Goal: Task Accomplishment & Management: Use online tool/utility

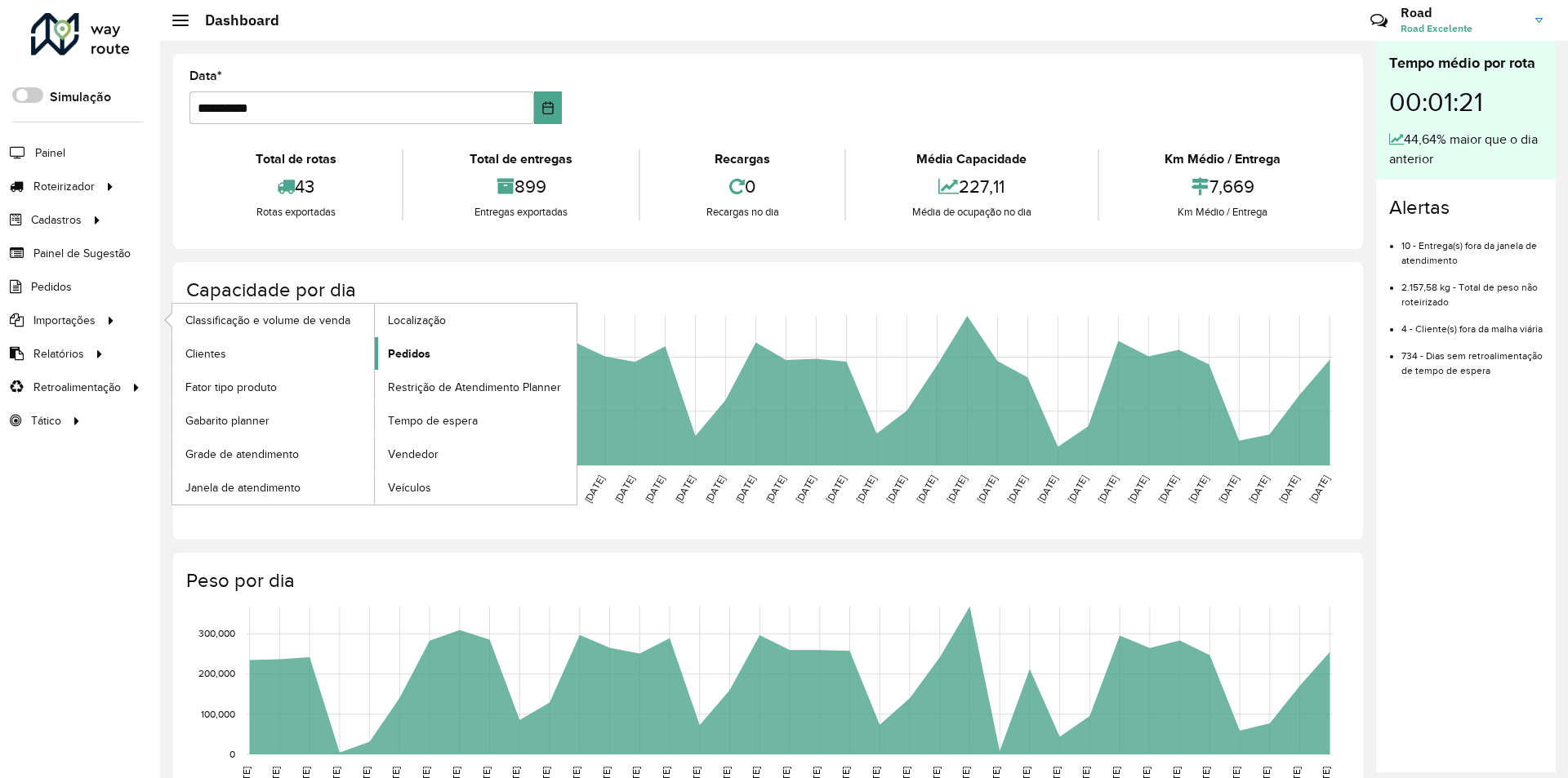
click at [442, 349] on link "Pedidos" at bounding box center [476, 353] width 201 height 32
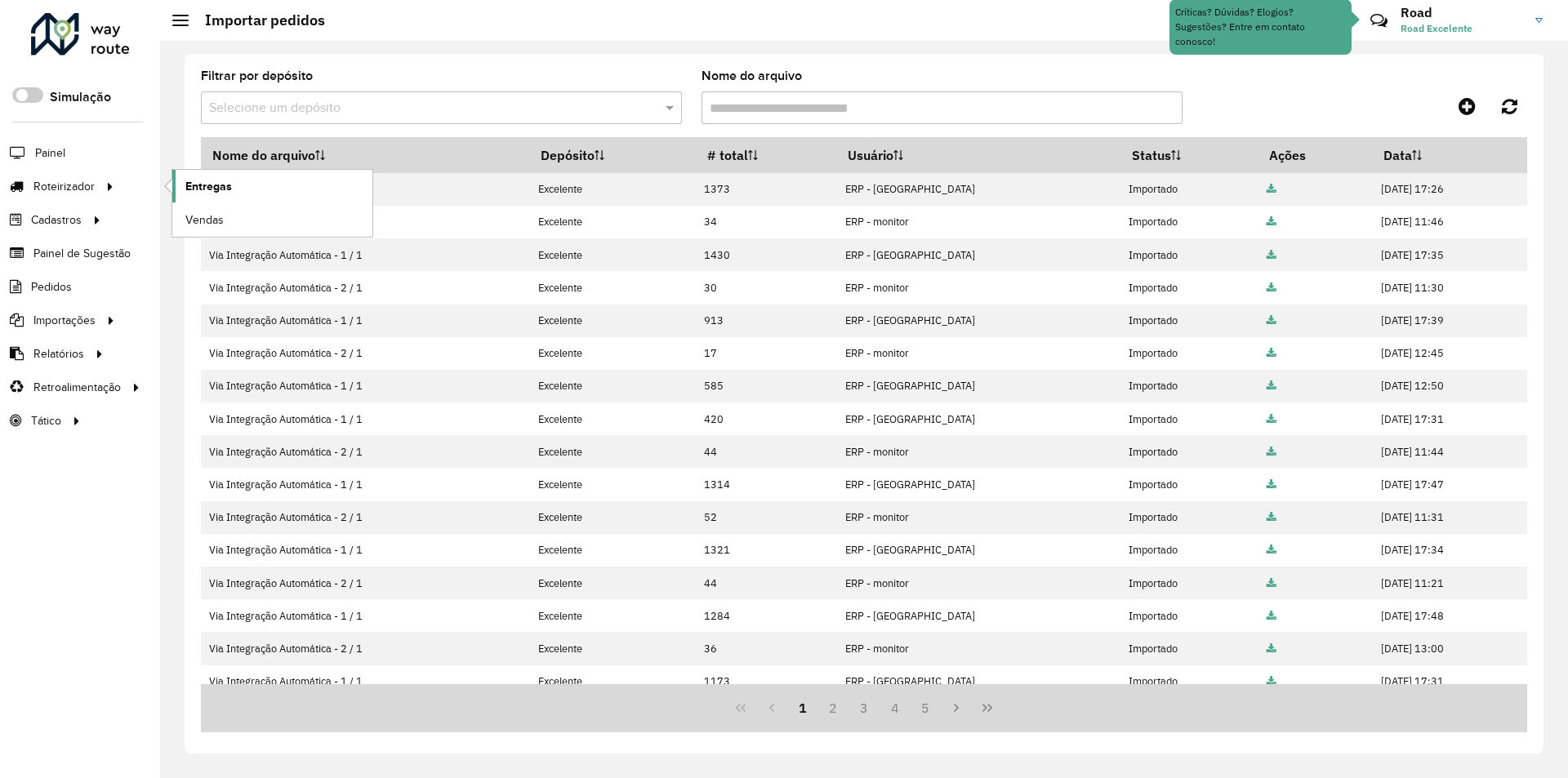
click at [222, 189] on span "Entregas" at bounding box center [209, 187] width 46 height 18
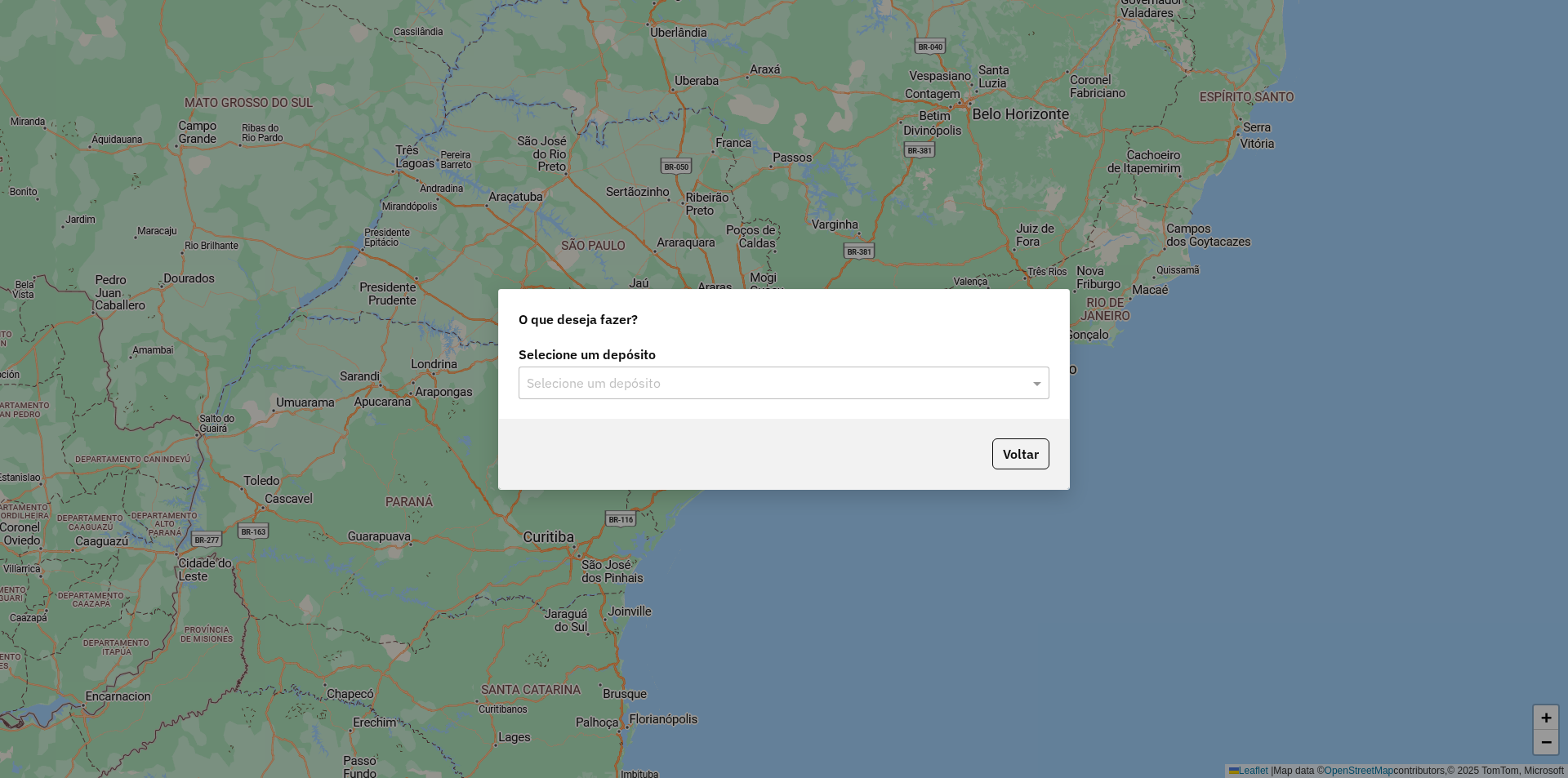
click at [702, 393] on div "Selecione um depósito" at bounding box center [784, 383] width 531 height 32
click at [656, 421] on div "Excelente" at bounding box center [784, 431] width 529 height 28
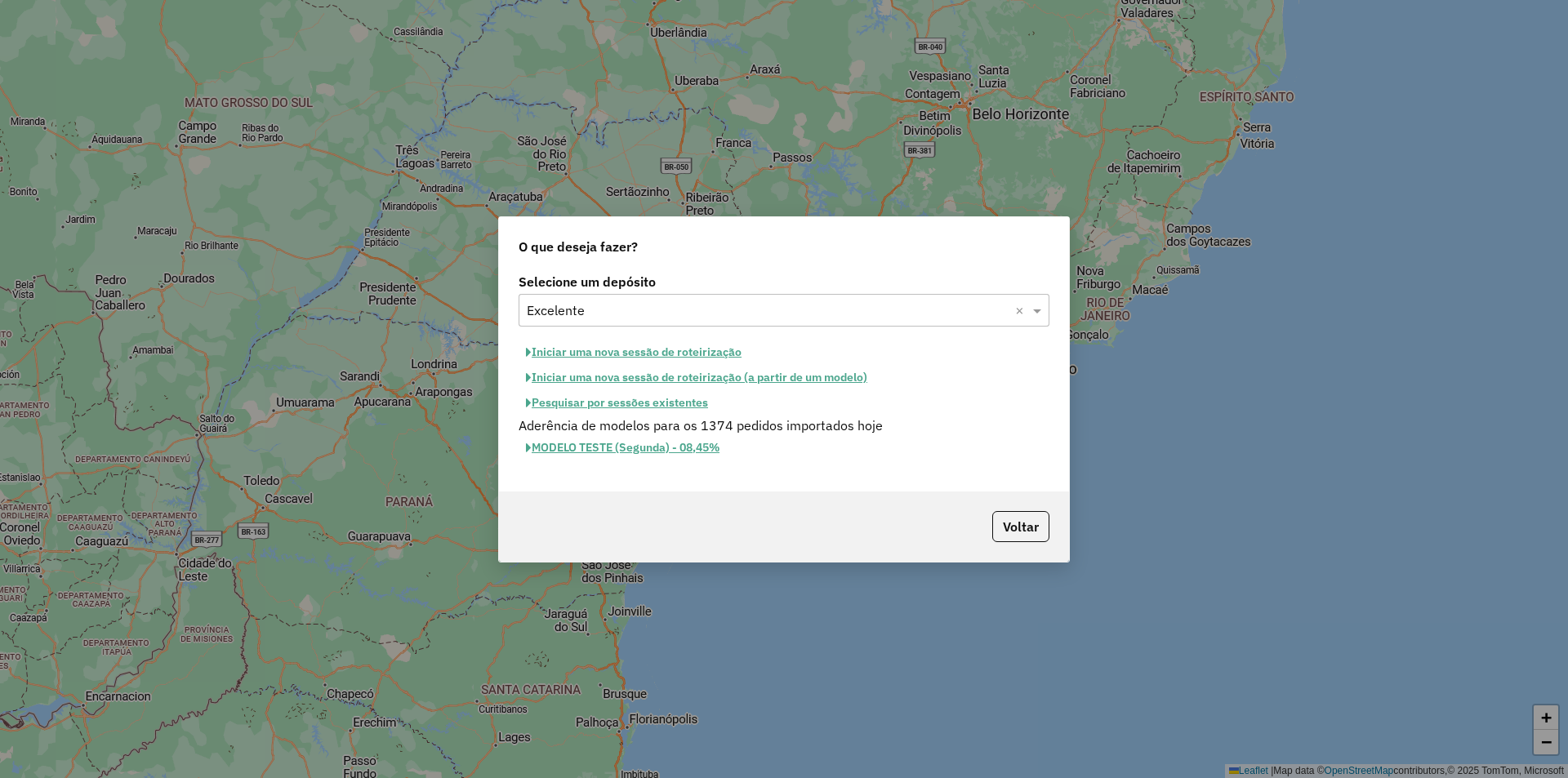
click at [619, 354] on button "Iniciar uma nova sessão de roteirização" at bounding box center [633, 352] width 230 height 25
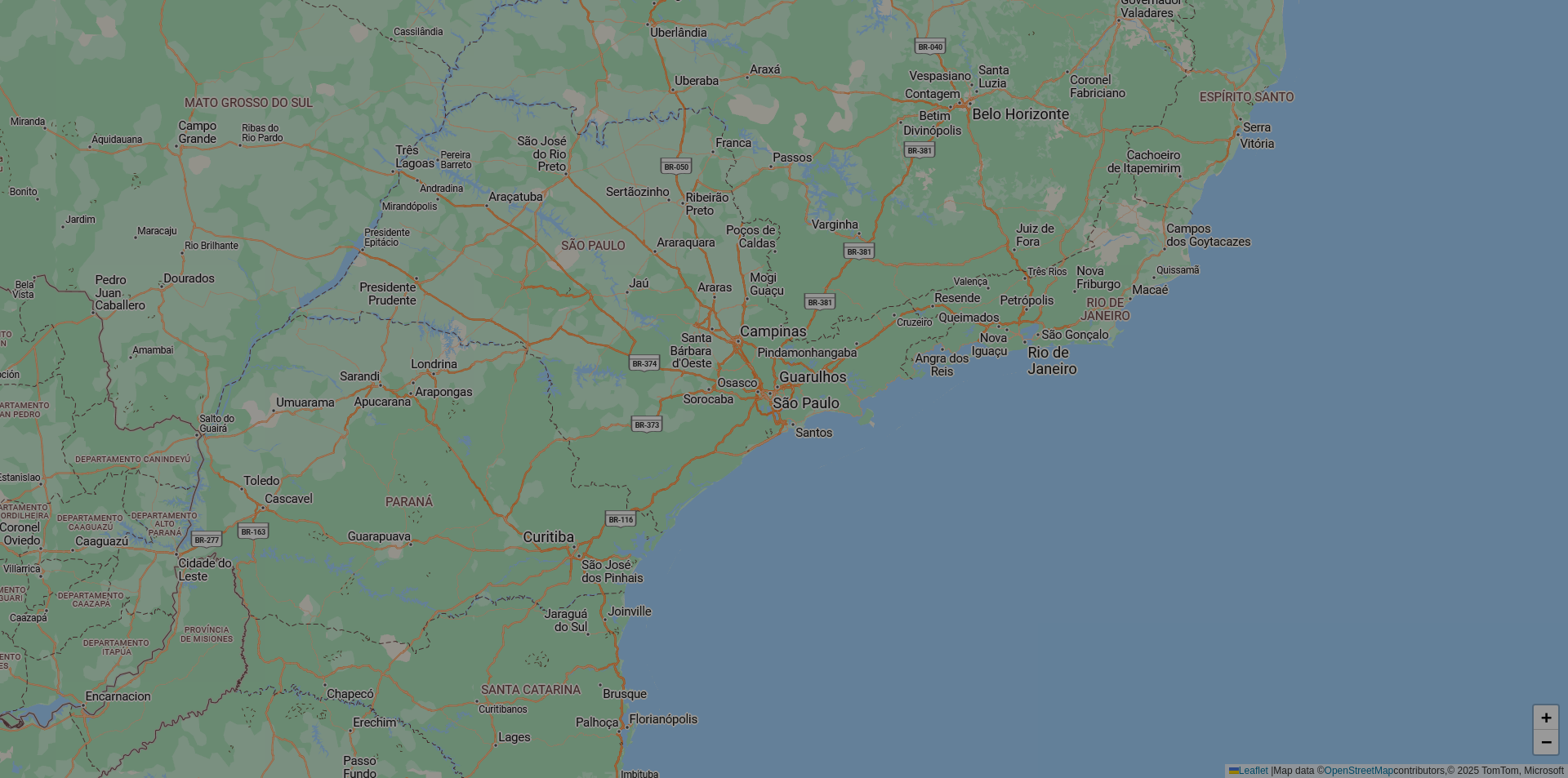
select select "*"
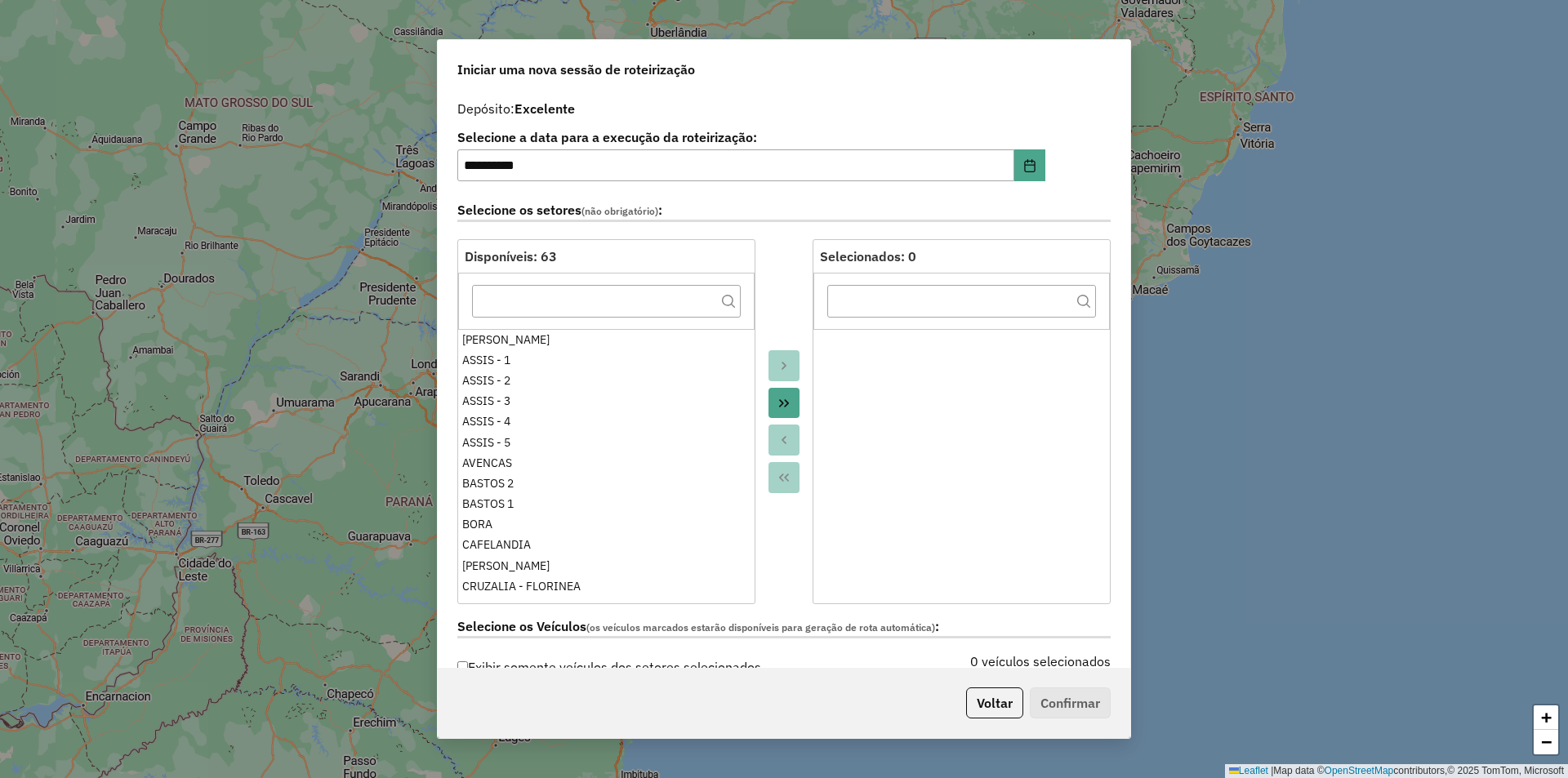
click at [786, 407] on icon "Move All to Target" at bounding box center [784, 404] width 13 height 13
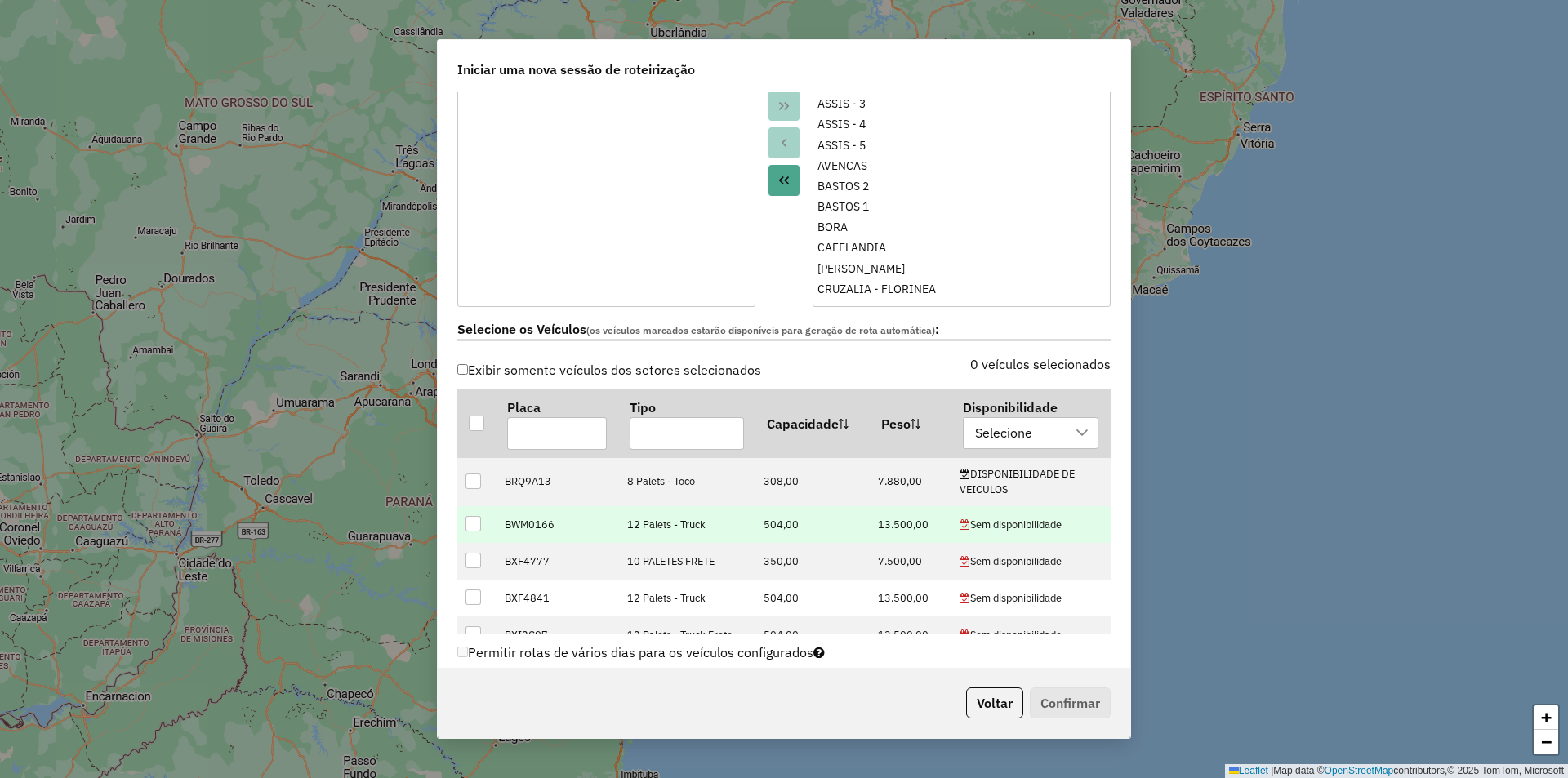
scroll to position [327, 0]
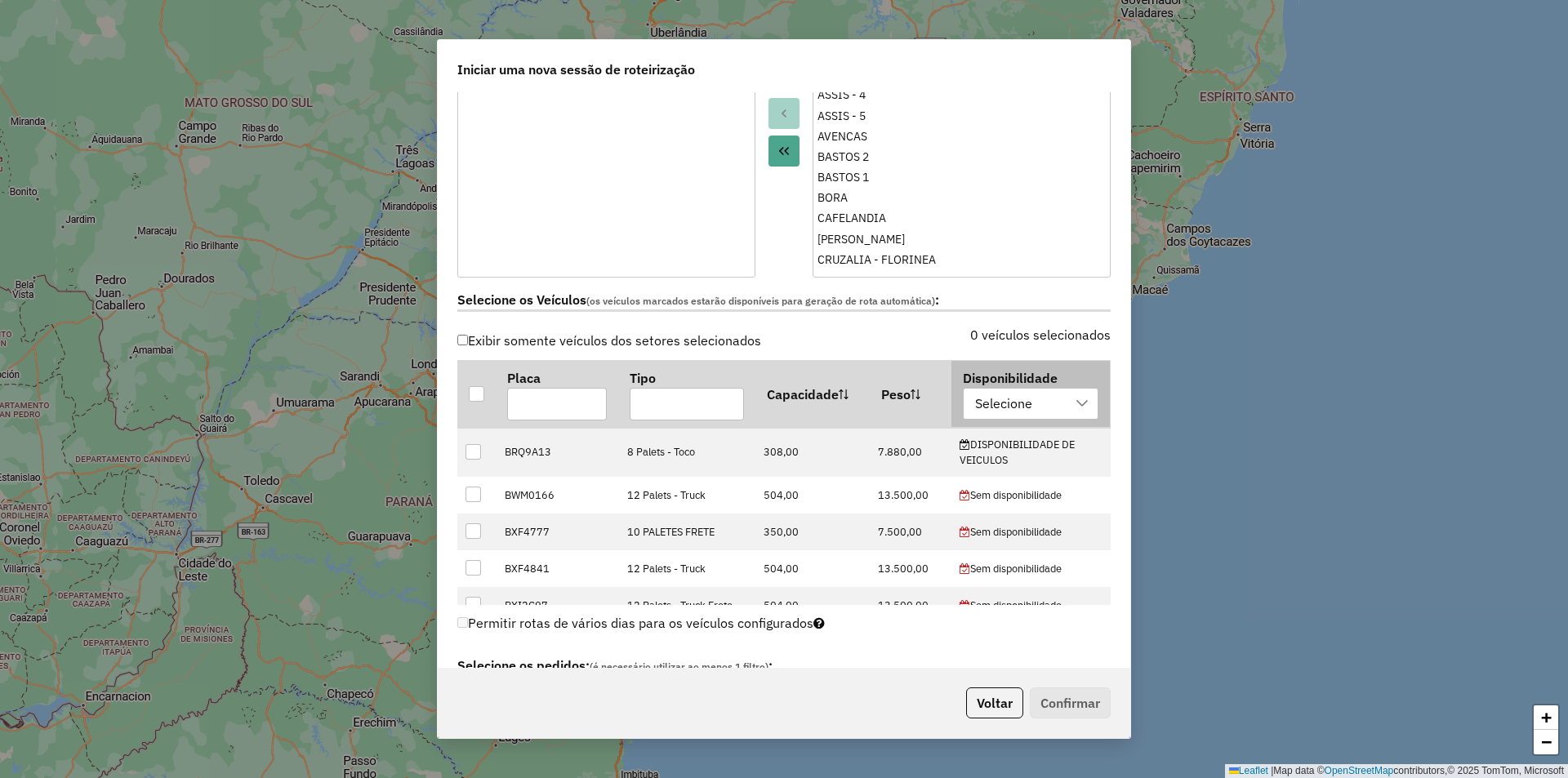
click at [1024, 400] on div "Selecione" at bounding box center [1004, 405] width 68 height 31
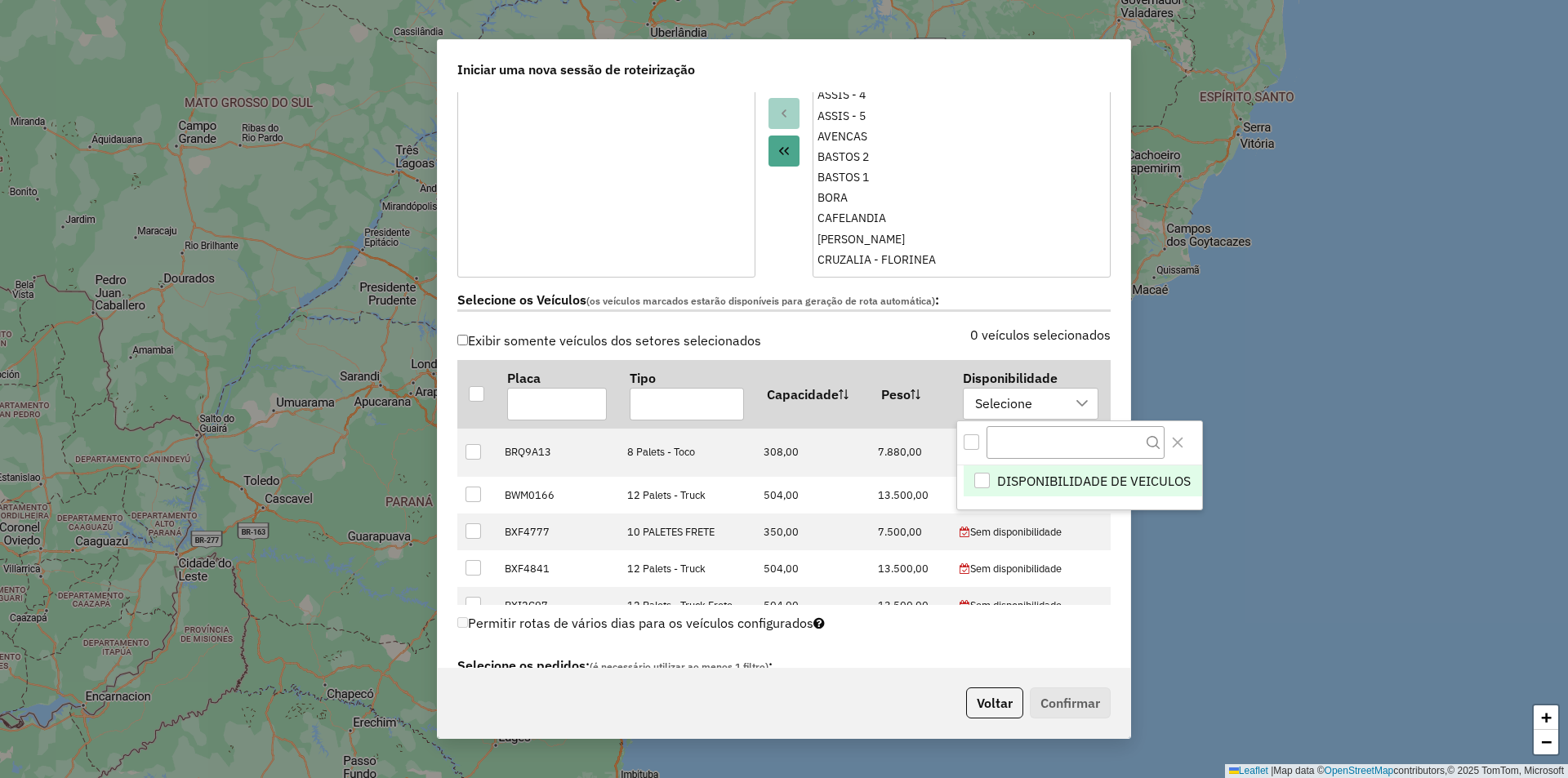
click at [982, 484] on div "DISPONIBILIDADE DE VEICULOS" at bounding box center [982, 480] width 16 height 16
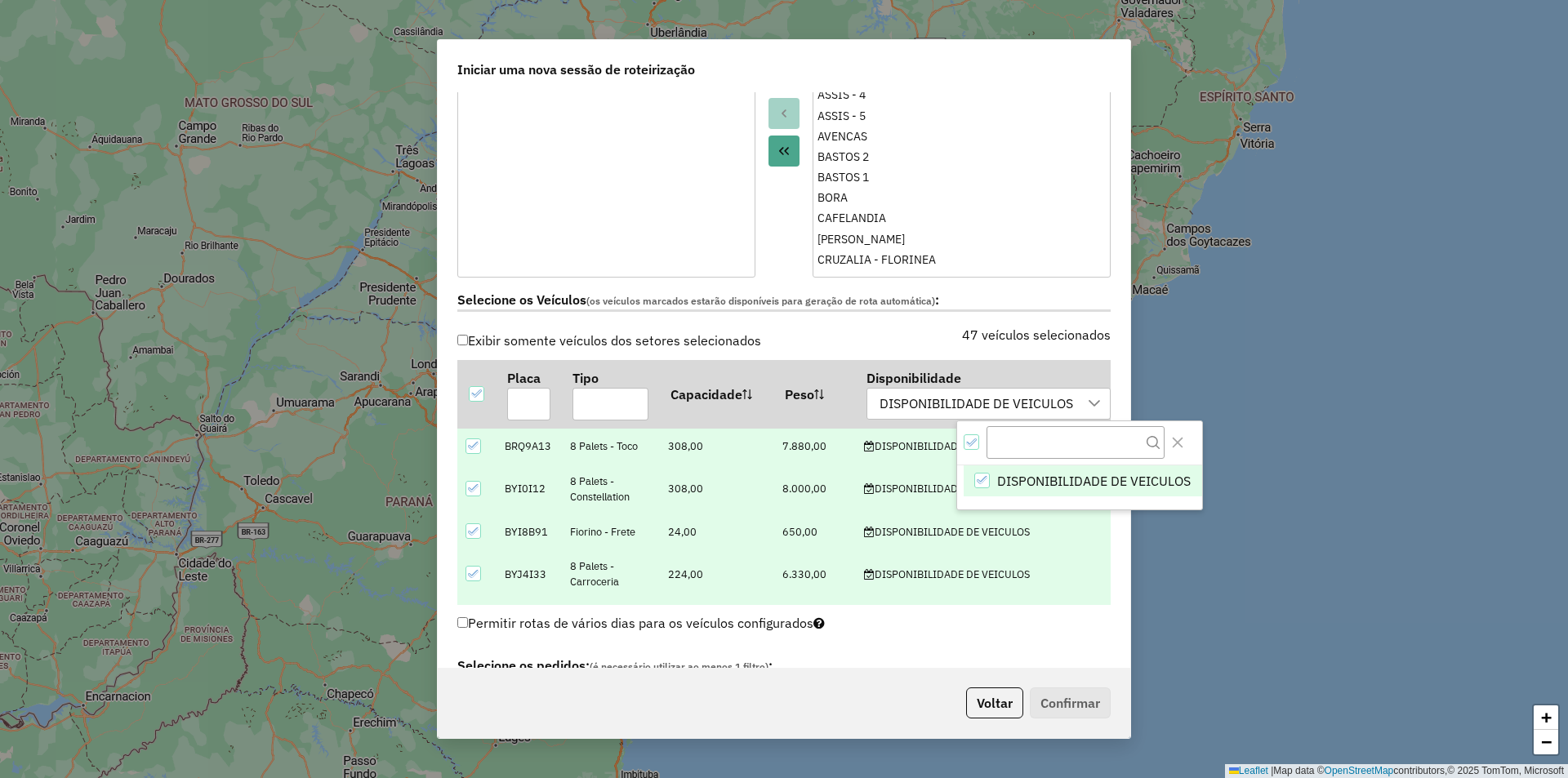
click at [473, 447] on icon at bounding box center [474, 445] width 11 height 11
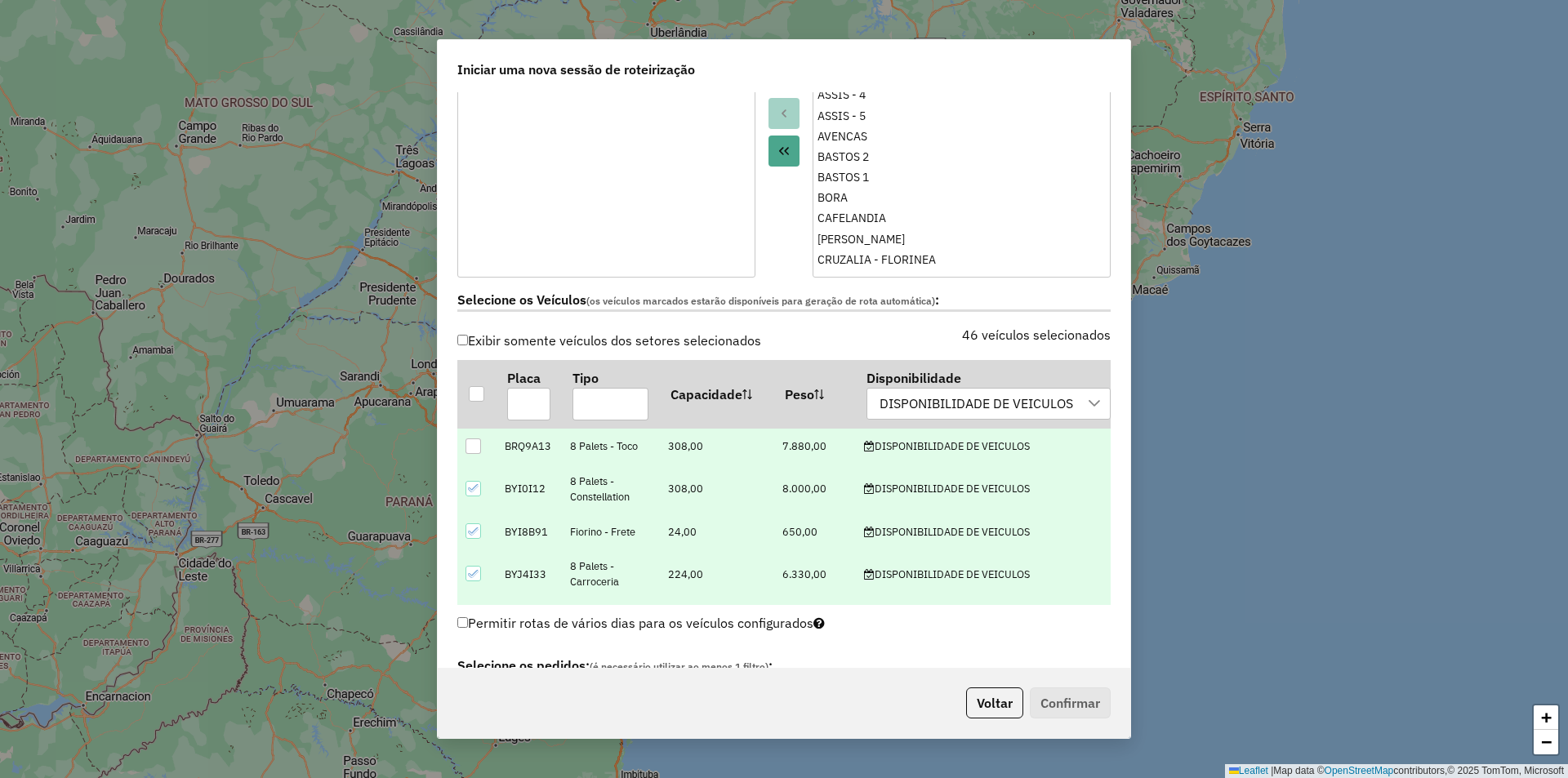
click at [470, 487] on icon at bounding box center [474, 488] width 11 height 11
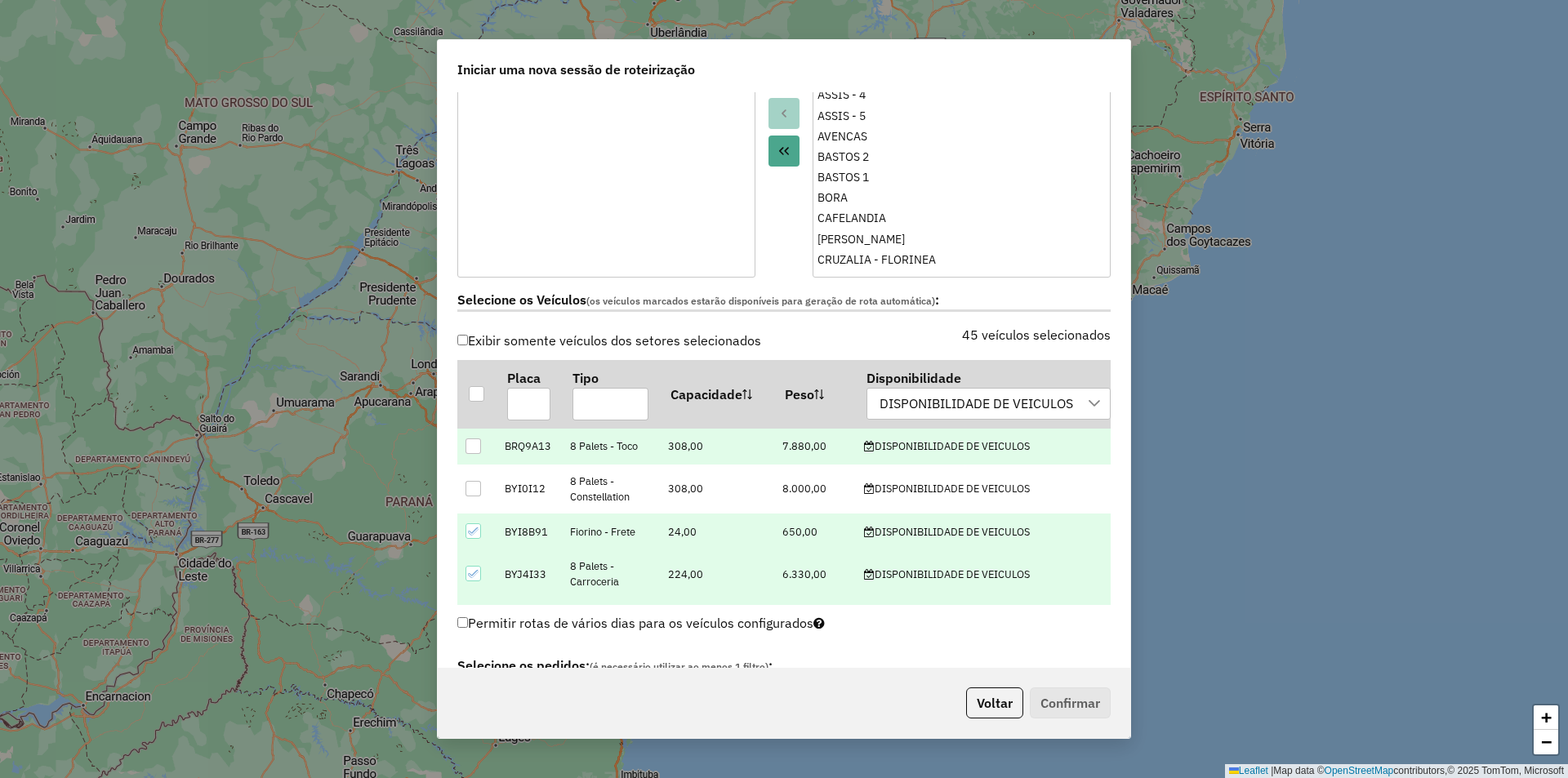
click at [469, 535] on icon at bounding box center [474, 531] width 11 height 11
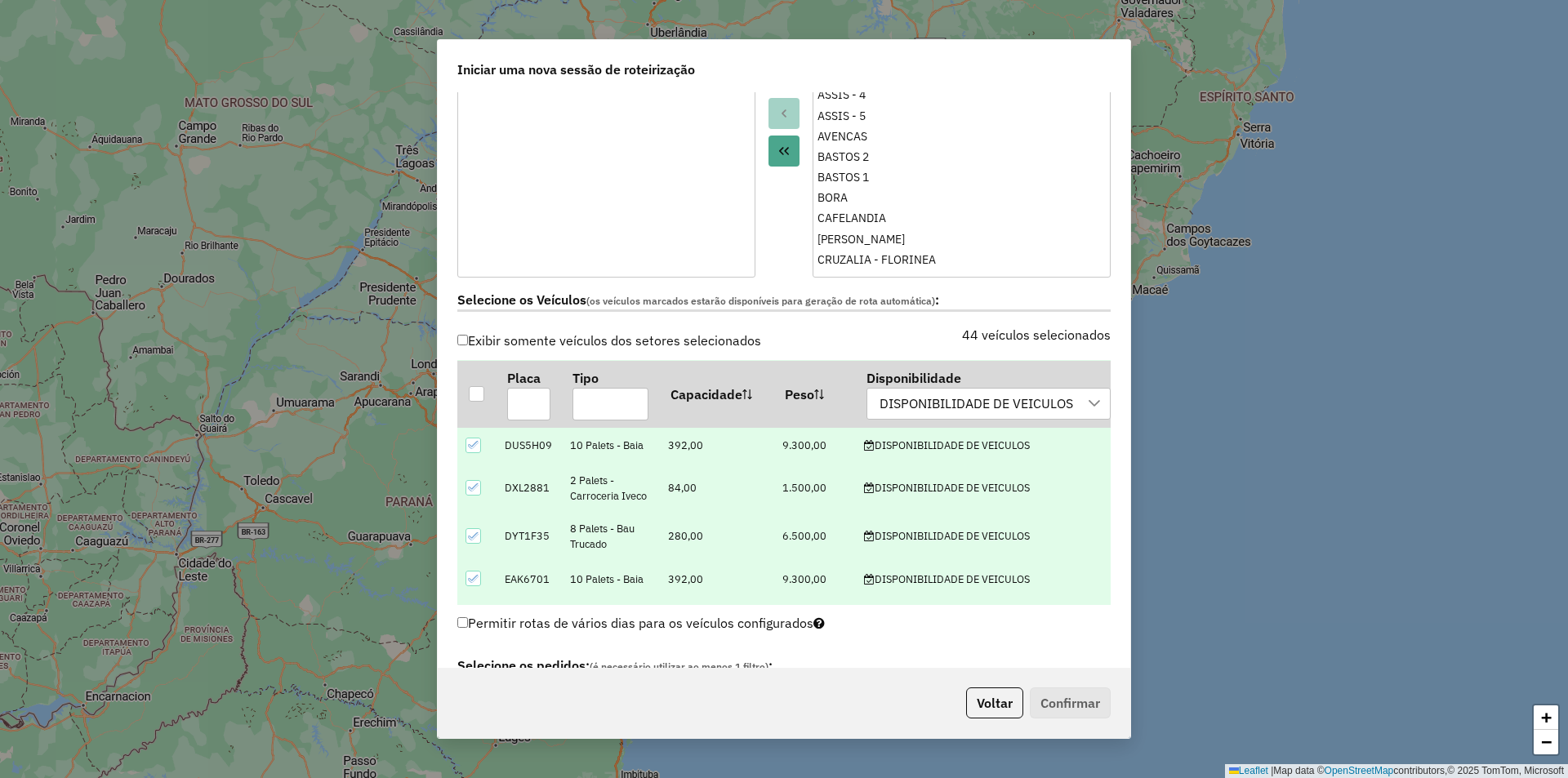
scroll to position [408, 0]
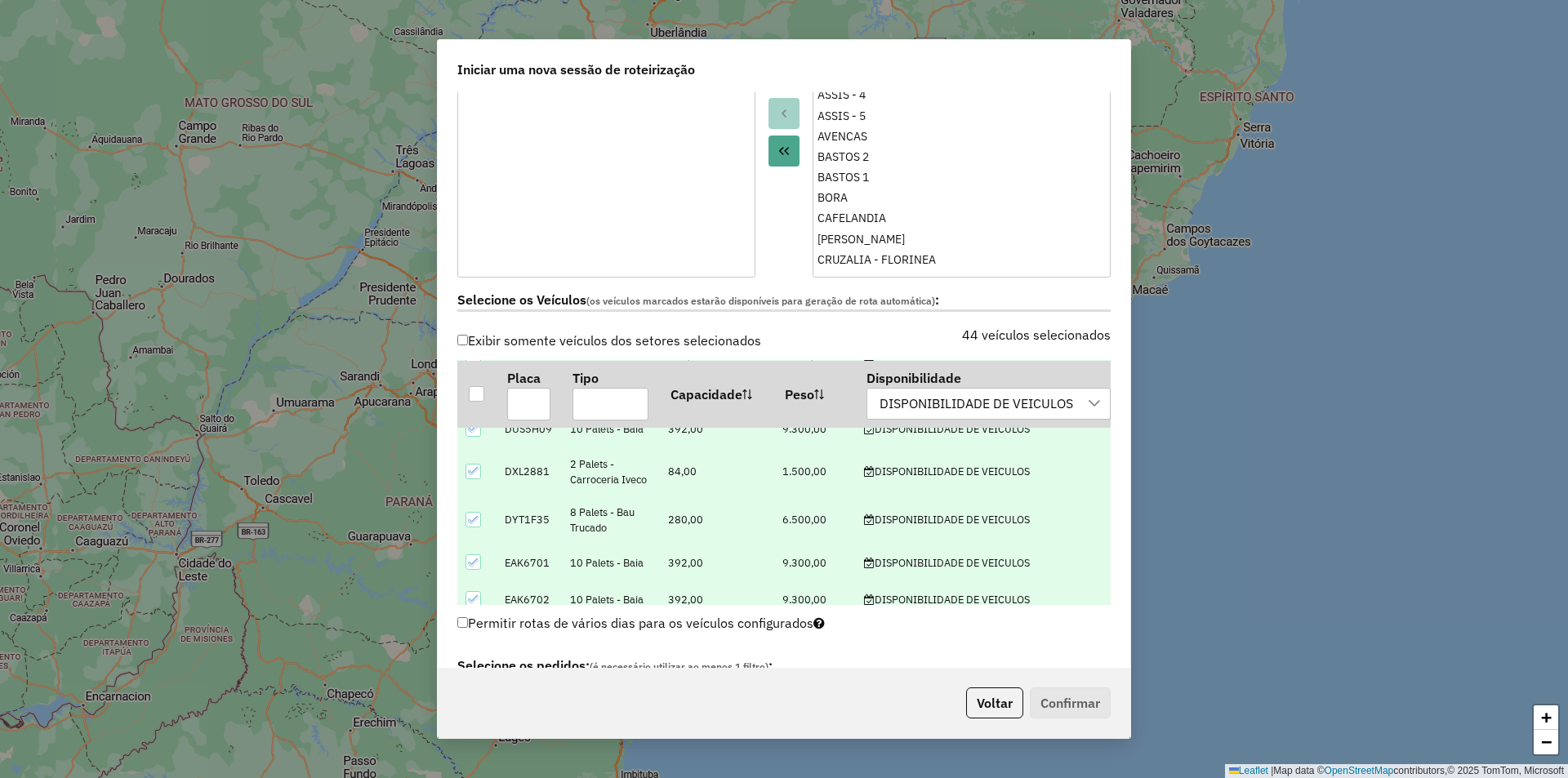
click at [478, 472] on icon at bounding box center [474, 471] width 11 height 11
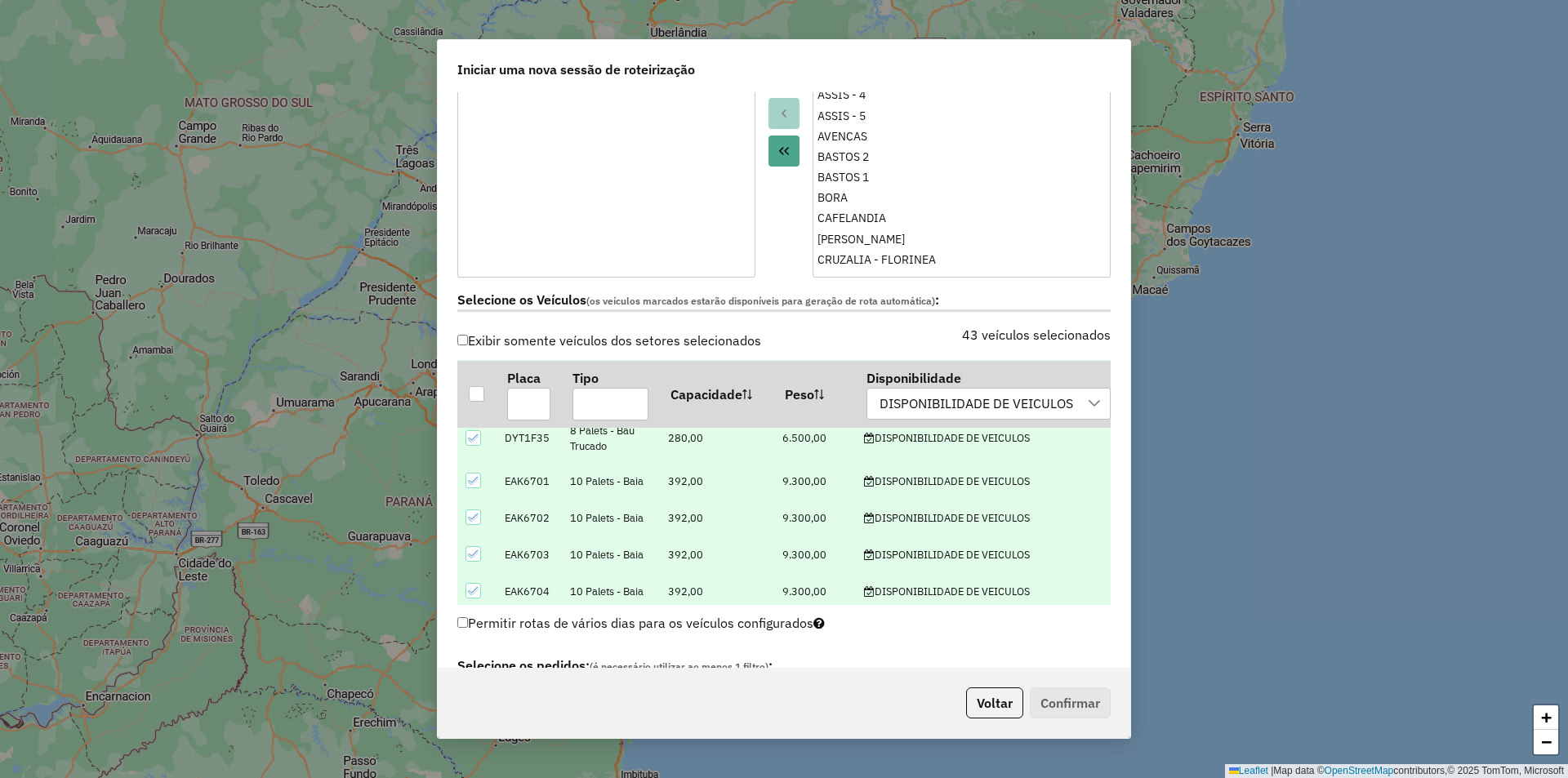
scroll to position [572, 0]
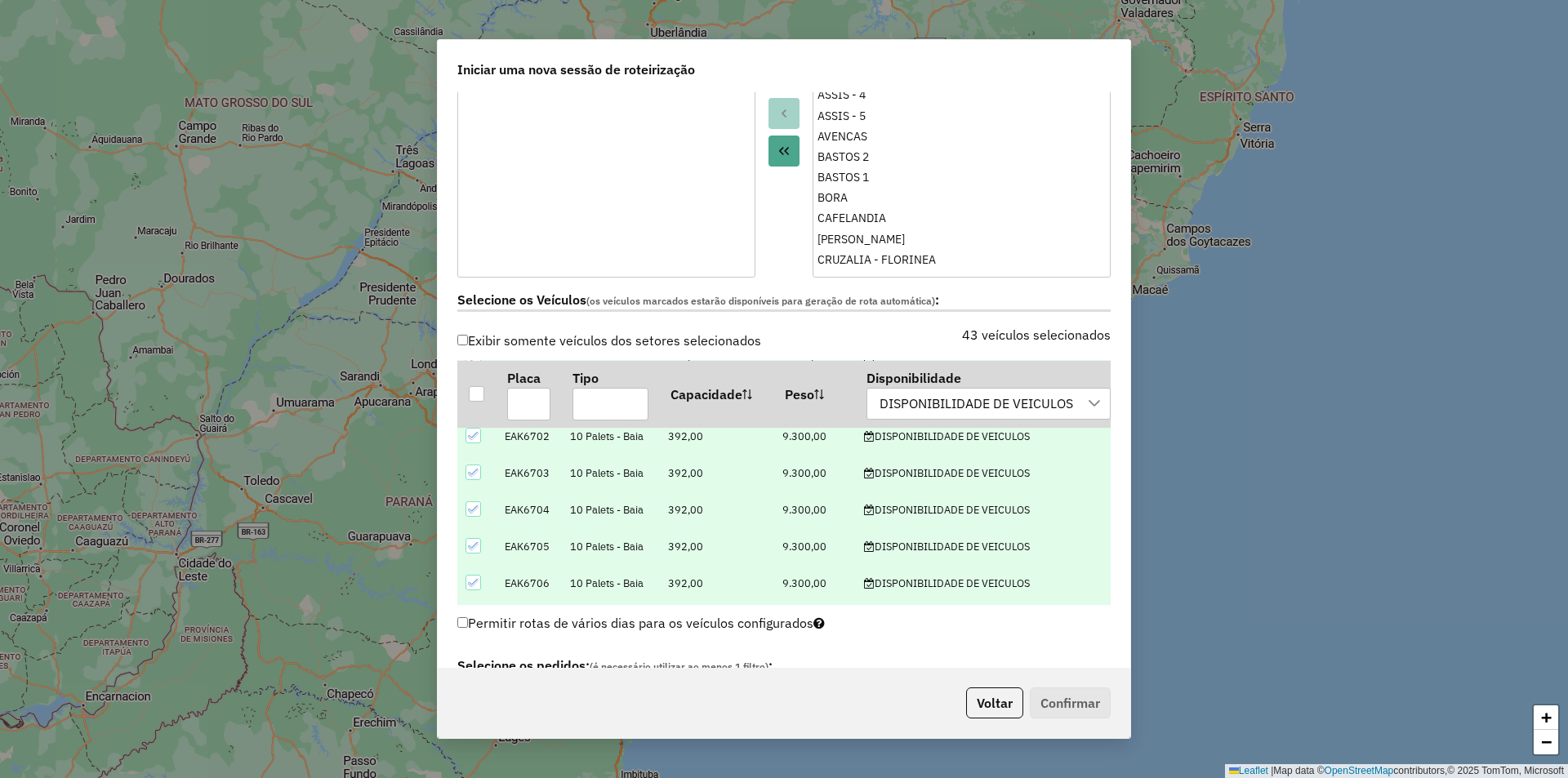
click at [469, 552] on icon at bounding box center [474, 546] width 11 height 11
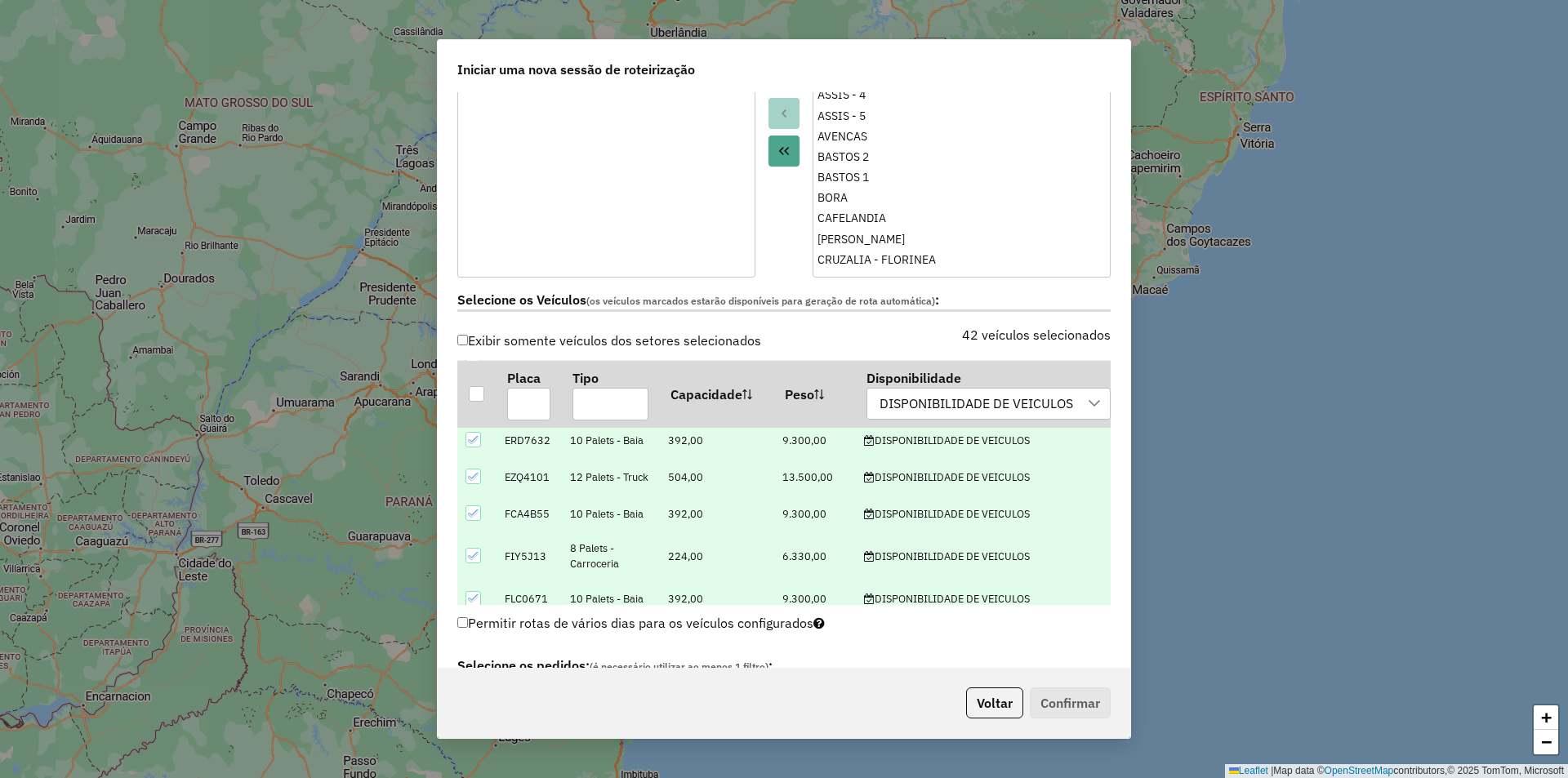
click at [472, 479] on icon at bounding box center [474, 477] width 11 height 11
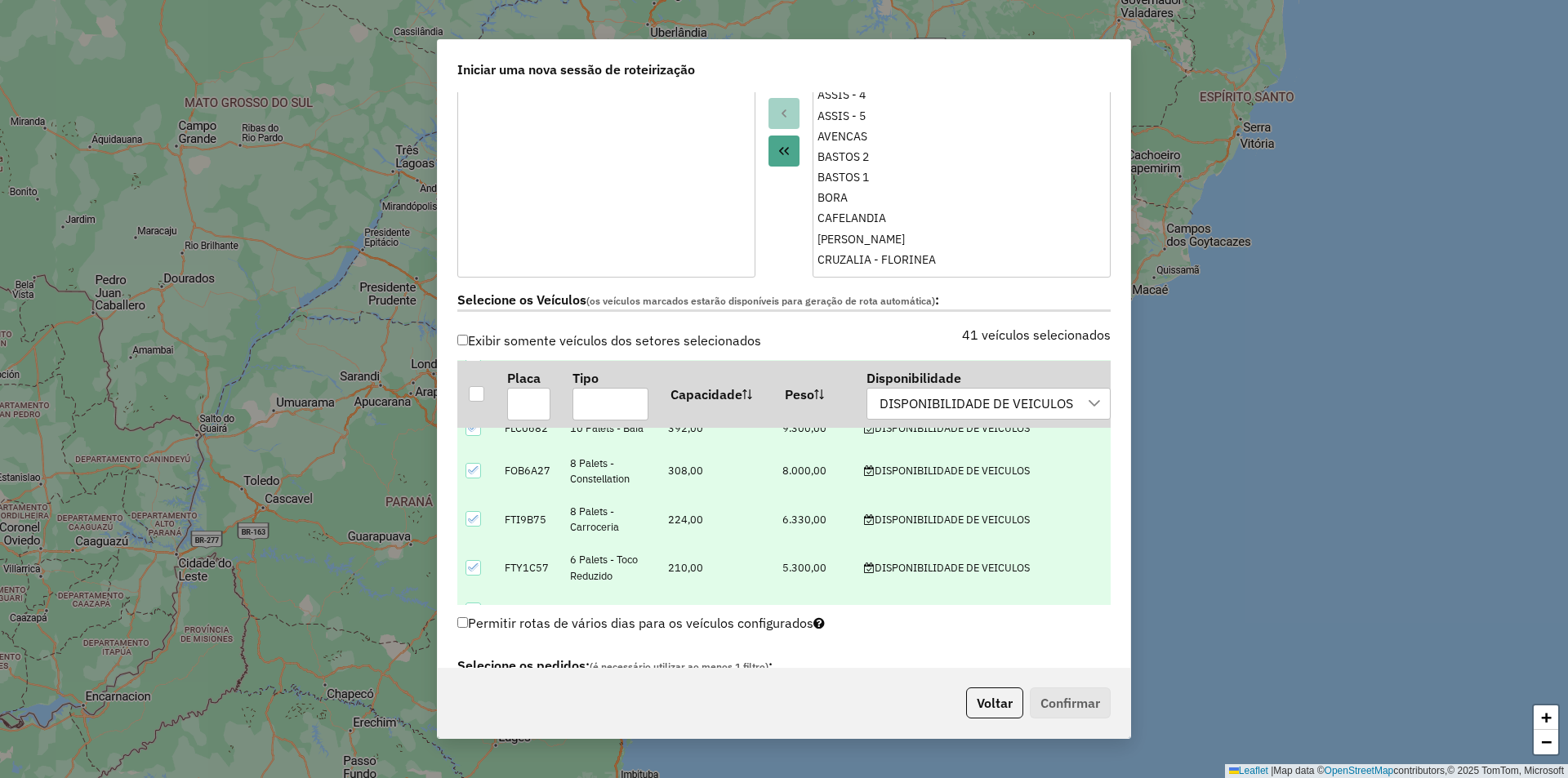
scroll to position [1144, 0]
click at [475, 516] on icon at bounding box center [474, 518] width 11 height 11
click at [465, 566] on td at bounding box center [477, 567] width 39 height 48
click at [474, 571] on icon at bounding box center [474, 566] width 11 height 11
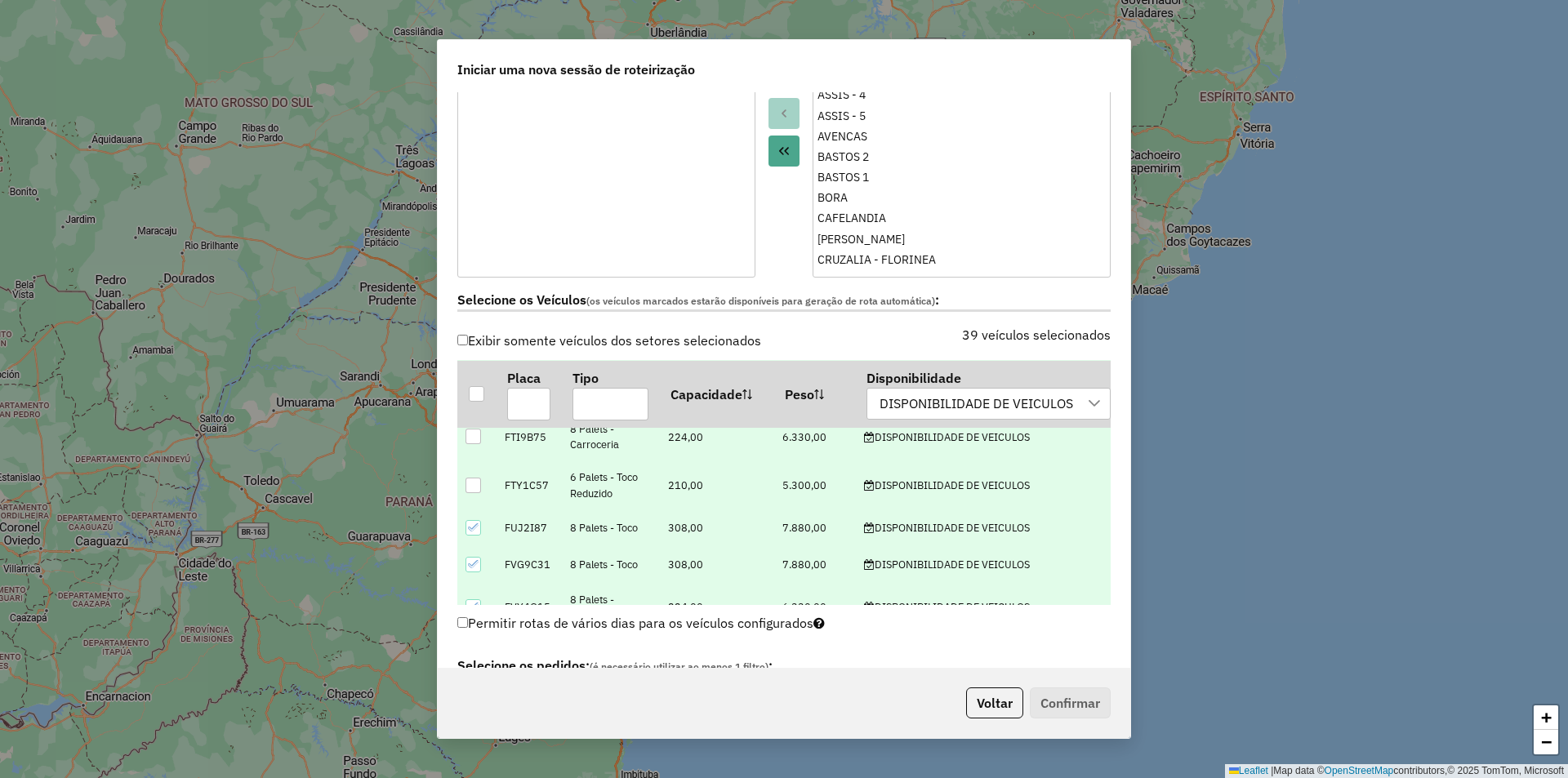
click at [474, 563] on icon at bounding box center [474, 565] width 11 height 11
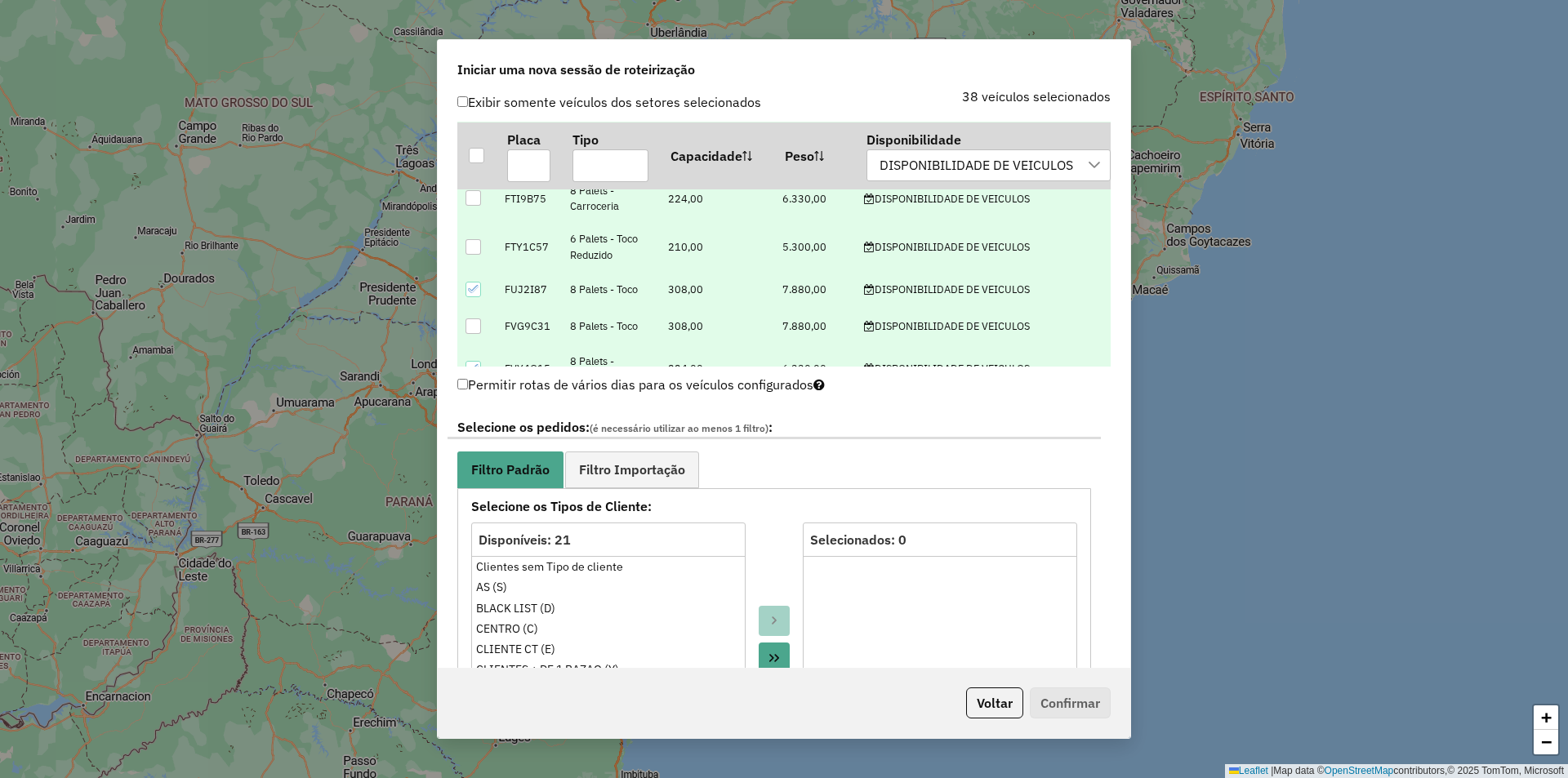
scroll to position [653, 0]
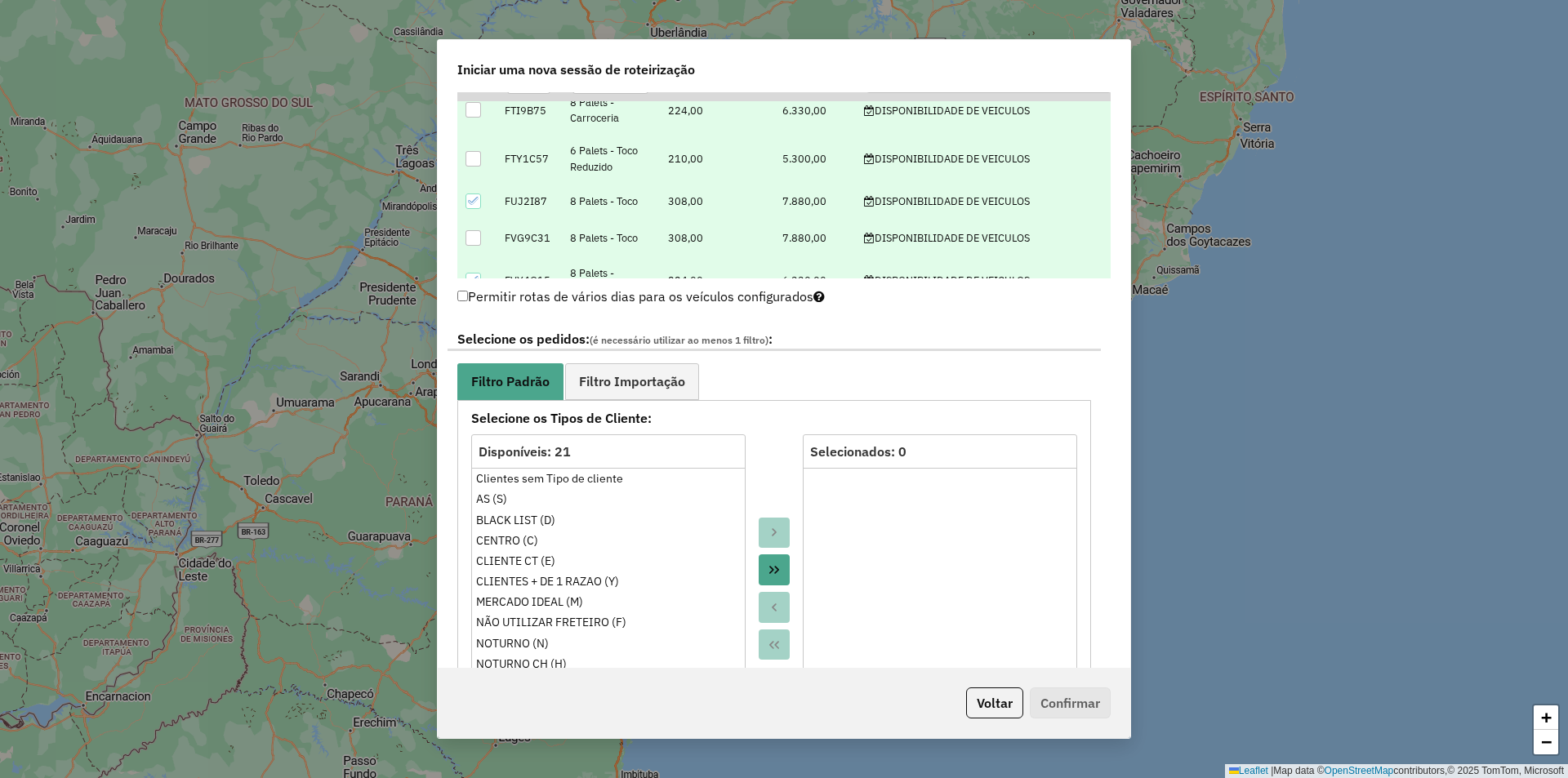
click at [772, 566] on icon "Move All to Target" at bounding box center [774, 570] width 13 height 13
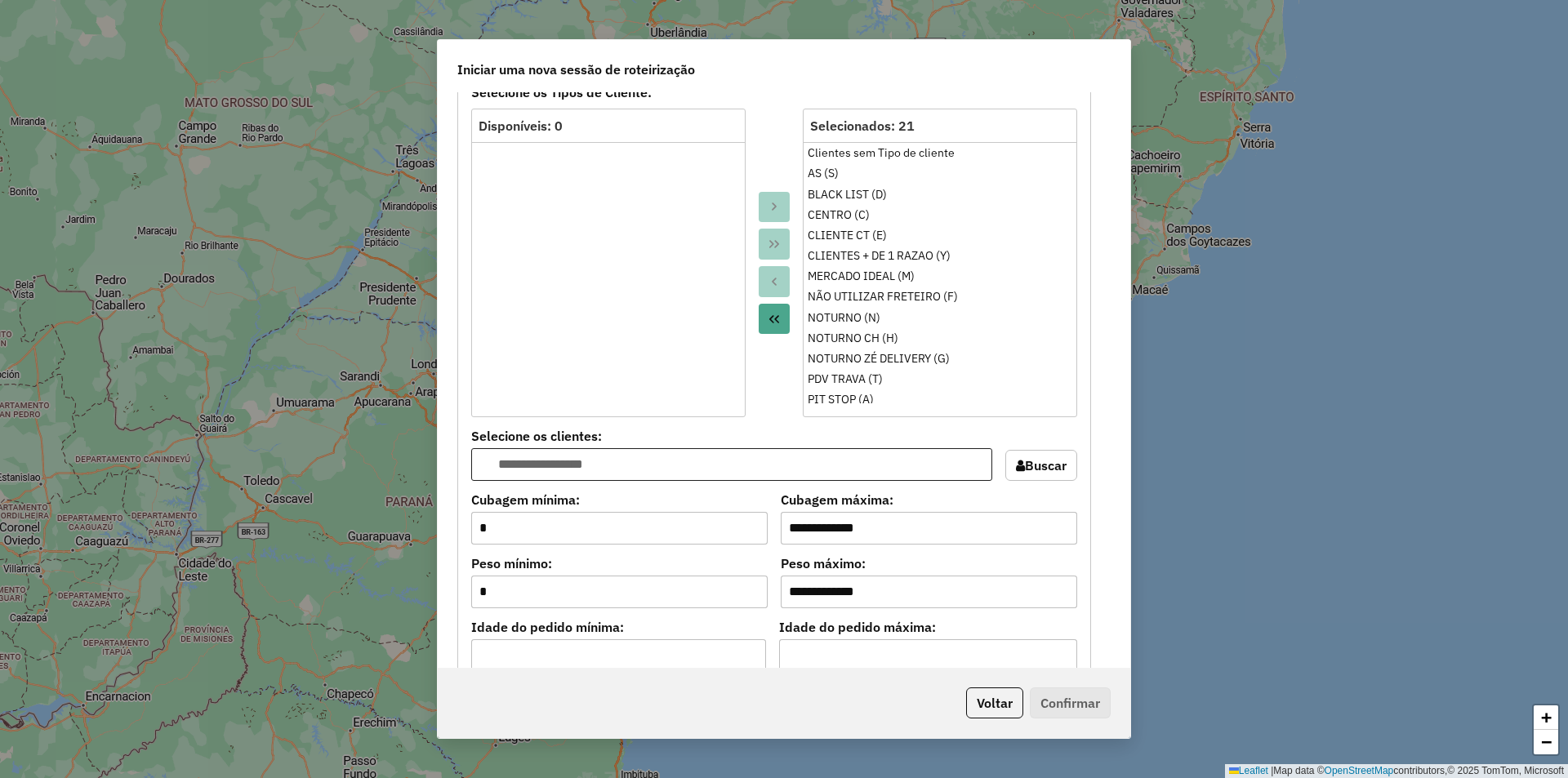
scroll to position [980, 0]
click at [873, 327] on li "NOTURNO CH (H)" at bounding box center [940, 337] width 273 height 20
click at [872, 321] on div "NOTURNO (N)" at bounding box center [940, 317] width 264 height 18
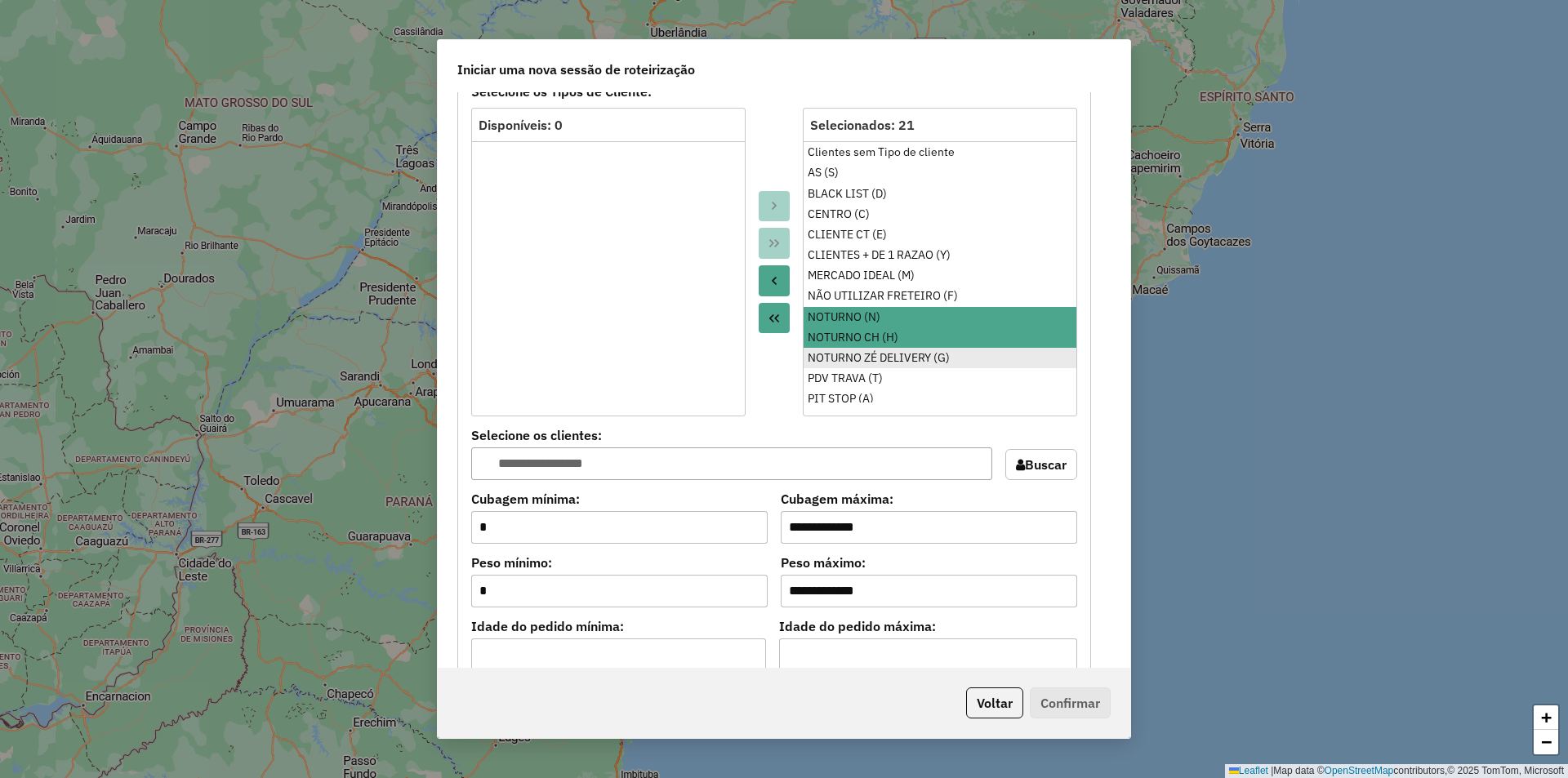
click at [873, 362] on div "NOTURNO ZÉ DELIVERY (G)" at bounding box center [940, 358] width 264 height 18
click at [773, 273] on button "Move to Source" at bounding box center [774, 281] width 31 height 31
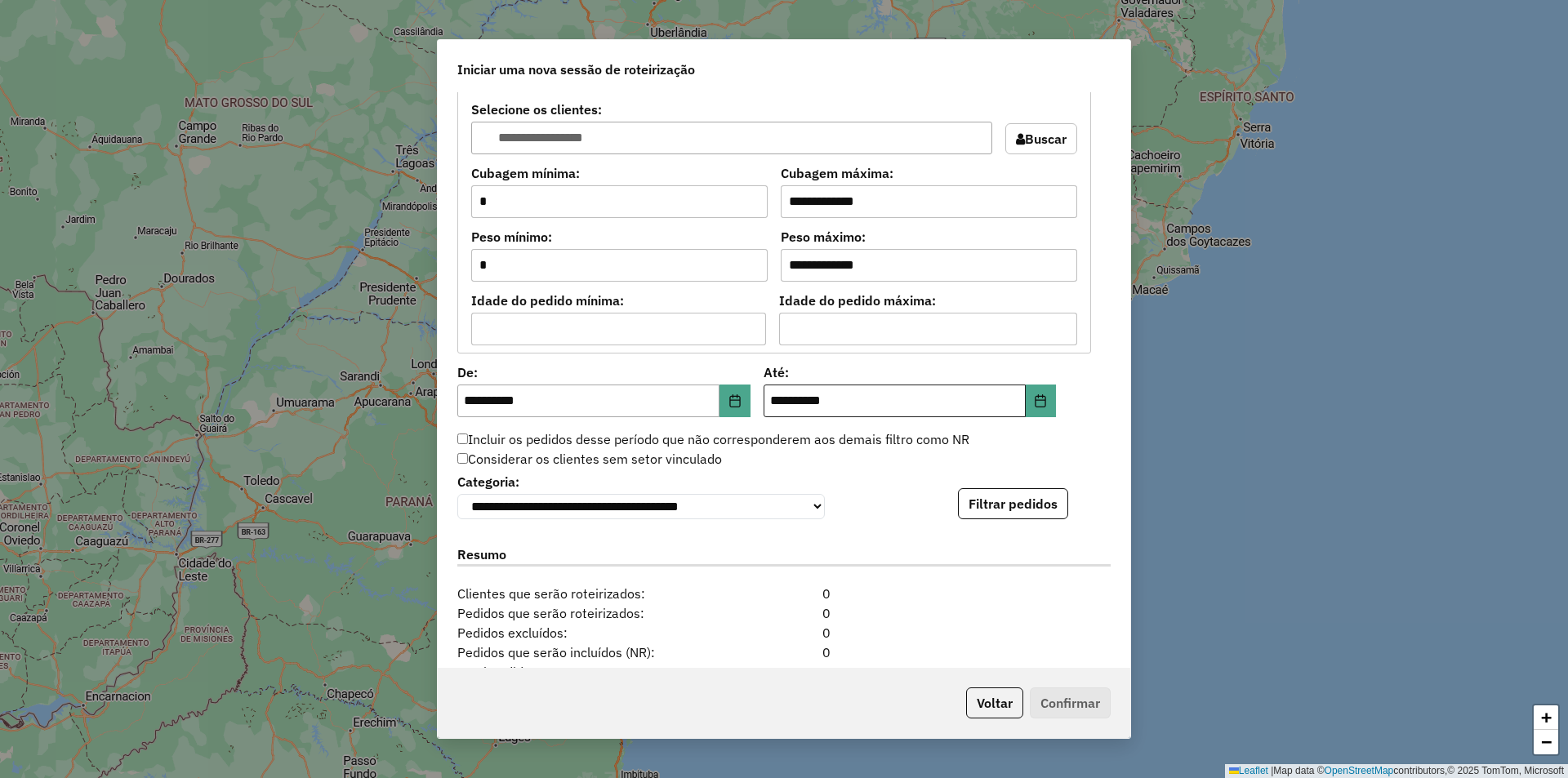
scroll to position [1307, 0]
click at [1025, 504] on button "Filtrar pedidos" at bounding box center [1013, 504] width 110 height 31
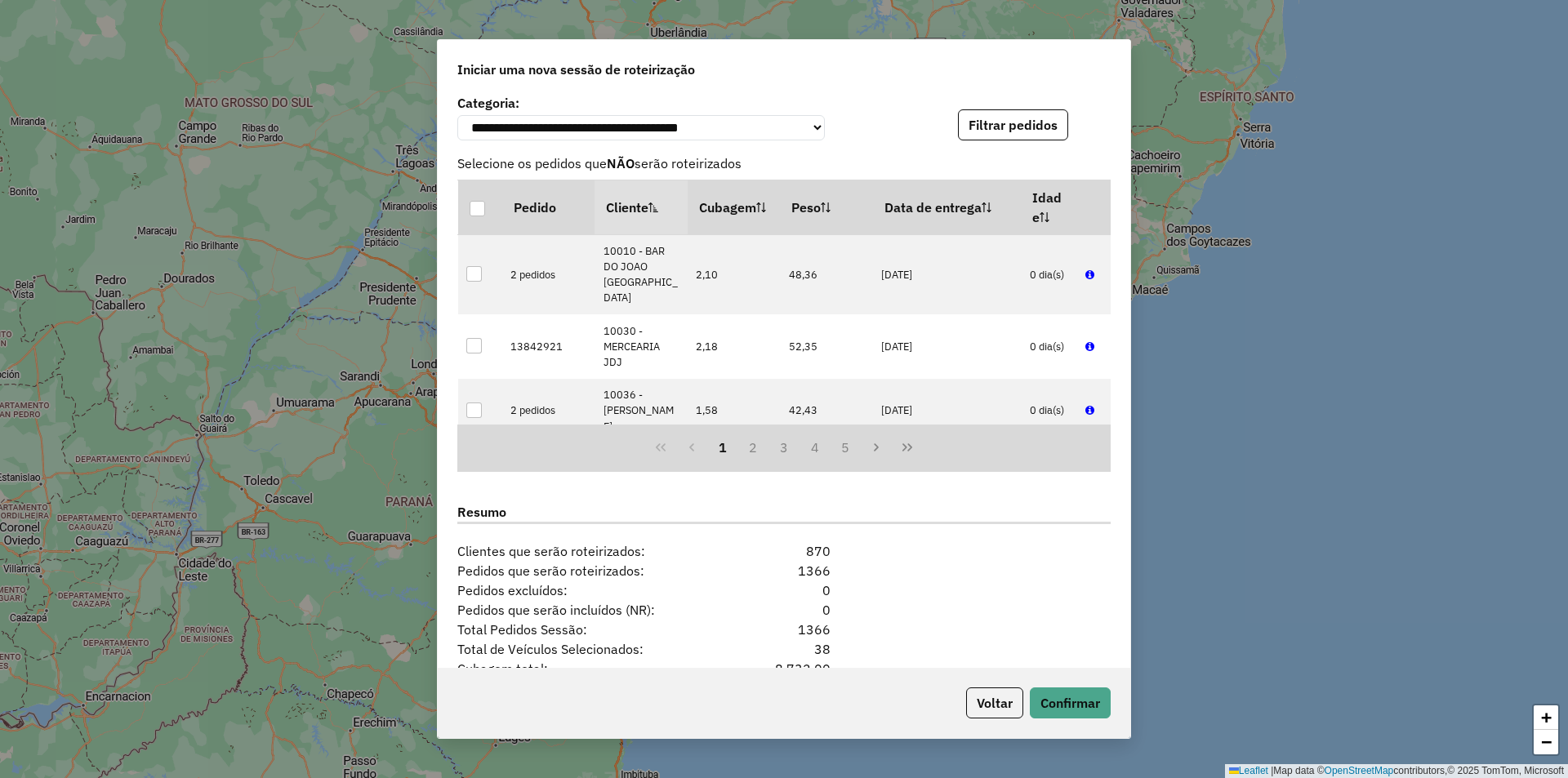
scroll to position [1832, 0]
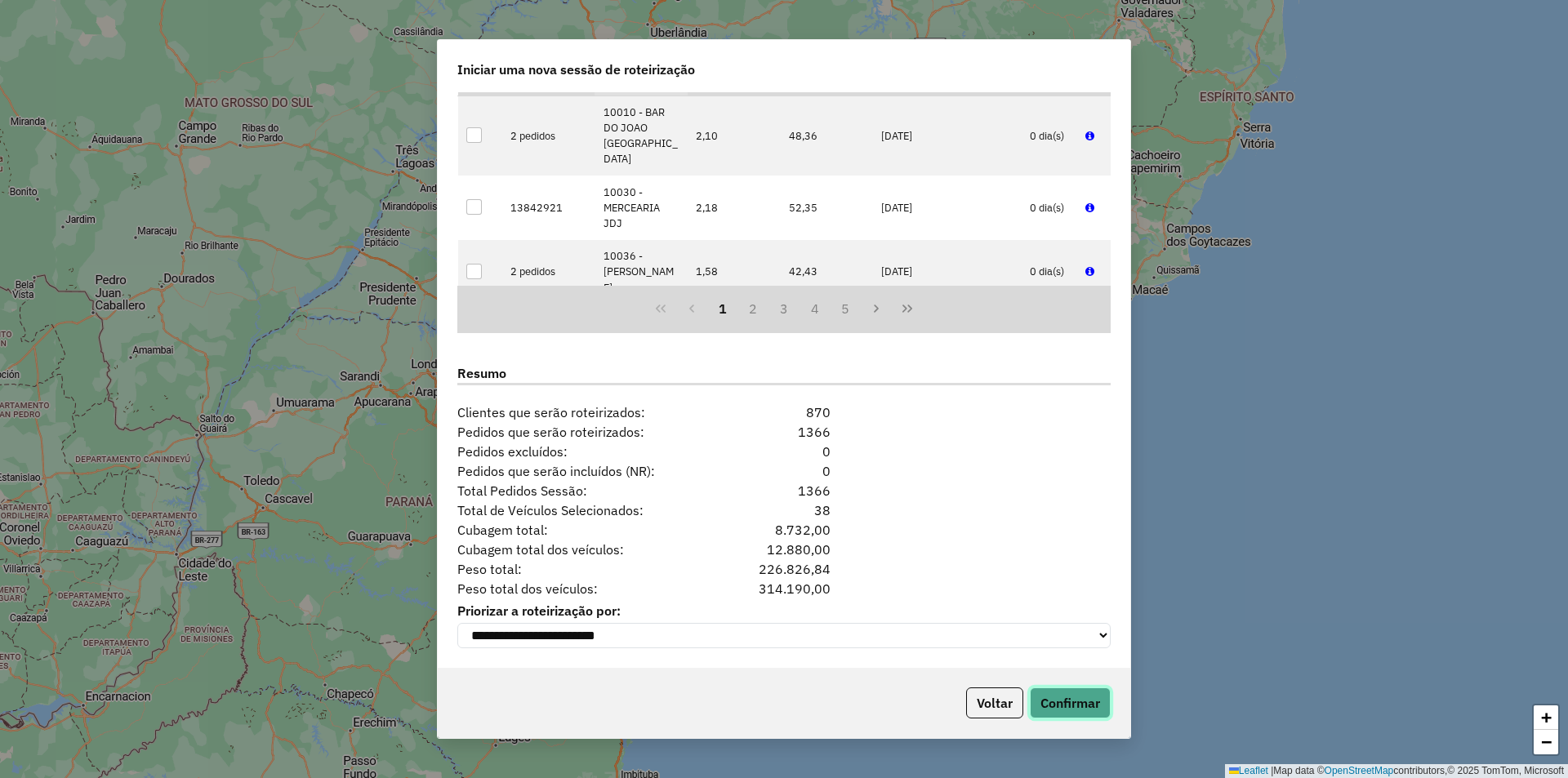
click at [1054, 693] on button "Confirmar" at bounding box center [1071, 703] width 81 height 31
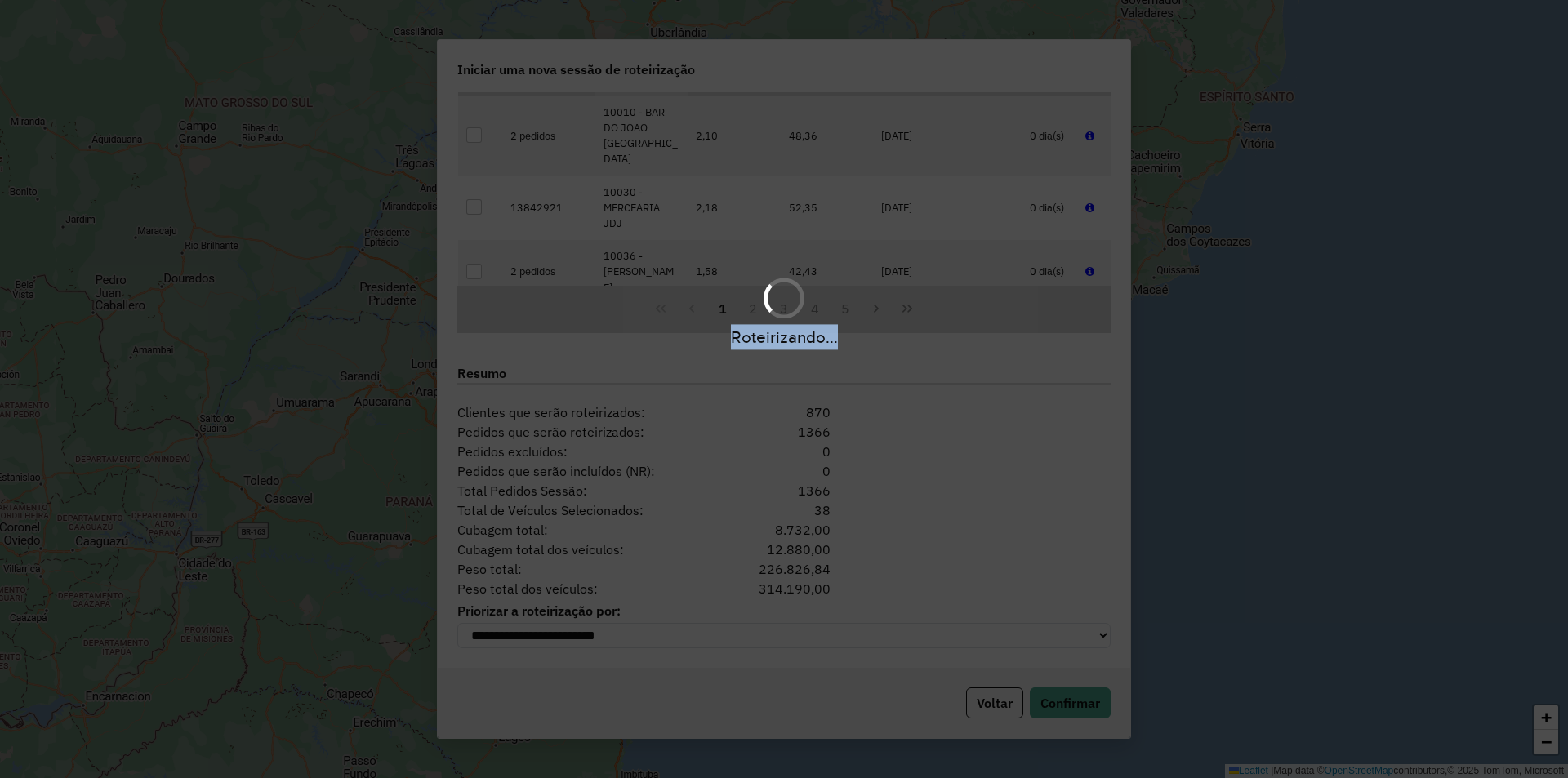
drag, startPoint x: 905, startPoint y: 322, endPoint x: 700, endPoint y: 354, distance: 207.5
click at [700, 354] on div "Roteirizando..." at bounding box center [784, 389] width 1568 height 778
click at [771, 410] on div "Roteirizando..." at bounding box center [784, 389] width 1568 height 778
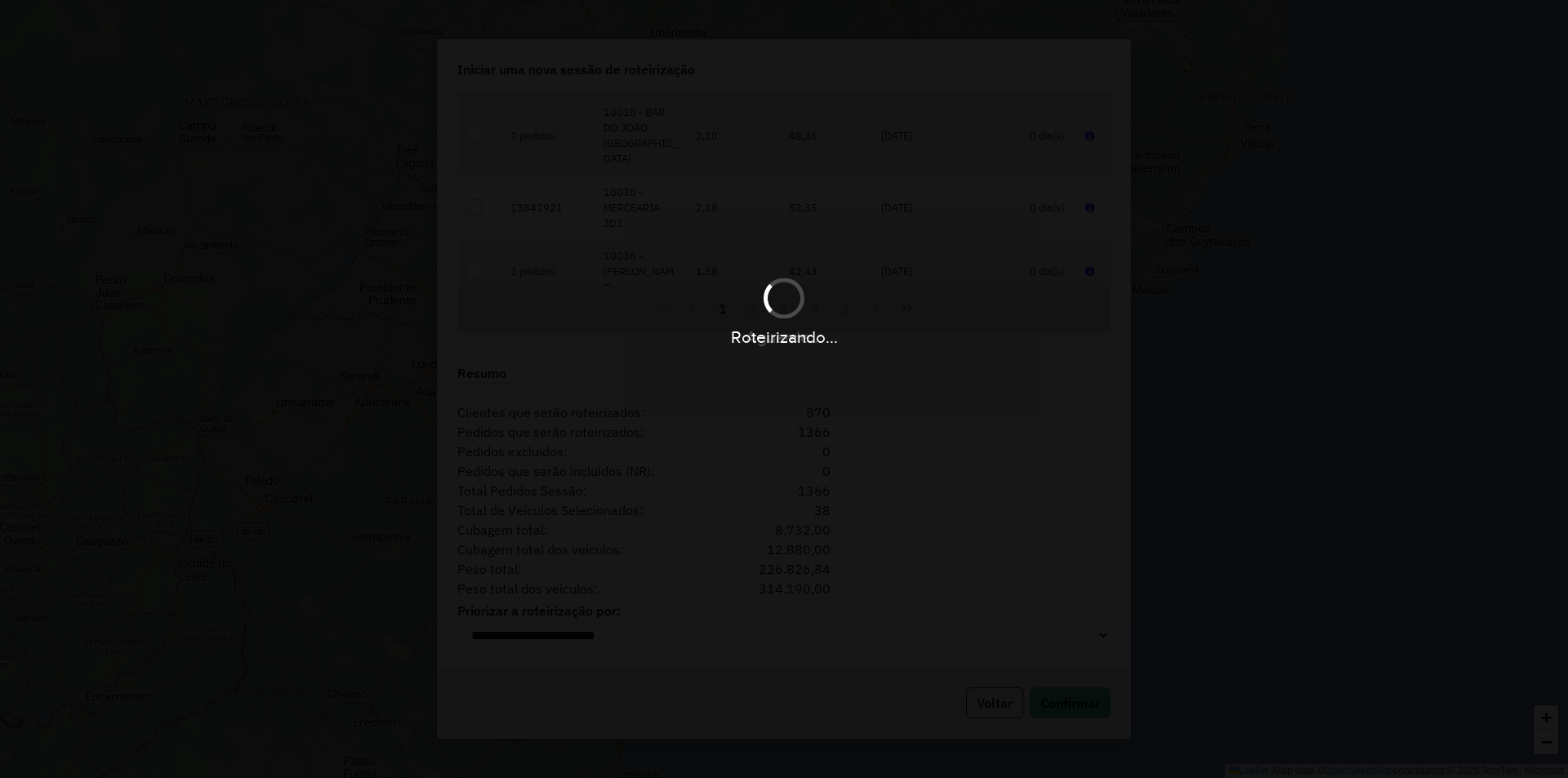
click at [1172, 238] on div "Roteirizando..." at bounding box center [784, 389] width 1568 height 778
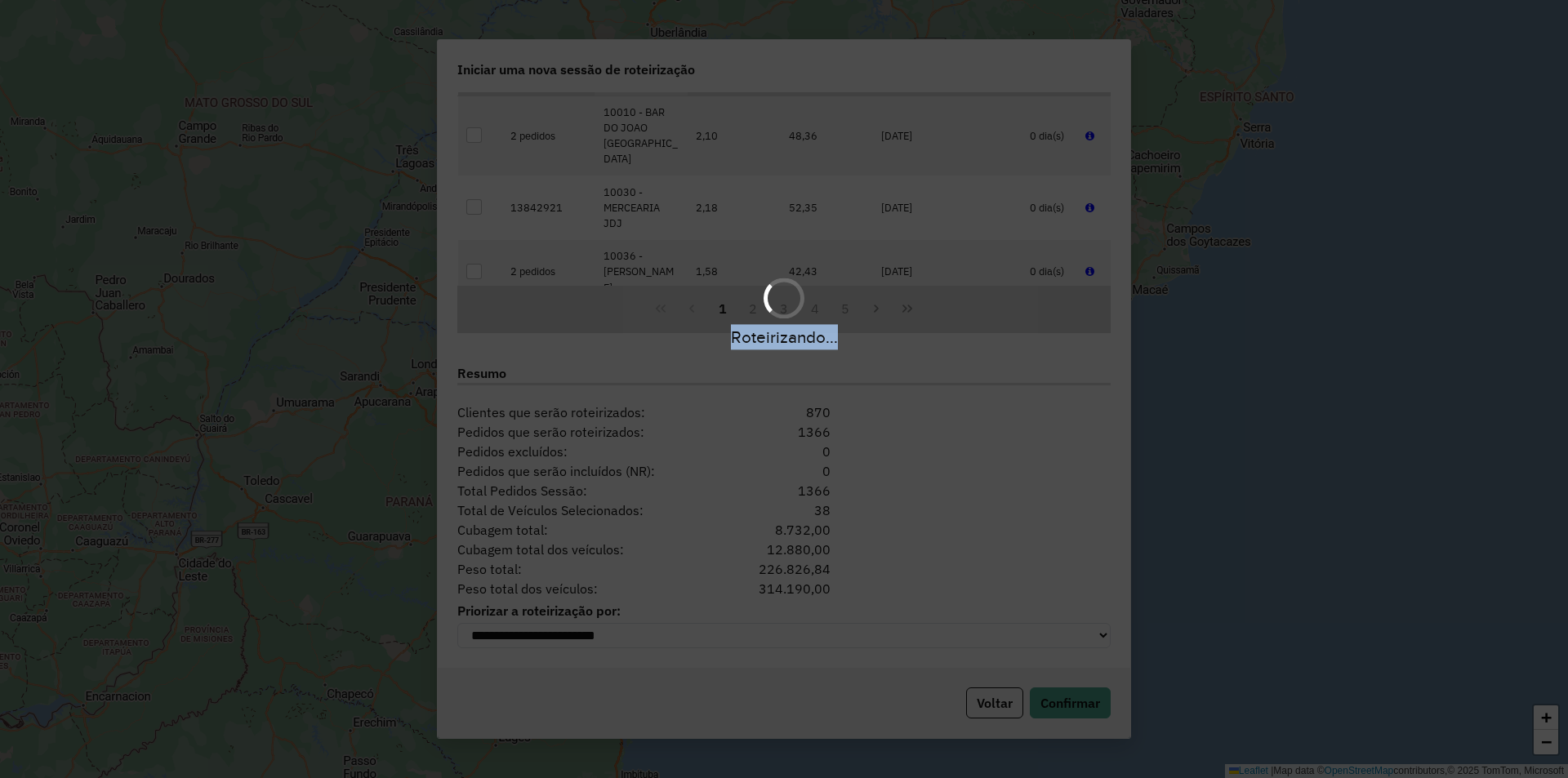
drag, startPoint x: 862, startPoint y: 335, endPoint x: 808, endPoint y: 339, distance: 54.1
click at [719, 335] on div "Roteirizando..." at bounding box center [784, 337] width 1568 height 25
click at [953, 329] on div "Roteirizando..." at bounding box center [784, 337] width 1568 height 25
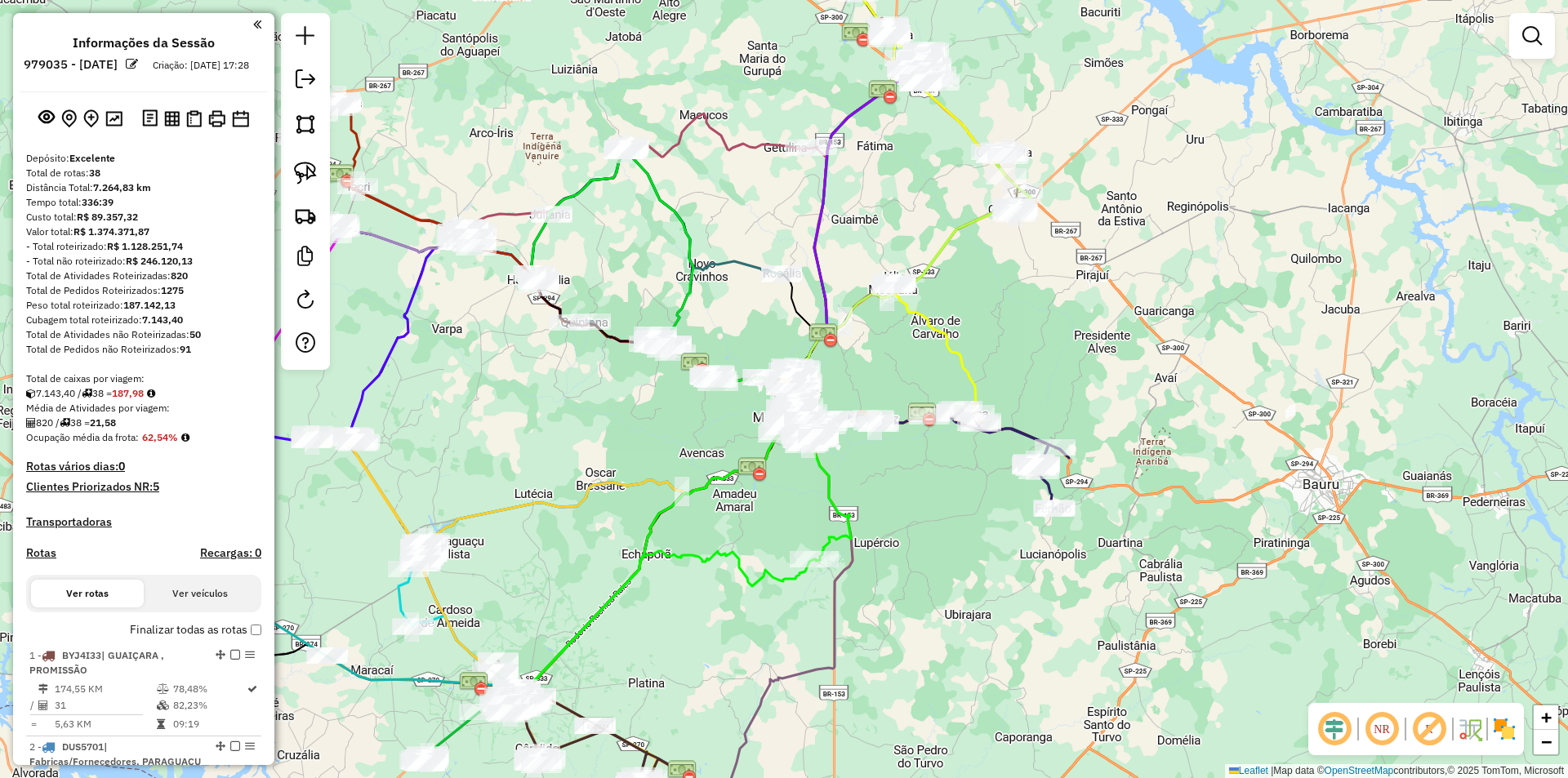
click at [1322, 726] on em at bounding box center [1334, 729] width 39 height 39
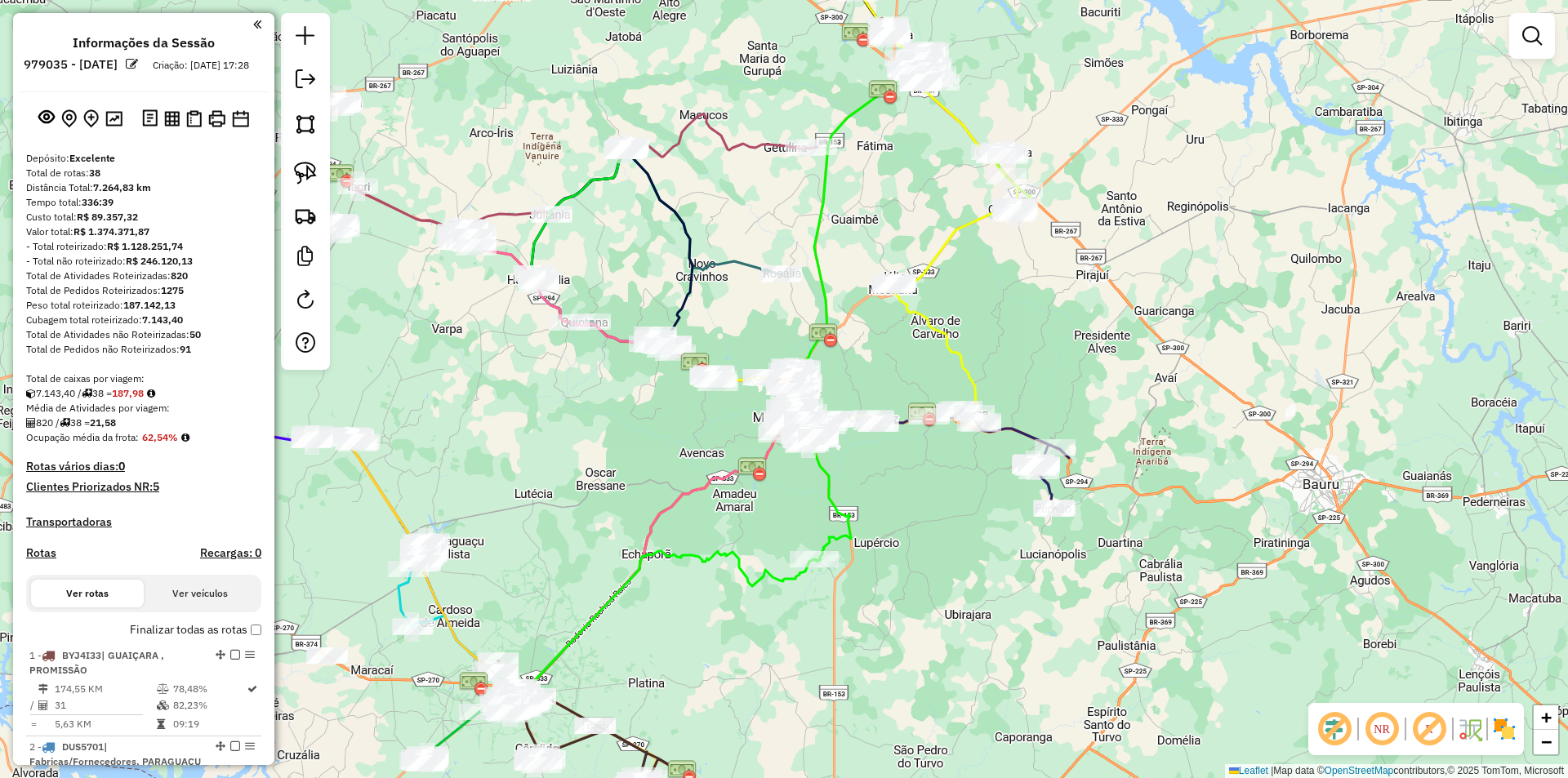
click at [940, 197] on div "Janela de atendimento Grade de atendimento Capacidade Transportadoras Veículos …" at bounding box center [784, 389] width 1568 height 778
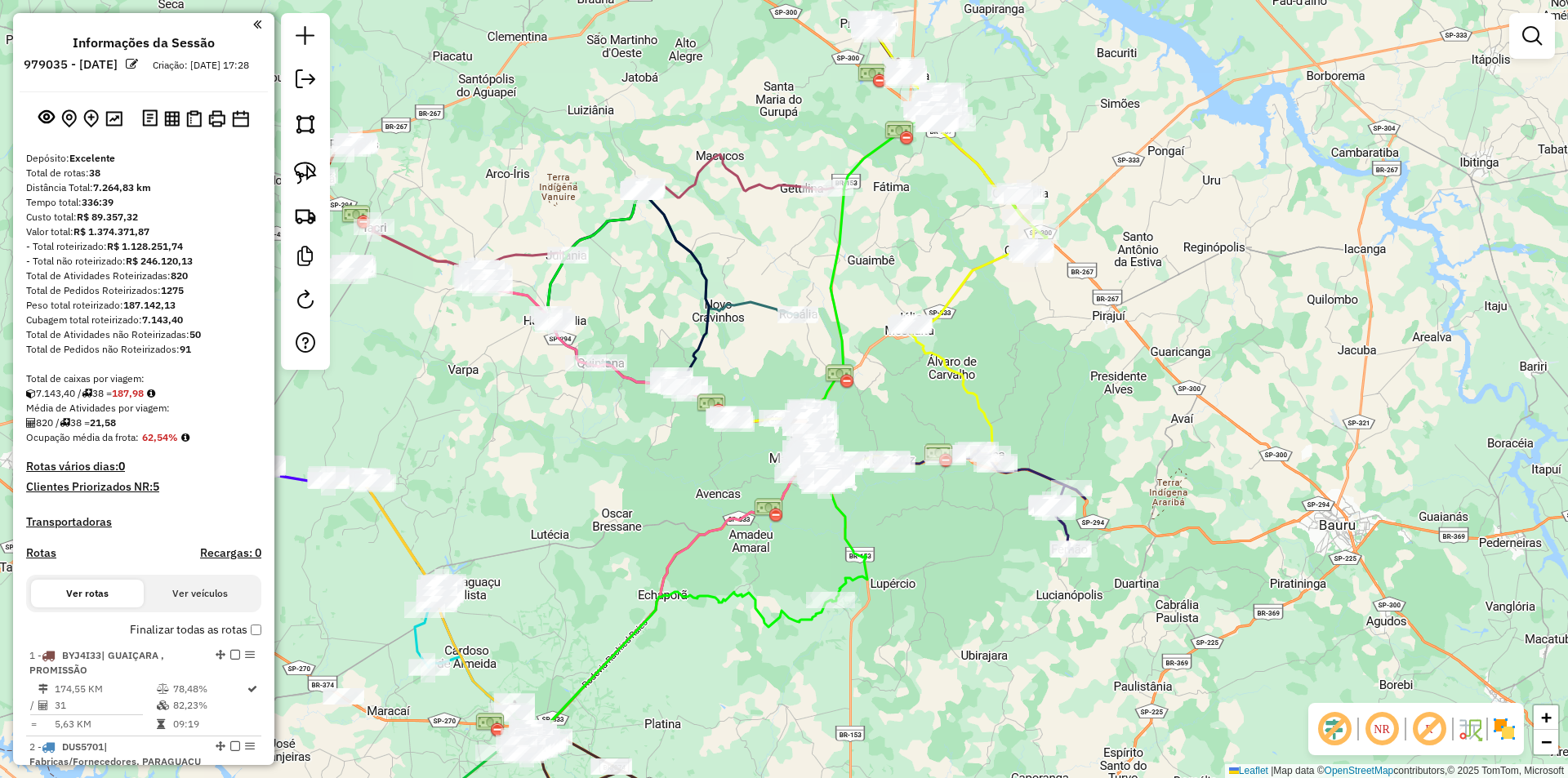
drag, startPoint x: 917, startPoint y: 170, endPoint x: 1019, endPoint y: 404, distance: 255.3
click at [1019, 409] on div "Janela de atendimento Grade de atendimento Capacidade Transportadoras Veículos …" at bounding box center [784, 389] width 1568 height 778
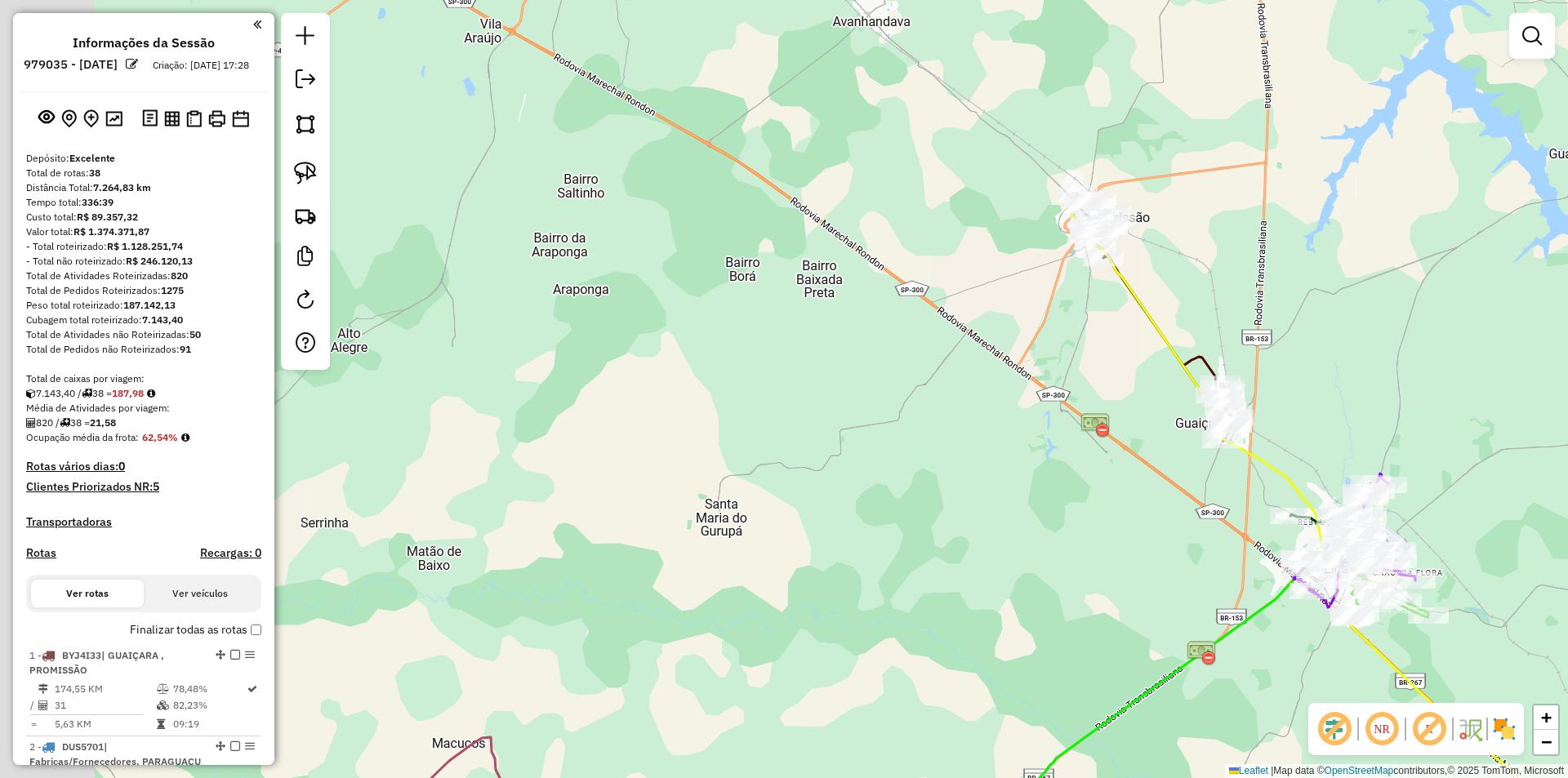
drag, startPoint x: 862, startPoint y: 404, endPoint x: 1368, endPoint y: 318, distance: 513.3
click at [1366, 317] on div "Janela de atendimento Grade de atendimento Capacidade Transportadoras Veículos …" at bounding box center [784, 389] width 1568 height 778
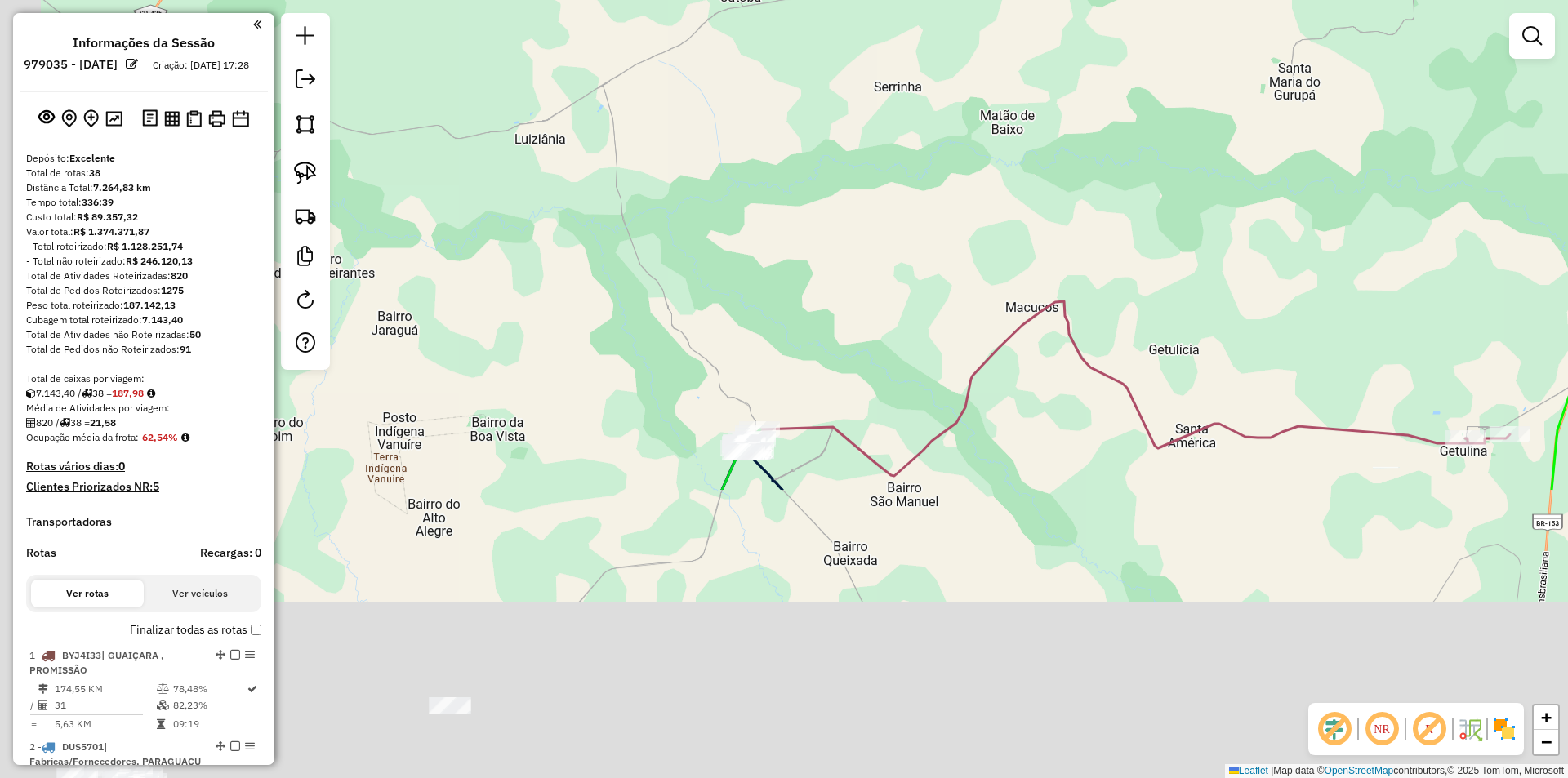
drag, startPoint x: 868, startPoint y: 504, endPoint x: 1184, endPoint y: 81, distance: 528.0
click at [1163, 74] on div "Janela de atendimento Grade de atendimento Capacidade Transportadoras Veículos …" at bounding box center [784, 389] width 1568 height 778
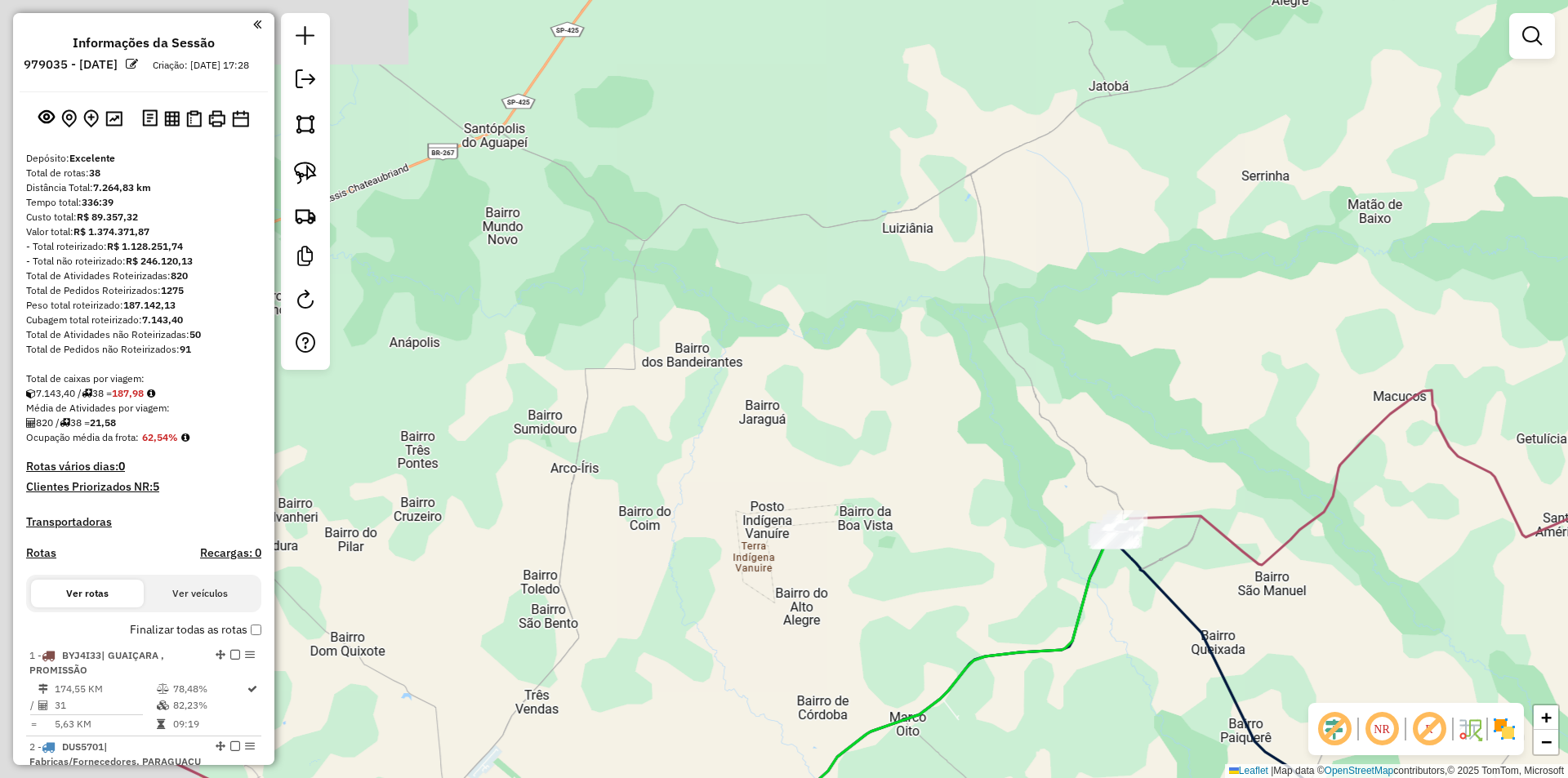
drag, startPoint x: 786, startPoint y: 294, endPoint x: 1015, endPoint y: 465, distance: 285.8
click at [1042, 475] on div "Janela de atendimento Grade de atendimento Capacidade Transportadoras Veículos …" at bounding box center [784, 389] width 1568 height 778
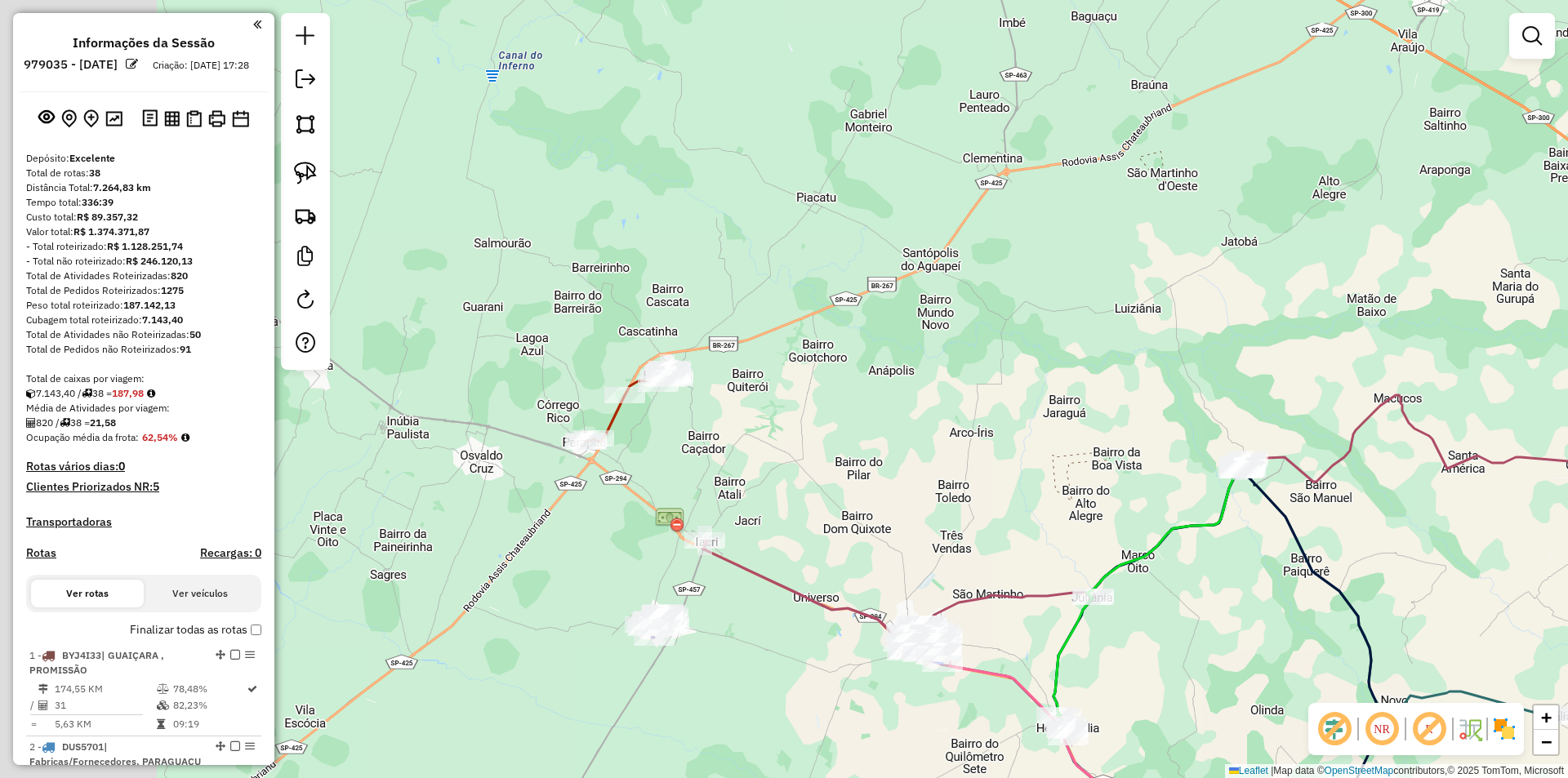
drag, startPoint x: 750, startPoint y: 454, endPoint x: 949, endPoint y: 438, distance: 199.6
click at [991, 419] on div "Janela de atendimento Grade de atendimento Capacidade Transportadoras Veículos …" at bounding box center [784, 389] width 1568 height 778
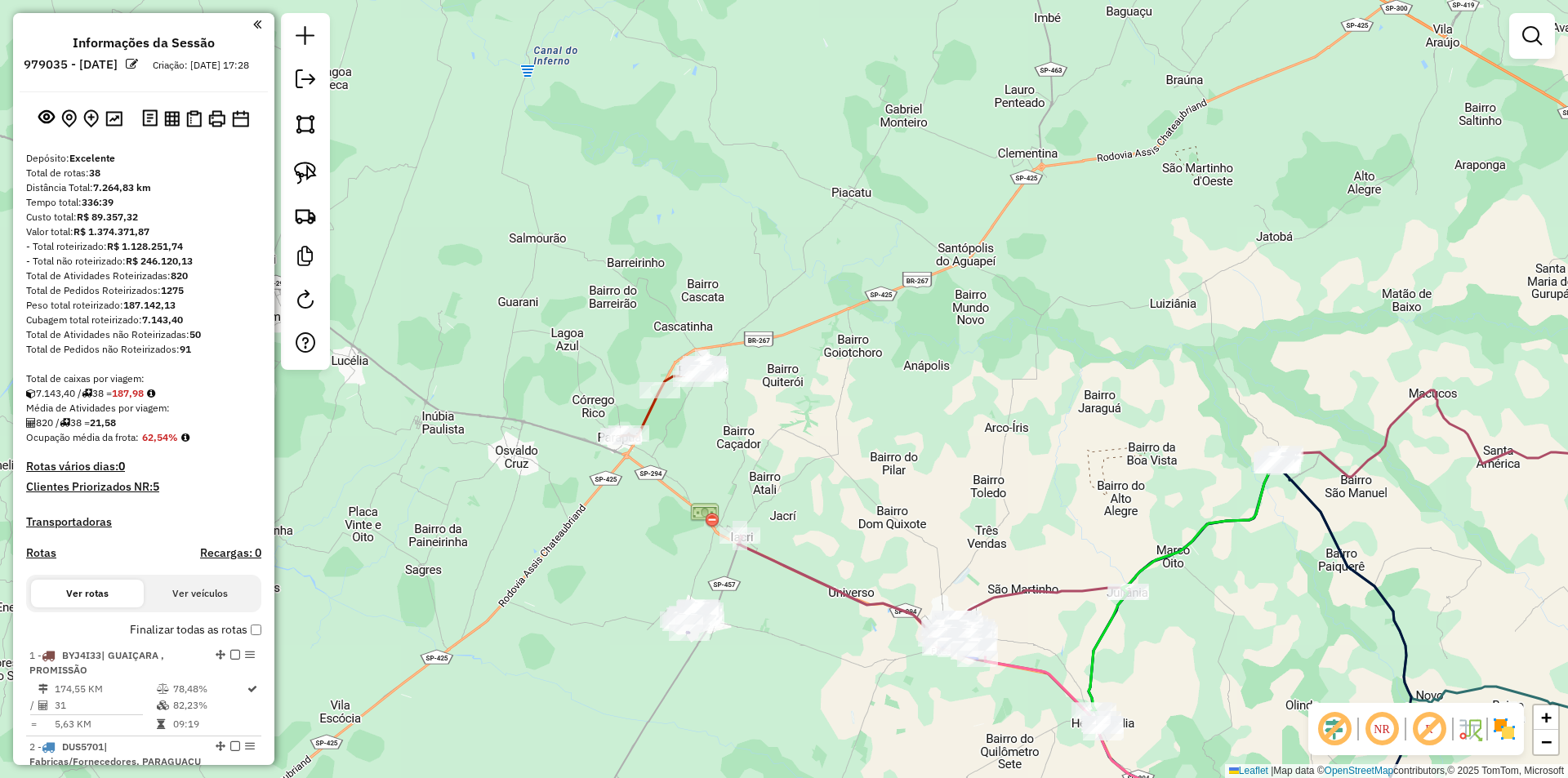
click at [651, 408] on icon at bounding box center [664, 400] width 88 height 73
select select "**********"
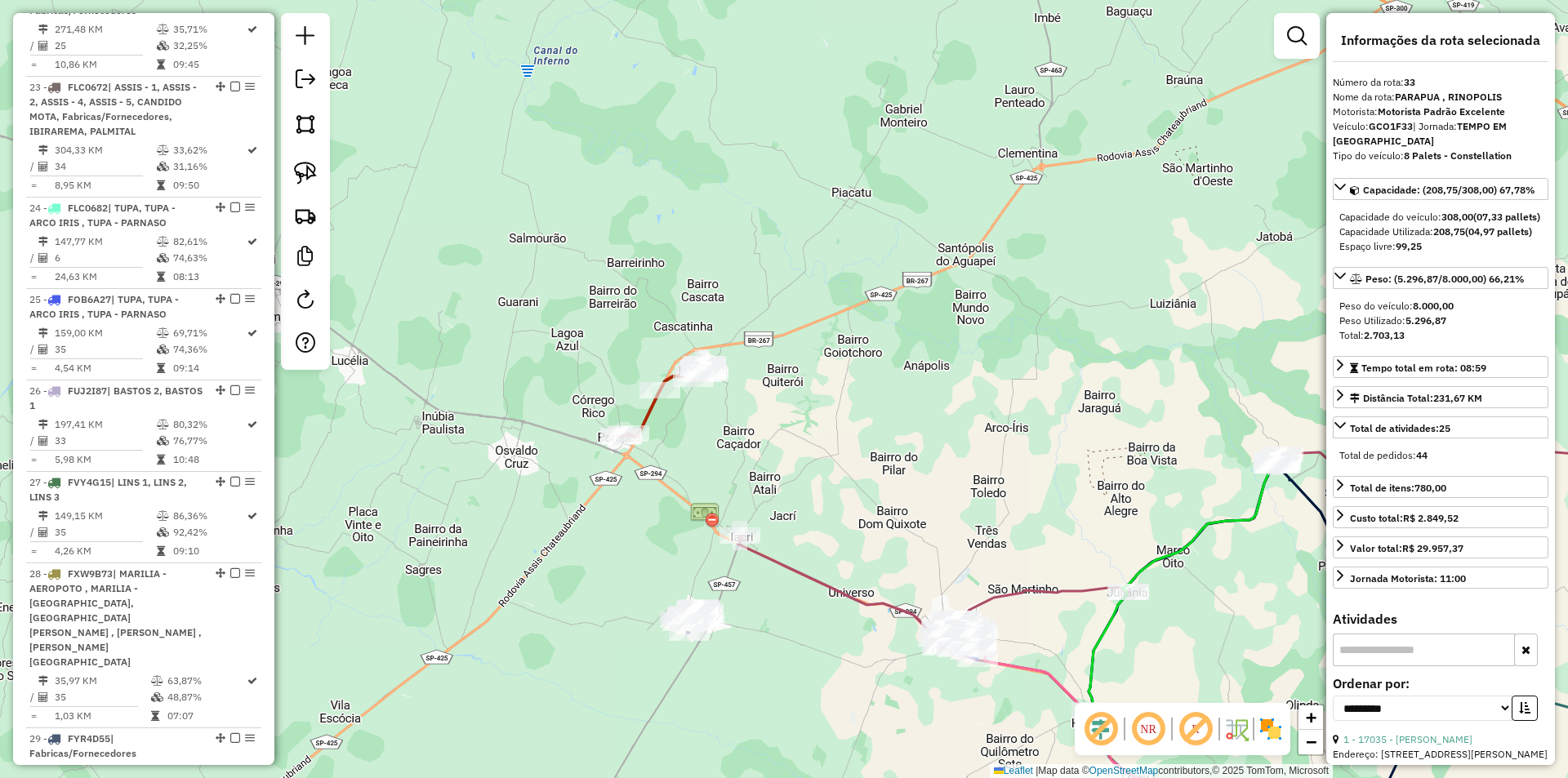
scroll to position [3707, 0]
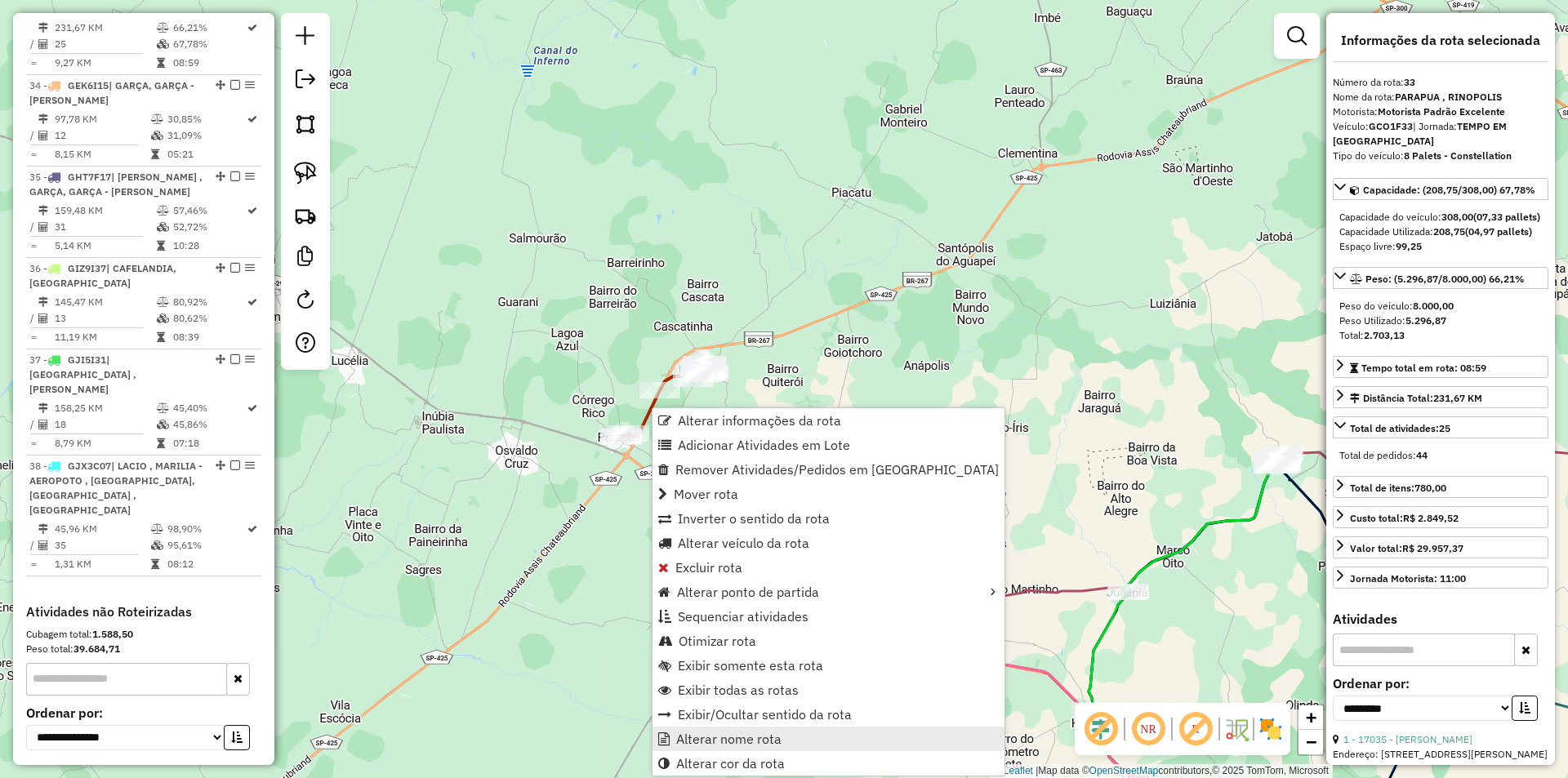
click at [735, 734] on span "Alterar nome rota" at bounding box center [729, 739] width 105 height 13
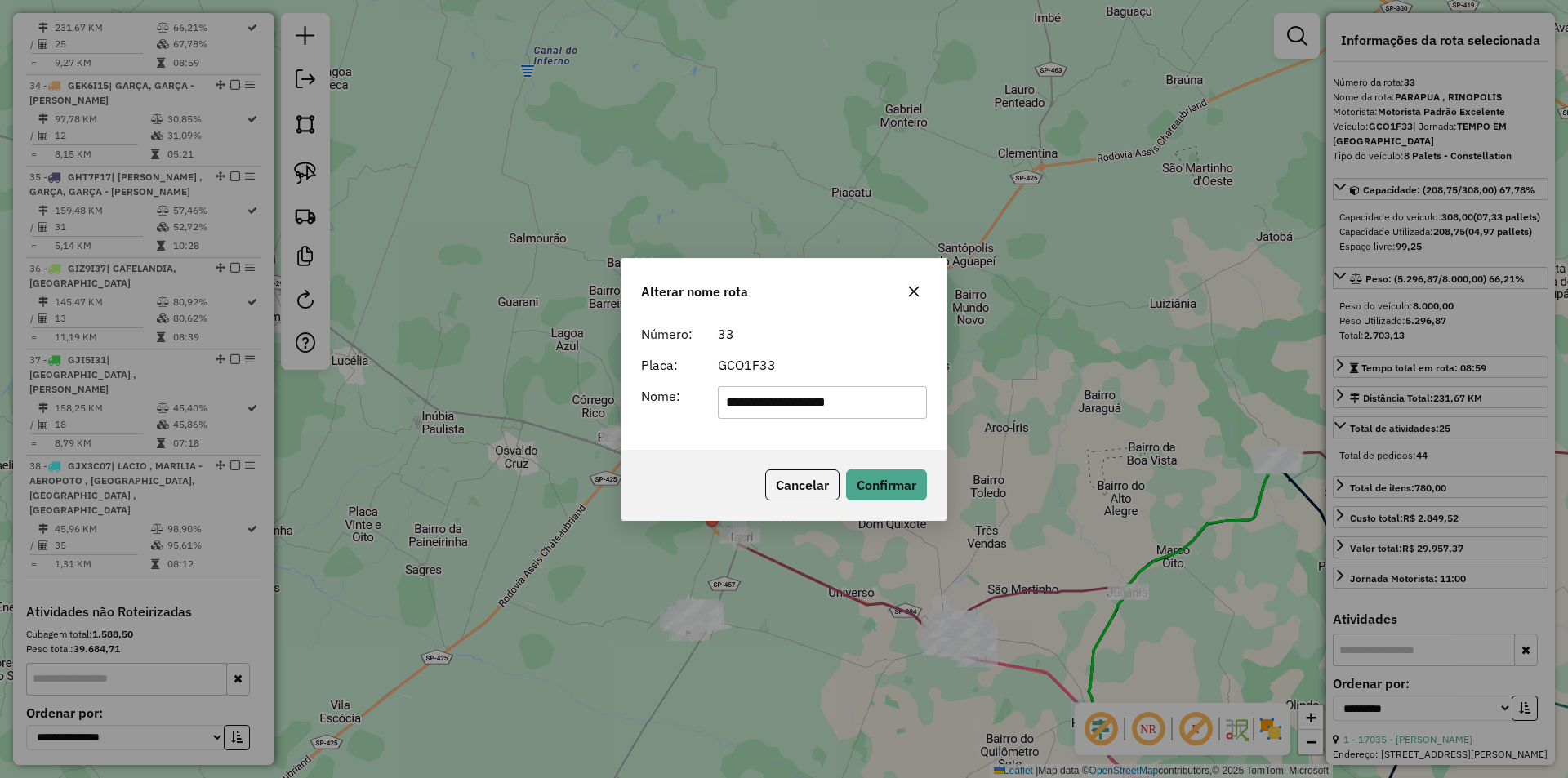
drag, startPoint x: 792, startPoint y: 399, endPoint x: 634, endPoint y: 417, distance: 159.0
click at [634, 417] on div "**********" at bounding box center [784, 402] width 306 height 32
click at [854, 402] on input "*********" at bounding box center [822, 402] width 210 height 32
type input "**********"
click at [885, 484] on button "Confirmar" at bounding box center [887, 485] width 81 height 31
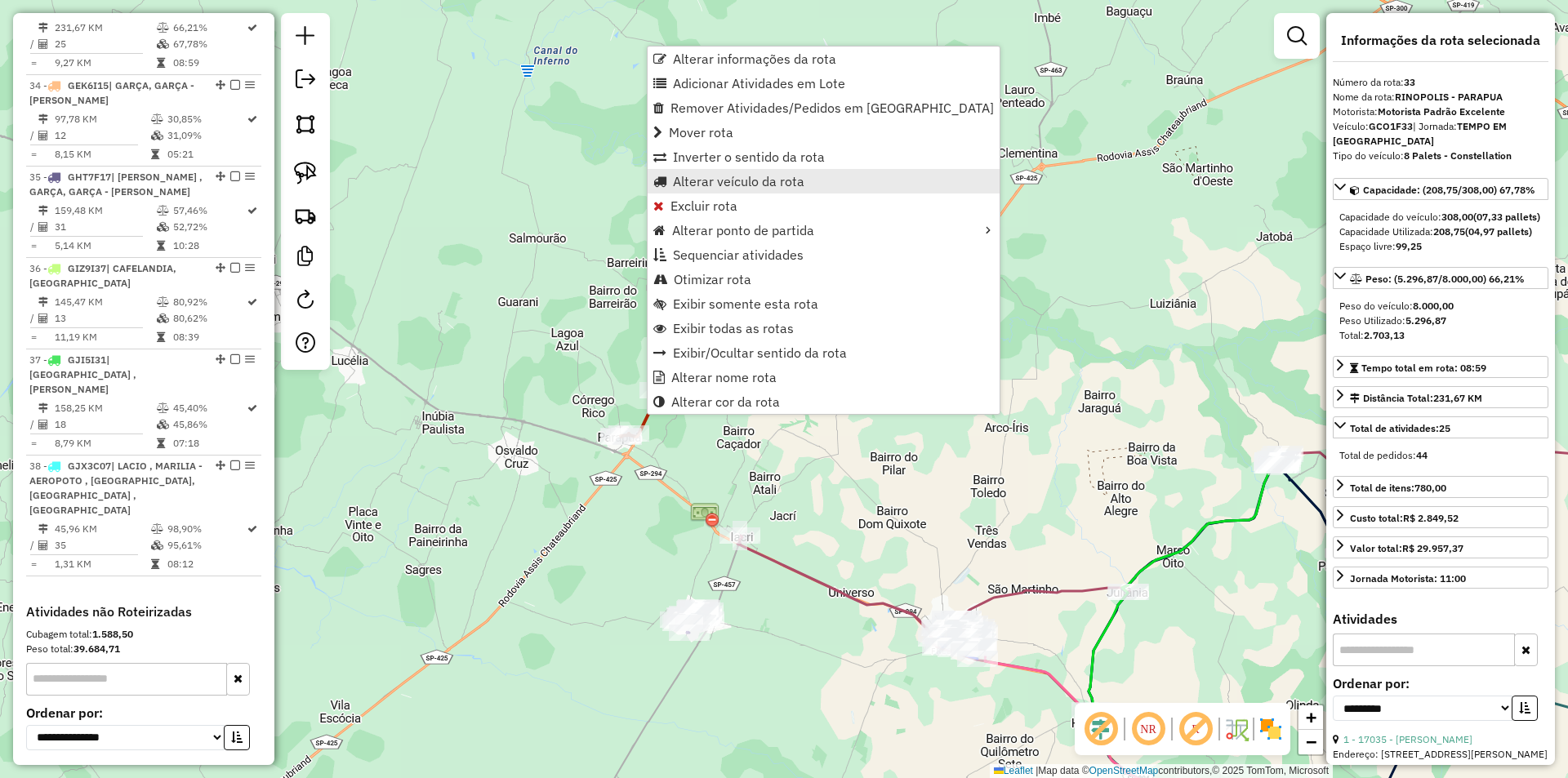
click at [781, 183] on span "Alterar veículo da rota" at bounding box center [738, 181] width 131 height 13
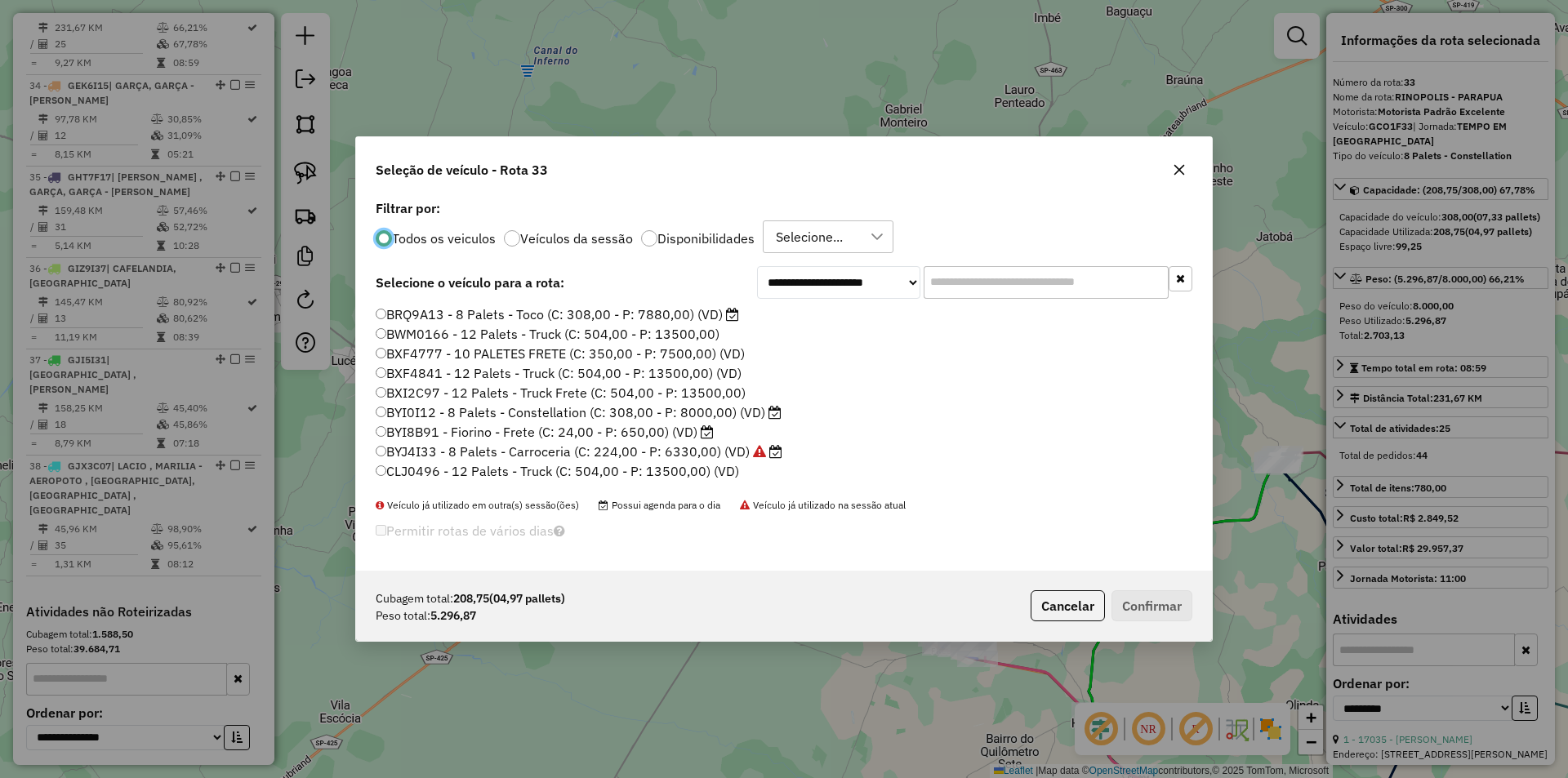
scroll to position [9, 5]
click at [991, 278] on input "text" at bounding box center [1046, 282] width 245 height 32
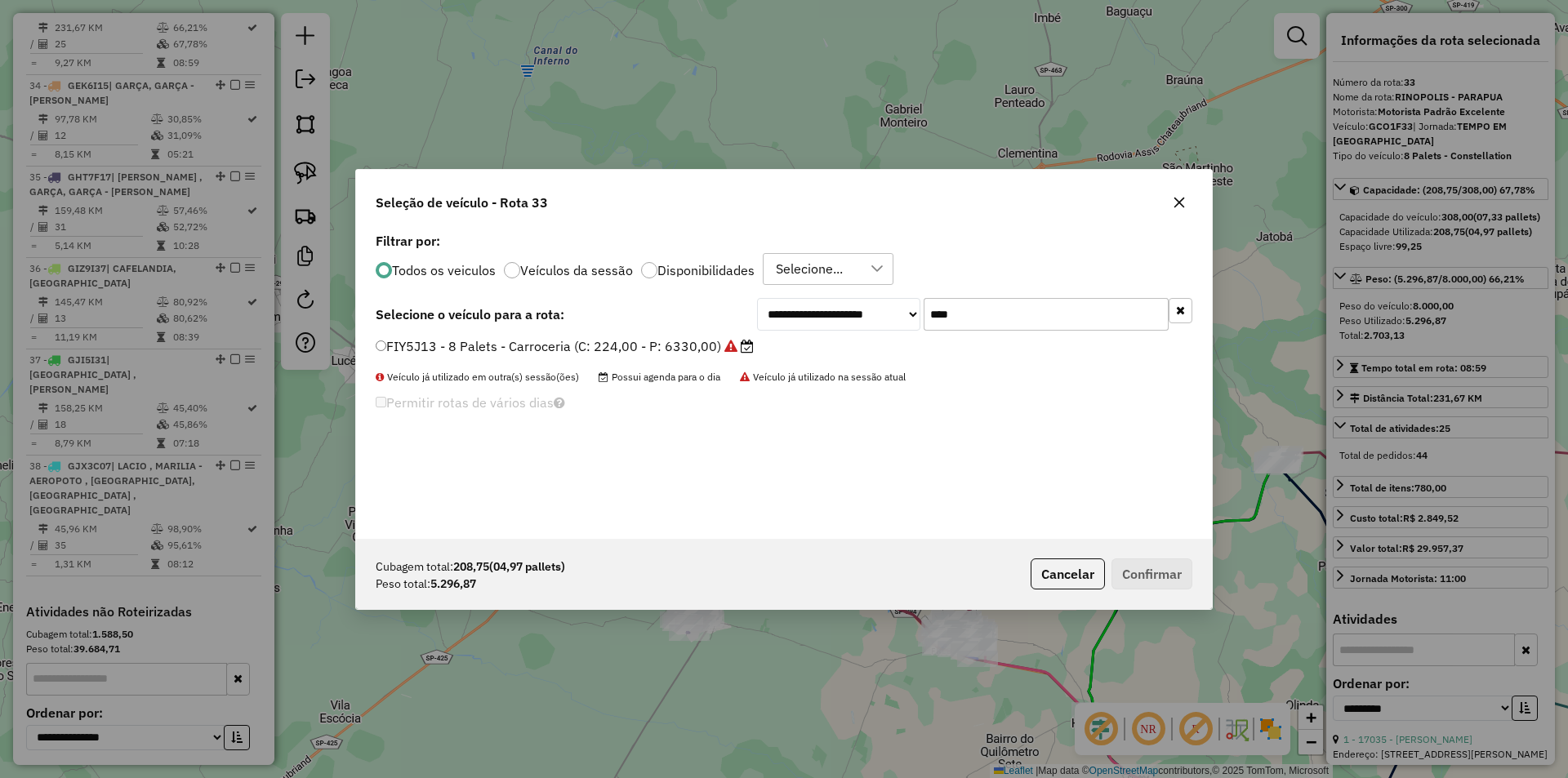
type input "****"
click at [676, 346] on label "FIY5J13 - 8 Palets - Carroceria (C: 224,00 - P: 6330,00)" at bounding box center [565, 346] width 378 height 19
click at [1126, 574] on button "Confirmar" at bounding box center [1152, 575] width 81 height 31
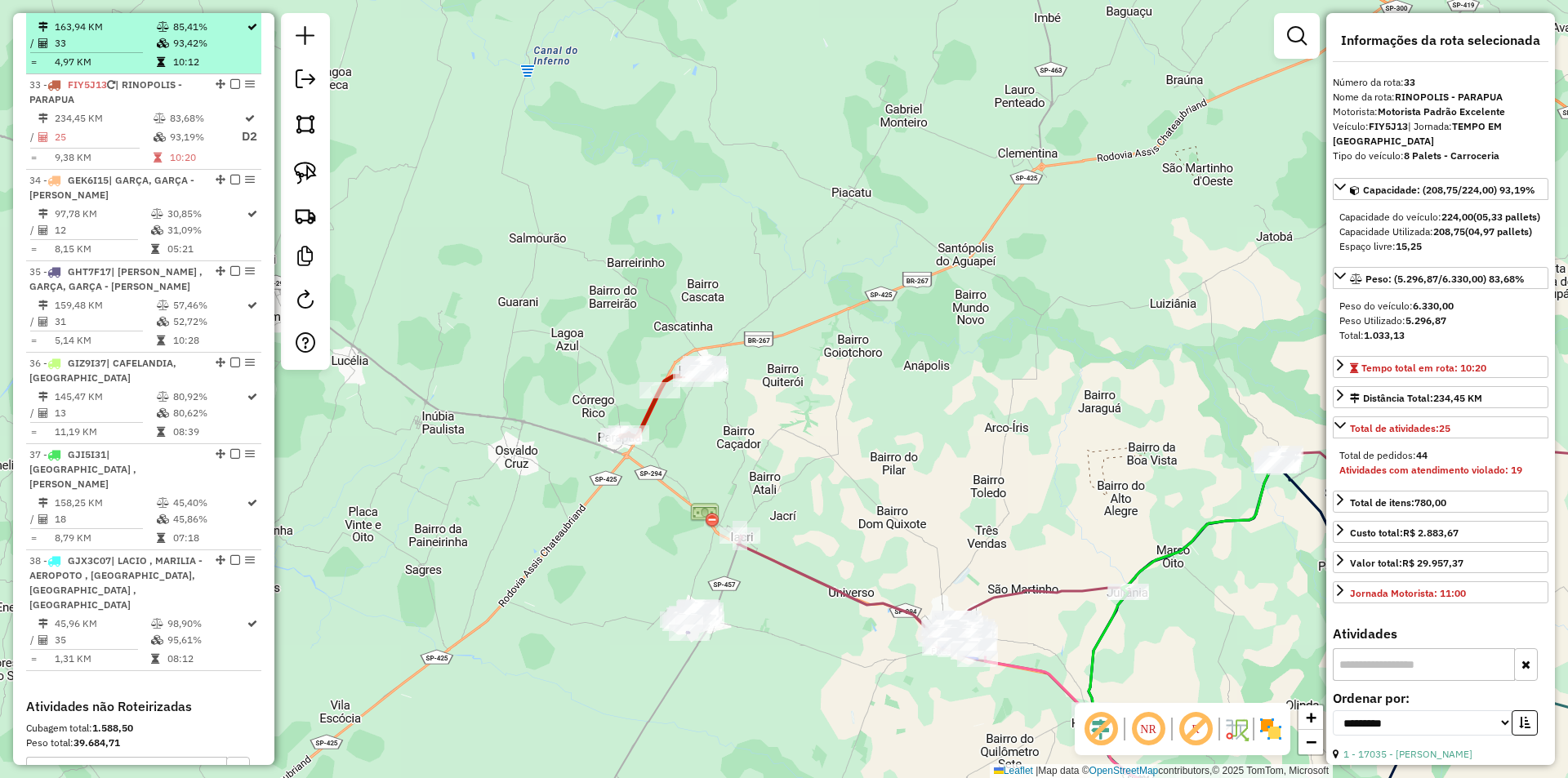
scroll to position [3544, 0]
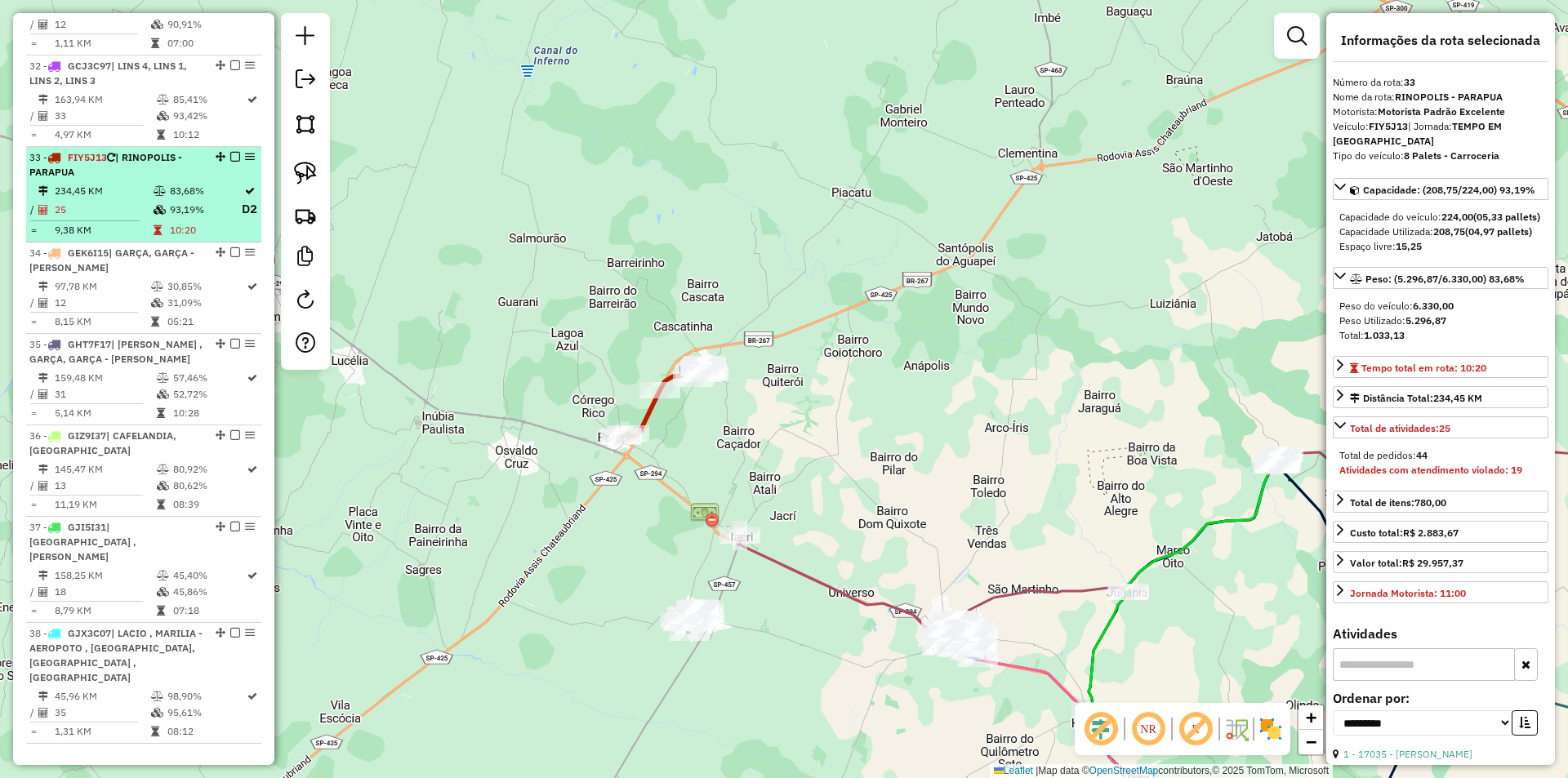
click at [233, 162] on em at bounding box center [235, 156] width 10 height 10
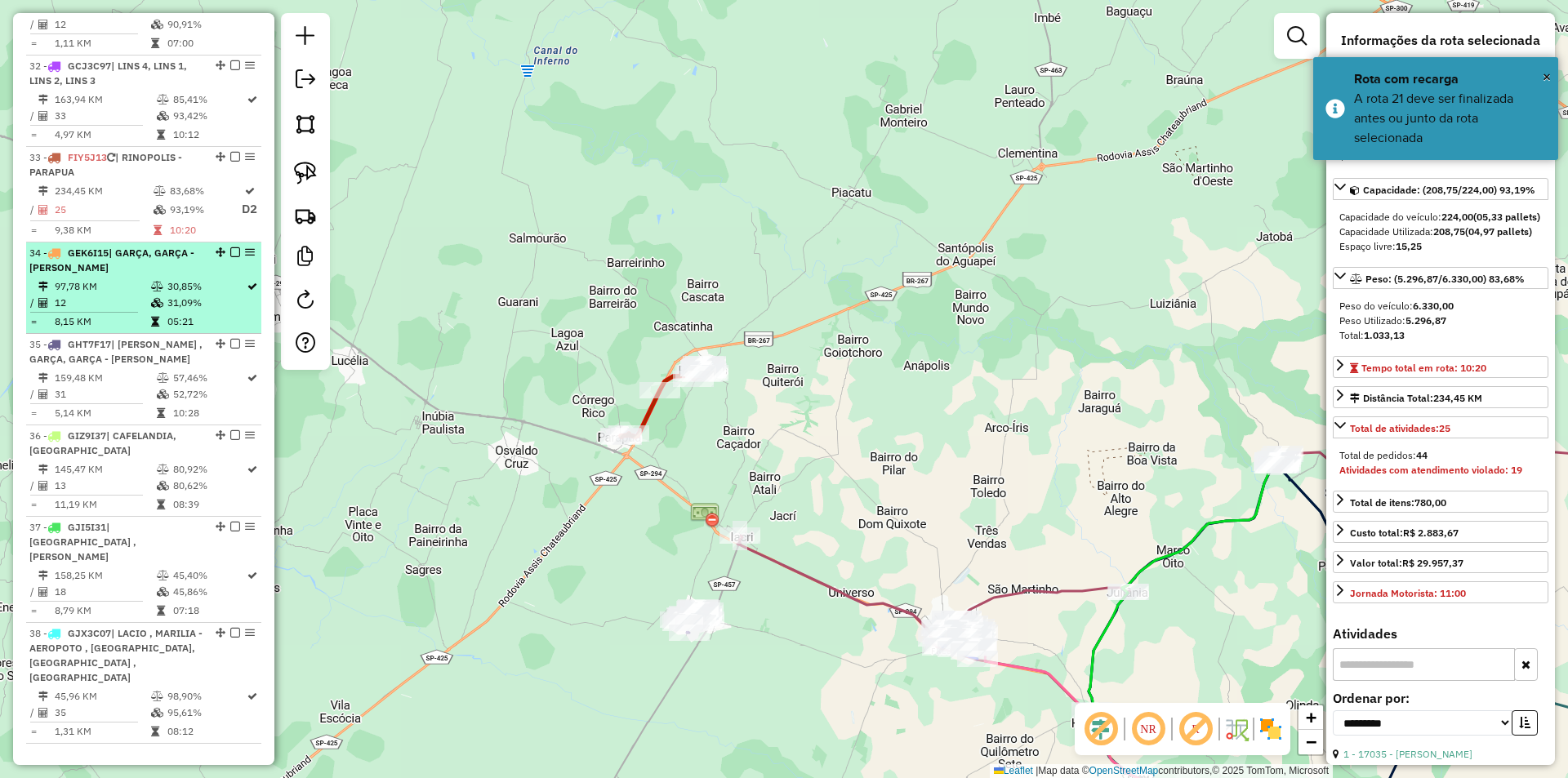
click at [177, 275] on div "34 - GEK6I15 | GARÇA, GARÇA - VERA CUZ" at bounding box center [115, 261] width 173 height 30
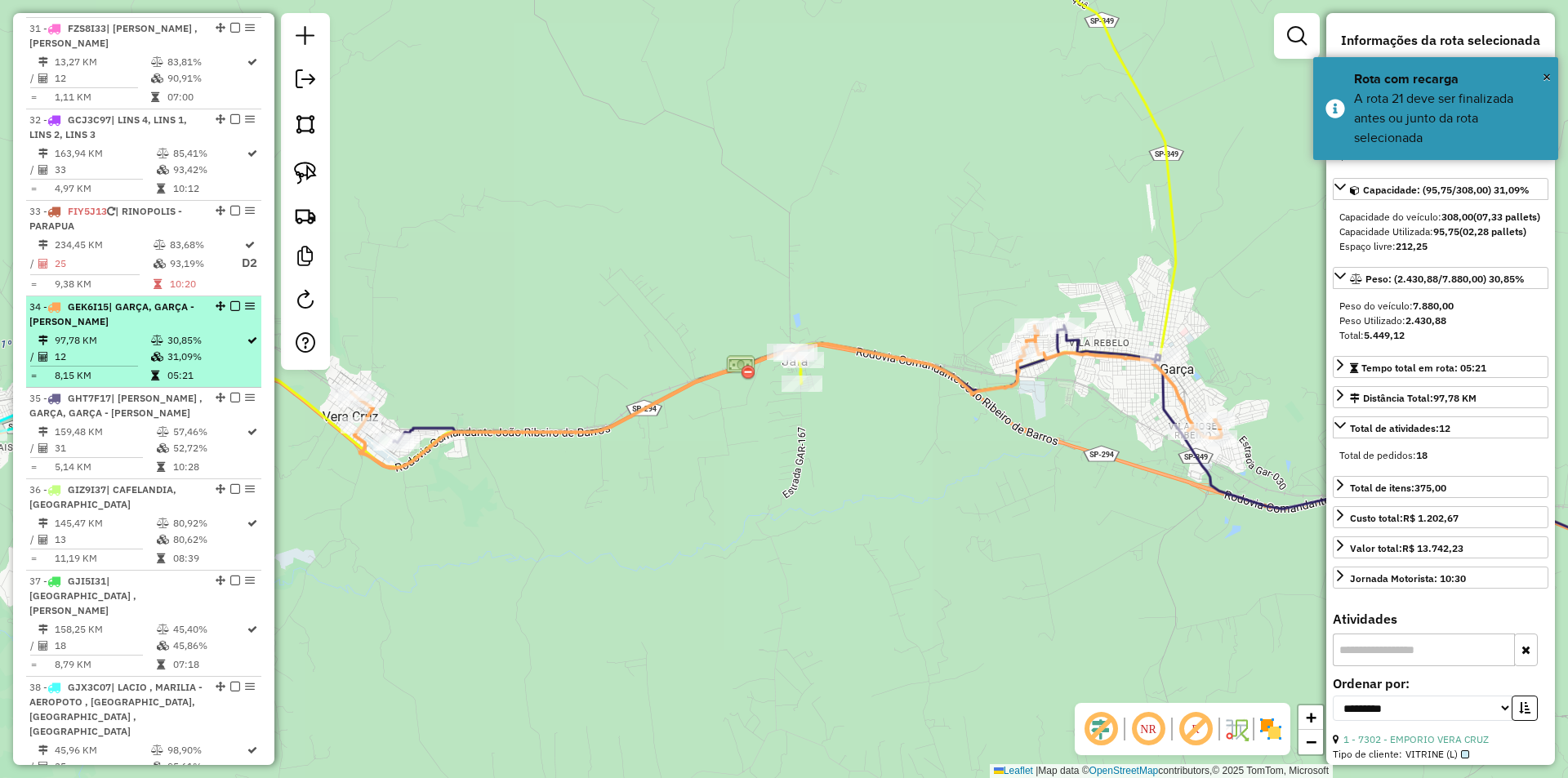
scroll to position [3380, 0]
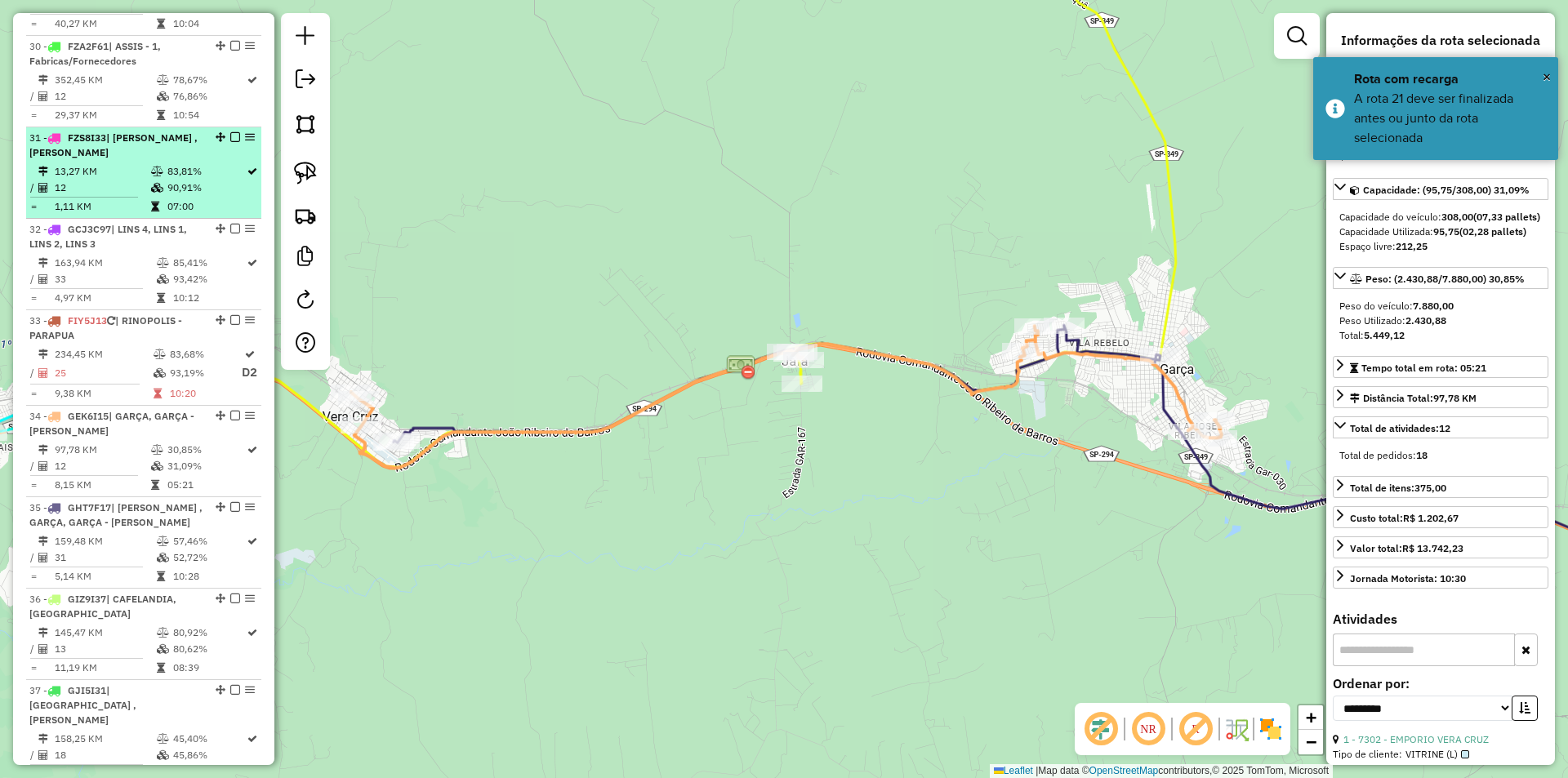
click at [176, 196] on td "90,91%" at bounding box center [206, 188] width 79 height 17
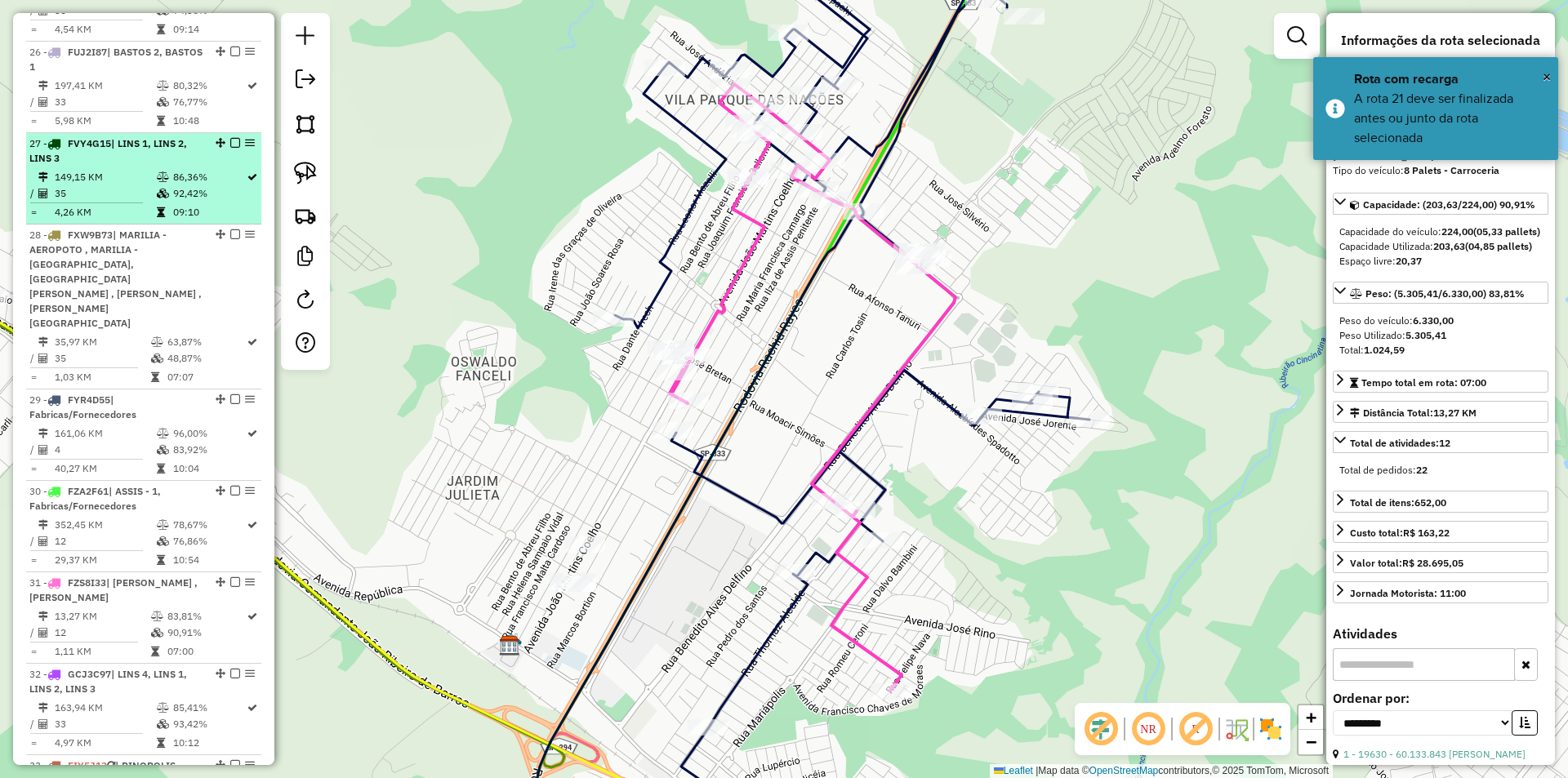
scroll to position [2890, 0]
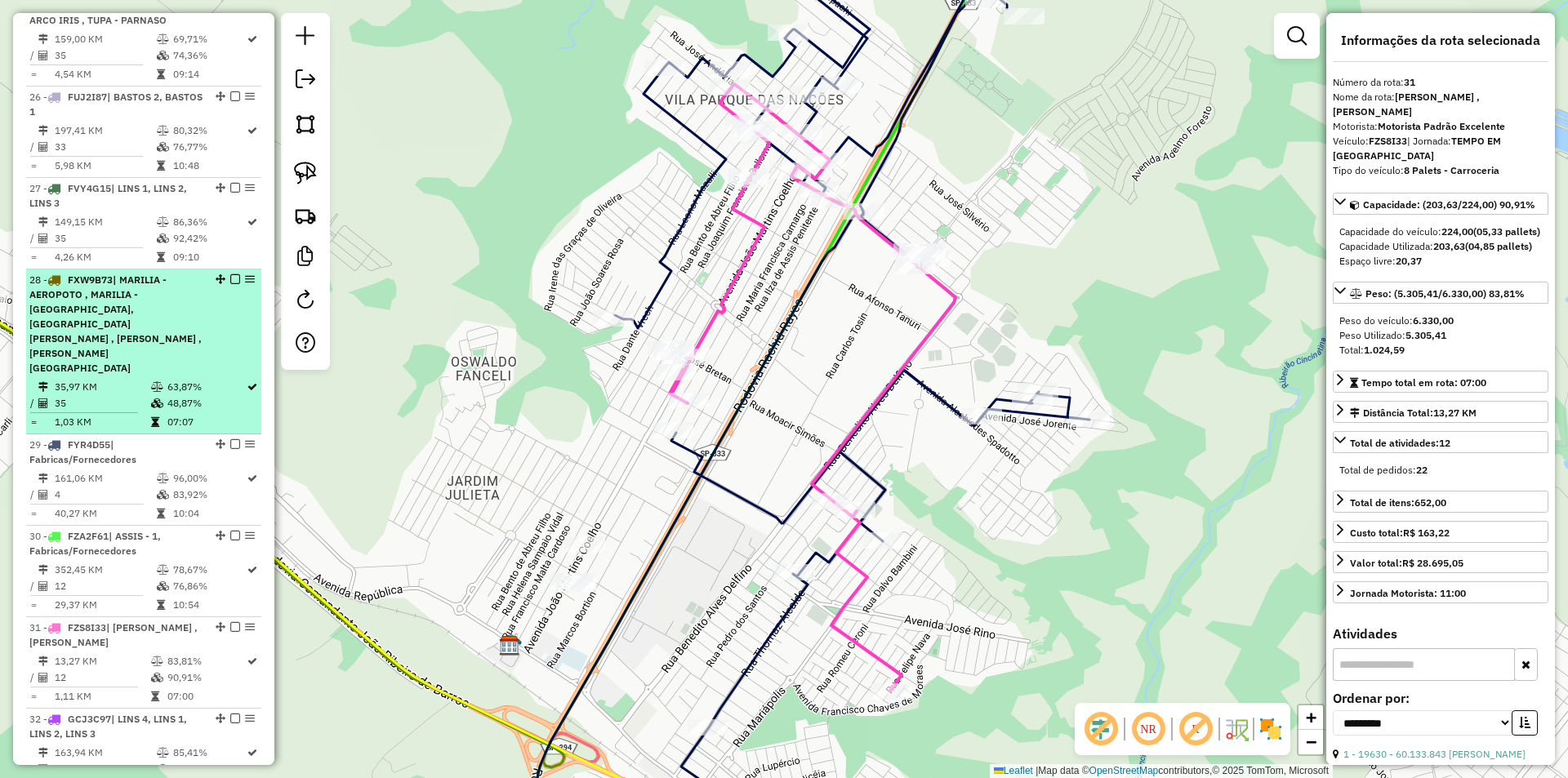
click at [184, 336] on div "28 - FXW9B73 | MARILIA - AEROPOTO , MARILIA - ALTO CAFEZAL, MARILIA - BANDEIRAN…" at bounding box center [115, 323] width 173 height 103
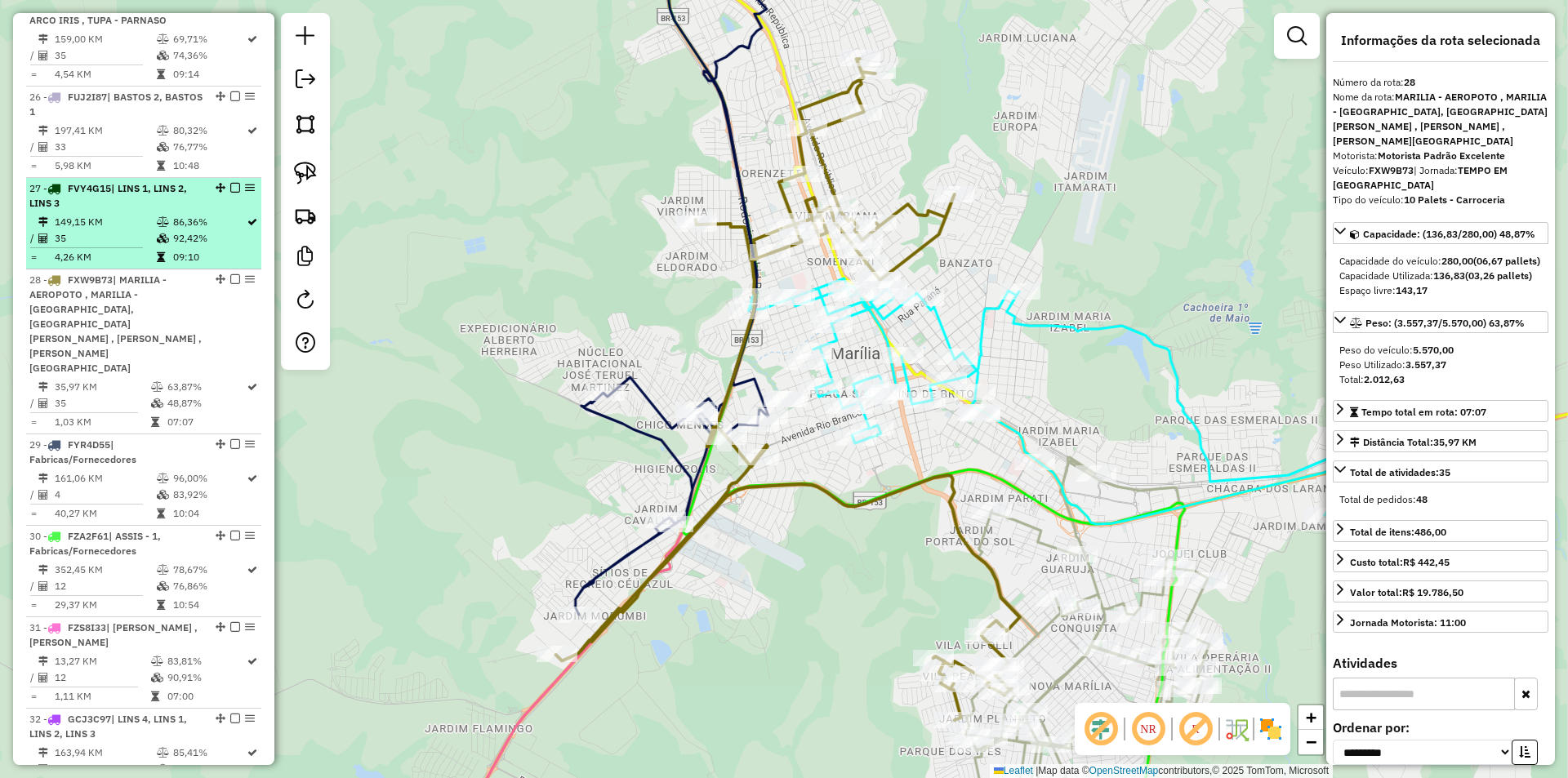
click at [173, 230] on td "86,36%" at bounding box center [210, 223] width 74 height 17
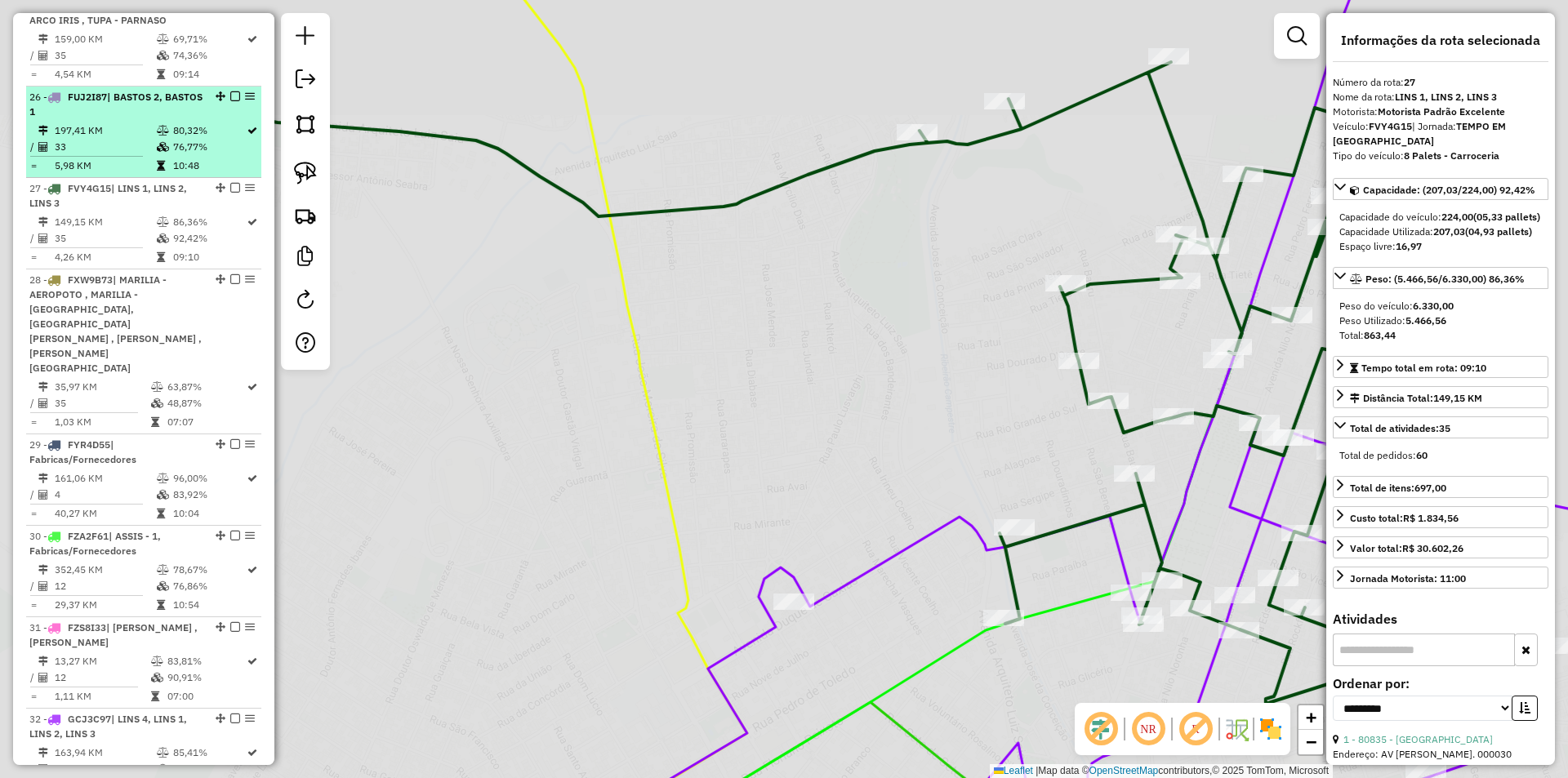
click at [190, 139] on td "80,32%" at bounding box center [210, 131] width 74 height 17
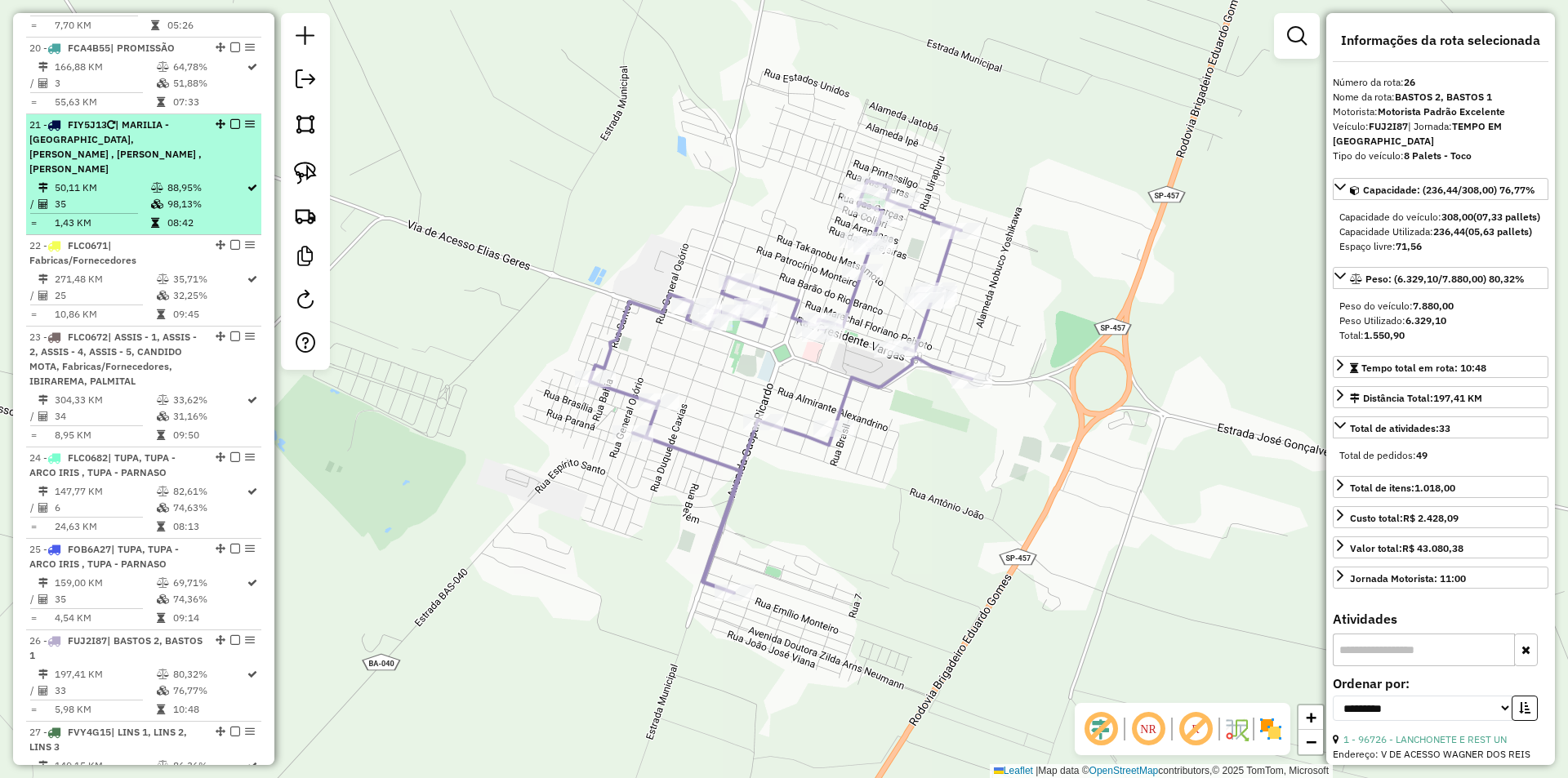
scroll to position [2236, 0]
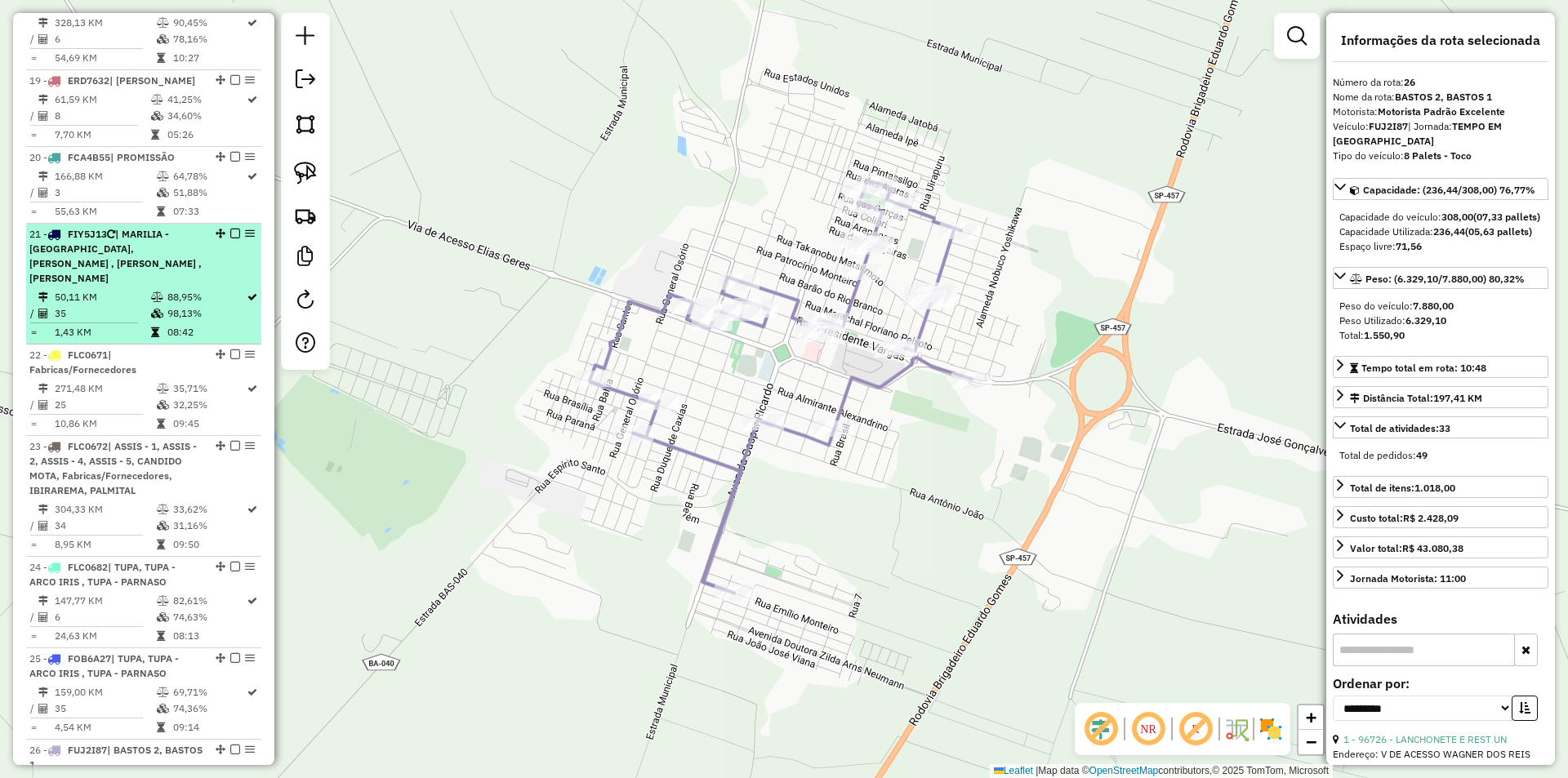
click at [182, 243] on div "21 - FIY5J13 | MARILIA - ALTO CAFEZAL, MARILIA - BANDEIRANTES , MARILIA - CESAR…" at bounding box center [115, 257] width 173 height 59
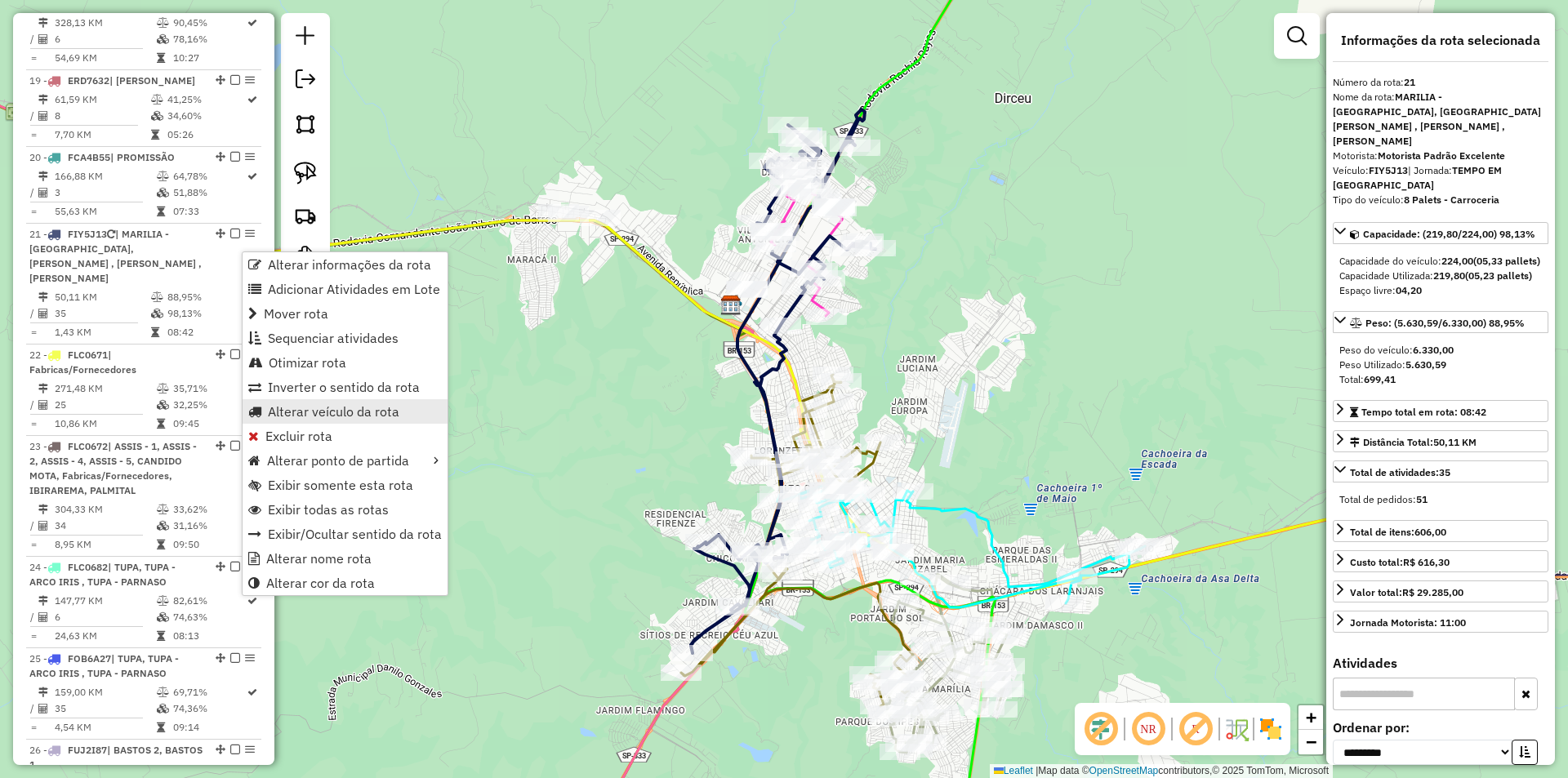
click at [327, 407] on span "Alterar veículo da rota" at bounding box center [334, 411] width 131 height 13
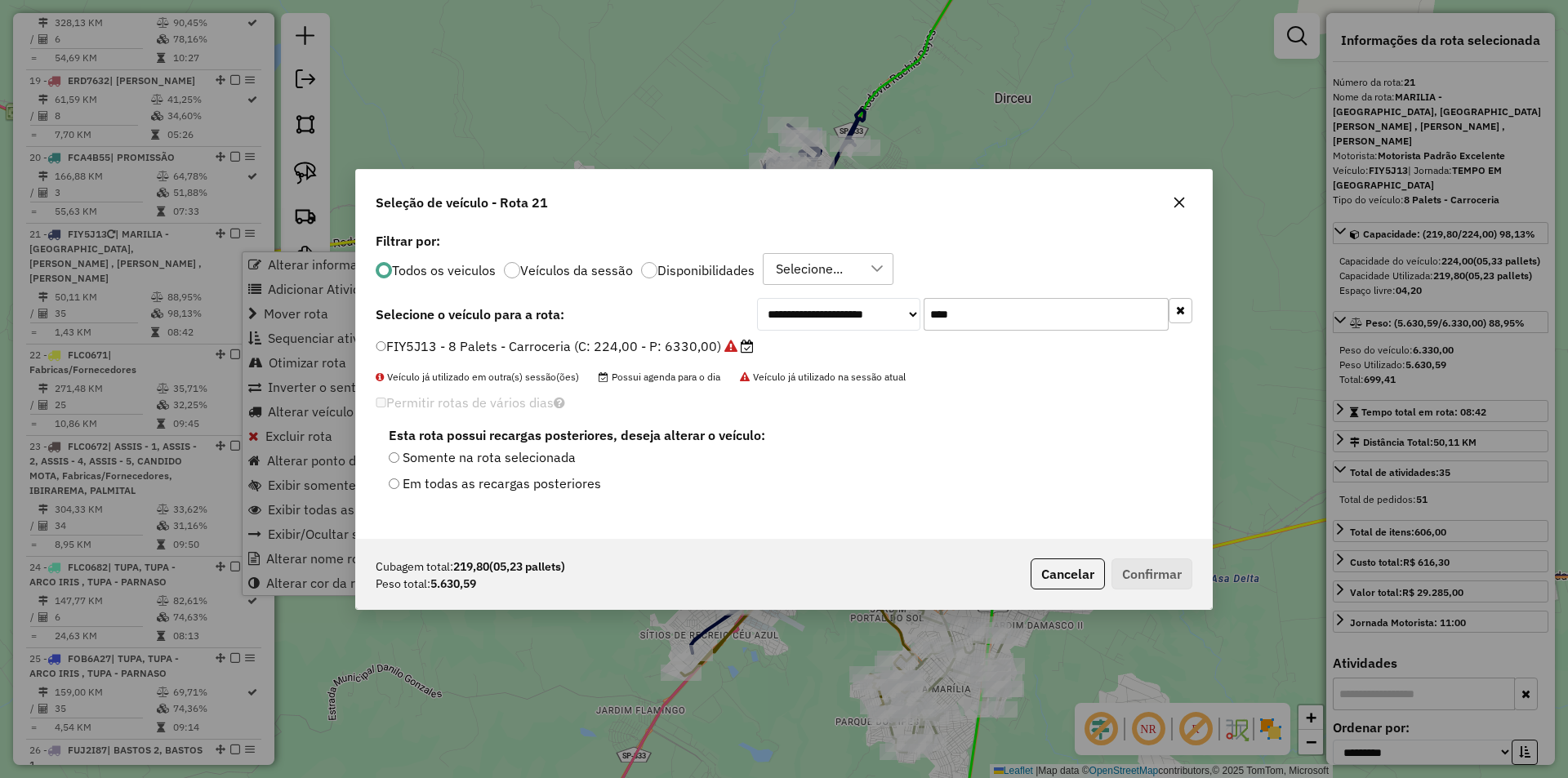
scroll to position [9, 5]
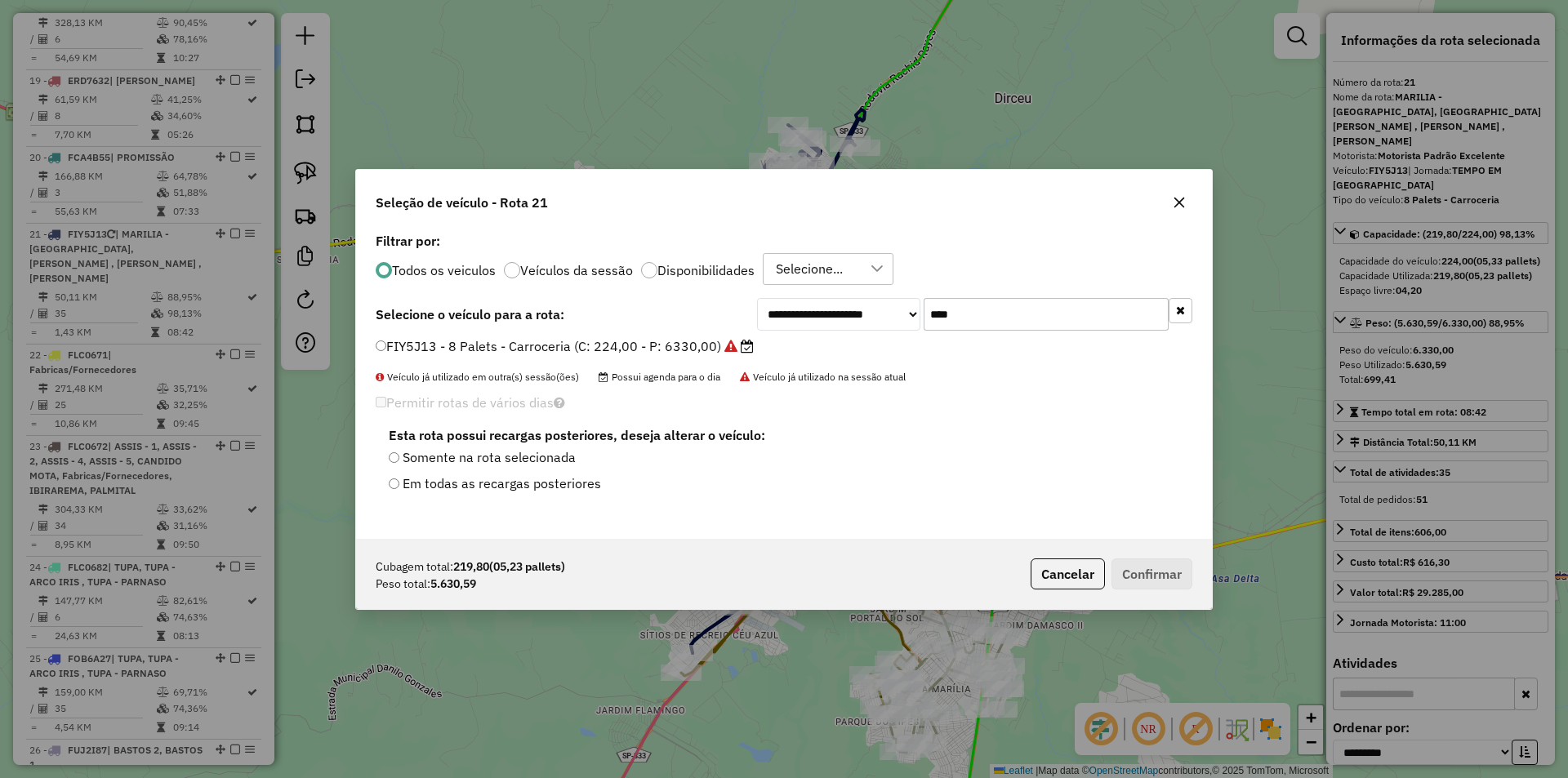
drag, startPoint x: 1070, startPoint y: 317, endPoint x: 885, endPoint y: 335, distance: 185.9
click at [885, 335] on div "**********" at bounding box center [784, 384] width 856 height 310
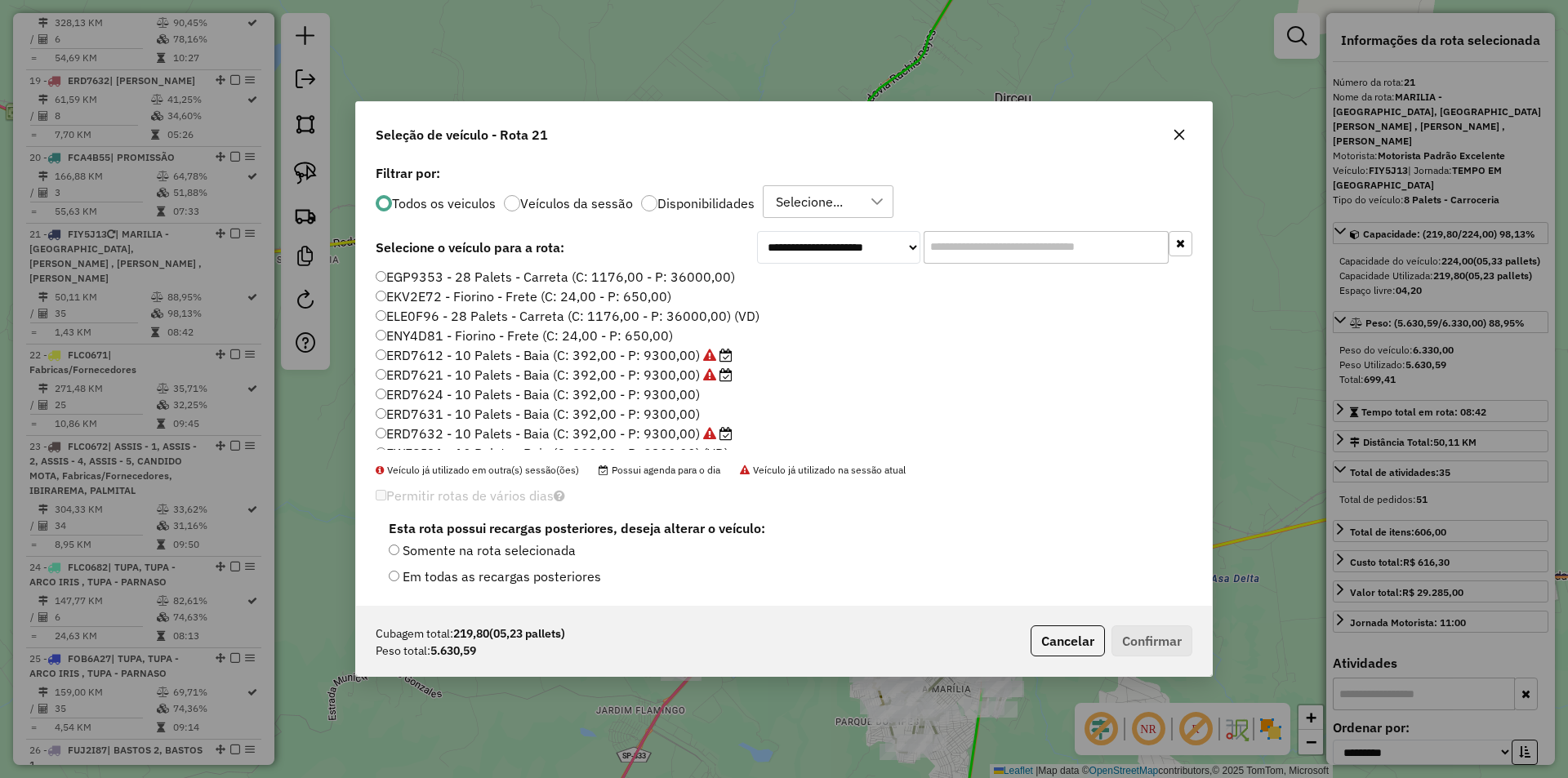
scroll to position [653, 0]
click at [678, 374] on label "ERD7624 - 10 Palets - Baia (C: 392,00 - P: 9300,00)" at bounding box center [538, 371] width 324 height 19
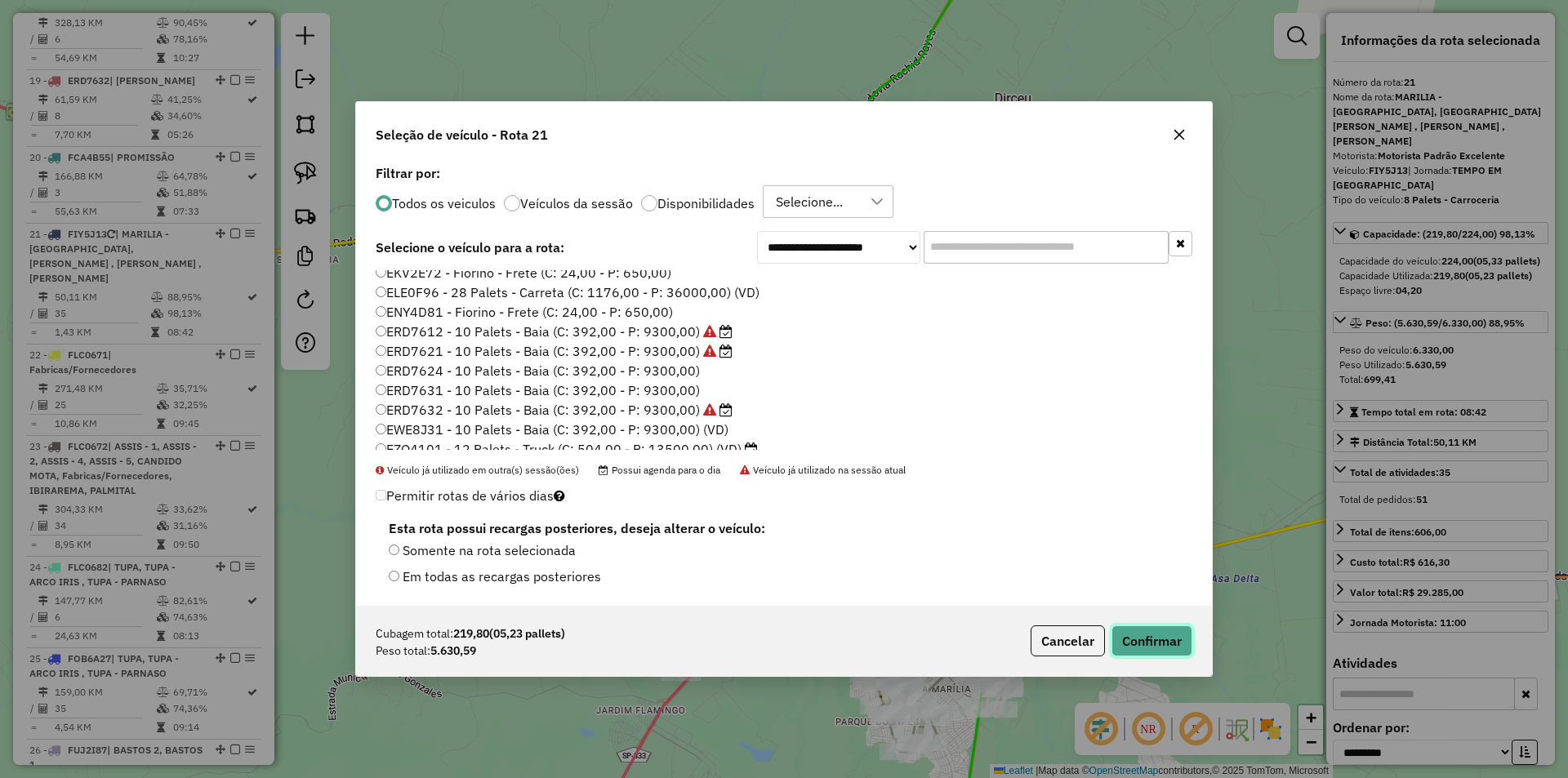
click at [1132, 634] on button "Confirmar" at bounding box center [1152, 641] width 81 height 31
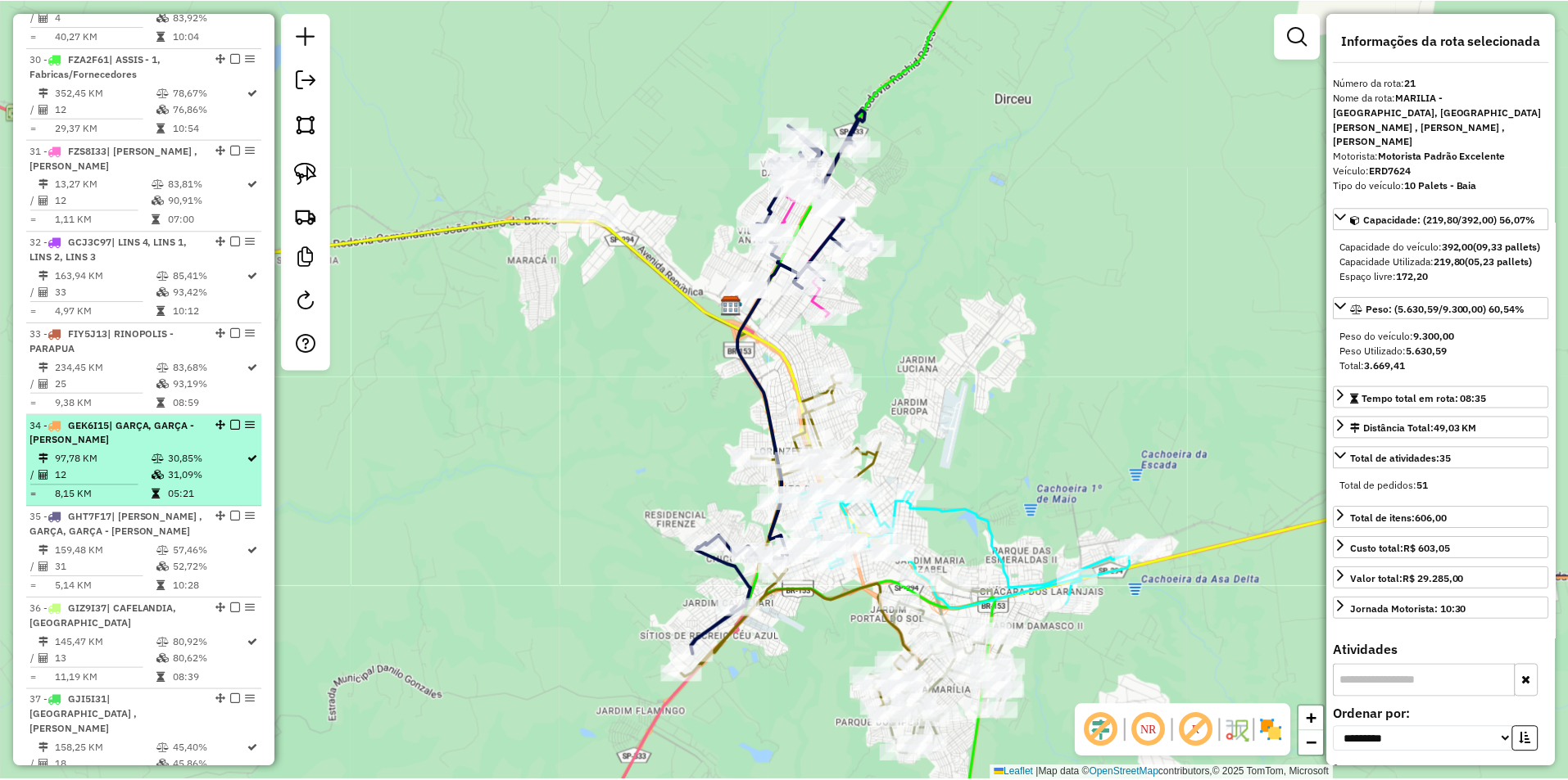
scroll to position [3373, 0]
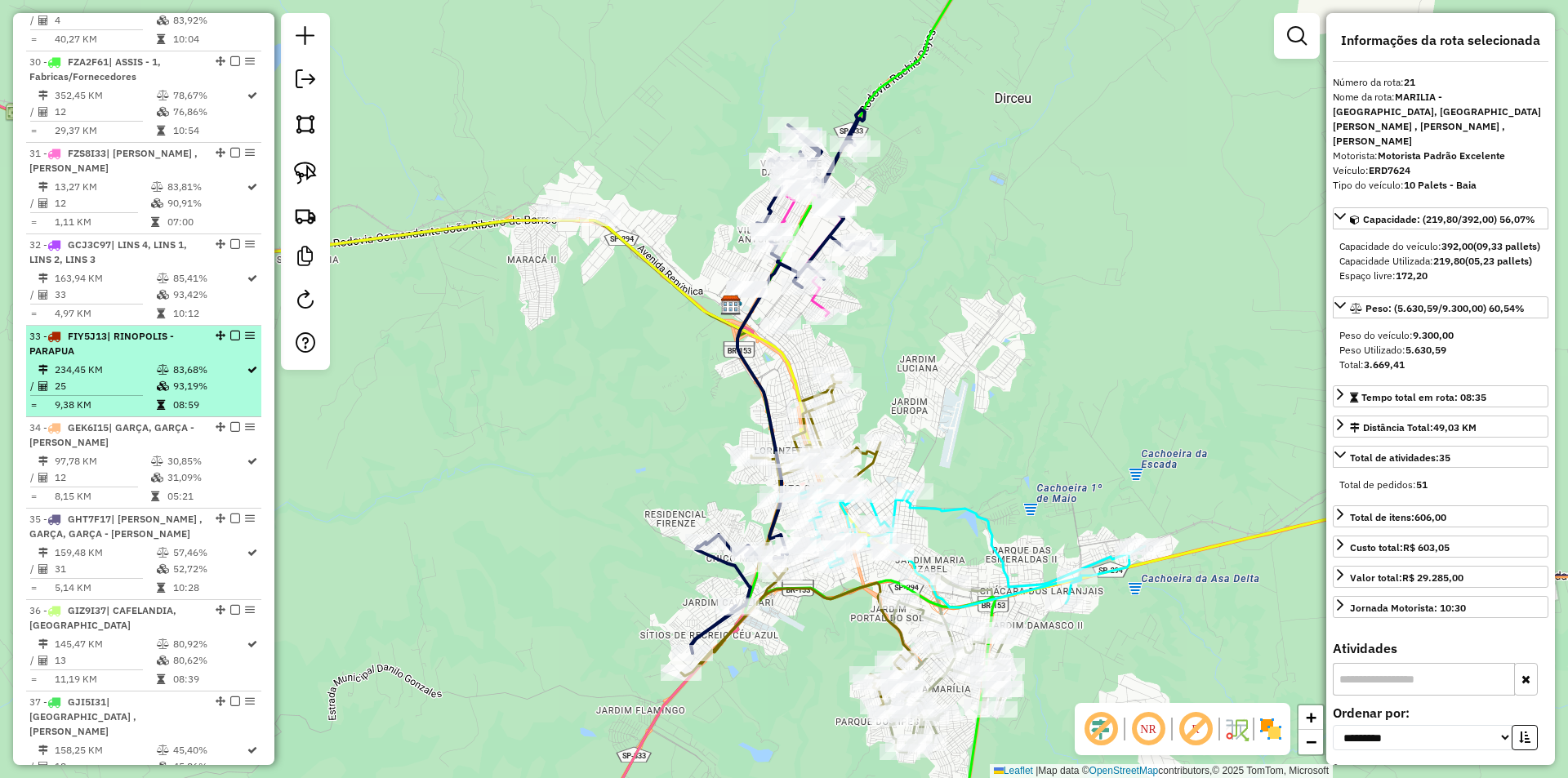
click at [141, 395] on td "25" at bounding box center [104, 386] width 102 height 17
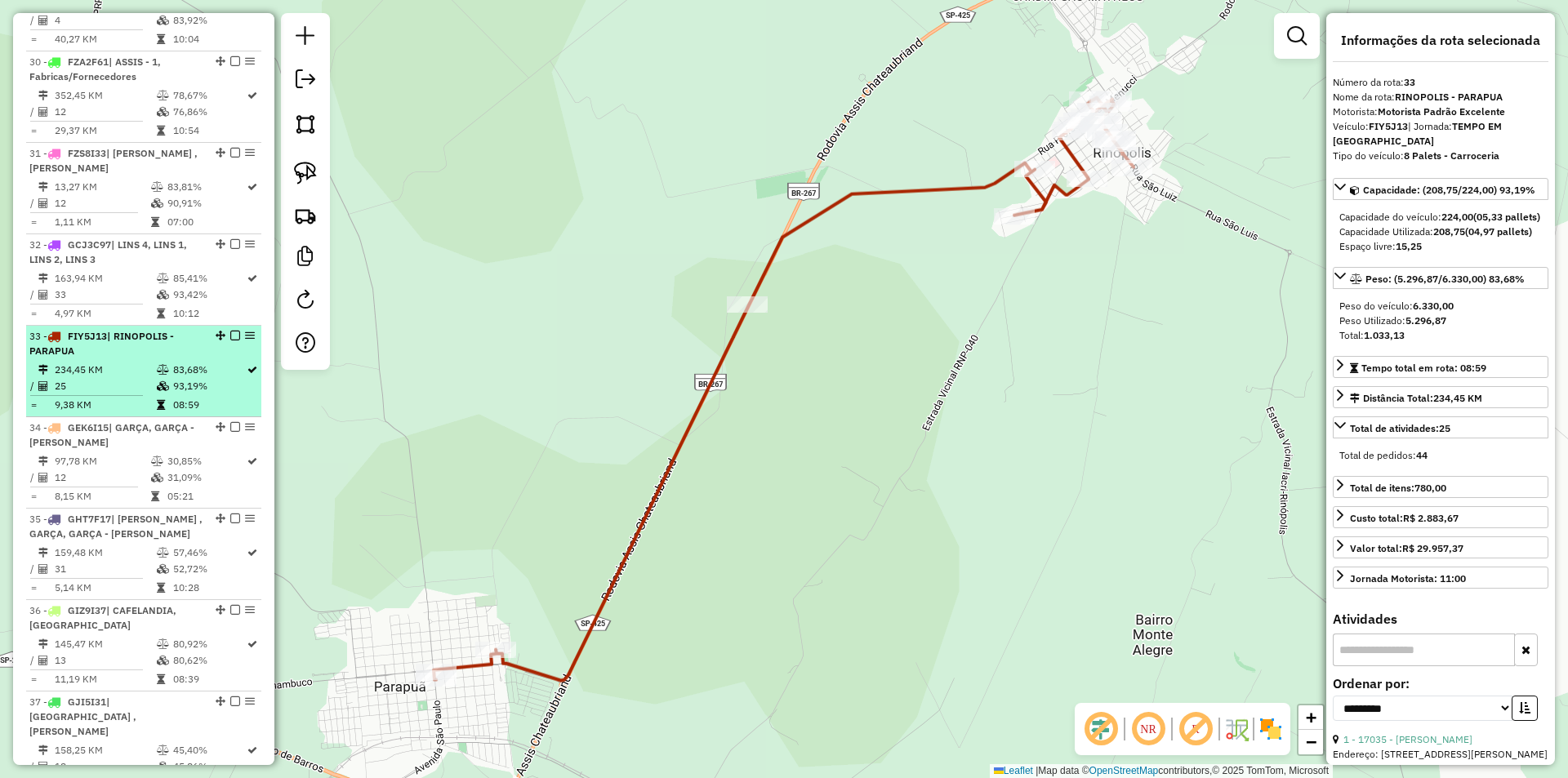
click at [230, 341] on em at bounding box center [235, 335] width 10 height 10
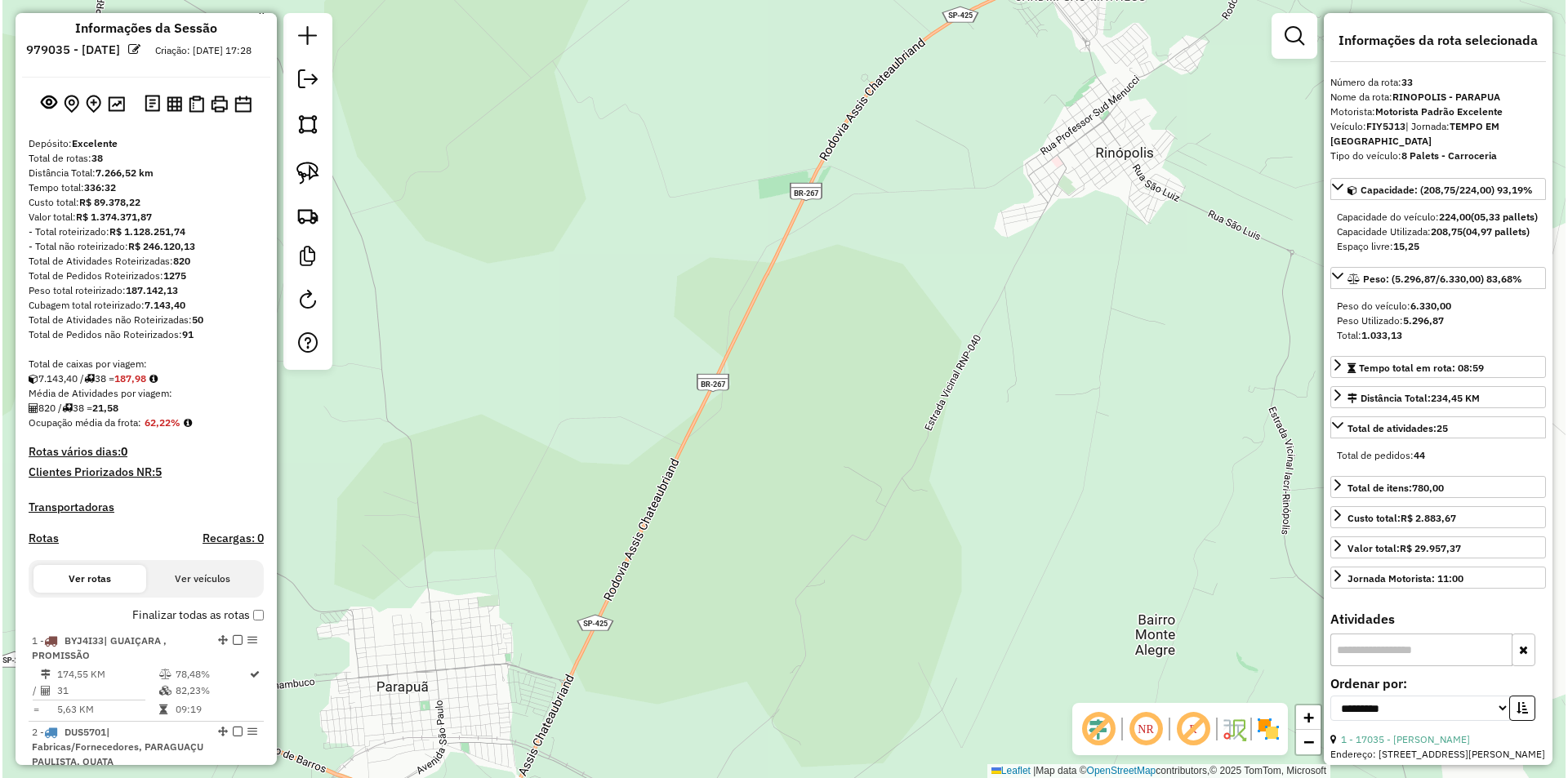
scroll to position [0, 0]
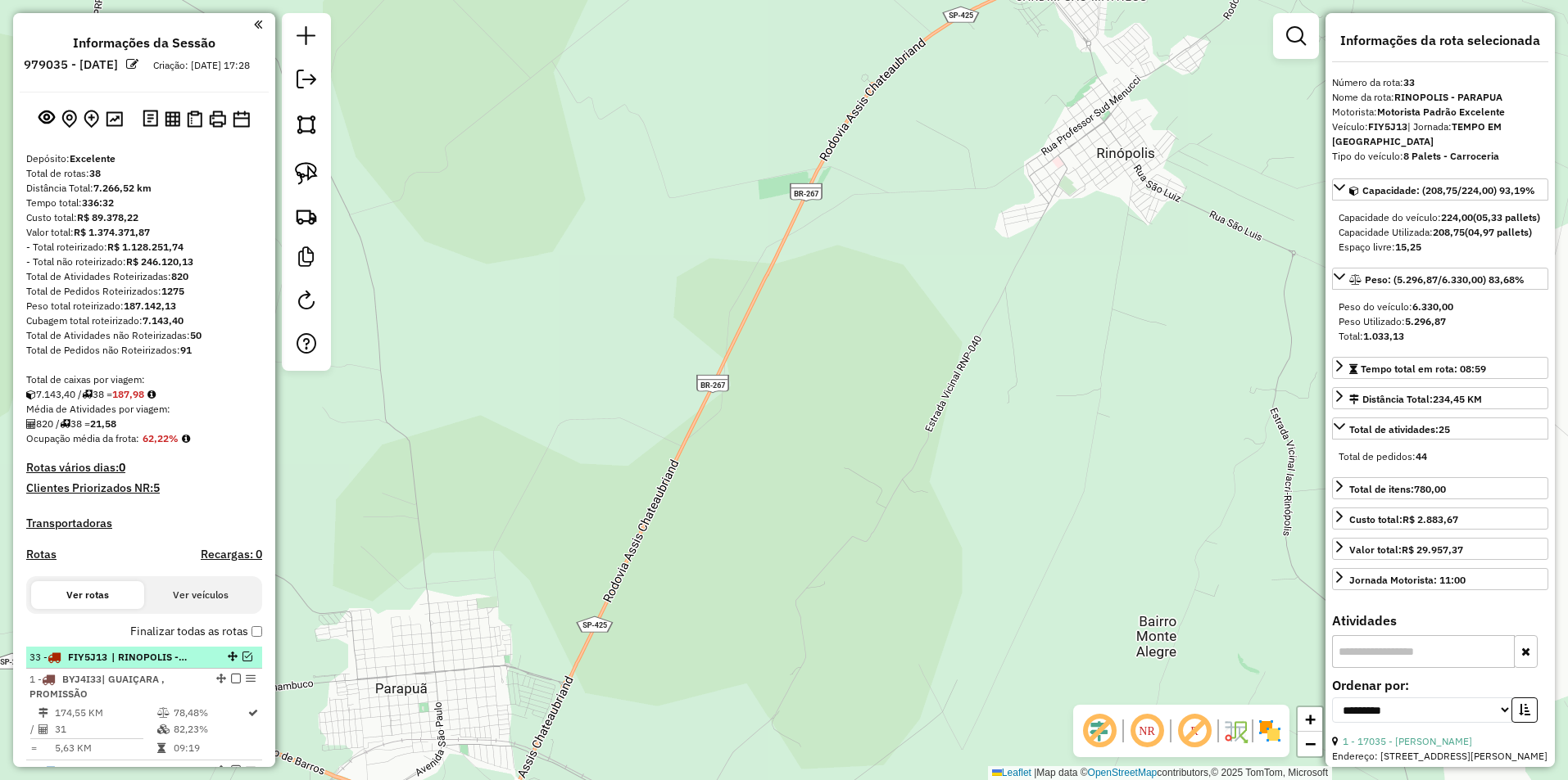
drag, startPoint x: 228, startPoint y: 363, endPoint x: 205, endPoint y: 666, distance: 303.9
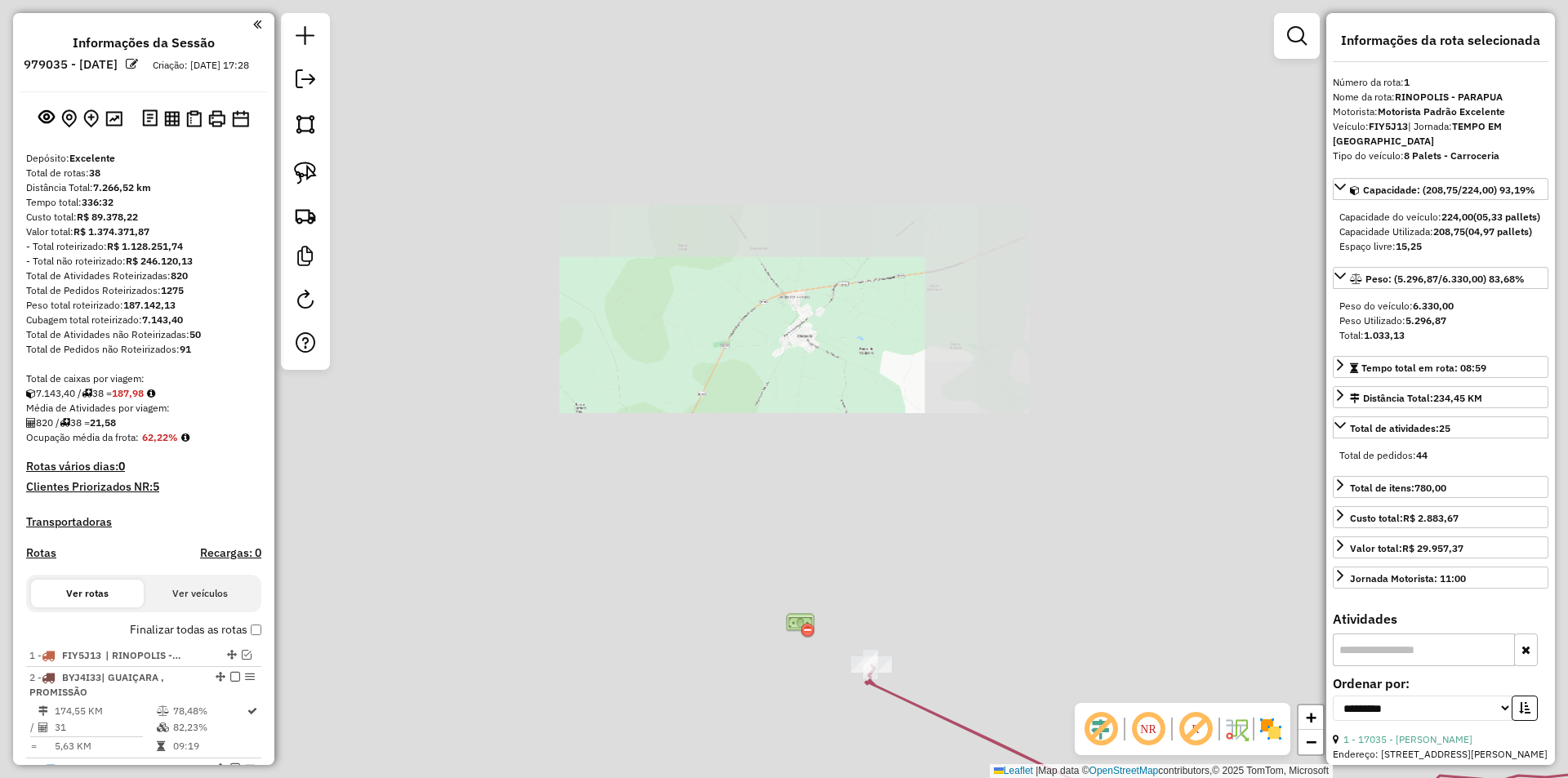
drag, startPoint x: 708, startPoint y: 499, endPoint x: 718, endPoint y: 270, distance: 229.2
click at [730, 271] on div "Janela de atendimento Grade de atendimento Capacidade Transportadoras Veículos …" at bounding box center [784, 389] width 1568 height 778
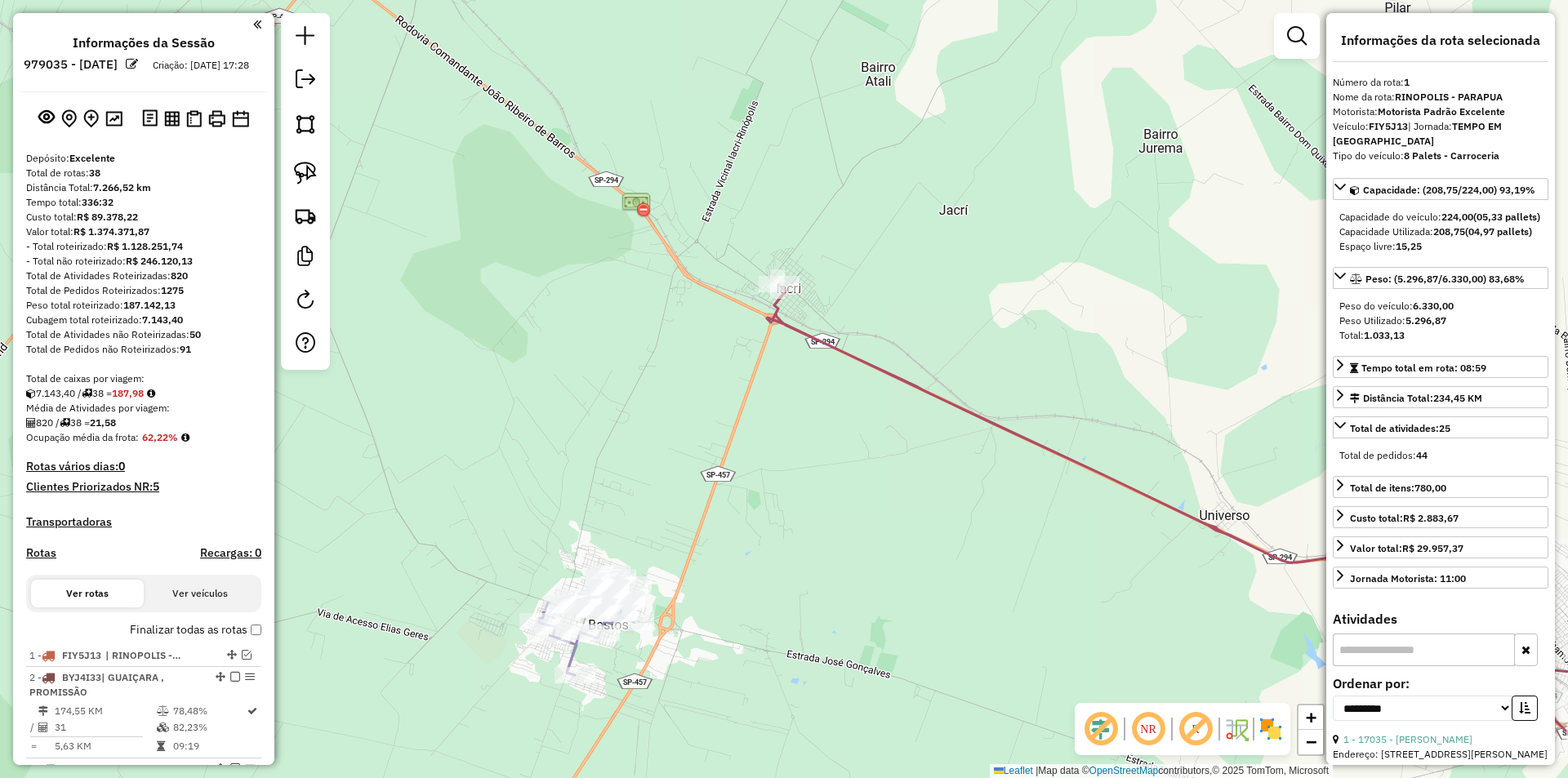
drag, startPoint x: 758, startPoint y: 490, endPoint x: 764, endPoint y: 441, distance: 49.4
click at [769, 452] on div "Janela de atendimento Grade de atendimento Capacidade Transportadoras Veículos …" at bounding box center [784, 389] width 1568 height 778
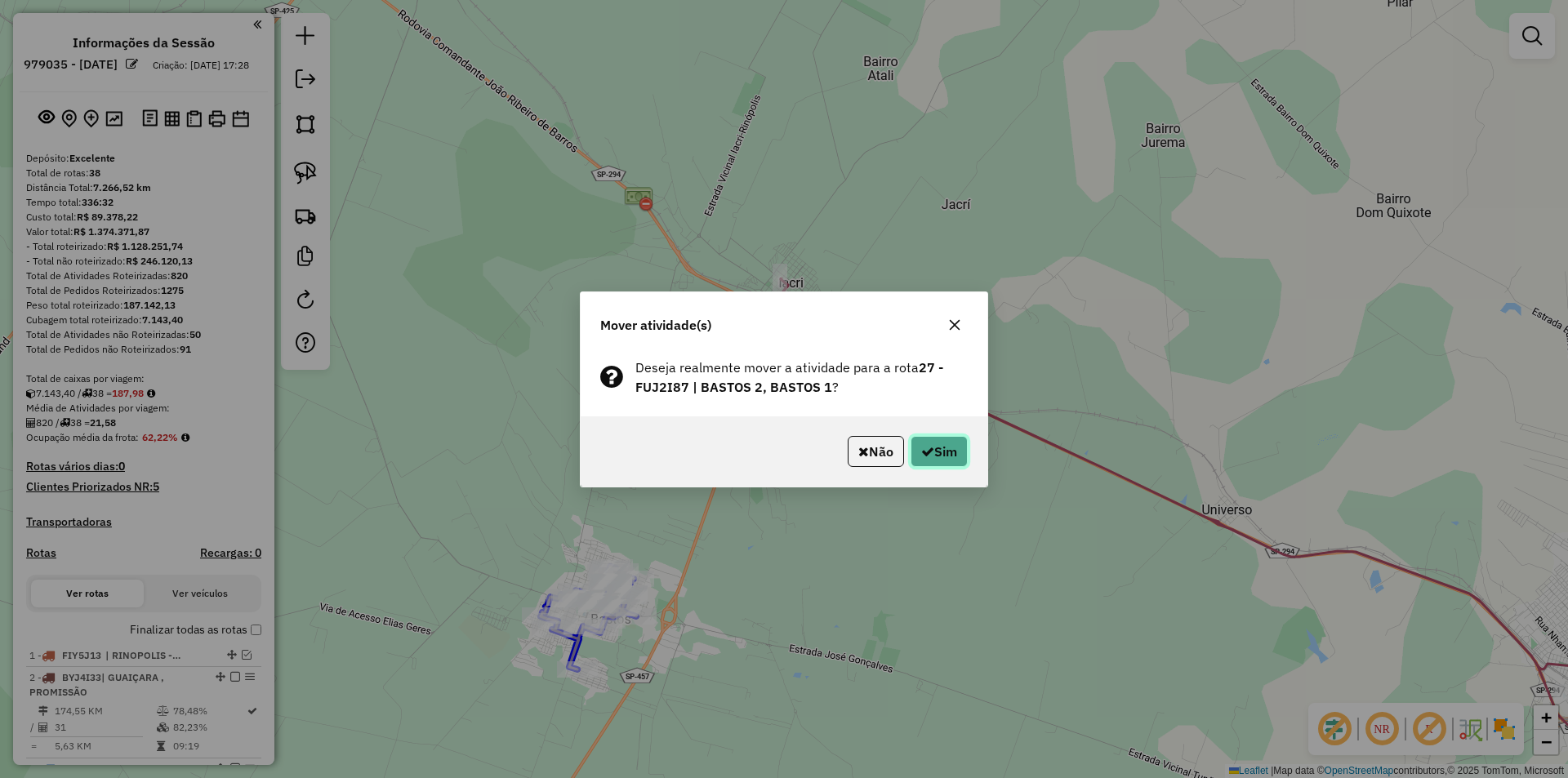
click at [935, 437] on button "Sim" at bounding box center [940, 452] width 57 height 31
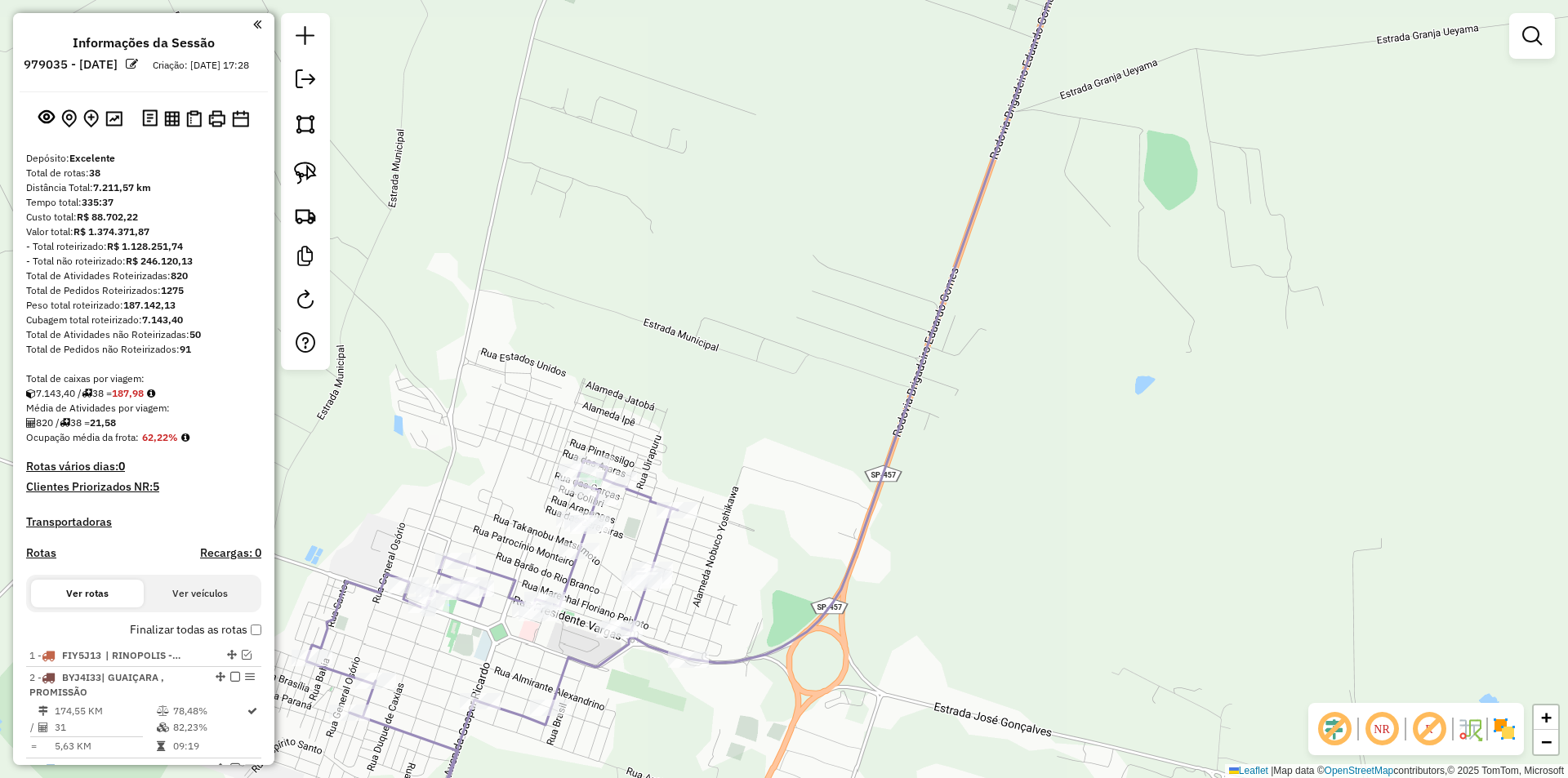
click at [572, 574] on icon at bounding box center [691, 389] width 772 height 934
select select "**********"
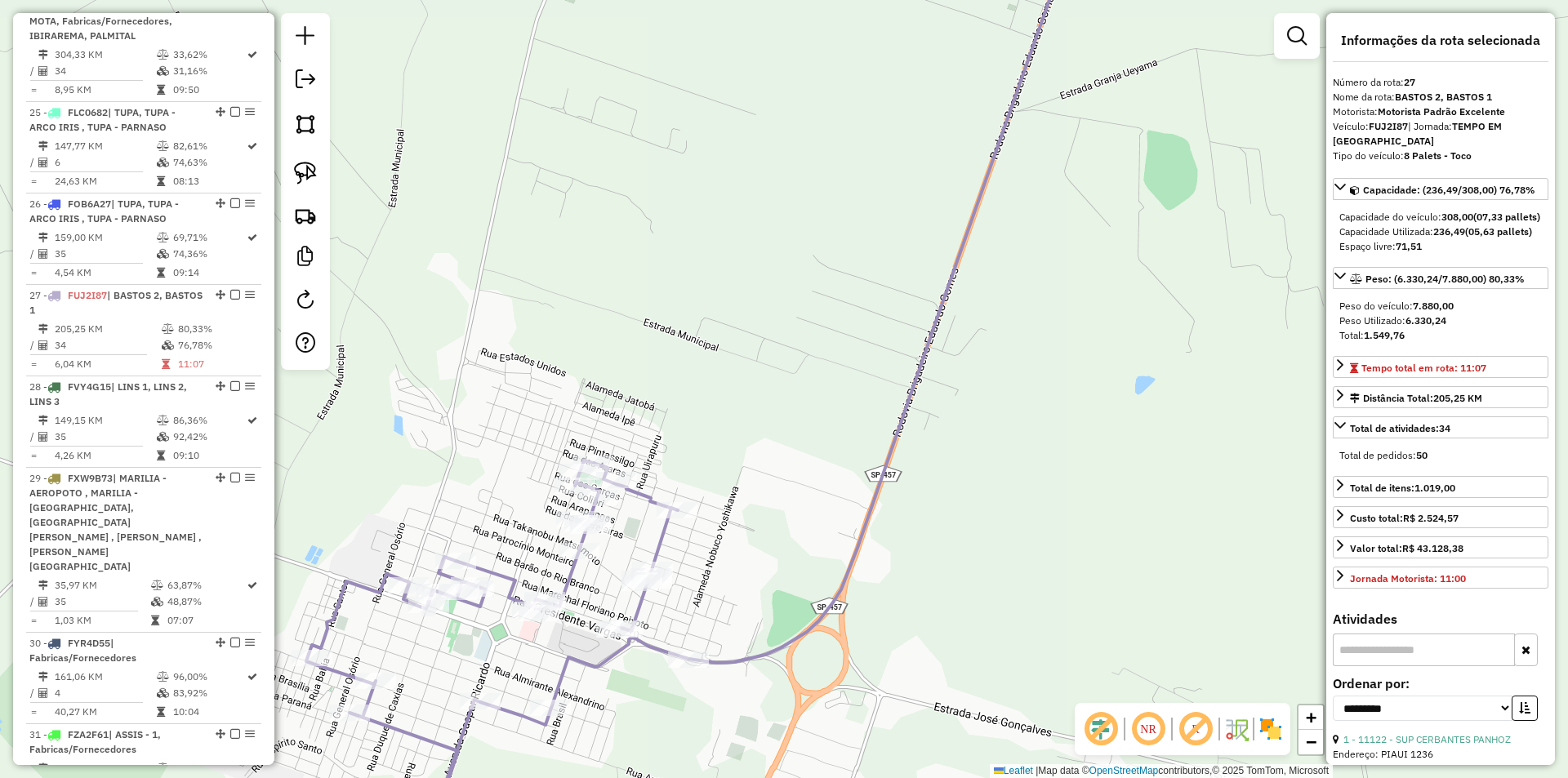
scroll to position [3015, 0]
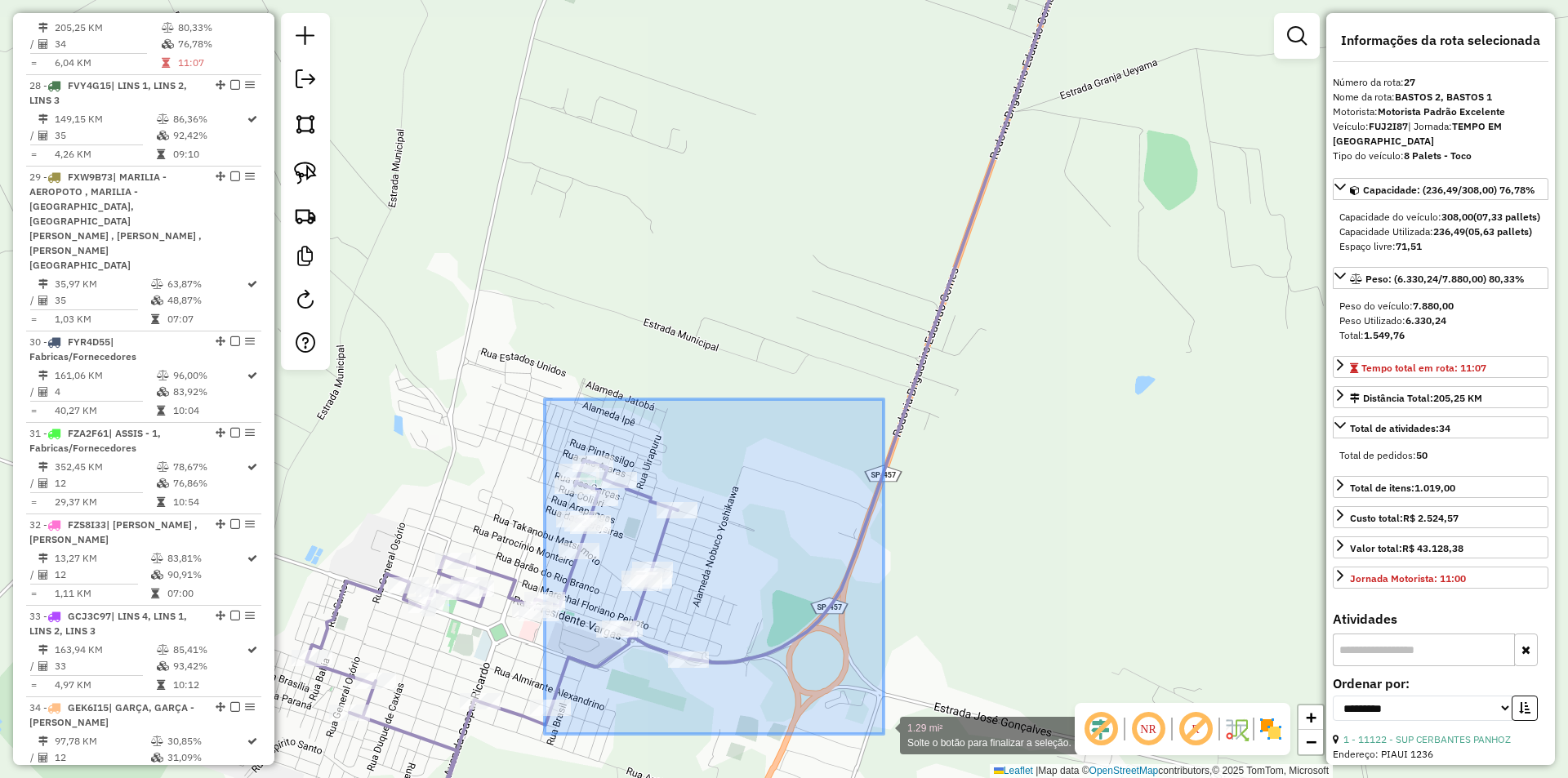
drag, startPoint x: 545, startPoint y: 399, endPoint x: 882, endPoint y: 736, distance: 476.6
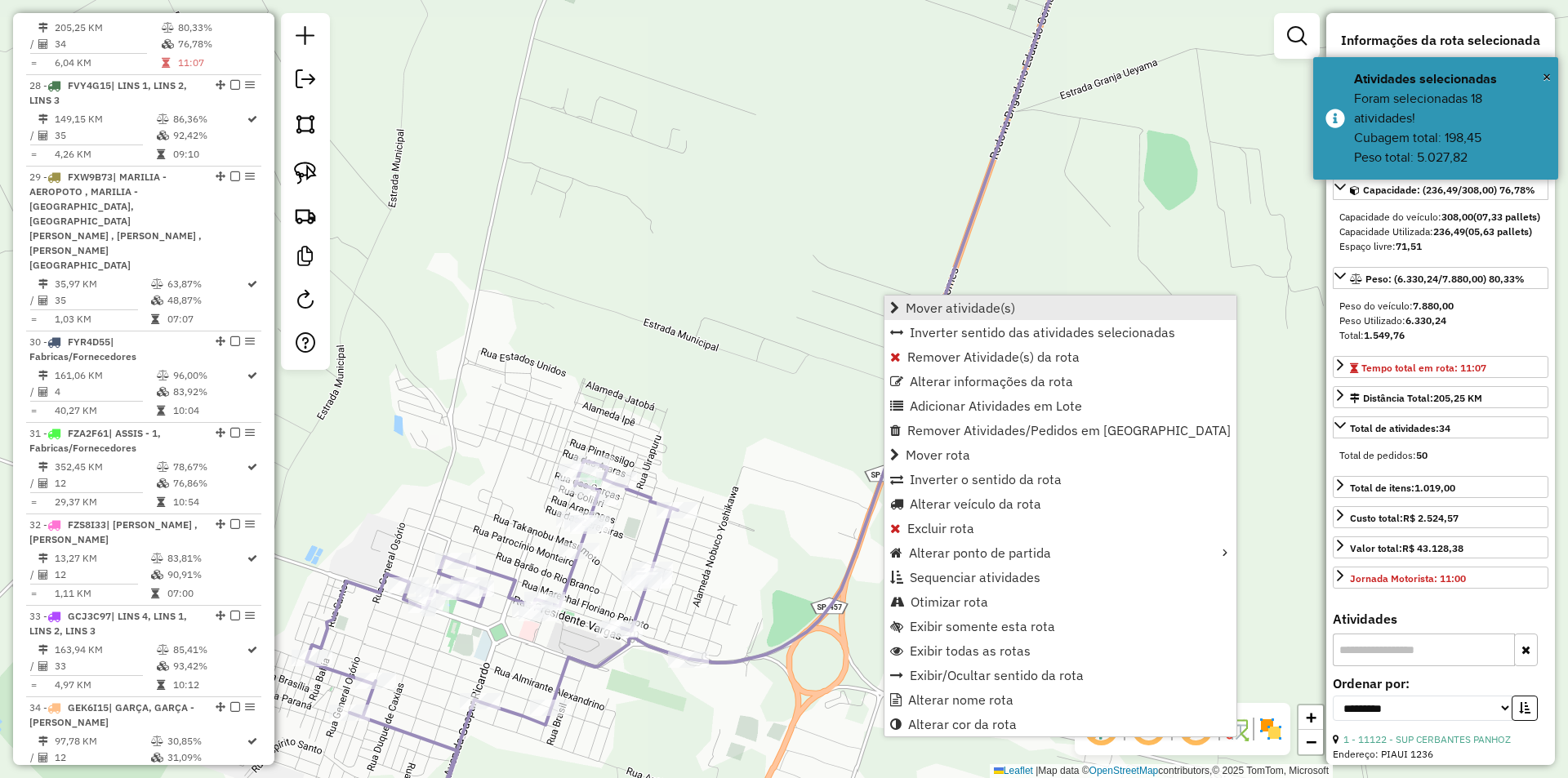
click at [989, 313] on span "Mover atividade(s)" at bounding box center [960, 308] width 109 height 13
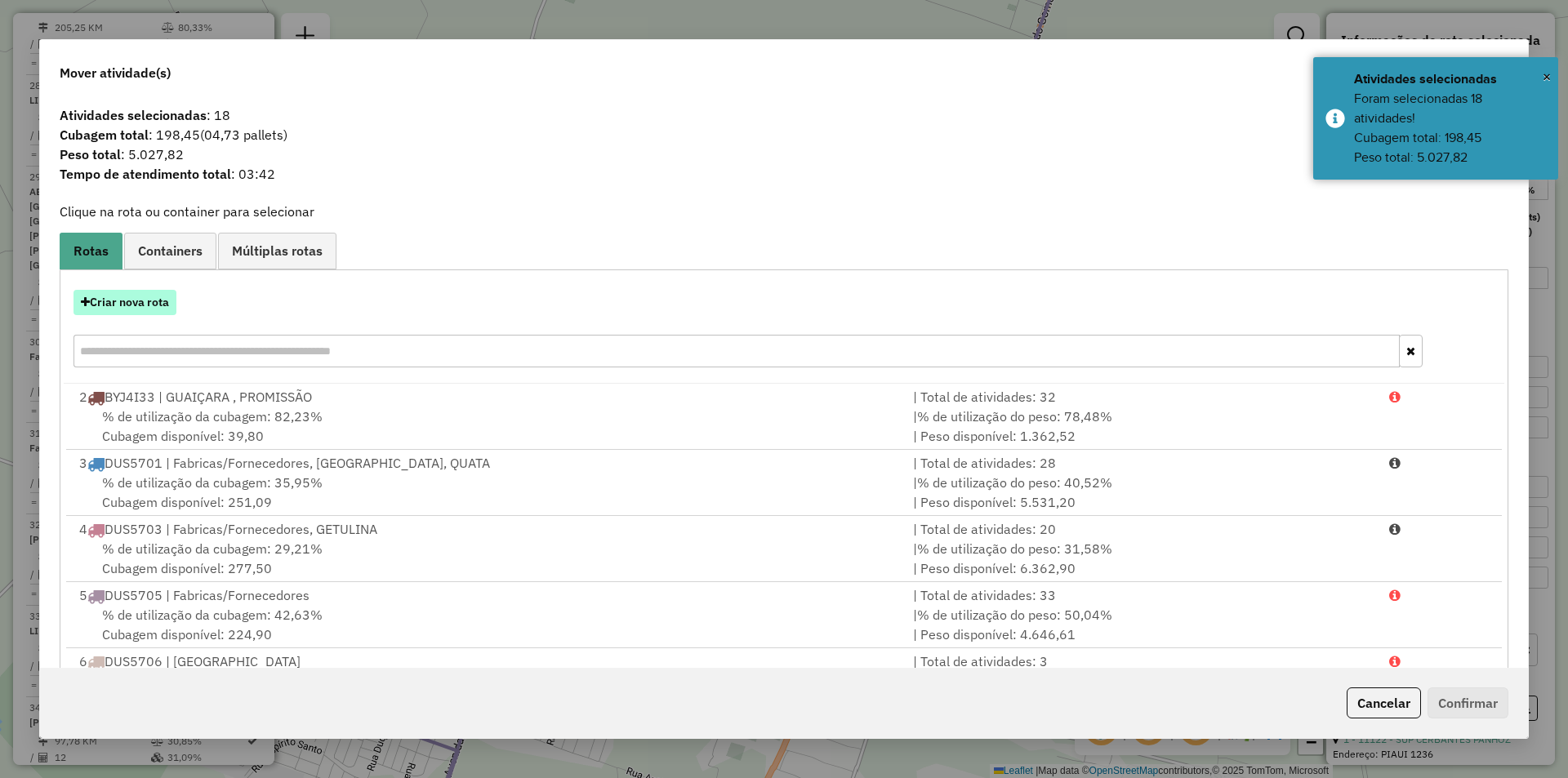
click at [162, 302] on button "Criar nova rota" at bounding box center [125, 302] width 103 height 25
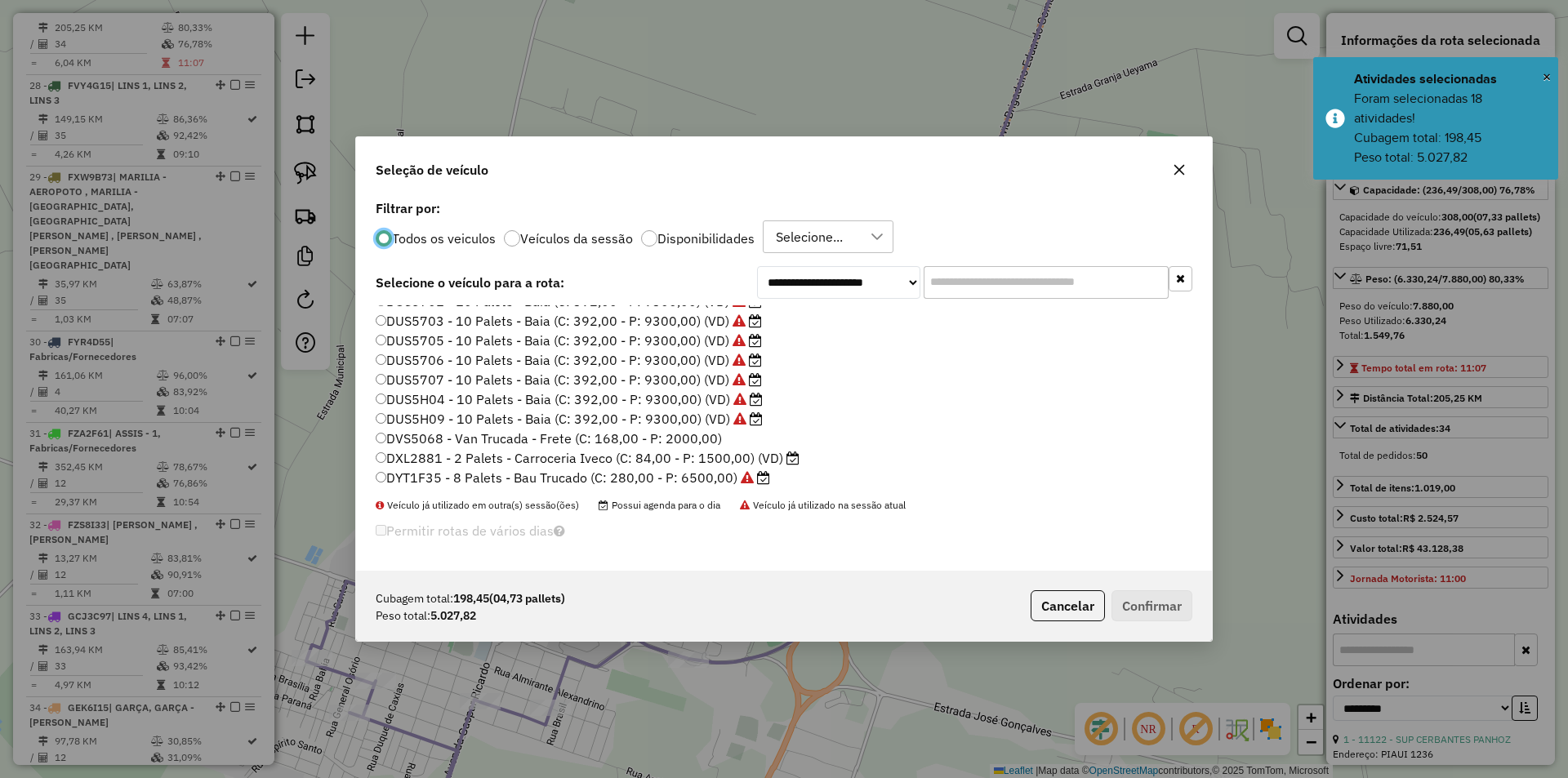
scroll to position [245, 0]
click at [1000, 271] on input "text" at bounding box center [1046, 282] width 245 height 32
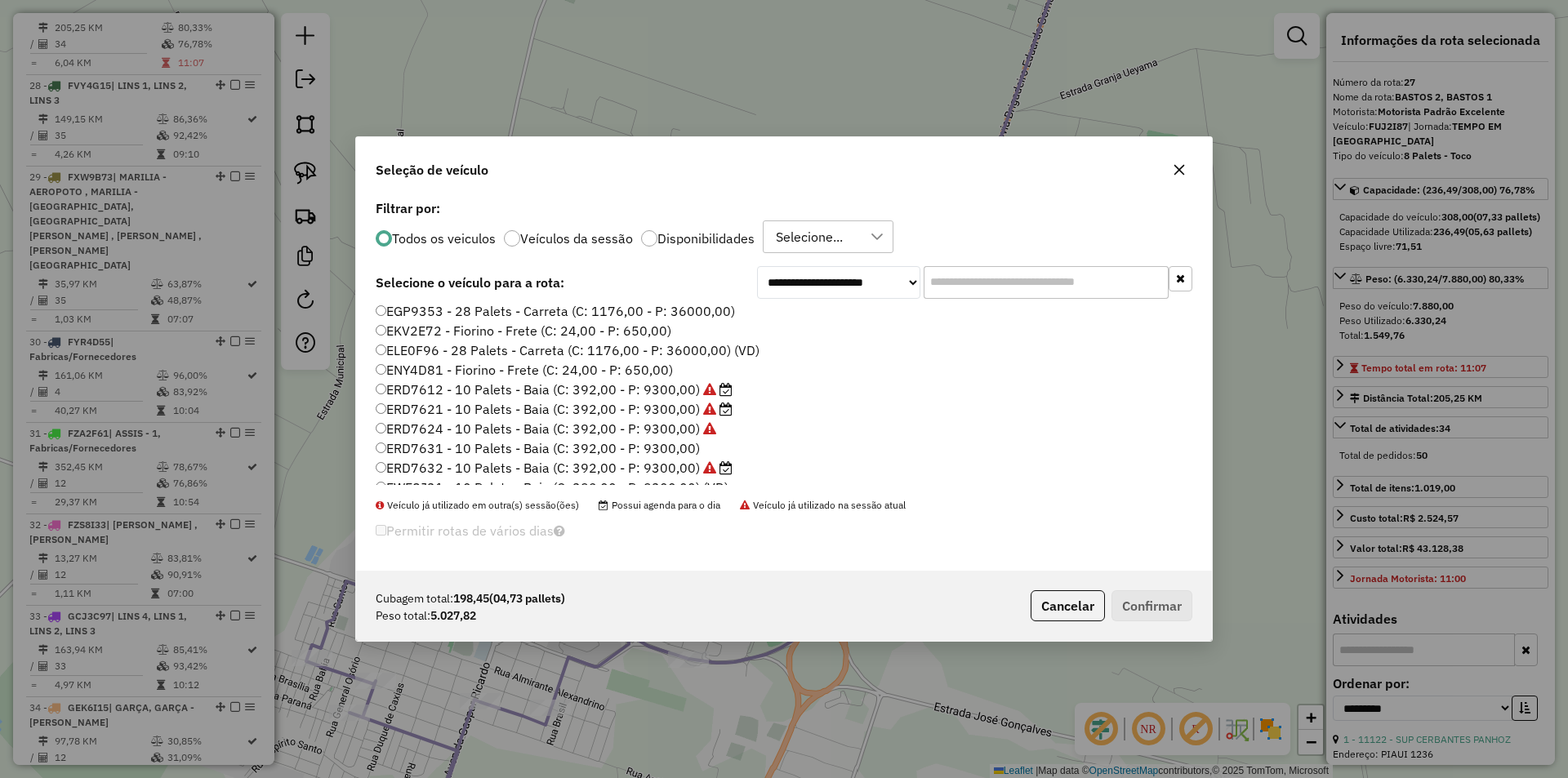
scroll to position [653, 0]
click at [683, 427] on label "ERD7631 - 10 Palets - Baia (C: 392,00 - P: 9300,00)" at bounding box center [538, 425] width 324 height 19
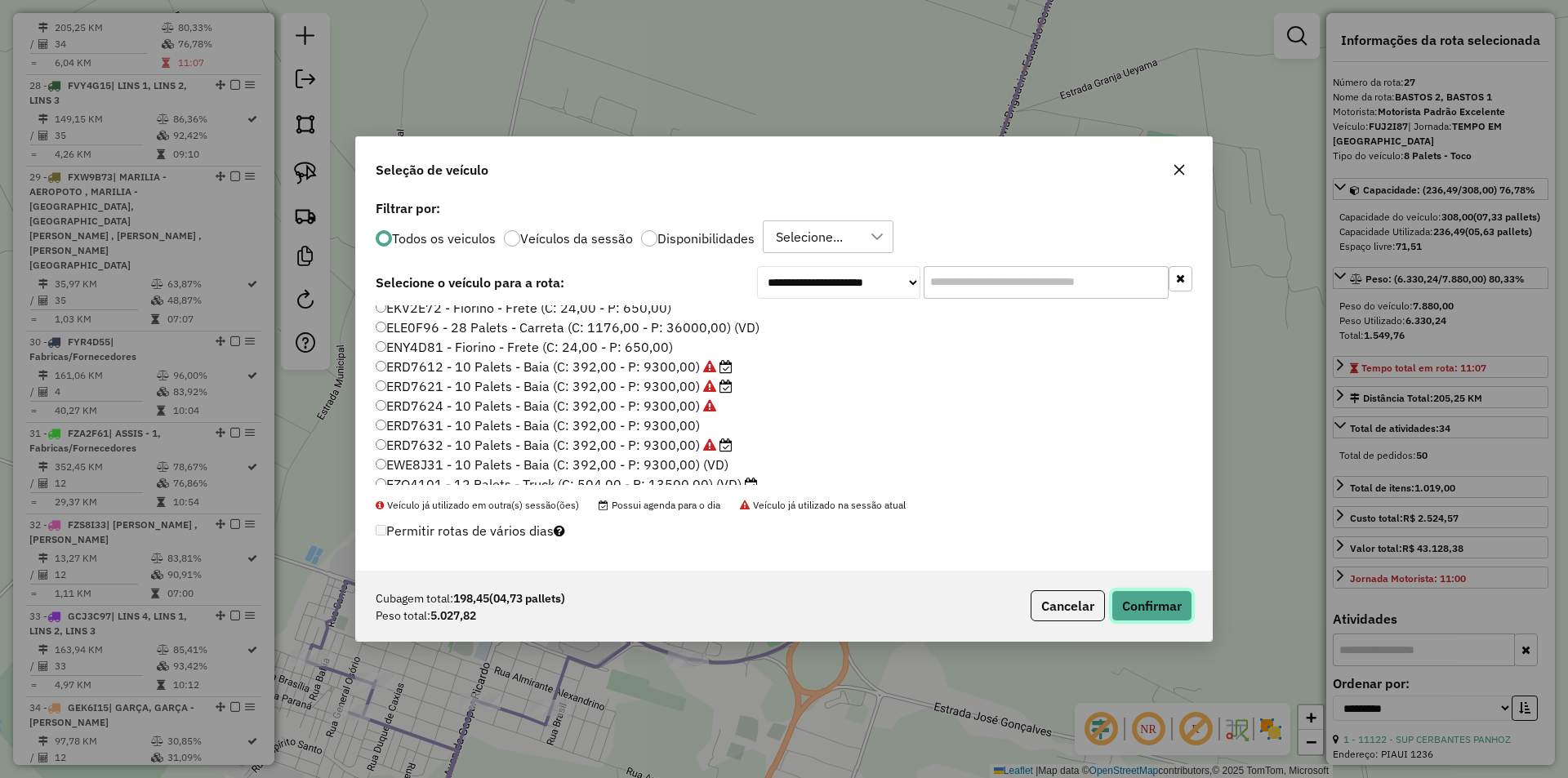
click at [1171, 605] on button "Confirmar" at bounding box center [1152, 606] width 81 height 31
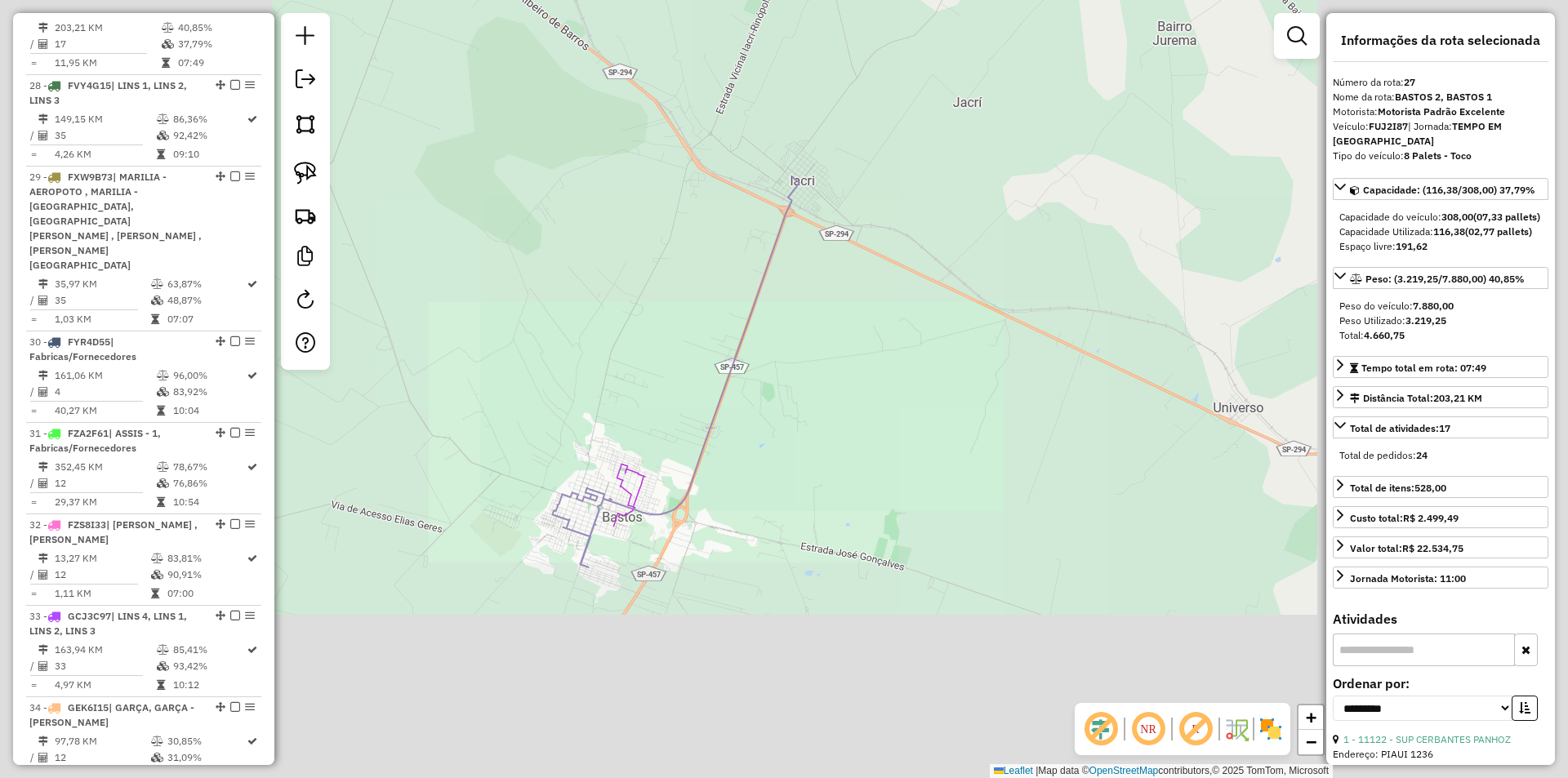
drag, startPoint x: 691, startPoint y: 301, endPoint x: 721, endPoint y: 329, distance: 41.0
click at [700, 354] on div "Janela de atendimento Grade de atendimento Capacidade Transportadoras Veículos …" at bounding box center [784, 389] width 1568 height 778
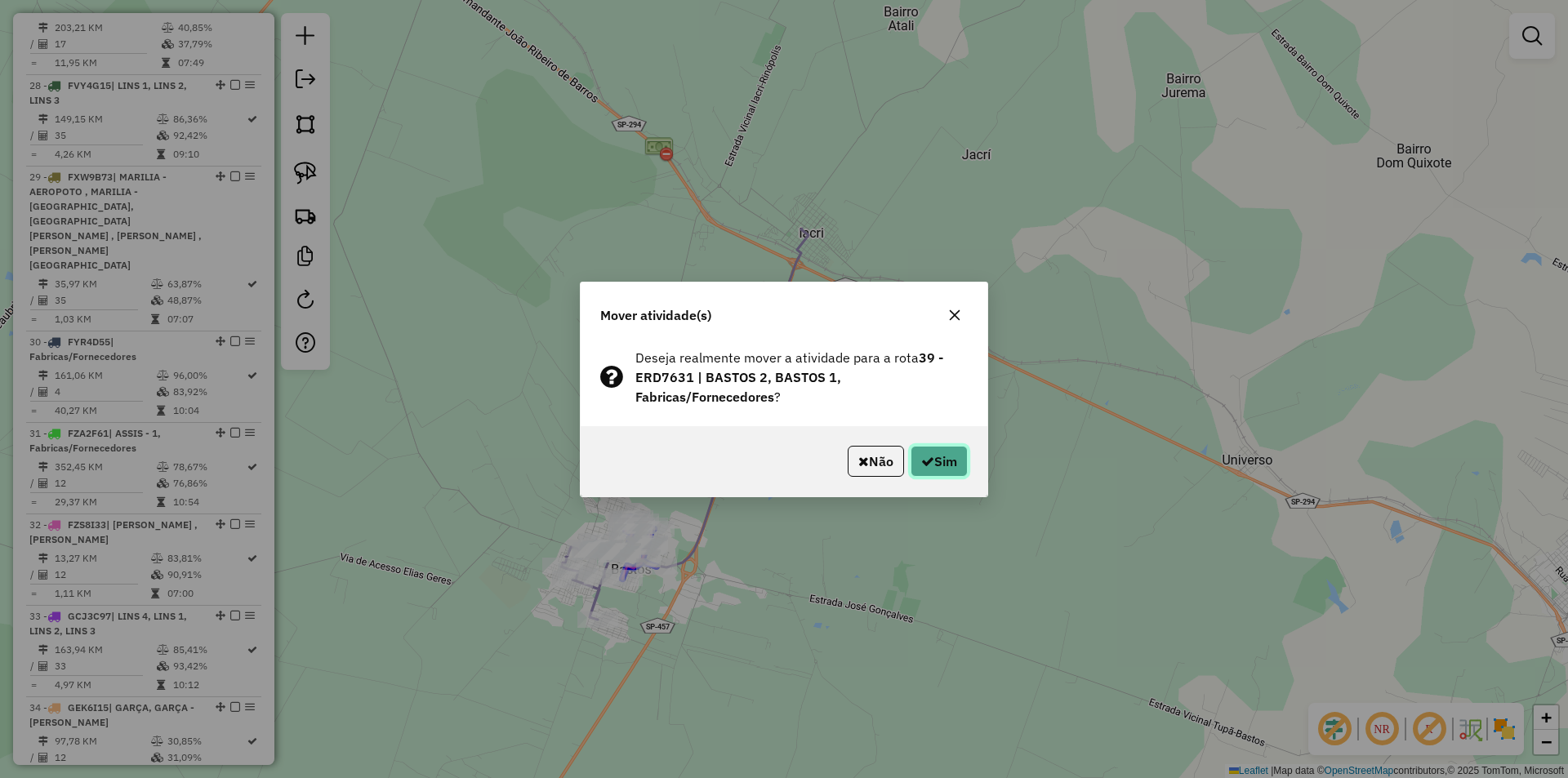
click at [917, 454] on button "Sim" at bounding box center [940, 462] width 57 height 31
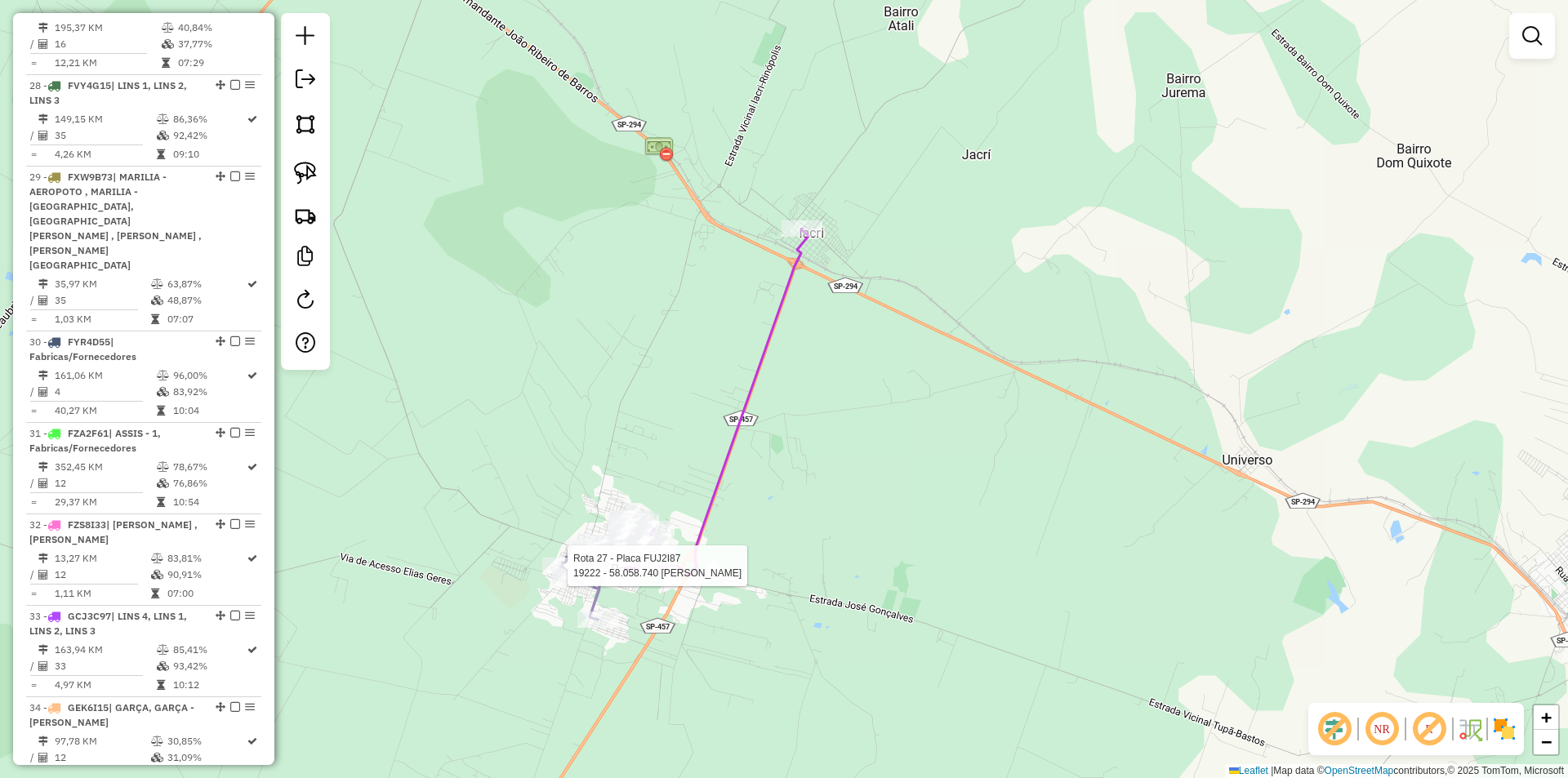
select select "**********"
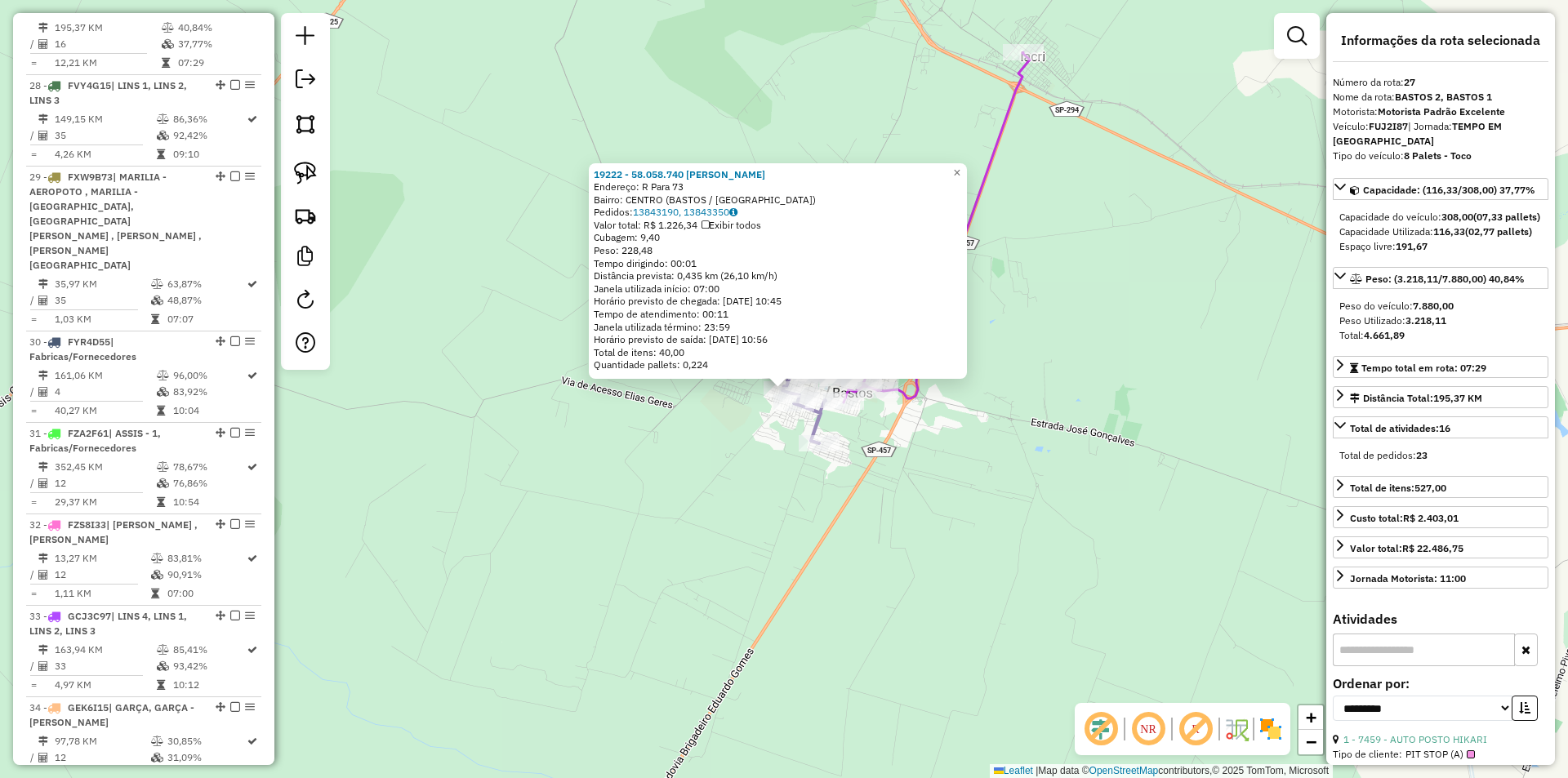
click at [834, 568] on div "19222 - 58.058.740 LARISSA P Endereço: R Para 73 Bairro: CENTRO (BASTOS / SP) P…" at bounding box center [784, 389] width 1568 height 778
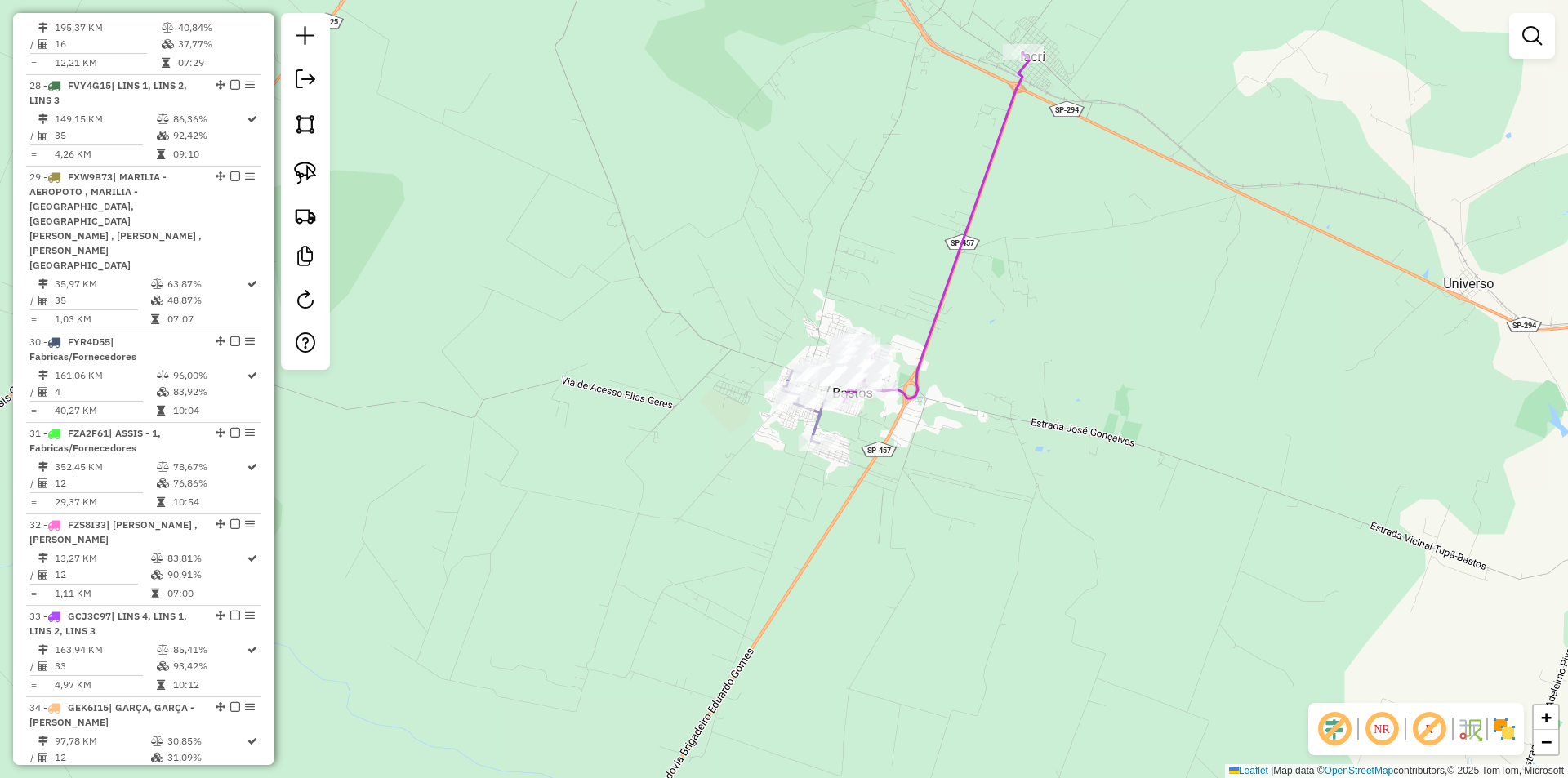
click at [908, 383] on icon at bounding box center [937, 227] width 187 height 350
select select "**********"
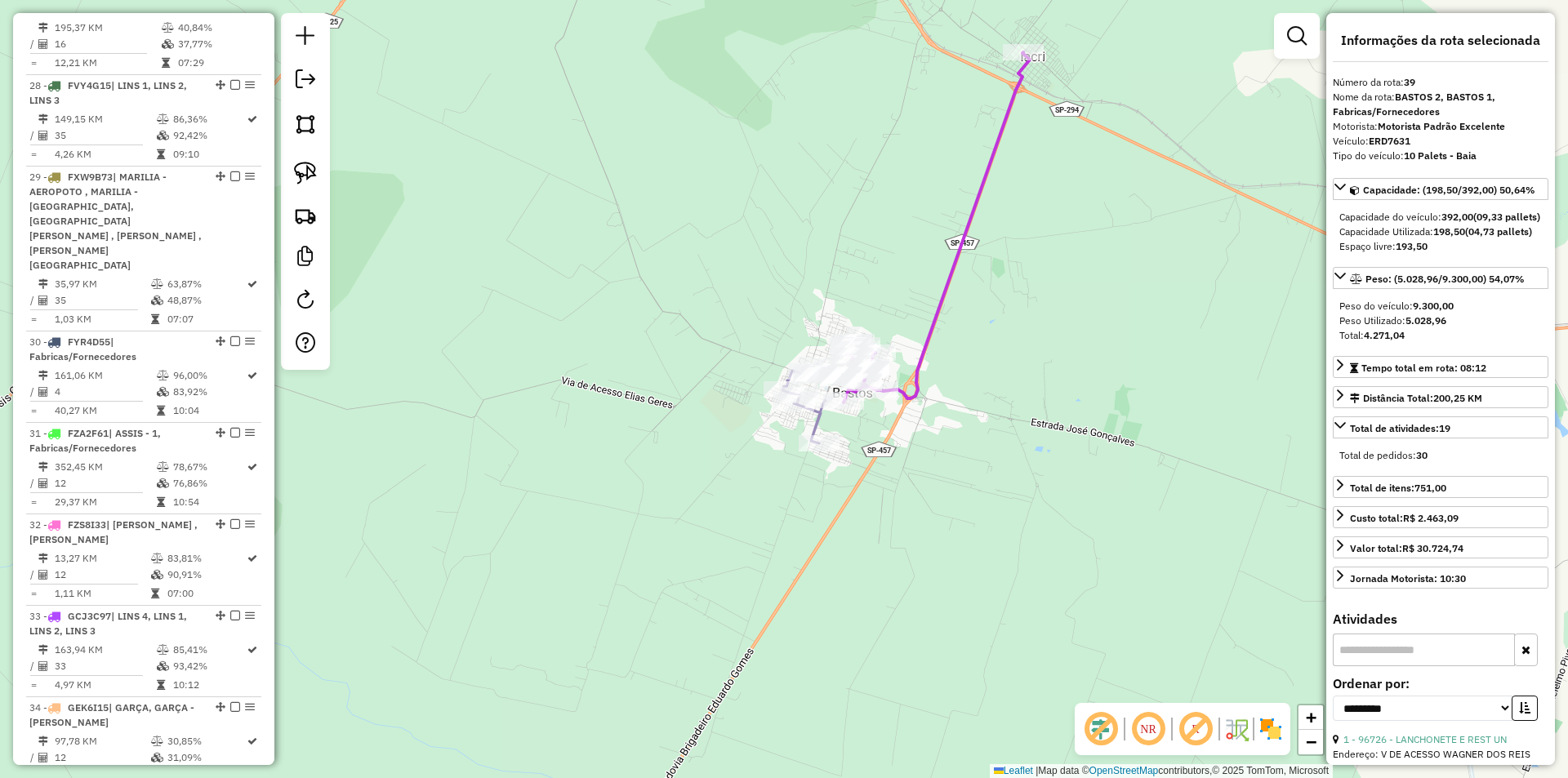
scroll to position [3876, 0]
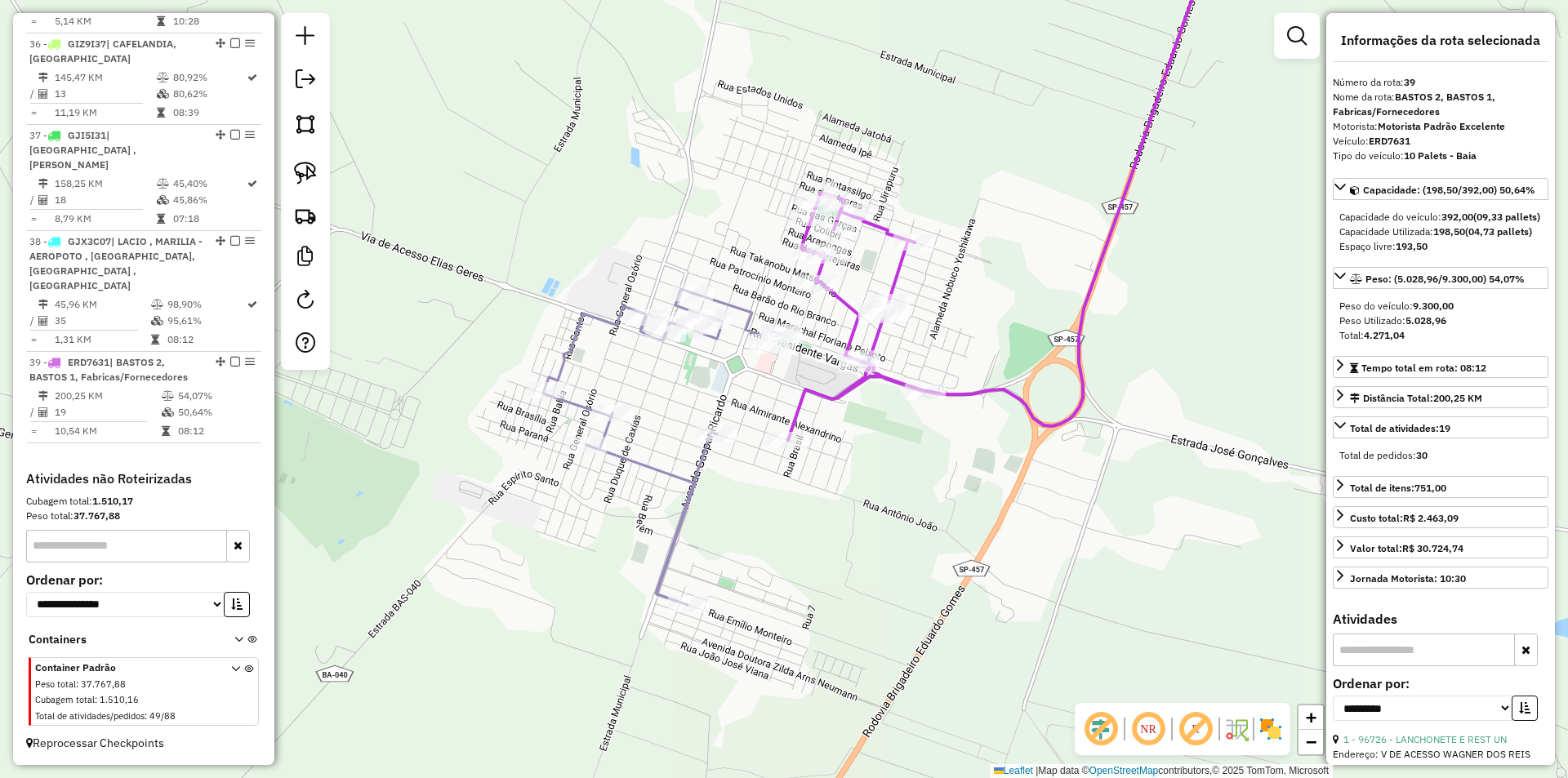
click at [793, 429] on icon at bounding box center [1003, 181] width 432 height 517
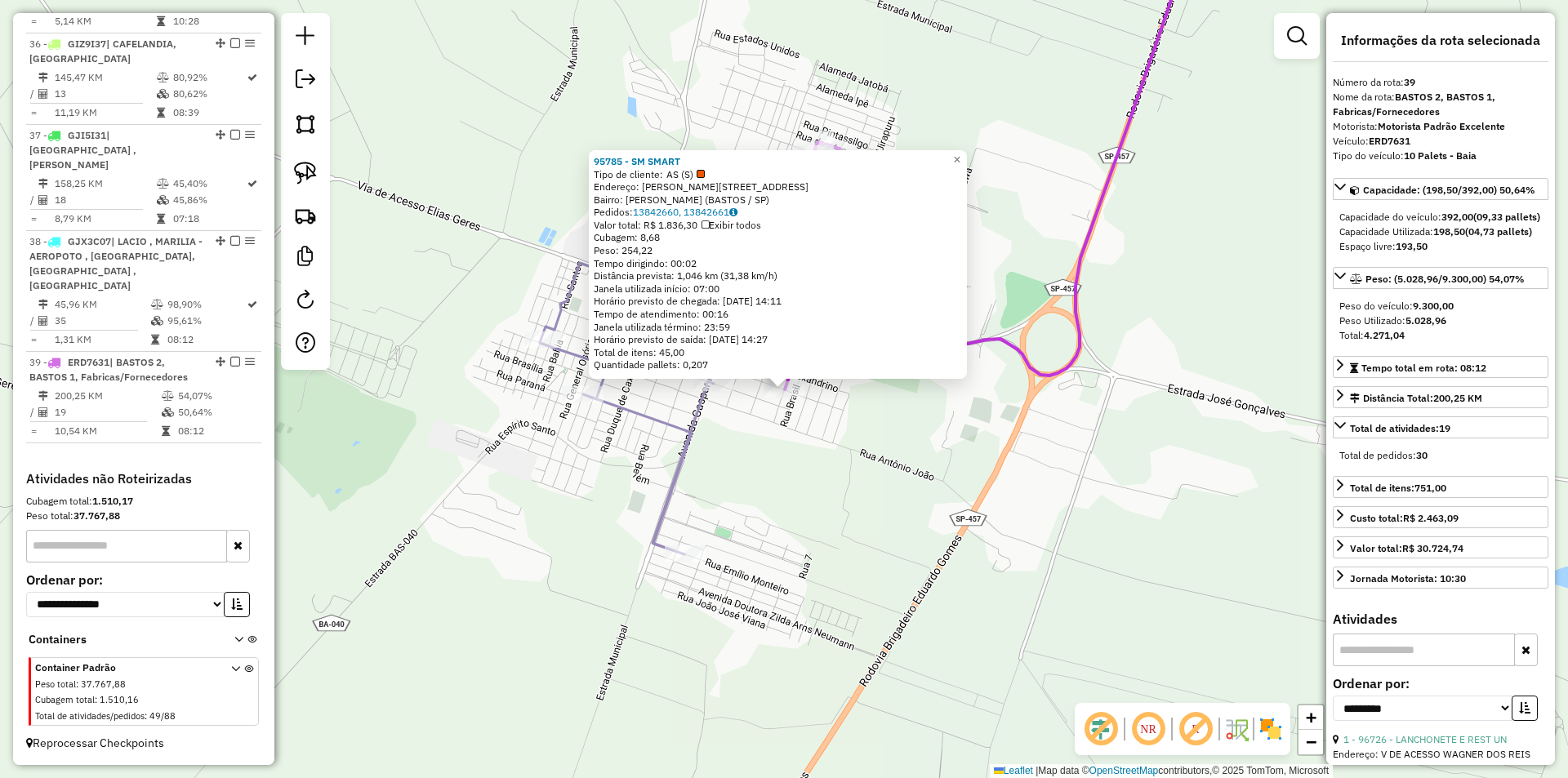
click at [719, 444] on div "95785 - SM SMART Tipo de cliente: AS (S) Endereço: R RUI BARBOSA 1051 Bairro: J…" at bounding box center [784, 389] width 1568 height 778
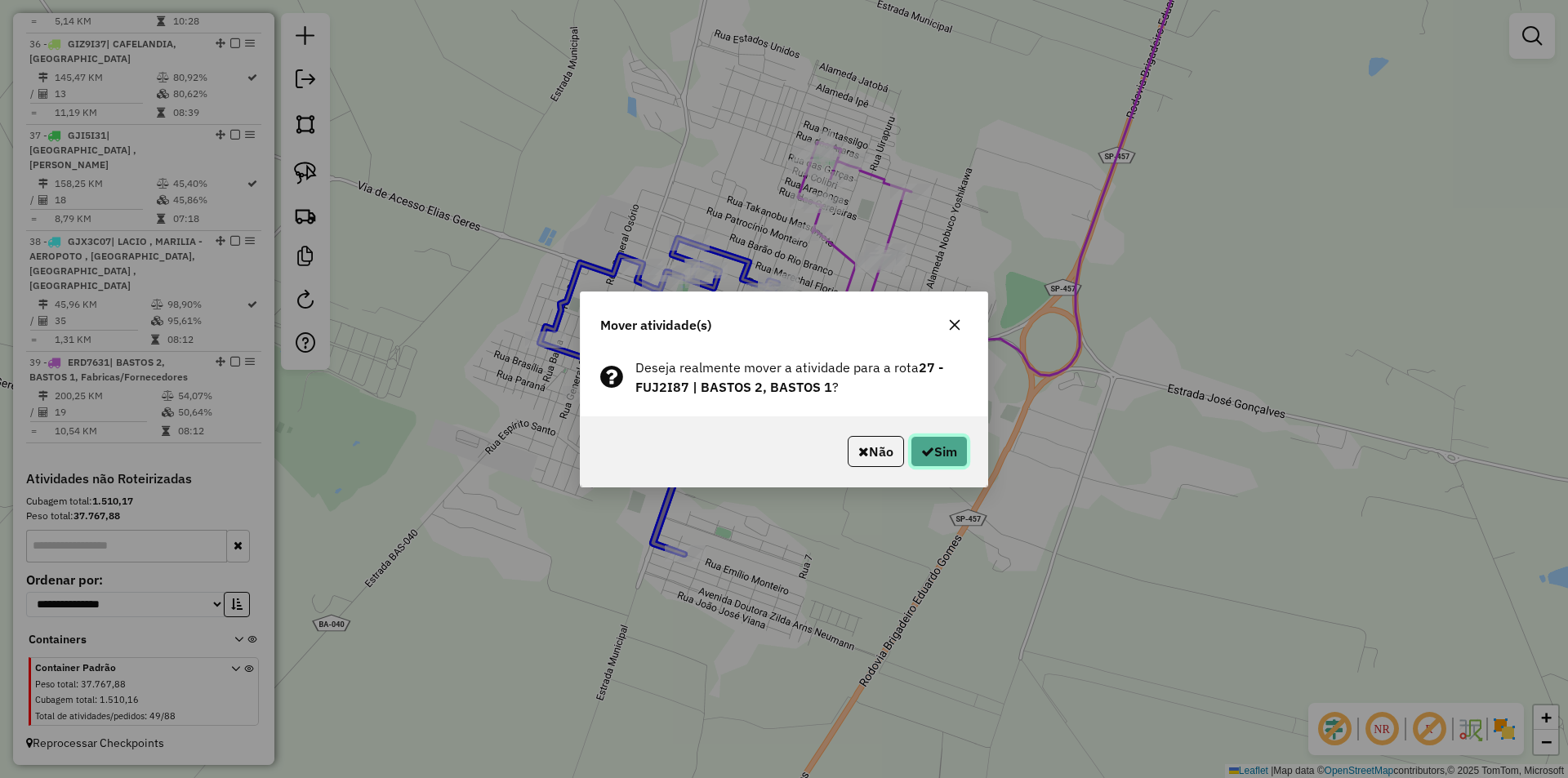
drag, startPoint x: 937, startPoint y: 445, endPoint x: 952, endPoint y: 441, distance: 15.5
click at [936, 445] on button "Sim" at bounding box center [940, 452] width 57 height 31
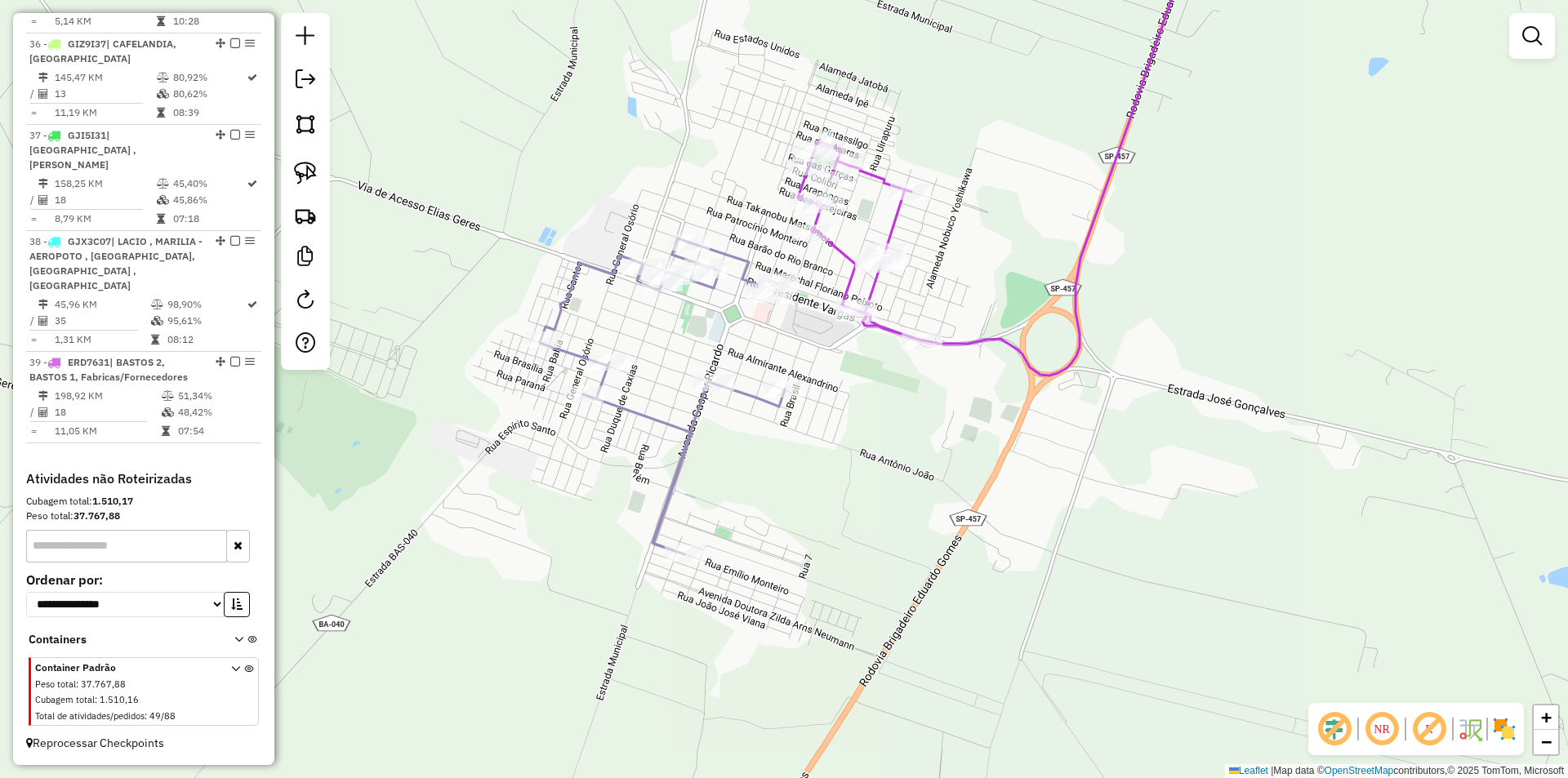
click at [882, 482] on div "Janela de atendimento Grade de atendimento Capacidade Transportadoras Veículos …" at bounding box center [784, 389] width 1568 height 778
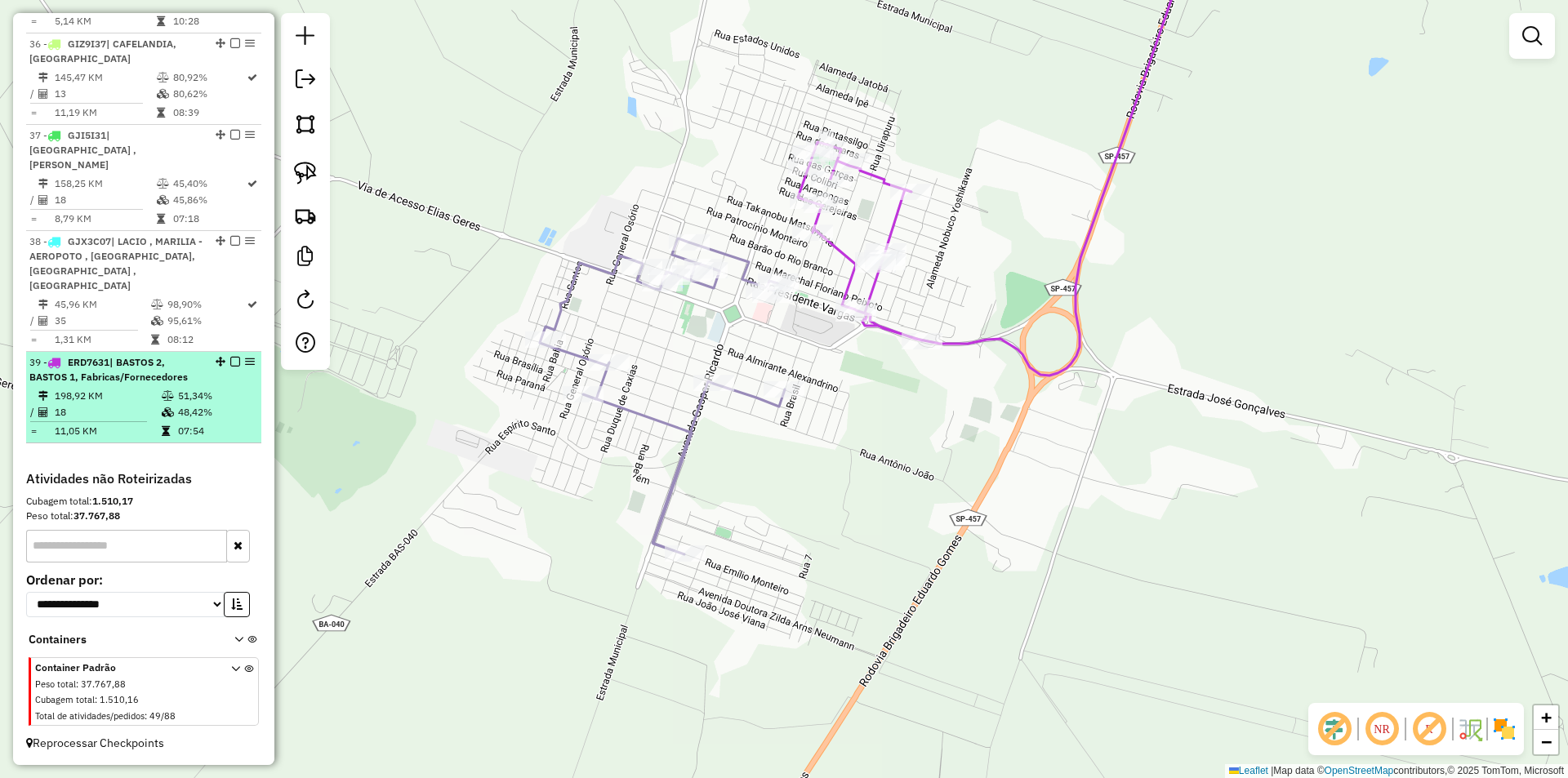
select select "**********"
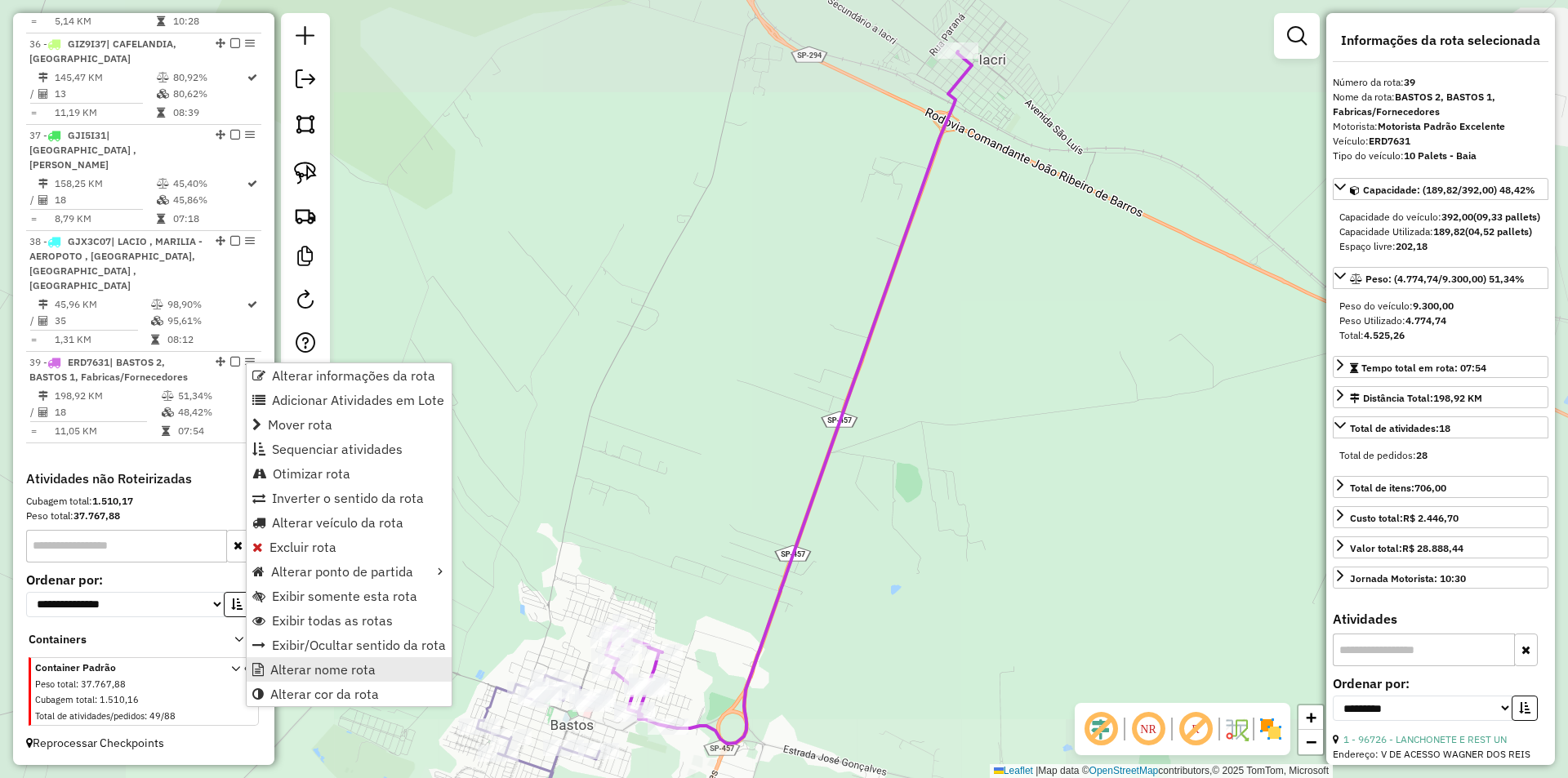
click at [331, 665] on span "Alterar nome rota" at bounding box center [323, 670] width 105 height 13
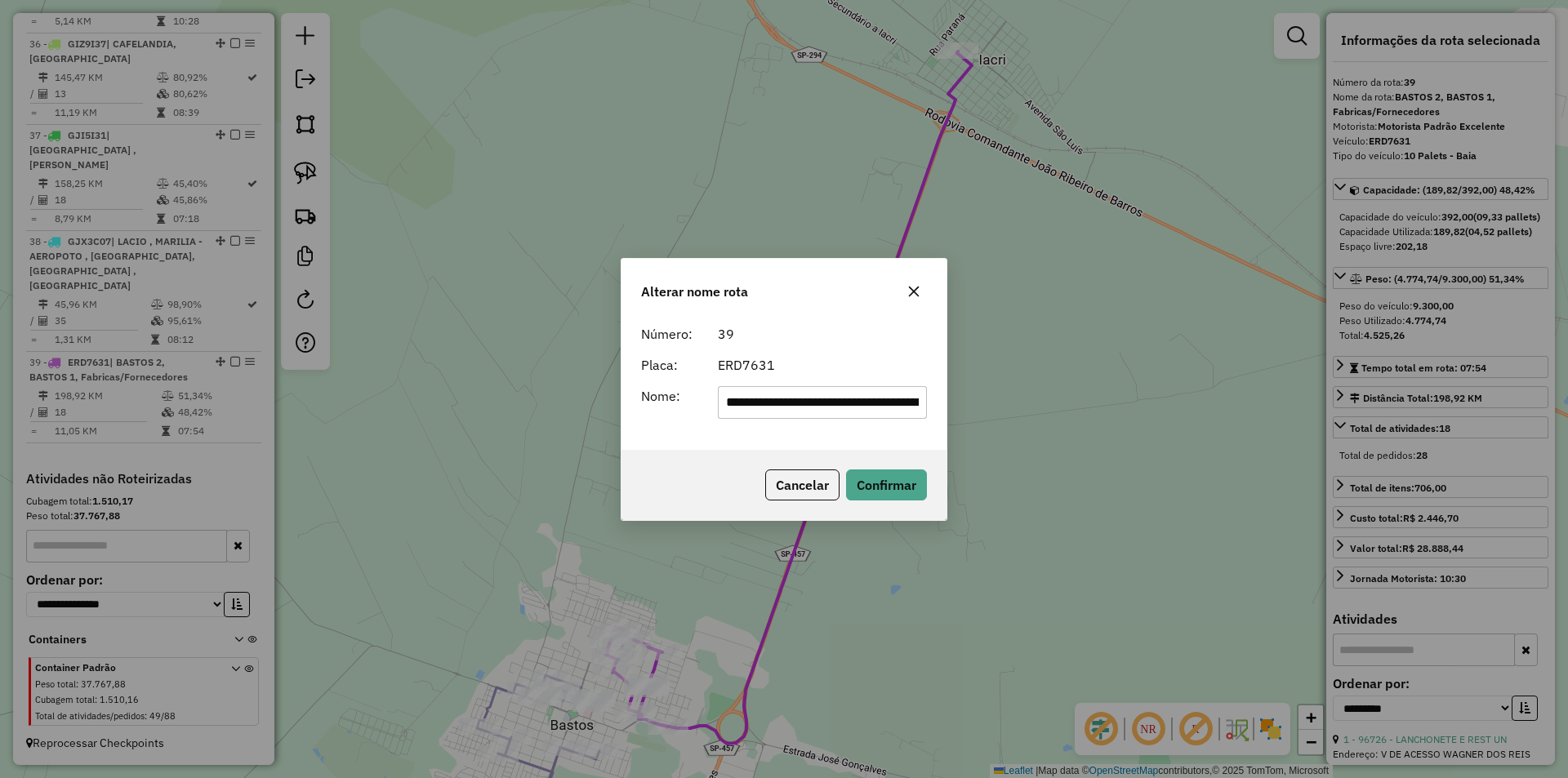
scroll to position [0, 76]
drag, startPoint x: 768, startPoint y: 401, endPoint x: 1108, endPoint y: 410, distance: 340.1
click at [1107, 411] on div "**********" at bounding box center [784, 389] width 1568 height 778
drag, startPoint x: 781, startPoint y: 396, endPoint x: 1003, endPoint y: 398, distance: 222.0
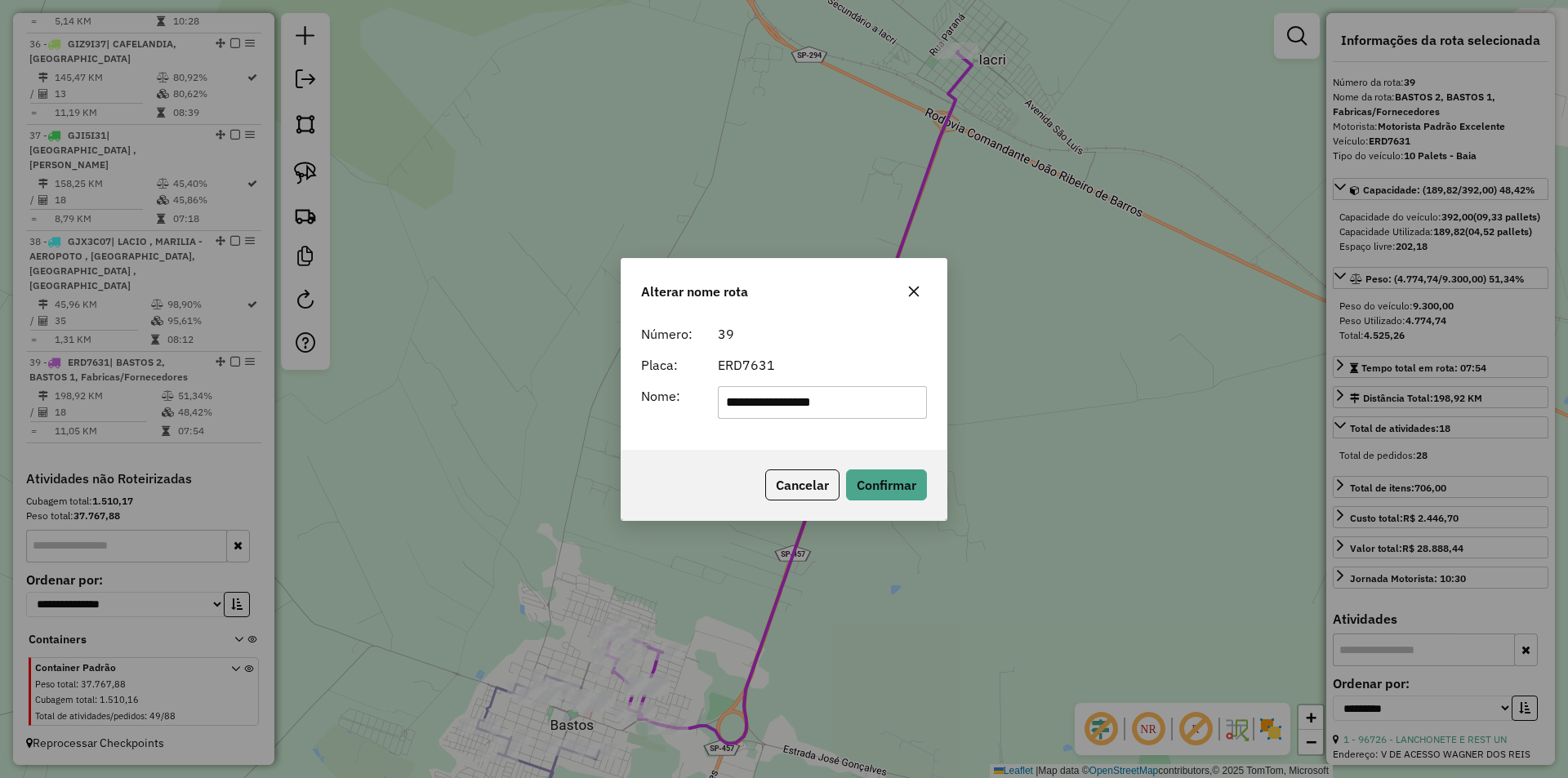
click at [998, 399] on div "**********" at bounding box center [784, 389] width 1568 height 778
type input "**********"
click at [879, 484] on button "Confirmar" at bounding box center [887, 485] width 81 height 31
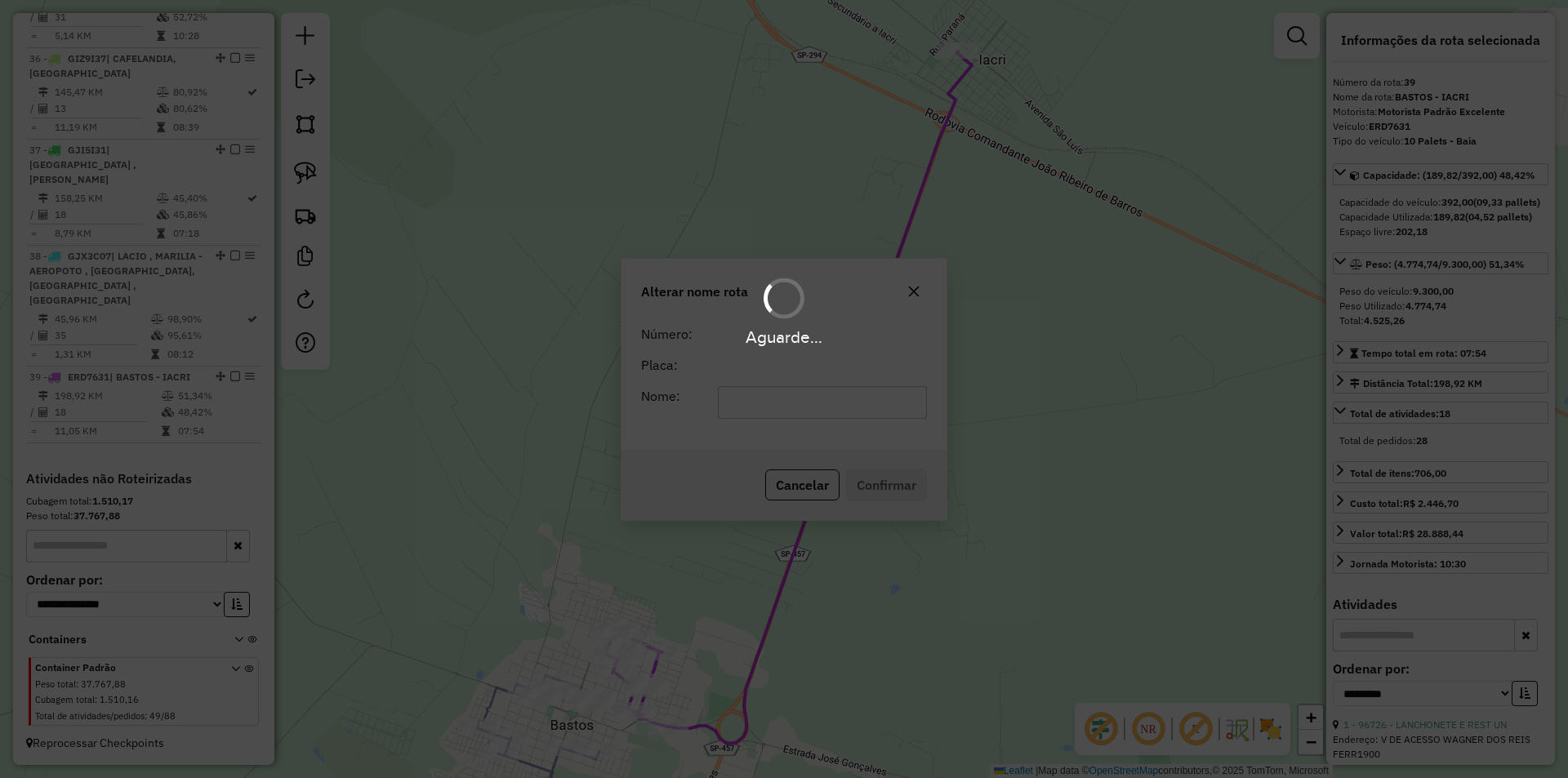
scroll to position [3861, 0]
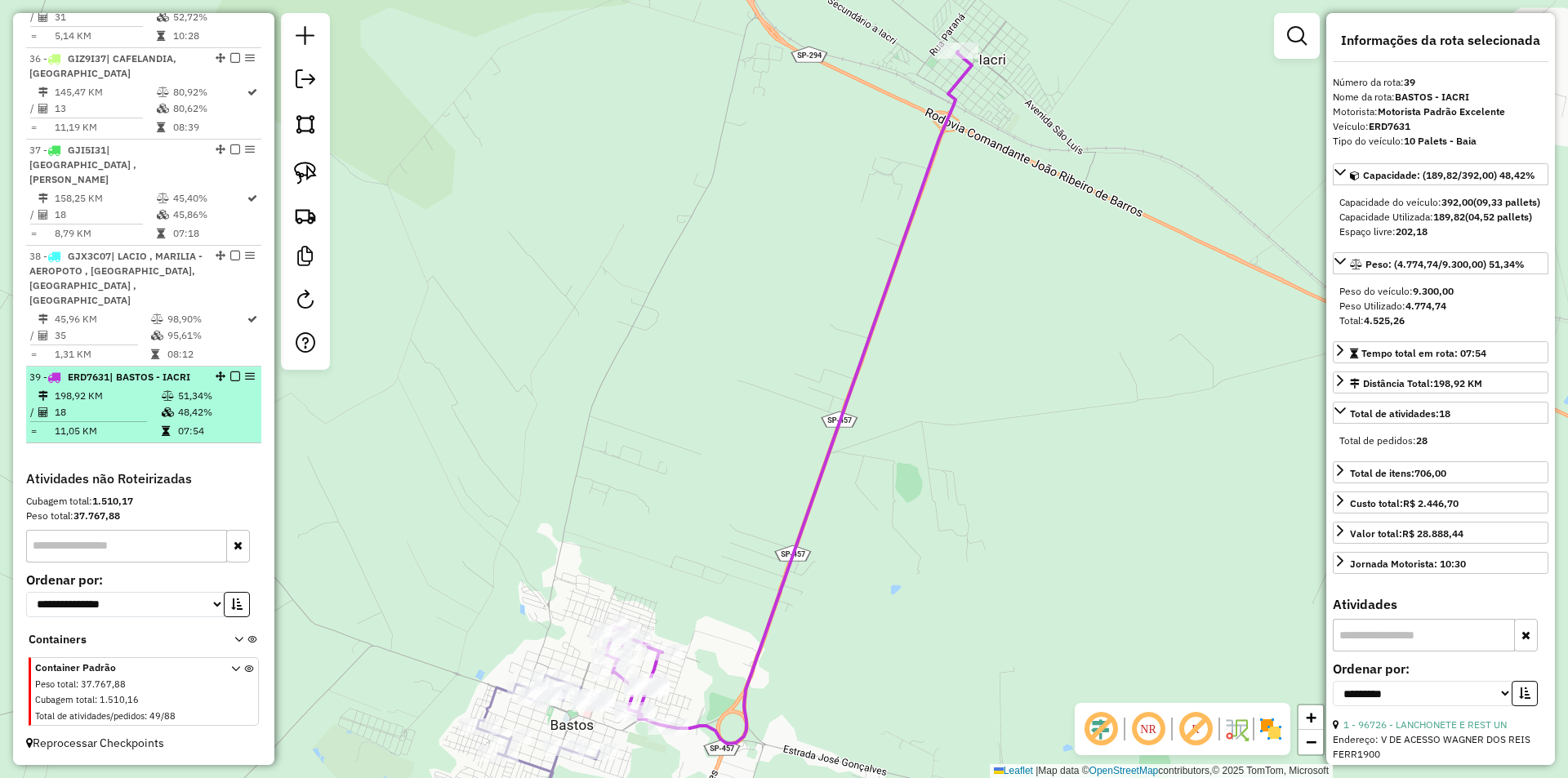
click at [230, 376] on em at bounding box center [235, 376] width 10 height 10
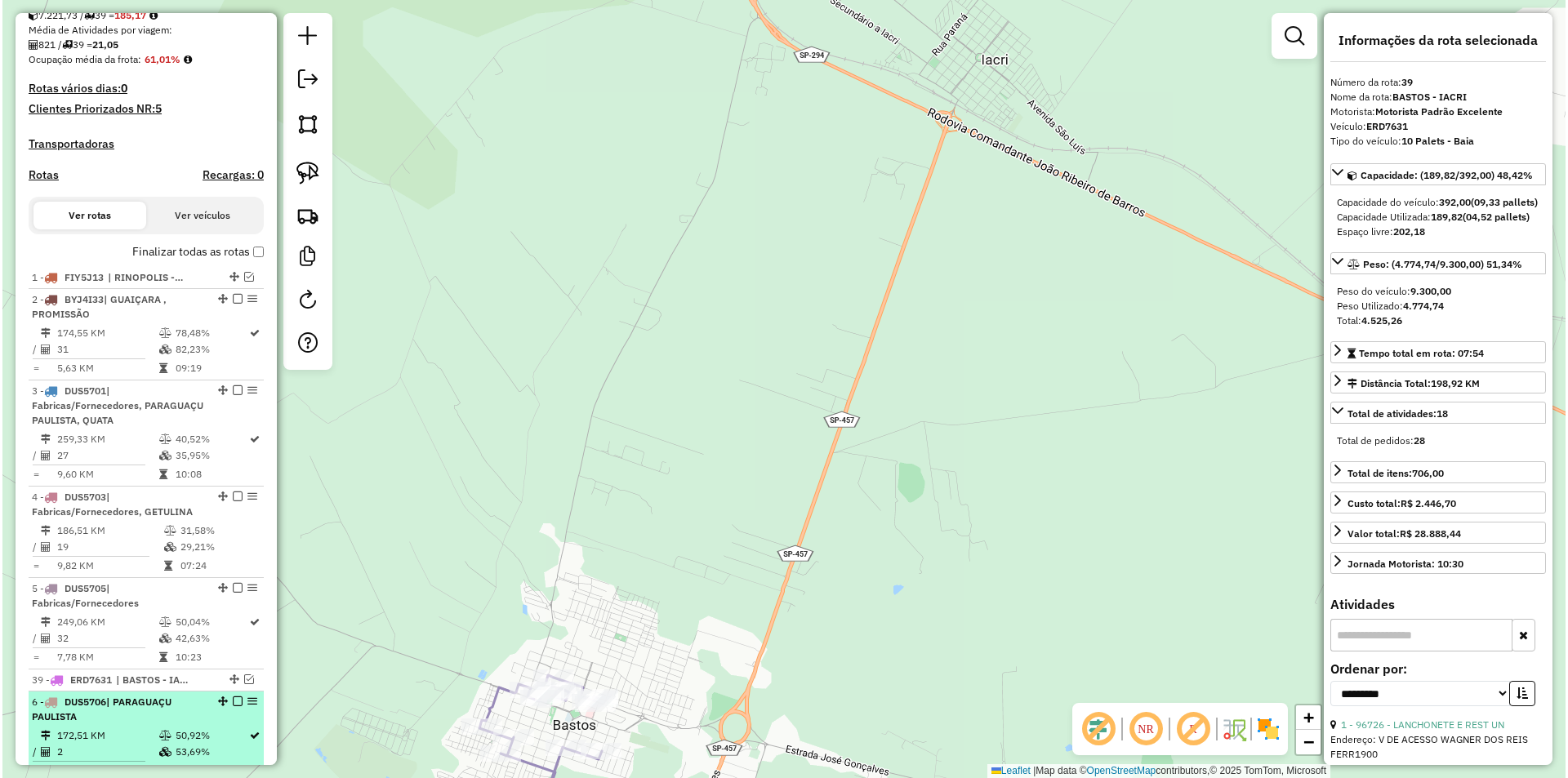
scroll to position [377, 0]
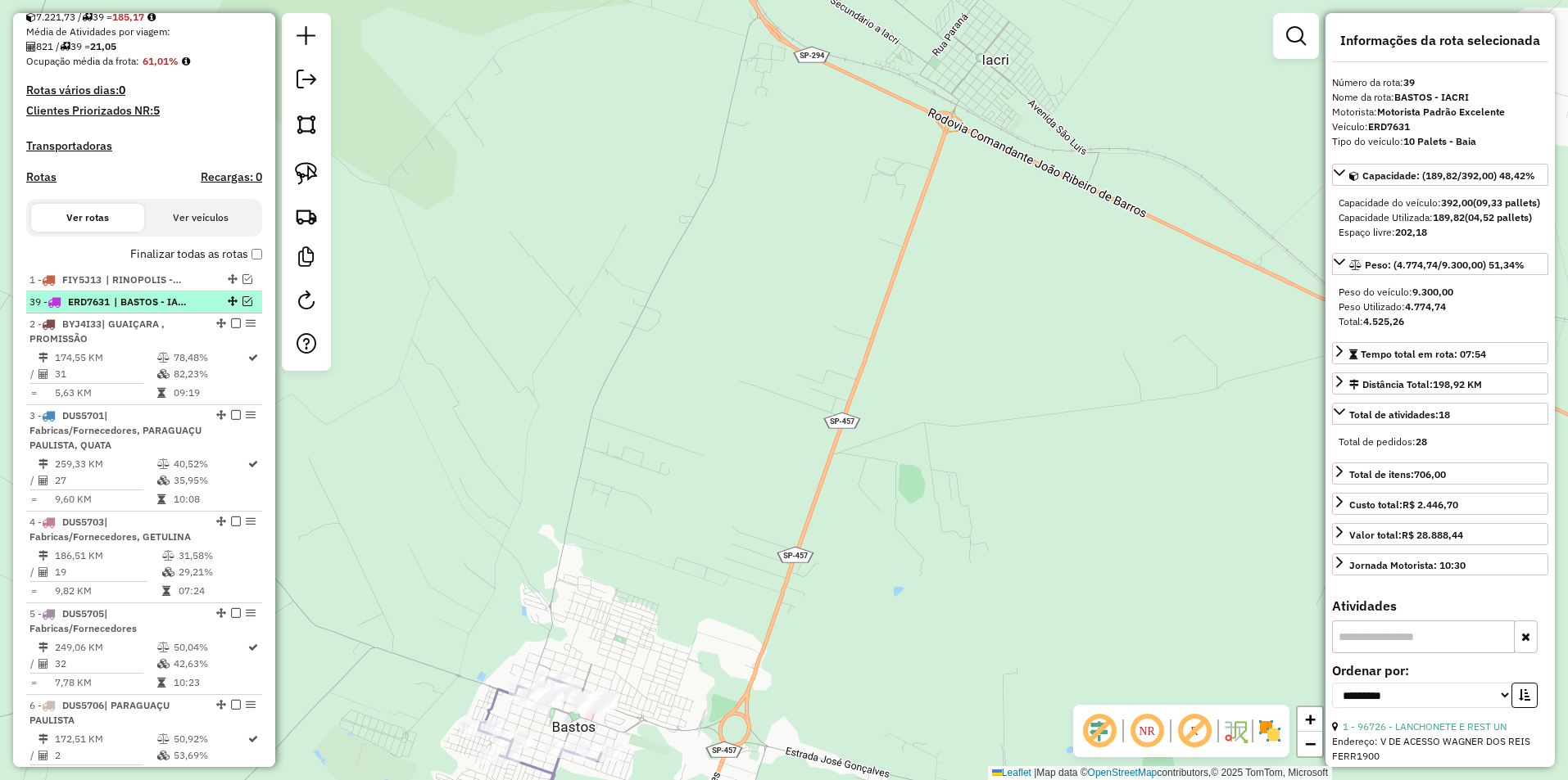
drag, startPoint x: 229, startPoint y: 431, endPoint x: 213, endPoint y: 328, distance: 104.2
click at [499, 692] on icon at bounding box center [539, 756] width 123 height 158
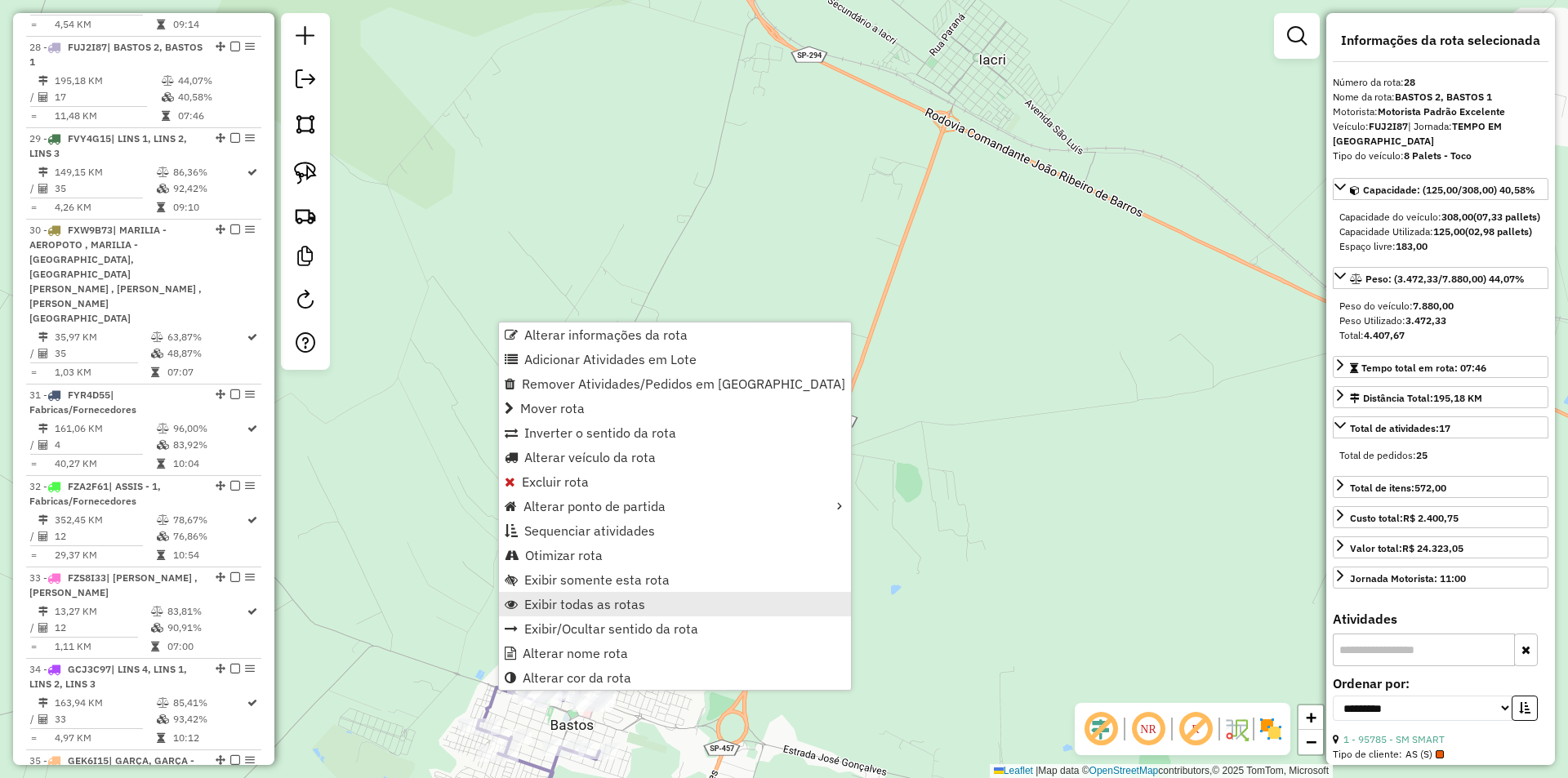
scroll to position [3037, 0]
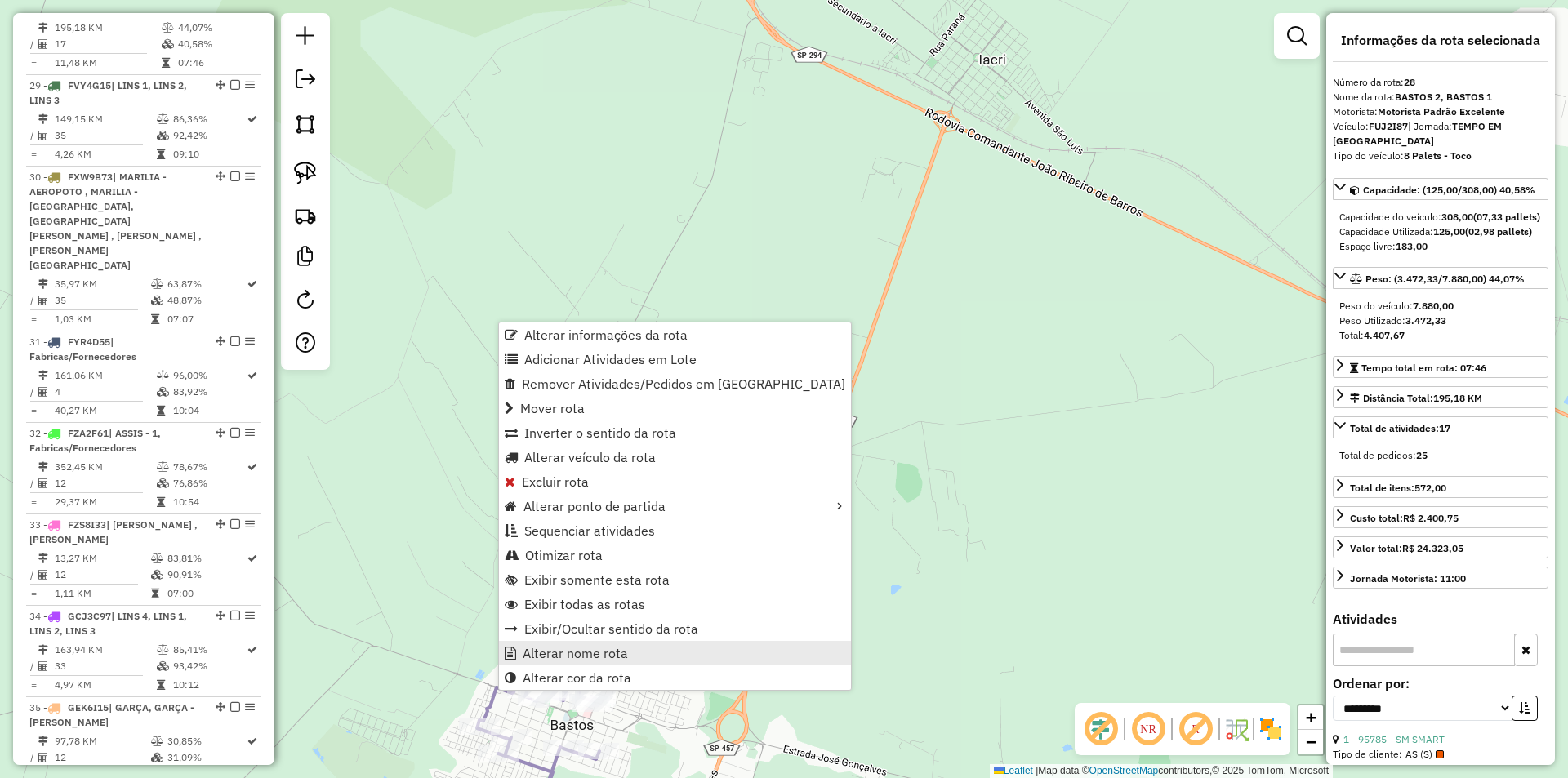
click at [586, 655] on span "Alterar nome rota" at bounding box center [576, 653] width 105 height 13
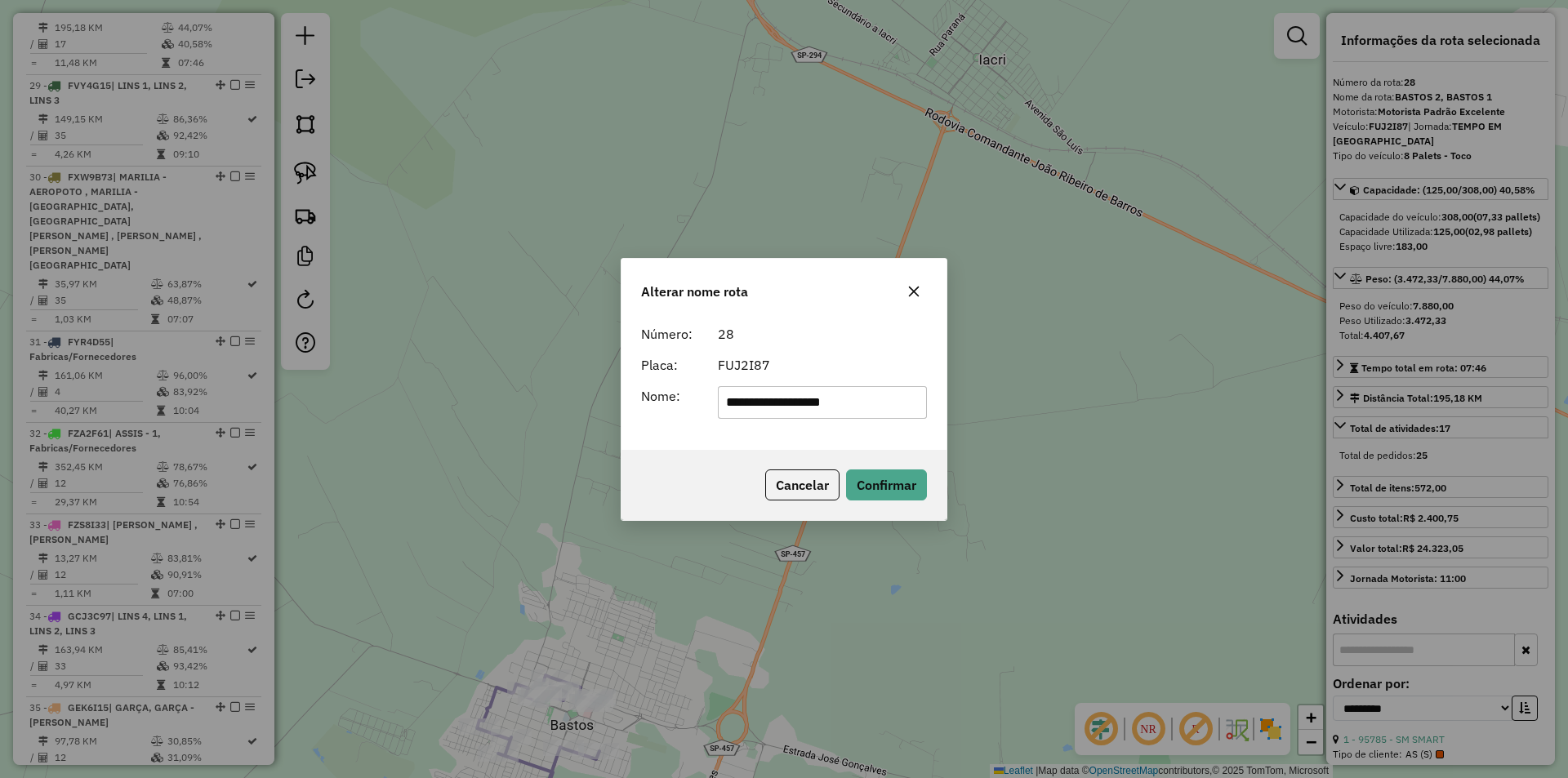
drag, startPoint x: 776, startPoint y: 399, endPoint x: 1004, endPoint y: 371, distance: 229.7
click at [993, 383] on div "**********" at bounding box center [784, 389] width 1568 height 778
type input "******"
drag, startPoint x: 789, startPoint y: 323, endPoint x: 808, endPoint y: 334, distance: 22.0
click at [789, 324] on div "28" at bounding box center [822, 334] width 229 height 19
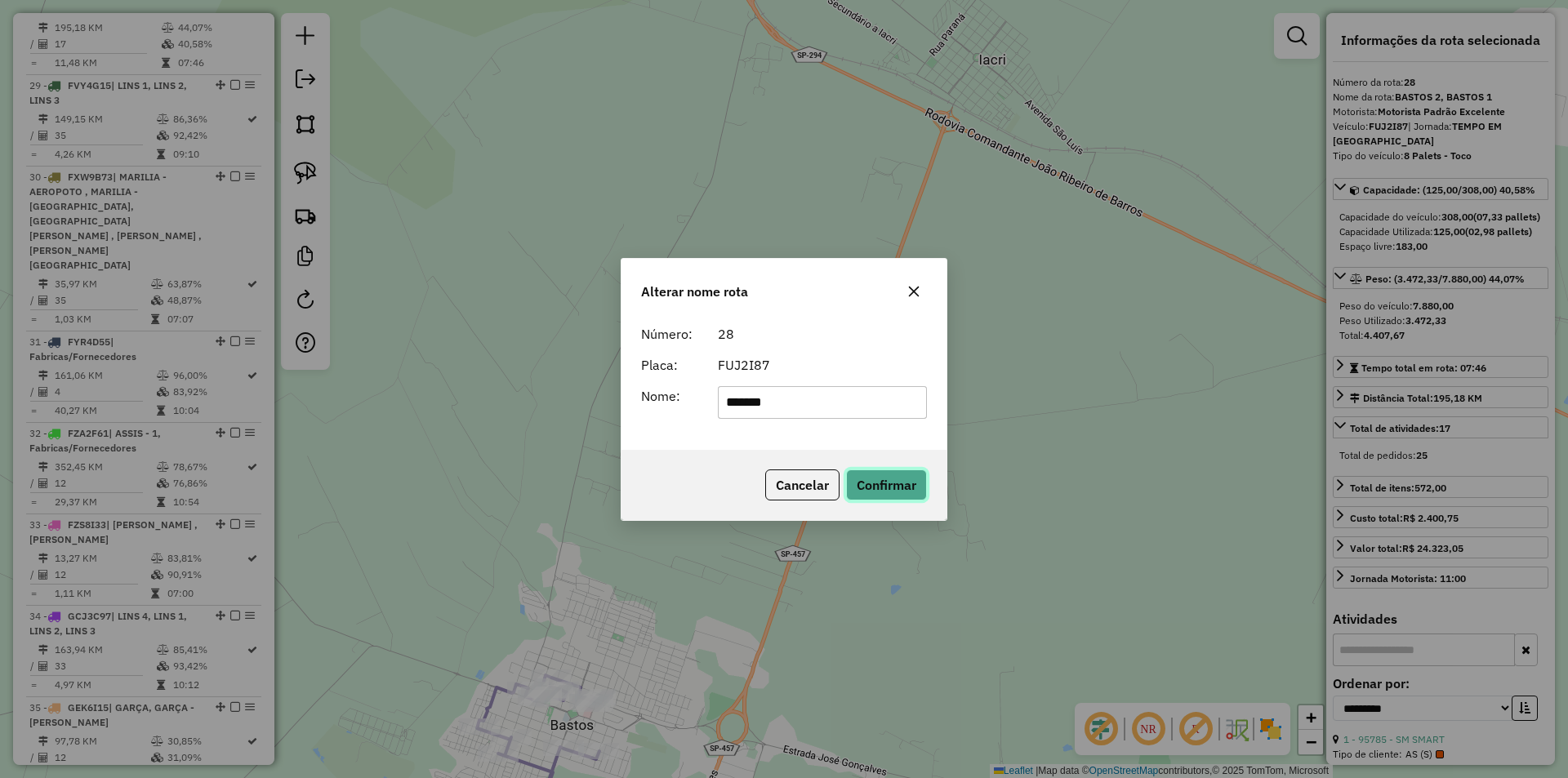
click at [876, 480] on button "Confirmar" at bounding box center [887, 485] width 81 height 31
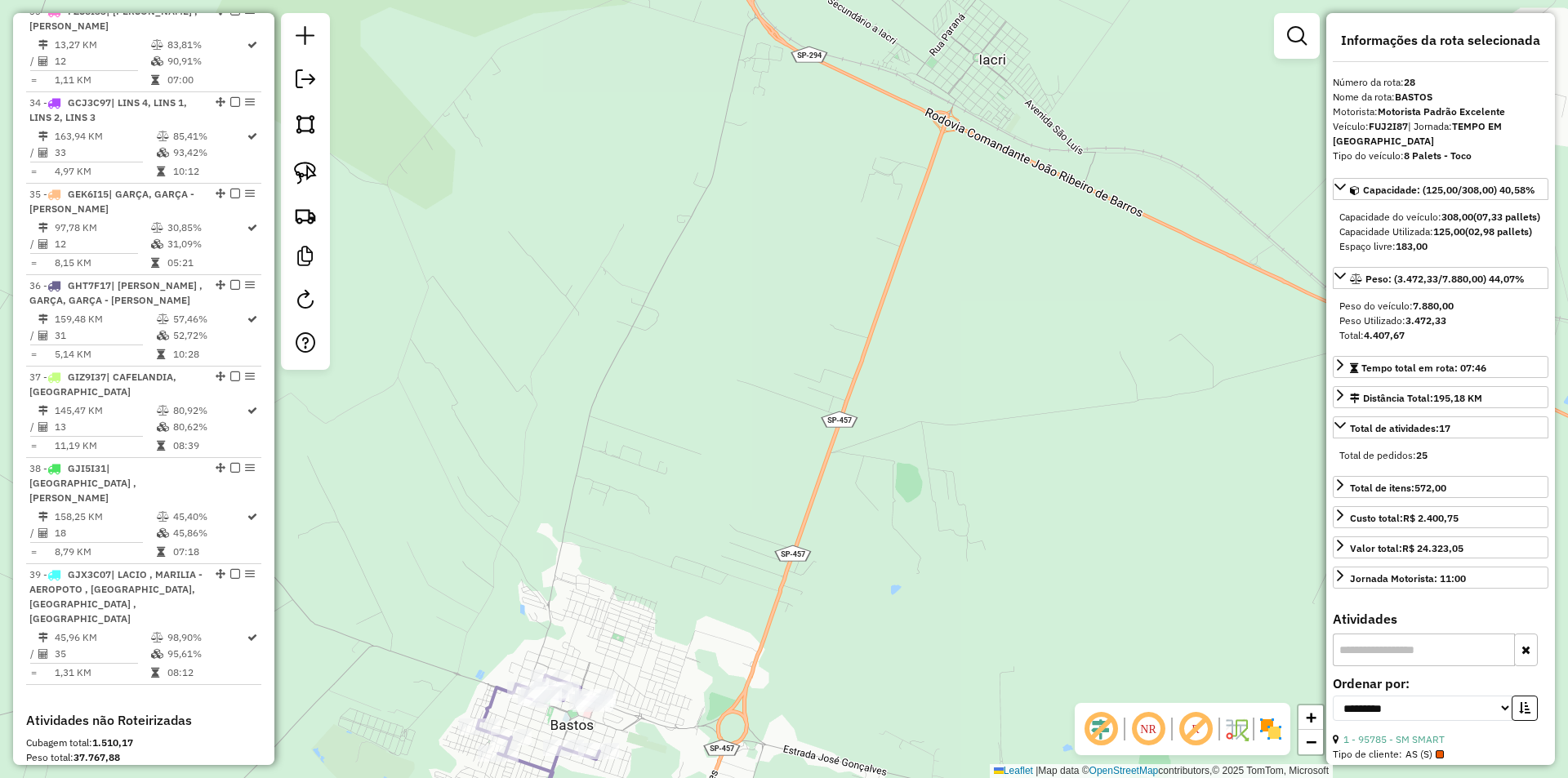
scroll to position [3282, 0]
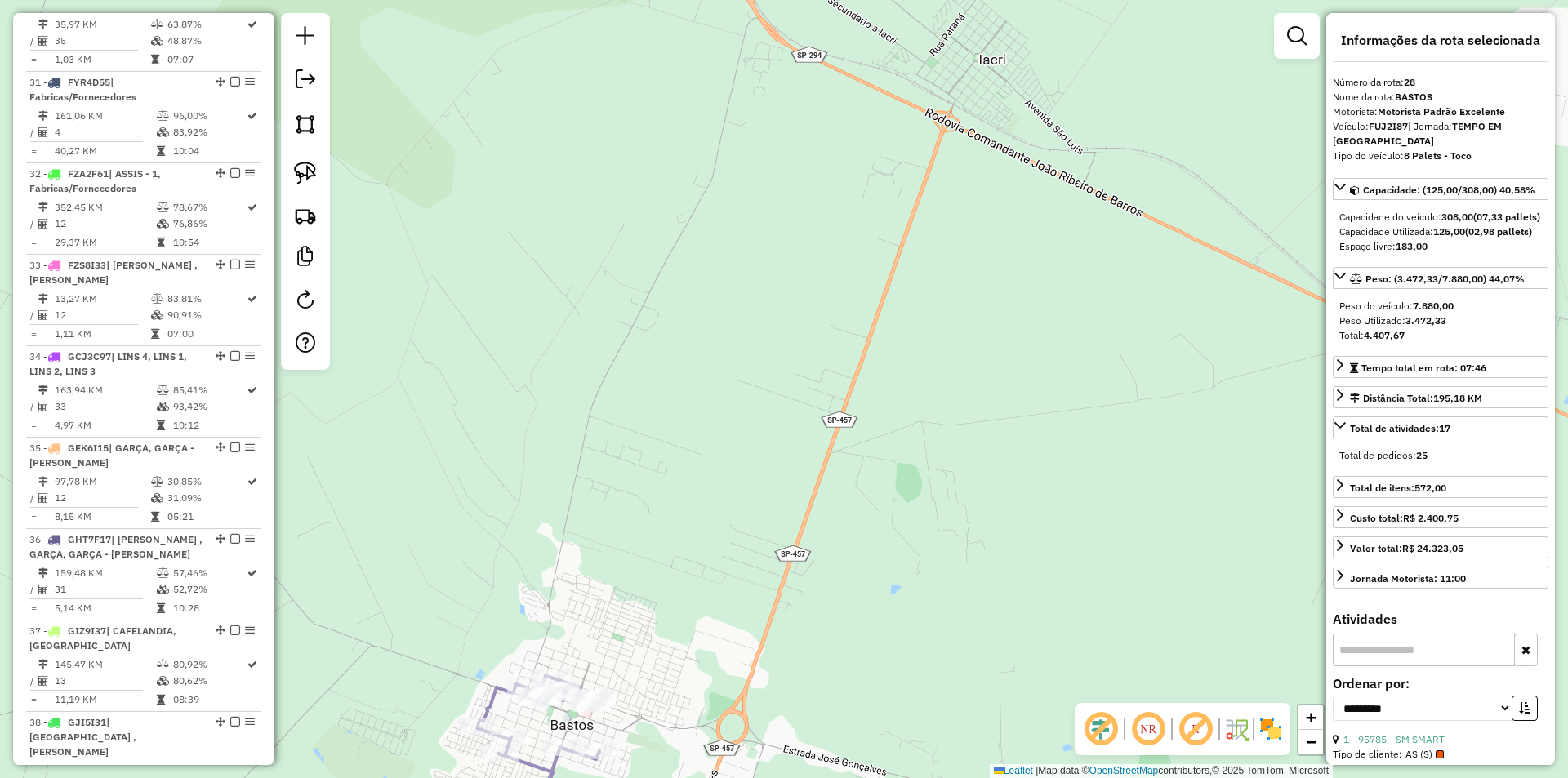
click at [770, 427] on div "Janela de atendimento Grade de atendimento Capacidade Transportadoras Veículos …" at bounding box center [784, 389] width 1568 height 778
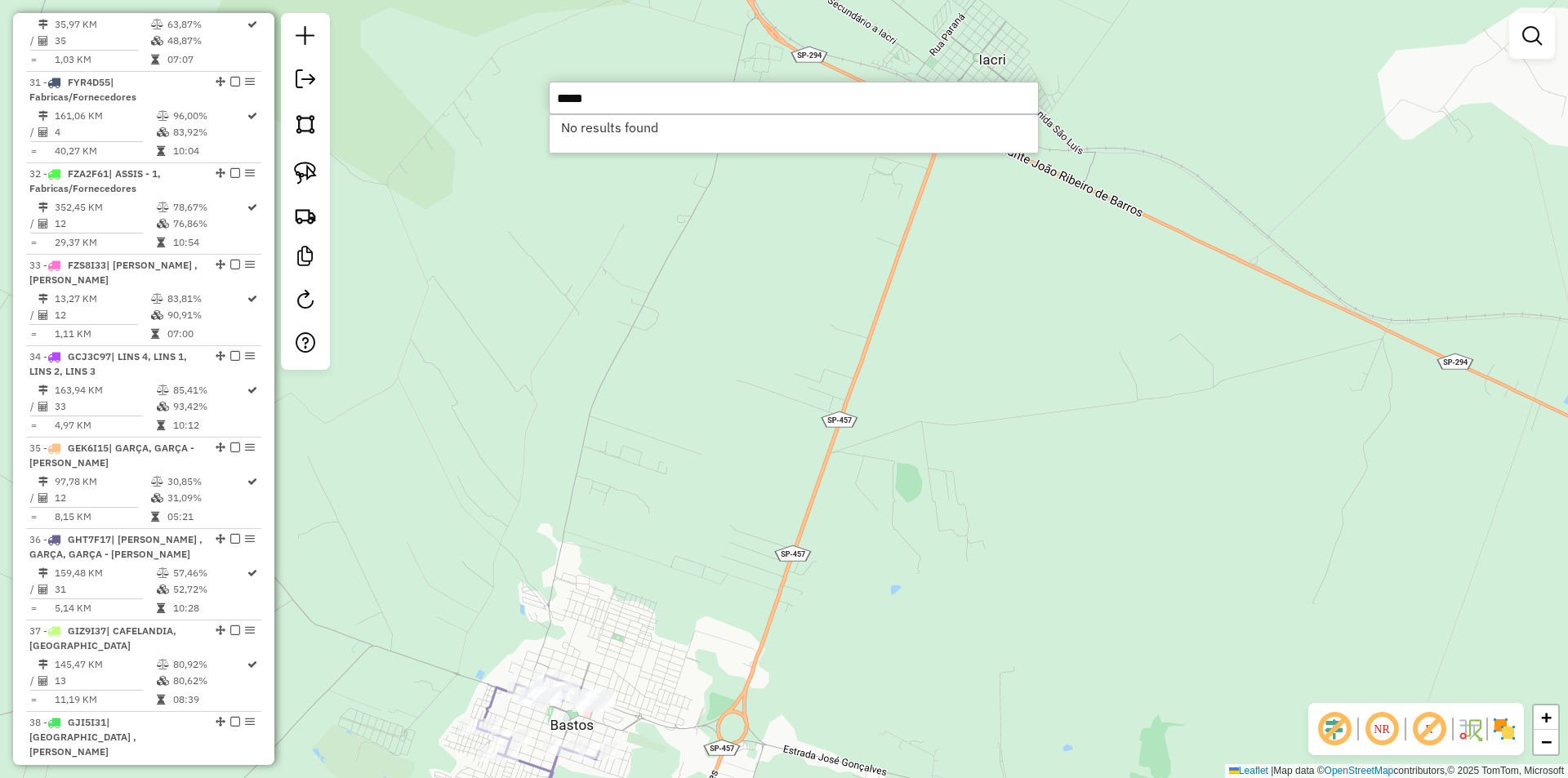
type input "*****"
drag, startPoint x: 636, startPoint y: 91, endPoint x: 540, endPoint y: 96, distance: 96.1
click at [540, 96] on hb-router-mapa "Informações da Sessão 979035 - 14/08/2025 Criação: 13/08/2025 17:28 Depósito: E…" at bounding box center [784, 389] width 1568 height 778
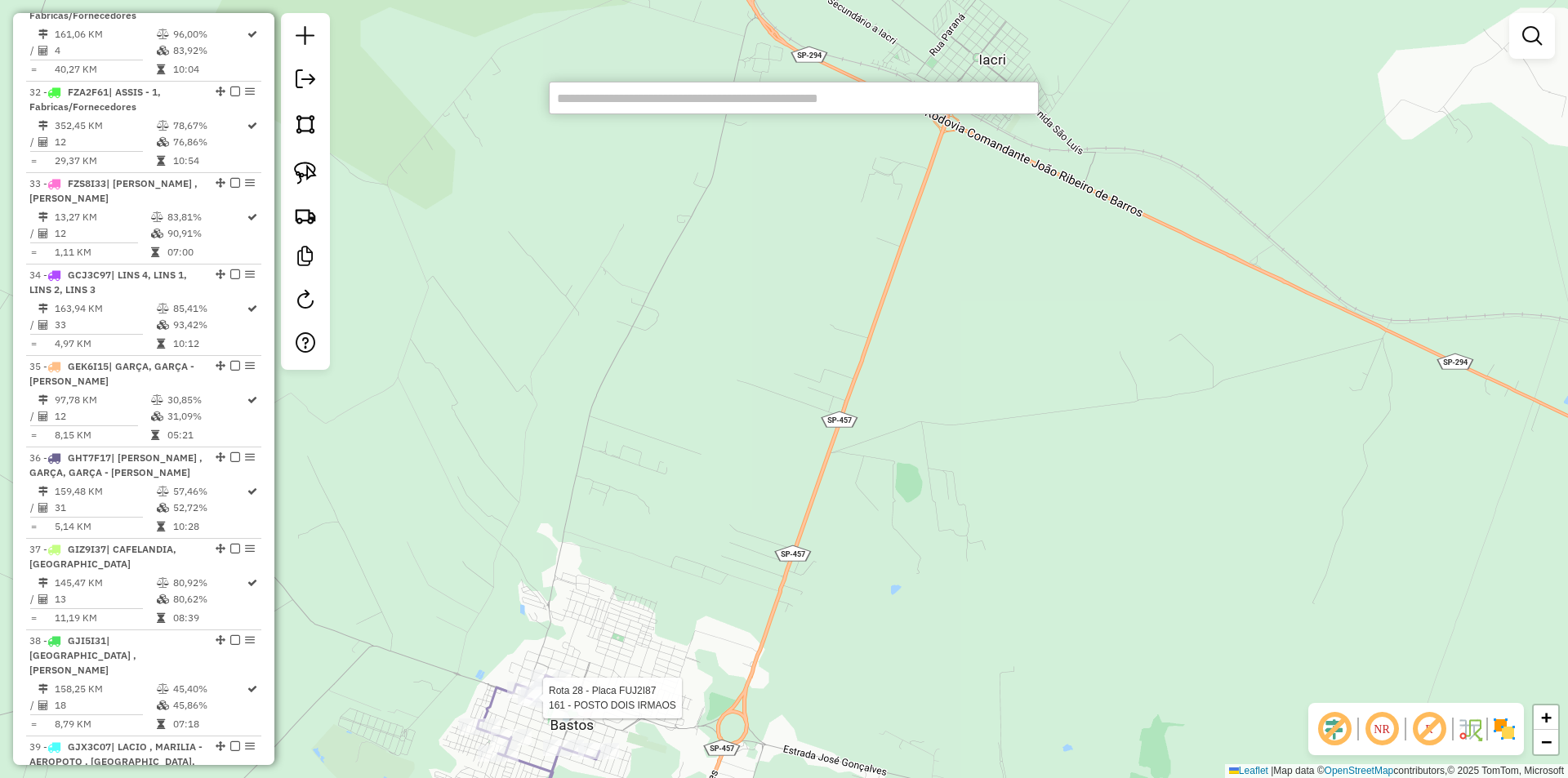
select select "**********"
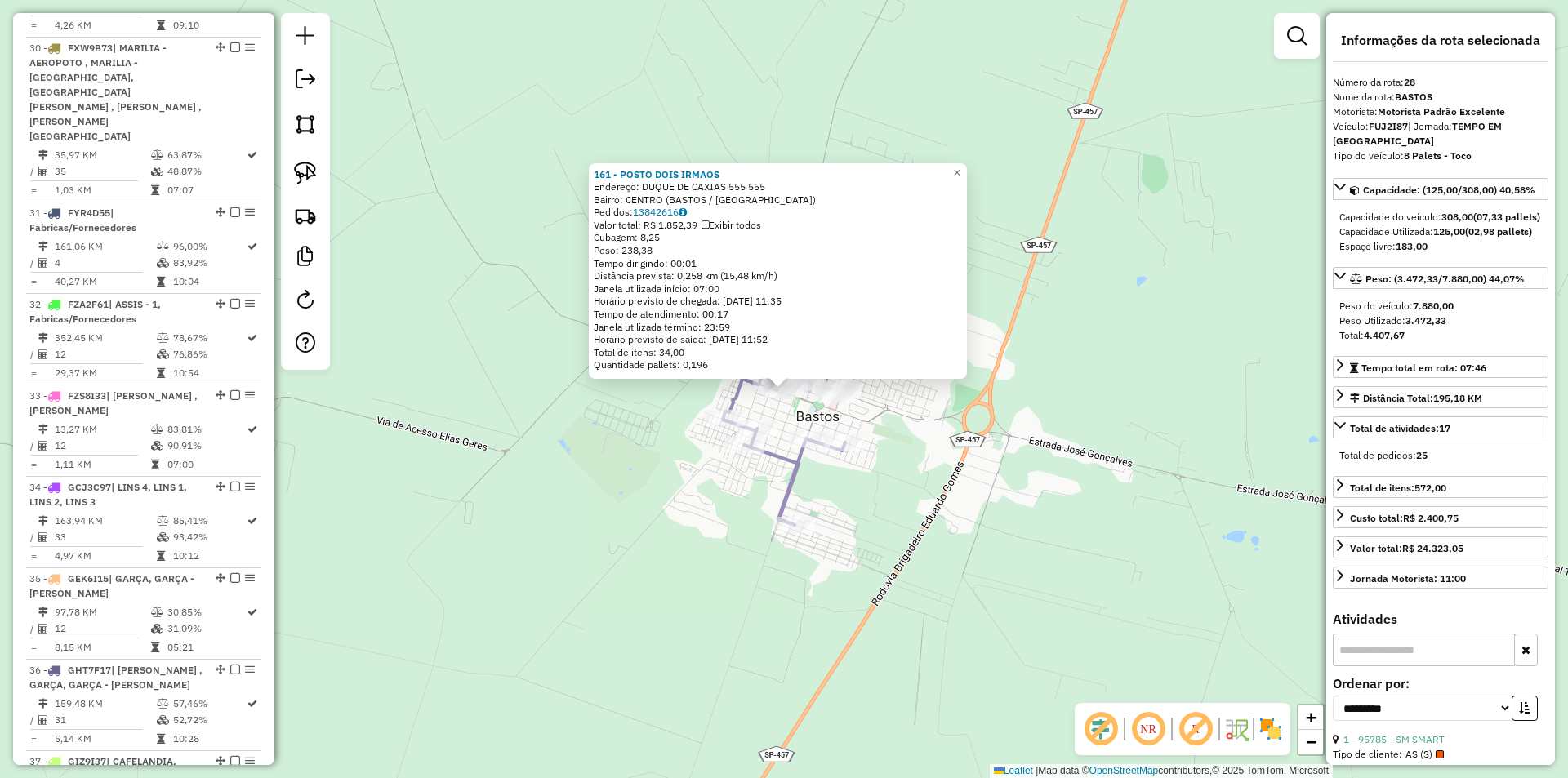
scroll to position [3037, 0]
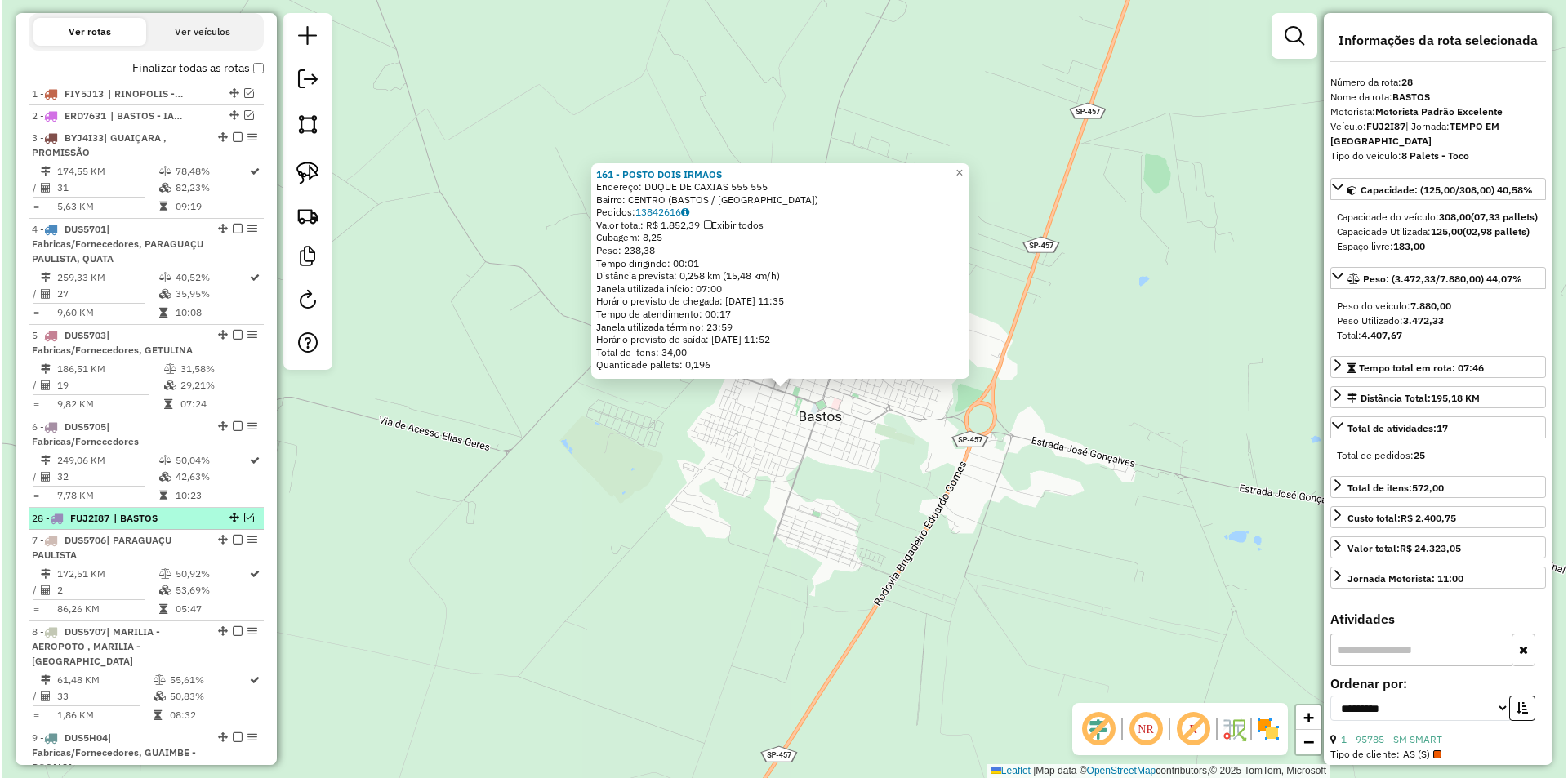
scroll to position [423, 0]
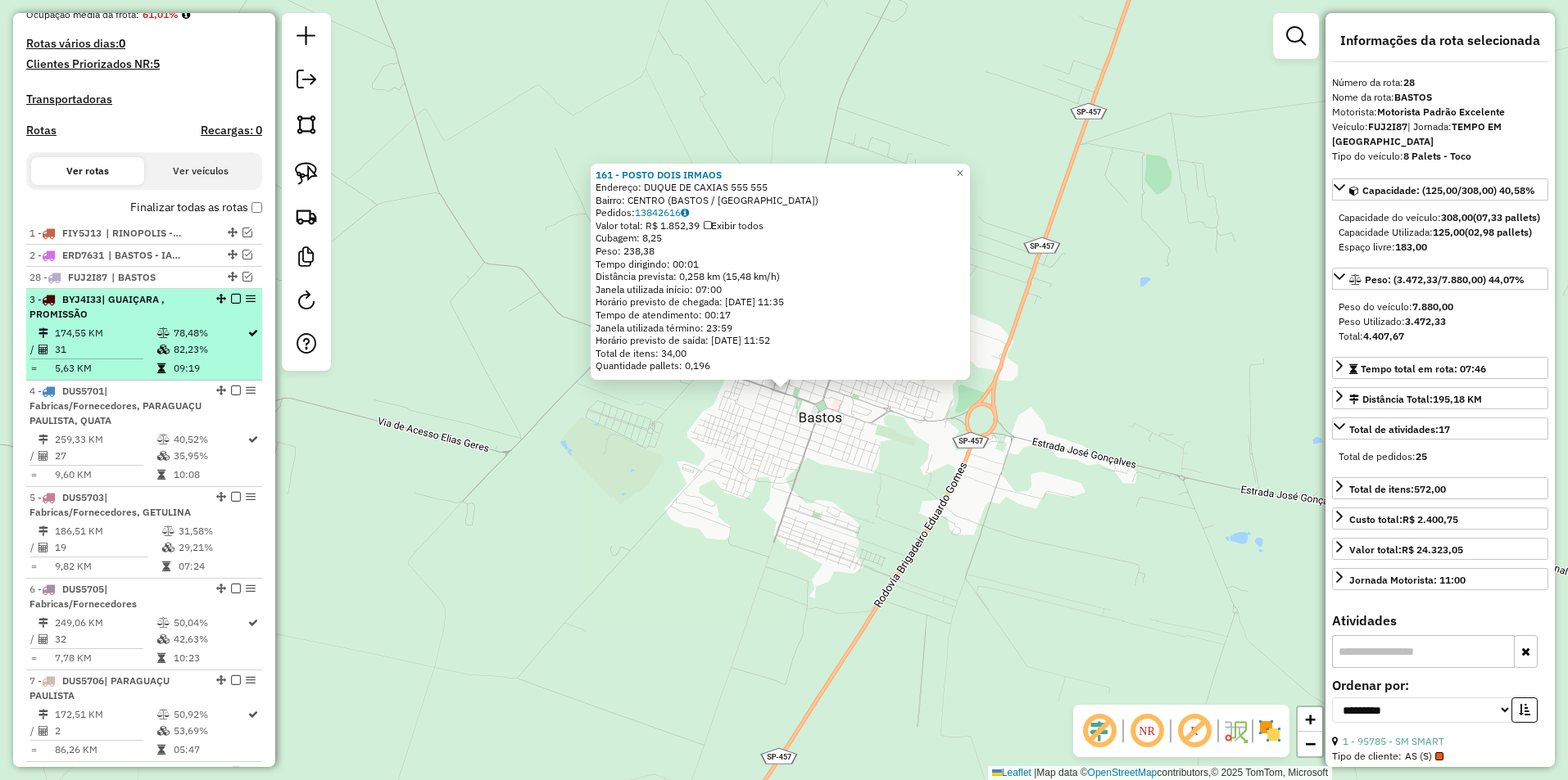
drag, startPoint x: 229, startPoint y: 268, endPoint x: 203, endPoint y: 305, distance: 45.2
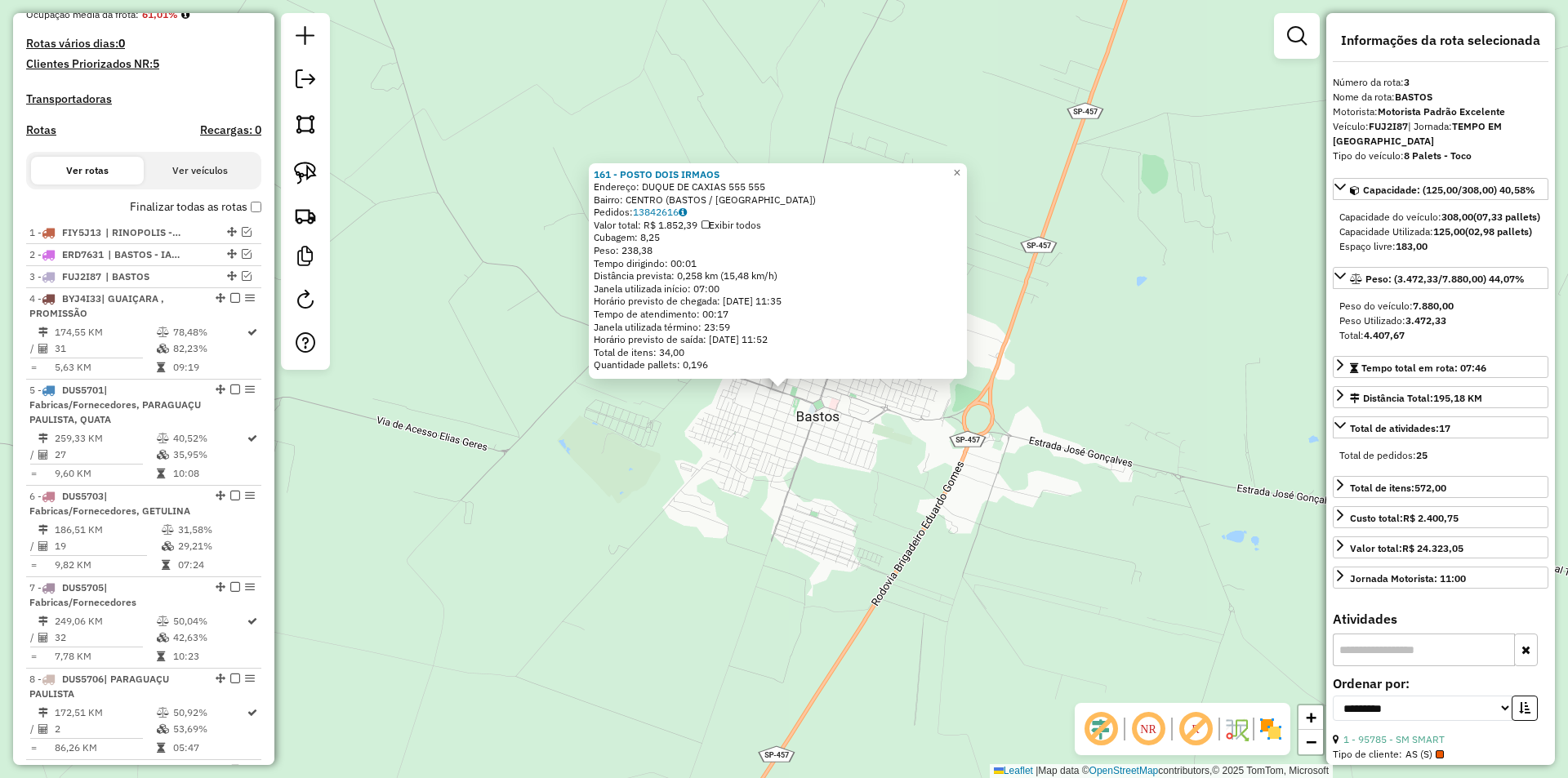
click at [711, 421] on div "161 - POSTO DOIS IRMAOS Endereço: DUQUE DE CAXIAS 555 555 Bairro: CENTRO (BASTO…" at bounding box center [784, 389] width 1568 height 778
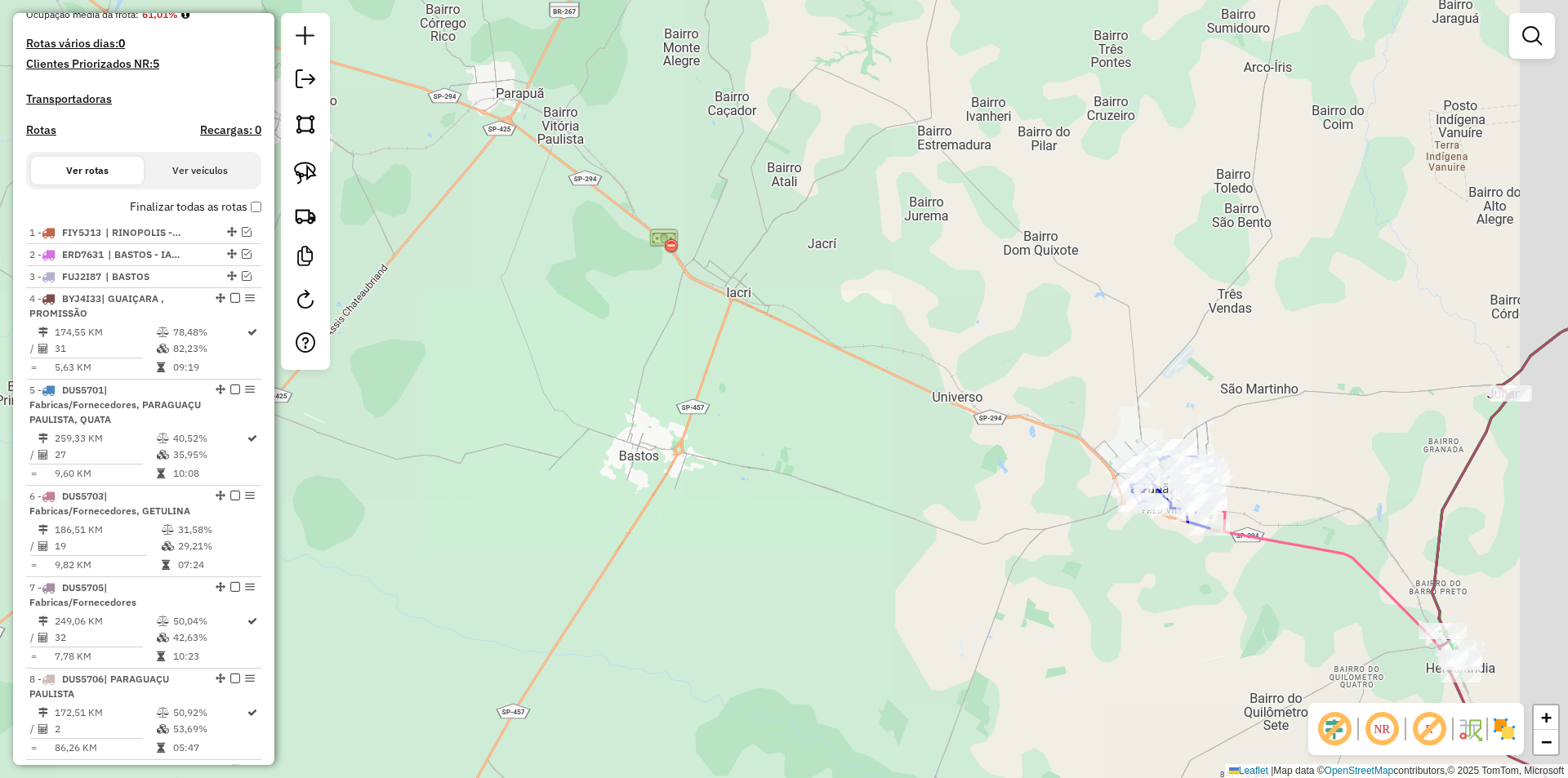
drag, startPoint x: 903, startPoint y: 360, endPoint x: 521, endPoint y: 396, distance: 383.7
click at [520, 396] on div "Janela de atendimento Grade de atendimento Capacidade Transportadoras Veículos …" at bounding box center [784, 389] width 1568 height 778
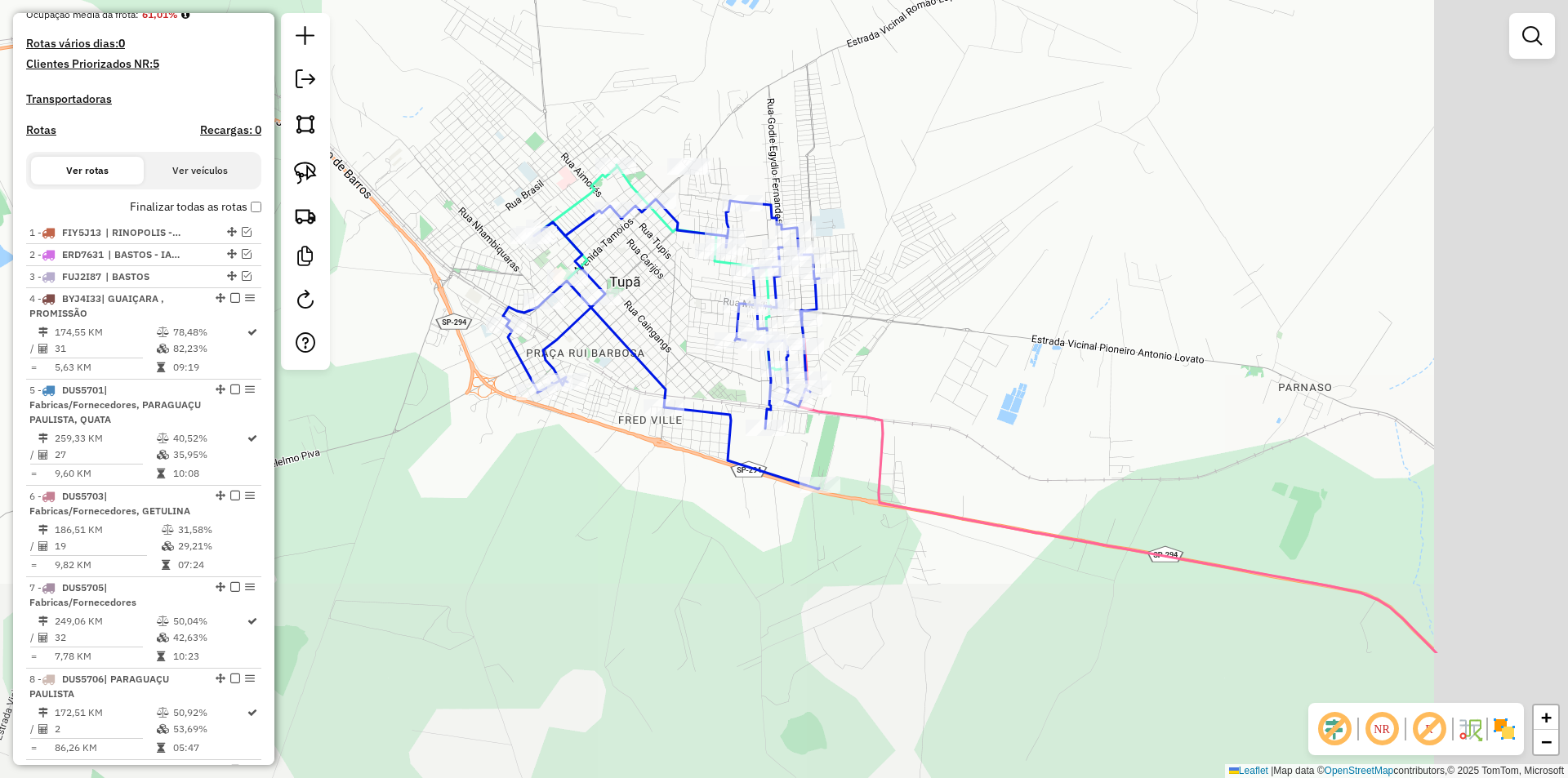
drag, startPoint x: 1130, startPoint y: 573, endPoint x: 932, endPoint y: 370, distance: 283.6
click at [932, 370] on div "Janela de atendimento Grade de atendimento Capacidade Transportadoras Veículos …" at bounding box center [784, 389] width 1568 height 778
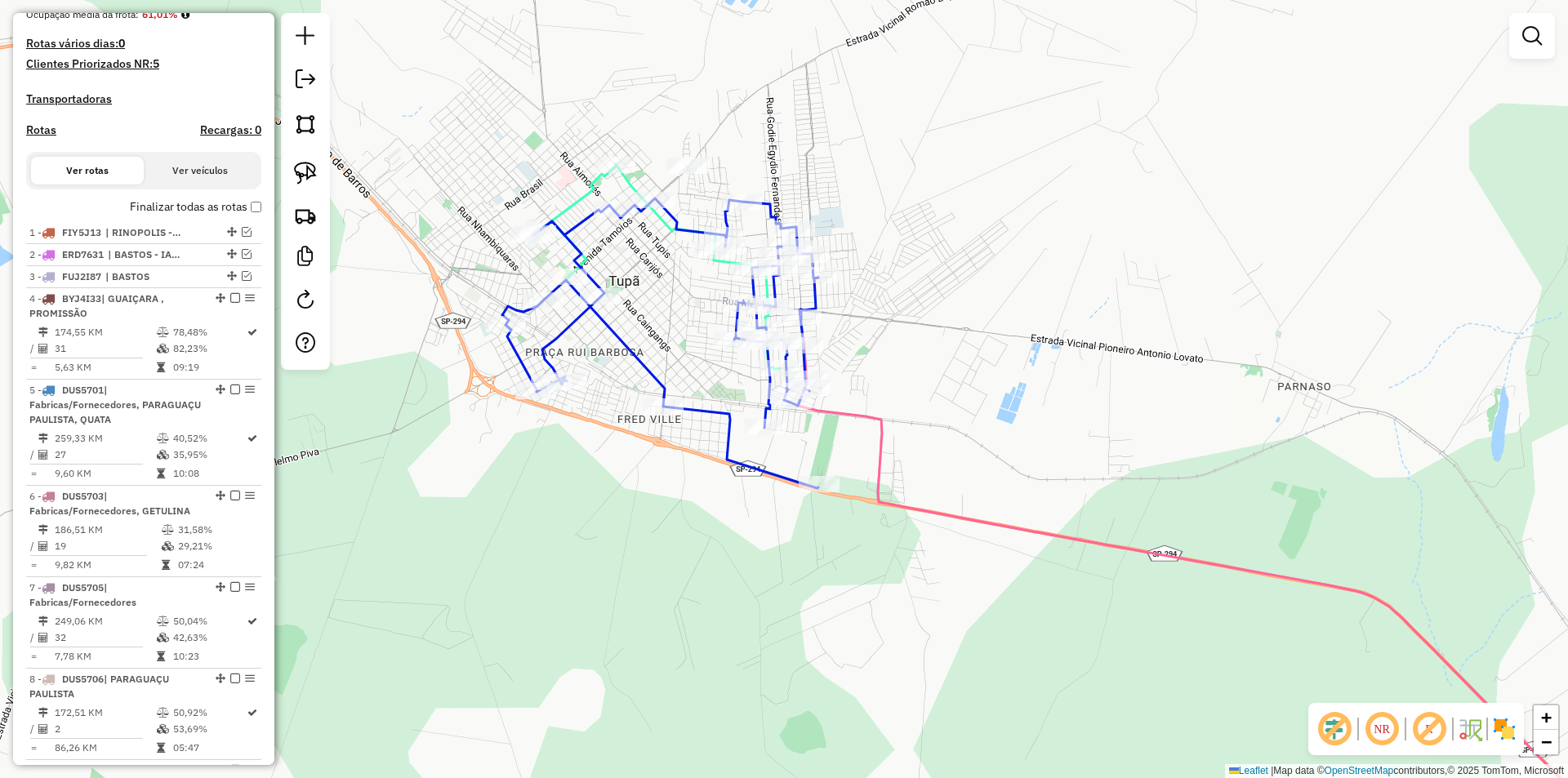
click at [863, 416] on icon at bounding box center [1218, 597] width 840 height 518
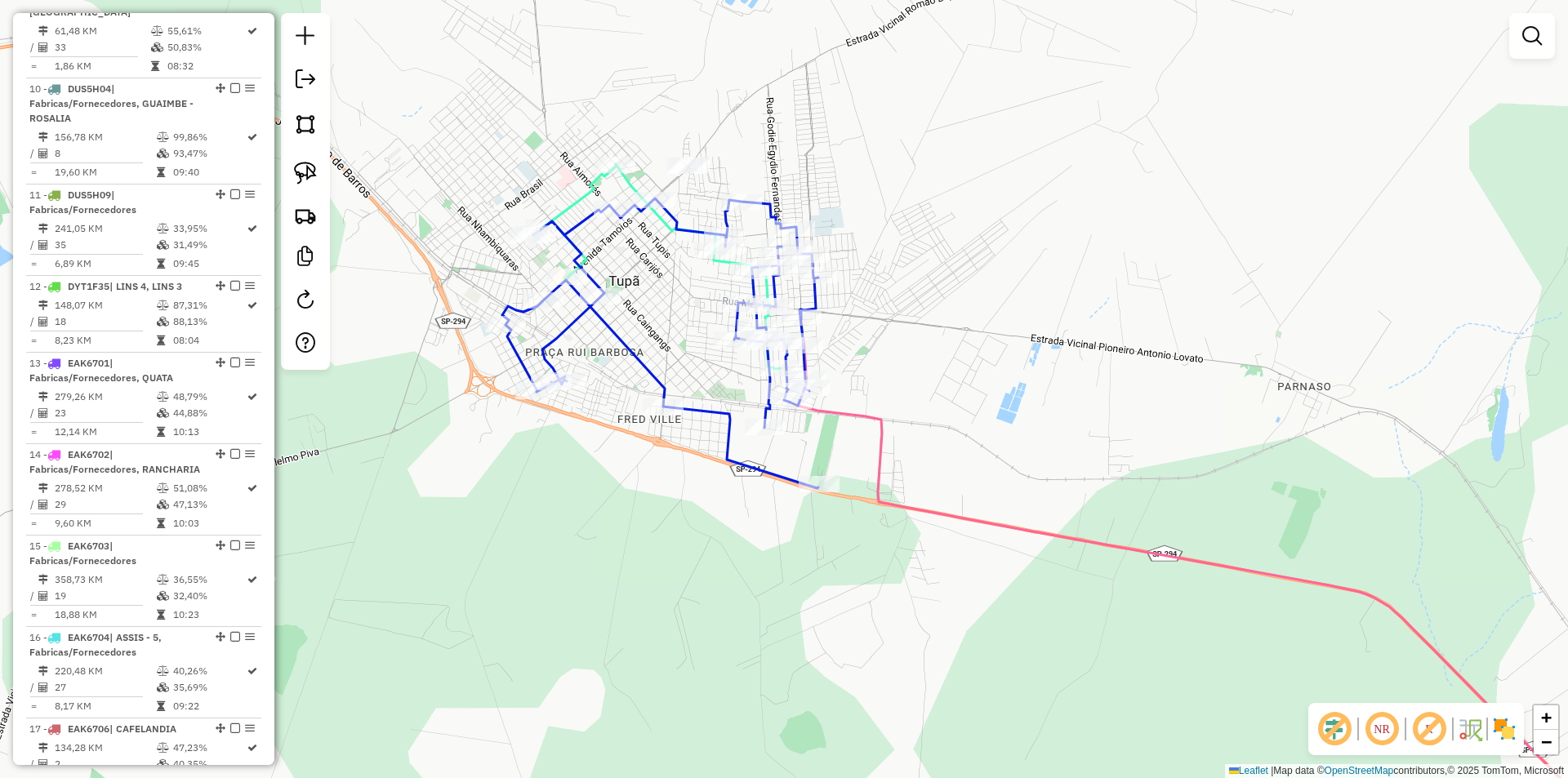
select select "**********"
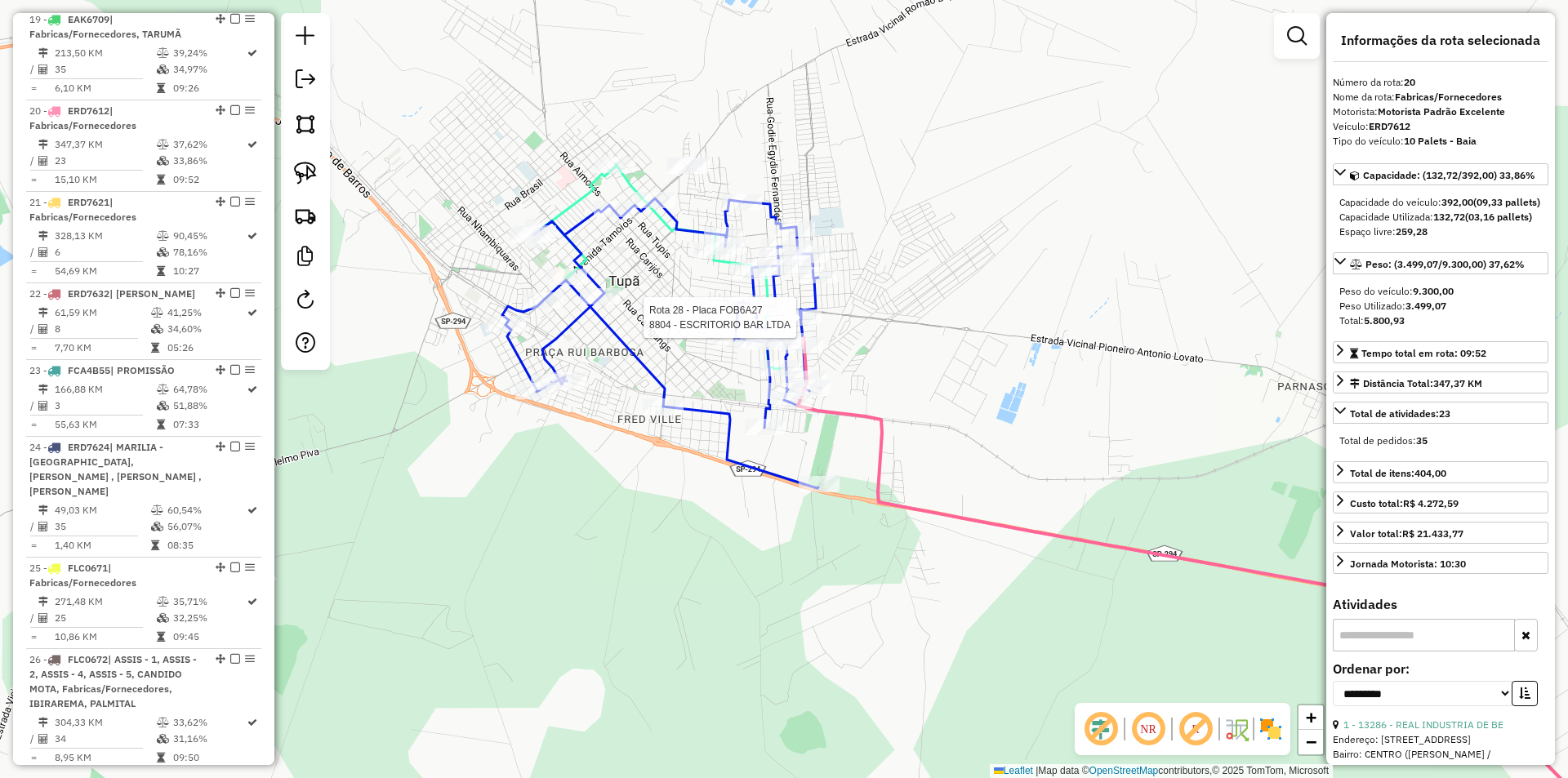
scroll to position [2177, 0]
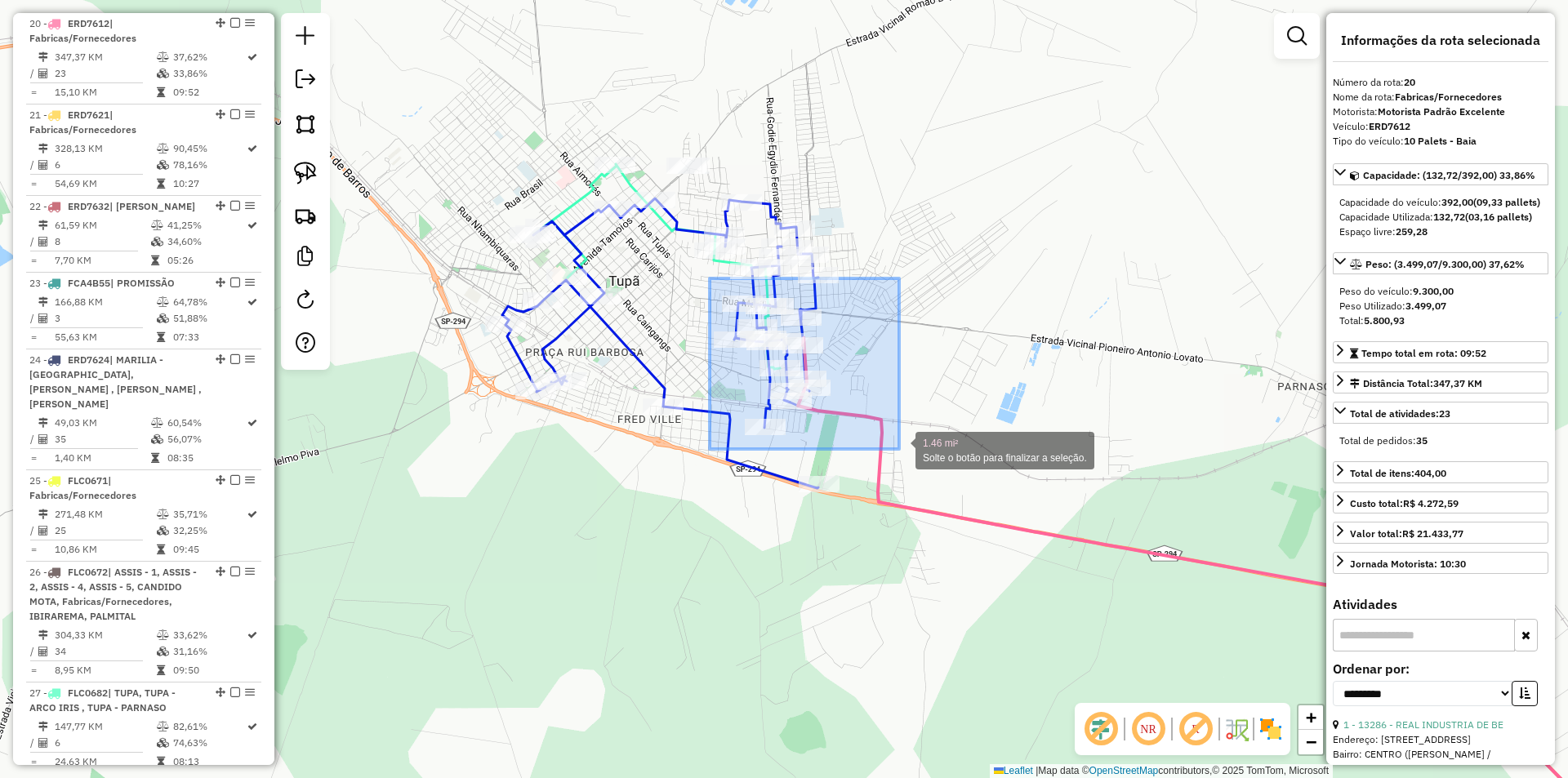
drag, startPoint x: 710, startPoint y: 278, endPoint x: 905, endPoint y: 449, distance: 259.4
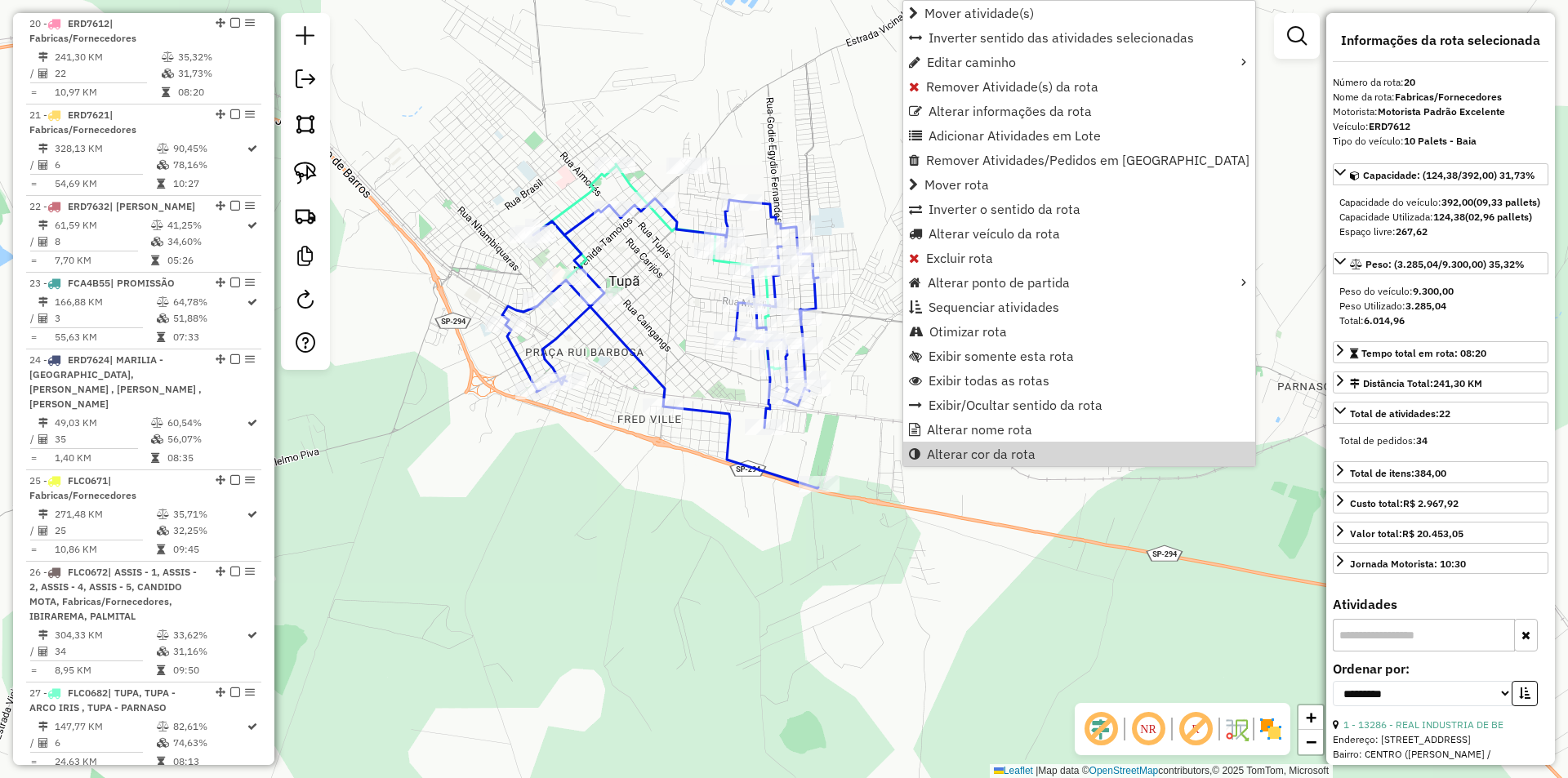
click at [685, 285] on div "Janela de atendimento Grade de atendimento Capacidade Transportadoras Veículos …" at bounding box center [784, 389] width 1568 height 778
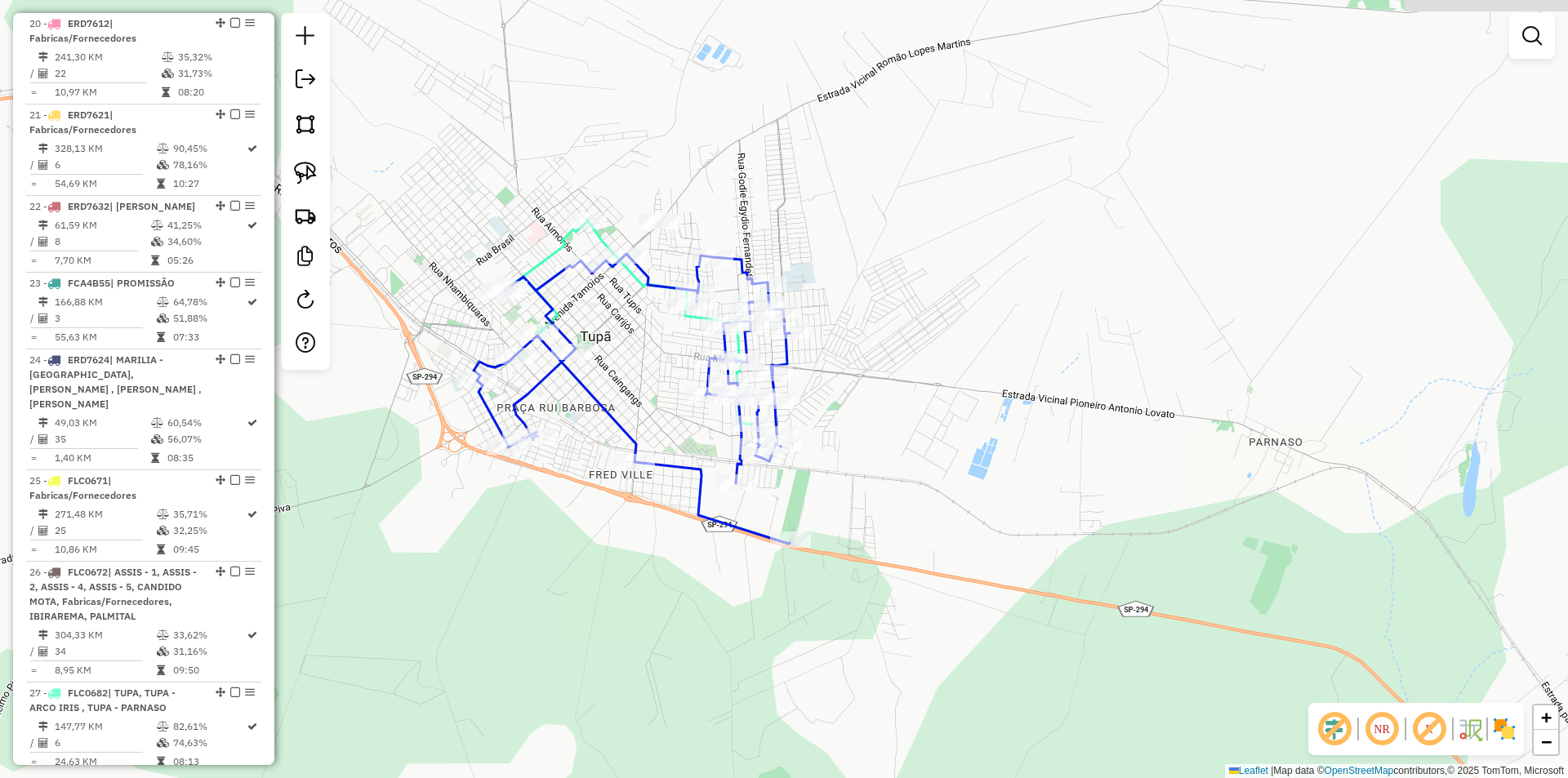
drag, startPoint x: 680, startPoint y: 286, endPoint x: 645, endPoint y: 354, distance: 76.5
click at [645, 352] on div "Janela de atendimento Grade de atendimento Capacidade Transportadoras Veículos …" at bounding box center [784, 389] width 1568 height 778
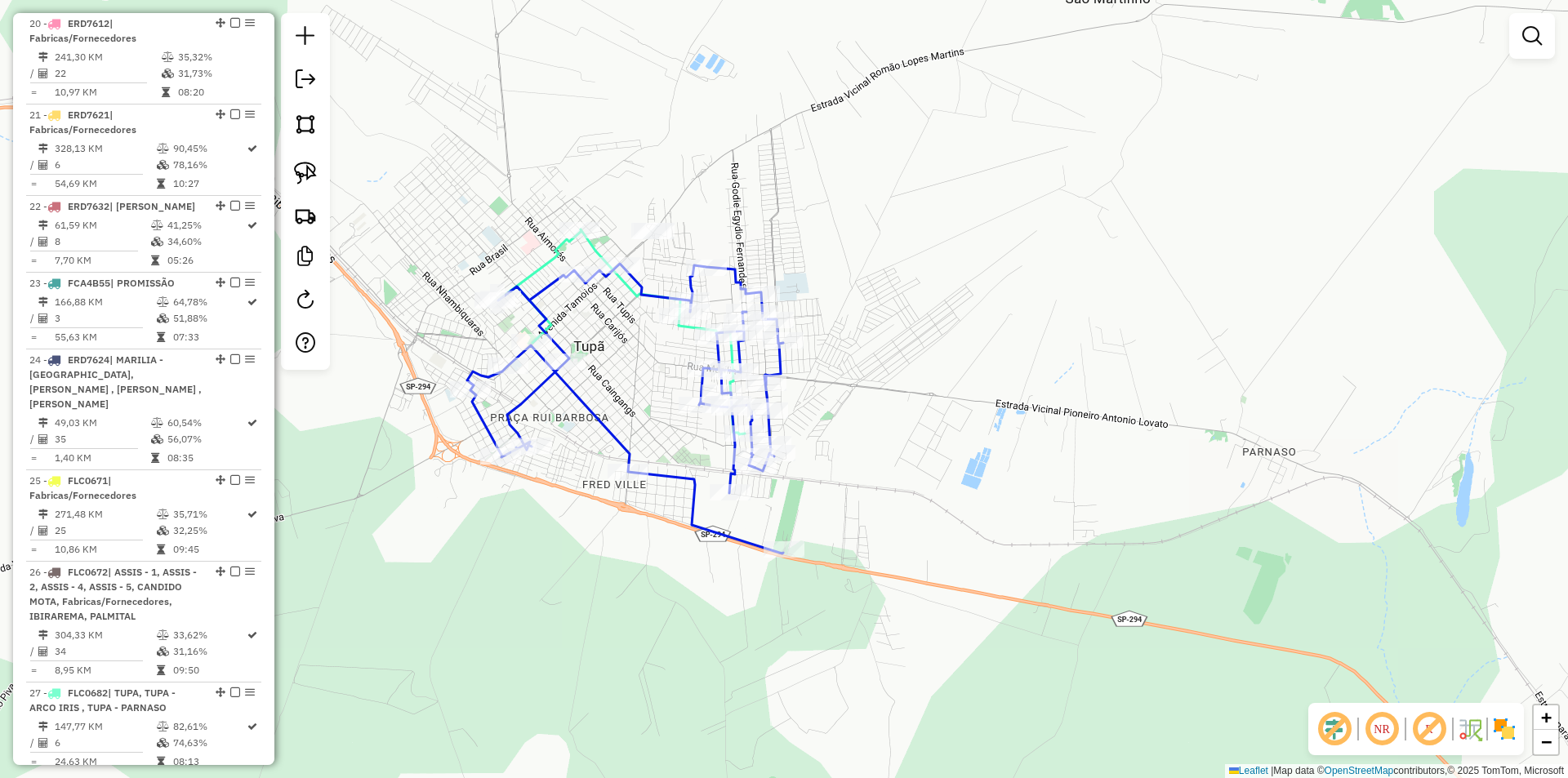
drag, startPoint x: 657, startPoint y: 396, endPoint x: 686, endPoint y: 447, distance: 58.7
click at [686, 447] on div "Janela de atendimento Grade de atendimento Capacidade Transportadoras Veículos …" at bounding box center [784, 389] width 1568 height 778
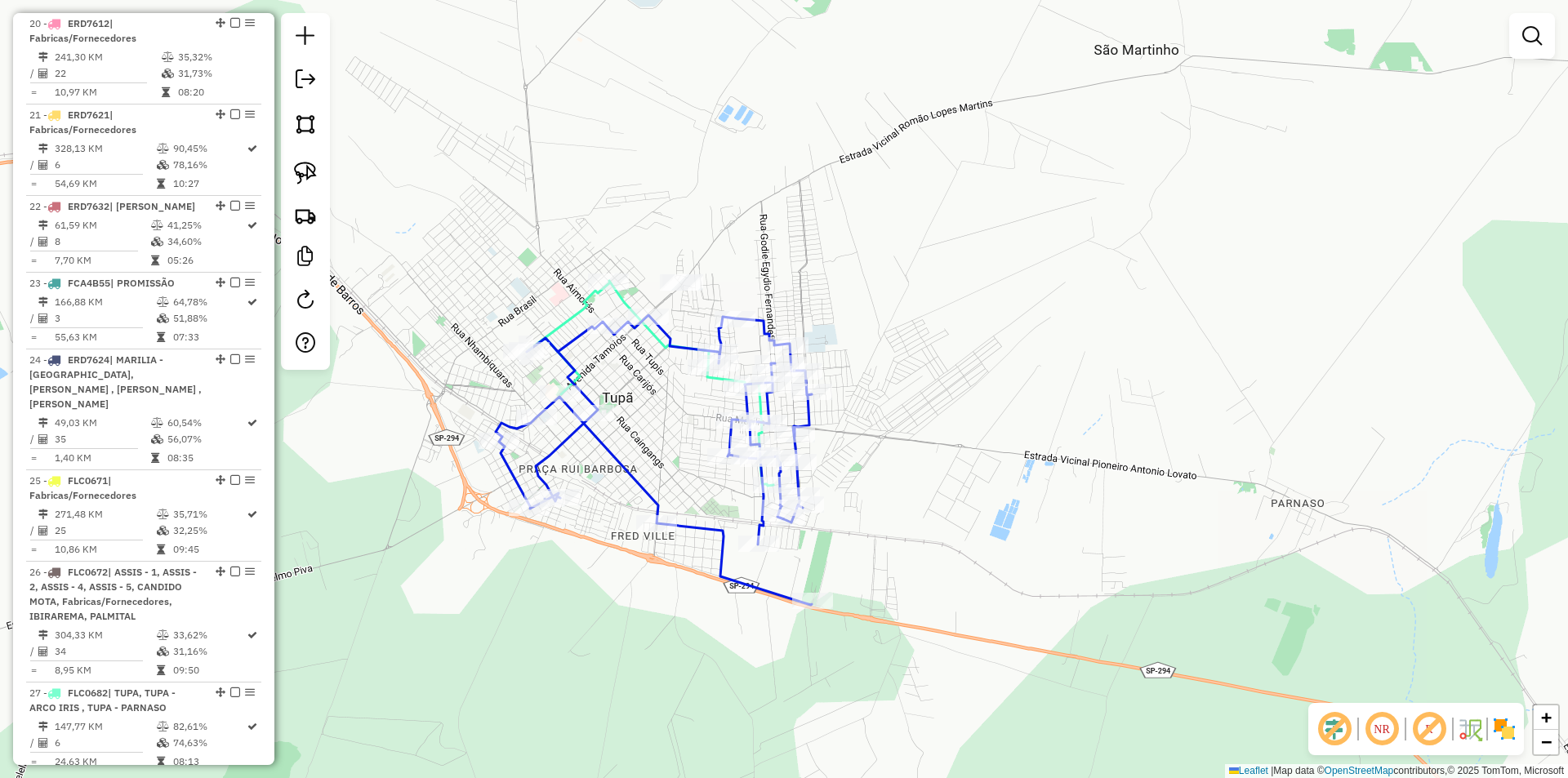
drag, startPoint x: 677, startPoint y: 445, endPoint x: 711, endPoint y: 469, distance: 41.6
click at [711, 469] on div "Janela de atendimento Grade de atendimento Capacidade Transportadoras Veículos …" at bounding box center [784, 389] width 1568 height 778
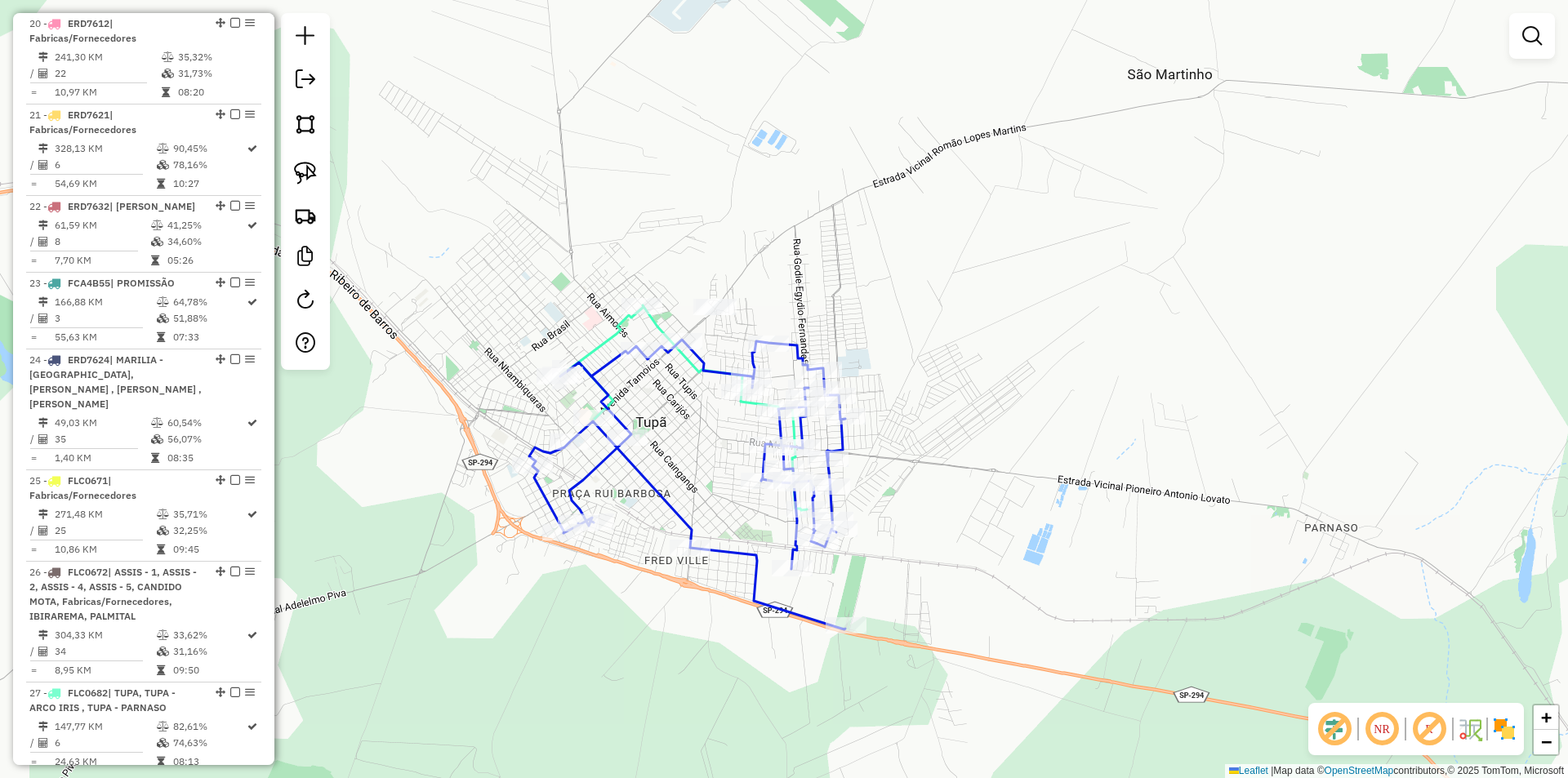
click at [673, 497] on icon at bounding box center [687, 485] width 316 height 290
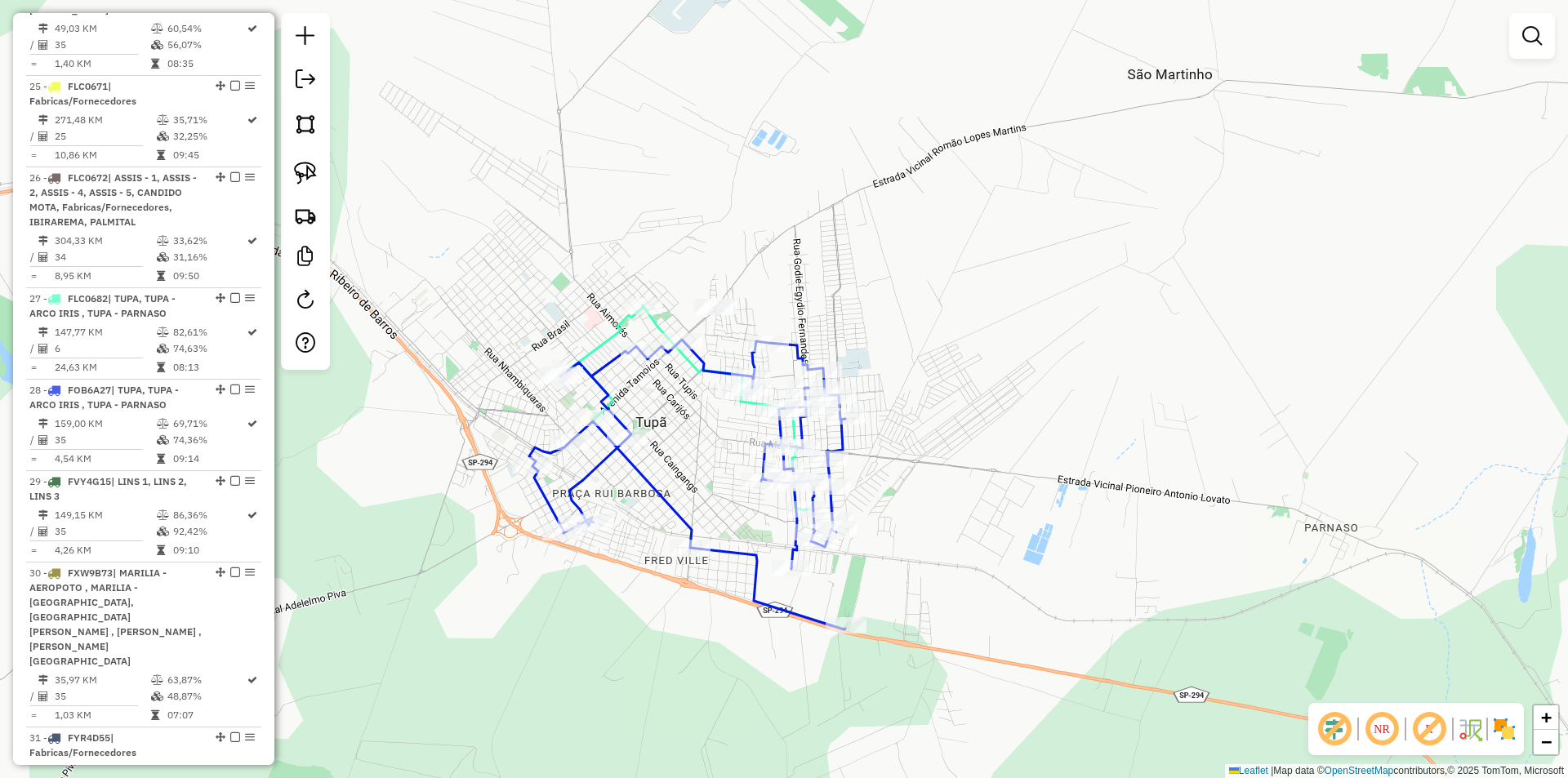
select select "**********"
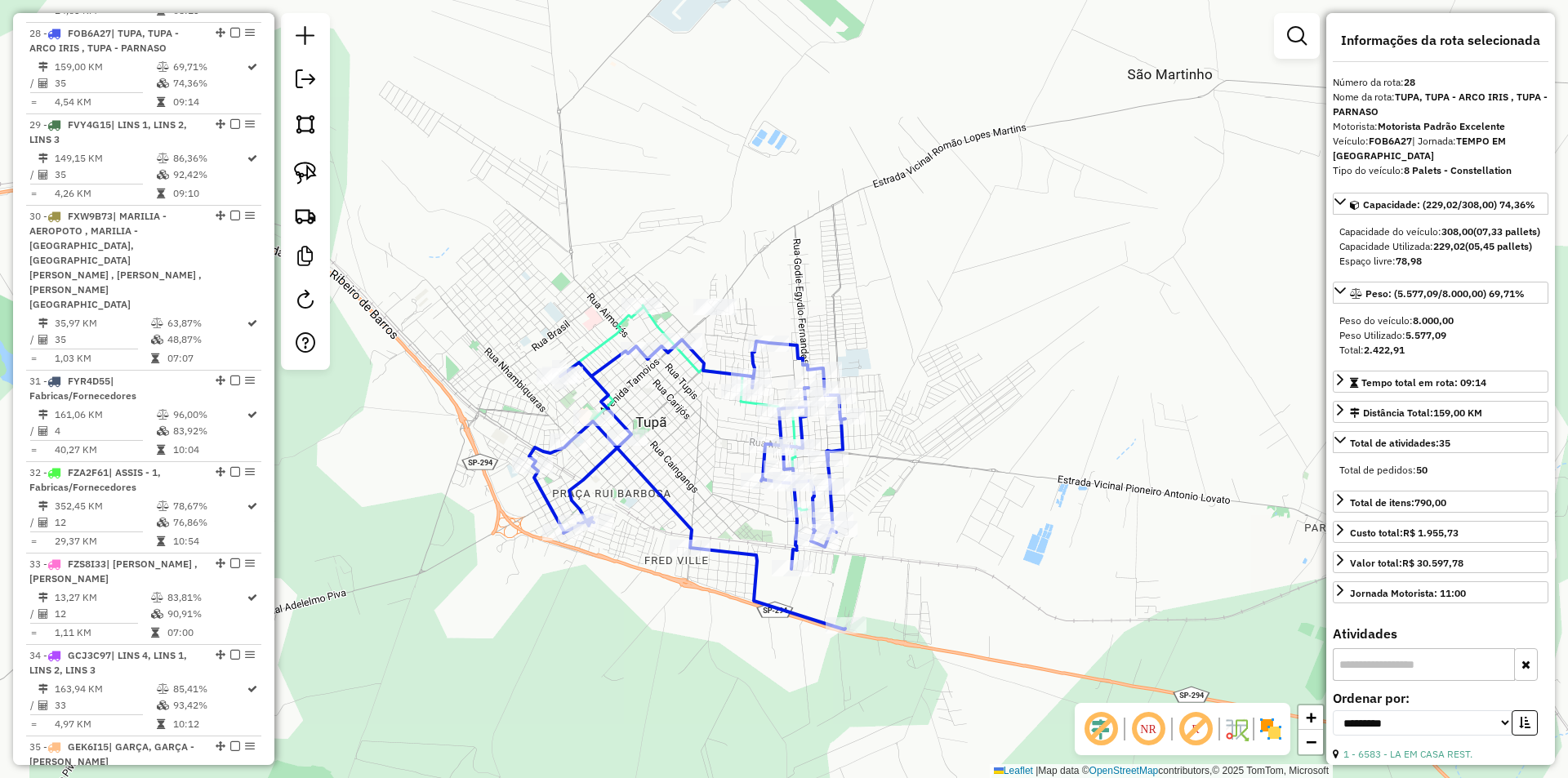
scroll to position [2968, 0]
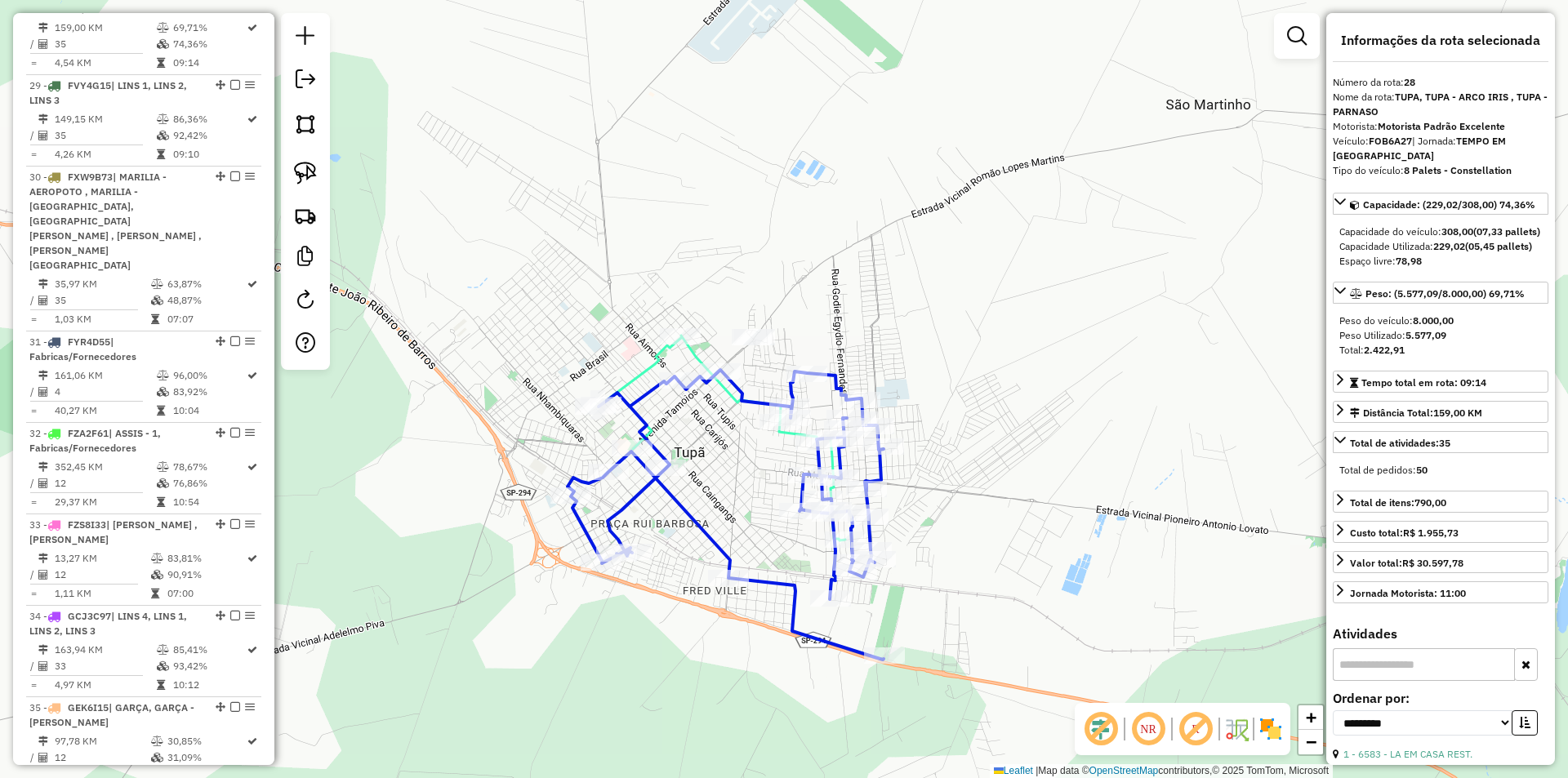
drag, startPoint x: 687, startPoint y: 473, endPoint x: 690, endPoint y: 454, distance: 19.2
click at [733, 507] on div "Janela de atendimento Grade de atendimento Capacidade Transportadoras Veículos …" at bounding box center [784, 389] width 1568 height 778
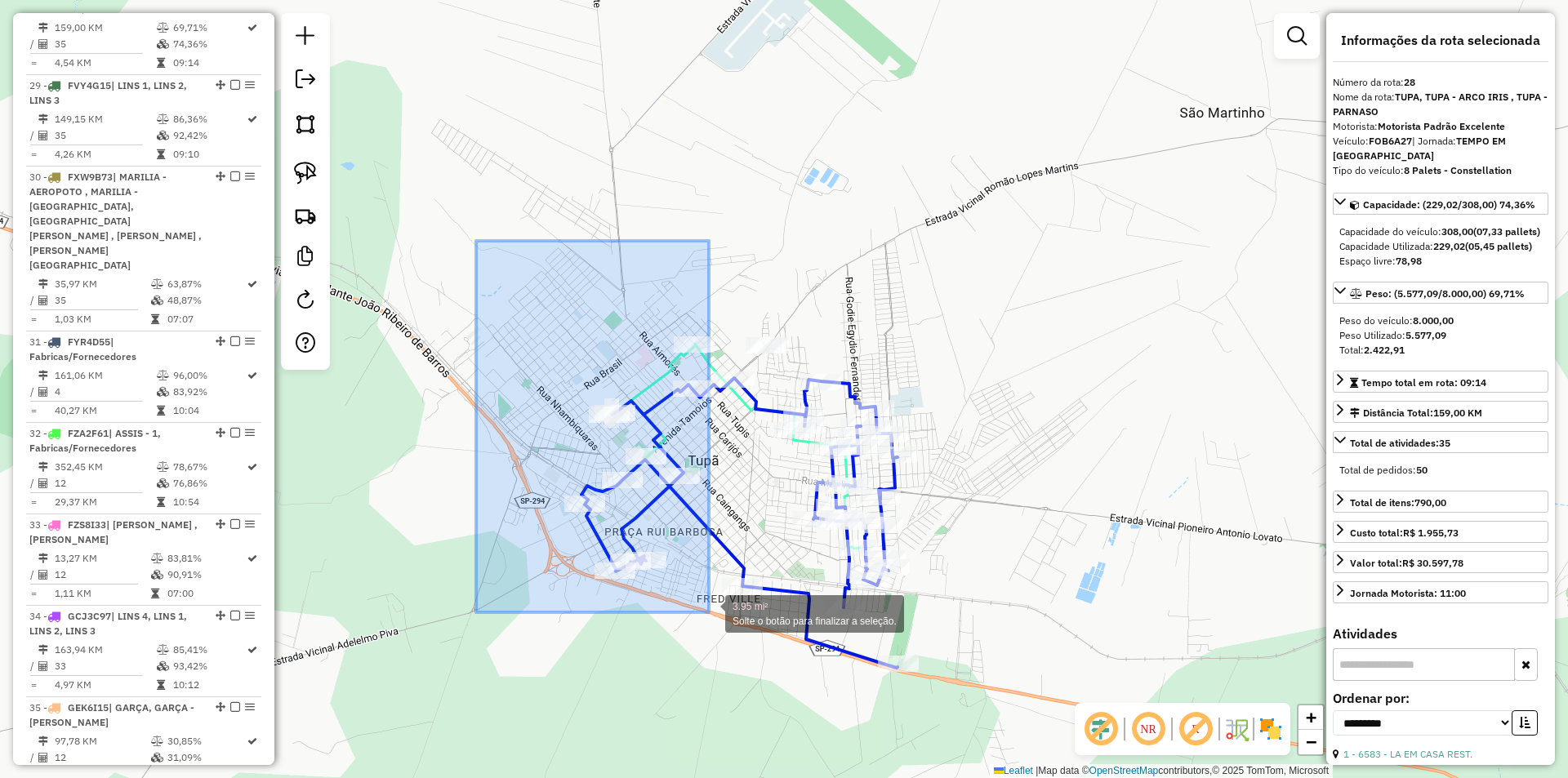
drag, startPoint x: 476, startPoint y: 241, endPoint x: 709, endPoint y: 613, distance: 438.9
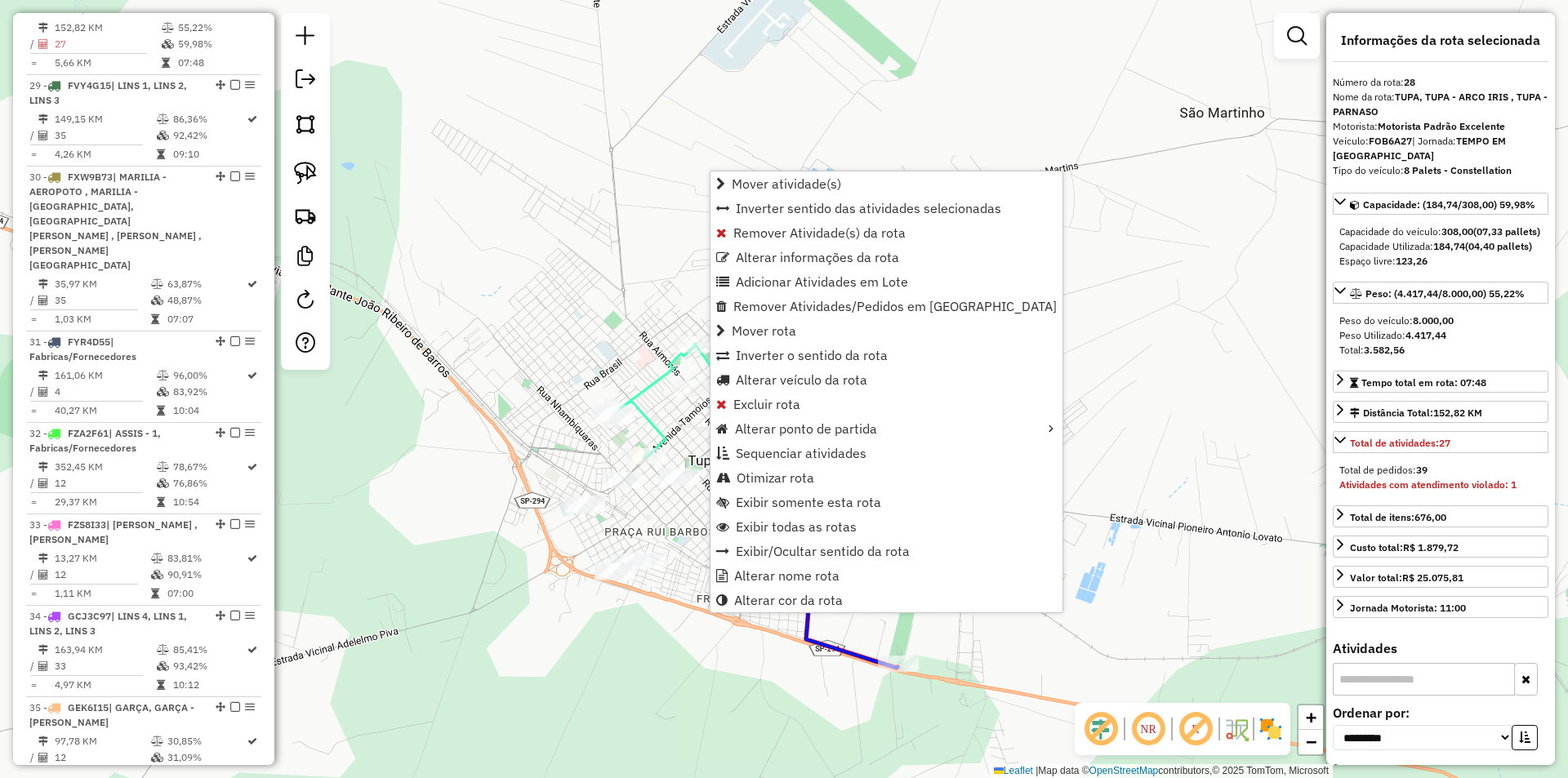
click at [618, 292] on div "Janela de atendimento Grade de atendimento Capacidade Transportadoras Veículos …" at bounding box center [784, 389] width 1568 height 778
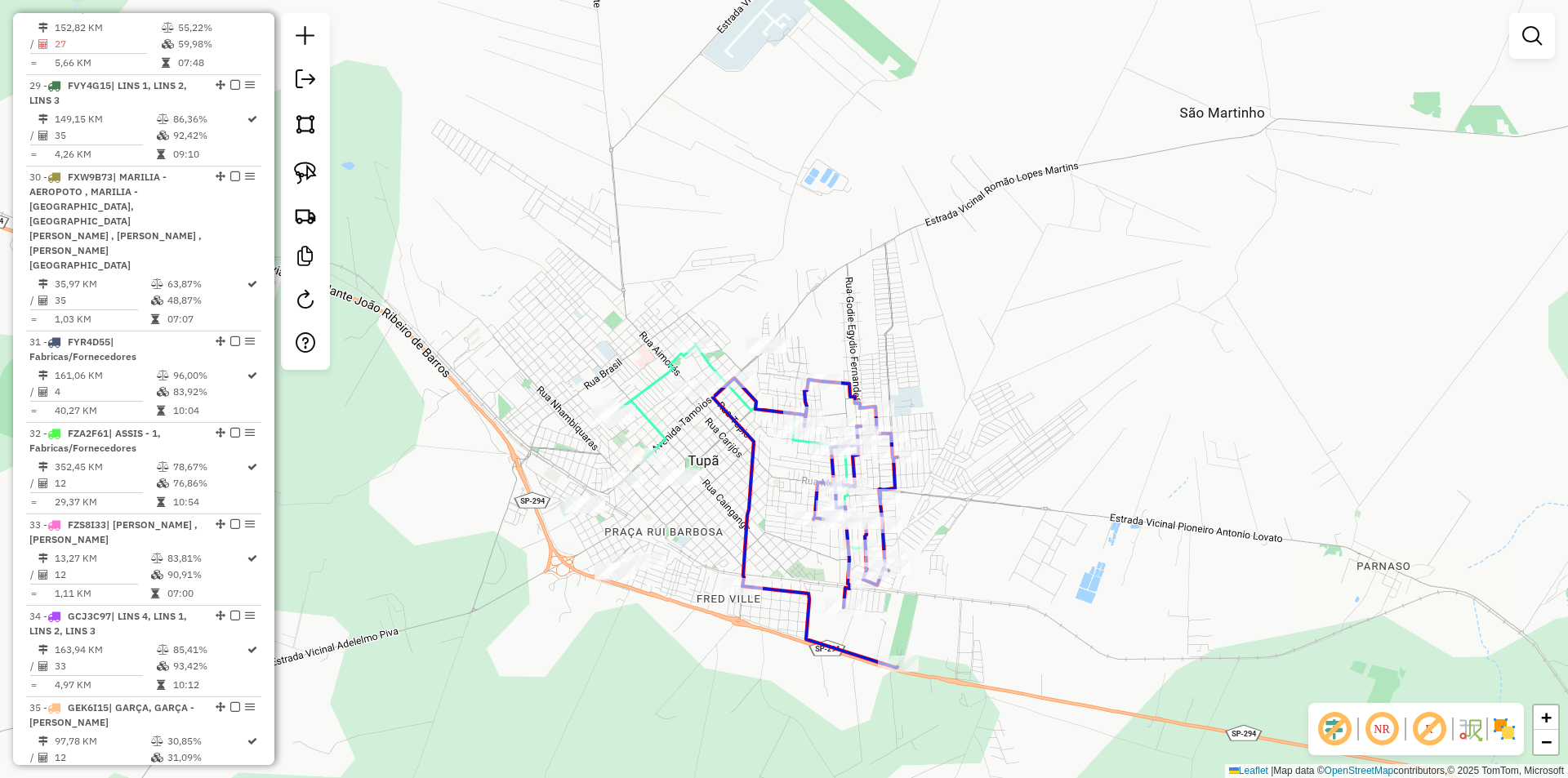
click at [724, 388] on div at bounding box center [735, 380] width 41 height 17
select select "**********"
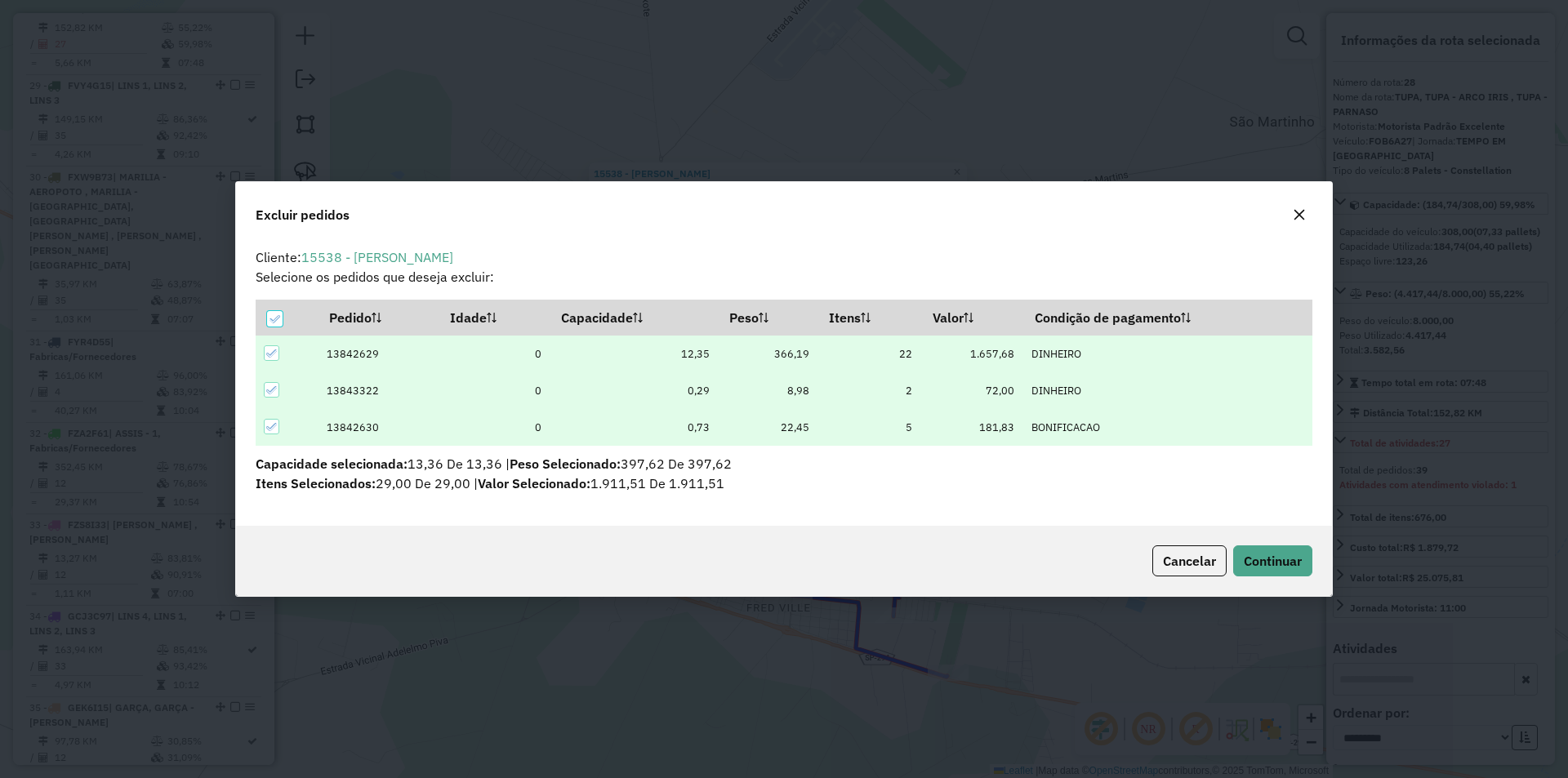
scroll to position [0, 0]
click at [1263, 565] on span "Continuar" at bounding box center [1272, 561] width 58 height 17
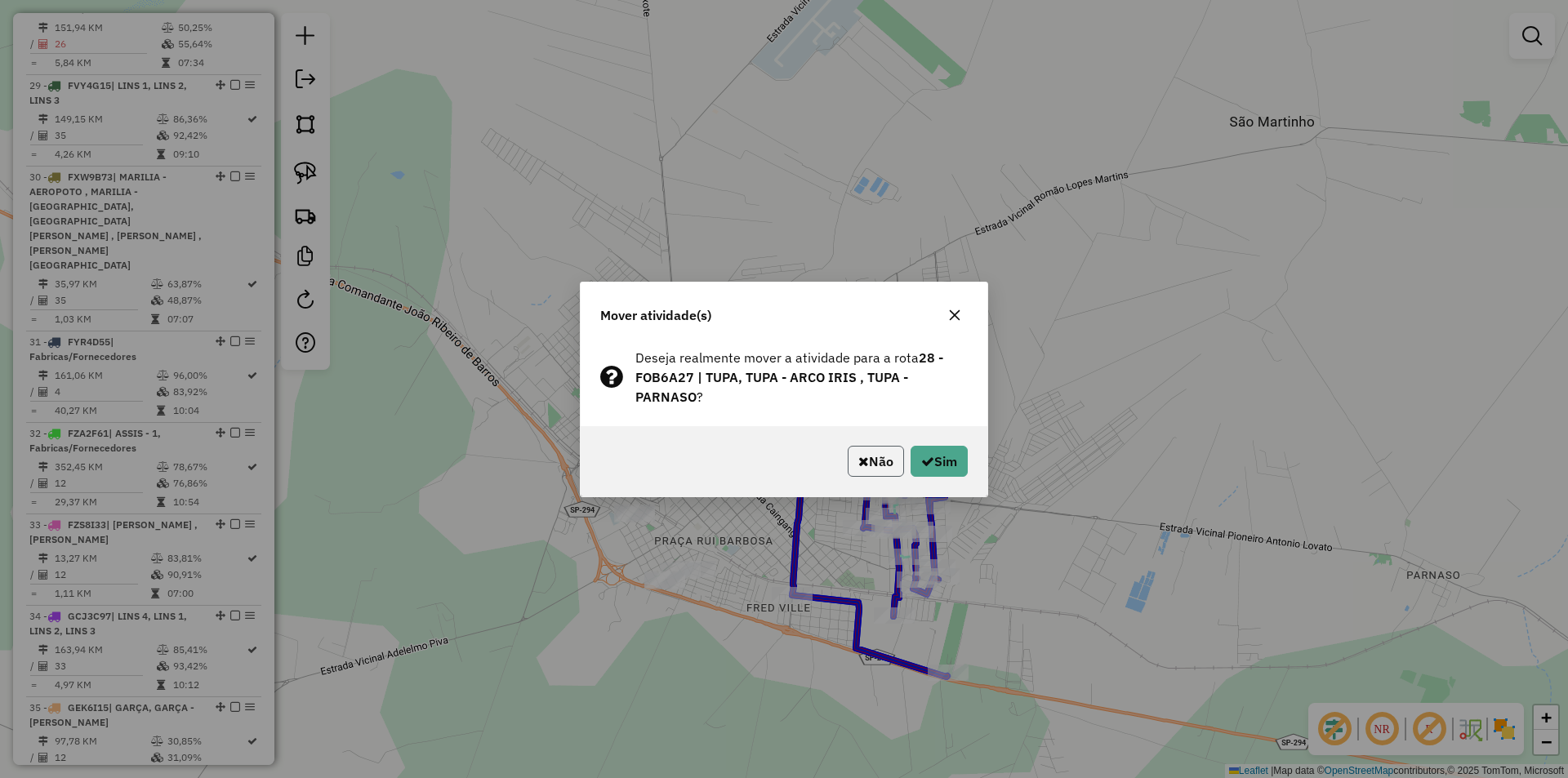
click at [881, 447] on button "Não" at bounding box center [876, 462] width 56 height 31
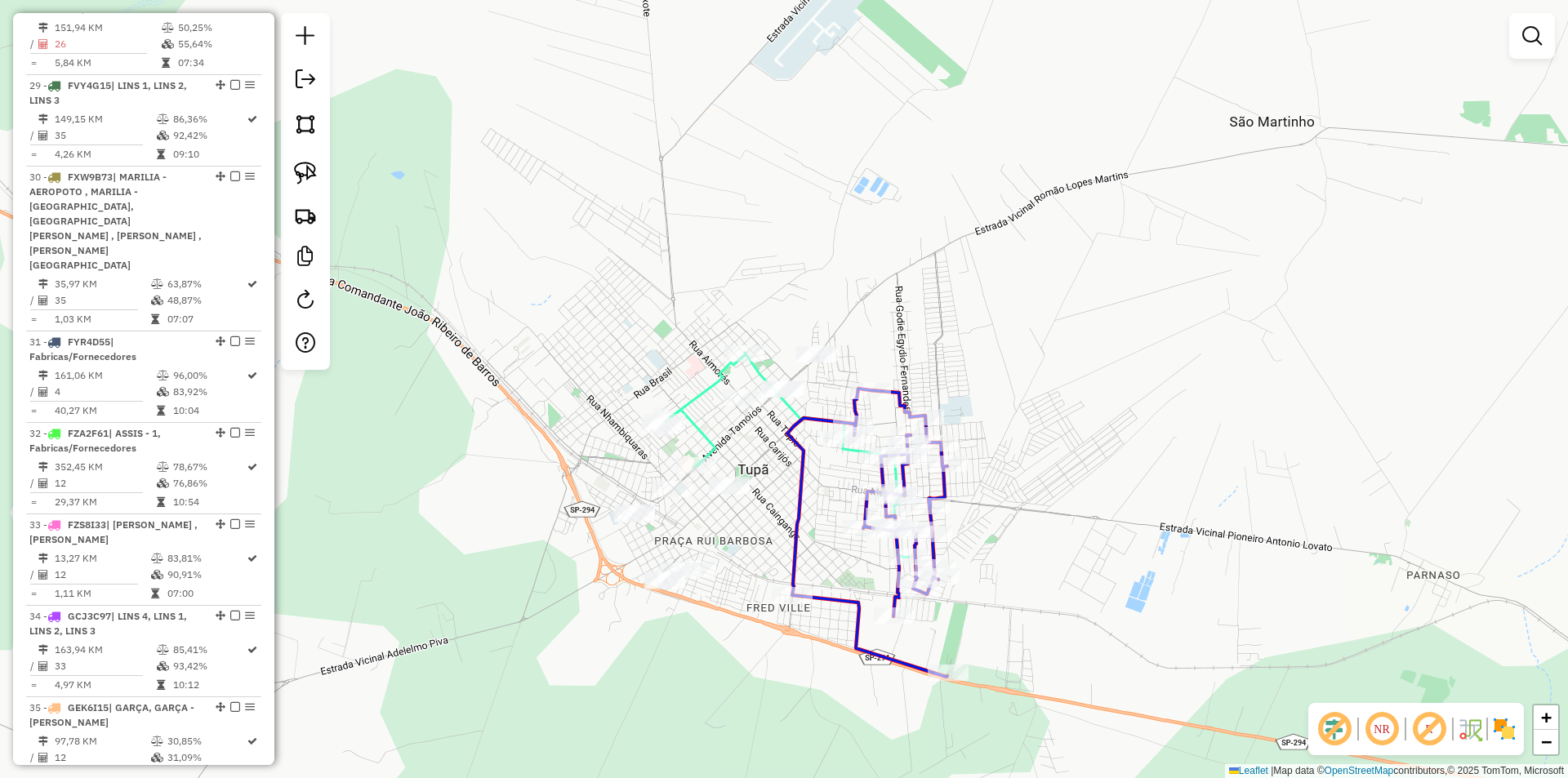
click at [790, 410] on icon at bounding box center [786, 456] width 245 height 205
select select "**********"
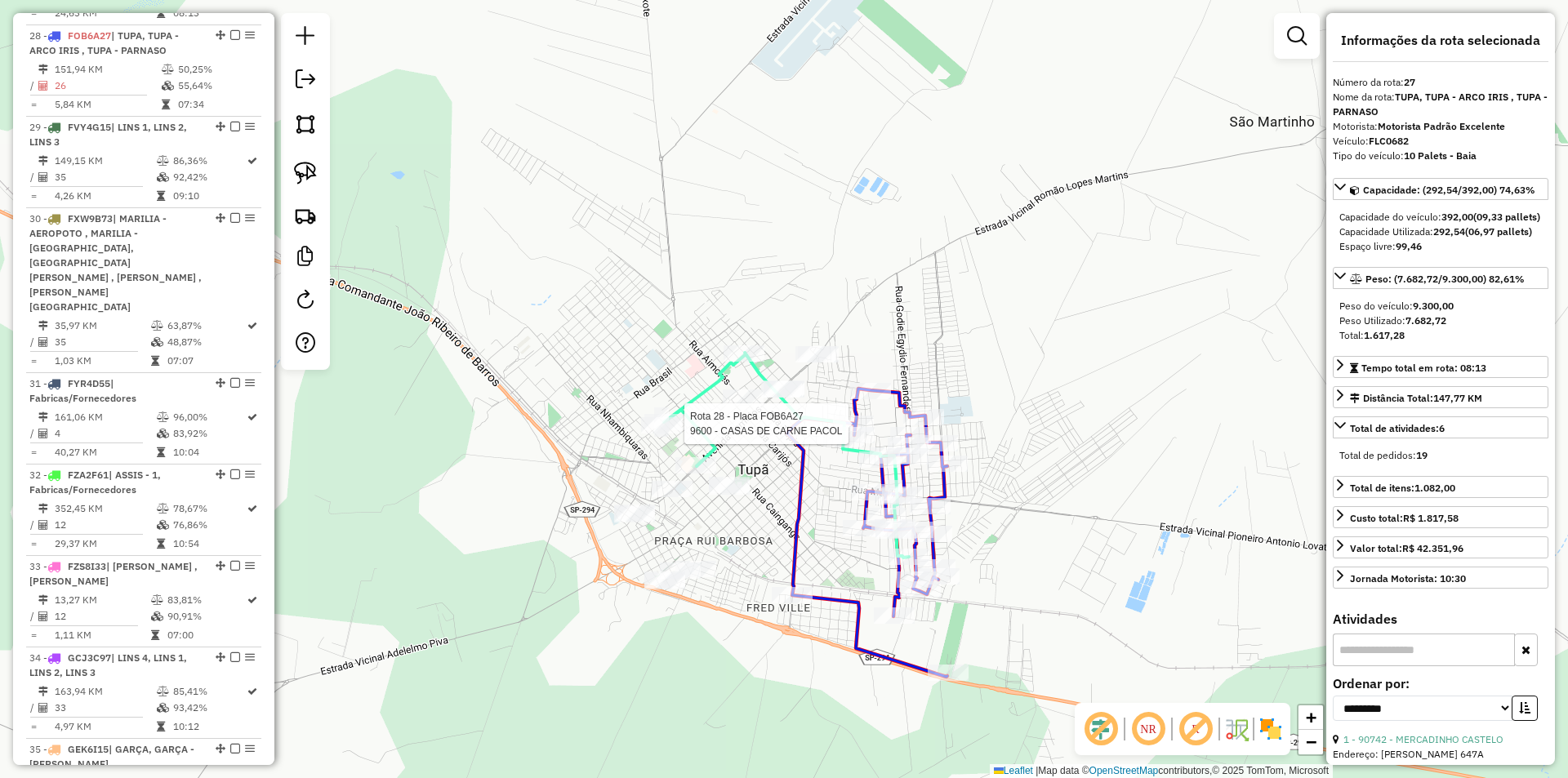
scroll to position [2876, 0]
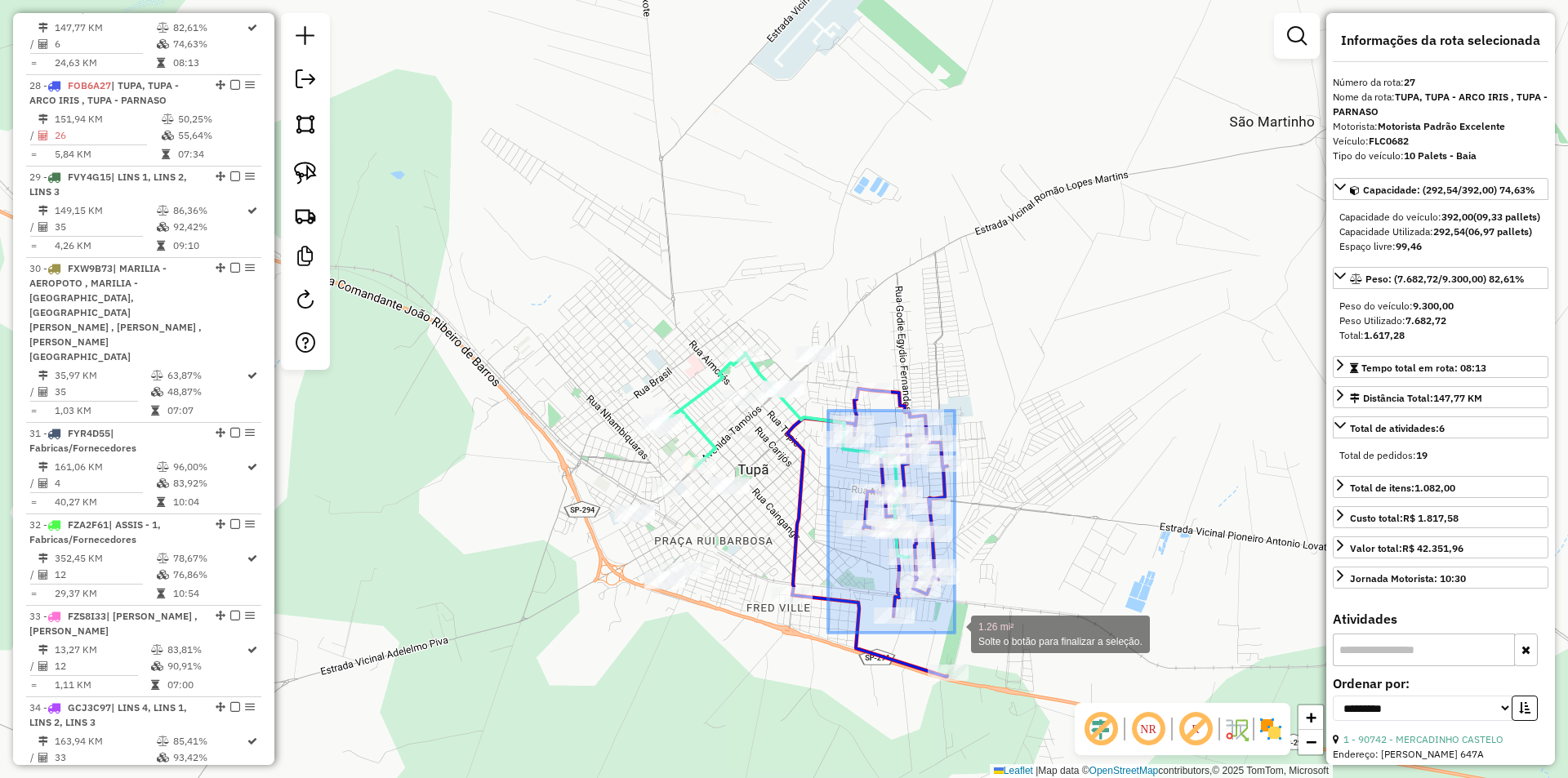
drag, startPoint x: 828, startPoint y: 411, endPoint x: 954, endPoint y: 633, distance: 255.3
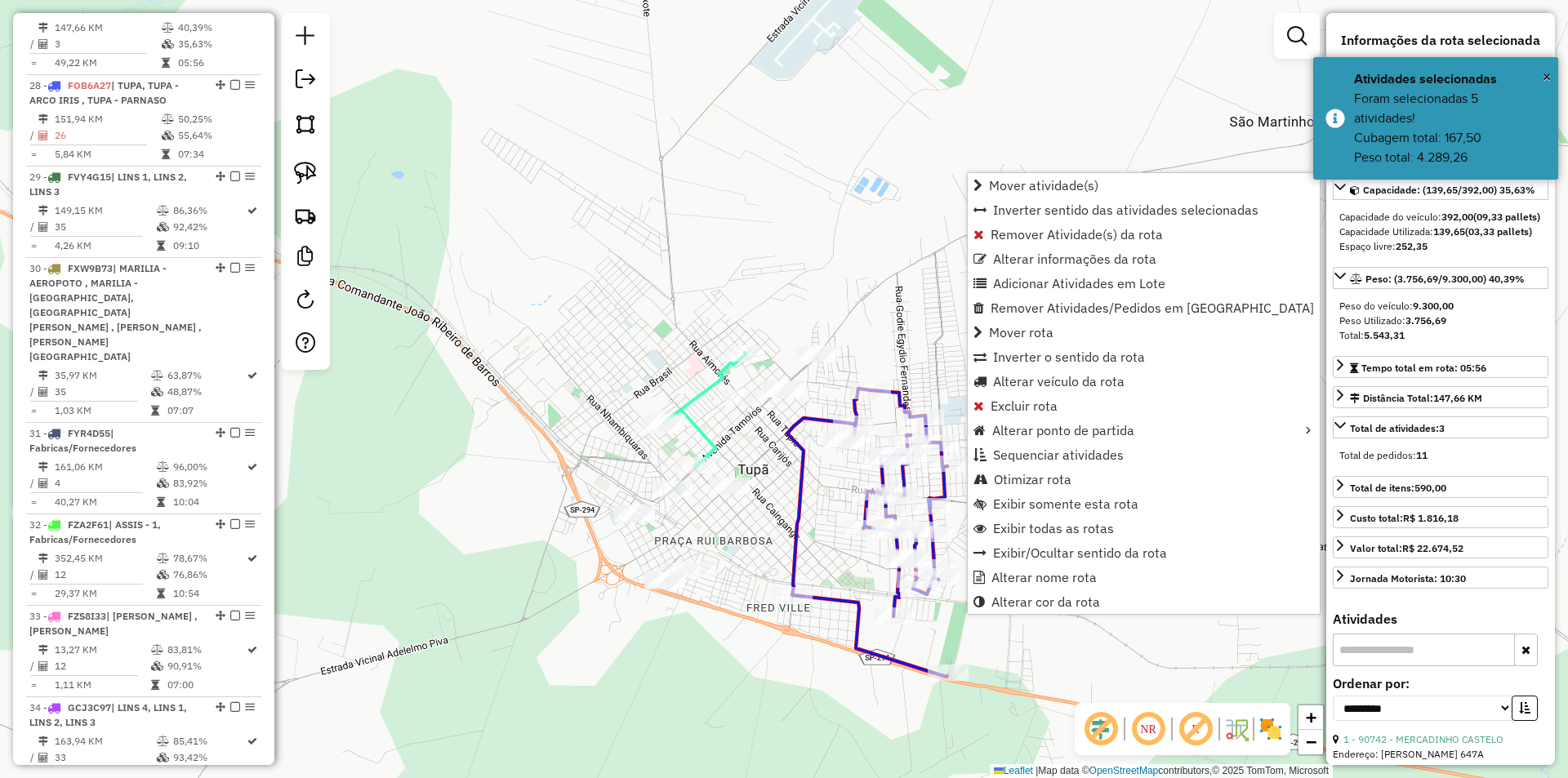
click at [626, 284] on div "Janela de atendimento Grade de atendimento Capacidade Transportadoras Veículos …" at bounding box center [784, 389] width 1568 height 778
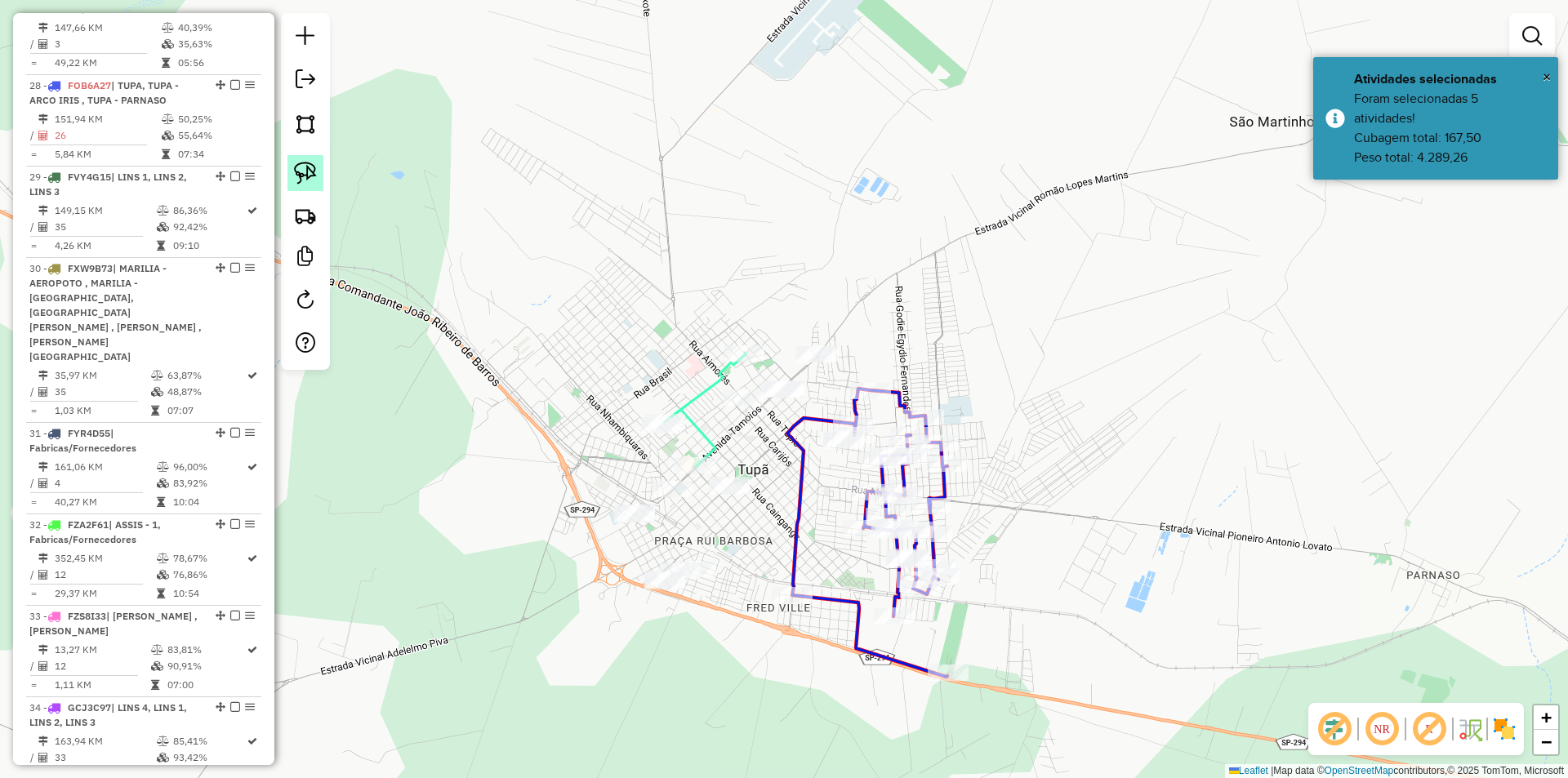
click at [306, 159] on link at bounding box center [305, 173] width 36 height 36
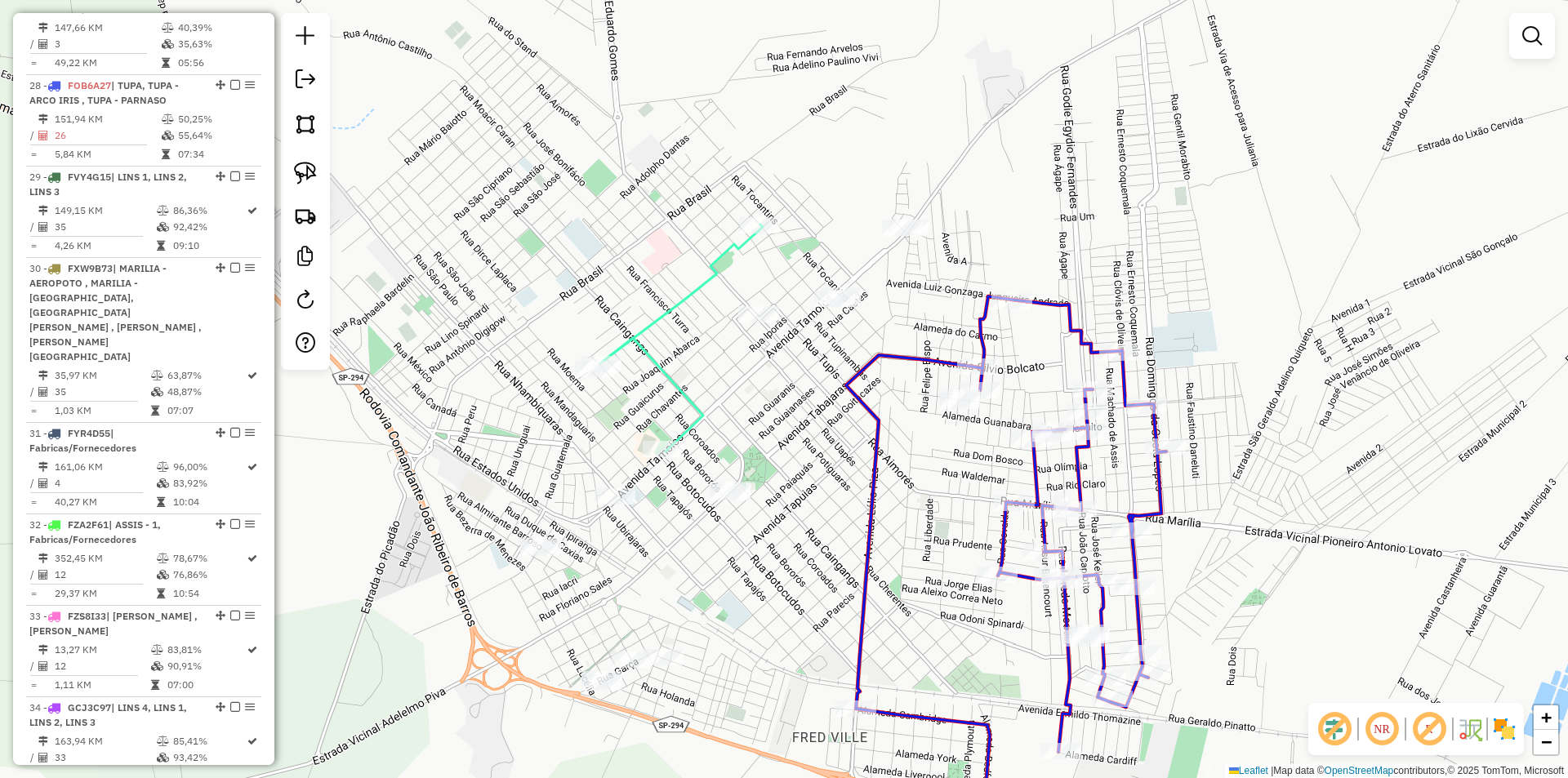
drag, startPoint x: 785, startPoint y: 474, endPoint x: 822, endPoint y: 405, distance: 78.3
click at [822, 413] on div "Janela de atendimento Grade de atendimento Capacidade Transportadoras Veículos …" at bounding box center [784, 389] width 1568 height 778
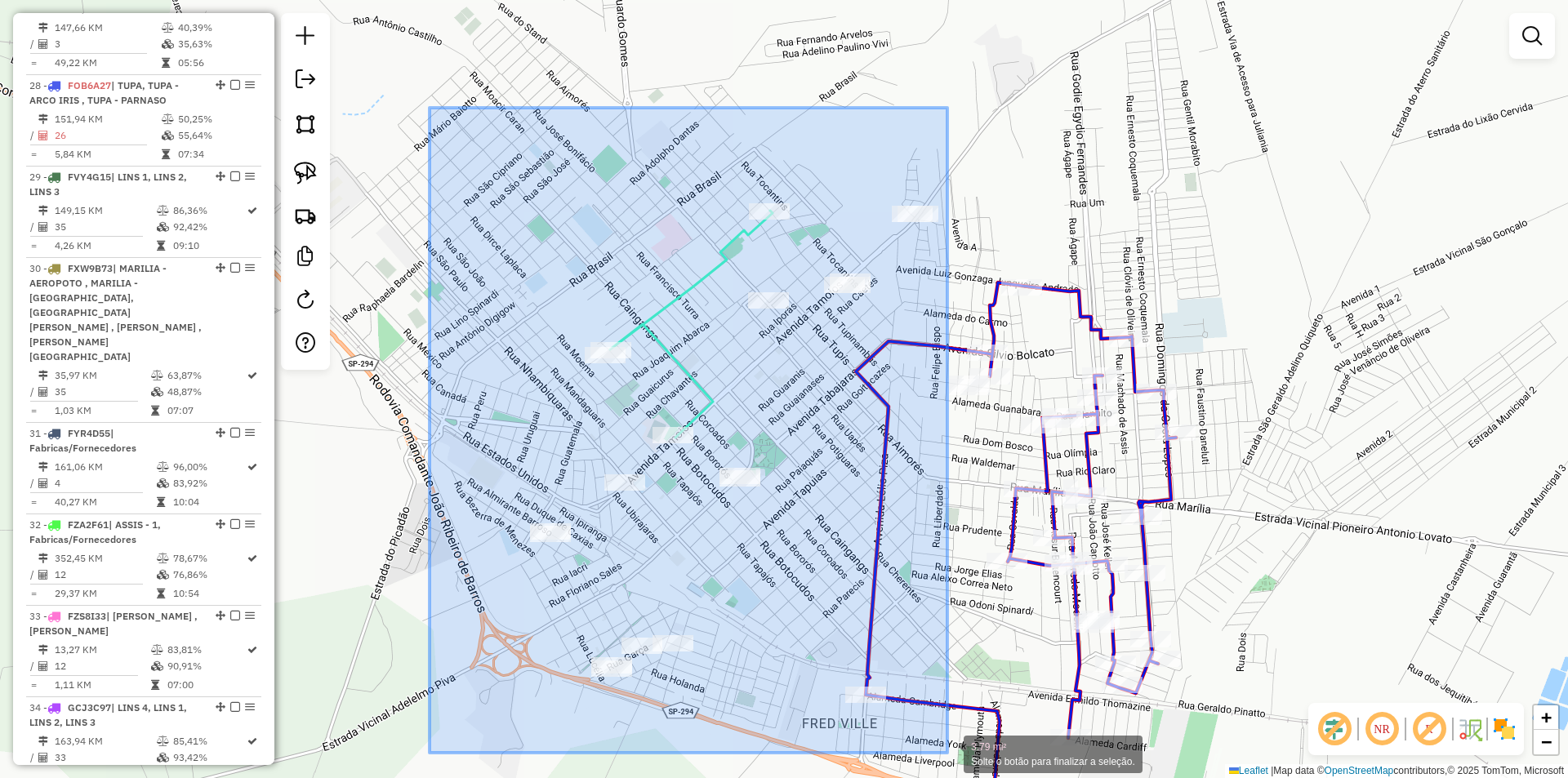
drag, startPoint x: 431, startPoint y: 106, endPoint x: 947, endPoint y: 753, distance: 827.6
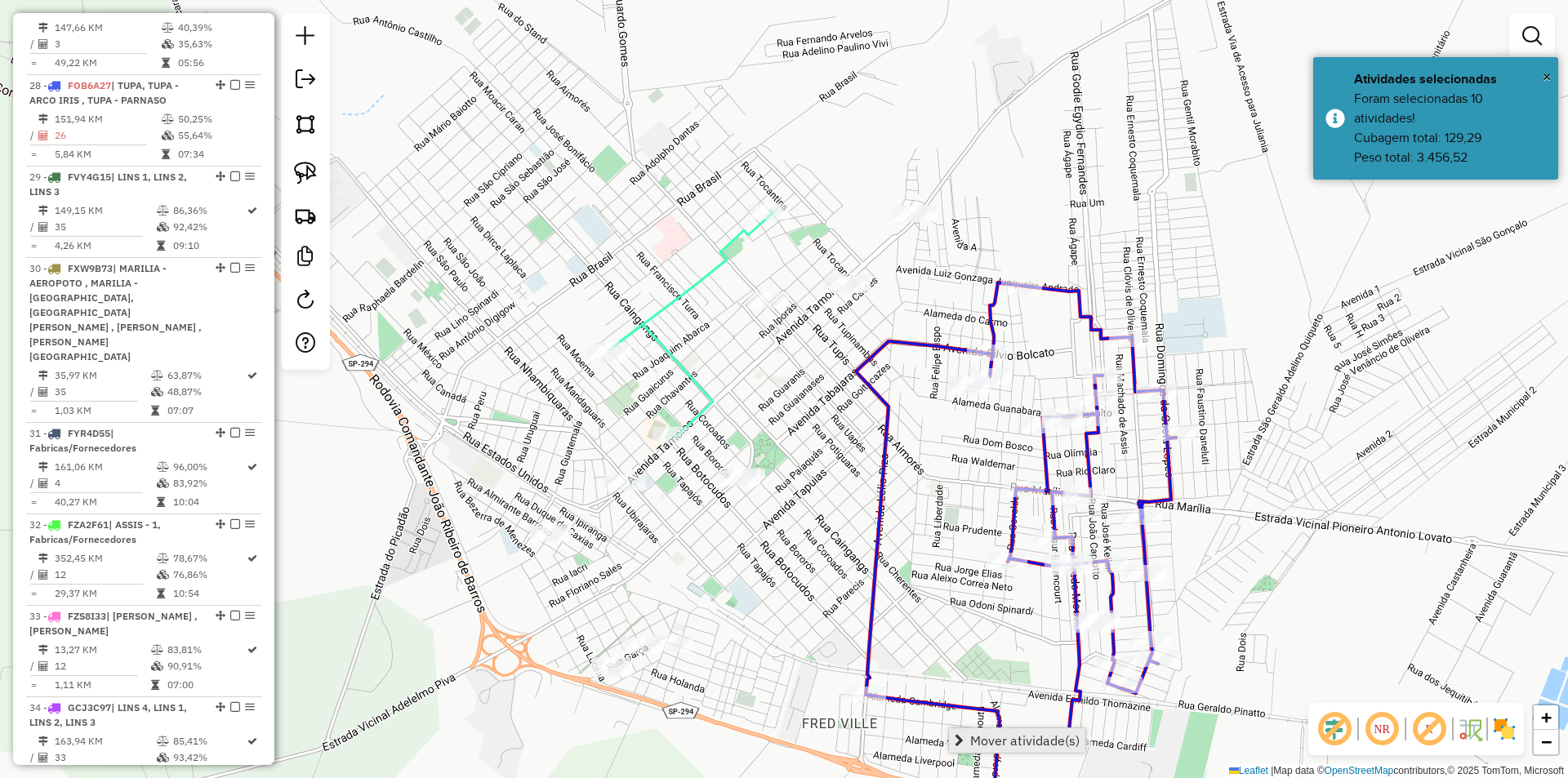
click at [967, 740] on link "Mover atividade(s)" at bounding box center [1017, 741] width 137 height 25
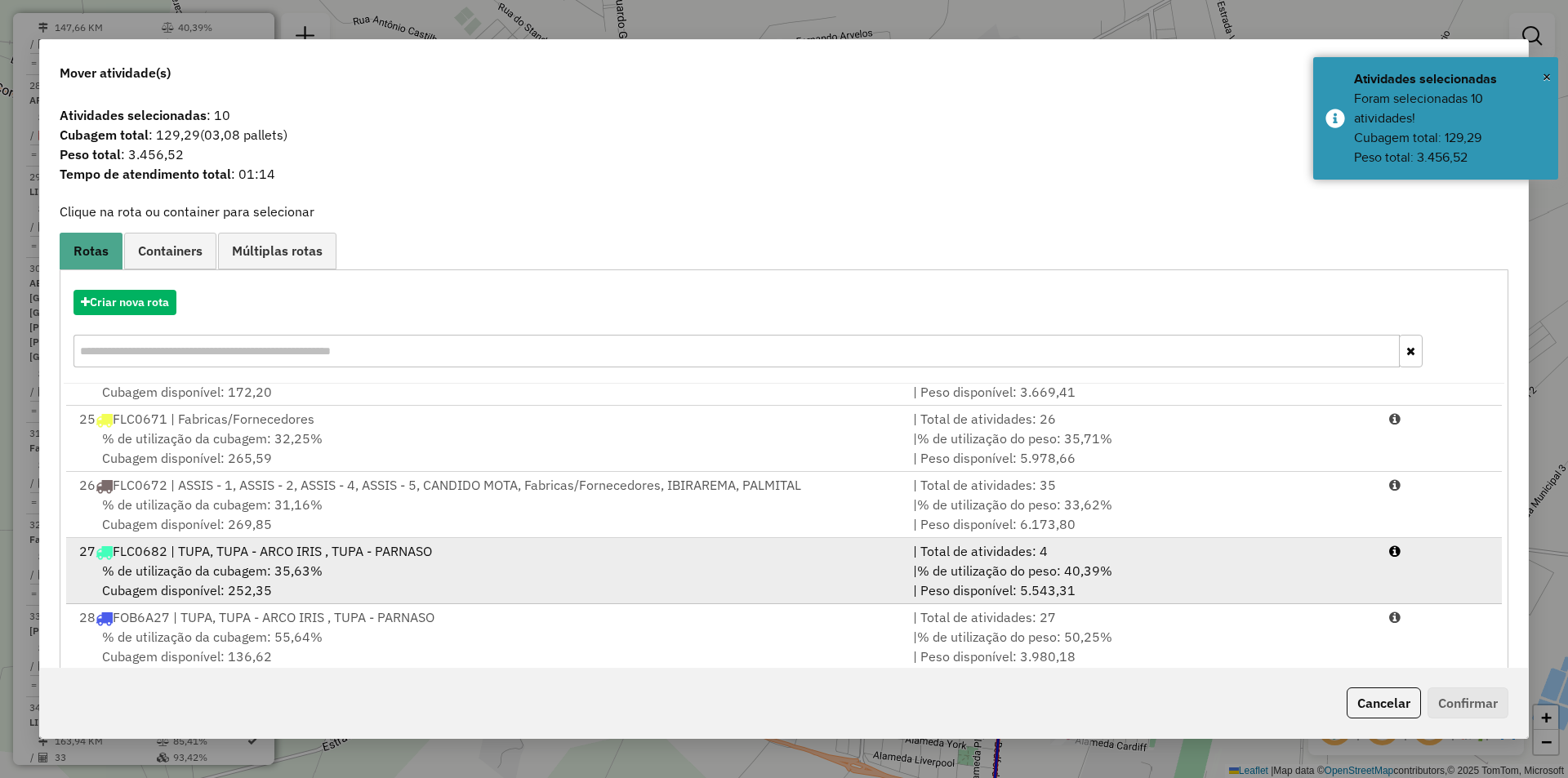
scroll to position [1389, 0]
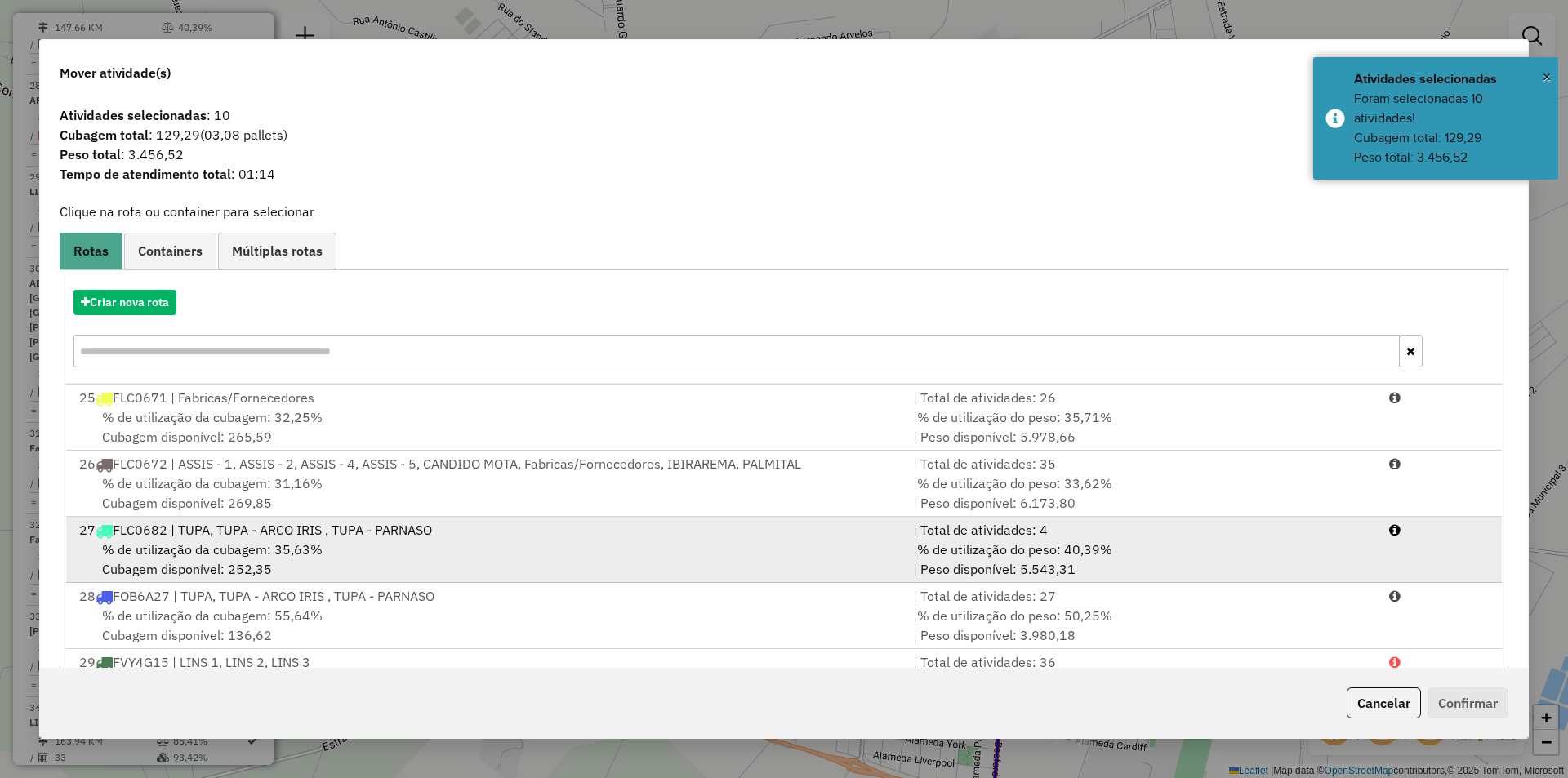
click at [430, 541] on div "% de utilização da cubagem: 35,63% Cubagem disponível: 252,35" at bounding box center [486, 559] width 834 height 39
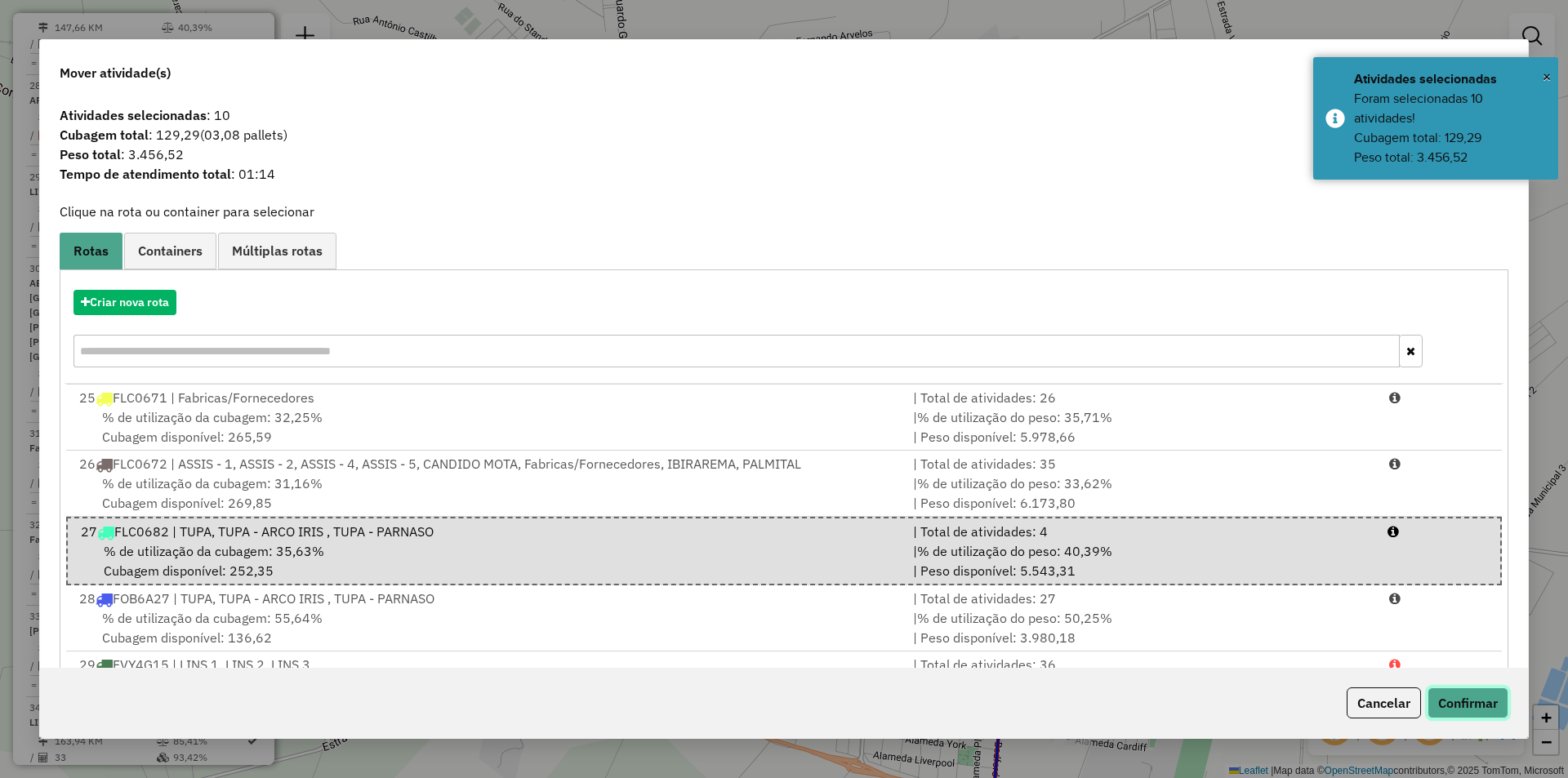
click at [1455, 695] on button "Confirmar" at bounding box center [1468, 703] width 81 height 31
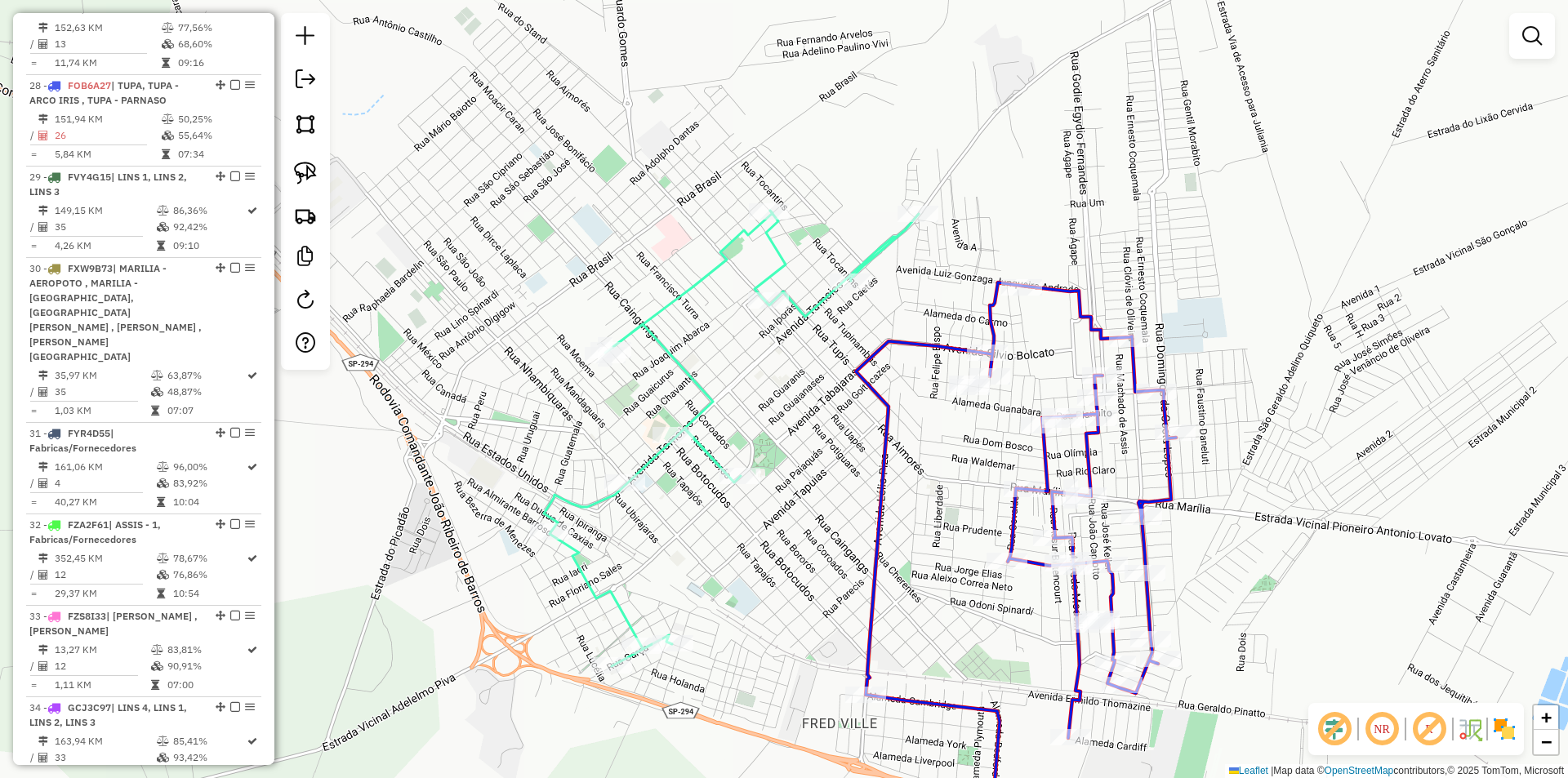
click at [862, 432] on div "Janela de atendimento Grade de atendimento Capacidade Transportadoras Veículos …" at bounding box center [784, 389] width 1568 height 778
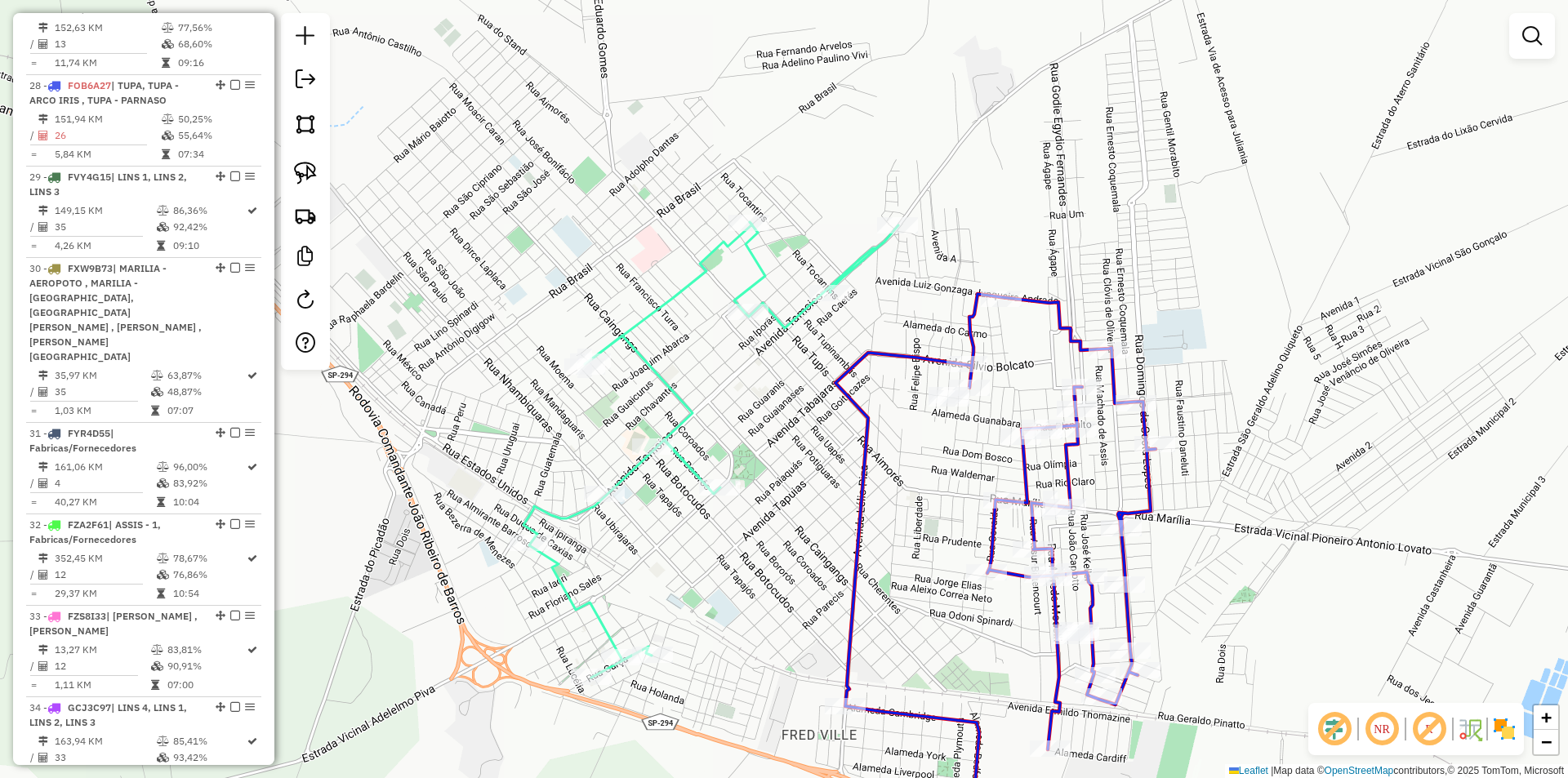
drag, startPoint x: 887, startPoint y: 480, endPoint x: 796, endPoint y: 516, distance: 97.9
click at [796, 517] on div "Janela de atendimento Grade de atendimento Capacidade Transportadoras Veículos …" at bounding box center [784, 389] width 1568 height 778
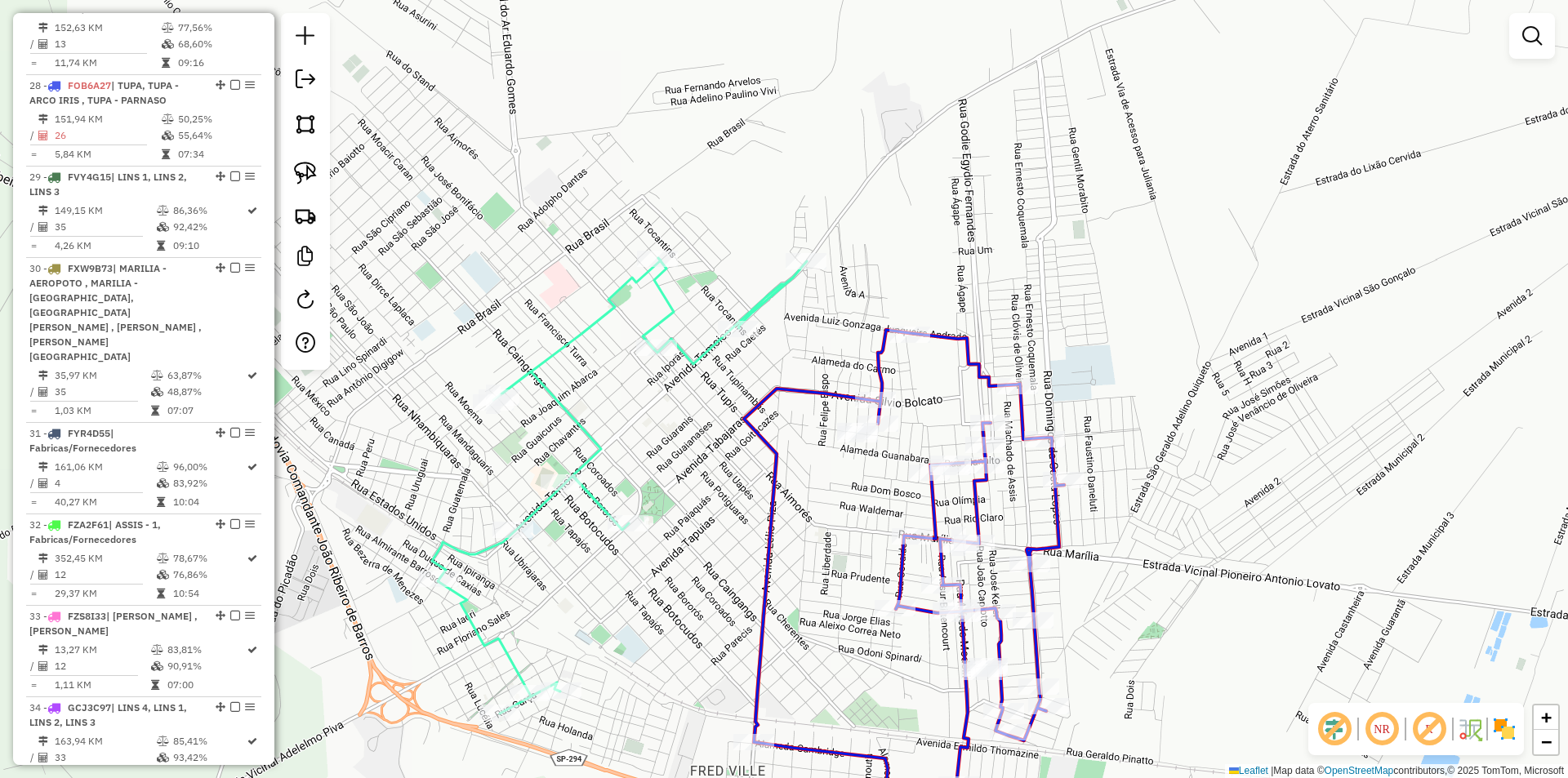
click at [886, 370] on icon at bounding box center [904, 593] width 321 height 527
select select "**********"
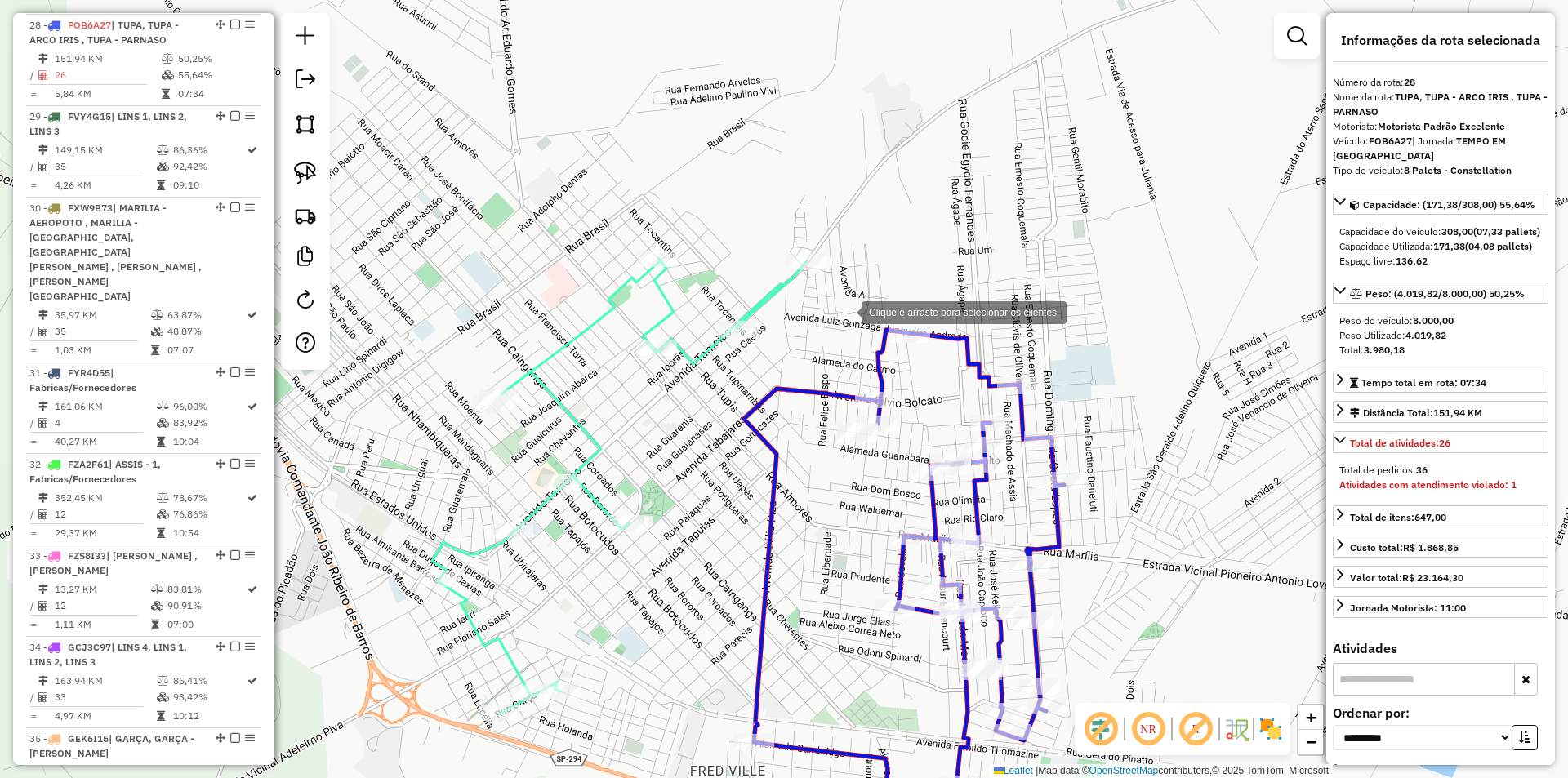
scroll to position [2968, 0]
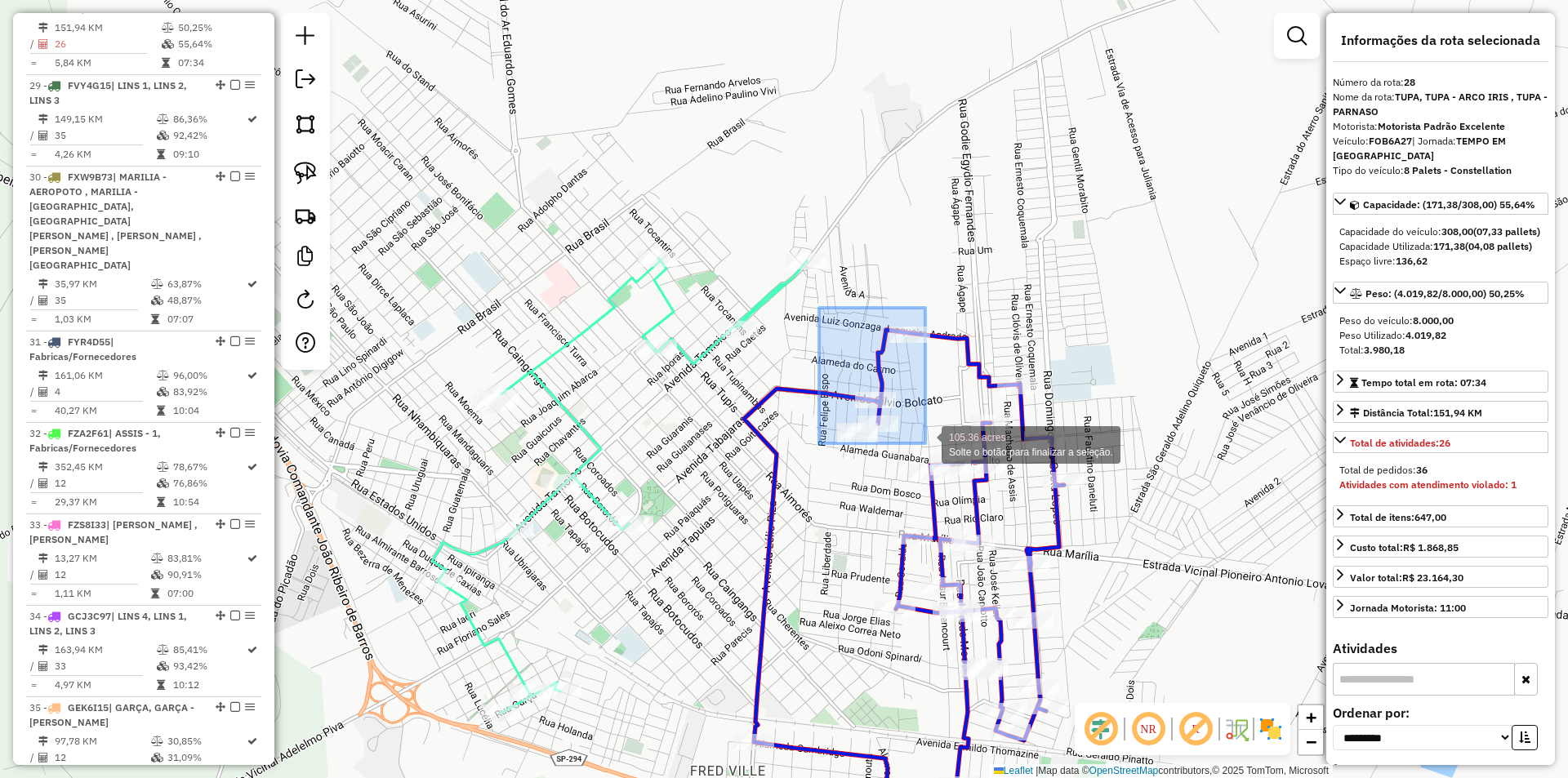
drag, startPoint x: 820, startPoint y: 307, endPoint x: 925, endPoint y: 444, distance: 172.6
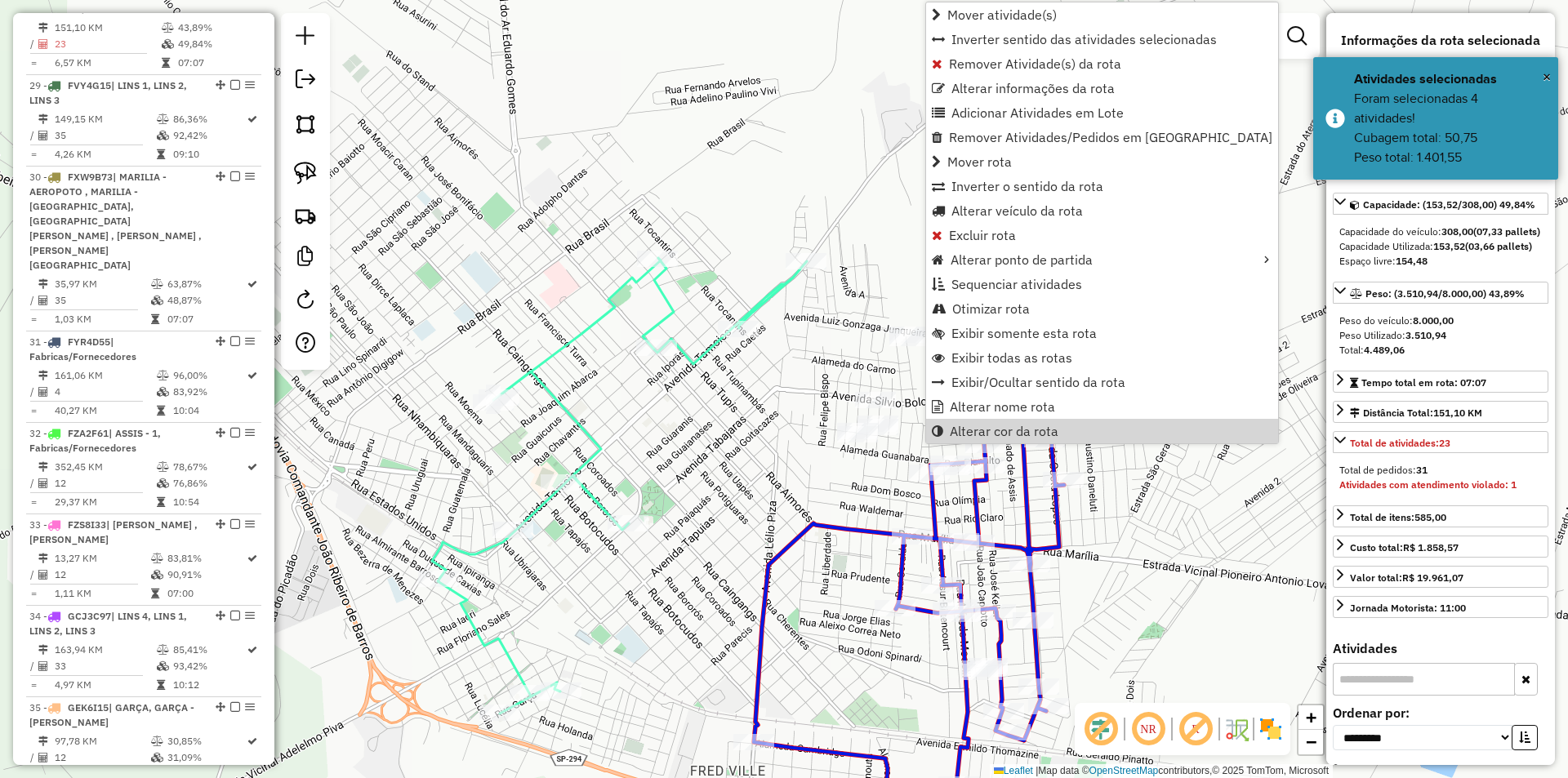
click at [805, 313] on div "Janela de atendimento Grade de atendimento Capacidade Transportadoras Veículos …" at bounding box center [784, 389] width 1568 height 778
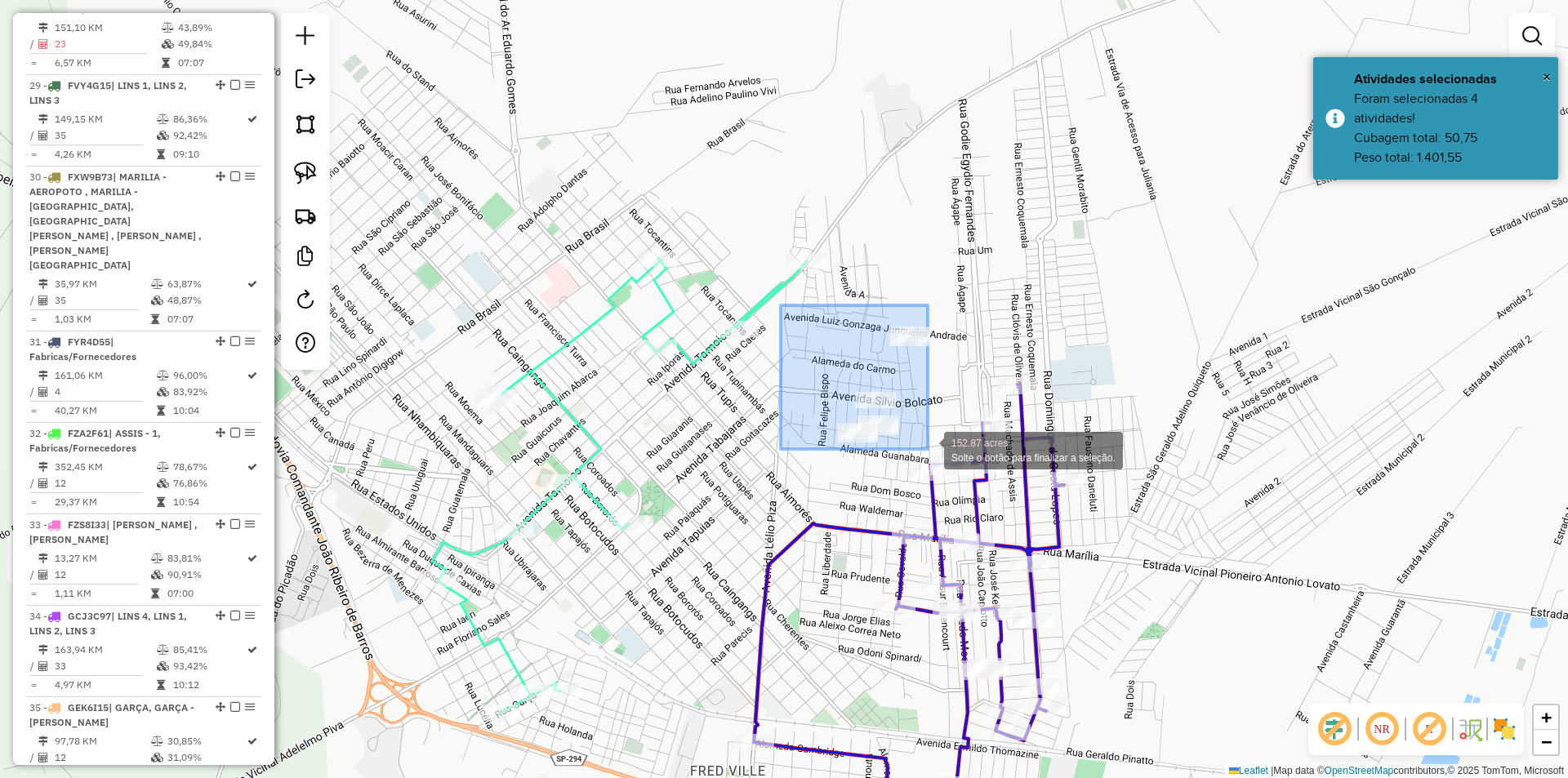
drag, startPoint x: 784, startPoint y: 305, endPoint x: 928, endPoint y: 449, distance: 203.6
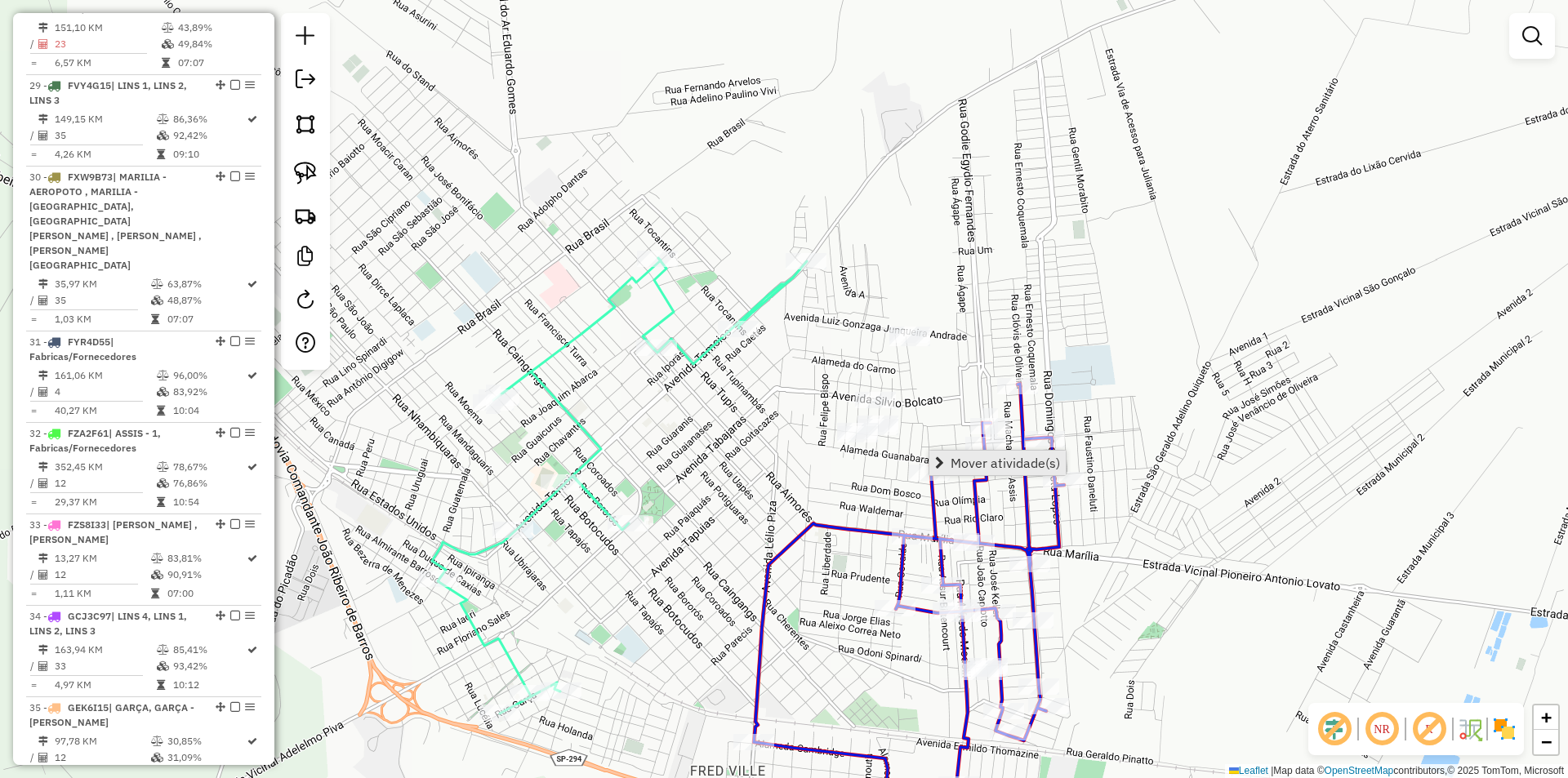
click at [957, 461] on span "Mover atividade(s)" at bounding box center [1005, 463] width 109 height 13
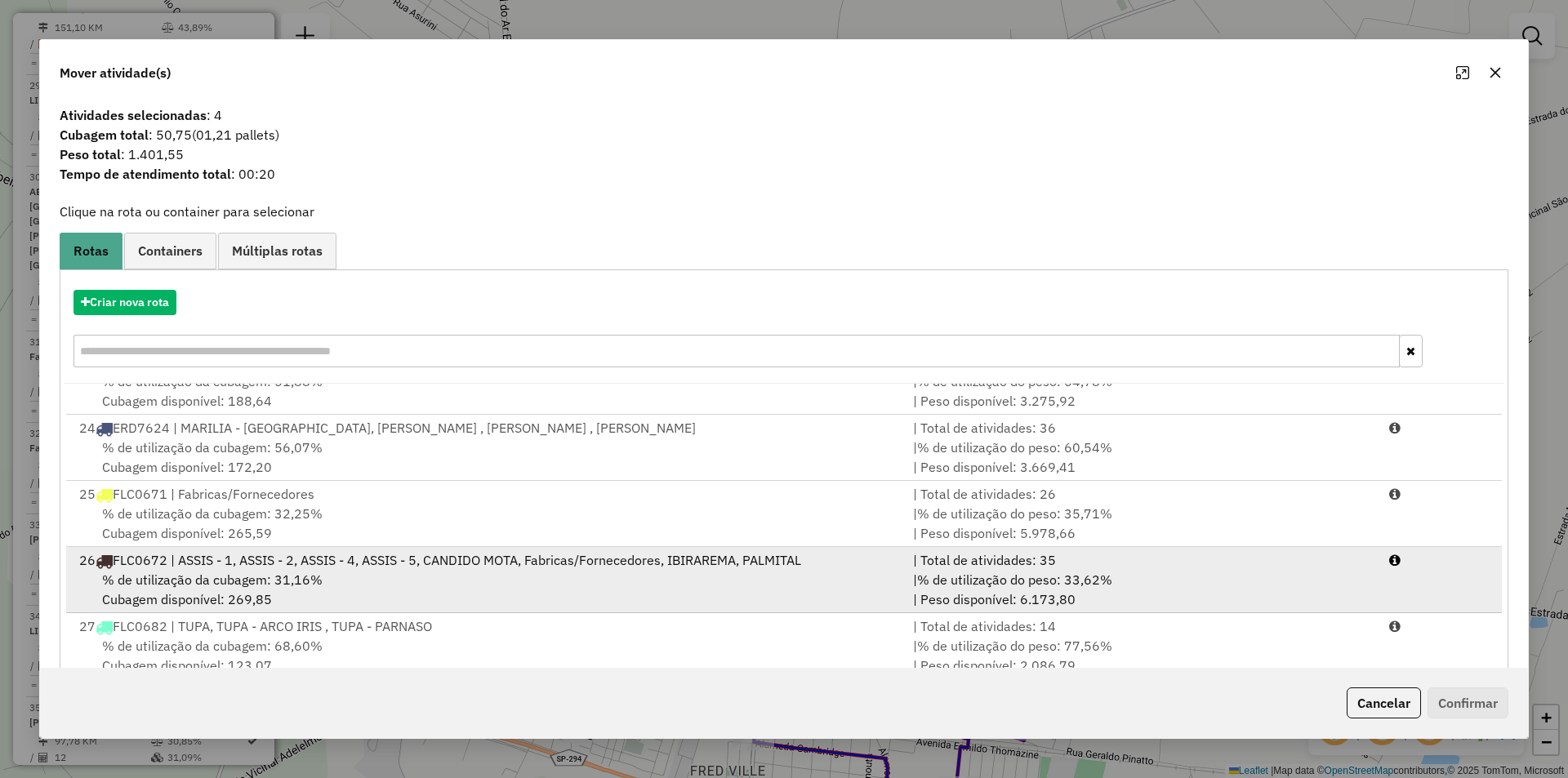
scroll to position [1307, 0]
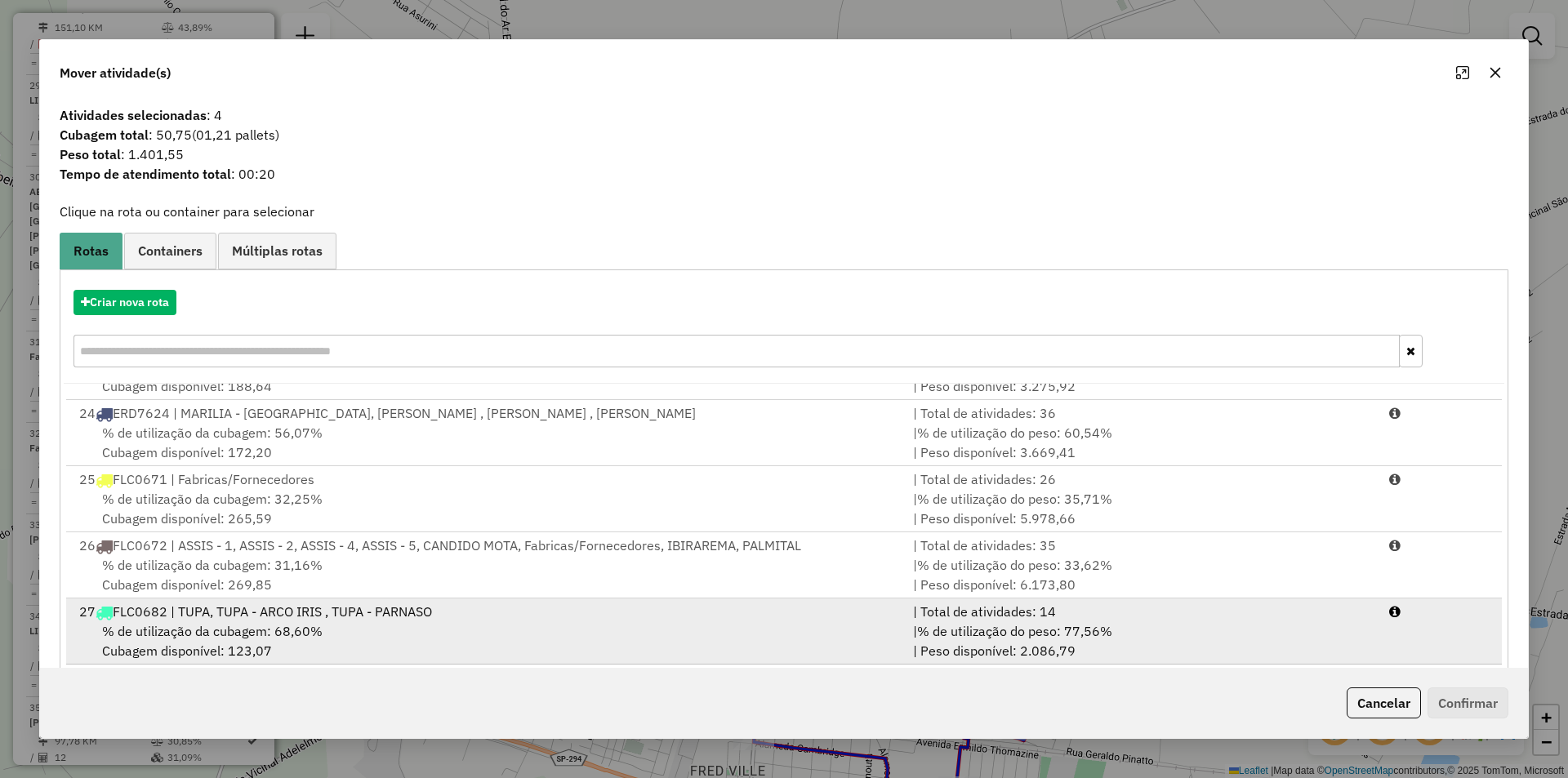
click at [322, 615] on div "27 FLC0682 | TUPA, TUPA - ARCO IRIS , TUPA - PARNASO" at bounding box center [486, 611] width 834 height 19
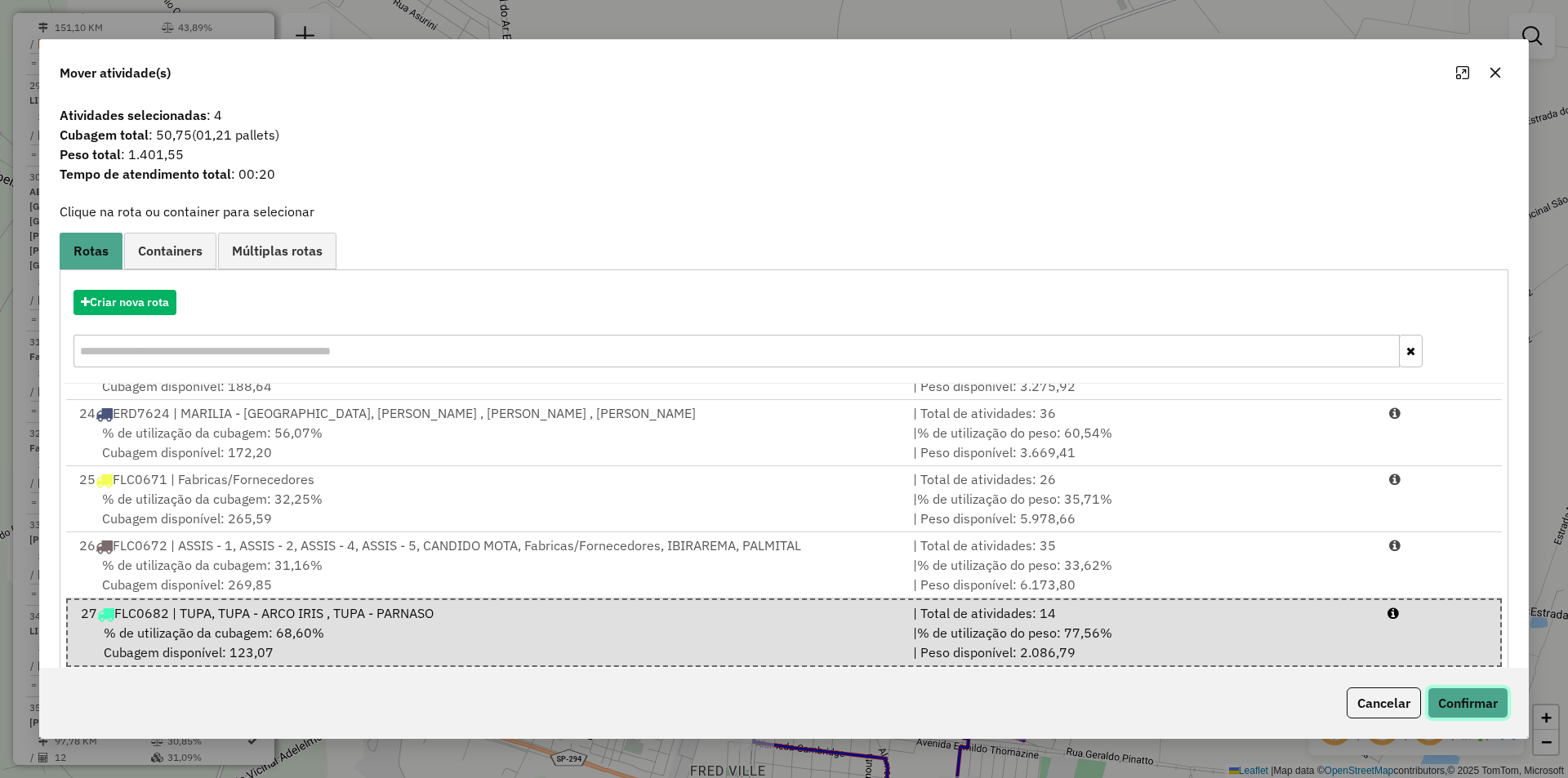
click at [1475, 707] on button "Confirmar" at bounding box center [1468, 703] width 81 height 31
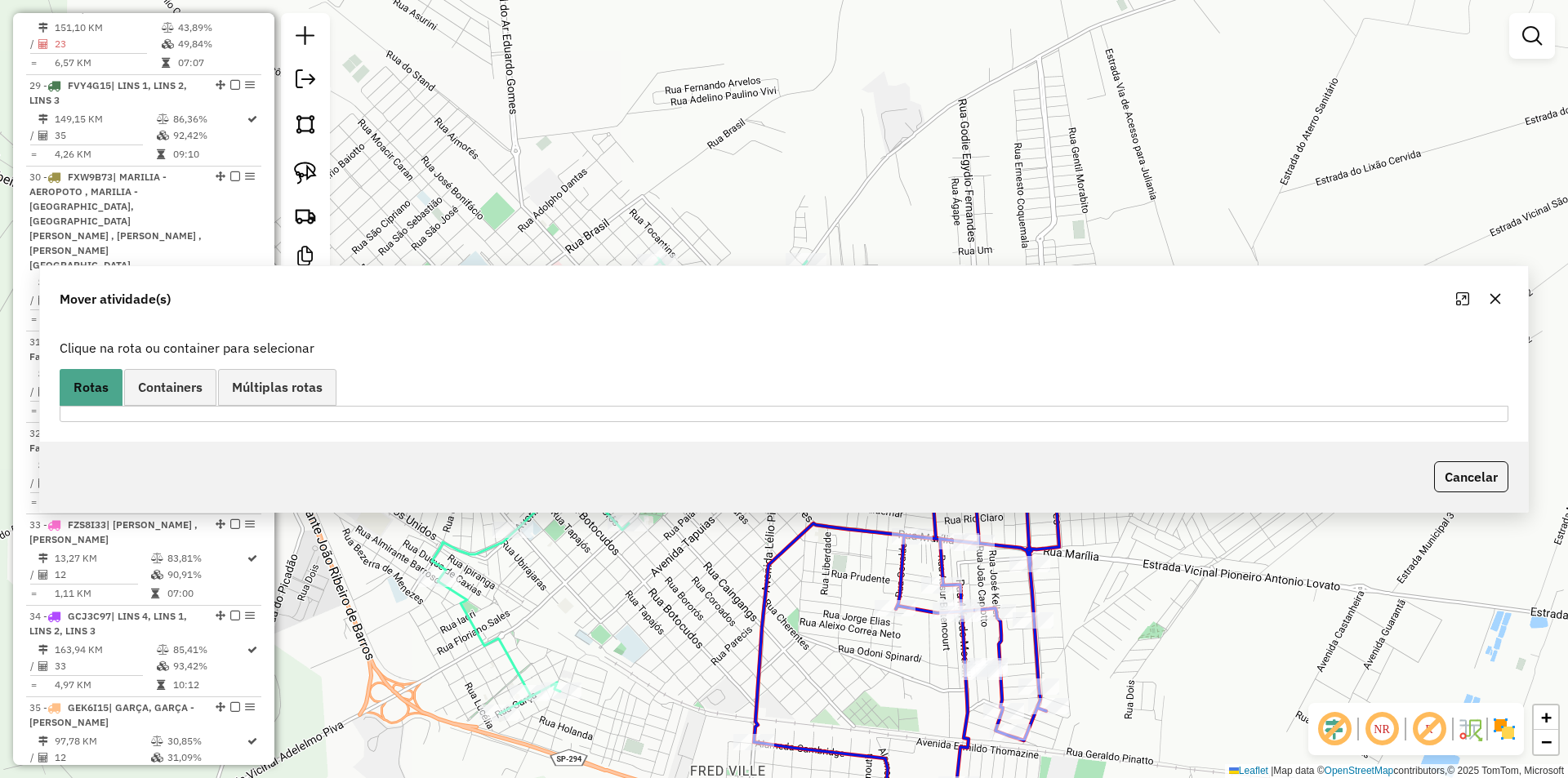
scroll to position [2876, 0]
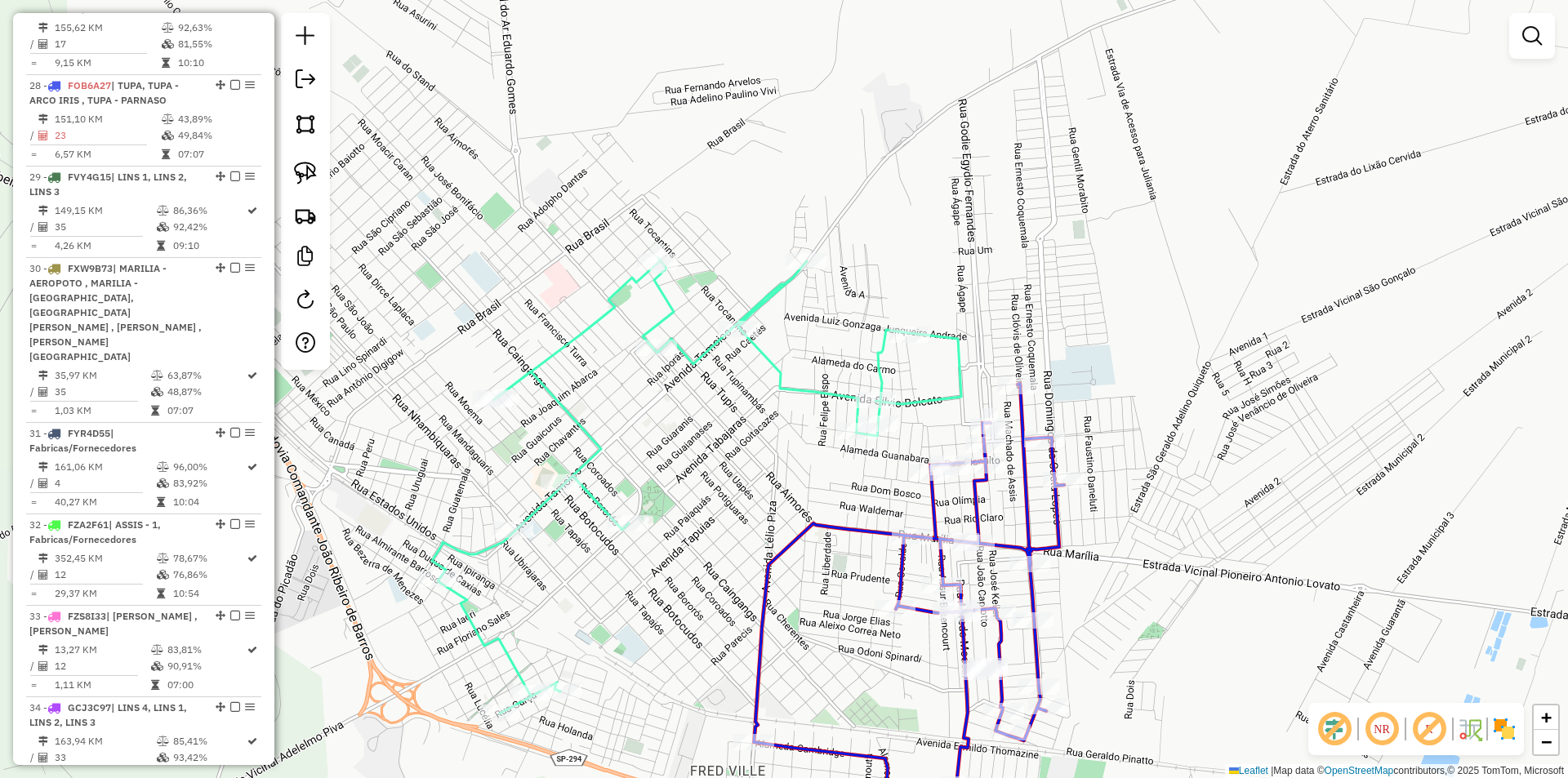
click at [1050, 507] on icon at bounding box center [909, 620] width 310 height 473
select select "**********"
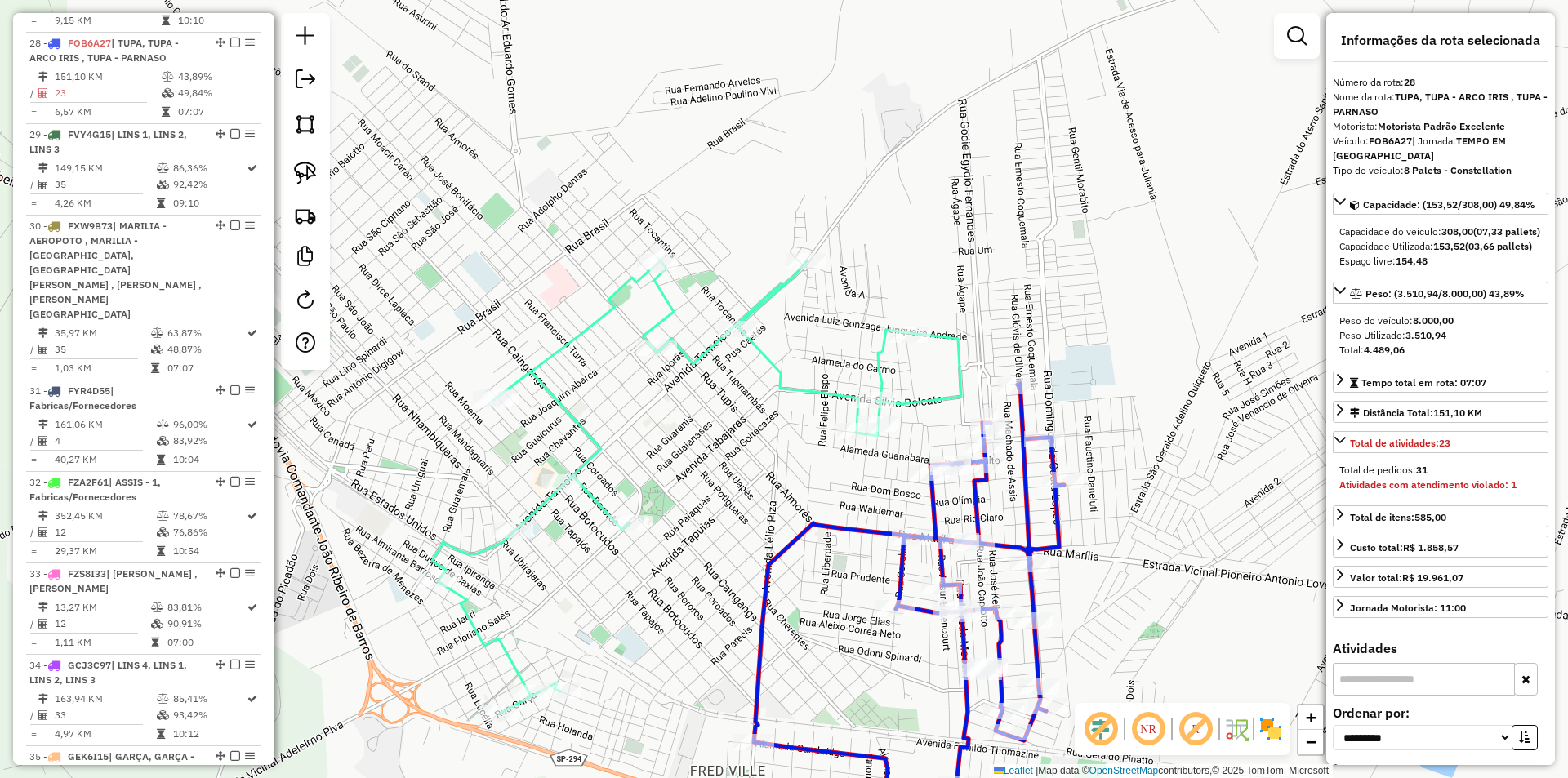
scroll to position [2968, 0]
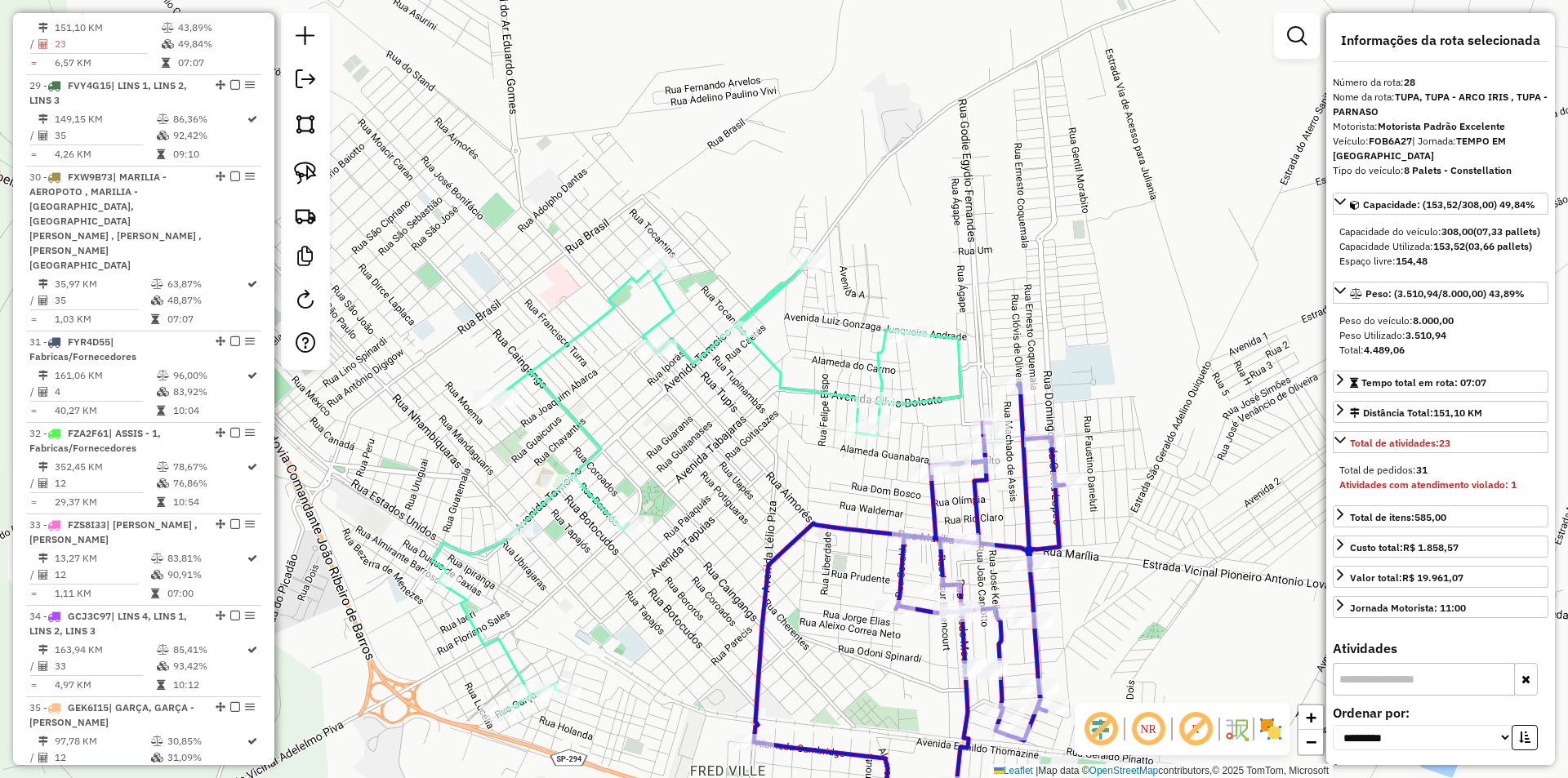
click at [779, 372] on icon at bounding box center [697, 485] width 529 height 456
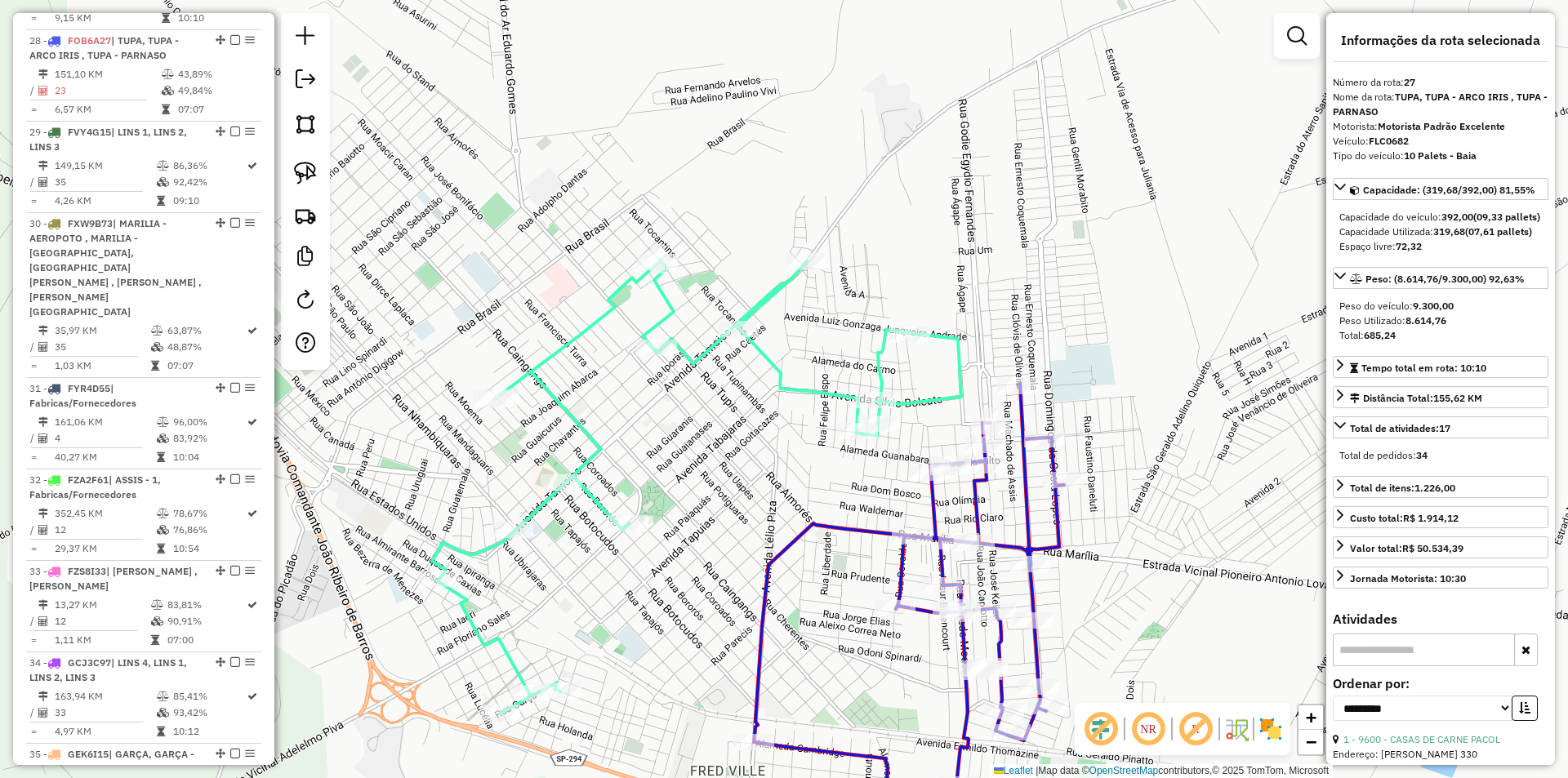
scroll to position [2876, 0]
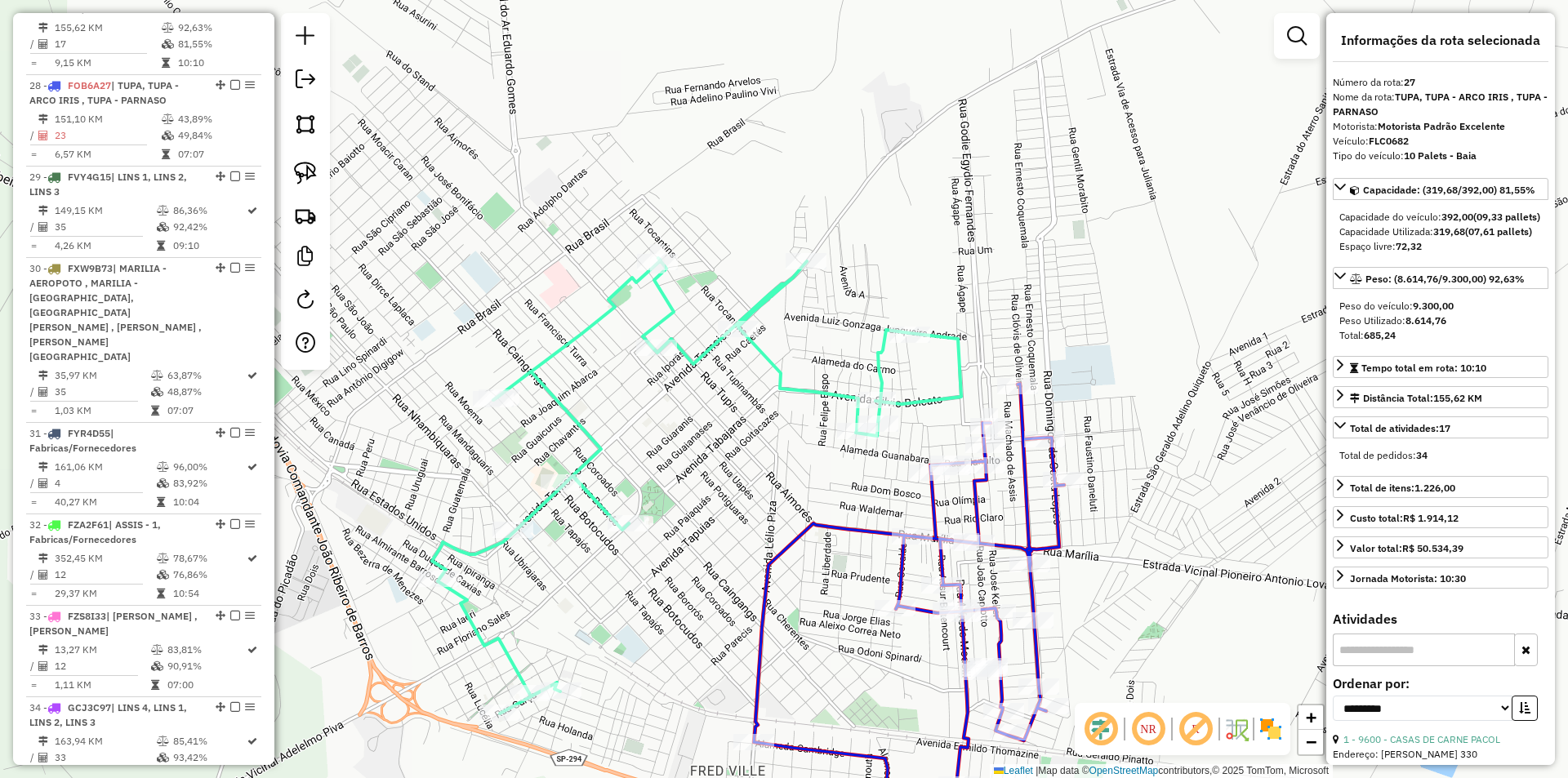
click at [776, 446] on div "Janela de atendimento Grade de atendimento Capacidade Transportadoras Veículos …" at bounding box center [784, 389] width 1568 height 778
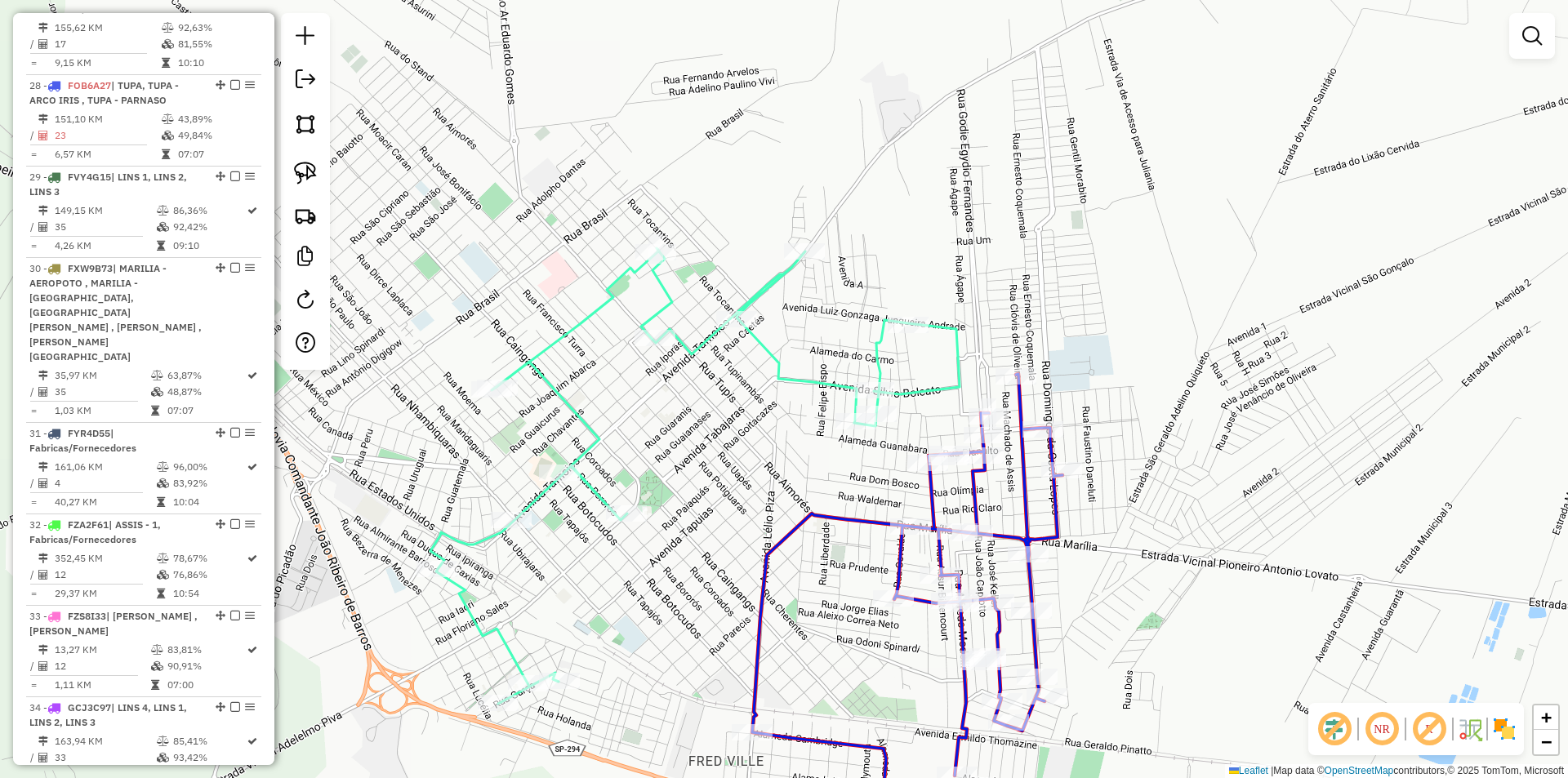
drag, startPoint x: 786, startPoint y: 460, endPoint x: 764, endPoint y: 344, distance: 118.1
click at [775, 371] on div "Janela de atendimento Grade de atendimento Capacidade Transportadoras Veículos …" at bounding box center [784, 389] width 1568 height 778
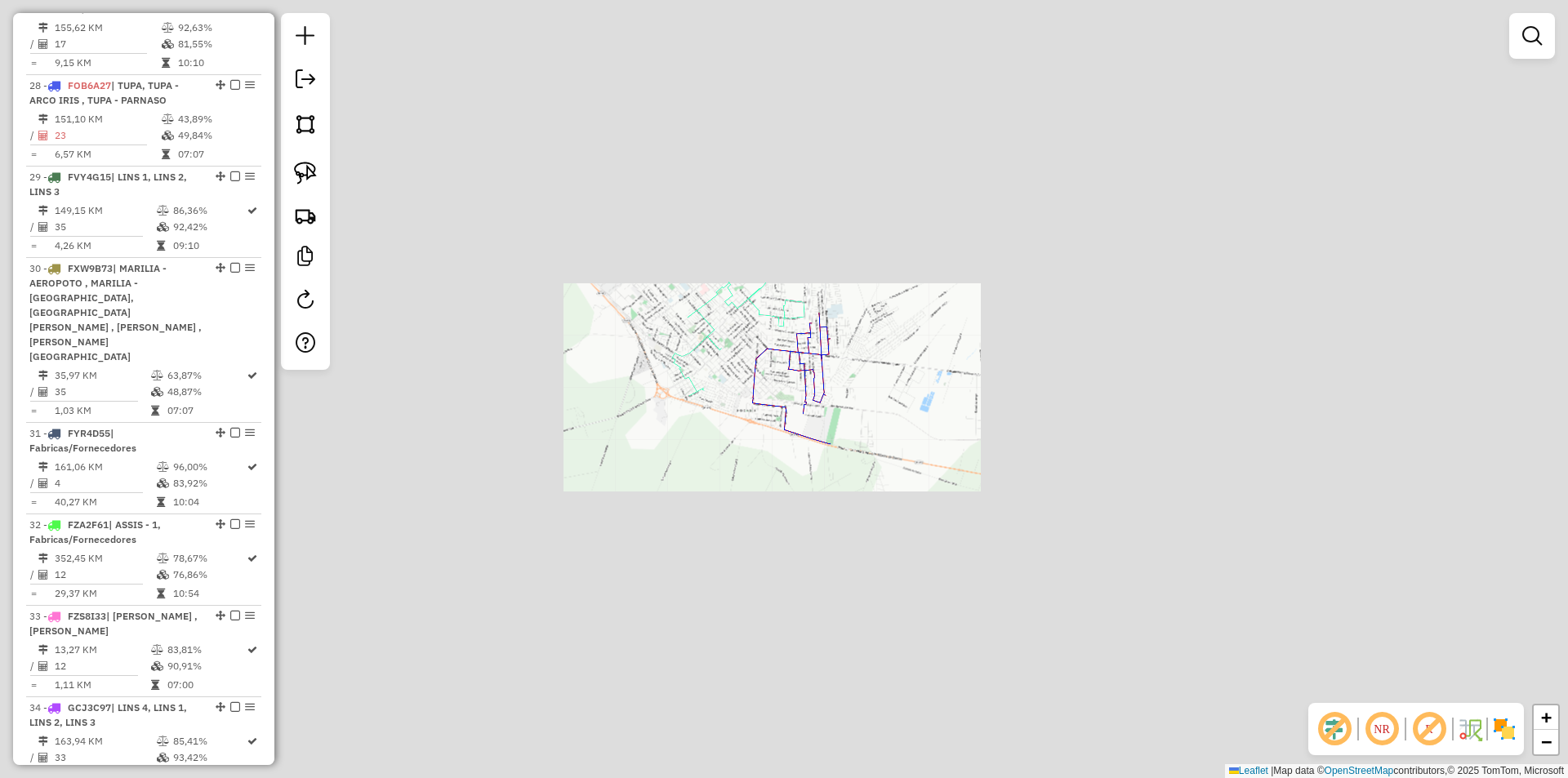
click at [821, 302] on div at bounding box center [842, 294] width 41 height 17
select select "**********"
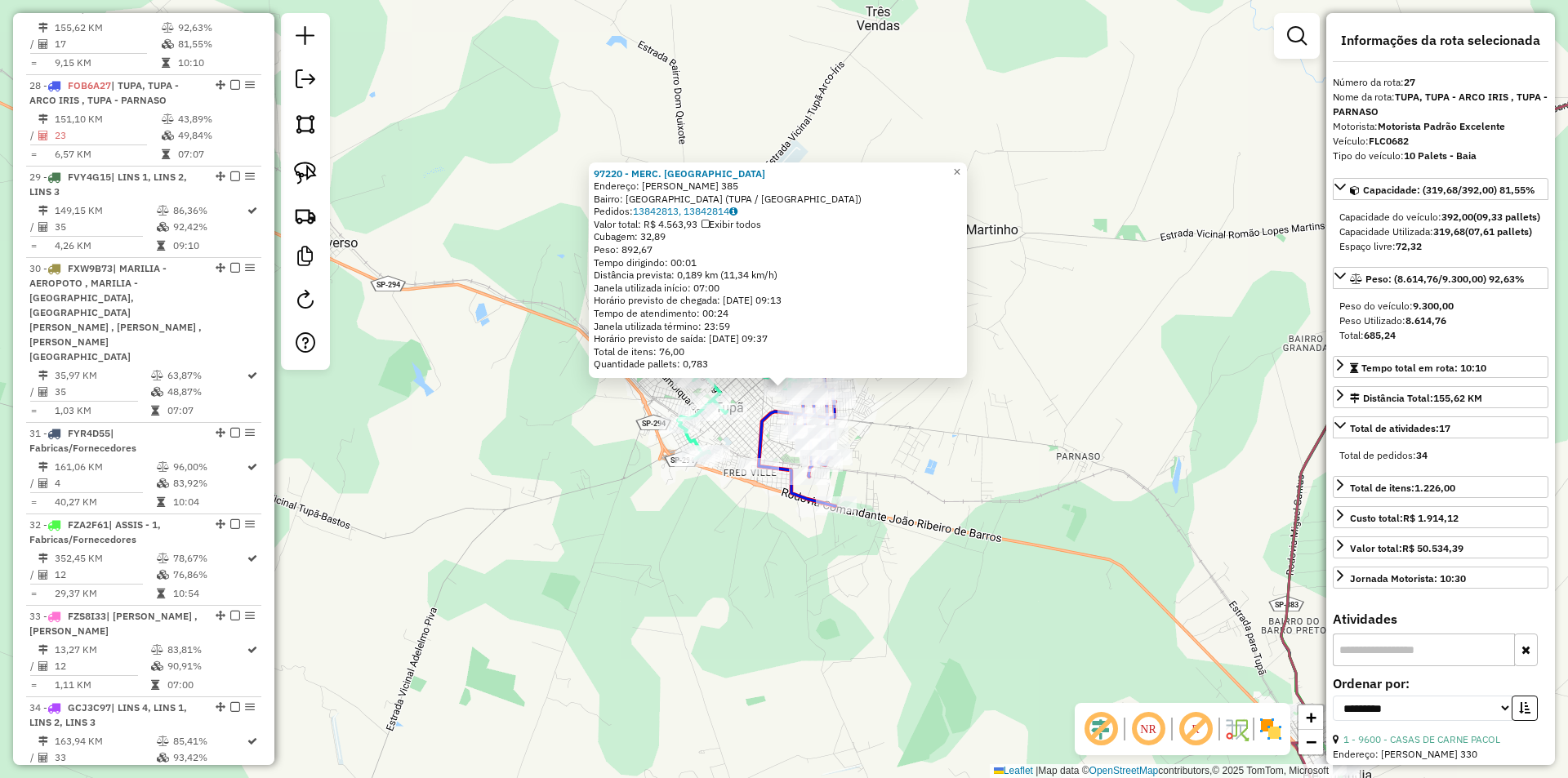
click at [670, 490] on div "Rota 27 - Placa FLC0682 91156 - BAR DO CUNHADO (TIGE 97220 - MERC. IBIRAPUERA E…" at bounding box center [784, 389] width 1568 height 778
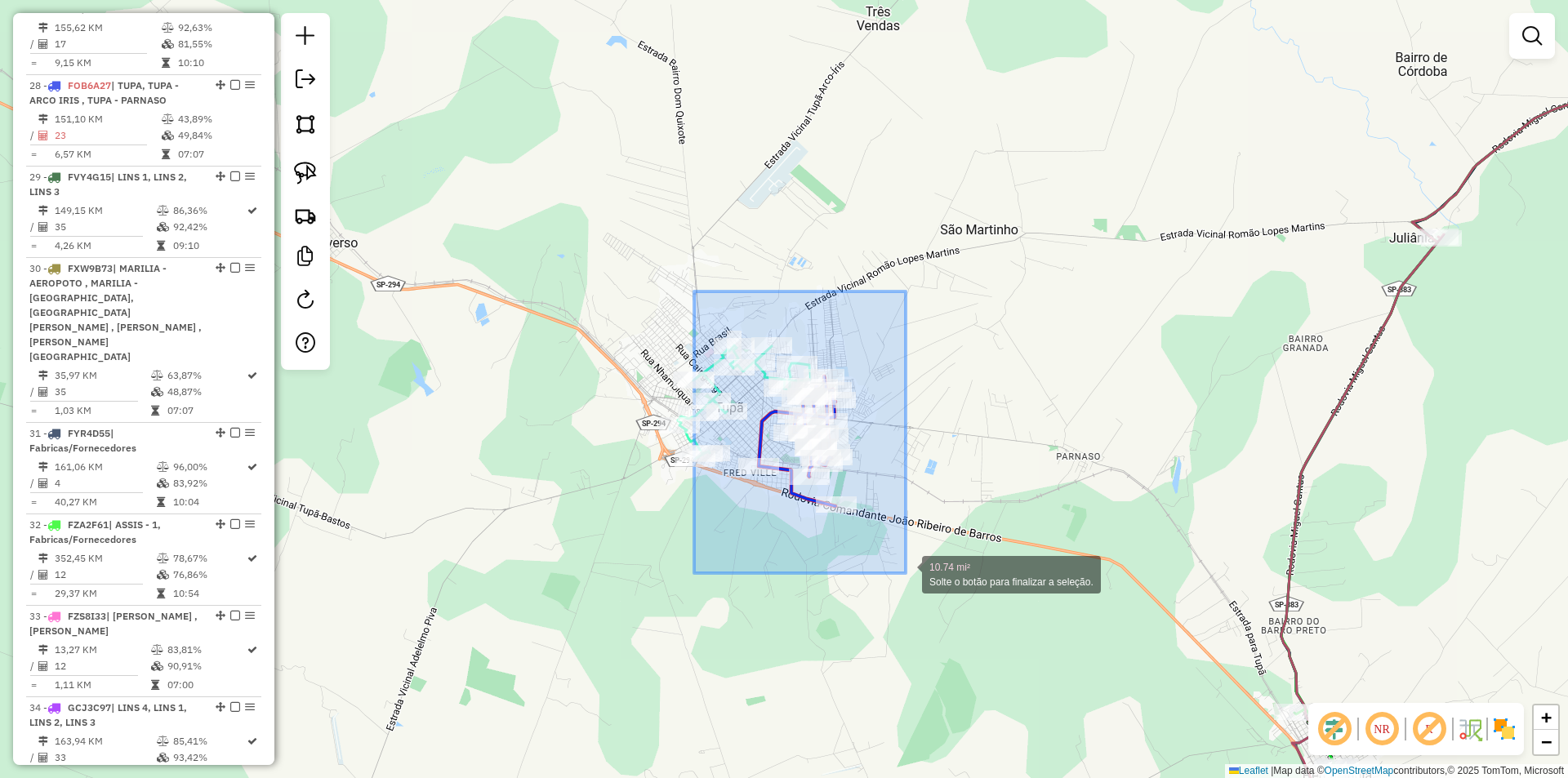
drag, startPoint x: 694, startPoint y: 292, endPoint x: 907, endPoint y: 578, distance: 356.6
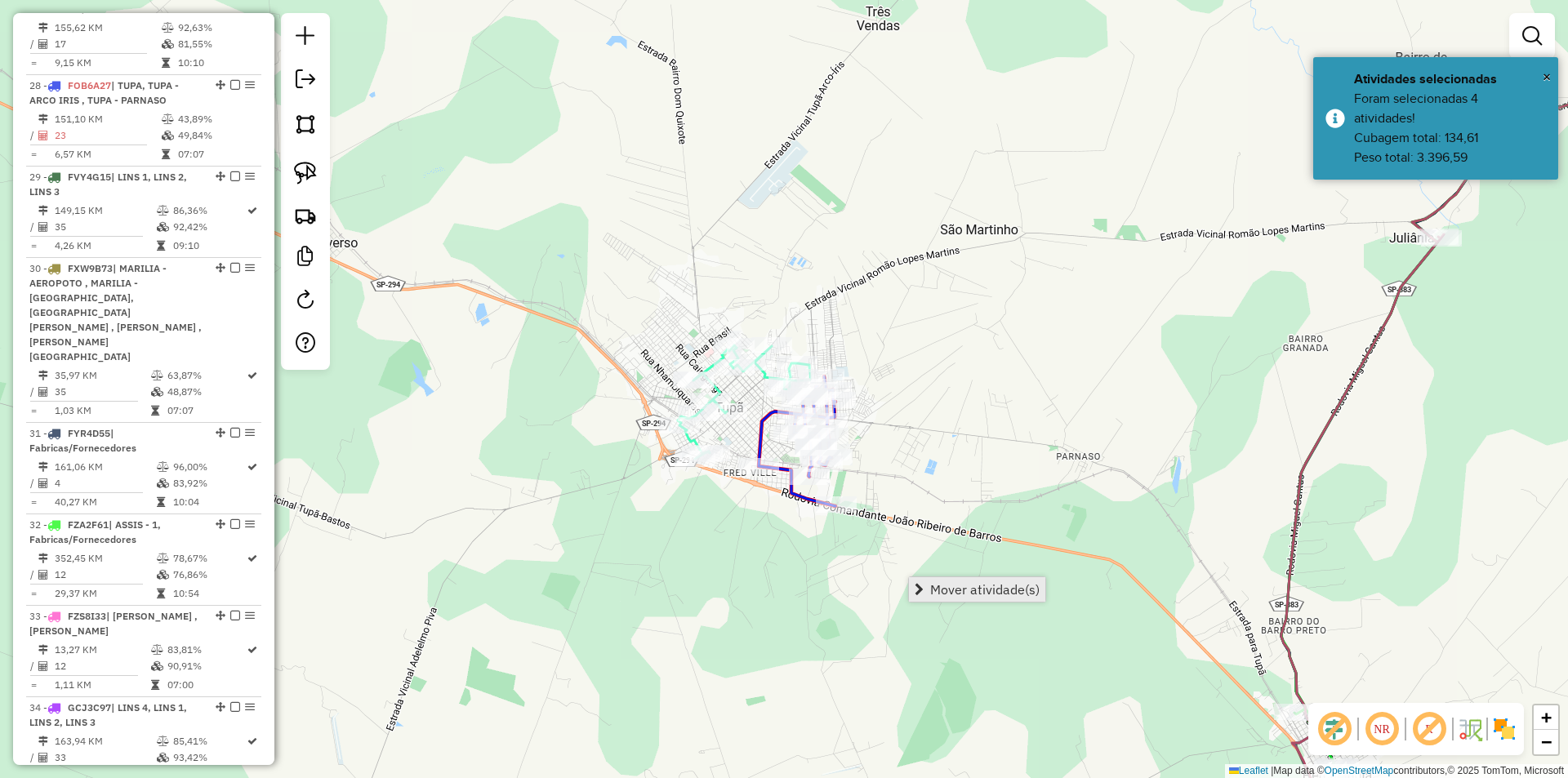
click at [947, 586] on span "Mover atividade(s)" at bounding box center [985, 590] width 109 height 13
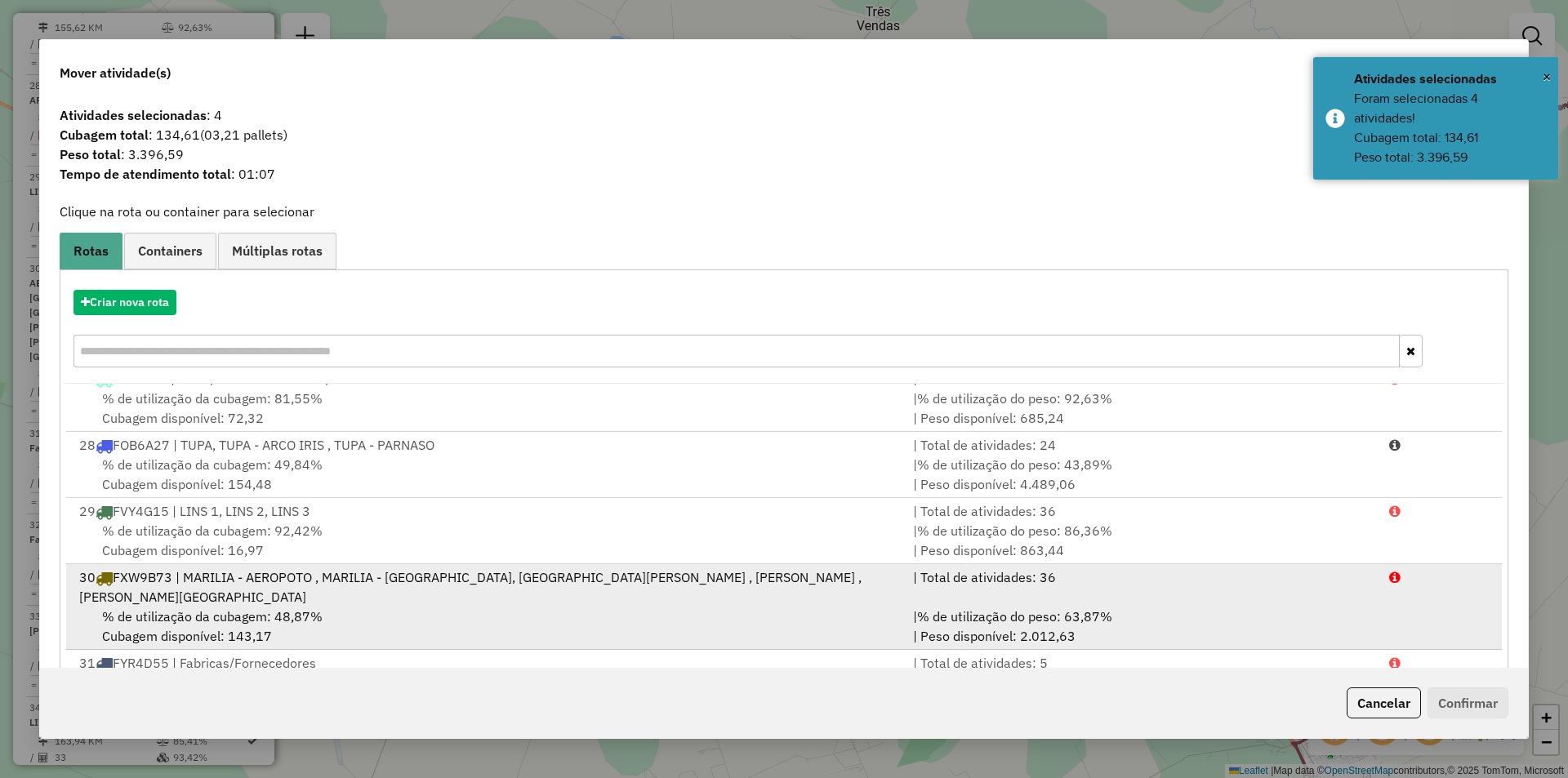
scroll to position [1552, 0]
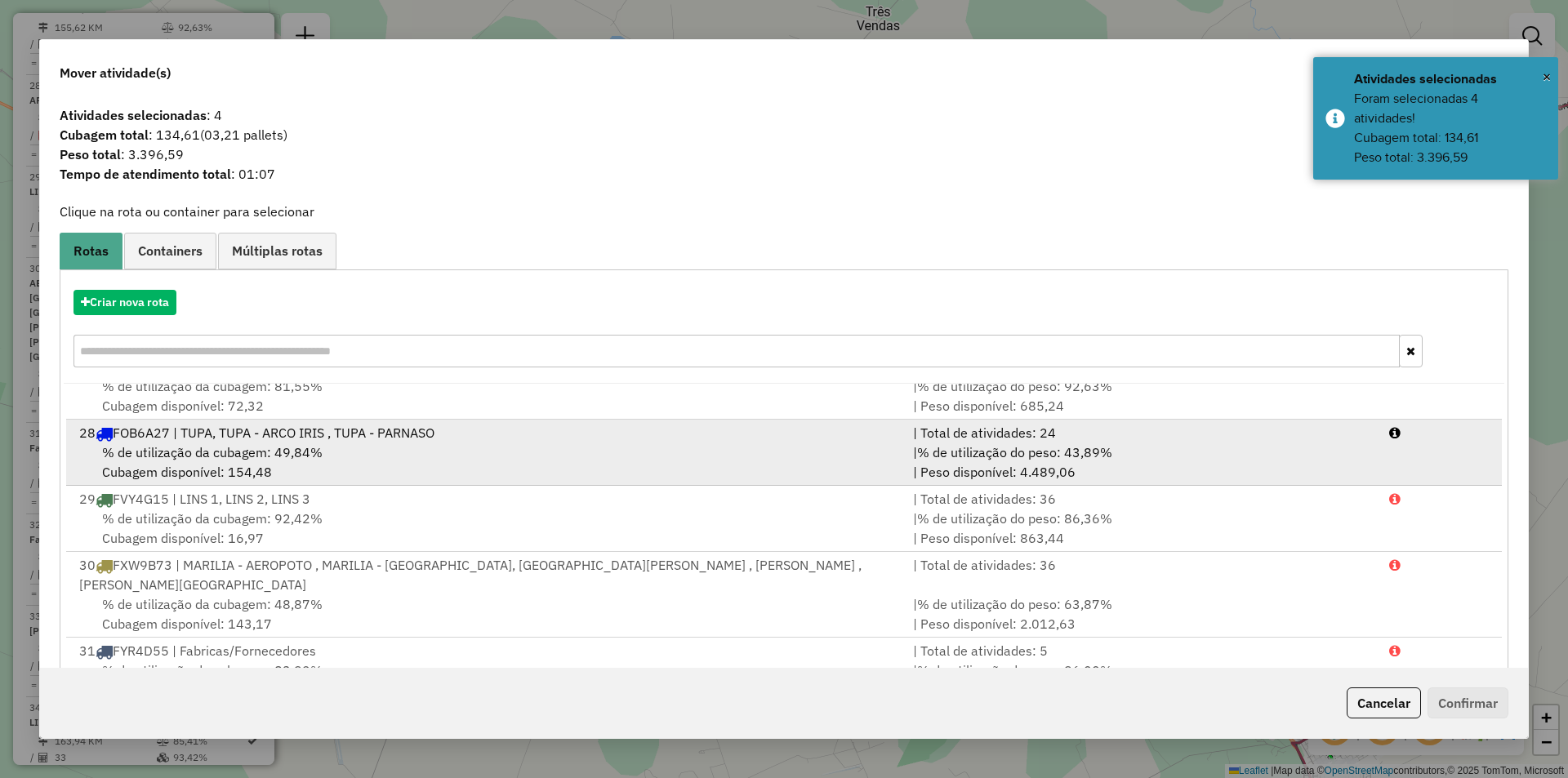
click at [674, 461] on div "% de utilização da cubagem: 49,84% Cubagem disponível: 154,48" at bounding box center [486, 462] width 834 height 39
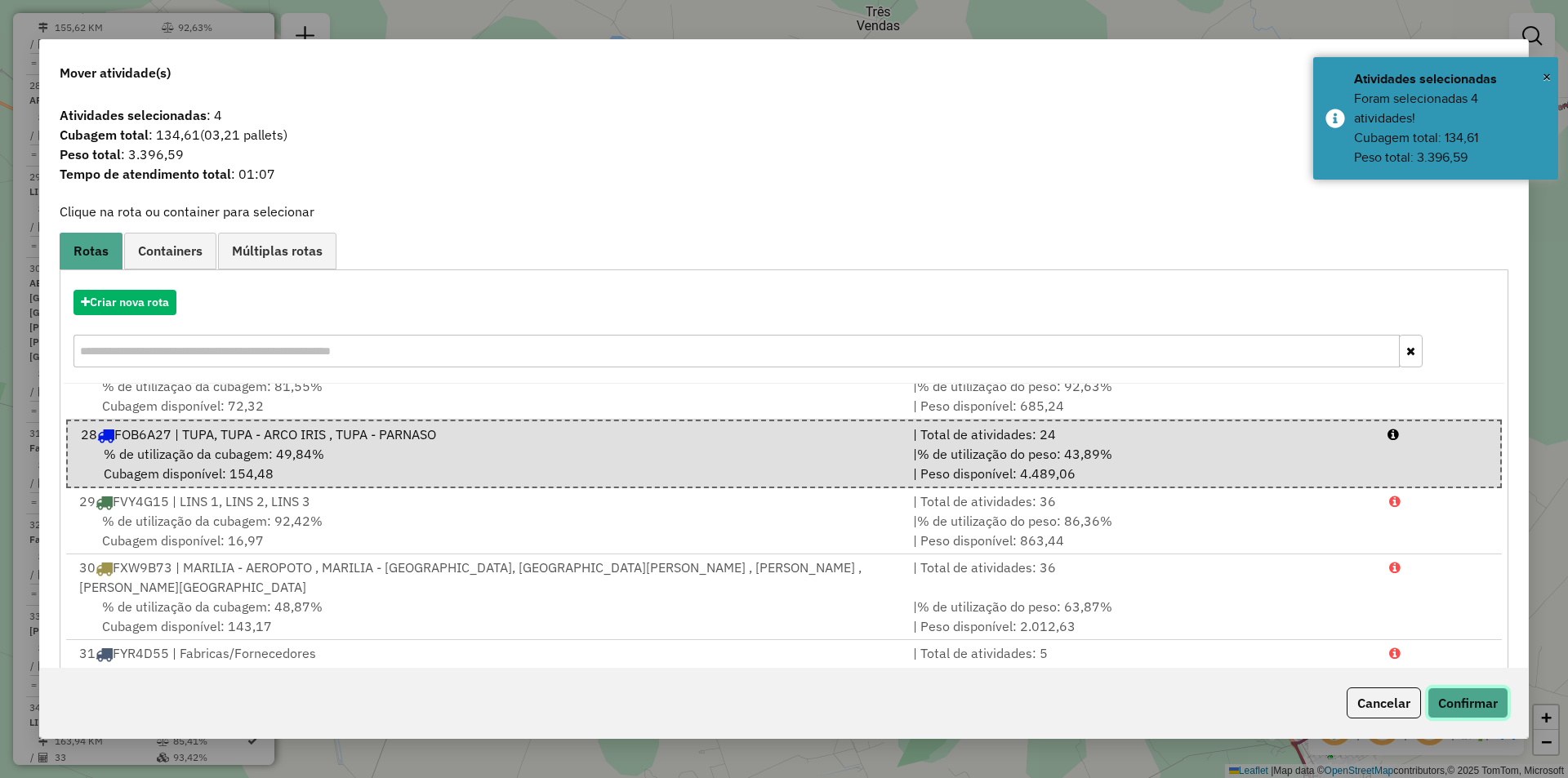
click at [1480, 700] on button "Confirmar" at bounding box center [1468, 703] width 81 height 31
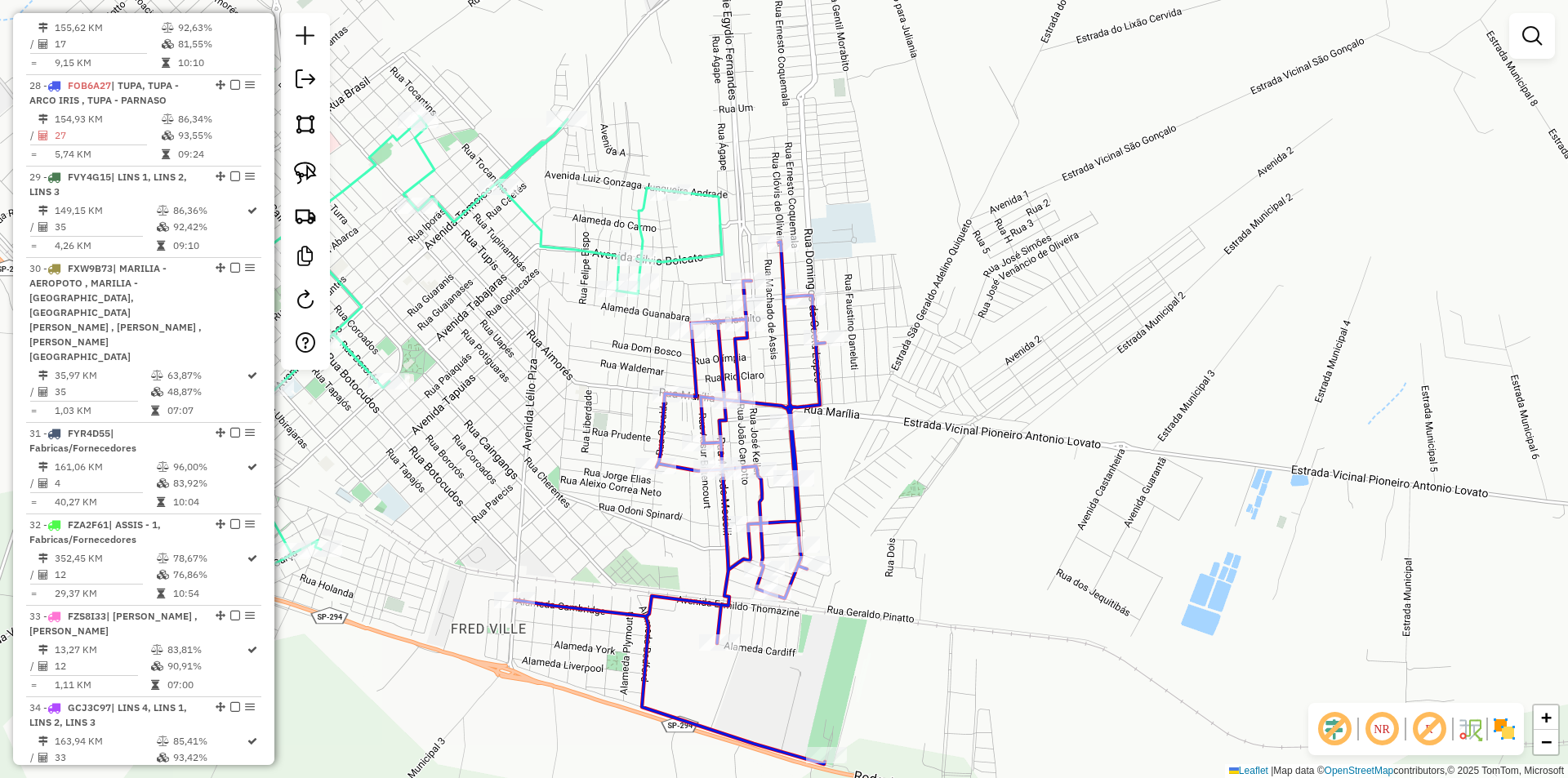
click at [796, 389] on icon at bounding box center [670, 504] width 310 height 523
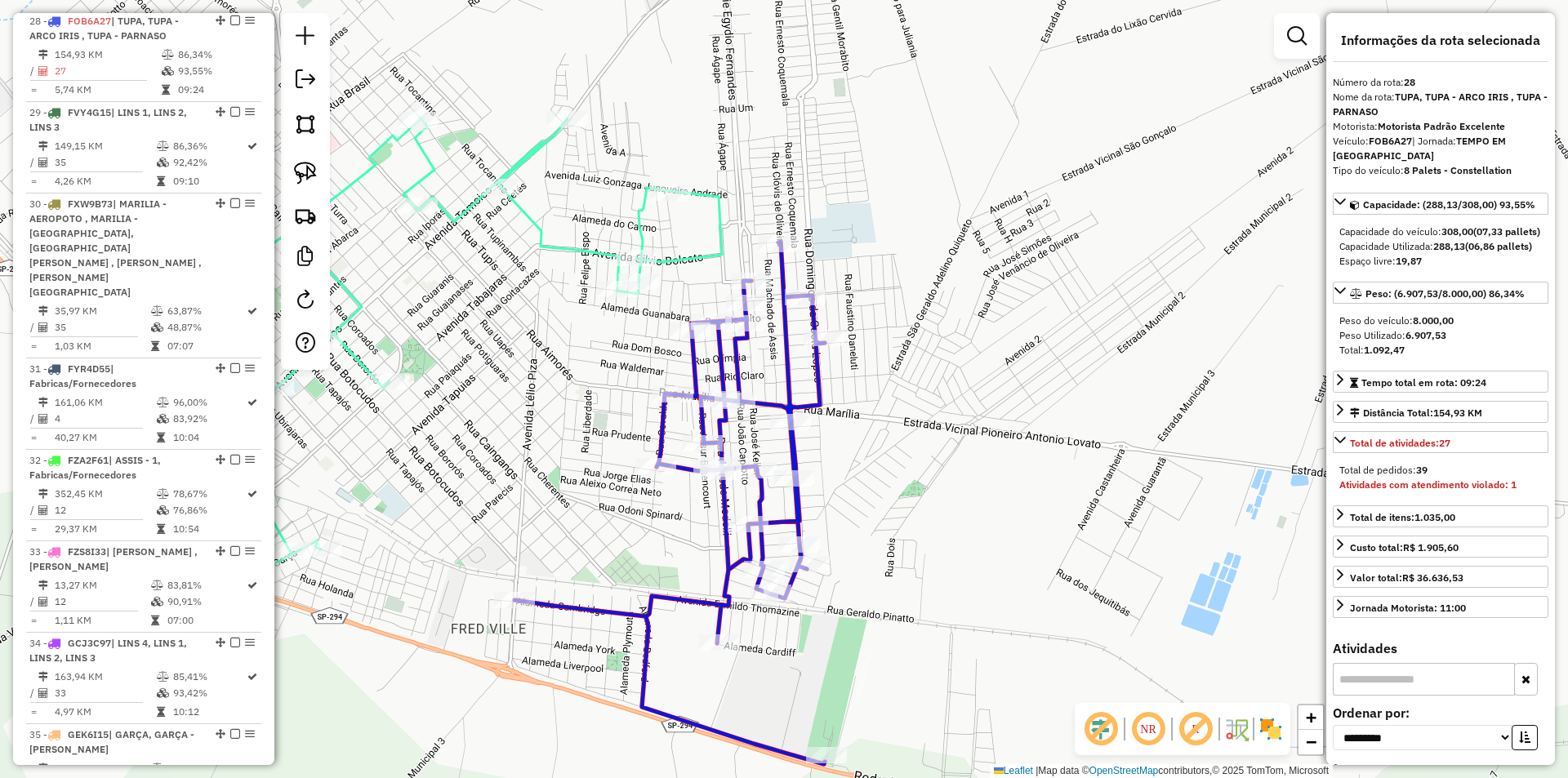
scroll to position [2968, 0]
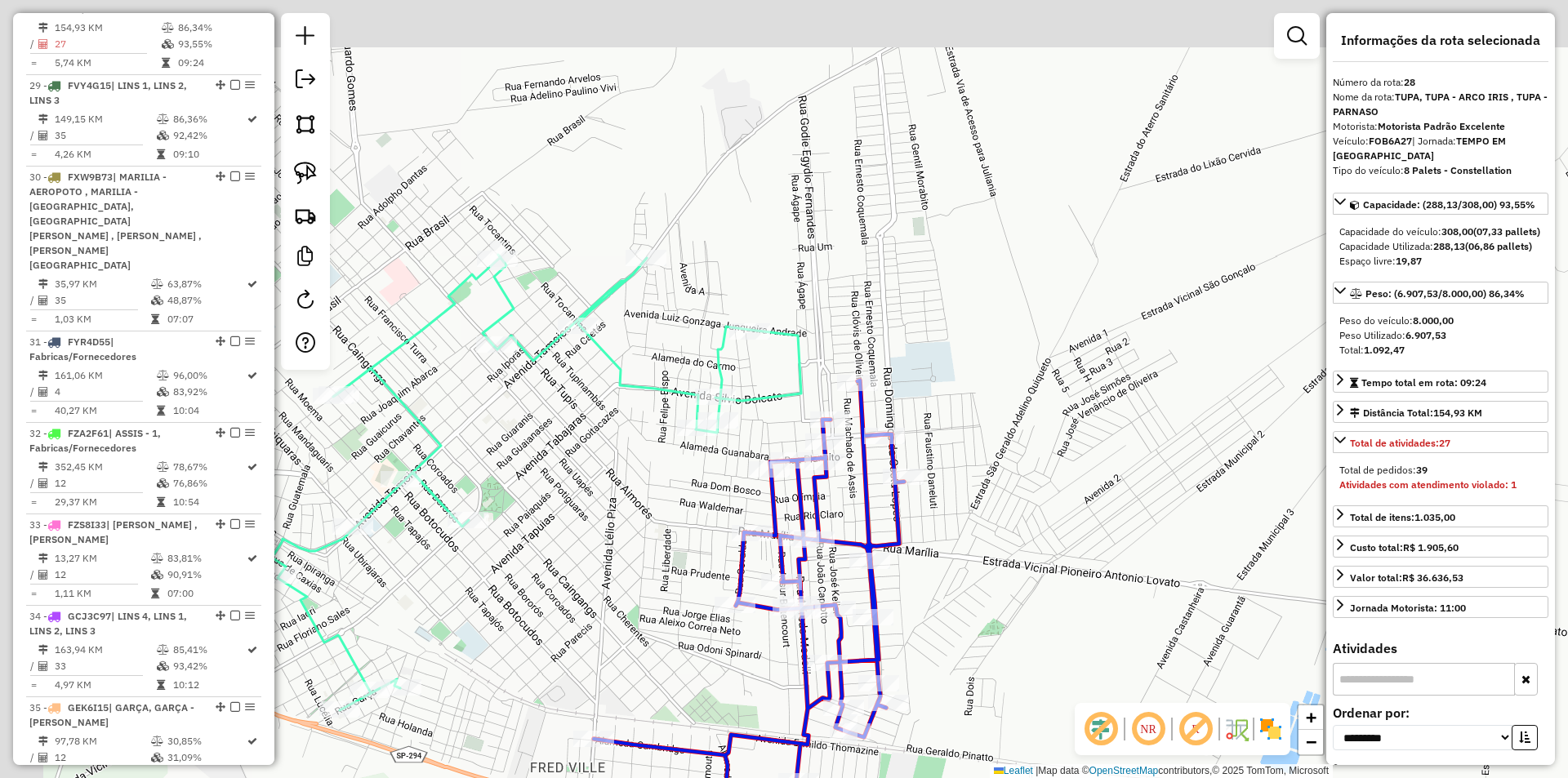
drag, startPoint x: 901, startPoint y: 409, endPoint x: 977, endPoint y: 510, distance: 126.4
click at [981, 548] on div "Janela de atendimento Grade de atendimento Capacidade Transportadoras Veículos …" at bounding box center [784, 389] width 1568 height 778
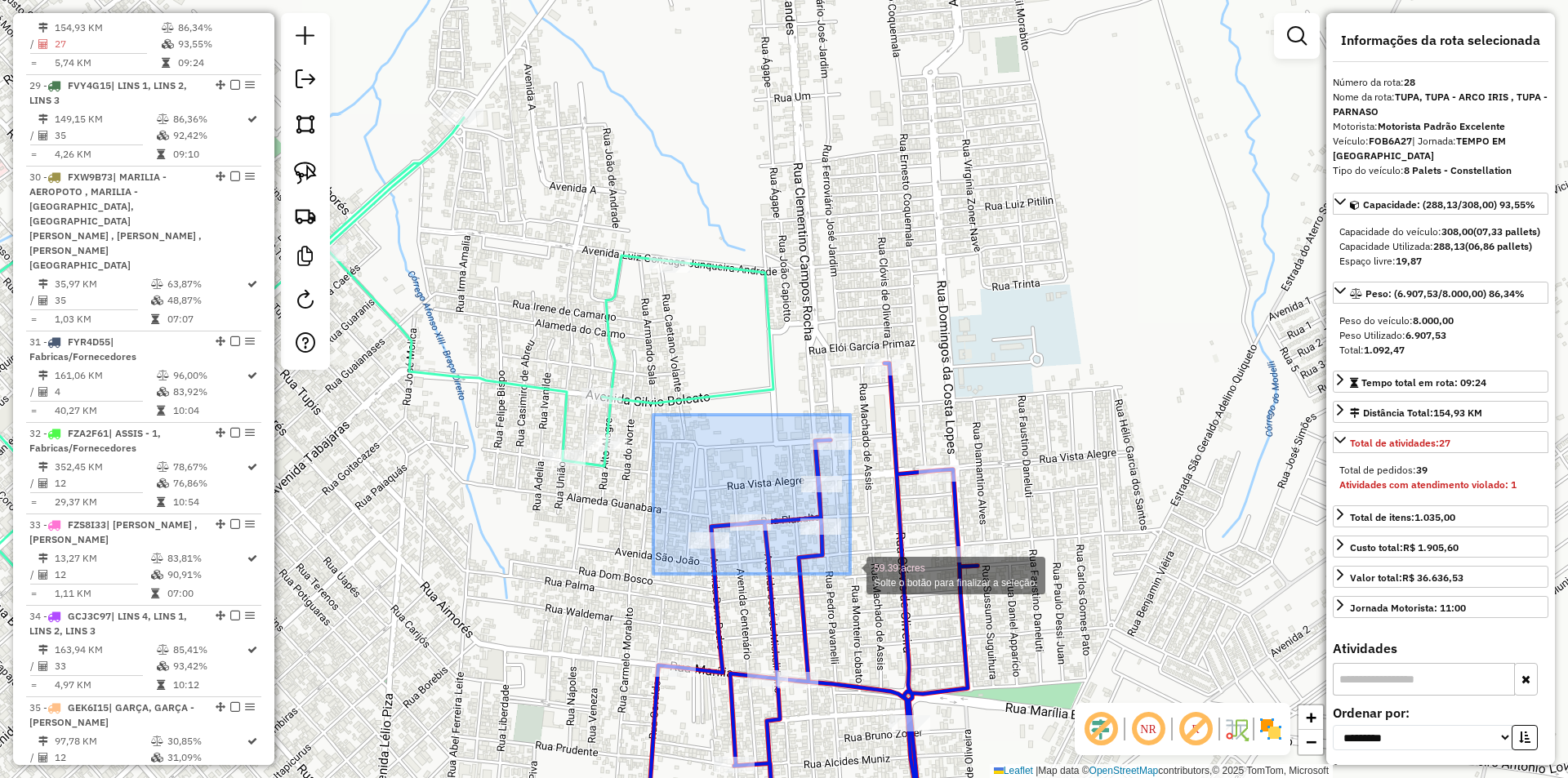
drag, startPoint x: 653, startPoint y: 415, endPoint x: 849, endPoint y: 568, distance: 248.6
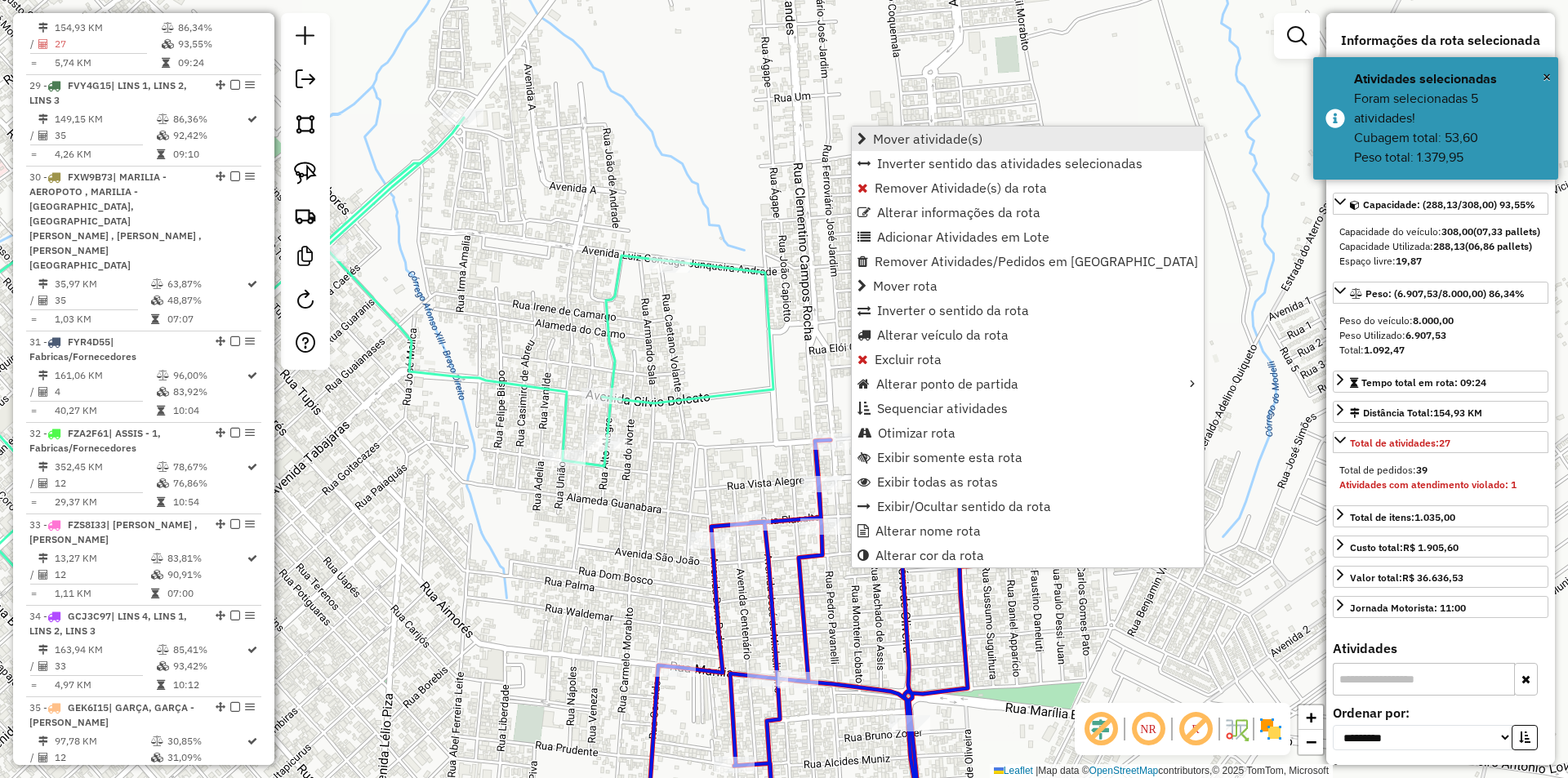
click at [954, 140] on span "Mover atividade(s)" at bounding box center [928, 139] width 109 height 13
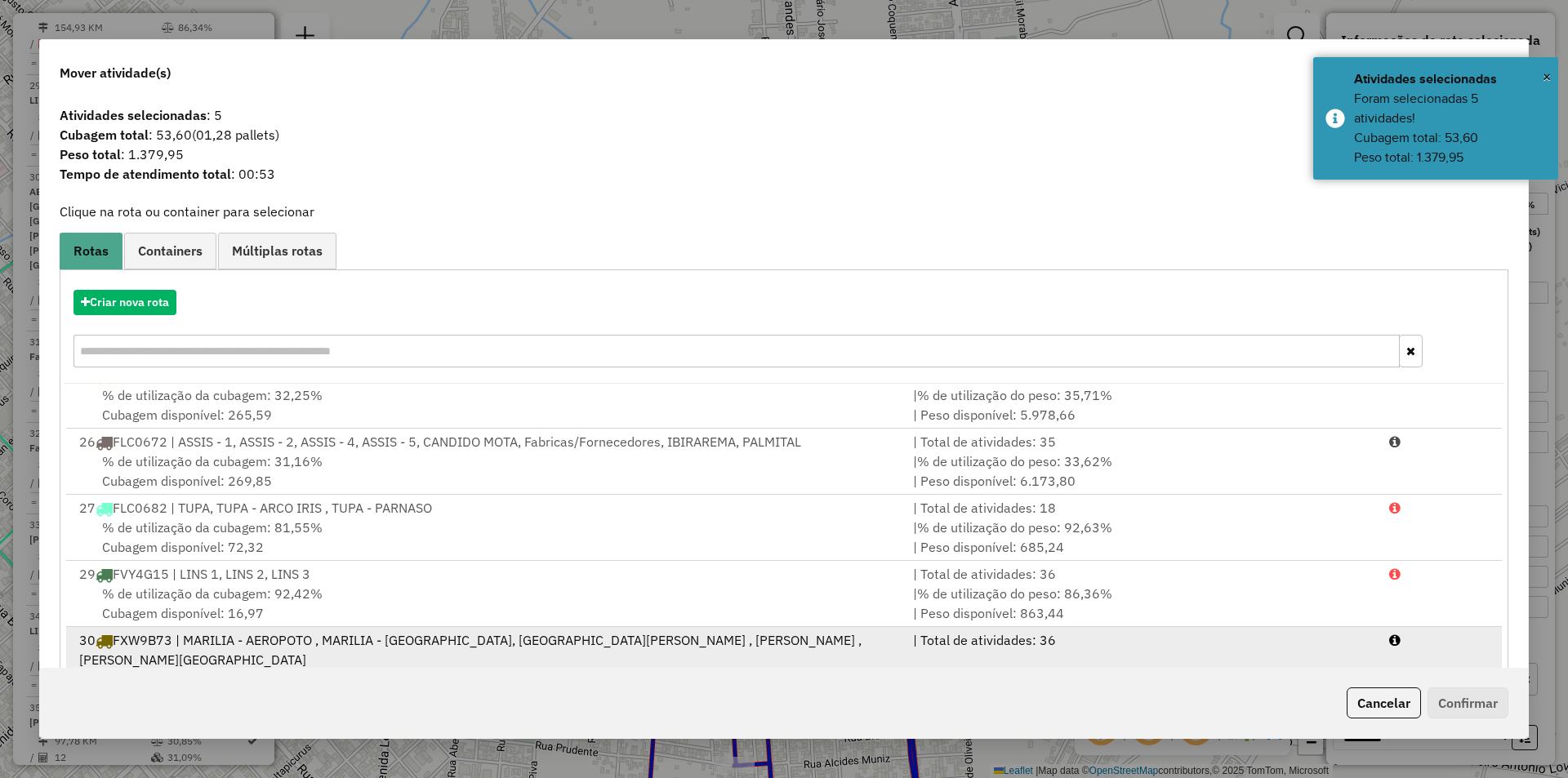
scroll to position [1470, 0]
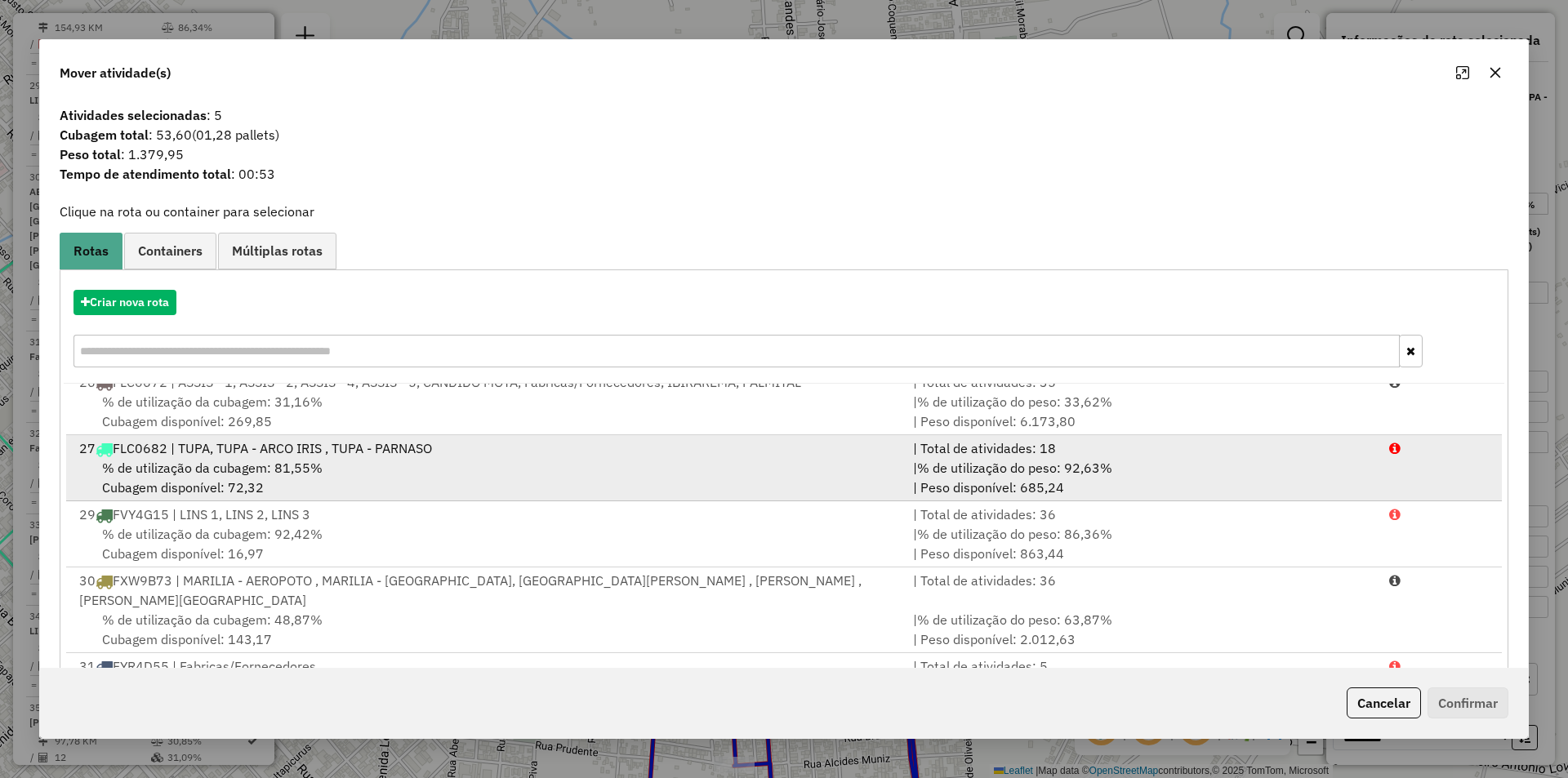
click at [554, 455] on div "27 FLC0682 | TUPA, TUPA - ARCO IRIS , TUPA - PARNASO" at bounding box center [486, 448] width 834 height 19
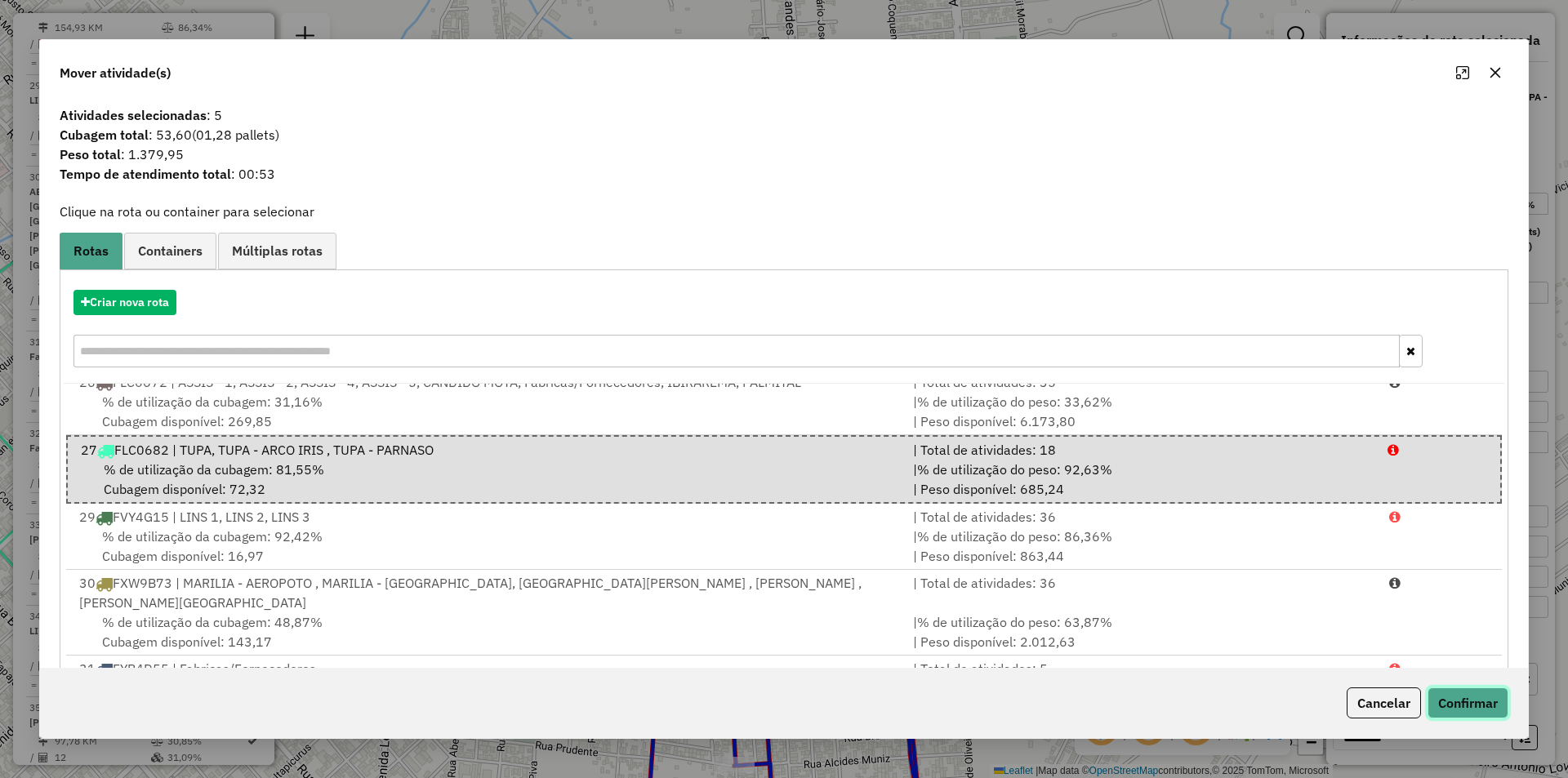
click at [1470, 701] on button "Confirmar" at bounding box center [1468, 703] width 81 height 31
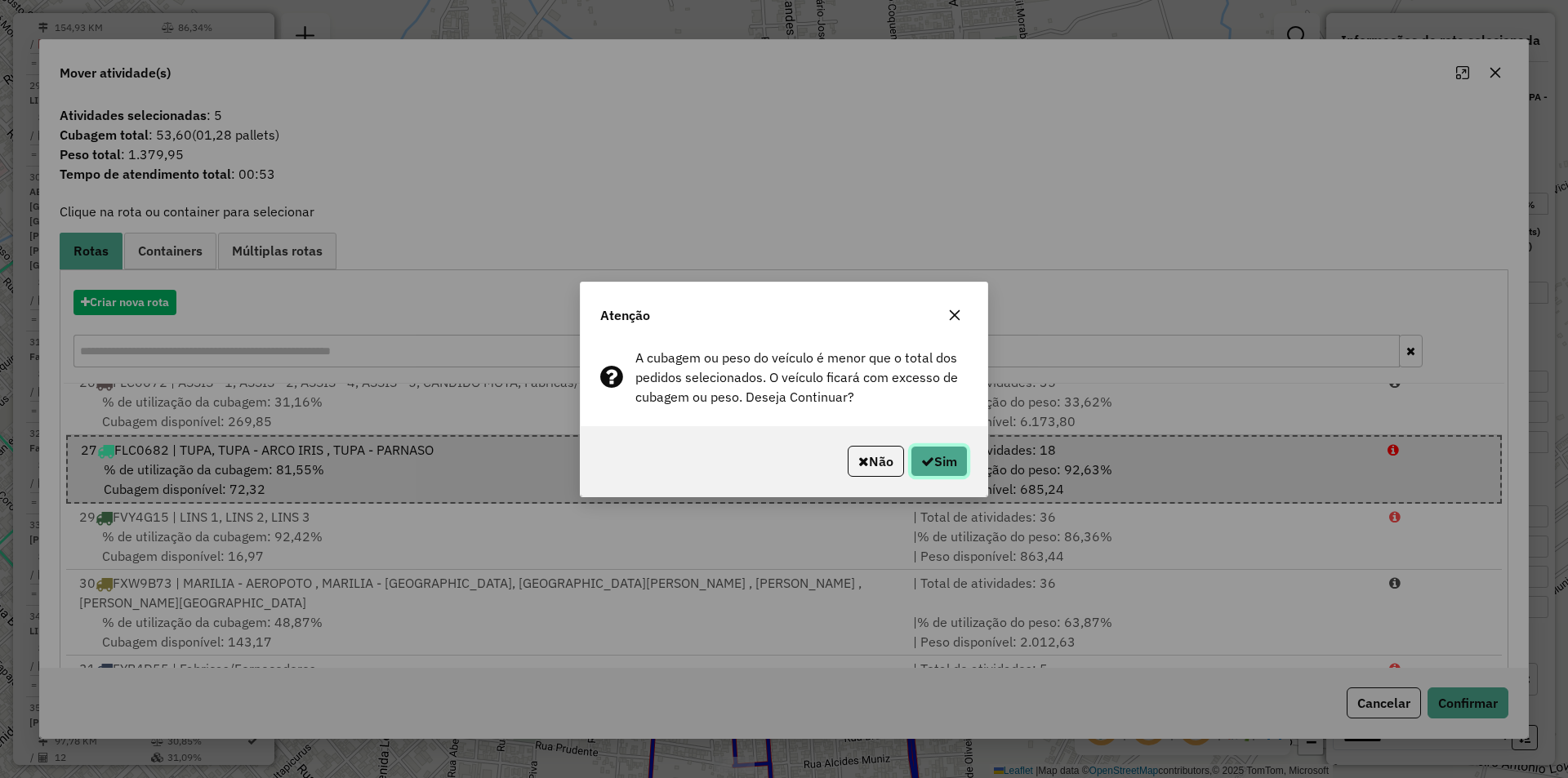
click at [930, 471] on button "Sim" at bounding box center [940, 462] width 57 height 31
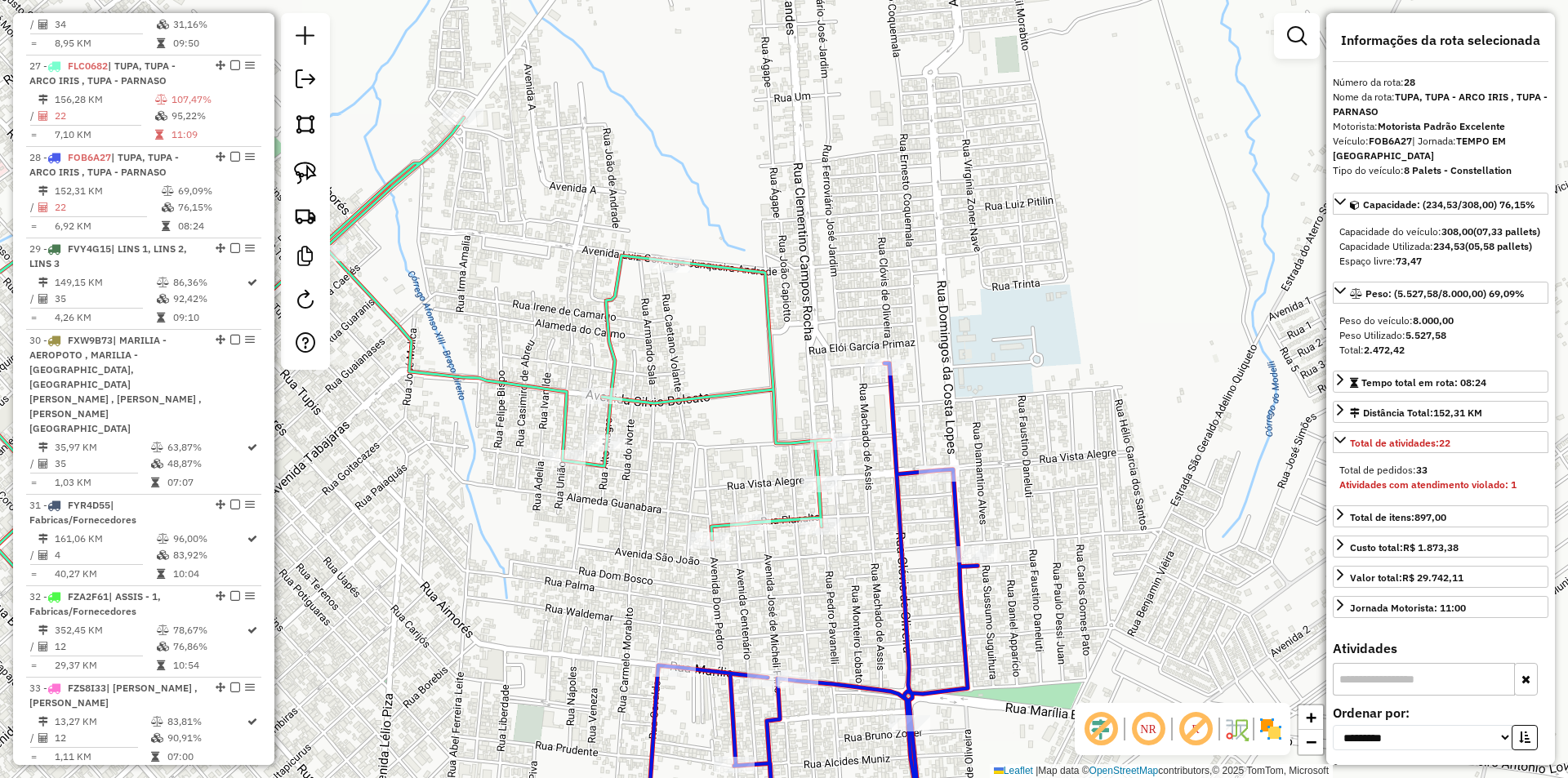
scroll to position [2968, 0]
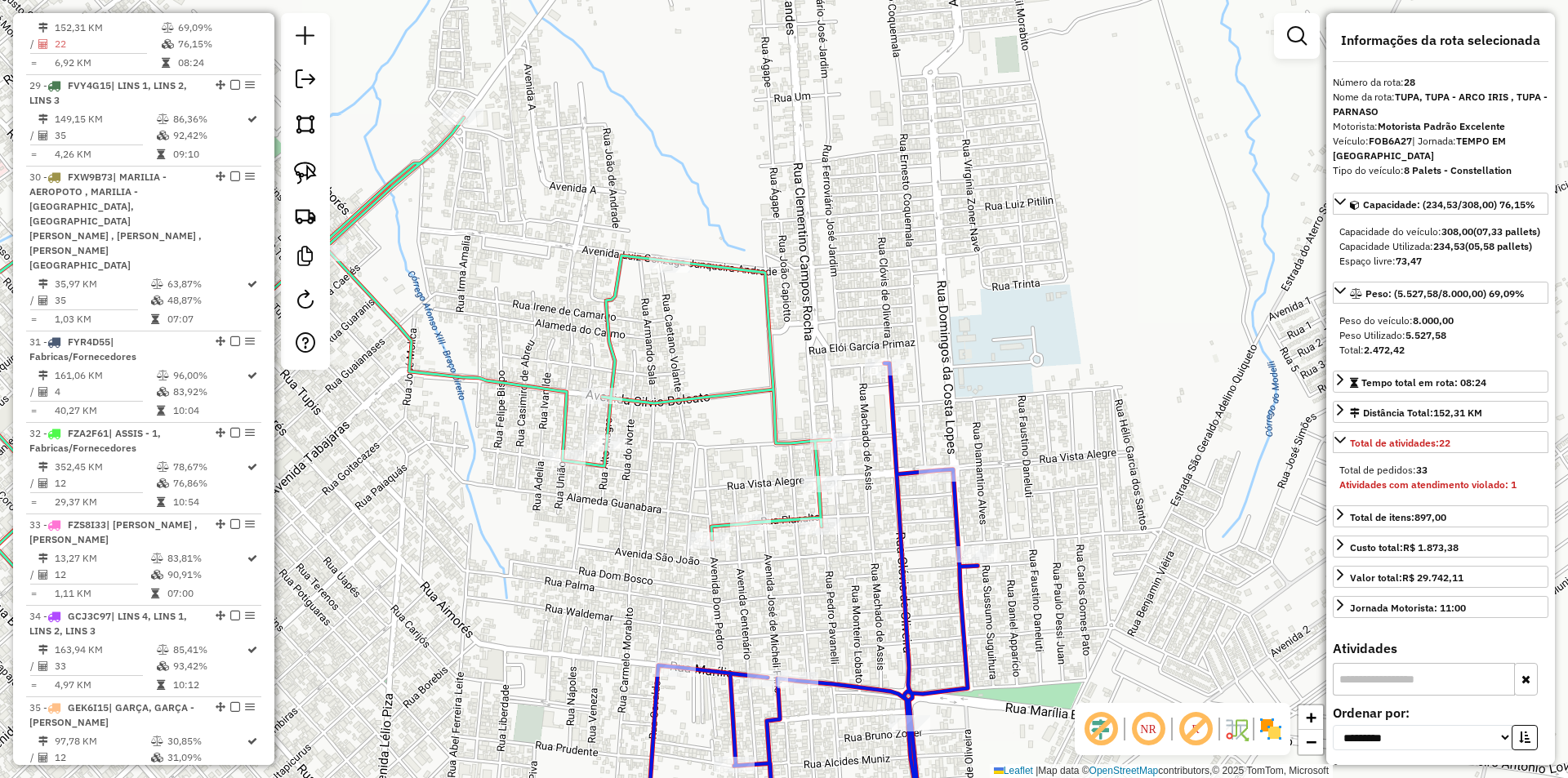
click at [893, 426] on icon at bounding box center [810, 610] width 334 height 493
click at [776, 384] on icon at bounding box center [336, 398] width 988 height 575
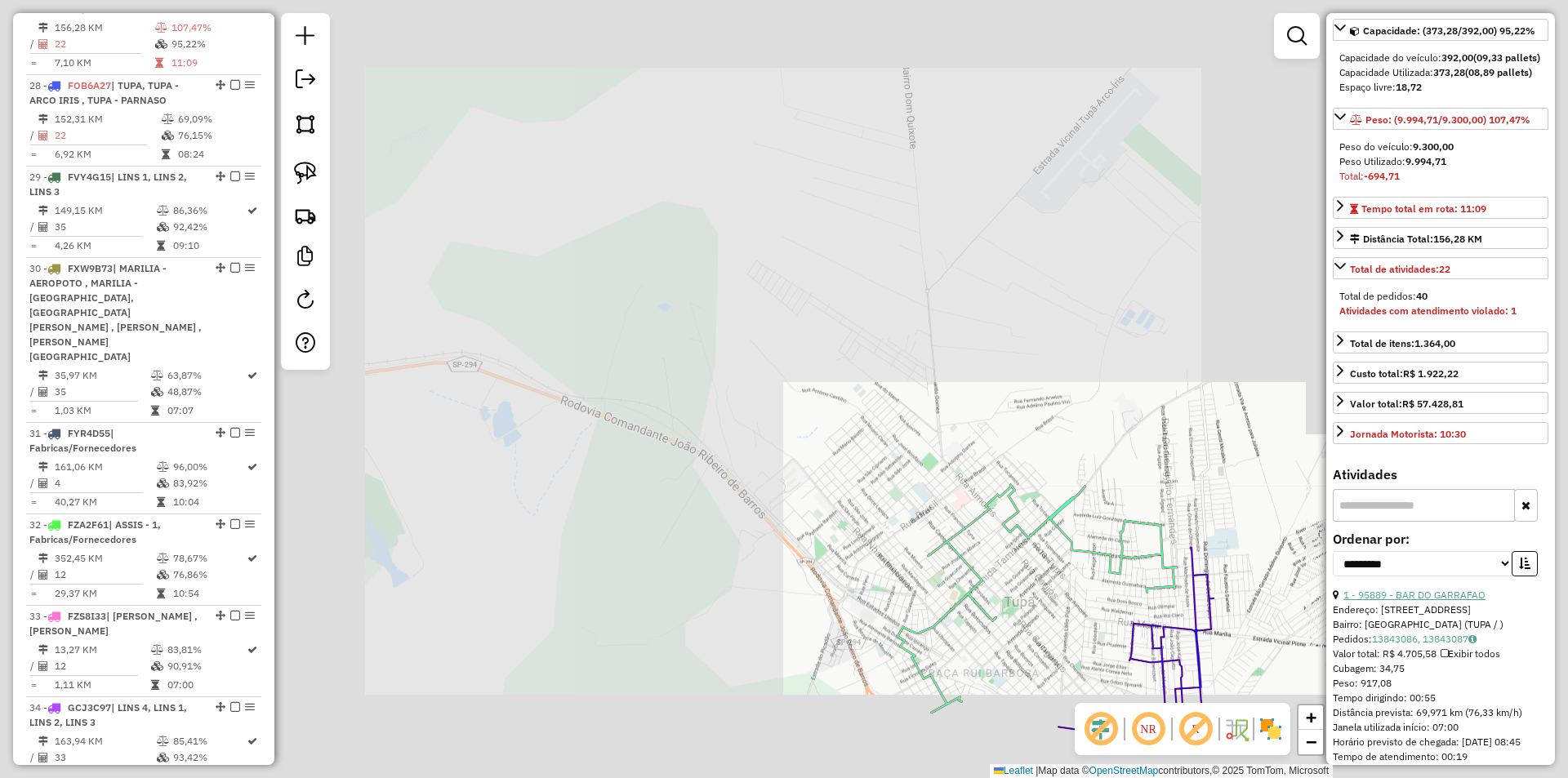
scroll to position [164, 0]
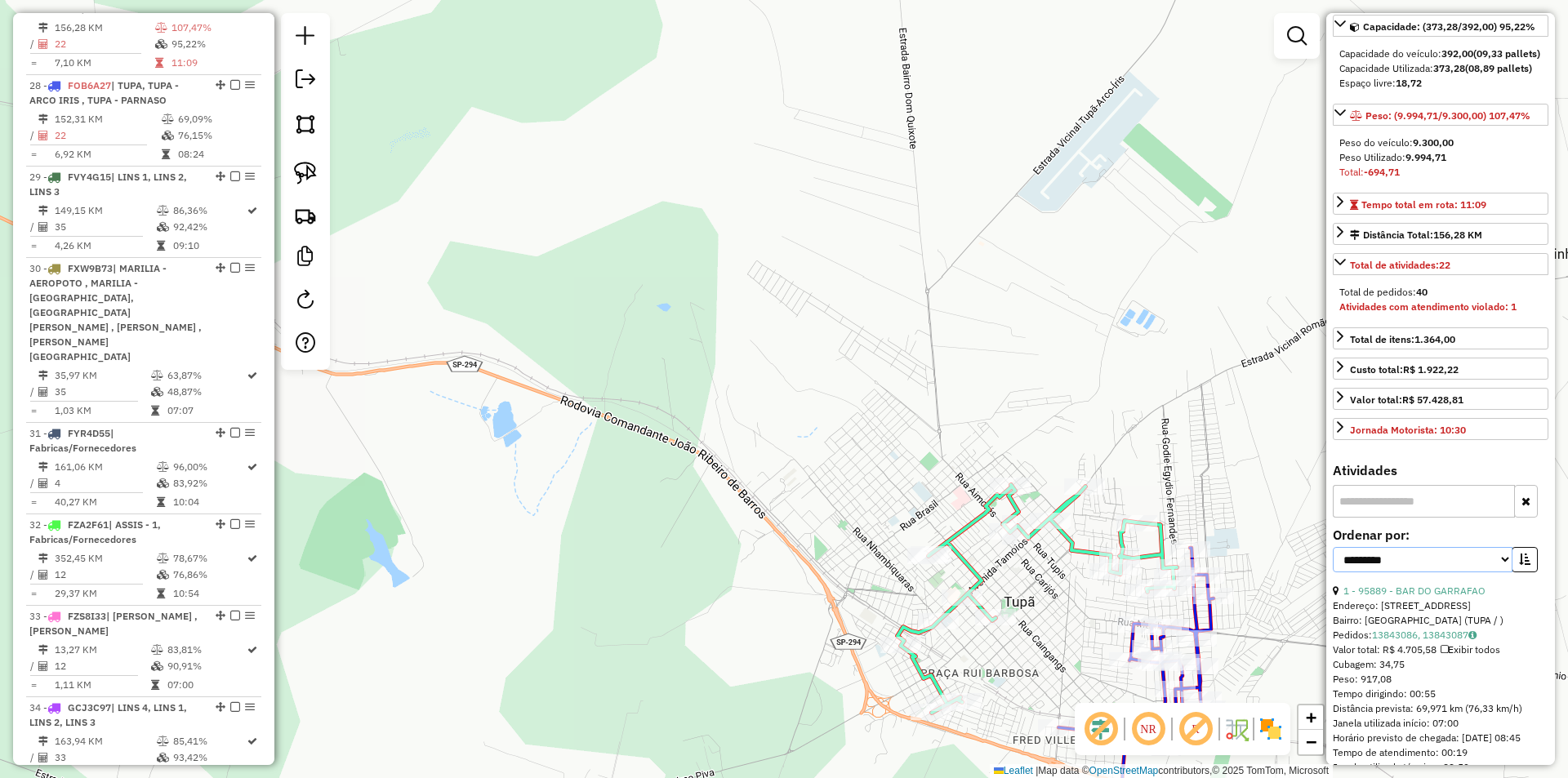
click at [1468, 573] on select "**********" at bounding box center [1423, 559] width 179 height 25
click at [1333, 573] on select "**********" at bounding box center [1423, 559] width 179 height 25
click at [1401, 584] on div "**********" at bounding box center [1440, 556] width 215 height 55
click at [1392, 573] on select "**********" at bounding box center [1423, 559] width 179 height 25
select select "*********"
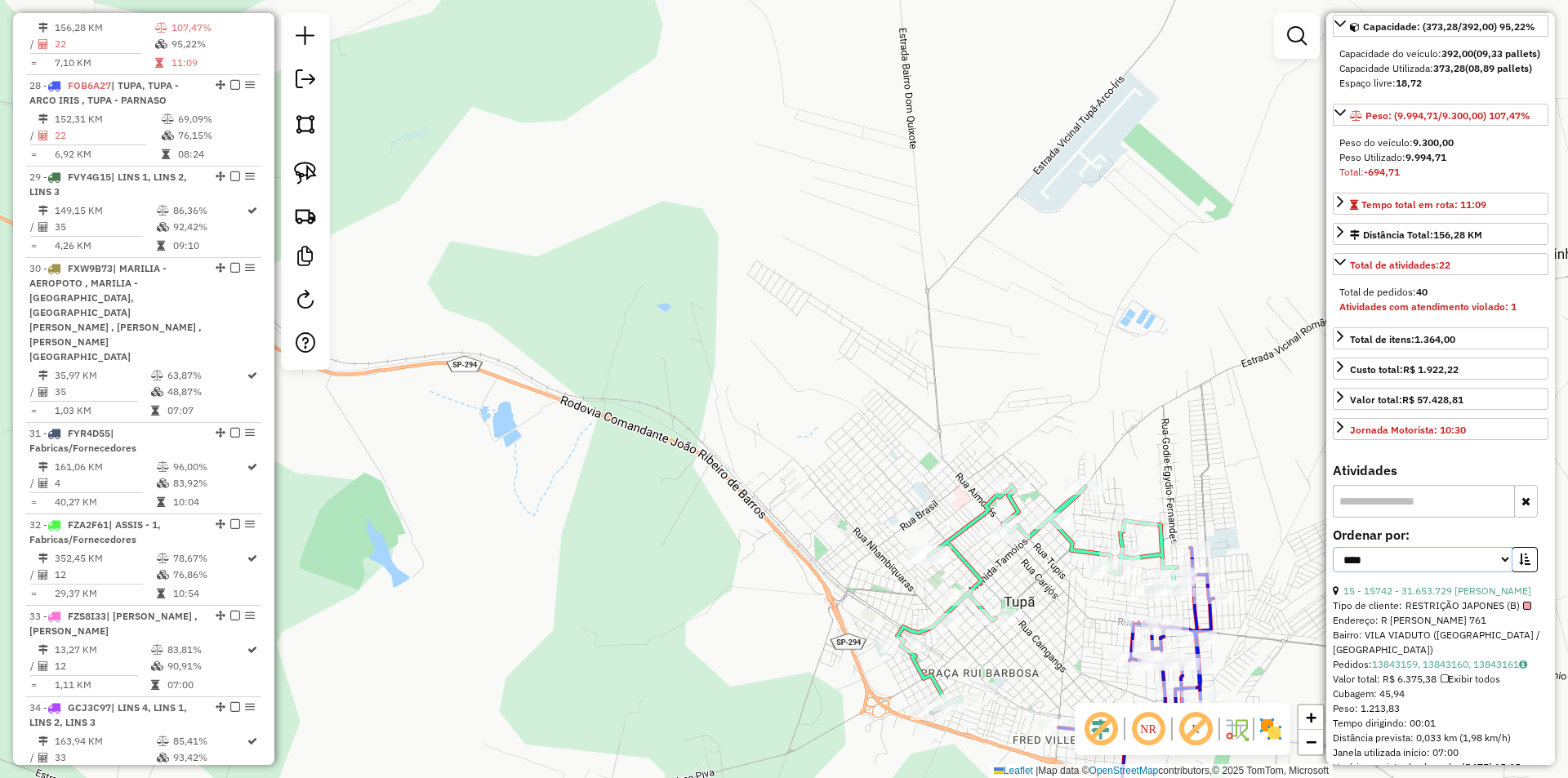
click at [1333, 573] on select "**********" at bounding box center [1423, 559] width 179 height 25
click at [1521, 565] on icon "button" at bounding box center [1525, 559] width 11 height 11
click at [1458, 597] on link "11 - 8530 - MERCADO MARABA" at bounding box center [1415, 590] width 142 height 12
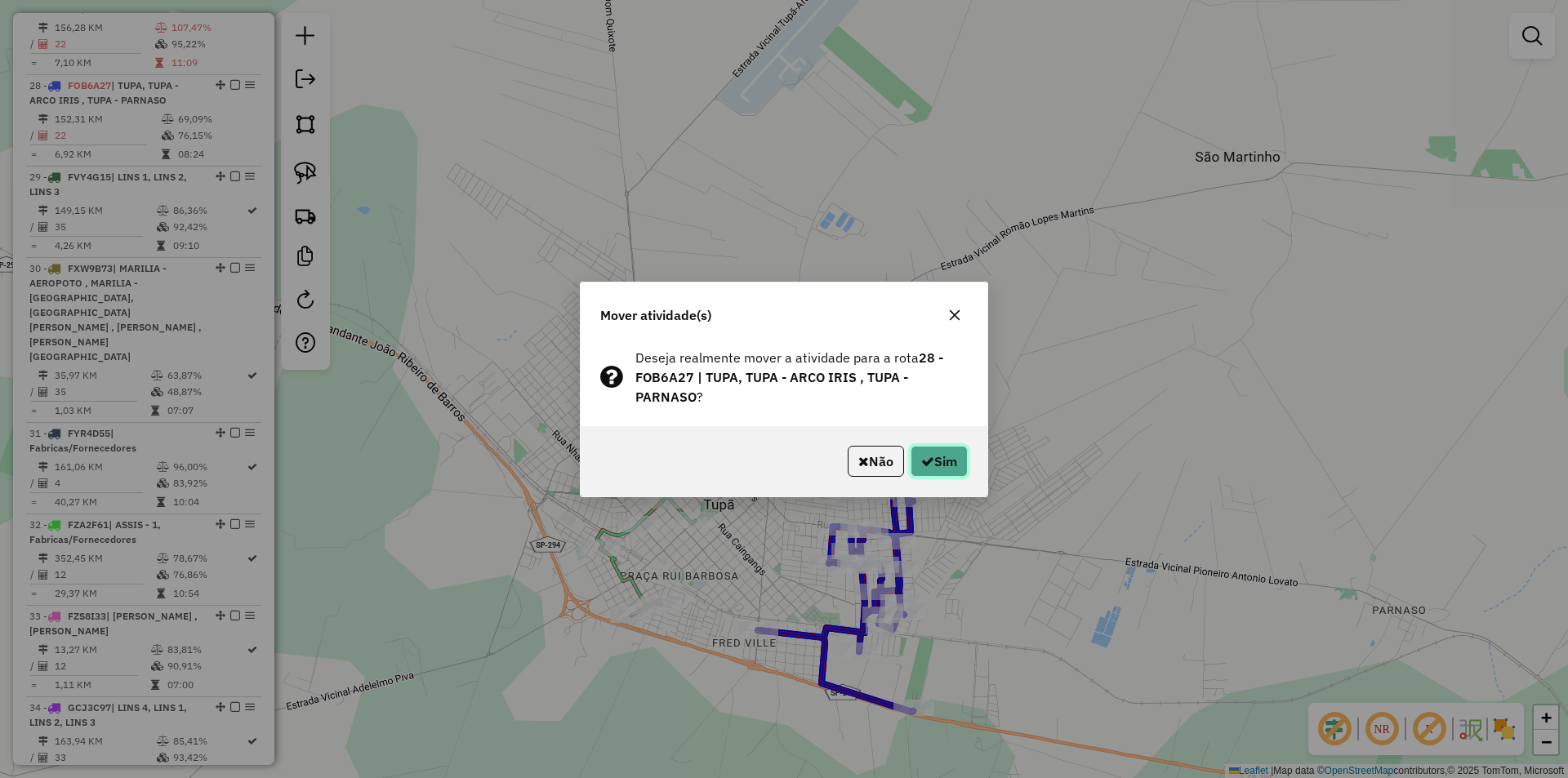
click at [926, 459] on icon "button" at bounding box center [928, 461] width 13 height 13
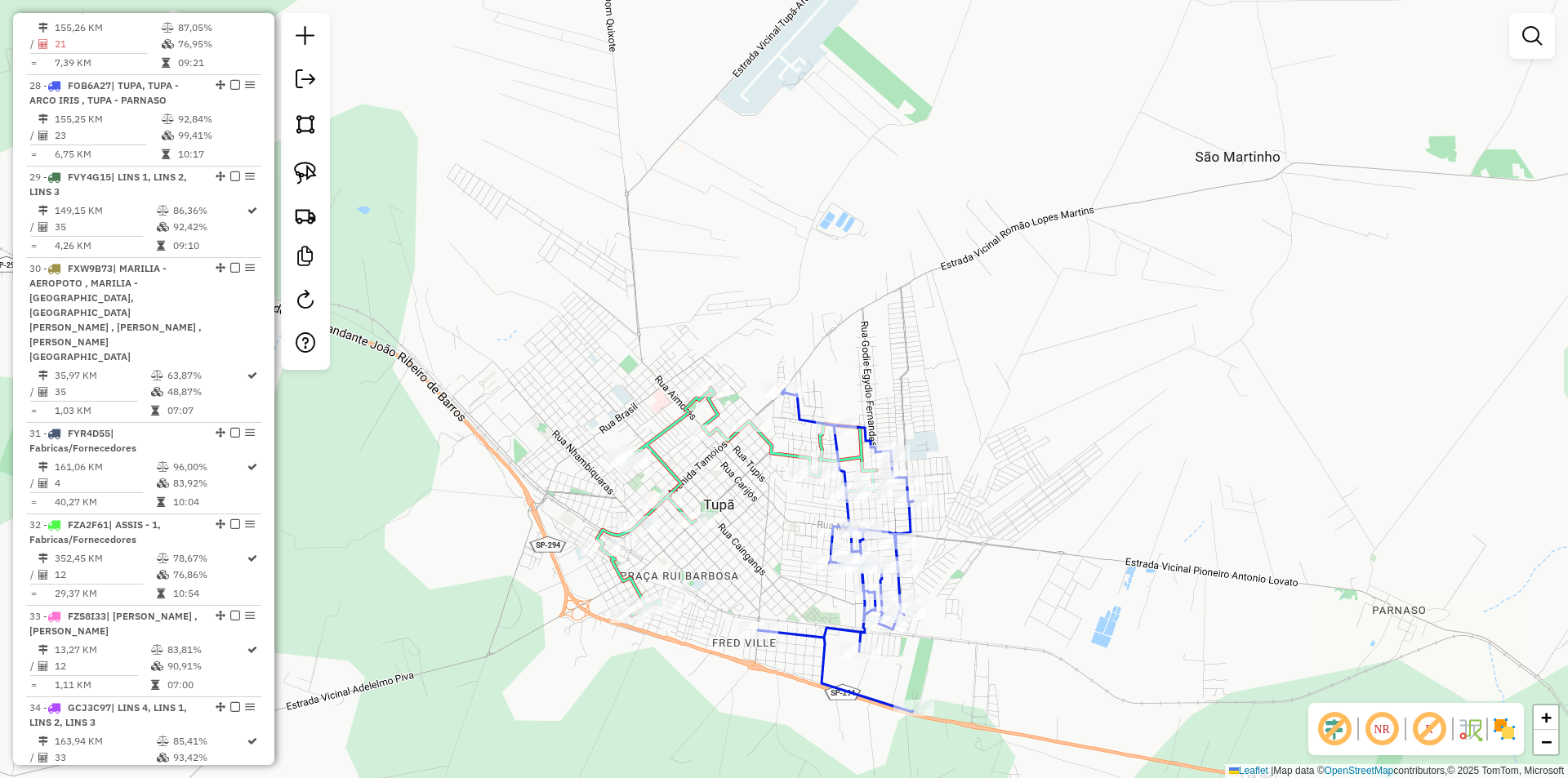
click at [786, 454] on icon at bounding box center [736, 502] width 279 height 228
select select "*********"
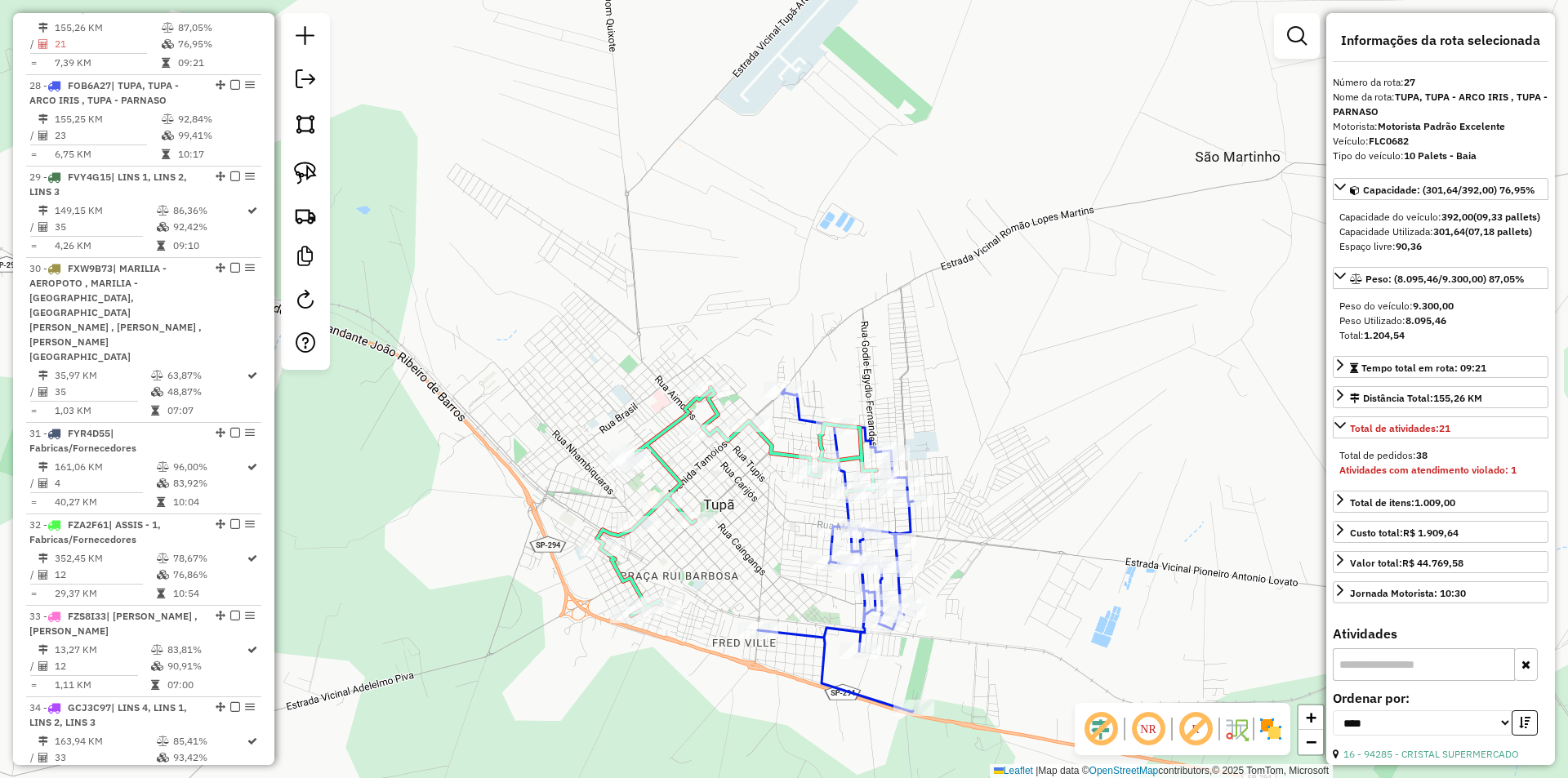
click at [806, 413] on icon at bounding box center [835, 551] width 155 height 322
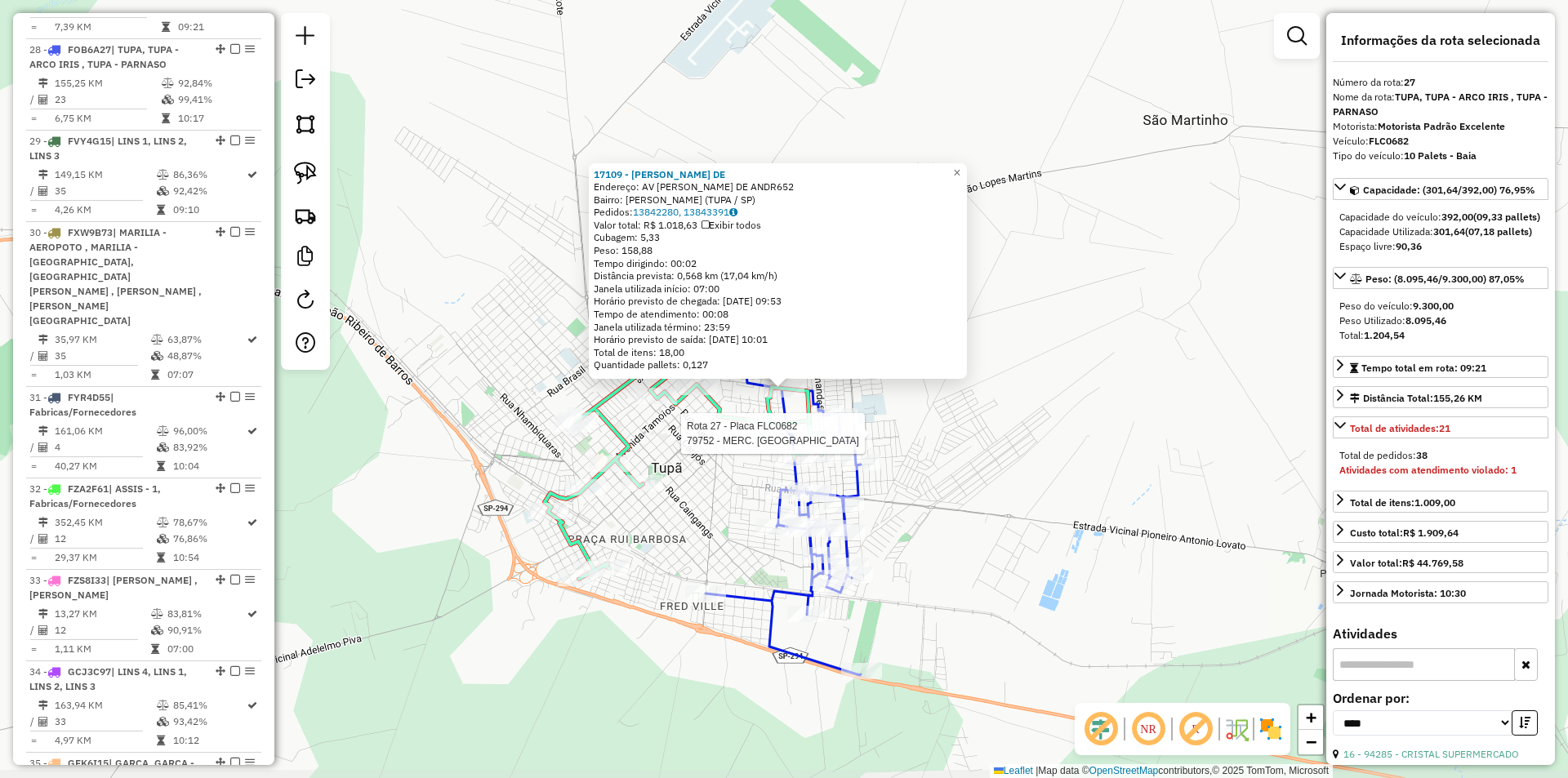
scroll to position [2876, 0]
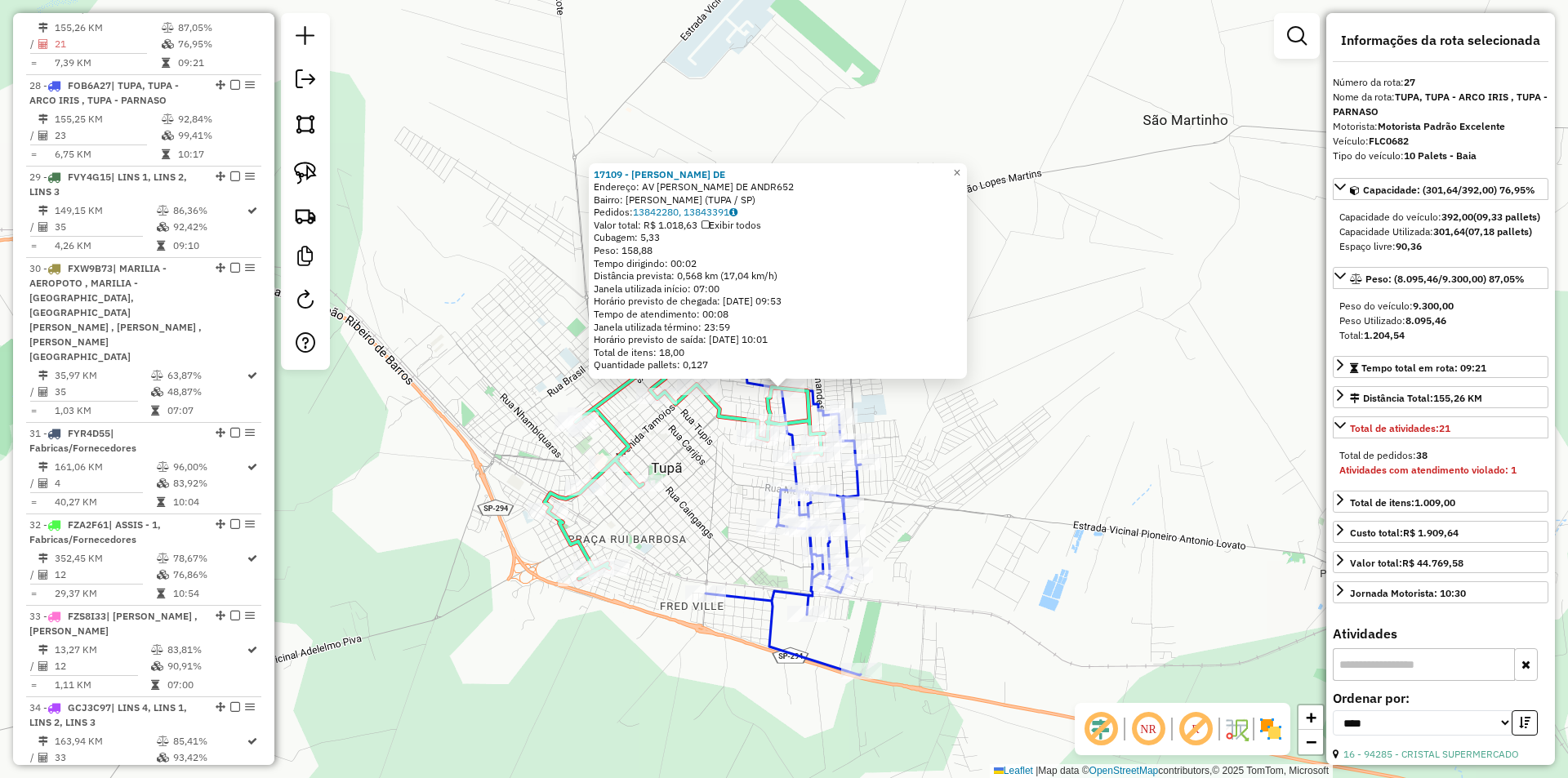
click at [952, 484] on div "17109 - LEONARDO PRUDENTE DE Endereço: AV LUIZ GONZAGA JUNQUEIRA DE ANDR652 Bai…" at bounding box center [784, 389] width 1568 height 778
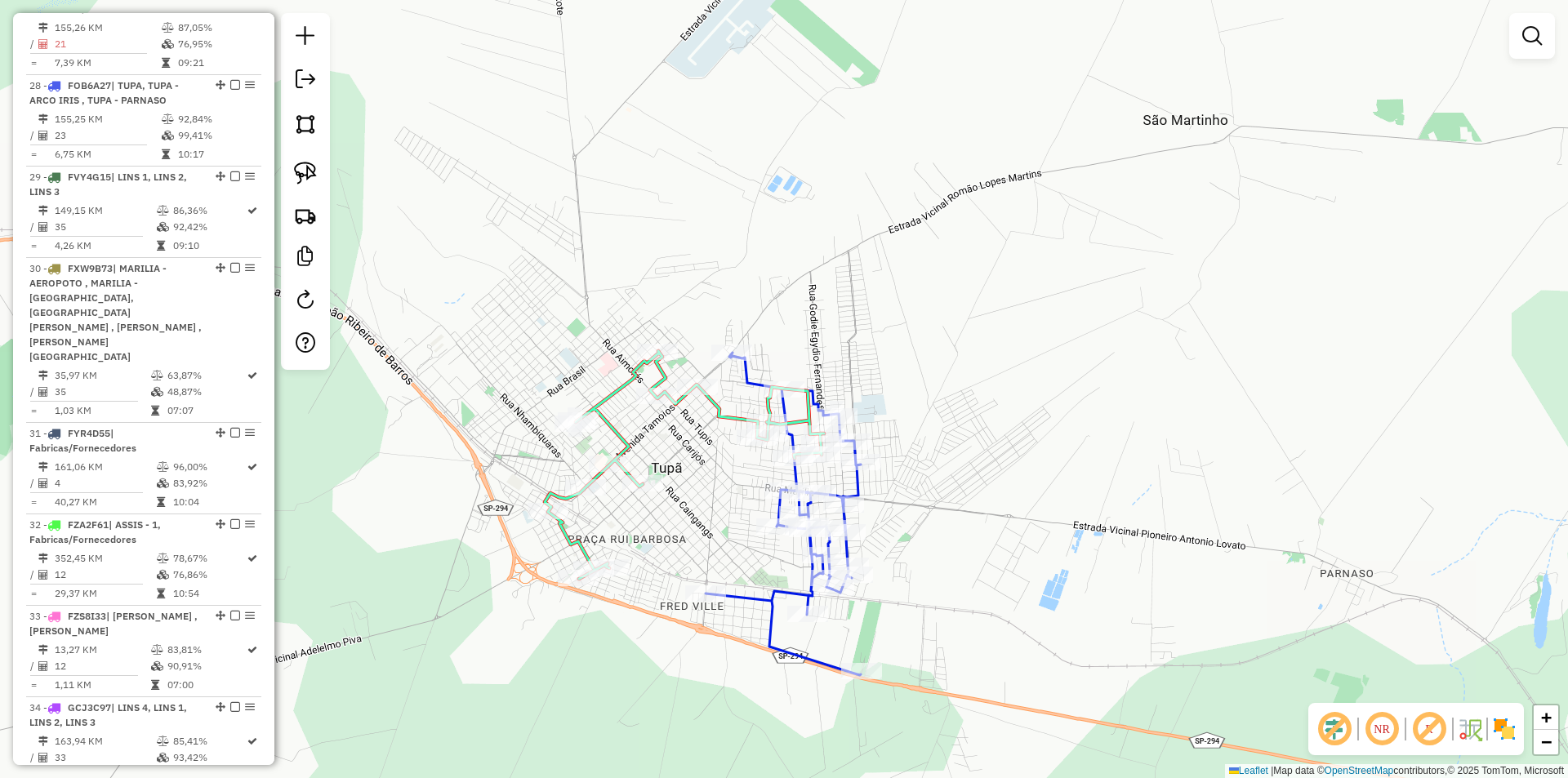
click at [742, 412] on icon at bounding box center [685, 465] width 279 height 228
select select "*********"
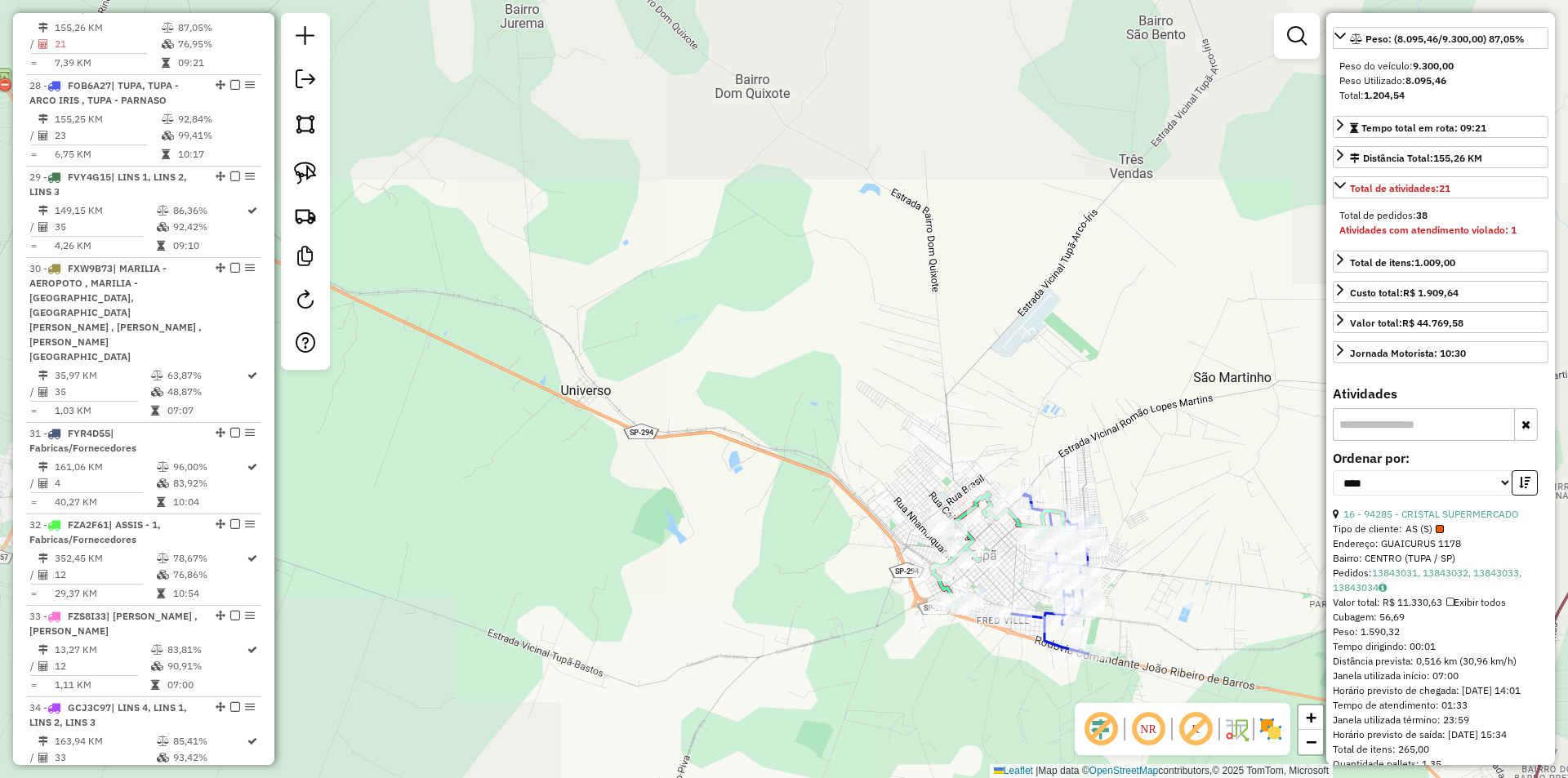
scroll to position [245, 0]
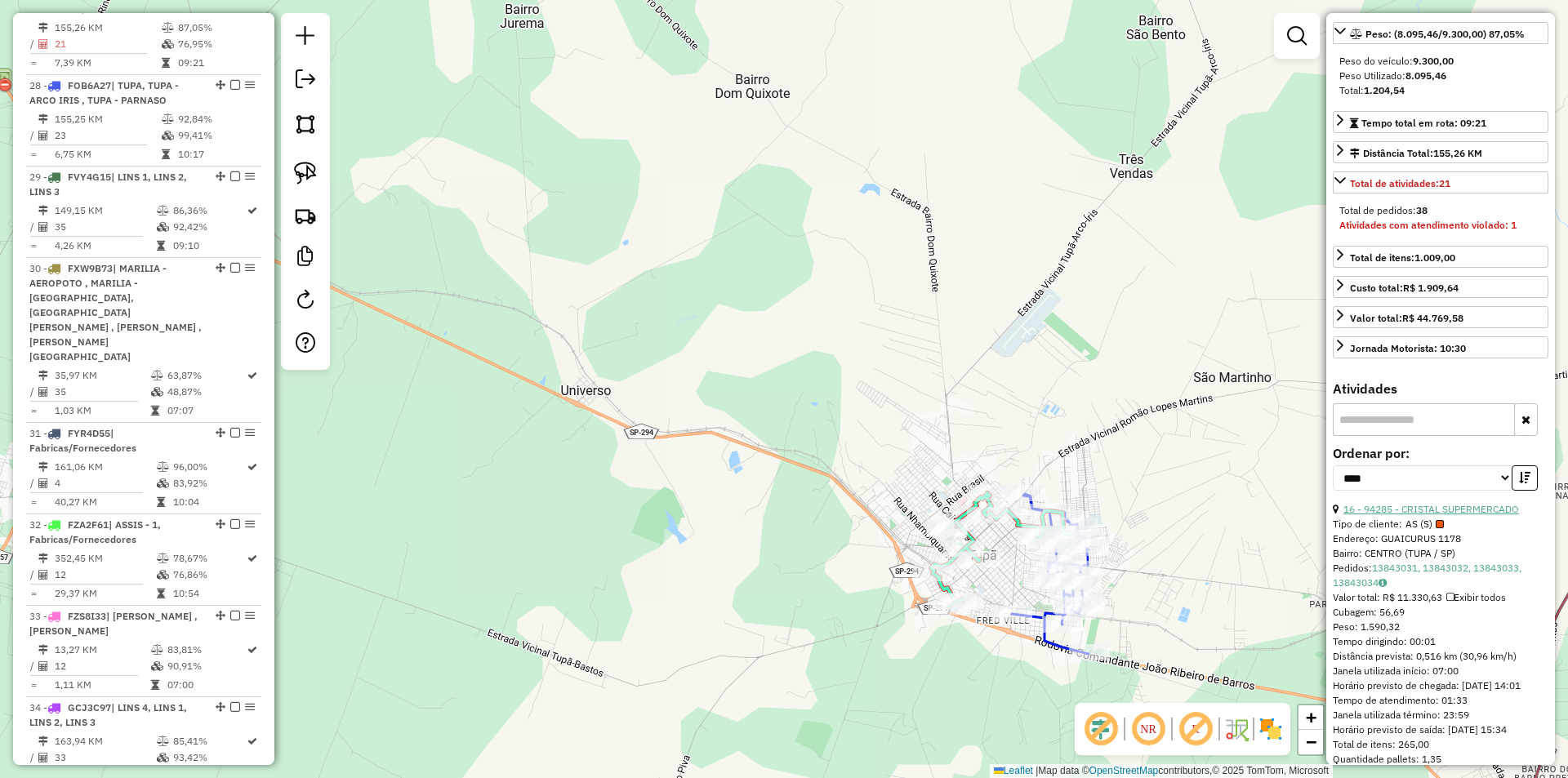
click at [1428, 516] on link "16 - 94285 - CRISTAL SUPERMERCADO" at bounding box center [1431, 509] width 176 height 12
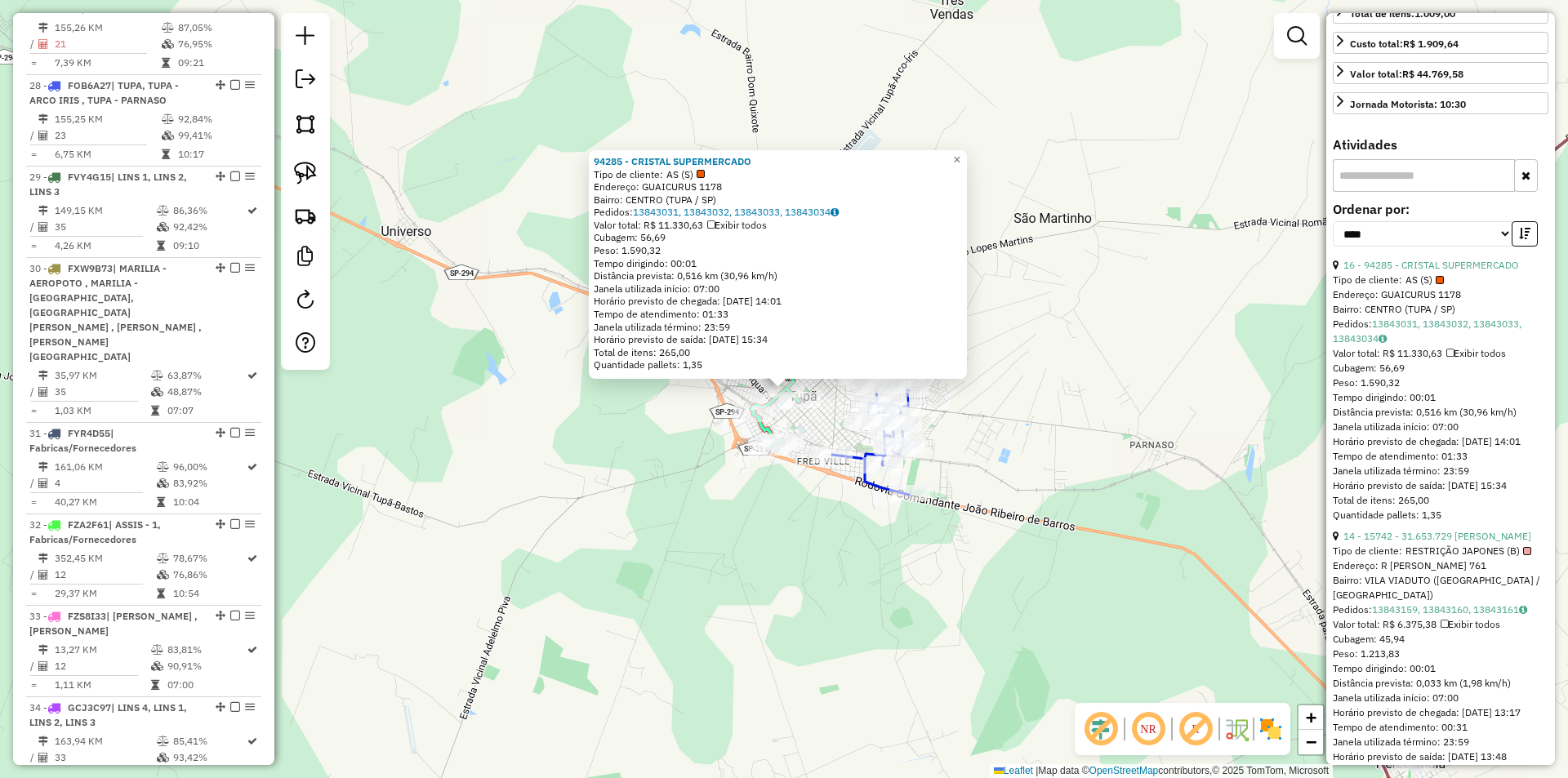
scroll to position [490, 0]
click at [1445, 541] on link "14 - 15742 - 31.653.729 JOAO VITO" at bounding box center [1437, 535] width 188 height 12
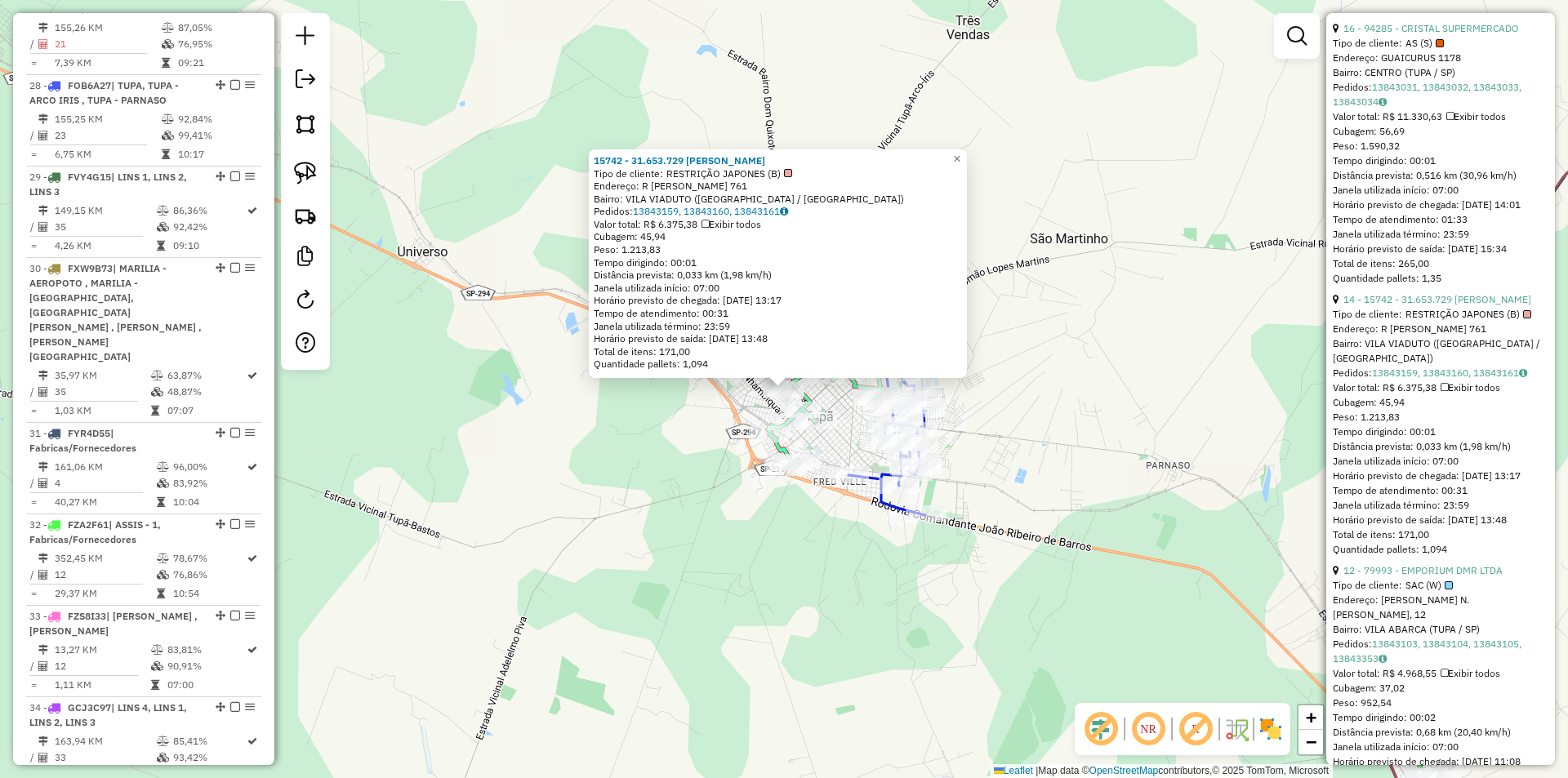
scroll to position [735, 0]
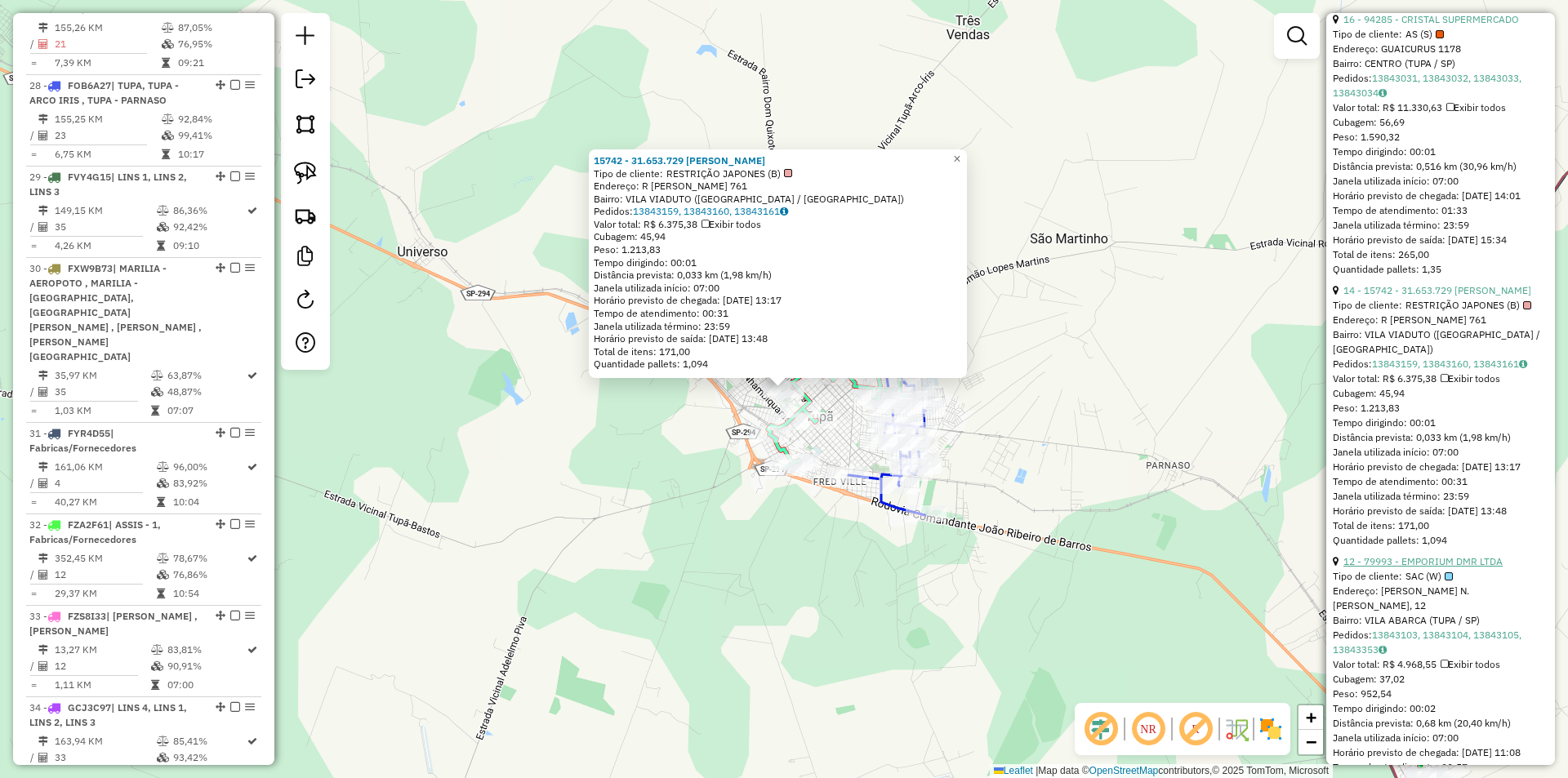
click at [1418, 567] on link "12 - 79993 - EMPORIUM DMR LTDA" at bounding box center [1423, 561] width 159 height 12
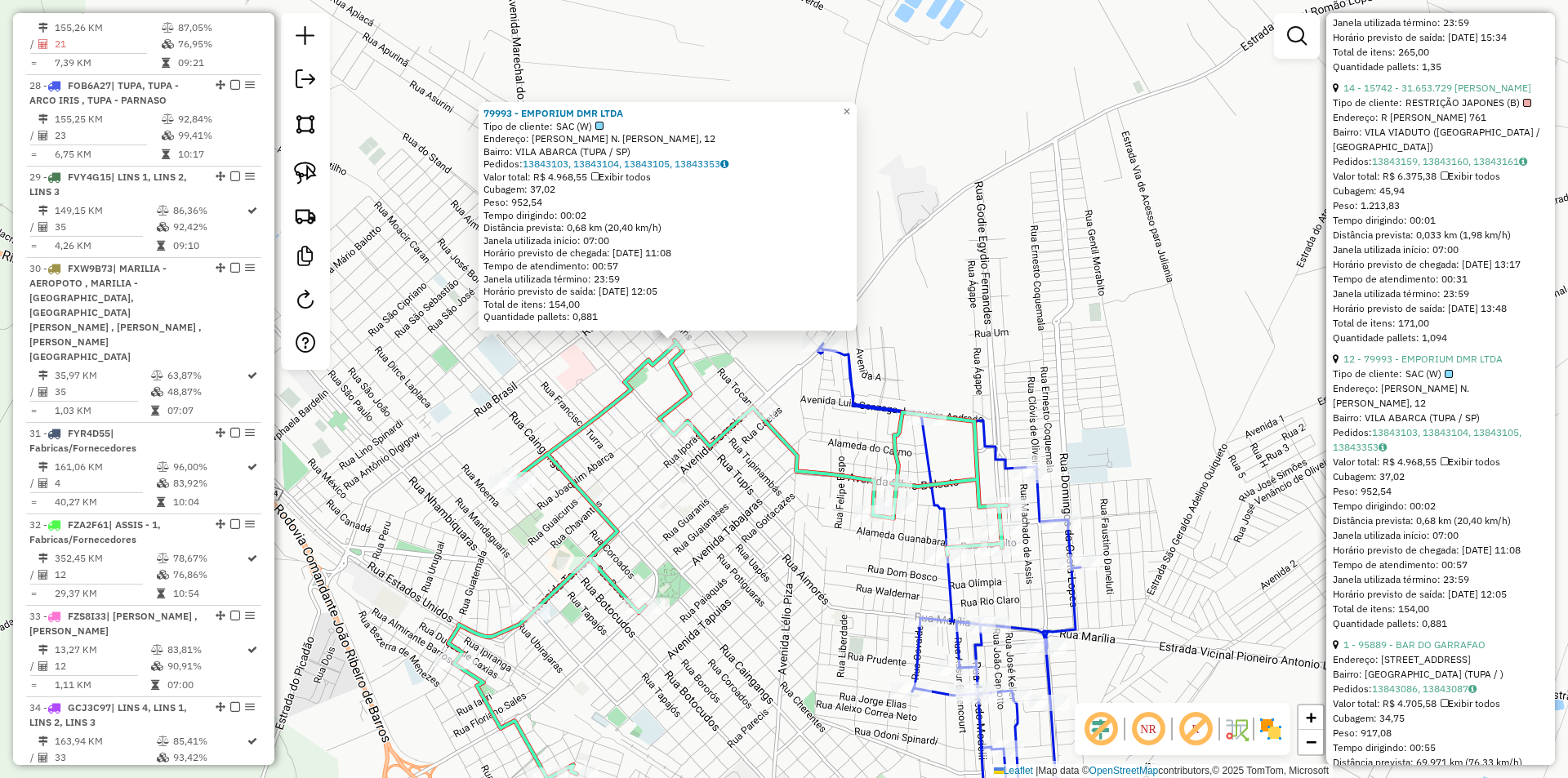
scroll to position [980, 0]
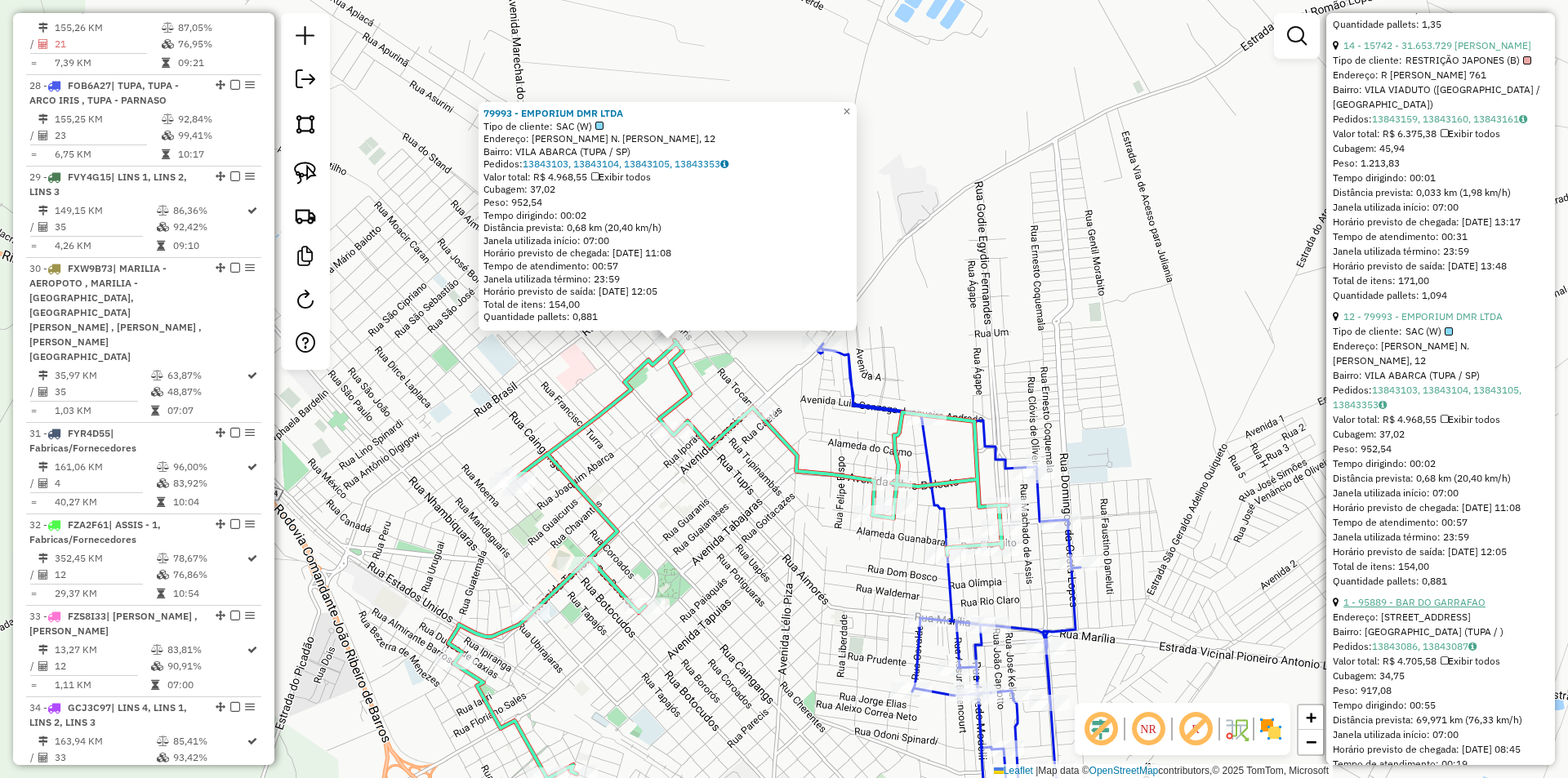
click at [1398, 609] on link "1 - 95889 - BAR DO GARRAFAO" at bounding box center [1415, 602] width 142 height 12
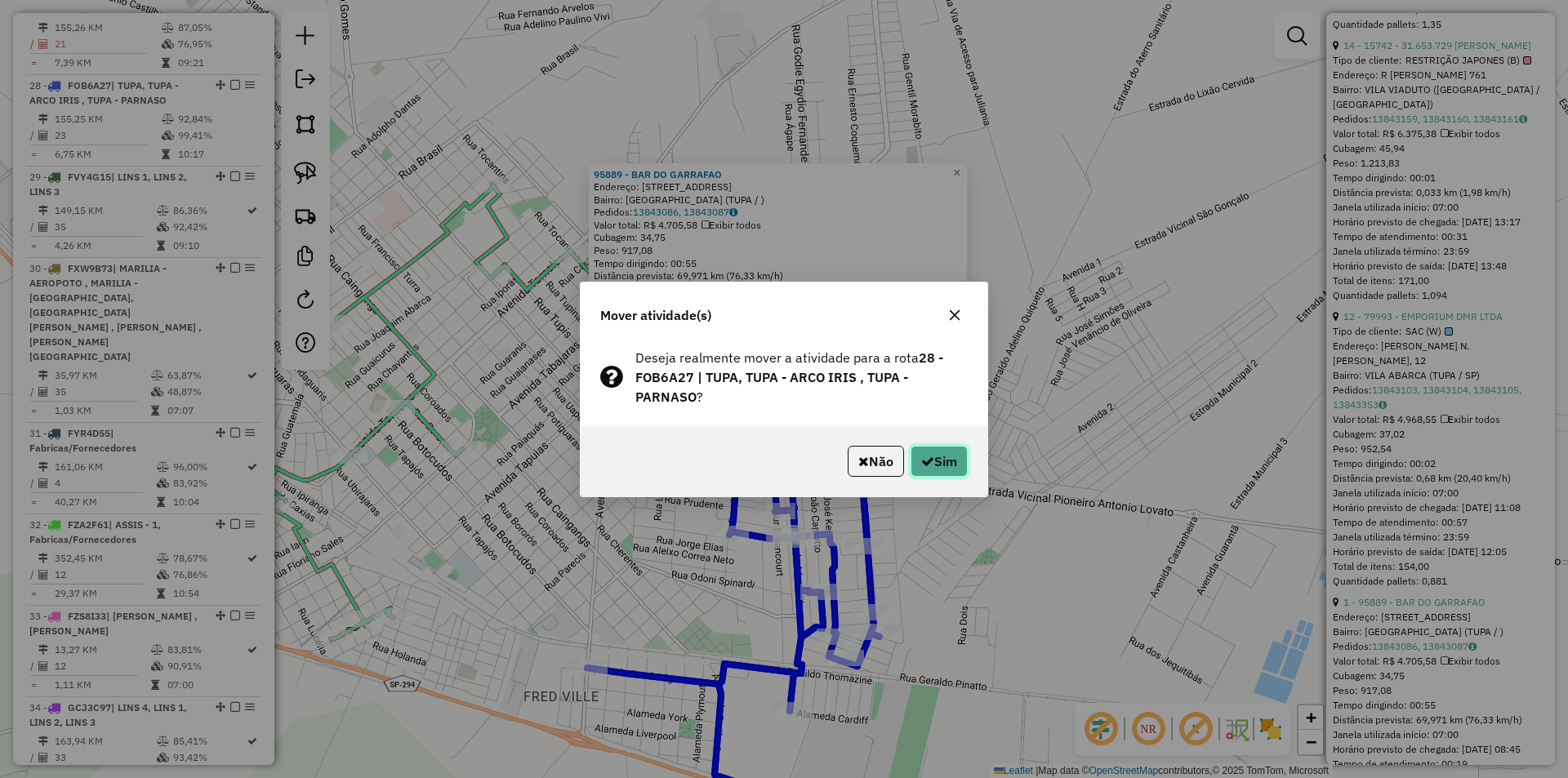
click at [925, 466] on icon "button" at bounding box center [928, 461] width 13 height 13
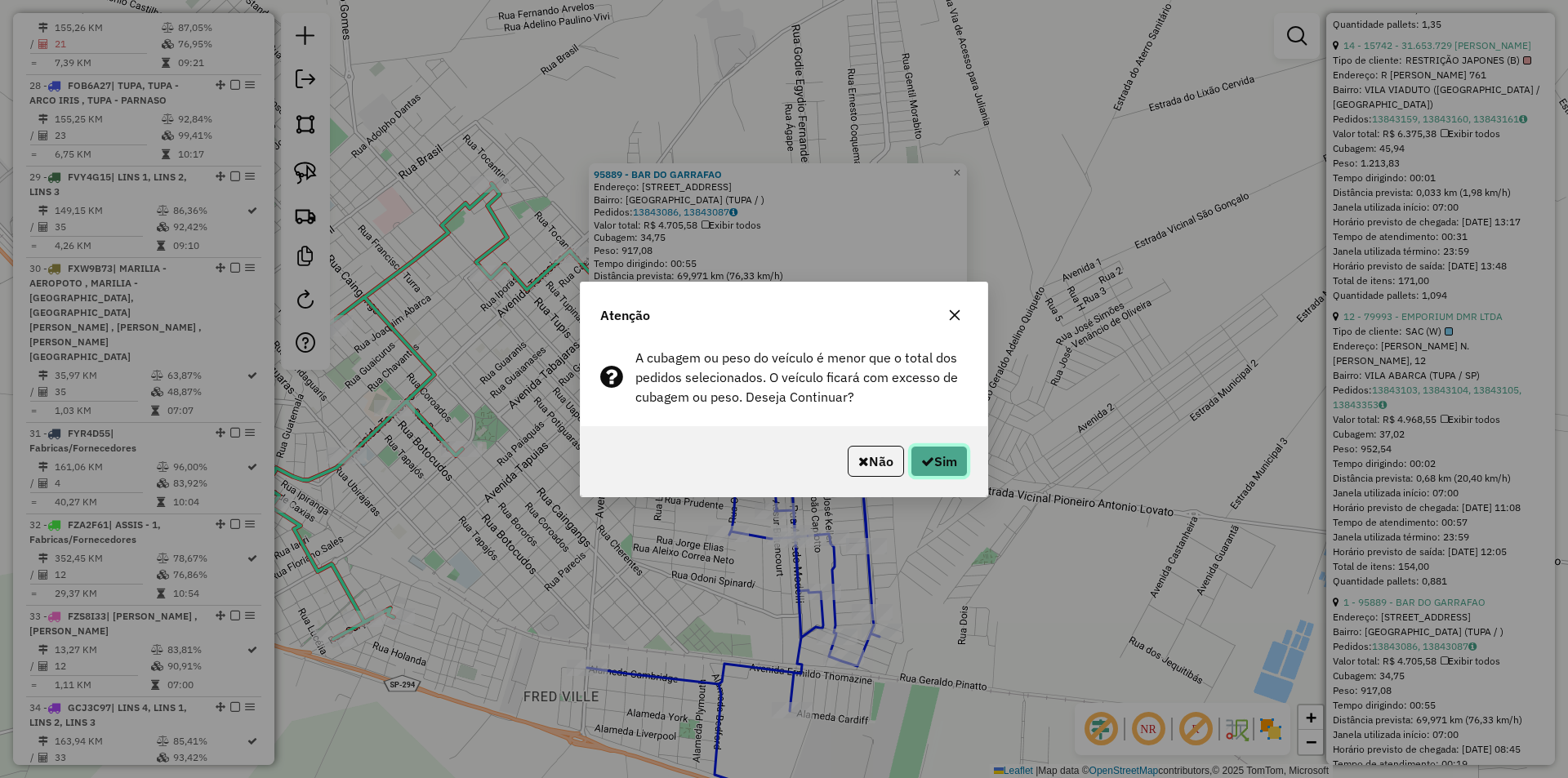
click at [927, 448] on button "Sim" at bounding box center [940, 462] width 57 height 31
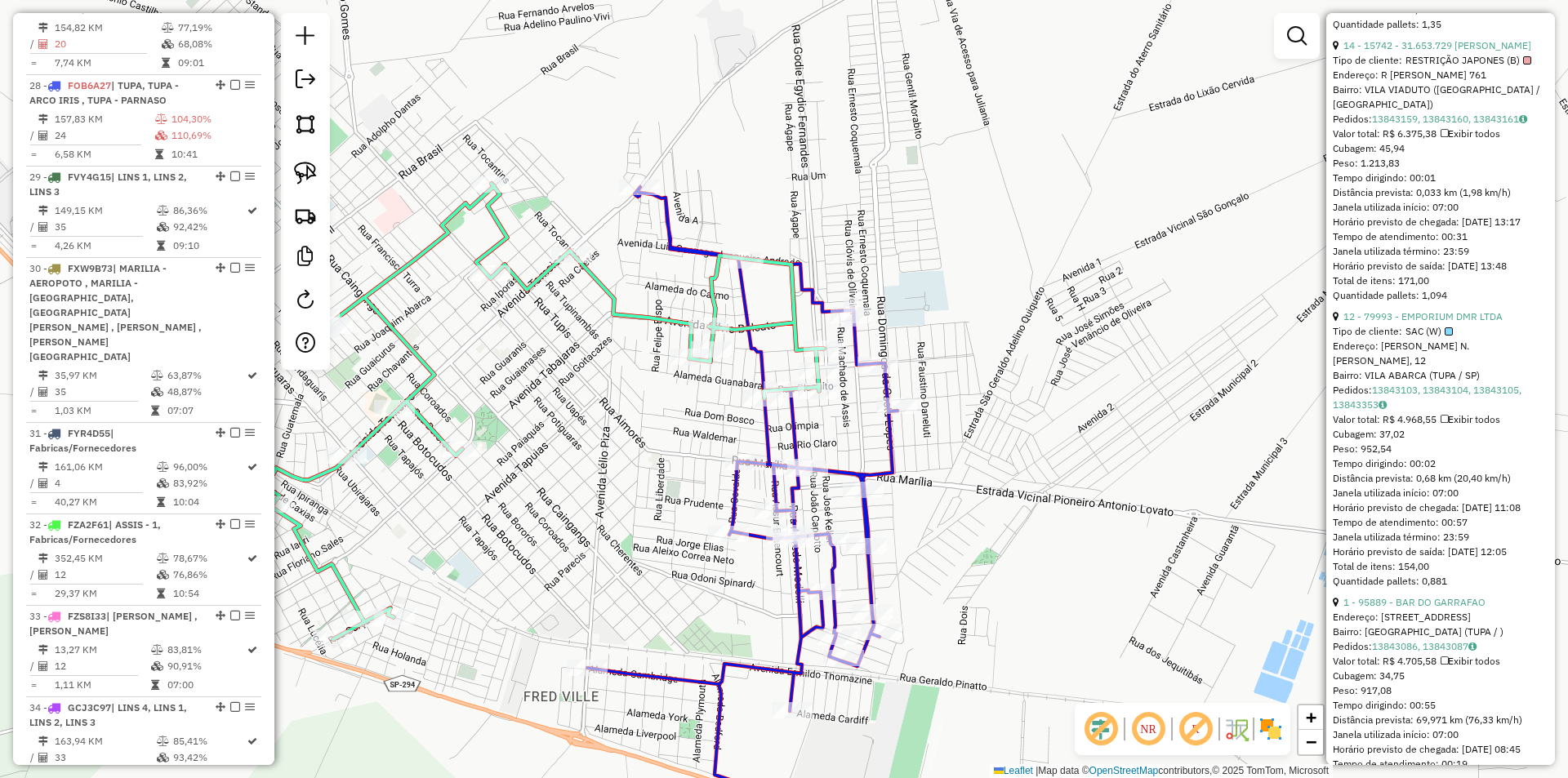
click at [832, 448] on div "Janela de atendimento Grade de atendimento Capacidade Transportadoras Veículos …" at bounding box center [784, 389] width 1568 height 778
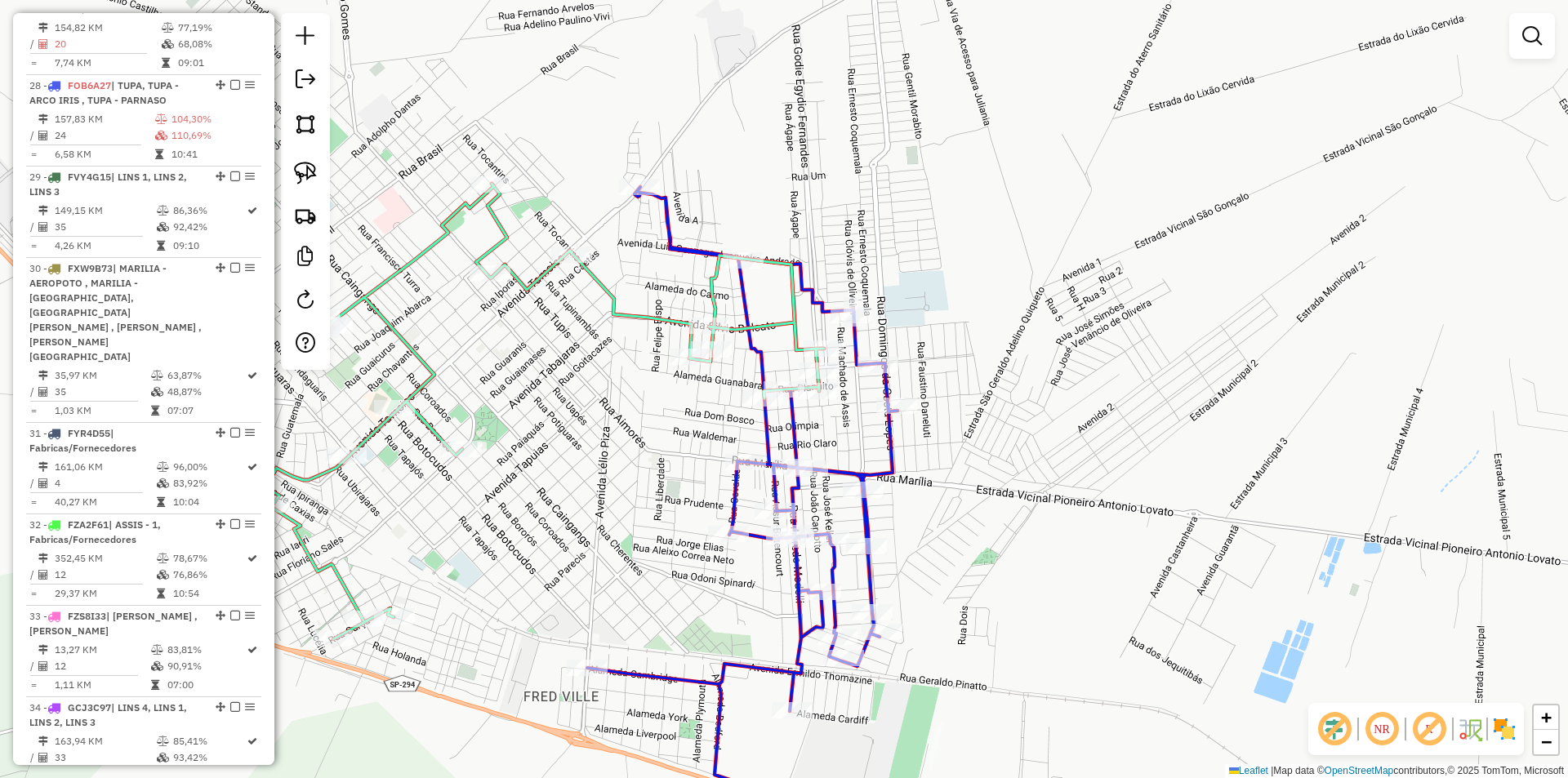
click at [873, 466] on icon at bounding box center [743, 509] width 310 height 645
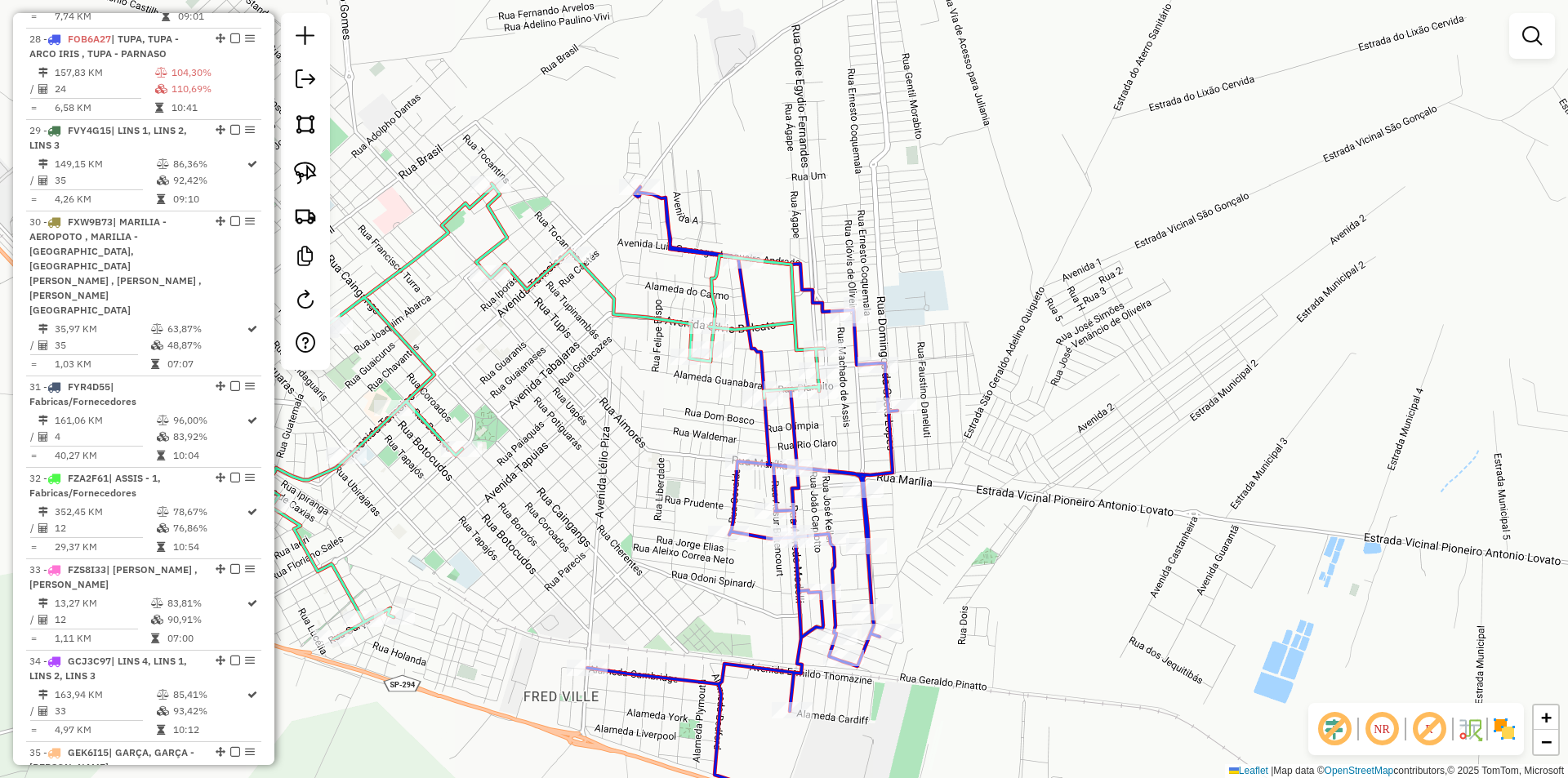
select select "*********"
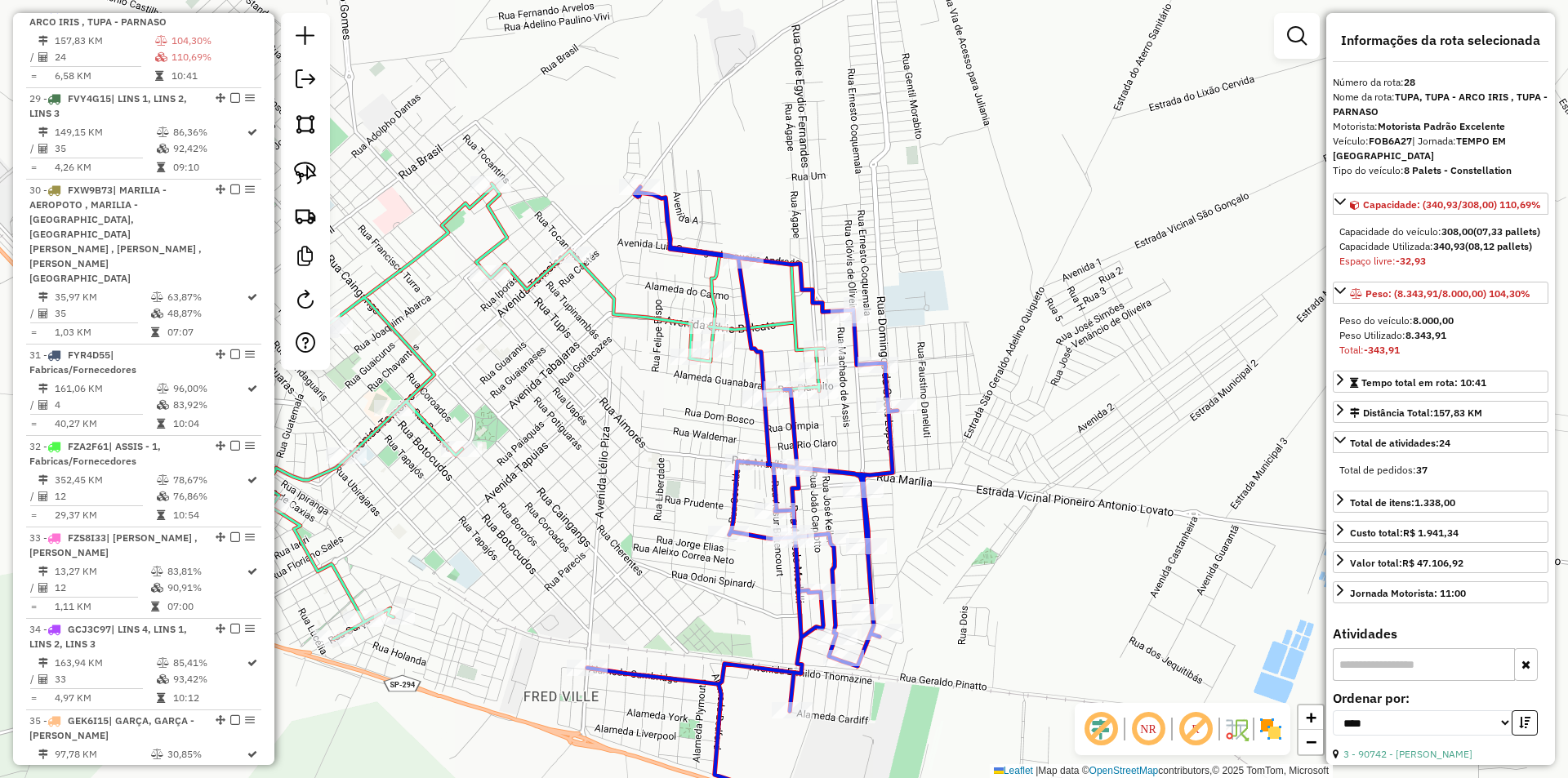
scroll to position [2968, 0]
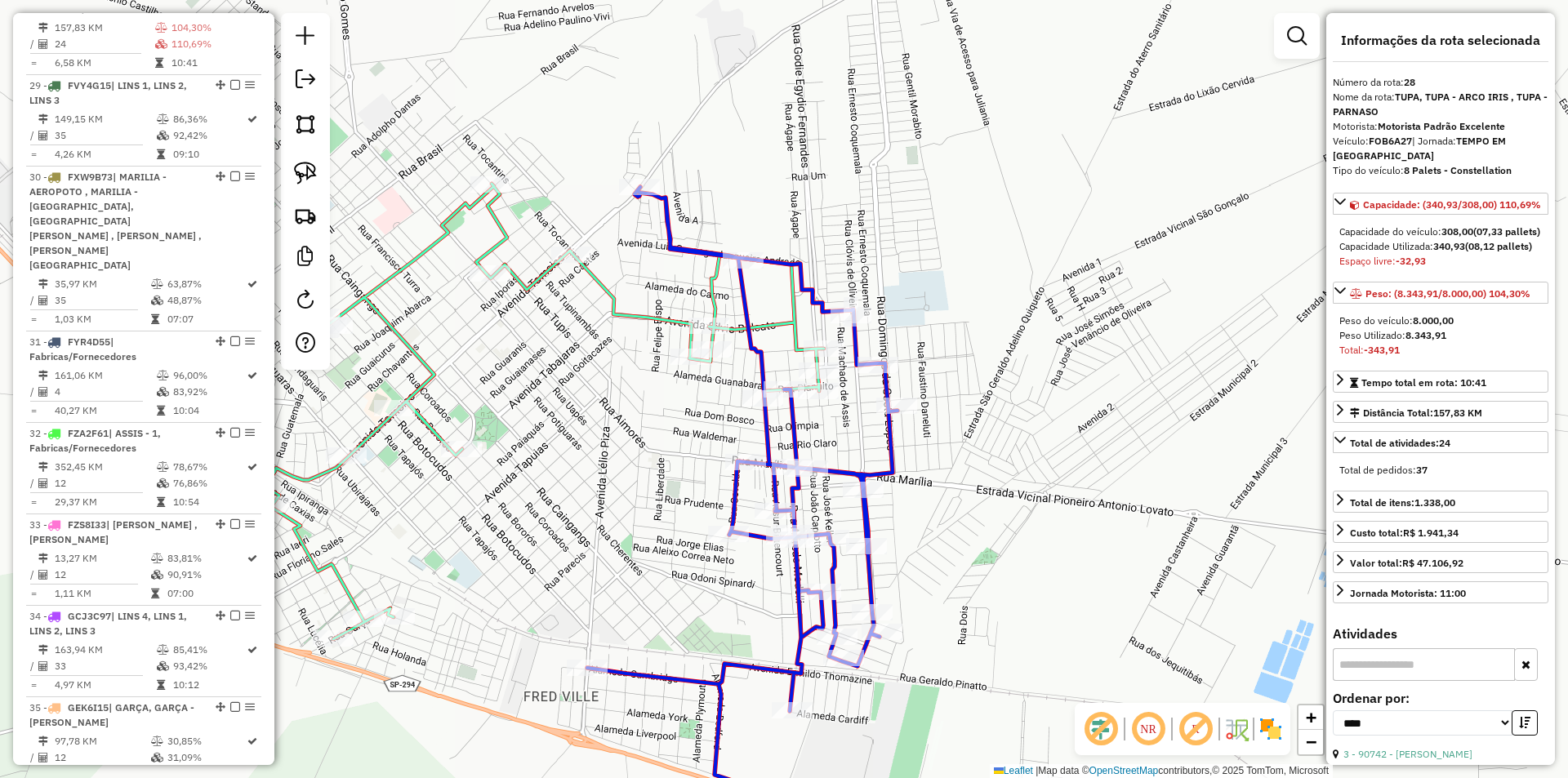
click at [662, 322] on icon at bounding box center [544, 411] width 559 height 456
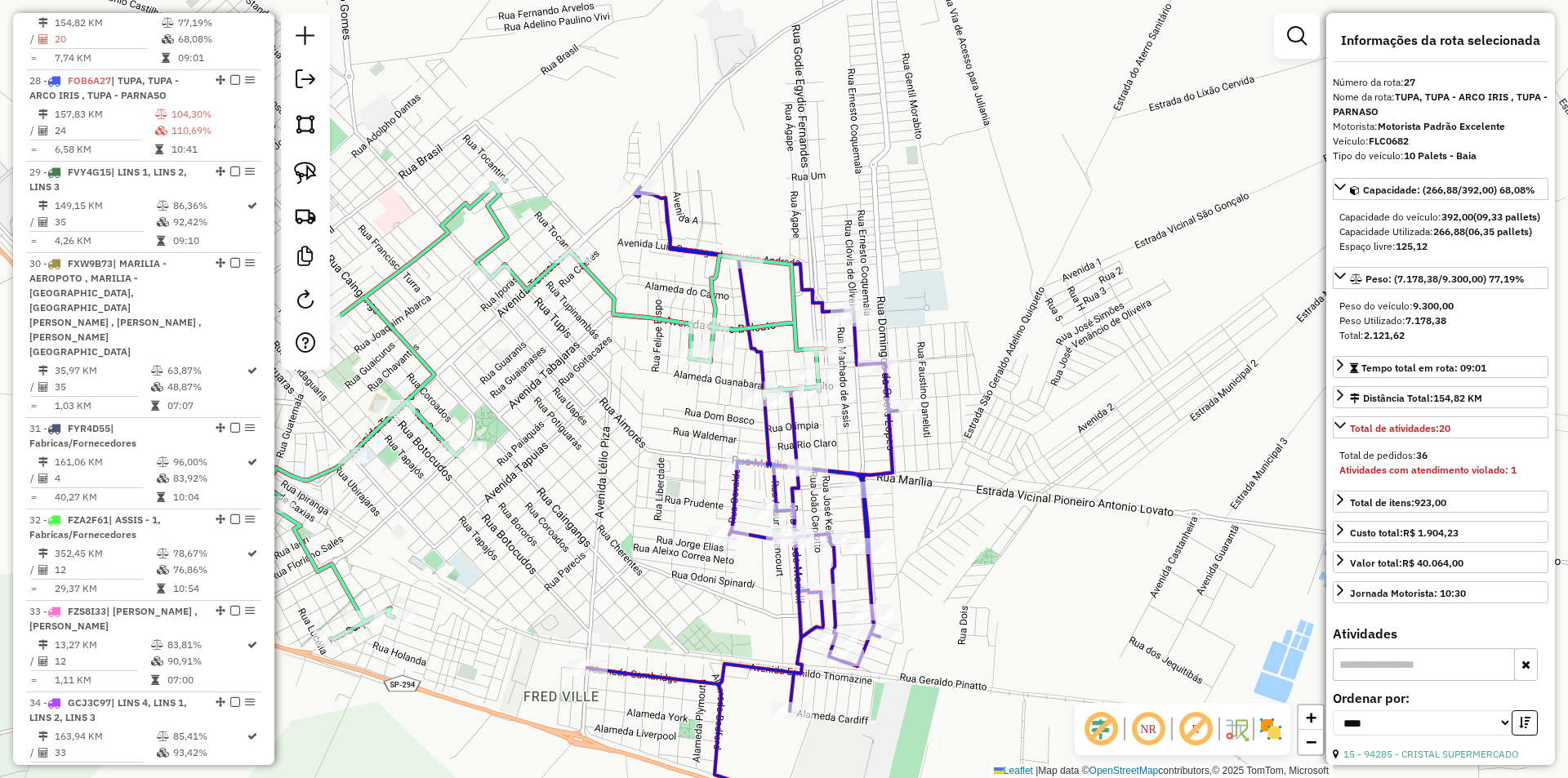
scroll to position [2876, 0]
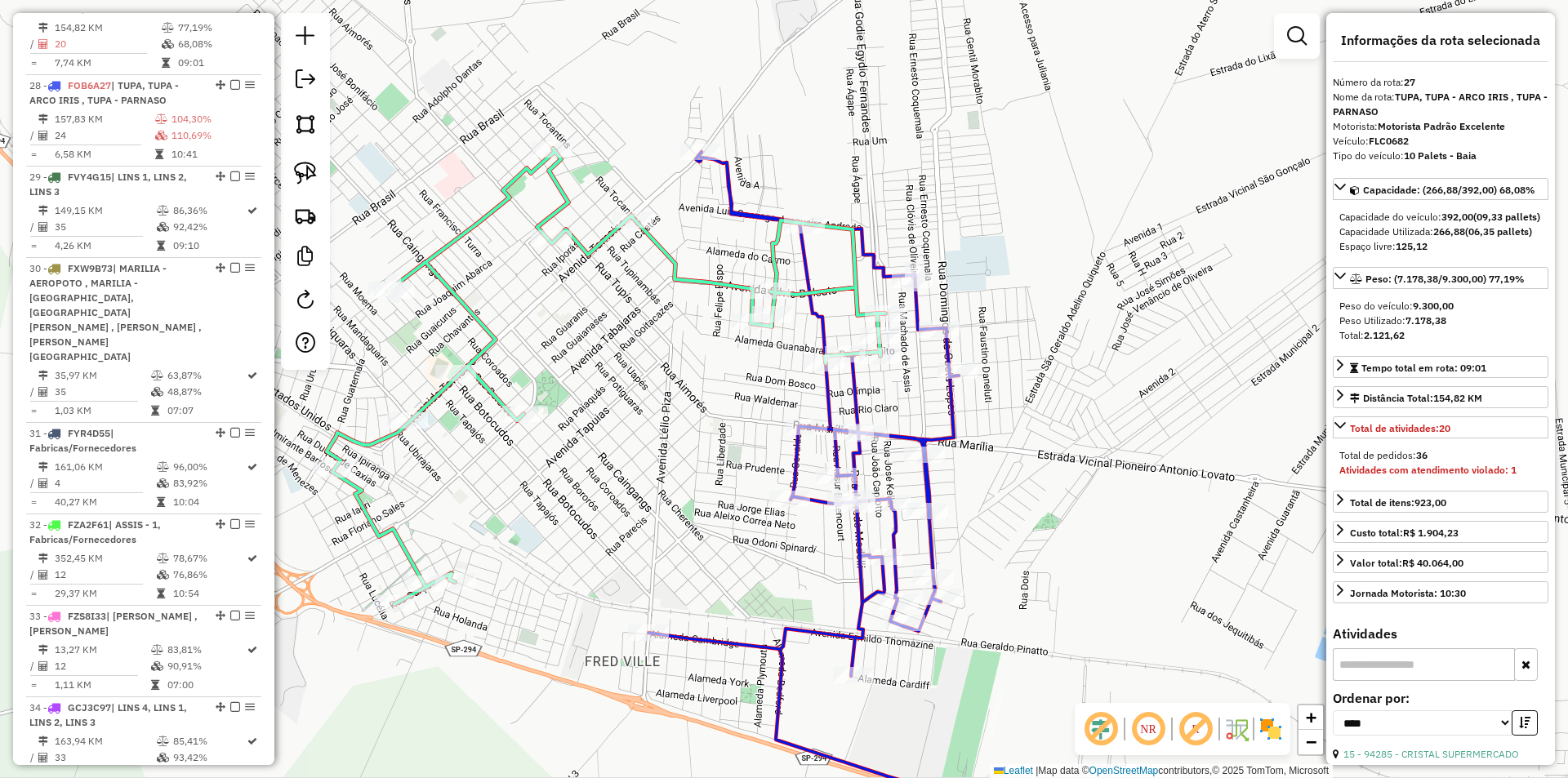
drag, startPoint x: 631, startPoint y: 450, endPoint x: 910, endPoint y: 312, distance: 311.3
click at [897, 290] on div "Janela de atendimento Grade de atendimento Capacidade Transportadoras Veículos …" at bounding box center [784, 389] width 1568 height 778
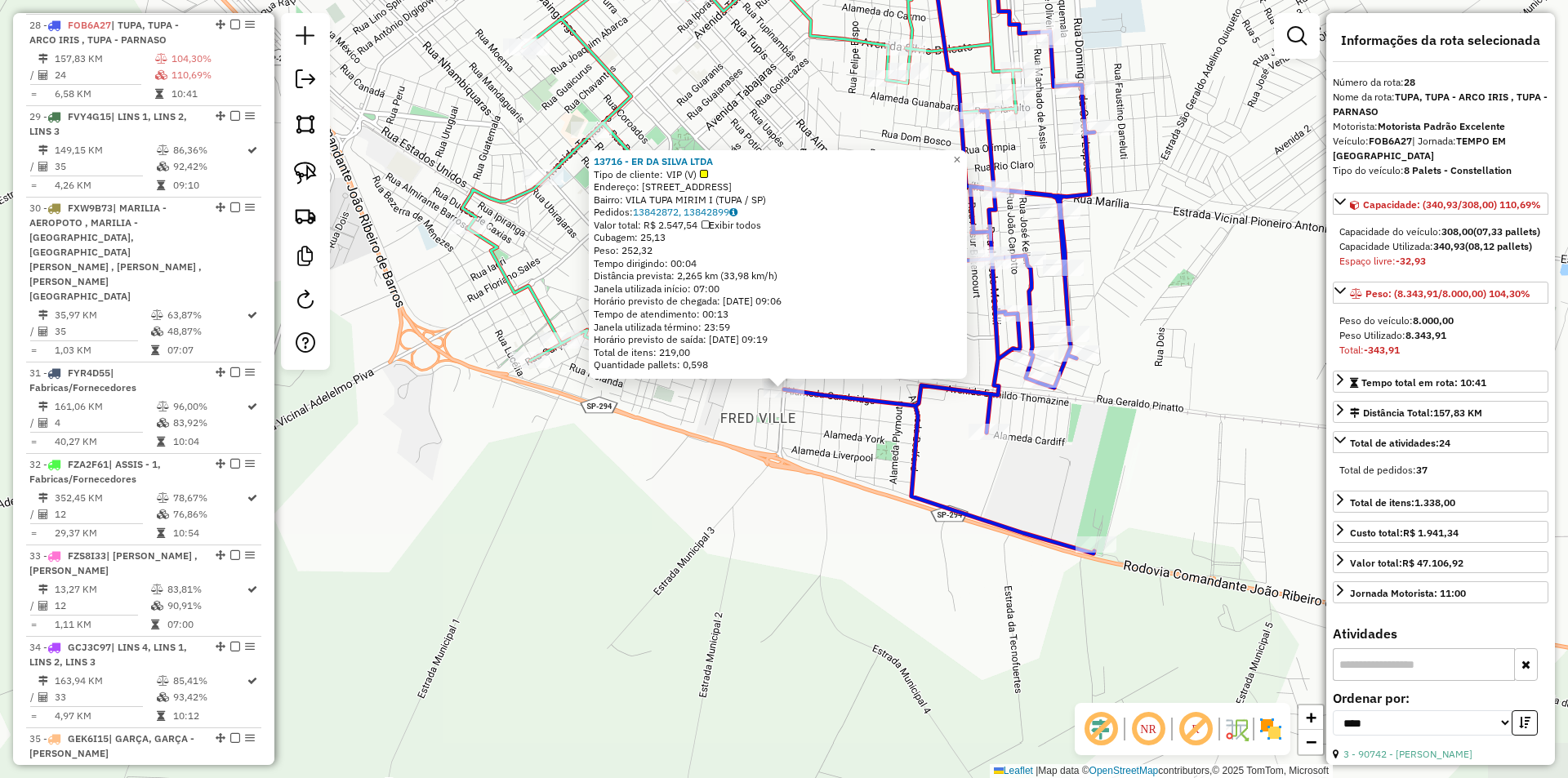
scroll to position [2968, 0]
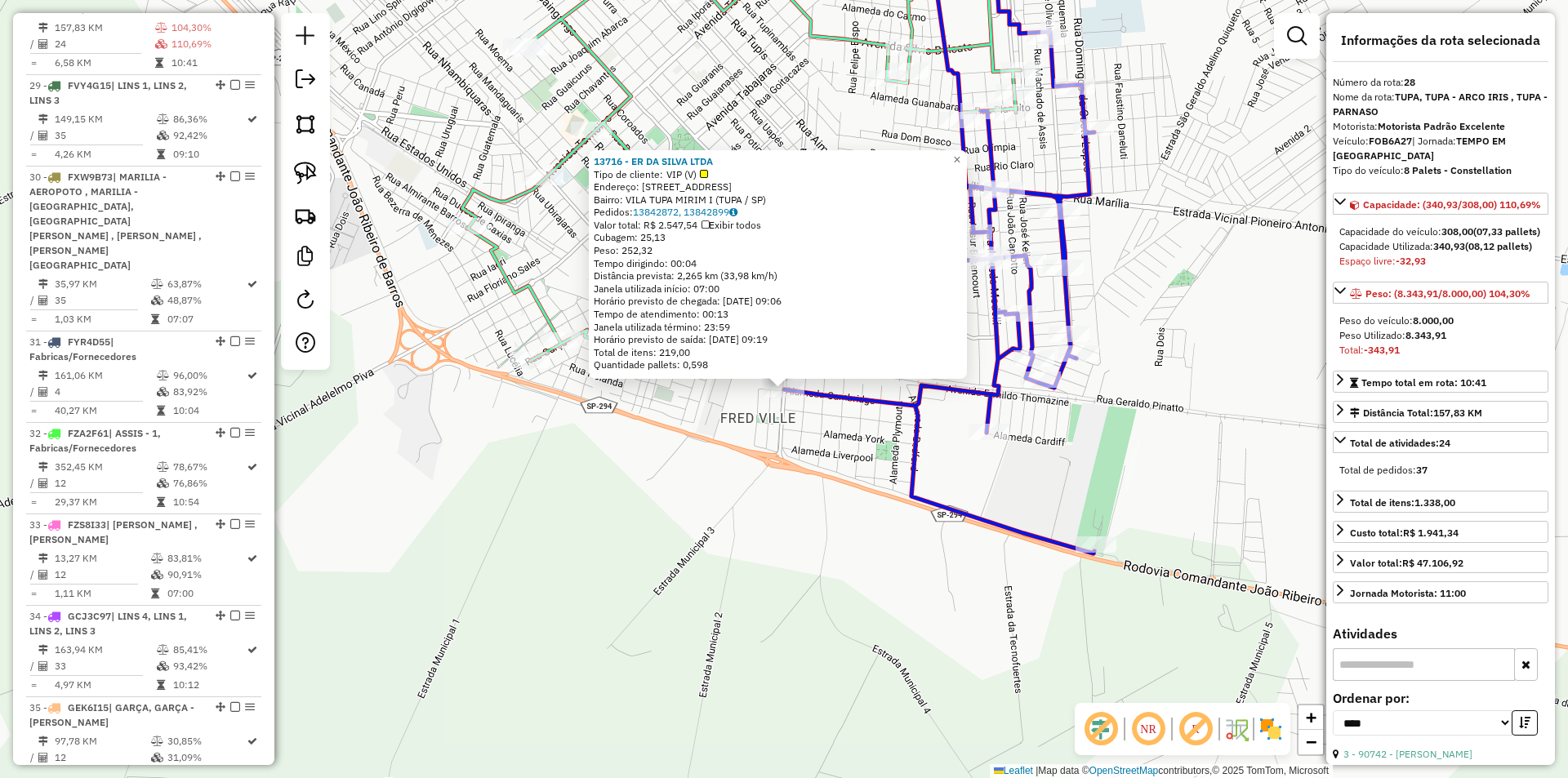
click at [757, 474] on div "13716 - ER DA SILVA LTDA Tipo de cliente: VIP (V) Endereço: AV LELIO PIZZA 1450…" at bounding box center [784, 389] width 1568 height 778
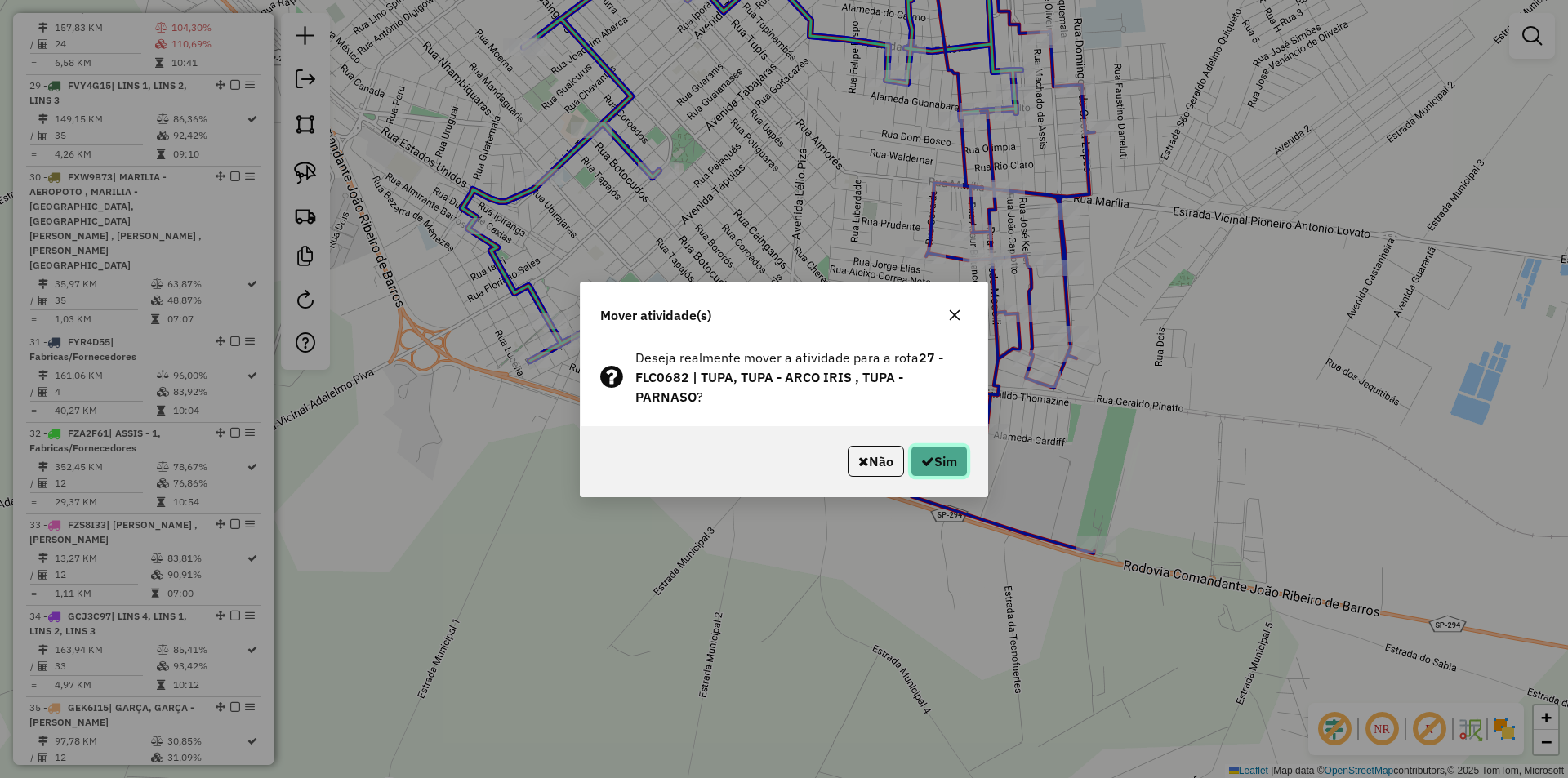
click at [964, 465] on button "Sim" at bounding box center [940, 462] width 57 height 31
drag, startPoint x: 954, startPoint y: 461, endPoint x: 953, endPoint y: 453, distance: 8.1
click at [954, 462] on button "Sim" at bounding box center [940, 462] width 57 height 31
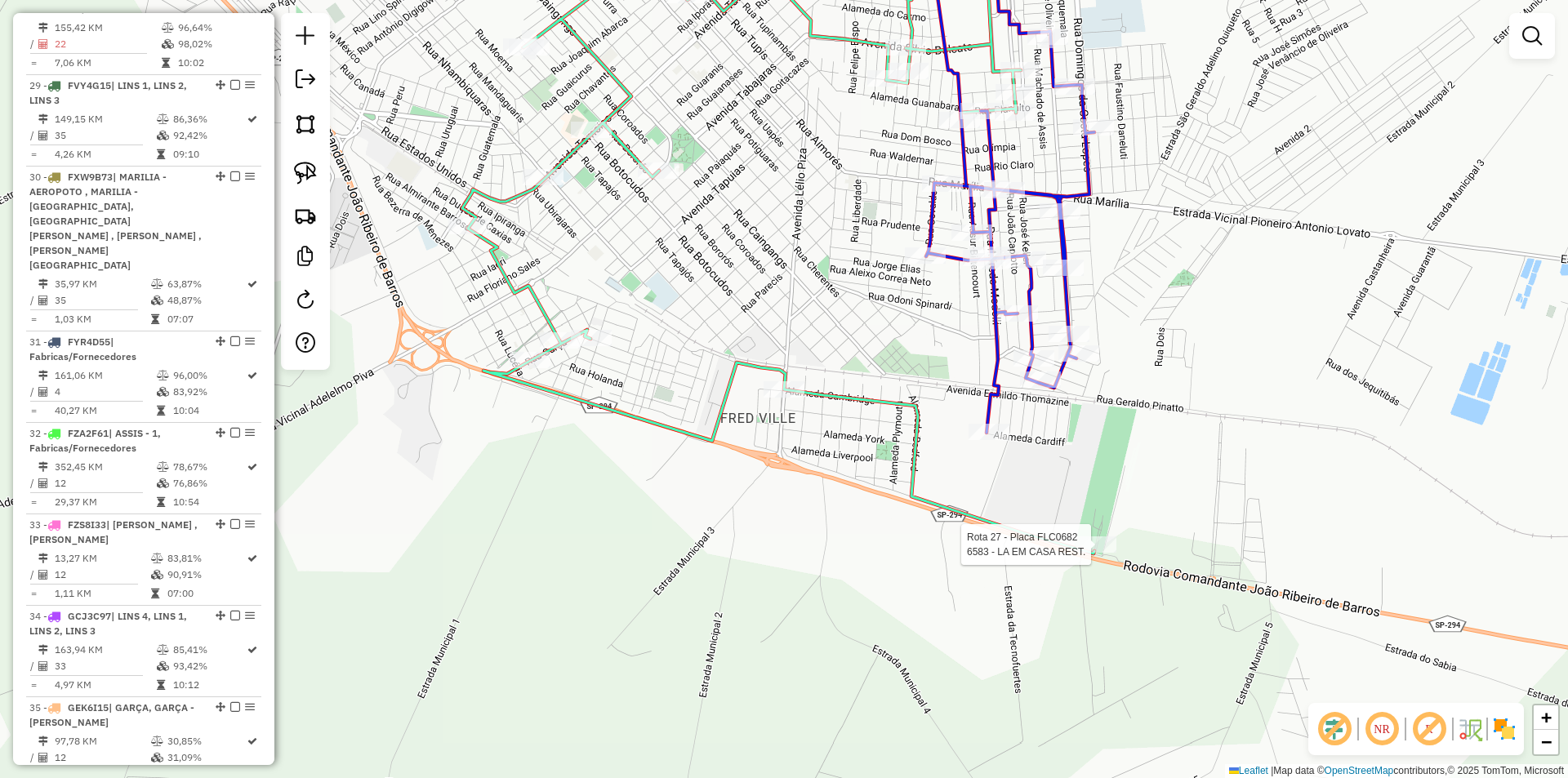
select select "*********"
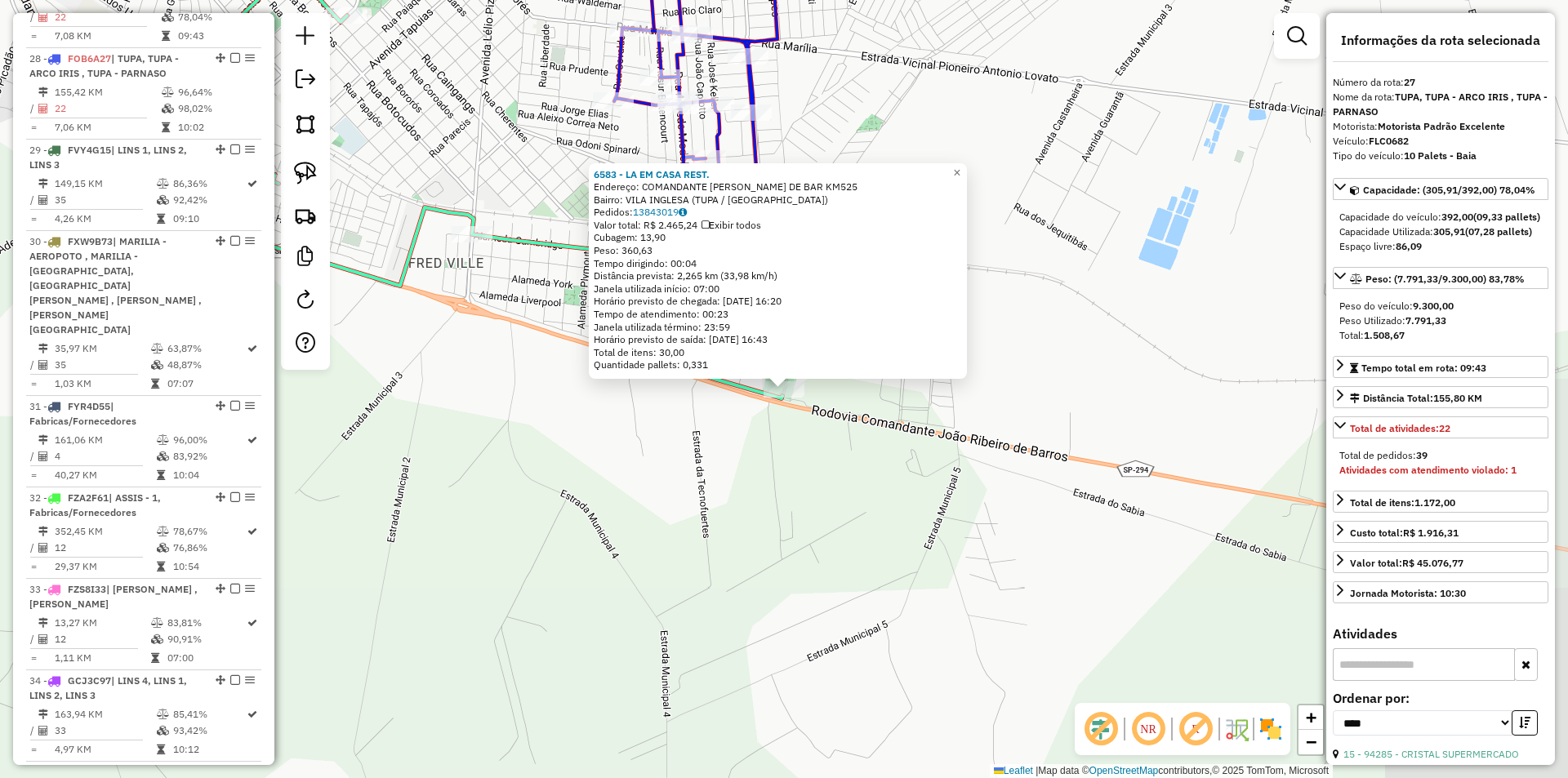
scroll to position [2876, 0]
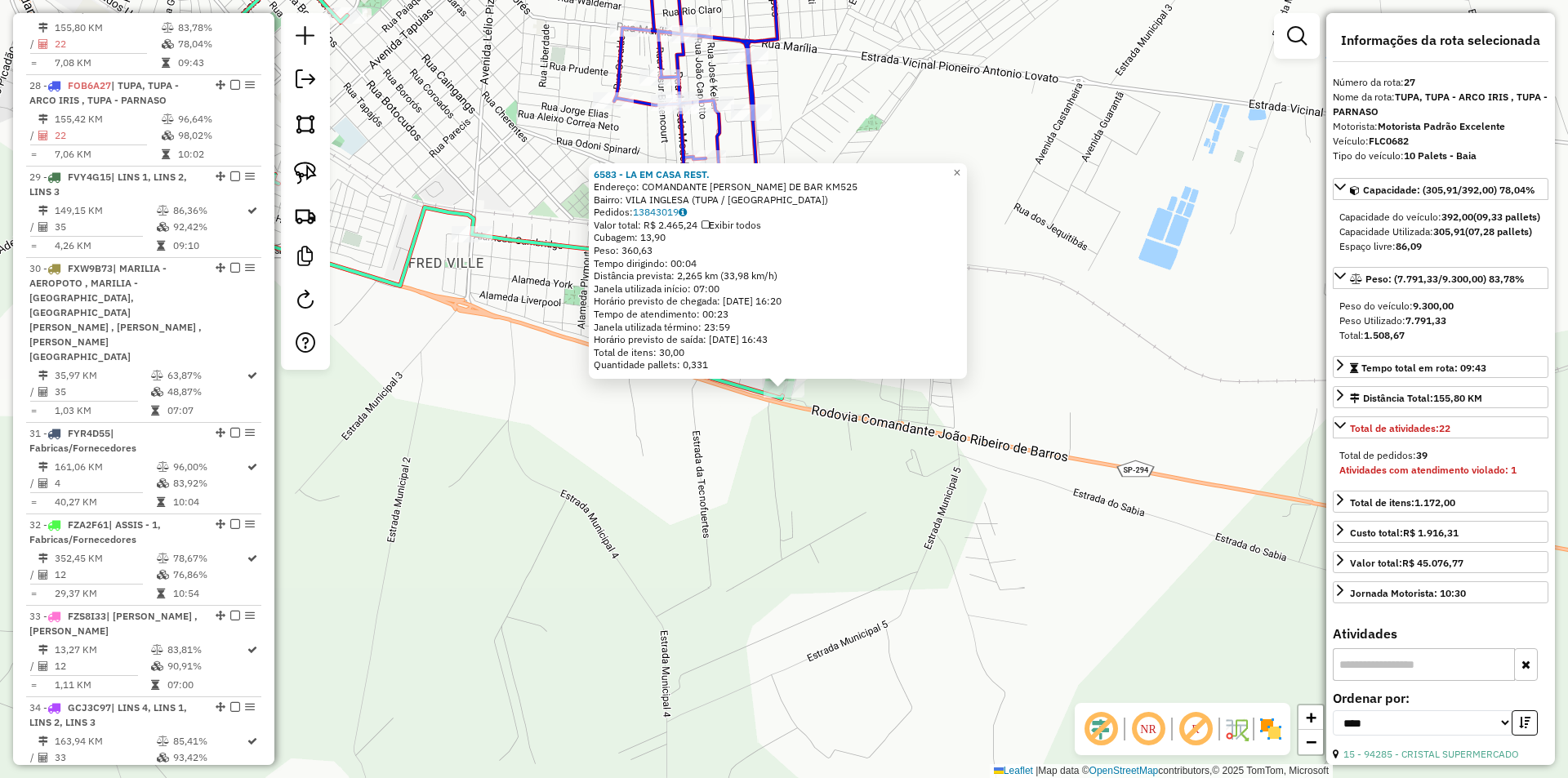
click at [790, 521] on div "6583 - LA EM CASA REST. Endereço: COMANDANTE JOAO RIBEIRO DE BAR KM525 Bairro: …" at bounding box center [784, 389] width 1568 height 778
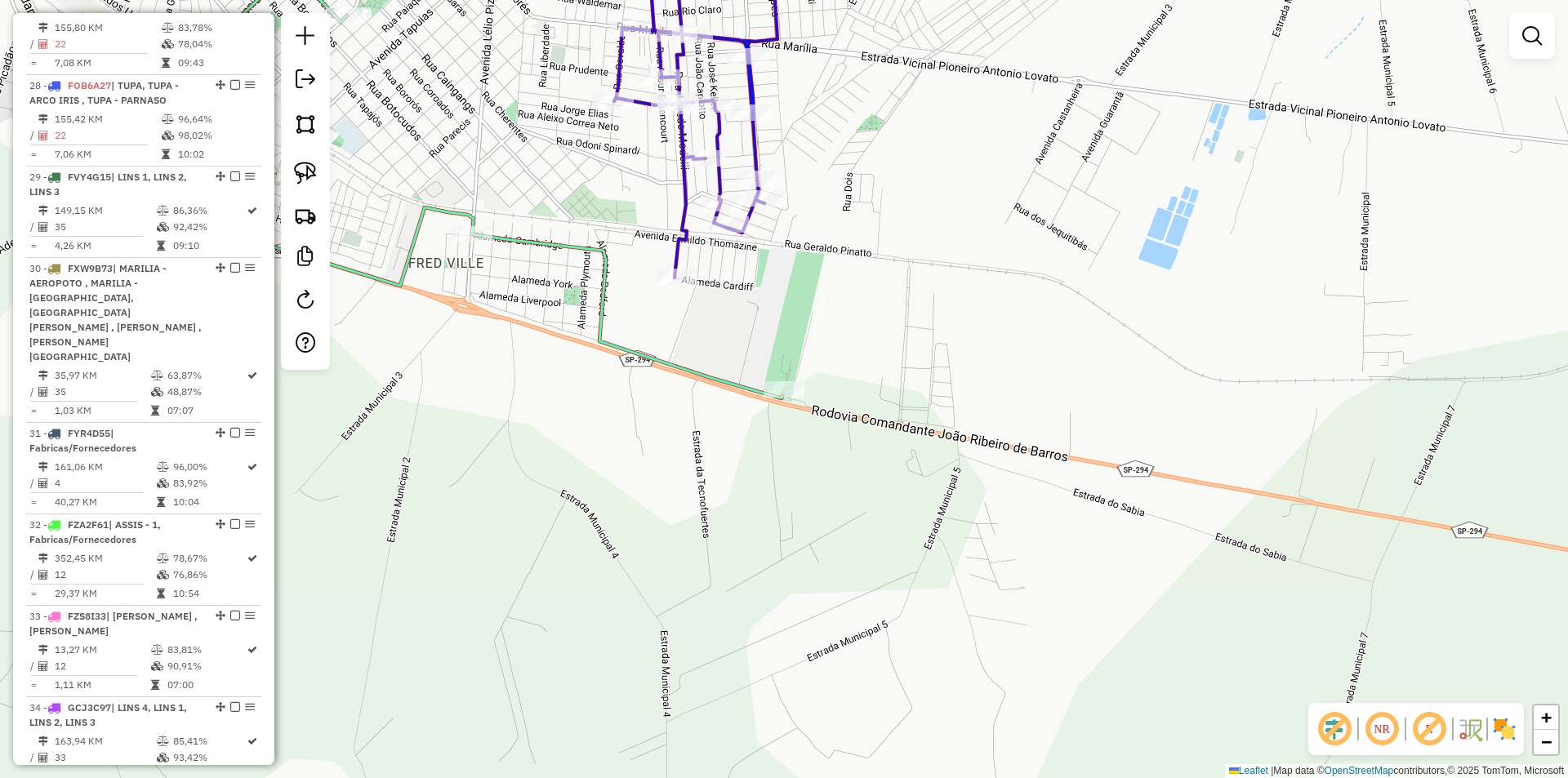
click at [600, 284] on icon at bounding box center [467, 160] width 632 height 476
select select "*********"
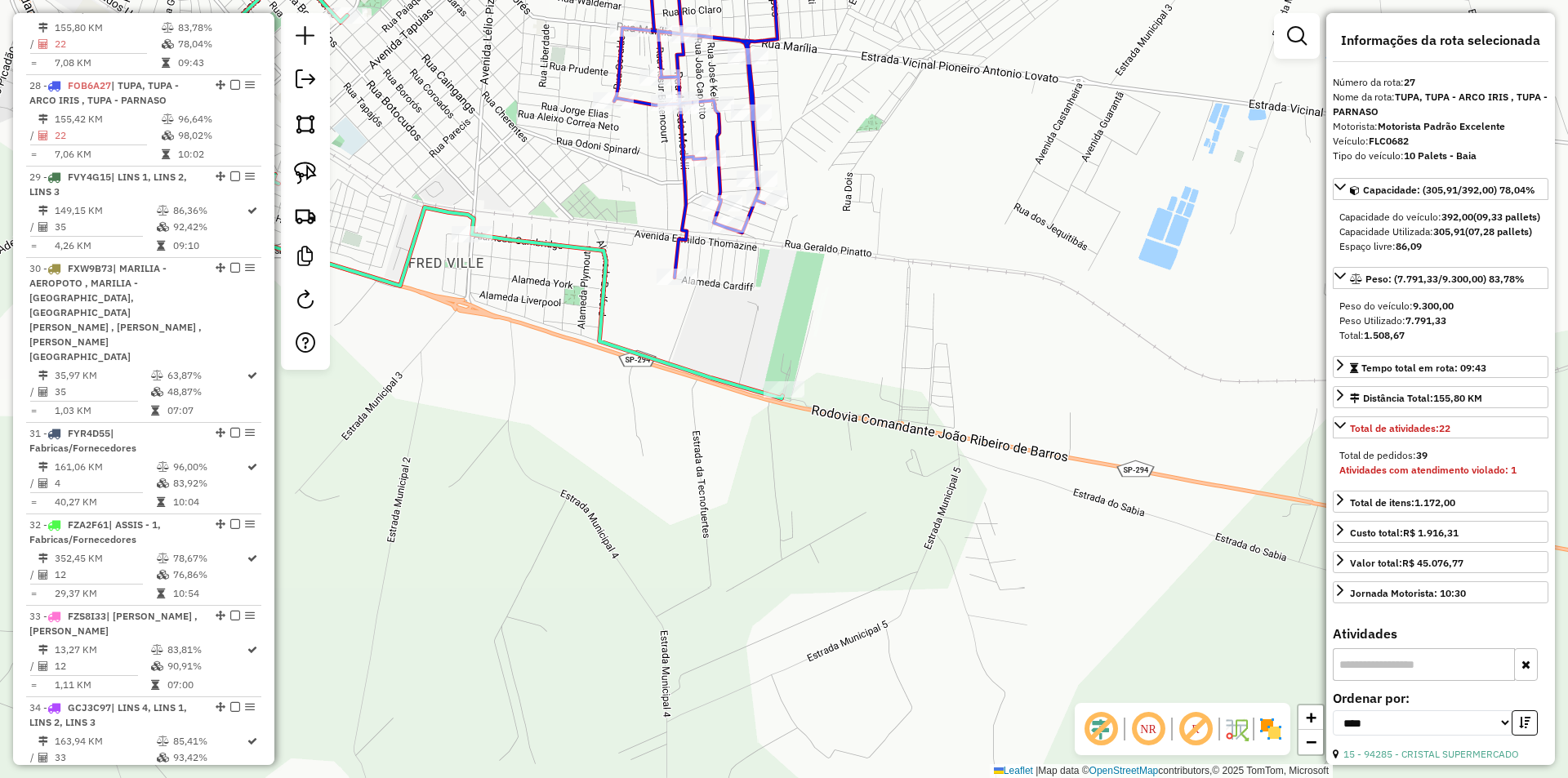
click at [785, 331] on div "Janela de atendimento Grade de atendimento Capacidade Transportadoras Veículos …" at bounding box center [784, 389] width 1568 height 778
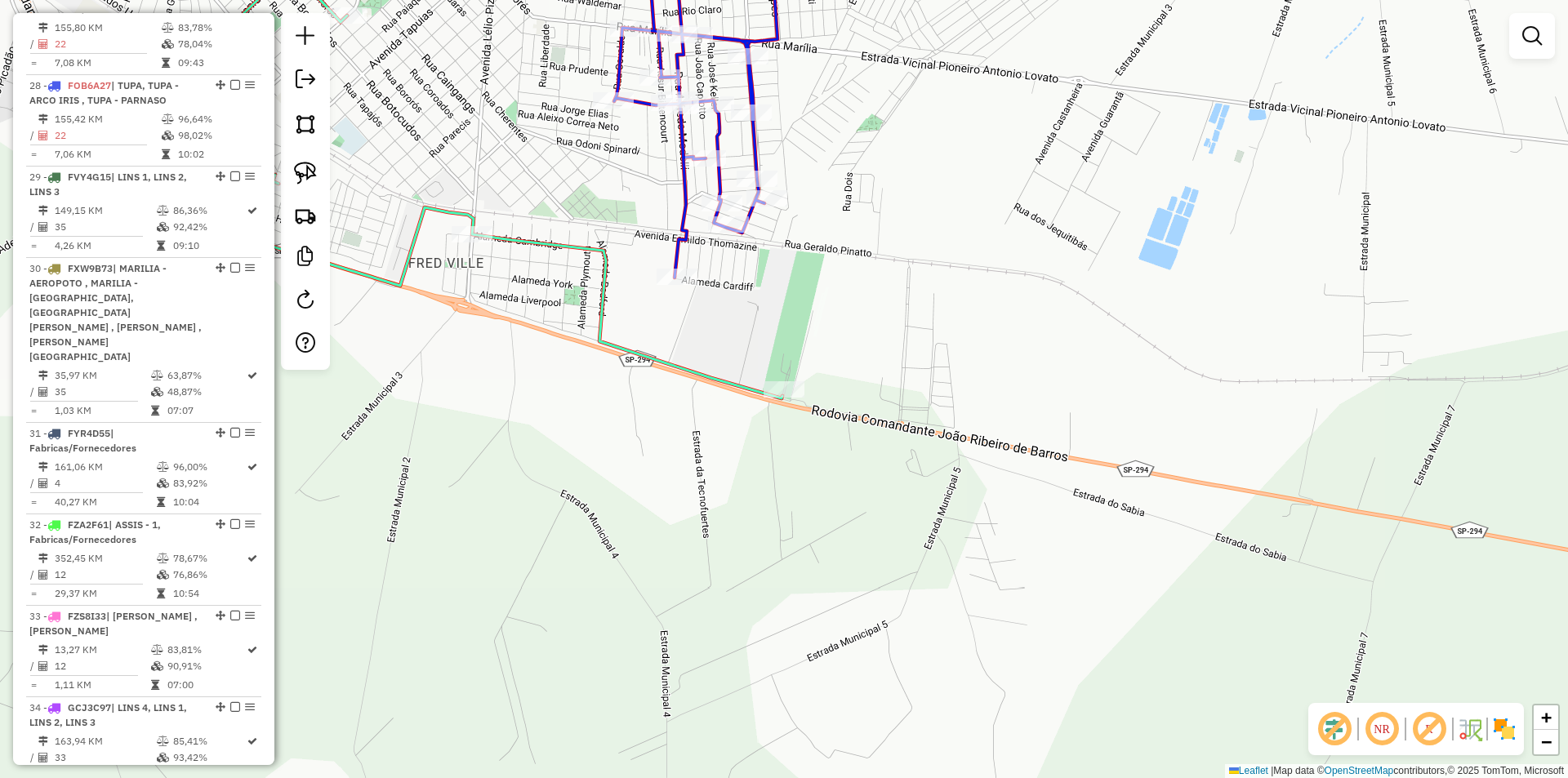
click at [690, 194] on icon at bounding box center [699, 100] width 168 height 356
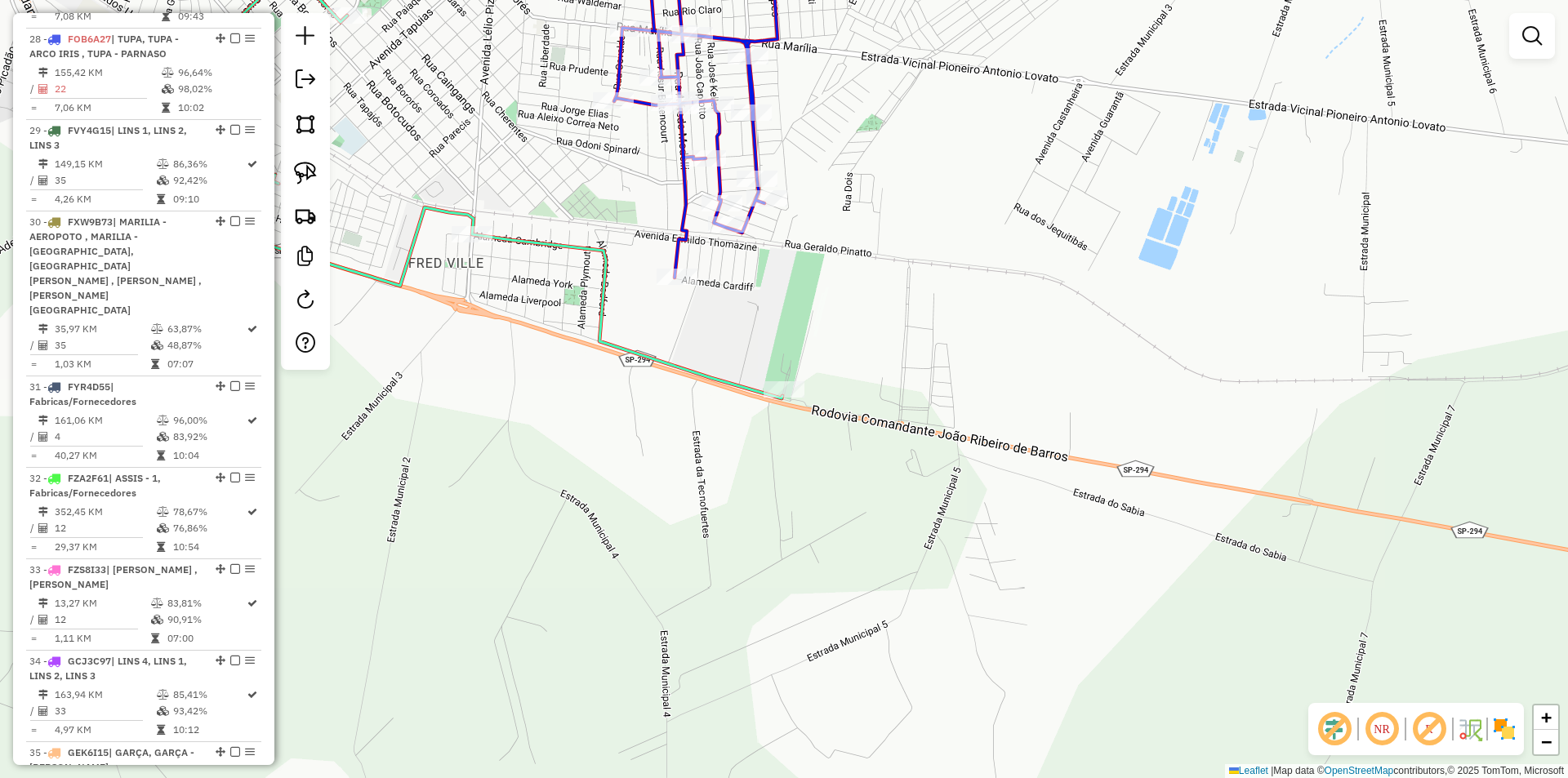
select select "*********"
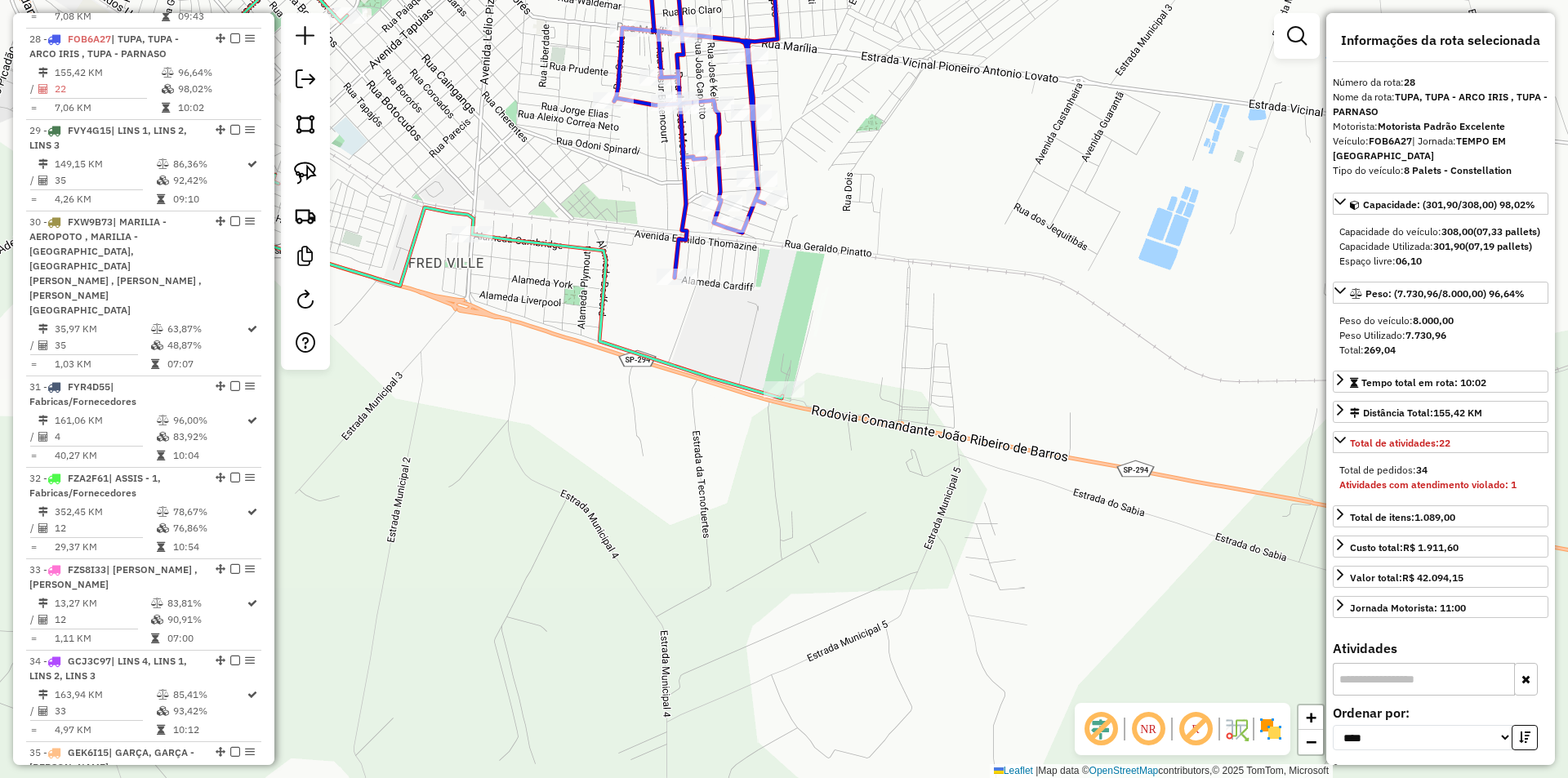
scroll to position [2968, 0]
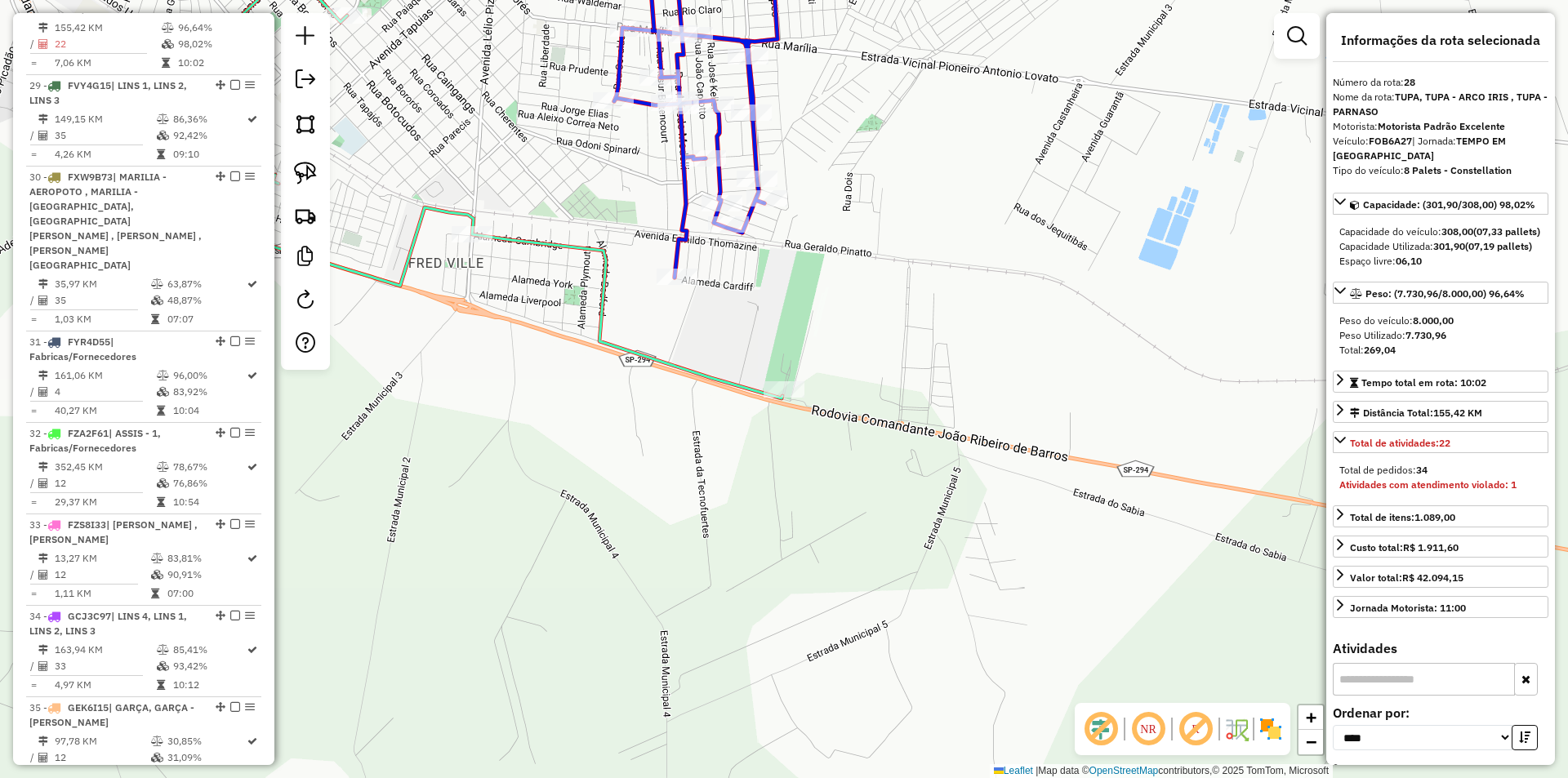
click at [903, 243] on div "Rota 28 - Placa FOB6A27 4101 - MERCEARIA VITORIA Janela de atendimento Grade de…" at bounding box center [784, 389] width 1568 height 778
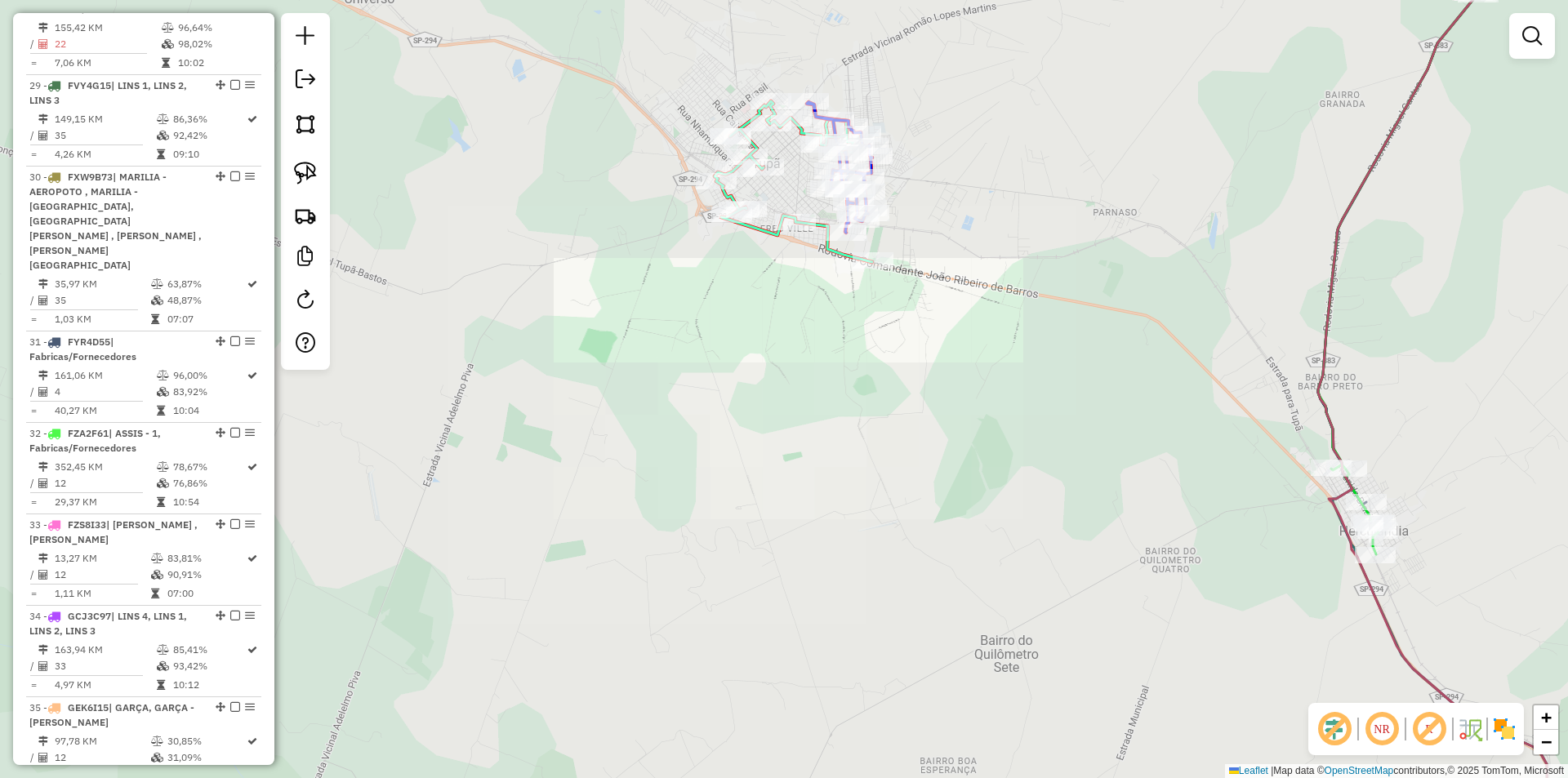
drag, startPoint x: 947, startPoint y: 194, endPoint x: 940, endPoint y: 350, distance: 156.2
click at [945, 346] on div "Janela de atendimento Grade de atendimento Capacidade Transportadoras Veículos …" at bounding box center [784, 389] width 1568 height 778
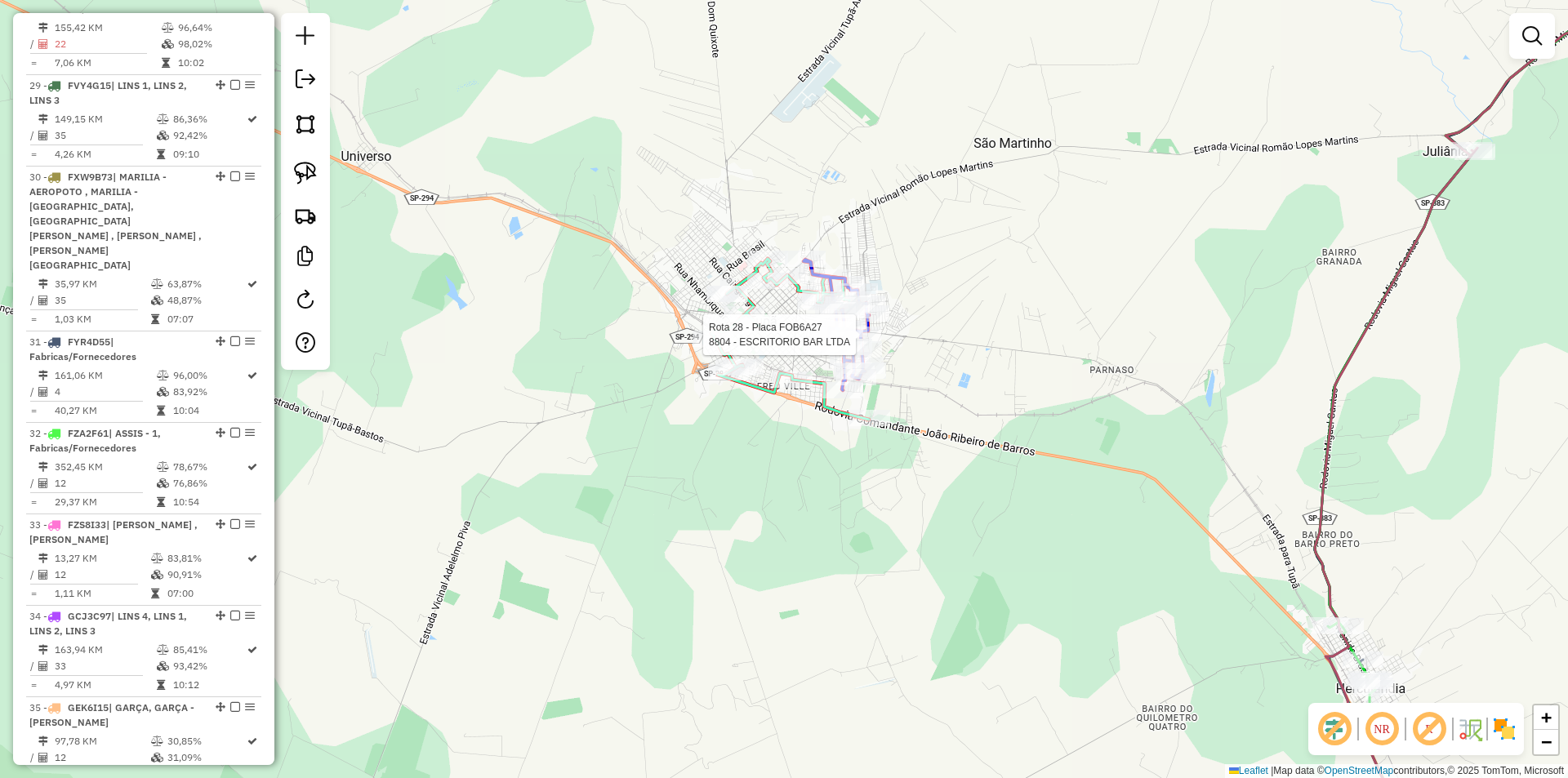
select select "*********"
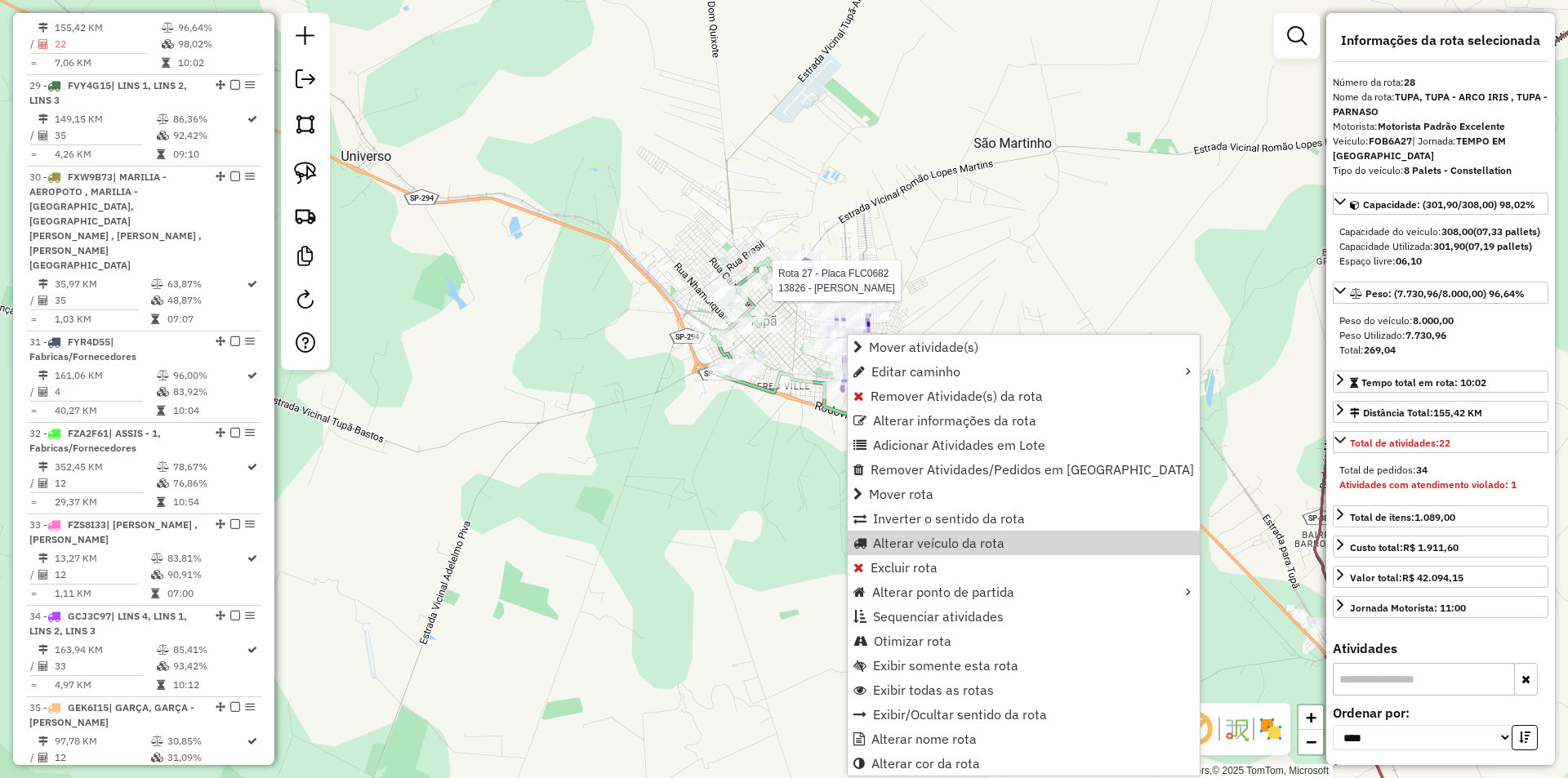
click at [768, 289] on div at bounding box center [768, 281] width 41 height 17
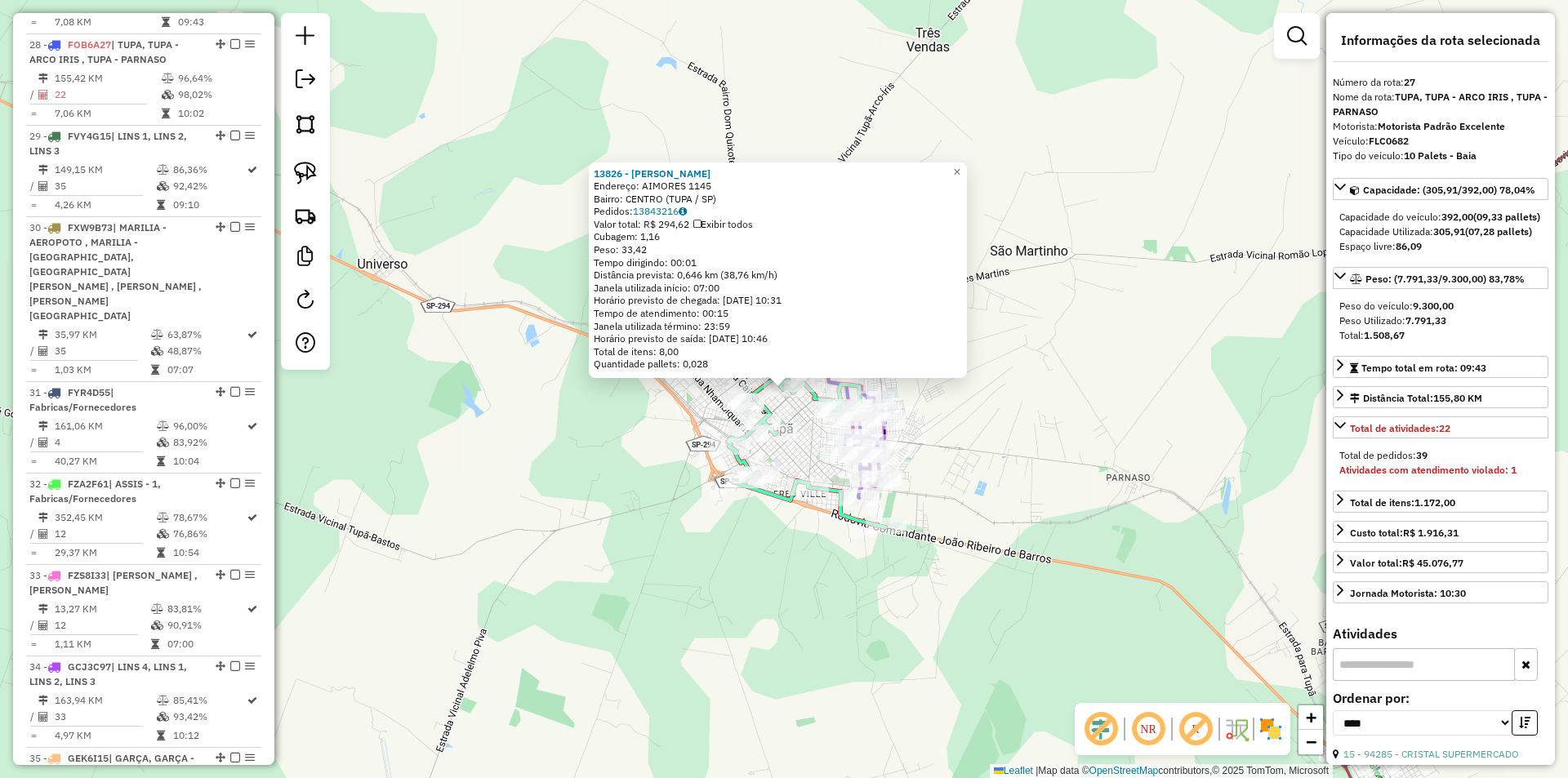
scroll to position [2876, 0]
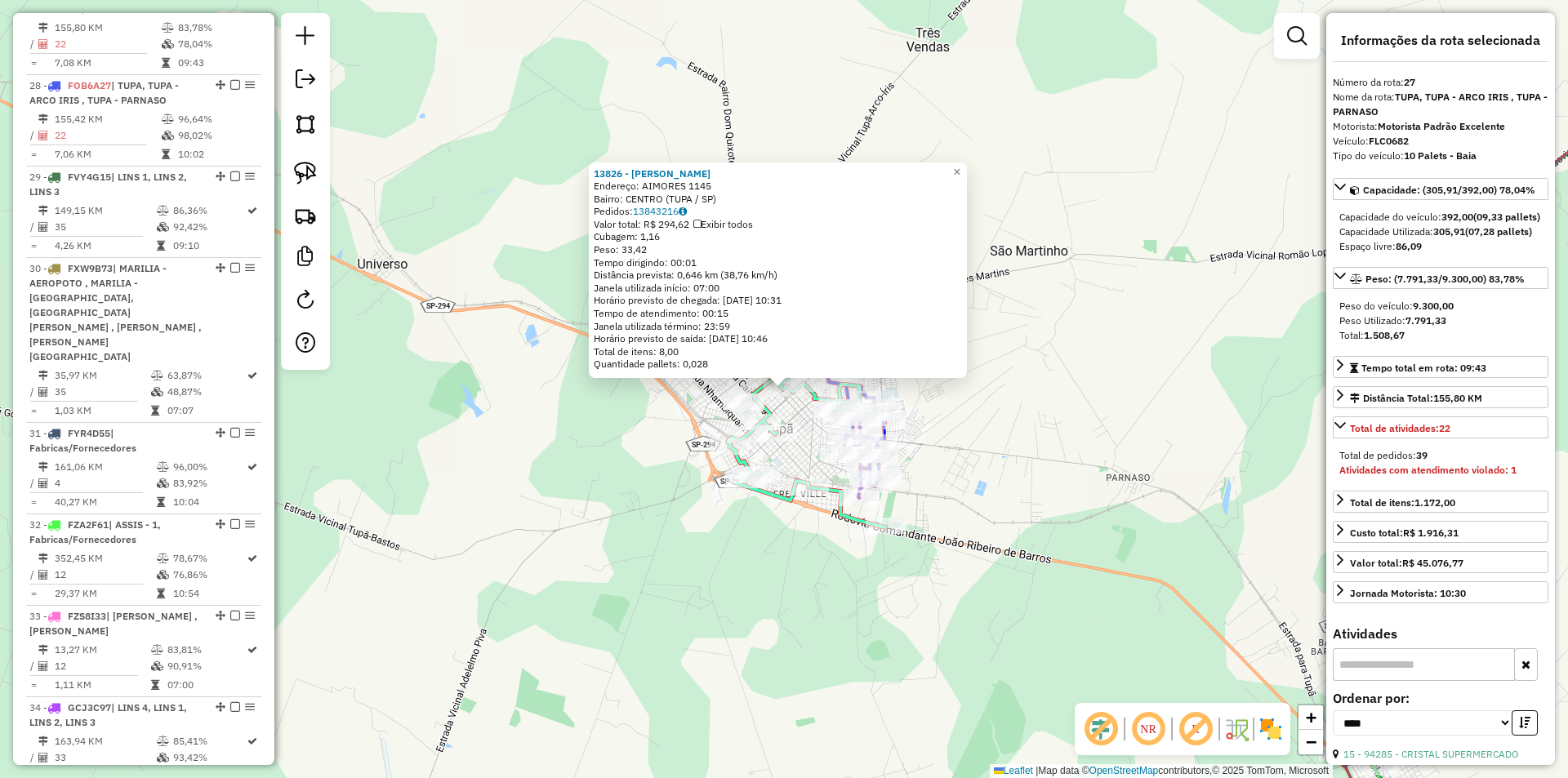
drag, startPoint x: 764, startPoint y: 297, endPoint x: 714, endPoint y: 468, distance: 178.2
click at [714, 478] on div "13826 - UILIAN SANTOS OLIVEI Endereço: AIMORES 1145 Bairro: CENTRO (TUPA / SP) …" at bounding box center [784, 389] width 1568 height 778
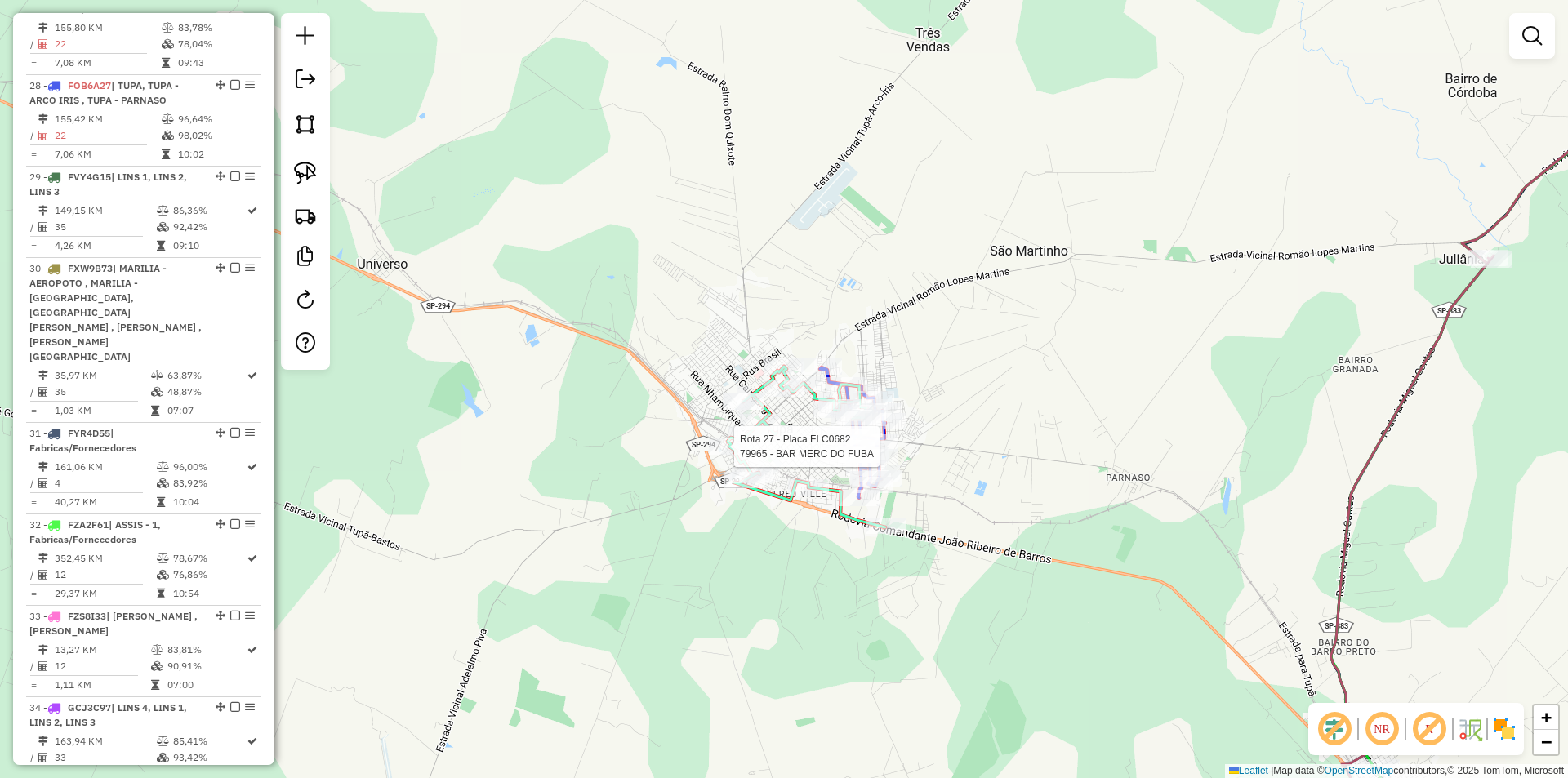
select select "*********"
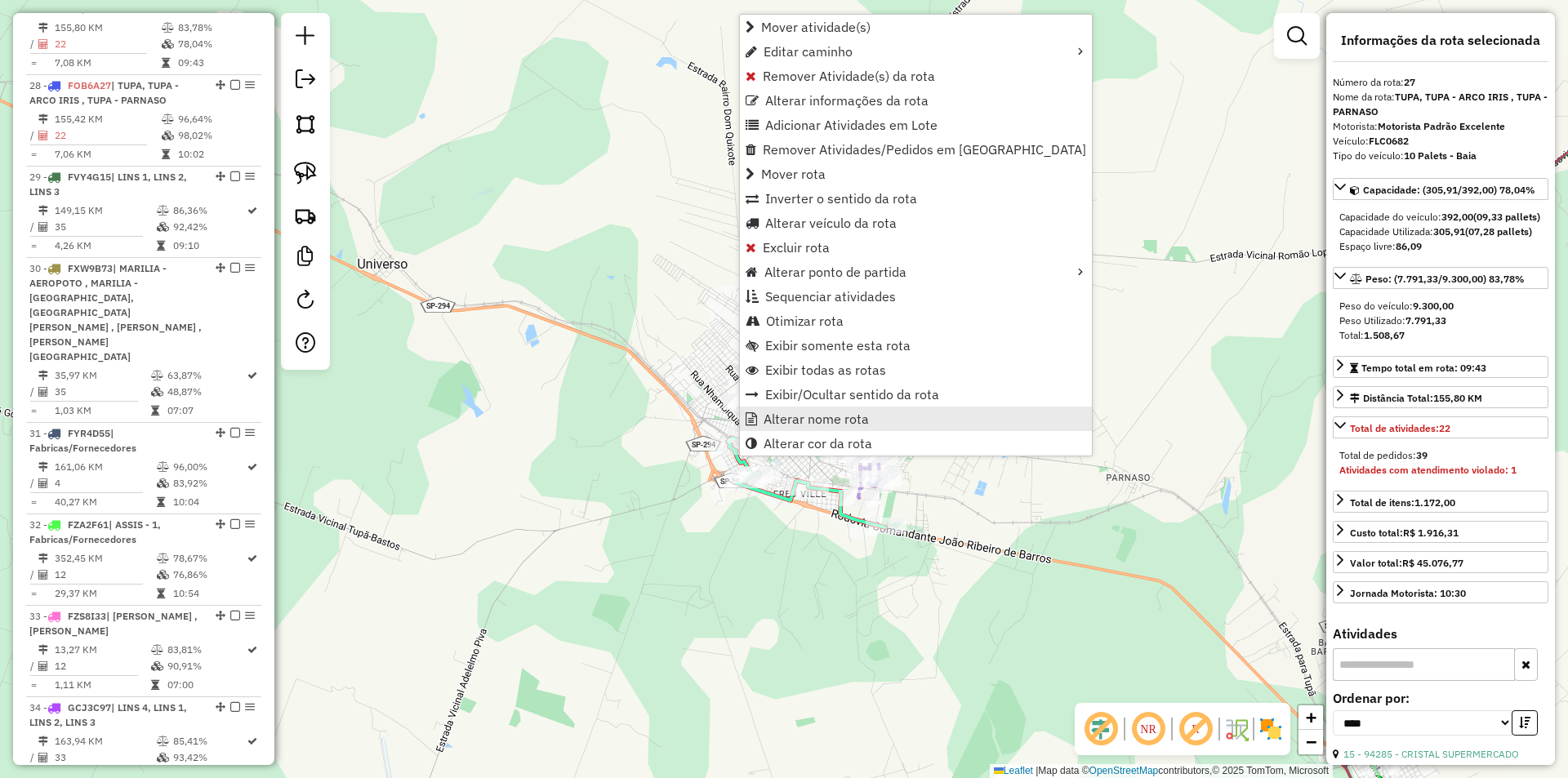
click at [814, 425] on span "Alterar nome rota" at bounding box center [817, 419] width 105 height 13
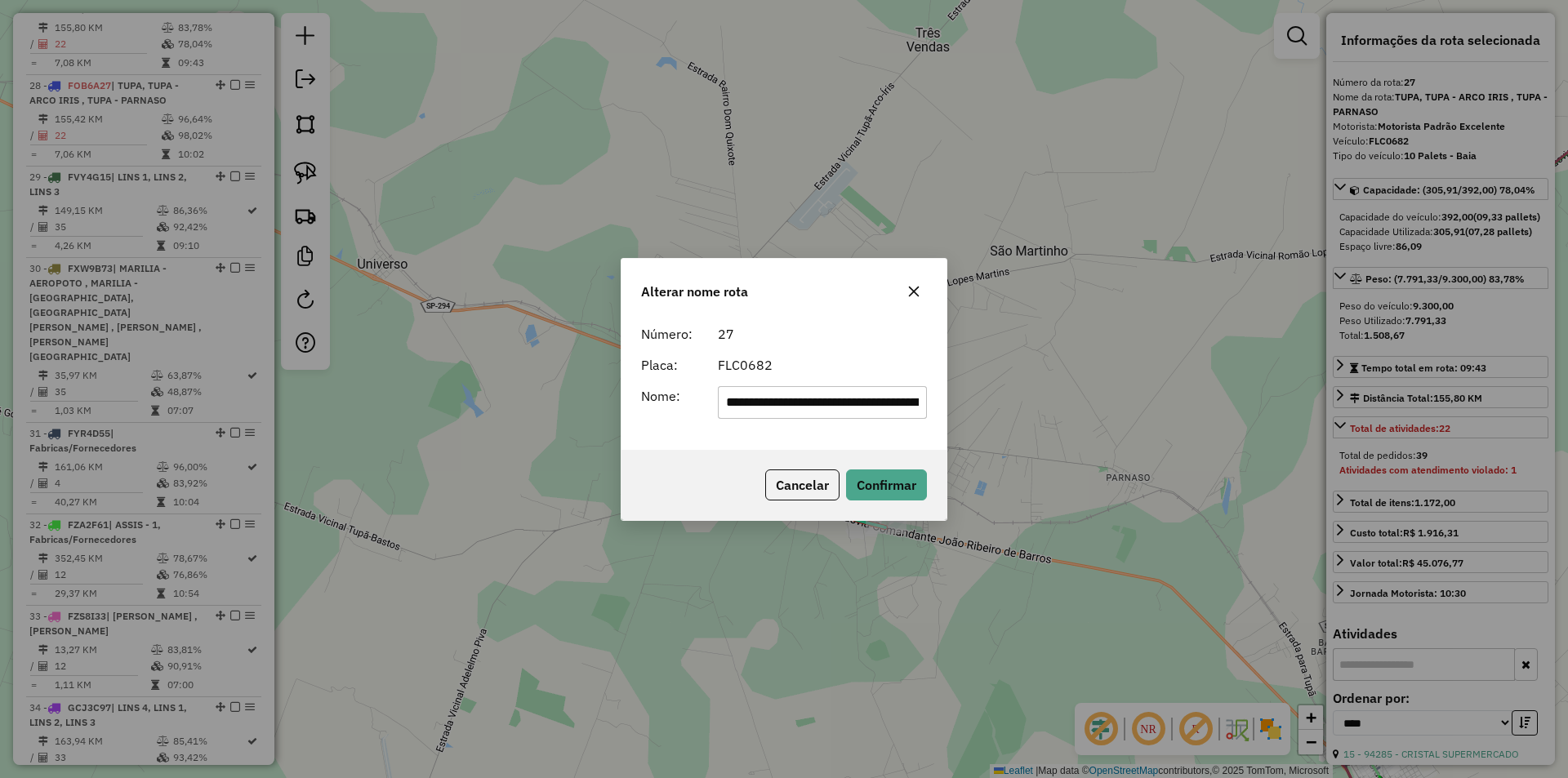
scroll to position [0, 67]
click at [757, 397] on input "**********" at bounding box center [822, 402] width 210 height 32
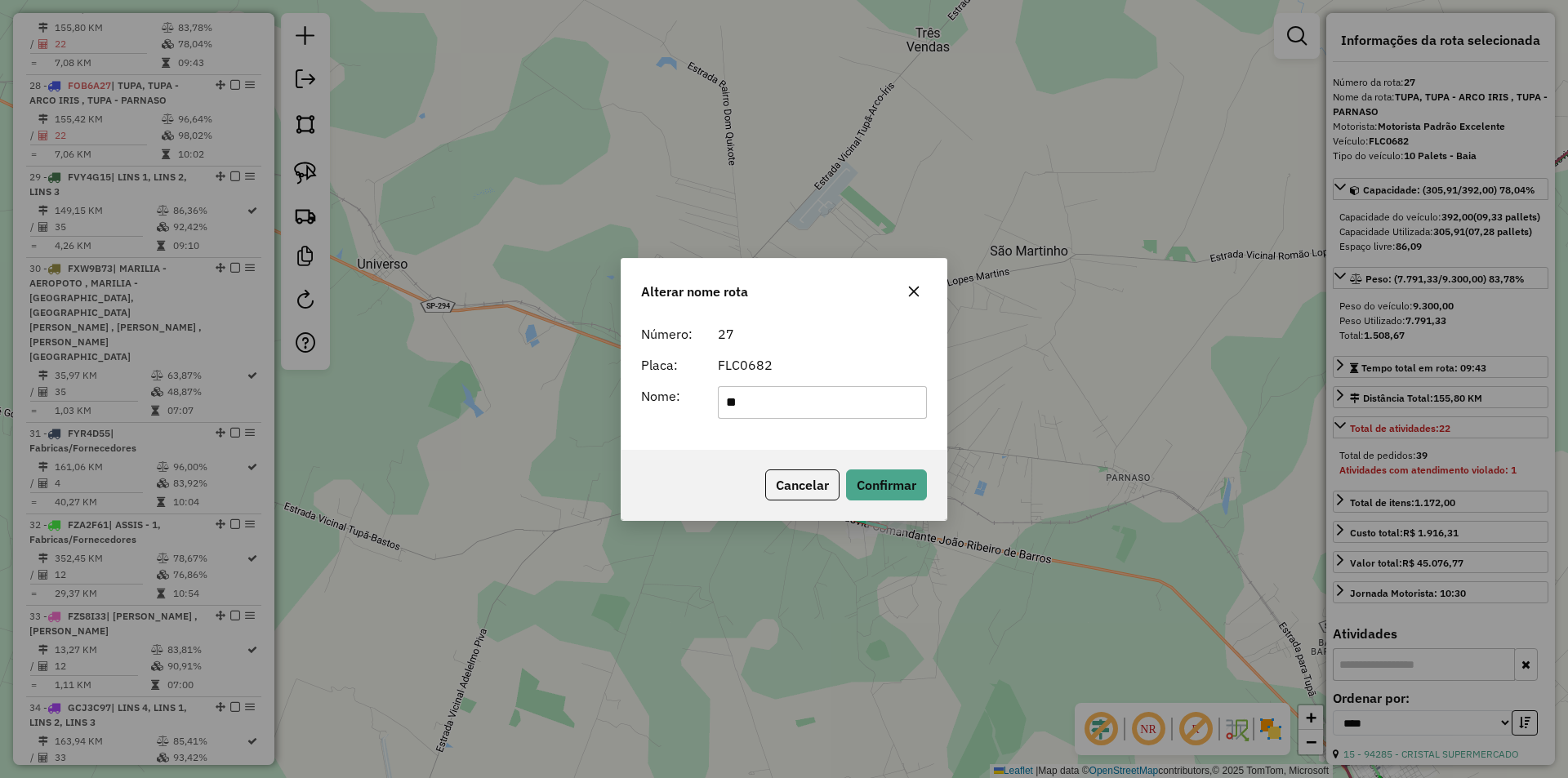
type input "****"
click at [849, 488] on button "Confirmar" at bounding box center [887, 485] width 81 height 31
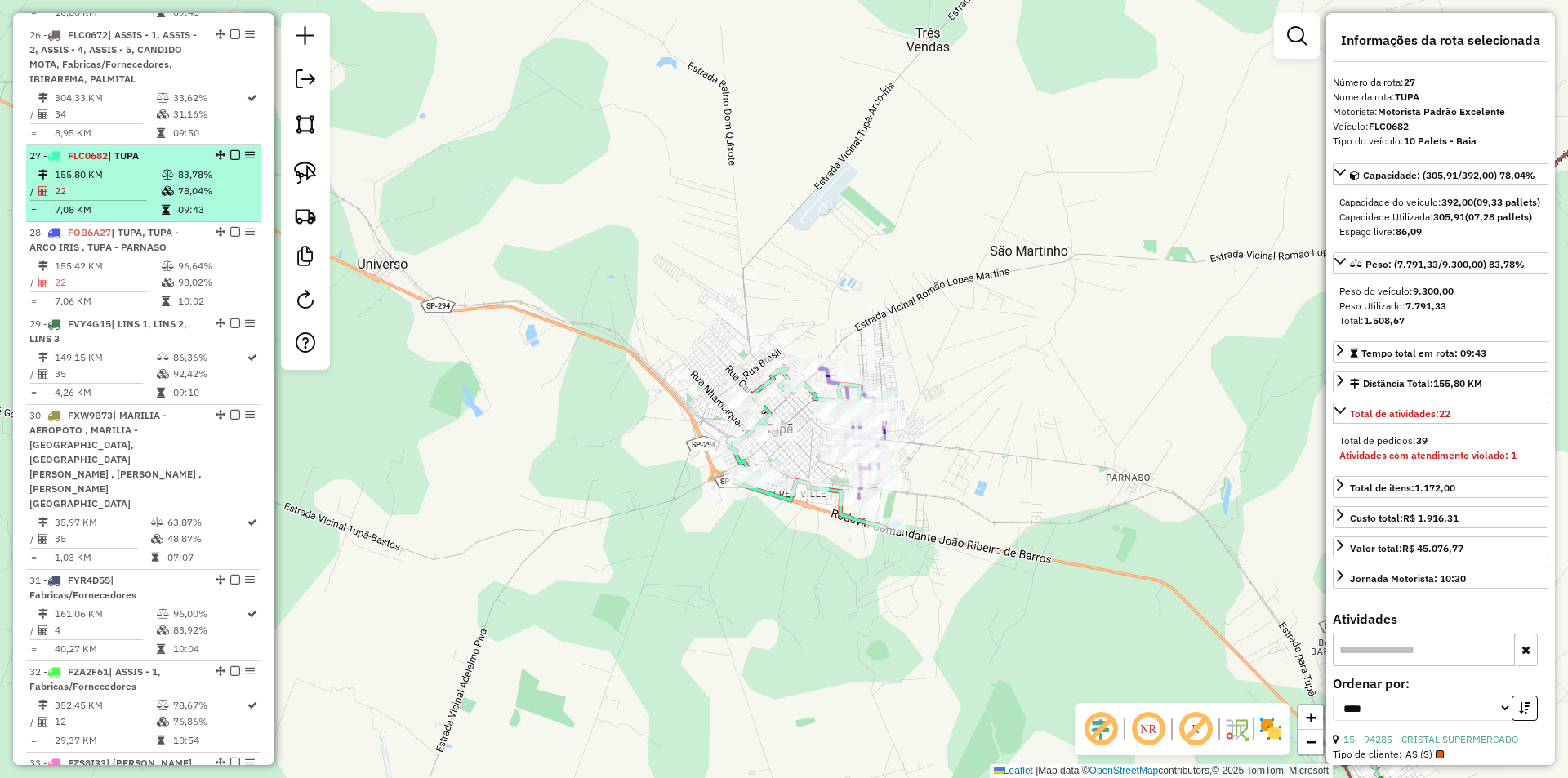
scroll to position [2713, 0]
click at [230, 162] on em at bounding box center [235, 156] width 10 height 10
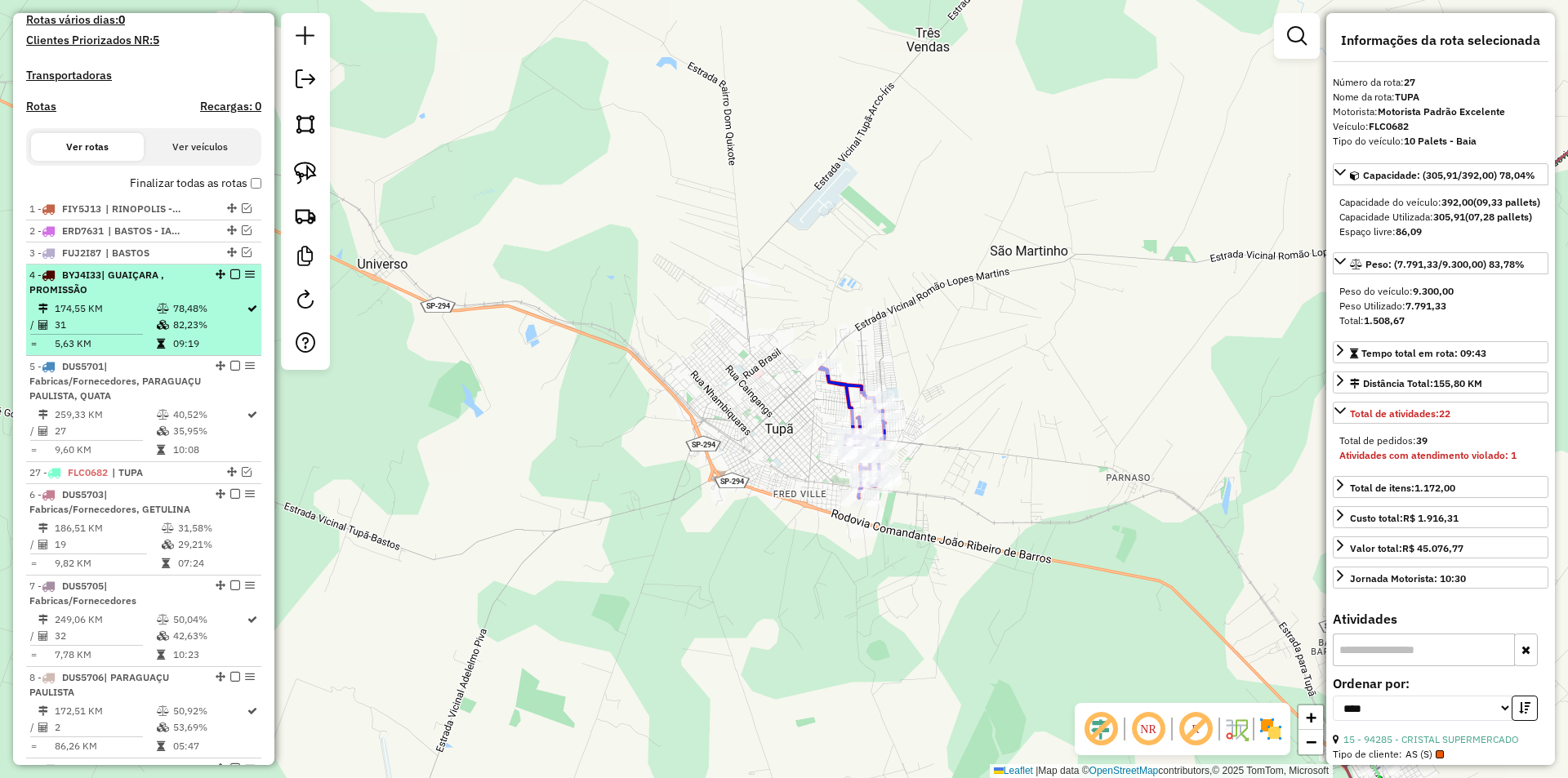
scroll to position [426, 0]
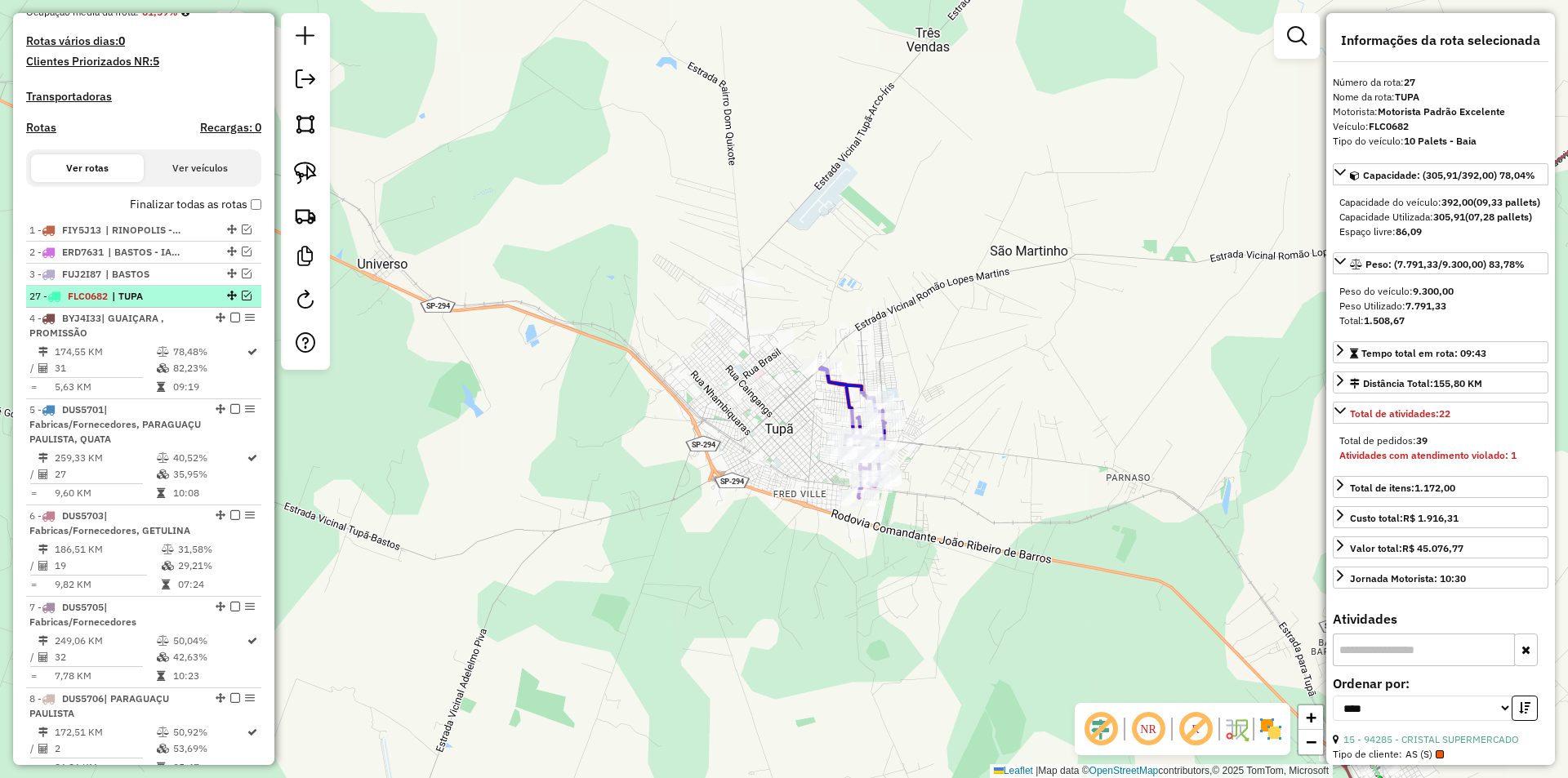
drag, startPoint x: 225, startPoint y: 185, endPoint x: 206, endPoint y: 320, distance: 136.3
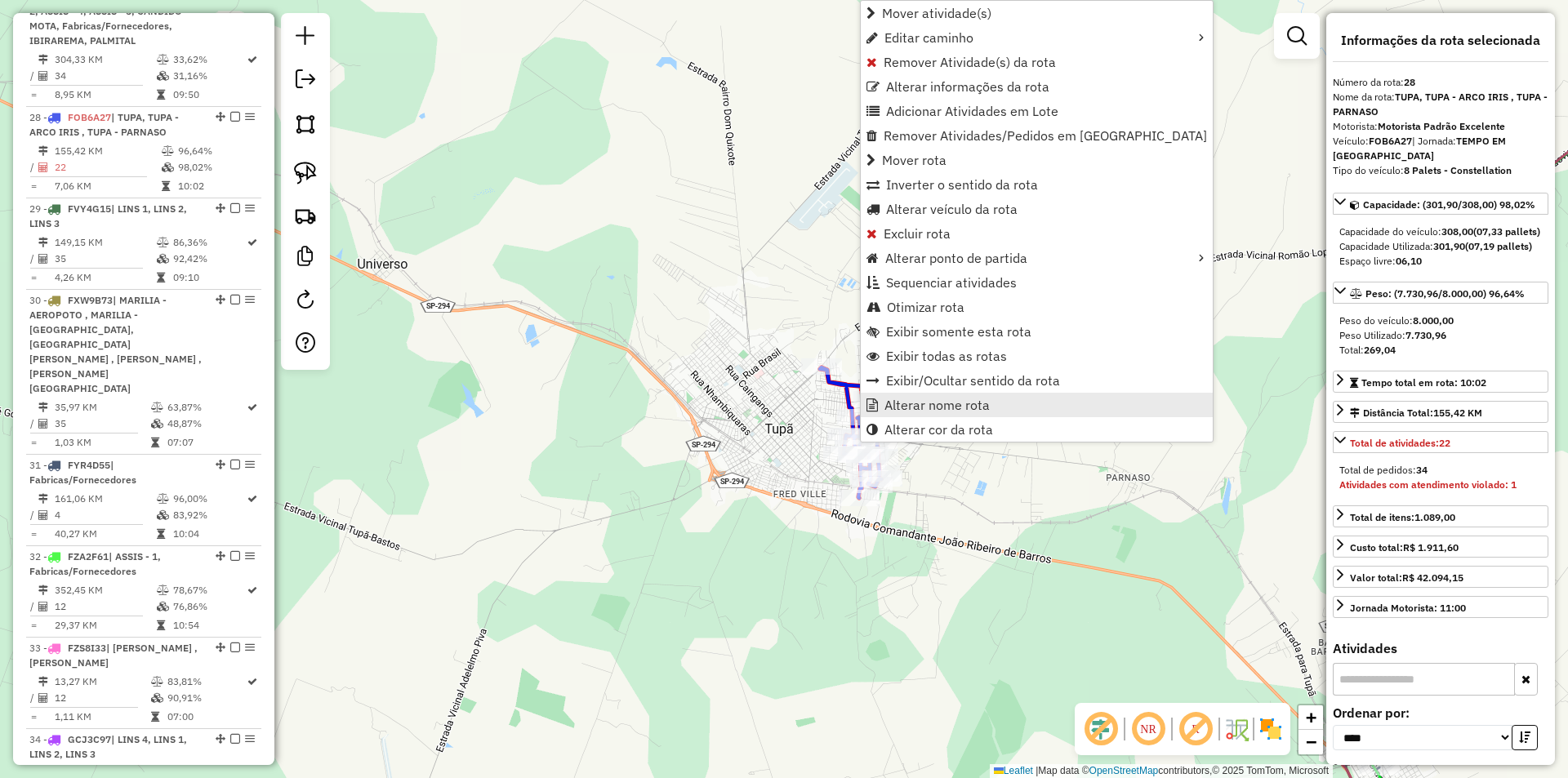
scroll to position [2898, 0]
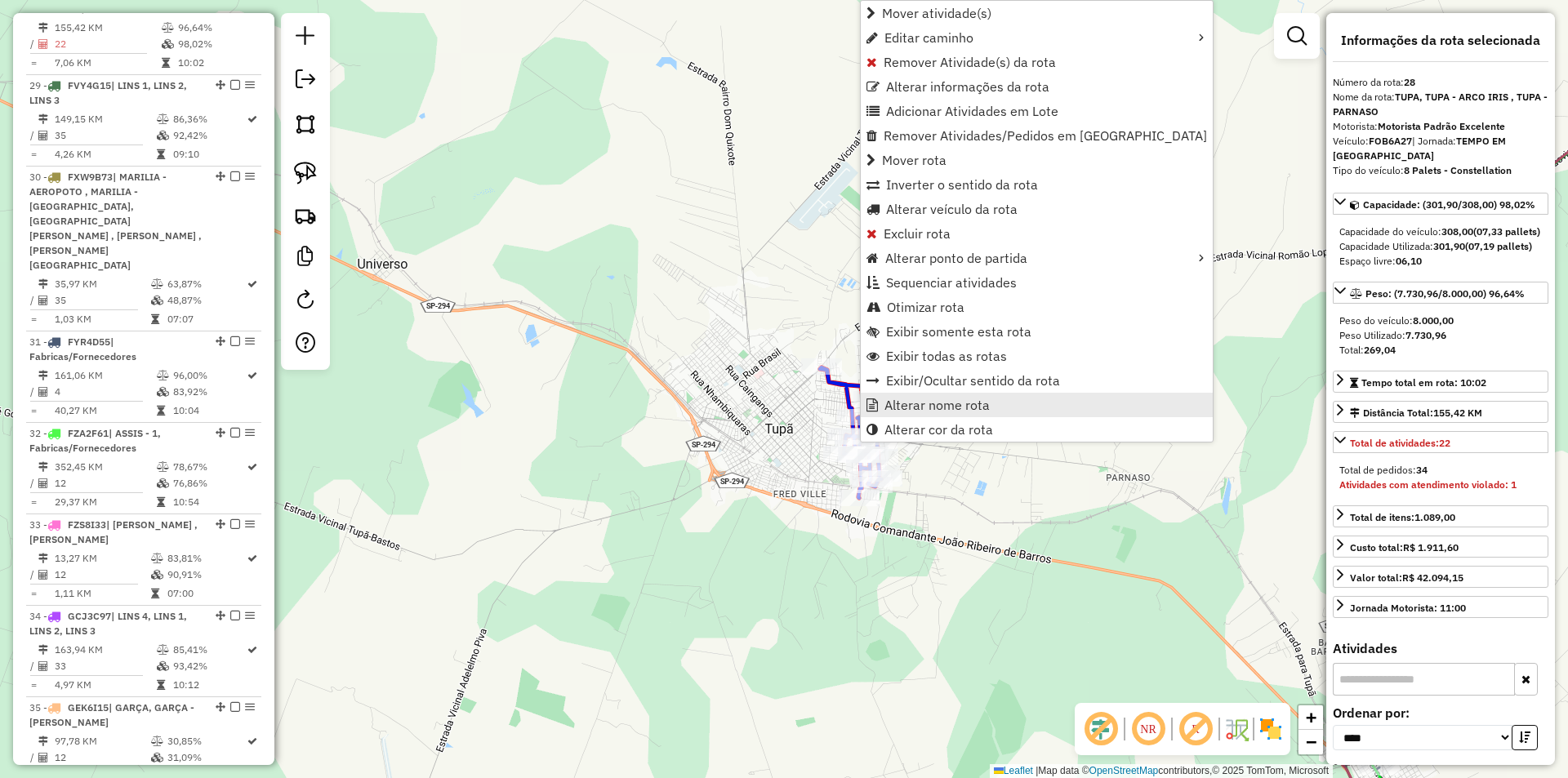
click at [912, 405] on span "Alterar nome rota" at bounding box center [937, 405] width 105 height 13
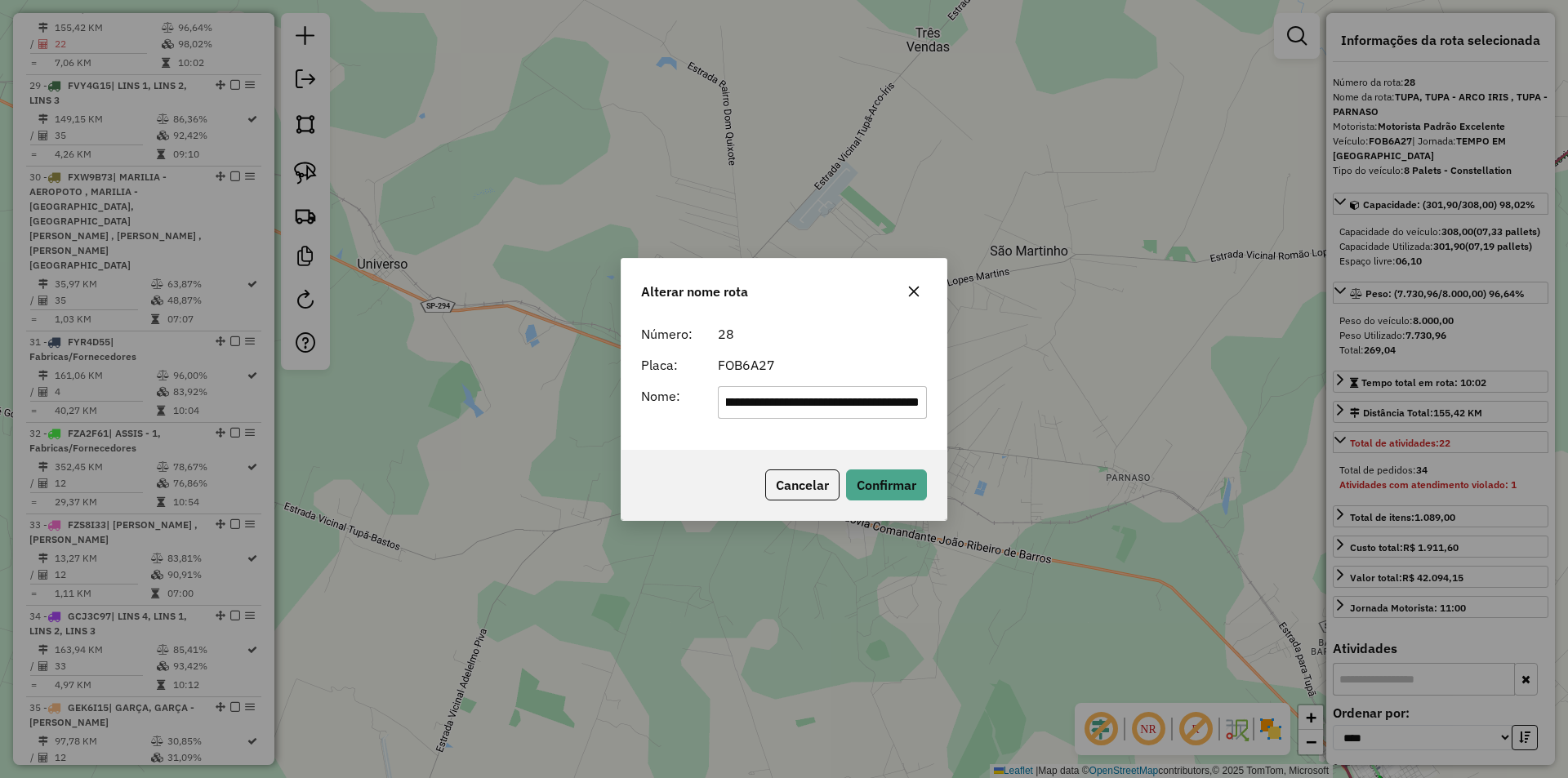
scroll to position [0, 0]
drag, startPoint x: 814, startPoint y: 401, endPoint x: 420, endPoint y: 403, distance: 394.0
click at [421, 401] on div "**********" at bounding box center [784, 389] width 1568 height 778
drag, startPoint x: 760, startPoint y: 398, endPoint x: 949, endPoint y: 426, distance: 191.1
click at [949, 426] on div "**********" at bounding box center [784, 389] width 1568 height 778
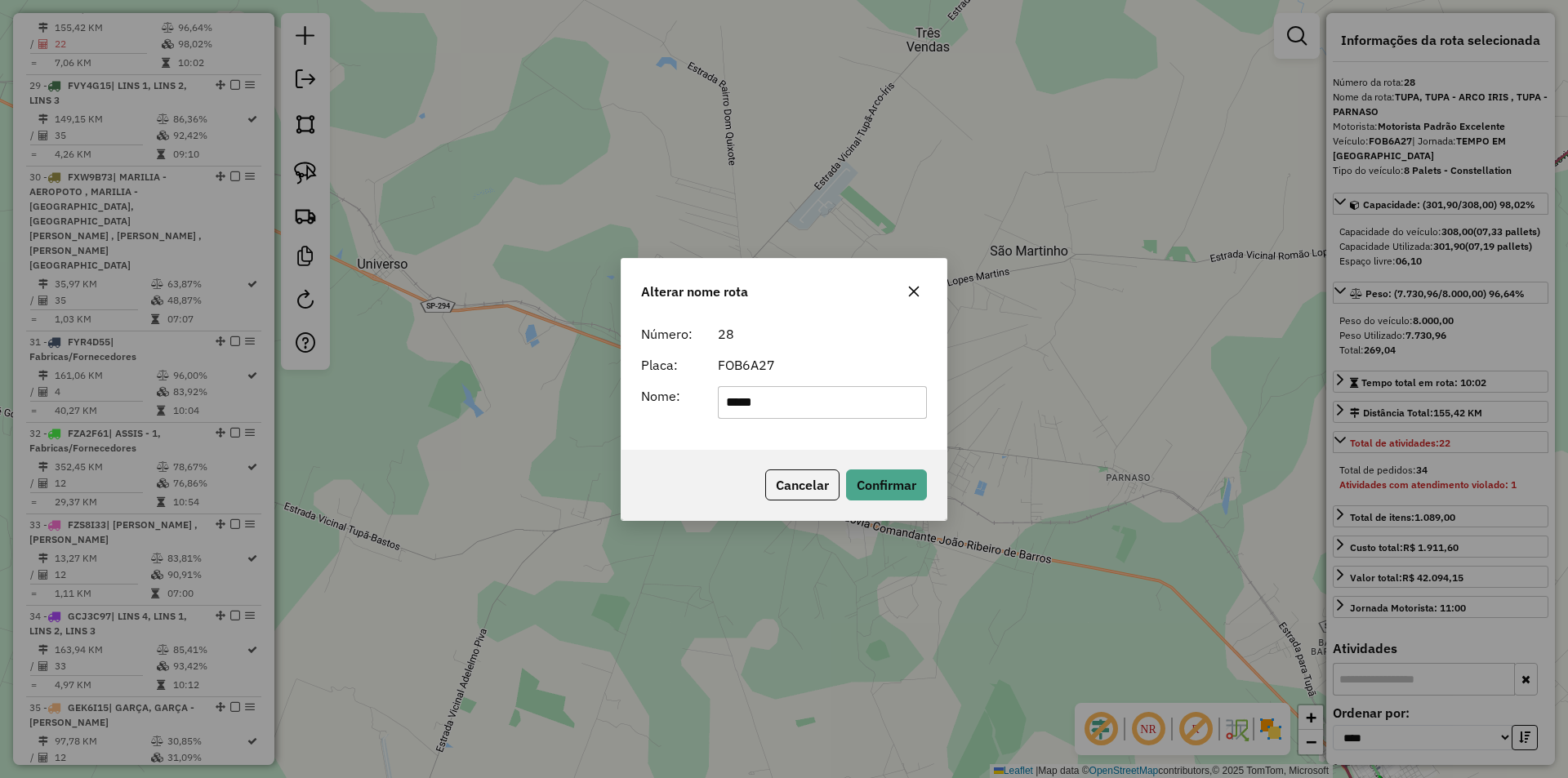
type input "****"
click at [850, 360] on div "FOB6A27" at bounding box center [822, 365] width 229 height 19
click at [885, 480] on button "Confirmar" at bounding box center [887, 485] width 81 height 31
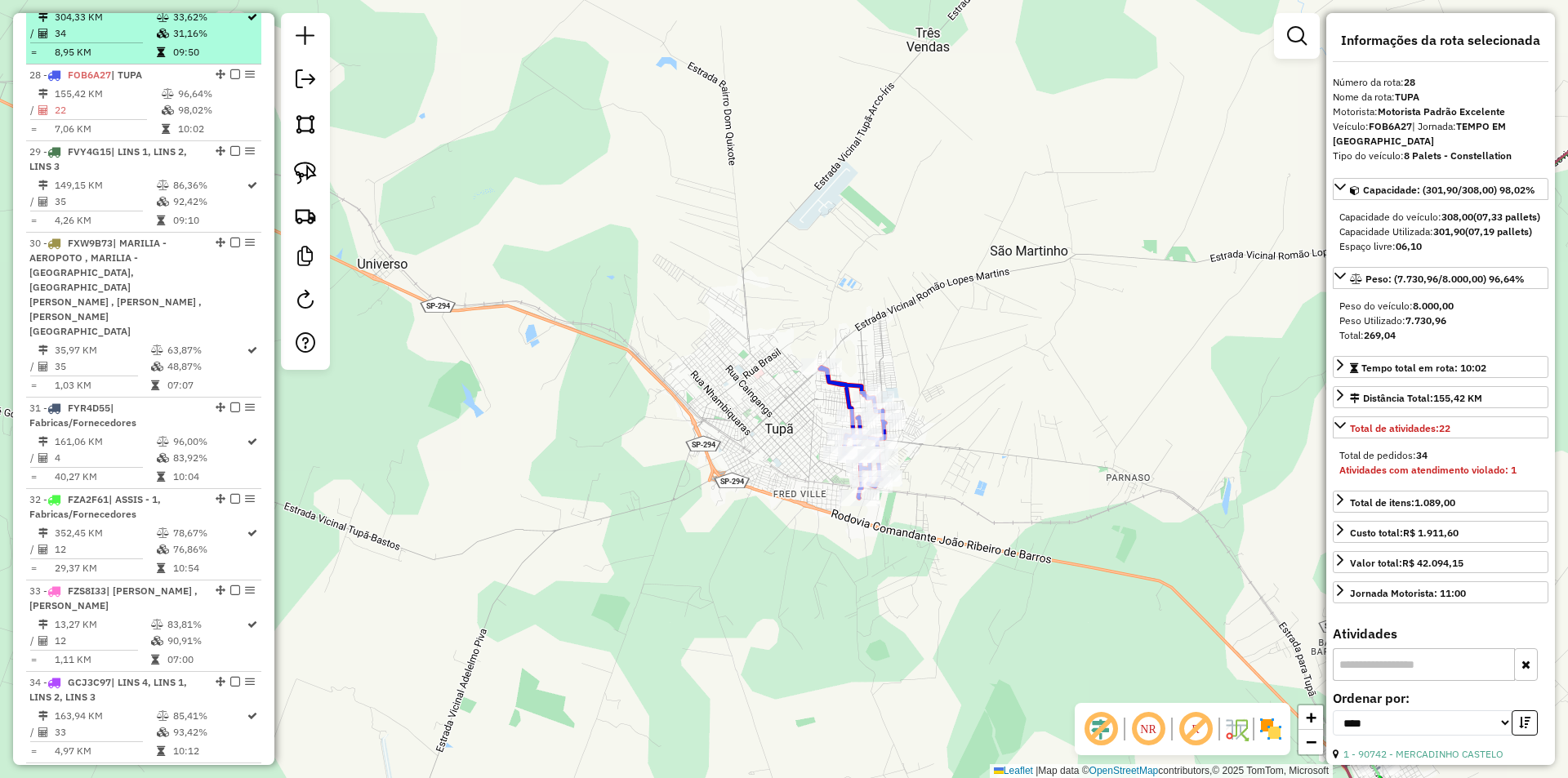
scroll to position [2735, 0]
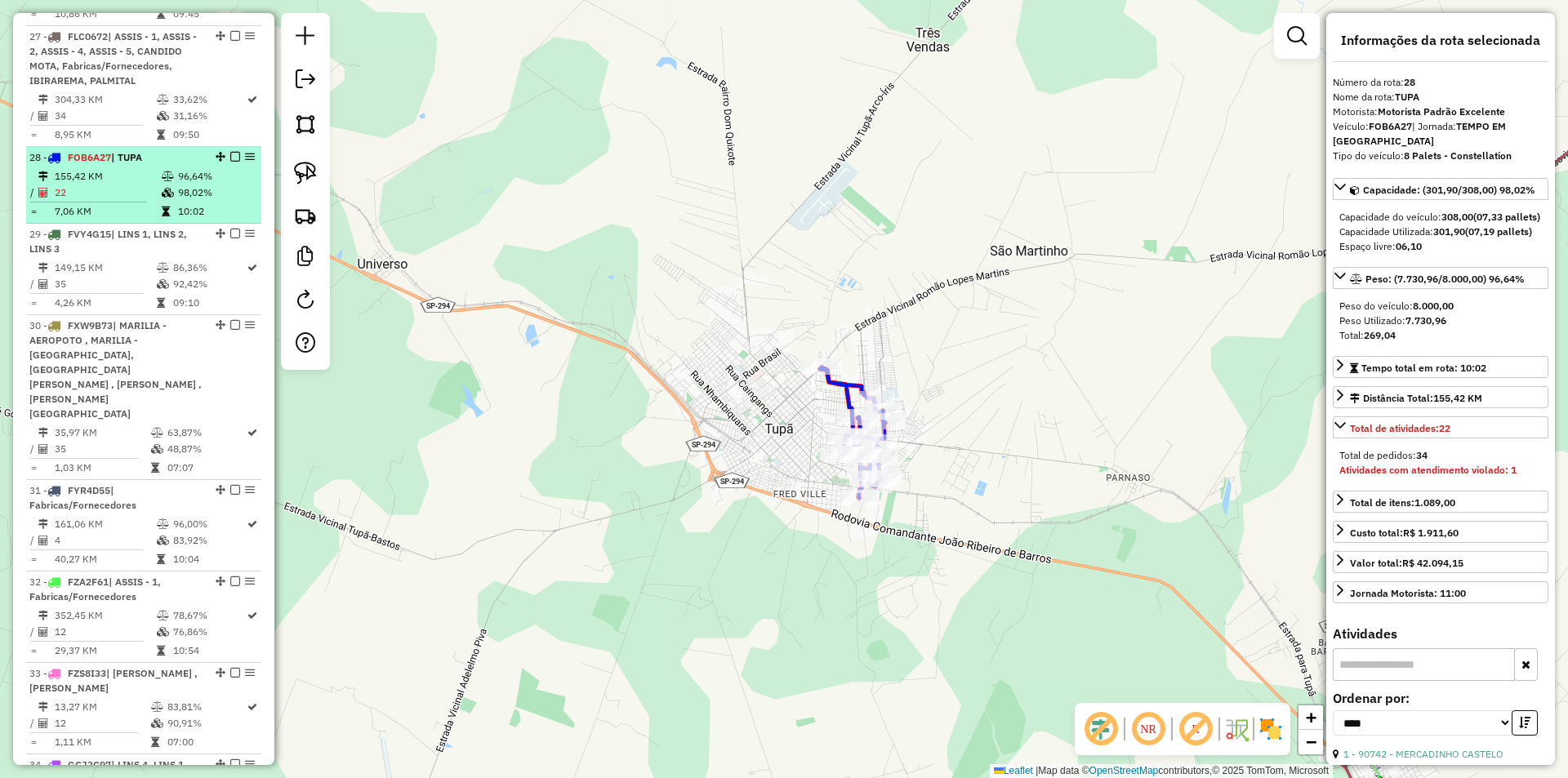
click at [235, 162] on em at bounding box center [235, 156] width 10 height 10
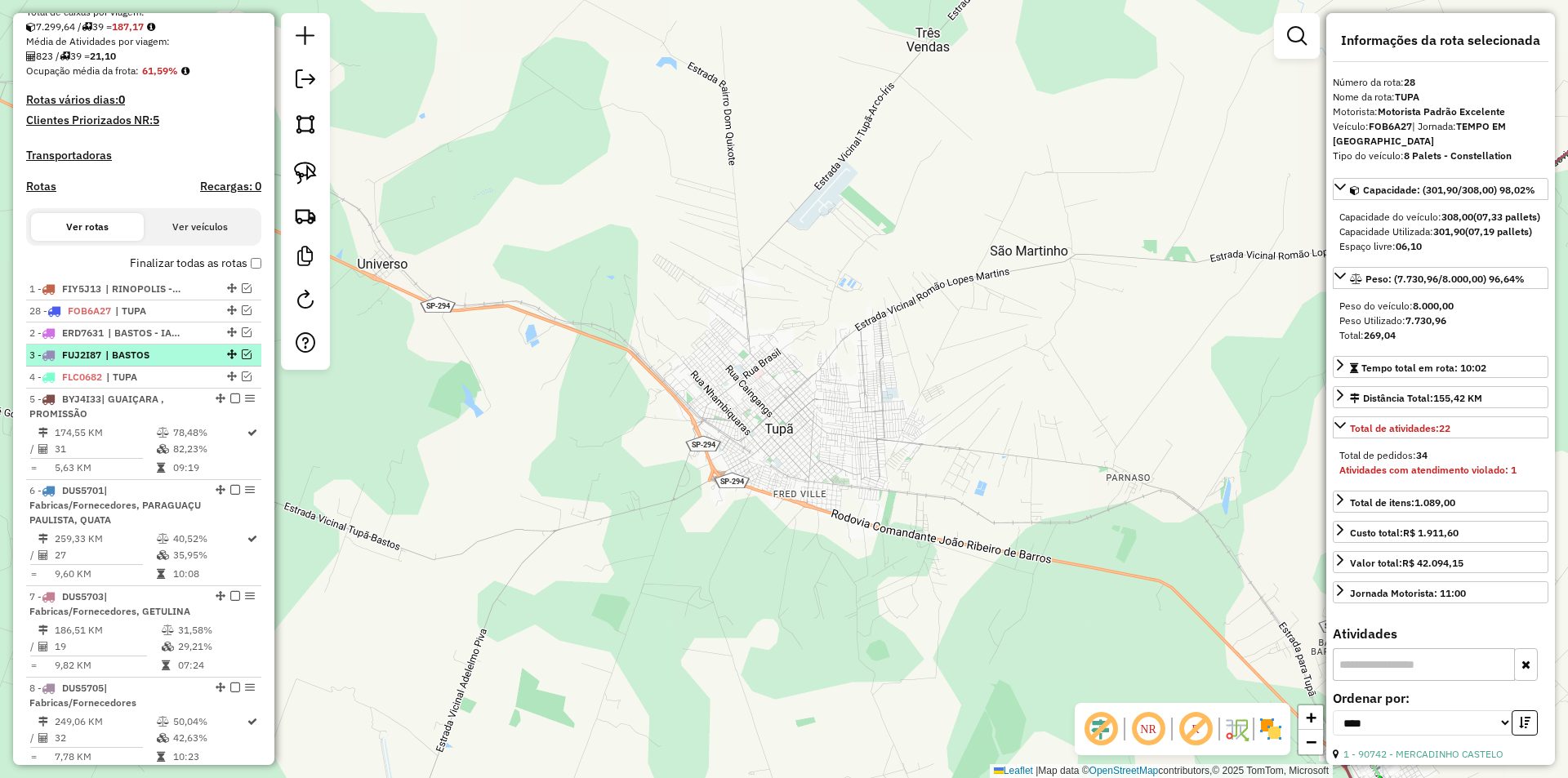
scroll to position [366, 0]
drag, startPoint x: 226, startPoint y: 183, endPoint x: 188, endPoint y: 395, distance: 215.4
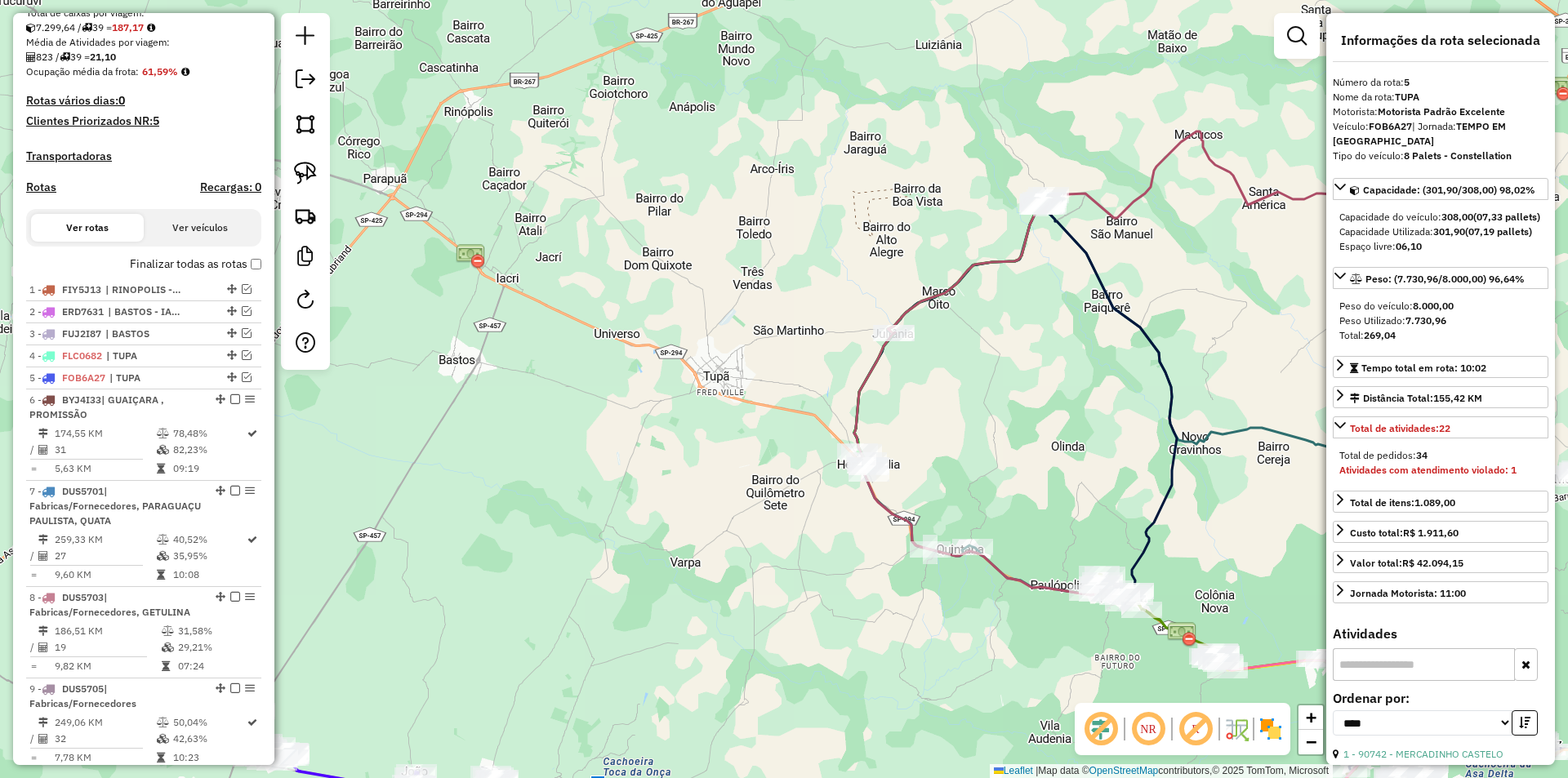
drag, startPoint x: 792, startPoint y: 419, endPoint x: 834, endPoint y: 343, distance: 86.8
click at [834, 348] on div "Janela de atendimento Grade de atendimento Capacidade Transportadoras Veículos …" at bounding box center [784, 389] width 1568 height 778
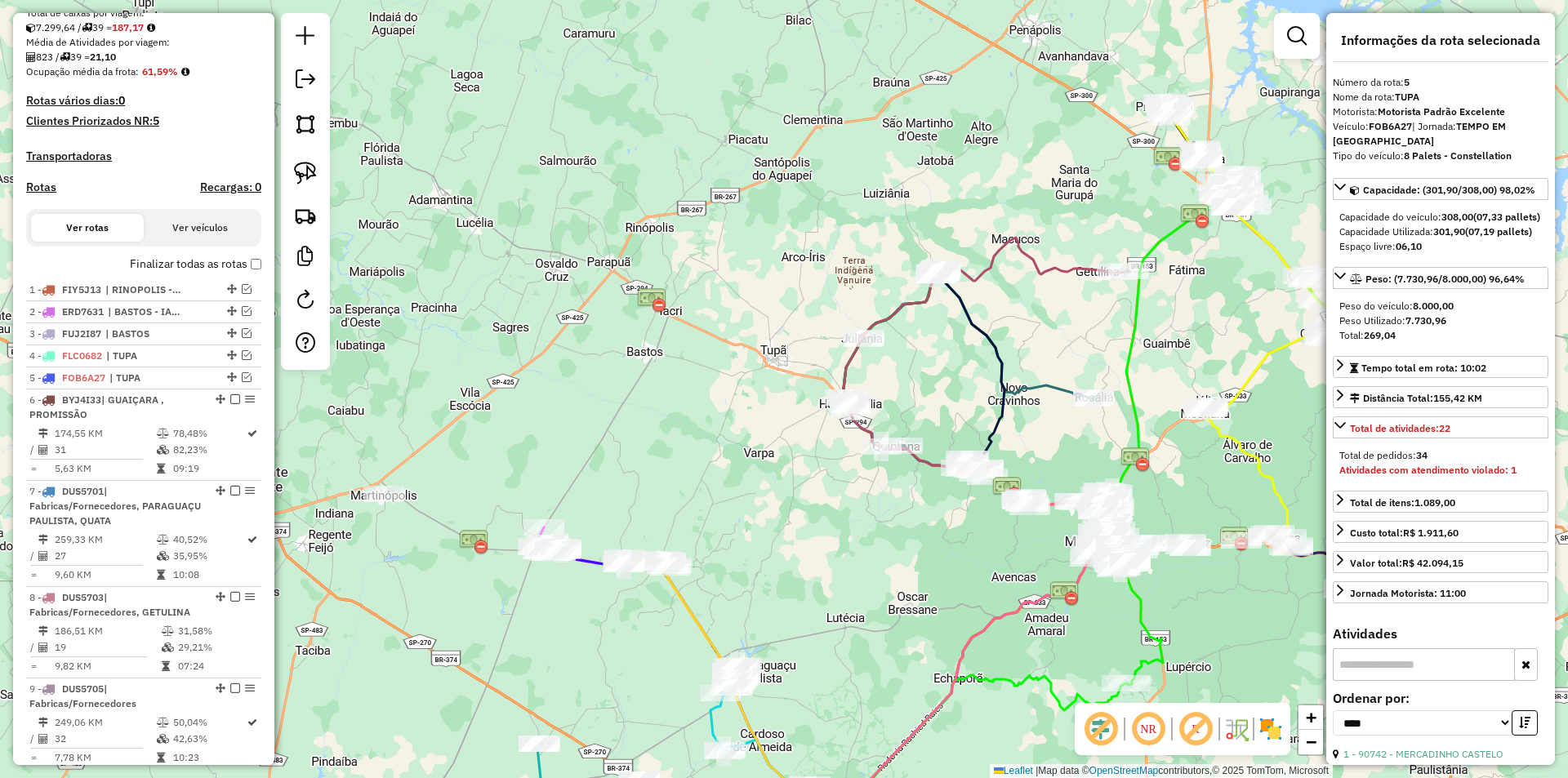
drag, startPoint x: 767, startPoint y: 321, endPoint x: 701, endPoint y: 419, distance: 118.2
click at [702, 417] on div "Janela de atendimento Grade de atendimento Capacidade Transportadoras Veículos …" at bounding box center [784, 389] width 1568 height 778
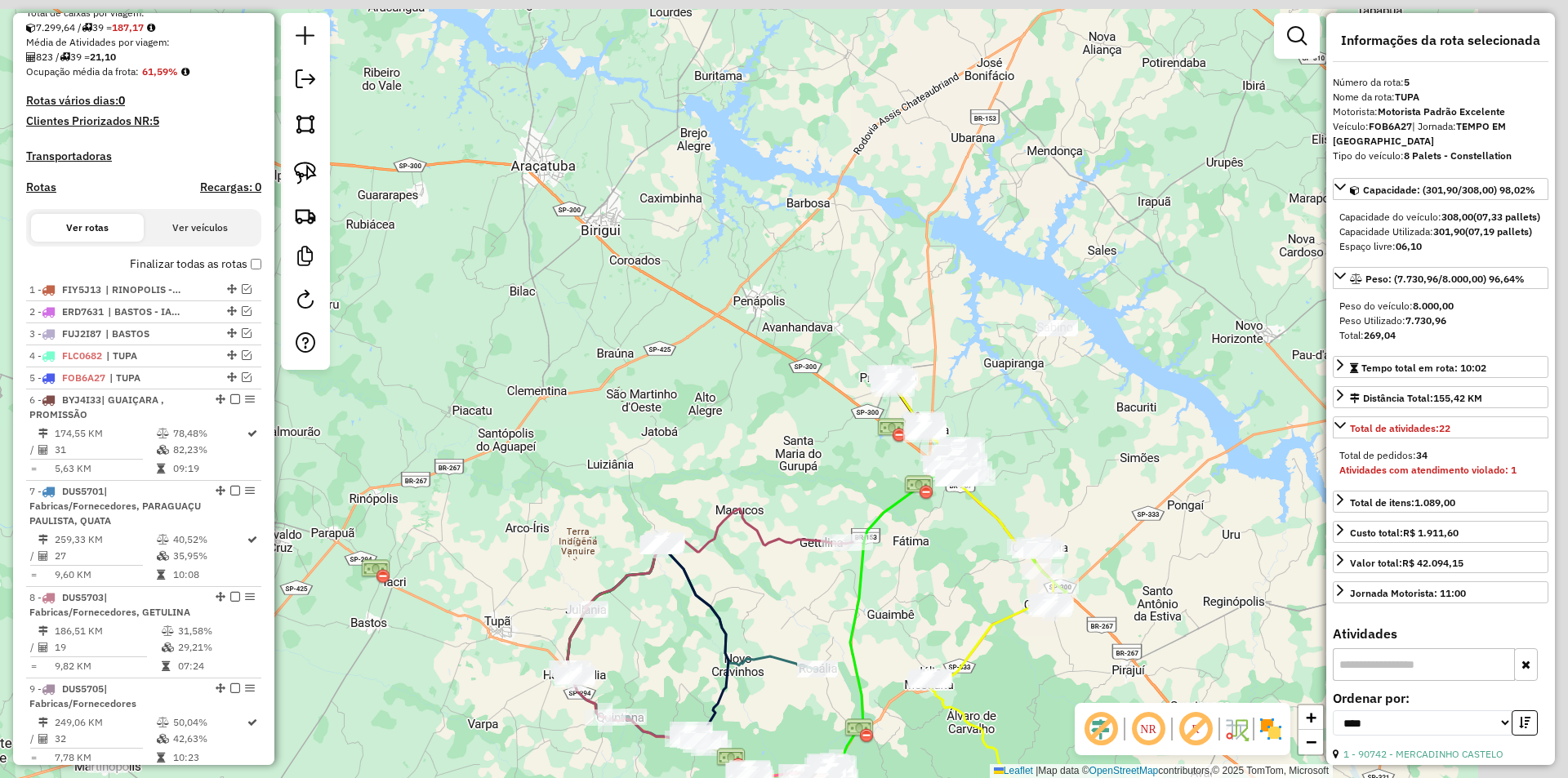
drag, startPoint x: 804, startPoint y: 274, endPoint x: 583, endPoint y: 464, distance: 291.4
click at [583, 464] on div "Janela de atendimento Grade de atendimento Capacidade Transportadoras Veículos …" at bounding box center [784, 389] width 1568 height 778
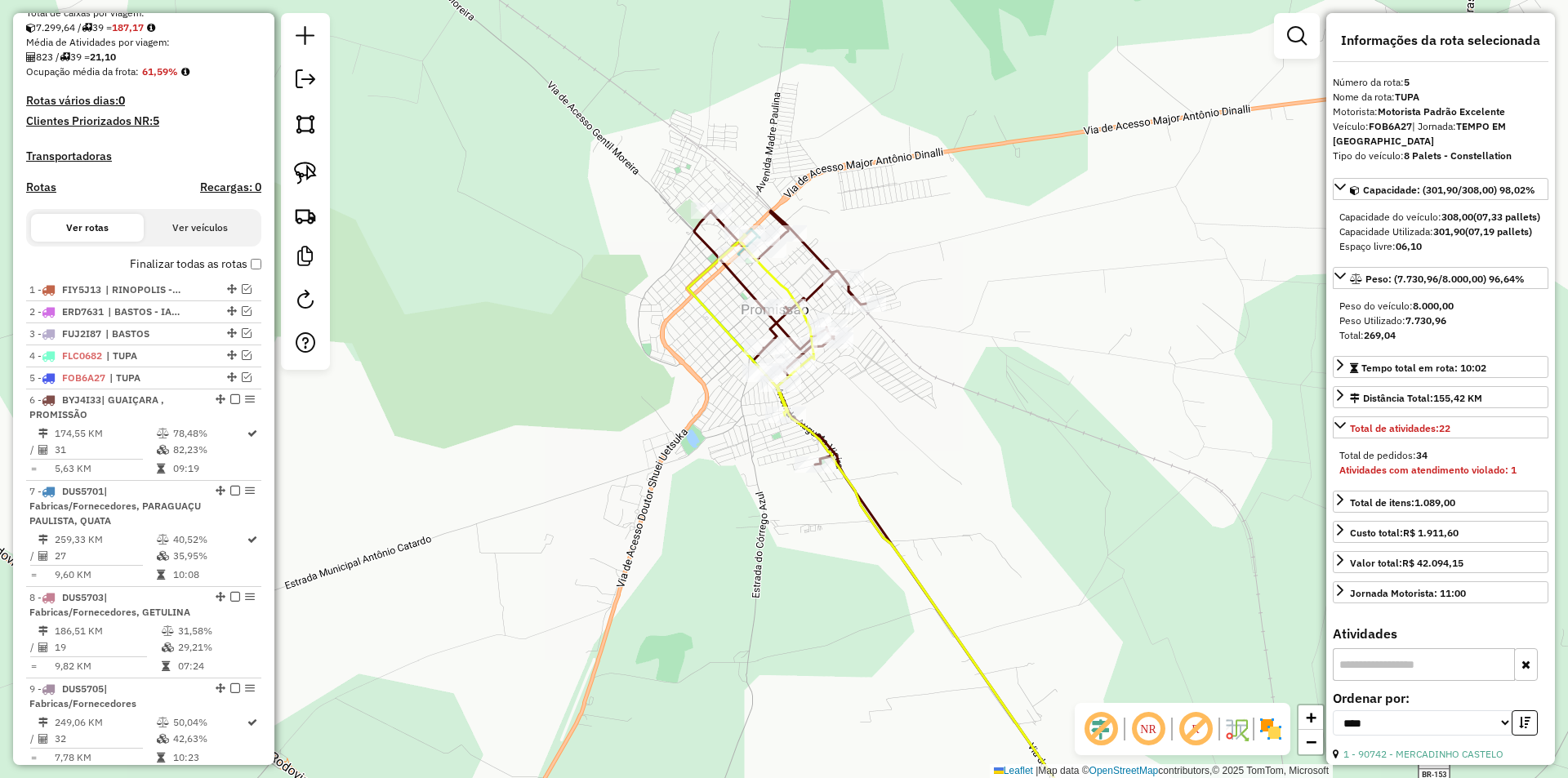
click at [869, 513] on icon at bounding box center [897, 546] width 420 height 623
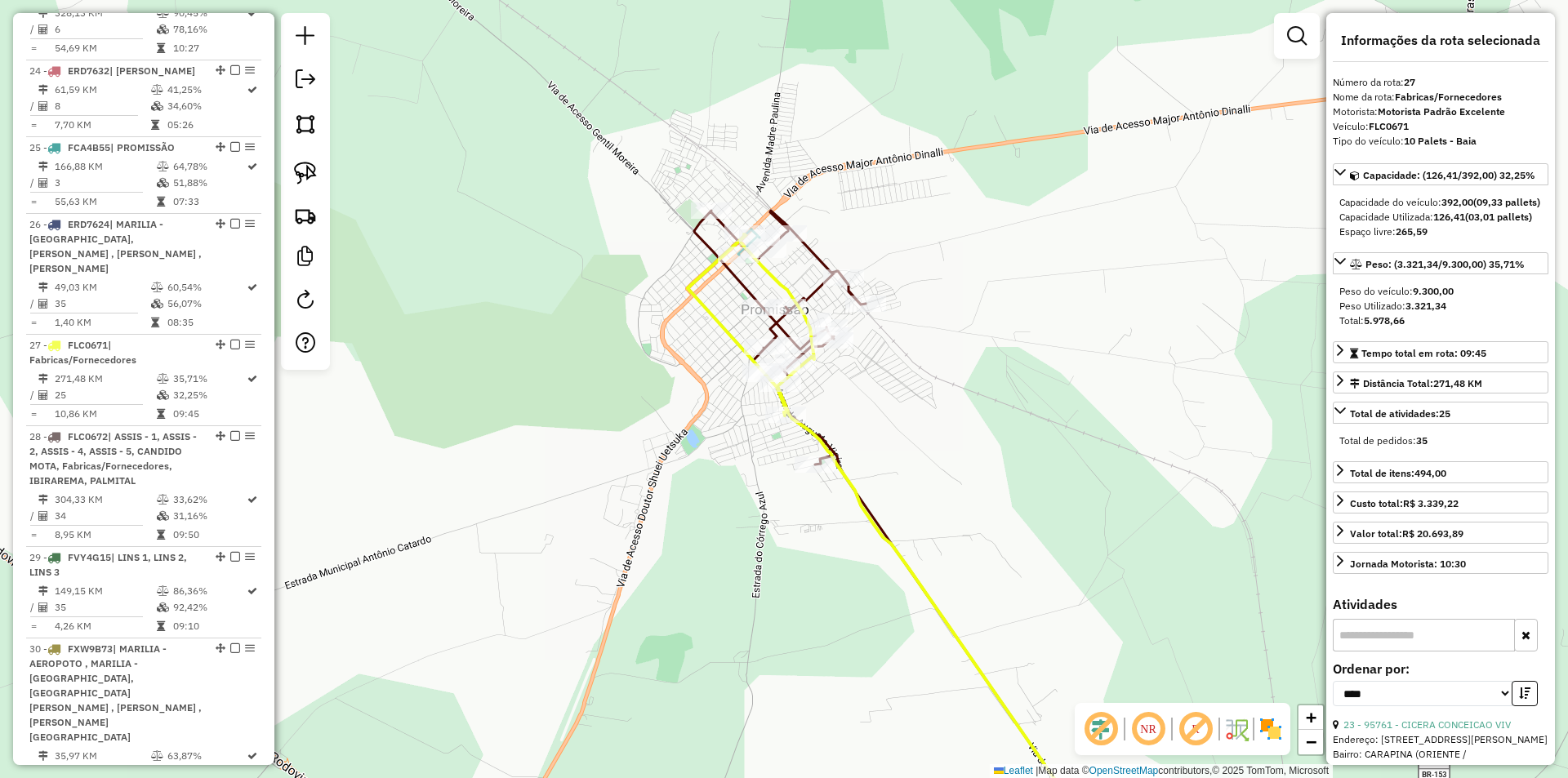
scroll to position [2707, 0]
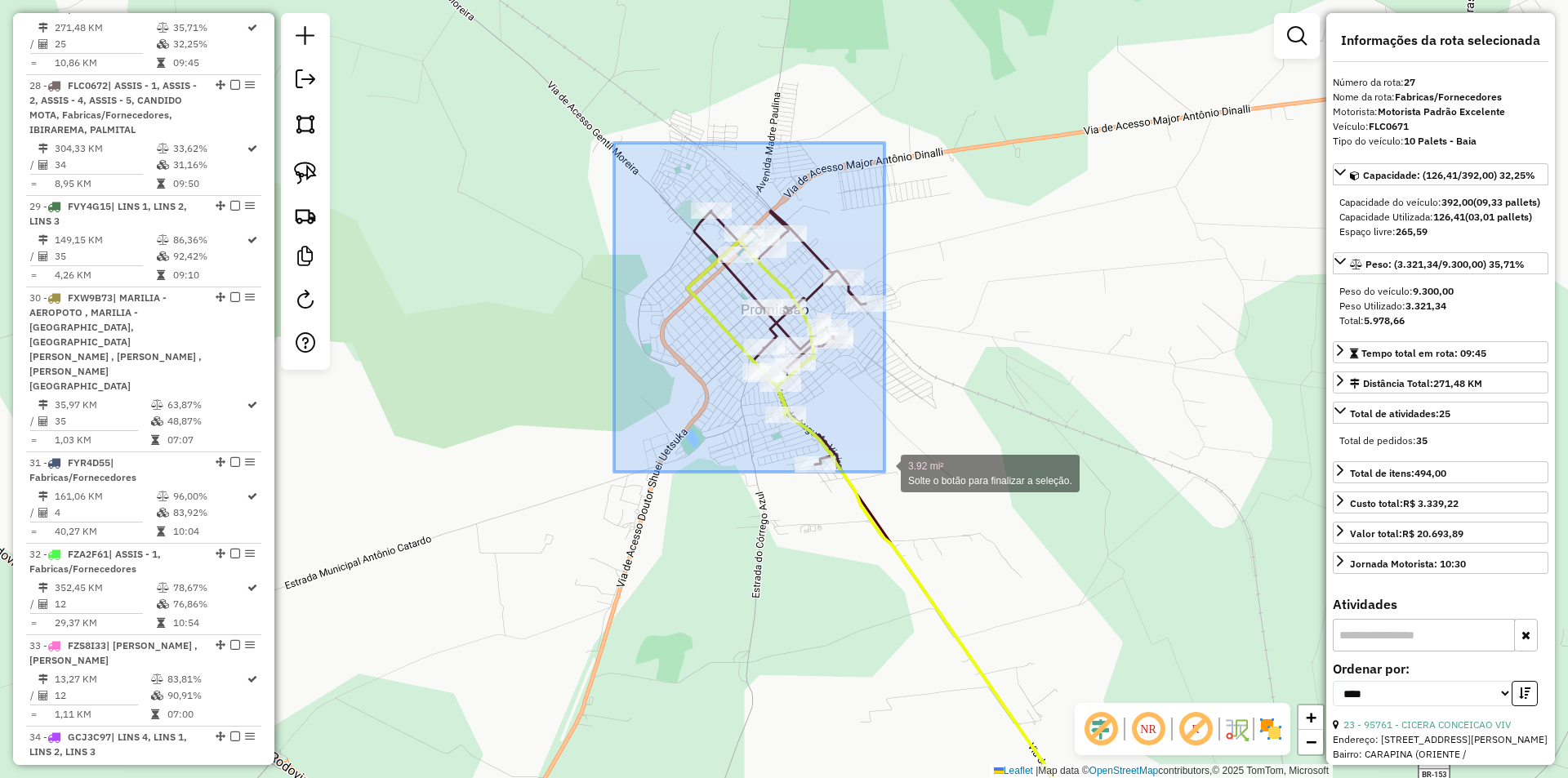
drag, startPoint x: 614, startPoint y: 143, endPoint x: 904, endPoint y: 491, distance: 453.0
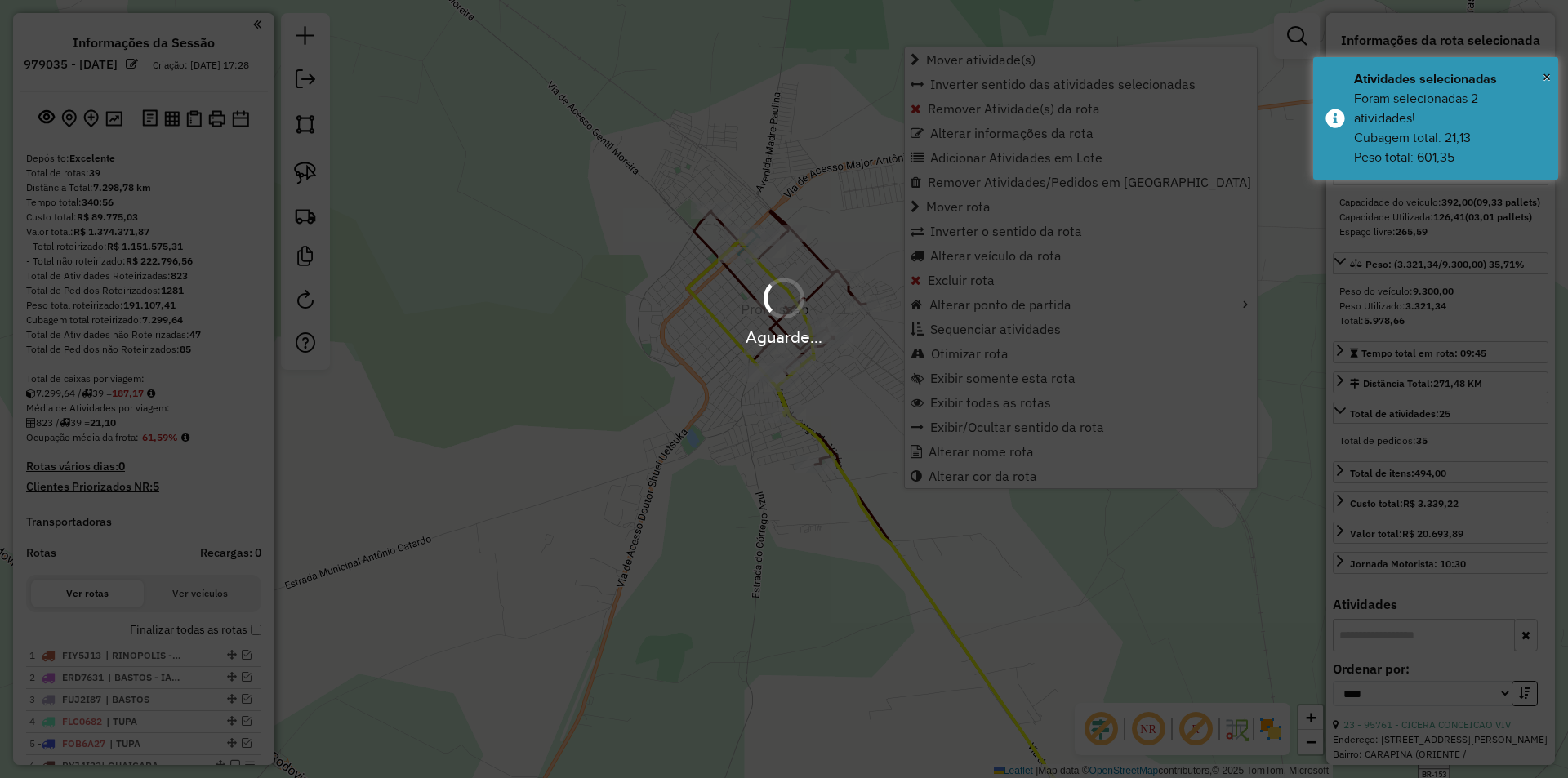
select select "*********"
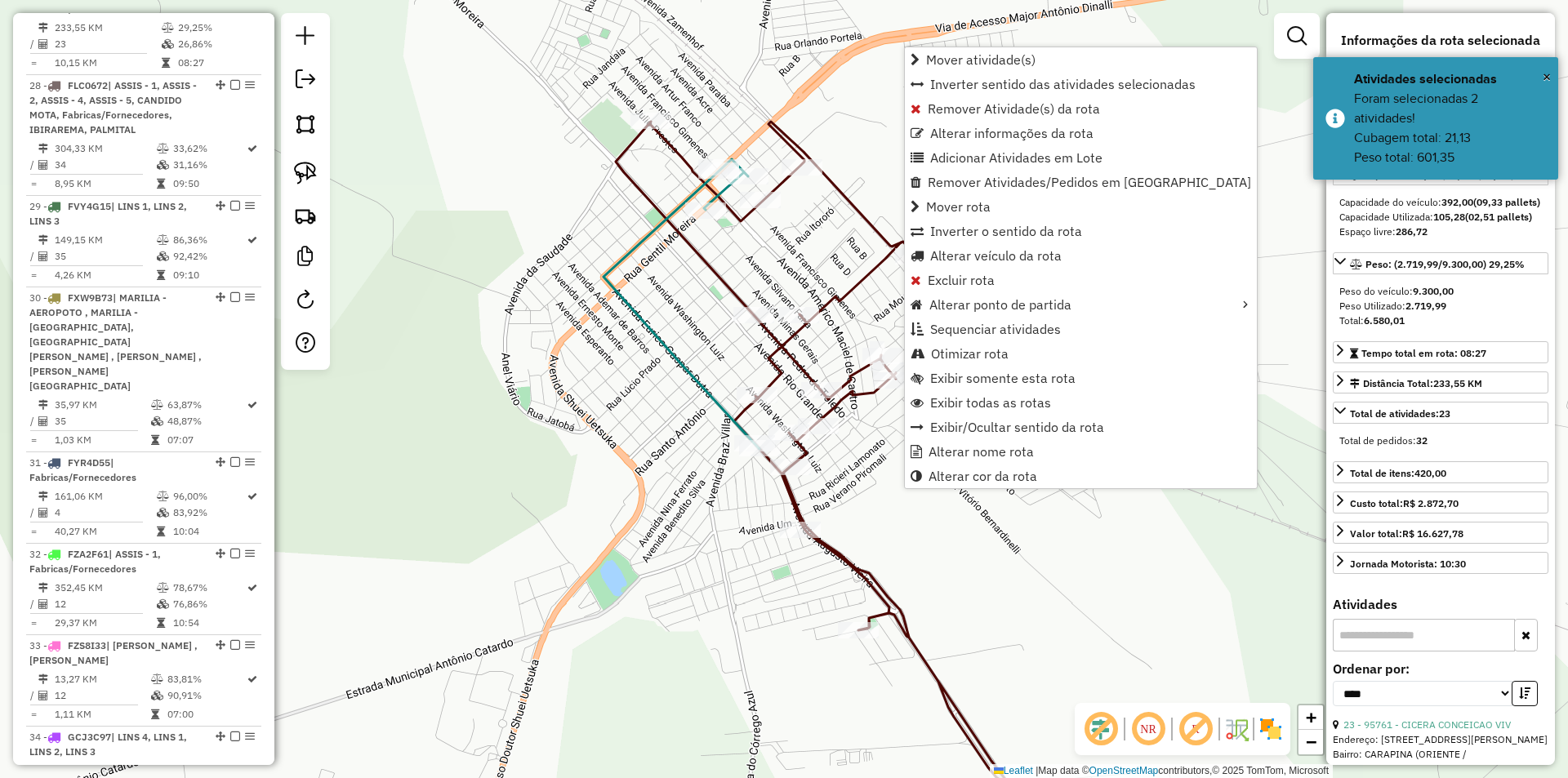
click at [675, 357] on icon at bounding box center [681, 304] width 156 height 290
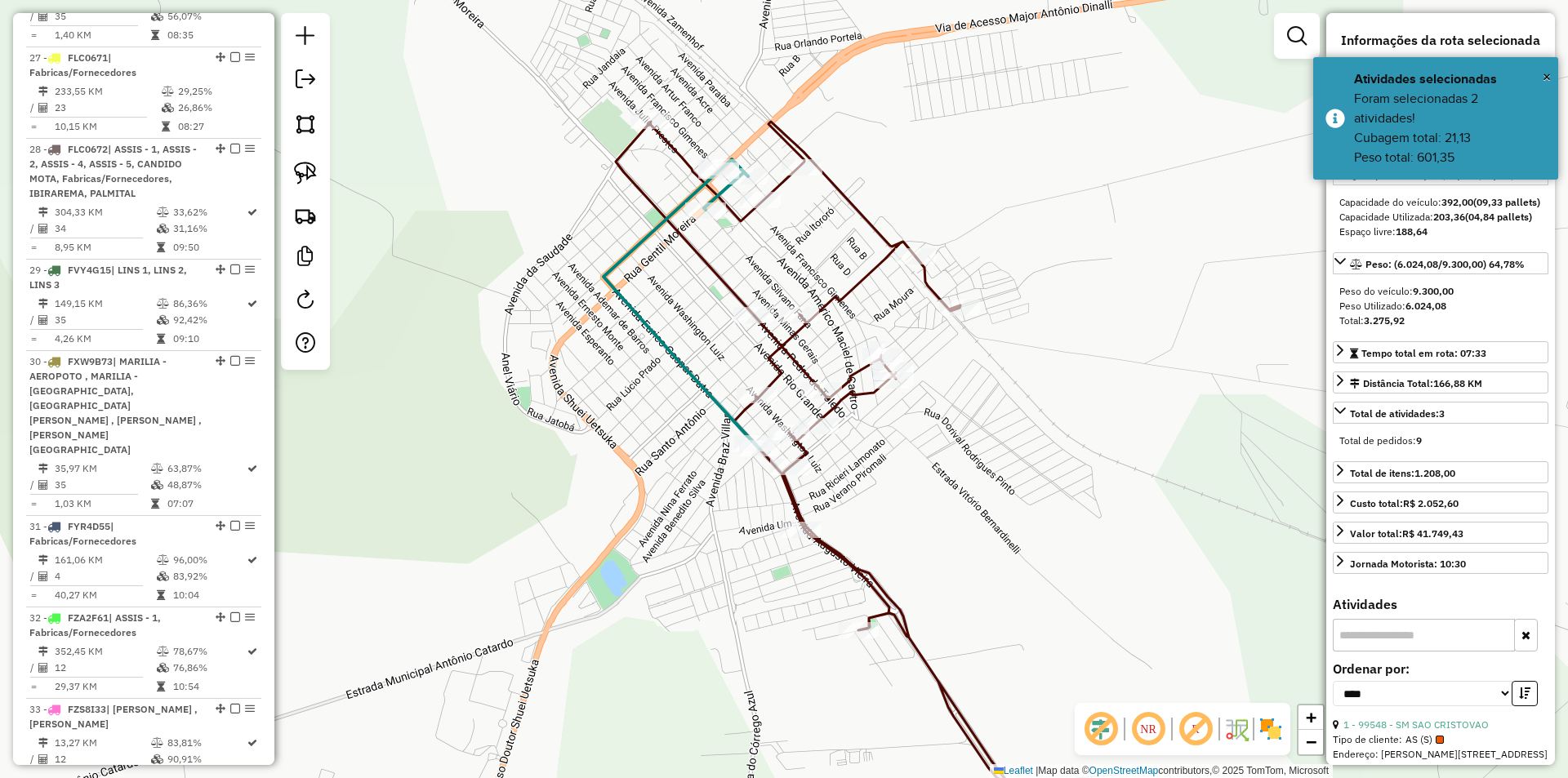
scroll to position [2496, 0]
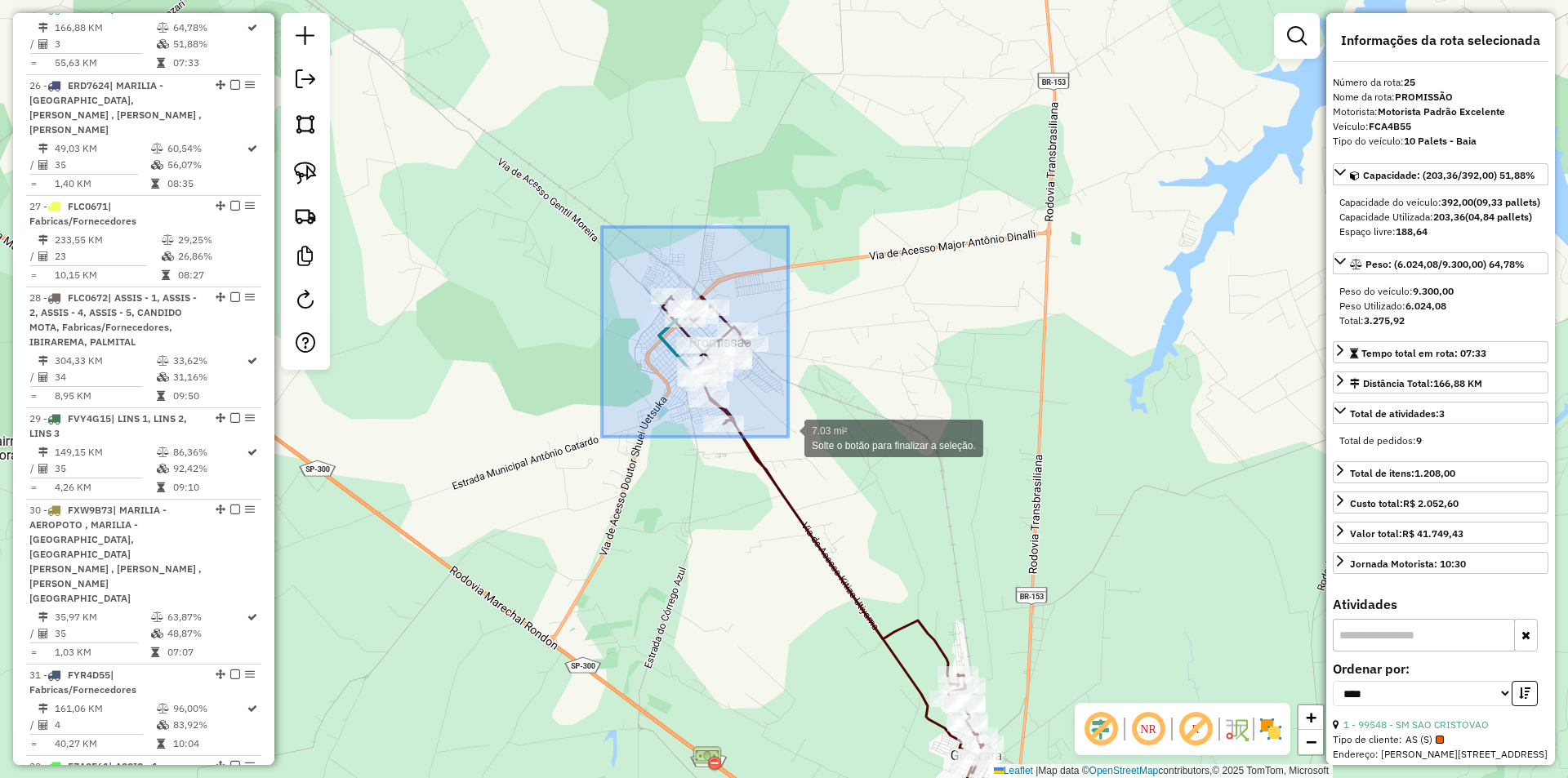
drag, startPoint x: 602, startPoint y: 227, endPoint x: 788, endPoint y: 437, distance: 280.5
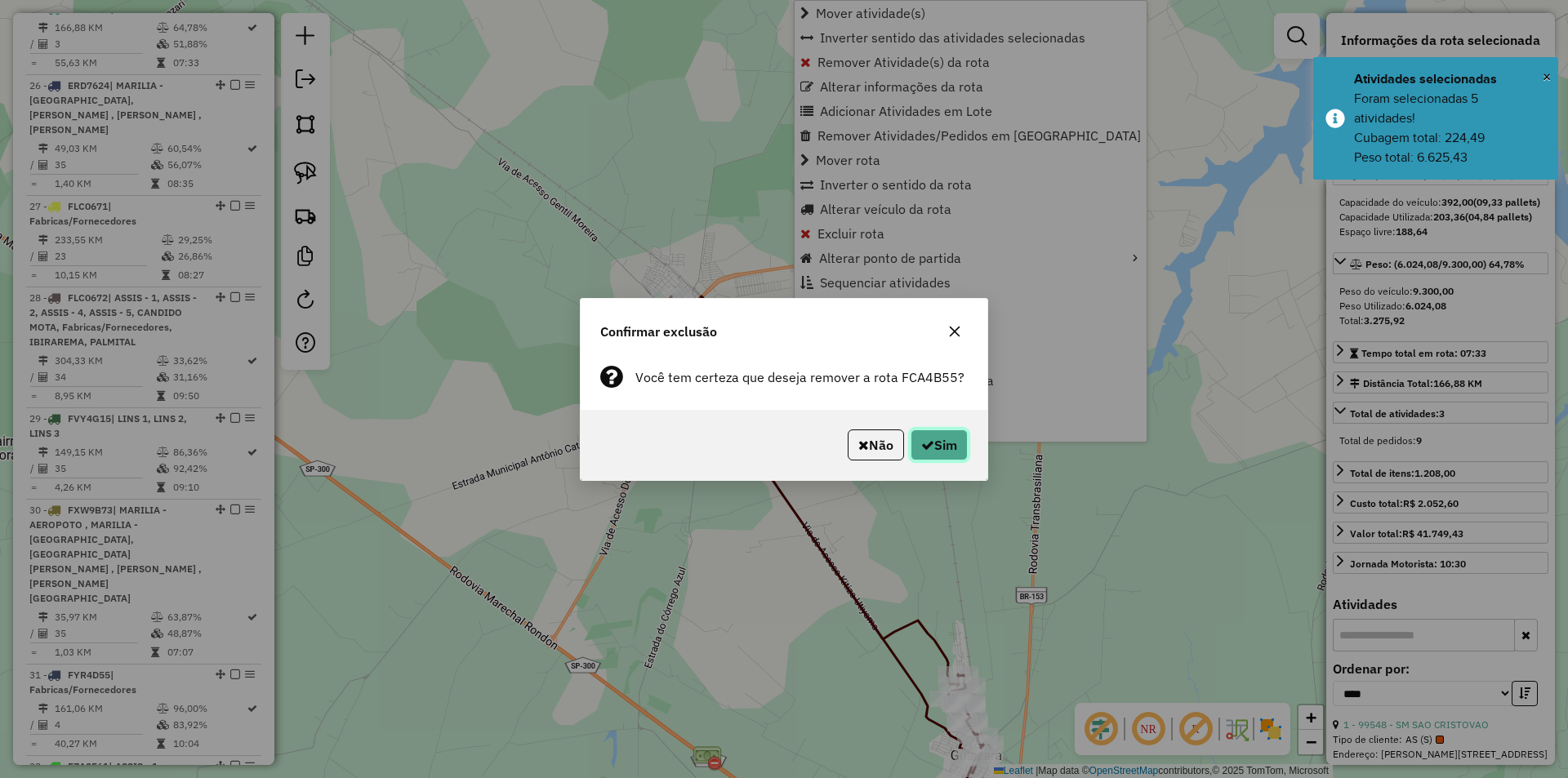
click at [914, 439] on button "Sim" at bounding box center [940, 445] width 57 height 31
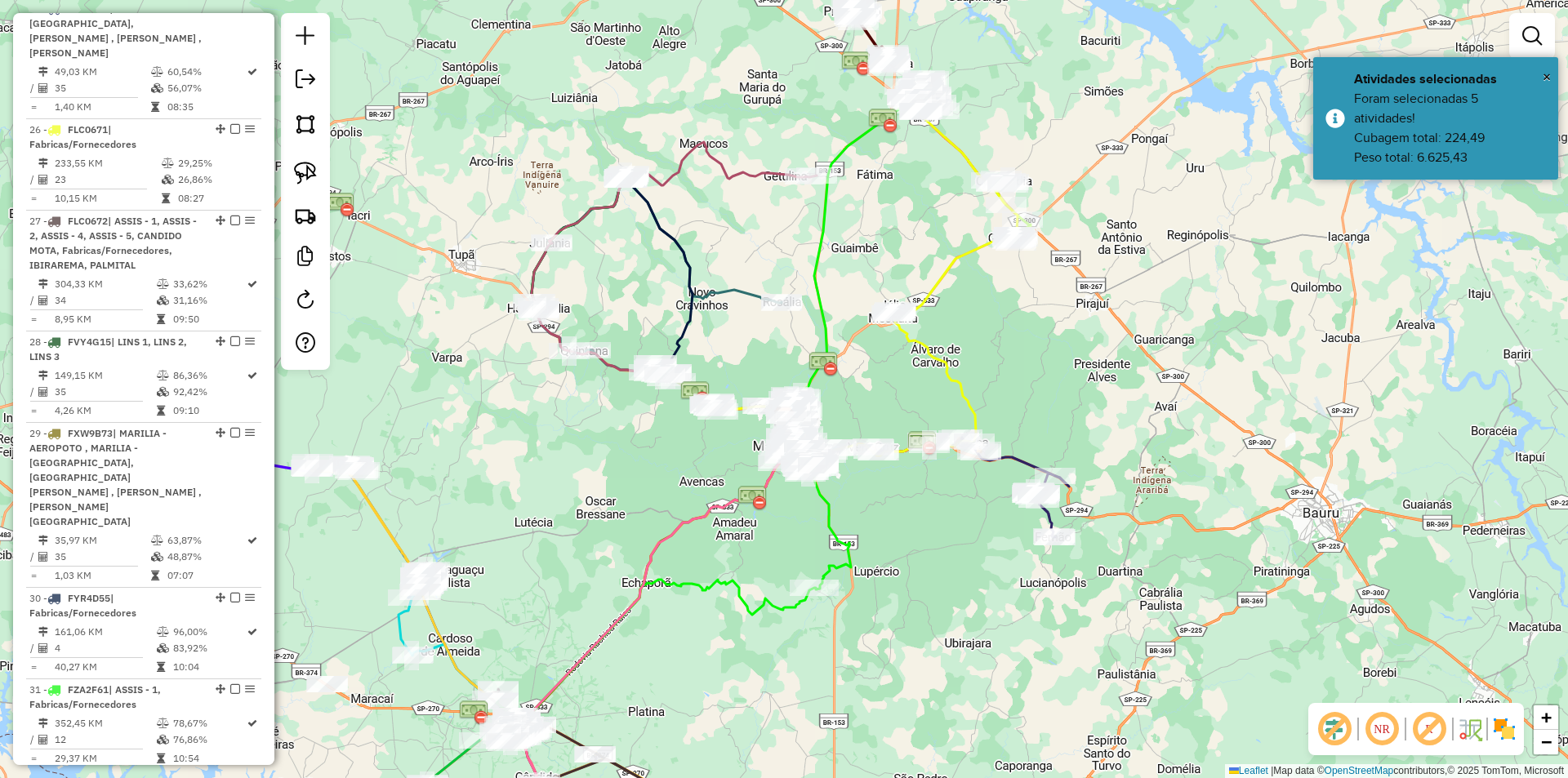
drag, startPoint x: 799, startPoint y: 137, endPoint x: 816, endPoint y: 505, distance: 368.4
click at [810, 507] on div "Janela de atendimento Grade de atendimento Capacidade Transportadoras Veículos …" at bounding box center [784, 389] width 1568 height 778
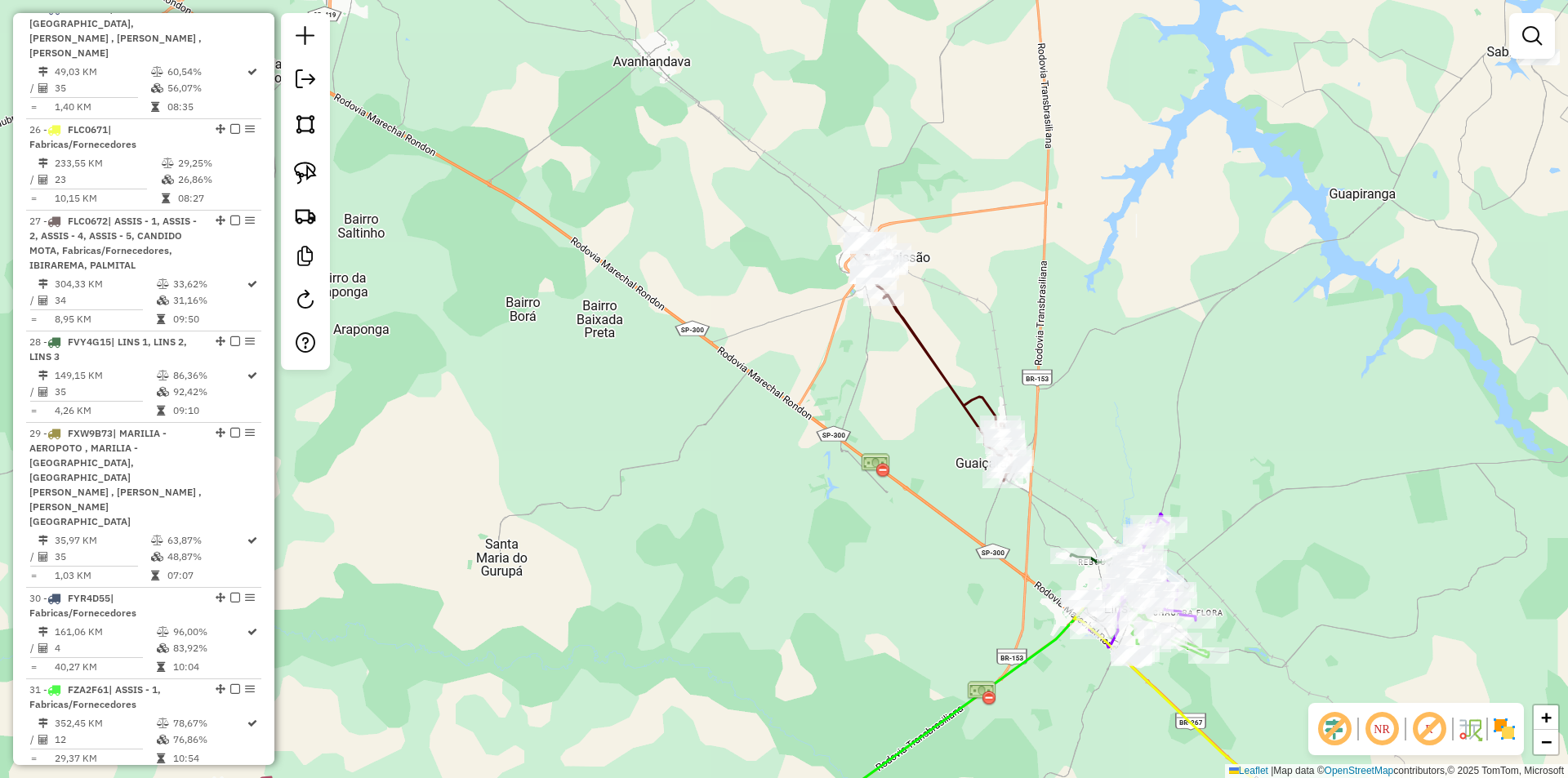
click at [946, 376] on icon at bounding box center [933, 358] width 160 height 247
select select "*********"
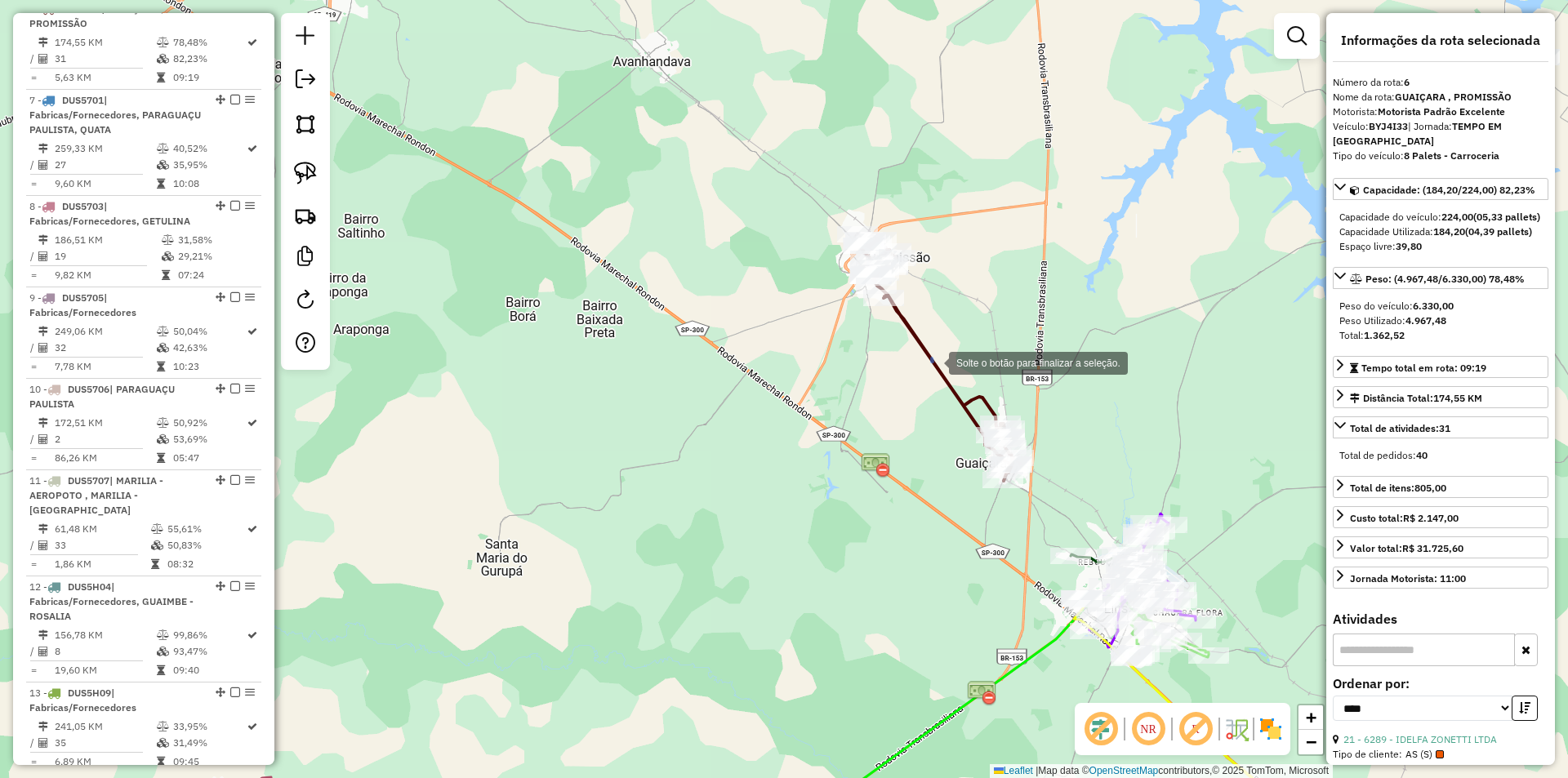
scroll to position [757, 0]
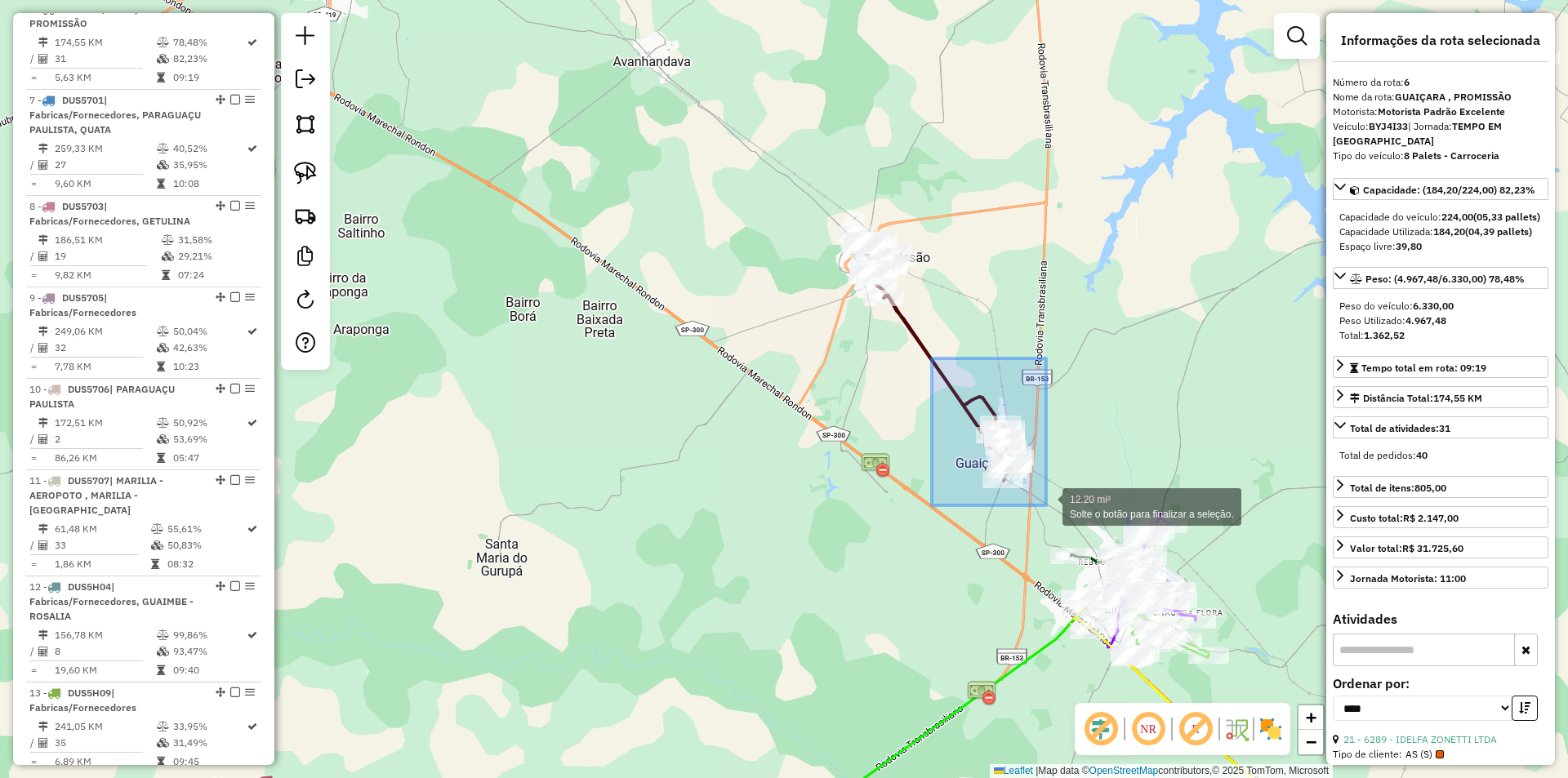
drag, startPoint x: 932, startPoint y: 359, endPoint x: 1046, endPoint y: 505, distance: 185.2
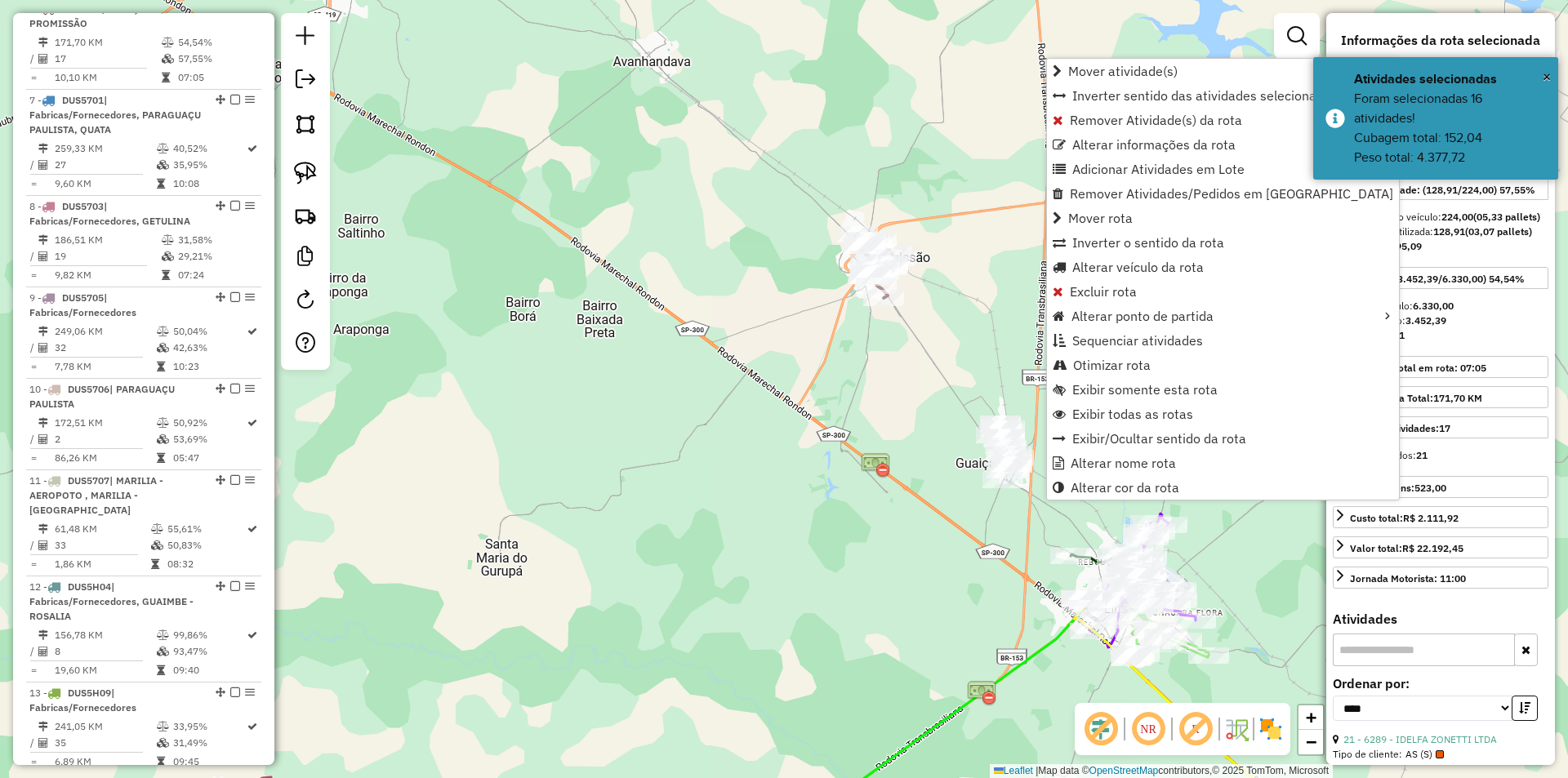
click at [774, 228] on div "Janela de atendimento Grade de atendimento Capacidade Transportadoras Veículos …" at bounding box center [784, 389] width 1568 height 778
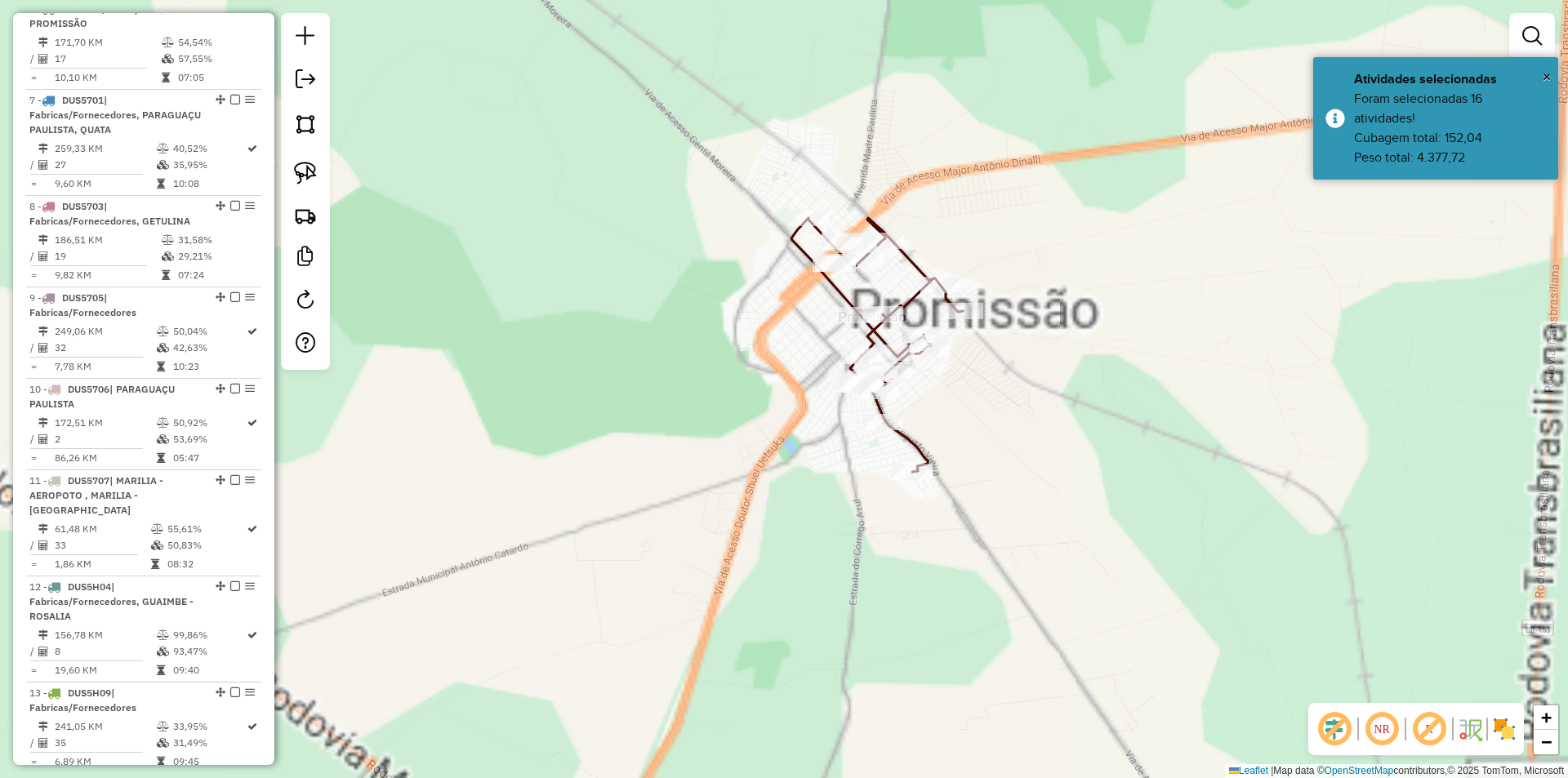
click at [893, 175] on div "Janela de atendimento Grade de atendimento Capacidade Transportadoras Veículos …" at bounding box center [784, 389] width 1568 height 778
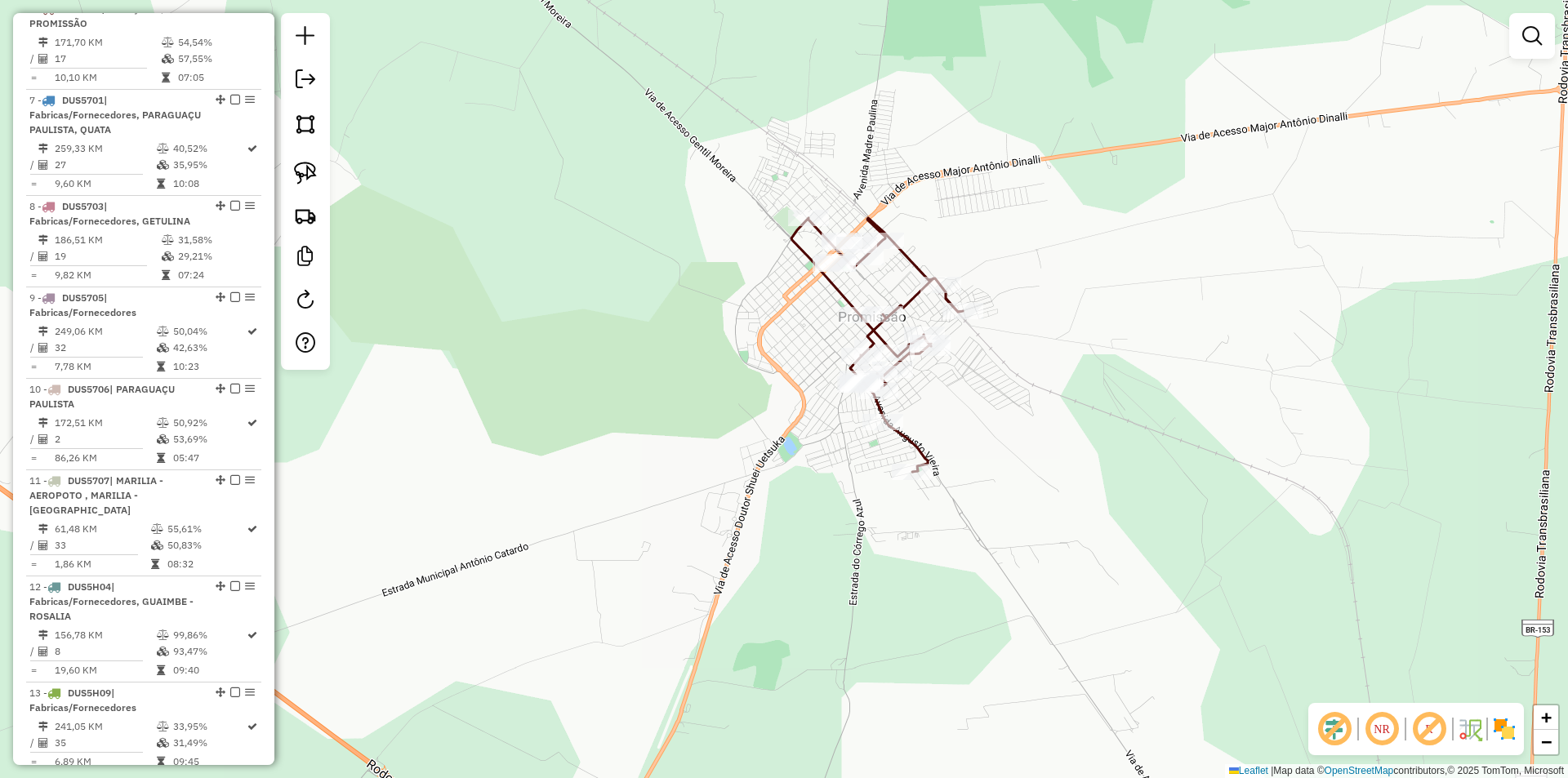
click at [906, 255] on icon at bounding box center [878, 345] width 172 height 254
select select "*********"
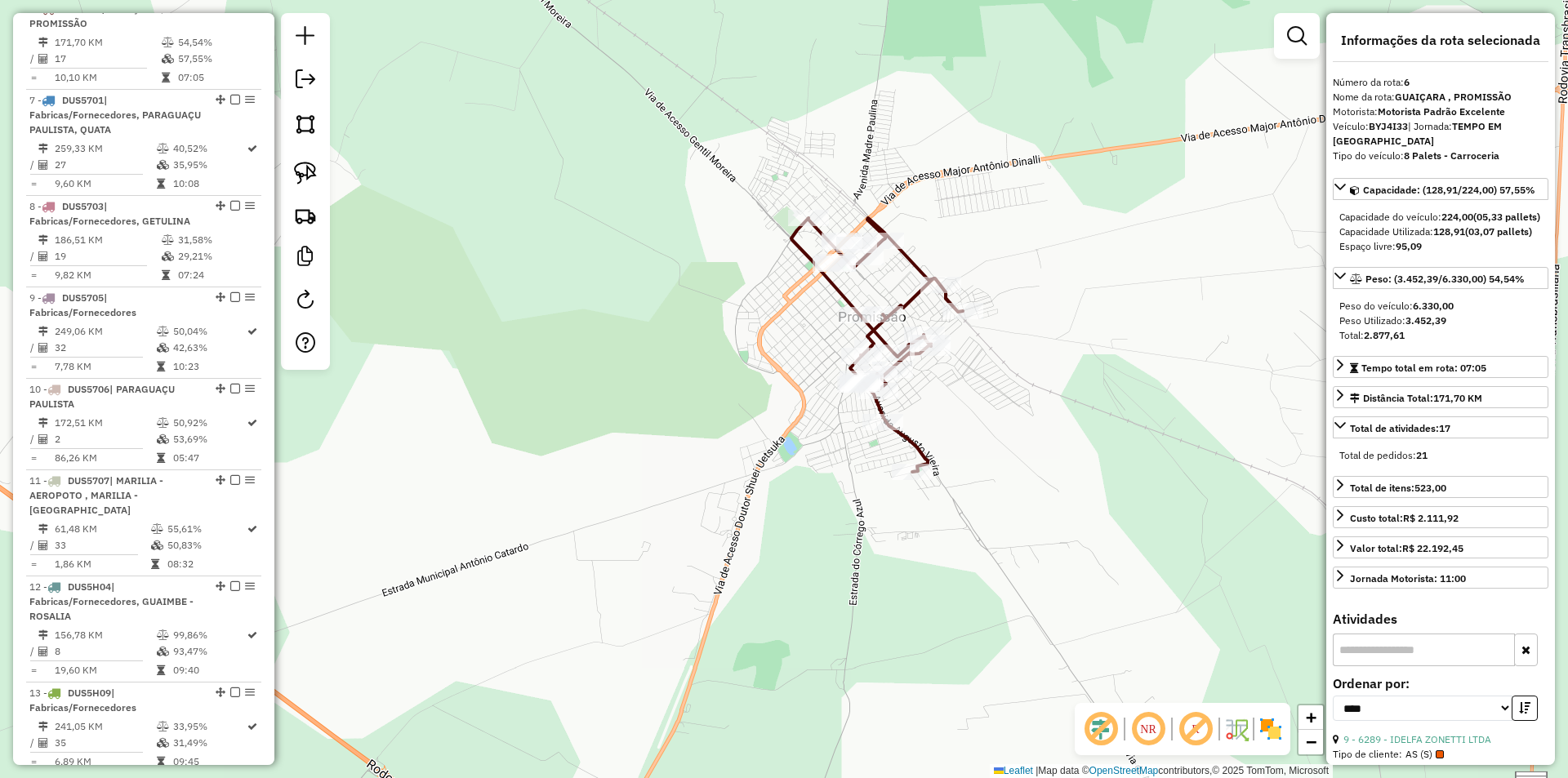
click at [949, 205] on div "Janela de atendimento Grade de atendimento Capacidade Transportadoras Veículos …" at bounding box center [784, 389] width 1568 height 778
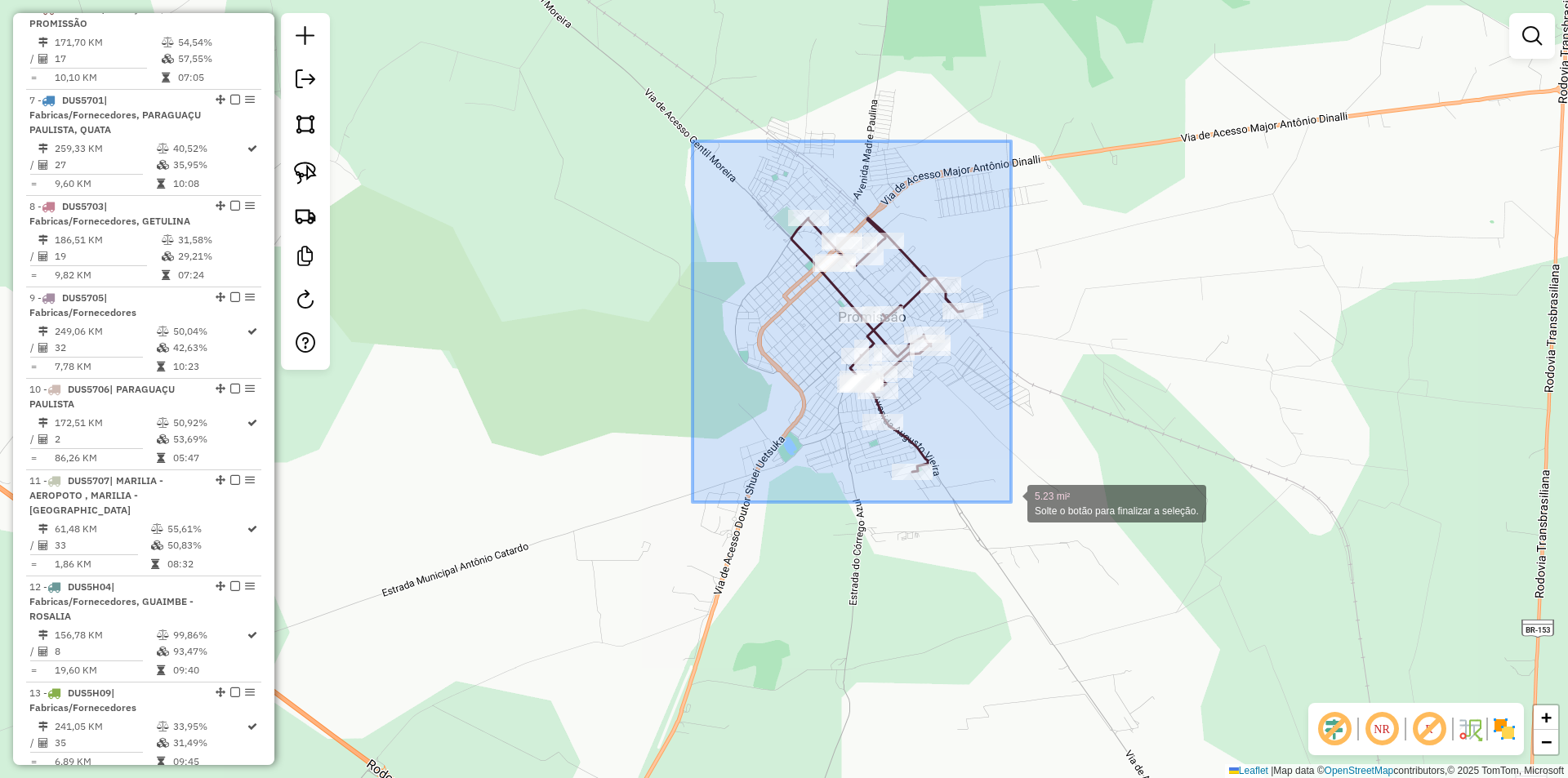
drag, startPoint x: 693, startPoint y: 141, endPoint x: 1011, endPoint y: 503, distance: 481.8
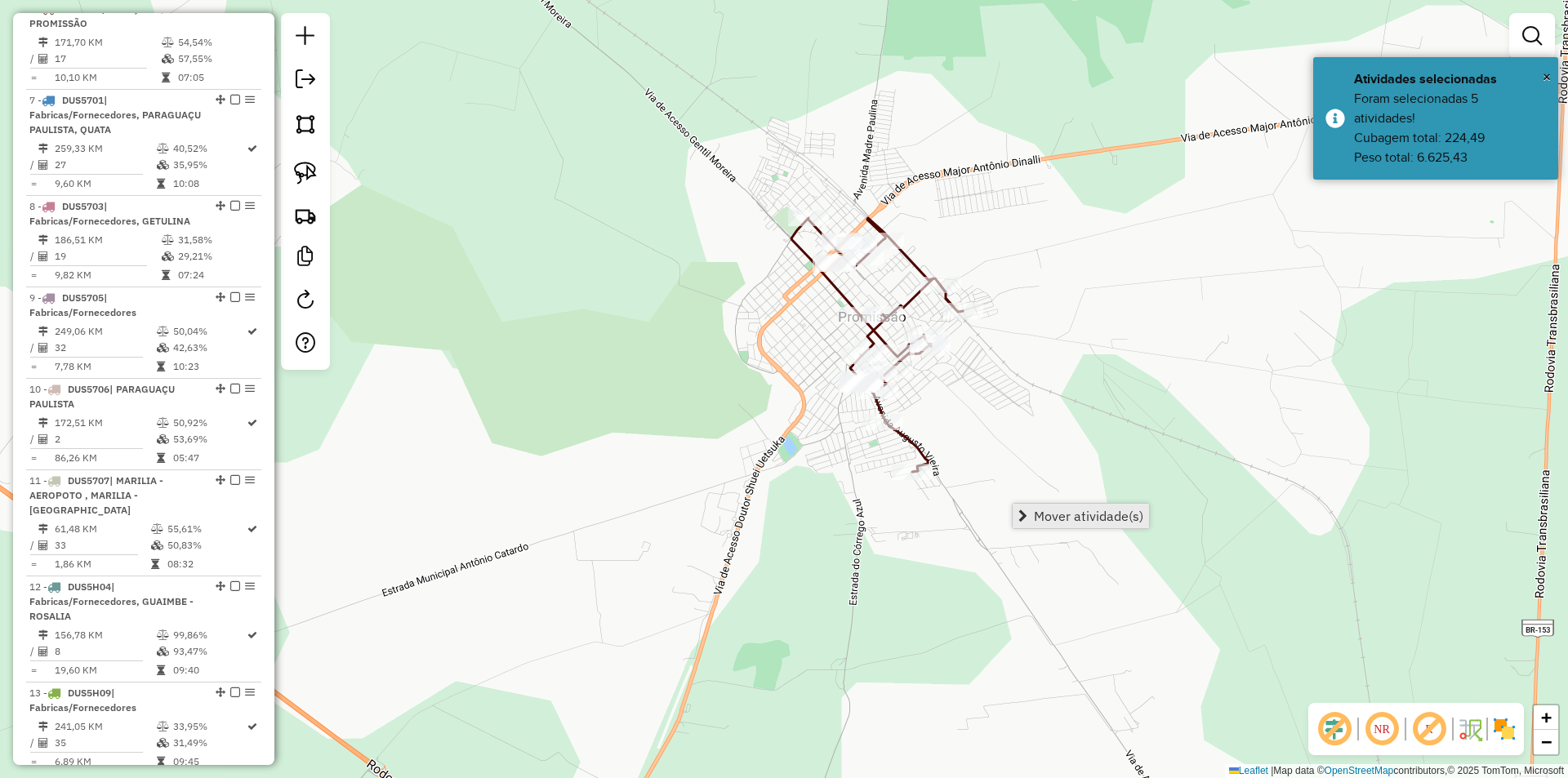
click at [1039, 514] on span "Mover atividade(s)" at bounding box center [1088, 517] width 109 height 13
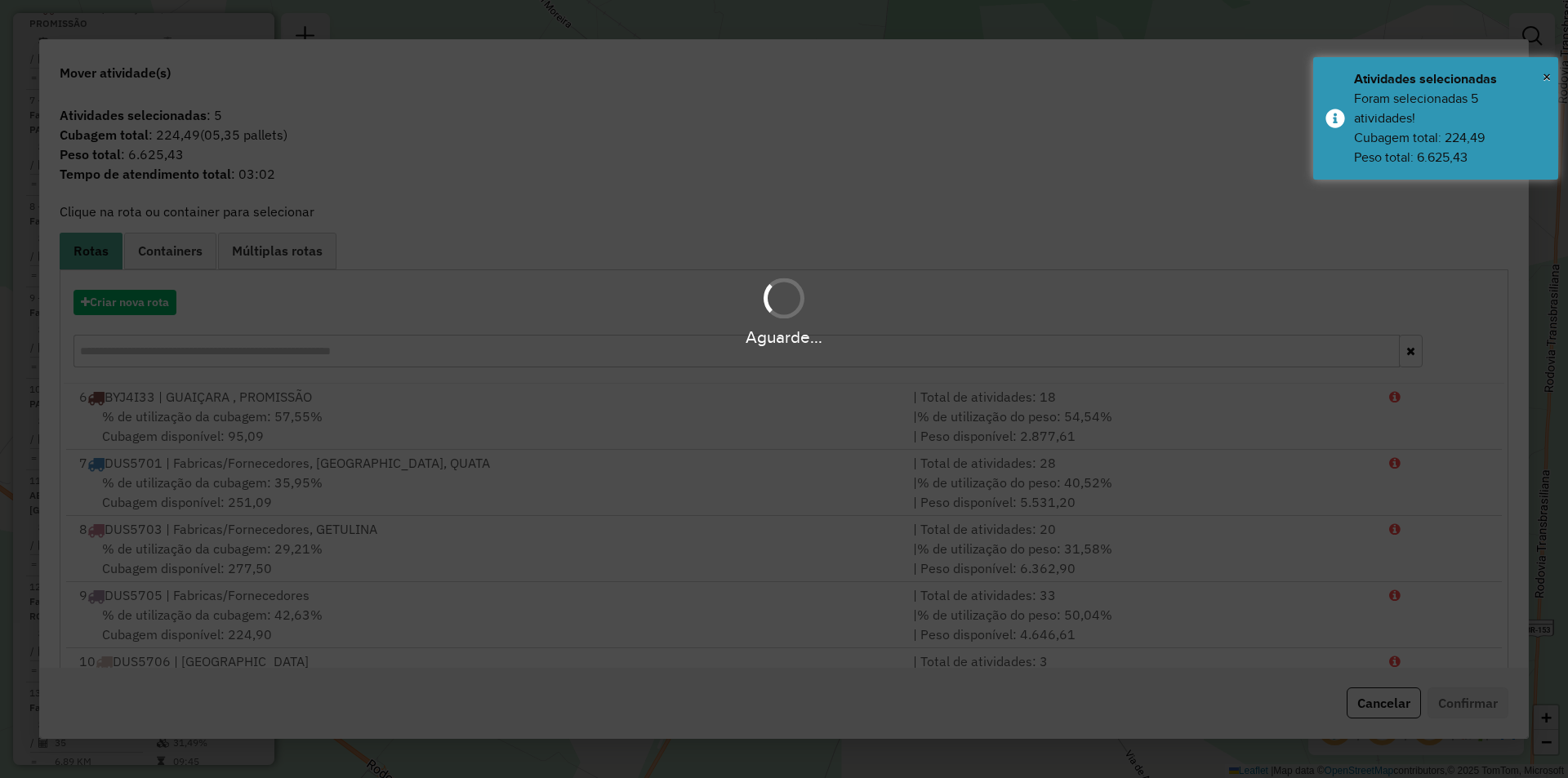
click at [465, 431] on hb-app "Aguarde... Pop-up bloqueado! Seu navegador bloqueou automáticamente a abertura …" at bounding box center [784, 389] width 1568 height 778
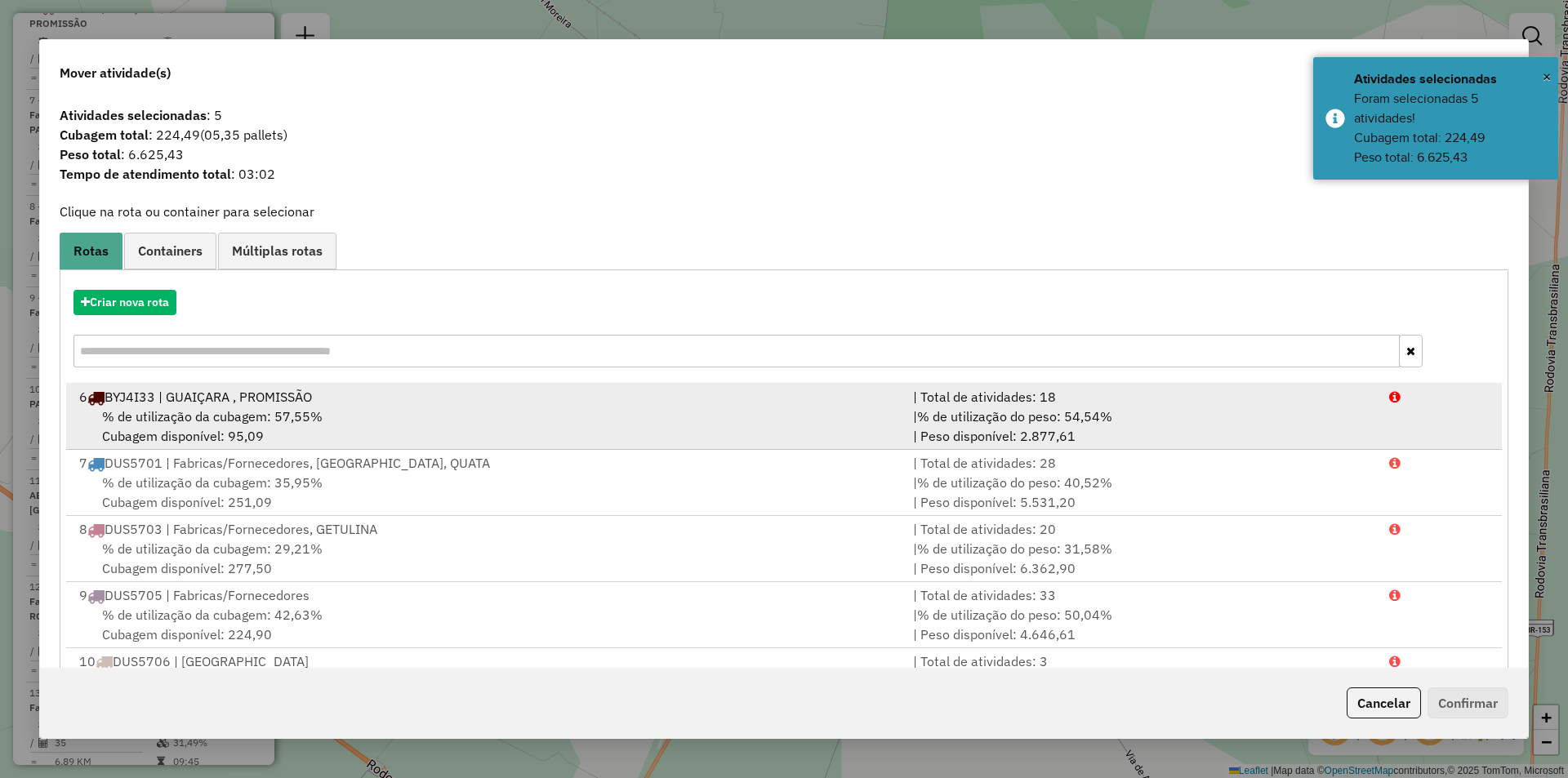
click at [468, 427] on div "% de utilização da cubagem: 57,55% Cubagem disponível: 95,09" at bounding box center [486, 426] width 834 height 39
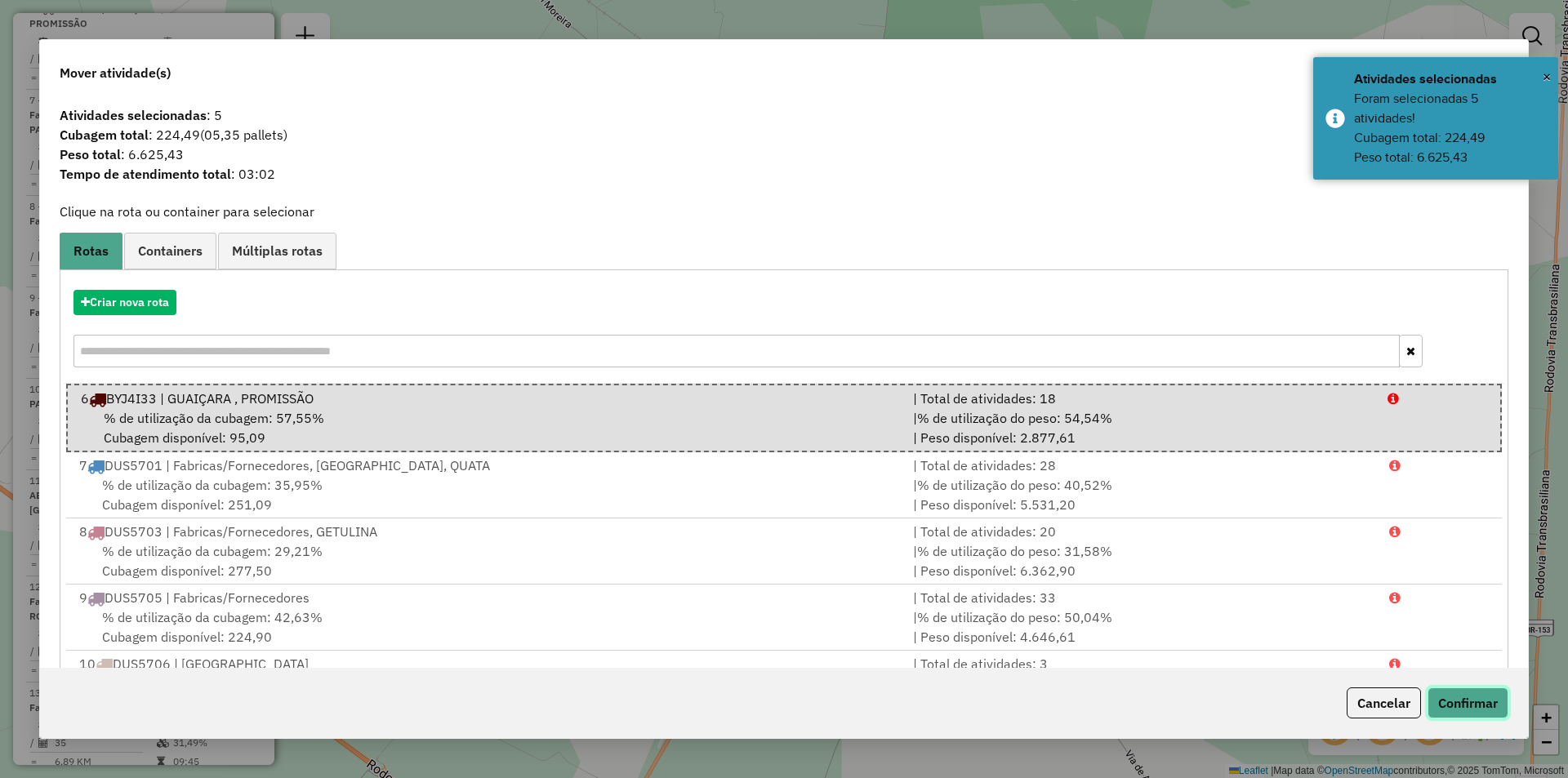
click at [1440, 698] on button "Confirmar" at bounding box center [1468, 703] width 81 height 31
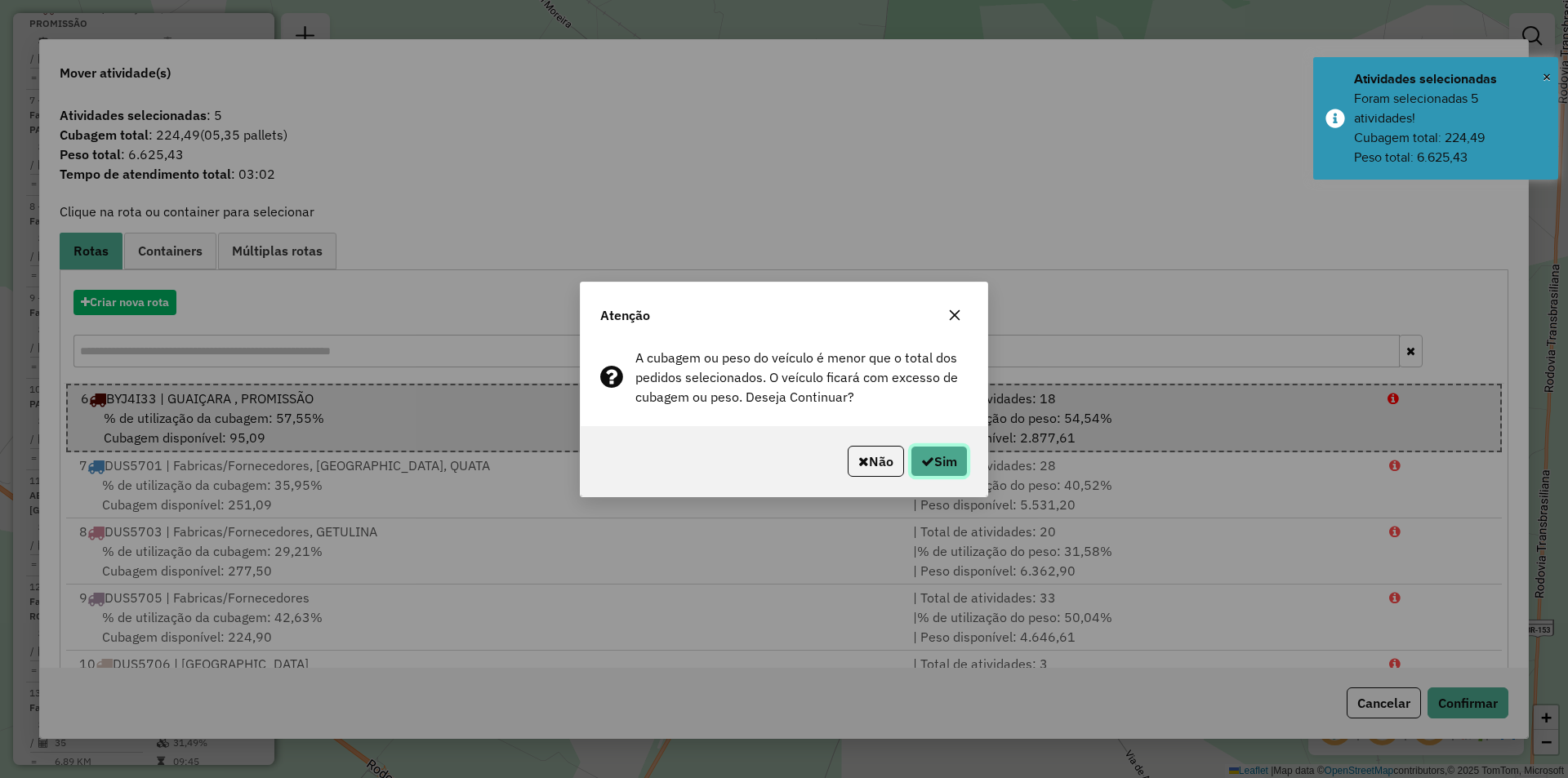
click at [944, 458] on button "Sim" at bounding box center [940, 462] width 57 height 31
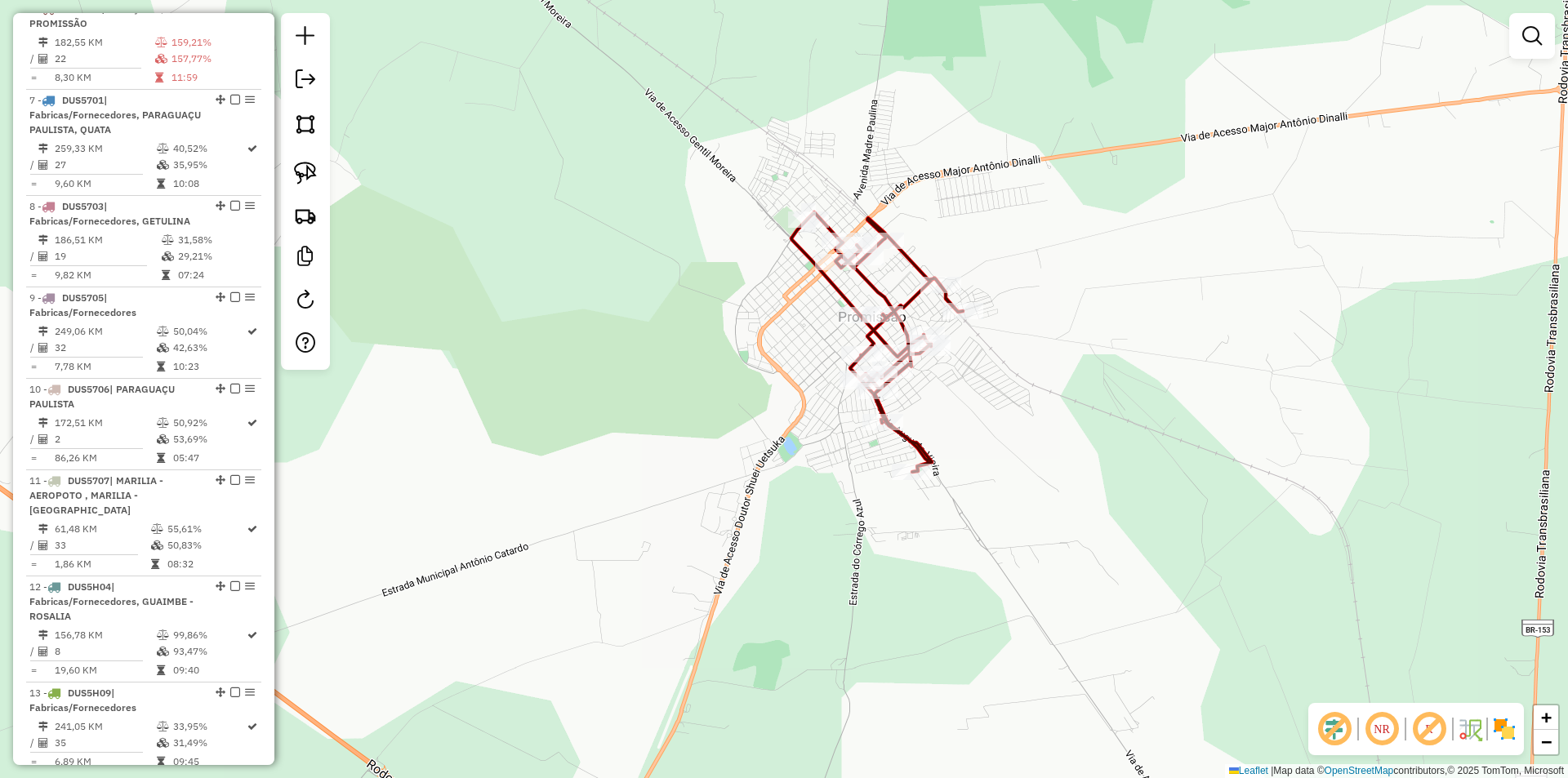
click at [911, 435] on icon at bounding box center [878, 342] width 172 height 260
select select "*********"
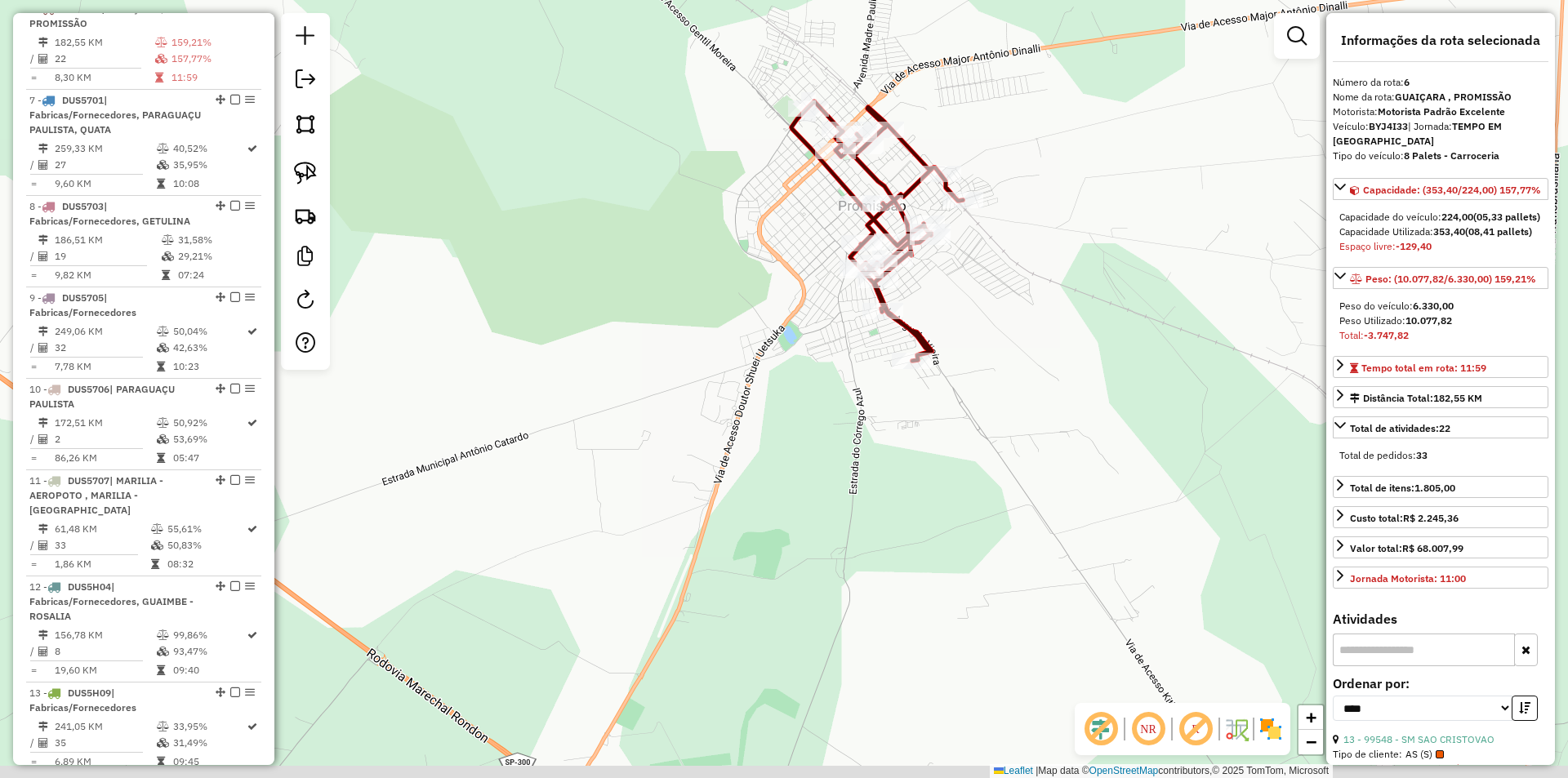
drag, startPoint x: 949, startPoint y: 461, endPoint x: 942, endPoint y: 342, distance: 119.2
click at [947, 343] on div "Janela de atendimento Grade de atendimento Capacidade Transportadoras Veículos …" at bounding box center [784, 389] width 1568 height 778
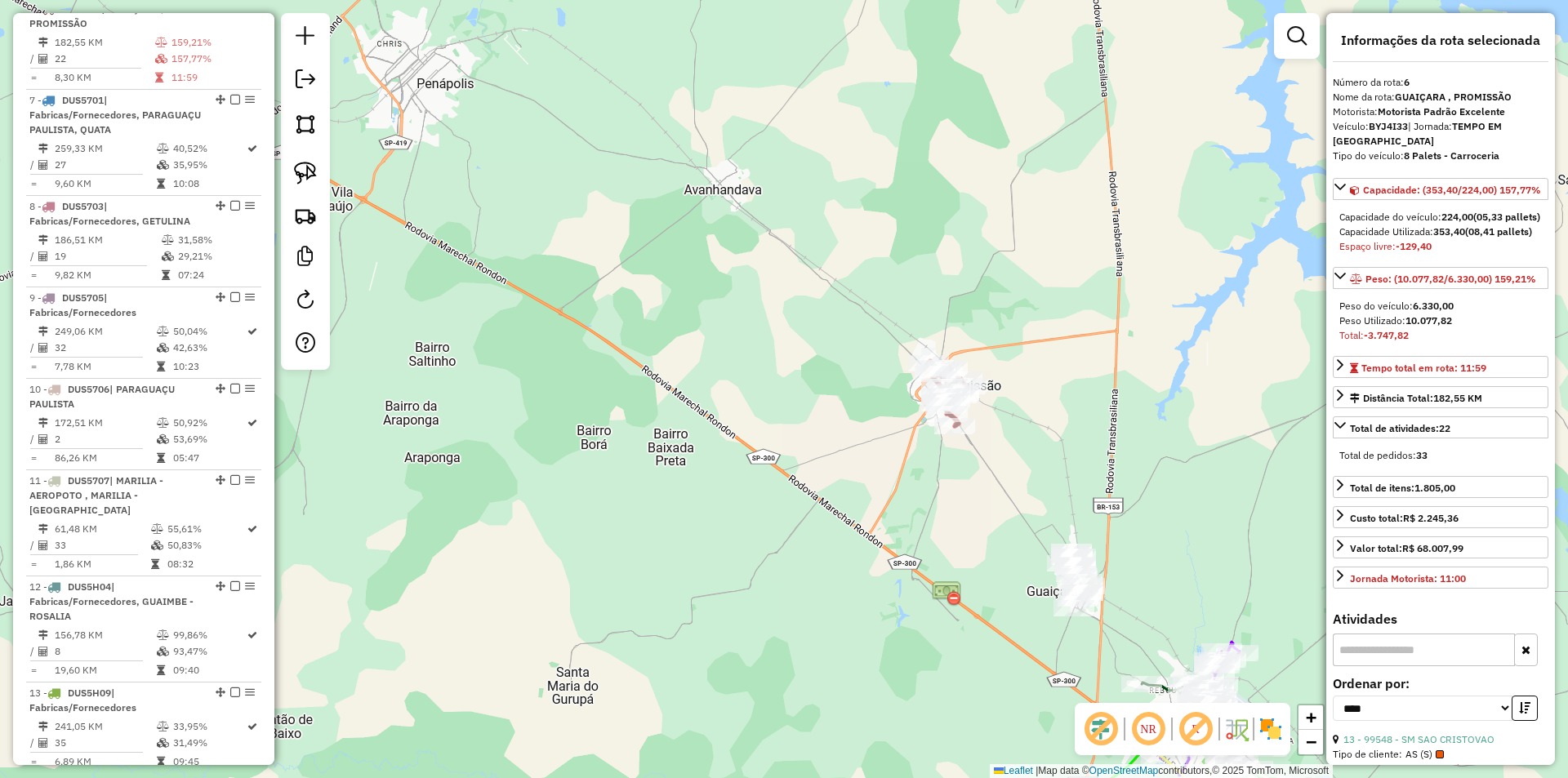
drag, startPoint x: 951, startPoint y: 397, endPoint x: 975, endPoint y: 479, distance: 85.4
click at [976, 480] on div "Janela de atendimento Grade de atendimento Capacidade Transportadoras Veículos …" at bounding box center [784, 389] width 1568 height 778
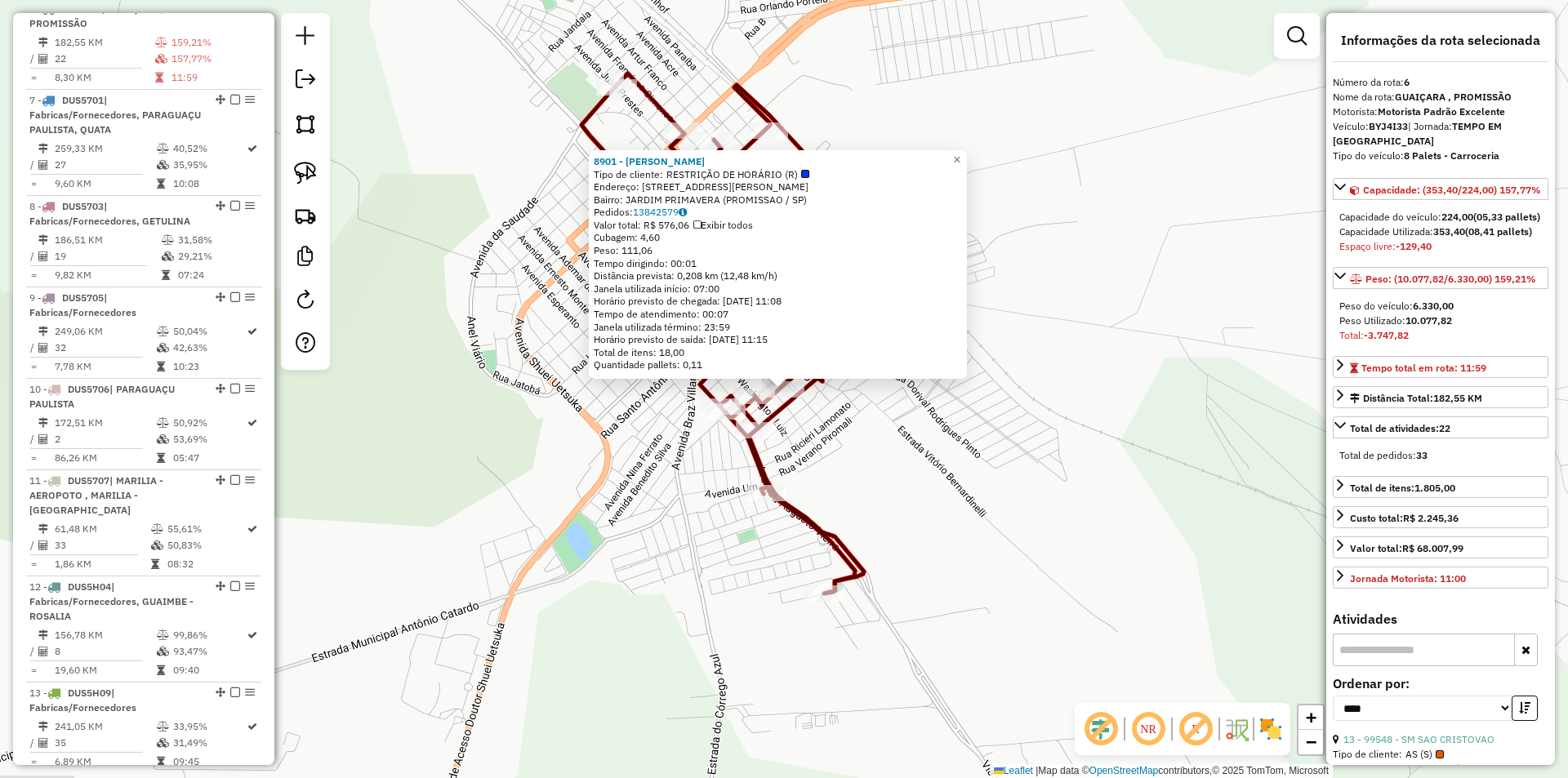
click at [871, 527] on div "8901 - [PERSON_NAME] DE OLIV Tipo de cliente: RESTRIÇÃO DE HORÁRIO (R) Endereço…" at bounding box center [784, 389] width 1568 height 778
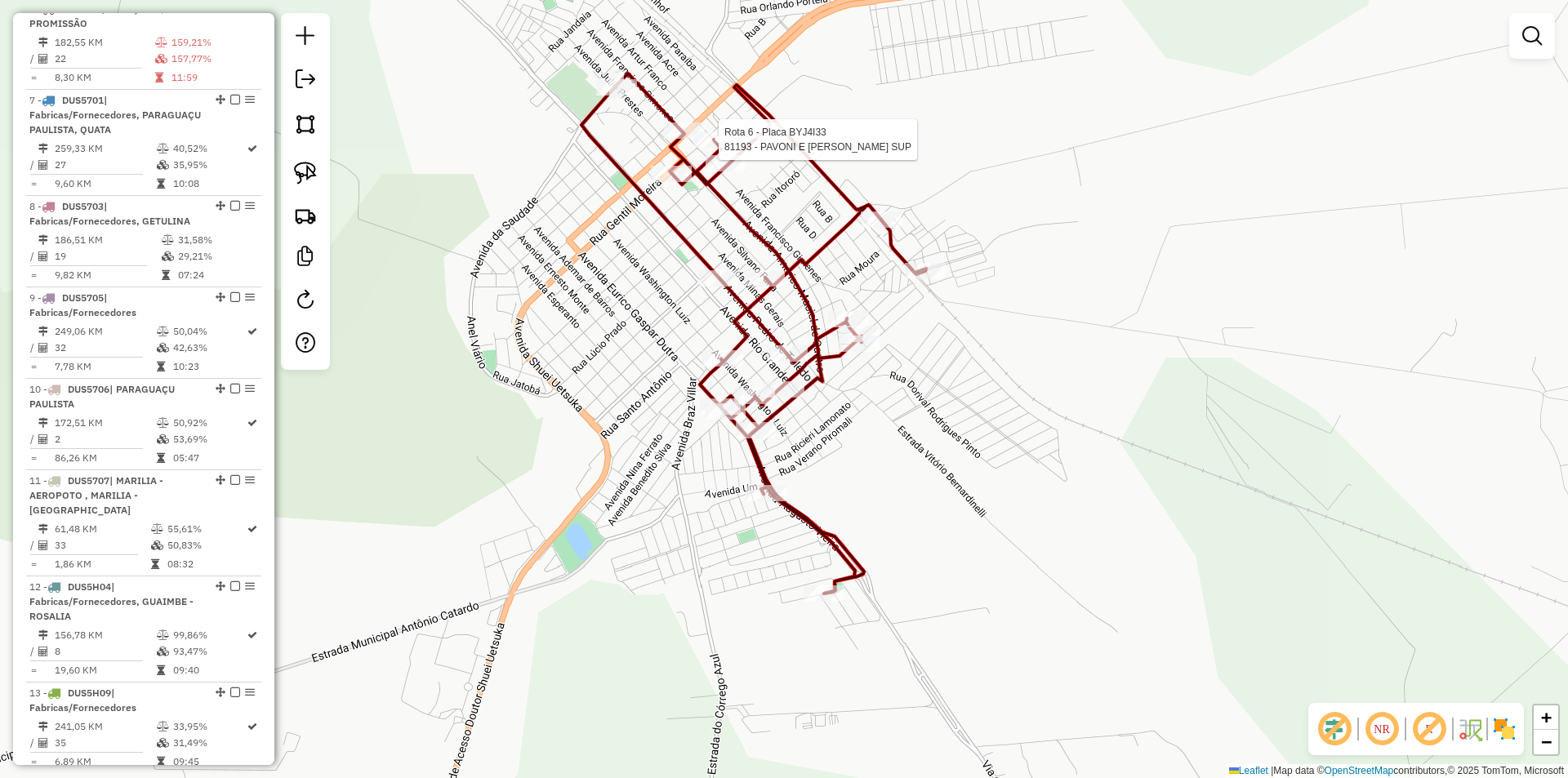
select select "*********"
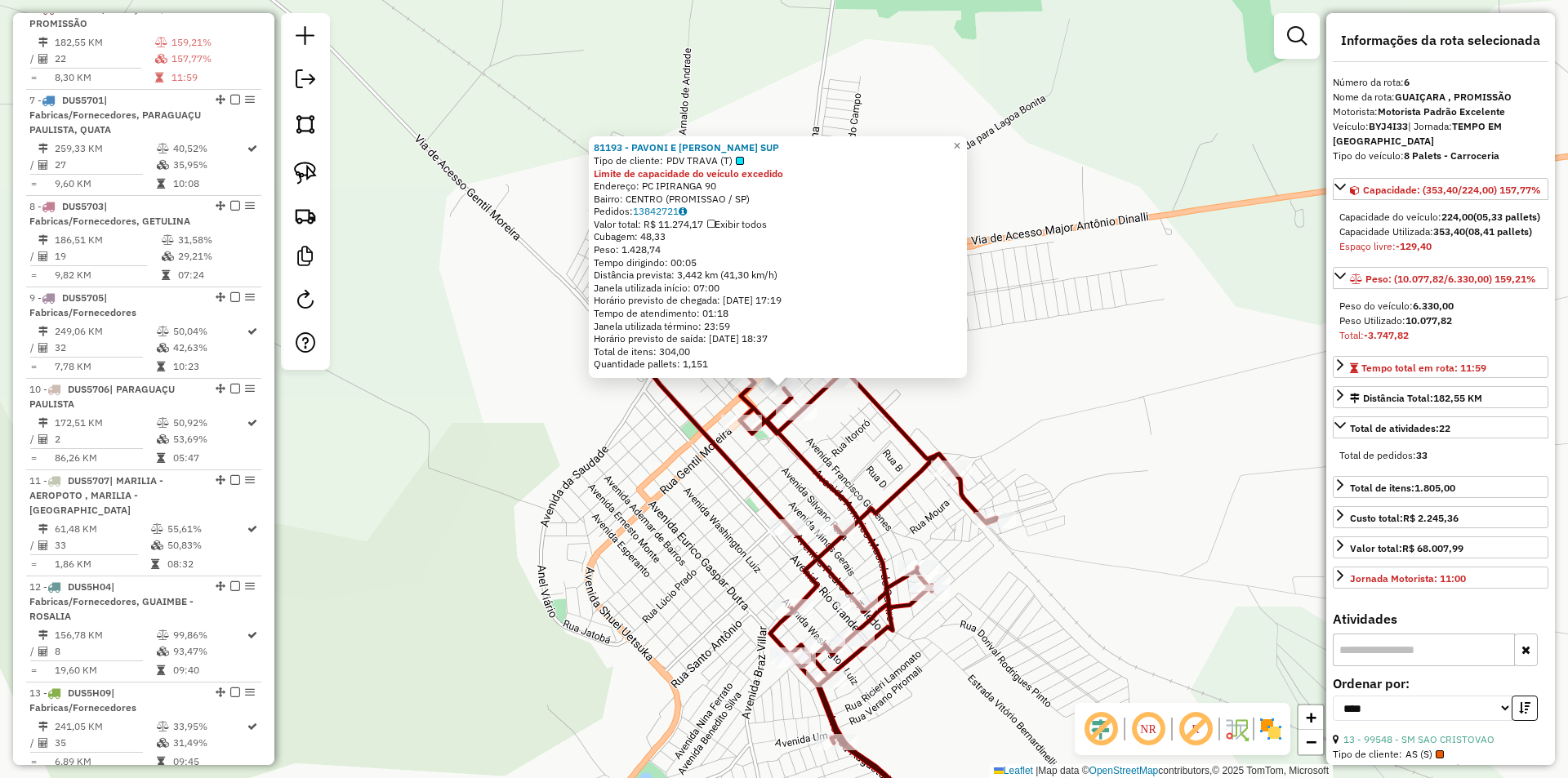
click at [708, 515] on div "81193 - PAVONI E [PERSON_NAME] SUP Tipo de cliente: PDV TRAVA (T) Limite de cap…" at bounding box center [784, 389] width 1568 height 778
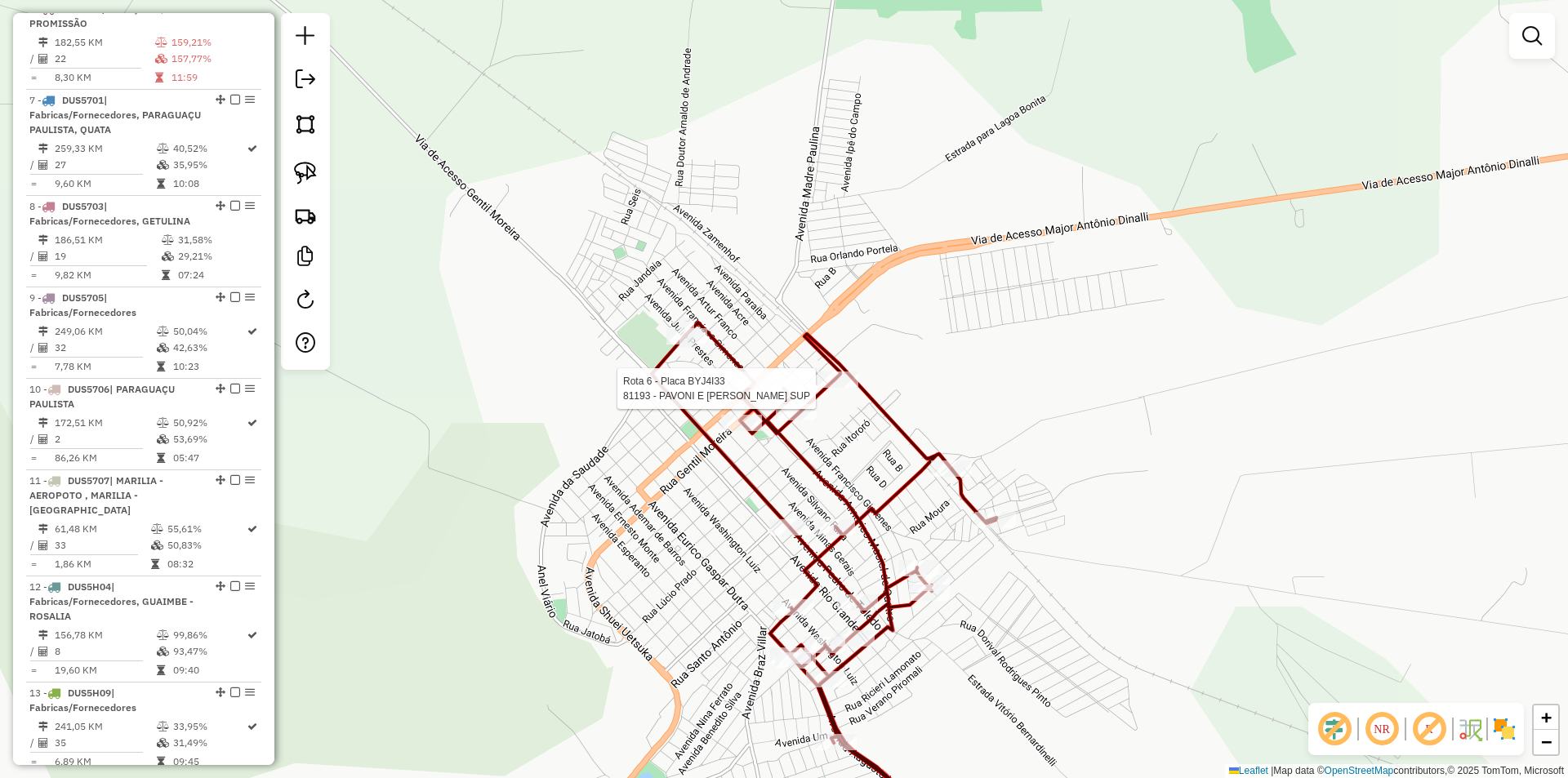
select select "*********"
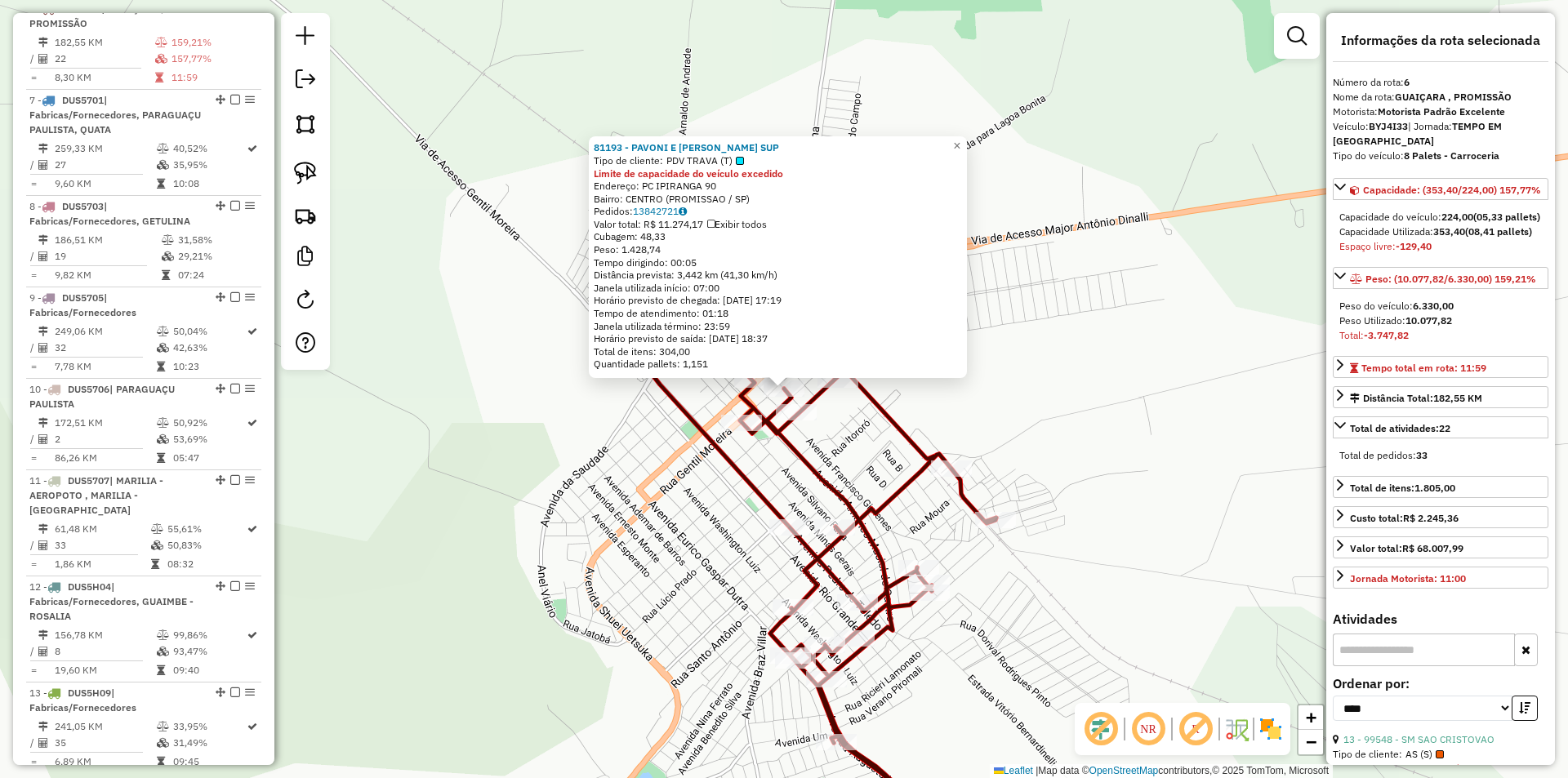
click at [739, 578] on div "81193 - PAVONI E [PERSON_NAME] SUP Tipo de cliente: PDV TRAVA (T) Limite de cap…" at bounding box center [784, 389] width 1568 height 778
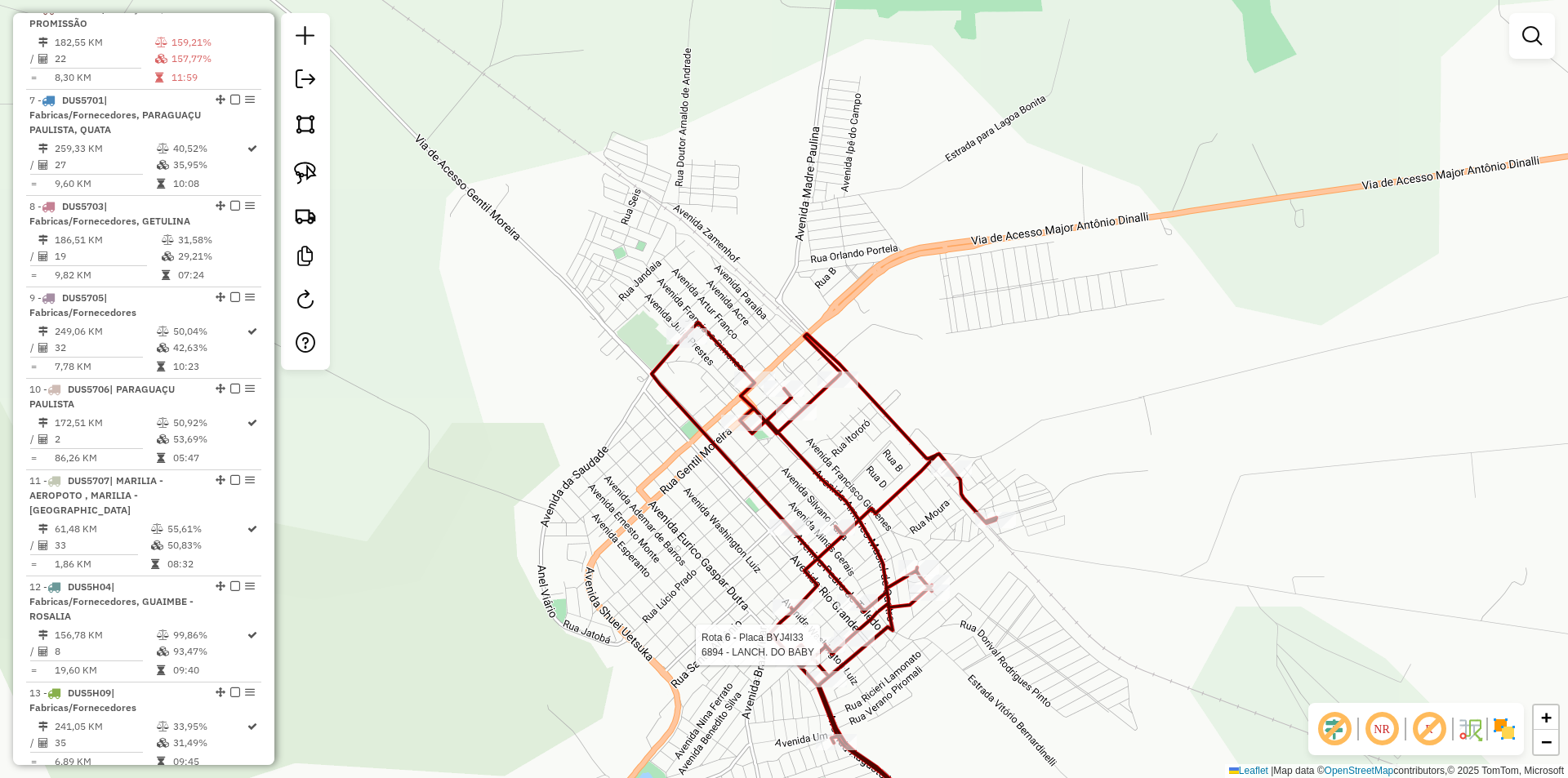
select select "*********"
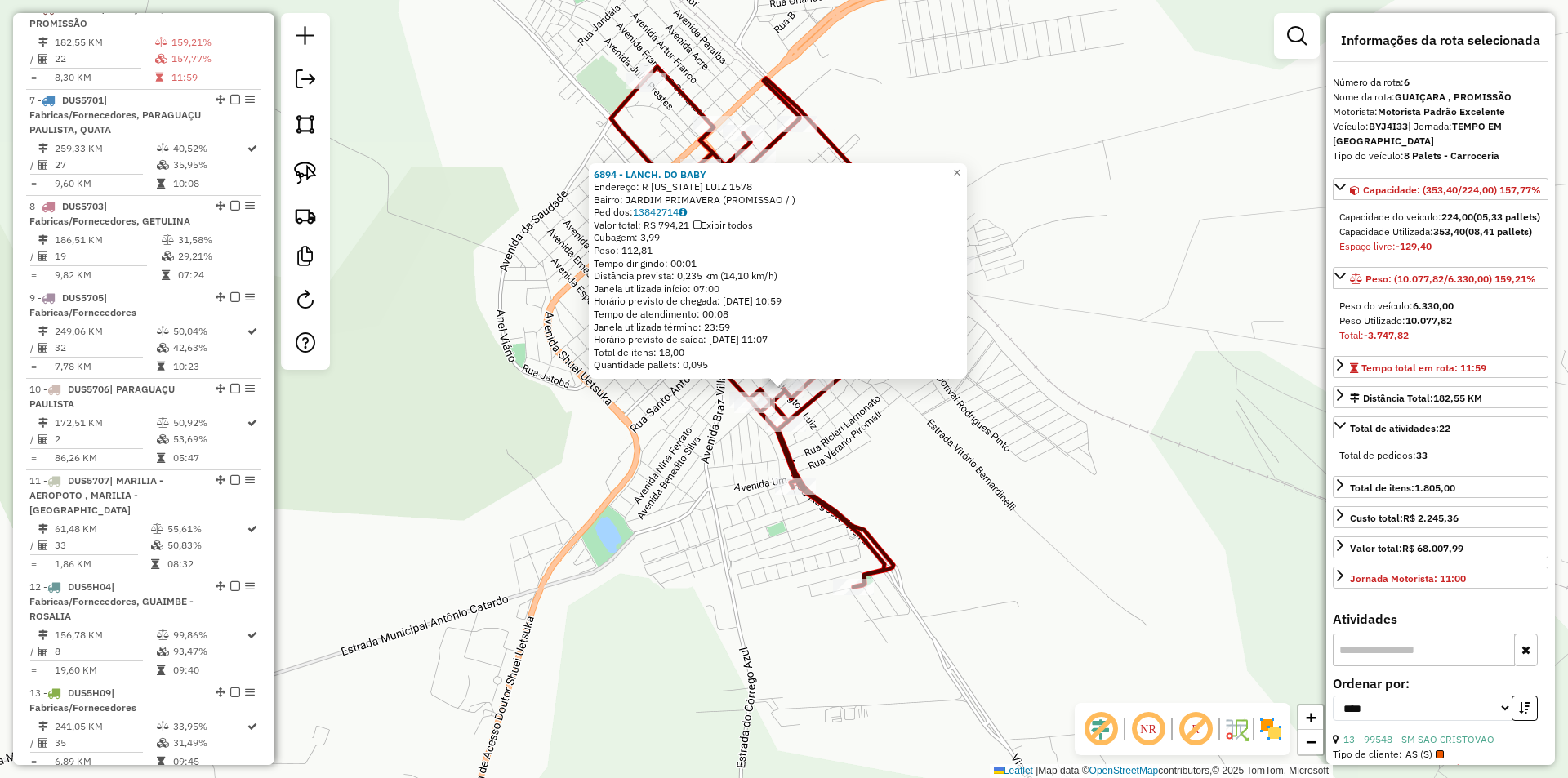
click at [834, 511] on icon at bounding box center [783, 326] width 345 height 520
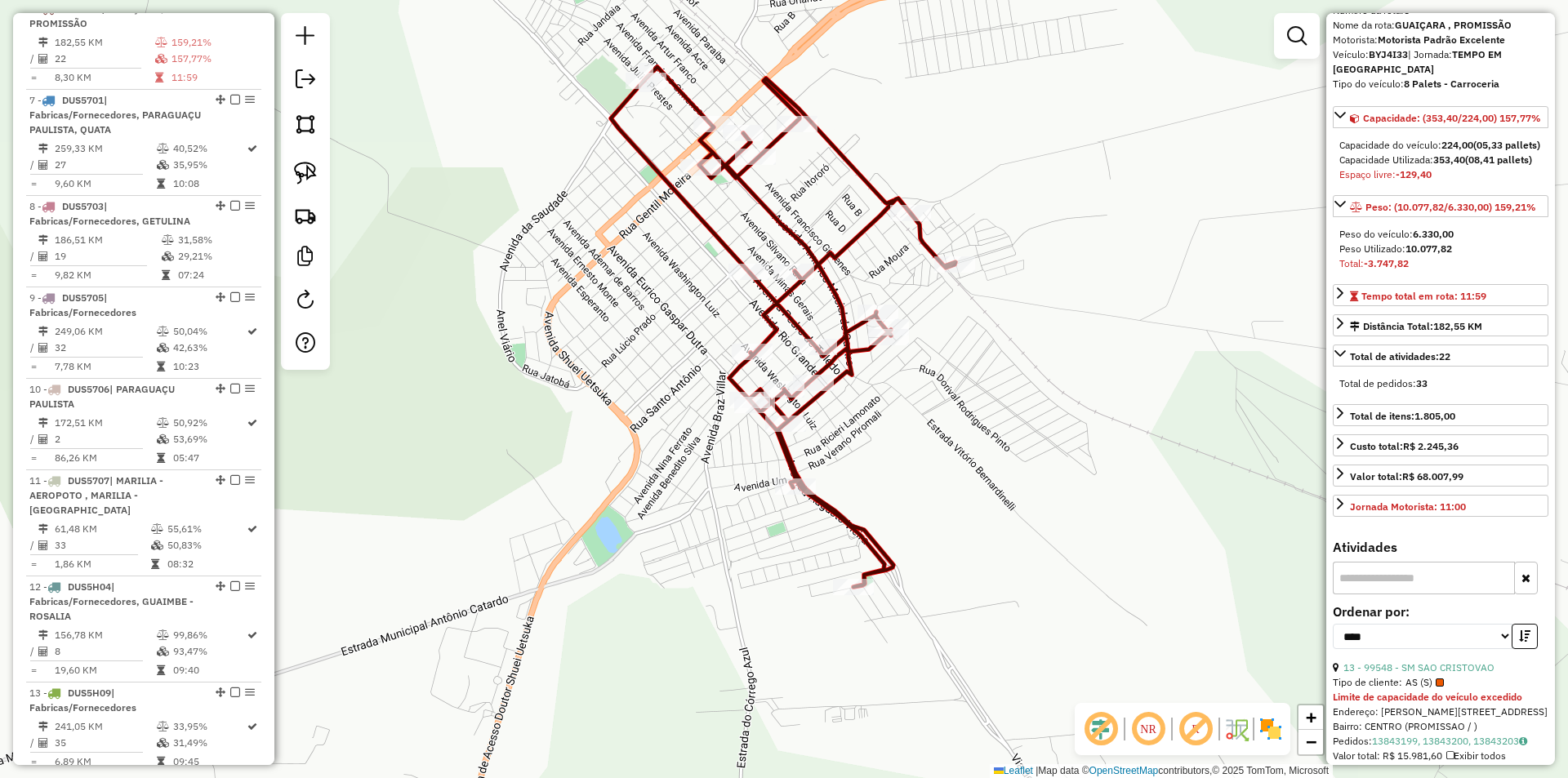
scroll to position [245, 0]
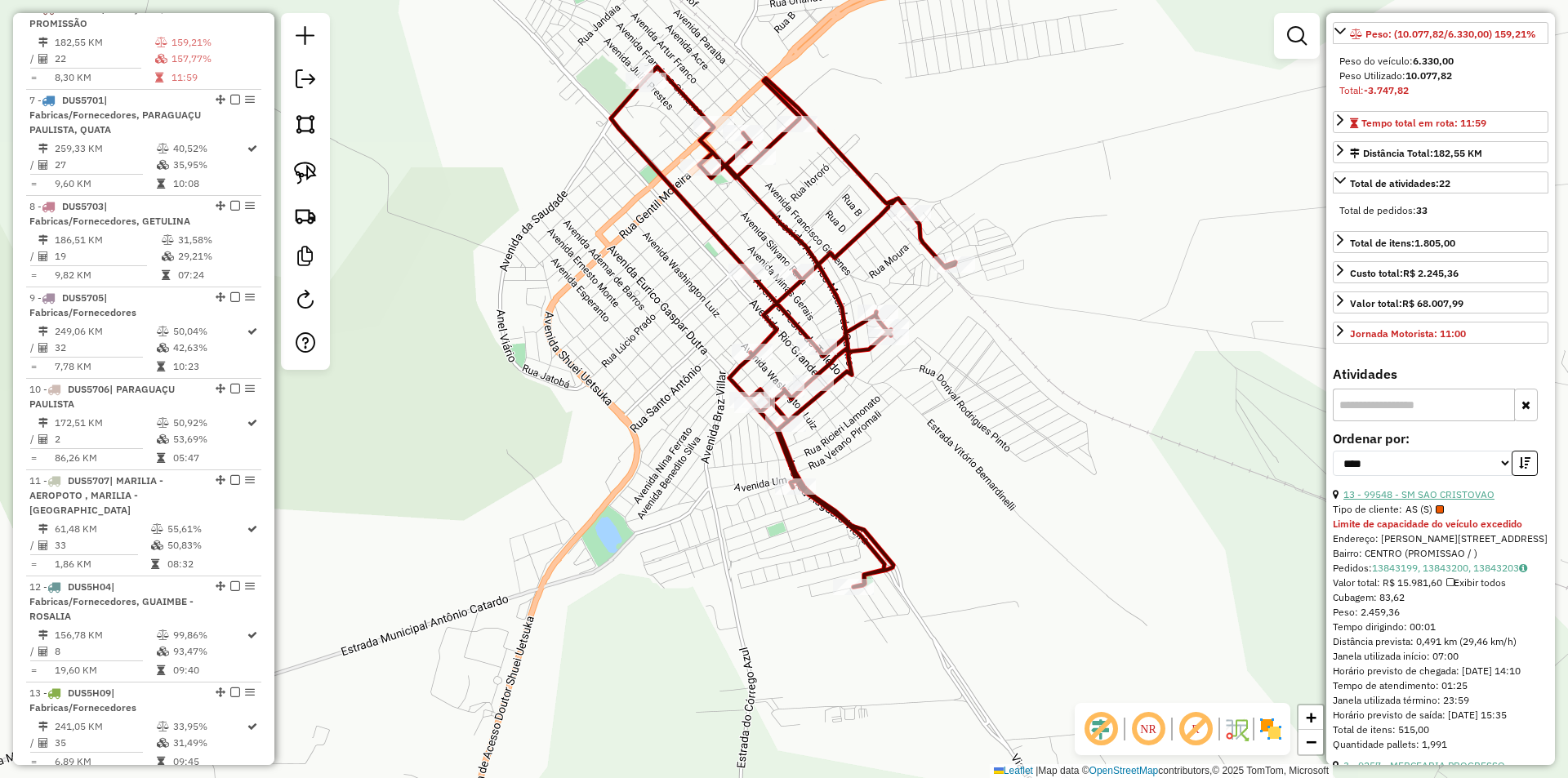
click at [1446, 501] on link "13 - 99548 - SM SAO CRISTOVAO" at bounding box center [1419, 494] width 152 height 12
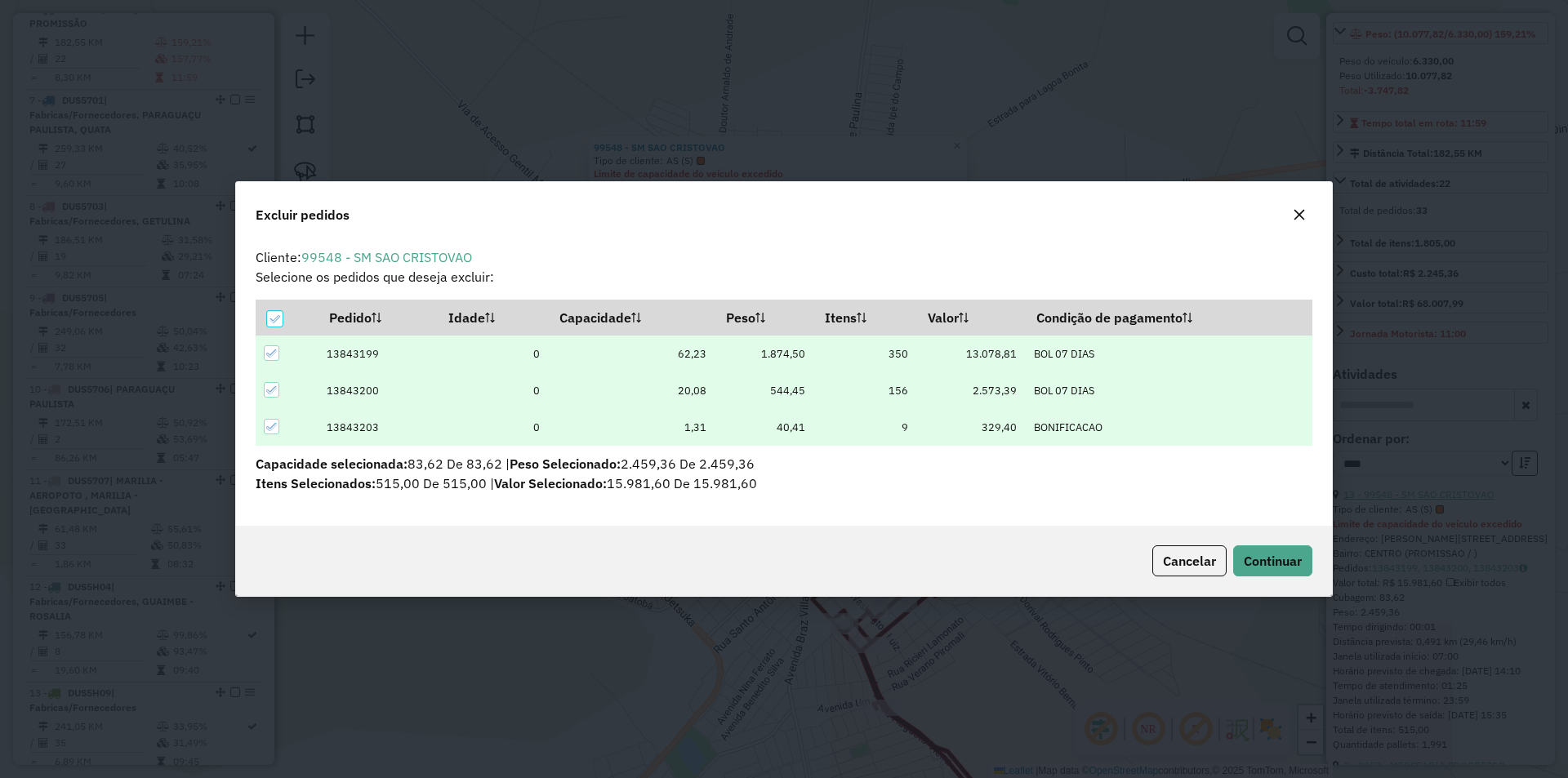
scroll to position [0, 0]
click at [1270, 558] on span "Continuar" at bounding box center [1272, 561] width 58 height 17
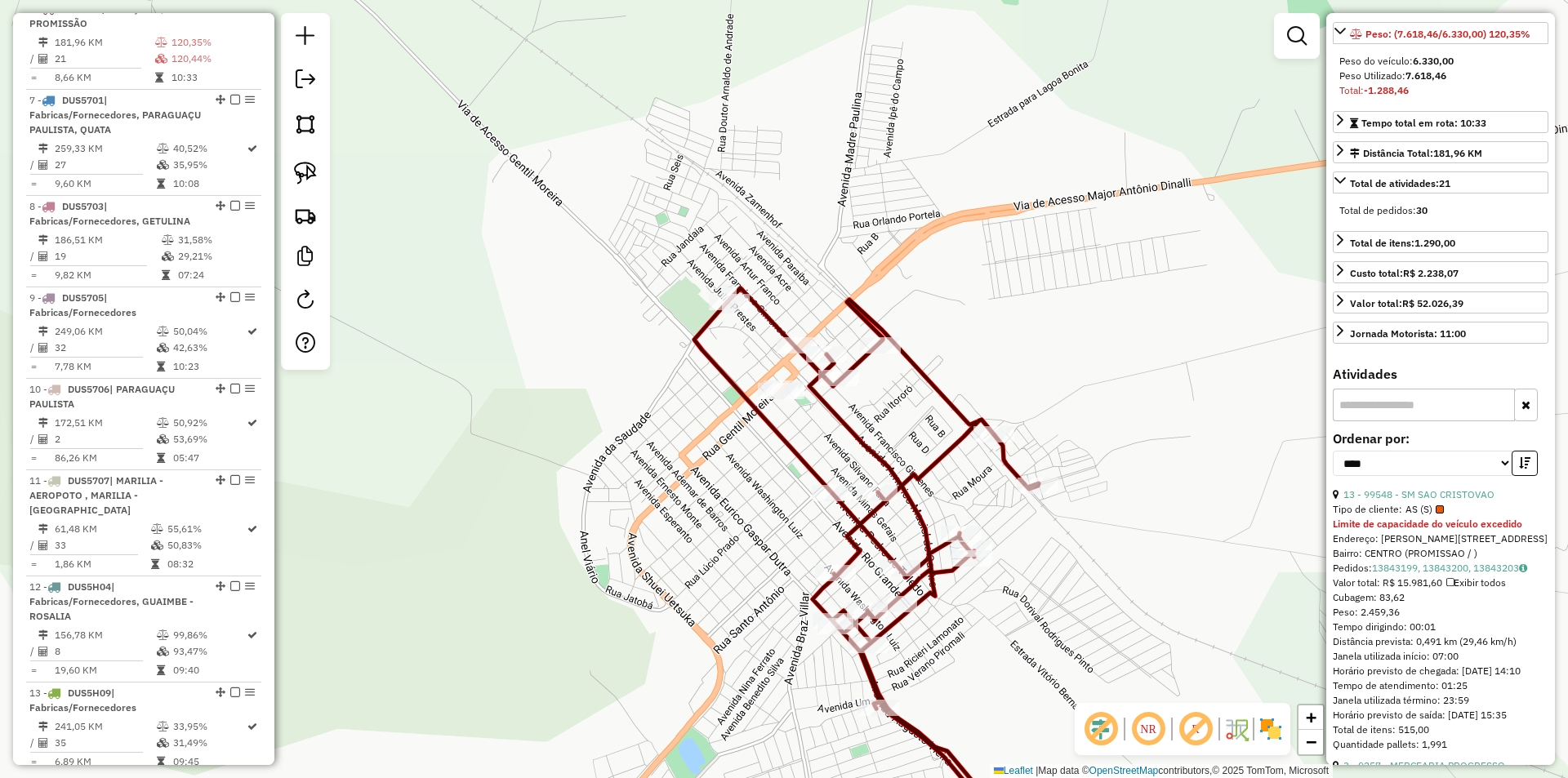
click at [1114, 452] on div "Janela de atendimento Grade de atendimento Capacidade Transportadoras Veículos …" at bounding box center [784, 389] width 1568 height 778
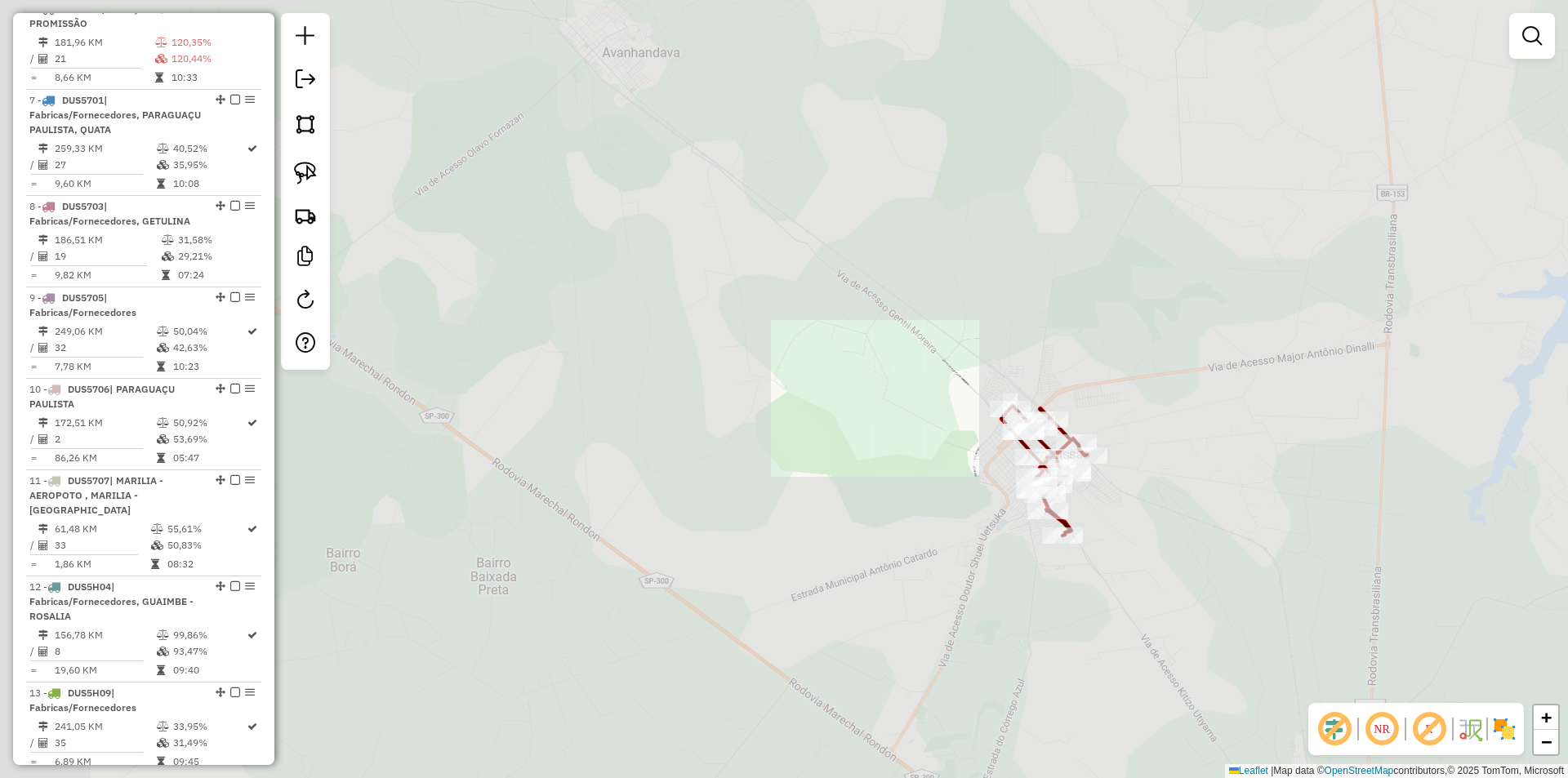
drag, startPoint x: 1182, startPoint y: 554, endPoint x: 1088, endPoint y: 395, distance: 184.7
click at [1094, 403] on div "Janela de atendimento Grade de atendimento Capacidade Transportadoras Veículos …" at bounding box center [784, 389] width 1568 height 778
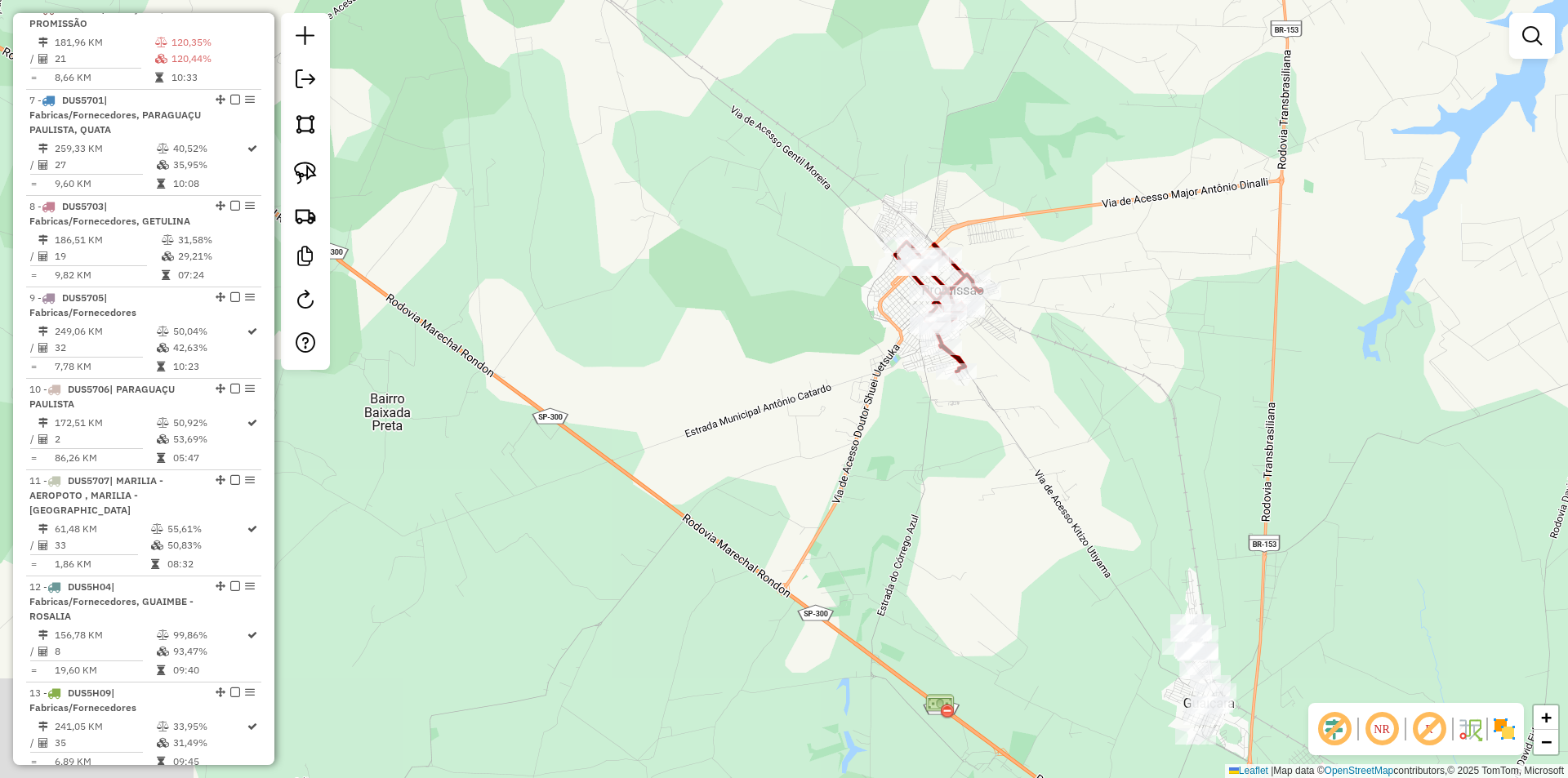
click at [961, 362] on icon at bounding box center [938, 307] width 86 height 130
select select "*********"
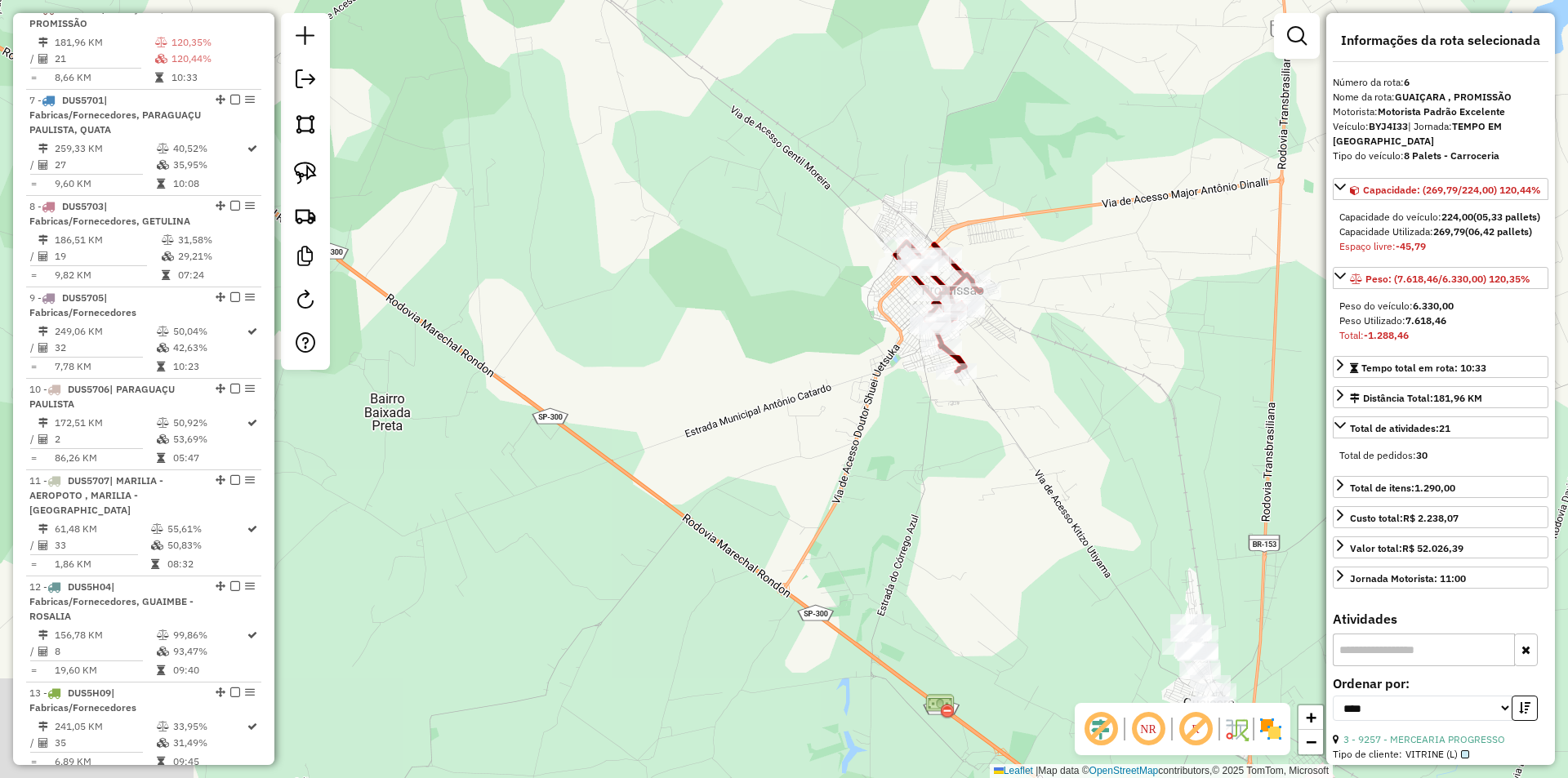
click at [962, 478] on div "Janela de atendimento Grade de atendimento Capacidade Transportadoras Veículos …" at bounding box center [784, 389] width 1568 height 778
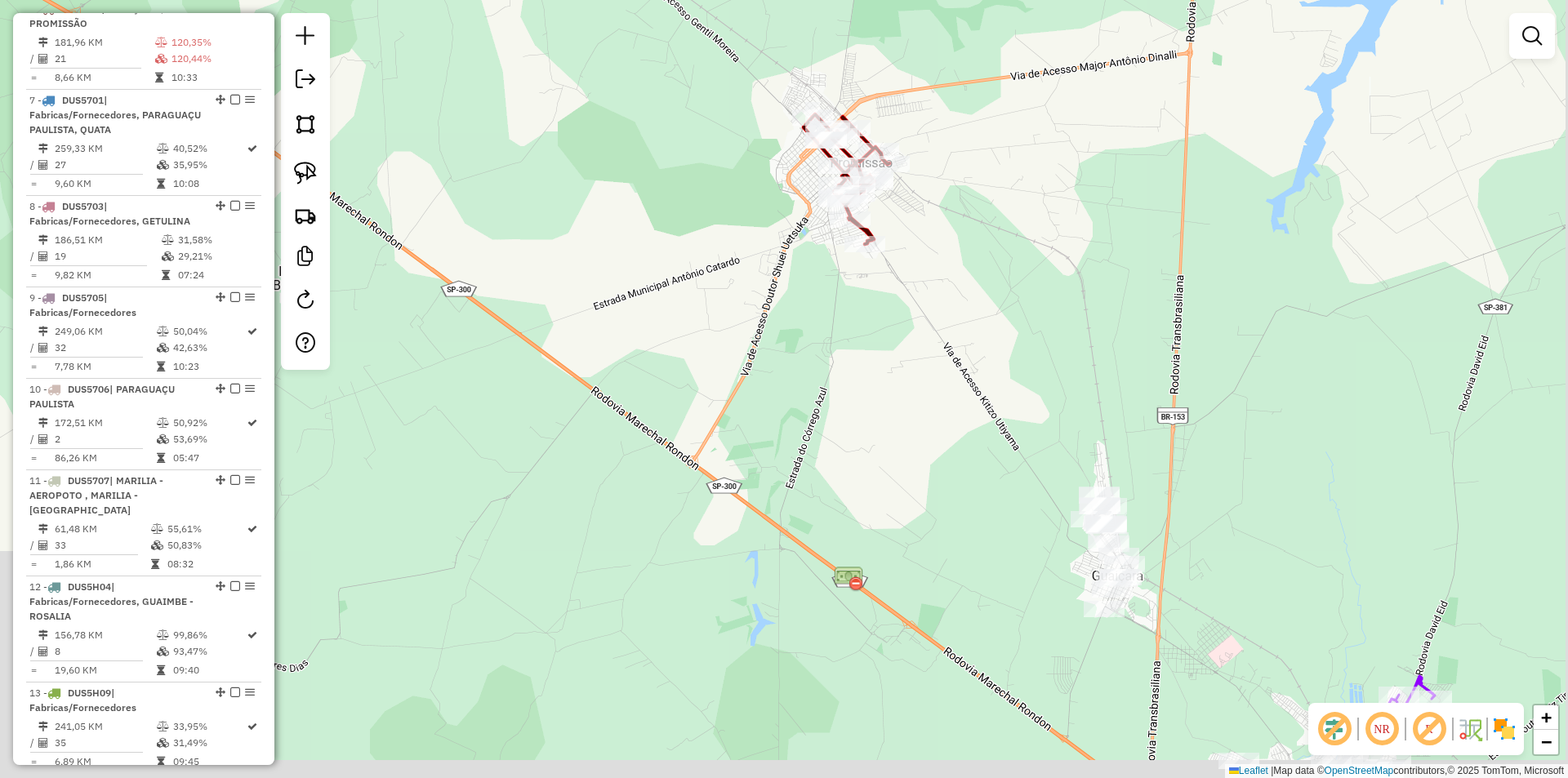
drag, startPoint x: 1010, startPoint y: 521, endPoint x: 865, endPoint y: 287, distance: 275.3
click at [913, 389] on div "Janela de atendimento Grade de atendimento Capacidade Transportadoras Veículos …" at bounding box center [784, 389] width 1568 height 778
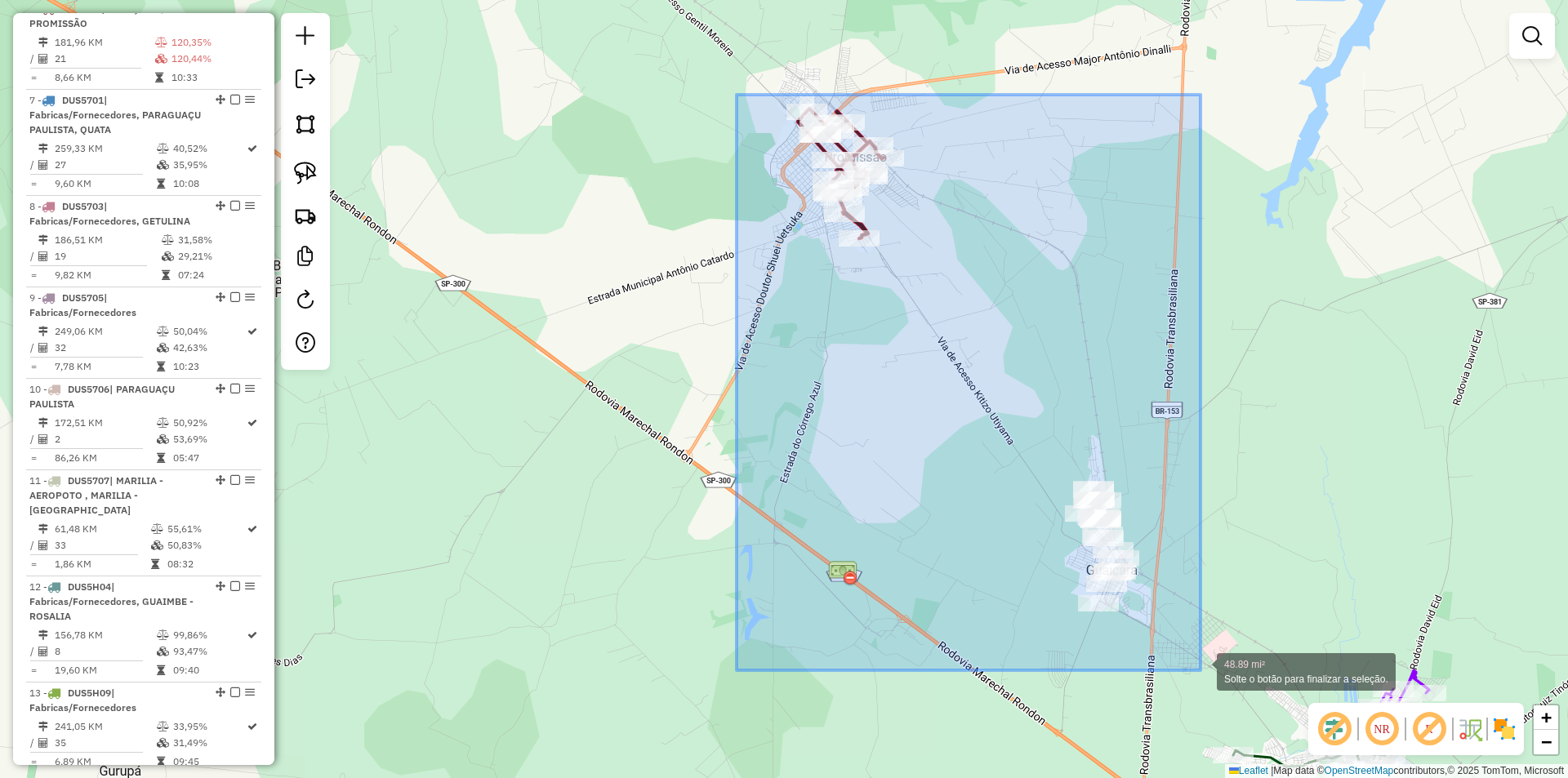
drag, startPoint x: 750, startPoint y: 112, endPoint x: 1199, endPoint y: 667, distance: 713.9
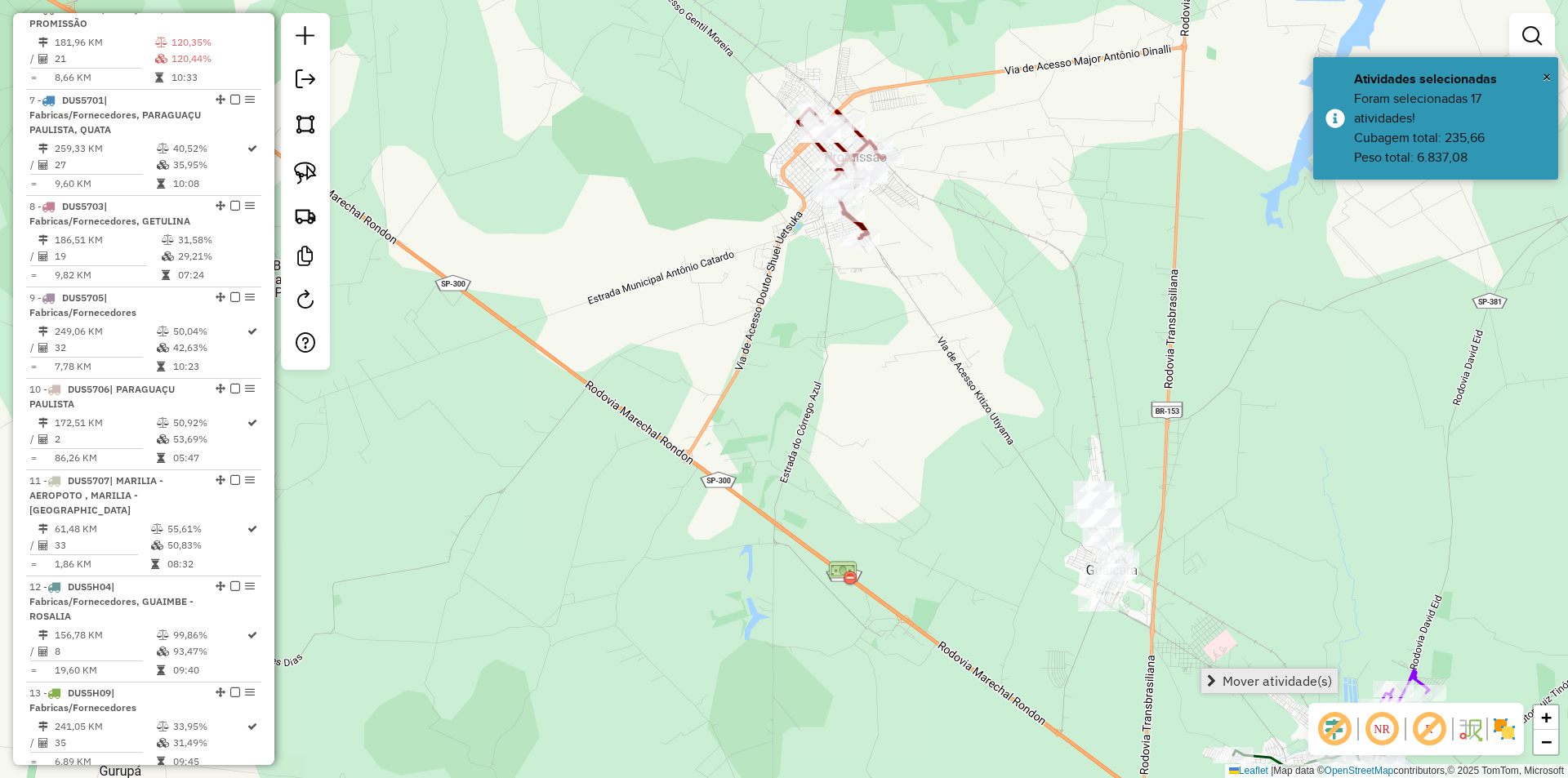
click at [1210, 677] on span "Mover atividade(s)" at bounding box center [1212, 681] width 9 height 13
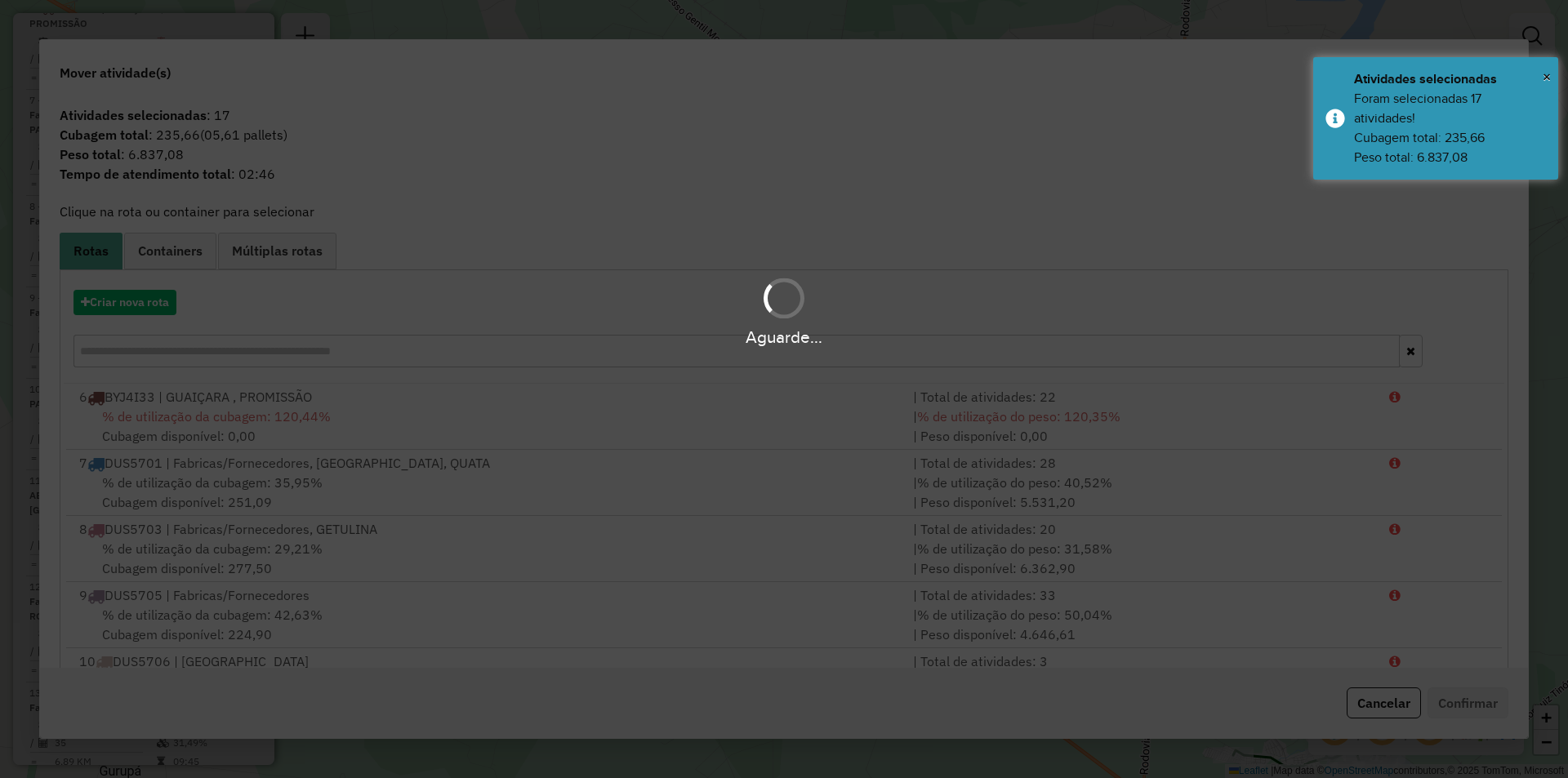
click at [90, 299] on div "Aguarde..." at bounding box center [784, 311] width 1568 height 78
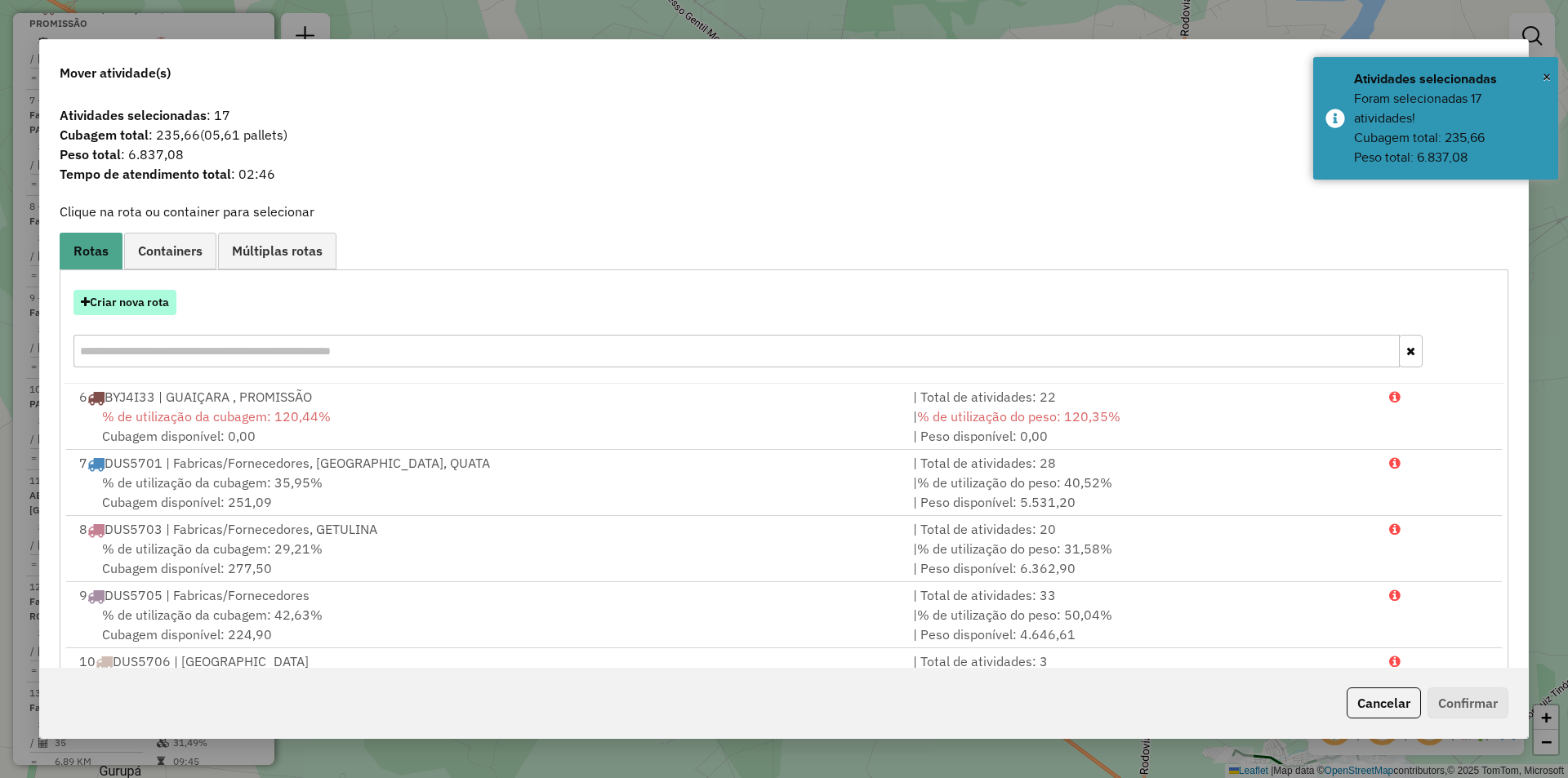
click at [91, 299] on button "Criar nova rota" at bounding box center [125, 302] width 103 height 25
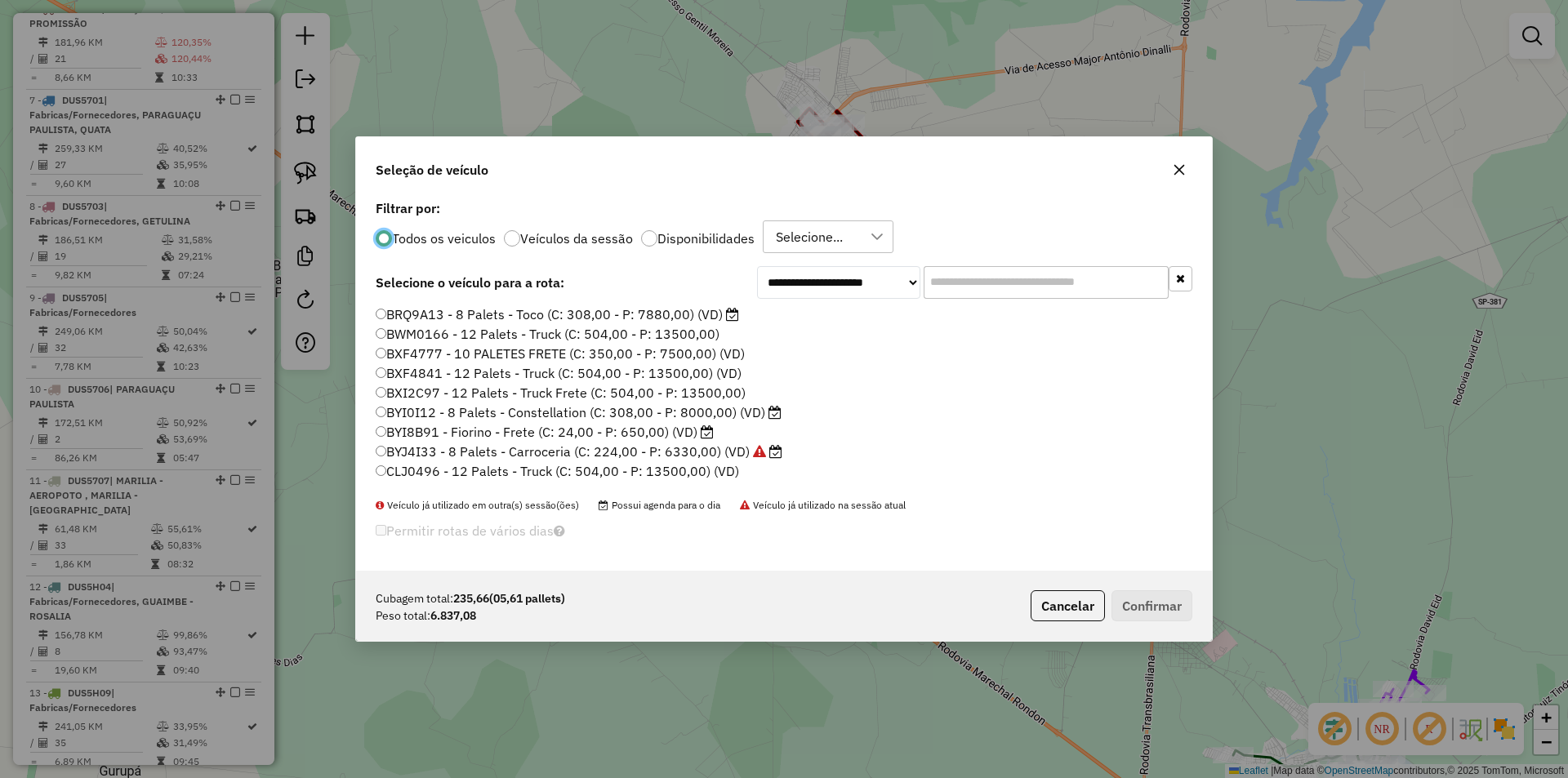
drag, startPoint x: 715, startPoint y: 413, endPoint x: 832, endPoint y: 456, distance: 124.7
click at [716, 413] on label "BYI0I12 - 8 Palets - Constellation (C: 308,00 - P: 8000,00) (VD)" at bounding box center [578, 412] width 406 height 19
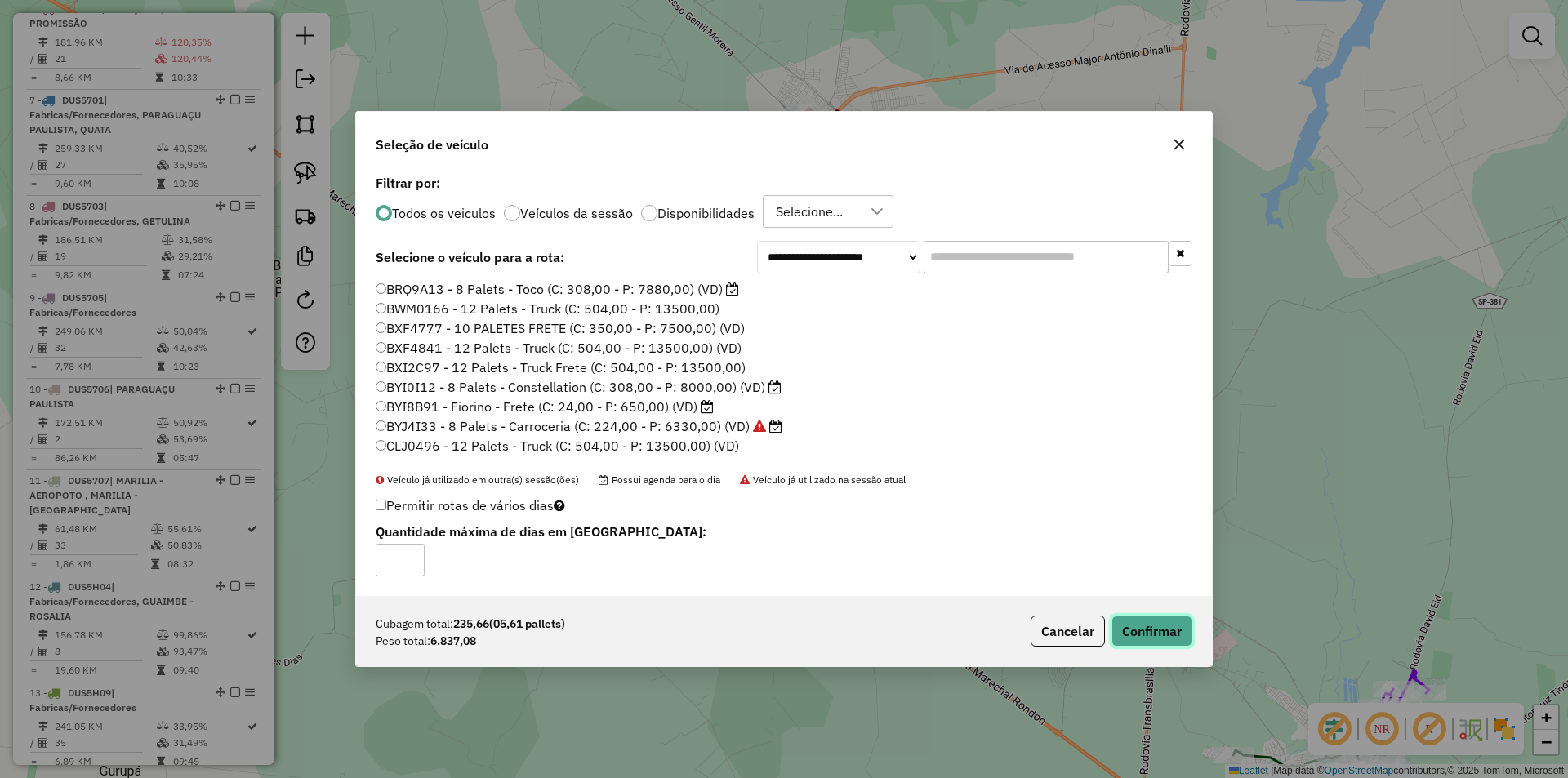
click at [1135, 622] on button "Confirmar" at bounding box center [1152, 632] width 81 height 31
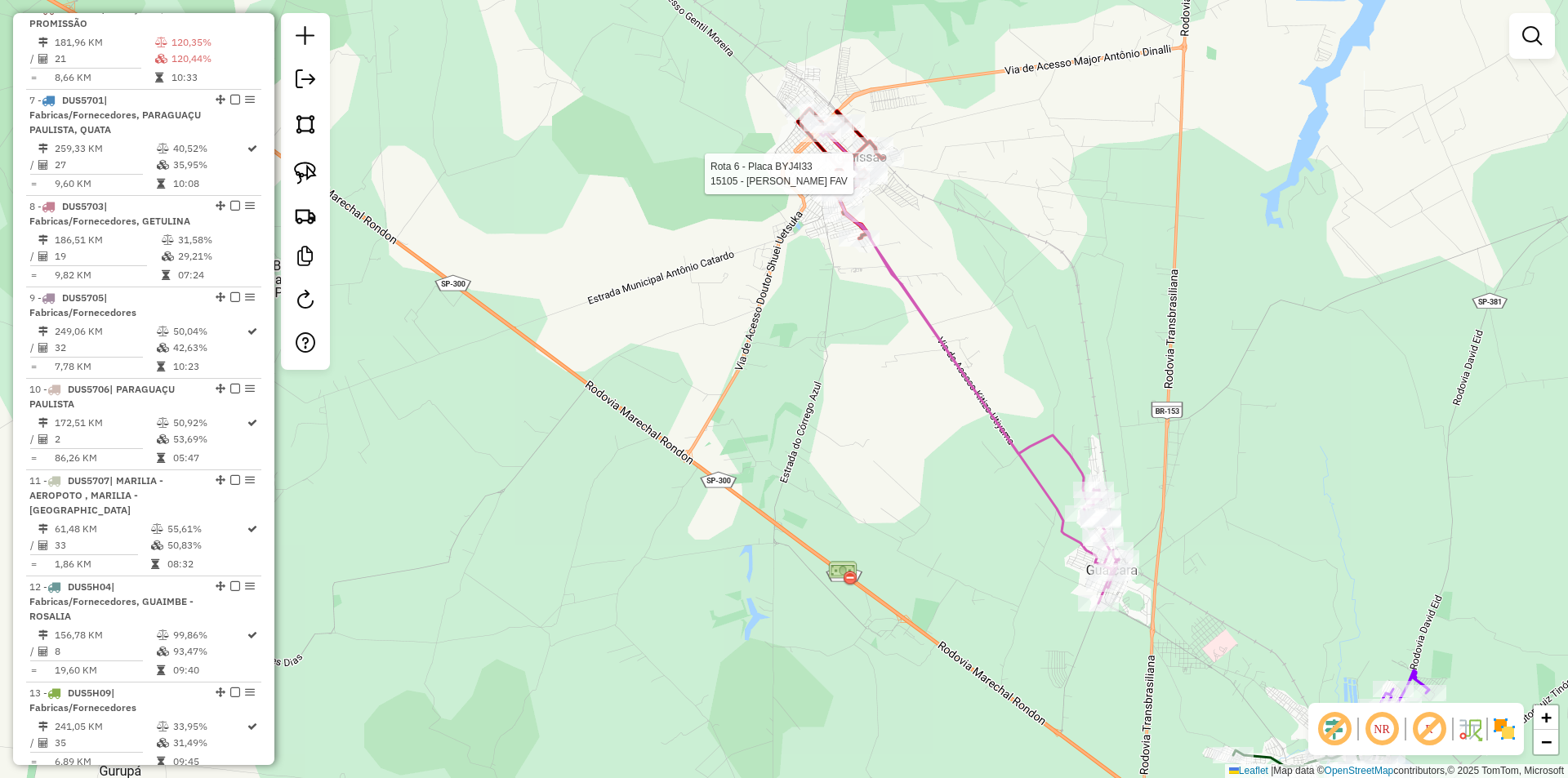
select select "*********"
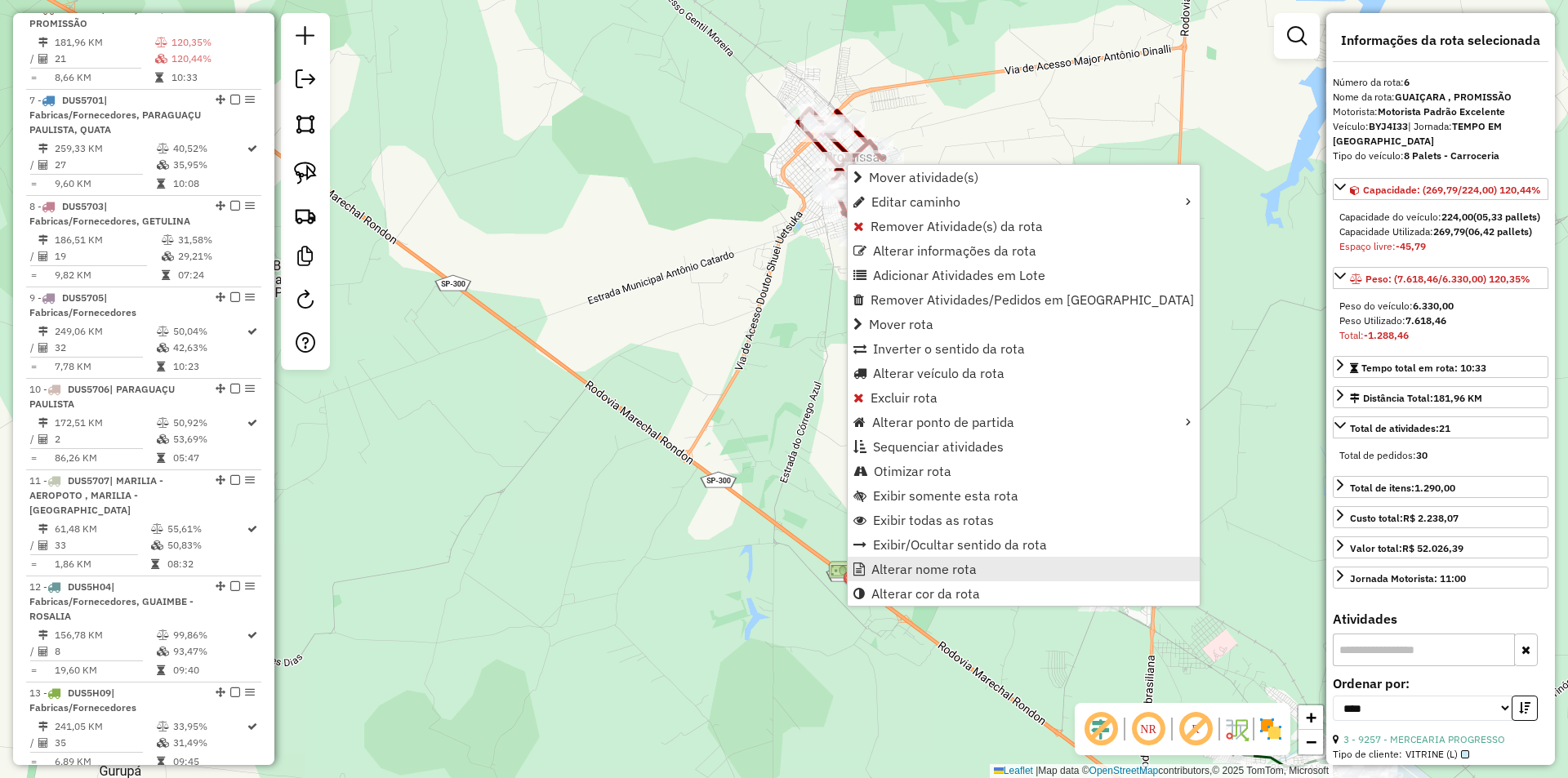
click at [940, 566] on span "Alterar nome rota" at bounding box center [924, 569] width 105 height 13
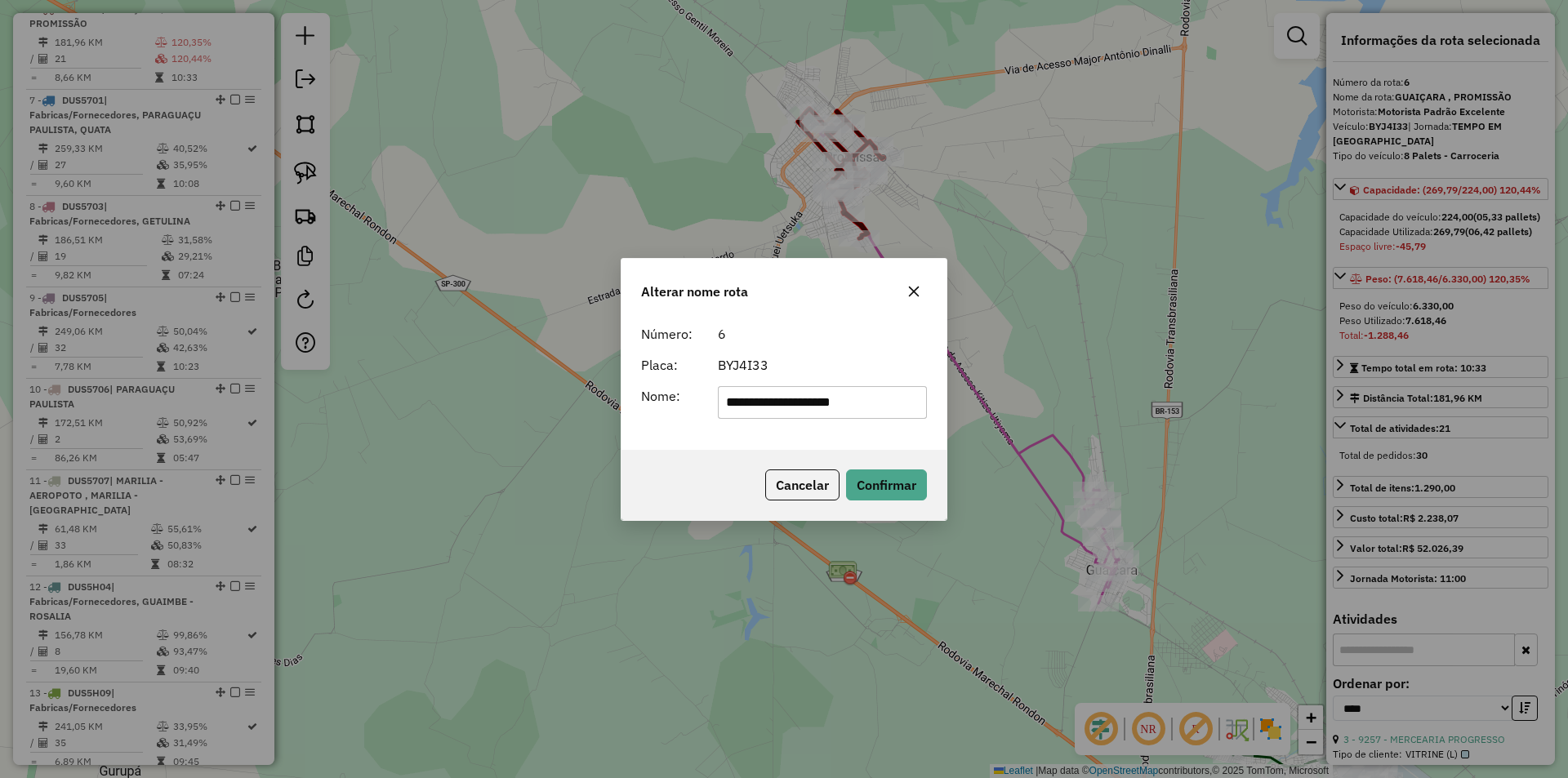
drag, startPoint x: 793, startPoint y: 401, endPoint x: 582, endPoint y: 413, distance: 211.3
click at [583, 413] on div "**********" at bounding box center [784, 389] width 1568 height 778
type input "*********"
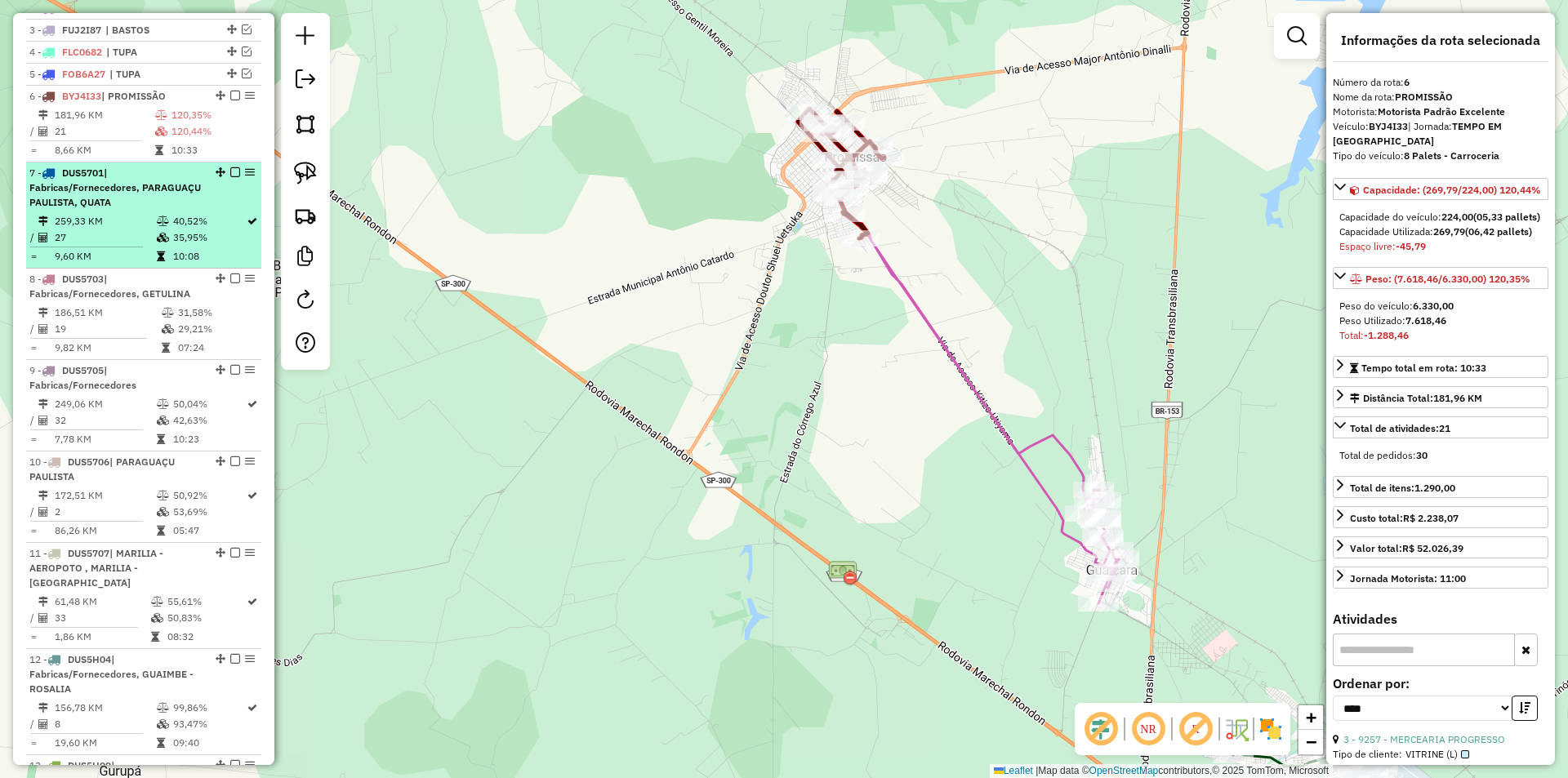
scroll to position [512, 0]
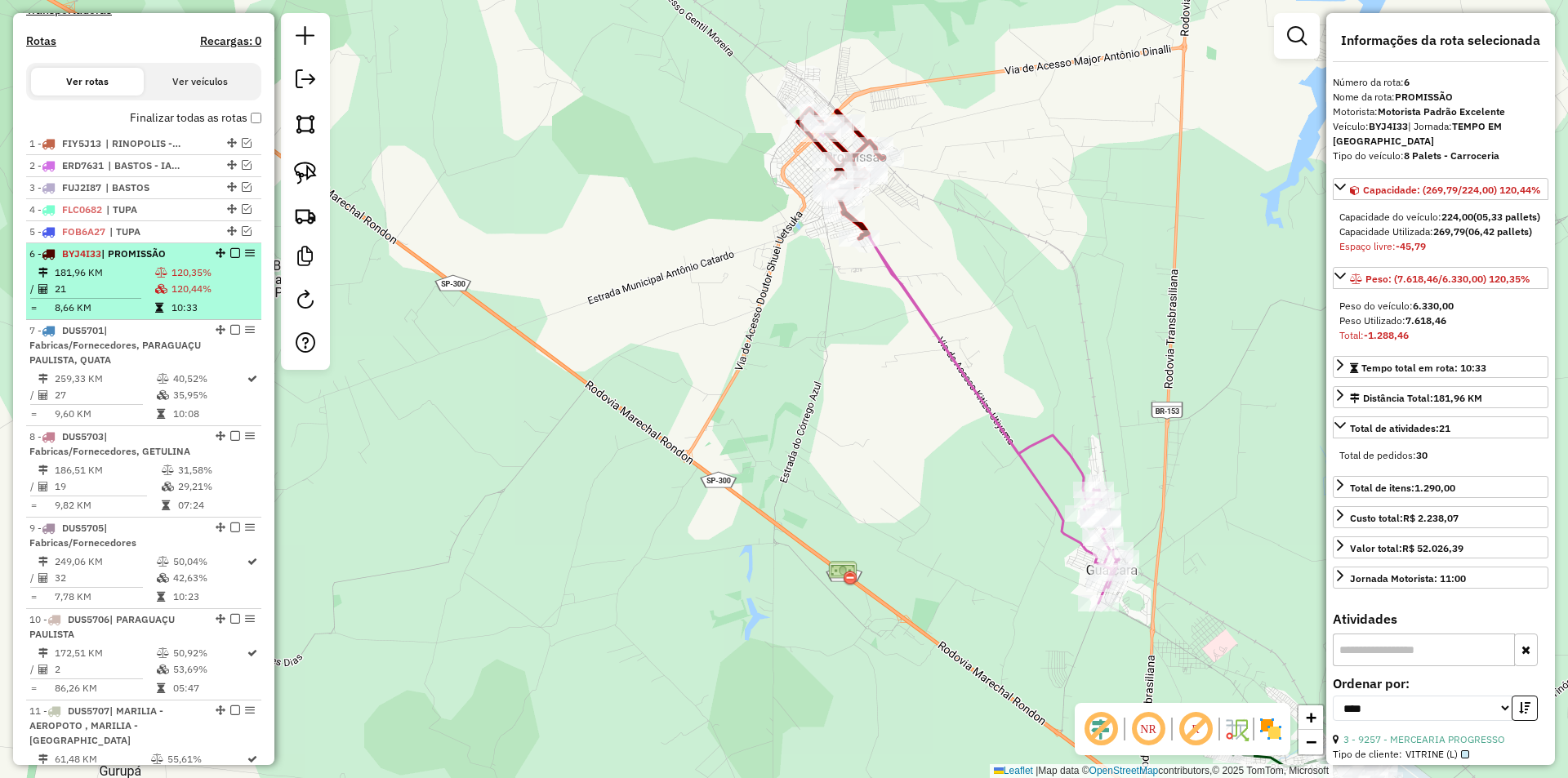
click at [230, 258] on em at bounding box center [235, 253] width 10 height 10
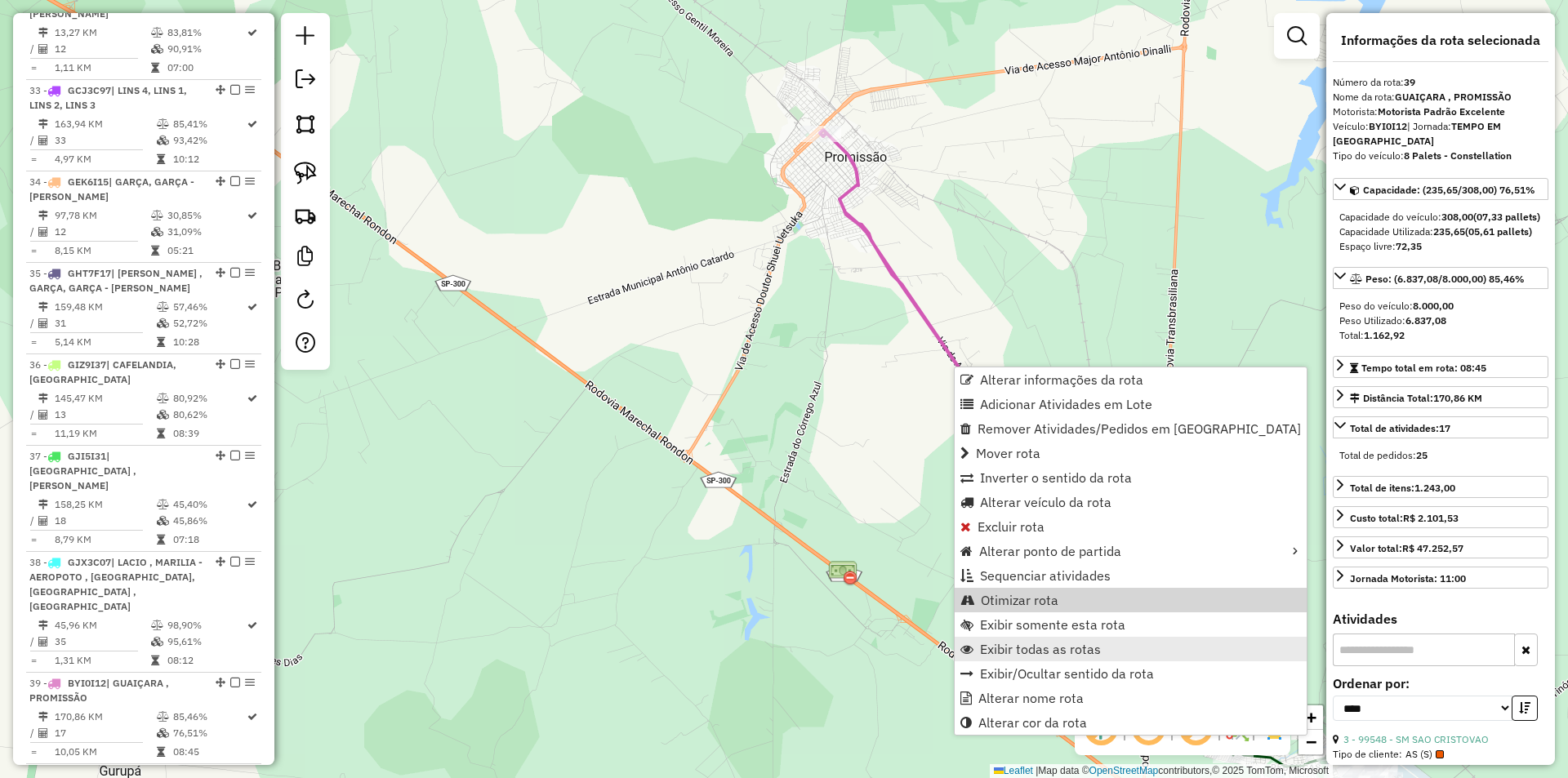
scroll to position [3544, 0]
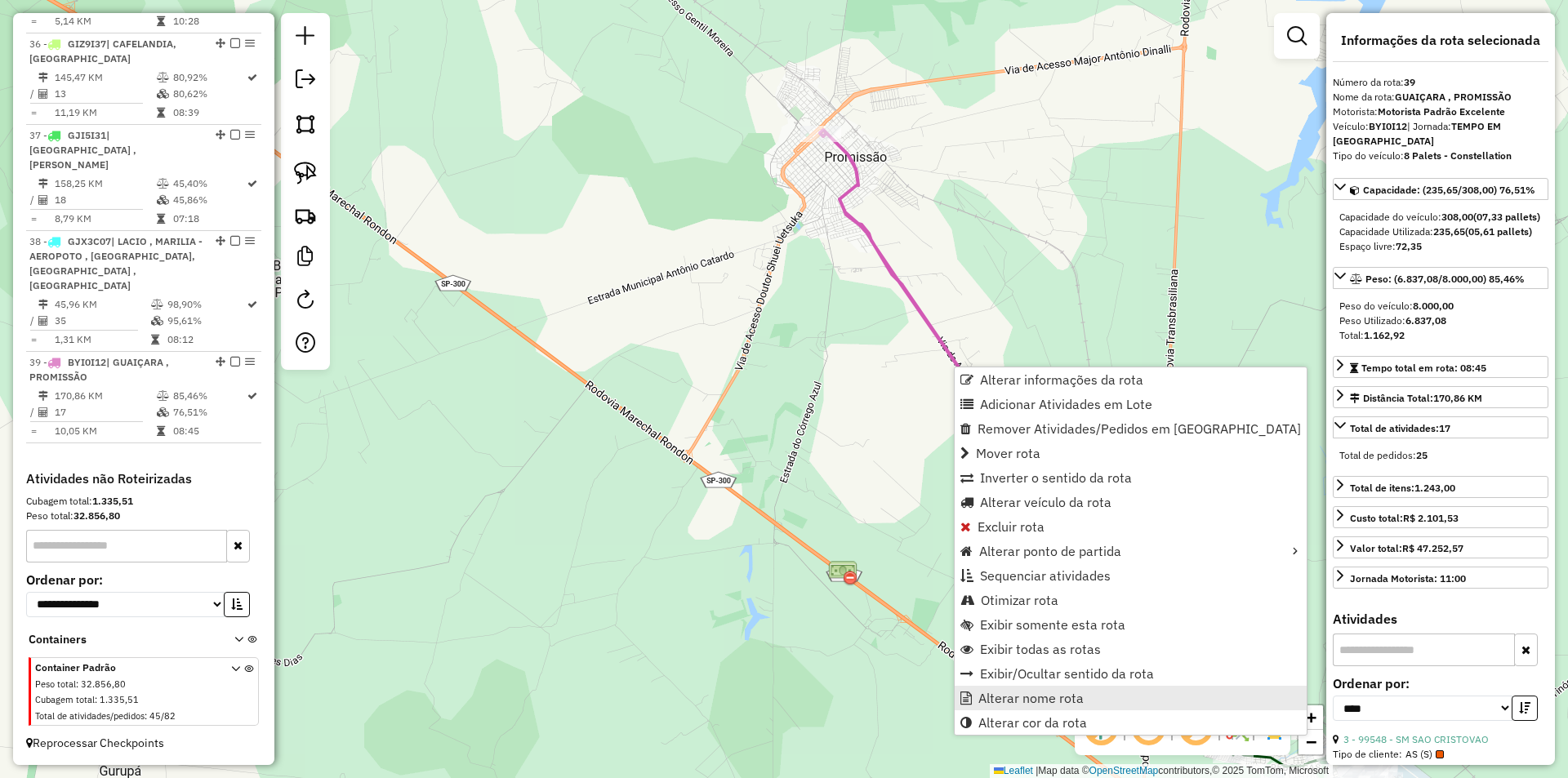
click at [988, 692] on span "Alterar nome rota" at bounding box center [1031, 699] width 105 height 13
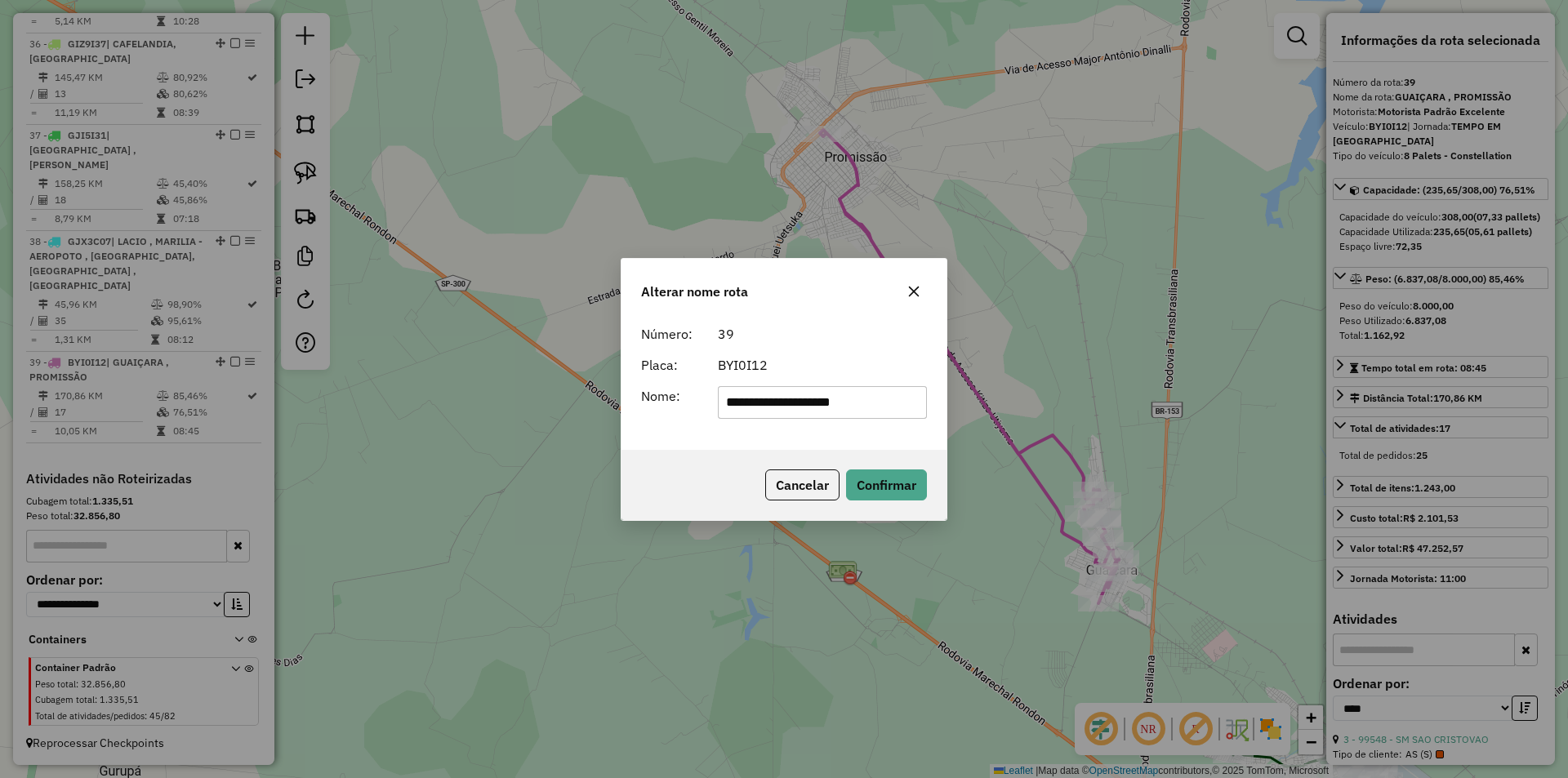
drag, startPoint x: 797, startPoint y: 402, endPoint x: 896, endPoint y: 391, distance: 99.6
click at [798, 402] on input "**********" at bounding box center [822, 402] width 210 height 32
type input "**********"
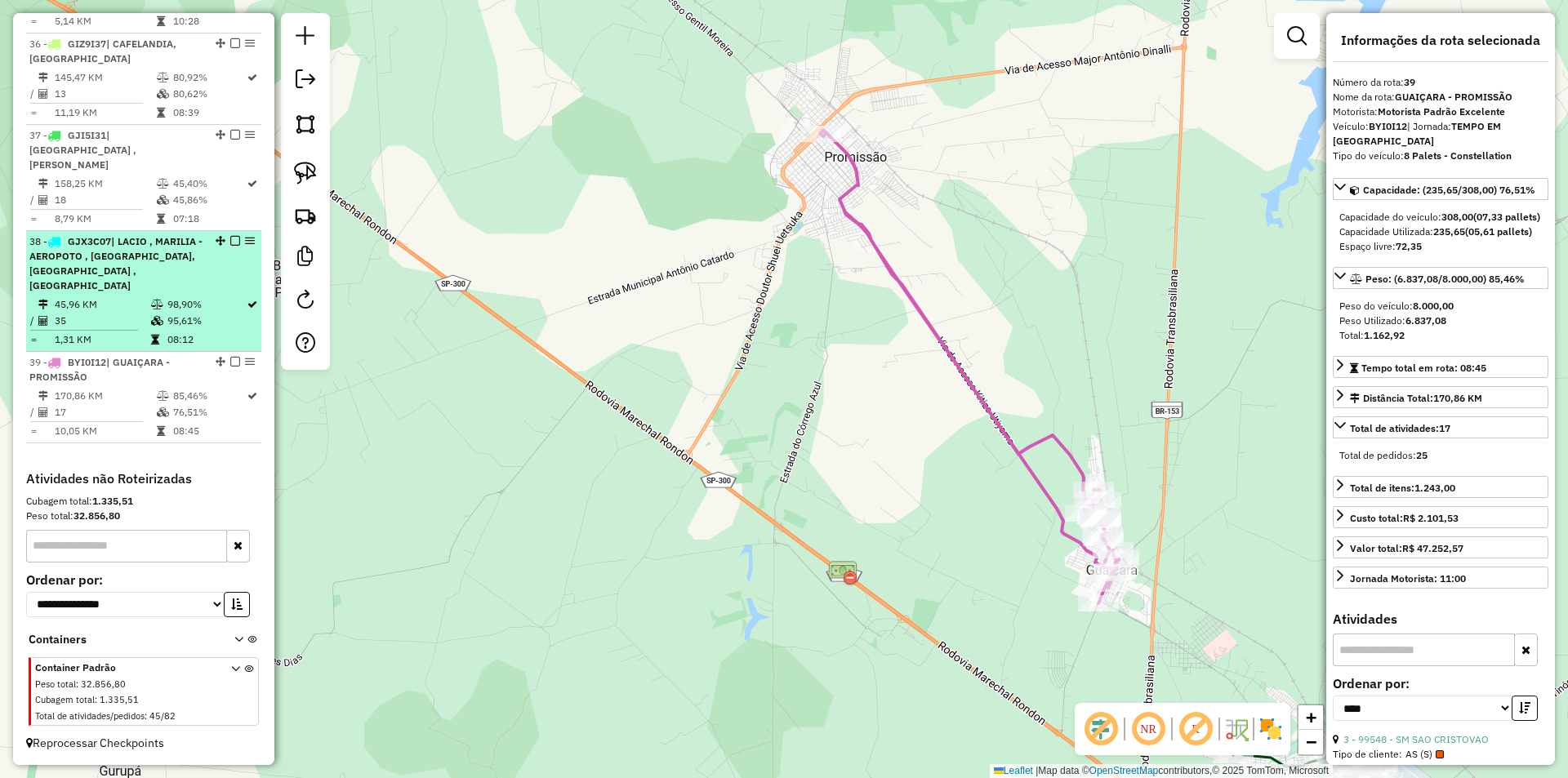
click at [231, 362] on em at bounding box center [235, 361] width 10 height 10
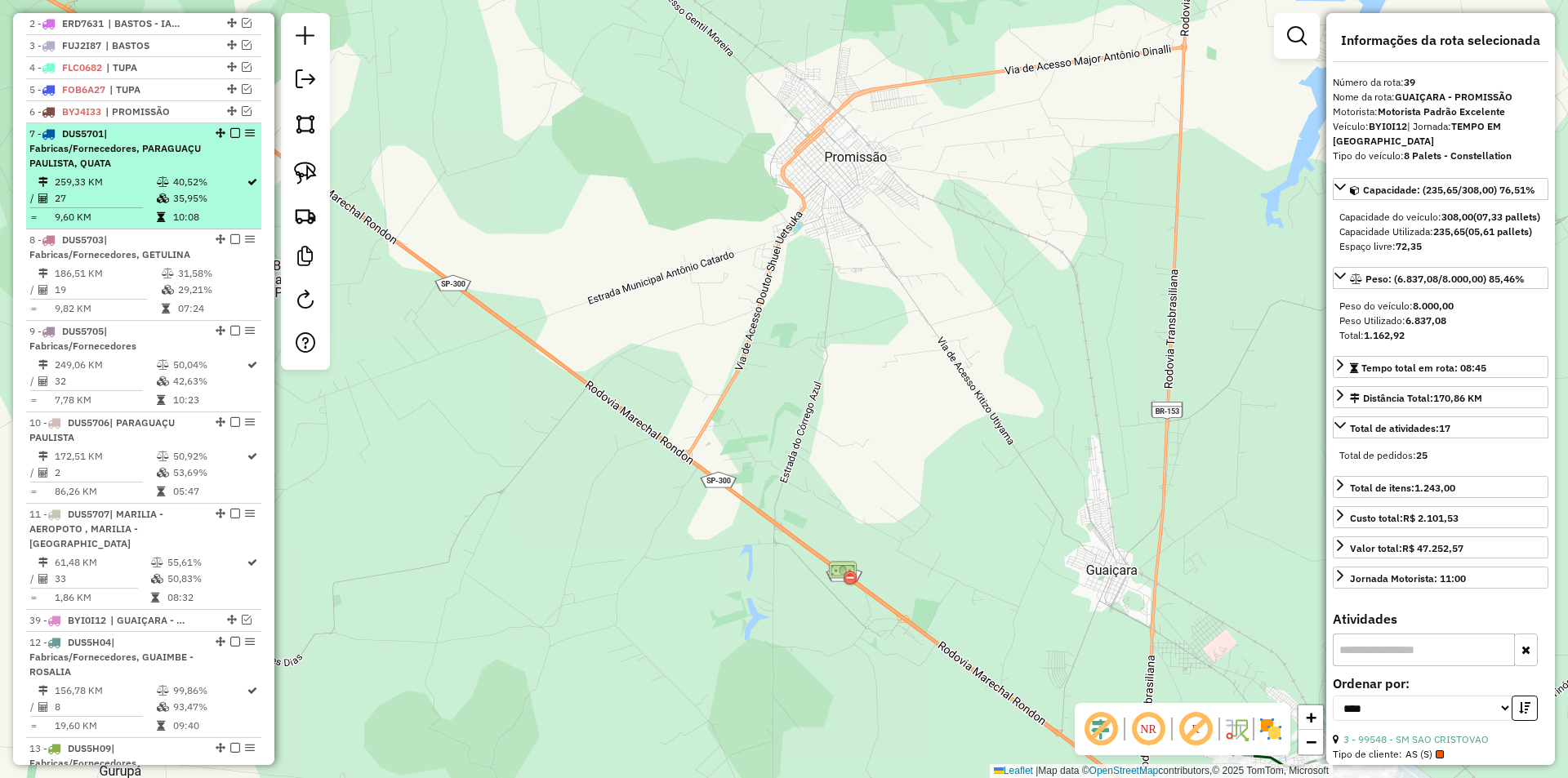
scroll to position [616, 0]
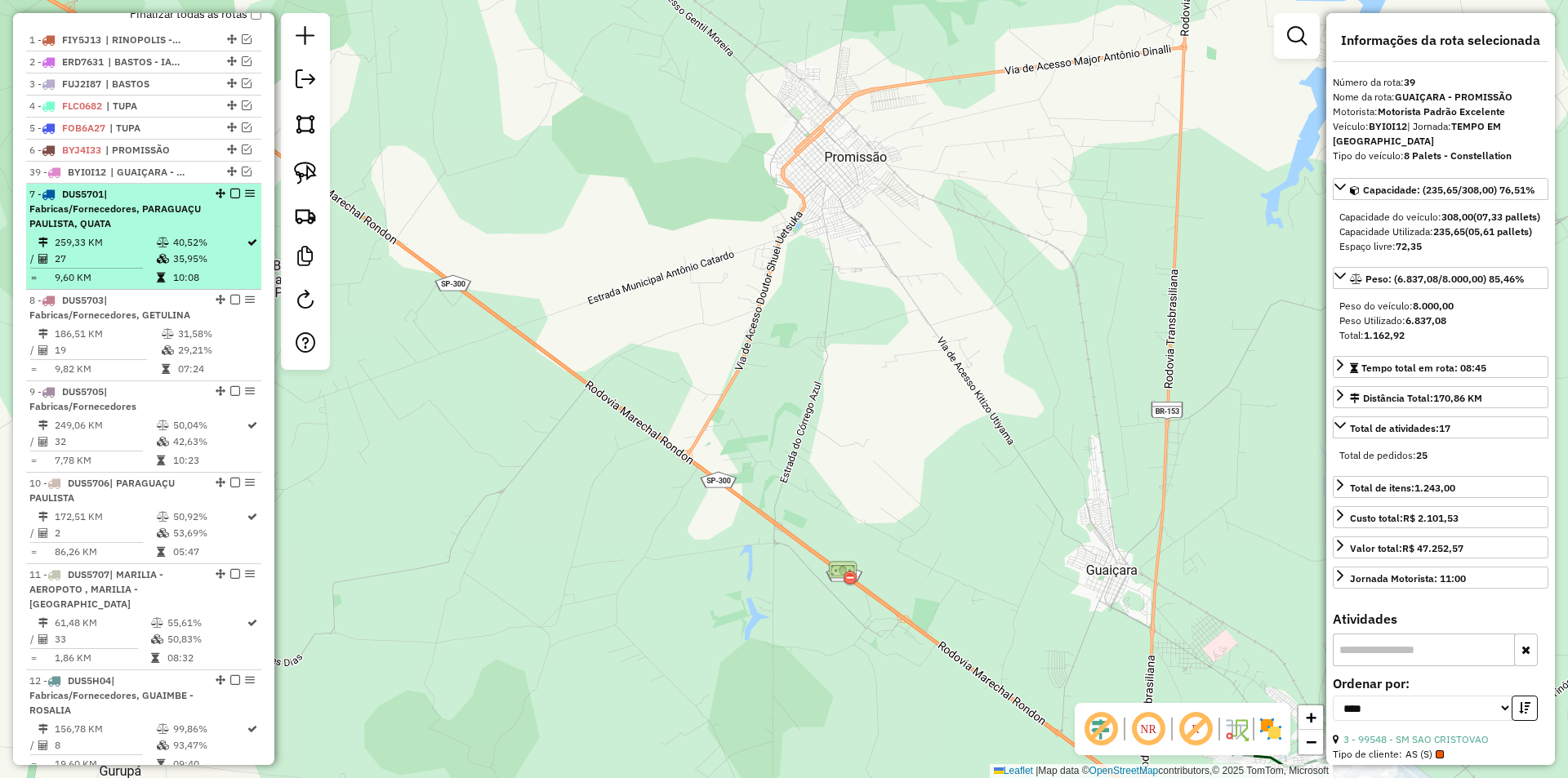
drag, startPoint x: 229, startPoint y: 430, endPoint x: 202, endPoint y: 204, distance: 227.6
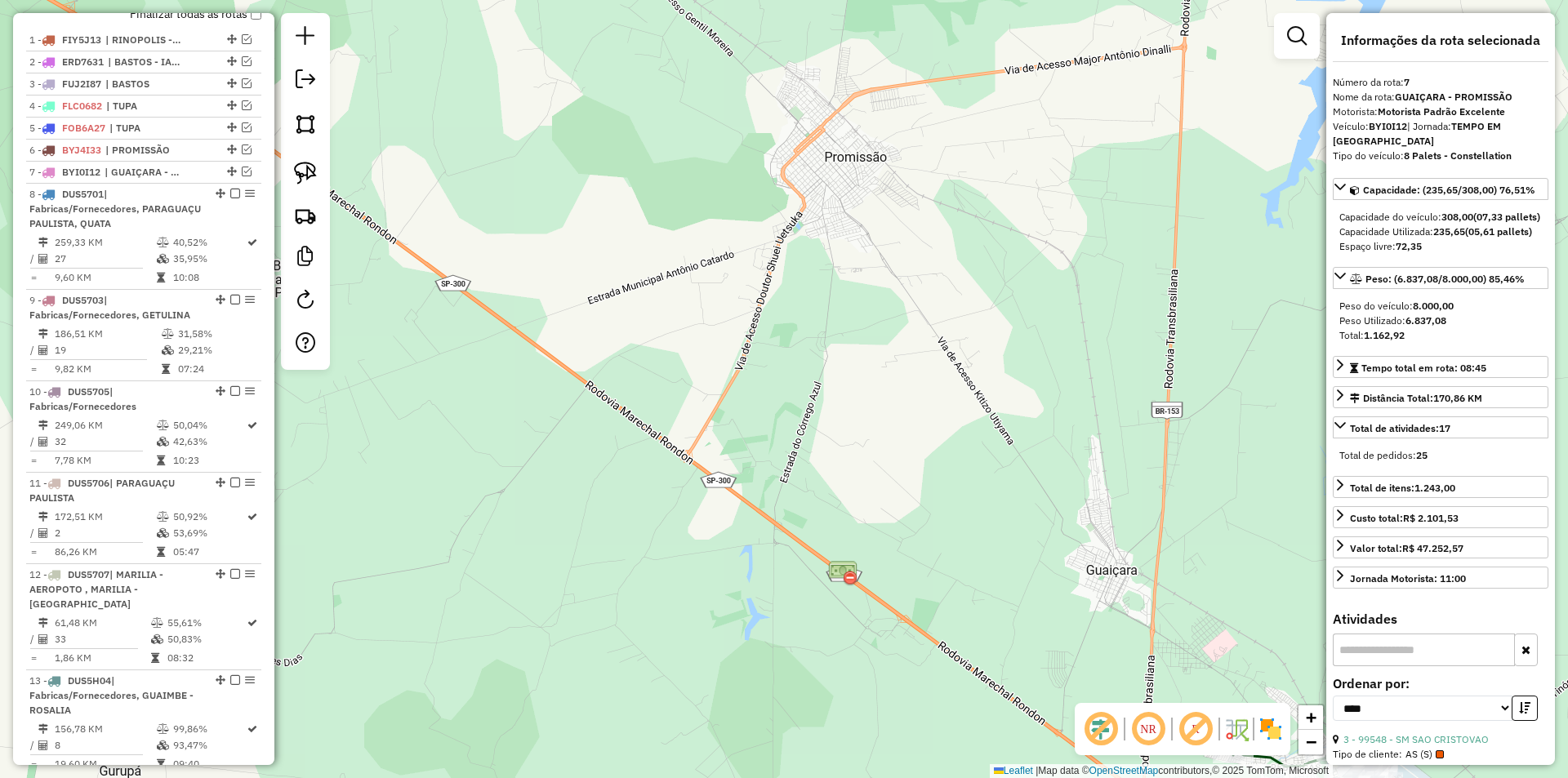
click at [1041, 421] on div "Janela de atendimento Grade de atendimento Capacidade Transportadoras Veículos …" at bounding box center [784, 389] width 1568 height 778
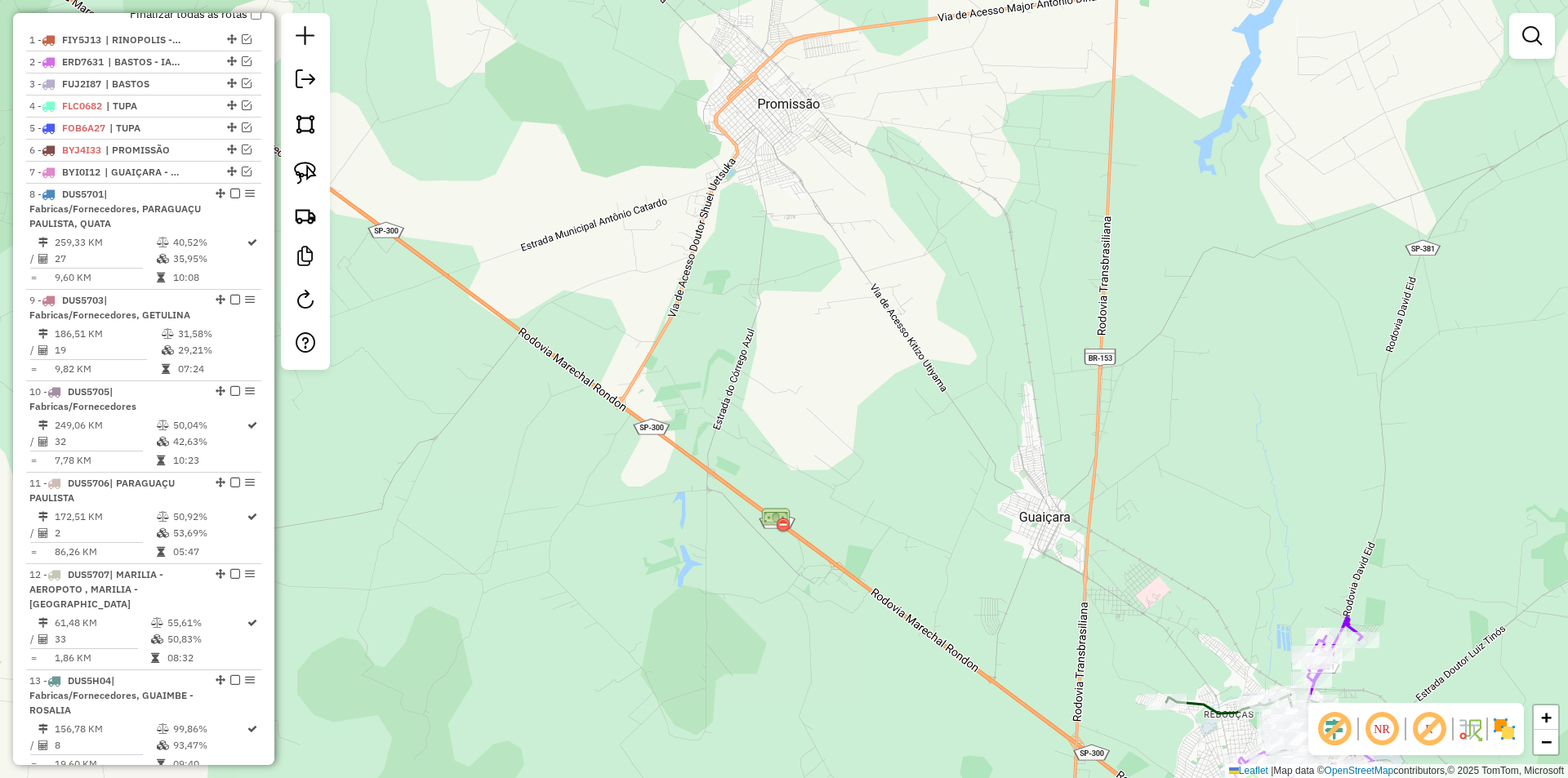
drag, startPoint x: 1050, startPoint y: 402, endPoint x: 676, endPoint y: 85, distance: 490.3
click at [679, 86] on div "Janela de atendimento Grade de atendimento Capacidade Transportadoras Veículos …" at bounding box center [784, 389] width 1568 height 778
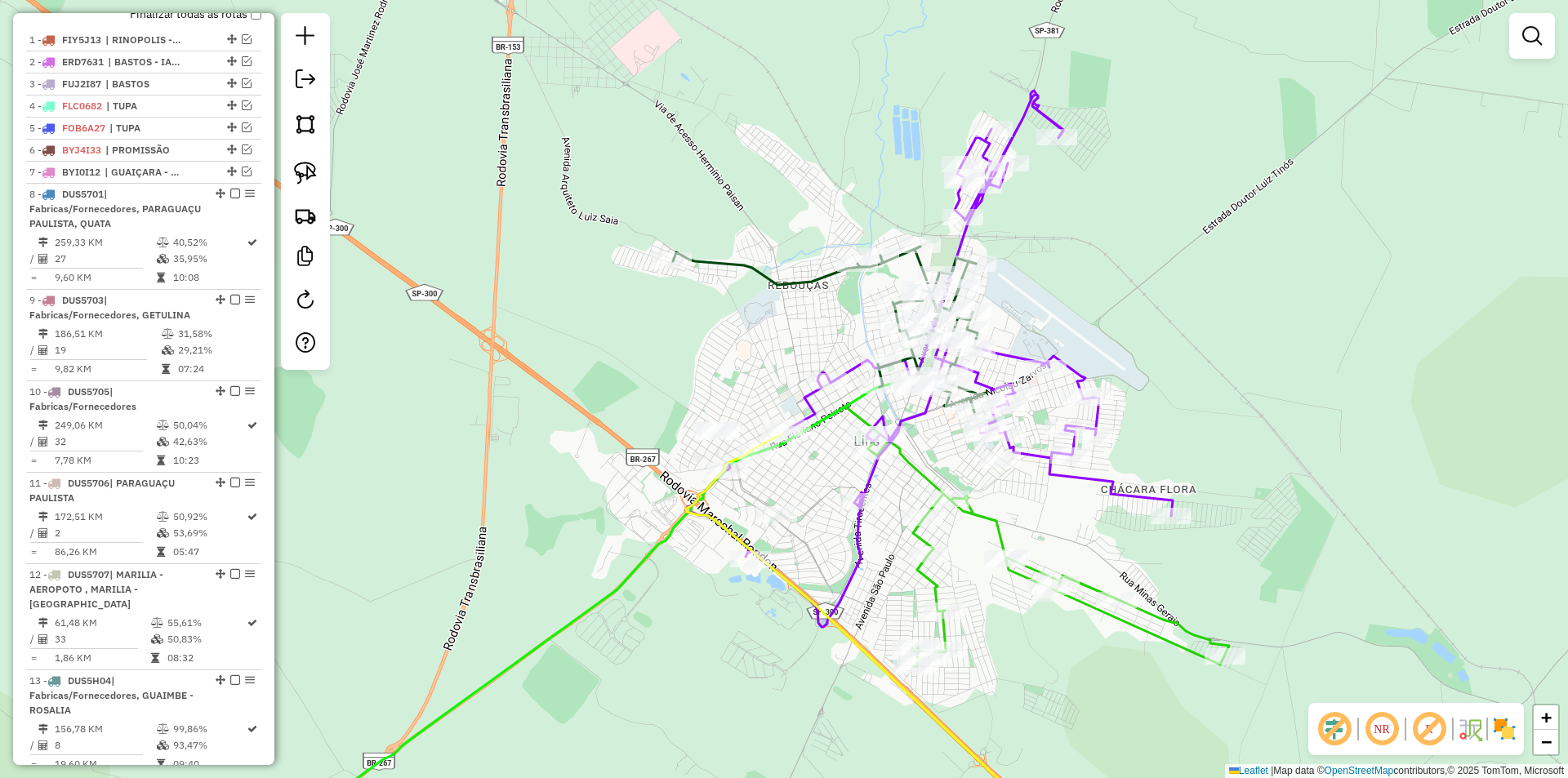
drag, startPoint x: 773, startPoint y: 562, endPoint x: 786, endPoint y: 551, distance: 17.0
click at [774, 562] on icon at bounding box center [883, 645] width 394 height 423
select select "*********"
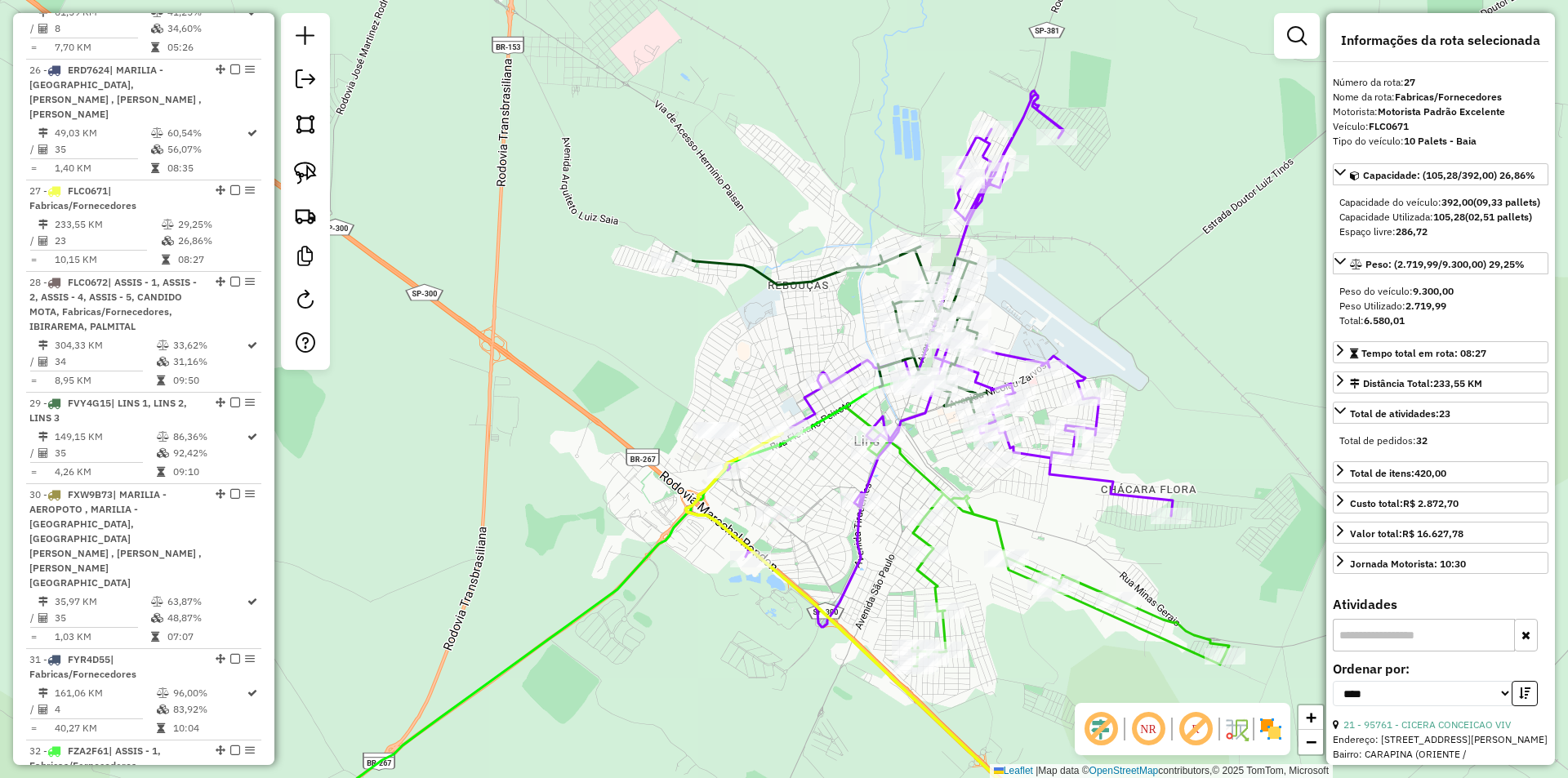
scroll to position [2583, 0]
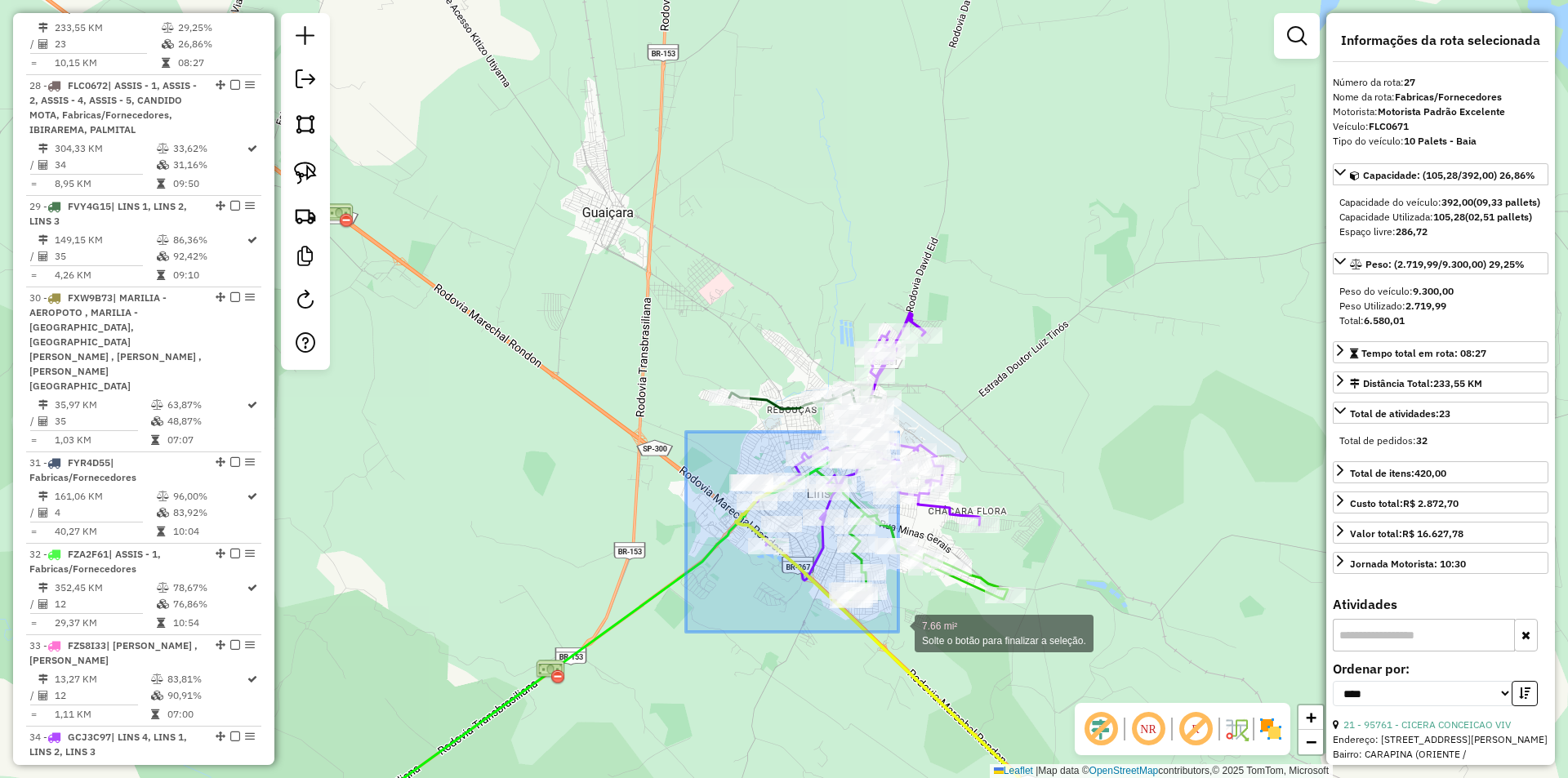
drag, startPoint x: 687, startPoint y: 432, endPoint x: 930, endPoint y: 630, distance: 313.5
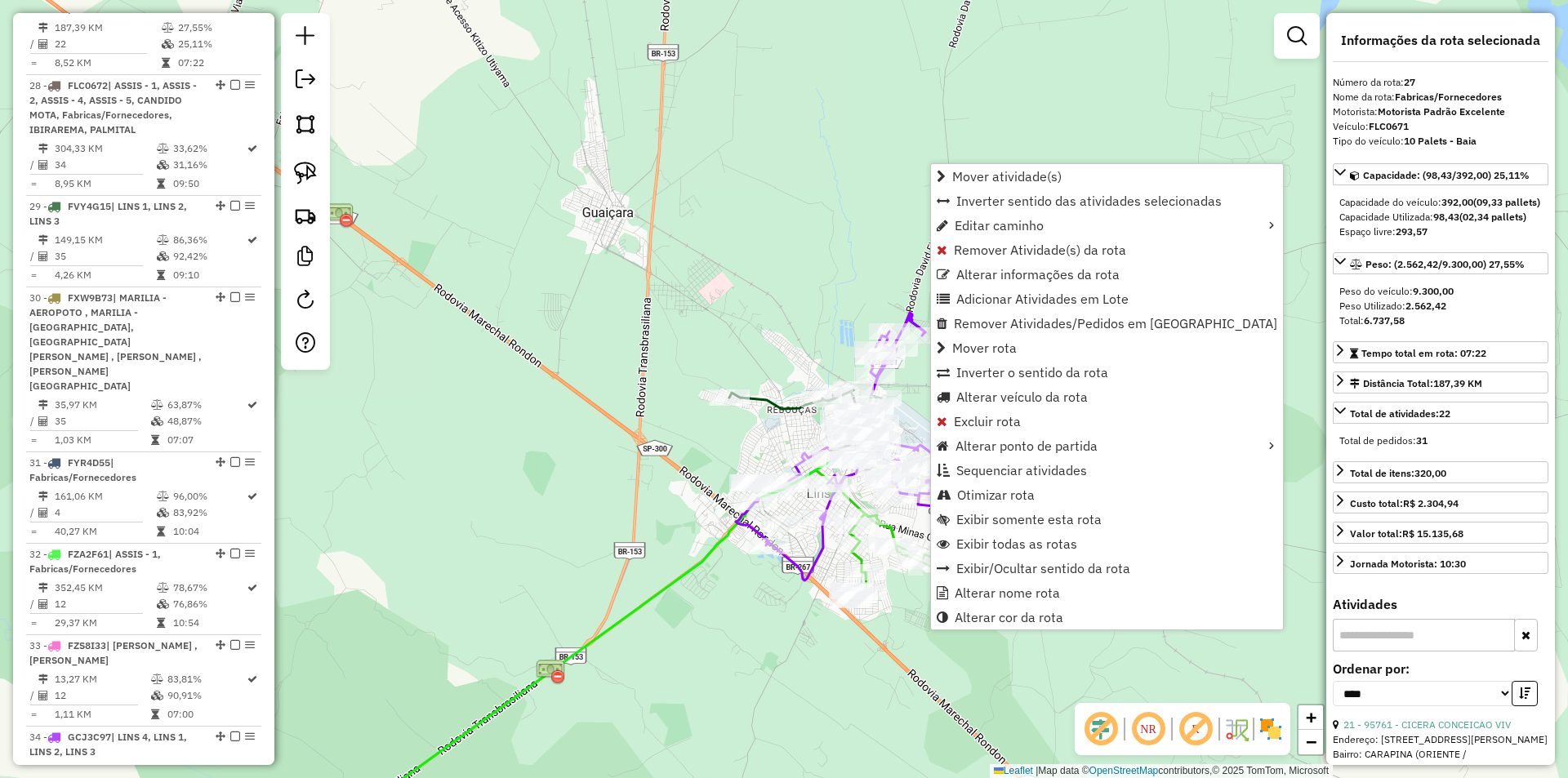
click at [828, 268] on div "Janela de atendimento Grade de atendimento Capacidade Transportadoras Veículos …" at bounding box center [784, 389] width 1568 height 778
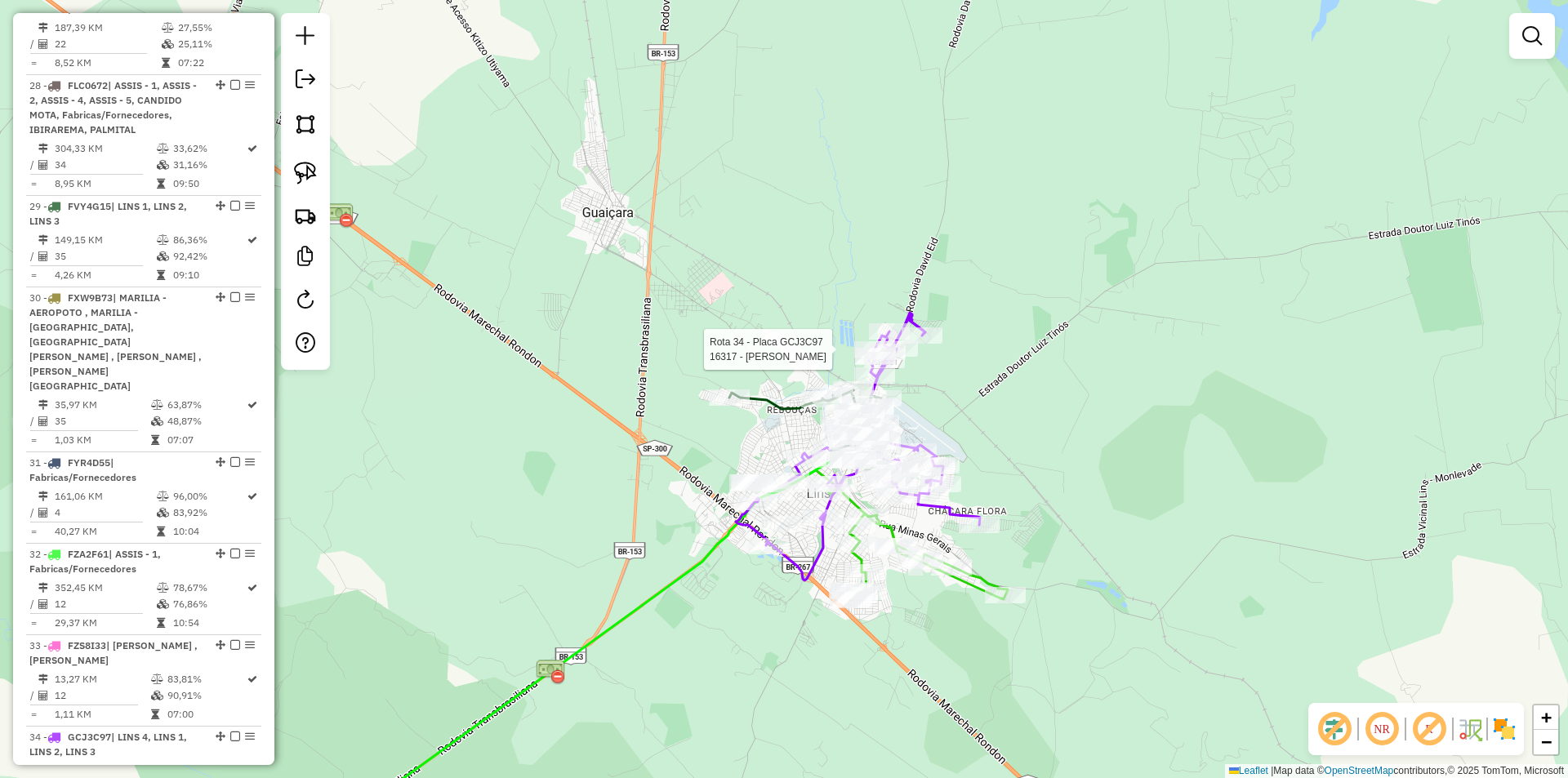
select select "*********"
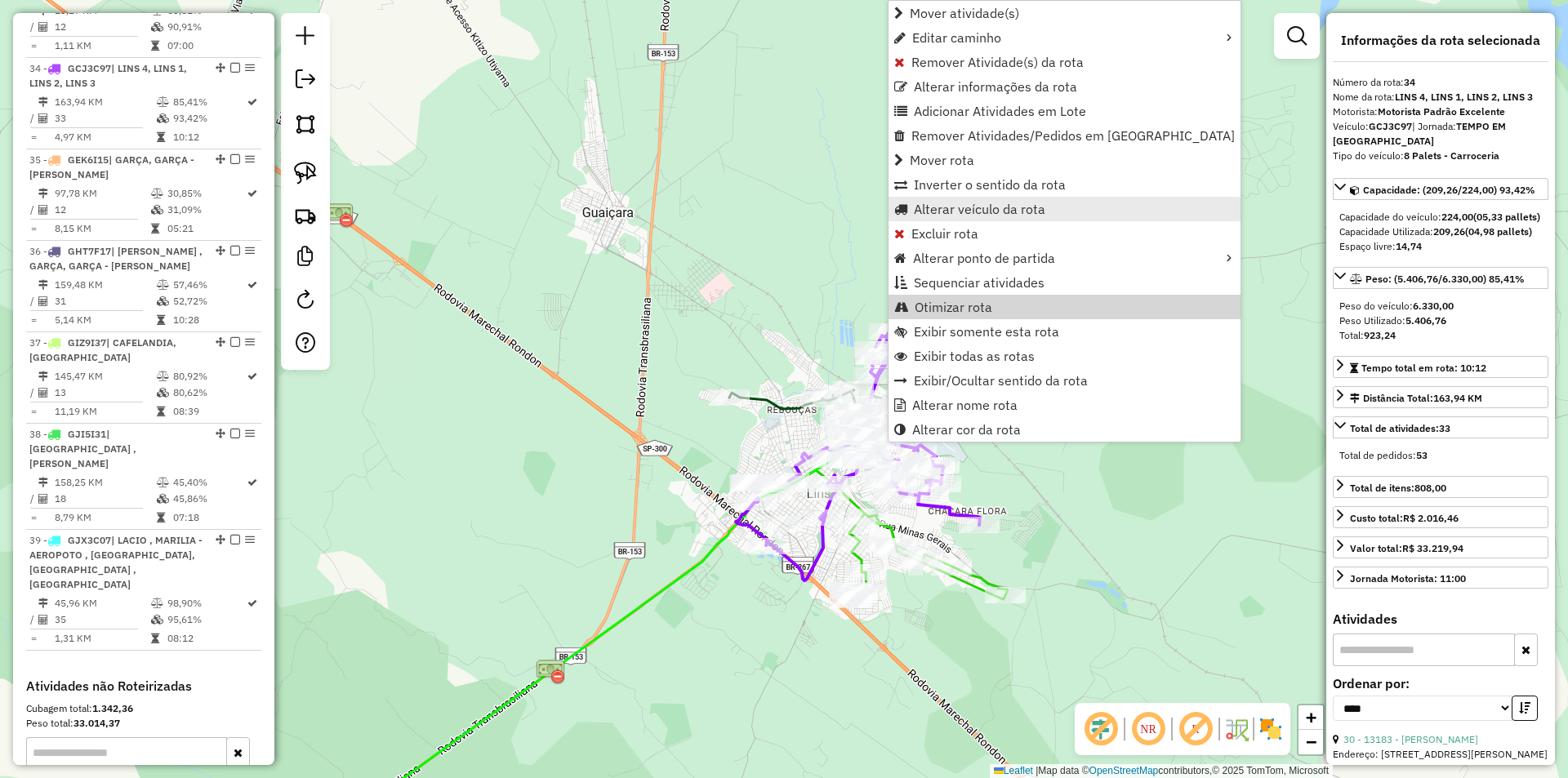
scroll to position [3326, 0]
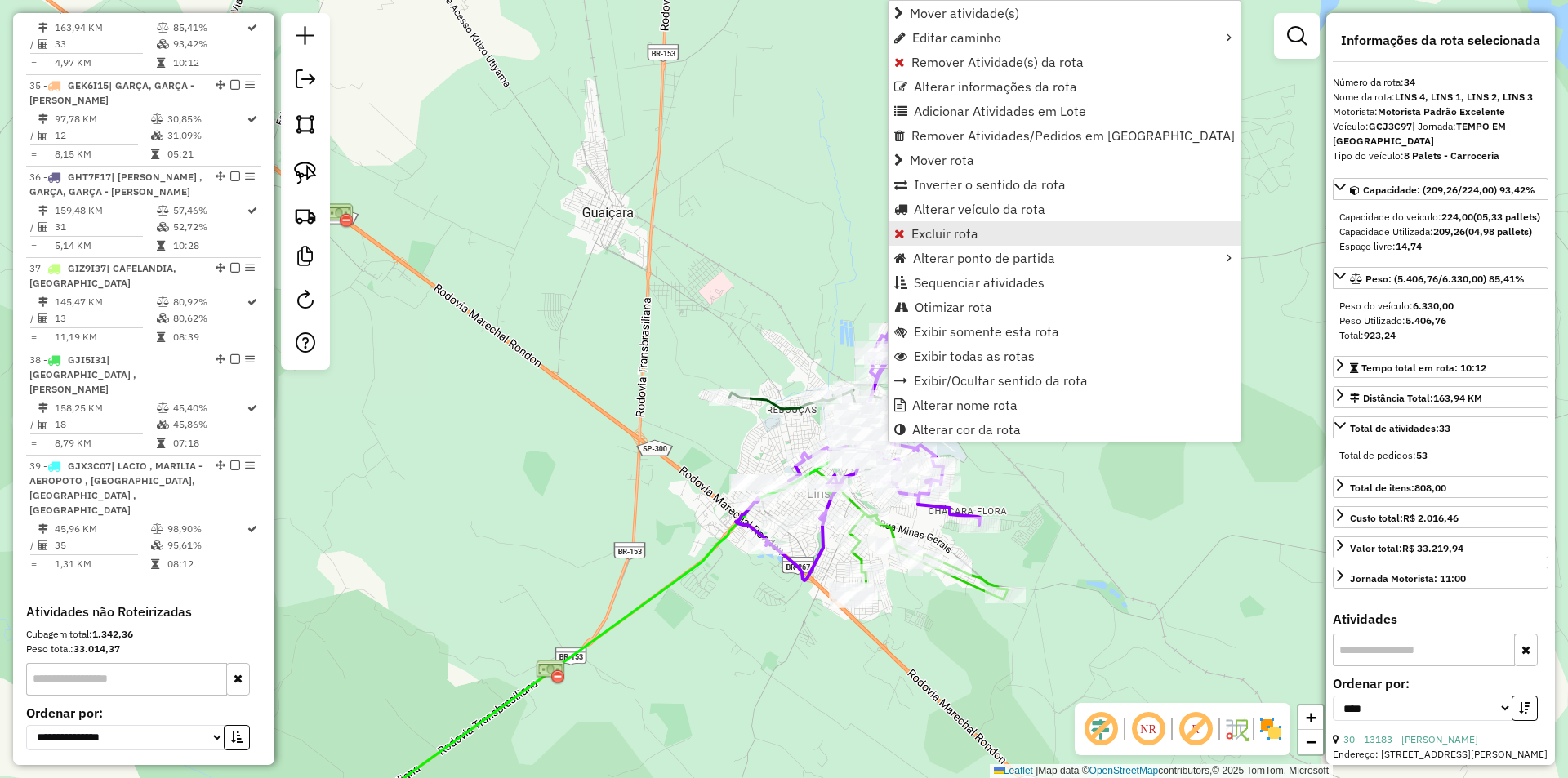
click at [986, 237] on link "Excluir rota" at bounding box center [1064, 234] width 352 height 25
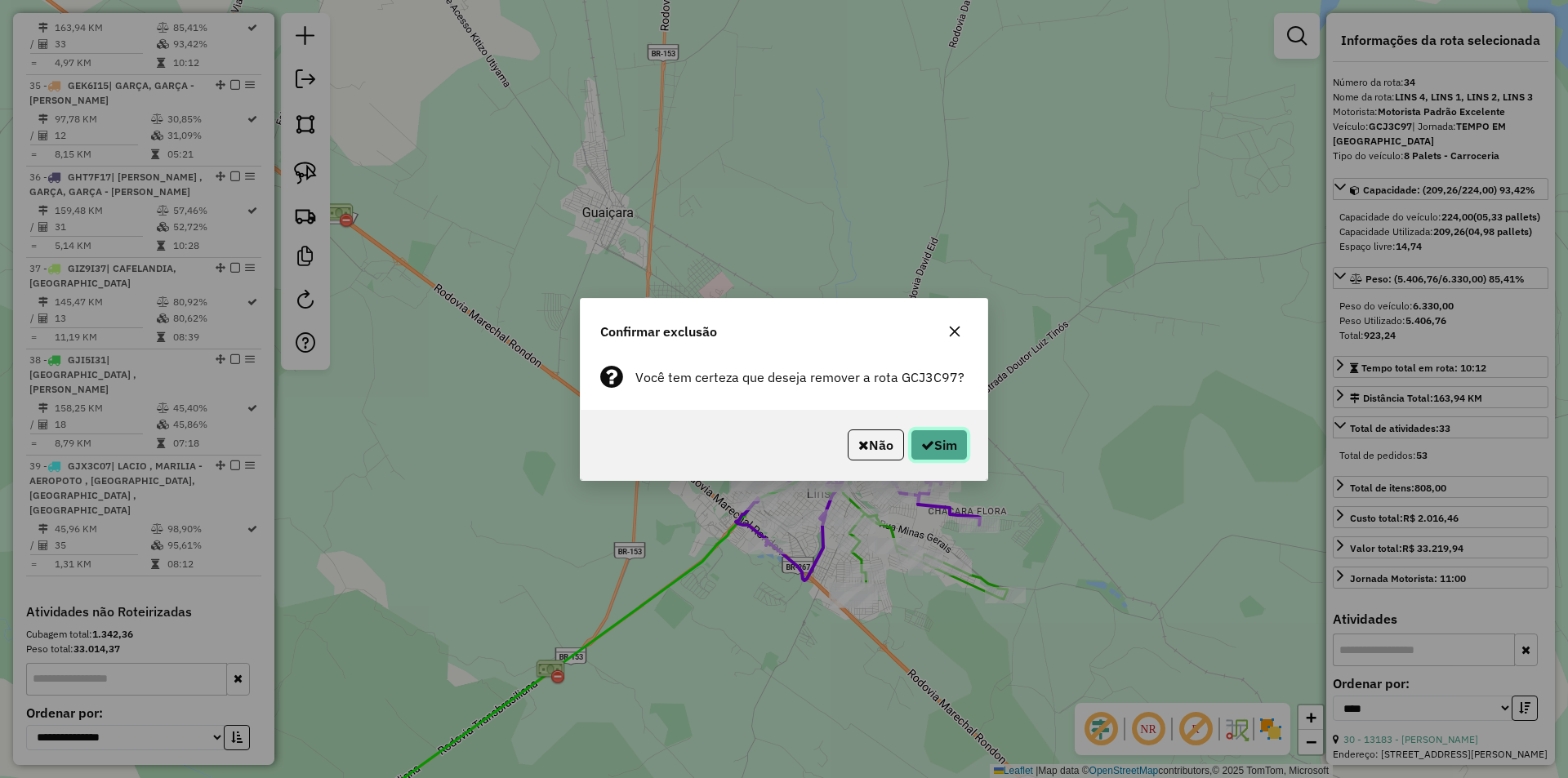
click at [939, 437] on button "Sim" at bounding box center [940, 445] width 57 height 31
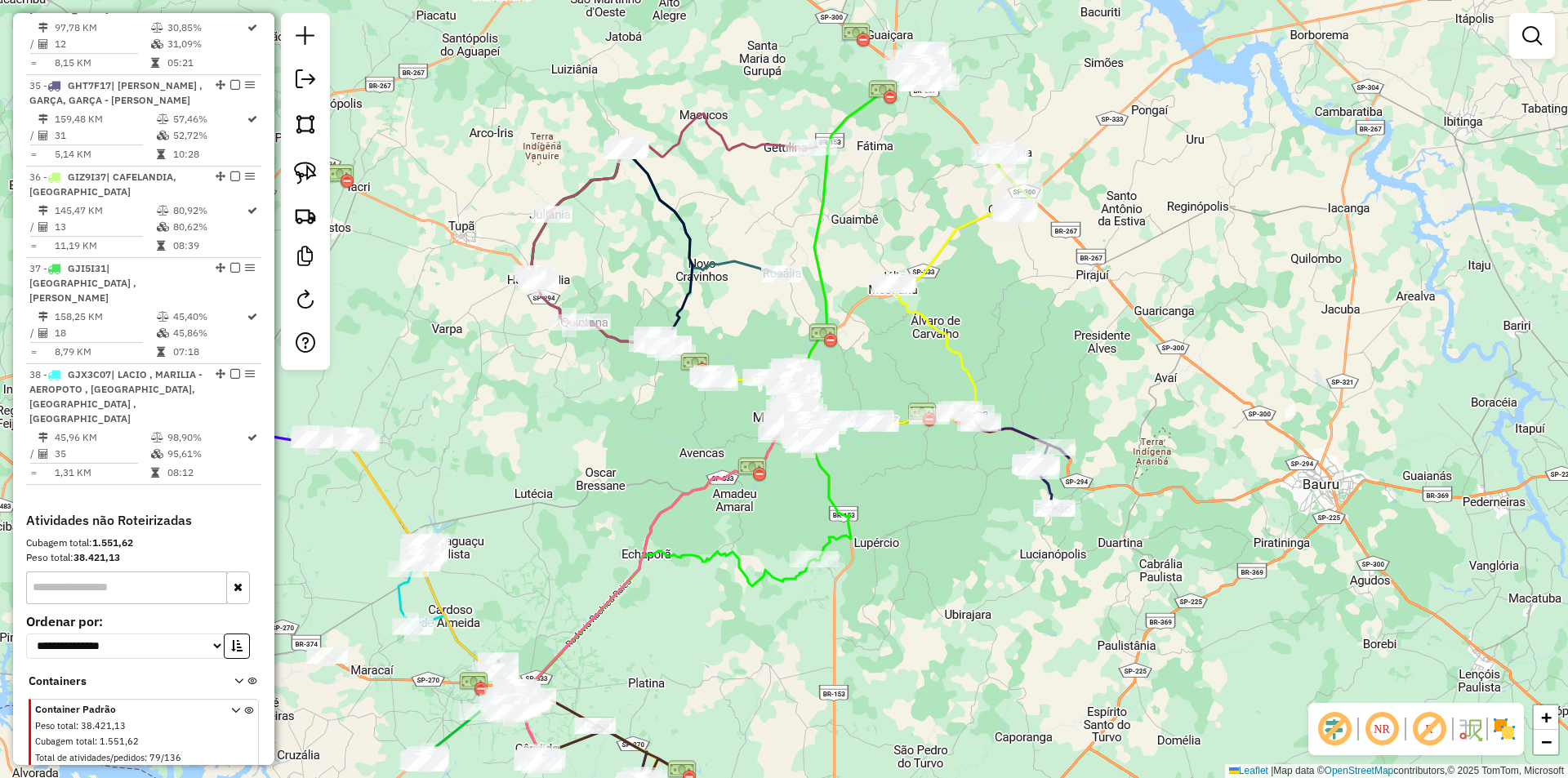
click at [1065, 388] on div "Rota 34 - Placa GEK6I15 10173 - SUP PAINEIRAS 2 Janela de atendimento Grade de …" at bounding box center [784, 389] width 1568 height 778
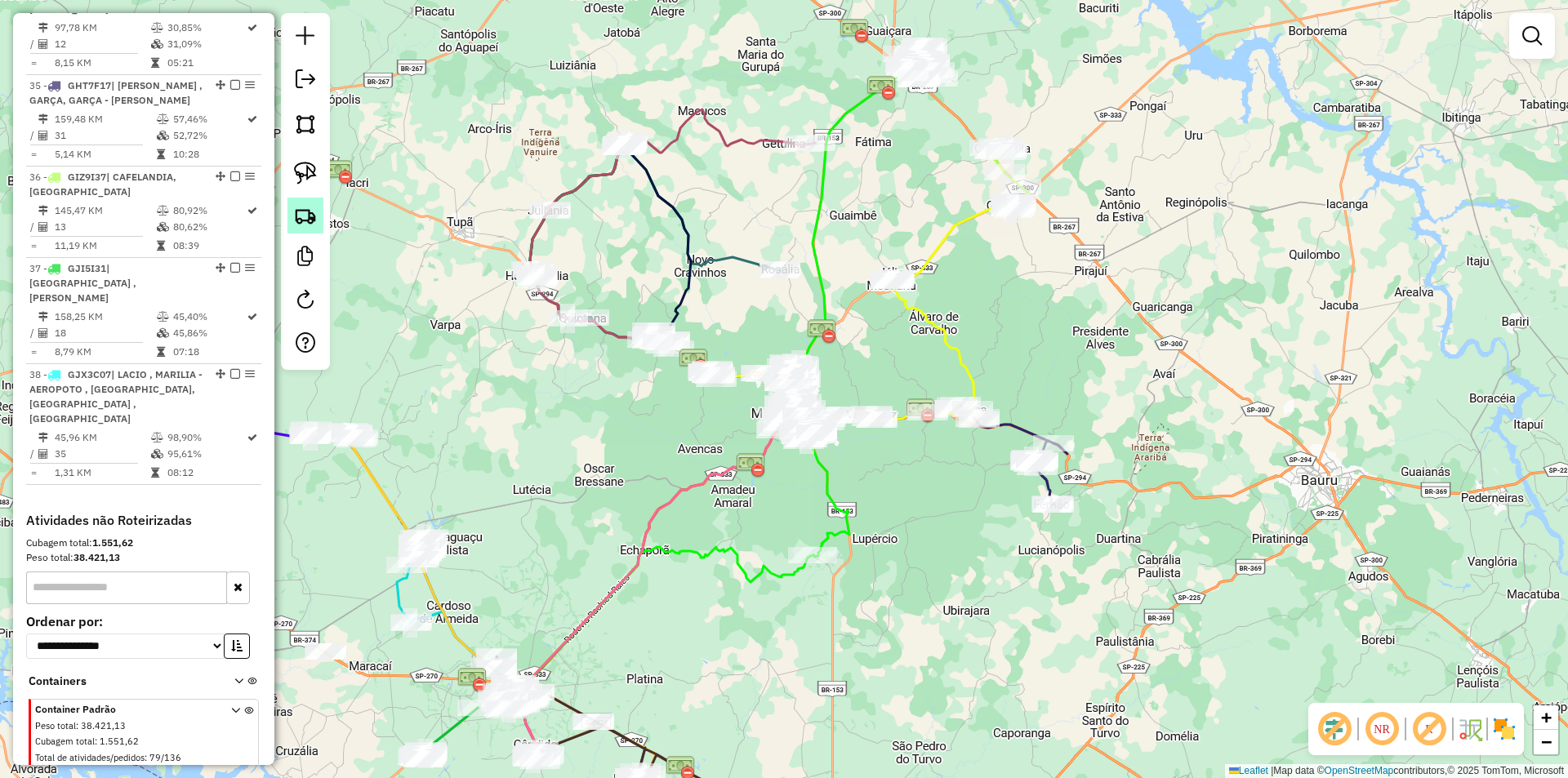
click at [303, 213] on img at bounding box center [305, 215] width 23 height 23
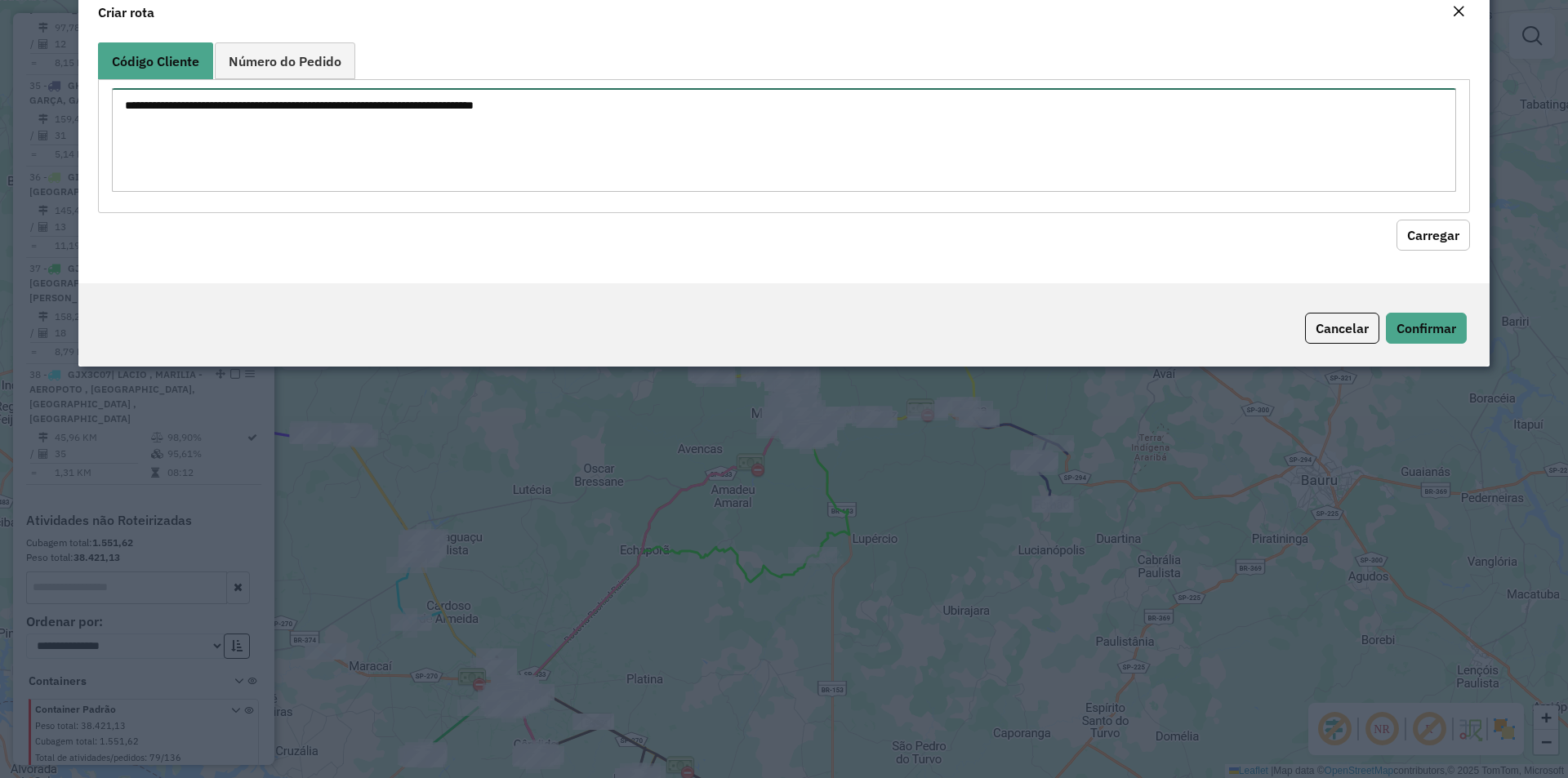
click at [285, 163] on textarea at bounding box center [784, 140] width 1344 height 103
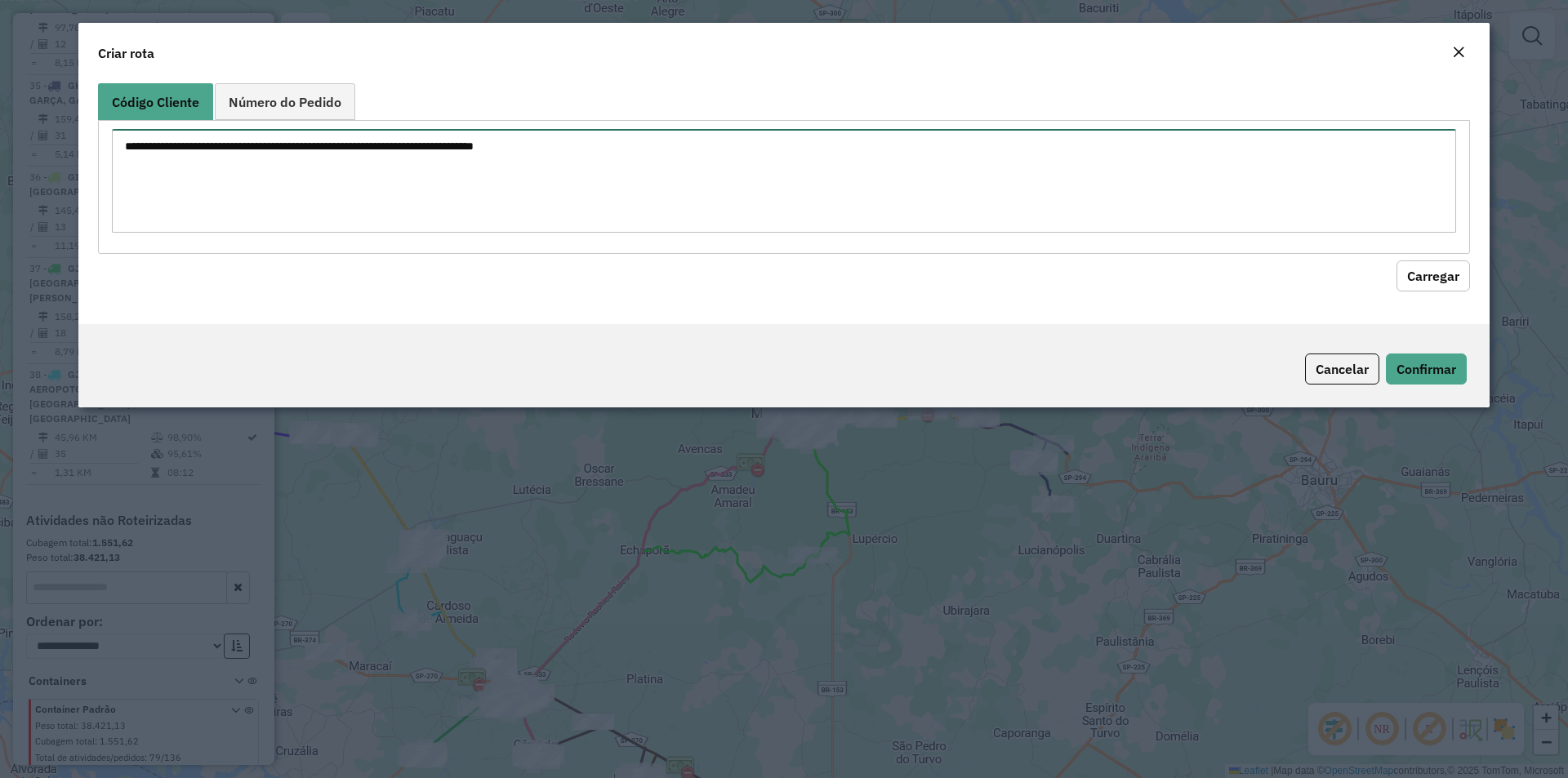
paste textarea "**********"
type textarea "**********"
click at [1420, 282] on button "Carregar" at bounding box center [1434, 276] width 74 height 31
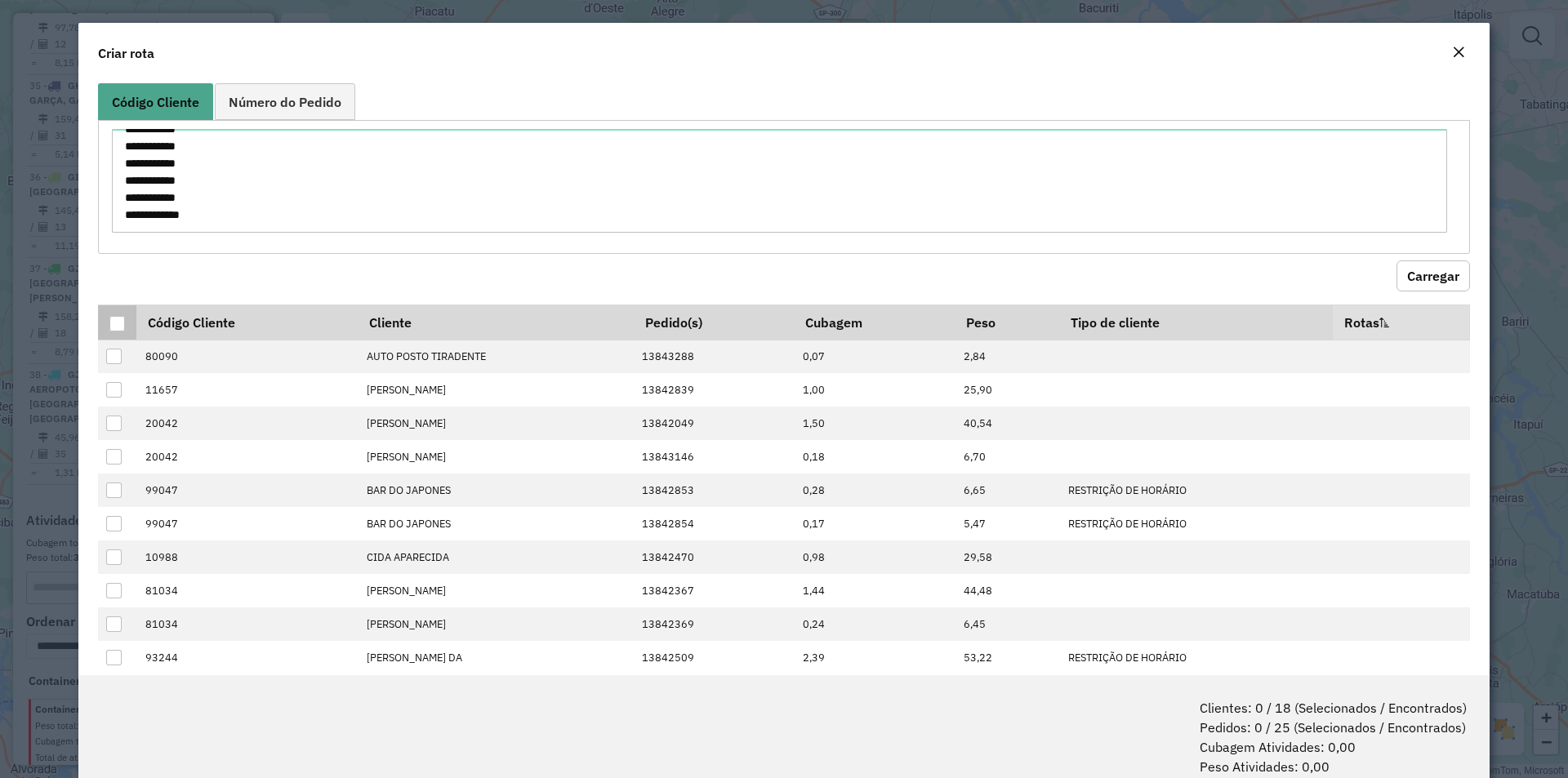
click at [114, 319] on div at bounding box center [116, 323] width 16 height 16
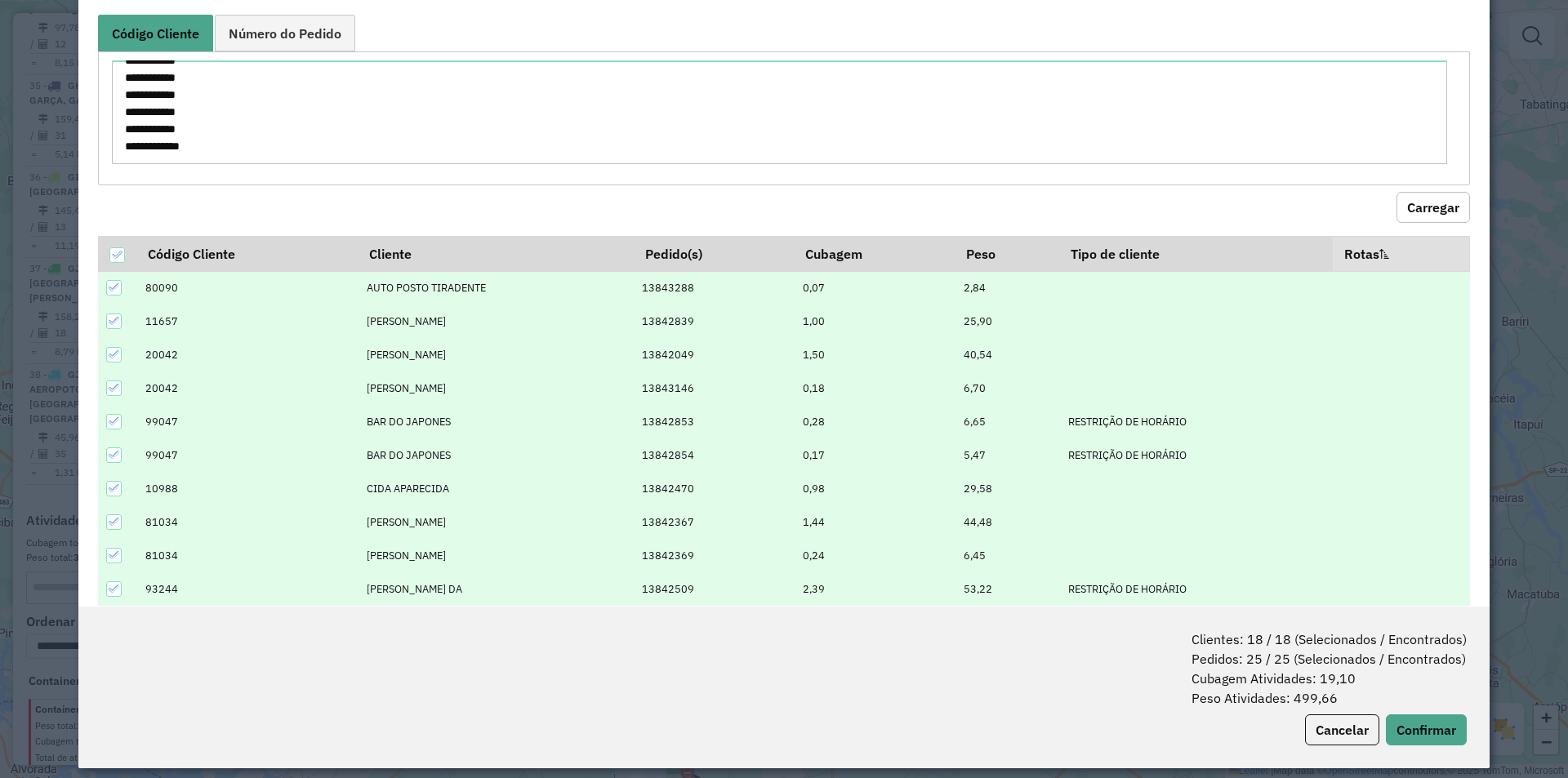
scroll to position [81, 0]
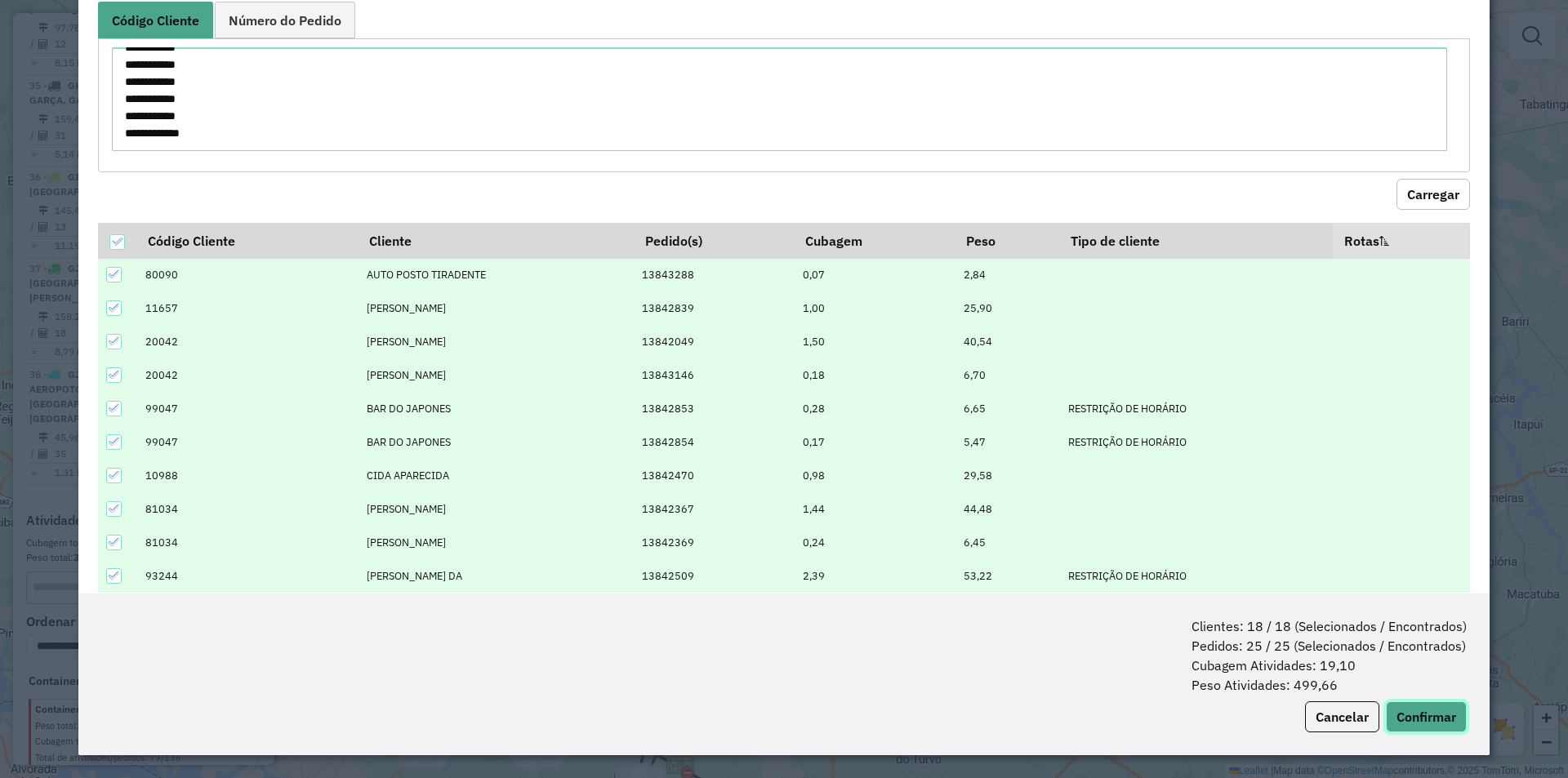
click at [1416, 720] on button "Confirmar" at bounding box center [1427, 717] width 81 height 31
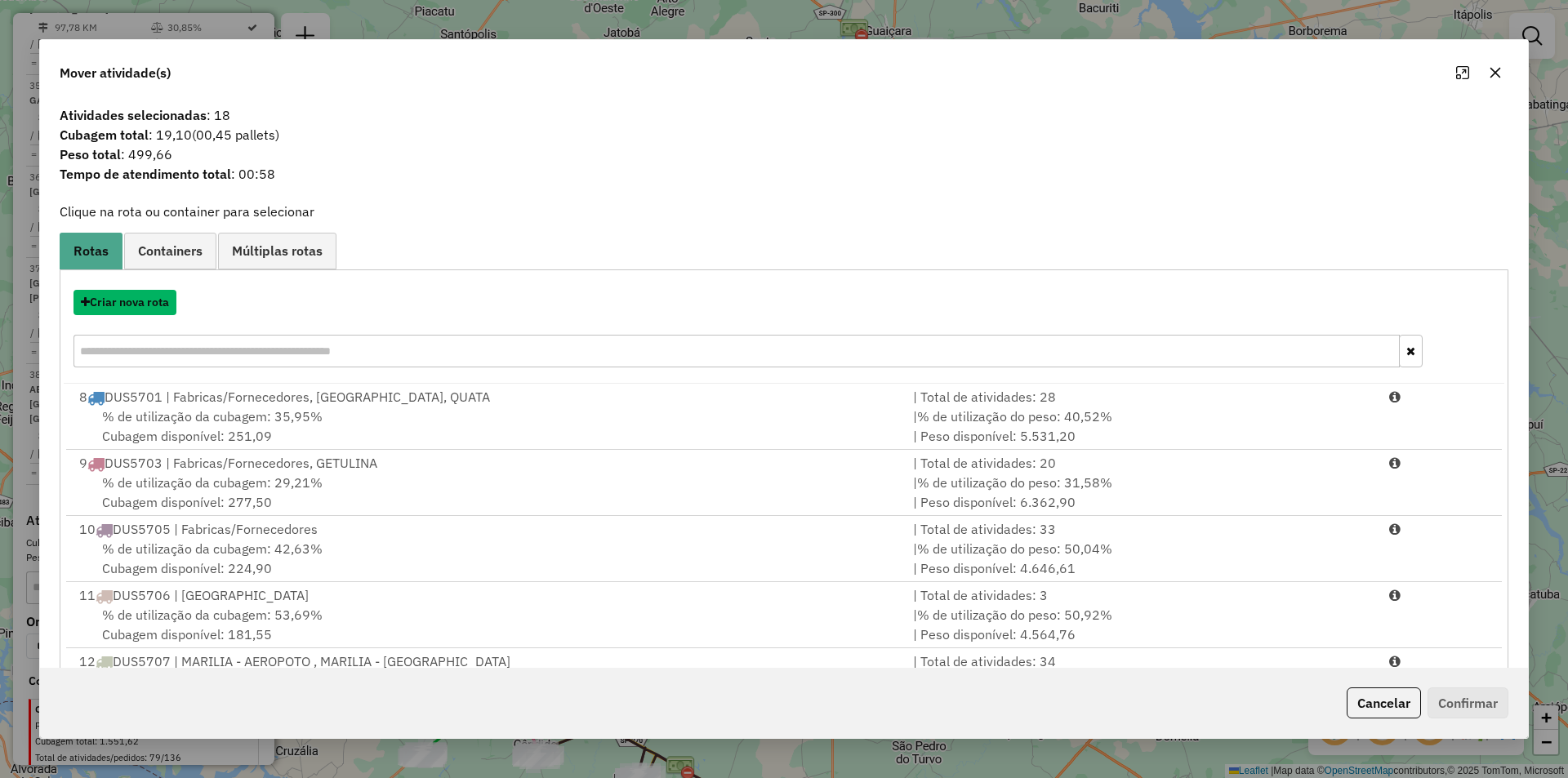
click at [130, 303] on button "Criar nova rota" at bounding box center [125, 302] width 103 height 25
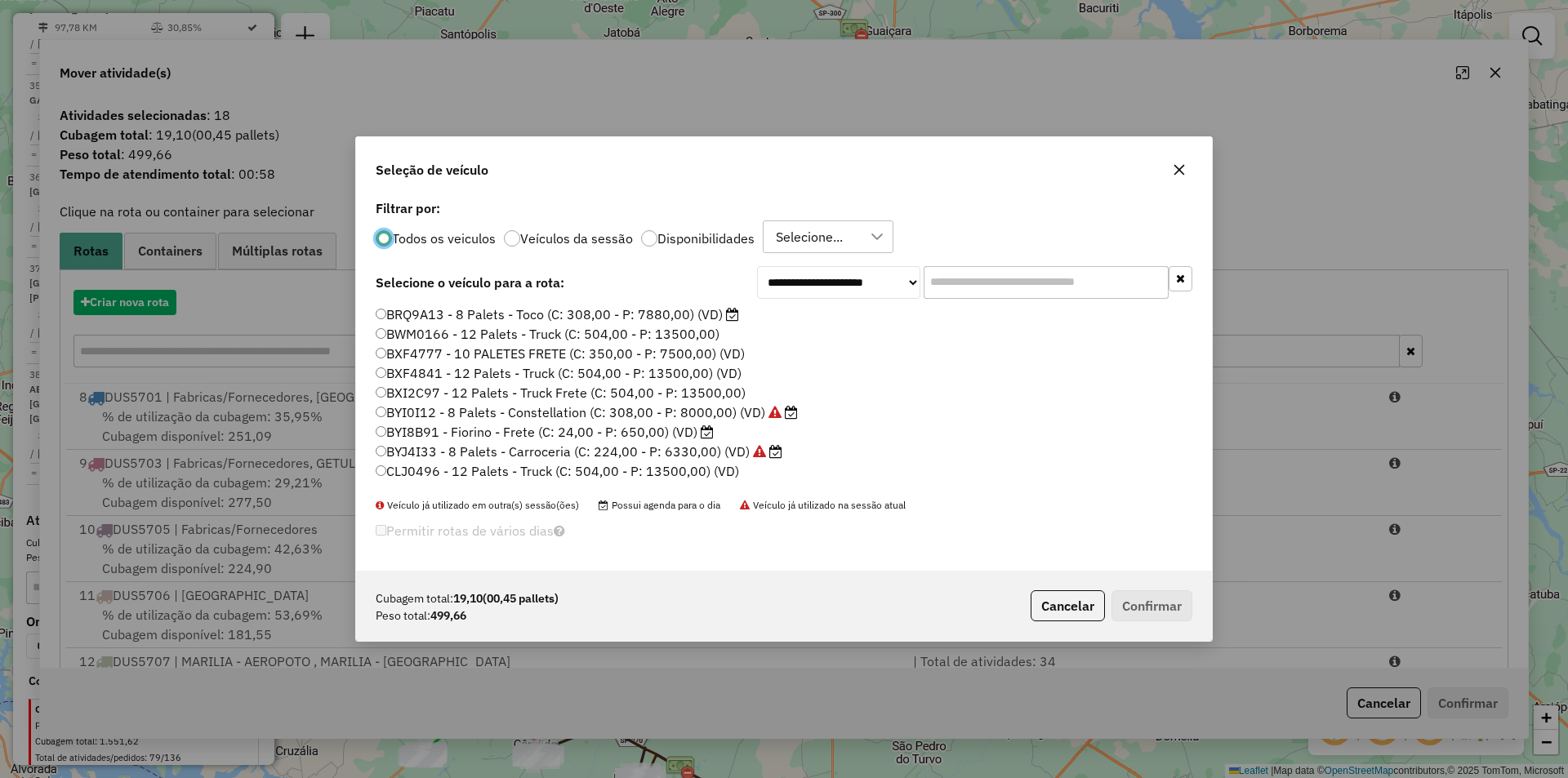
scroll to position [9, 5]
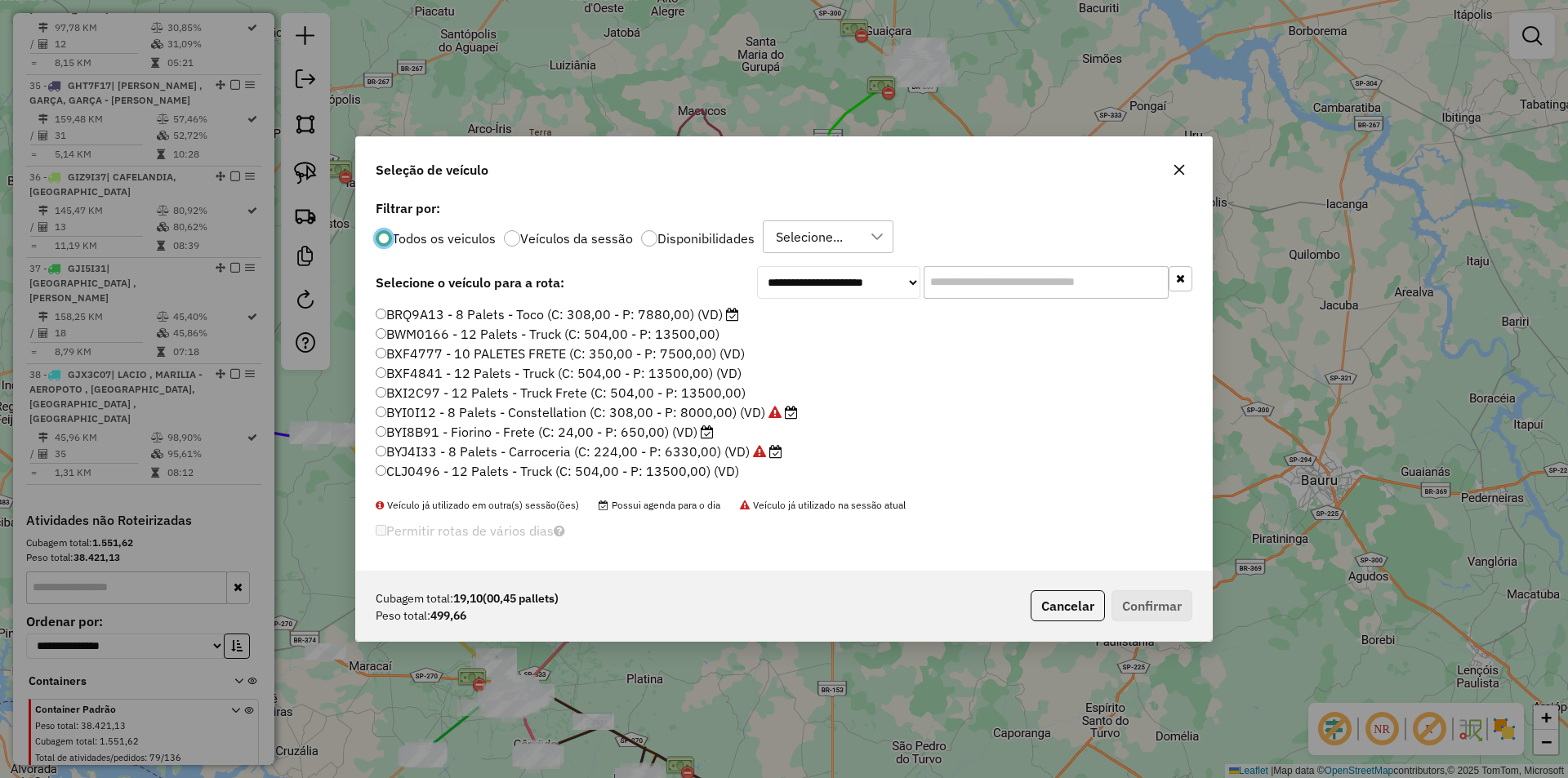
click at [1012, 289] on input "text" at bounding box center [1046, 282] width 245 height 32
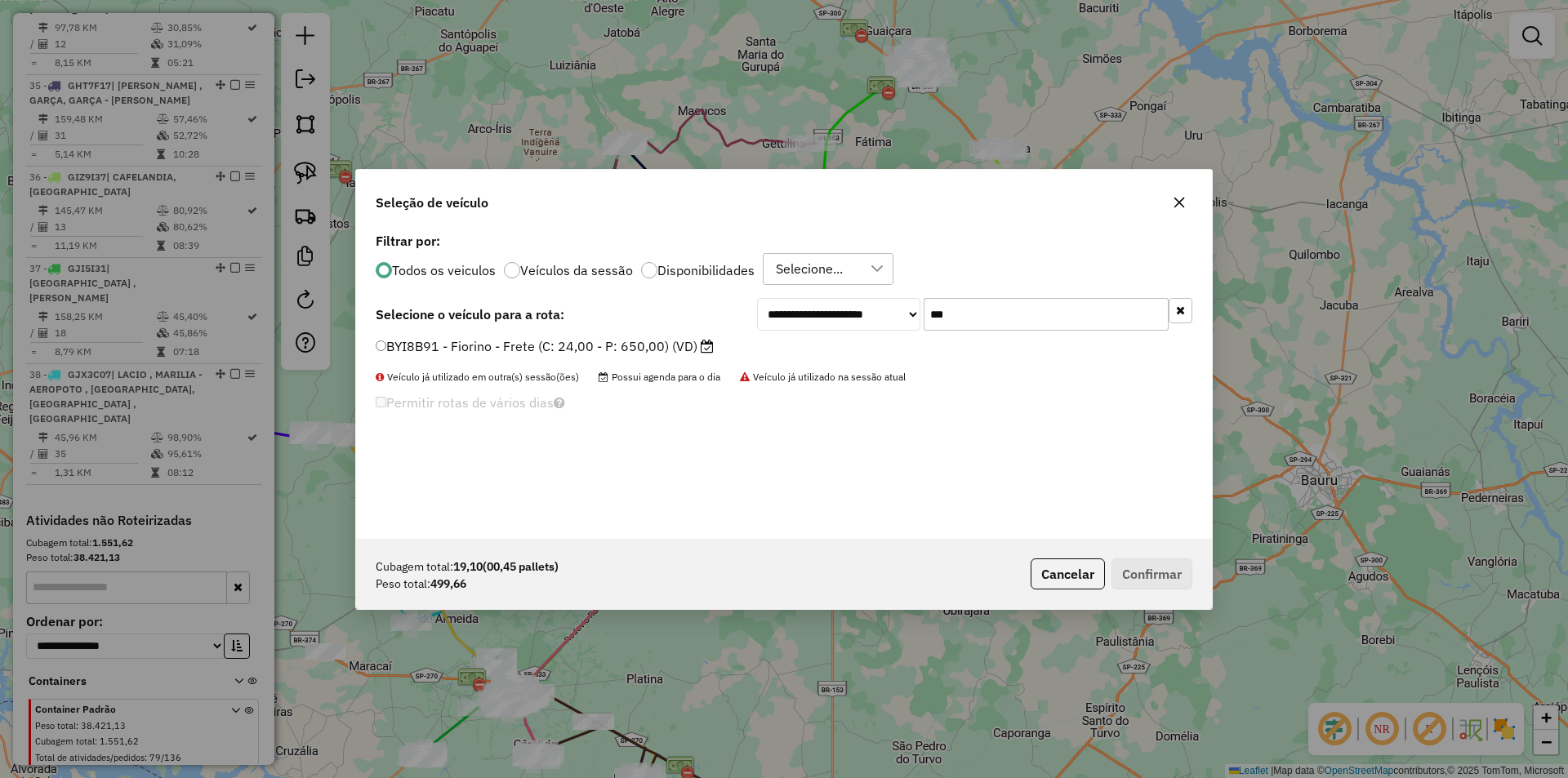
type input "***"
click at [617, 348] on label "BYI8B91 - Fiorino - Frete (C: 24,00 - P: 650,00) (VD)" at bounding box center [545, 346] width 338 height 19
click at [1125, 565] on button "Confirmar" at bounding box center [1152, 575] width 81 height 31
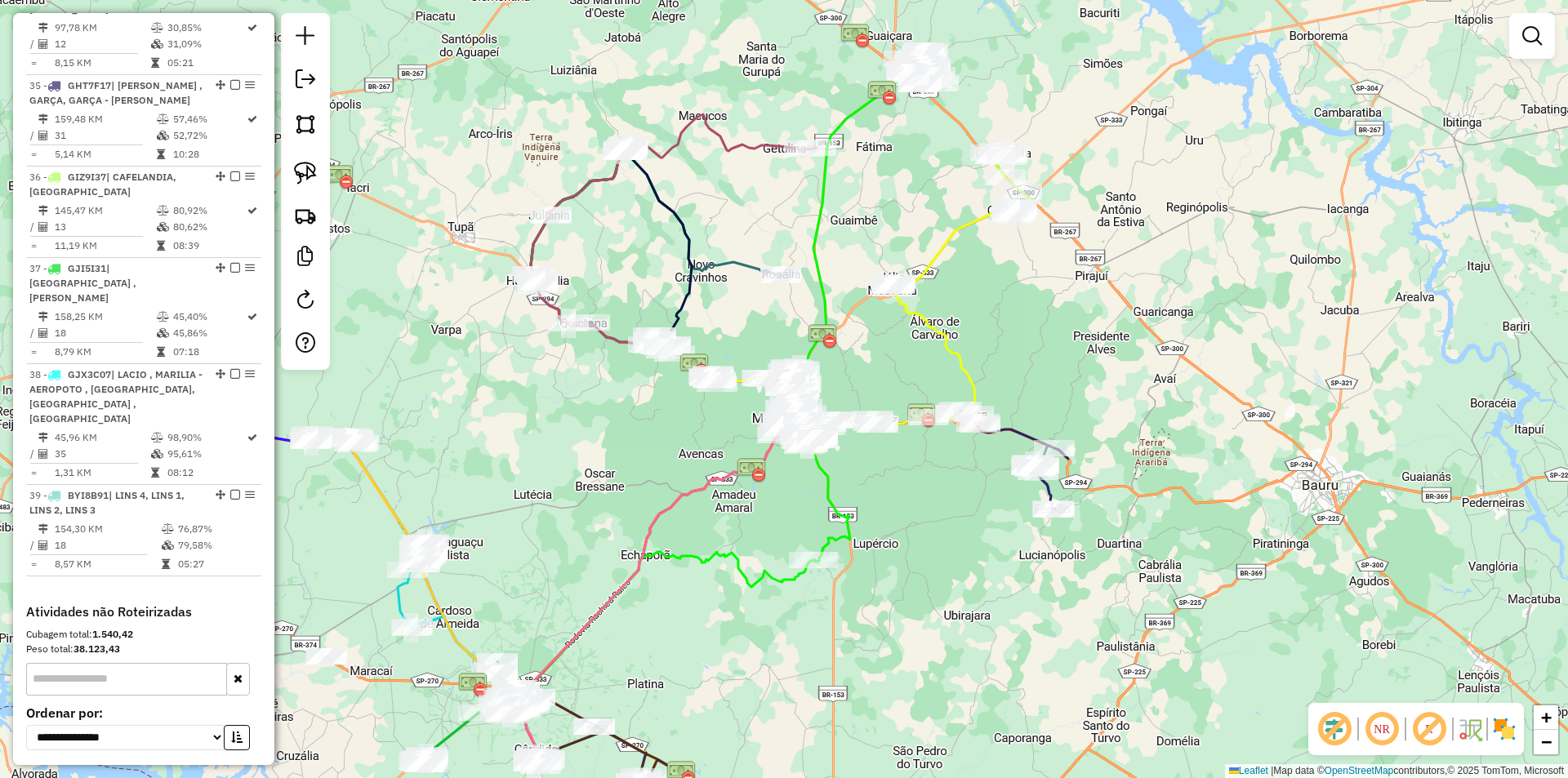
drag, startPoint x: 914, startPoint y: 208, endPoint x: 898, endPoint y: 411, distance: 203.6
click at [898, 410] on div "Janela de atendimento Grade de atendimento Capacidade Transportadoras Veículos …" at bounding box center [784, 389] width 1568 height 778
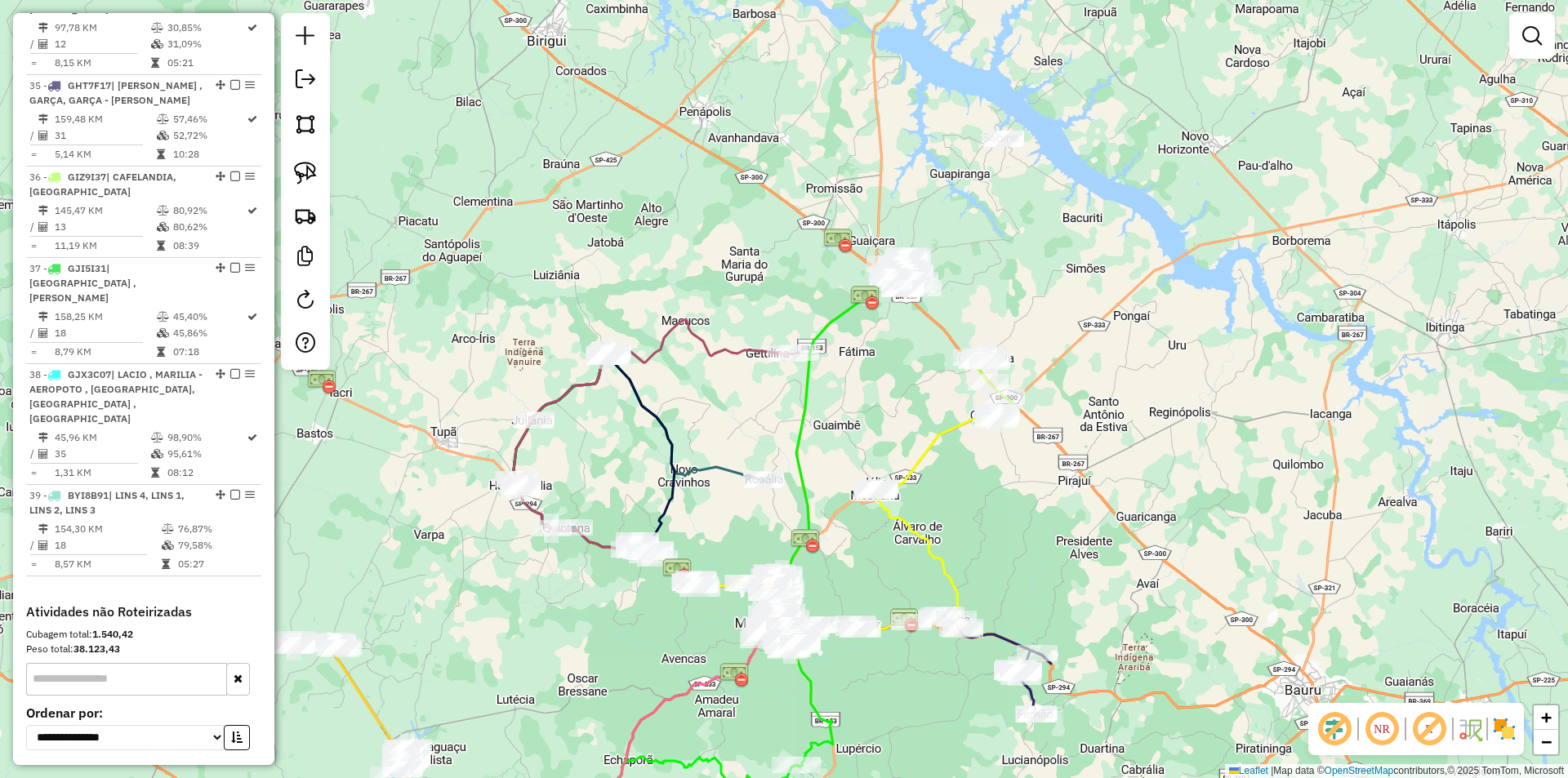
select select "*********"
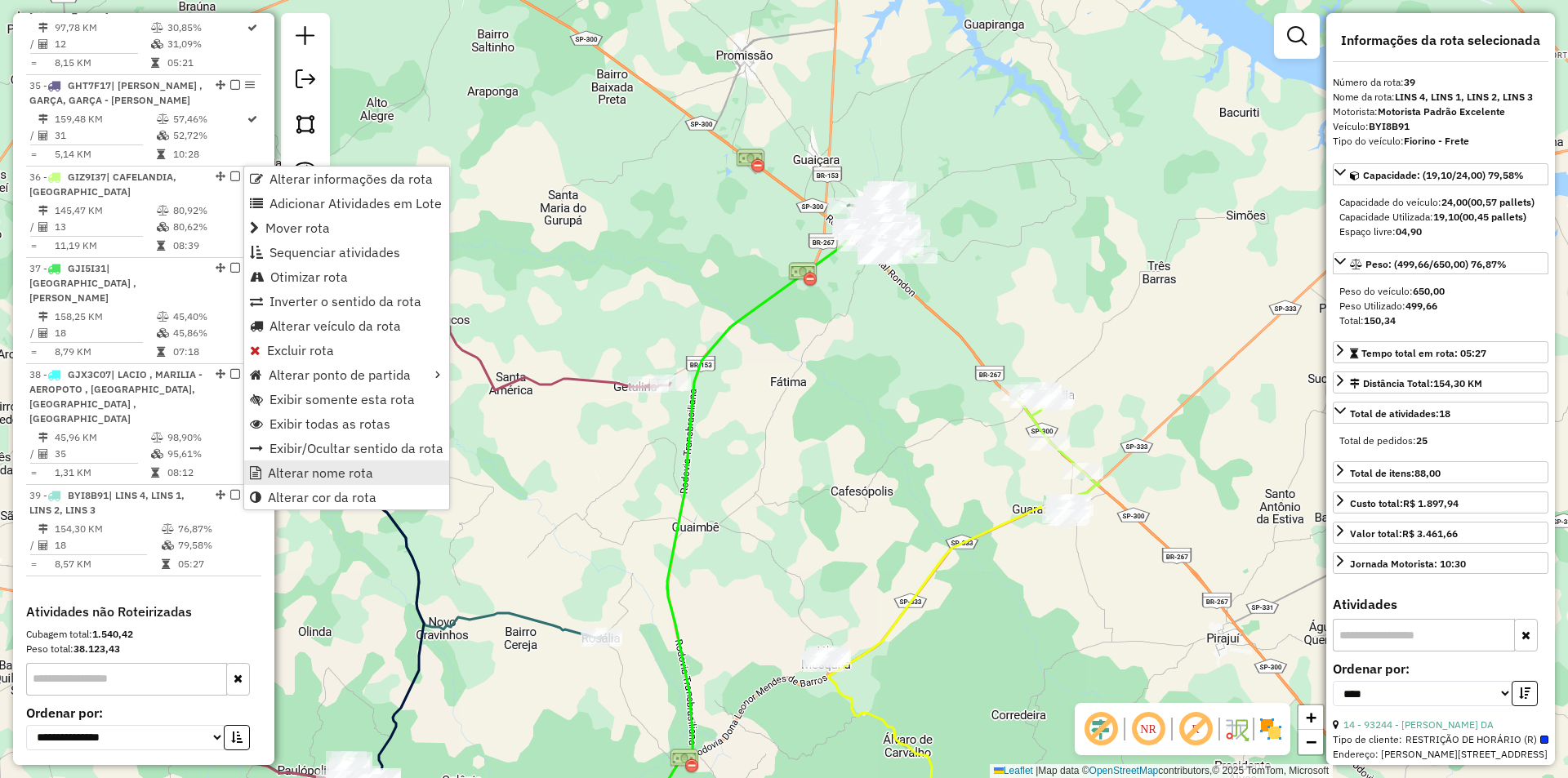
click at [351, 479] on span "Alterar nome rota" at bounding box center [321, 473] width 105 height 13
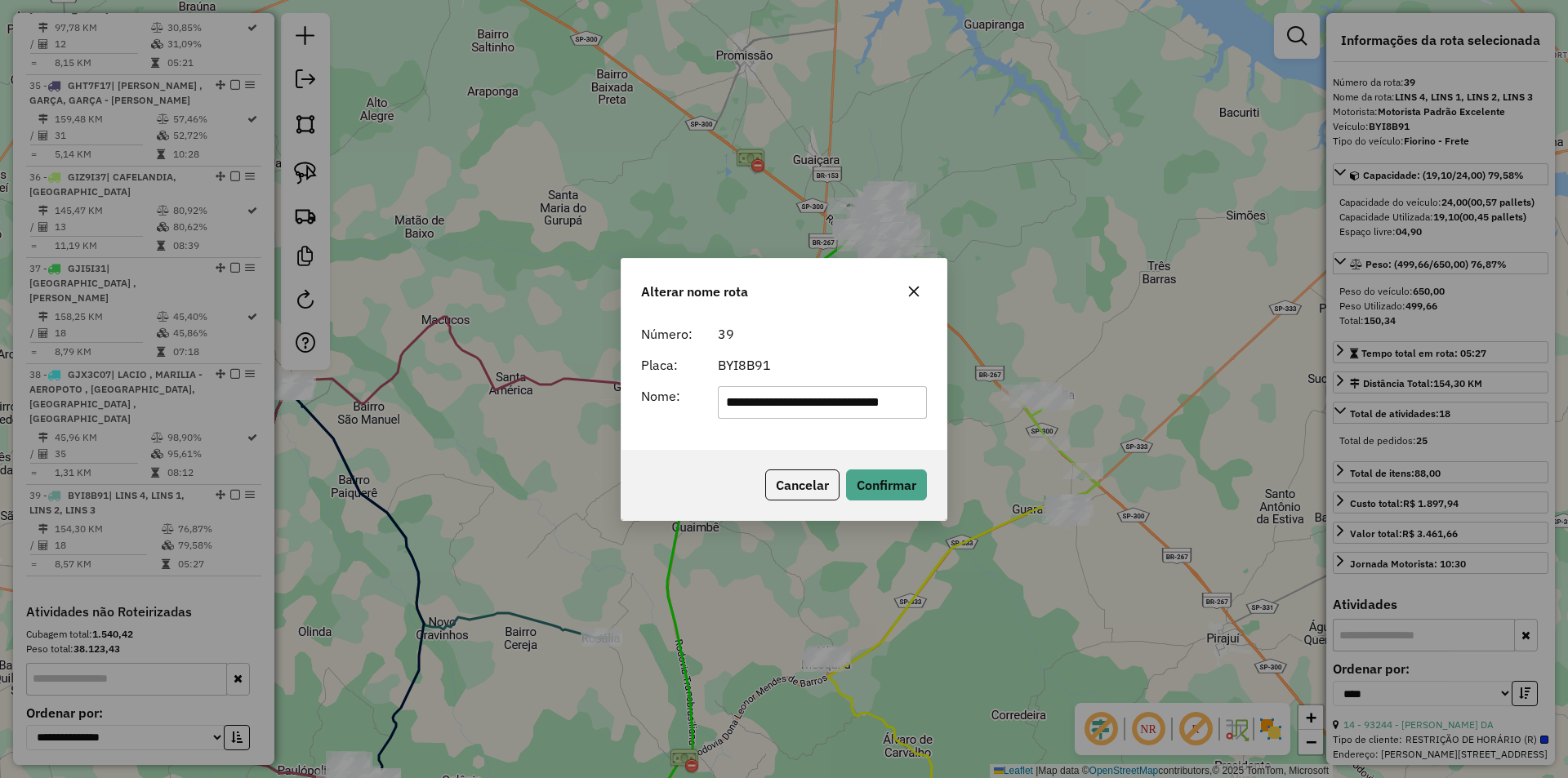
drag, startPoint x: 759, startPoint y: 401, endPoint x: 1136, endPoint y: 414, distance: 377.2
click at [1121, 419] on div "**********" at bounding box center [784, 389] width 1568 height 778
type input "**********"
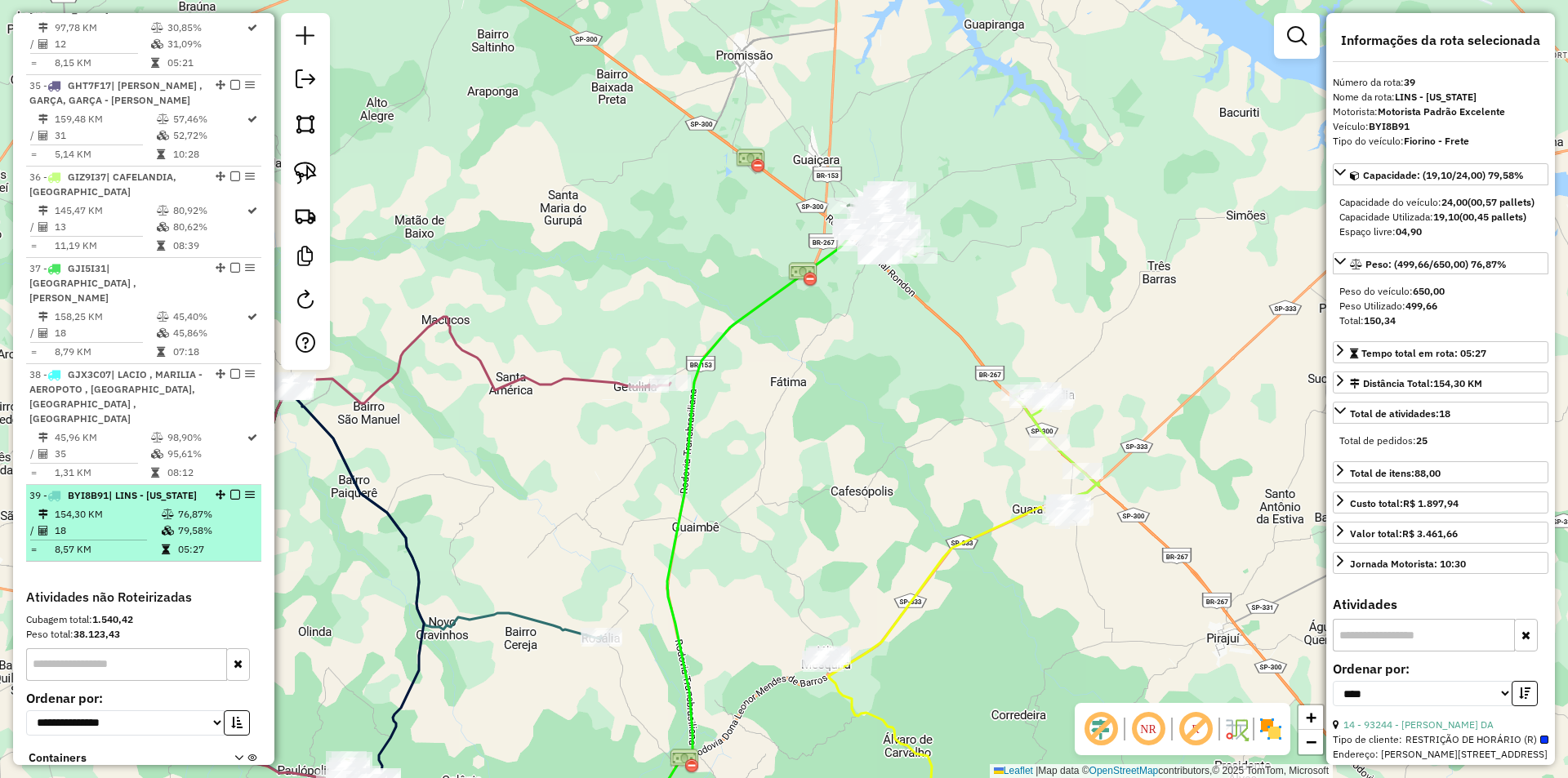
click at [232, 500] on em at bounding box center [235, 494] width 10 height 10
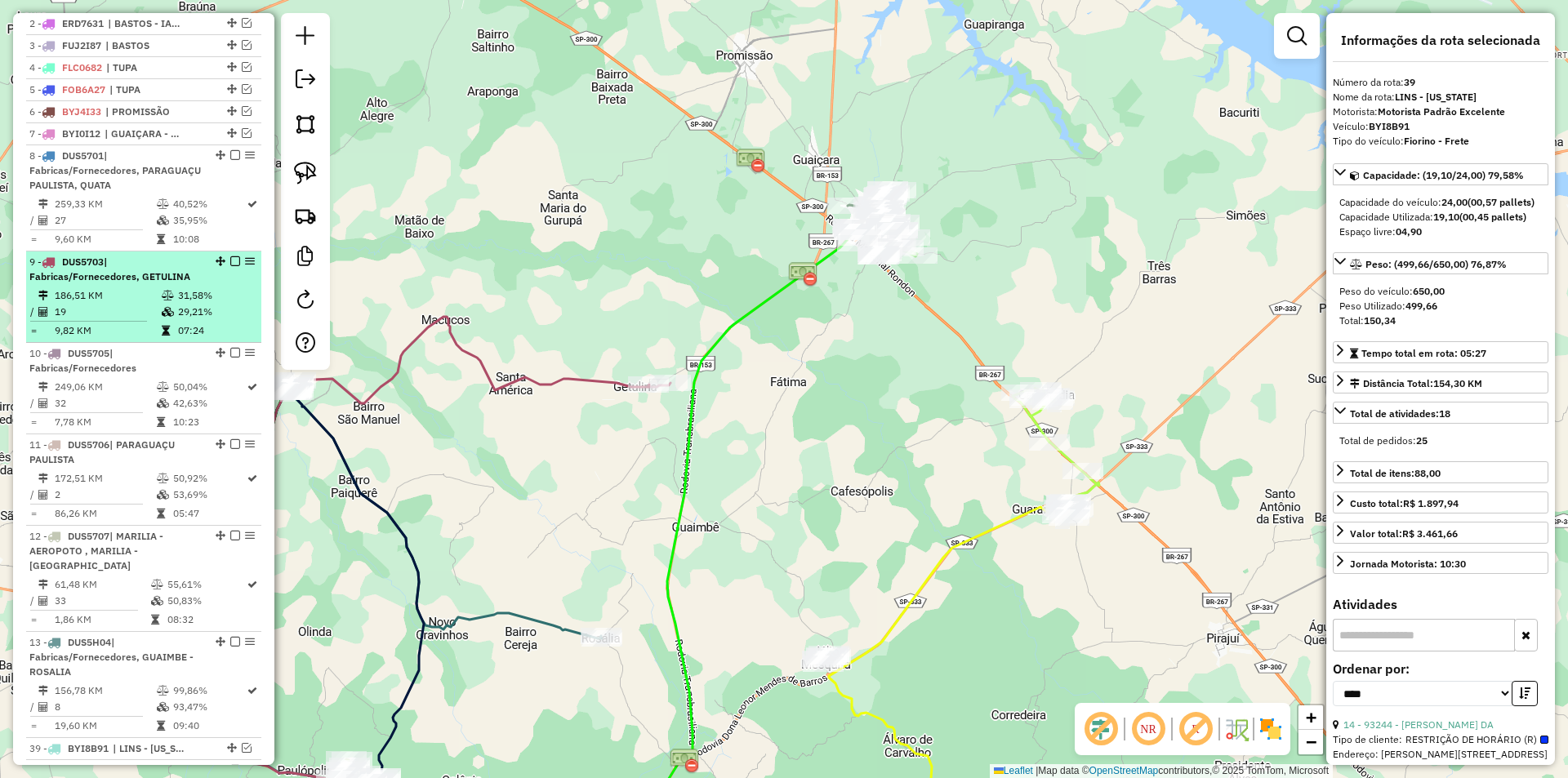
scroll to position [550, 0]
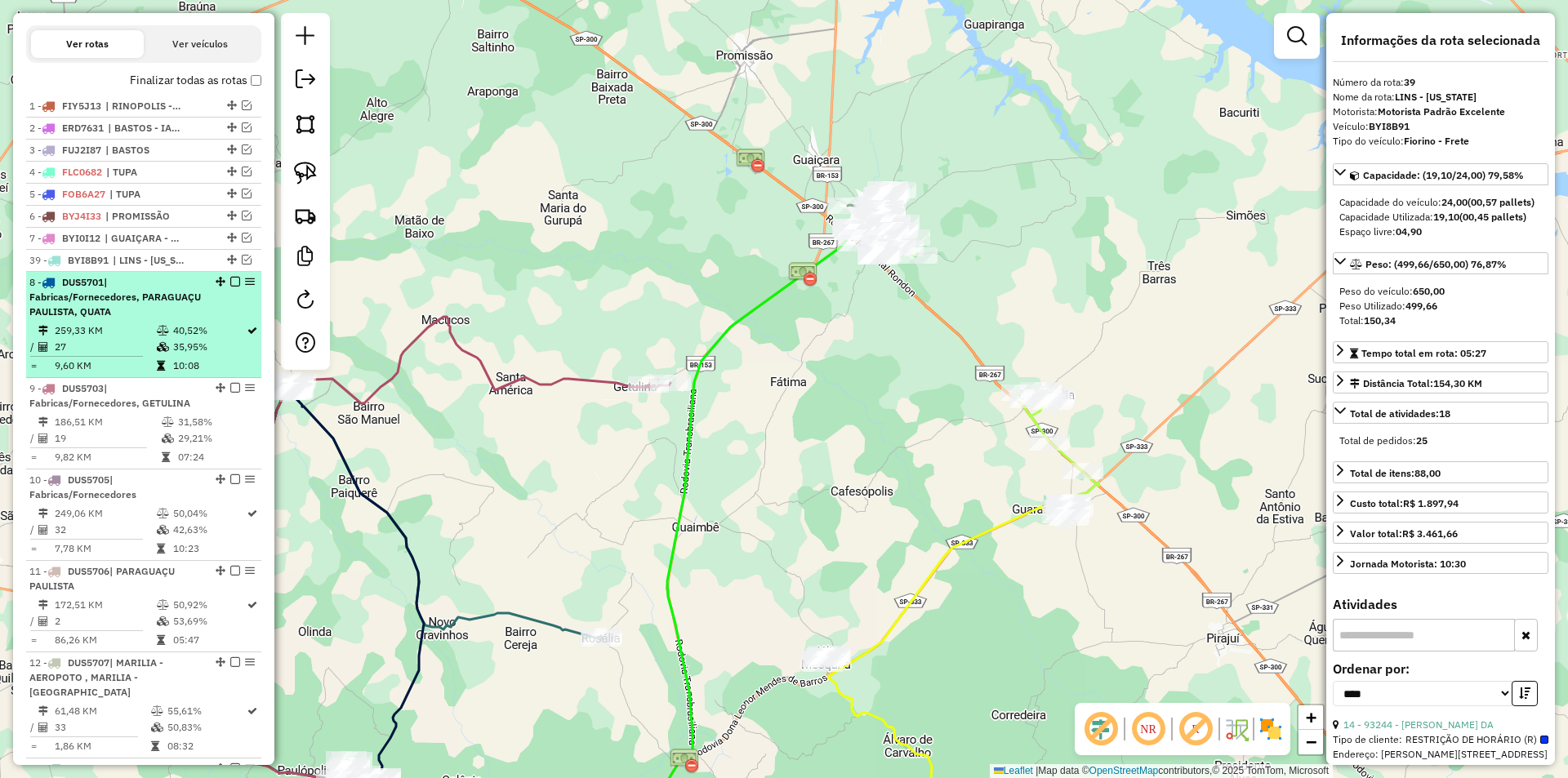
drag, startPoint x: 226, startPoint y: 509, endPoint x: 224, endPoint y: 300, distance: 209.0
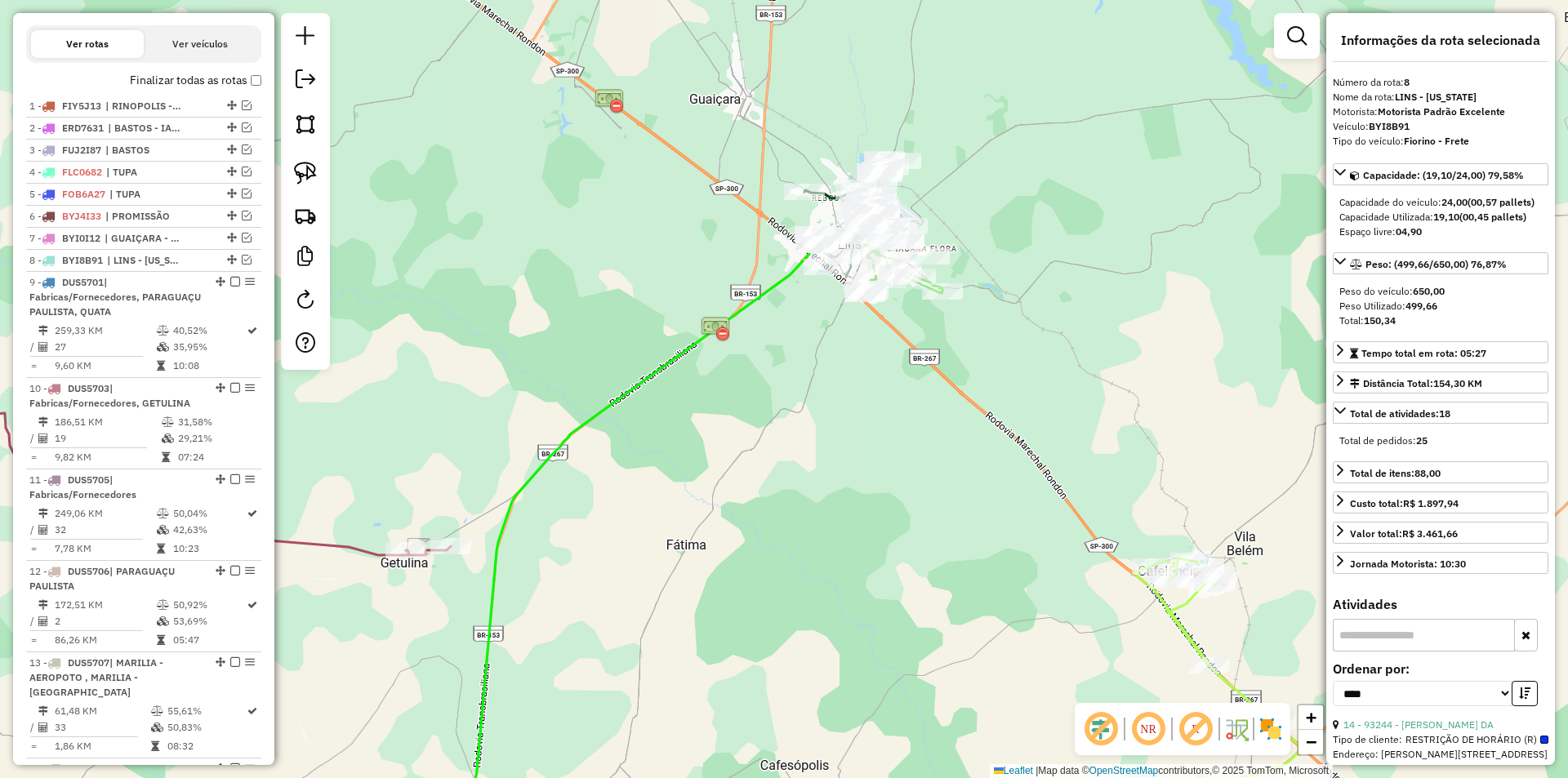
click at [785, 269] on icon at bounding box center [665, 532] width 411 height 650
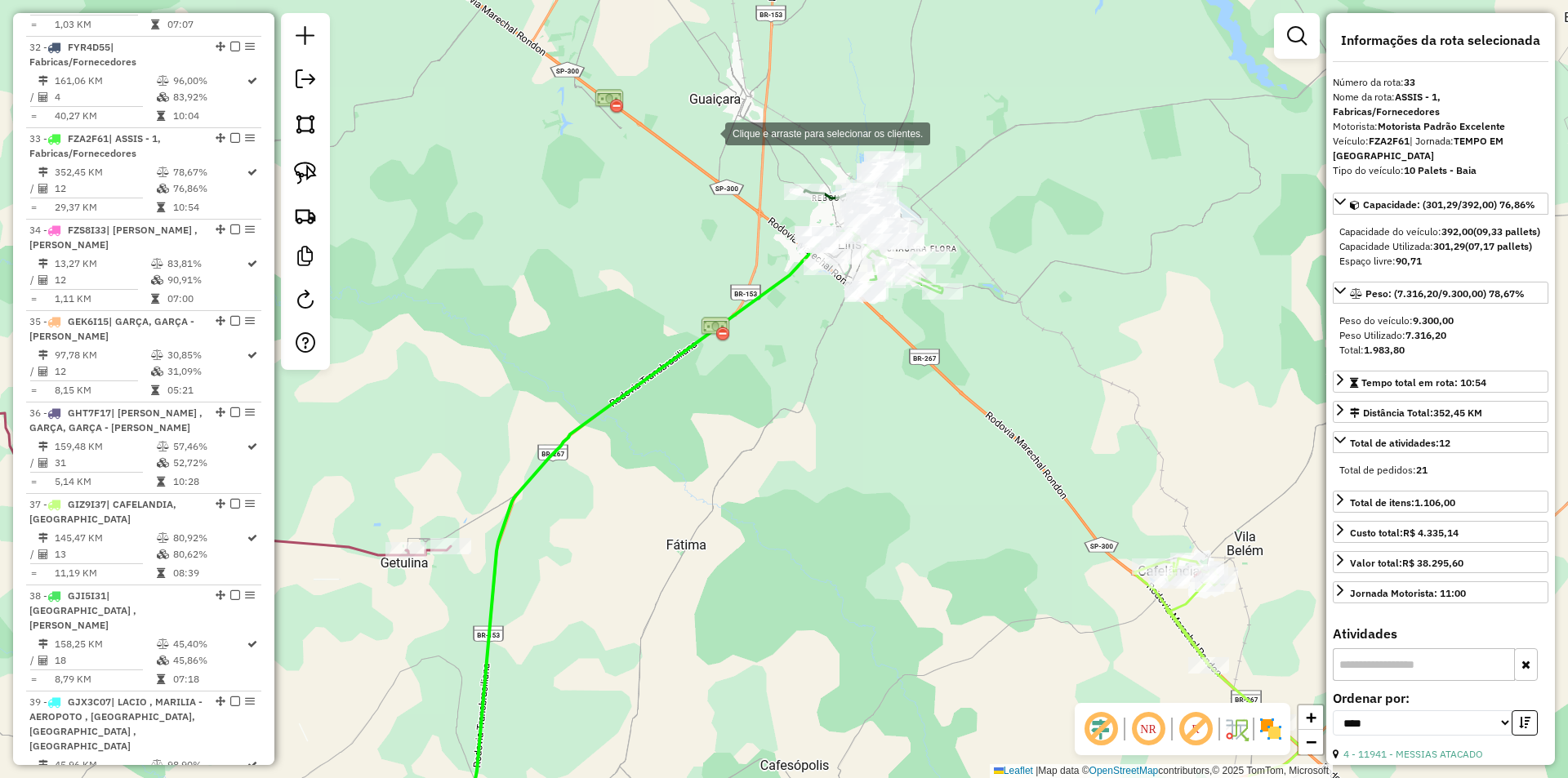
scroll to position [3151, 0]
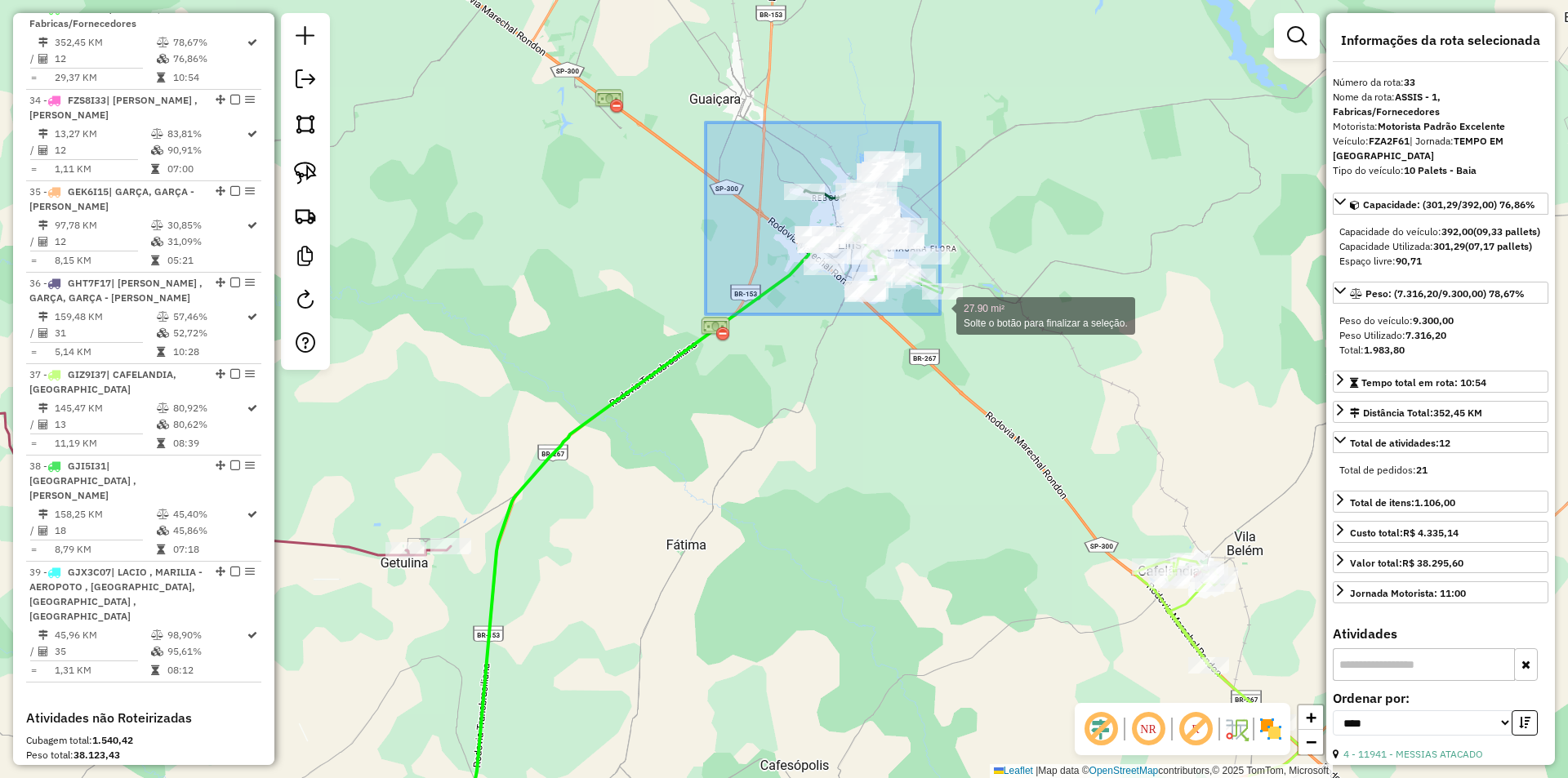
drag, startPoint x: 764, startPoint y: 176, endPoint x: 970, endPoint y: 348, distance: 268.4
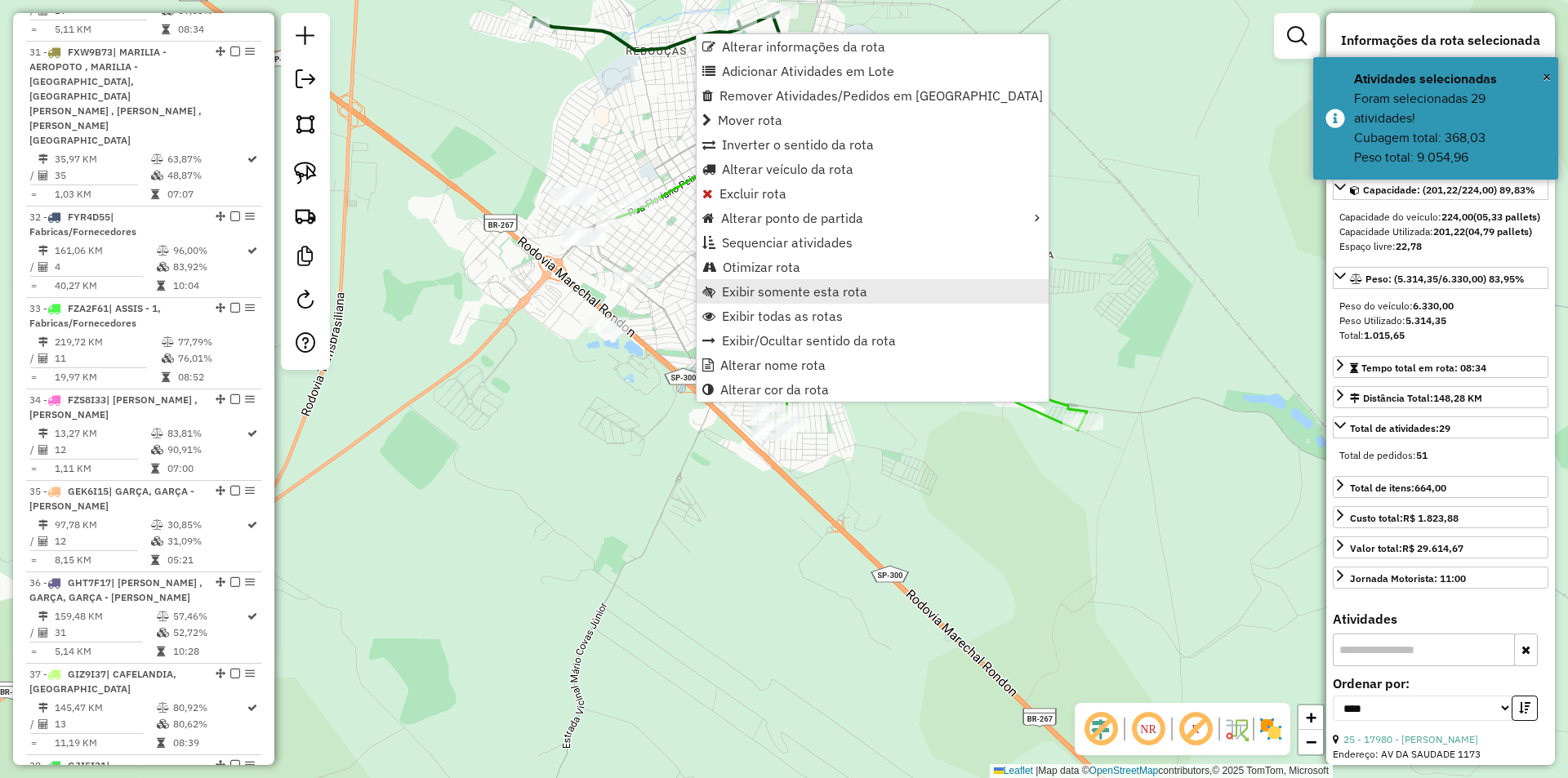
scroll to position [2818, 0]
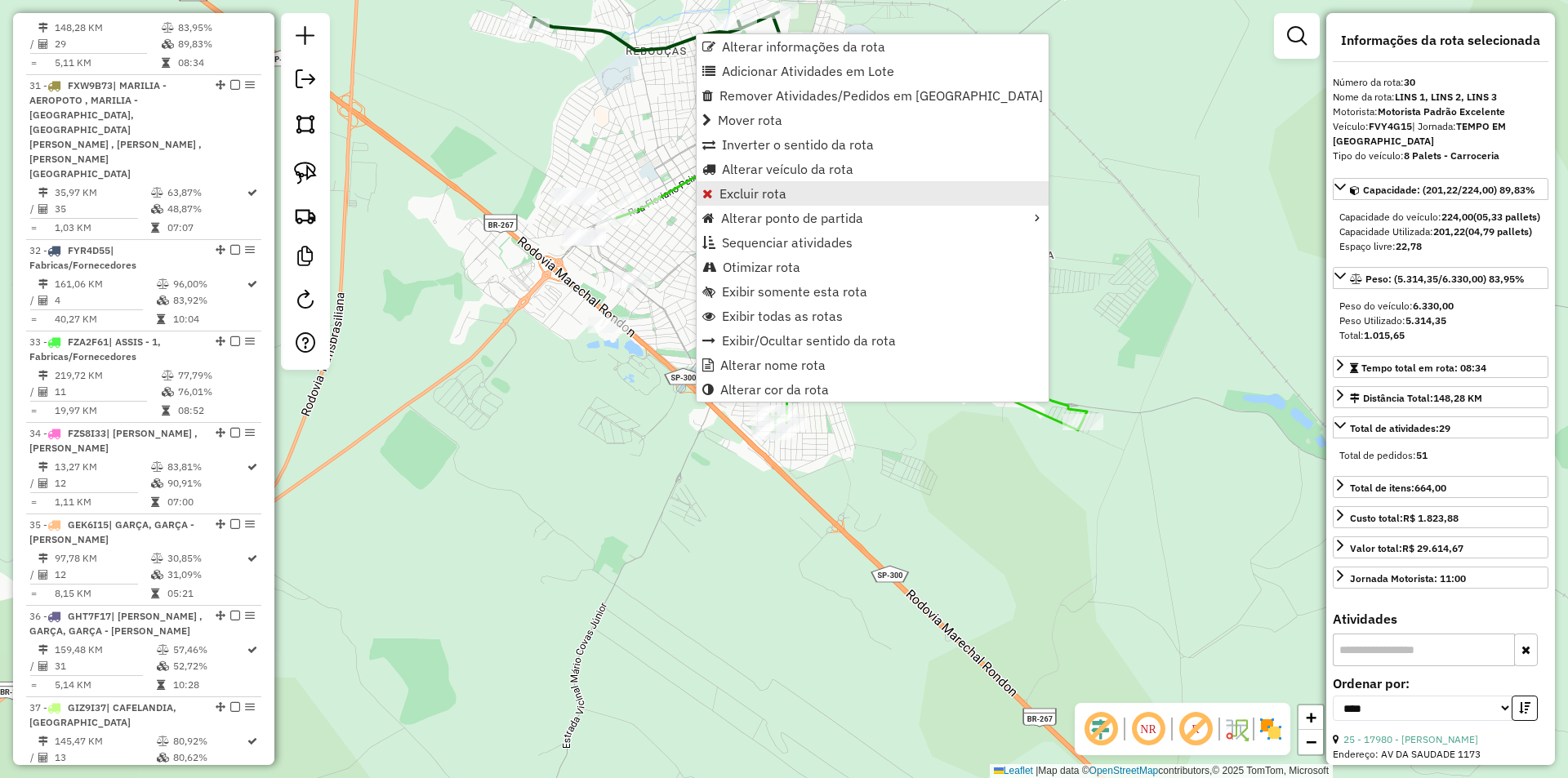
click at [774, 200] on span "Excluir rota" at bounding box center [753, 193] width 67 height 13
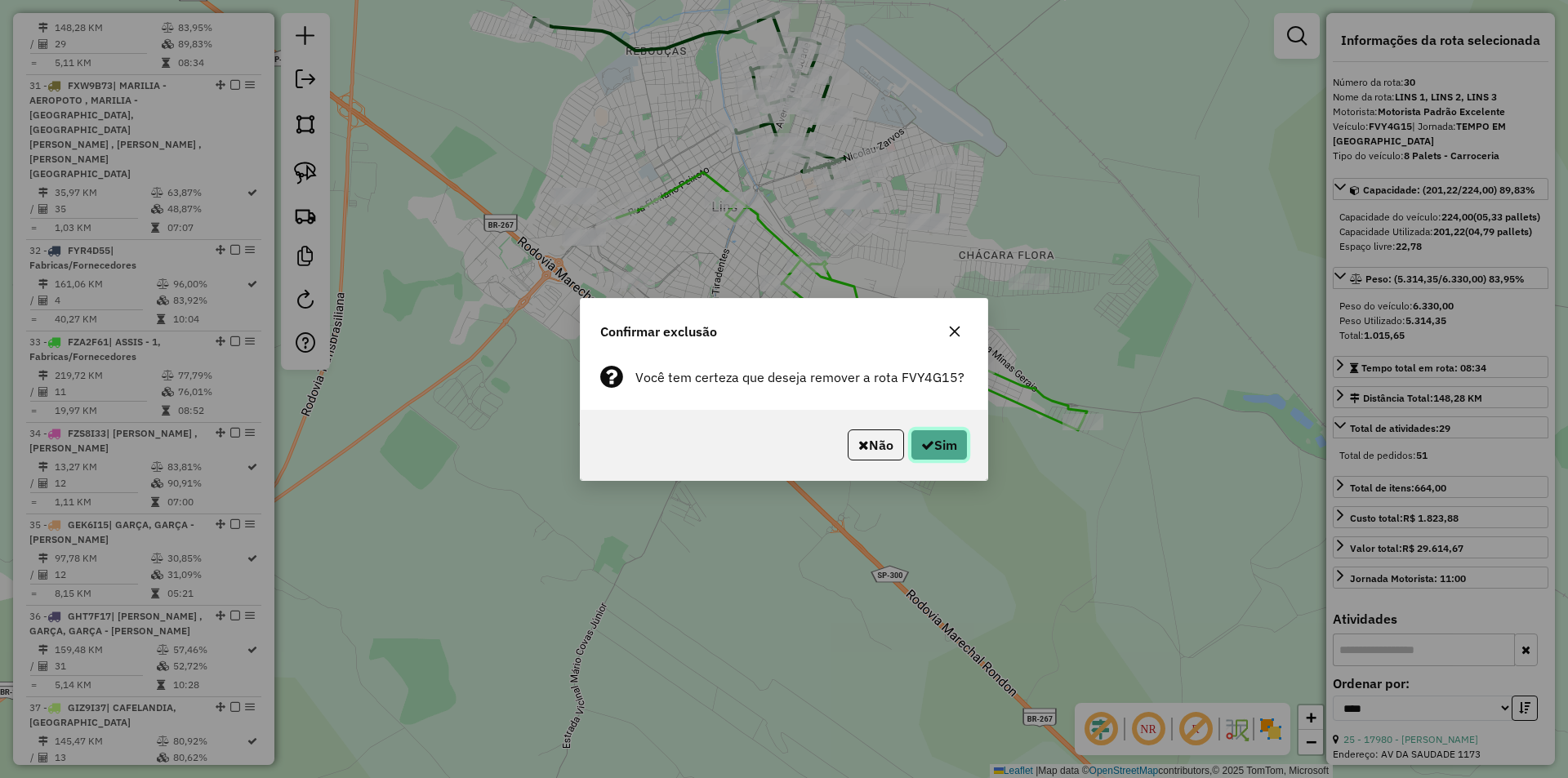
click at [938, 433] on button "Sim" at bounding box center [940, 445] width 57 height 31
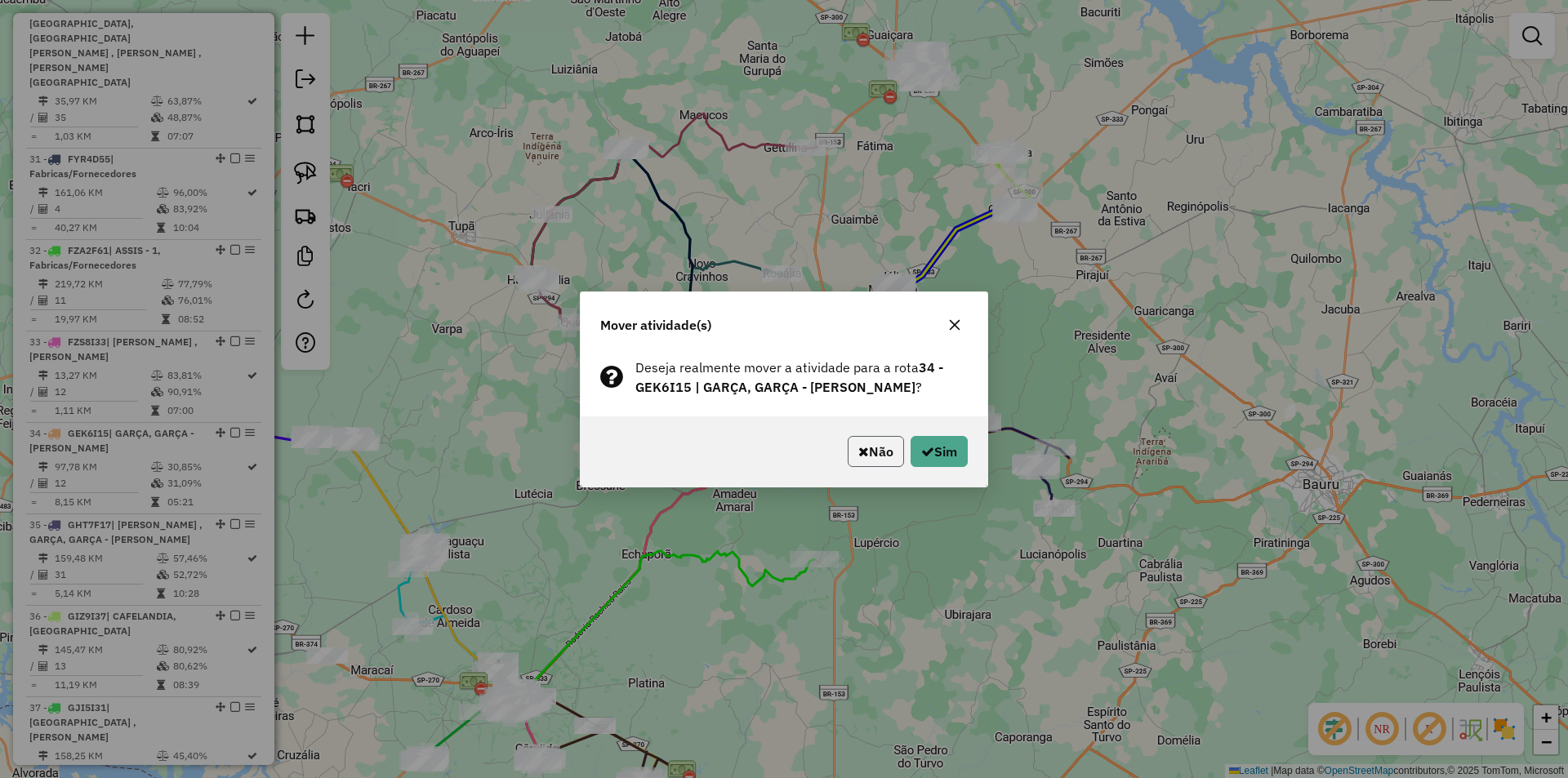
click at [864, 440] on button "Não" at bounding box center [876, 452] width 56 height 31
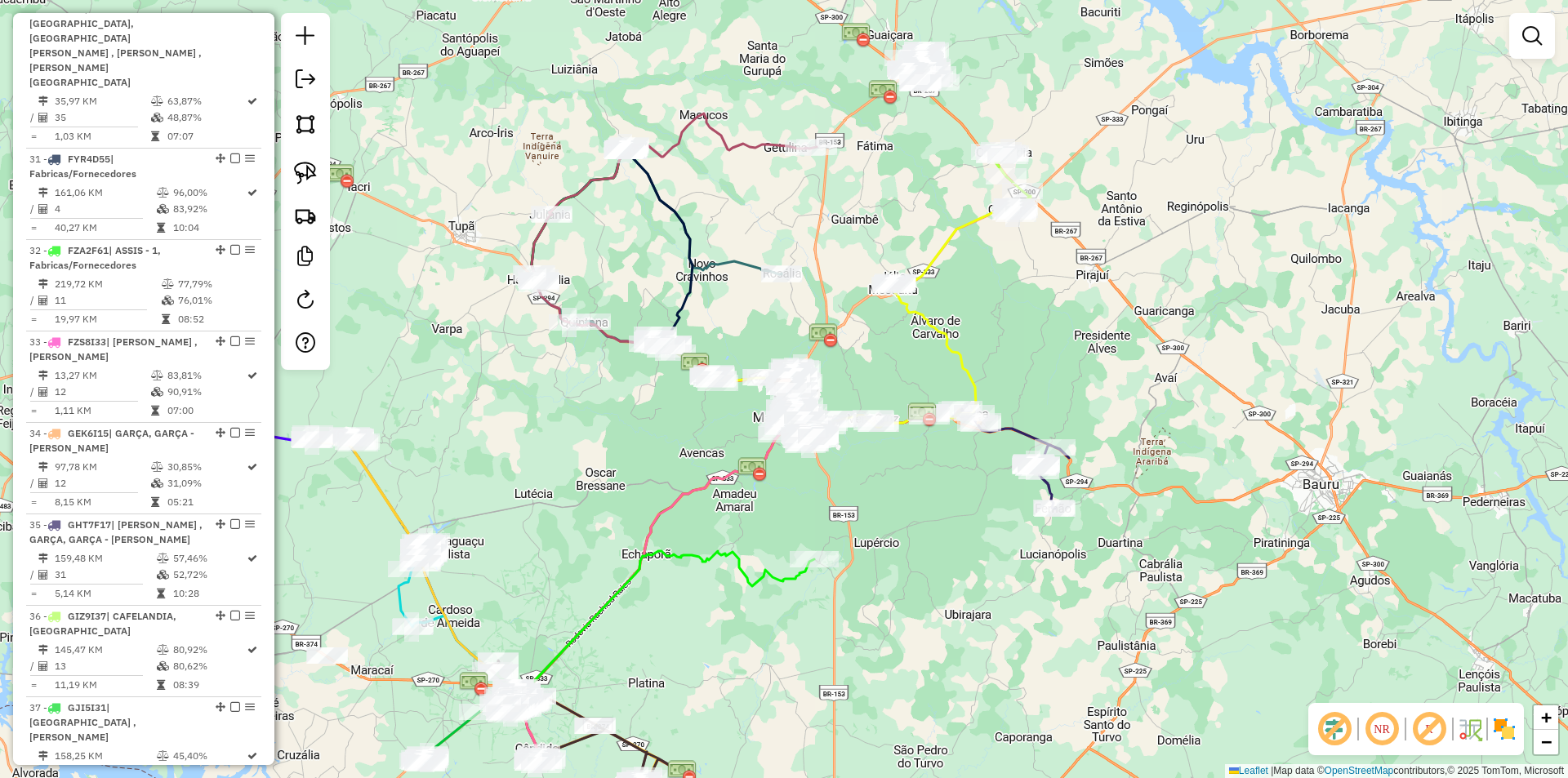
drag, startPoint x: 894, startPoint y: 170, endPoint x: 892, endPoint y: 147, distance: 23.1
click at [894, 171] on div "Rota 26 - Placa ERD7632 96099 - CONVENIENCIA MIRA Janela de atendimento Grade d…" at bounding box center [784, 389] width 1568 height 778
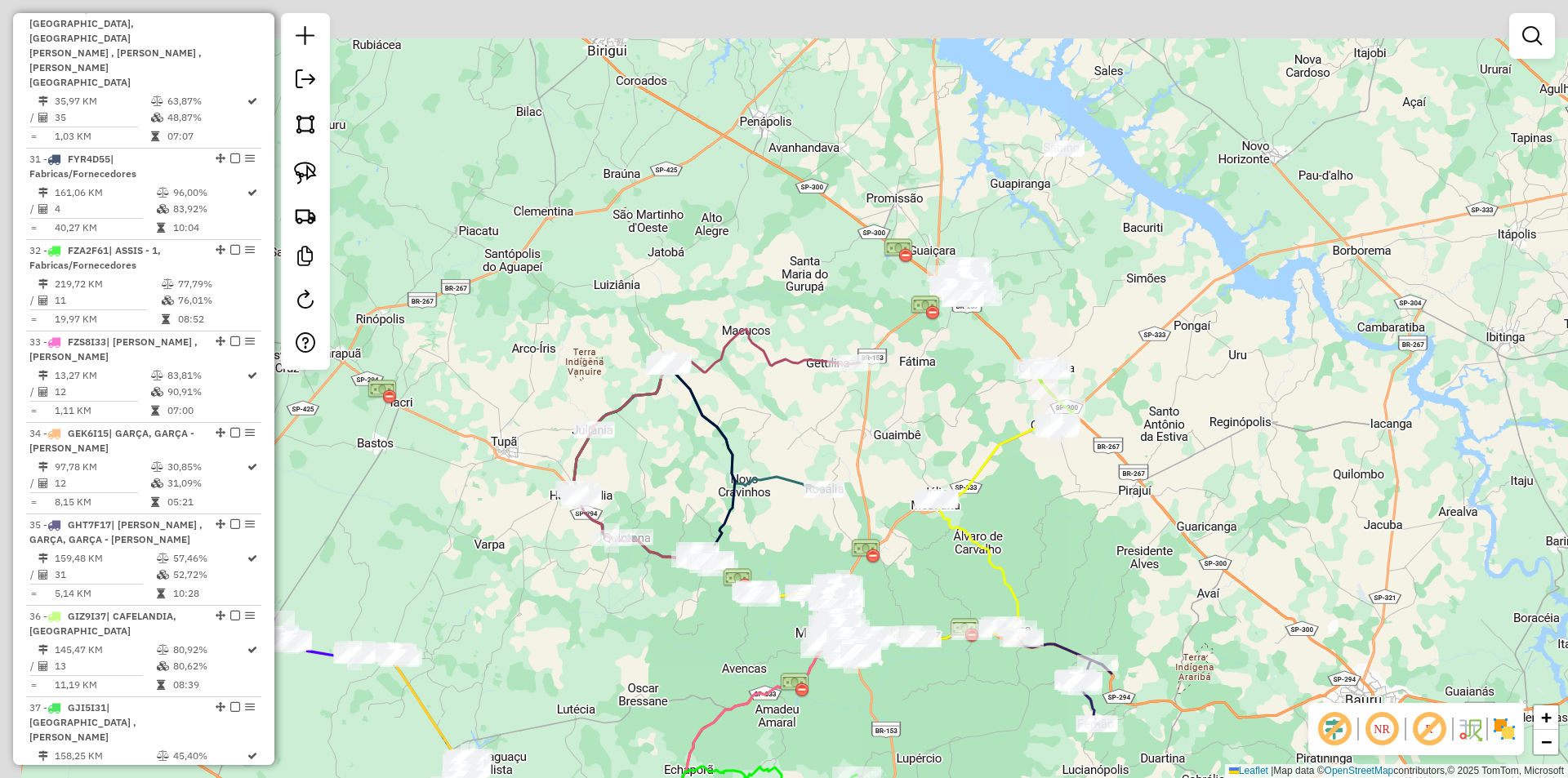
drag, startPoint x: 916, startPoint y: 243, endPoint x: 936, endPoint y: 366, distance: 124.6
click at [934, 387] on div "Janela de atendimento Grade de atendimento Capacidade Transportadoras Veículos …" at bounding box center [784, 389] width 1568 height 778
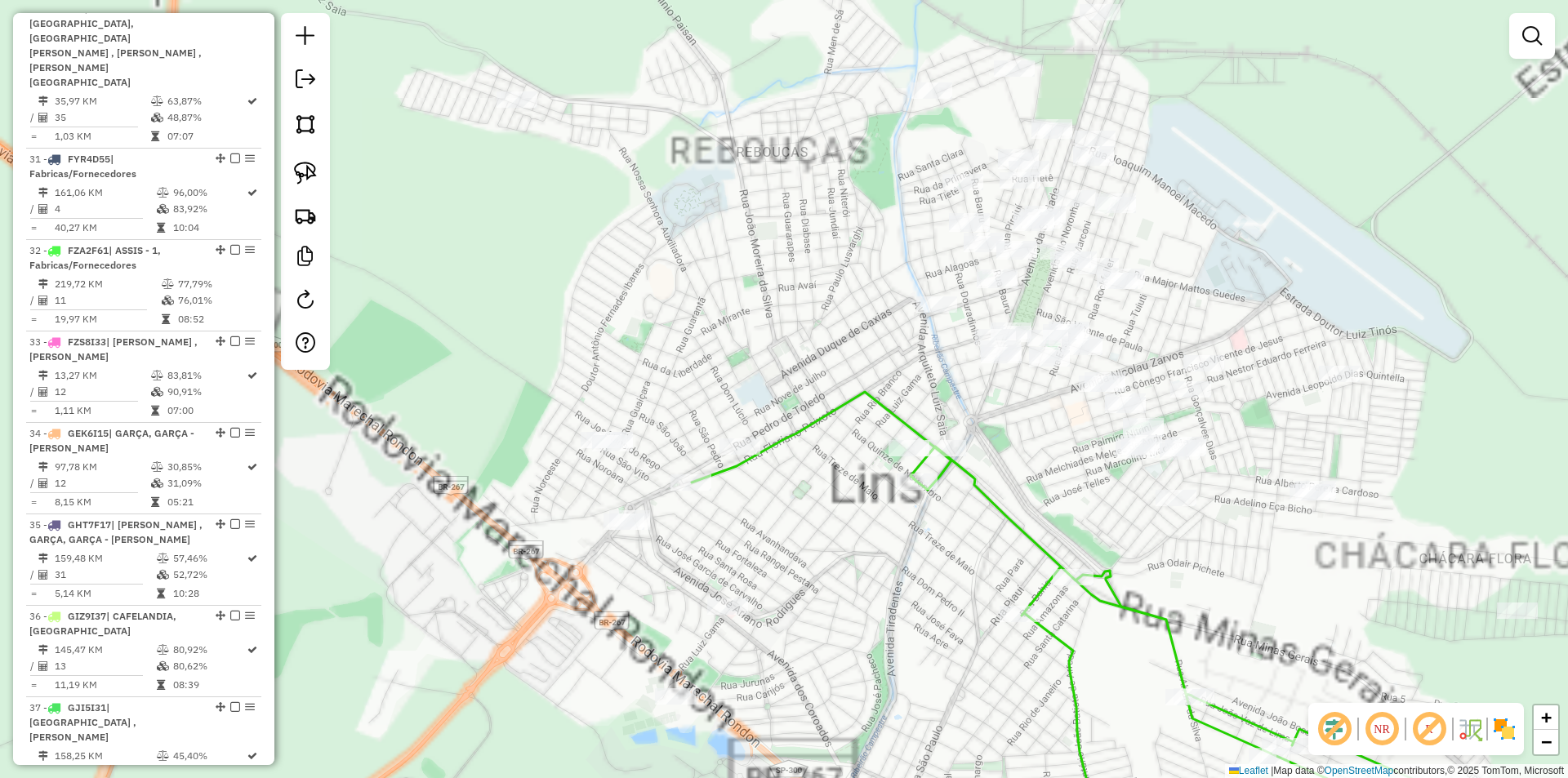
drag, startPoint x: 945, startPoint y: 553, endPoint x: 953, endPoint y: 528, distance: 26.2
click at [952, 529] on div "Janela de atendimento Grade de atendimento Capacidade Transportadoras Veículos …" at bounding box center [784, 389] width 1568 height 778
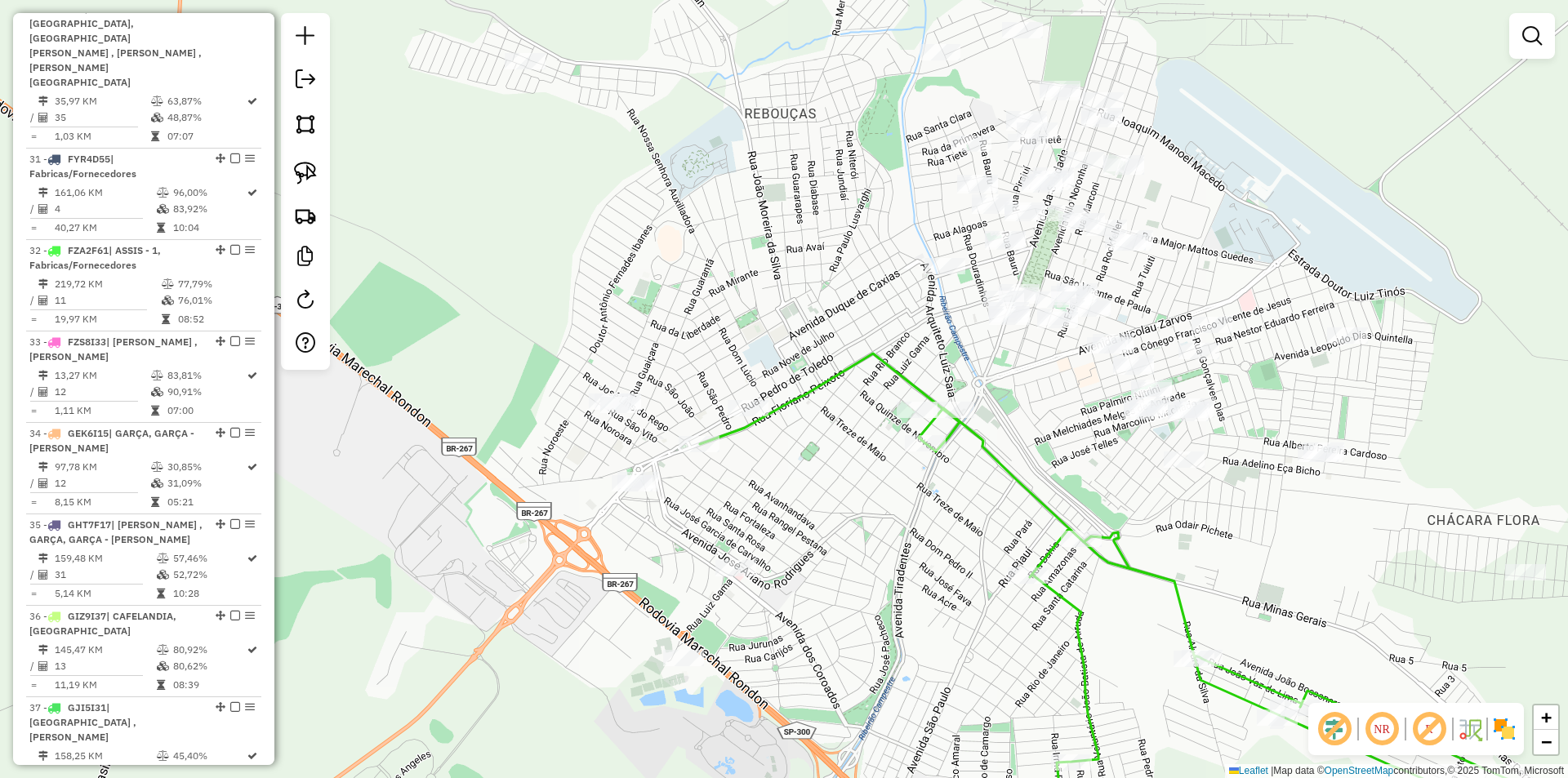
click at [947, 517] on div "Janela de atendimento Grade de atendimento Capacidade Transportadoras Veículos …" at bounding box center [784, 389] width 1568 height 778
click at [1005, 460] on icon at bounding box center [1171, 605] width 941 height 504
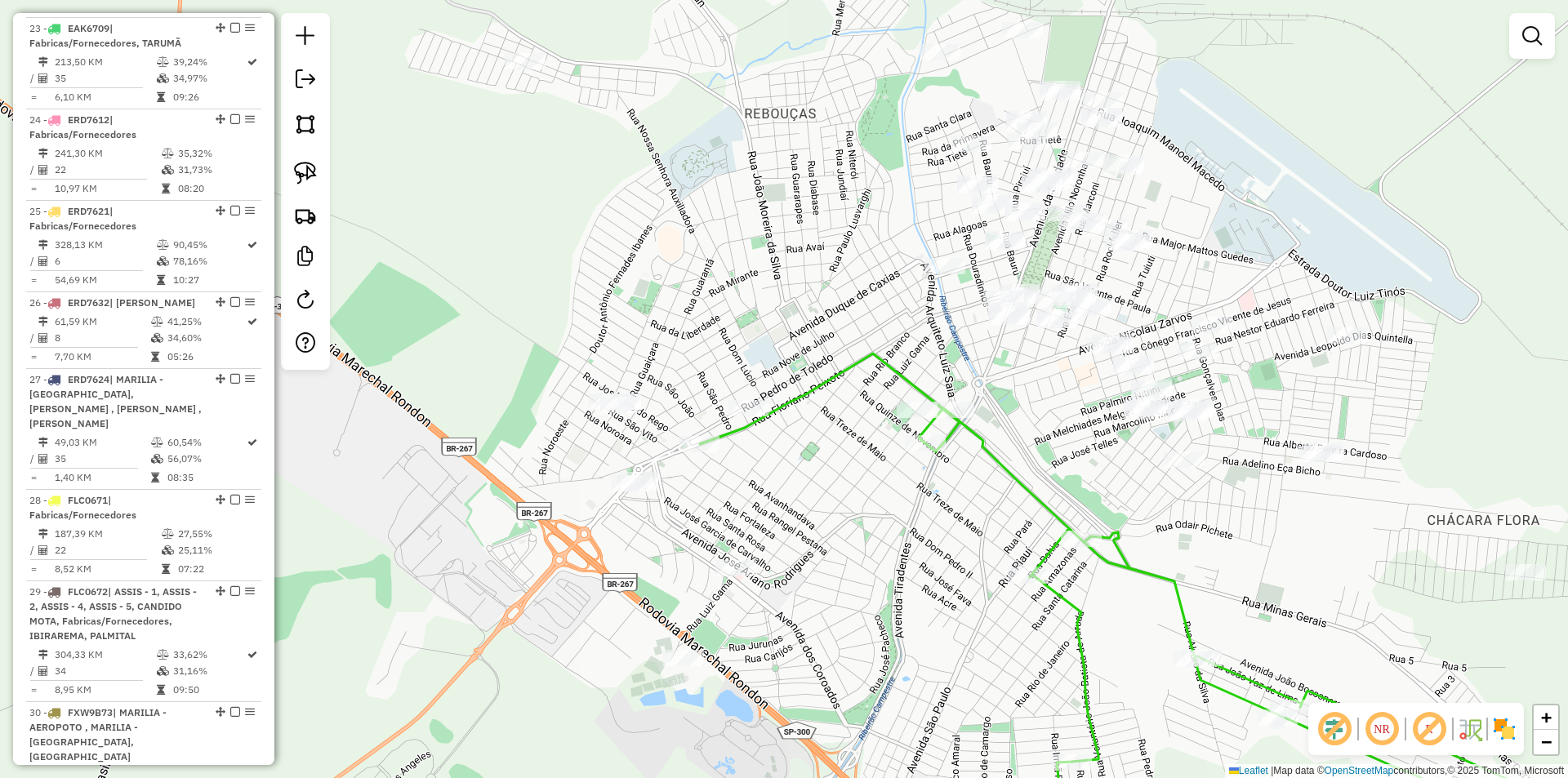
select select "*********"
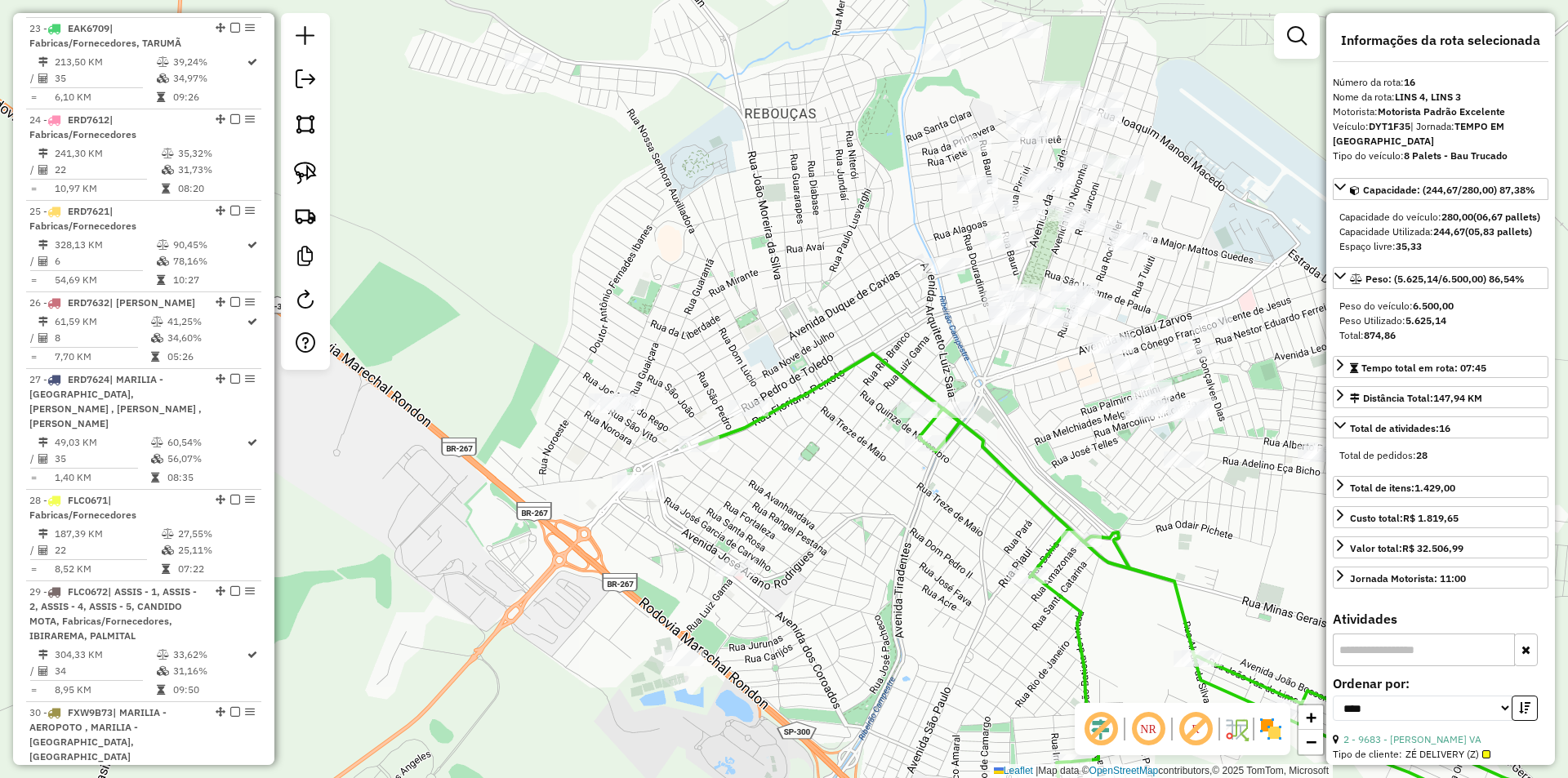
scroll to position [1508, 0]
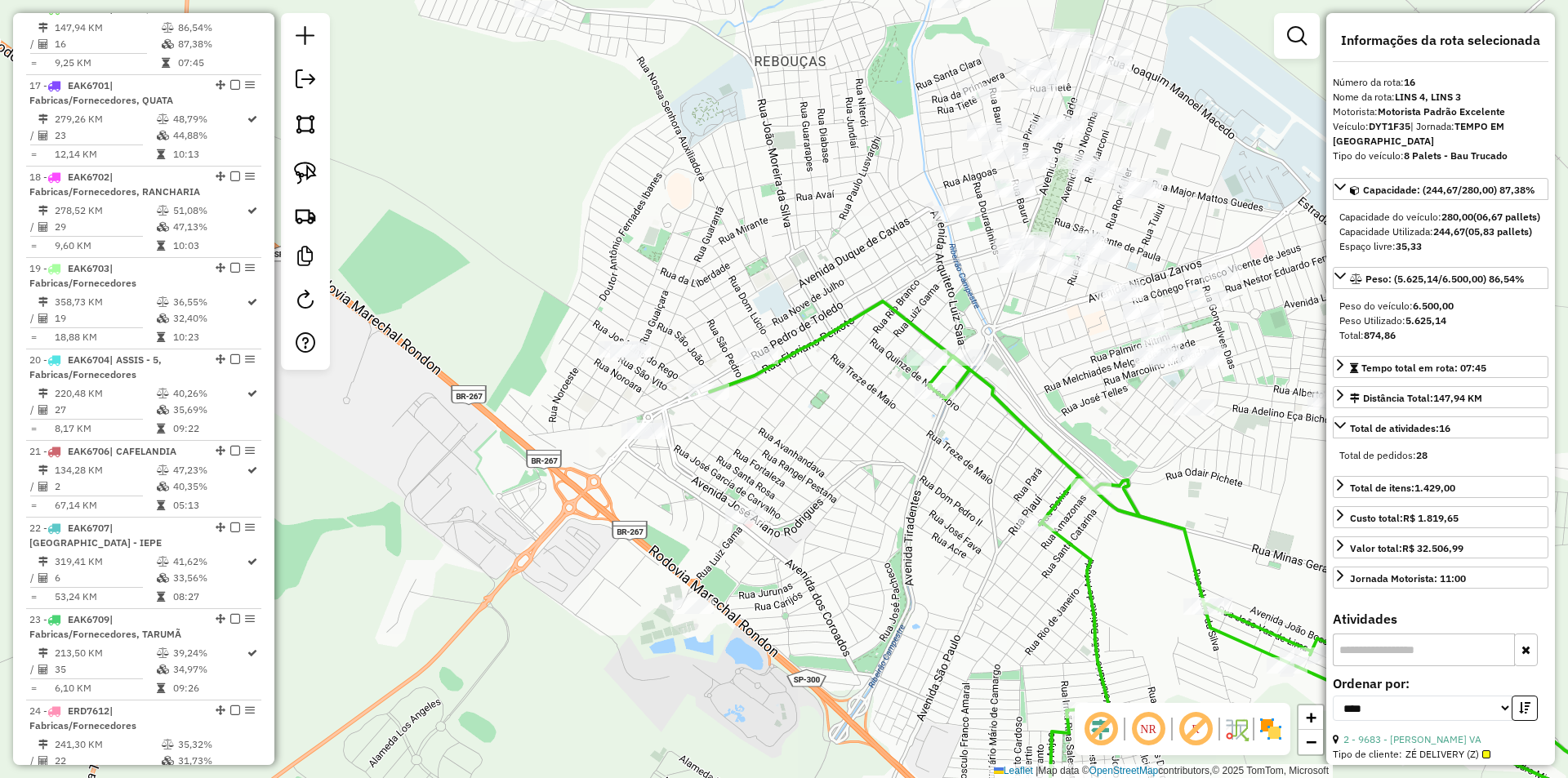
drag, startPoint x: 935, startPoint y: 528, endPoint x: 955, endPoint y: 395, distance: 134.5
click at [958, 407] on div "Janela de atendimento Grade de atendimento Capacidade Transportadoras Veículos …" at bounding box center [784, 389] width 1568 height 778
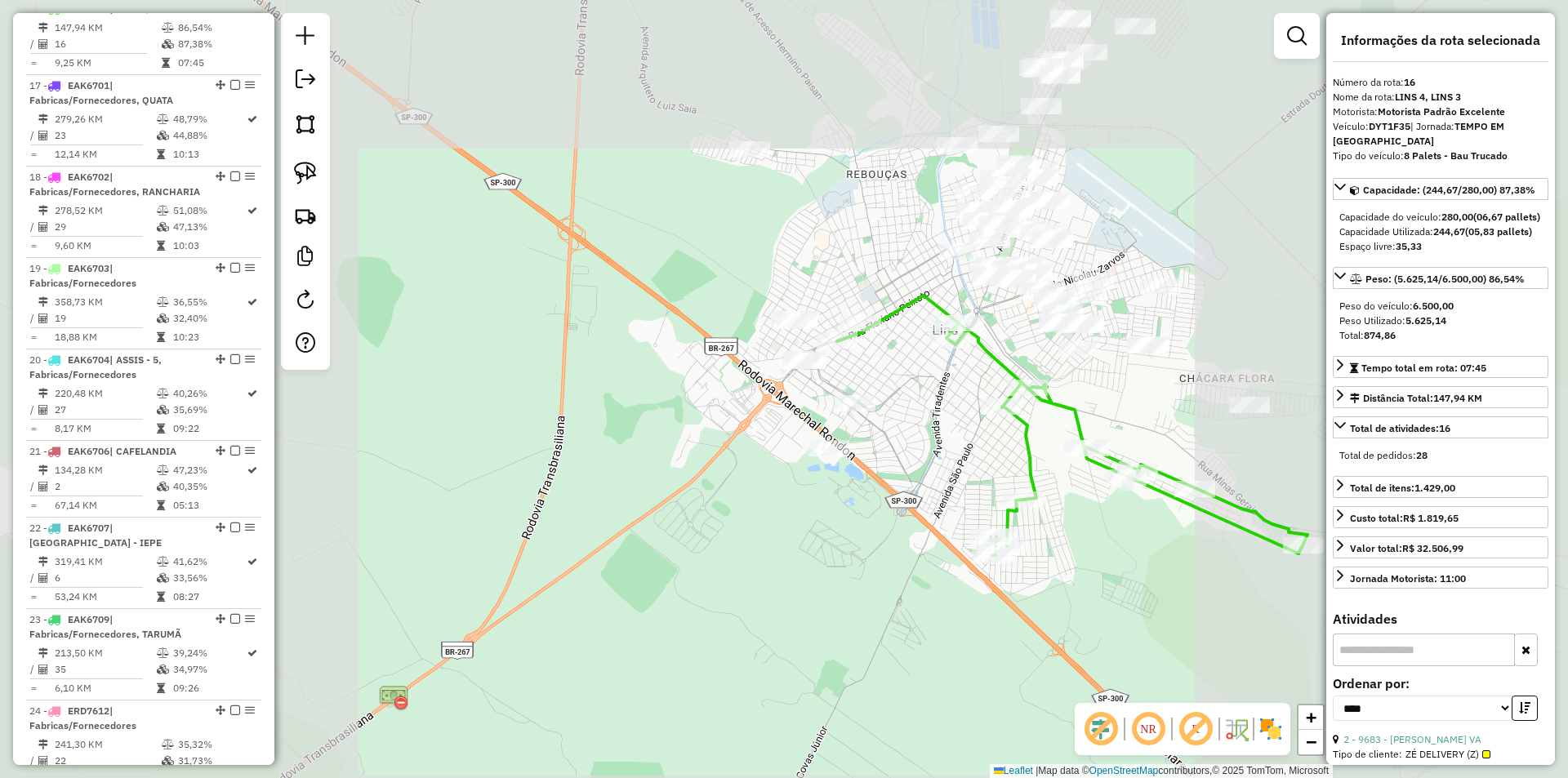
click at [947, 384] on div "Janela de atendimento Grade de atendimento Capacidade Transportadoras Veículos …" at bounding box center [784, 389] width 1568 height 778
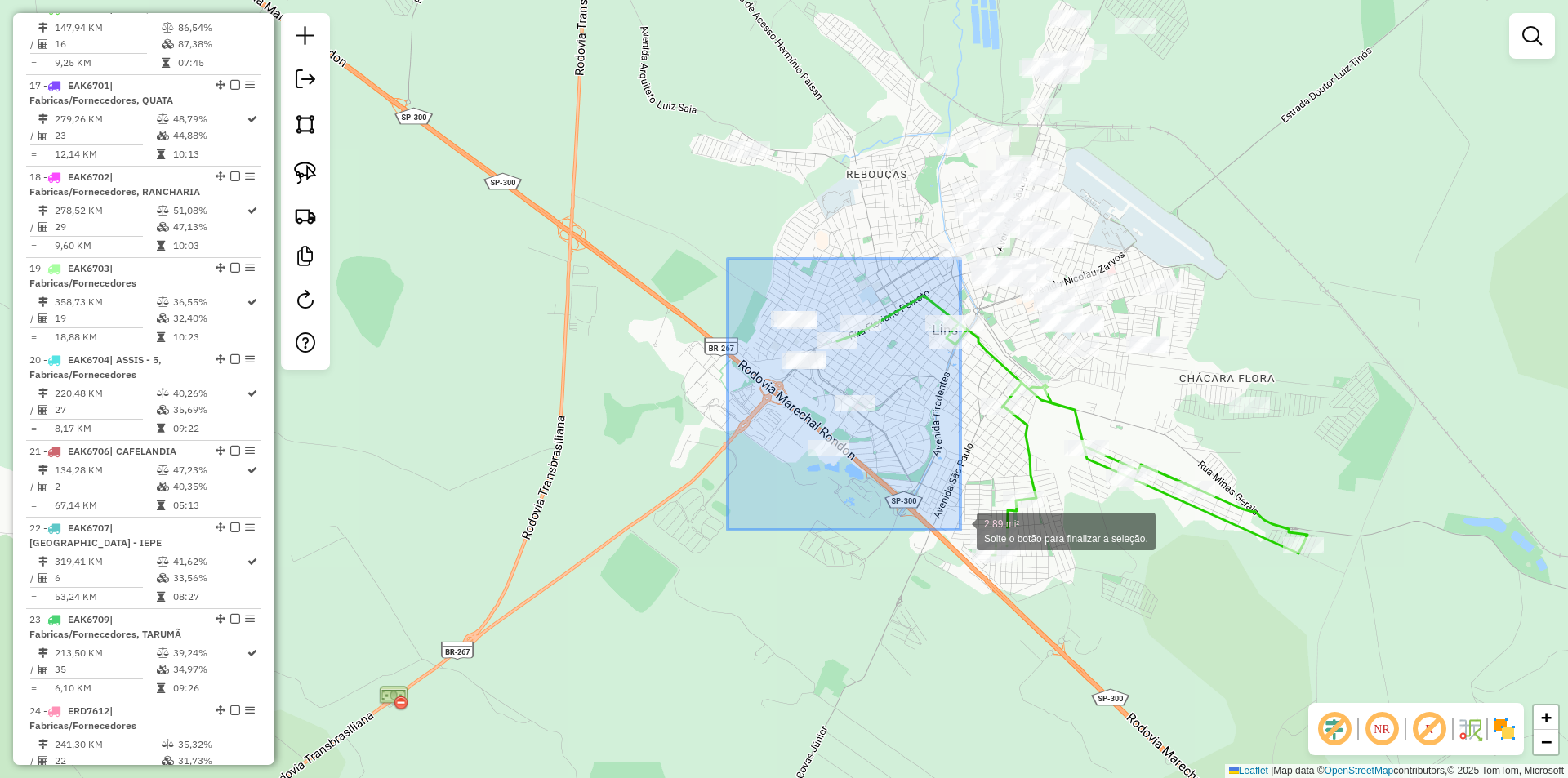
drag, startPoint x: 728, startPoint y: 259, endPoint x: 954, endPoint y: 529, distance: 352.1
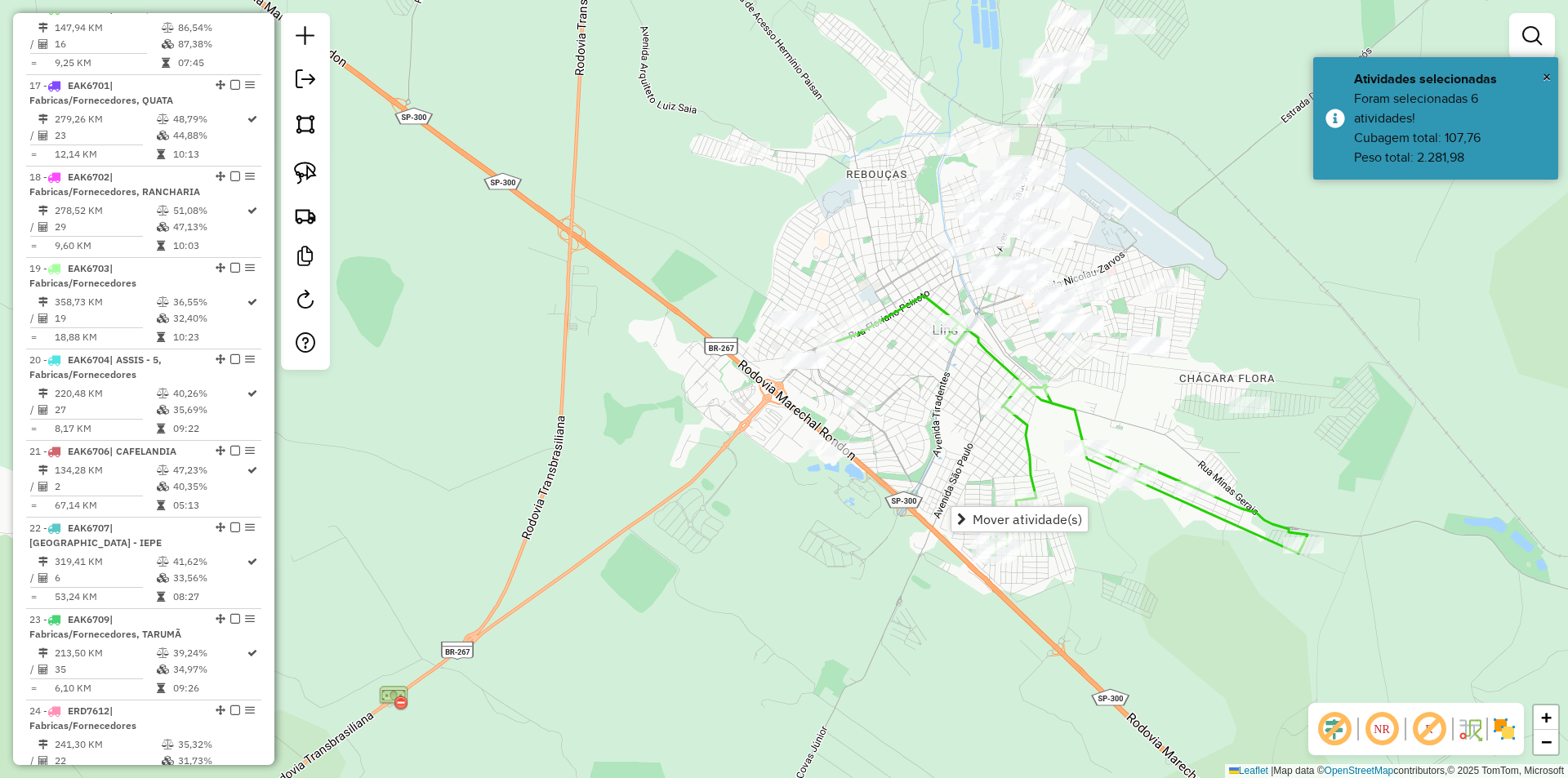
click at [943, 413] on div "Janela de atendimento Grade de atendimento Capacidade Transportadoras Veículos …" at bounding box center [784, 389] width 1568 height 778
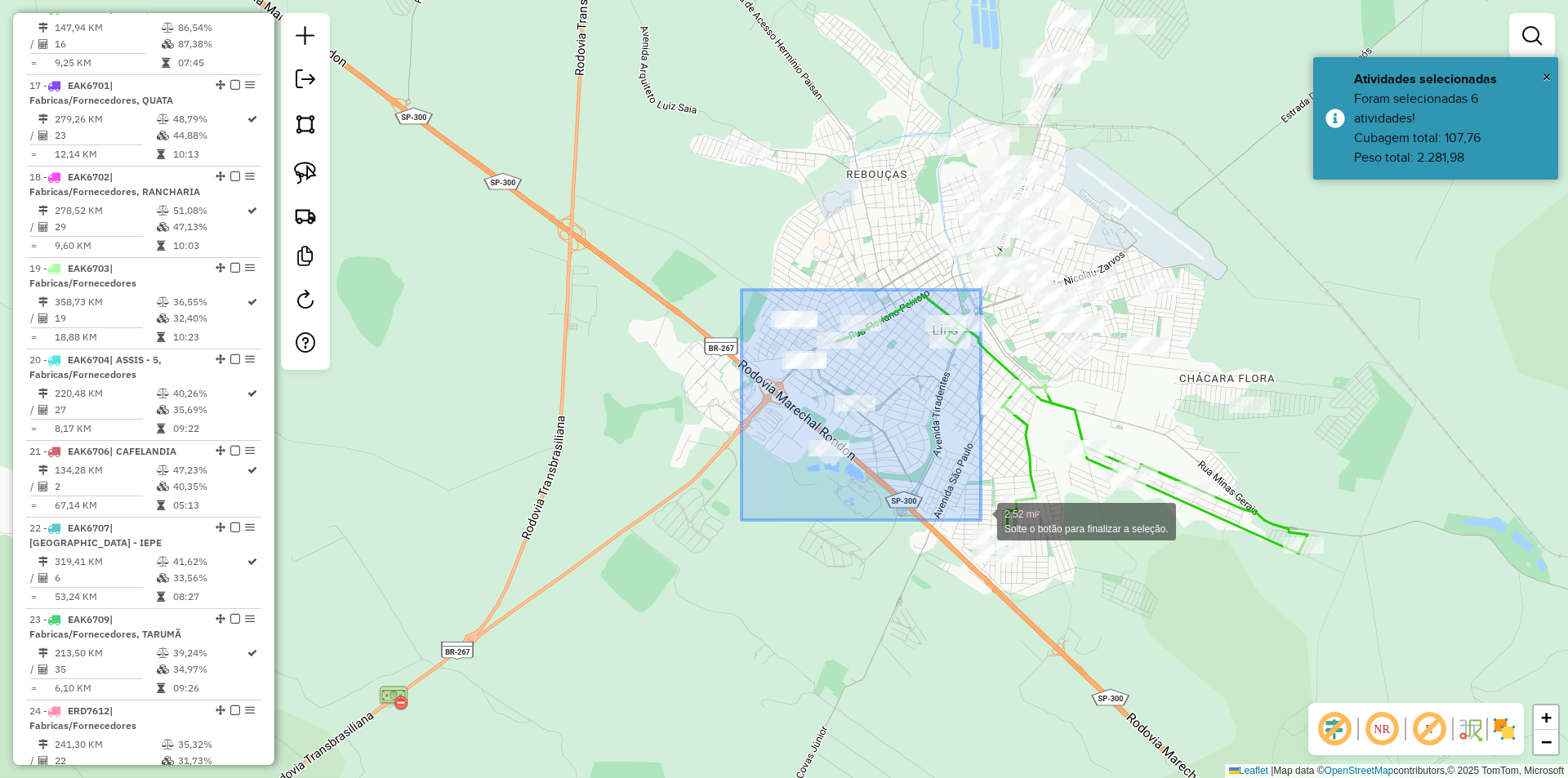
drag, startPoint x: 742, startPoint y: 290, endPoint x: 981, endPoint y: 520, distance: 331.7
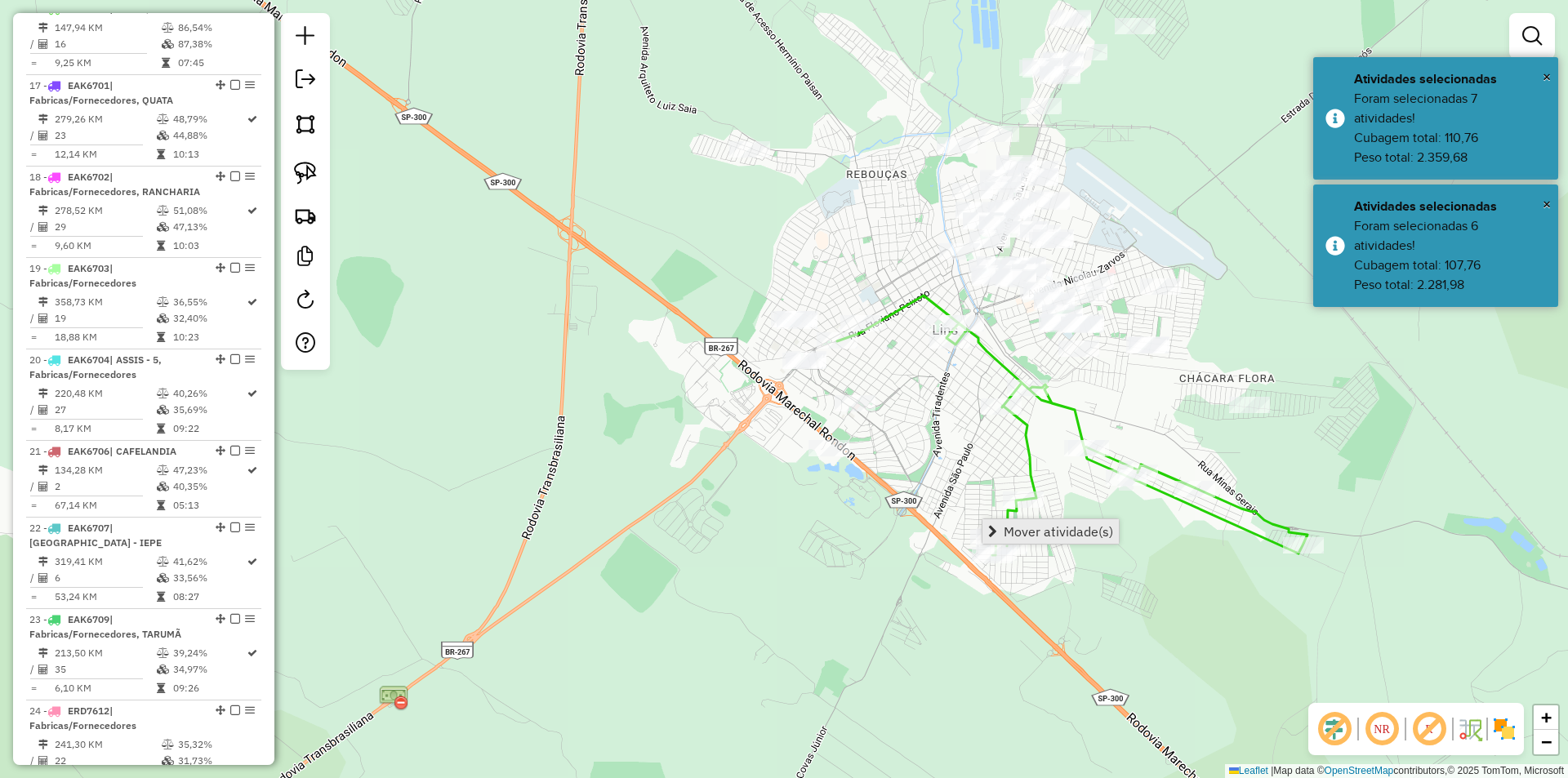
click at [1031, 525] on span "Mover atividade(s)" at bounding box center [1058, 531] width 109 height 13
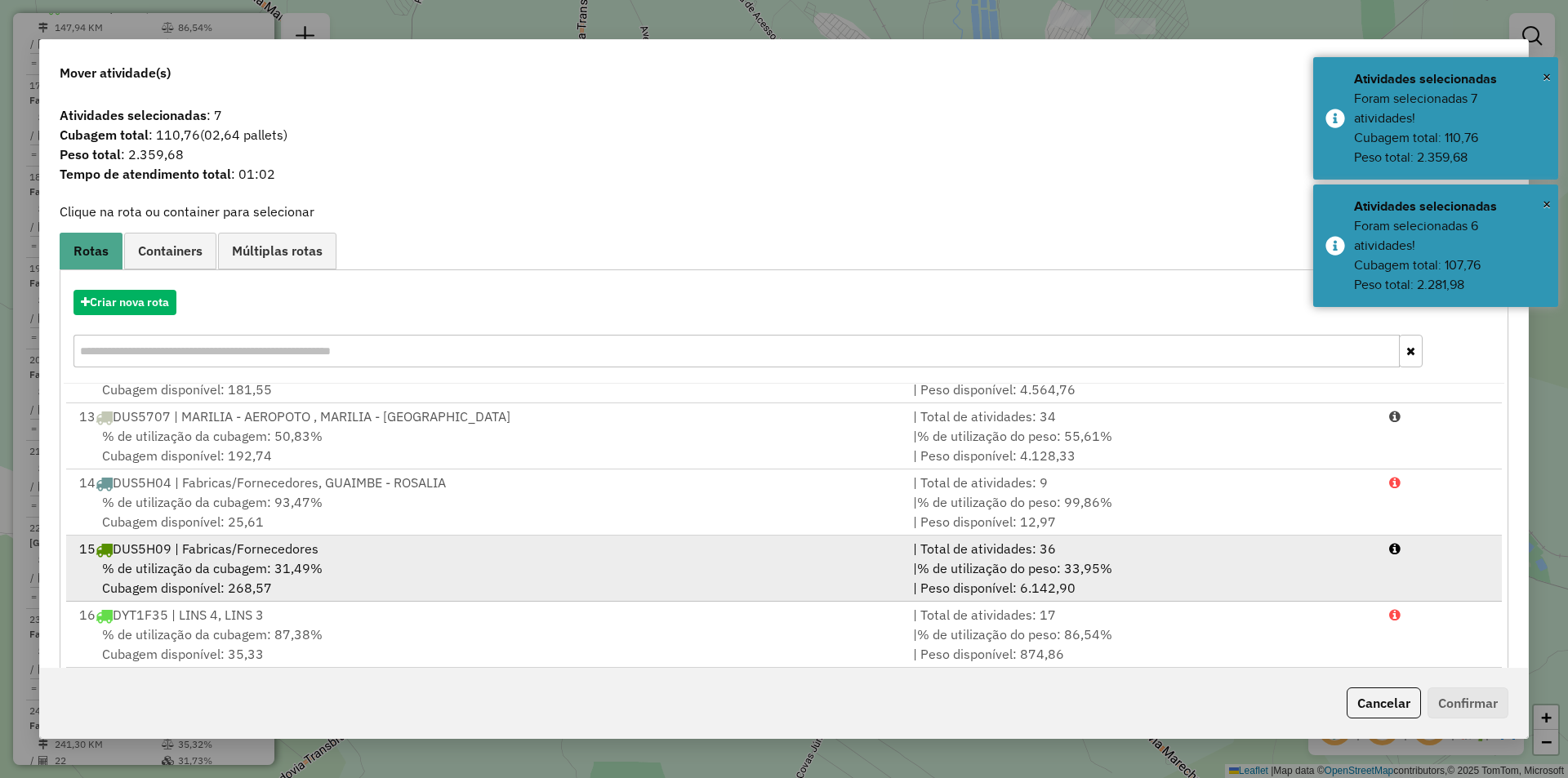
scroll to position [327, 0]
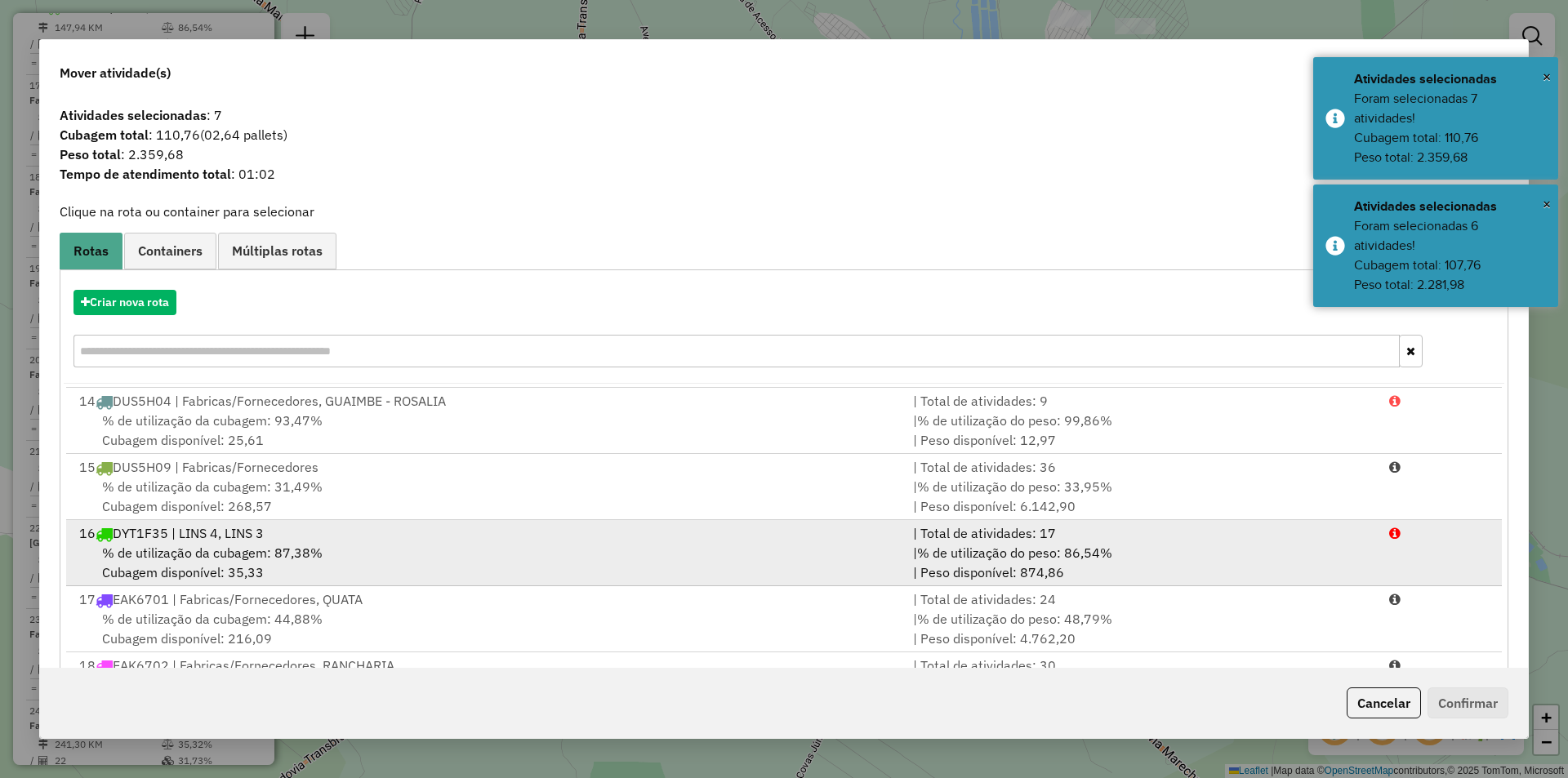
click at [404, 543] on div "% de utilização da cubagem: 87,38% Cubagem disponível: 35,33" at bounding box center [486, 563] width 834 height 39
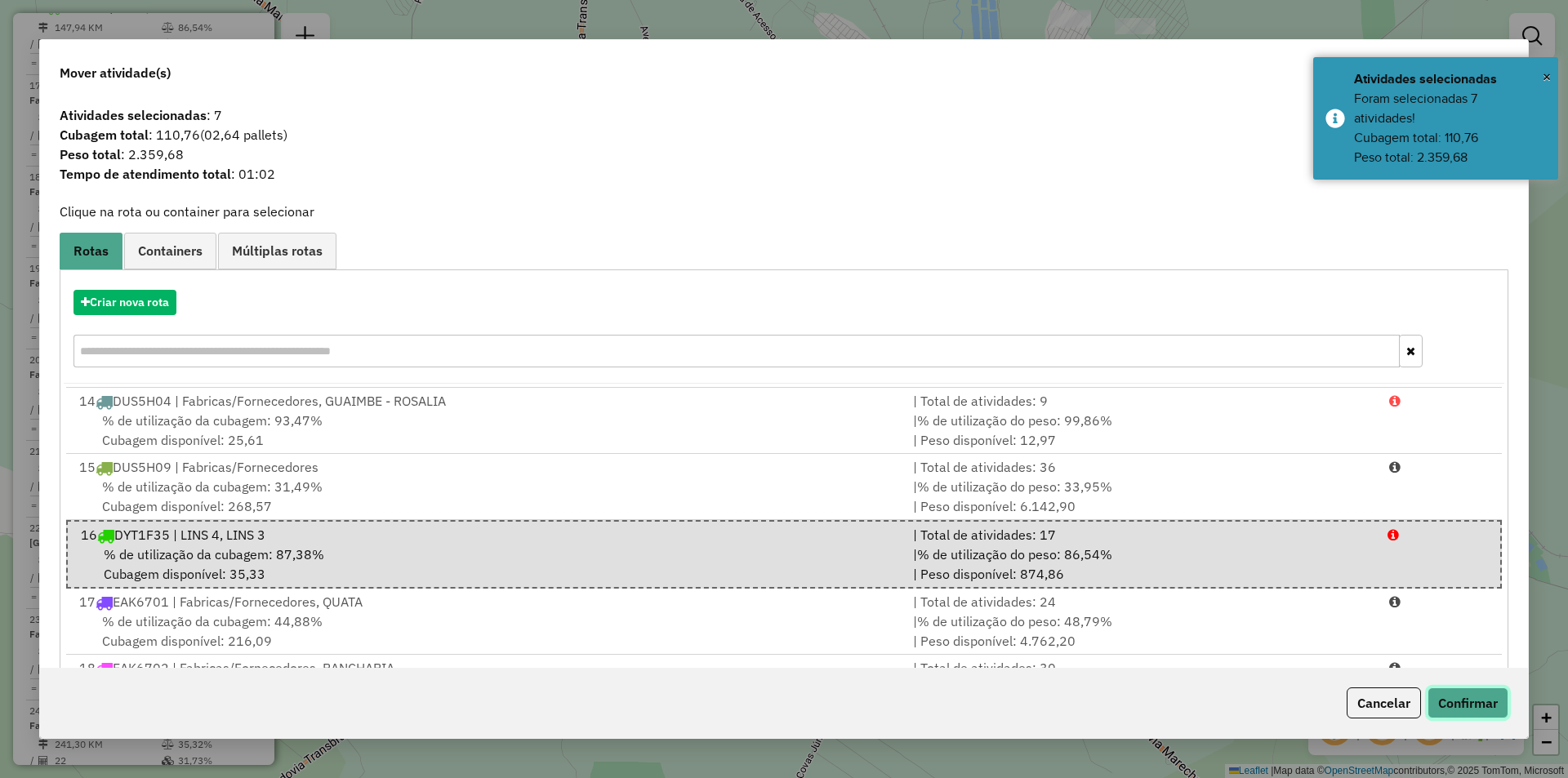
click at [1441, 699] on button "Confirmar" at bounding box center [1468, 703] width 81 height 31
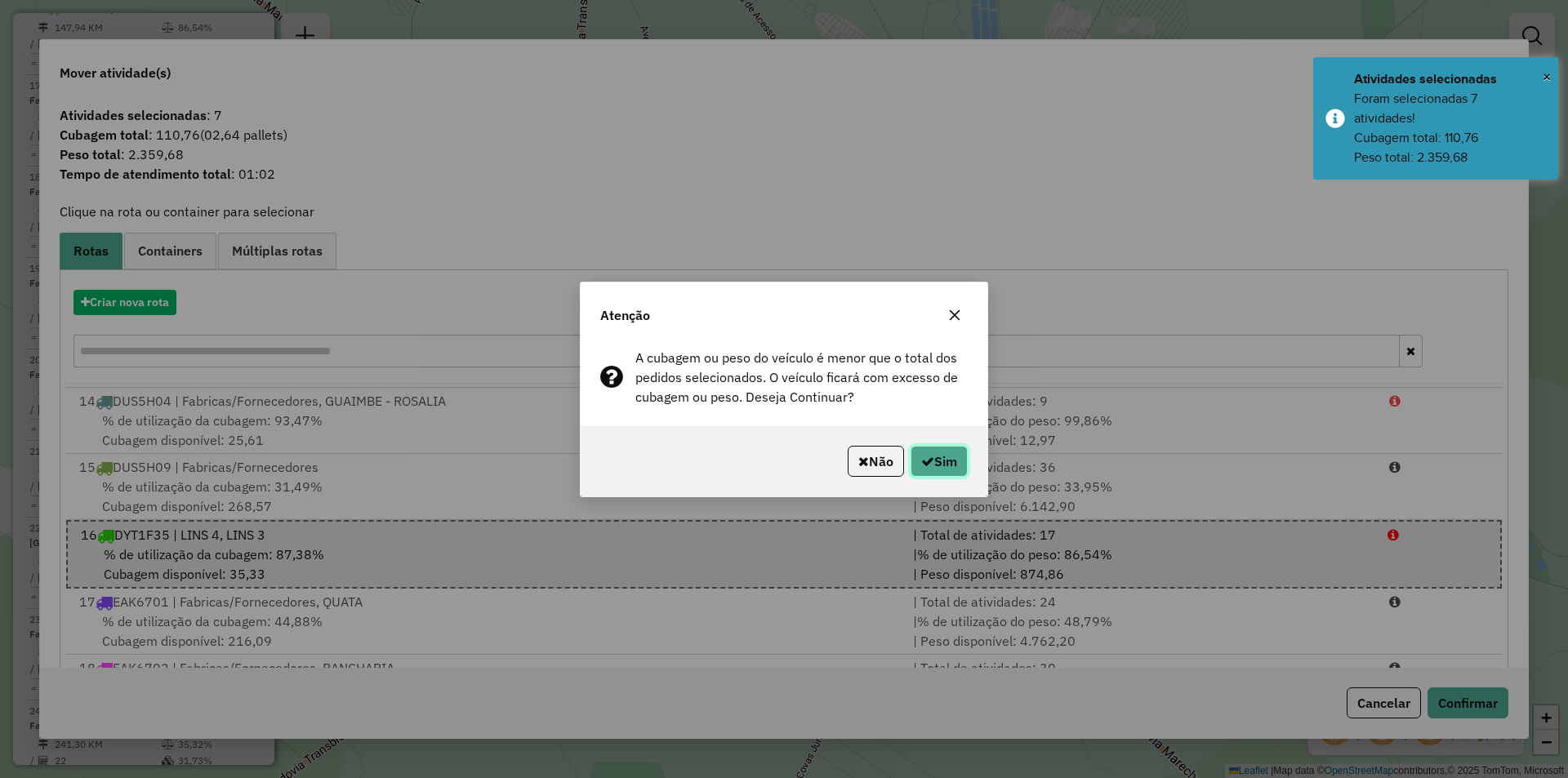
click at [961, 464] on button "Sim" at bounding box center [940, 462] width 57 height 31
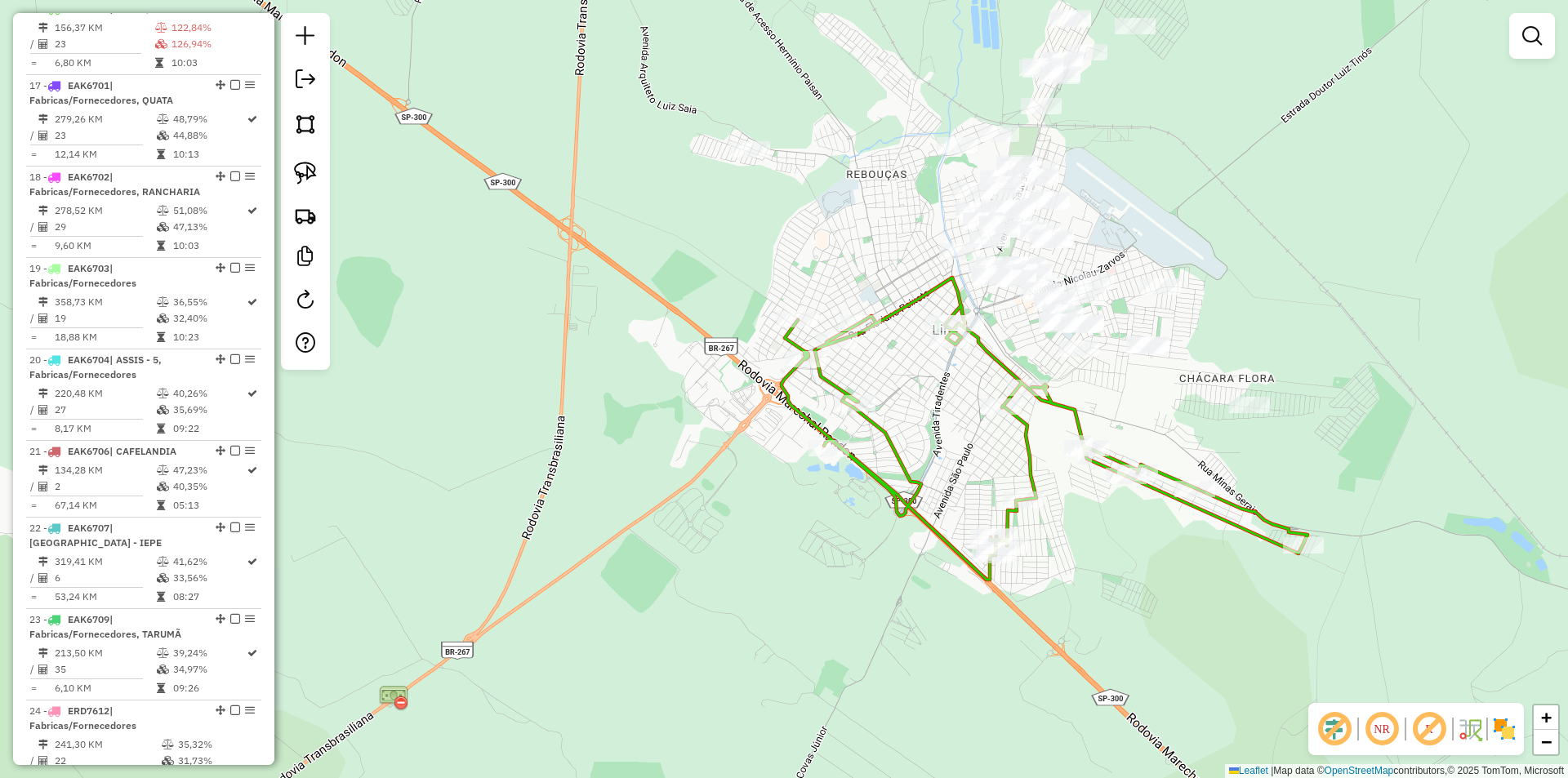
click at [1027, 424] on icon at bounding box center [1044, 429] width 526 height 302
select select "*********"
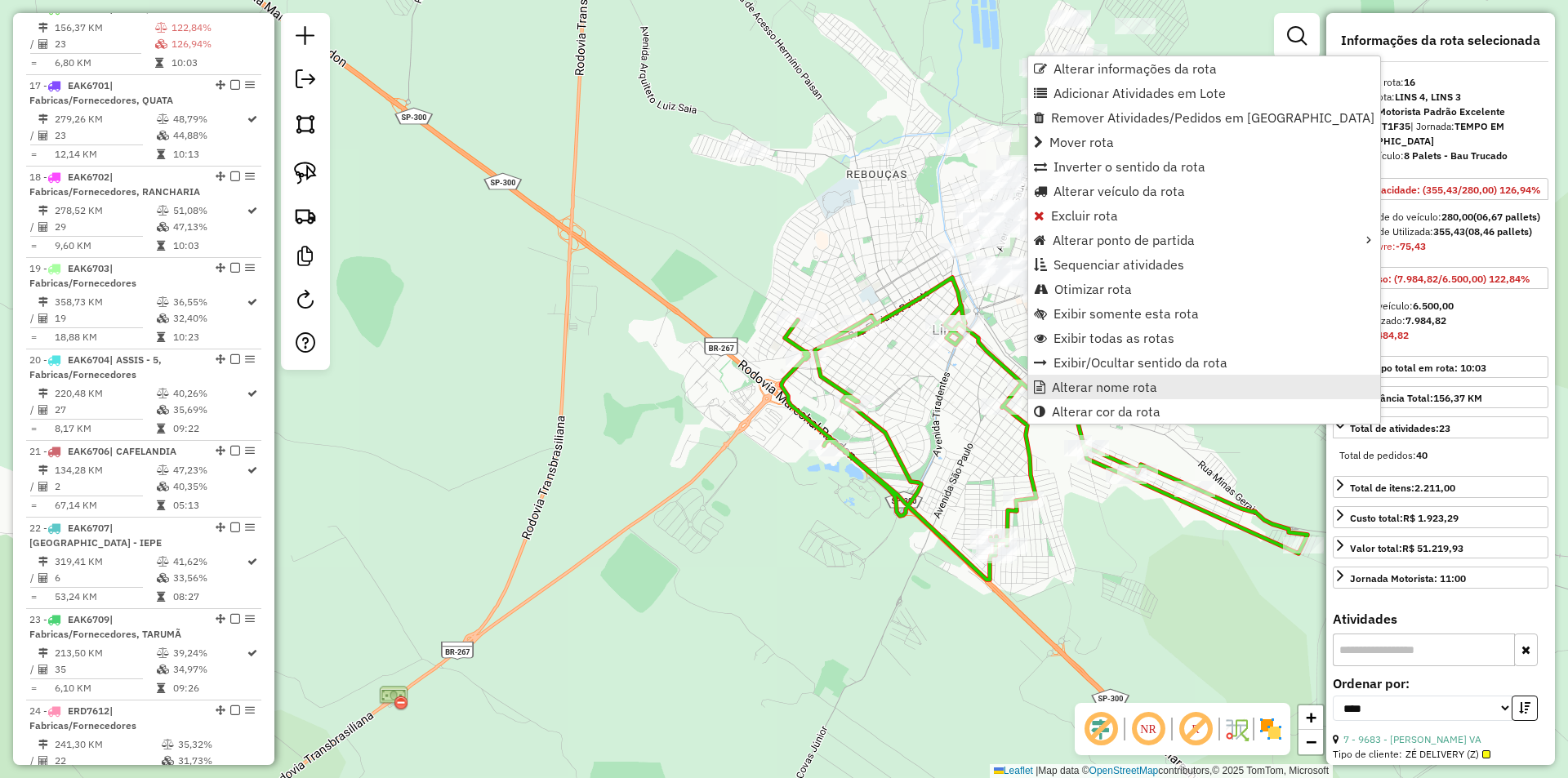
click at [1086, 383] on span "Alterar nome rota" at bounding box center [1105, 387] width 105 height 13
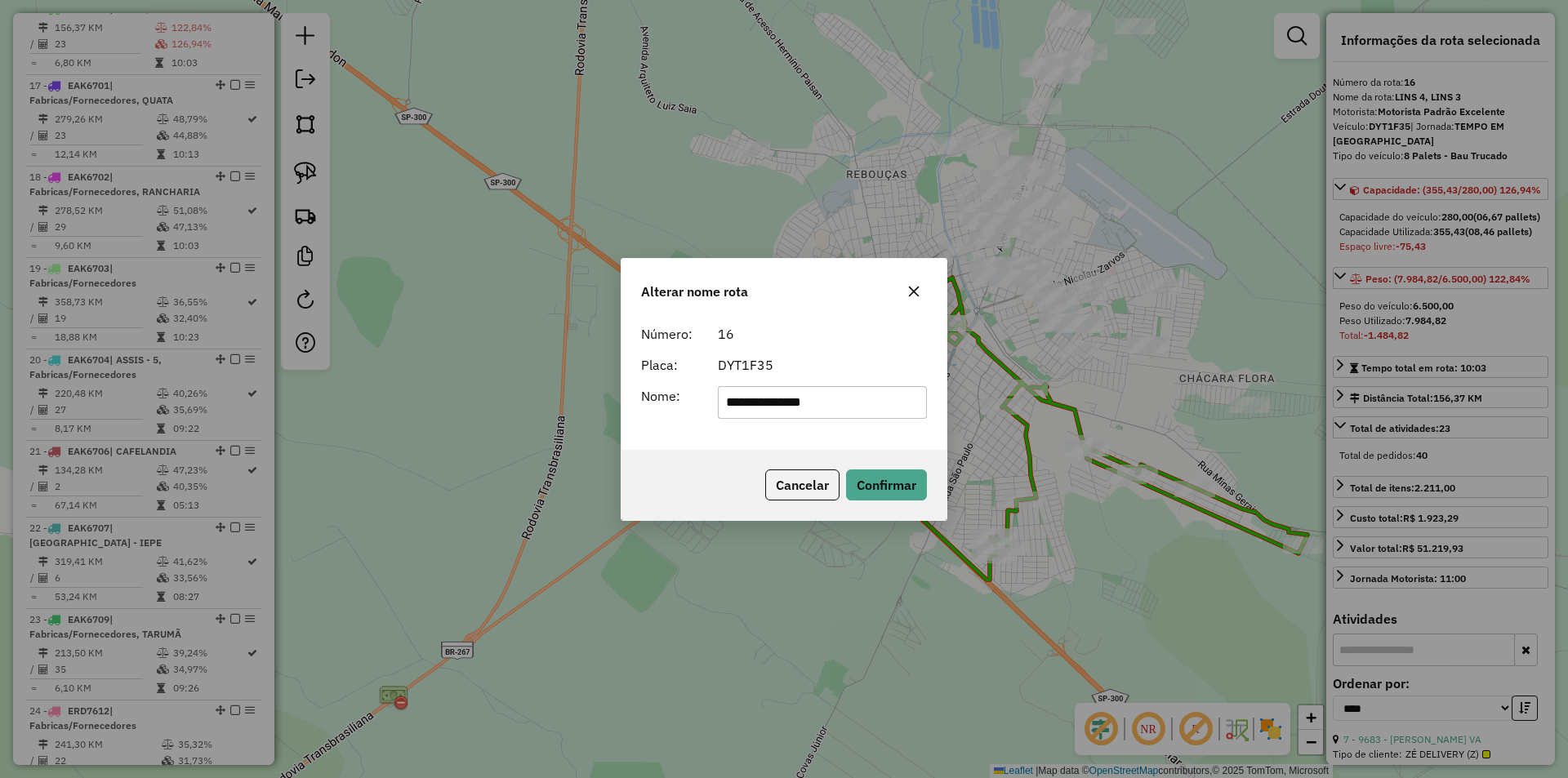
drag, startPoint x: 754, startPoint y: 400, endPoint x: 1046, endPoint y: 403, distance: 292.0
click at [1037, 406] on div "**********" at bounding box center [784, 389] width 1568 height 778
type input "****"
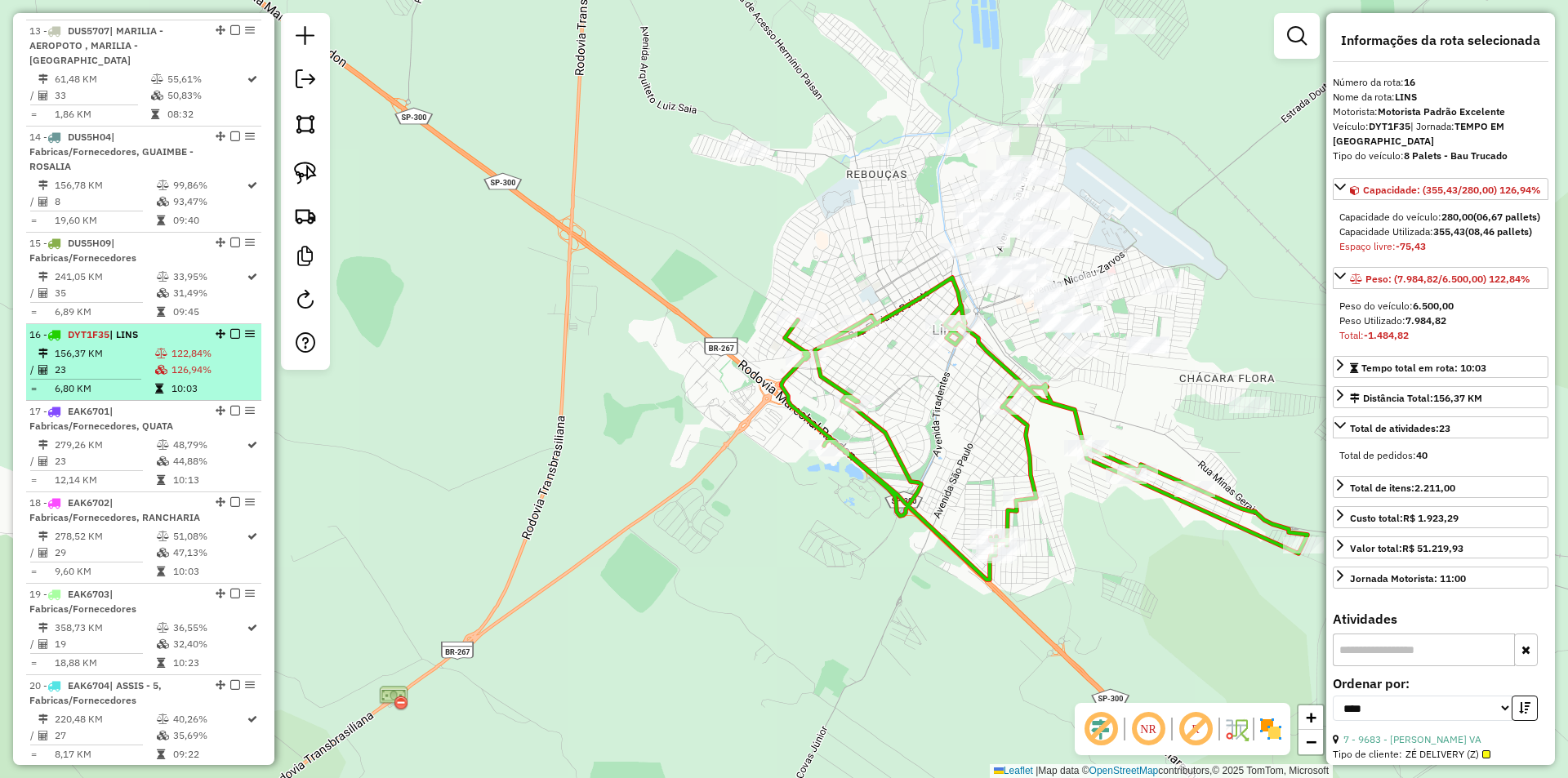
scroll to position [1181, 0]
click at [230, 340] on em at bounding box center [235, 334] width 10 height 10
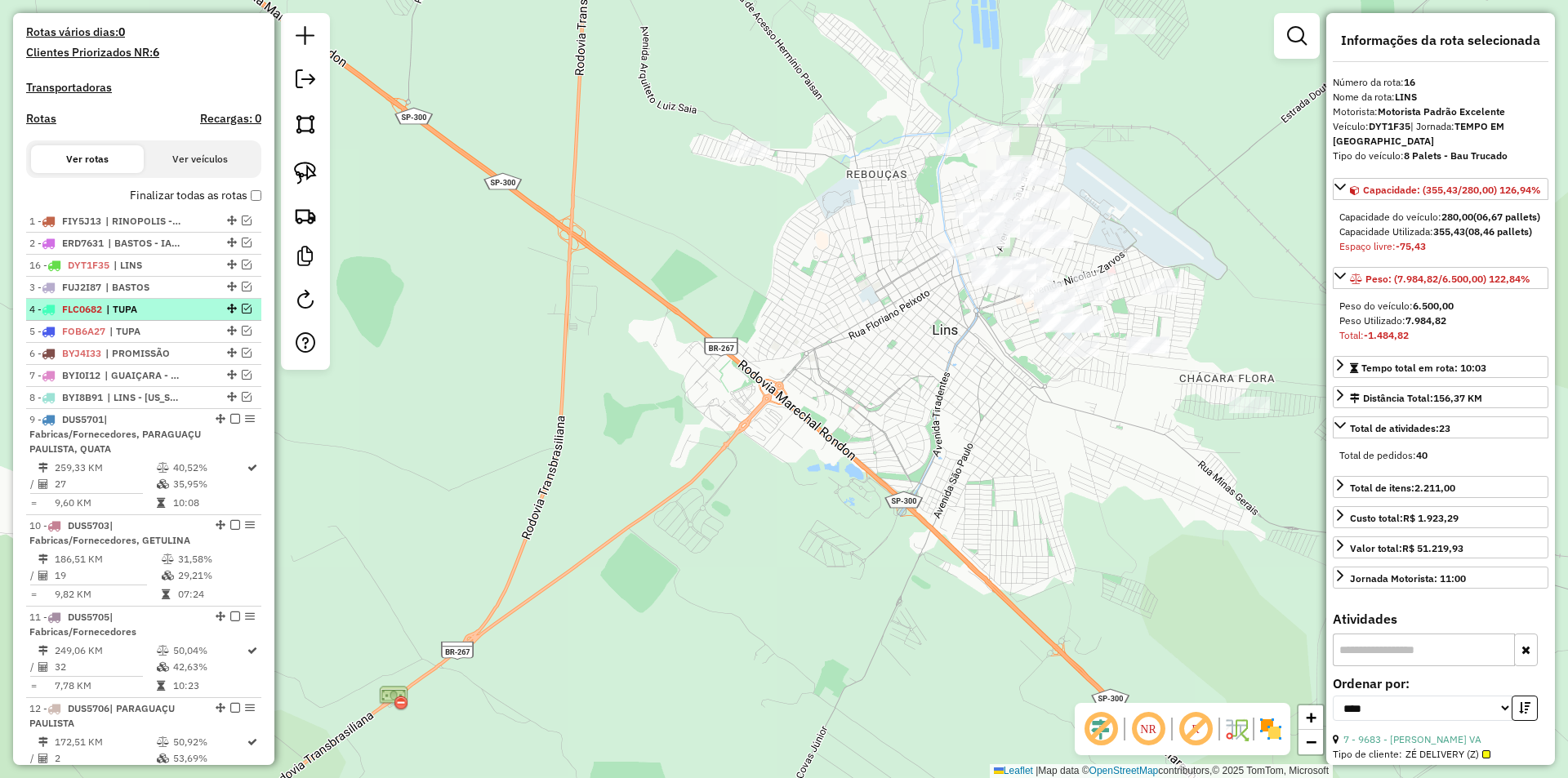
scroll to position [364, 0]
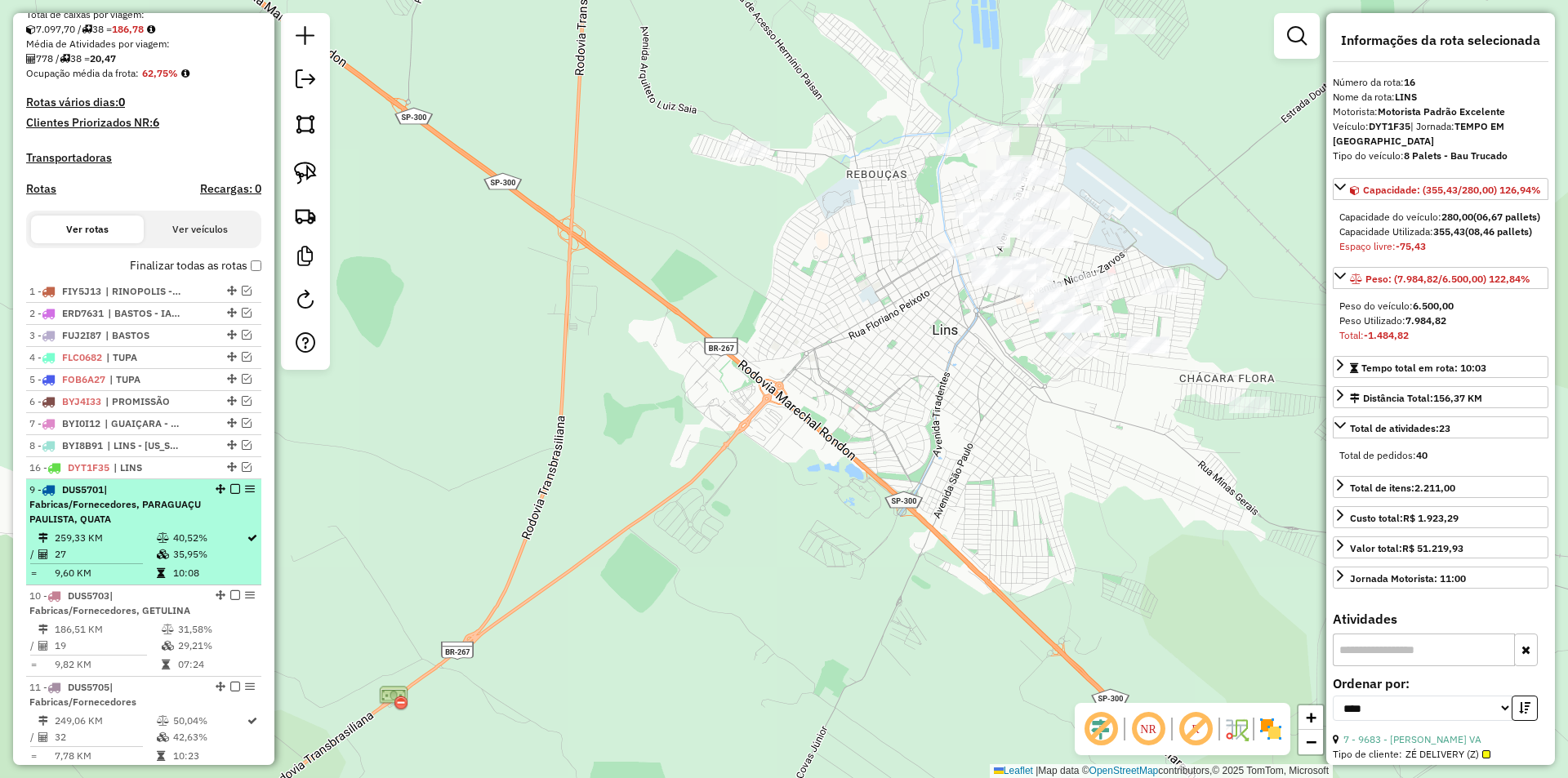
drag, startPoint x: 225, startPoint y: 347, endPoint x: 224, endPoint y: 497, distance: 150.0
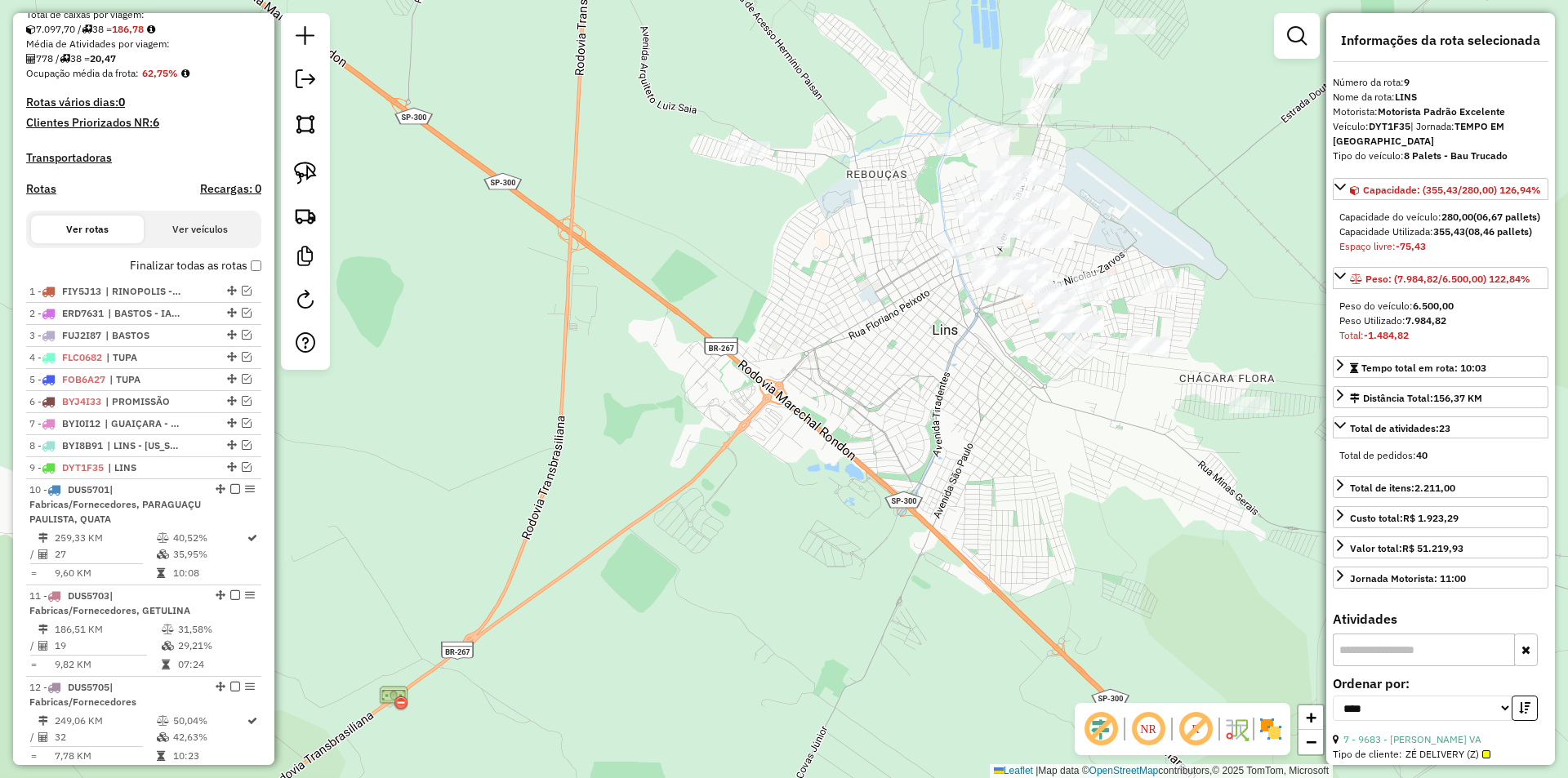
click at [866, 346] on div "Janela de atendimento Grade de atendimento Capacidade Transportadoras Veículos …" at bounding box center [784, 389] width 1568 height 778
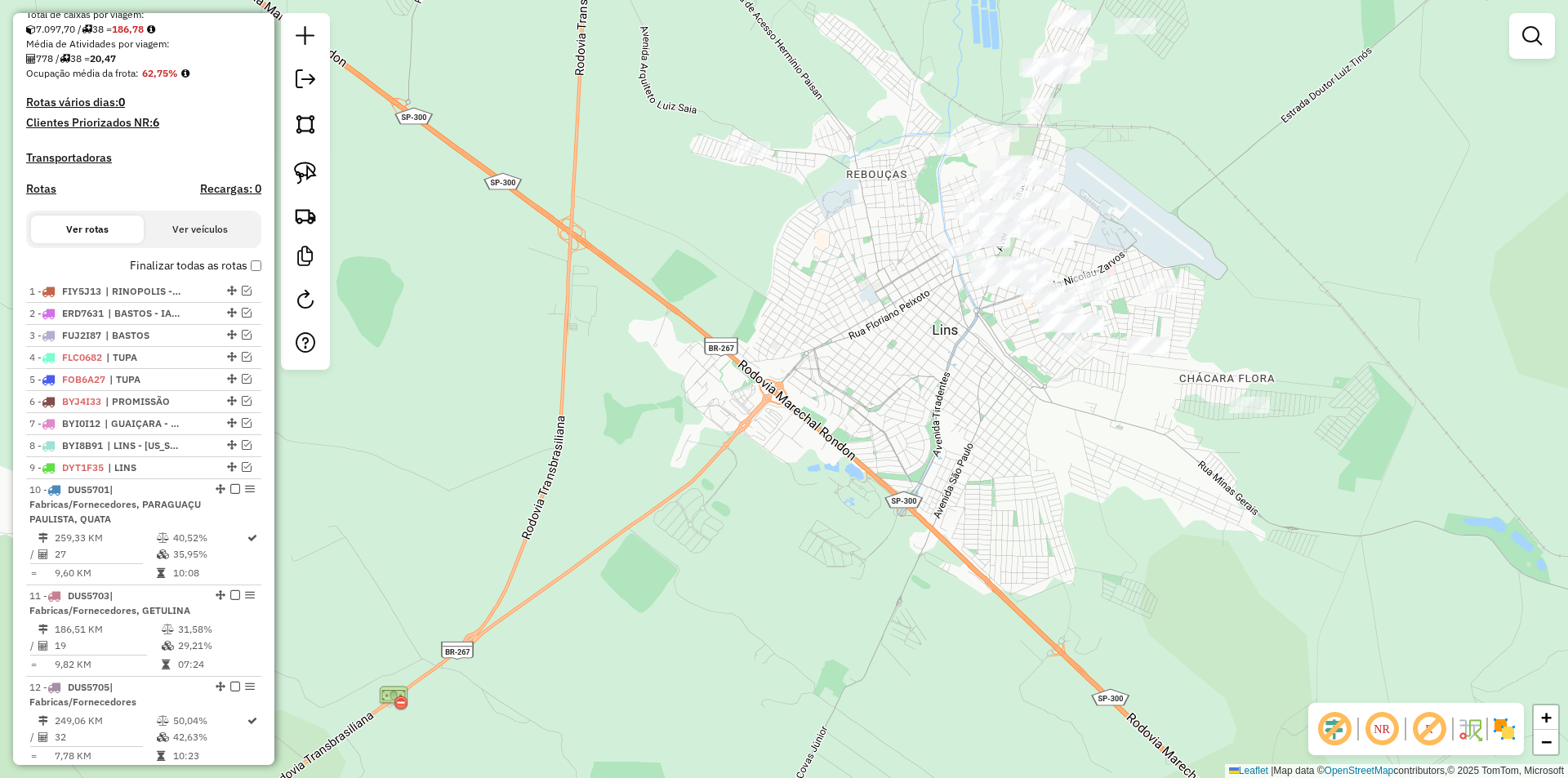
drag, startPoint x: 875, startPoint y: 335, endPoint x: 686, endPoint y: 517, distance: 262.4
click at [686, 516] on div "Janela de atendimento Grade de atendimento Capacidade Transportadoras Veículos …" at bounding box center [784, 389] width 1568 height 778
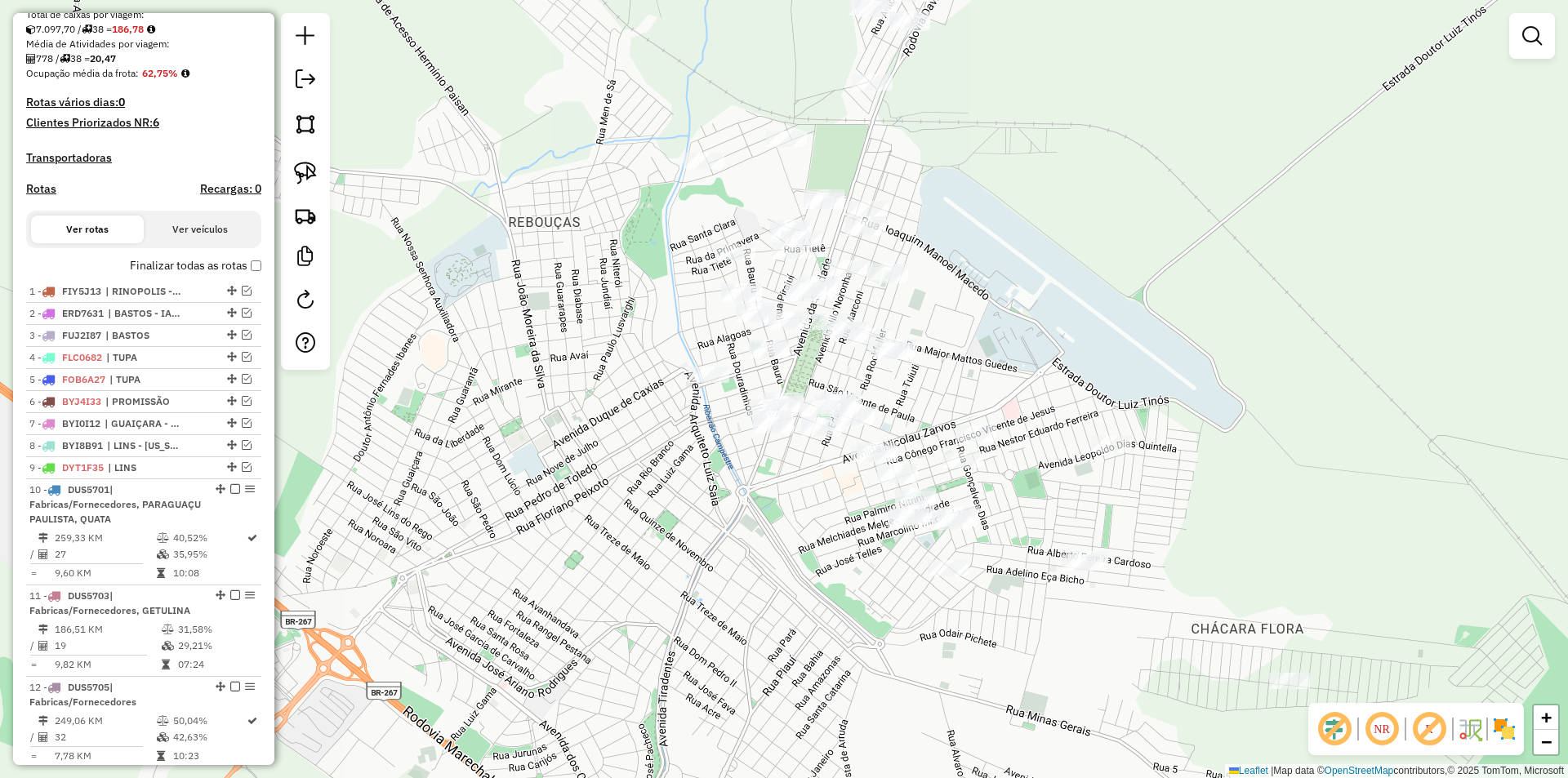
drag, startPoint x: 954, startPoint y: 420, endPoint x: 908, endPoint y: 356, distance: 78.8
click at [908, 356] on div "Janela de atendimento Grade de atendimento Capacidade Transportadoras Veículos …" at bounding box center [784, 389] width 1568 height 778
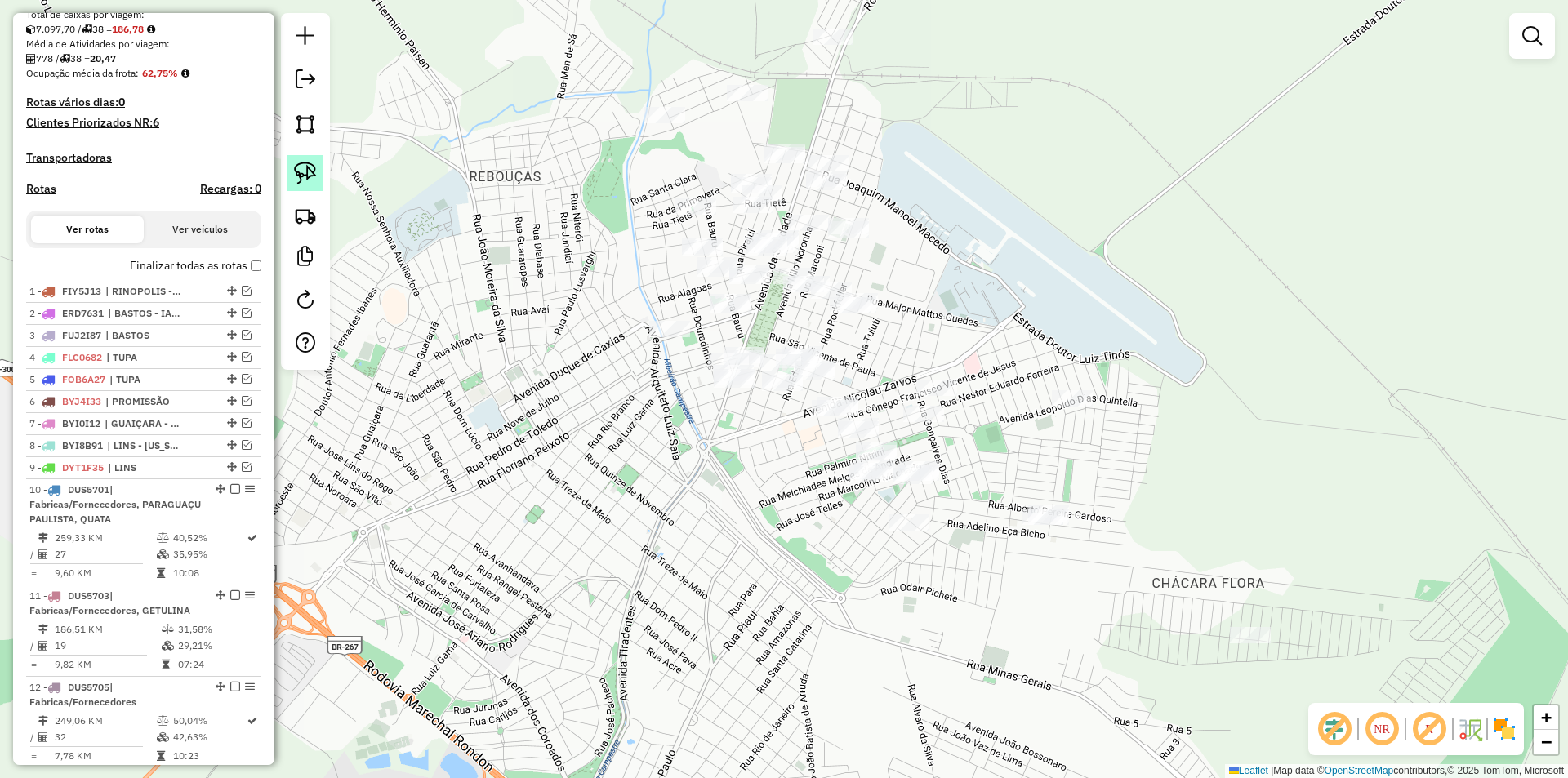
click at [309, 175] on img at bounding box center [305, 173] width 23 height 23
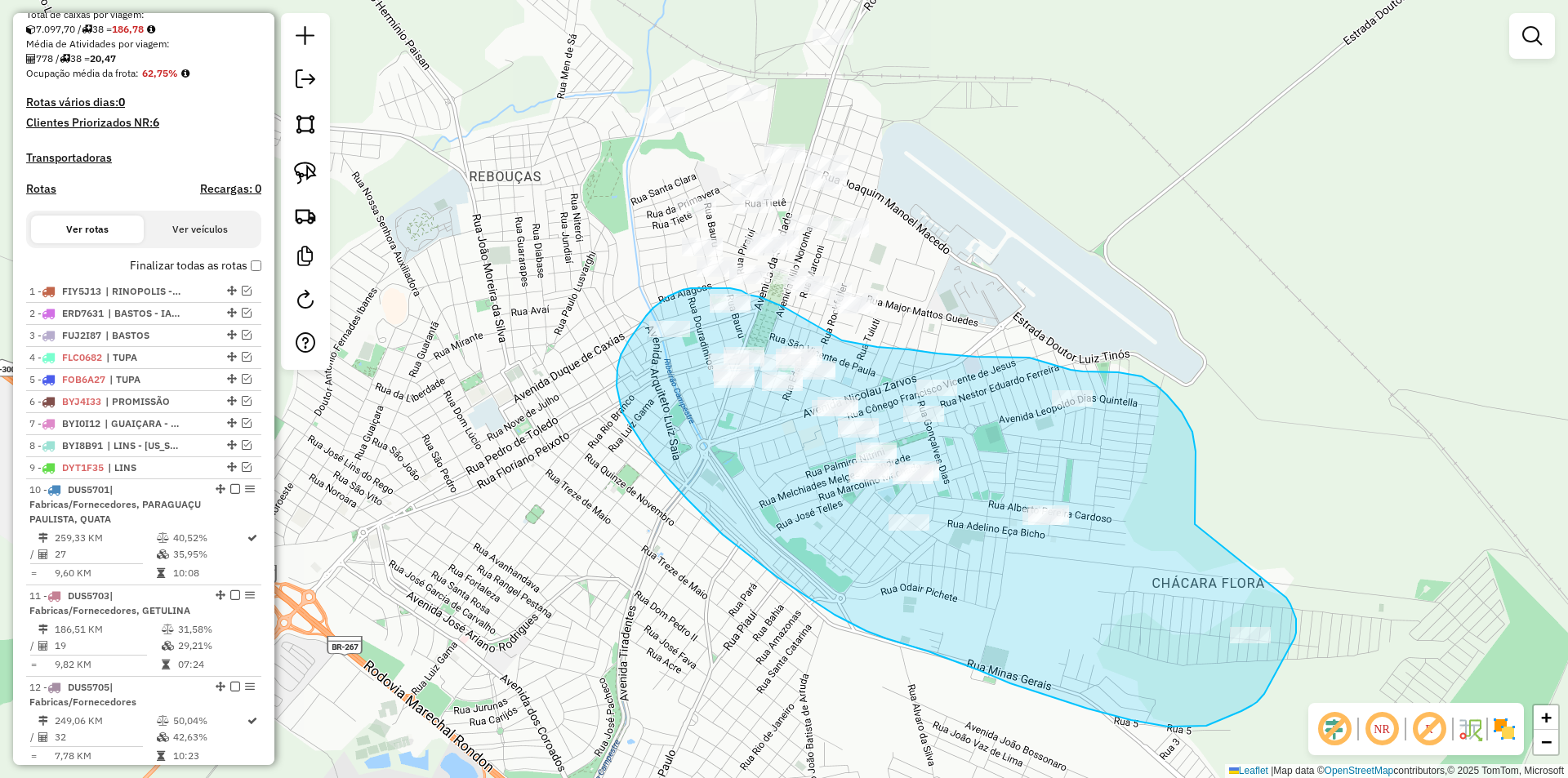
drag, startPoint x: 1195, startPoint y: 517, endPoint x: 1275, endPoint y: 582, distance: 103.1
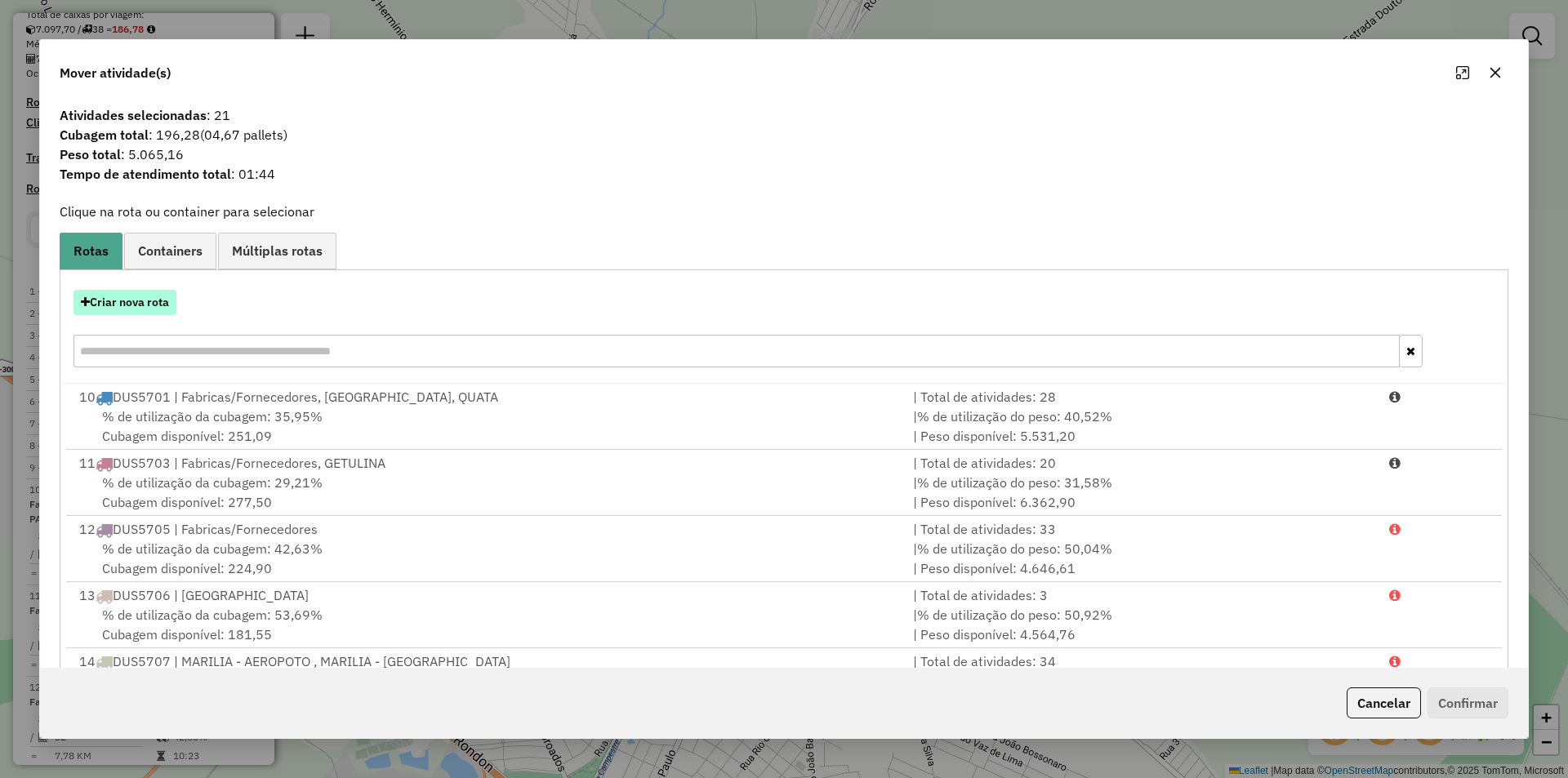
click at [133, 307] on button "Criar nova rota" at bounding box center [125, 302] width 103 height 25
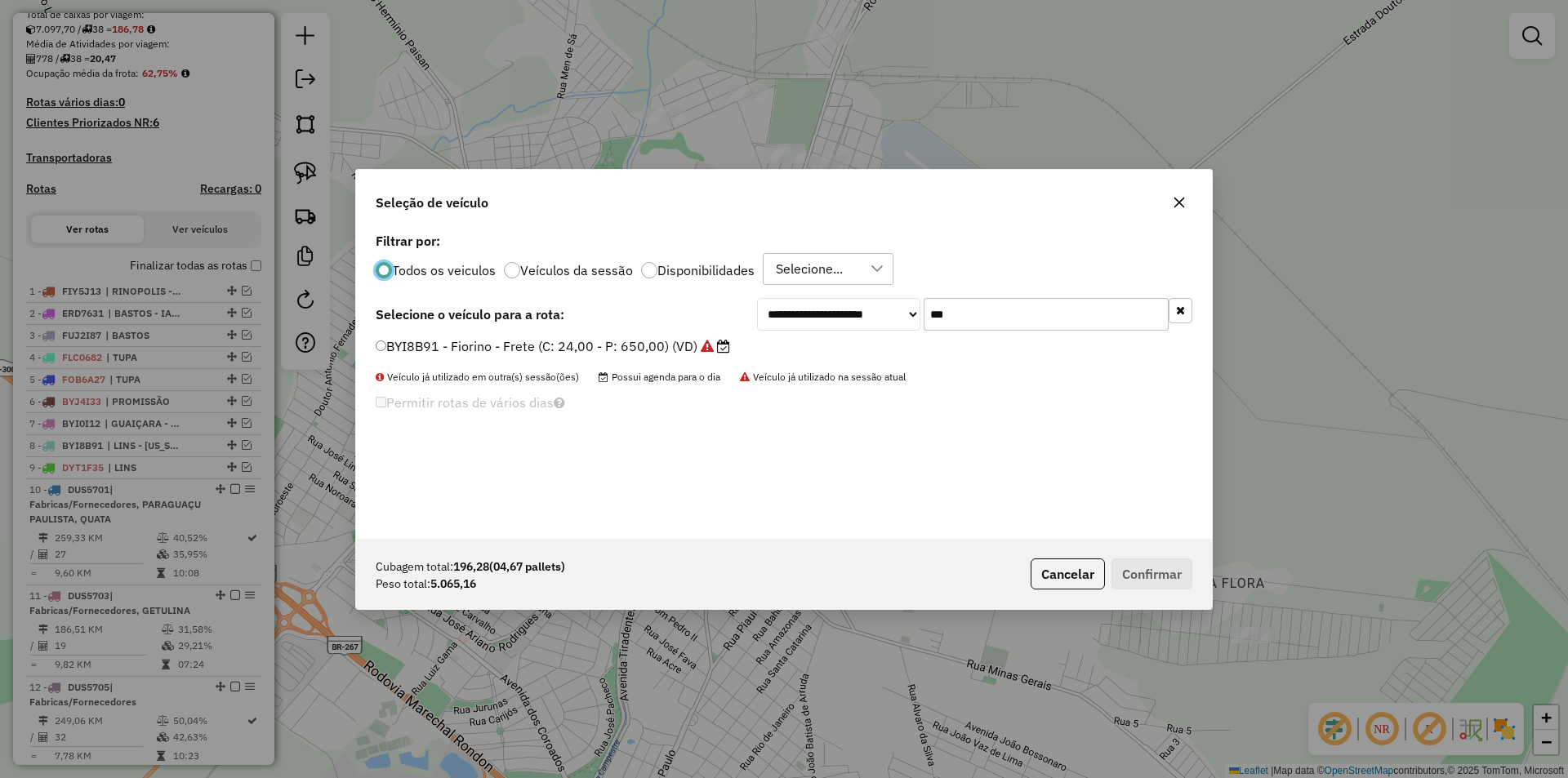
scroll to position [9, 5]
click at [1091, 292] on div "**********" at bounding box center [784, 384] width 856 height 310
click at [1087, 293] on div "**********" at bounding box center [784, 384] width 856 height 310
click at [1044, 312] on input "***" at bounding box center [1046, 314] width 245 height 32
click at [1023, 313] on input "***" at bounding box center [1046, 314] width 245 height 32
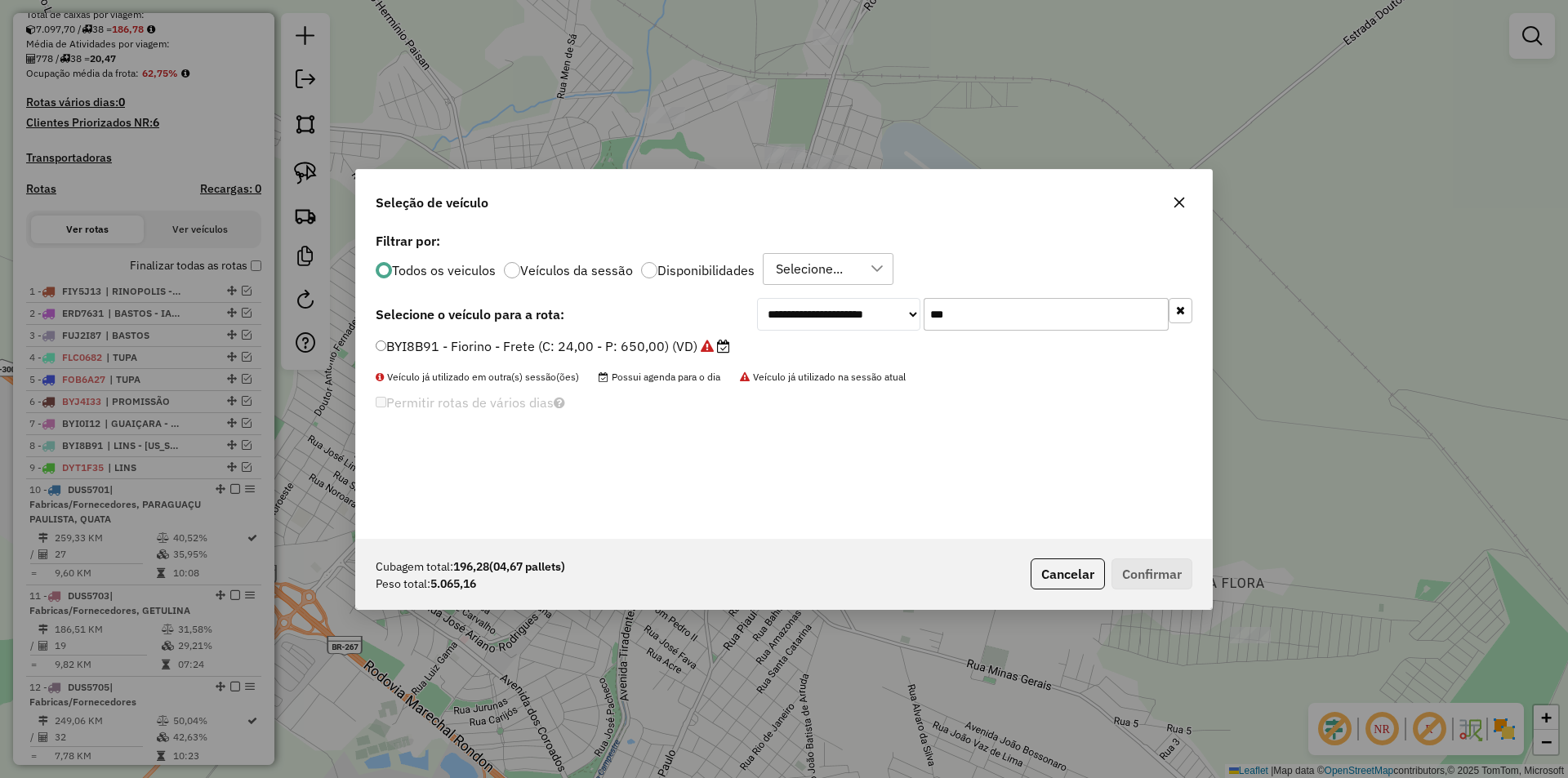
click at [1023, 314] on input "***" at bounding box center [1046, 314] width 245 height 32
click at [1064, 563] on button "Cancelar" at bounding box center [1068, 575] width 74 height 31
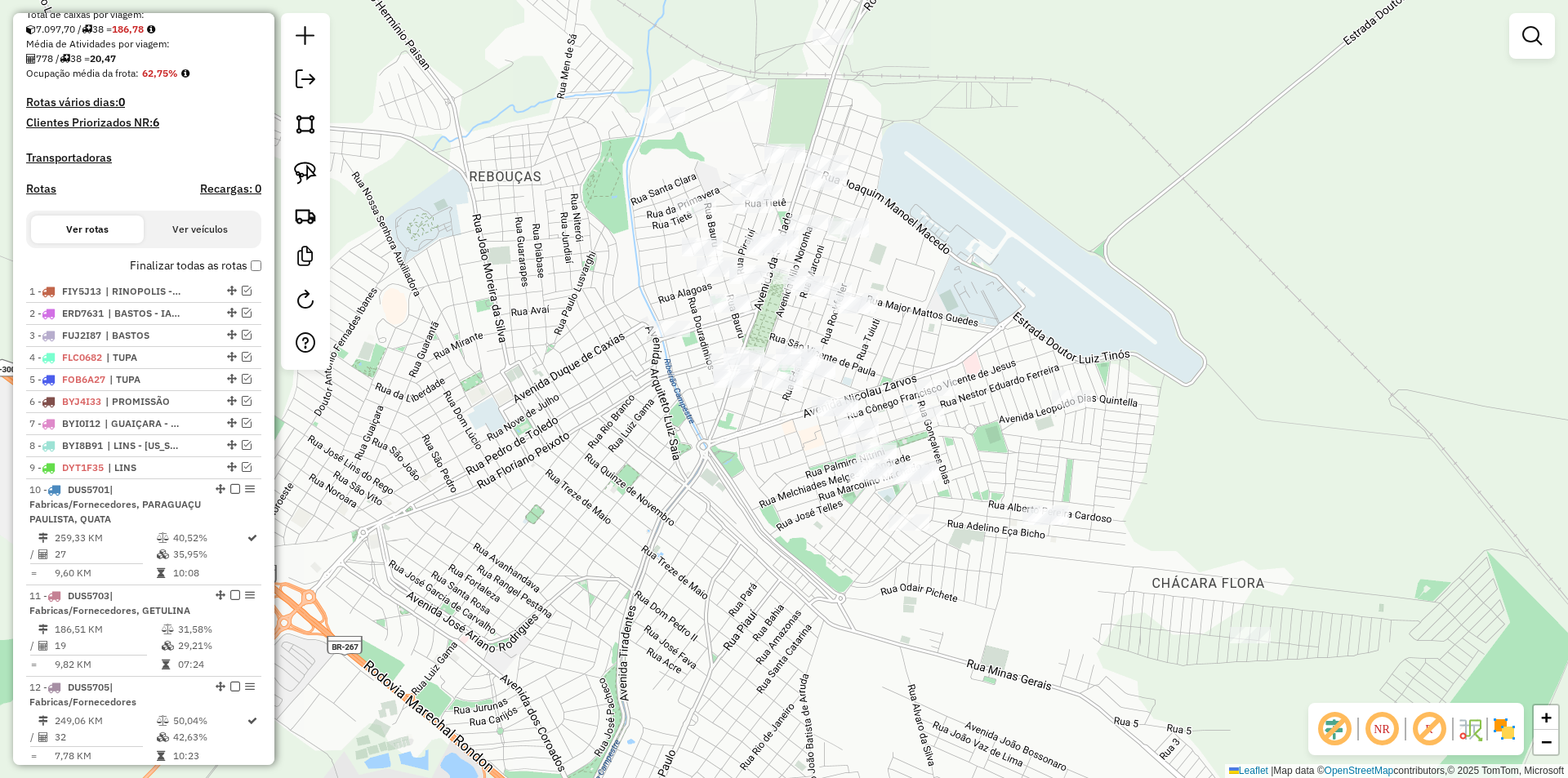
click at [630, 343] on div "Janela de atendimento Grade de atendimento Capacidade Transportadoras Veículos …" at bounding box center [784, 389] width 1568 height 778
click at [310, 171] on img at bounding box center [305, 173] width 23 height 23
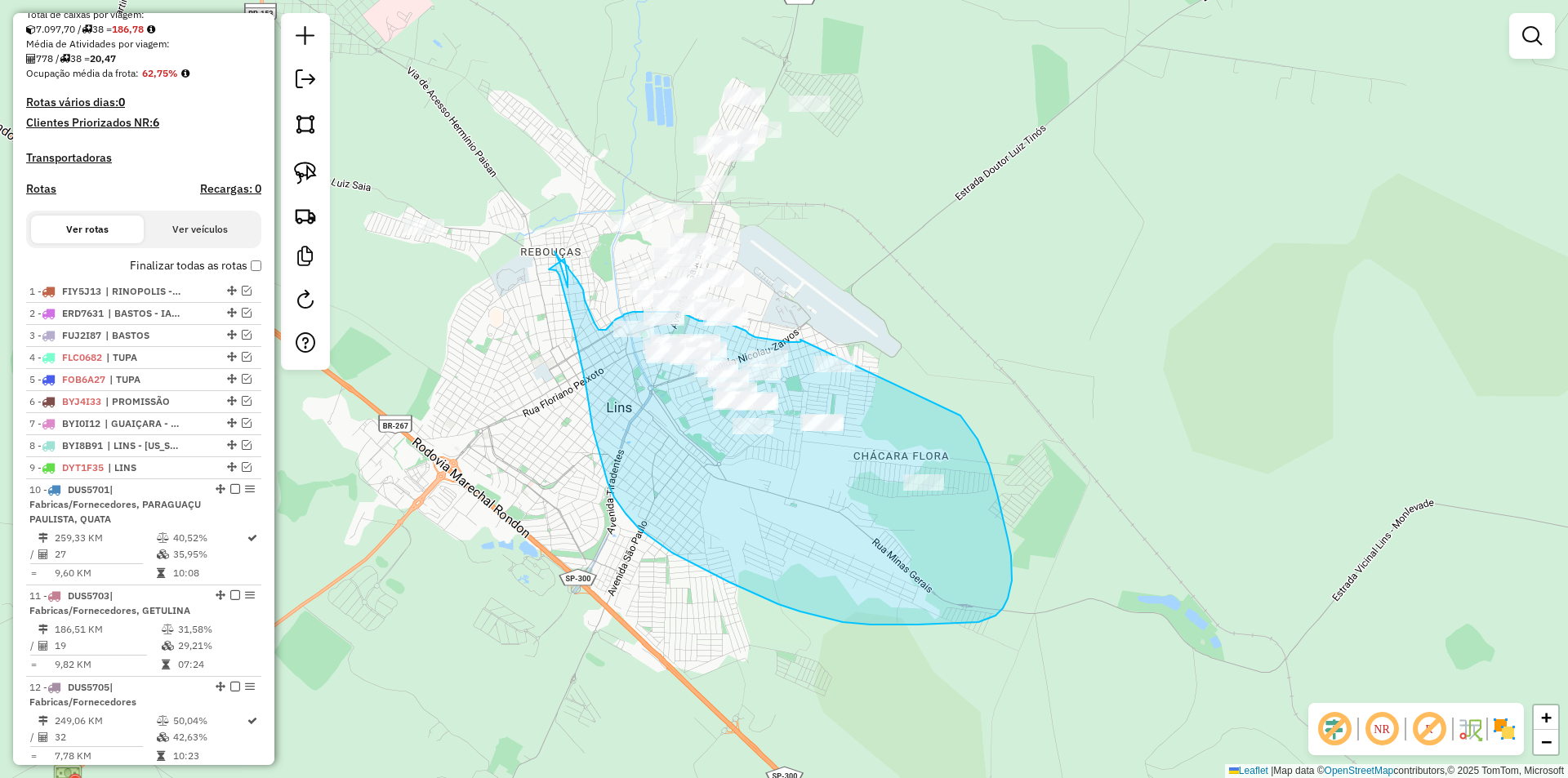
drag, startPoint x: 1003, startPoint y: 352, endPoint x: 877, endPoint y: 355, distance: 126.0
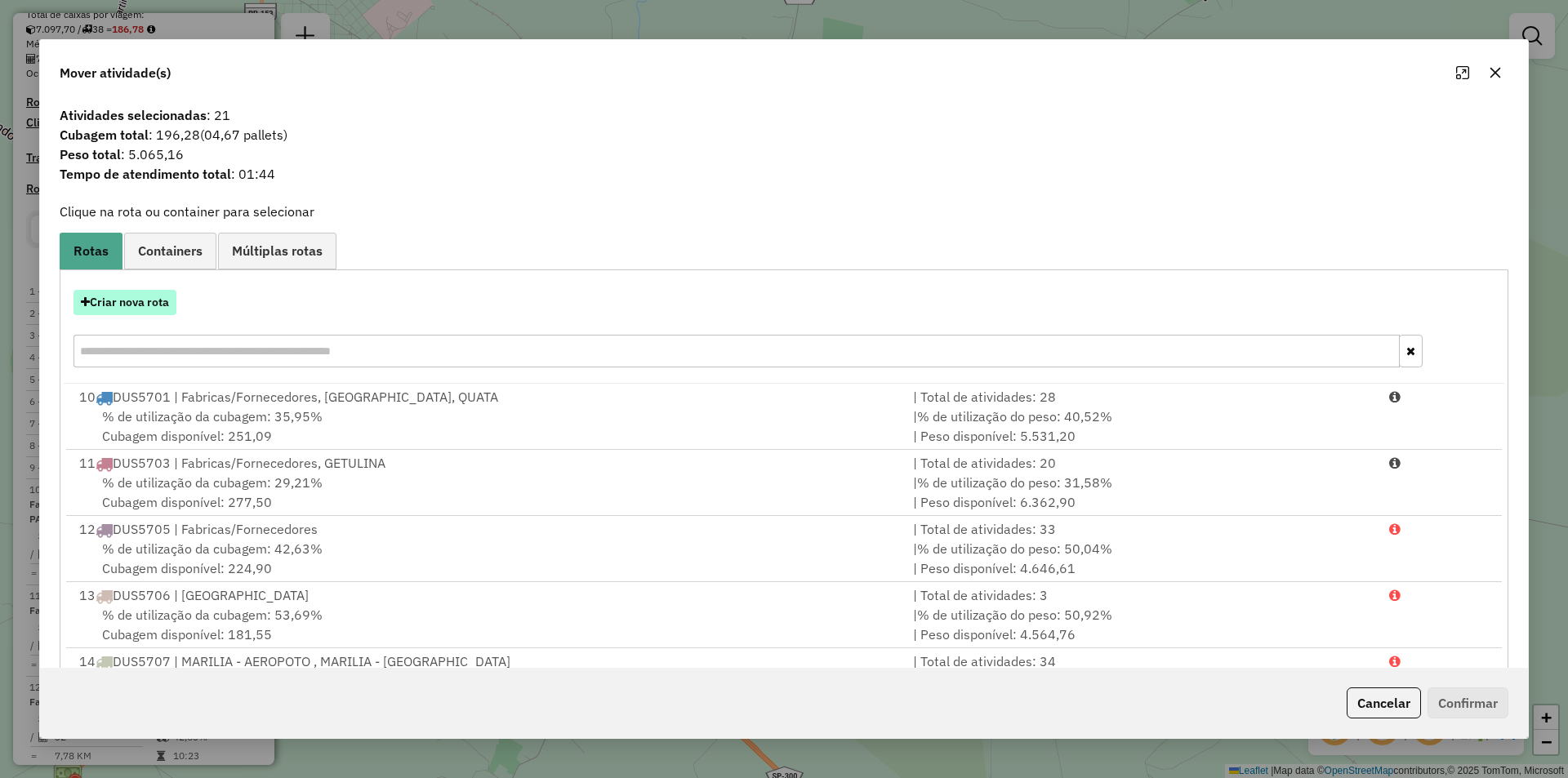
click at [157, 296] on button "Criar nova rota" at bounding box center [125, 302] width 103 height 25
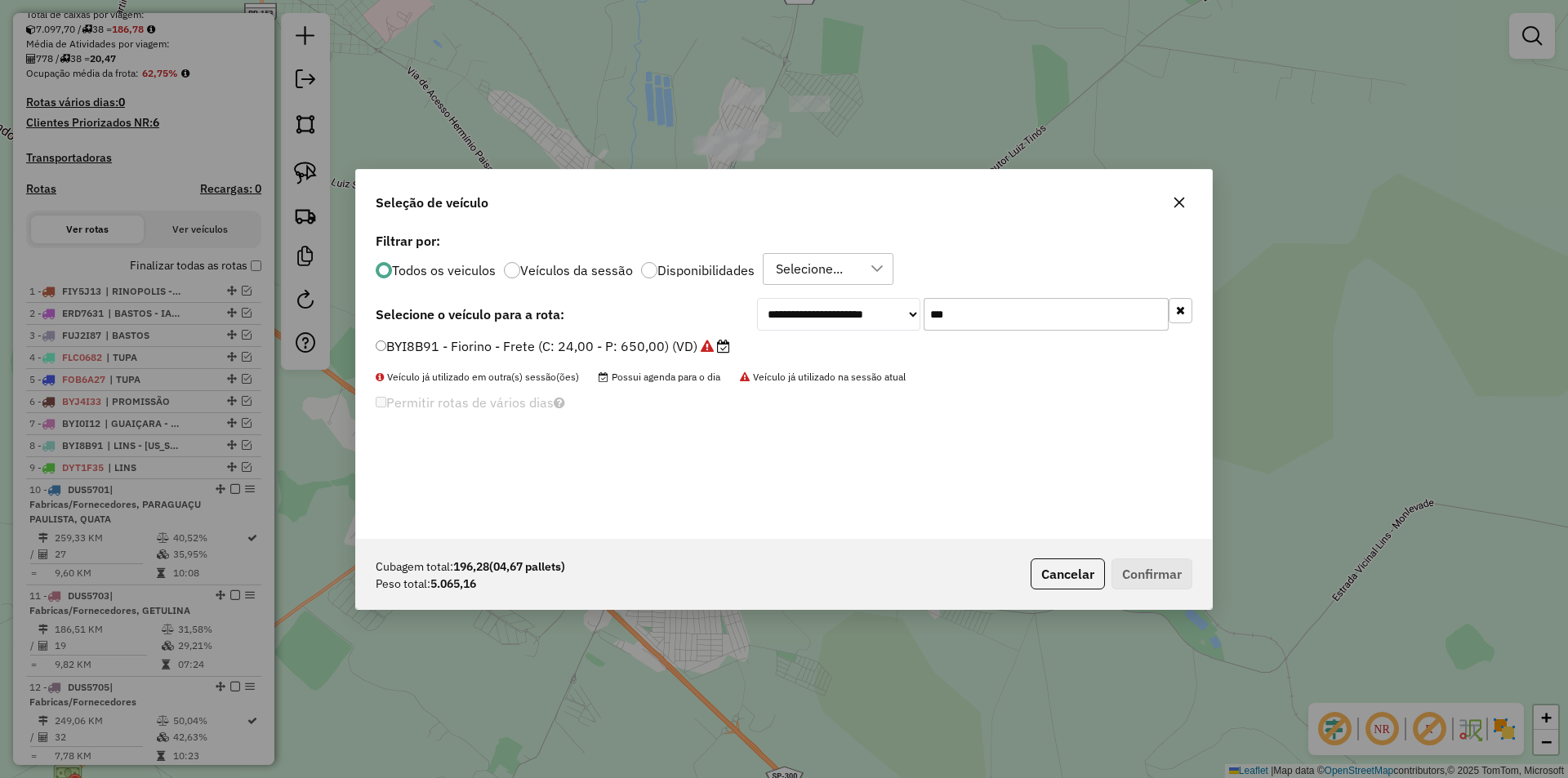
click at [966, 319] on input "***" at bounding box center [1046, 314] width 245 height 32
type input "*"
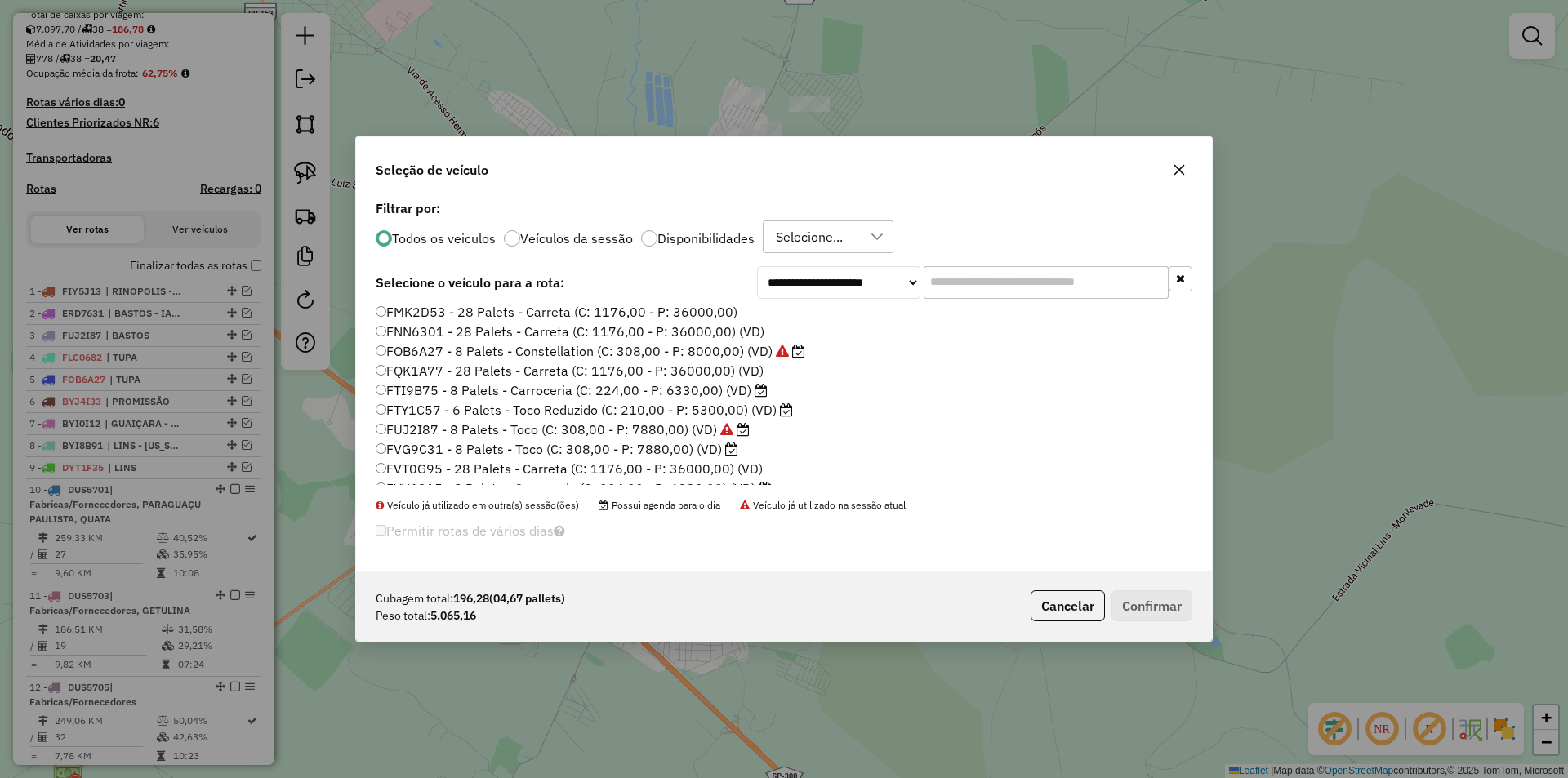
scroll to position [1062, 0]
click at [723, 412] on label "FTY1C57 - 6 Palets - Toco Reduzido (C: 210,00 - P: 5300,00) (VD)" at bounding box center [585, 408] width 418 height 19
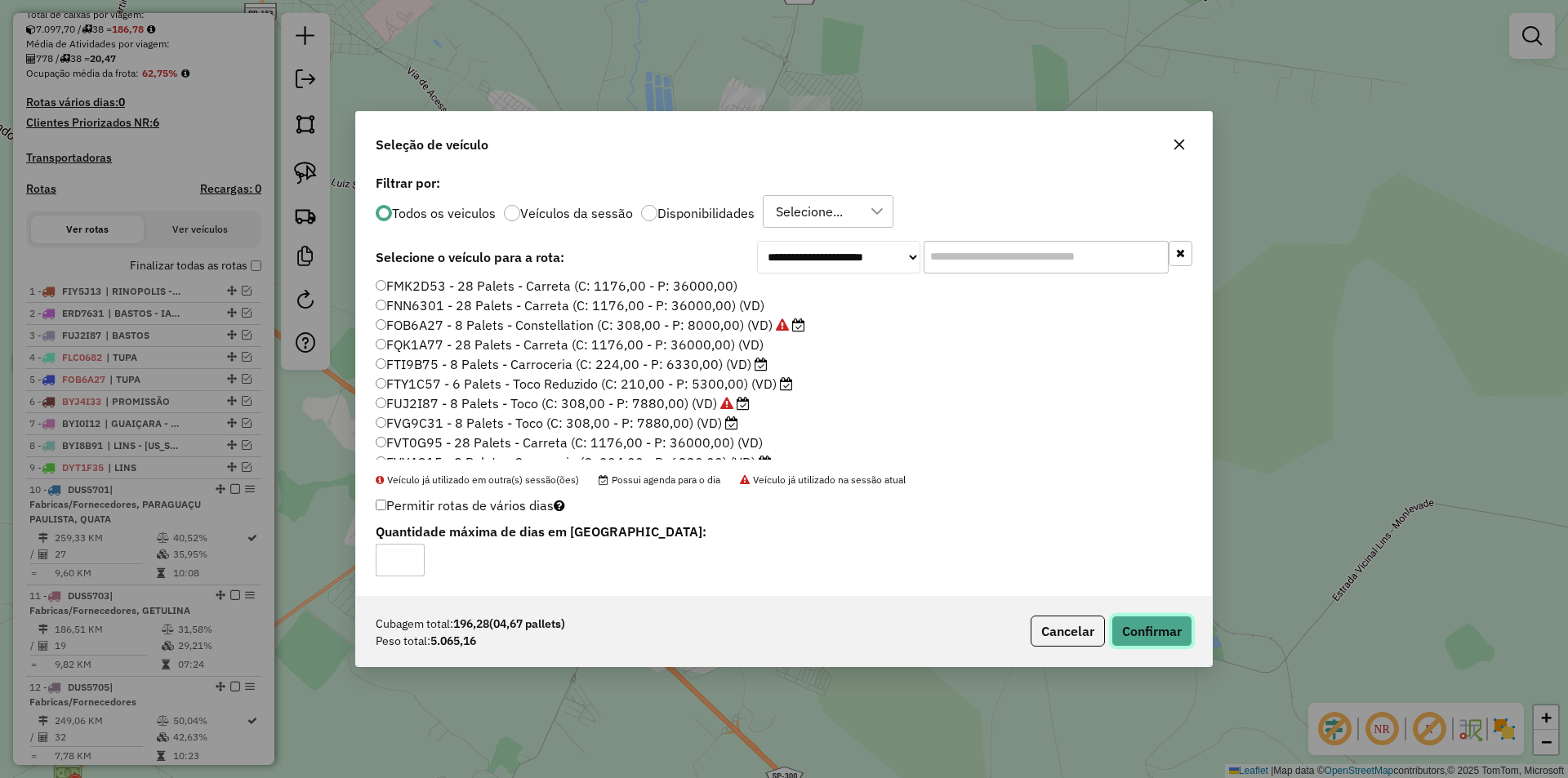
click at [1149, 628] on button "Confirmar" at bounding box center [1152, 632] width 81 height 31
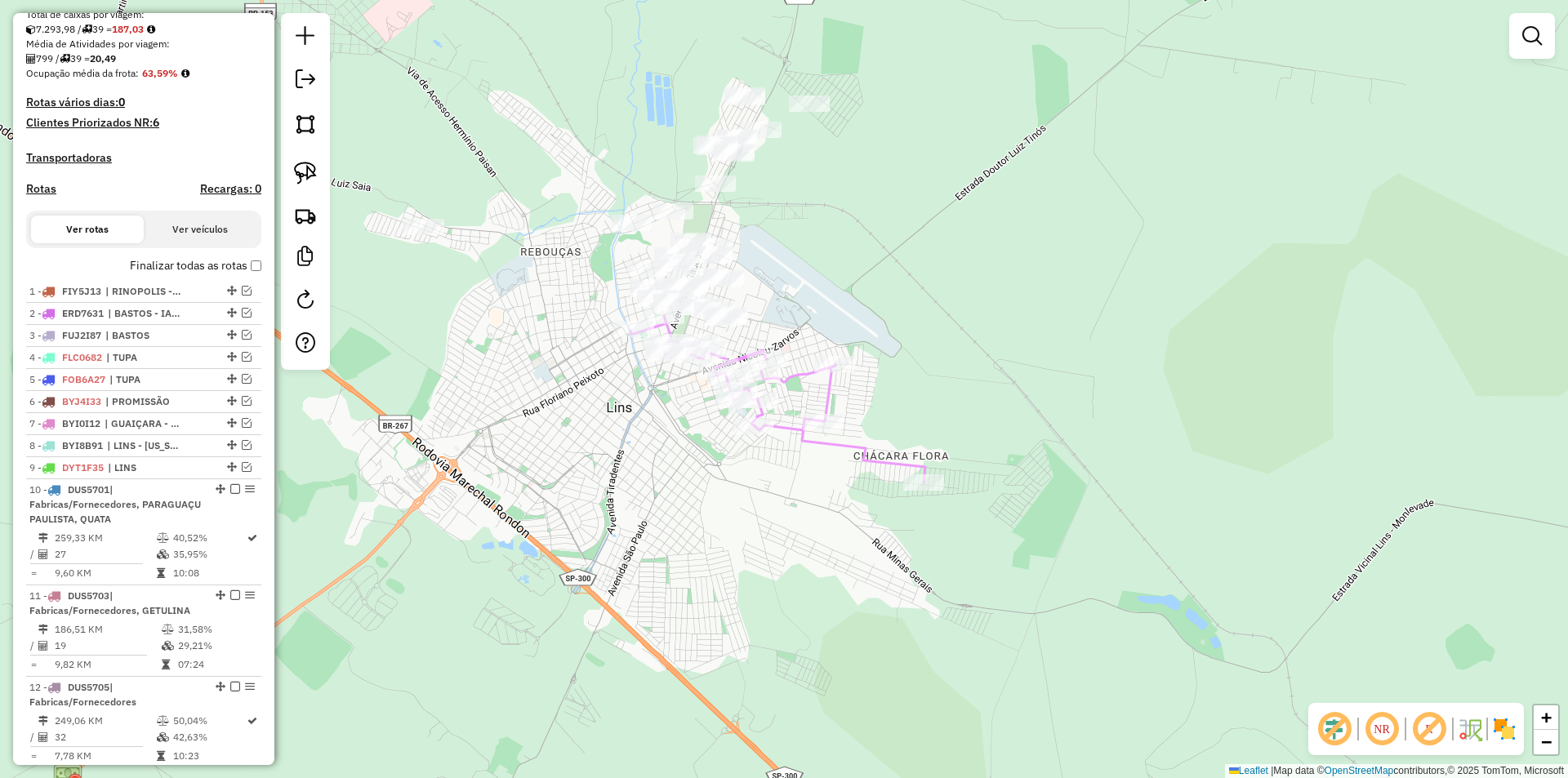
click at [771, 286] on div "Rota 39 - Placa FTY1C57 81015 - BAR MERC. DO [PERSON_NAME] de atendimento Grade…" at bounding box center [784, 389] width 1568 height 778
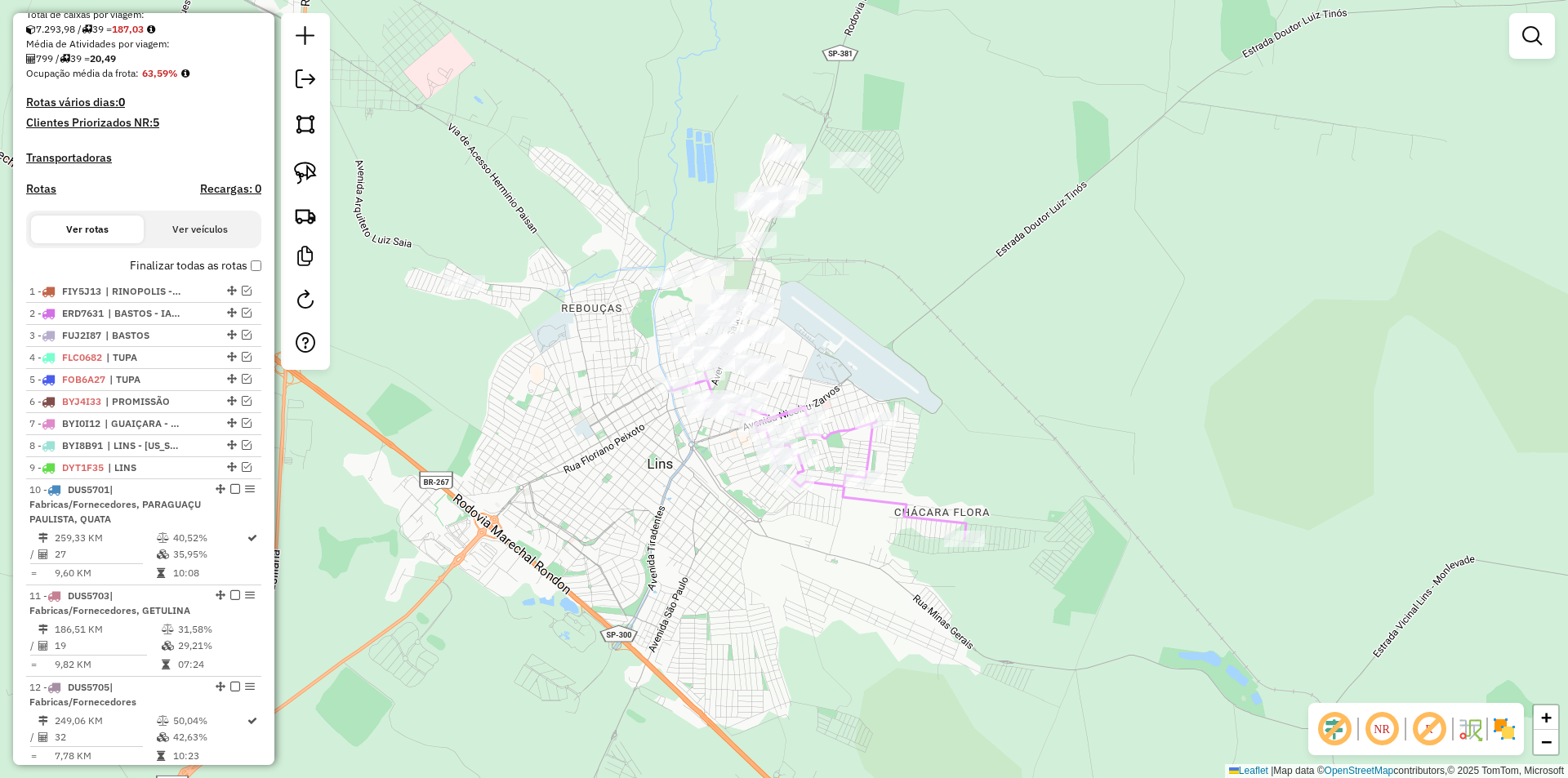
drag, startPoint x: 828, startPoint y: 288, endPoint x: 886, endPoint y: 405, distance: 130.6
click at [886, 405] on div "Janela de atendimento Grade de atendimento Capacidade Transportadoras Veículos …" at bounding box center [784, 389] width 1568 height 778
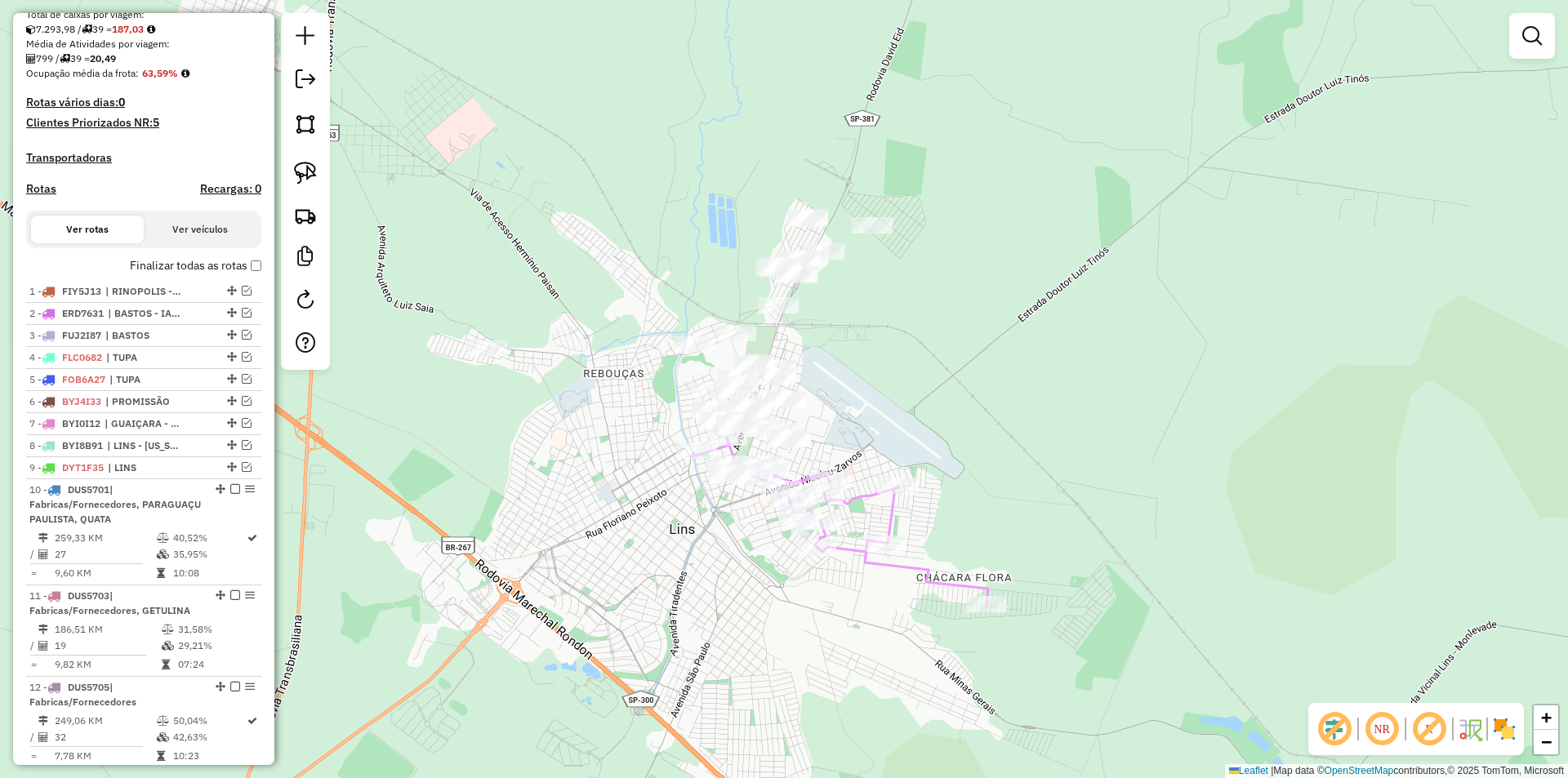
click at [658, 178] on div "Janela de atendimento Grade de atendimento Capacidade Transportadoras Veículos …" at bounding box center [784, 389] width 1568 height 778
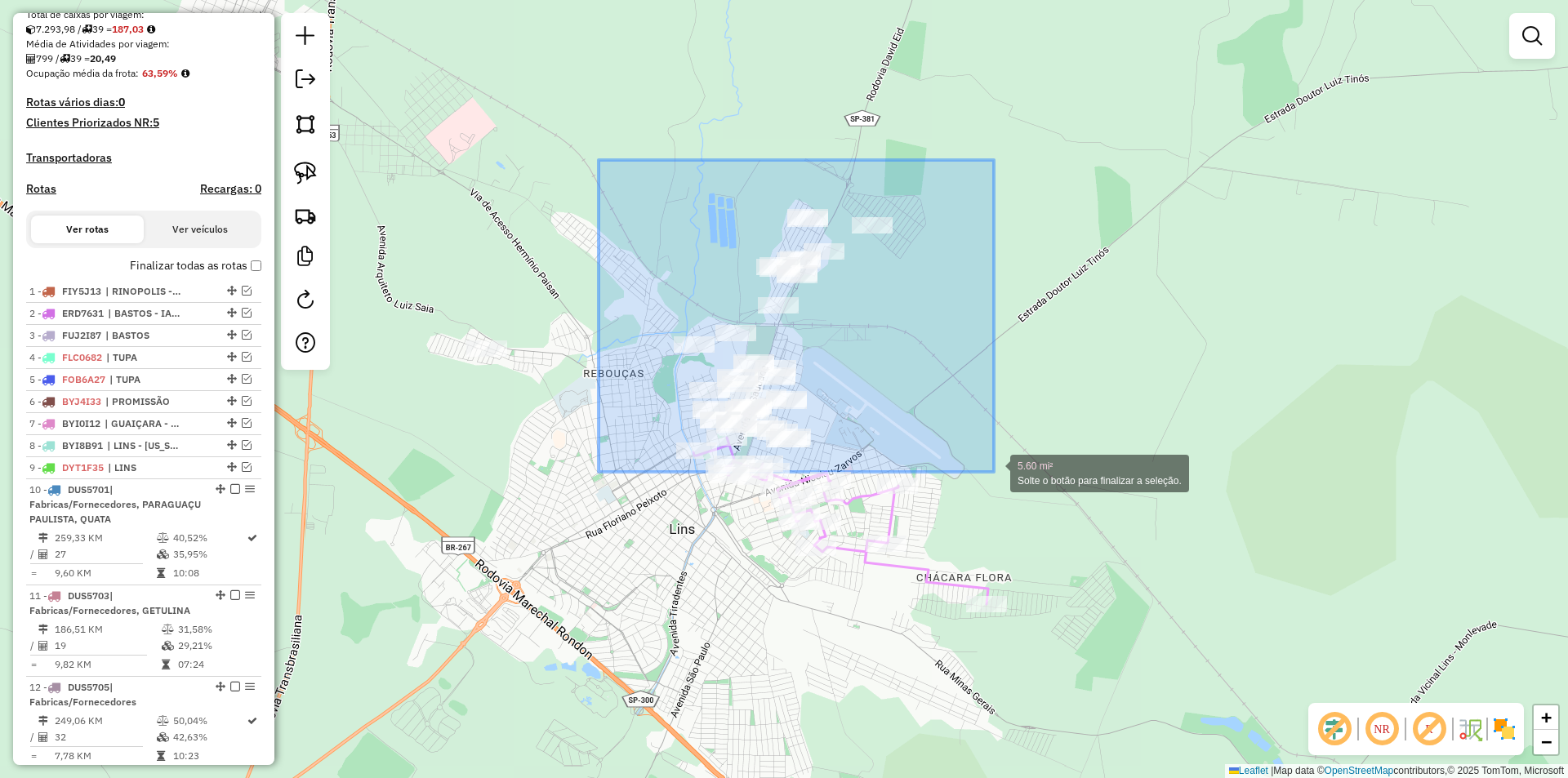
drag, startPoint x: 600, startPoint y: 160, endPoint x: 994, endPoint y: 472, distance: 502.6
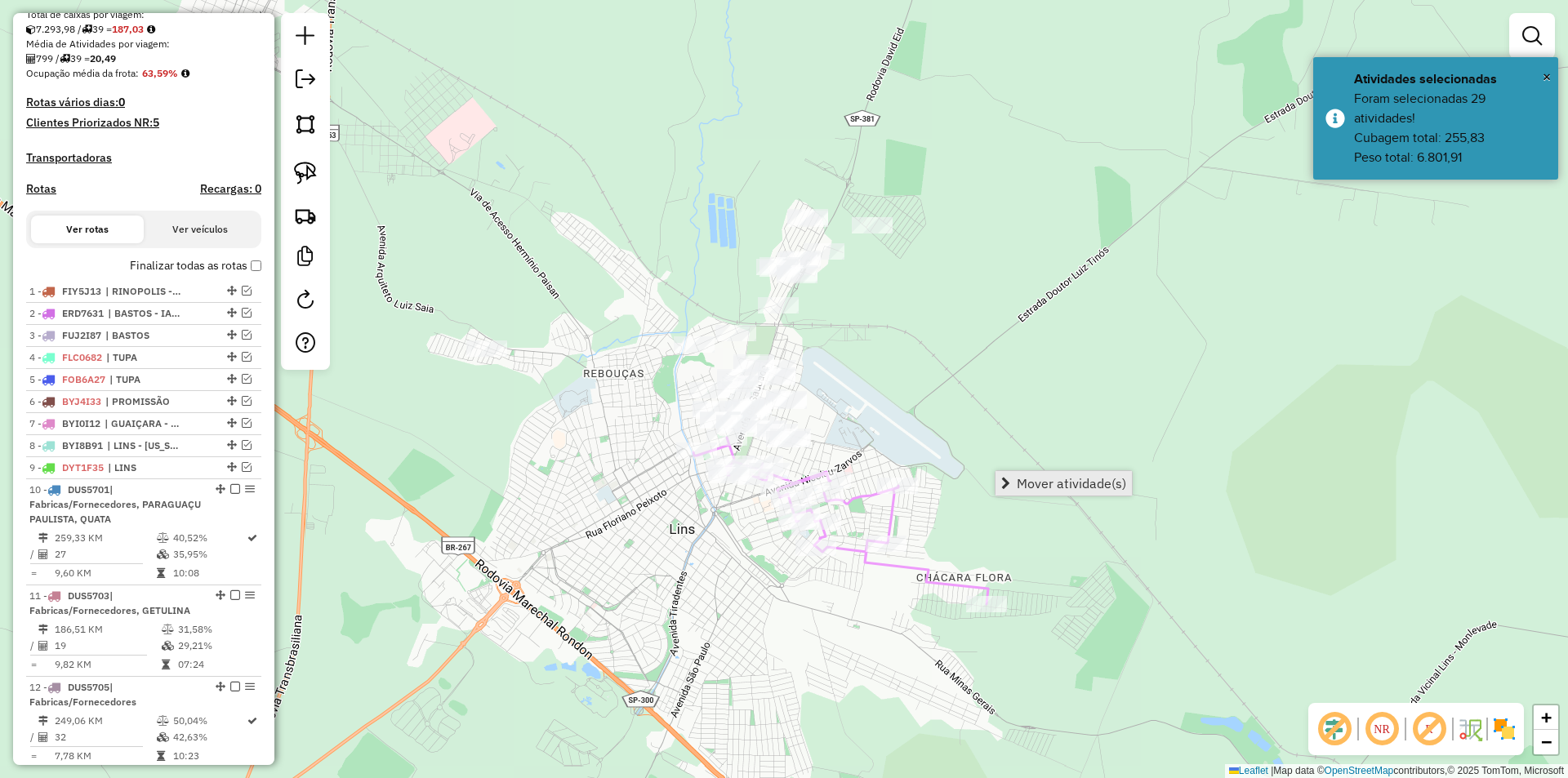
click at [1055, 490] on span "Mover atividade(s)" at bounding box center [1072, 483] width 109 height 13
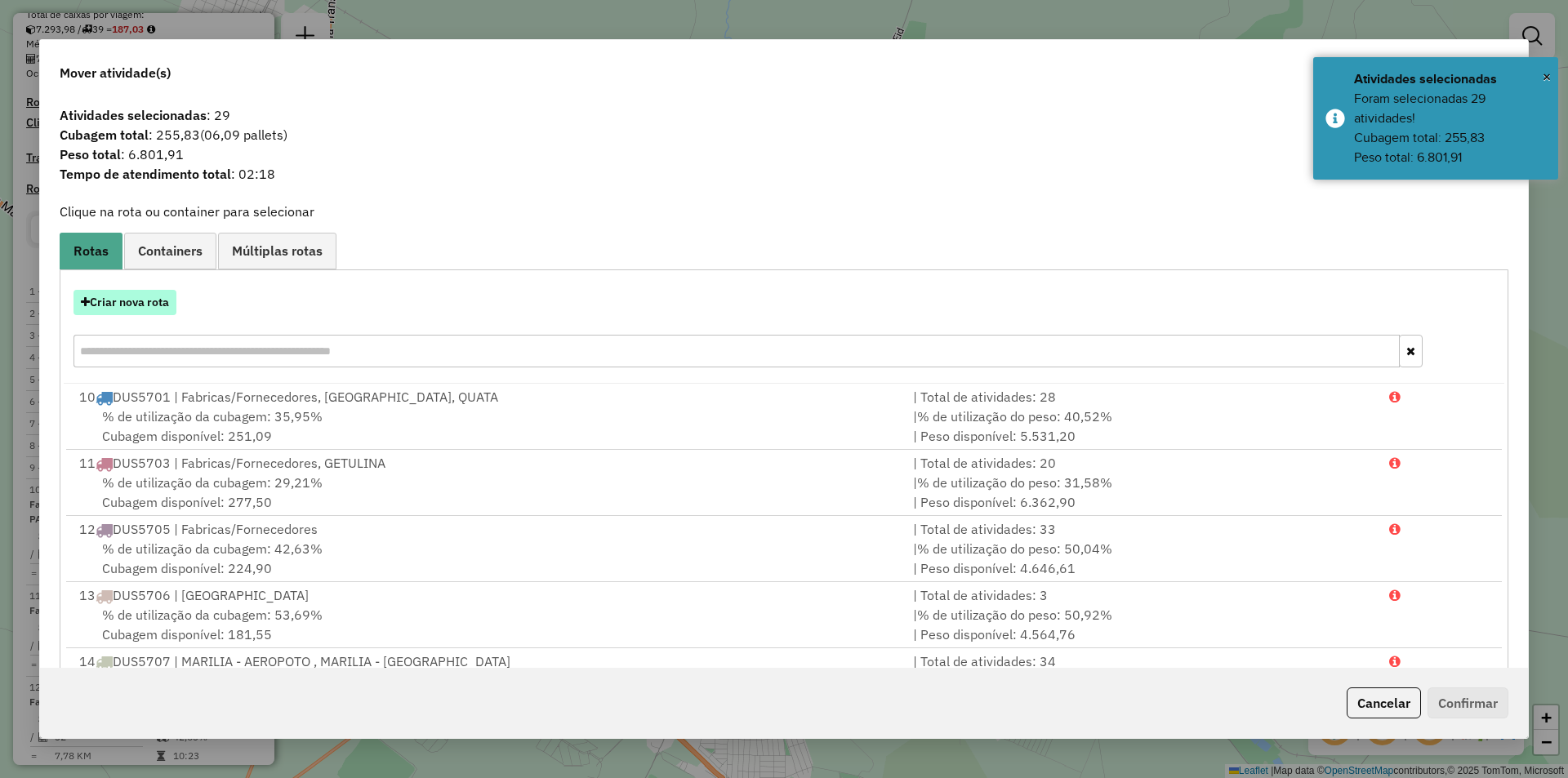
click at [170, 303] on button "Criar nova rota" at bounding box center [125, 302] width 103 height 25
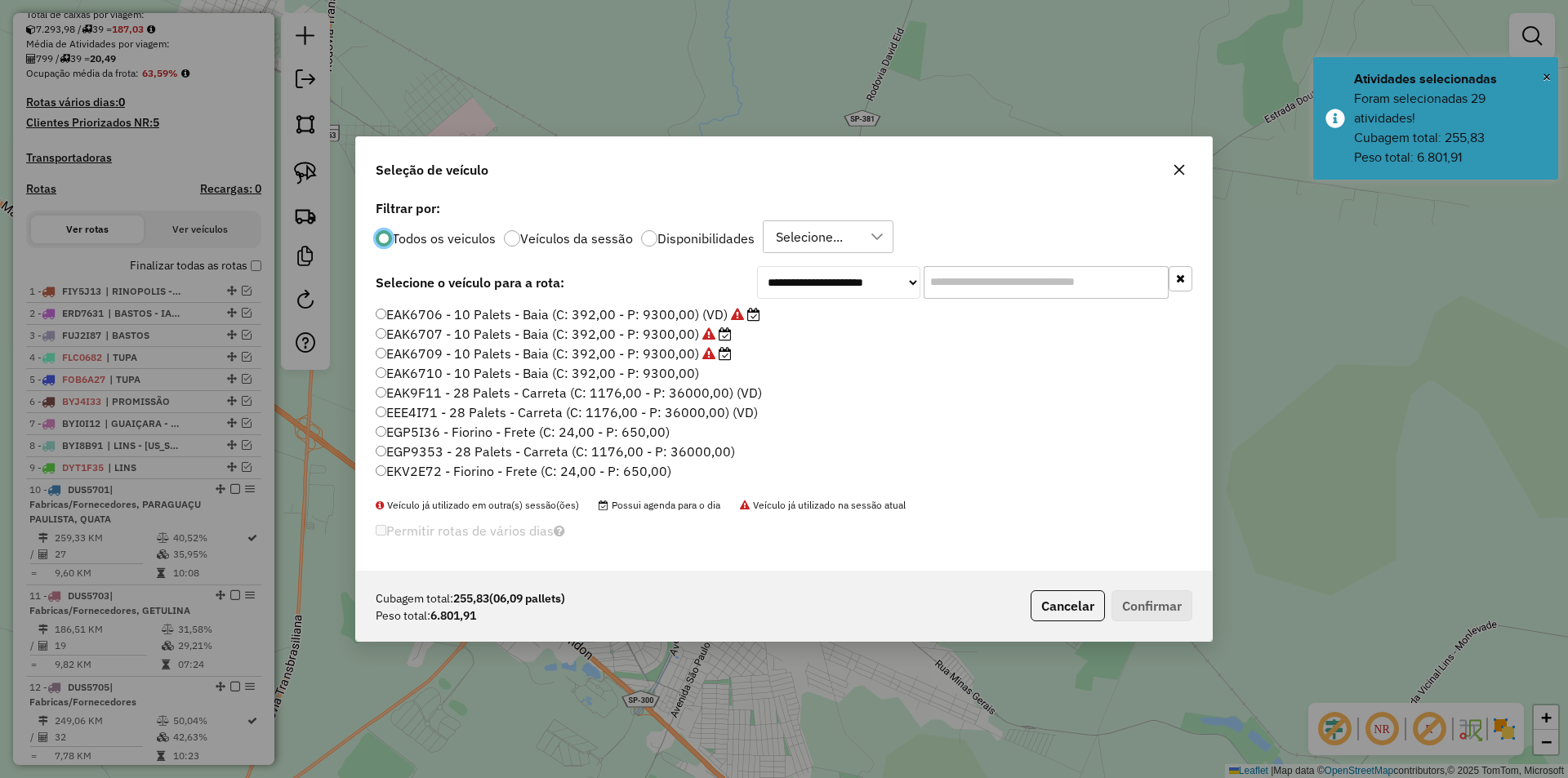
scroll to position [408, 0]
click at [731, 371] on icon at bounding box center [737, 376] width 13 height 13
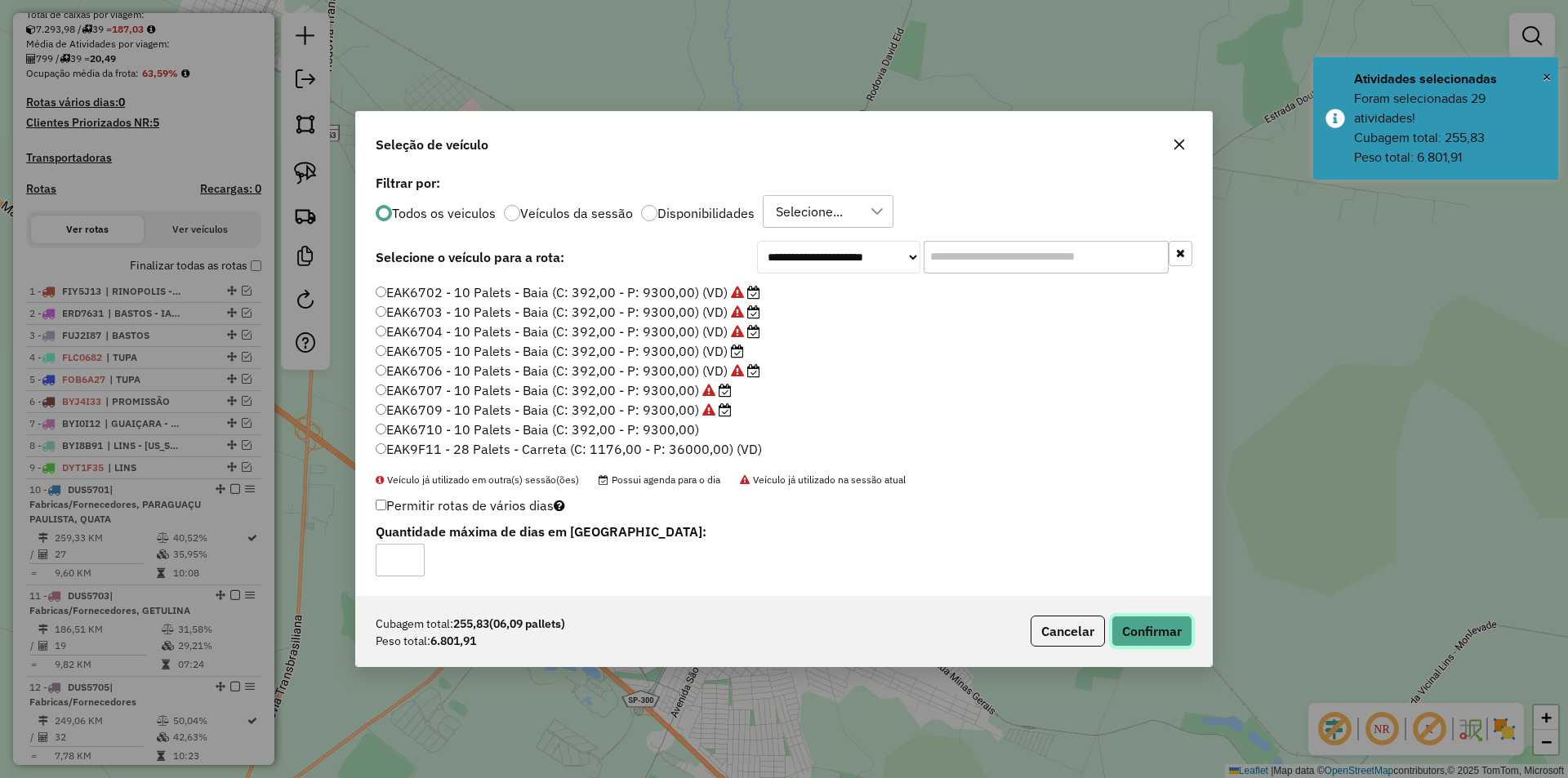
click at [1166, 626] on button "Confirmar" at bounding box center [1152, 632] width 81 height 31
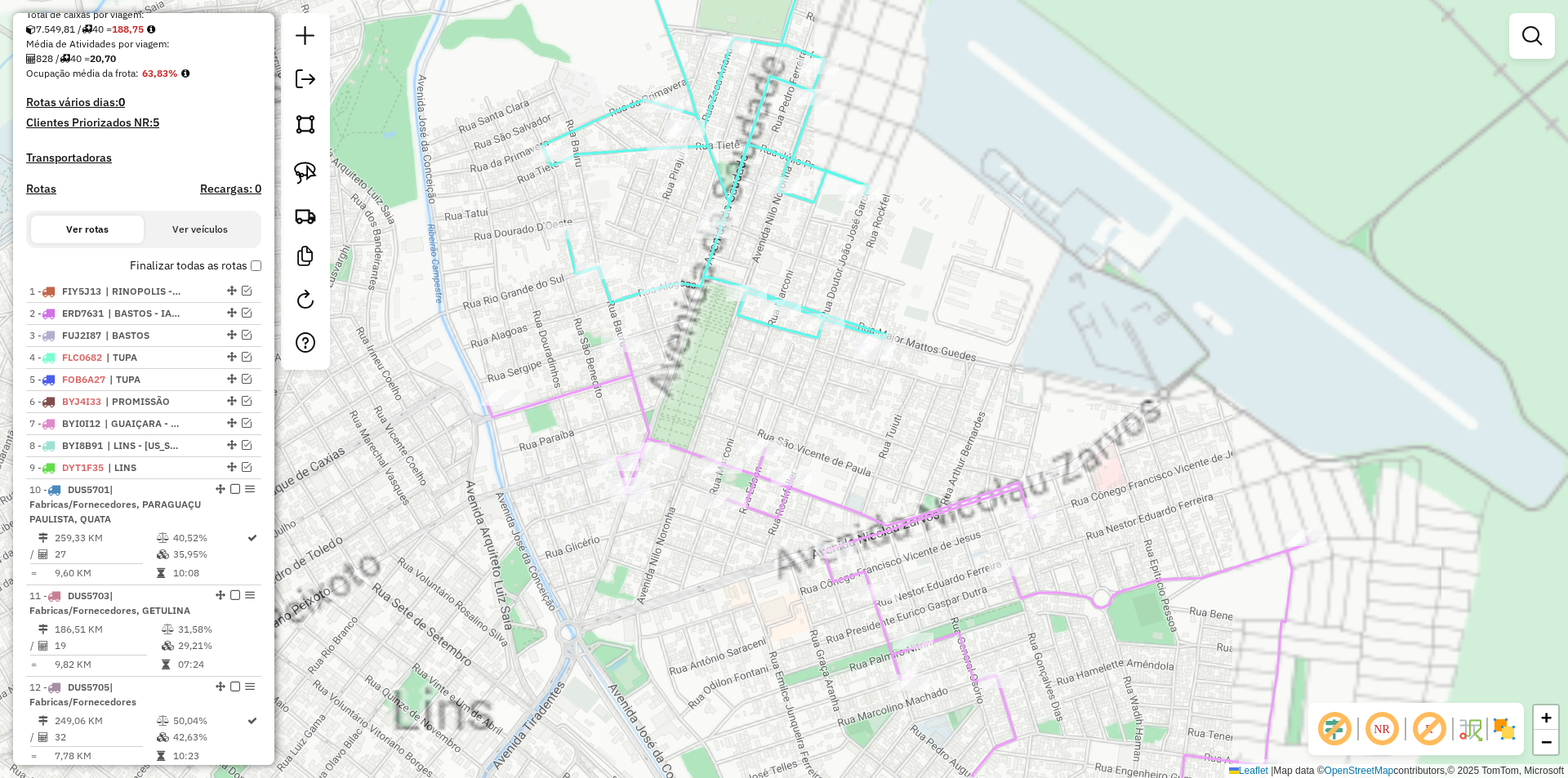
click at [787, 411] on div "Janela de atendimento Grade de atendimento Capacidade Transportadoras Veículos …" at bounding box center [784, 389] width 1568 height 778
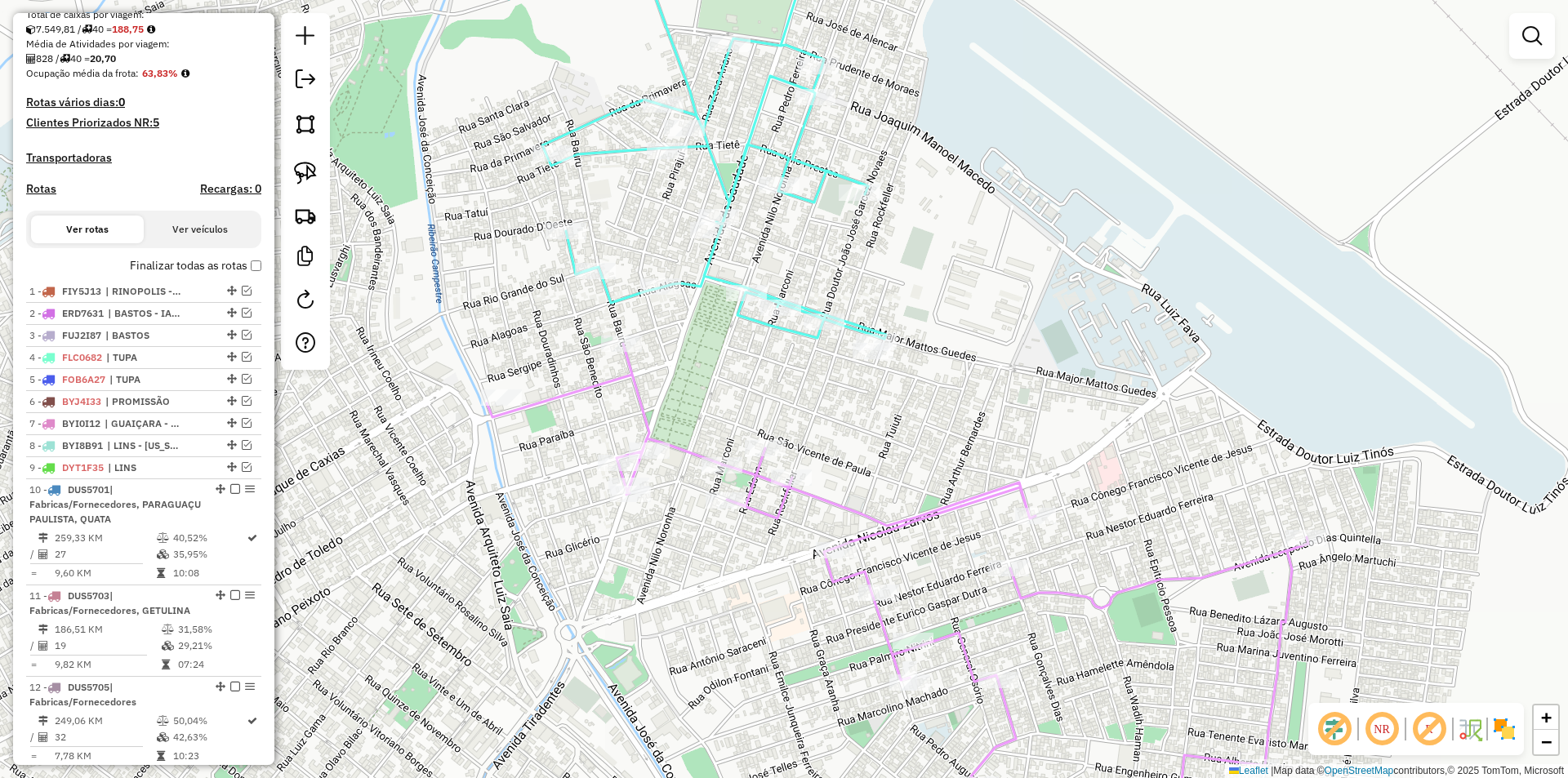
click at [794, 336] on icon at bounding box center [691, 130] width 391 height 417
select select "*********"
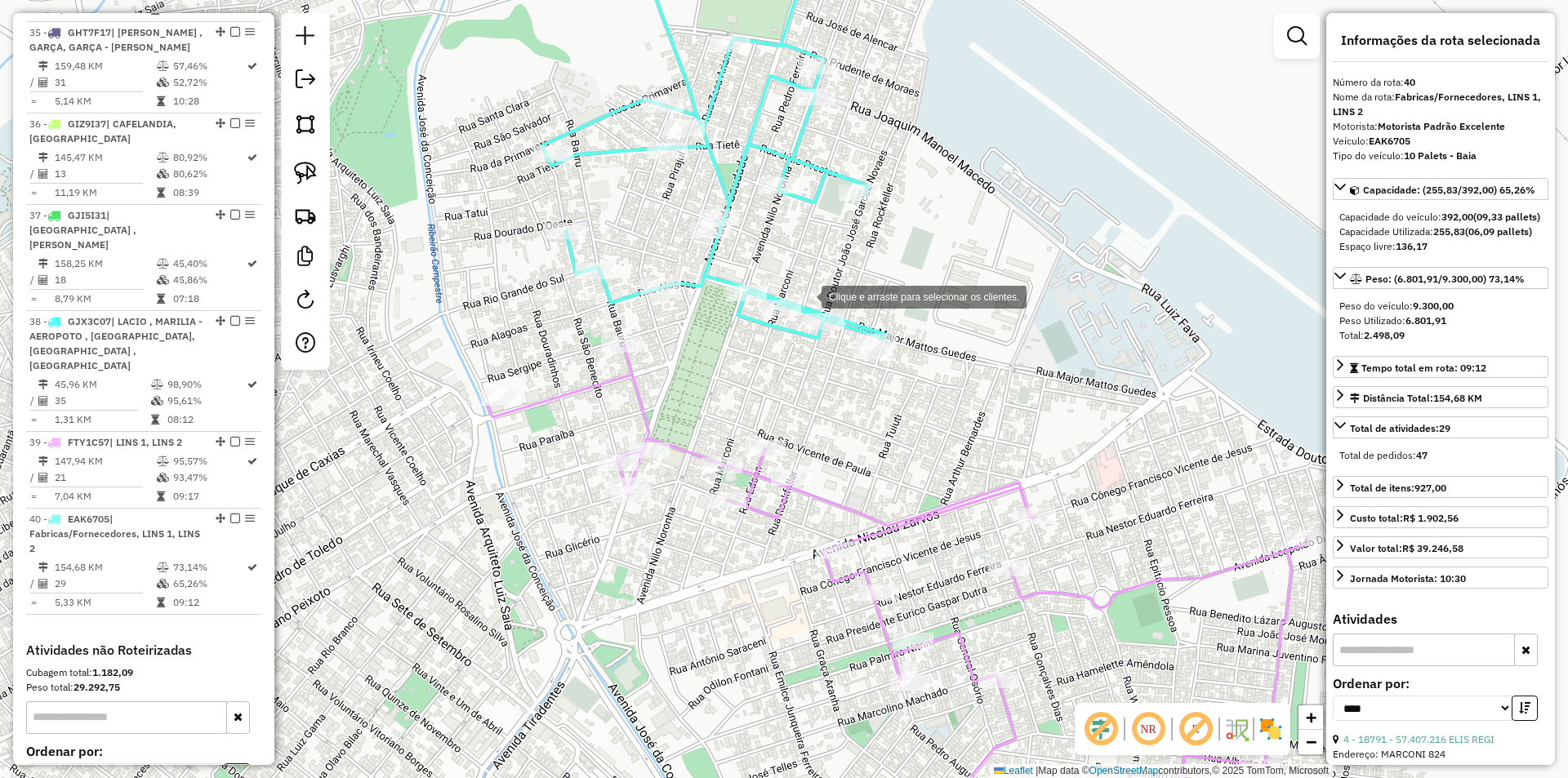
scroll to position [3442, 0]
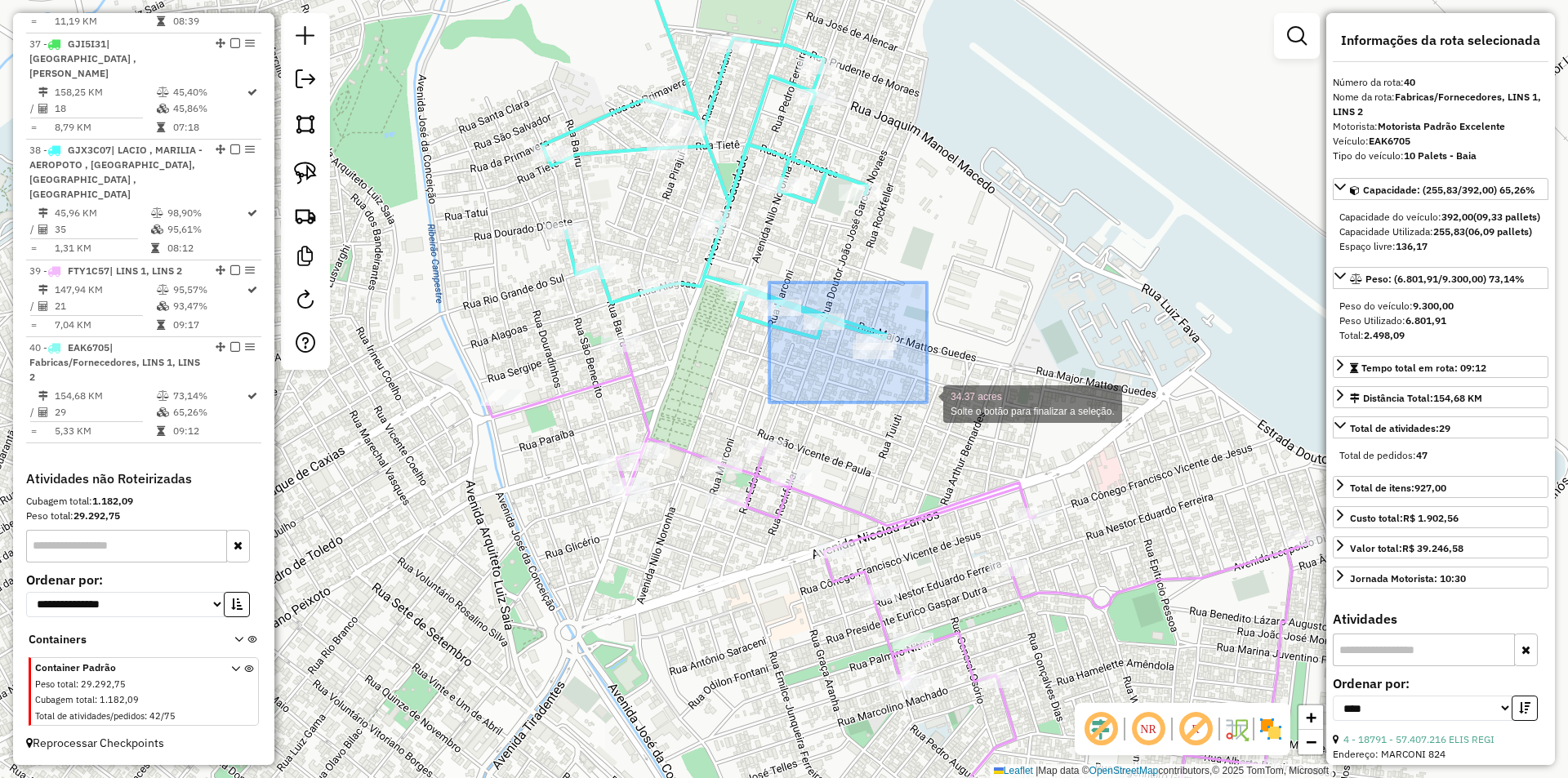
drag, startPoint x: 772, startPoint y: 293, endPoint x: 927, endPoint y: 403, distance: 190.1
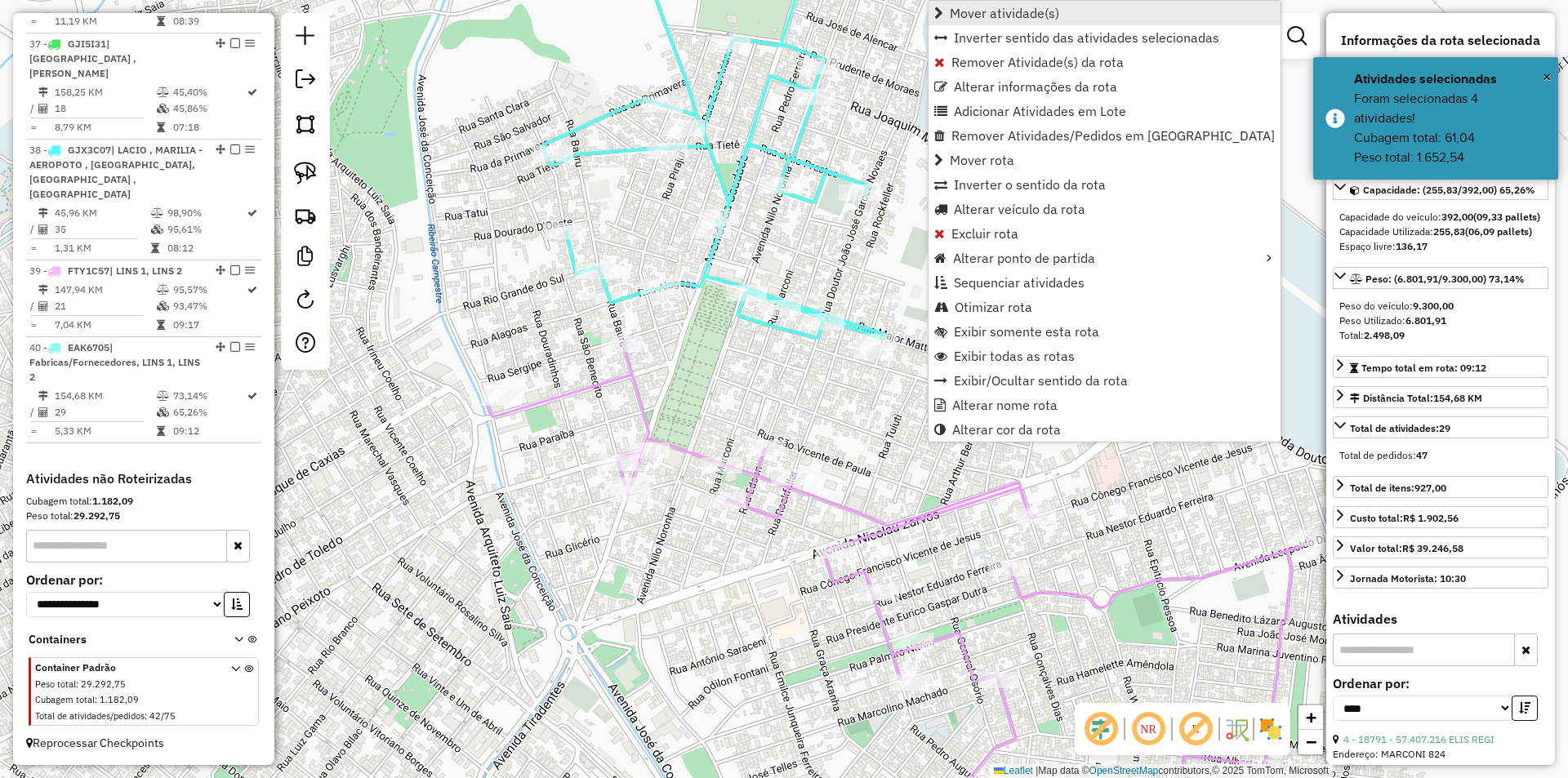
click at [1073, 16] on link "Mover atividade(s)" at bounding box center [1104, 13] width 352 height 25
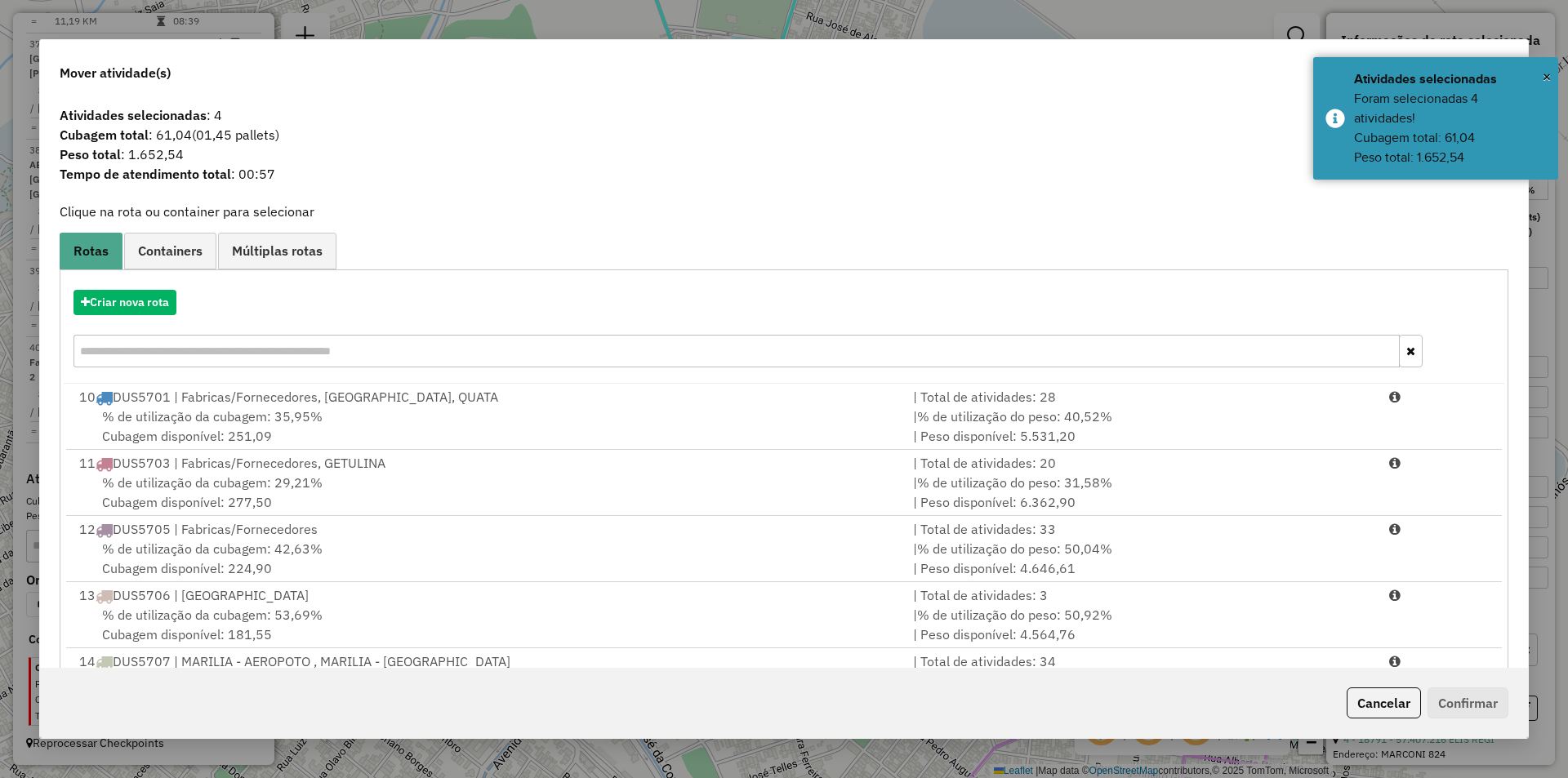
click at [1383, 704] on button "Cancelar" at bounding box center [1384, 703] width 74 height 31
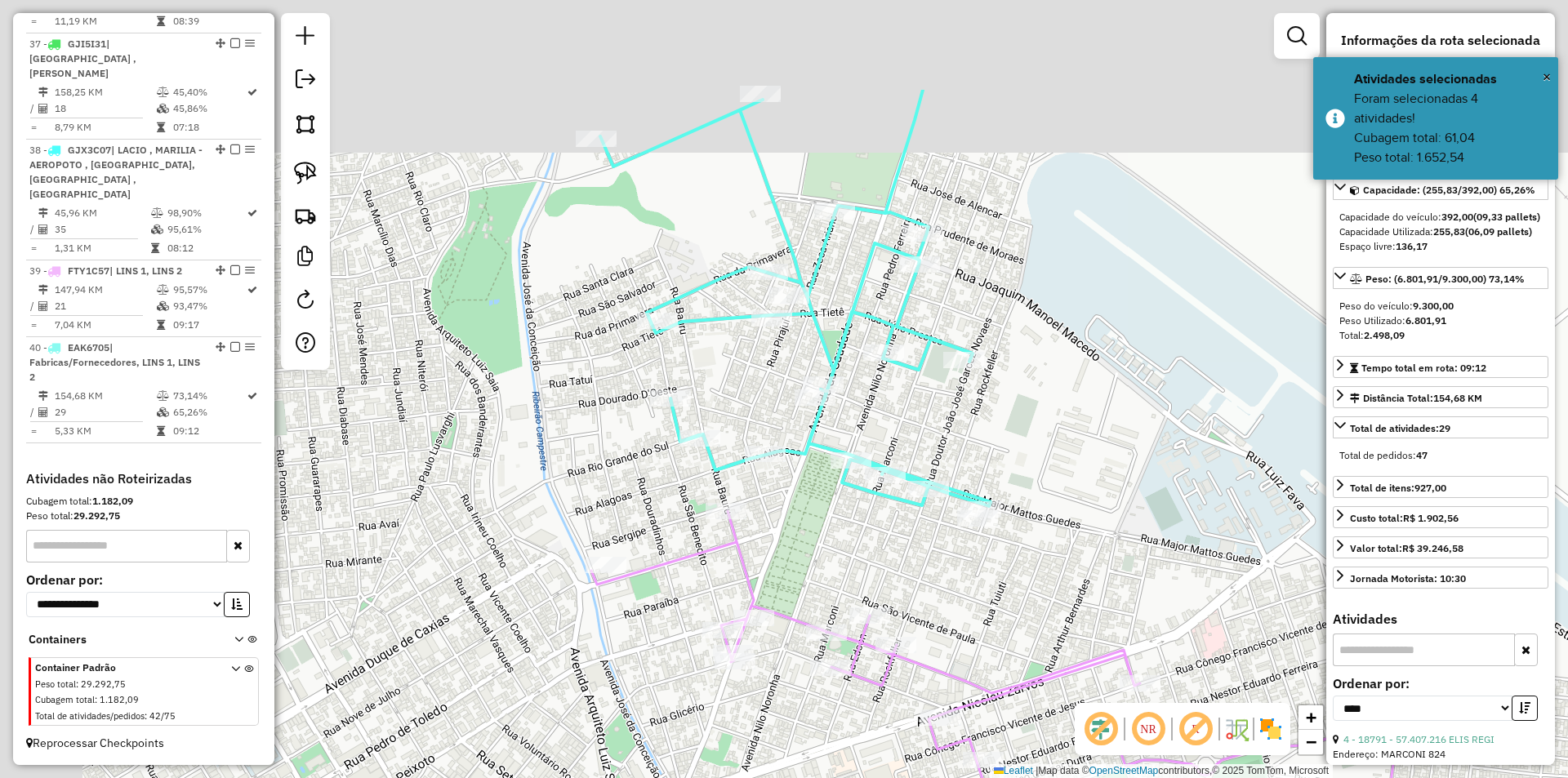
drag, startPoint x: 700, startPoint y: 383, endPoint x: 805, endPoint y: 552, distance: 199.0
click at [805, 552] on div "Janela de atendimento Grade de atendimento Capacidade Transportadoras Veículos …" at bounding box center [784, 389] width 1568 height 778
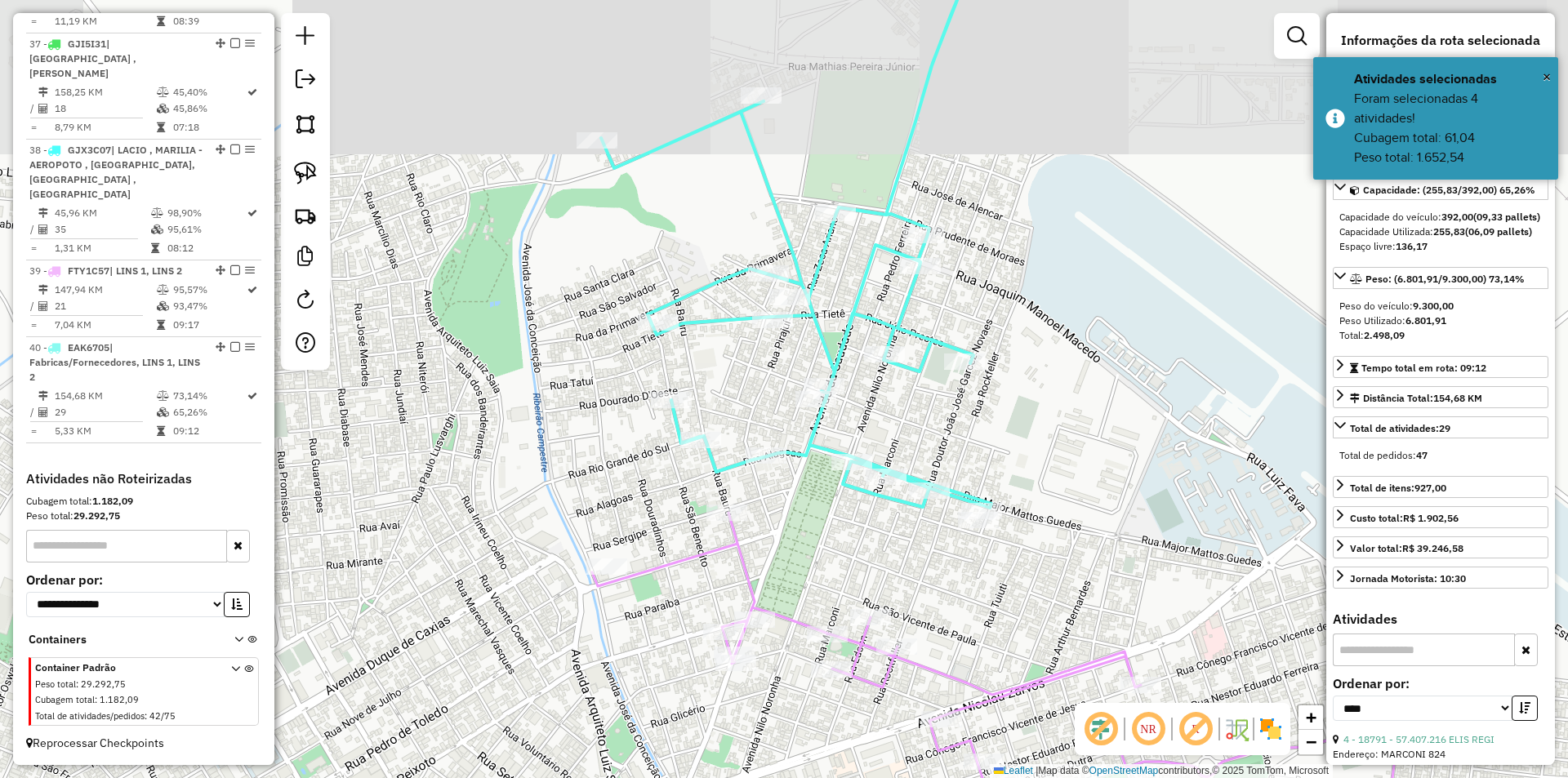
click at [820, 506] on div "Janela de atendimento Grade de atendimento Capacidade Transportadoras Veículos …" at bounding box center [784, 389] width 1568 height 778
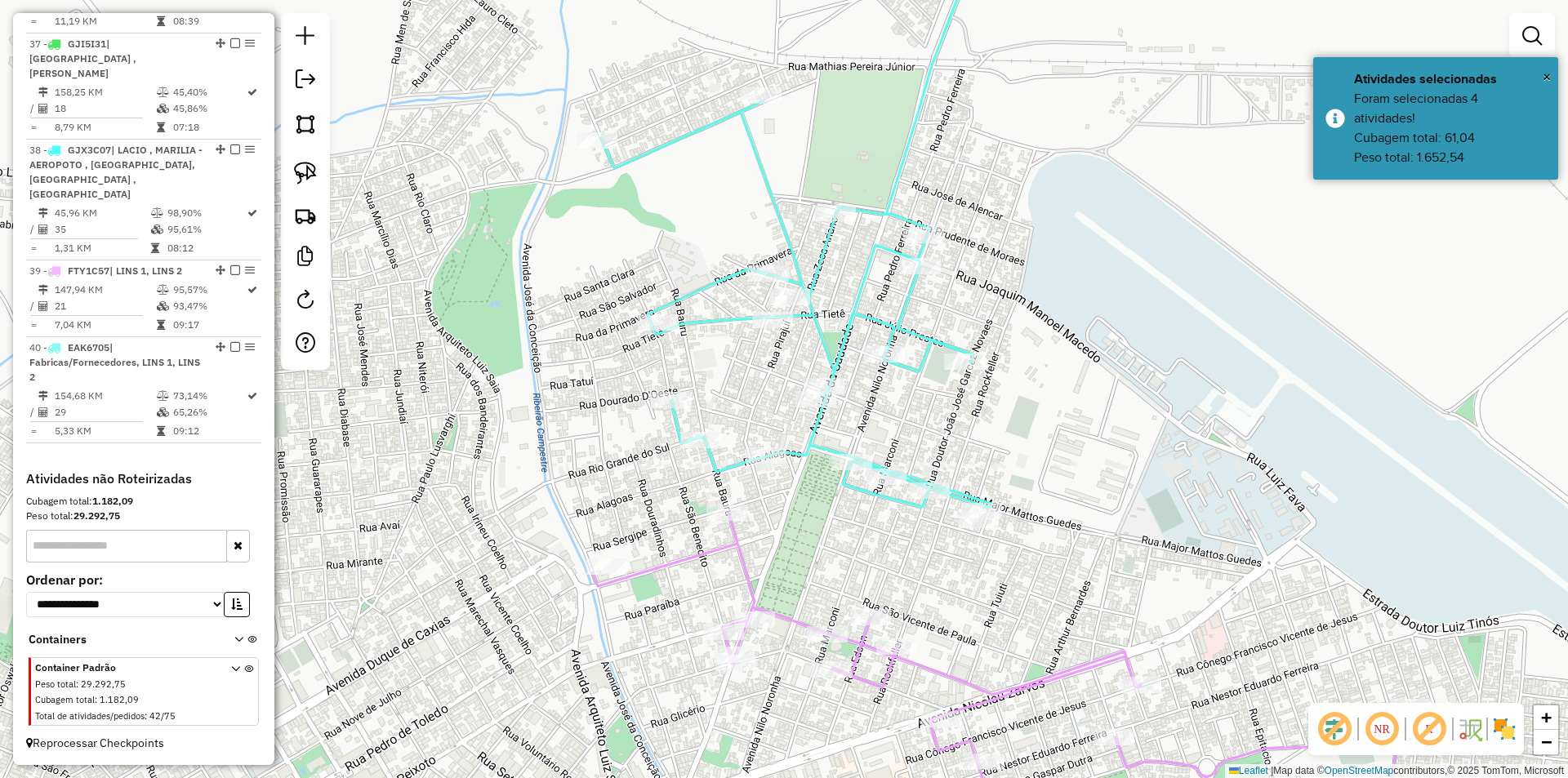
click at [795, 448] on icon at bounding box center [803, 215] width 403 height 586
select select "*********"
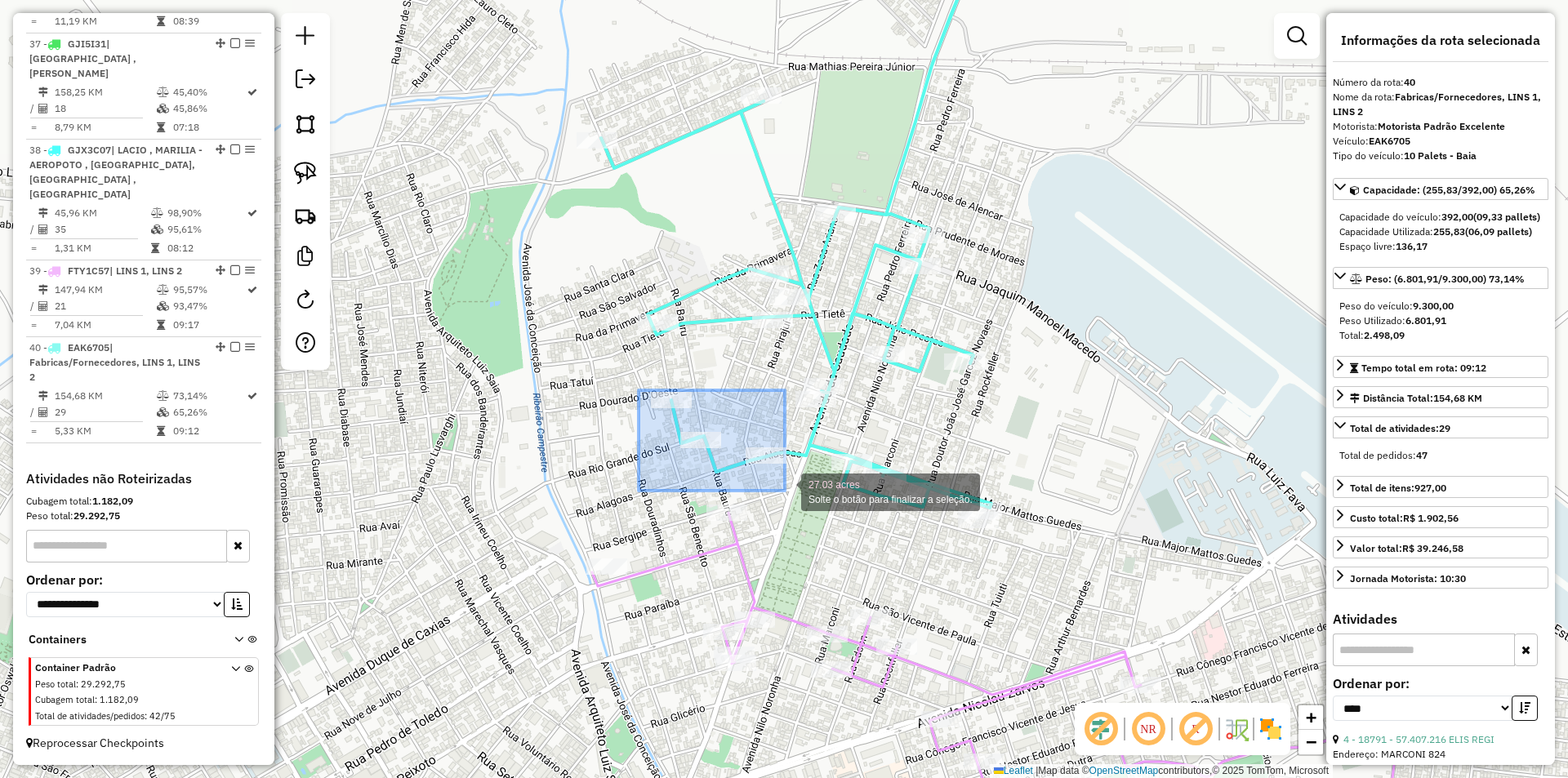
drag, startPoint x: 638, startPoint y: 391, endPoint x: 786, endPoint y: 490, distance: 178.1
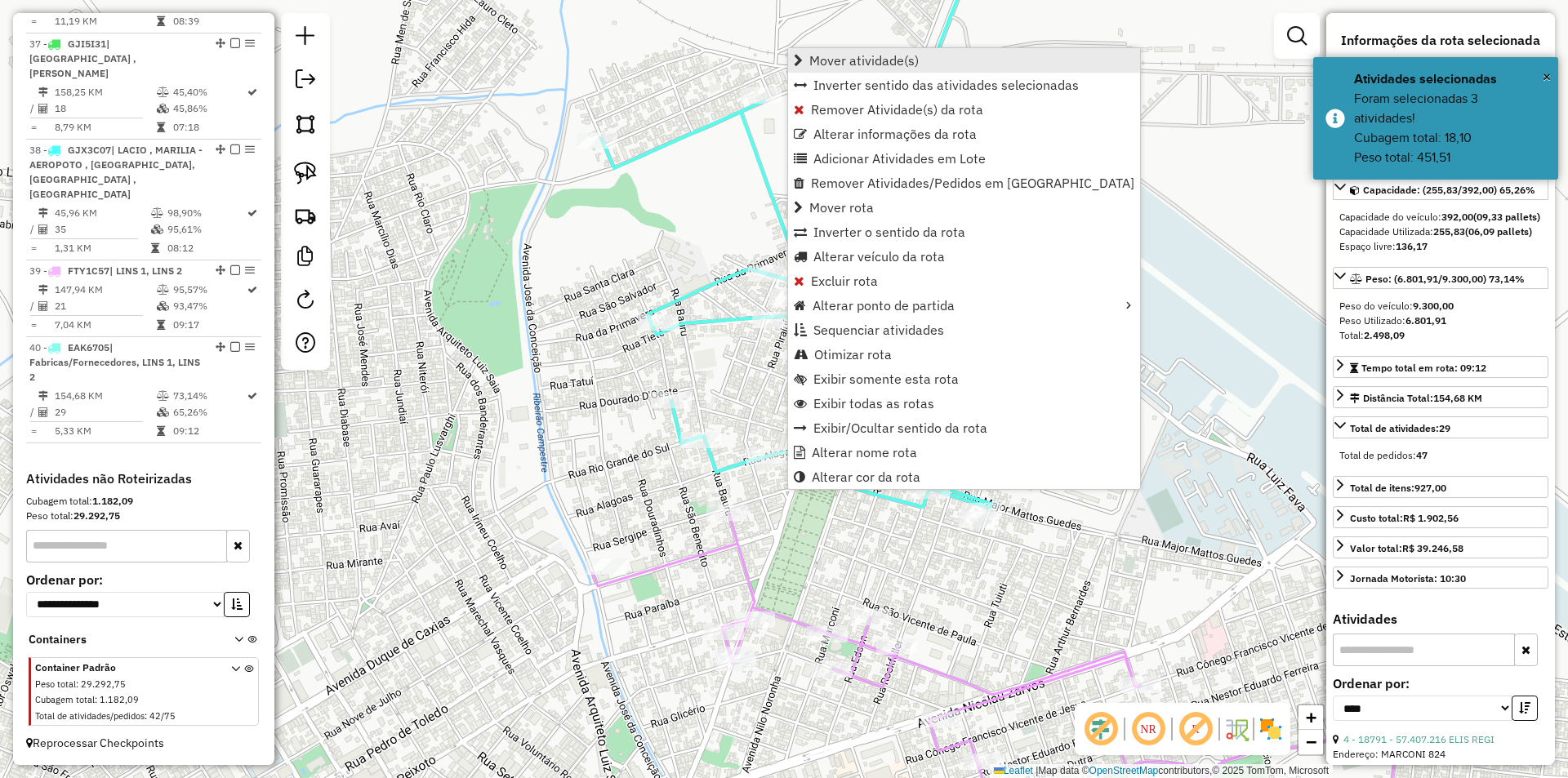
click at [941, 68] on link "Mover atividade(s)" at bounding box center [964, 60] width 352 height 25
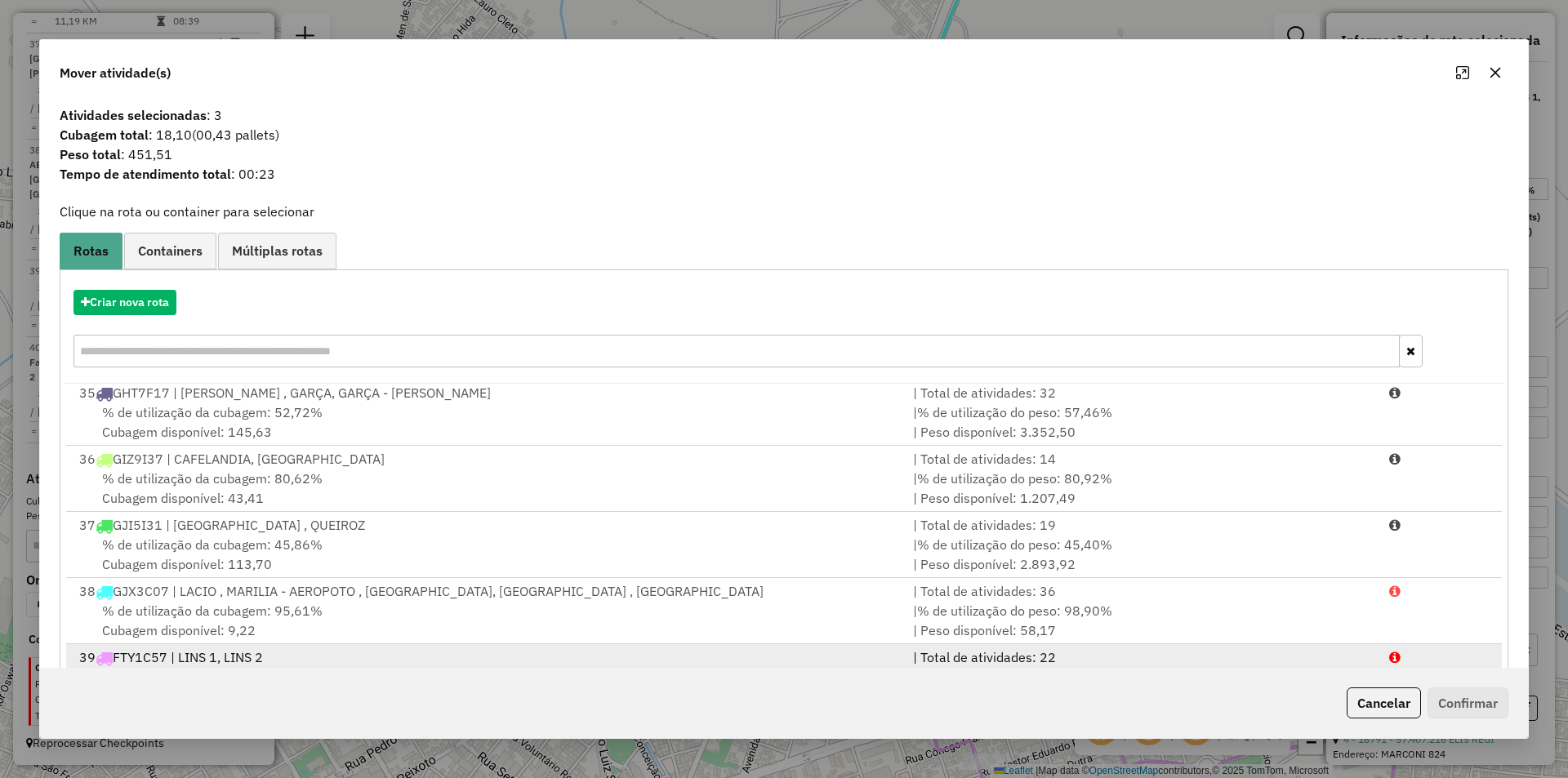
scroll to position [70, 0]
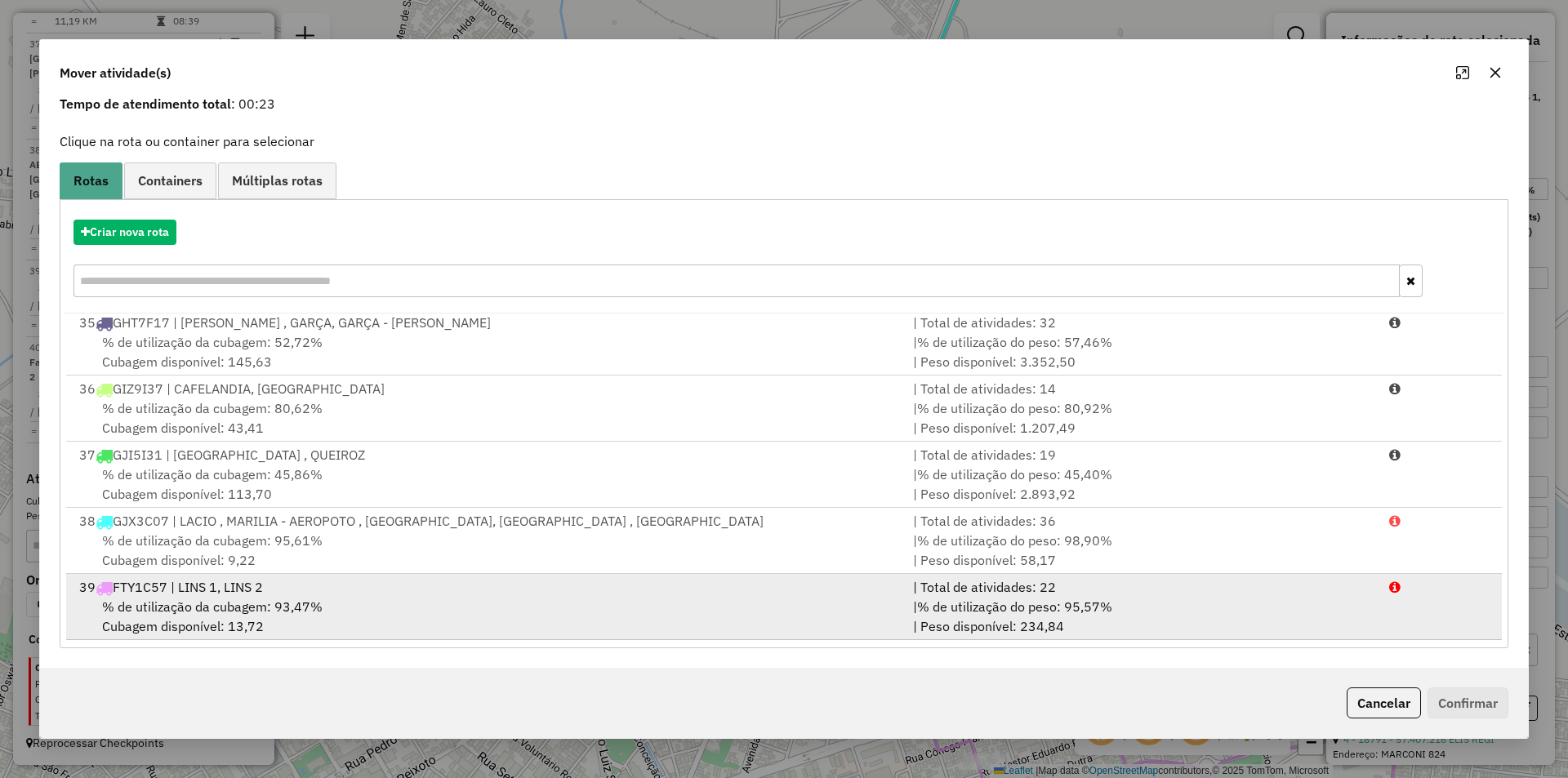
click at [477, 613] on div "% de utilização da cubagem: 93,47% Cubagem disponível: 13,72" at bounding box center [486, 616] width 834 height 39
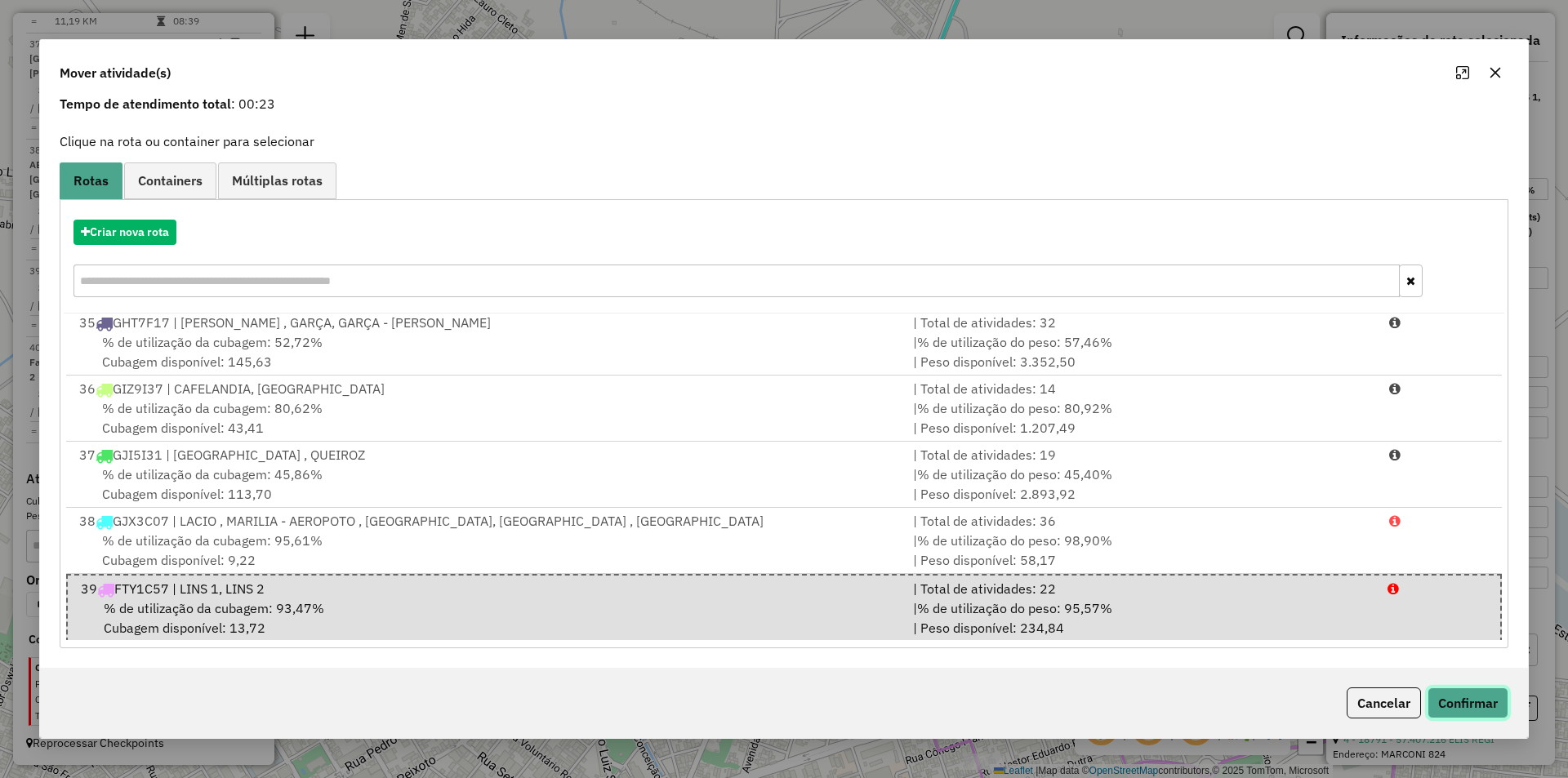
click at [1474, 707] on button "Confirmar" at bounding box center [1468, 703] width 81 height 31
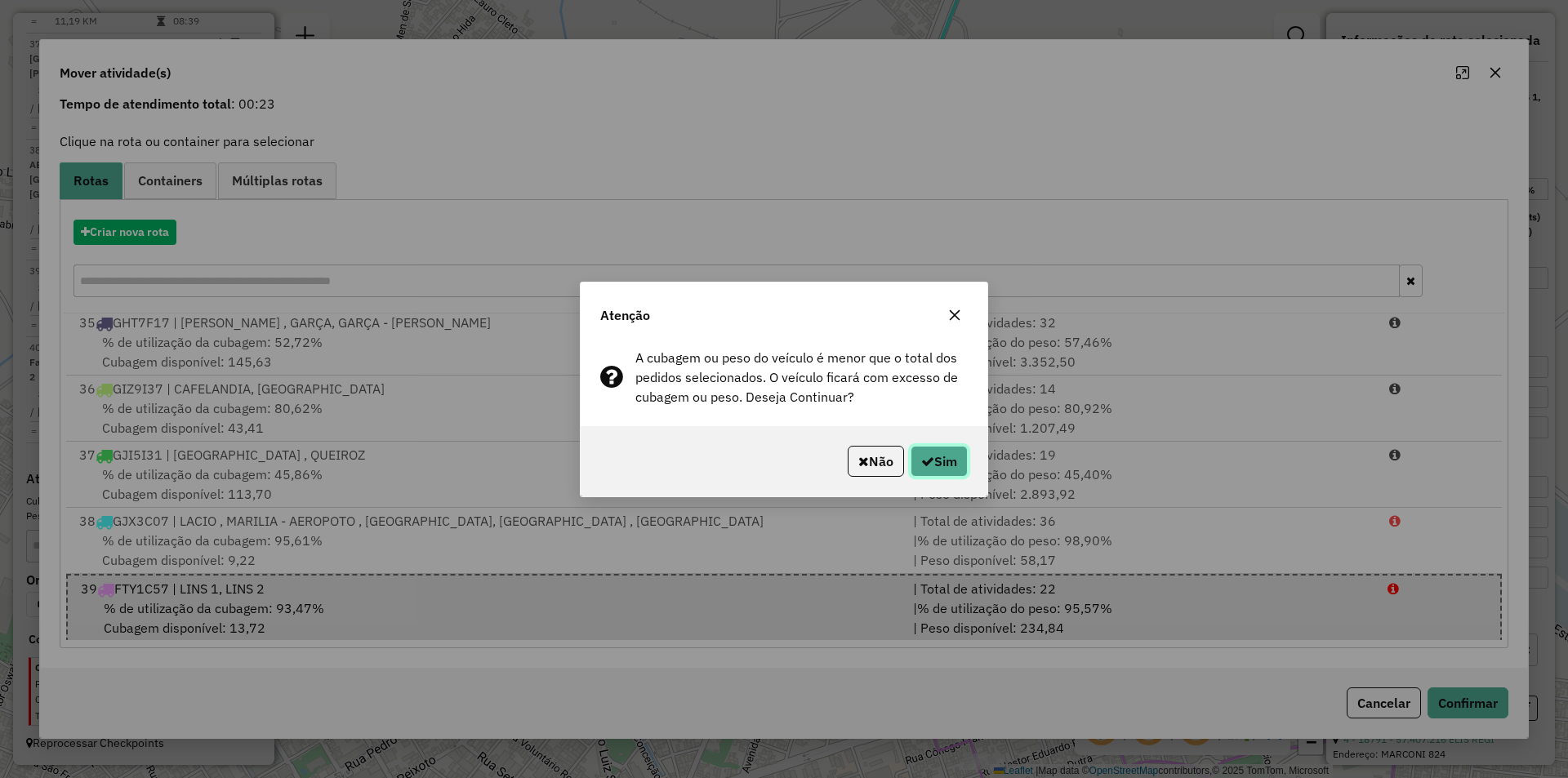
click at [951, 452] on button "Sim" at bounding box center [940, 462] width 57 height 31
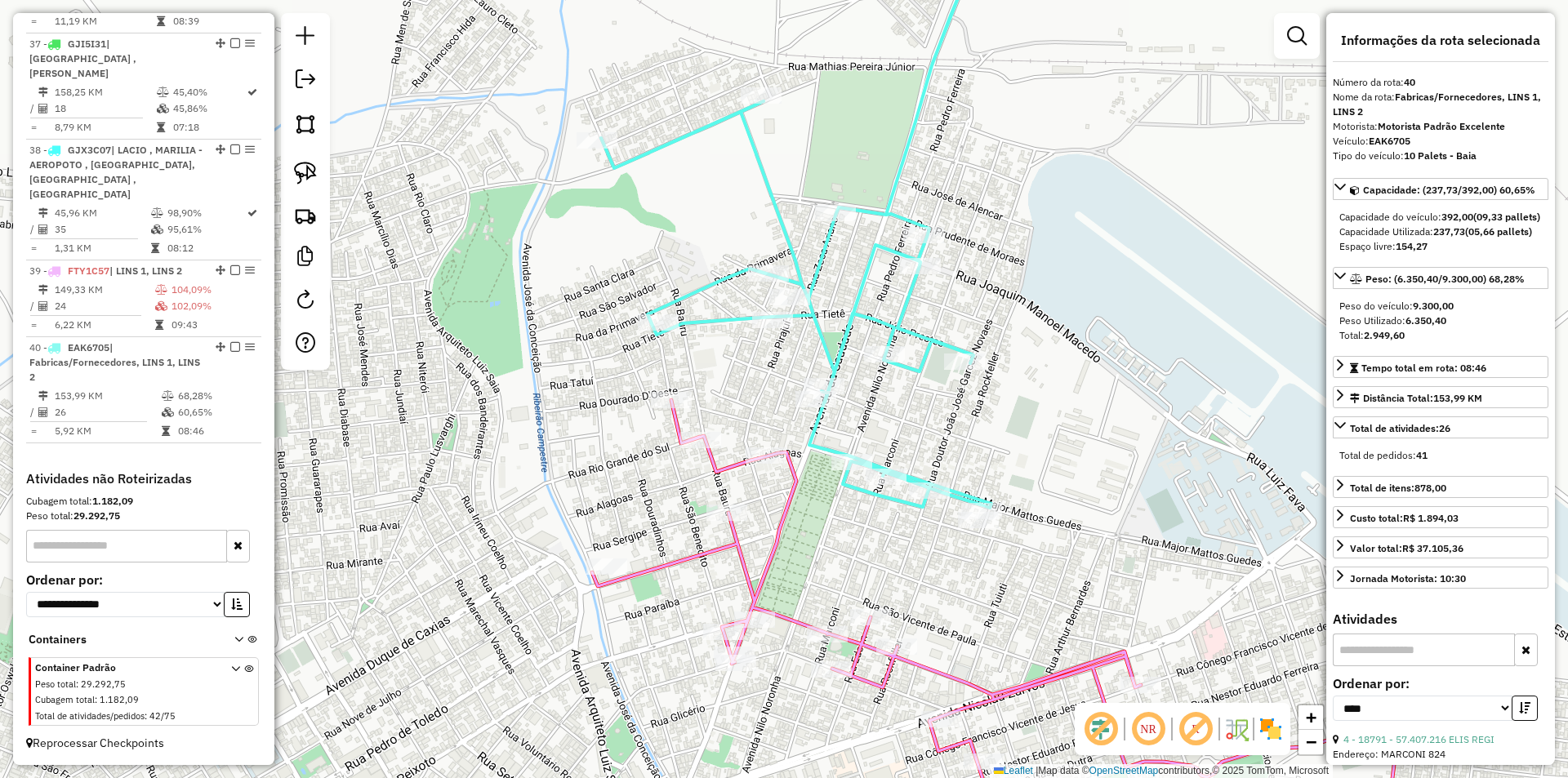
click at [822, 334] on icon at bounding box center [803, 215] width 403 height 586
click at [729, 456] on div "Janela de atendimento Grade de atendimento Capacidade Transportadoras Veículos …" at bounding box center [784, 389] width 1568 height 778
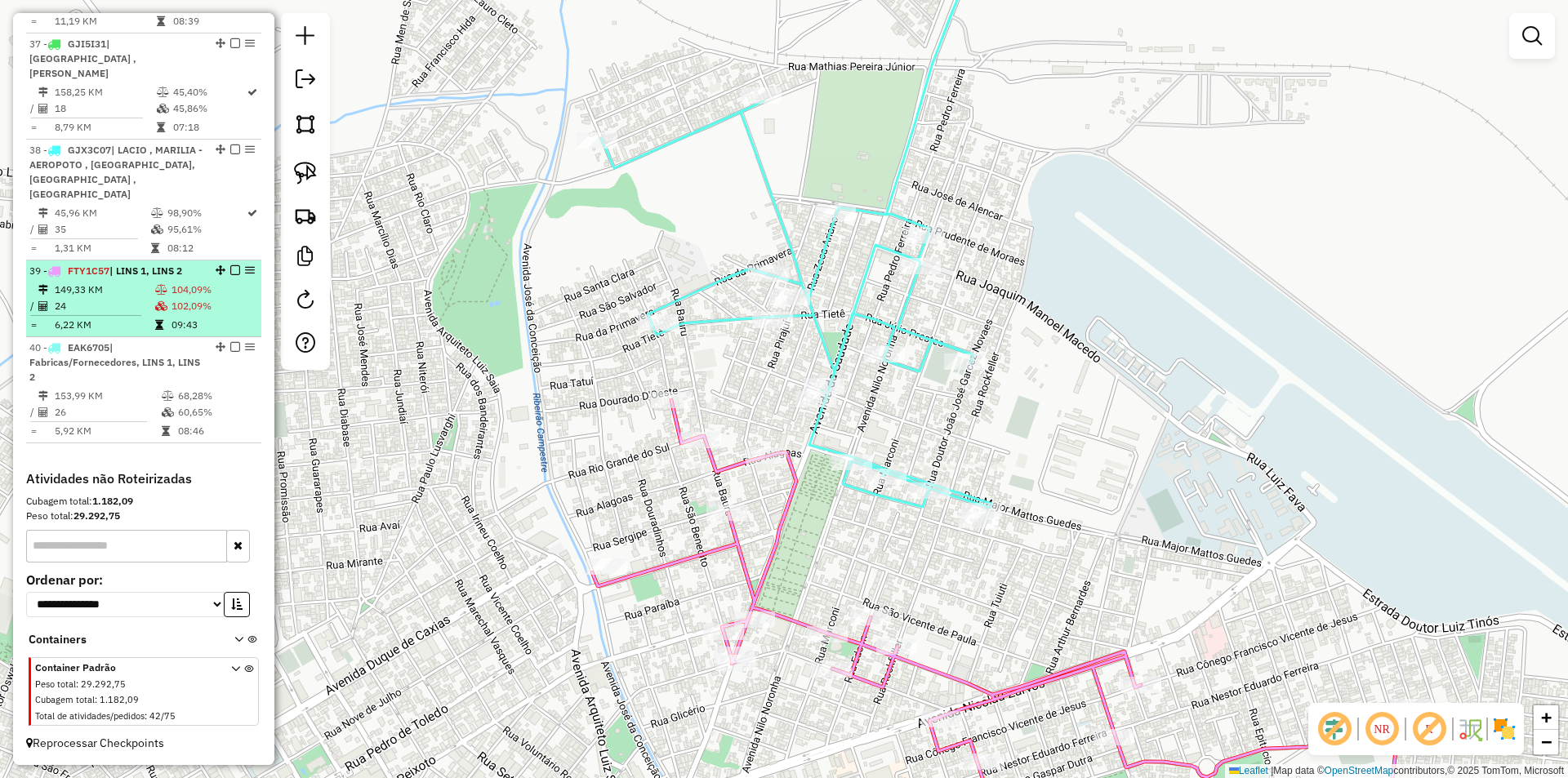
select select "*********"
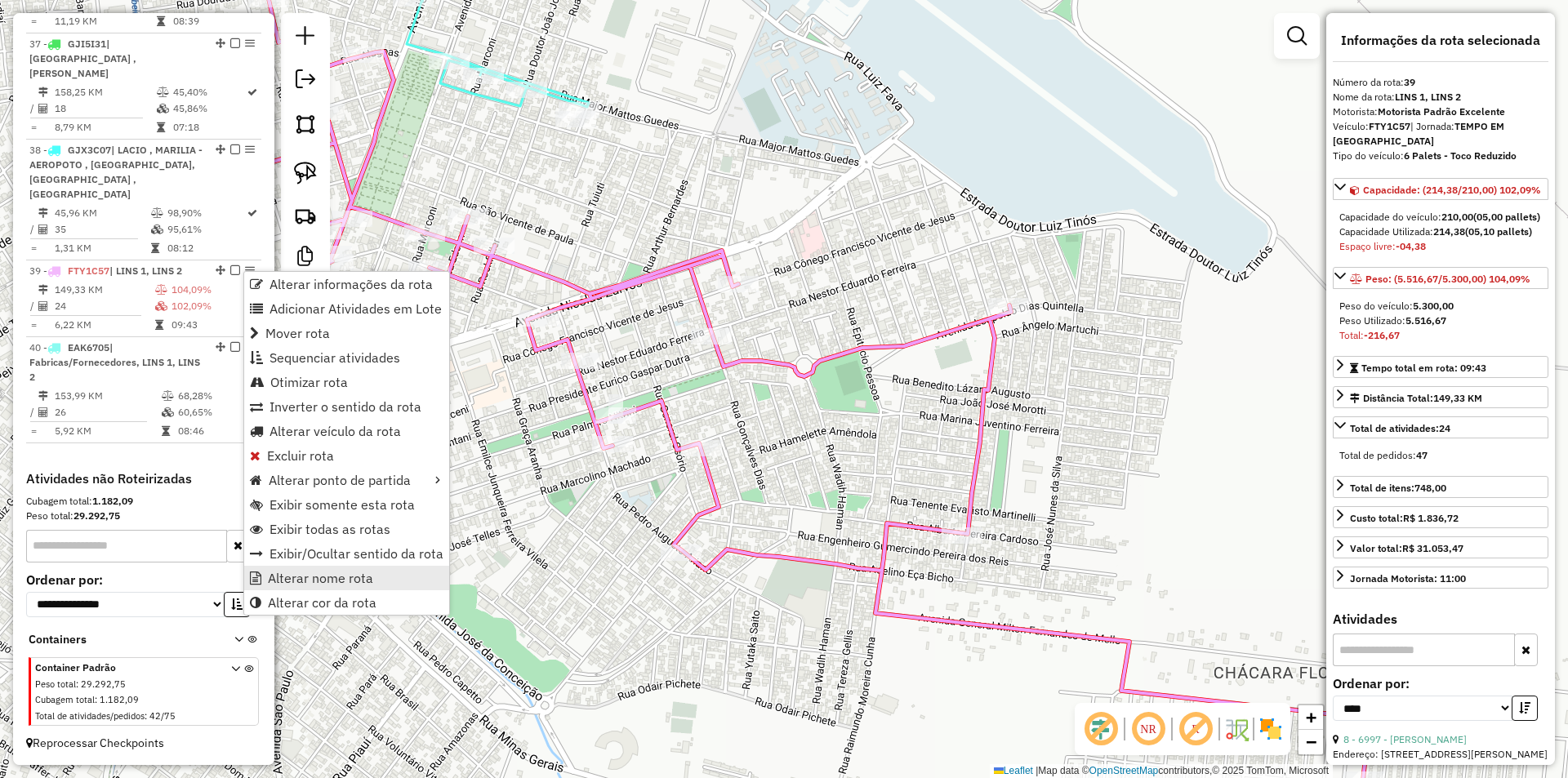
click at [312, 584] on span "Alterar nome rota" at bounding box center [321, 578] width 105 height 13
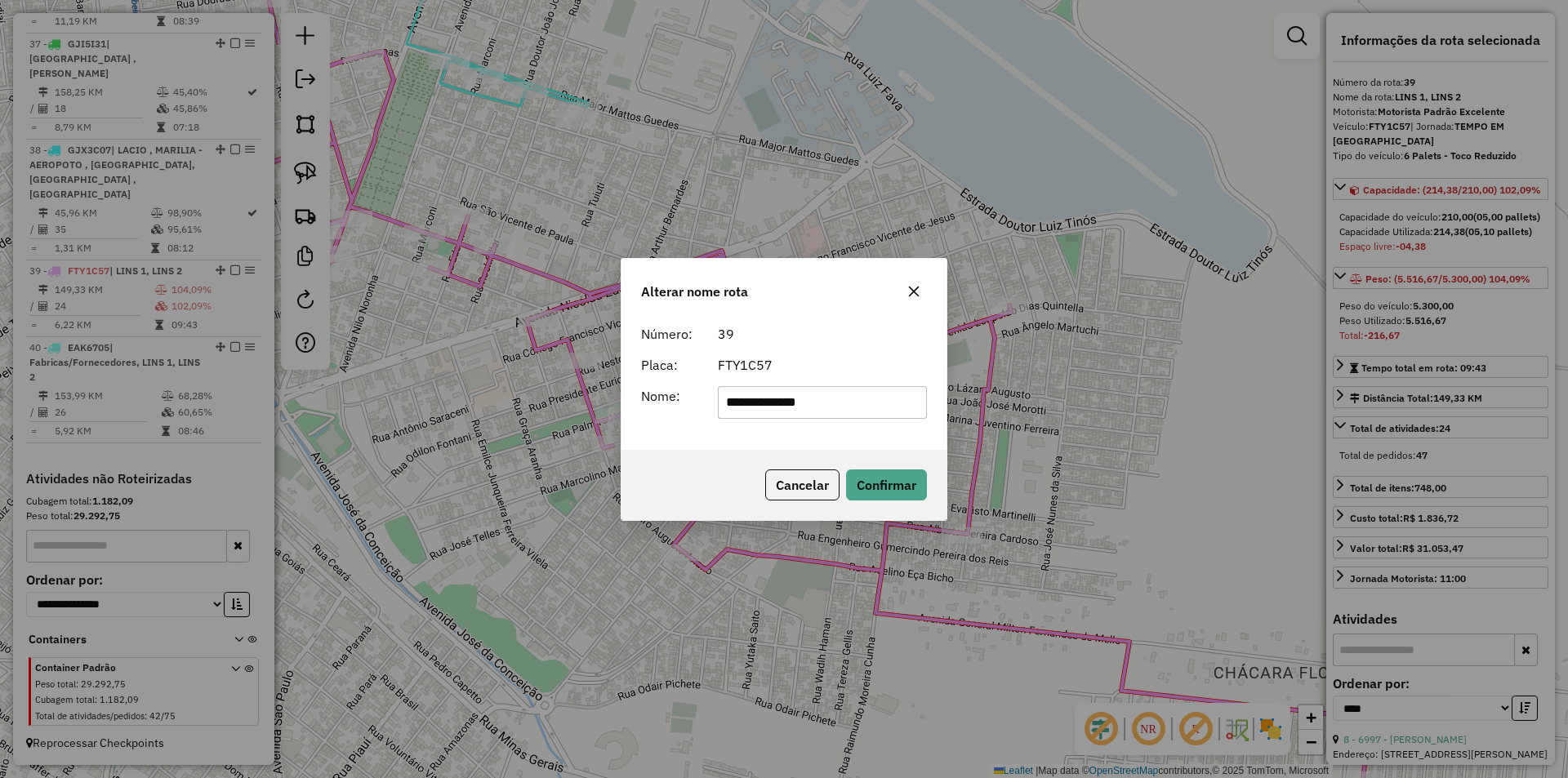
drag, startPoint x: 761, startPoint y: 401, endPoint x: 942, endPoint y: 400, distance: 181.0
click at [942, 400] on div "**********" at bounding box center [784, 383] width 325 height 132
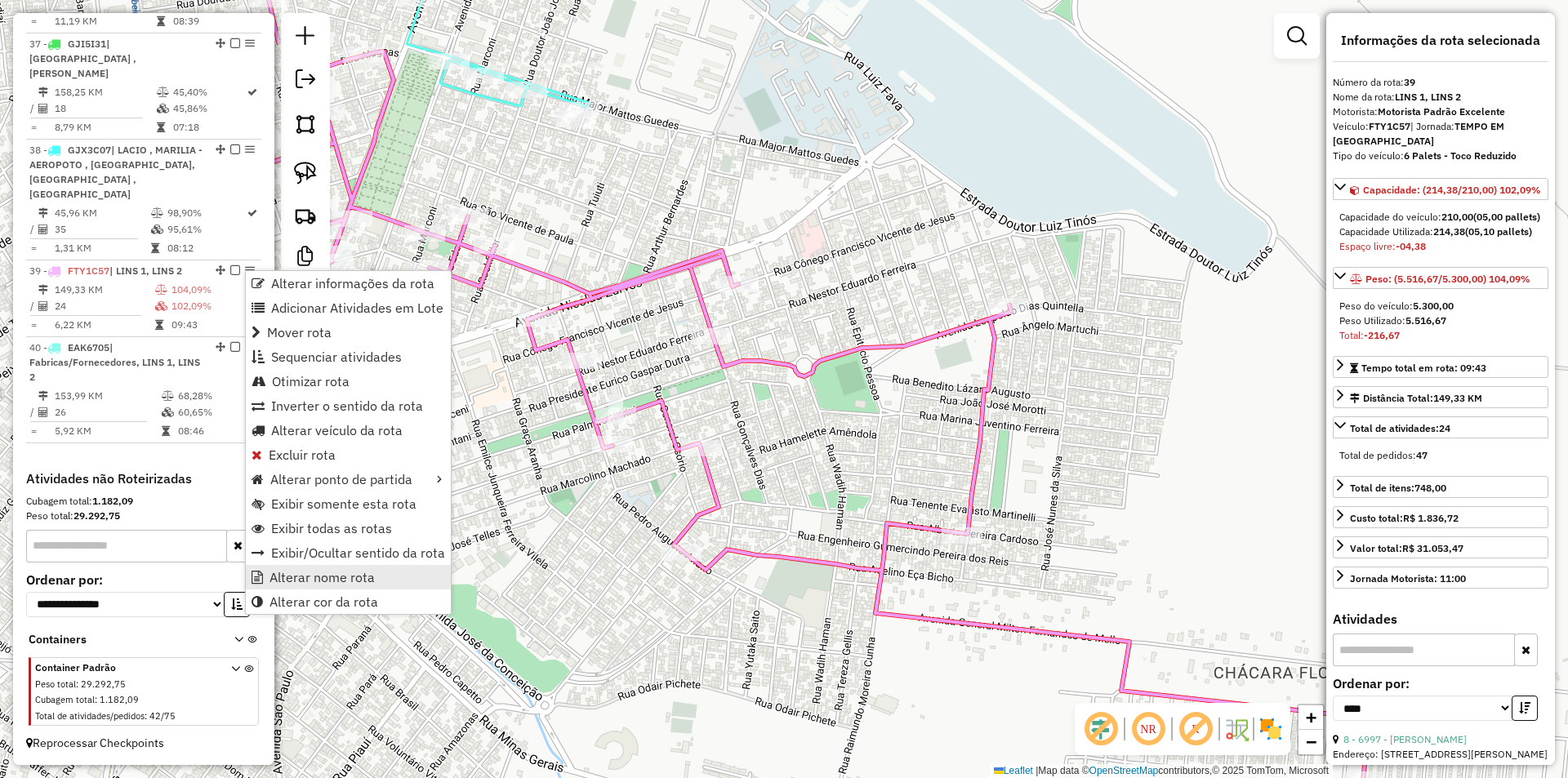
click at [337, 572] on span "Alterar nome rota" at bounding box center [322, 577] width 105 height 13
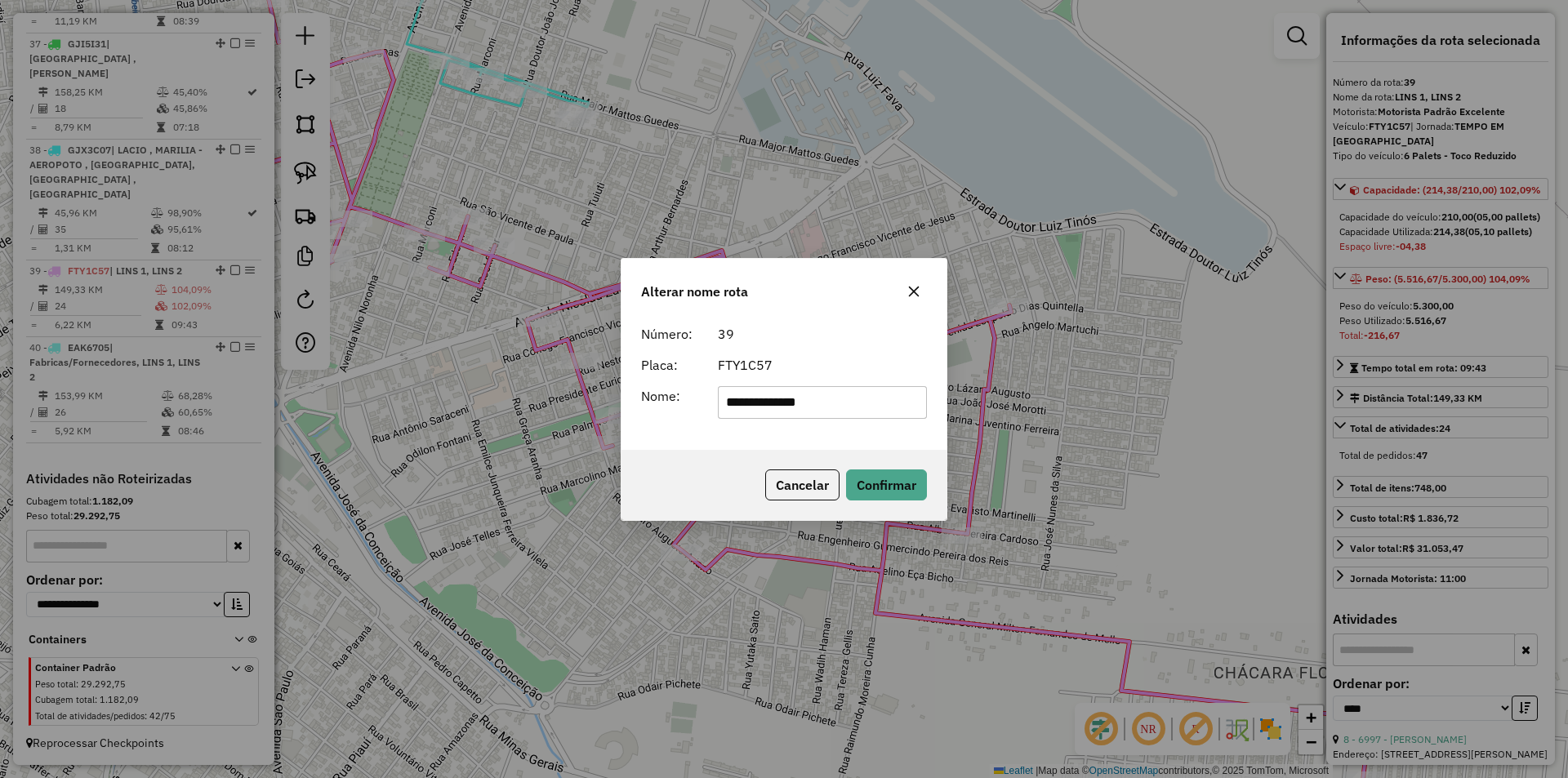
drag, startPoint x: 753, startPoint y: 398, endPoint x: 899, endPoint y: 398, distance: 146.0
click at [897, 398] on input "**********" at bounding box center [822, 402] width 210 height 32
type input "****"
click at [866, 383] on form "Número: 39 Placa: FTY1C57 Nome: ****" at bounding box center [784, 371] width 286 height 95
click at [884, 474] on button "Confirmar" at bounding box center [887, 485] width 81 height 31
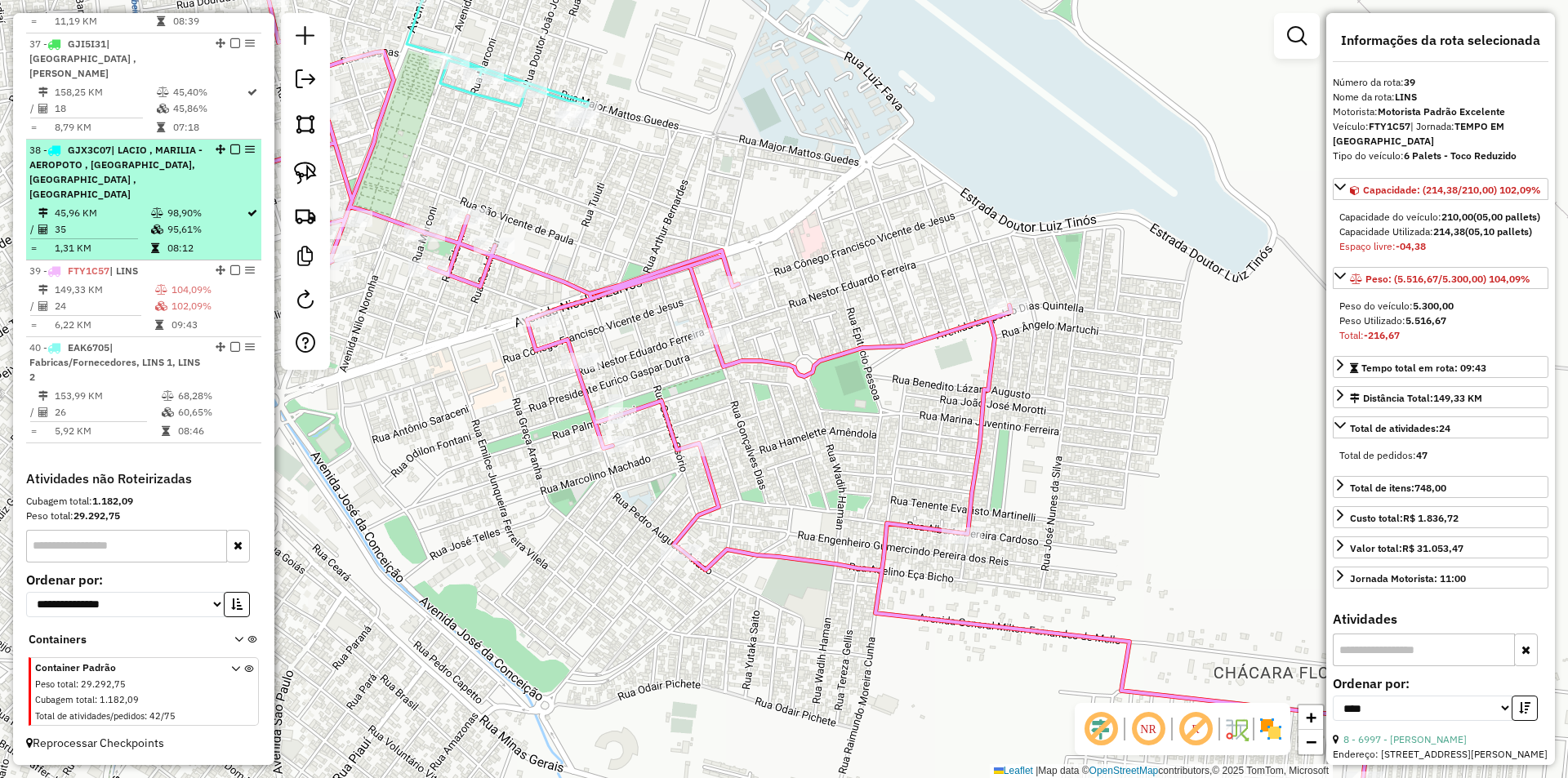
click at [230, 271] on em at bounding box center [235, 270] width 10 height 10
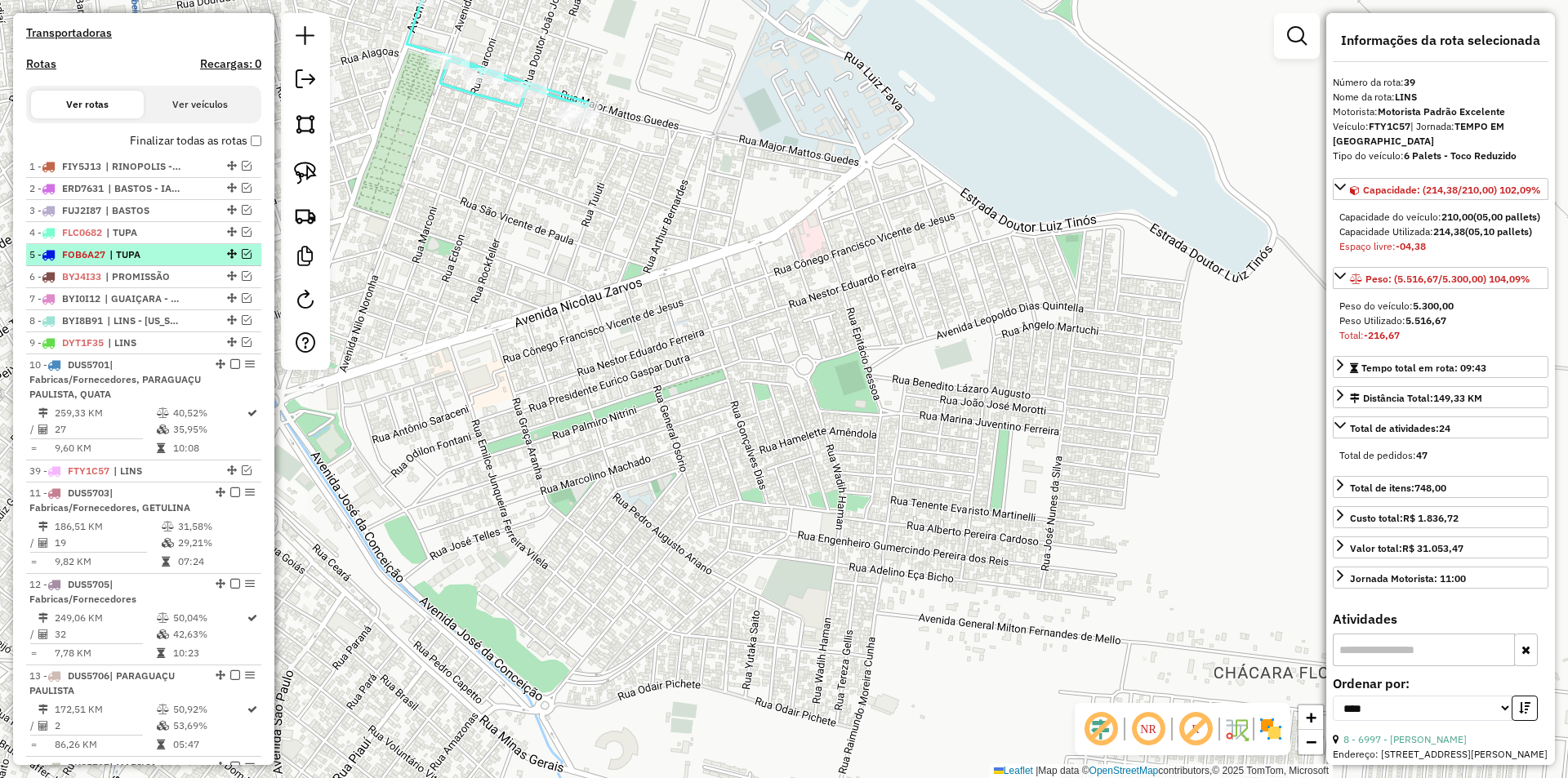
scroll to position [365, 0]
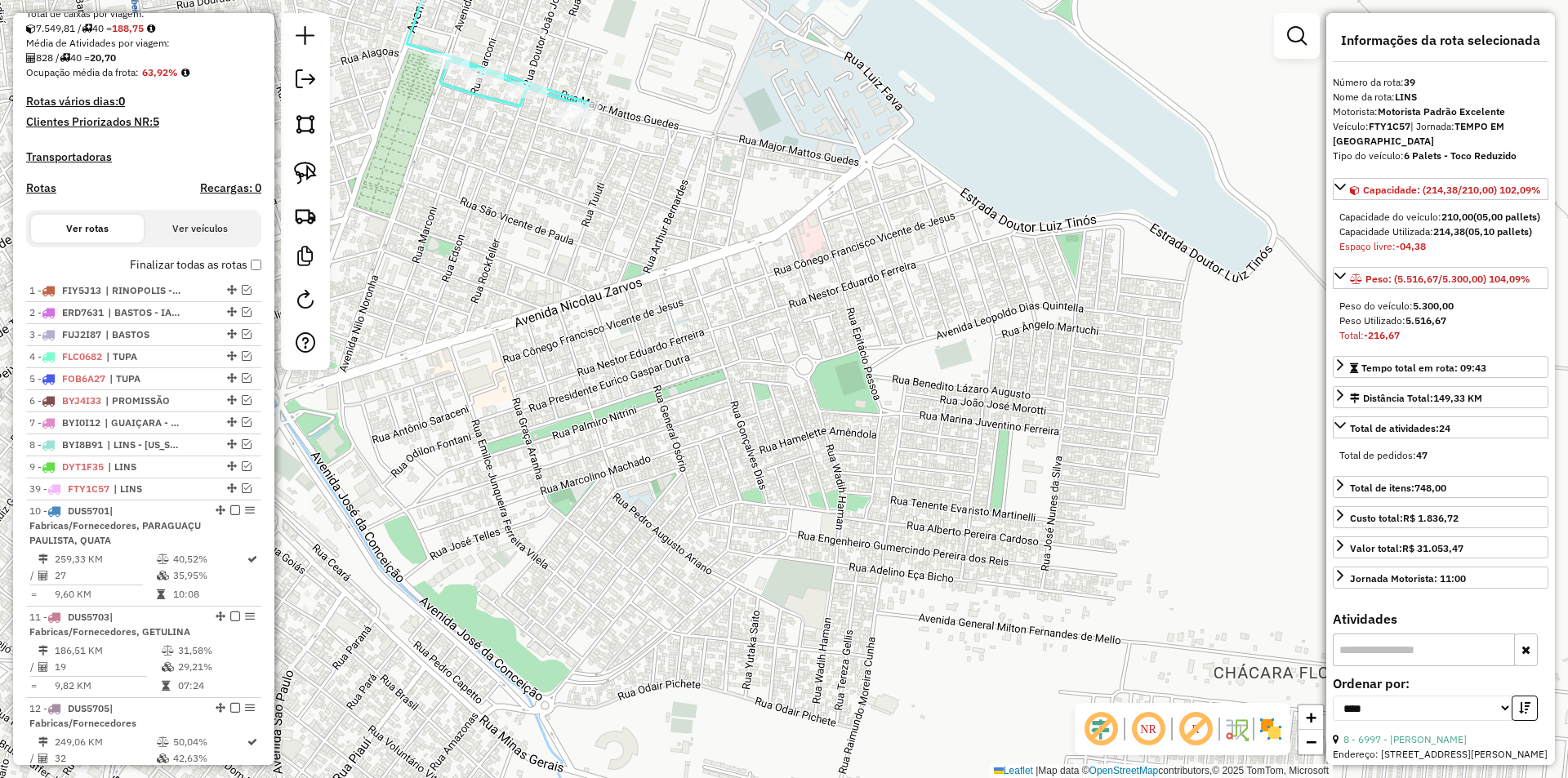
drag, startPoint x: 227, startPoint y: 322, endPoint x: 359, endPoint y: 374, distance: 141.9
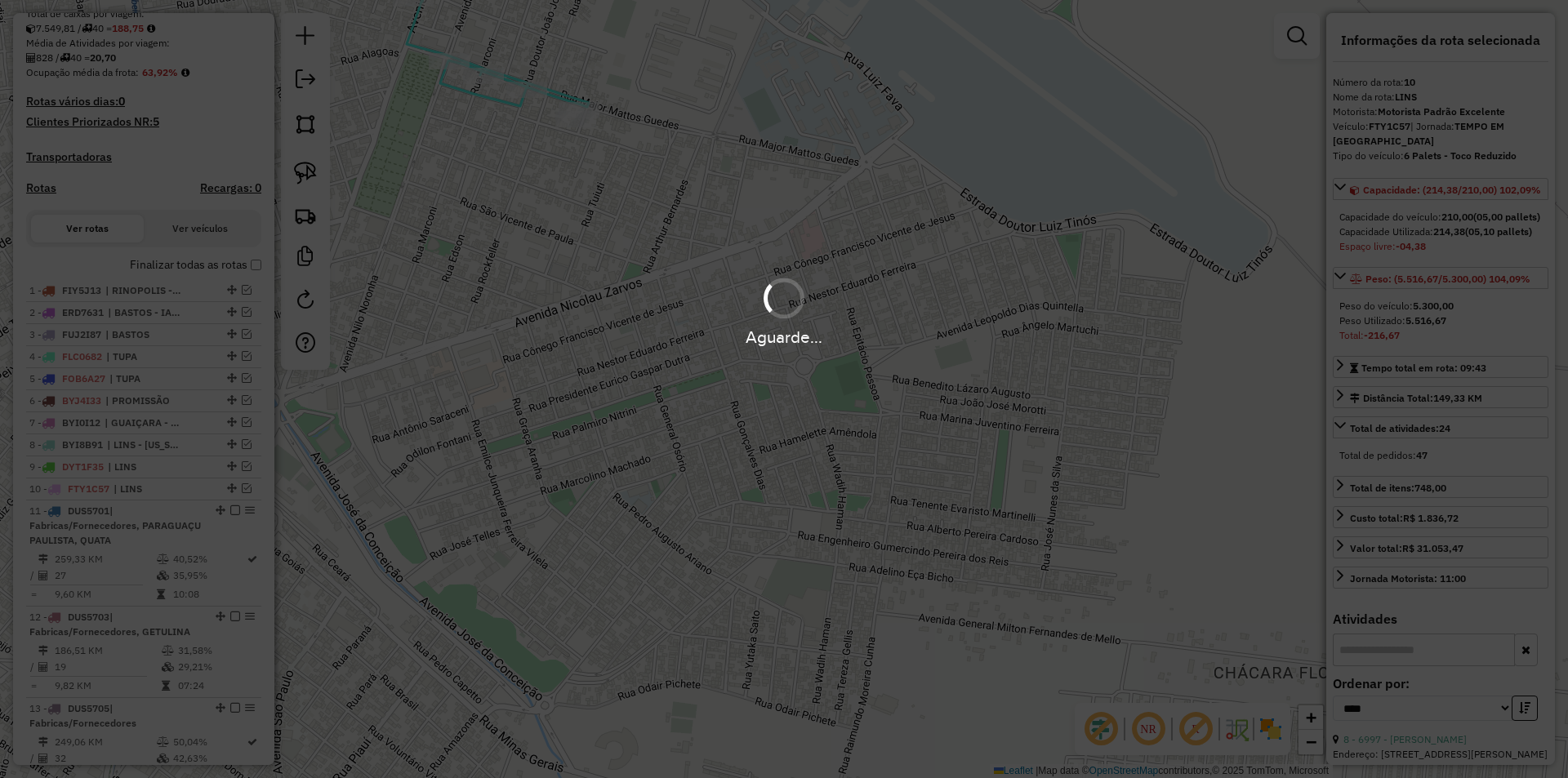
click at [505, 101] on div "Aguarde..." at bounding box center [784, 389] width 1568 height 778
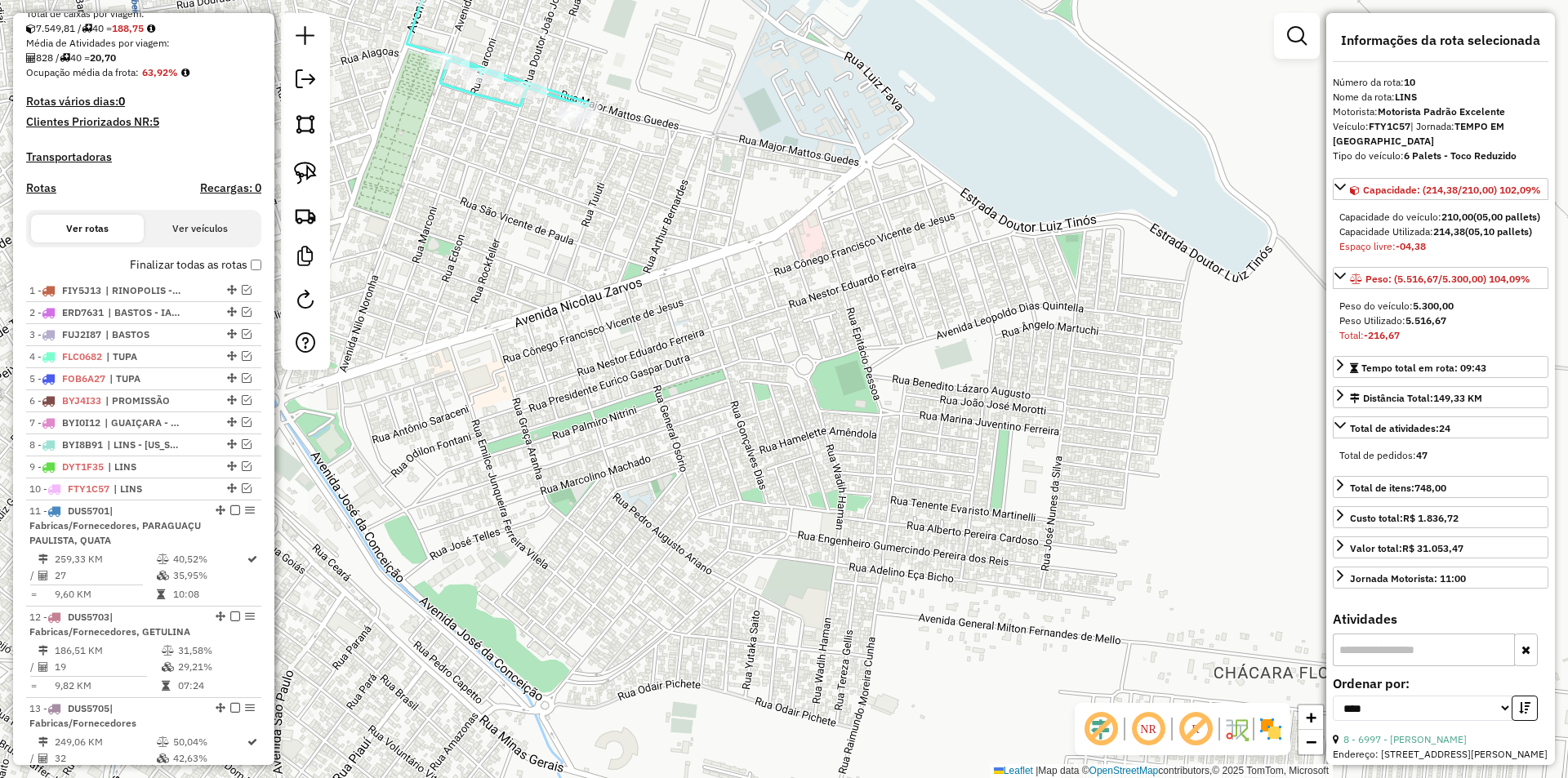
click at [505, 101] on icon at bounding box center [419, 15] width 340 height 185
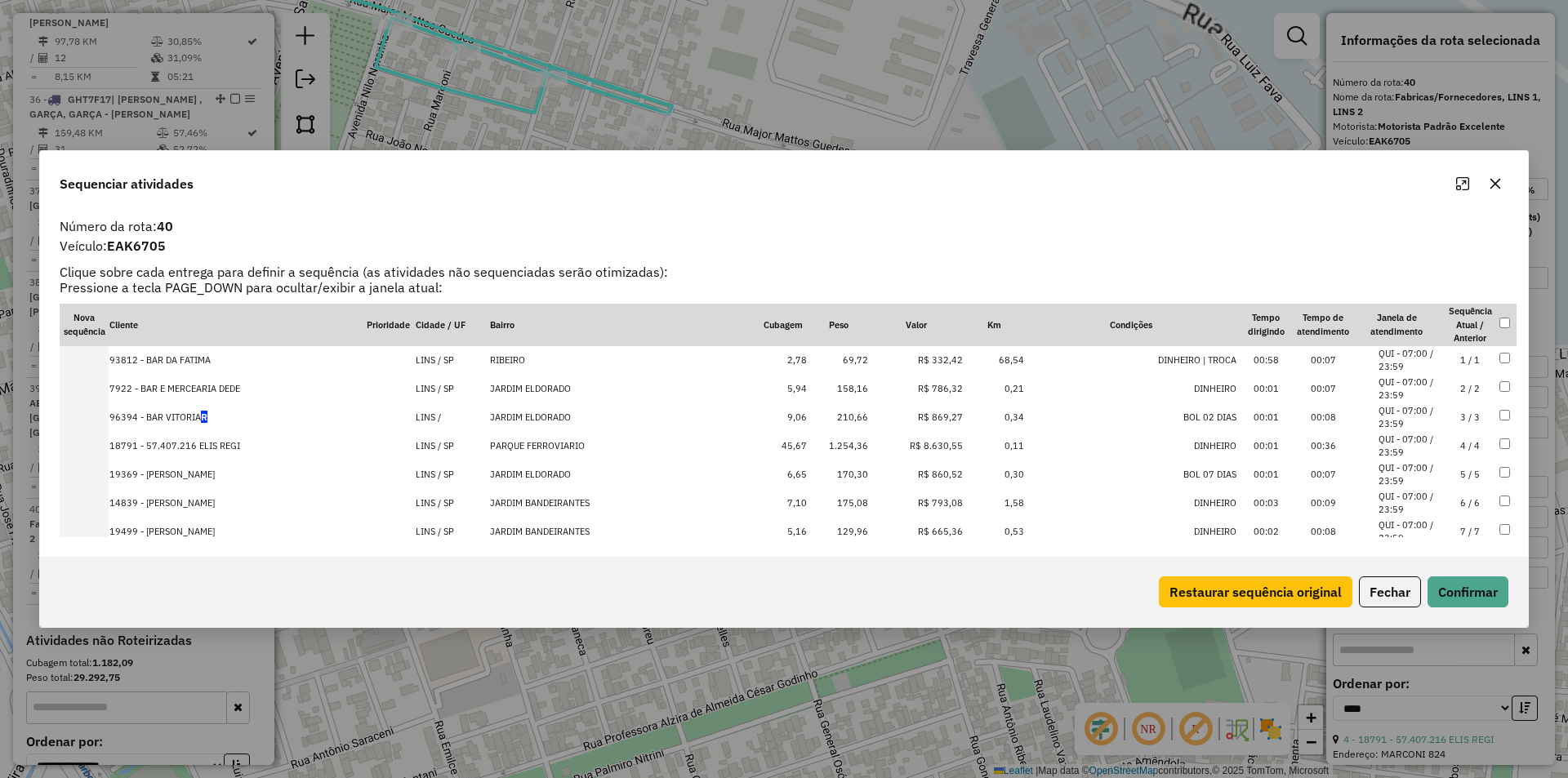
scroll to position [3387, 0]
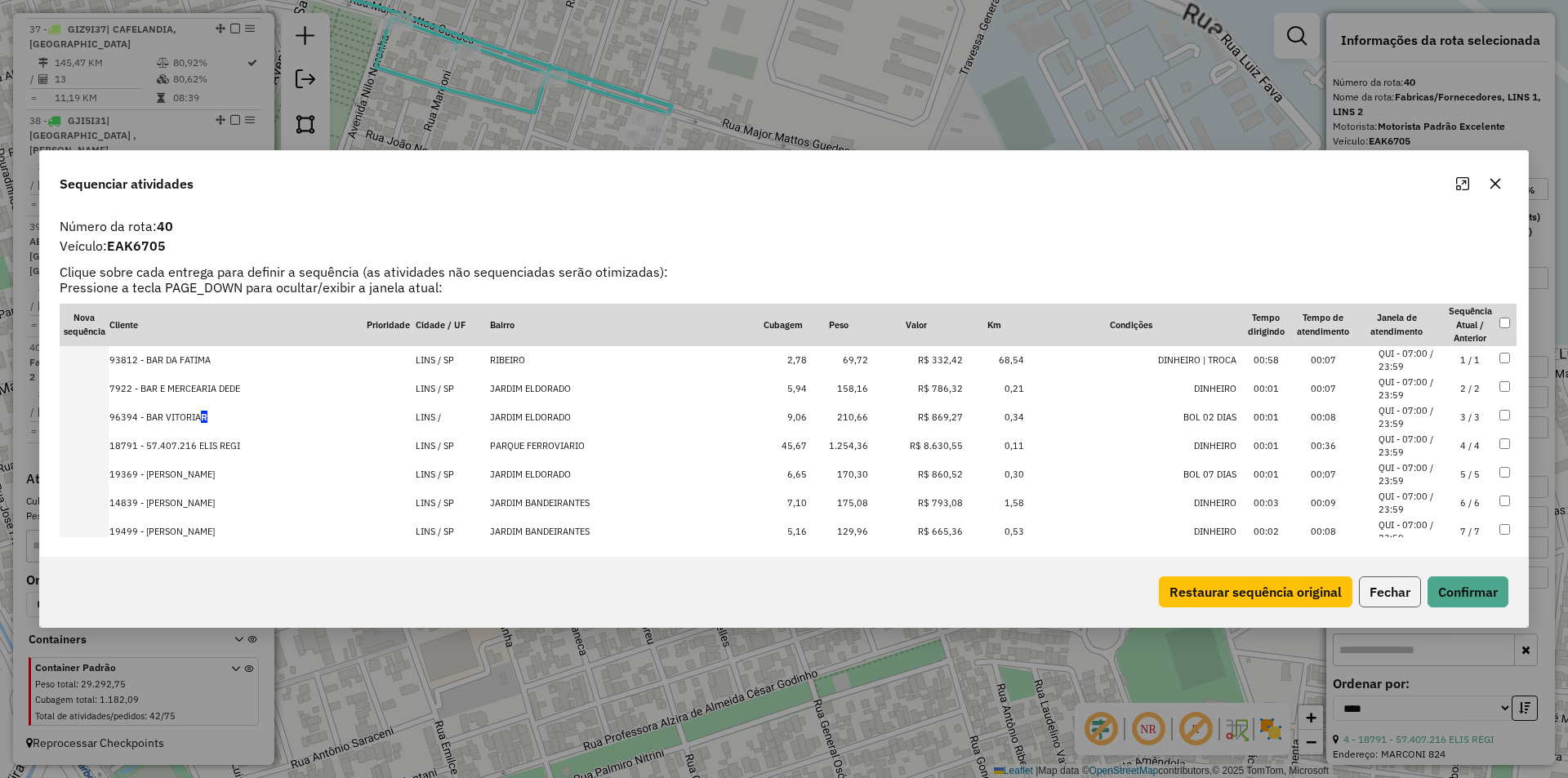
drag, startPoint x: 515, startPoint y: 116, endPoint x: 1383, endPoint y: 591, distance: 989.5
click at [1383, 591] on button "Fechar" at bounding box center [1390, 592] width 62 height 31
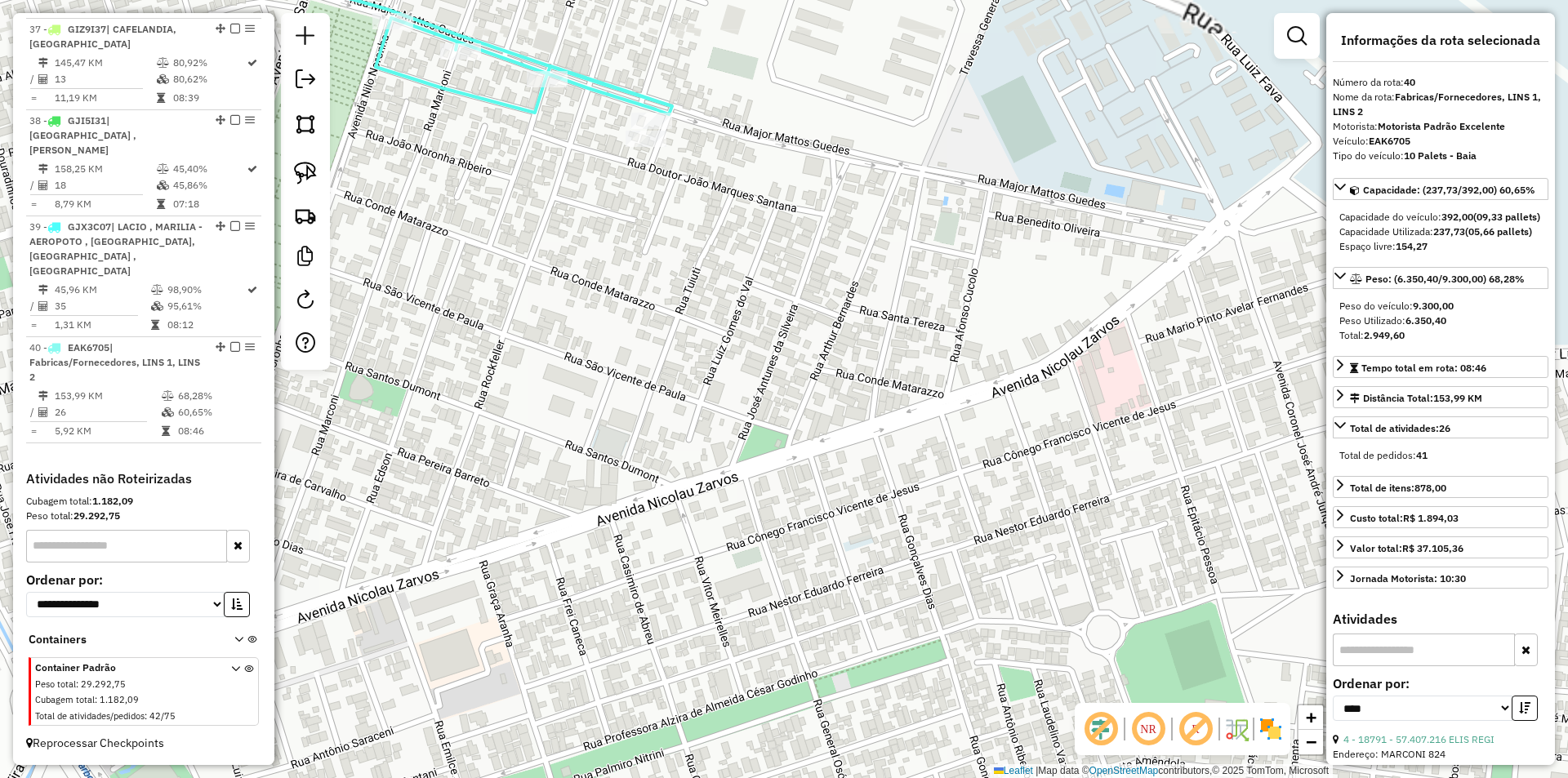
click at [968, 470] on div "Janela de atendimento Grade de atendimento Capacidade Transportadoras Veículos …" at bounding box center [784, 389] width 1568 height 778
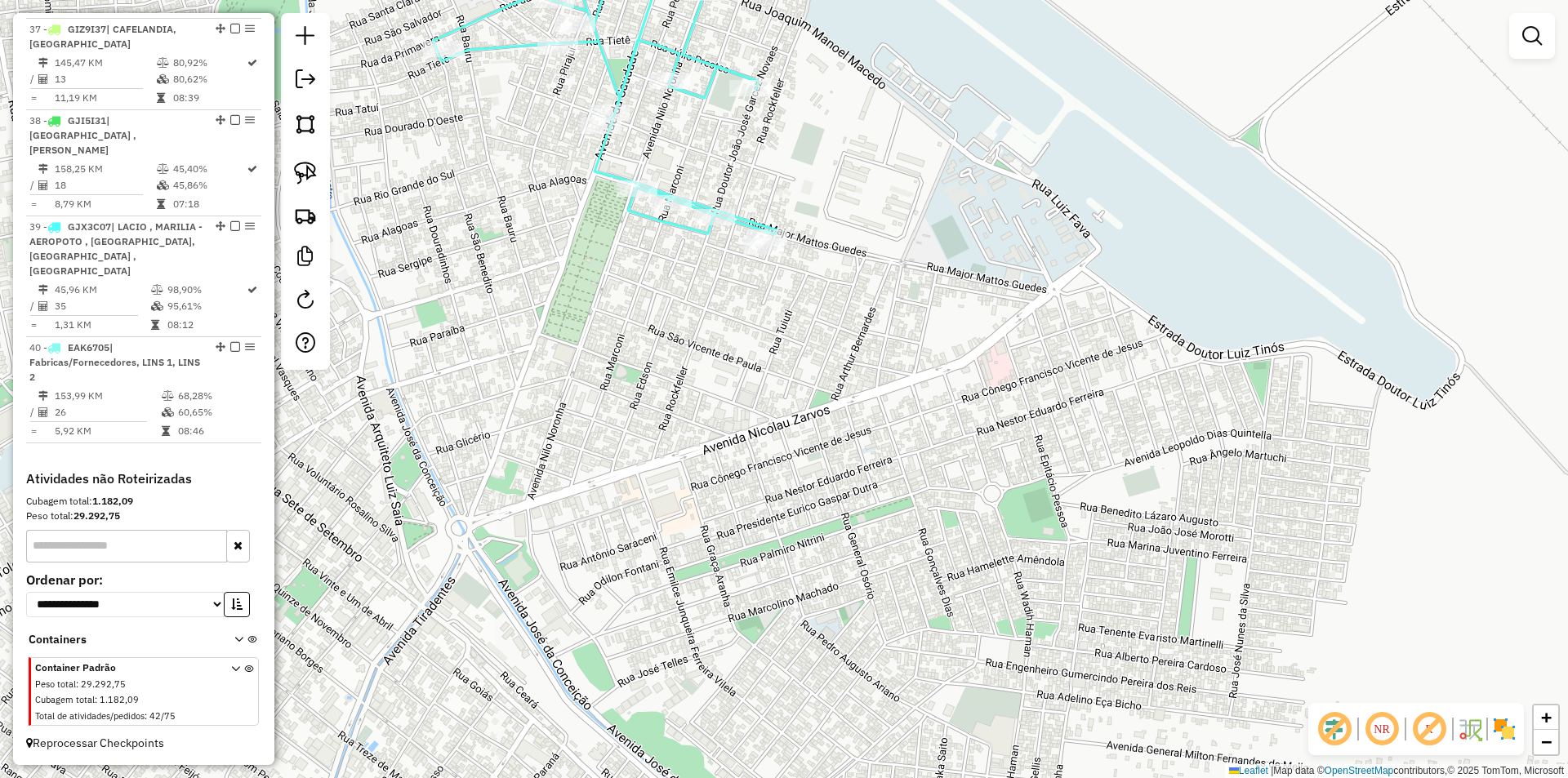
click at [737, 215] on icon at bounding box center [605, 79] width 344 height 312
select select "*********"
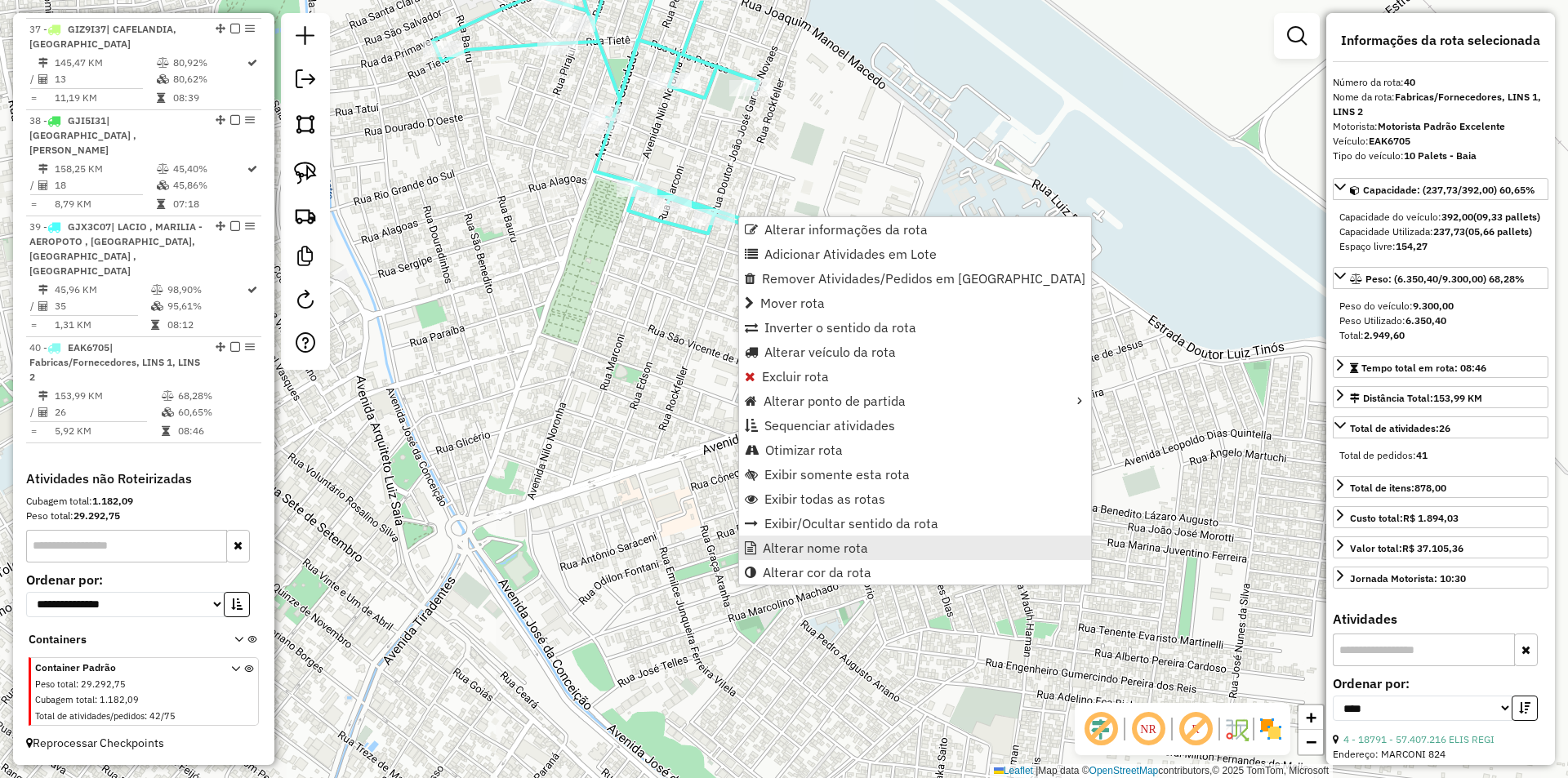
click at [807, 546] on span "Alterar nome rota" at bounding box center [816, 548] width 105 height 13
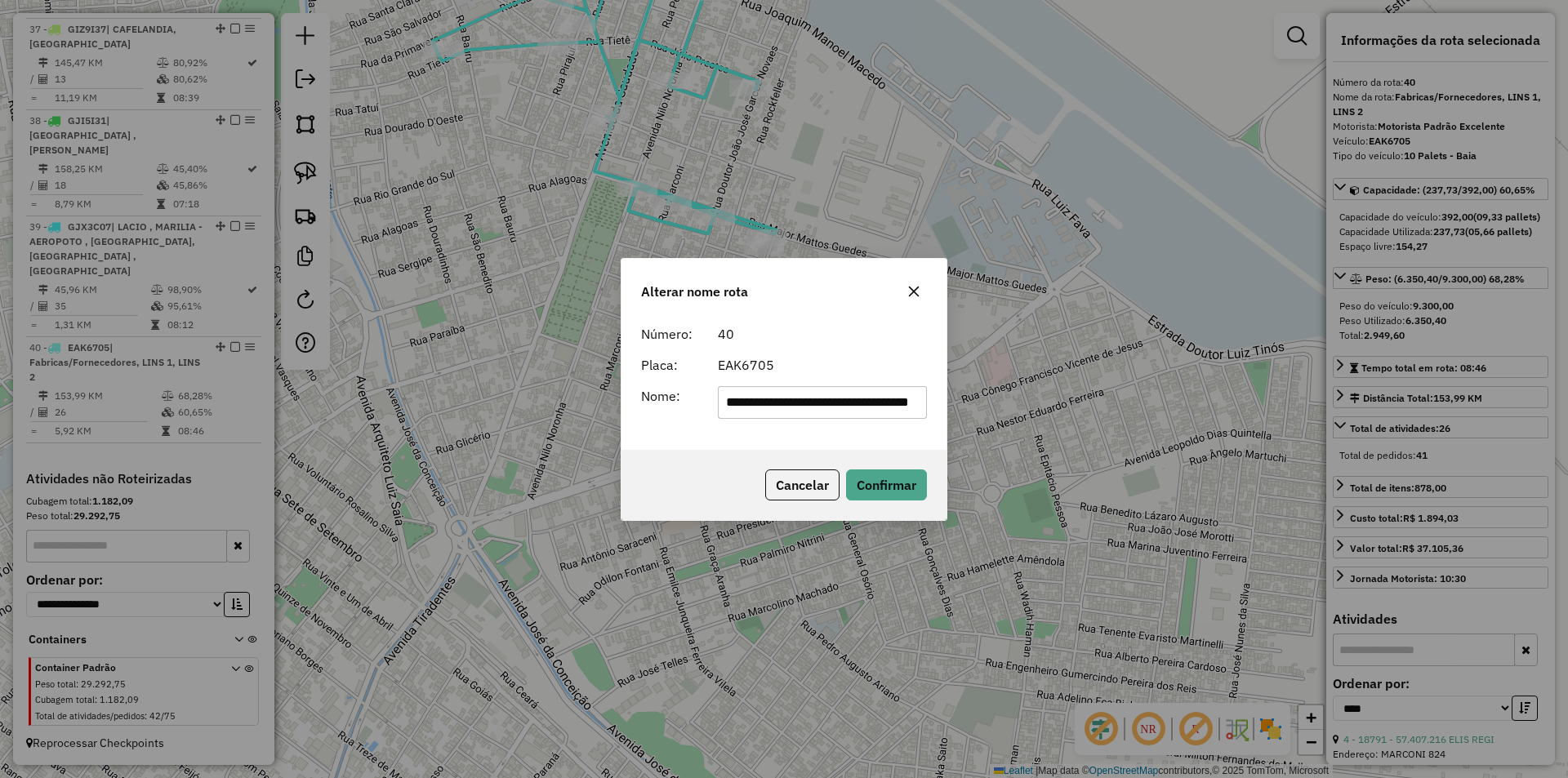
scroll to position [0, 0]
drag, startPoint x: 833, startPoint y: 401, endPoint x: 599, endPoint y: 428, distance: 235.6
click at [575, 426] on div "**********" at bounding box center [784, 389] width 1568 height 778
drag, startPoint x: 760, startPoint y: 400, endPoint x: 888, endPoint y: 368, distance: 131.9
click at [920, 412] on input "**********" at bounding box center [822, 402] width 210 height 32
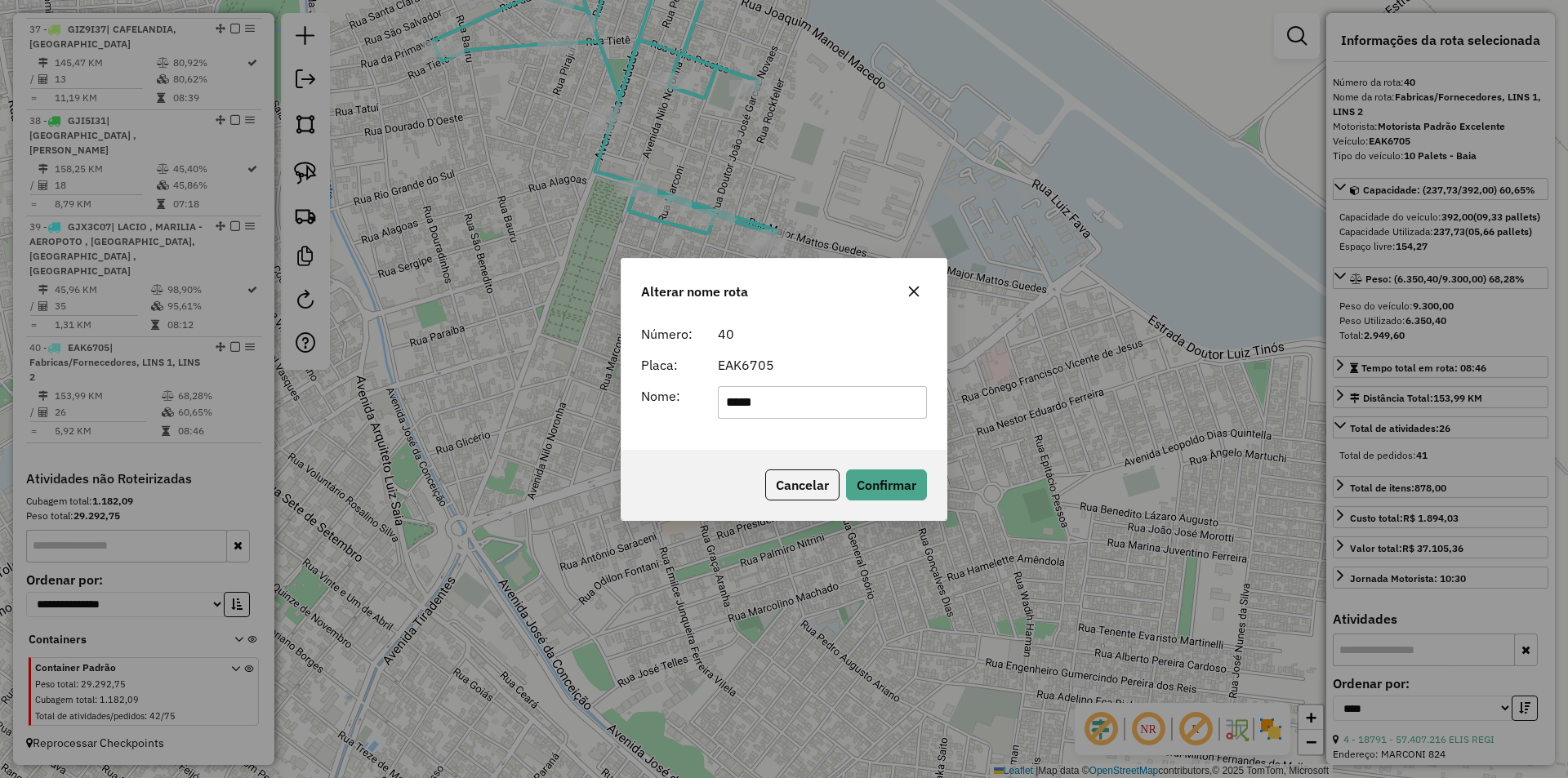
type input "****"
drag, startPoint x: 845, startPoint y: 346, endPoint x: 889, endPoint y: 456, distance: 118.5
click at [845, 346] on form "Número: 40 Placa: EAK6705 Nome: ****" at bounding box center [784, 371] width 286 height 95
click at [886, 476] on button "Confirmar" at bounding box center [887, 485] width 81 height 31
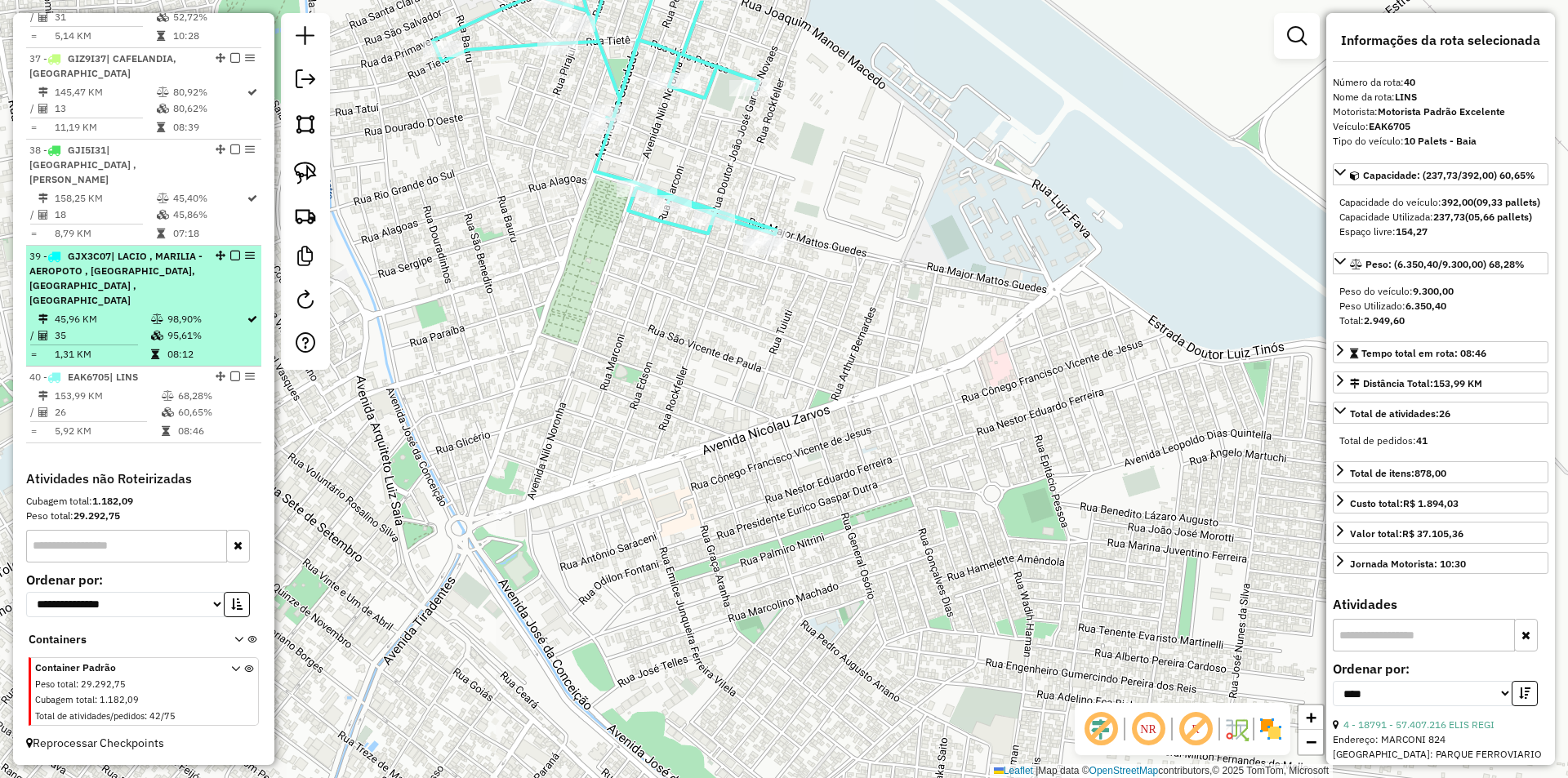
drag, startPoint x: 230, startPoint y: 378, endPoint x: 243, endPoint y: 411, distance: 35.5
click at [231, 378] on em at bounding box center [235, 376] width 10 height 10
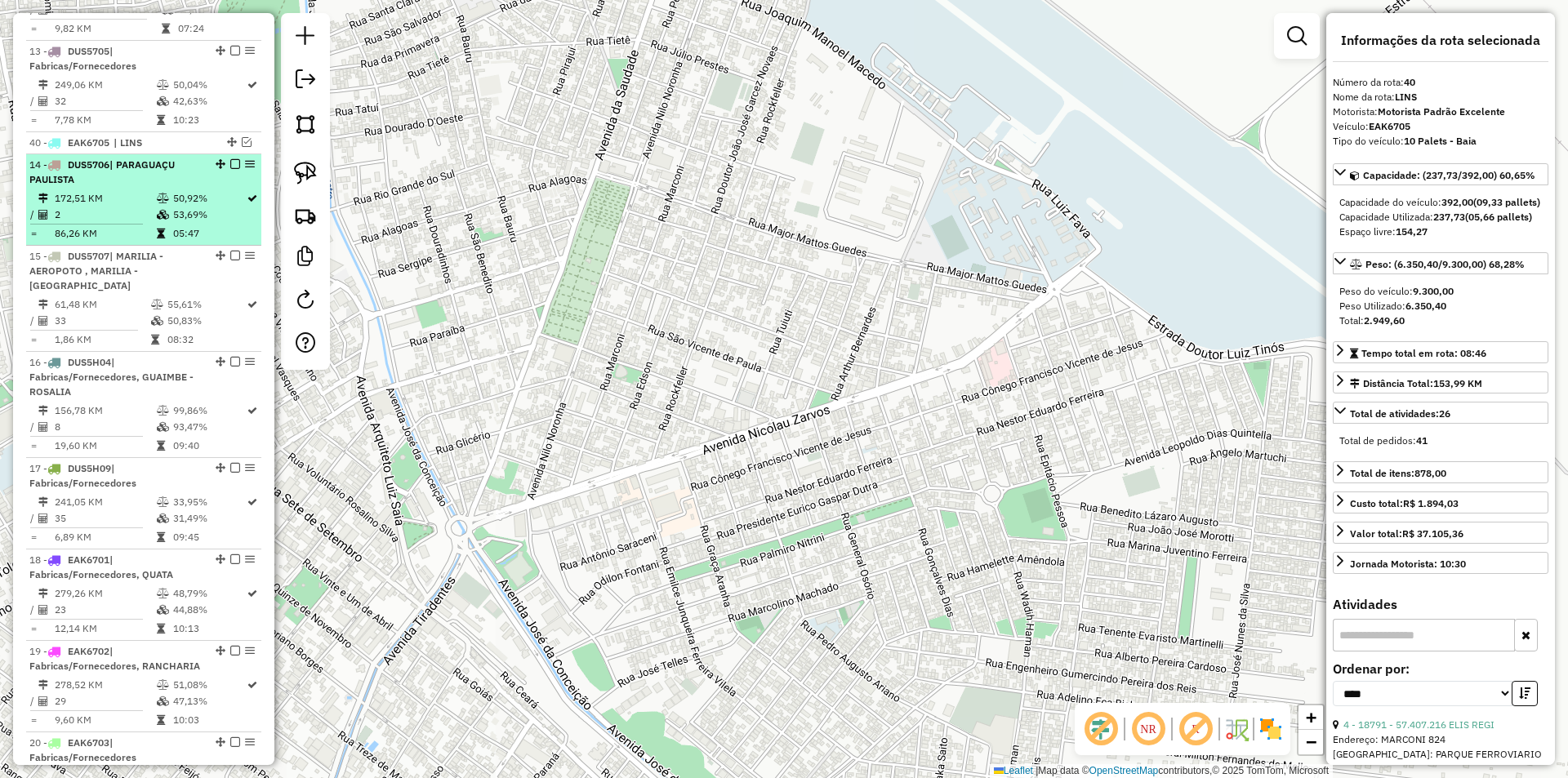
scroll to position [771, 0]
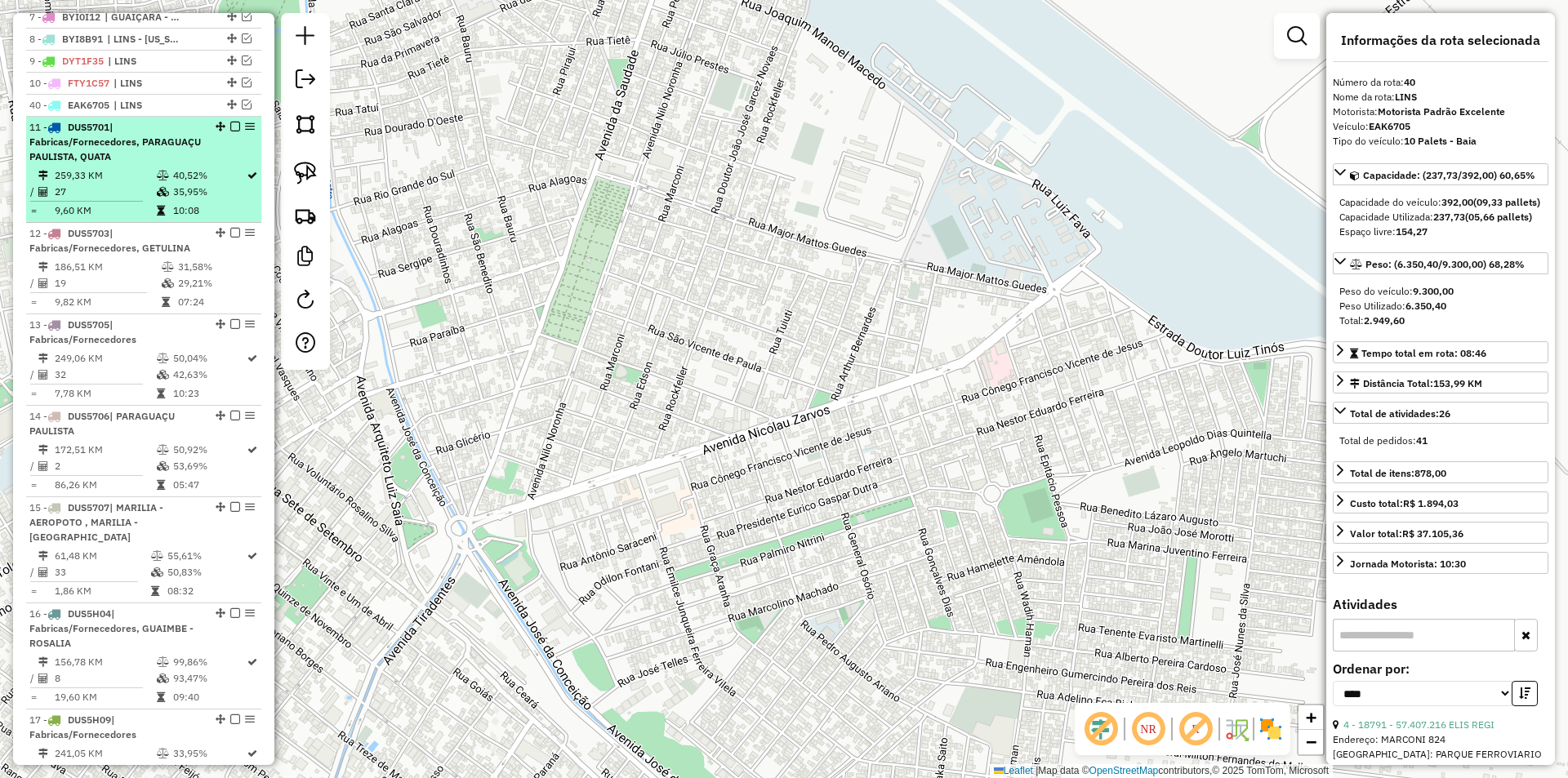
drag, startPoint x: 227, startPoint y: 427, endPoint x: 236, endPoint y: 141, distance: 286.1
drag, startPoint x: 187, startPoint y: 86, endPoint x: 256, endPoint y: 165, distance: 104.9
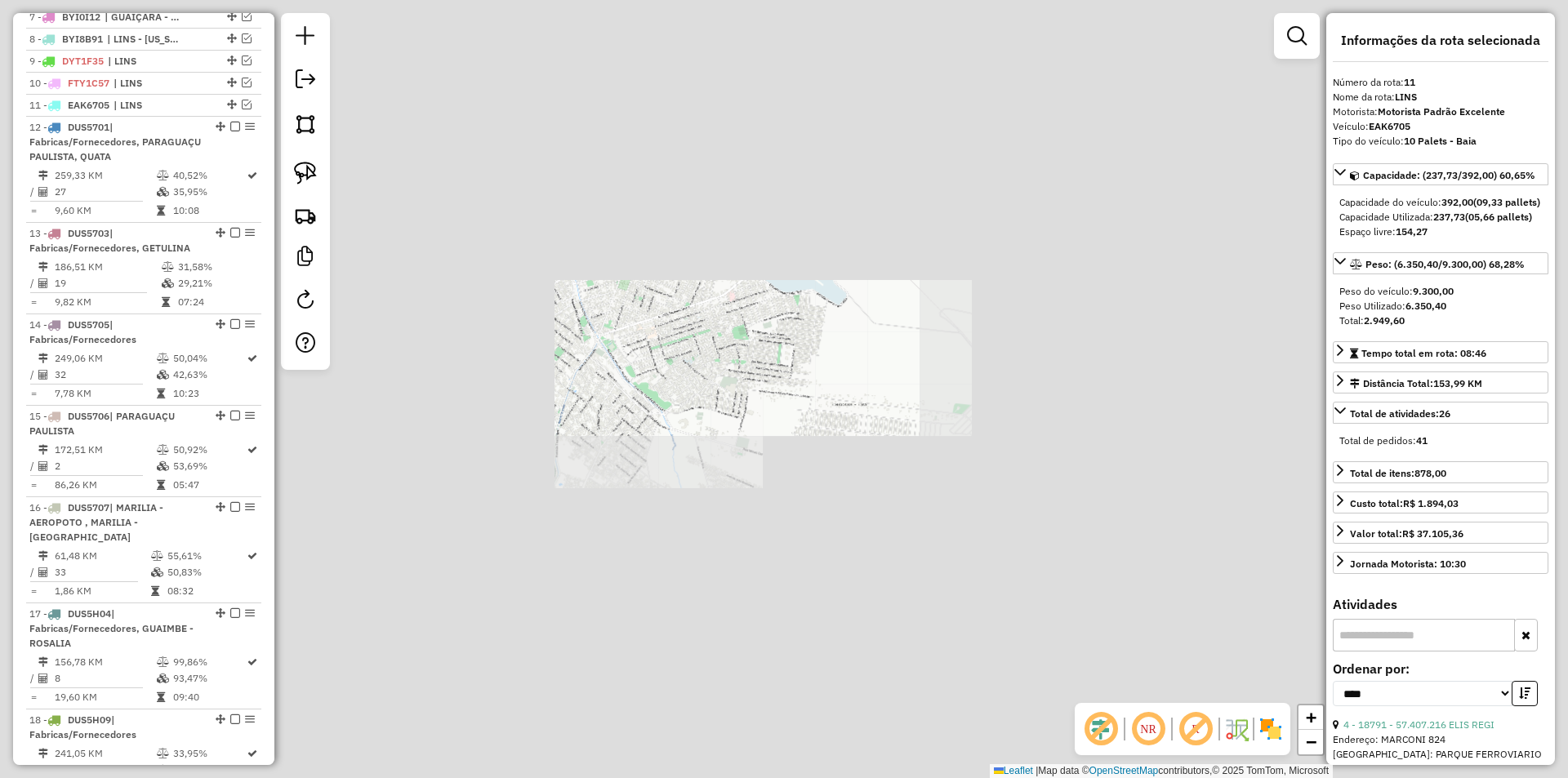
click at [776, 391] on div "Janela de atendimento Grade de atendimento Capacidade Transportadoras Veículos …" at bounding box center [784, 389] width 1568 height 778
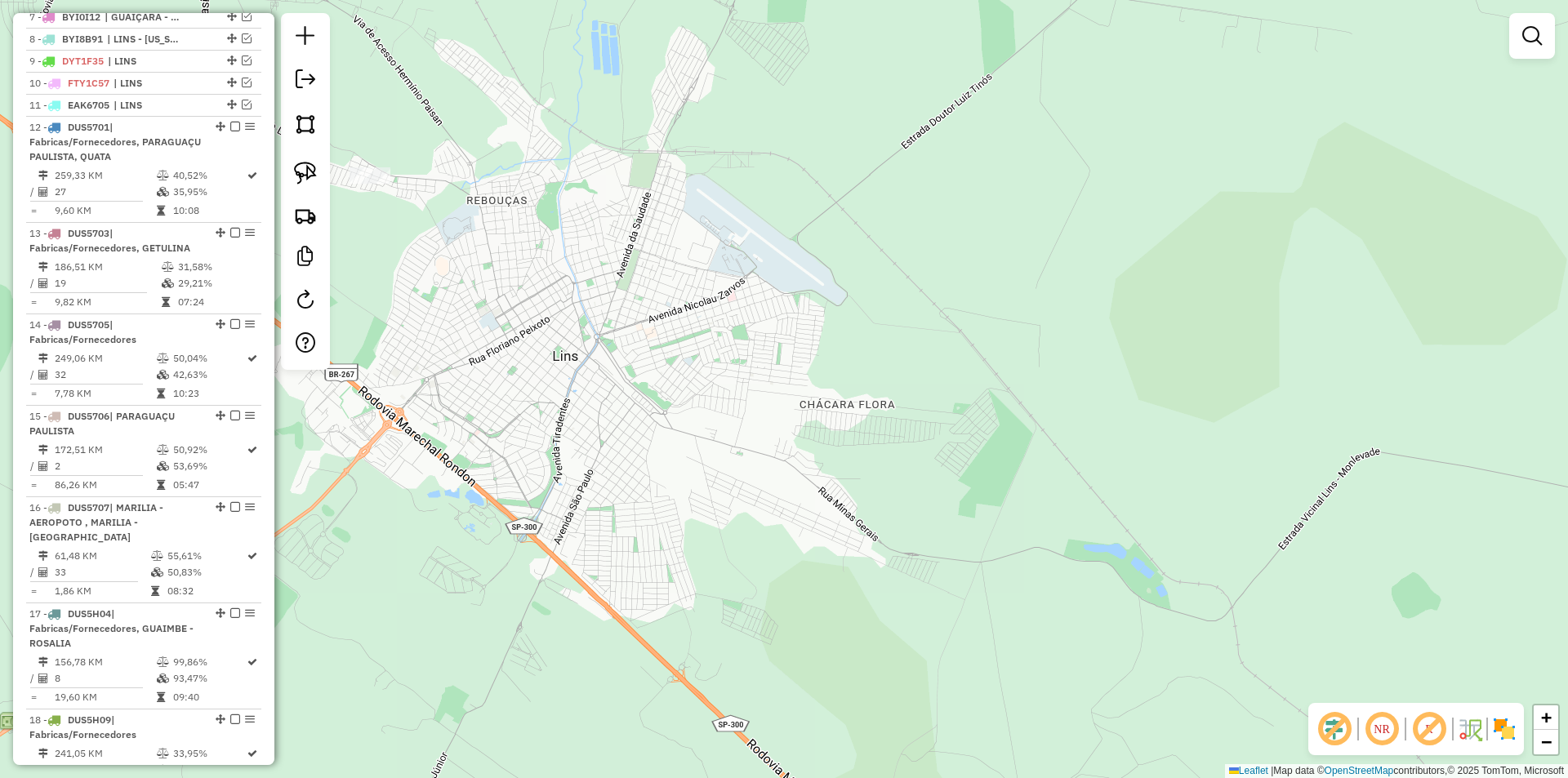
click at [778, 456] on div "Janela de atendimento Grade de atendimento Capacidade Transportadoras Veículos …" at bounding box center [784, 389] width 1568 height 778
drag, startPoint x: 125, startPoint y: 158, endPoint x: 423, endPoint y: 265, distance: 316.6
click at [126, 158] on span "| Fabricas/Fornecedores, PARAGUAÇU PAULISTA, QUATA" at bounding box center [115, 141] width 172 height 42
select select "*********"
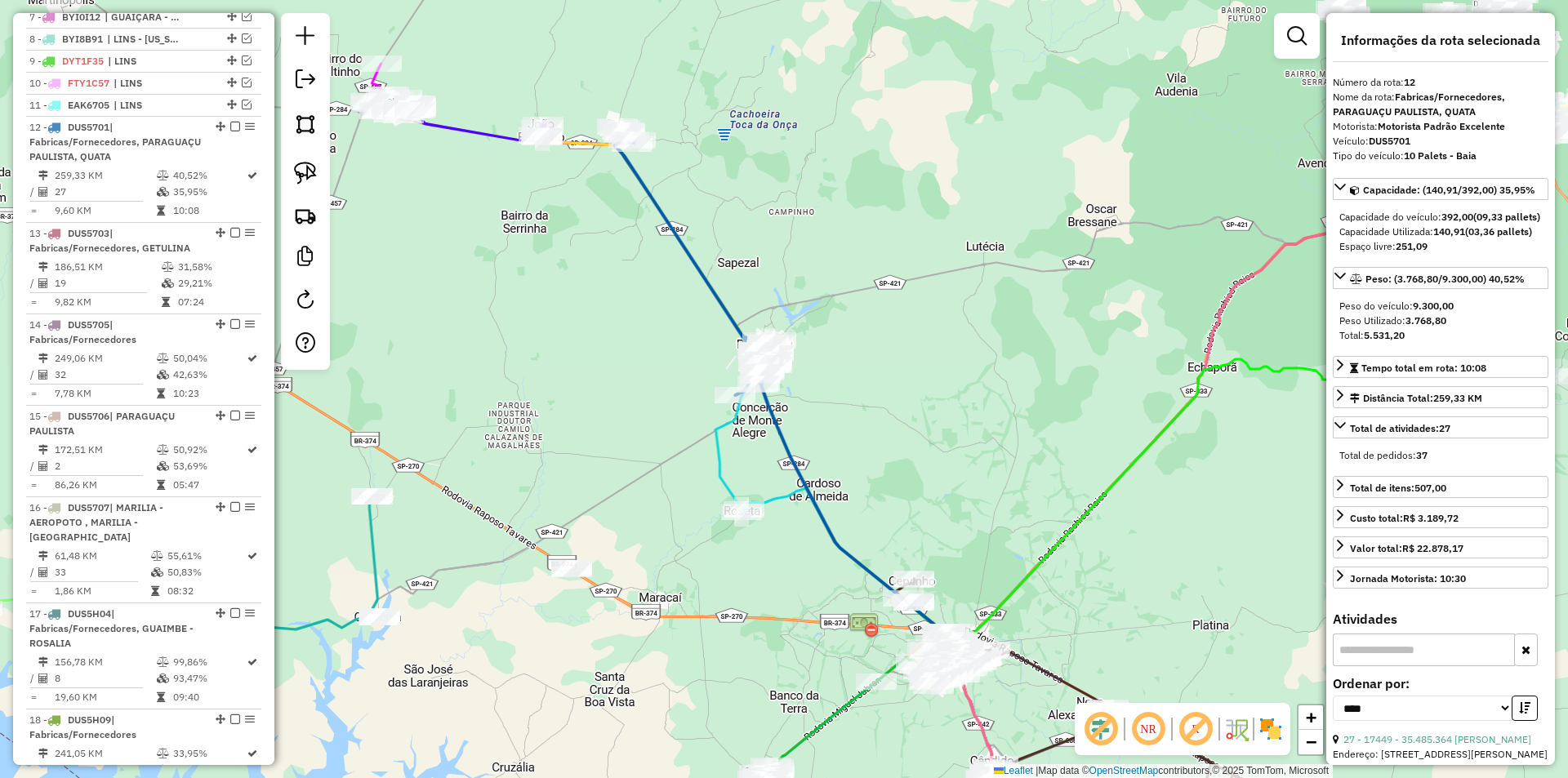
click at [818, 282] on div "Janela de atendimento Grade de atendimento Capacidade Transportadoras Veículos …" at bounding box center [784, 389] width 1568 height 778
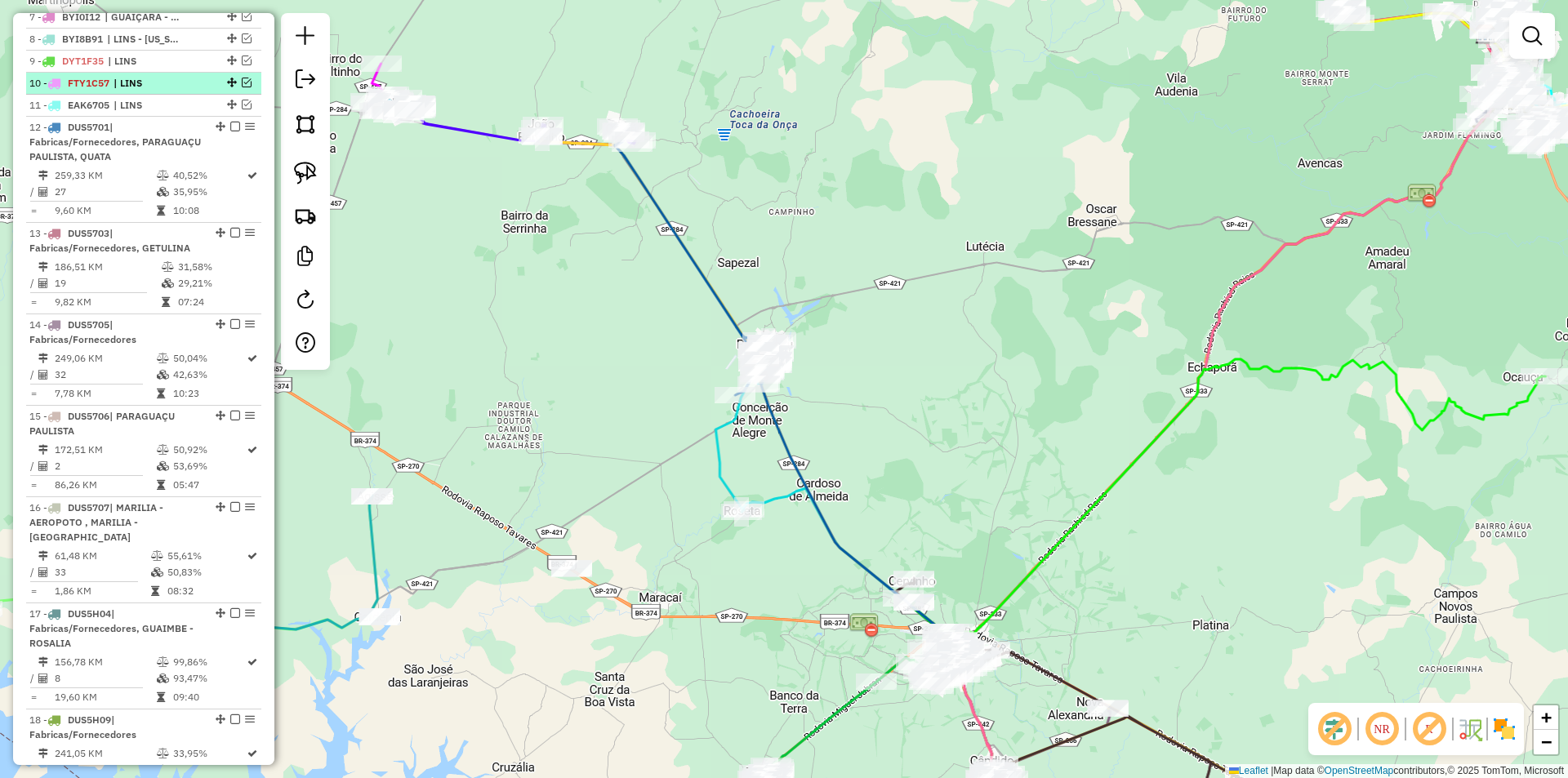
click at [196, 91] on div "10 - FTY1C57 | LINS" at bounding box center [115, 83] width 173 height 15
select select "*********"
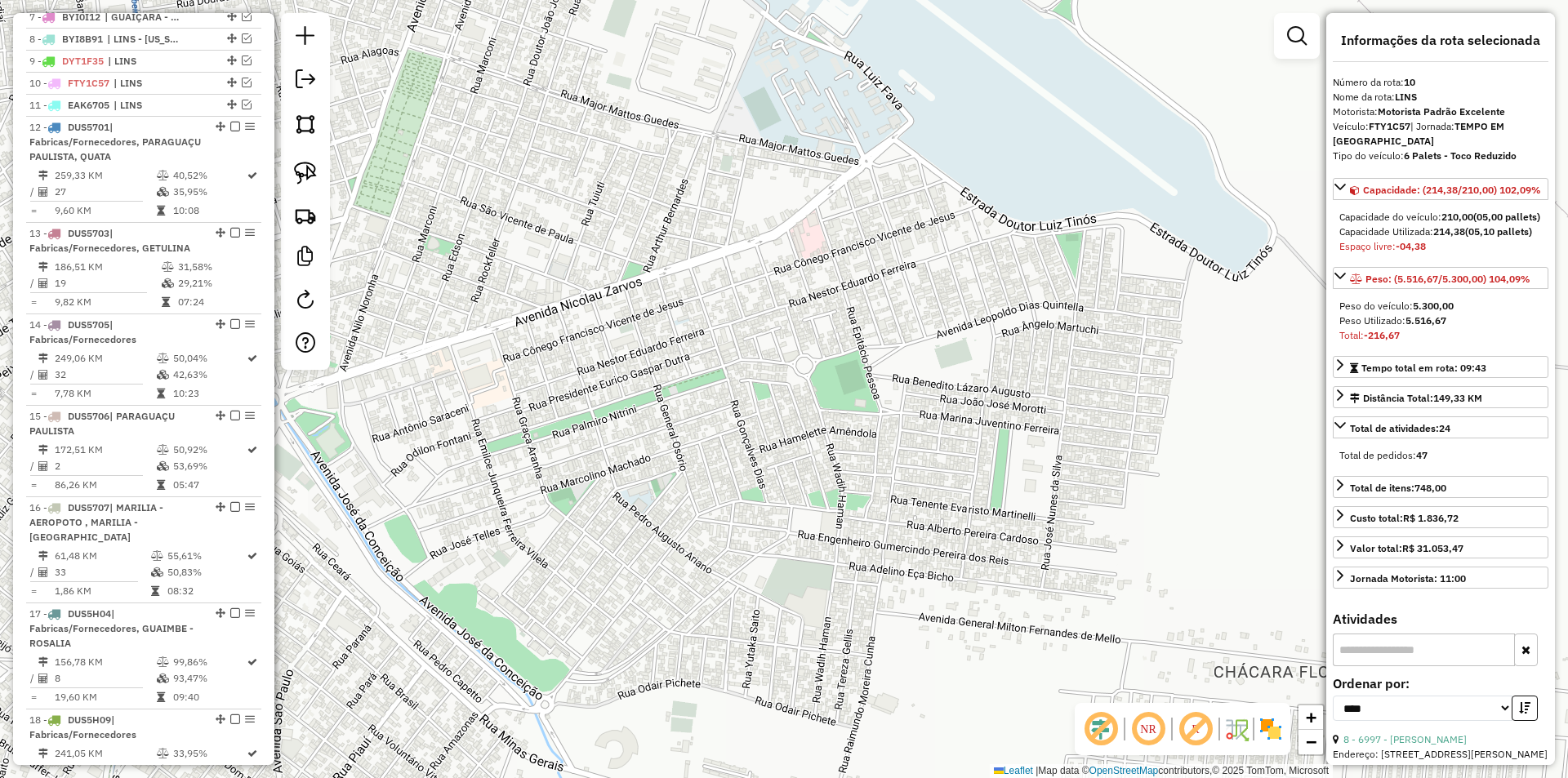
click at [844, 300] on div "Janela de atendimento Grade de atendimento Capacidade Transportadoras Veículos …" at bounding box center [784, 389] width 1568 height 778
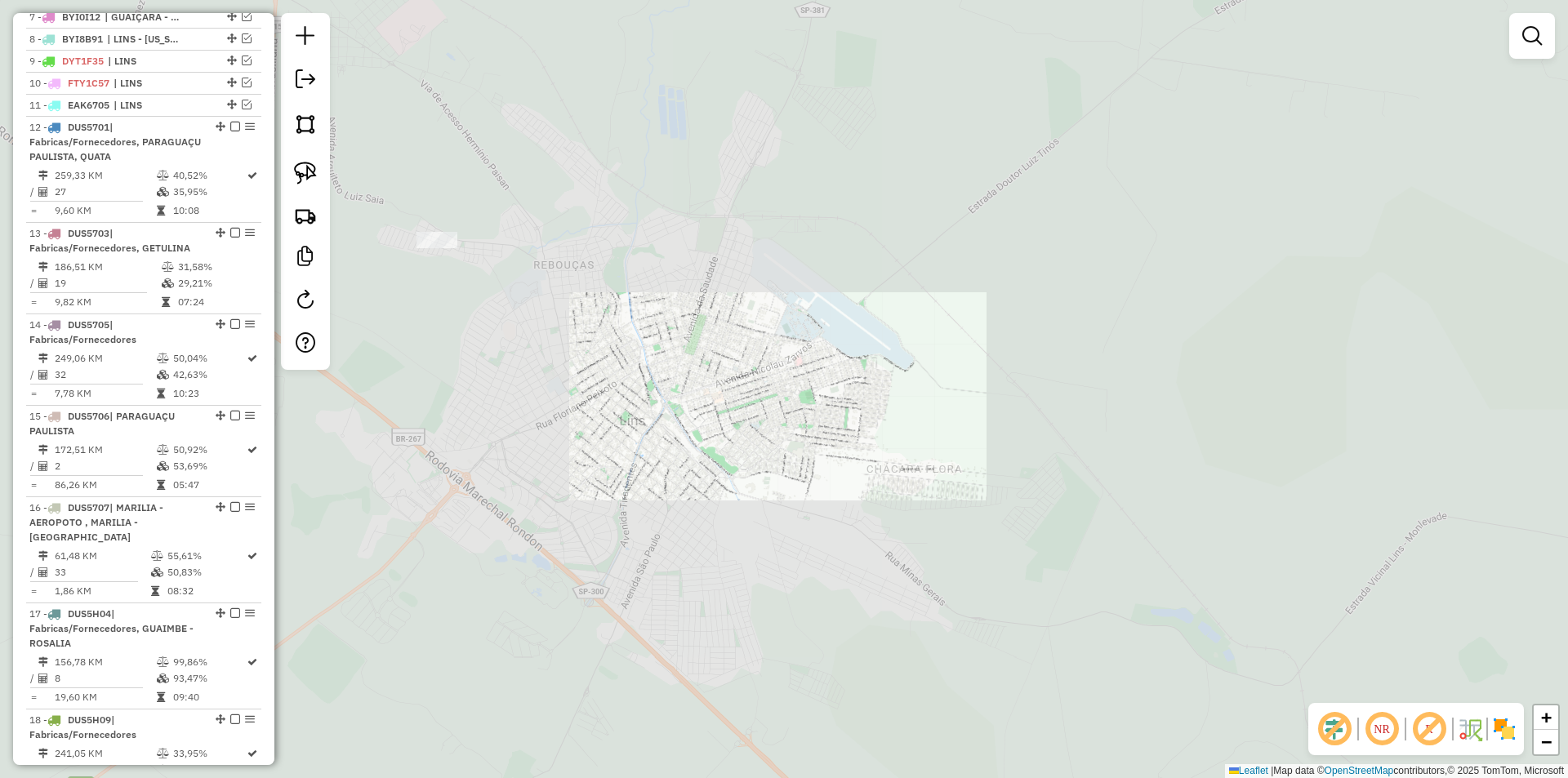
drag, startPoint x: 872, startPoint y: 475, endPoint x: 725, endPoint y: 216, distance: 297.8
click at [767, 260] on div "Janela de atendimento Grade de atendimento Capacidade Transportadoras Veículos …" at bounding box center [784, 389] width 1568 height 778
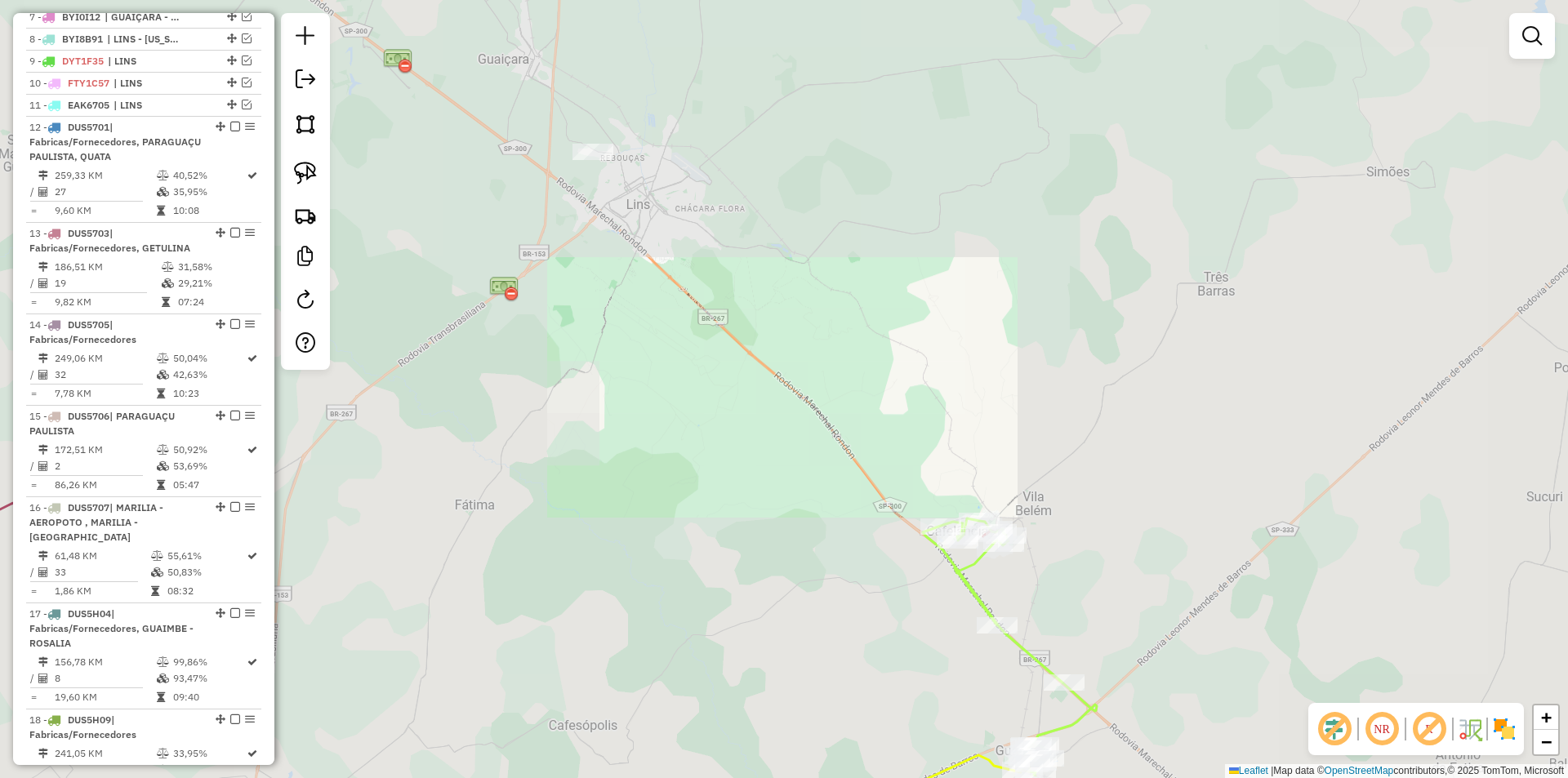
drag, startPoint x: 778, startPoint y: 291, endPoint x: 760, endPoint y: 249, distance: 45.7
click at [761, 256] on div "Janela de atendimento Grade de atendimento Capacidade Transportadoras Veículos …" at bounding box center [784, 389] width 1568 height 778
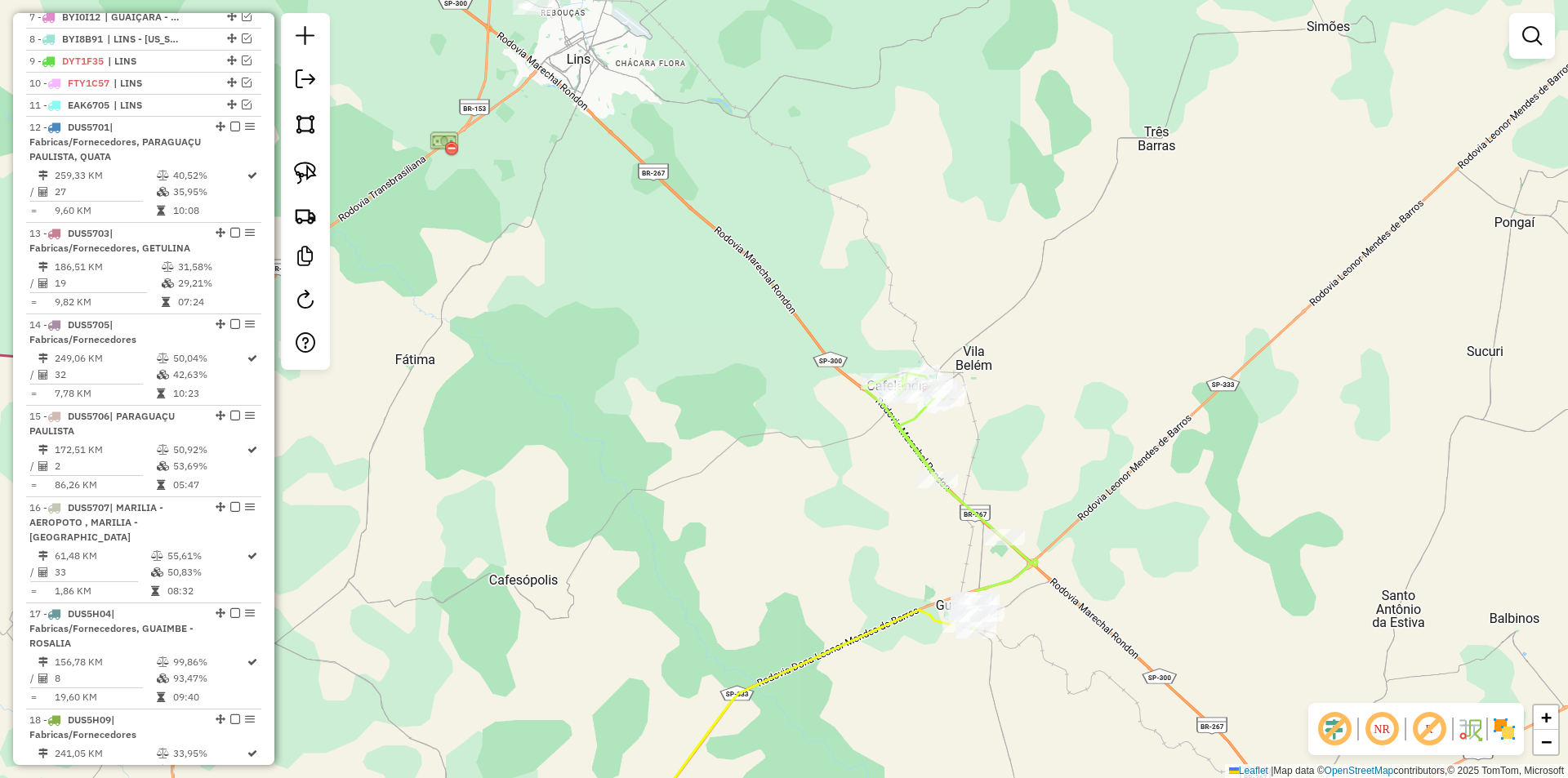
drag, startPoint x: 817, startPoint y: 370, endPoint x: 610, endPoint y: 333, distance: 210.3
click at [610, 333] on div "Janela de atendimento Grade de atendimento Capacidade Transportadoras Veículos …" at bounding box center [784, 389] width 1568 height 778
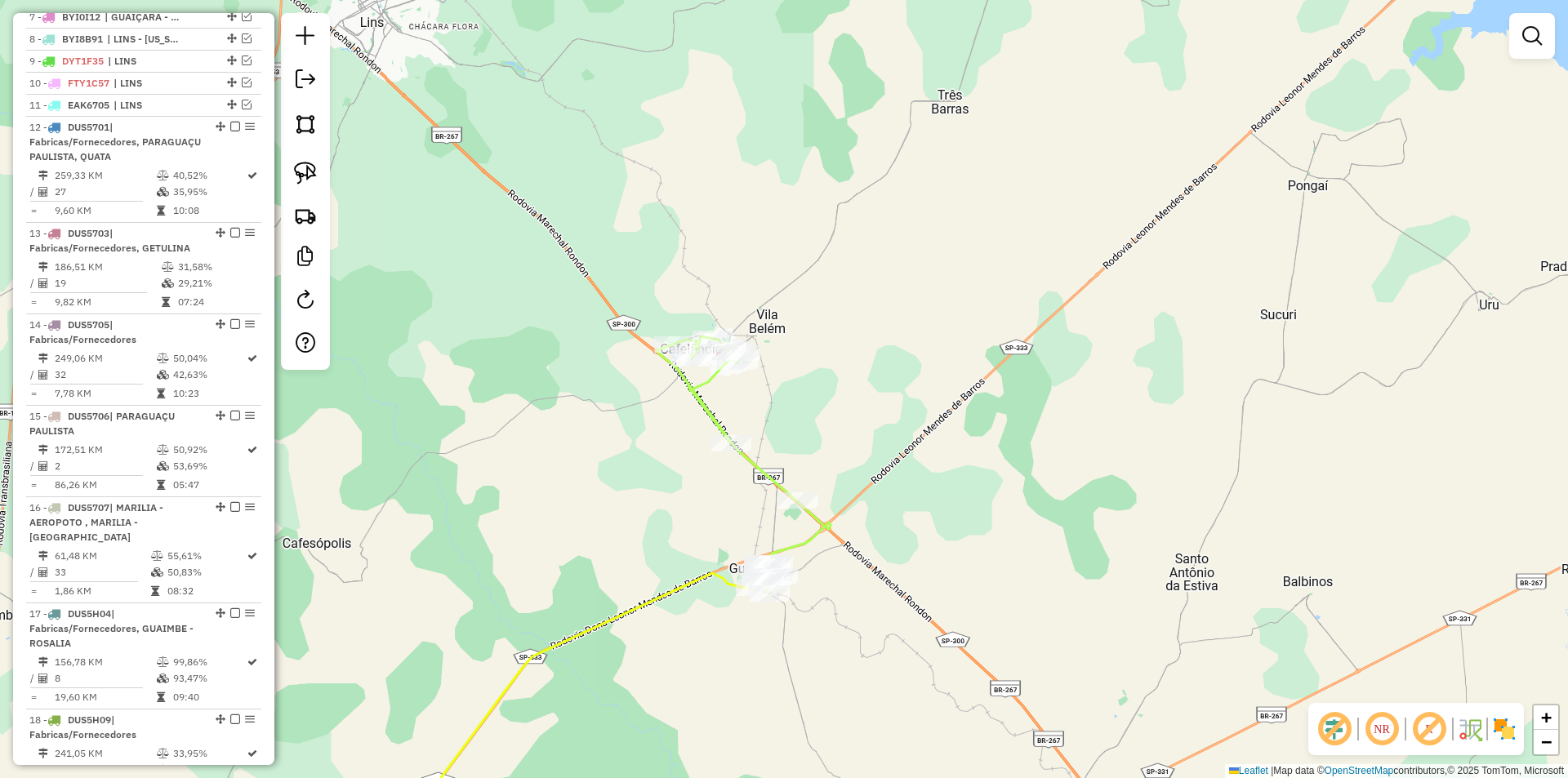
click at [704, 412] on icon at bounding box center [744, 465] width 174 height 257
select select "*********"
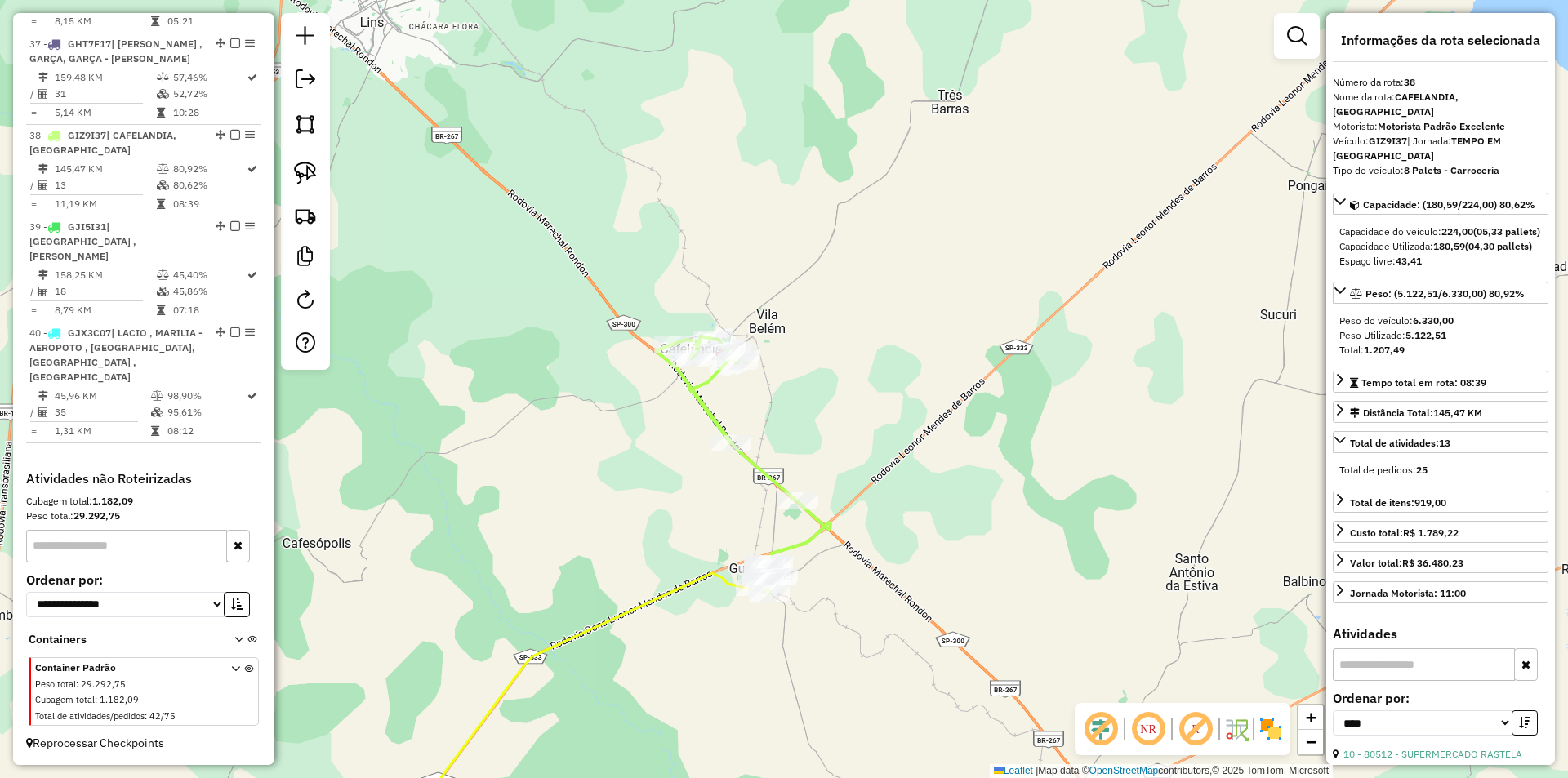
scroll to position [3303, 0]
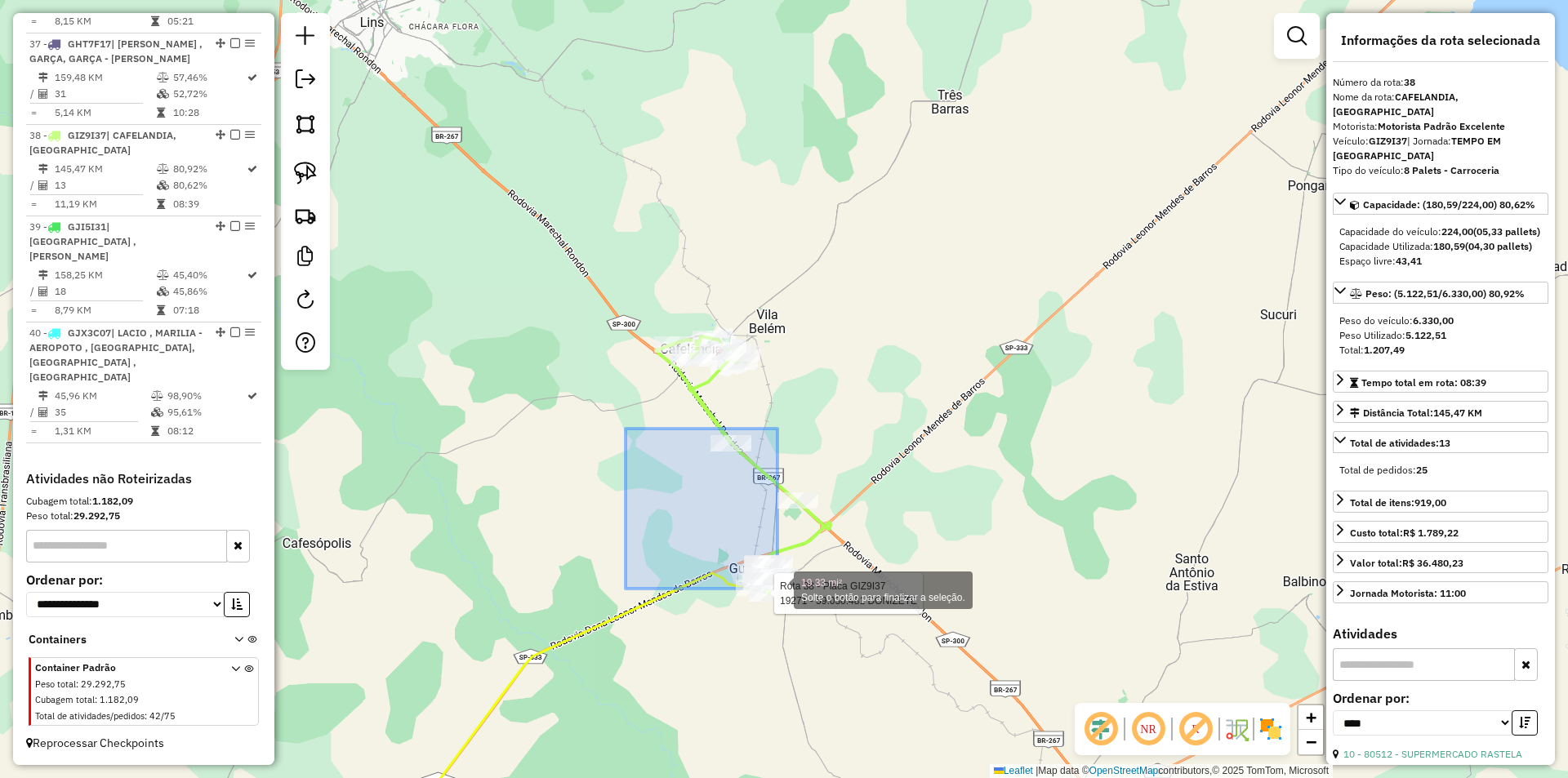
drag, startPoint x: 626, startPoint y: 429, endPoint x: 695, endPoint y: 543, distance: 133.3
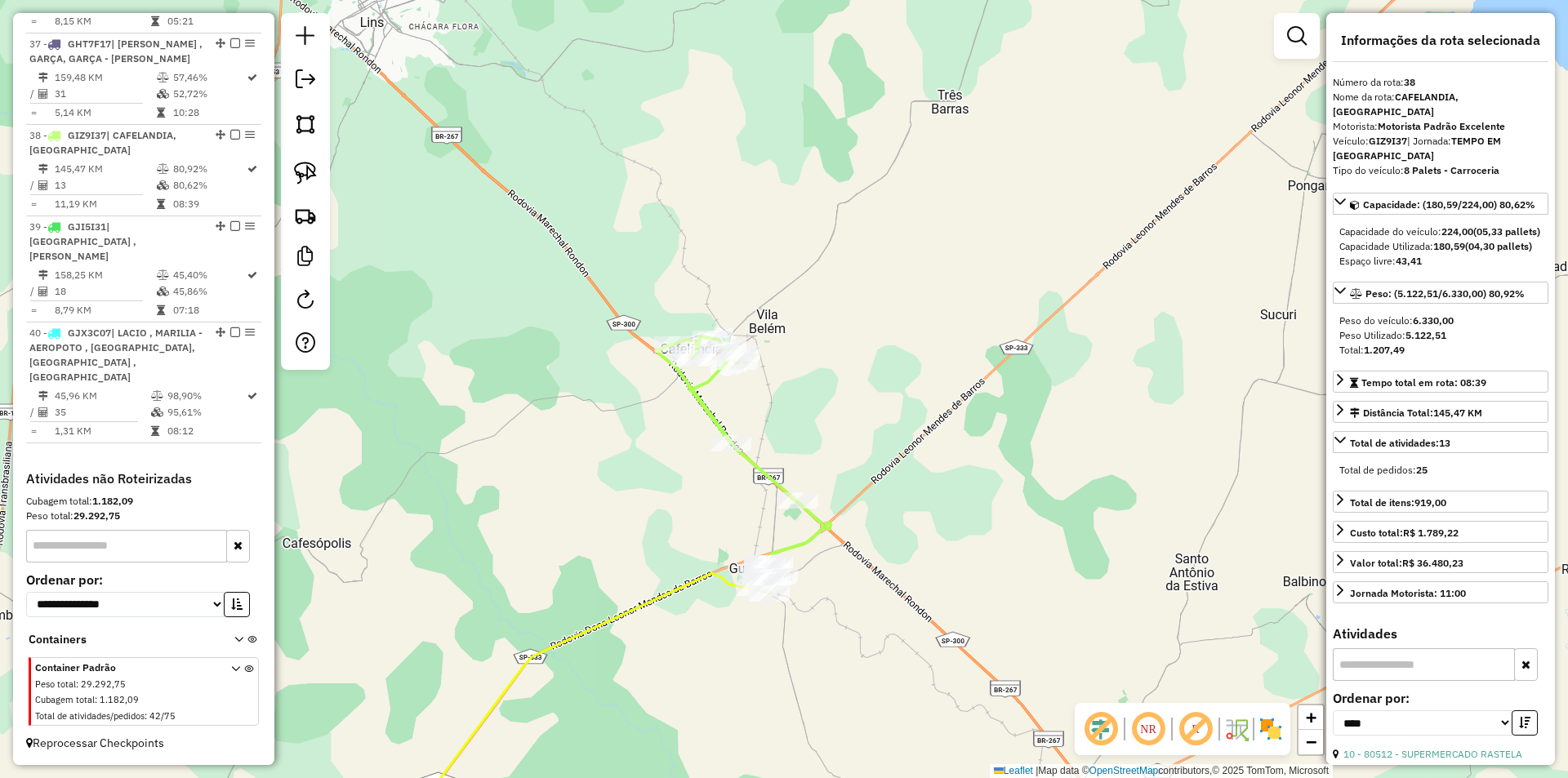
click at [687, 581] on icon at bounding box center [573, 710] width 394 height 294
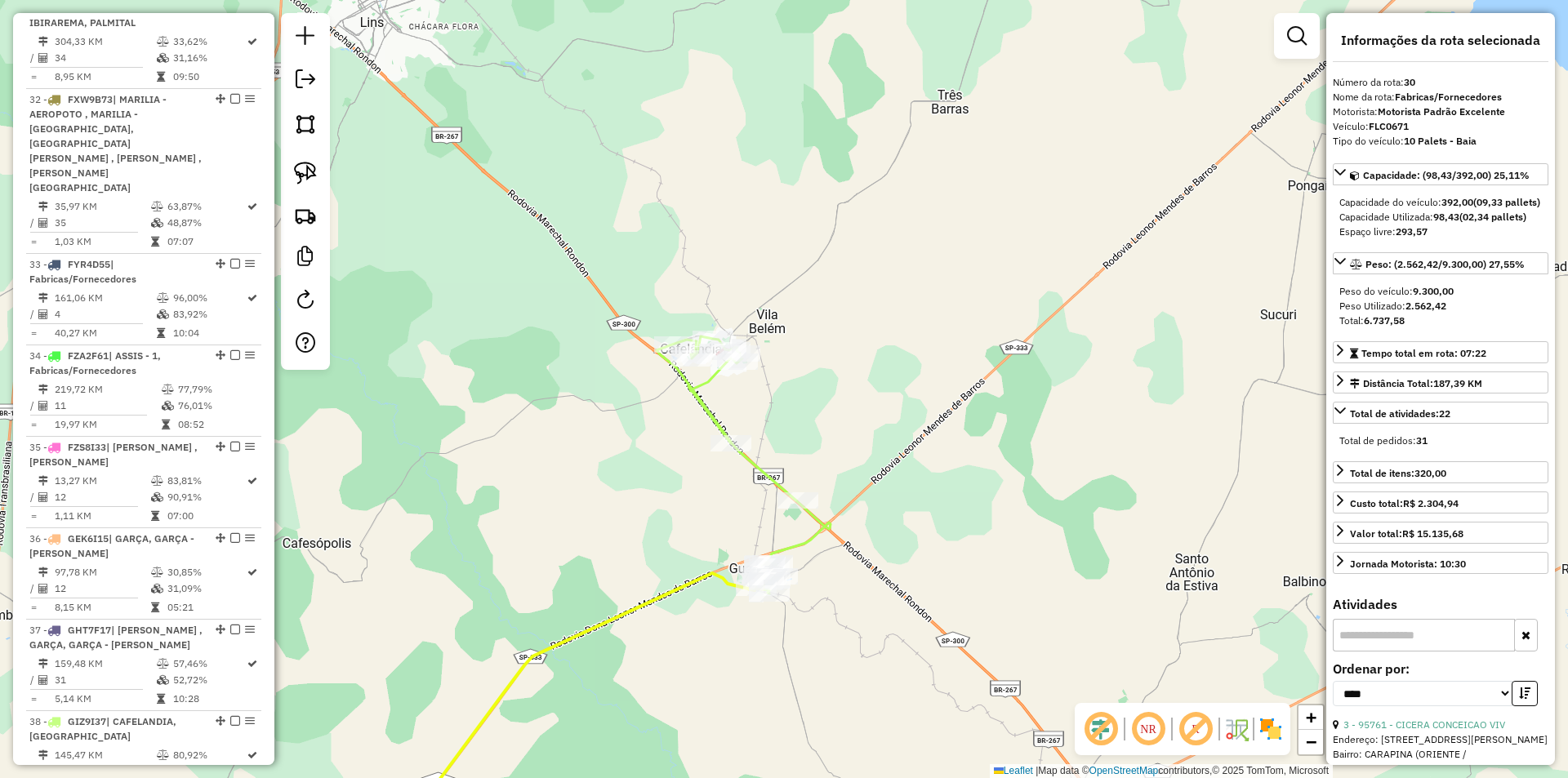
scroll to position [2595, 0]
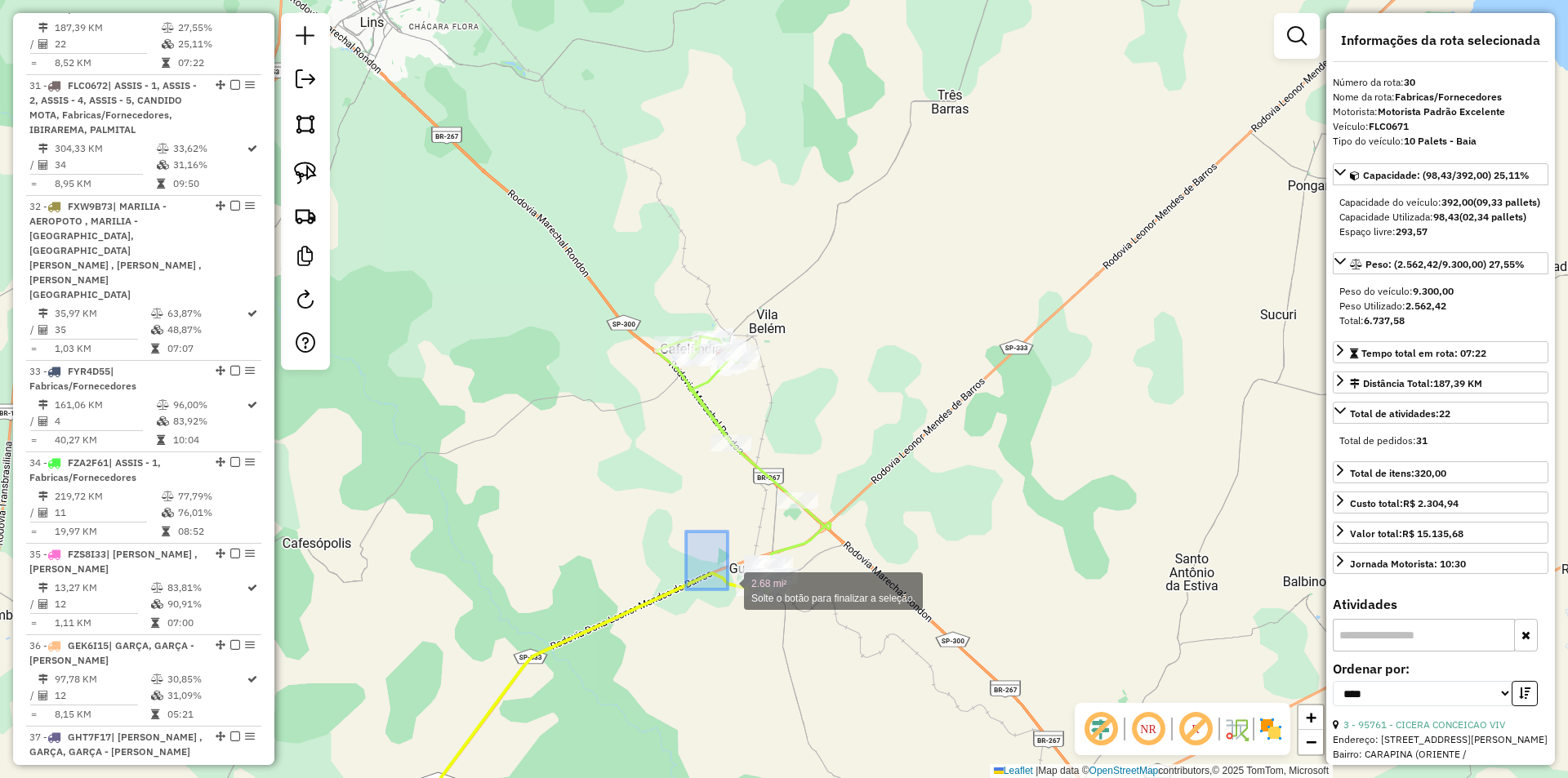
drag, startPoint x: 687, startPoint y: 531, endPoint x: 677, endPoint y: 541, distance: 14.1
click at [630, 608] on icon at bounding box center [573, 710] width 394 height 294
drag, startPoint x: 586, startPoint y: 567, endPoint x: 775, endPoint y: 431, distance: 232.8
click at [774, 431] on div "Janela de atendimento Grade de atendimento Capacidade Transportadoras Veículos …" at bounding box center [784, 389] width 1568 height 778
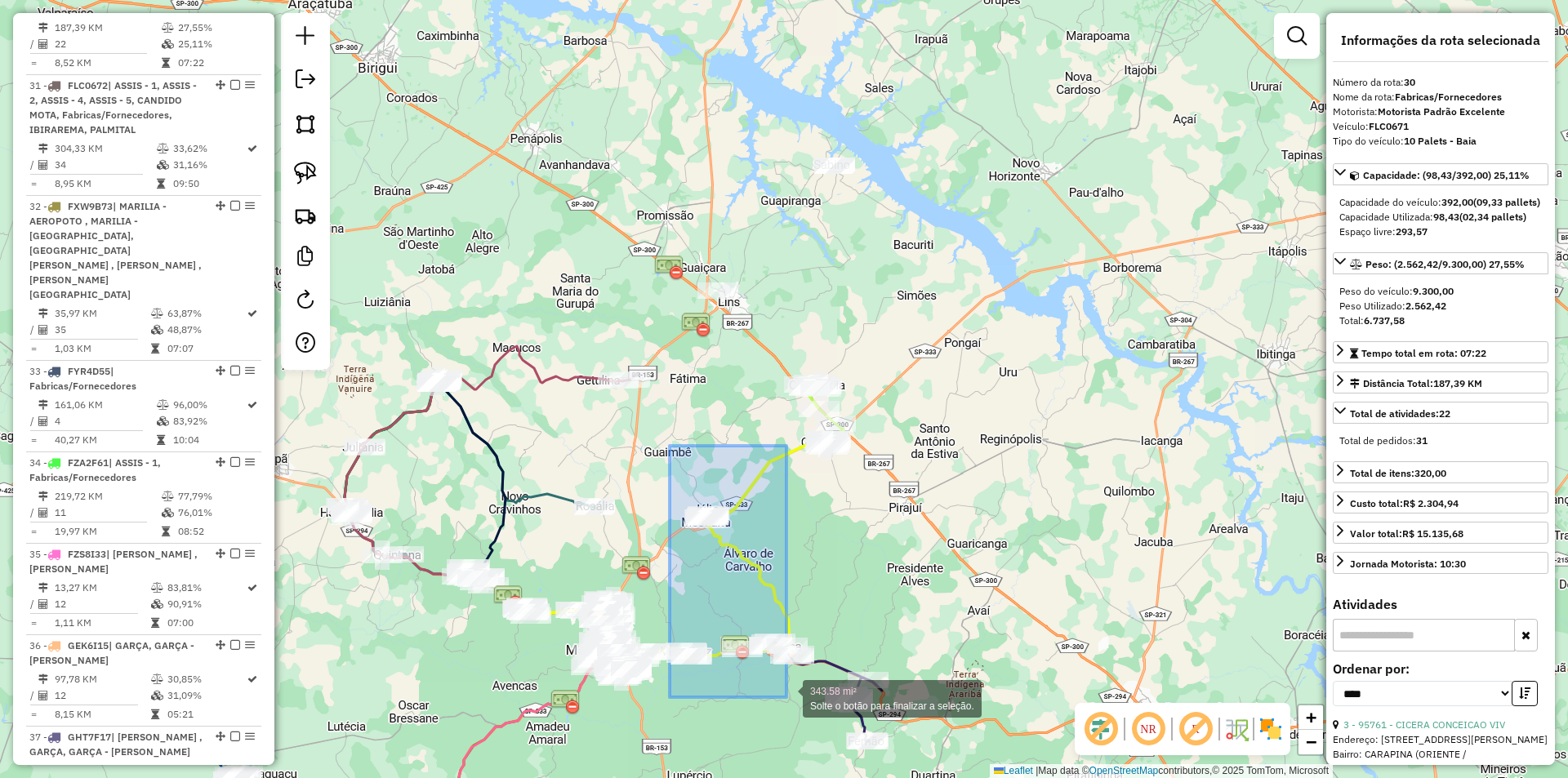
drag, startPoint x: 670, startPoint y: 446, endPoint x: 794, endPoint y: 686, distance: 270.1
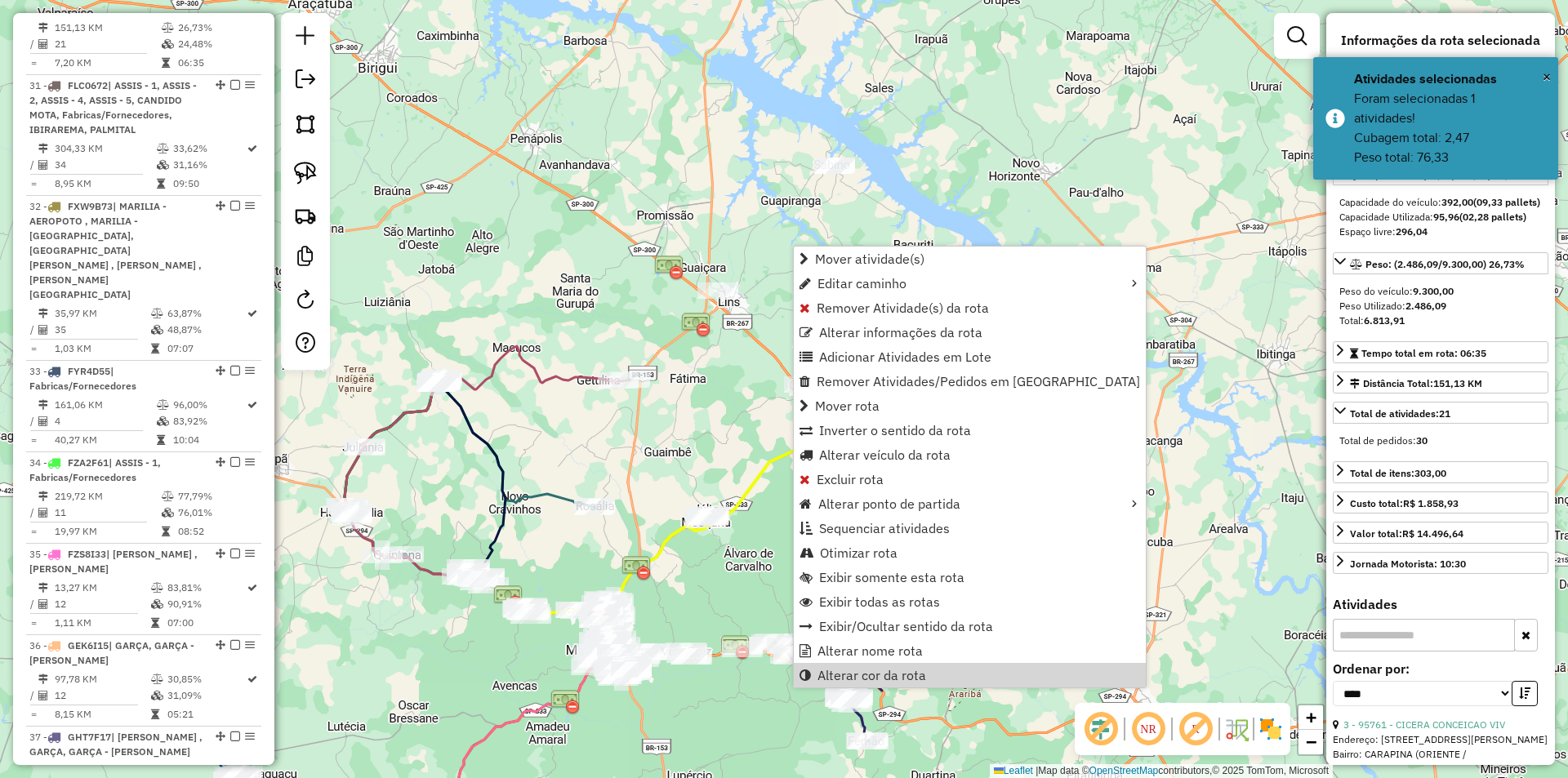
click at [722, 433] on div "Janela de atendimento Grade de atendimento Capacidade Transportadoras Veículos …" at bounding box center [784, 389] width 1568 height 778
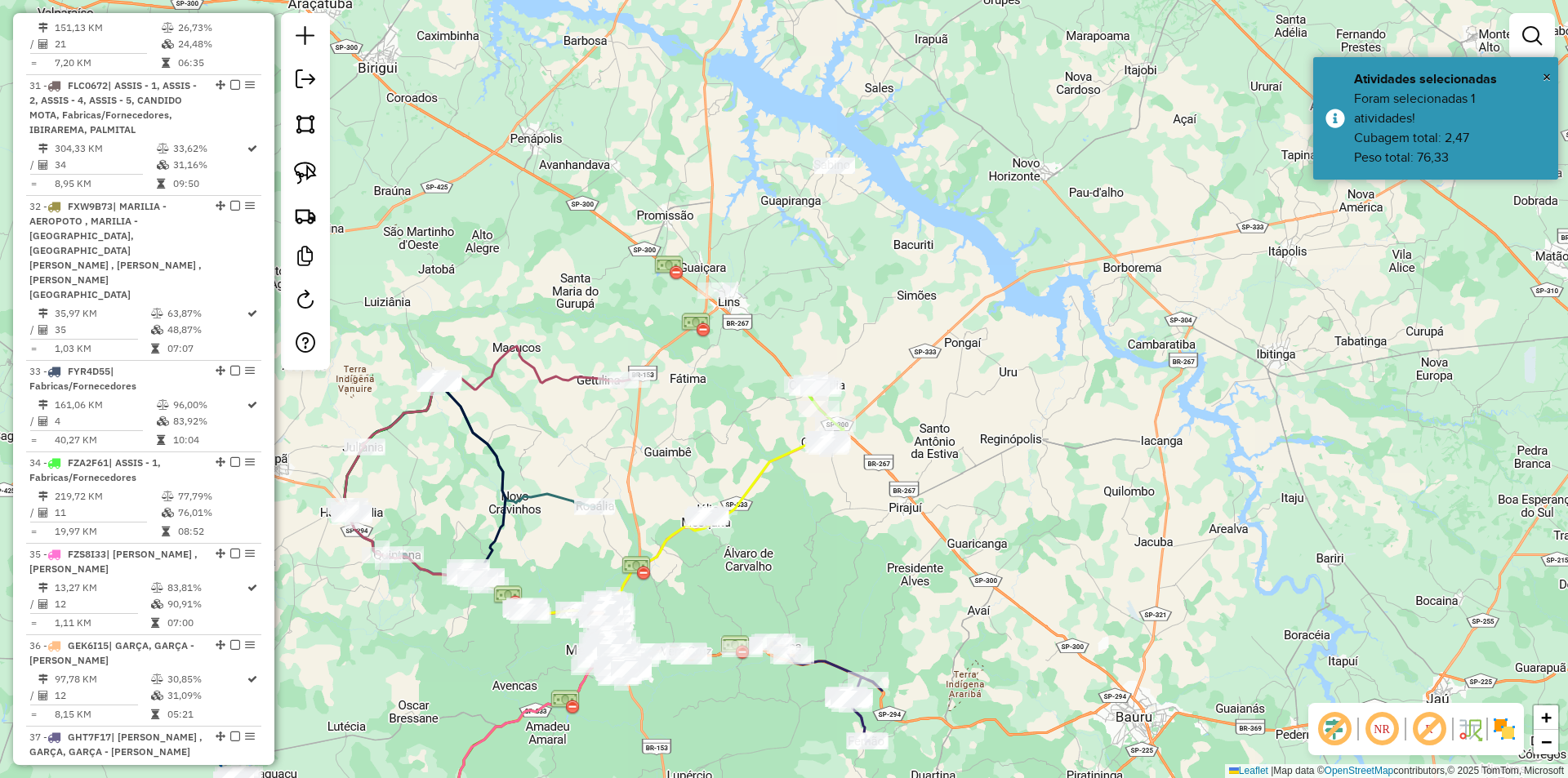
click at [757, 470] on icon at bounding box center [676, 539] width 305 height 200
select select "*********"
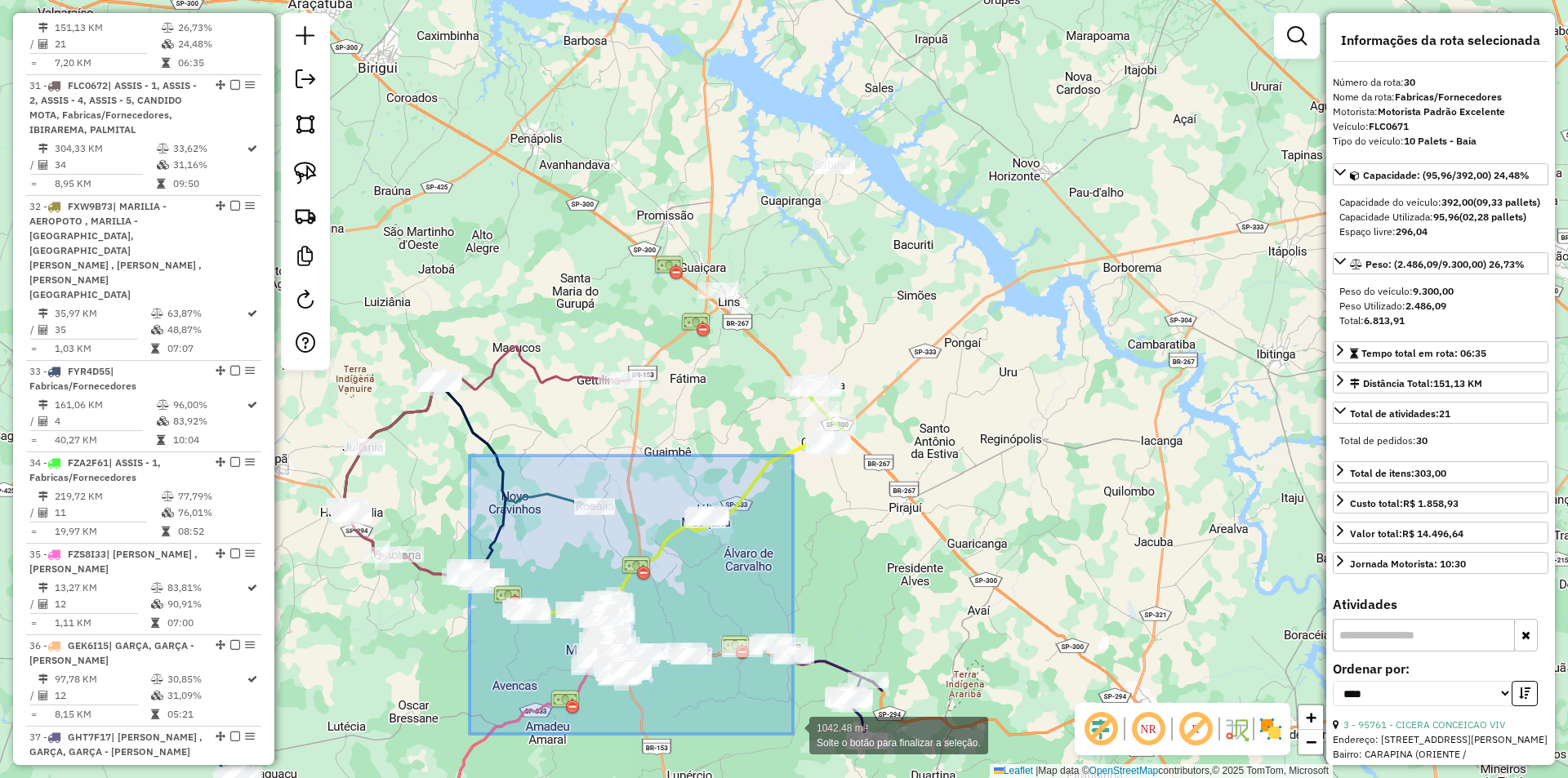
drag, startPoint x: 469, startPoint y: 456, endPoint x: 796, endPoint y: 714, distance: 416.5
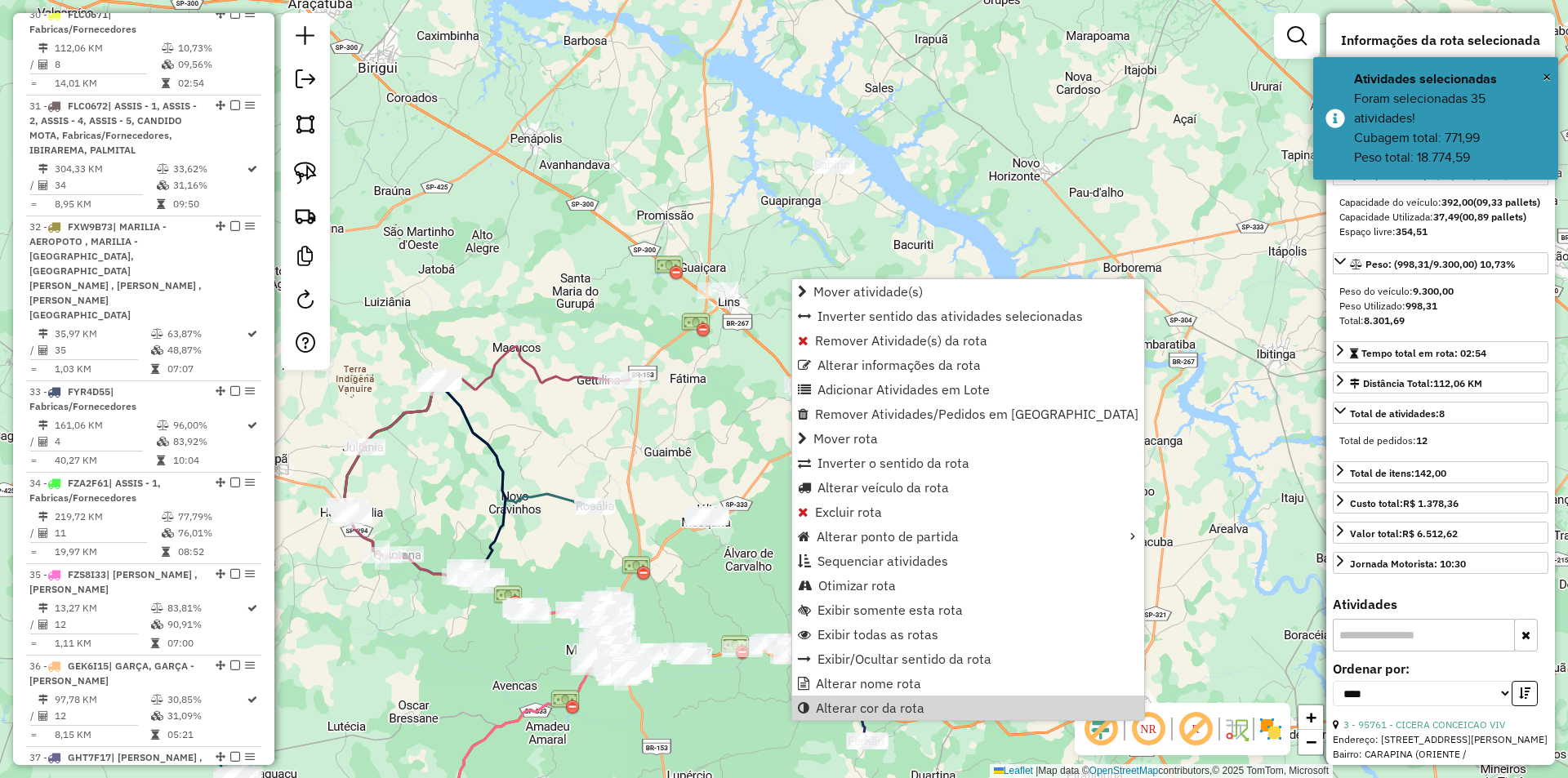
click at [641, 436] on div "Janela de atendimento Grade de atendimento Capacidade Transportadoras Veículos …" at bounding box center [784, 389] width 1568 height 778
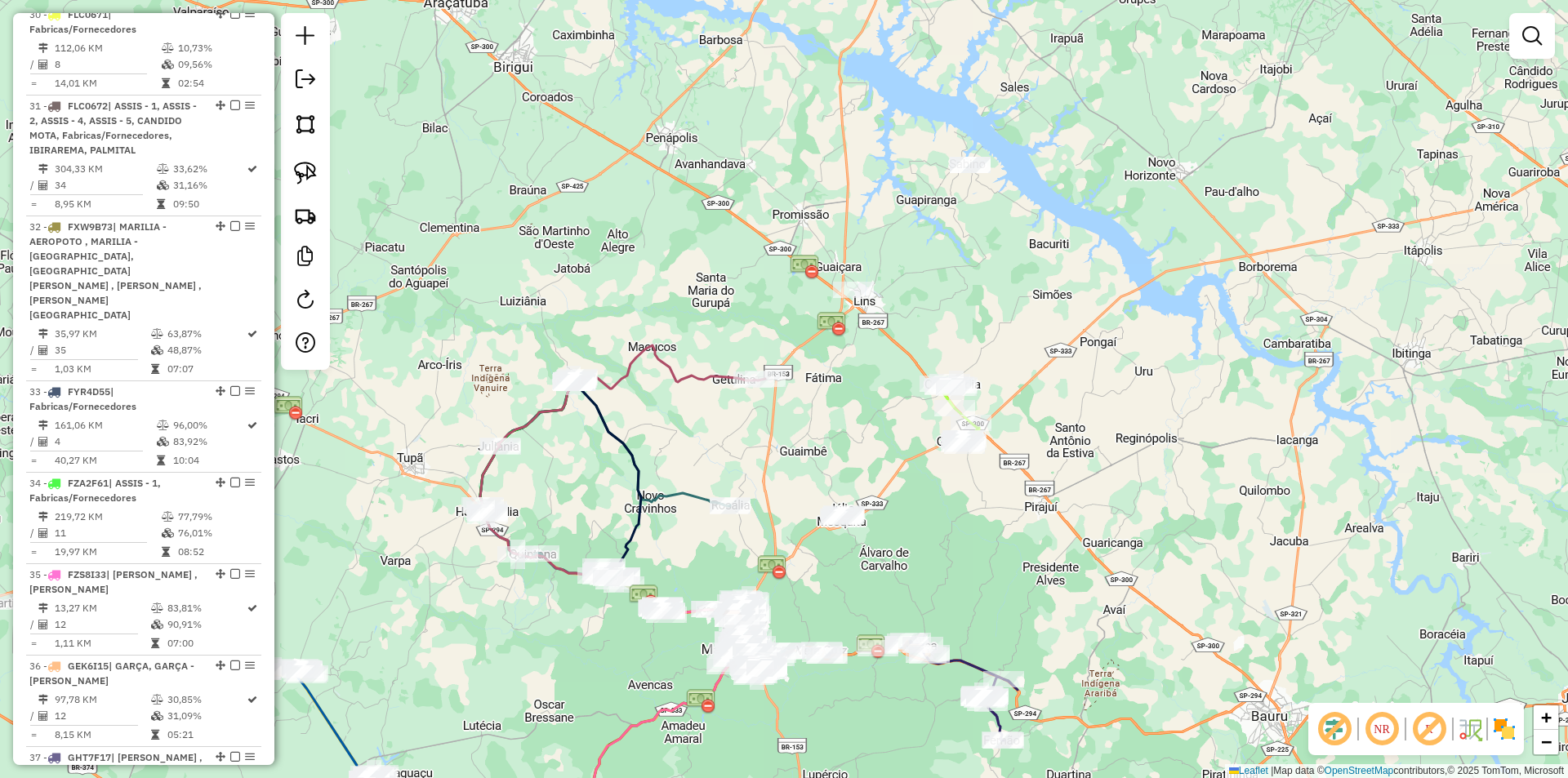
drag, startPoint x: 641, startPoint y: 439, endPoint x: 774, endPoint y: 441, distance: 133.0
click at [776, 439] on div "Janela de atendimento Grade de atendimento Capacidade Transportadoras Veículos …" at bounding box center [784, 389] width 1568 height 778
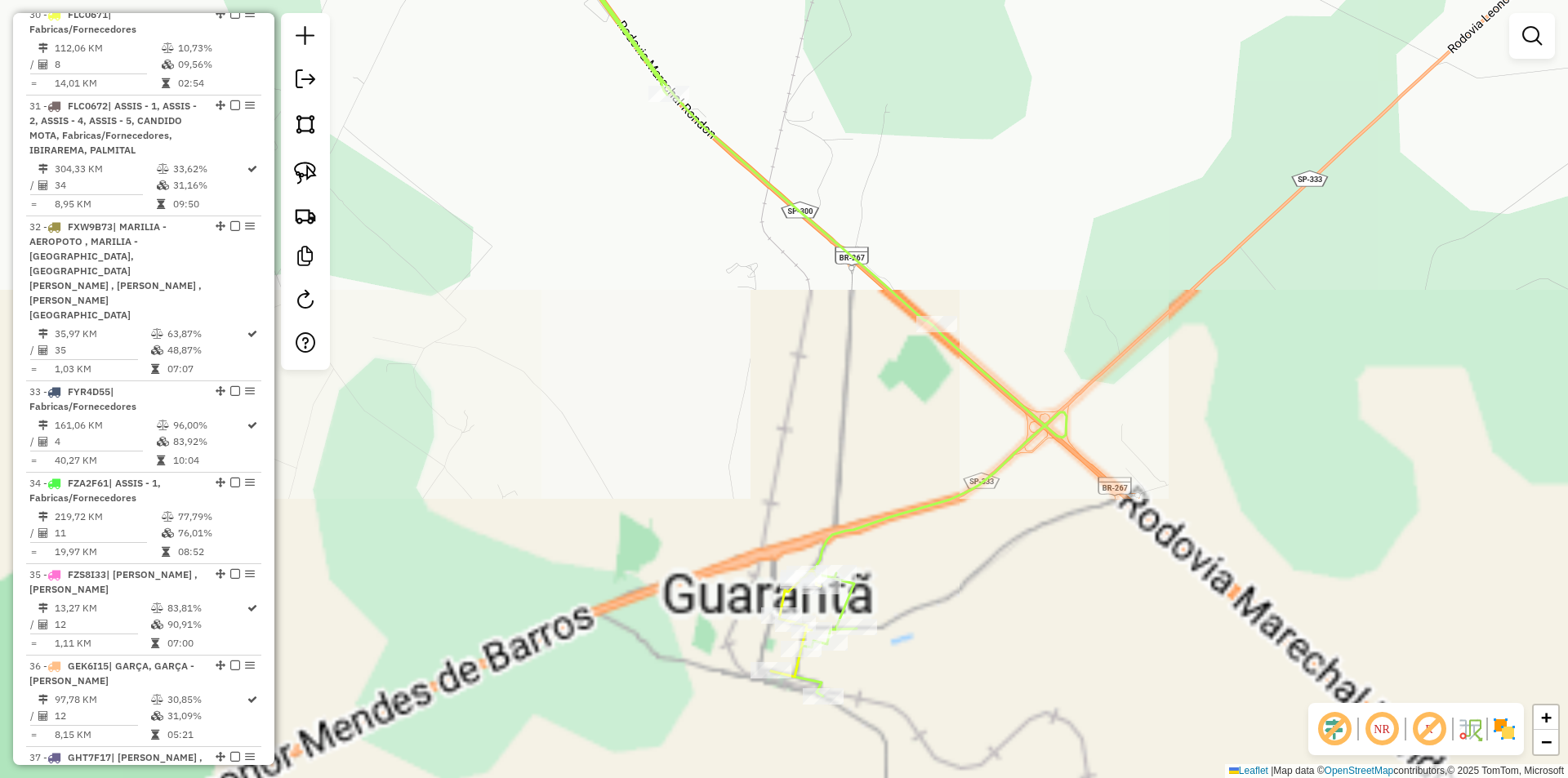
drag, startPoint x: 818, startPoint y: 366, endPoint x: 780, endPoint y: 320, distance: 59.7
click at [781, 320] on div "Janela de atendimento Grade de atendimento Capacidade Transportadoras Veículos …" at bounding box center [784, 389] width 1568 height 778
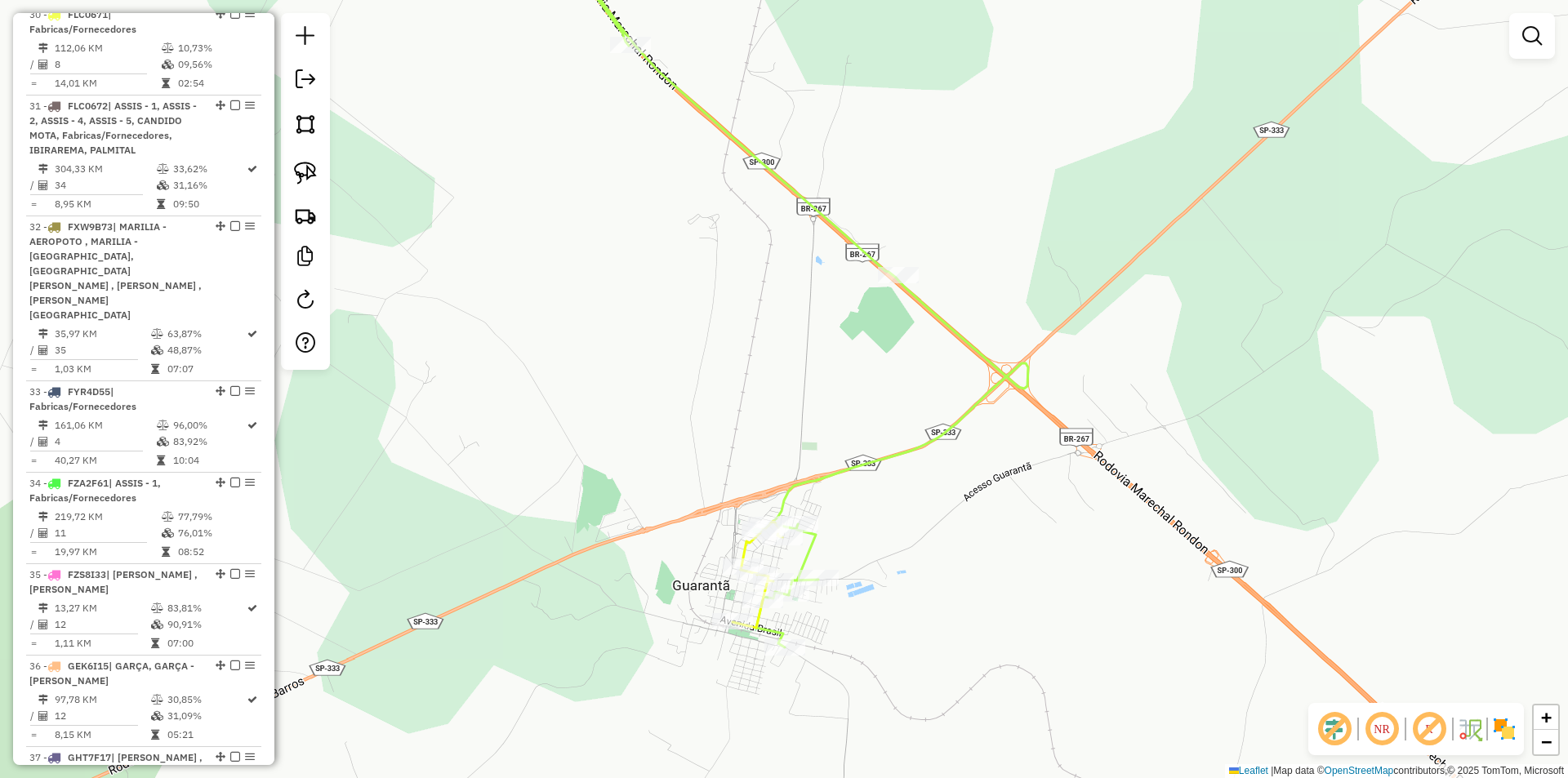
click at [860, 547] on div "Janela de atendimento Grade de atendimento Capacidade Transportadoras Veículos …" at bounding box center [784, 389] width 1568 height 778
click at [810, 554] on icon at bounding box center [784, 285] width 487 height 725
select select "*********"
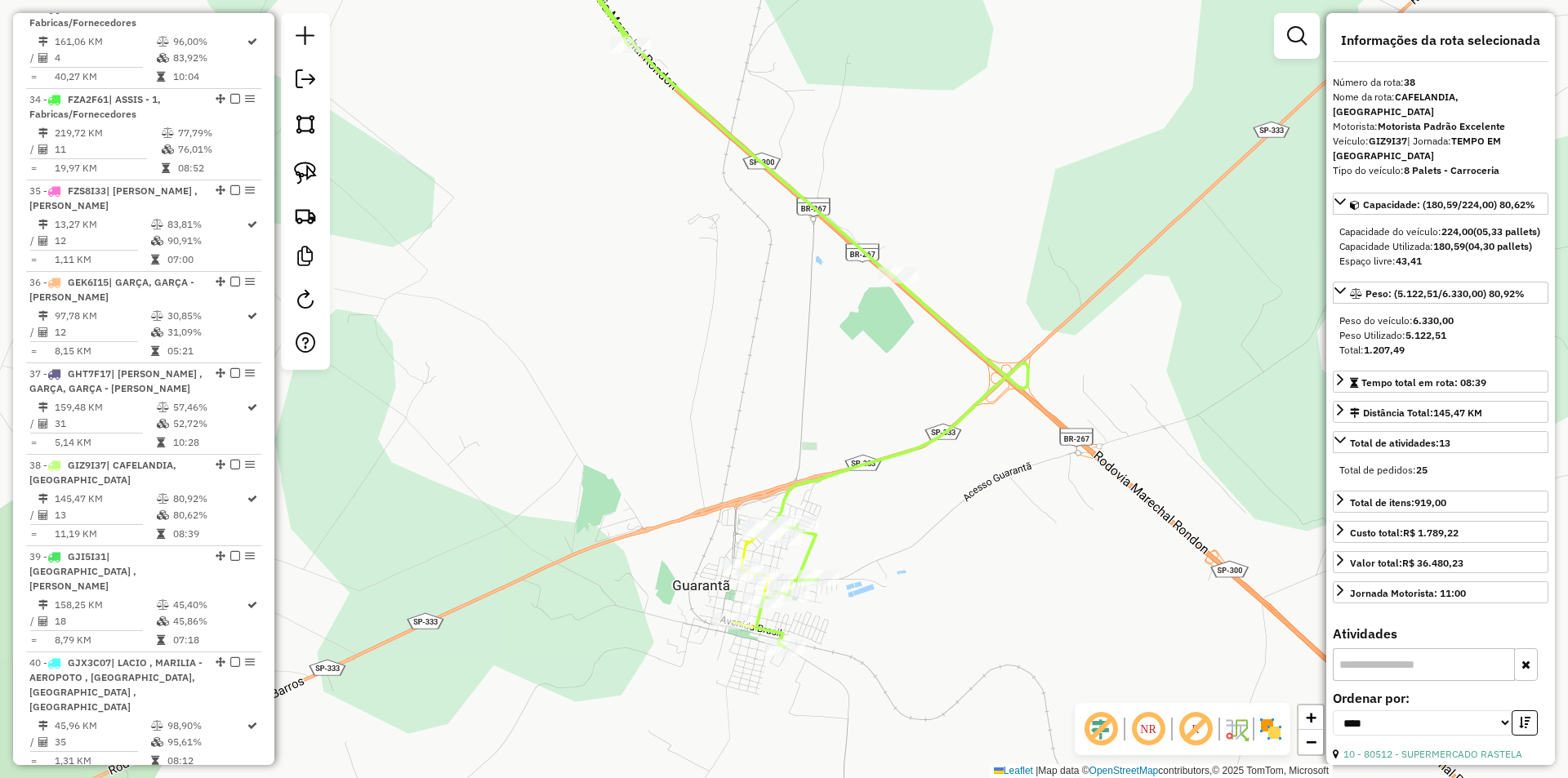
scroll to position [3324, 0]
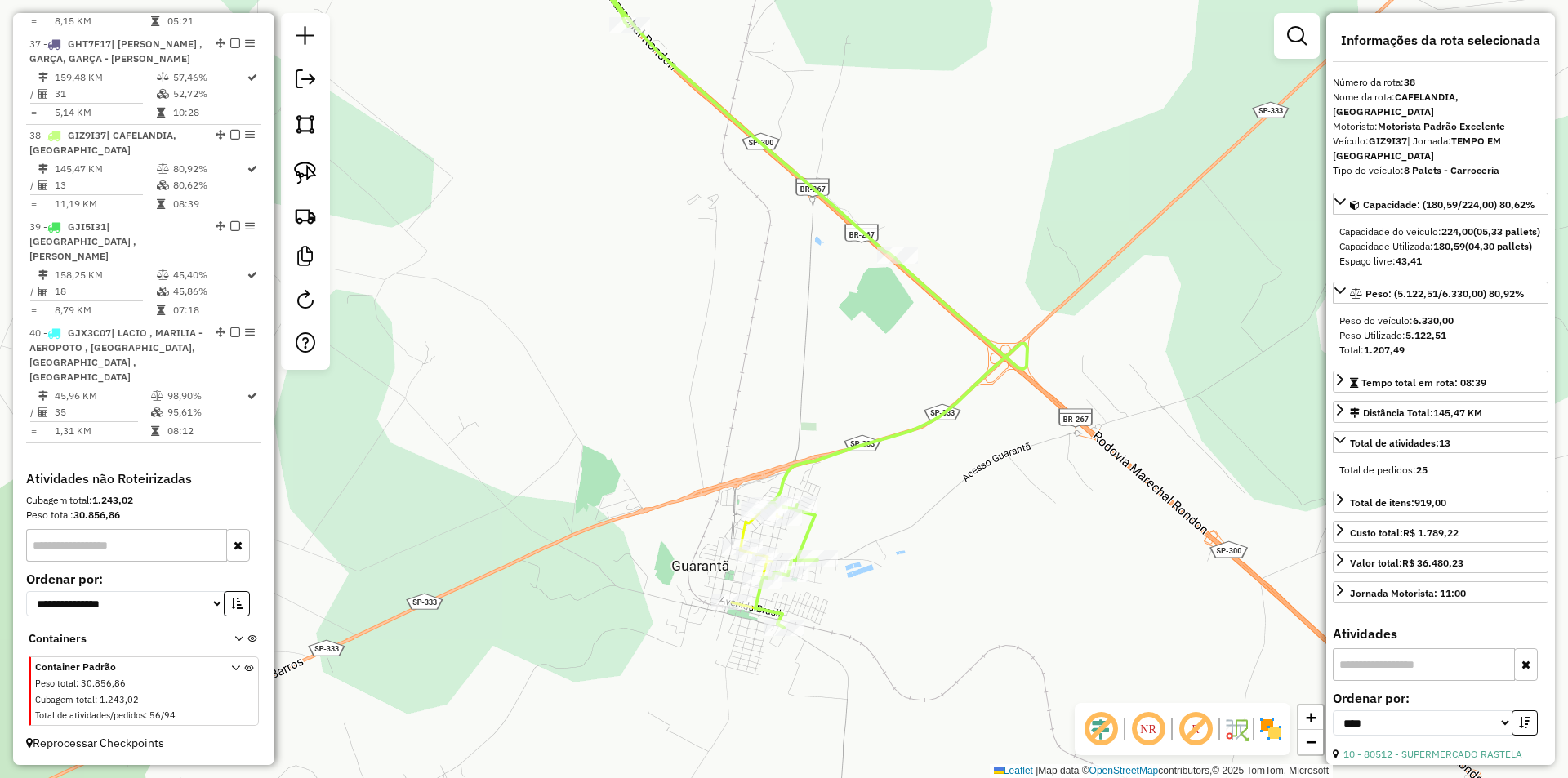
drag, startPoint x: 890, startPoint y: 546, endPoint x: 873, endPoint y: 492, distance: 56.6
click at [881, 496] on div "Janela de atendimento Grade de atendimento Capacidade Transportadoras Veículos …" at bounding box center [784, 389] width 1568 height 778
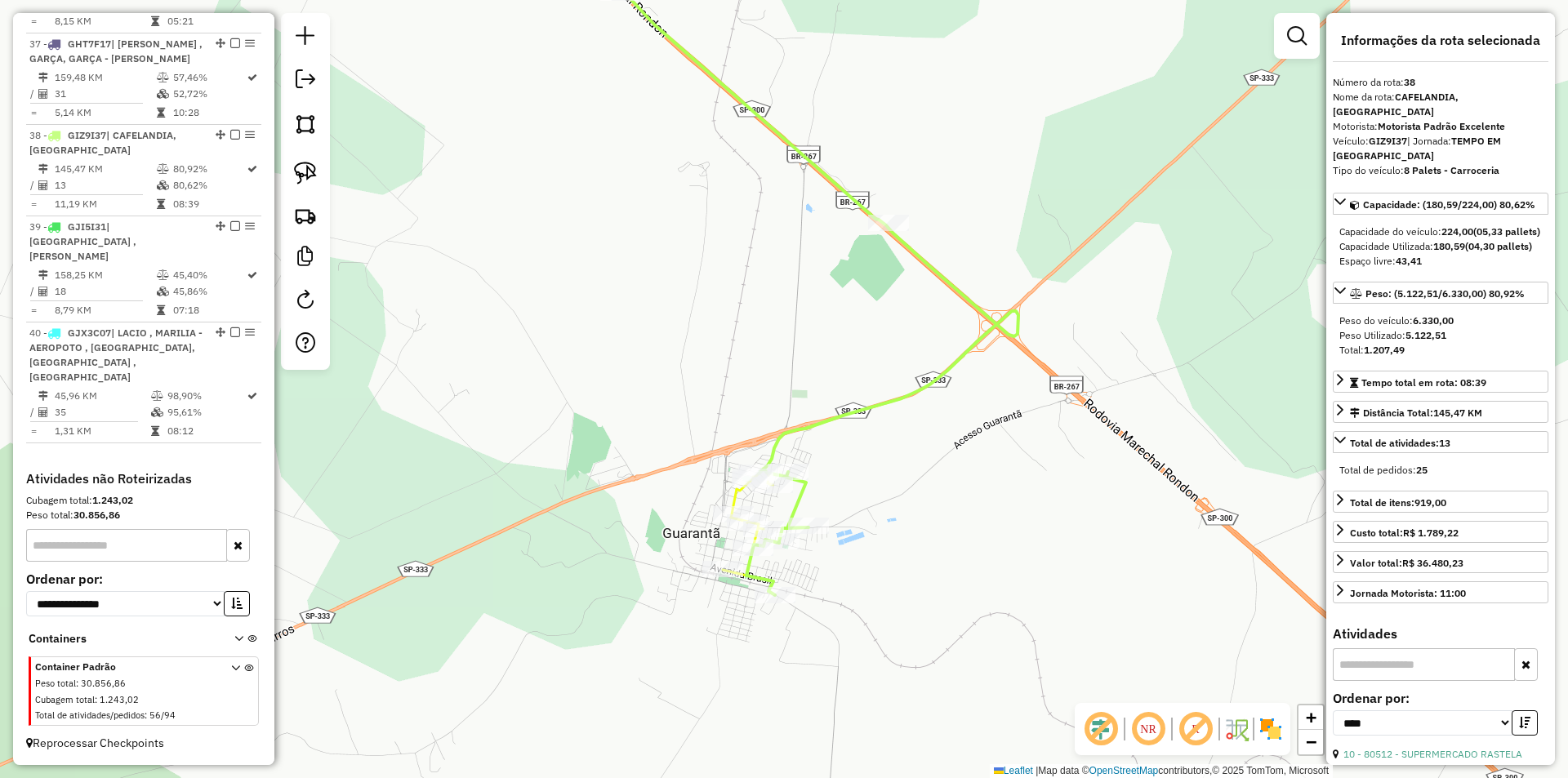
click at [746, 427] on div "Janela de atendimento Grade de atendimento Capacidade Transportadoras Veículos …" at bounding box center [784, 389] width 1568 height 778
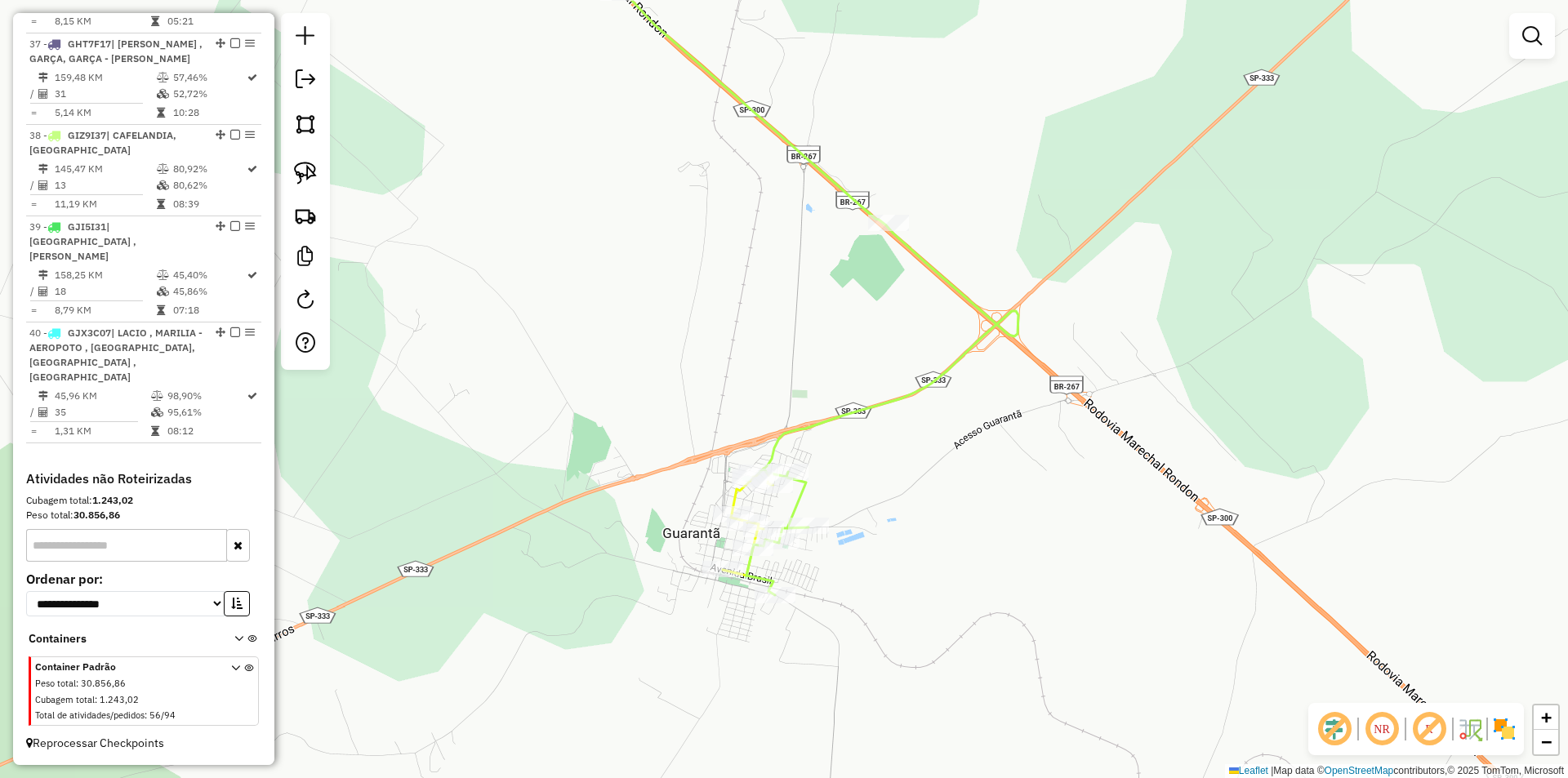
click at [789, 431] on icon at bounding box center [795, 259] width 447 height 673
select select "*********"
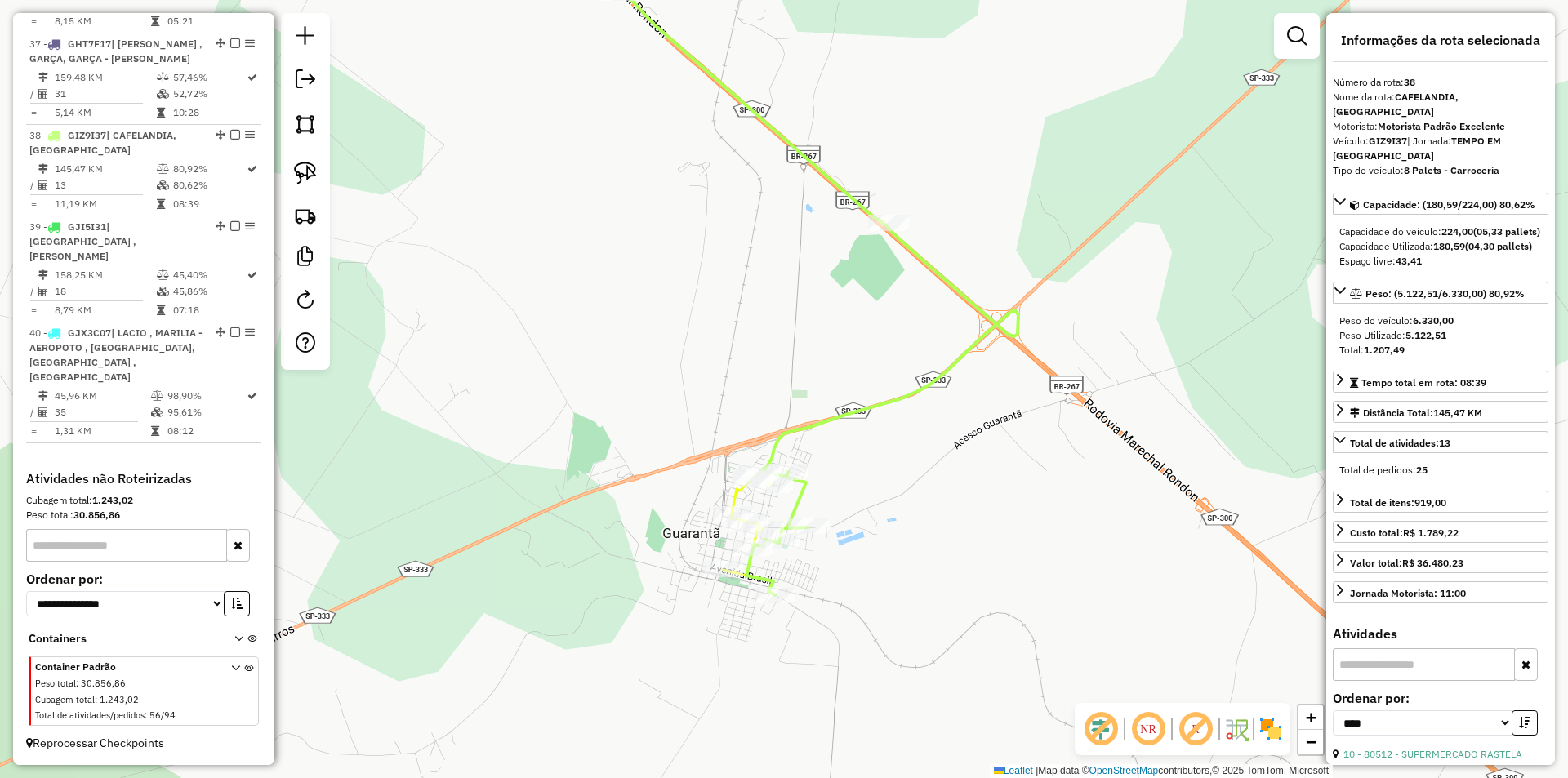
drag, startPoint x: 736, startPoint y: 334, endPoint x: 813, endPoint y: 429, distance: 122.3
click at [810, 430] on div "Janela de atendimento Grade de atendimento Capacidade Transportadoras Veículos …" at bounding box center [784, 389] width 1568 height 778
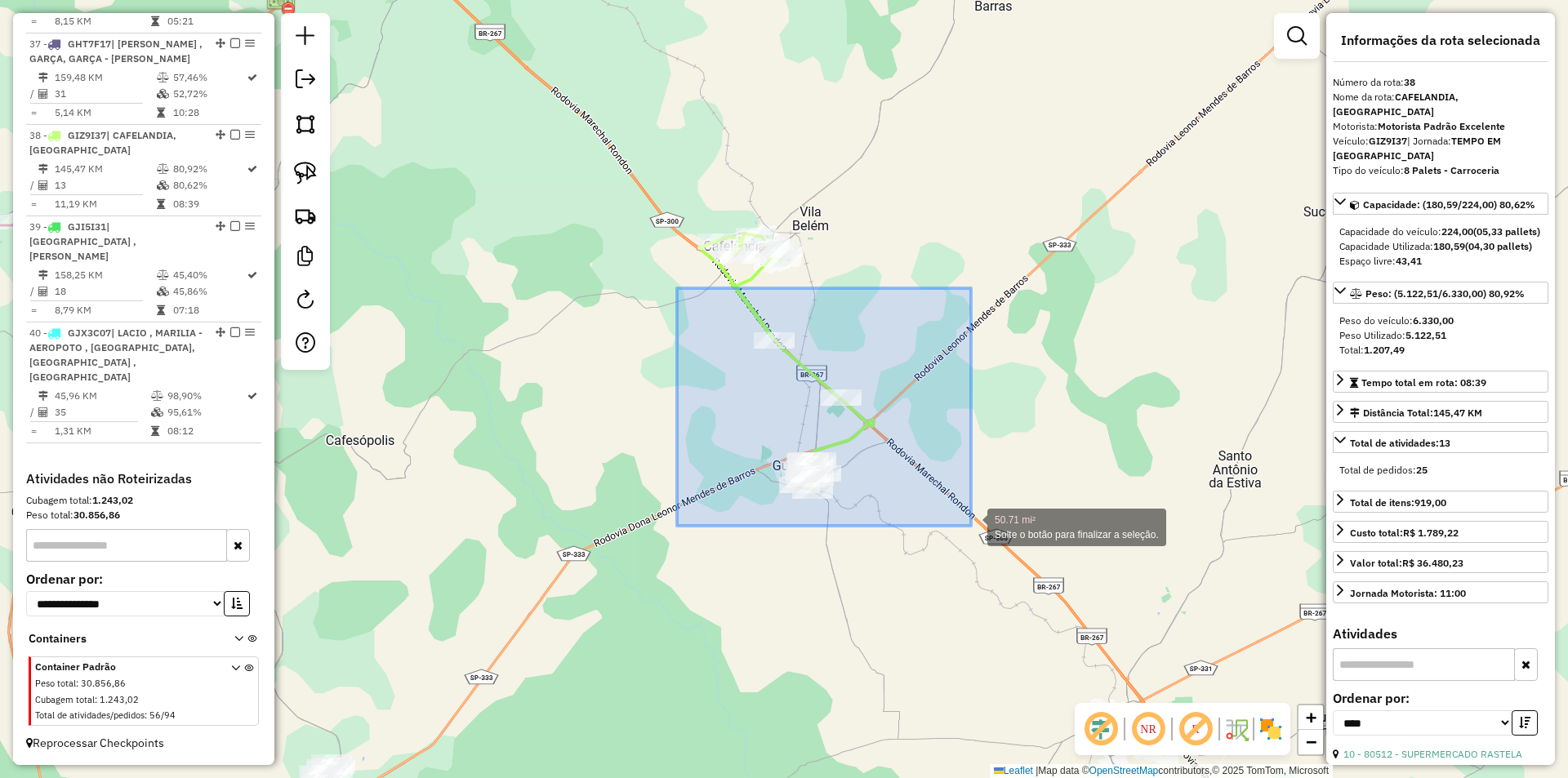
drag, startPoint x: 677, startPoint y: 288, endPoint x: 971, endPoint y: 526, distance: 378.3
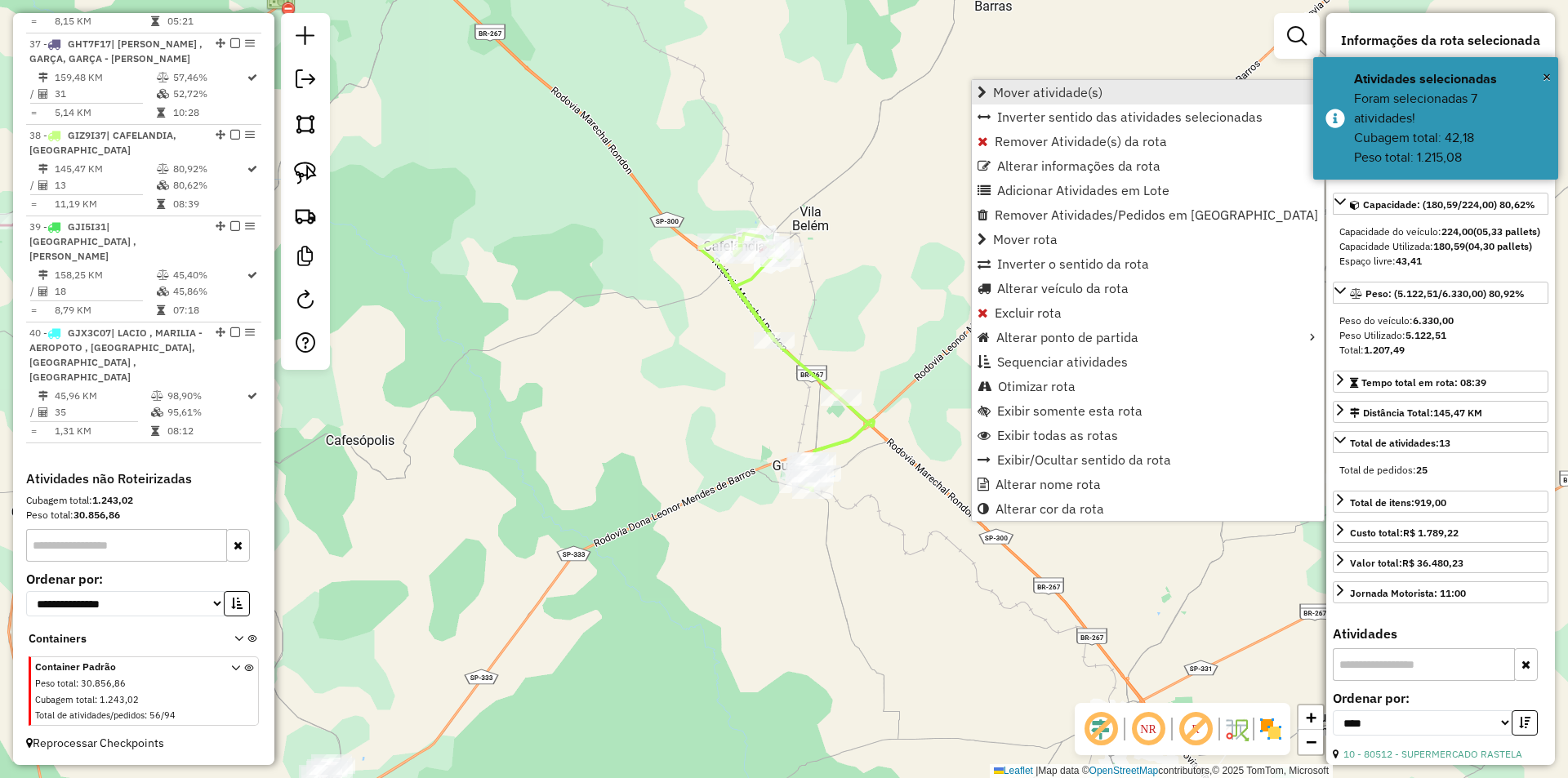
click at [1063, 99] on span "Mover atividade(s)" at bounding box center [1048, 92] width 109 height 13
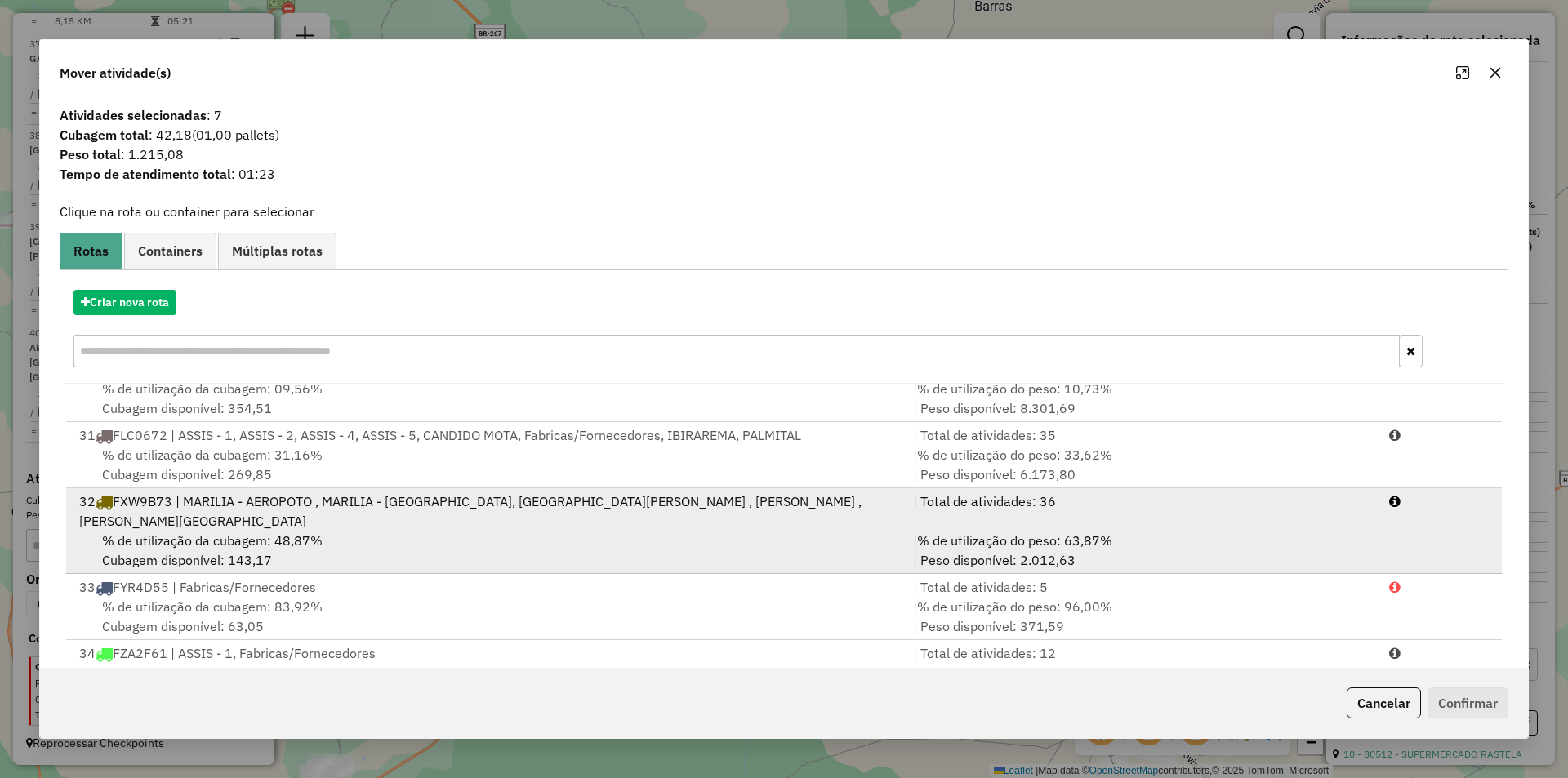
scroll to position [1137, 0]
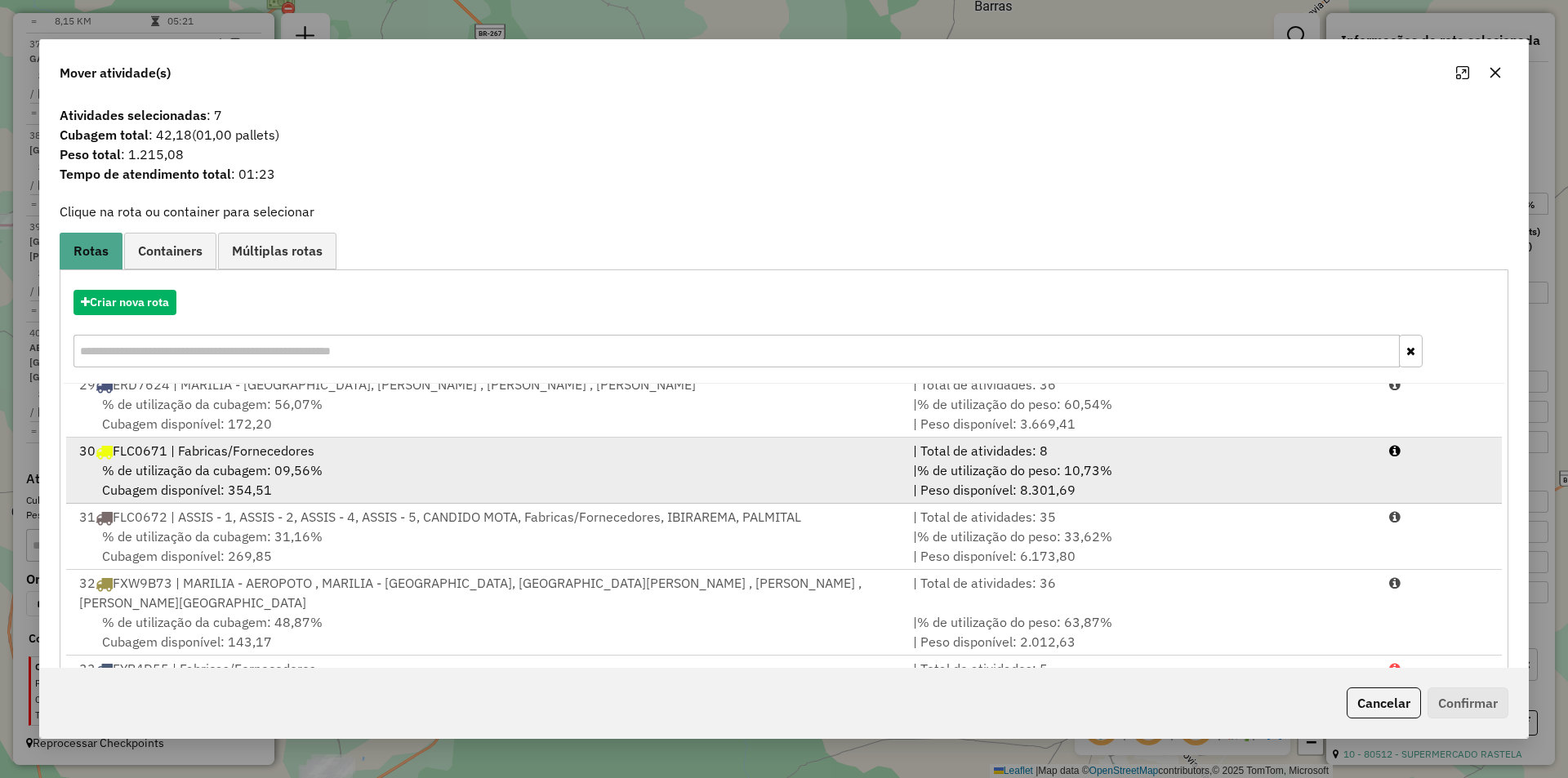
click at [527, 496] on div "% de utilização da cubagem: 09,56% Cubagem disponível: 354,51" at bounding box center [486, 480] width 834 height 39
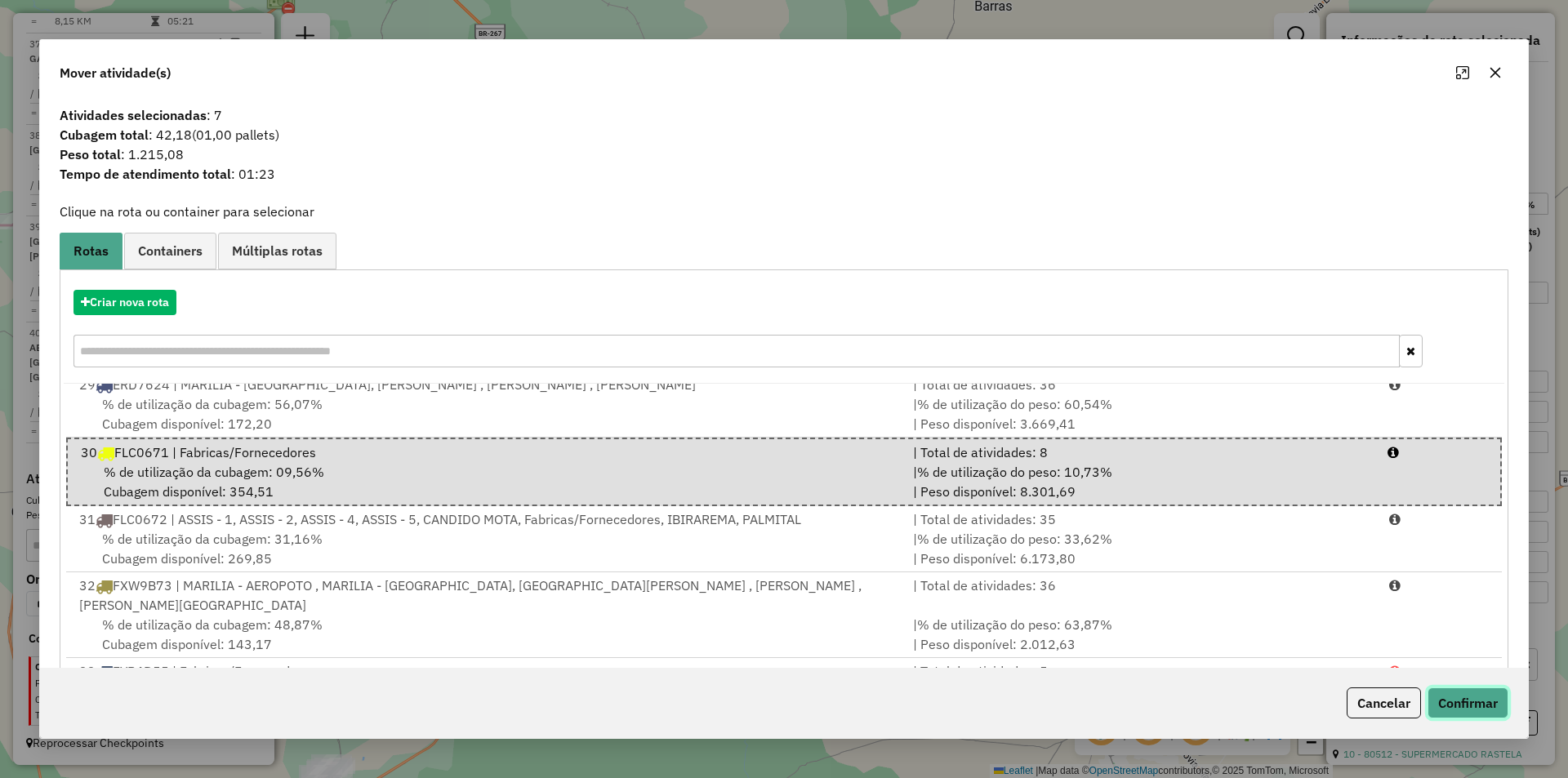
click at [1448, 700] on button "Confirmar" at bounding box center [1468, 703] width 81 height 31
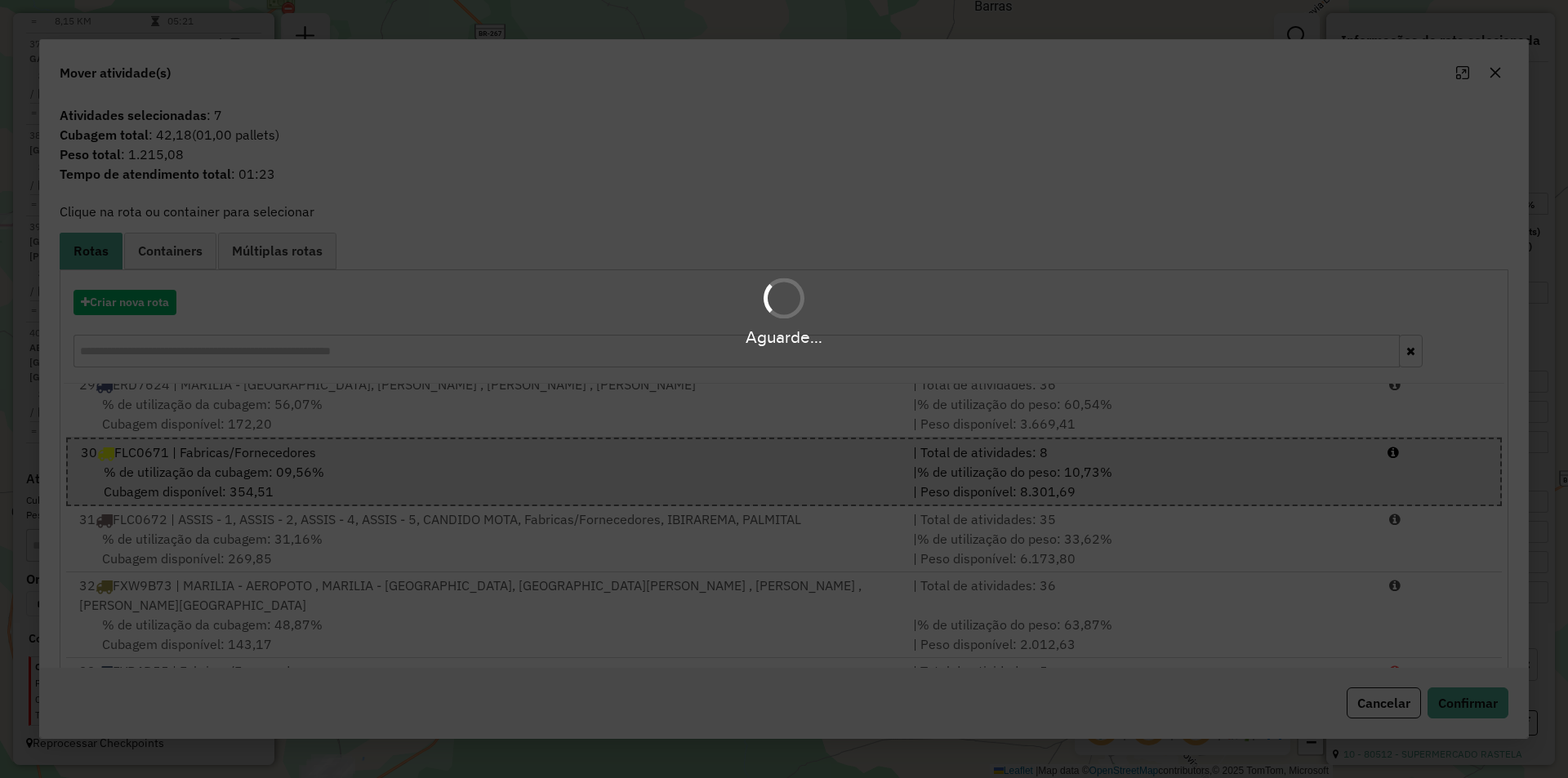
scroll to position [3303, 0]
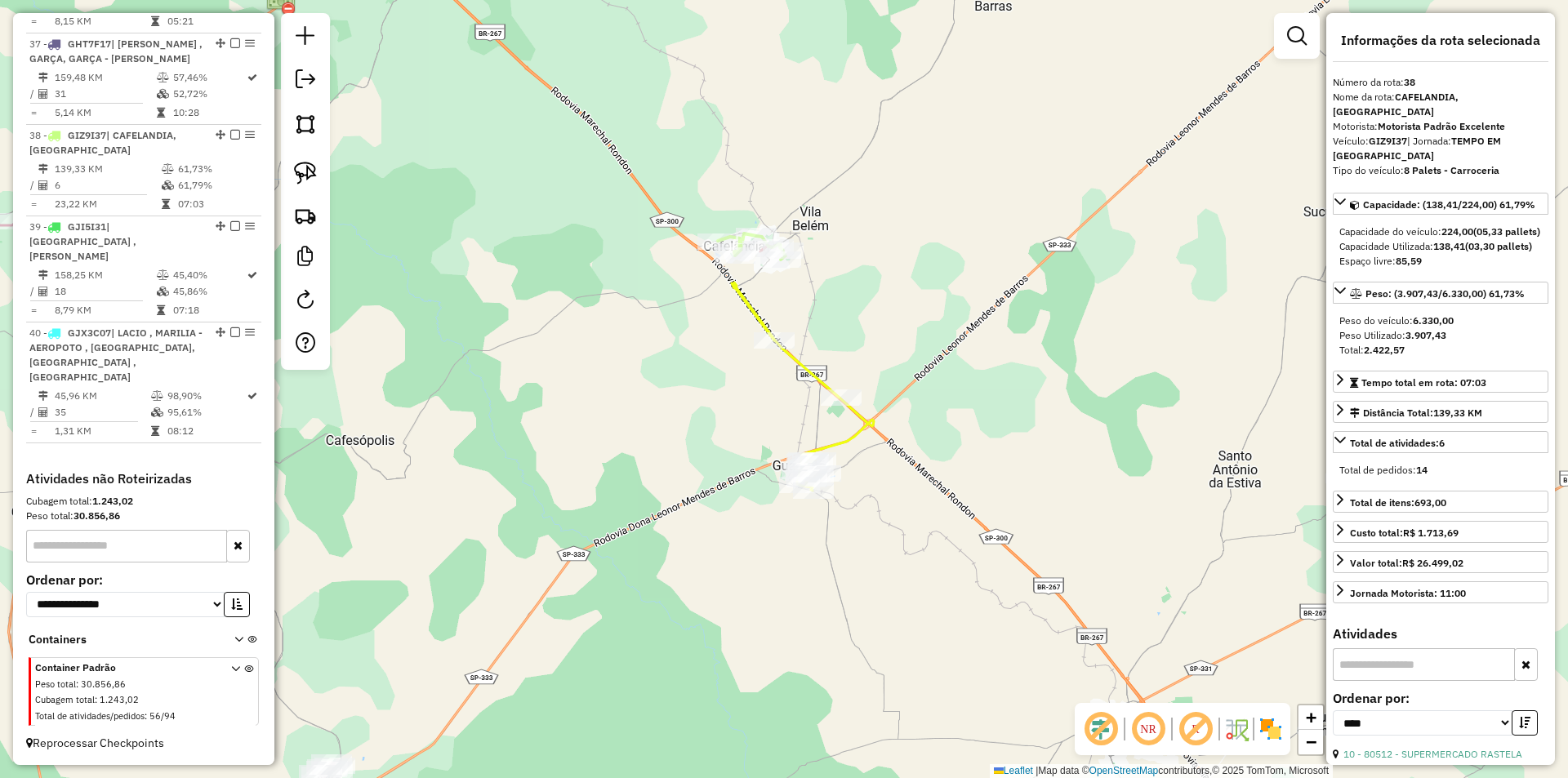
click at [854, 432] on icon at bounding box center [803, 386] width 142 height 208
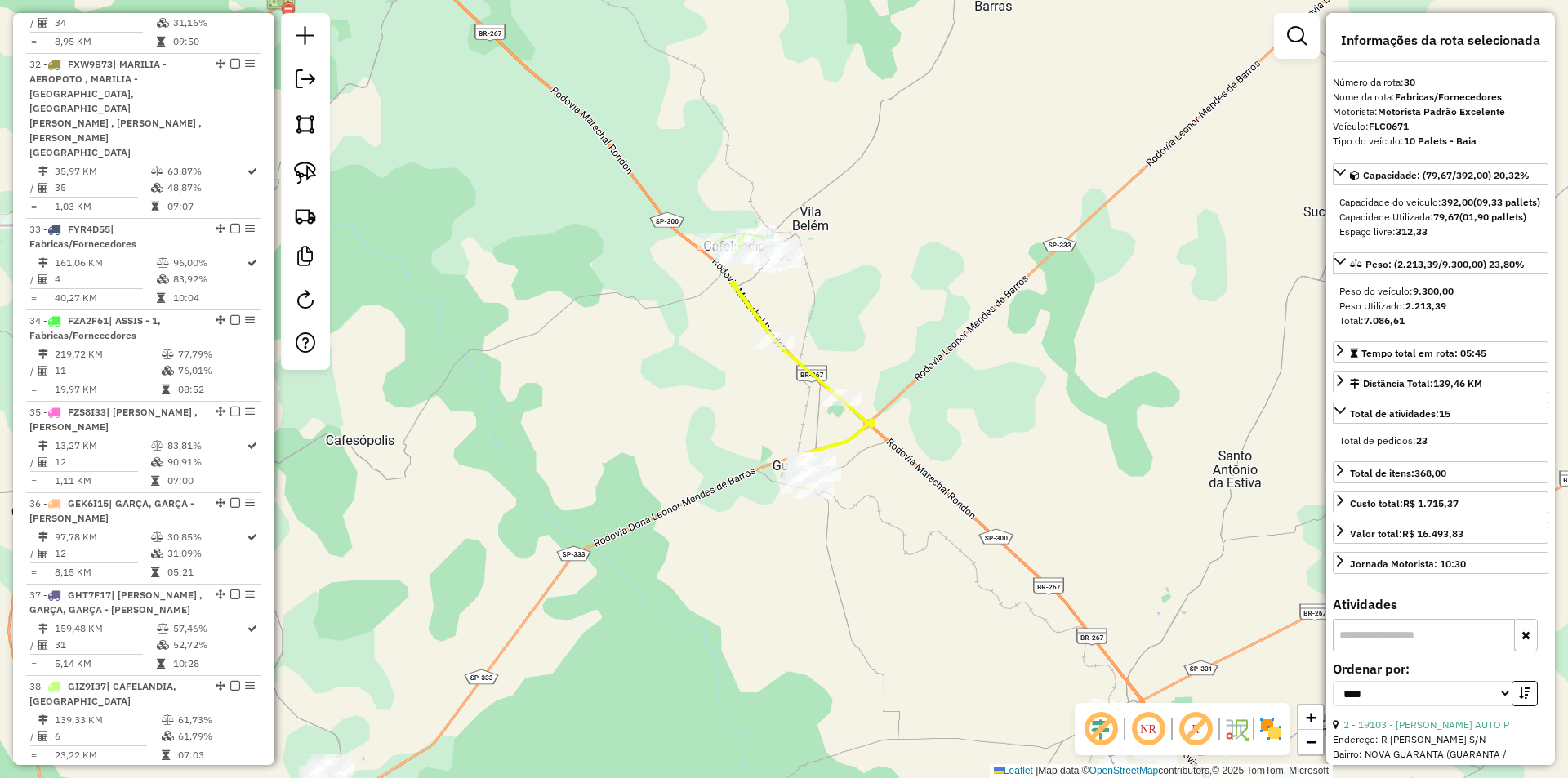
scroll to position [2595, 0]
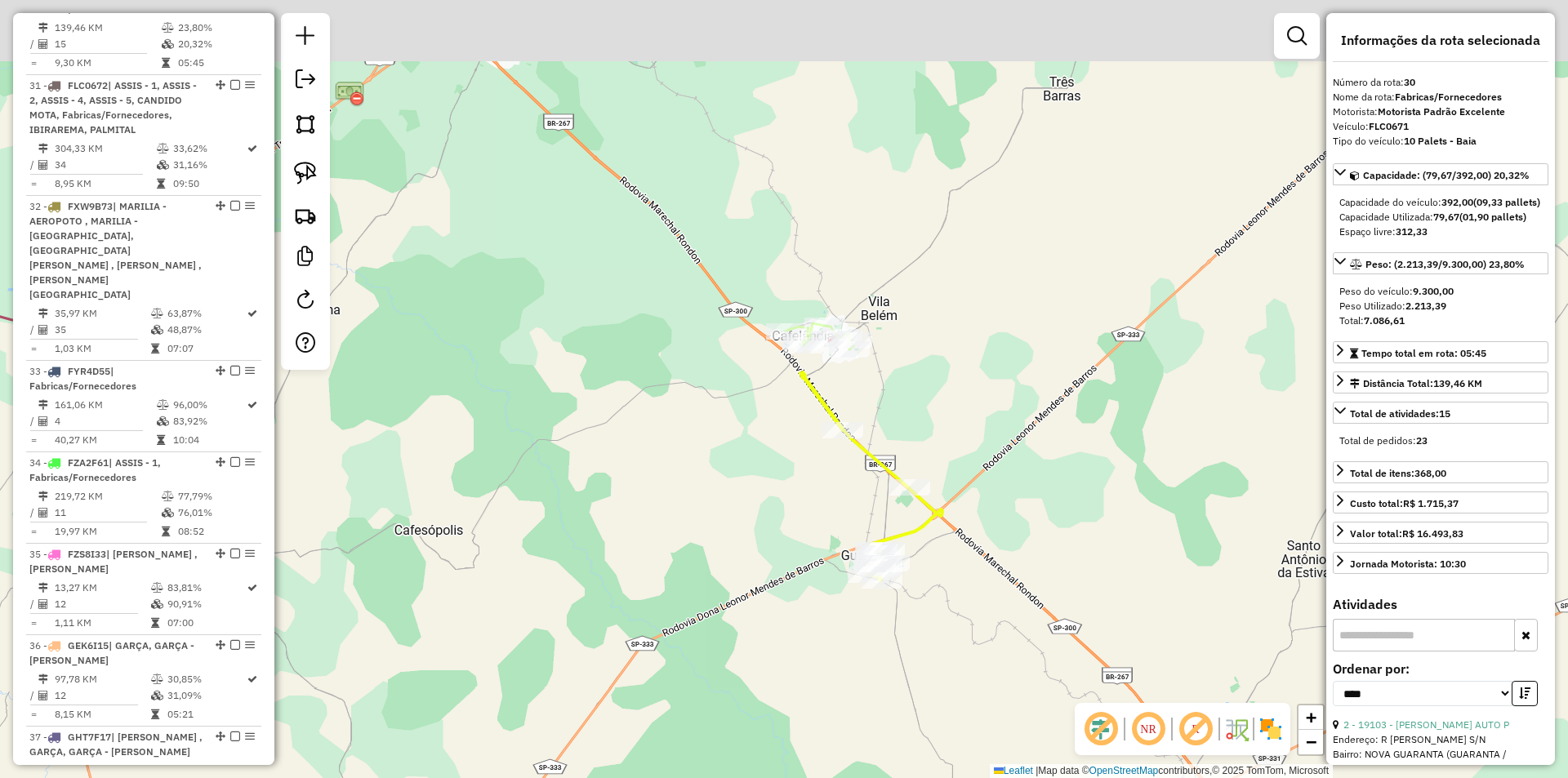
drag, startPoint x: 854, startPoint y: 361, endPoint x: 922, endPoint y: 451, distance: 112.8
click at [922, 451] on div "Janela de atendimento Grade de atendimento Capacidade Transportadoras Veículos …" at bounding box center [784, 389] width 1568 height 778
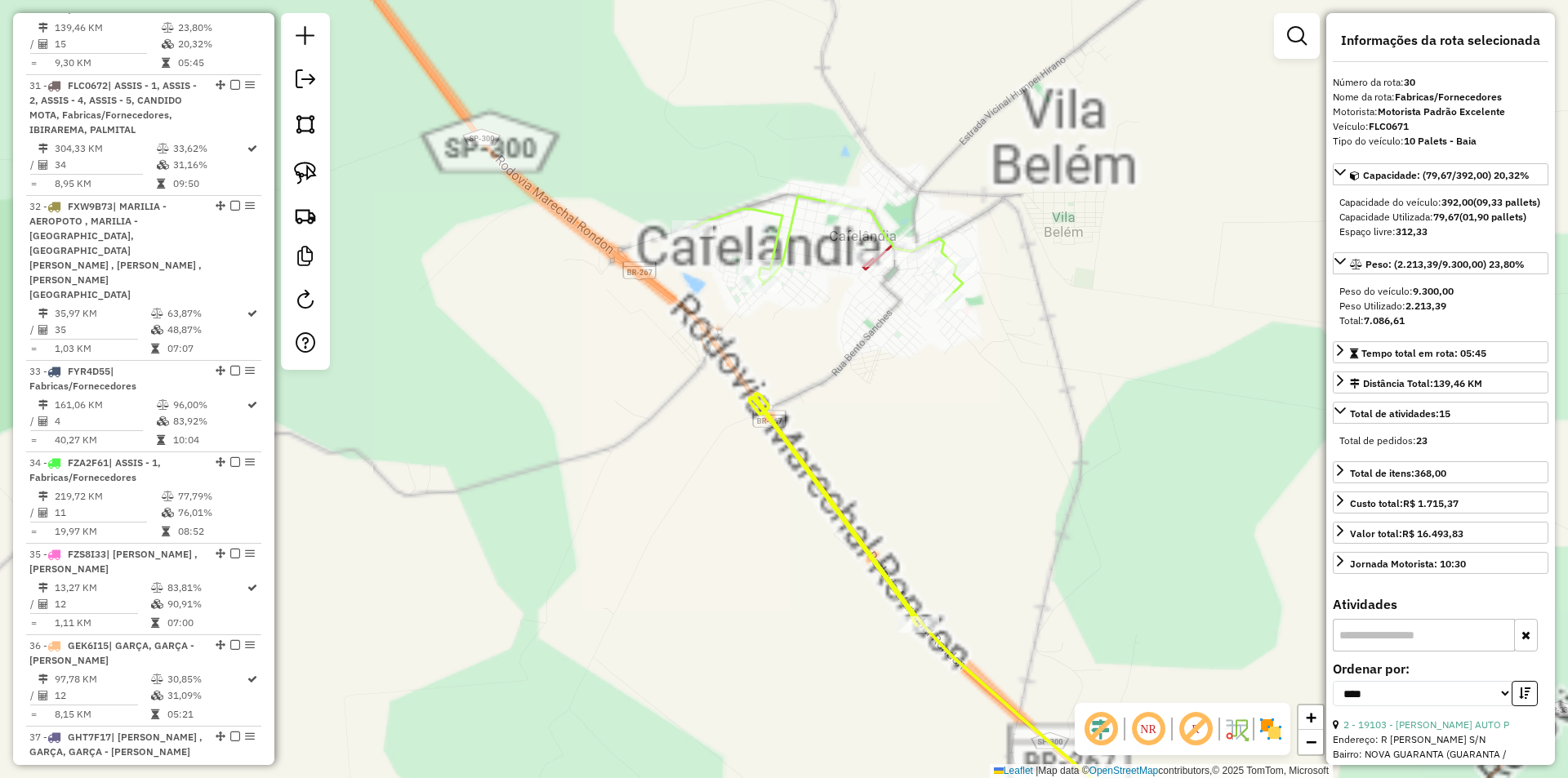
drag, startPoint x: 855, startPoint y: 338, endPoint x: 863, endPoint y: 384, distance: 46.7
click at [863, 384] on div "Janela de atendimento Grade de atendimento Capacidade Transportadoras Veículos …" at bounding box center [784, 389] width 1568 height 778
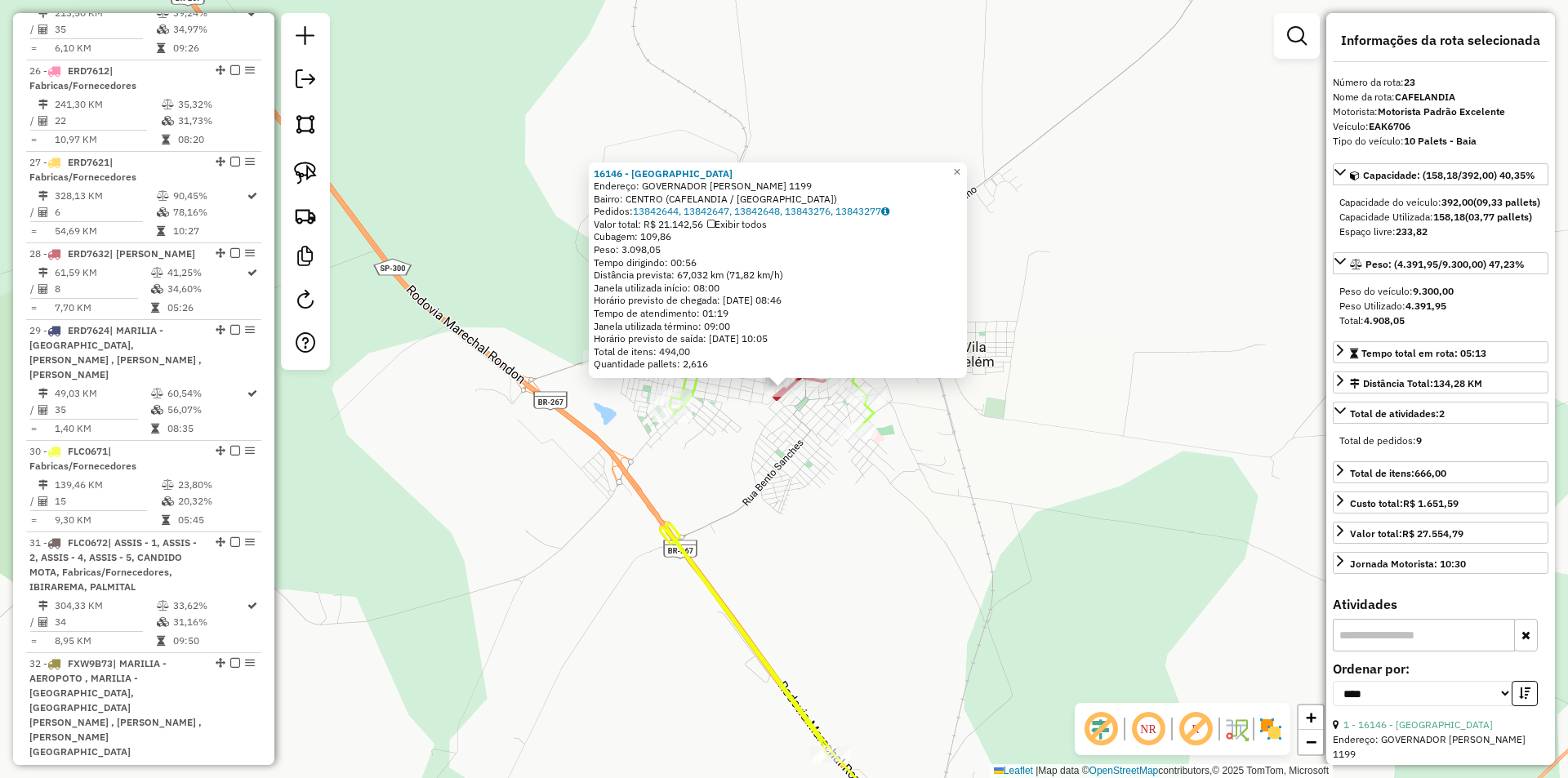
scroll to position [1939, 0]
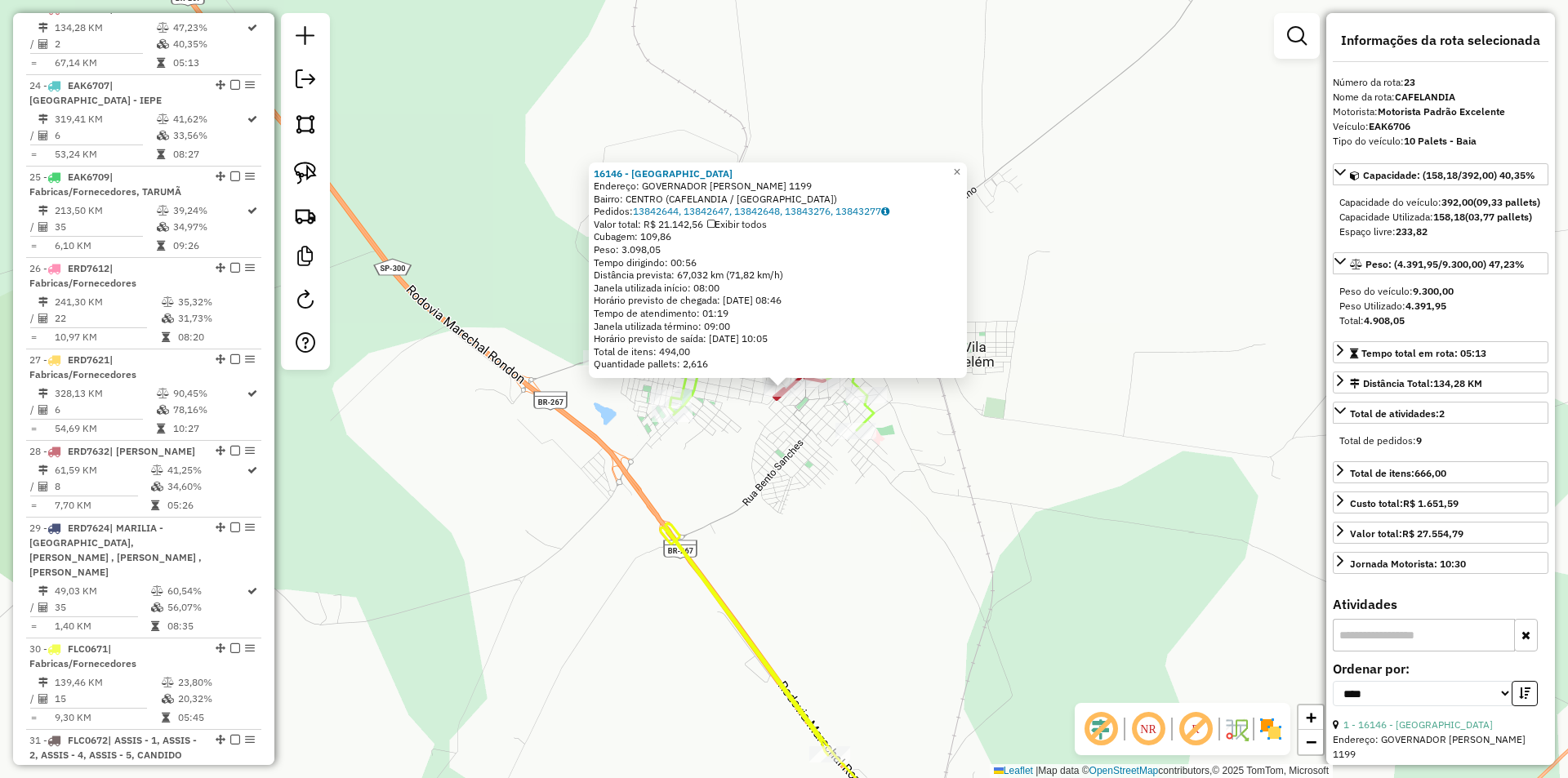
click at [758, 452] on div "16146 - [GEOGRAPHIC_DATA] Endereço: GOVERNADOR [PERSON_NAME] 1199 Bairro: [GEOG…" at bounding box center [784, 389] width 1568 height 778
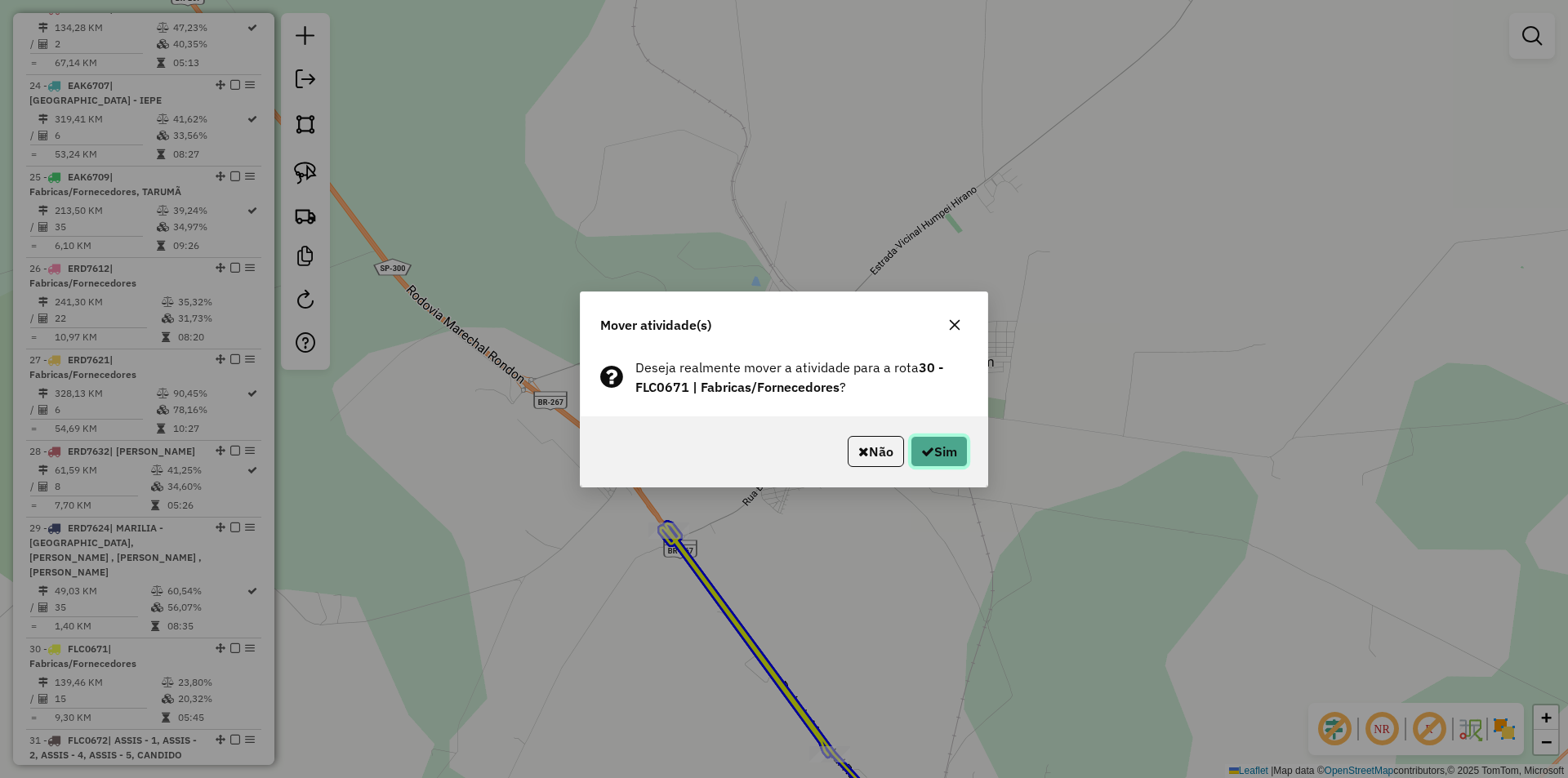
click at [920, 443] on button "Sim" at bounding box center [940, 452] width 57 height 31
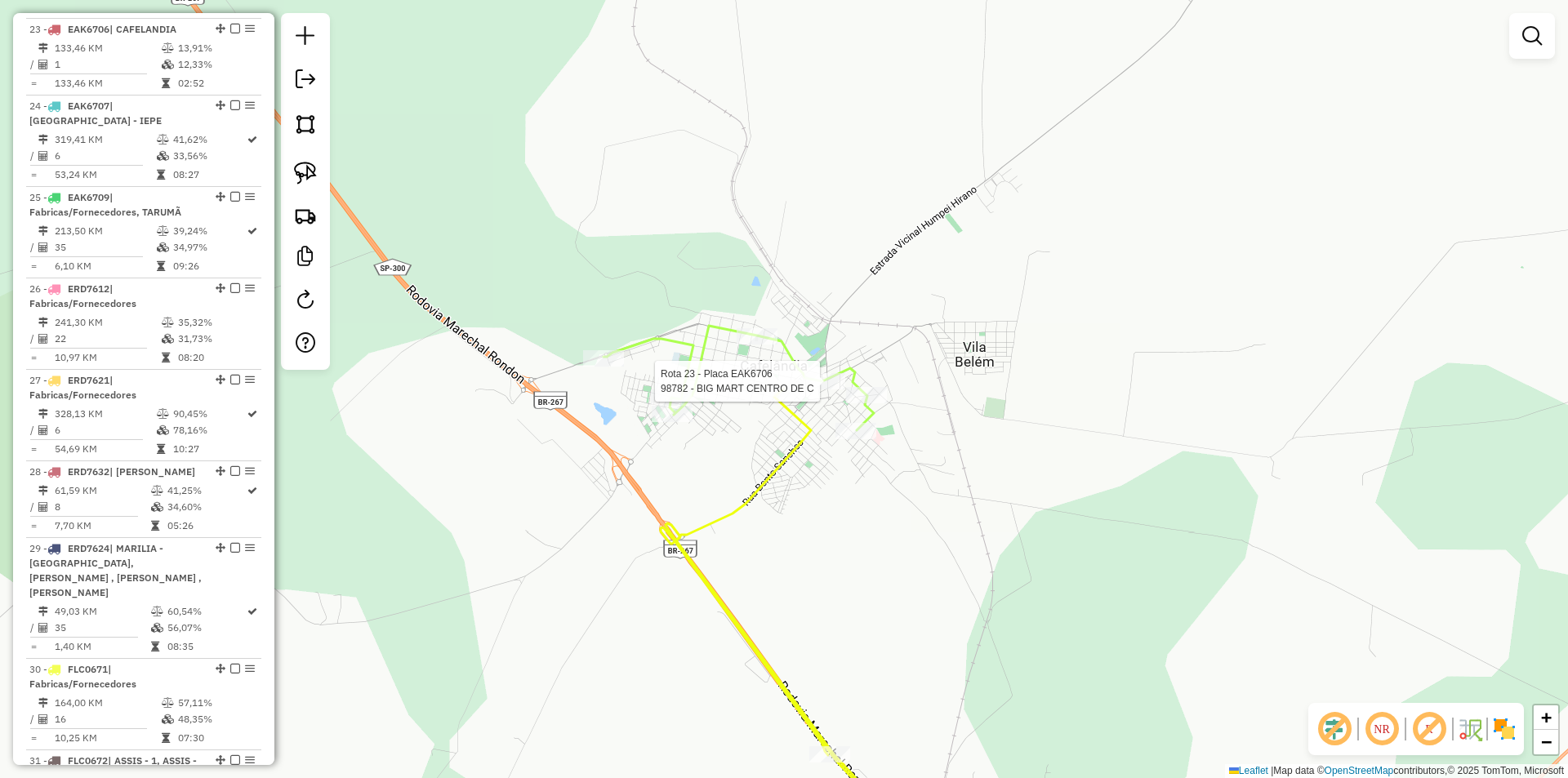
scroll to position [1961, 0]
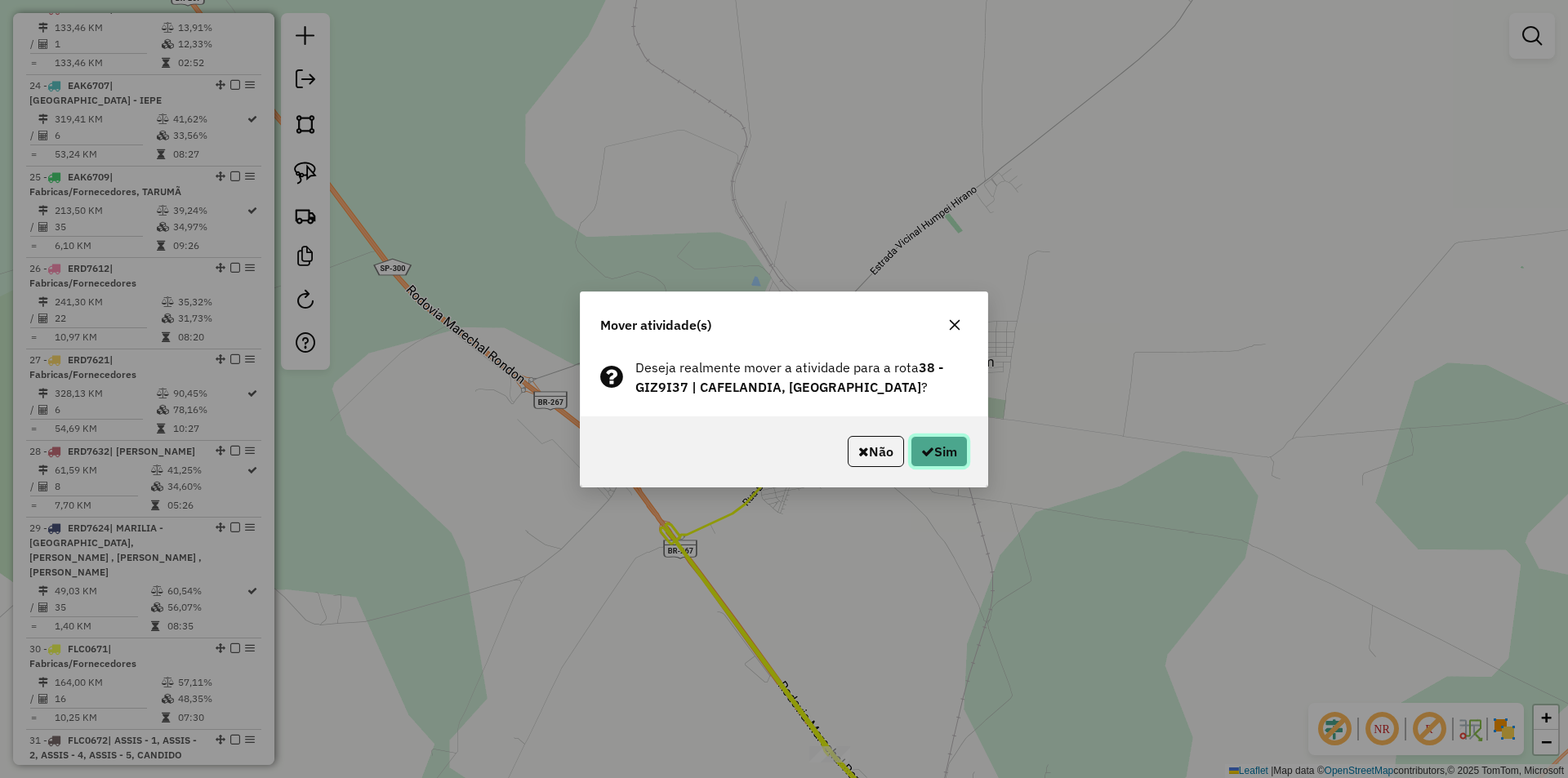
click at [917, 461] on button "Sim" at bounding box center [940, 452] width 57 height 31
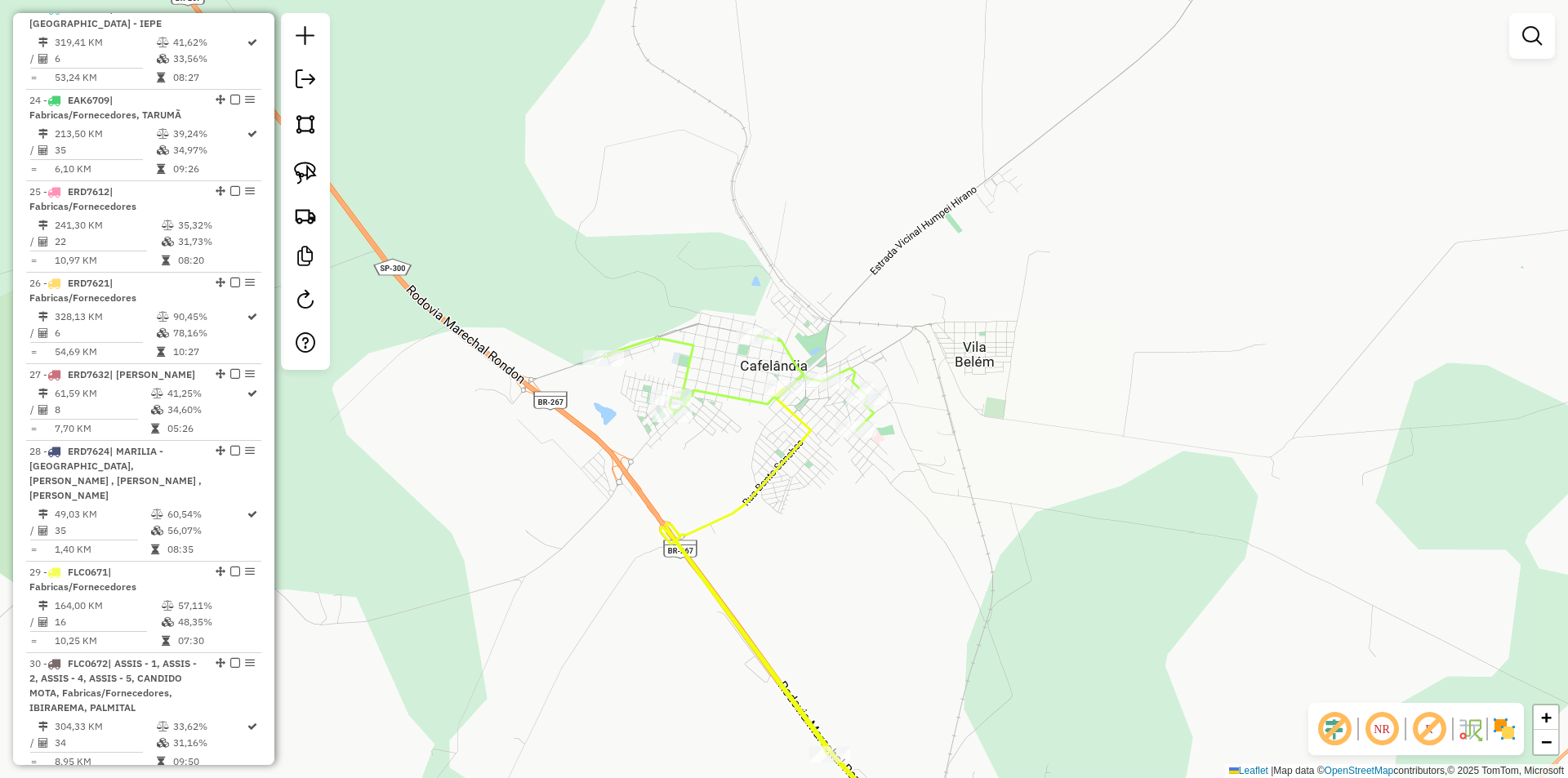
click at [694, 355] on icon at bounding box center [738, 383] width 271 height 95
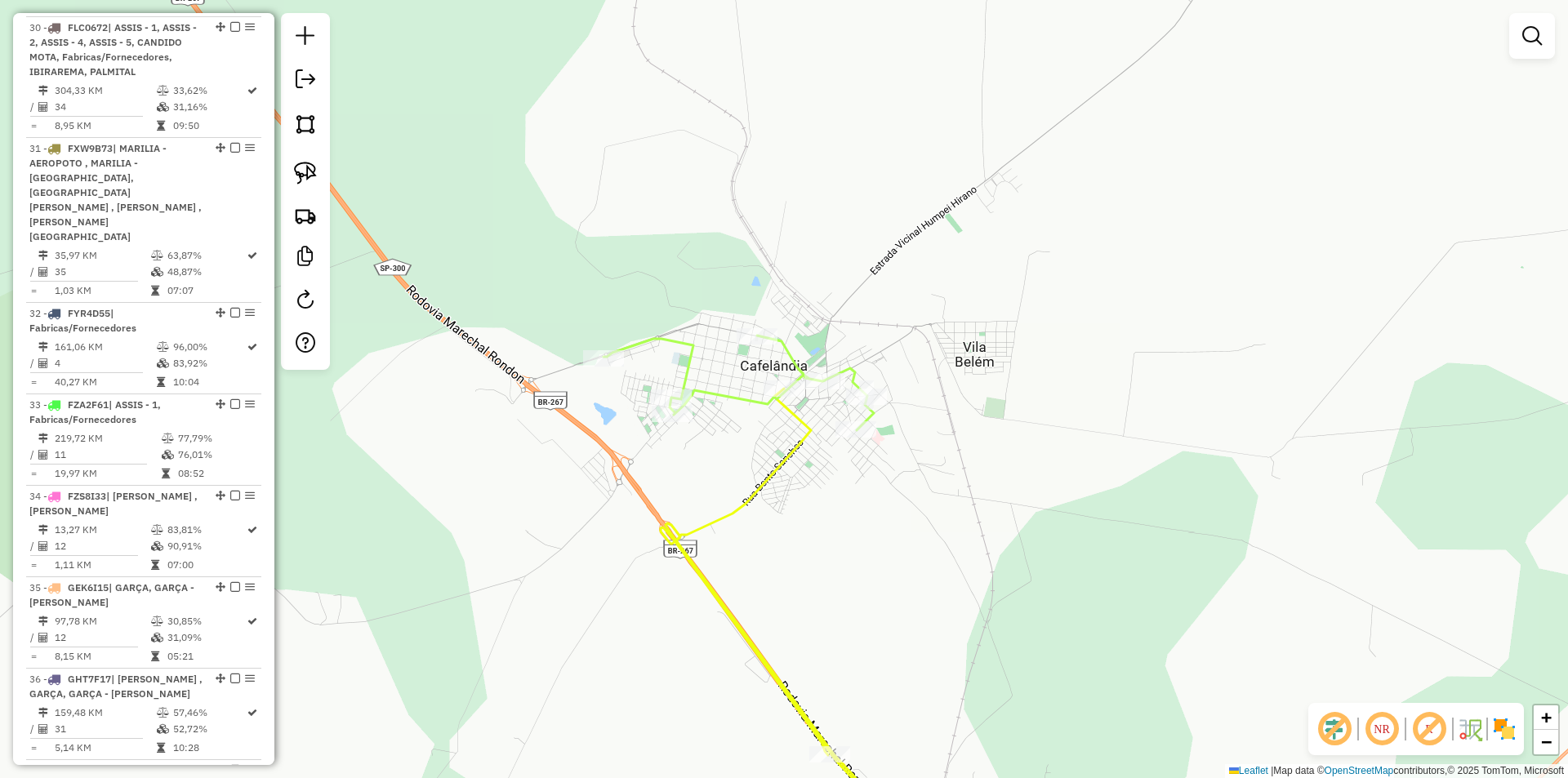
select select "*********"
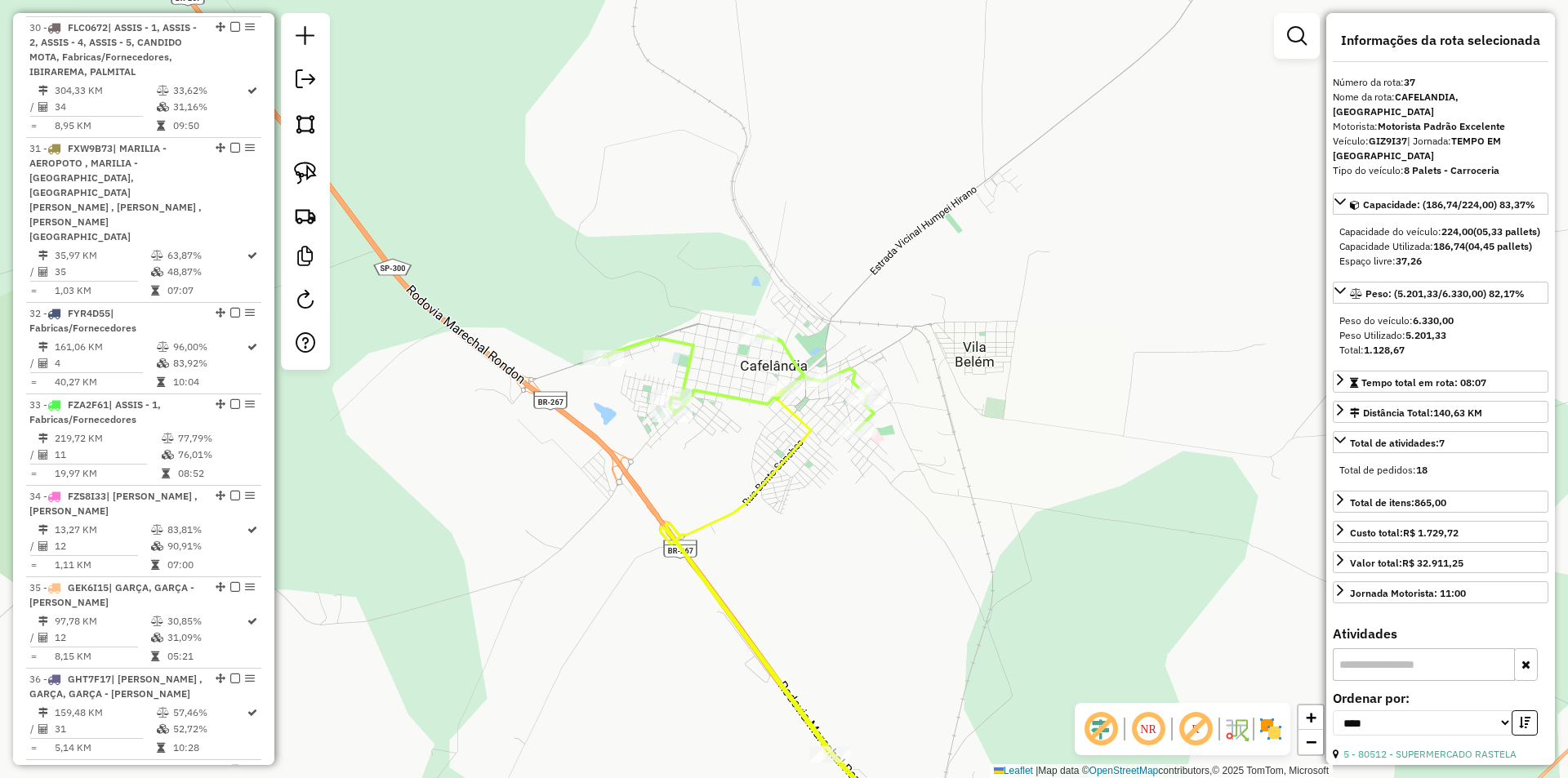
scroll to position [3227, 0]
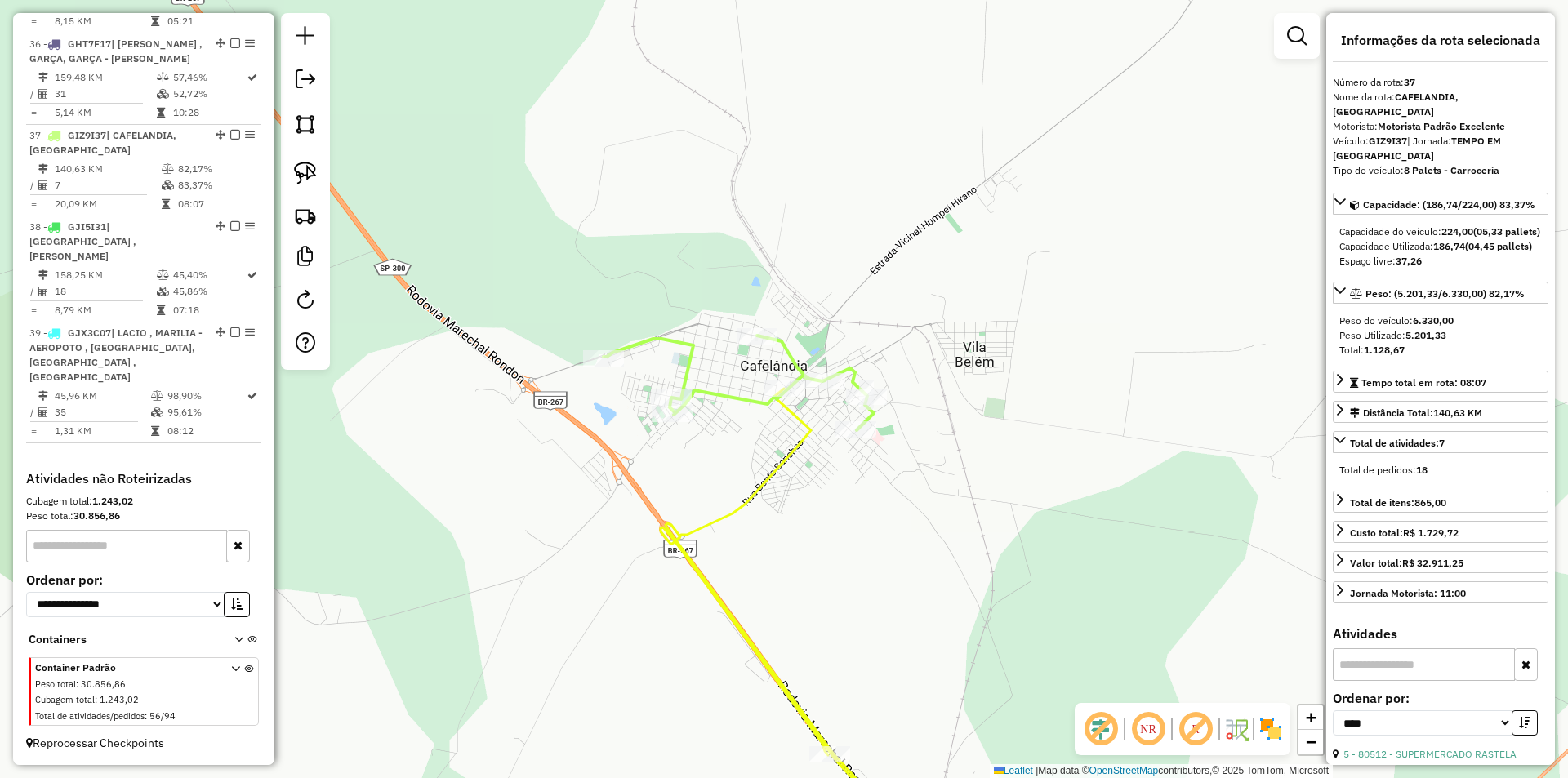
click at [735, 506] on icon at bounding box center [801, 623] width 282 height 468
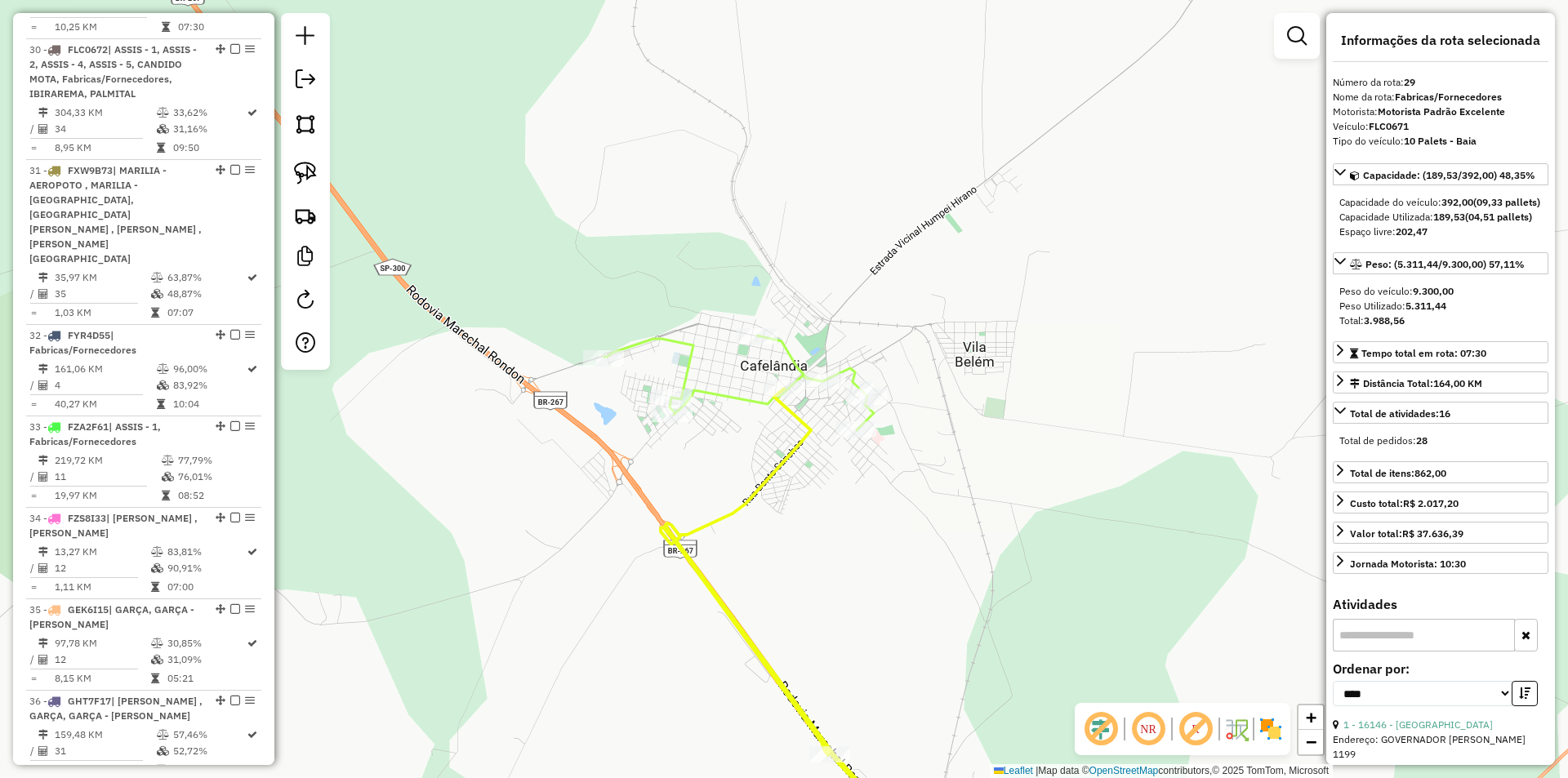
scroll to position [2518, 0]
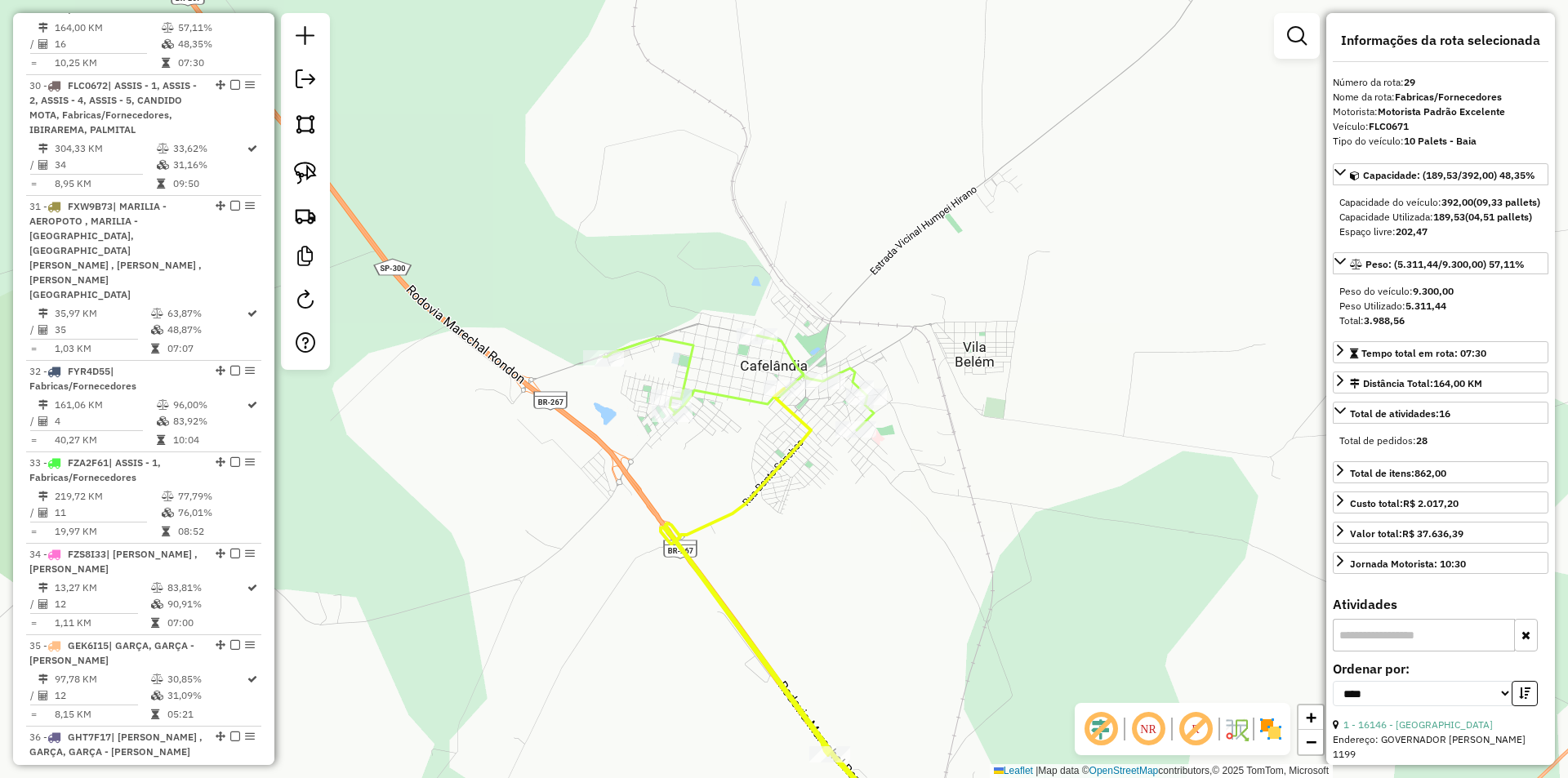
click at [922, 584] on div "Janela de atendimento Grade de atendimento Capacidade Transportadoras Veículos …" at bounding box center [784, 389] width 1568 height 778
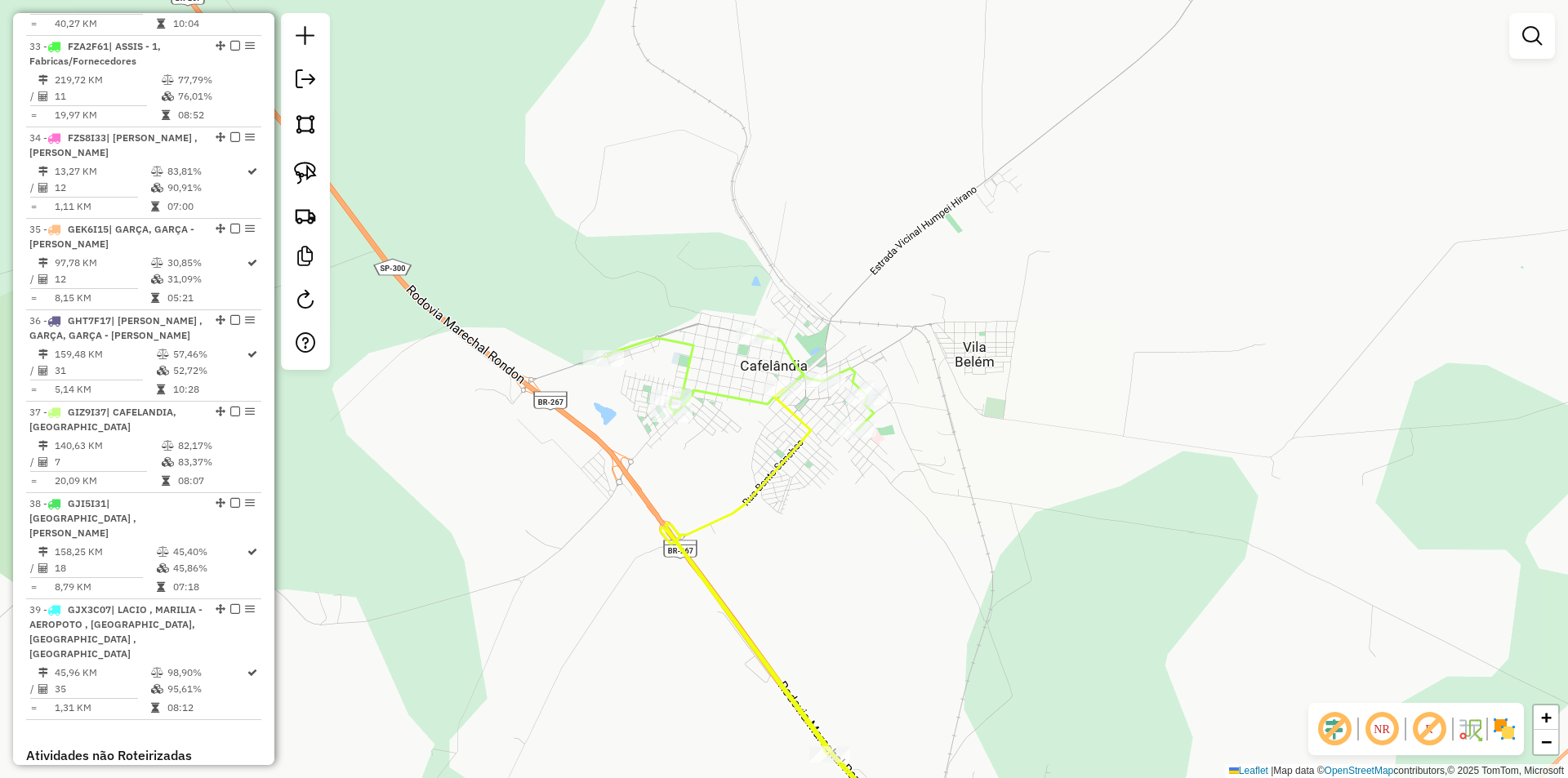
select select "*********"
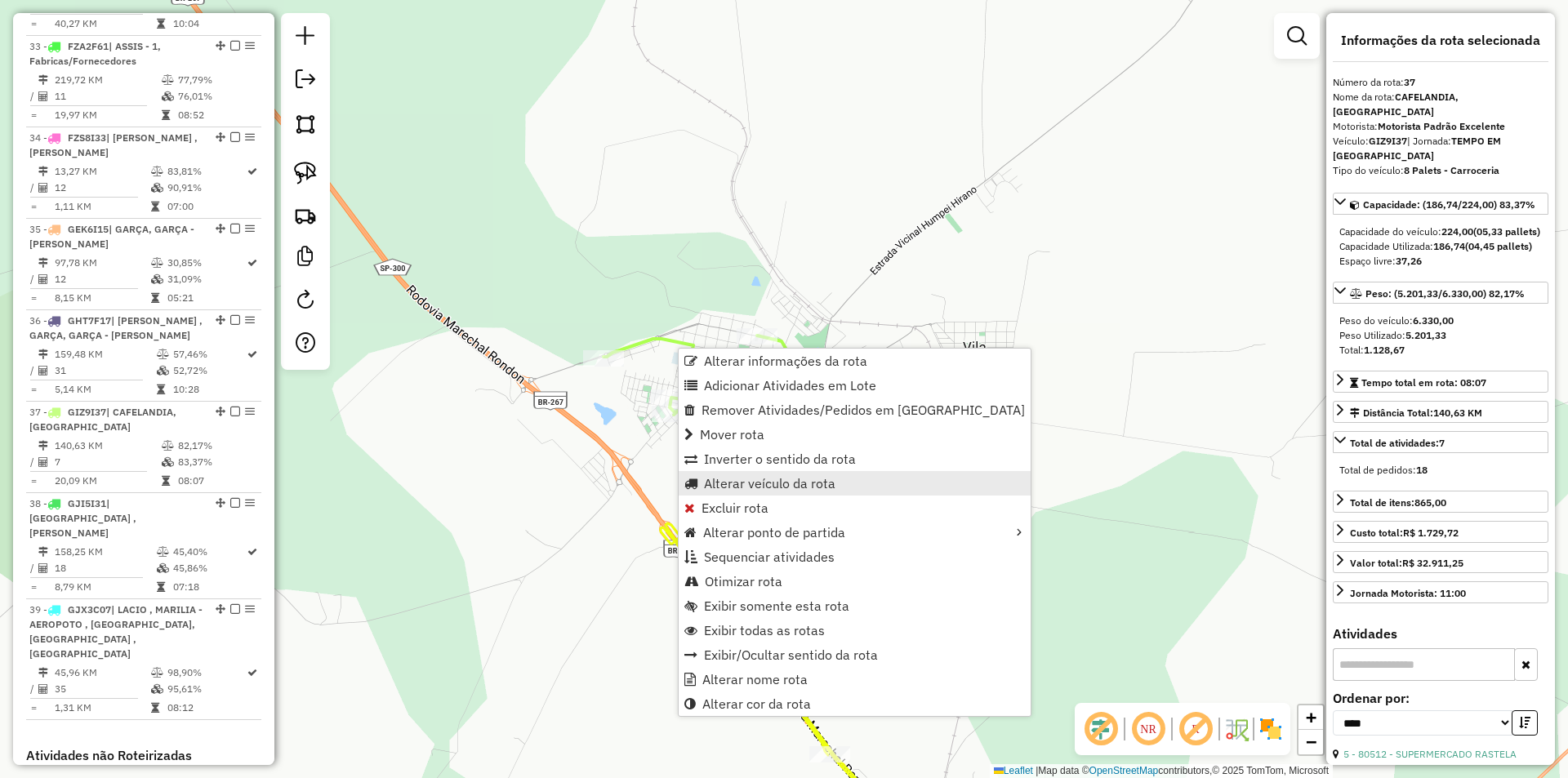
scroll to position [3227, 0]
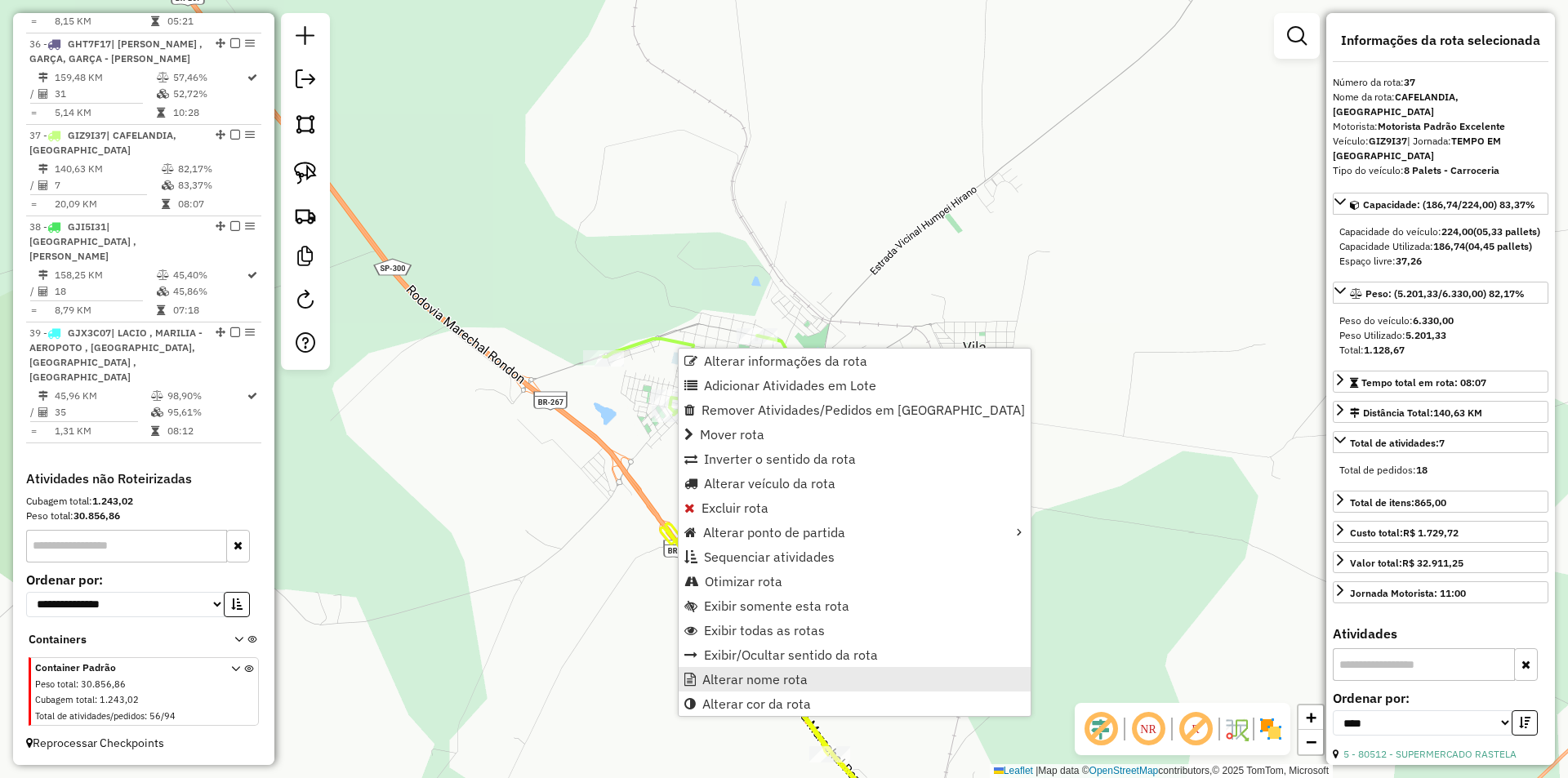
click at [764, 680] on span "Alterar nome rota" at bounding box center [755, 679] width 105 height 13
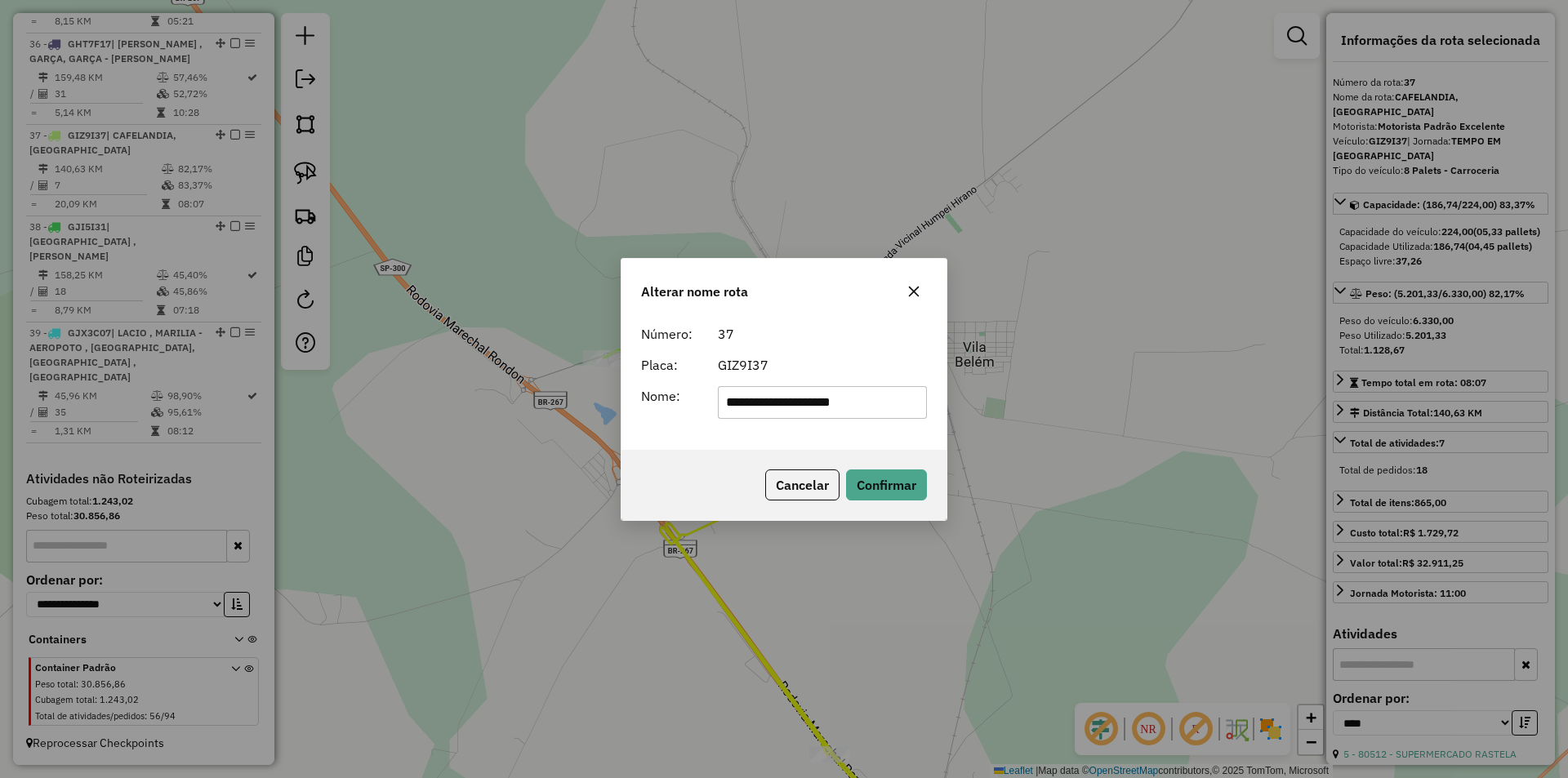
drag, startPoint x: 804, startPoint y: 398, endPoint x: 1001, endPoint y: 399, distance: 197.0
click at [998, 399] on div "**********" at bounding box center [784, 389] width 1568 height 778
type input "**********"
click at [813, 334] on div "37" at bounding box center [822, 334] width 229 height 19
click at [864, 478] on button "Confirmar" at bounding box center [887, 485] width 81 height 31
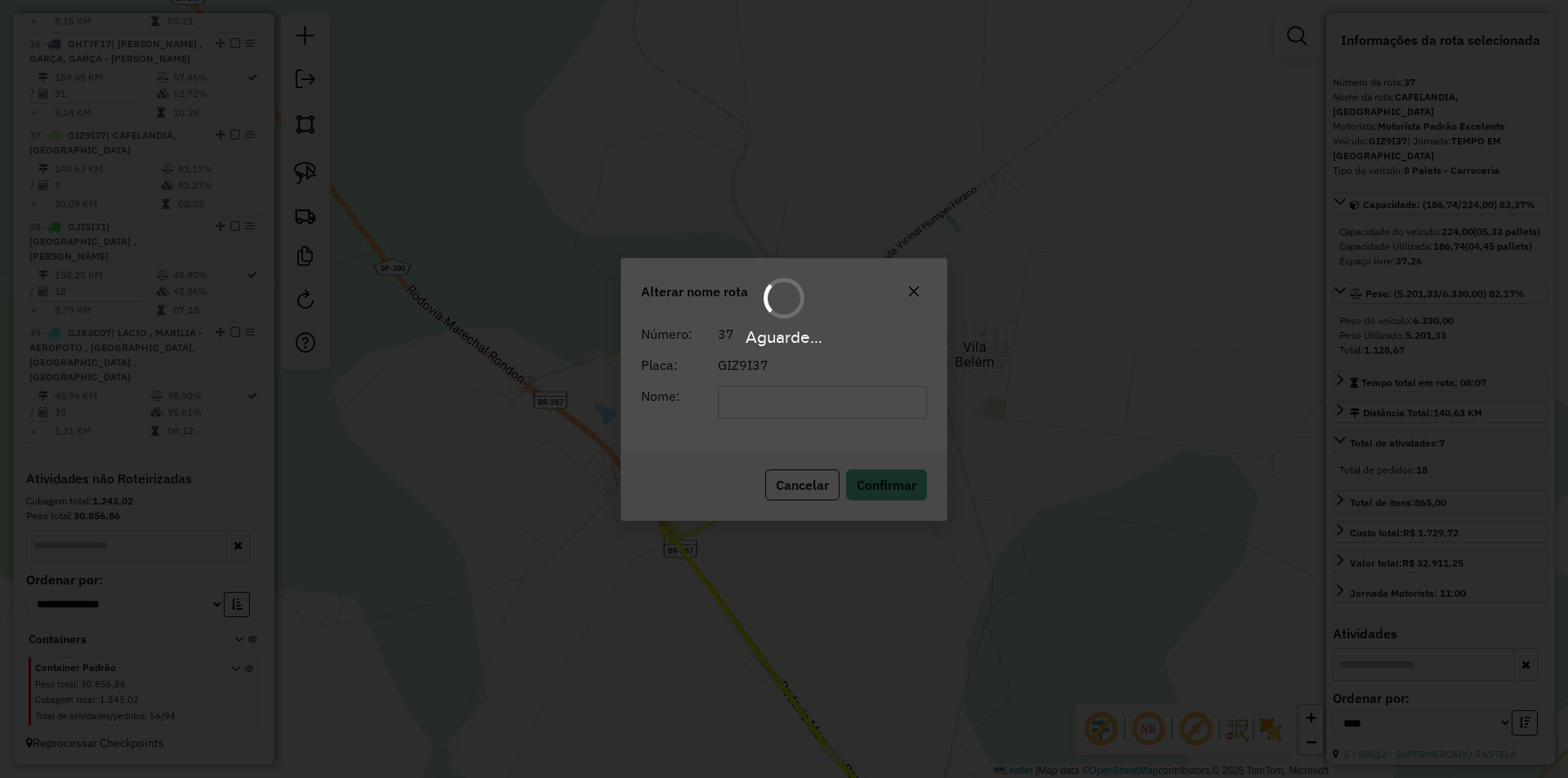
scroll to position [3212, 0]
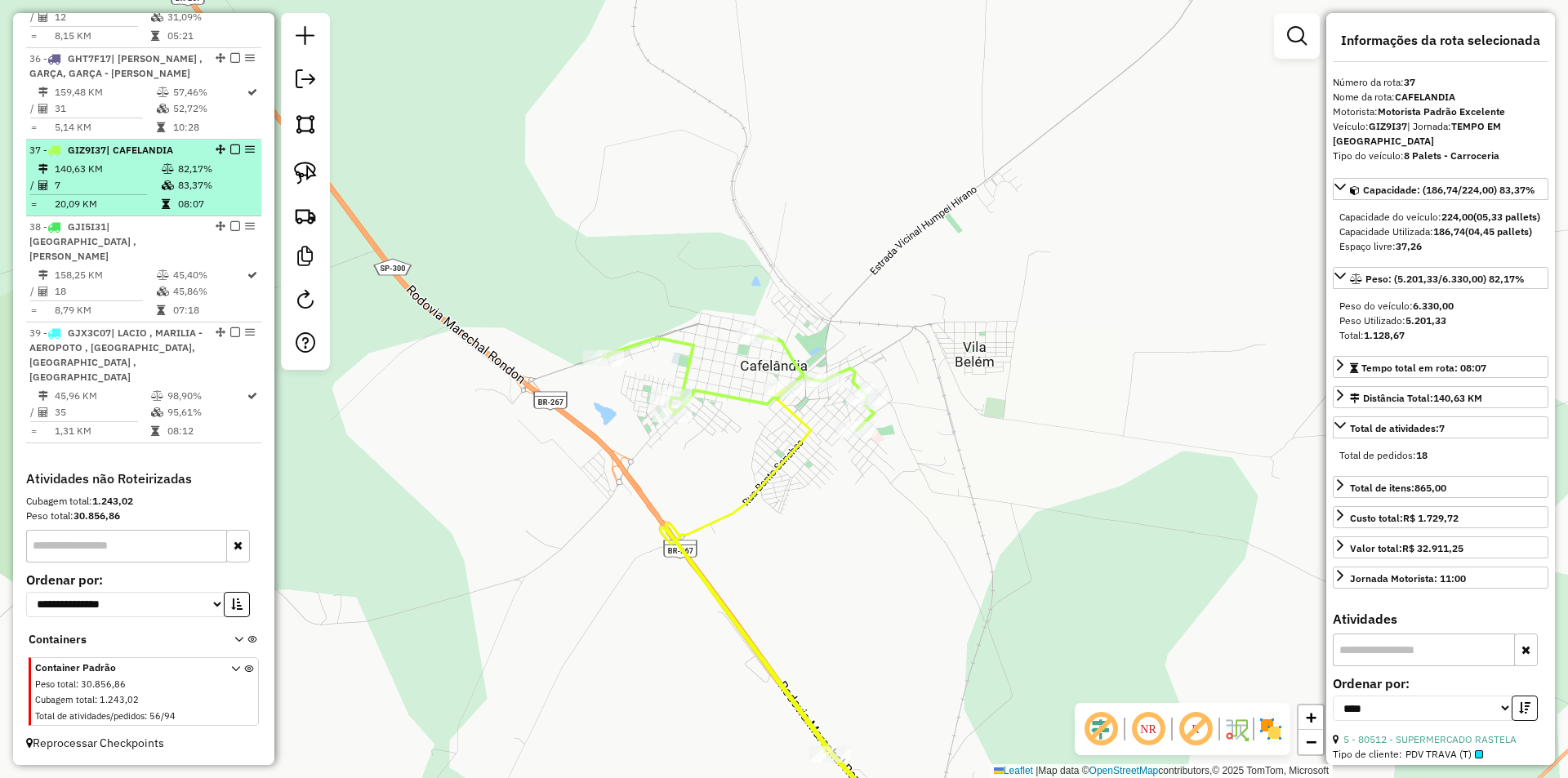
click at [230, 154] on em at bounding box center [235, 149] width 10 height 10
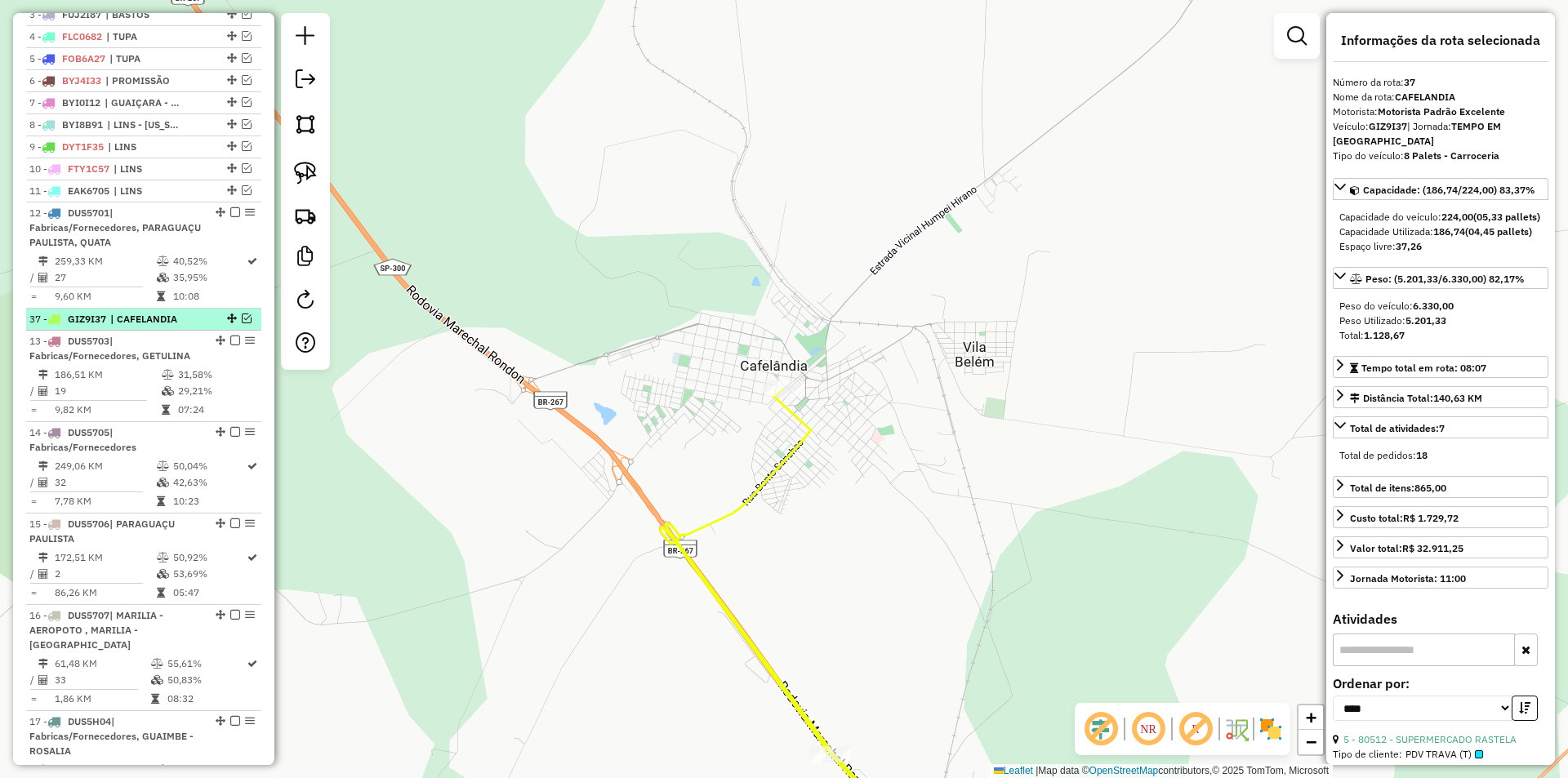
scroll to position [625, 0]
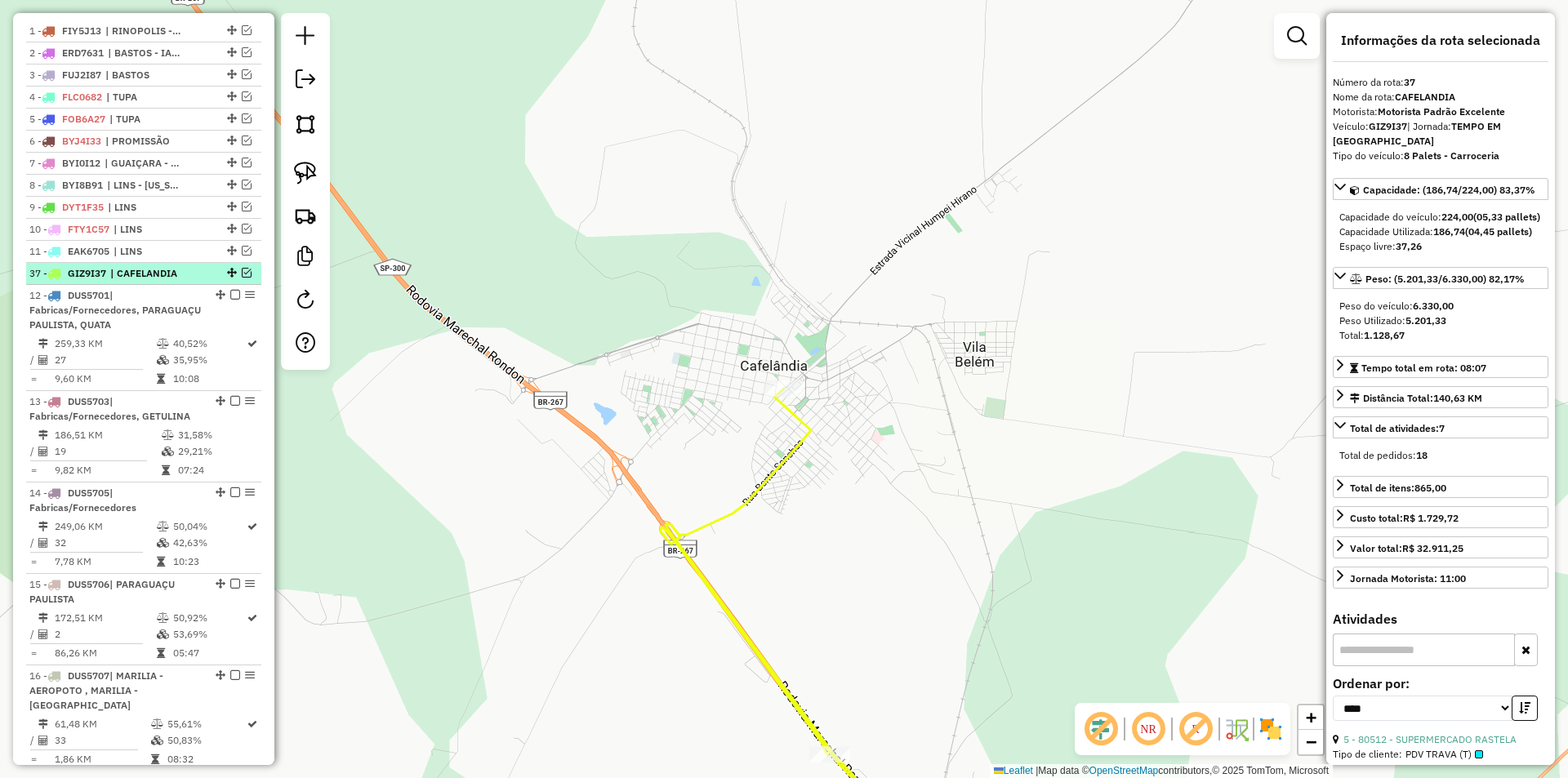
drag, startPoint x: 225, startPoint y: 460, endPoint x: 188, endPoint y: 297, distance: 167.1
click at [740, 505] on icon at bounding box center [801, 623] width 282 height 468
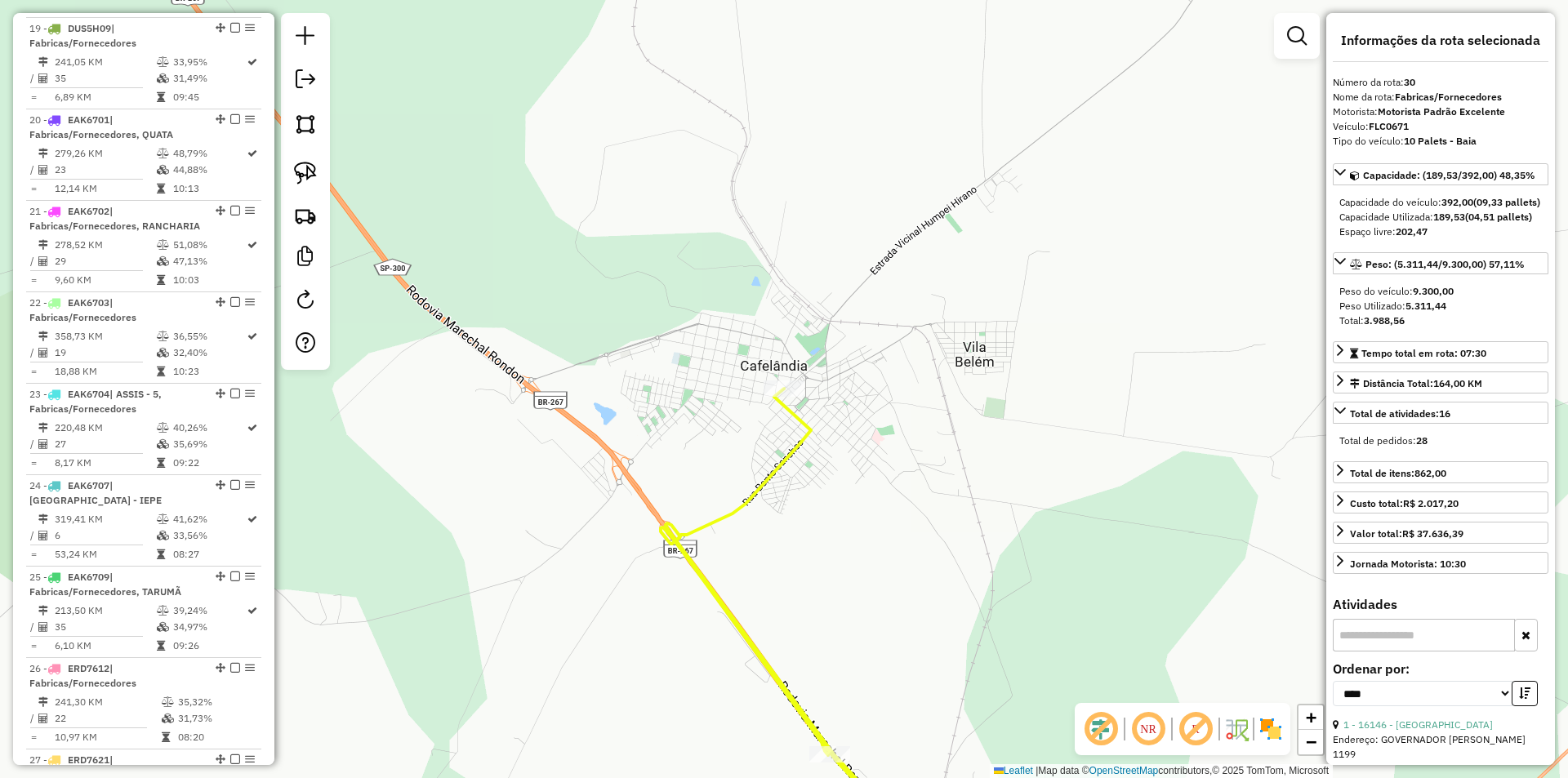
scroll to position [2540, 0]
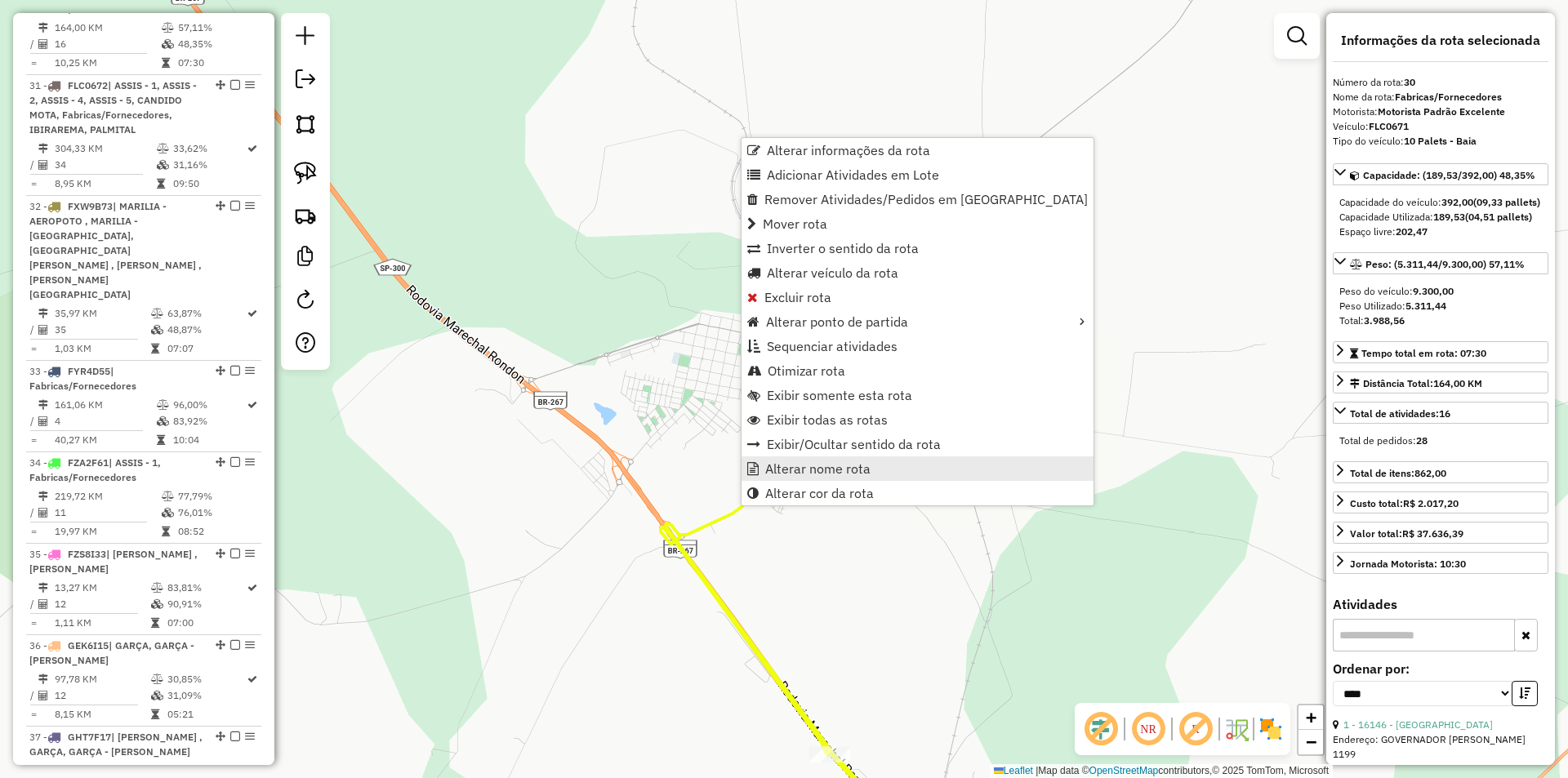
click at [801, 472] on span "Alterar nome rota" at bounding box center [818, 468] width 105 height 13
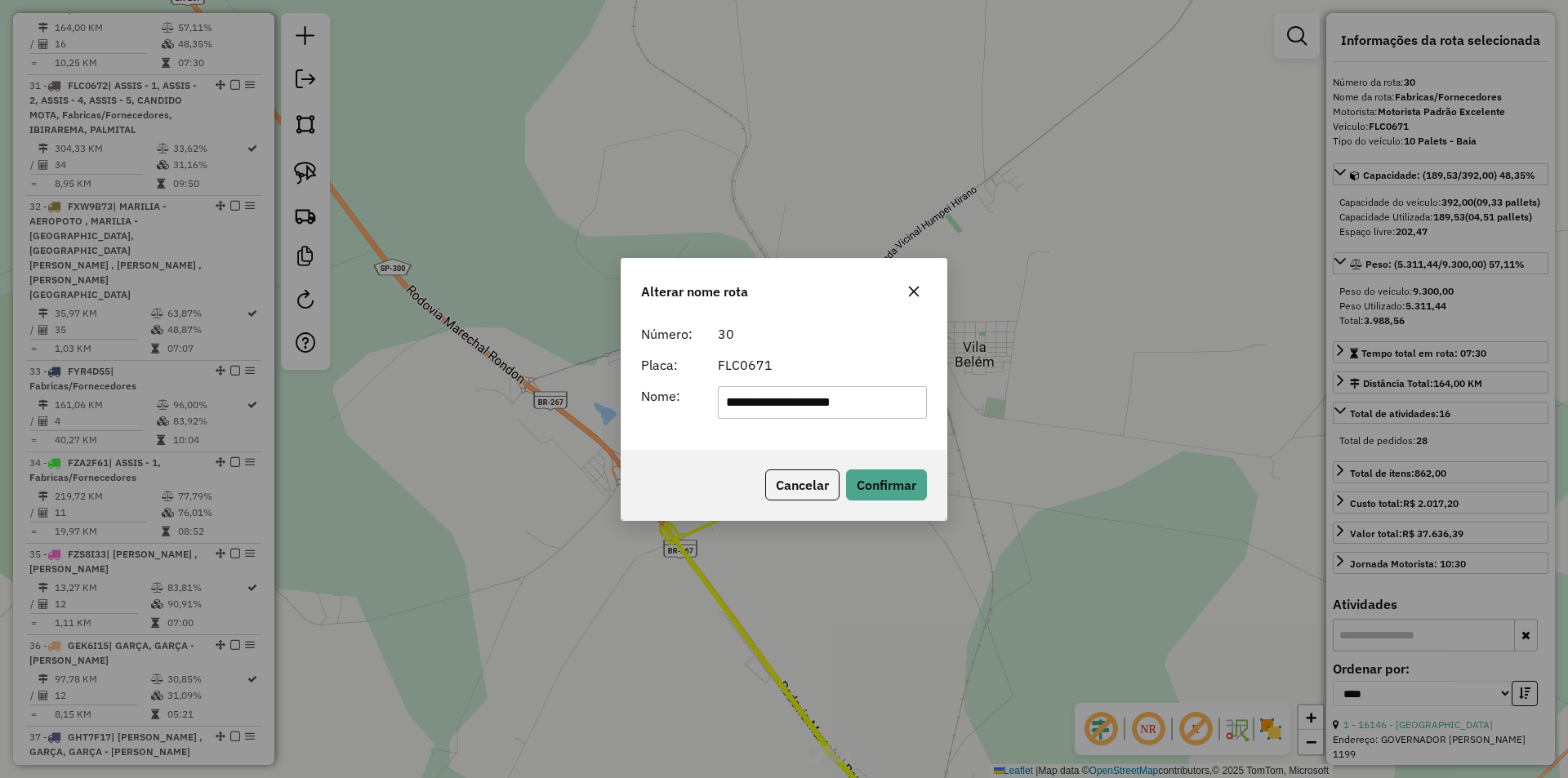
drag, startPoint x: 859, startPoint y: 405, endPoint x: 667, endPoint y: 408, distance: 192.0
click at [667, 407] on div "**********" at bounding box center [784, 402] width 306 height 32
type input "**********"
click at [861, 472] on button "Confirmar" at bounding box center [887, 485] width 81 height 31
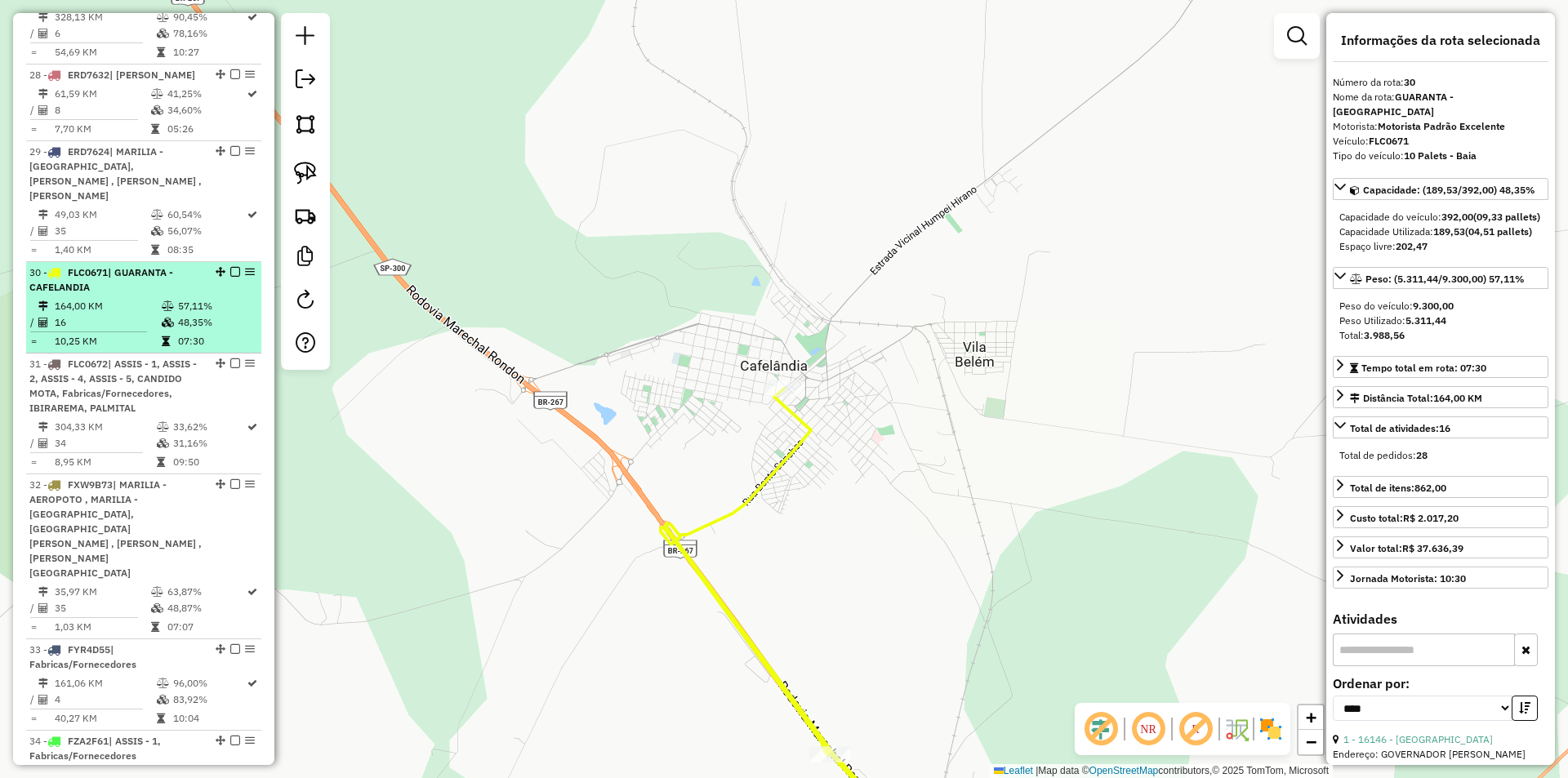
scroll to position [2214, 0]
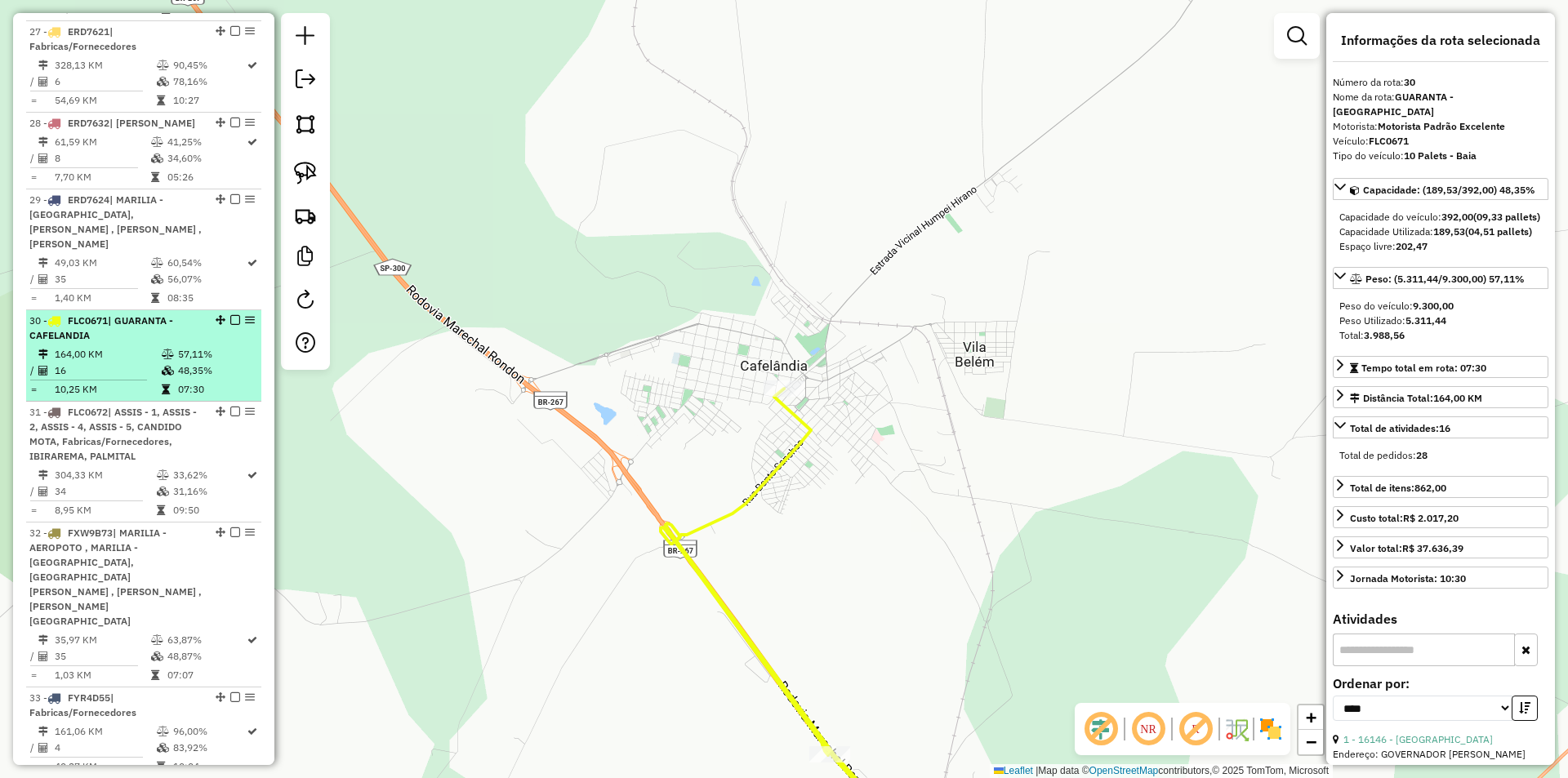
click at [234, 325] on em at bounding box center [235, 320] width 10 height 10
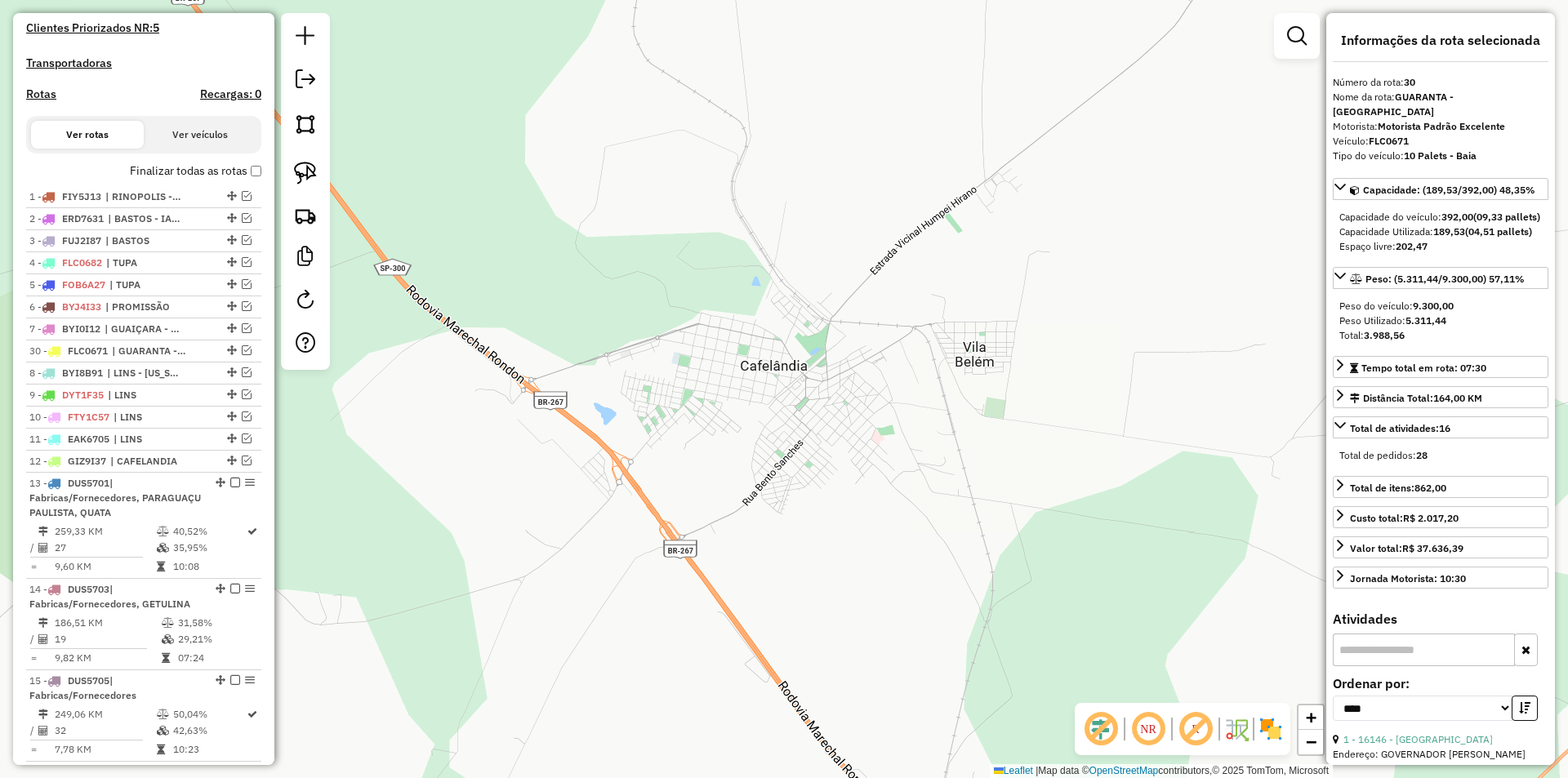
scroll to position [417, 0]
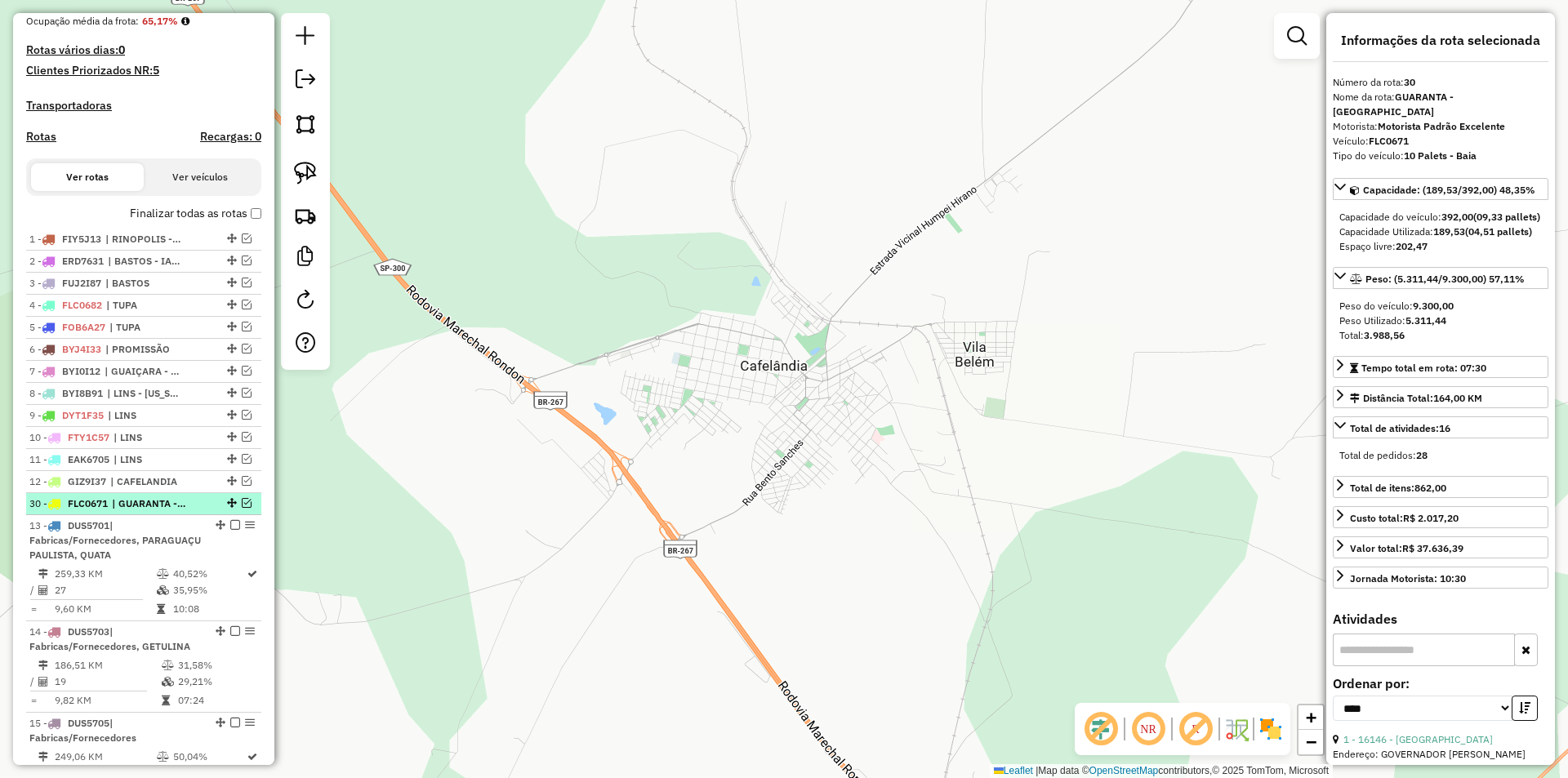
drag, startPoint x: 226, startPoint y: 346, endPoint x: 223, endPoint y: 518, distance: 172.0
click at [983, 182] on div "Janela de atendimento Grade de atendimento Capacidade Transportadoras Veículos …" at bounding box center [784, 389] width 1568 height 778
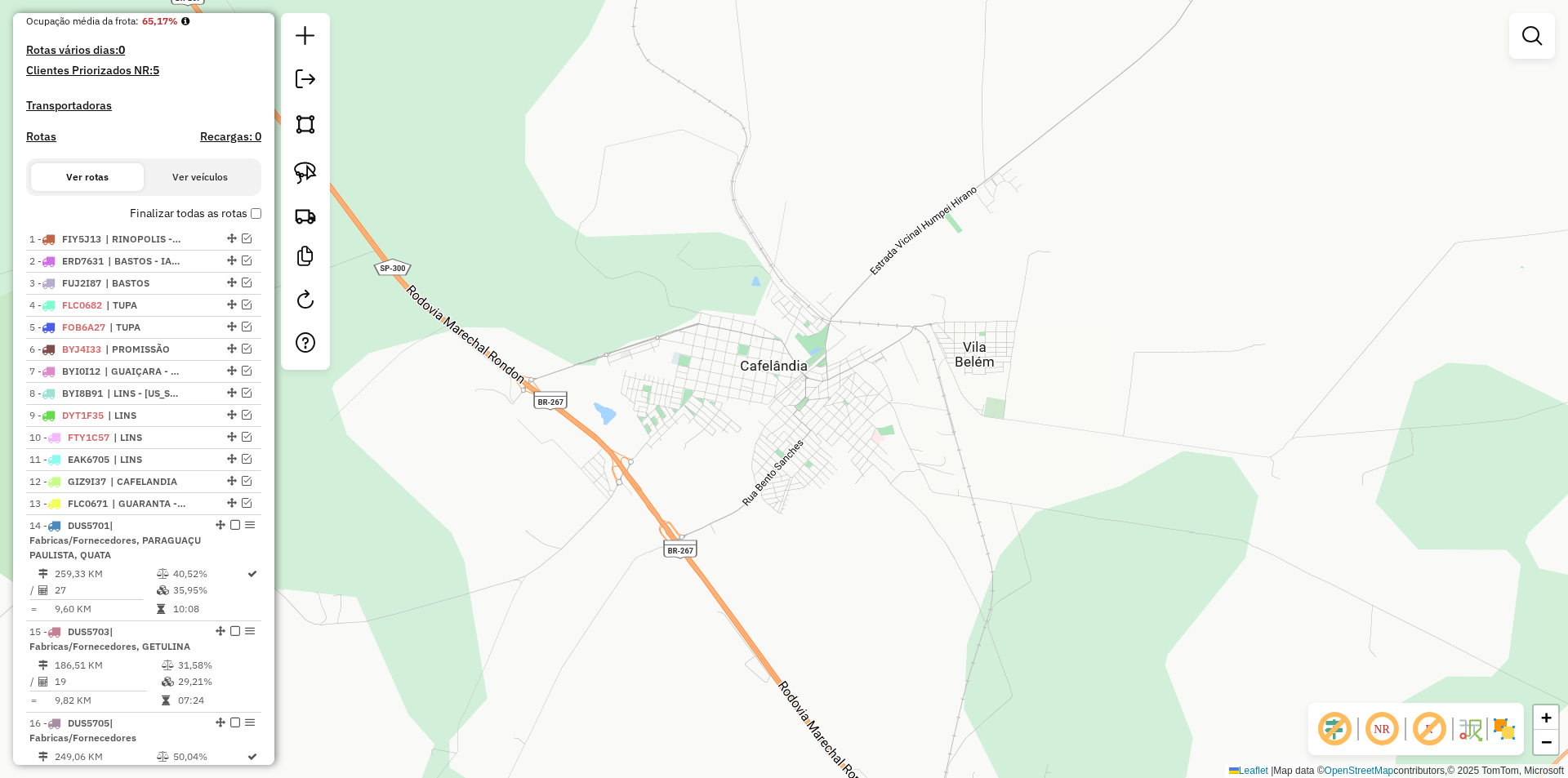
drag, startPoint x: 1029, startPoint y: 289, endPoint x: 984, endPoint y: 238, distance: 68.0
click at [1019, 280] on div "Janela de atendimento Grade de atendimento Capacidade Transportadoras Veículos …" at bounding box center [784, 389] width 1568 height 778
